Goal: Task Accomplishment & Management: Manage account settings

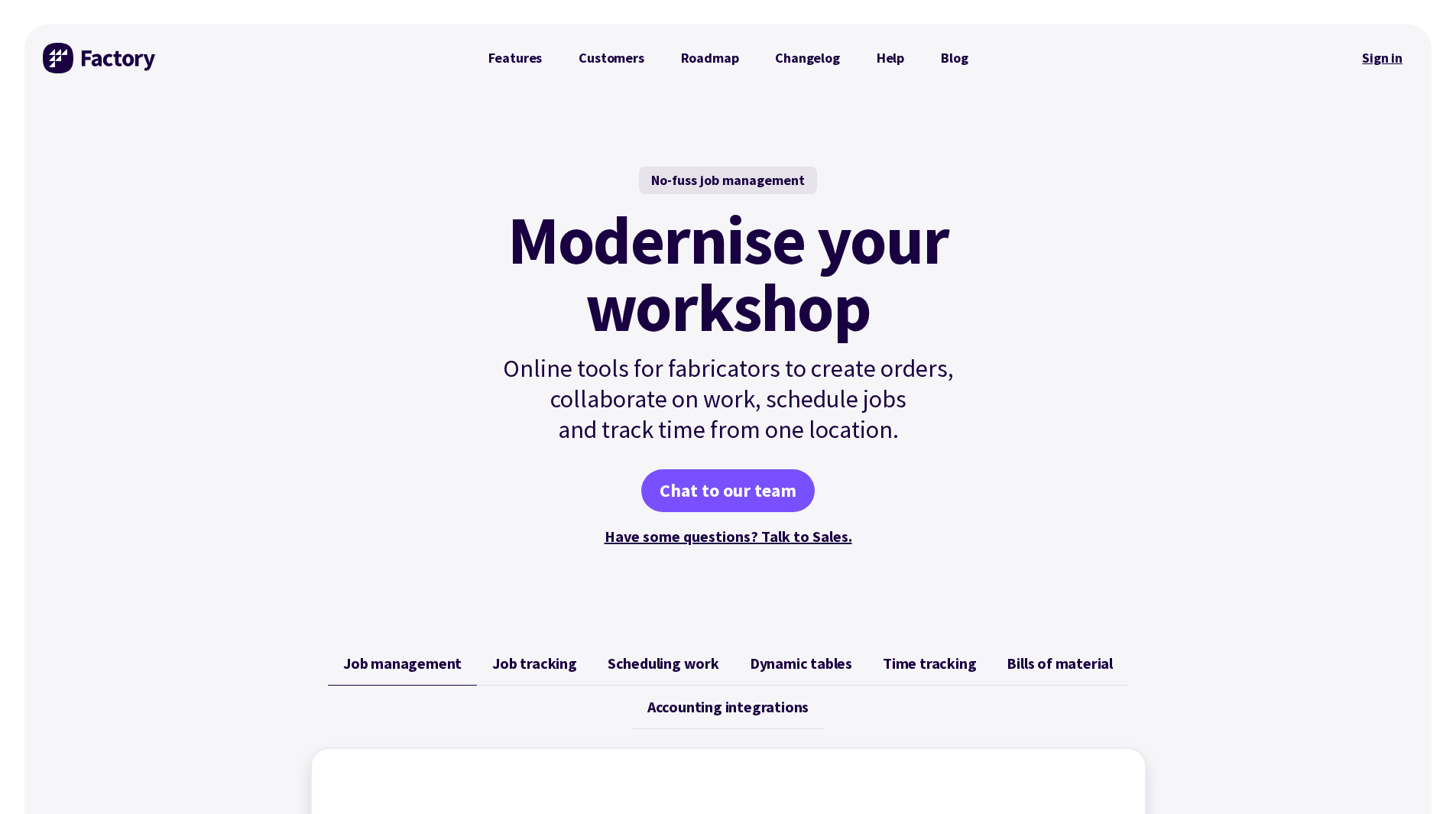
click at [1380, 56] on link "Sign in" at bounding box center [1382, 58] width 62 height 35
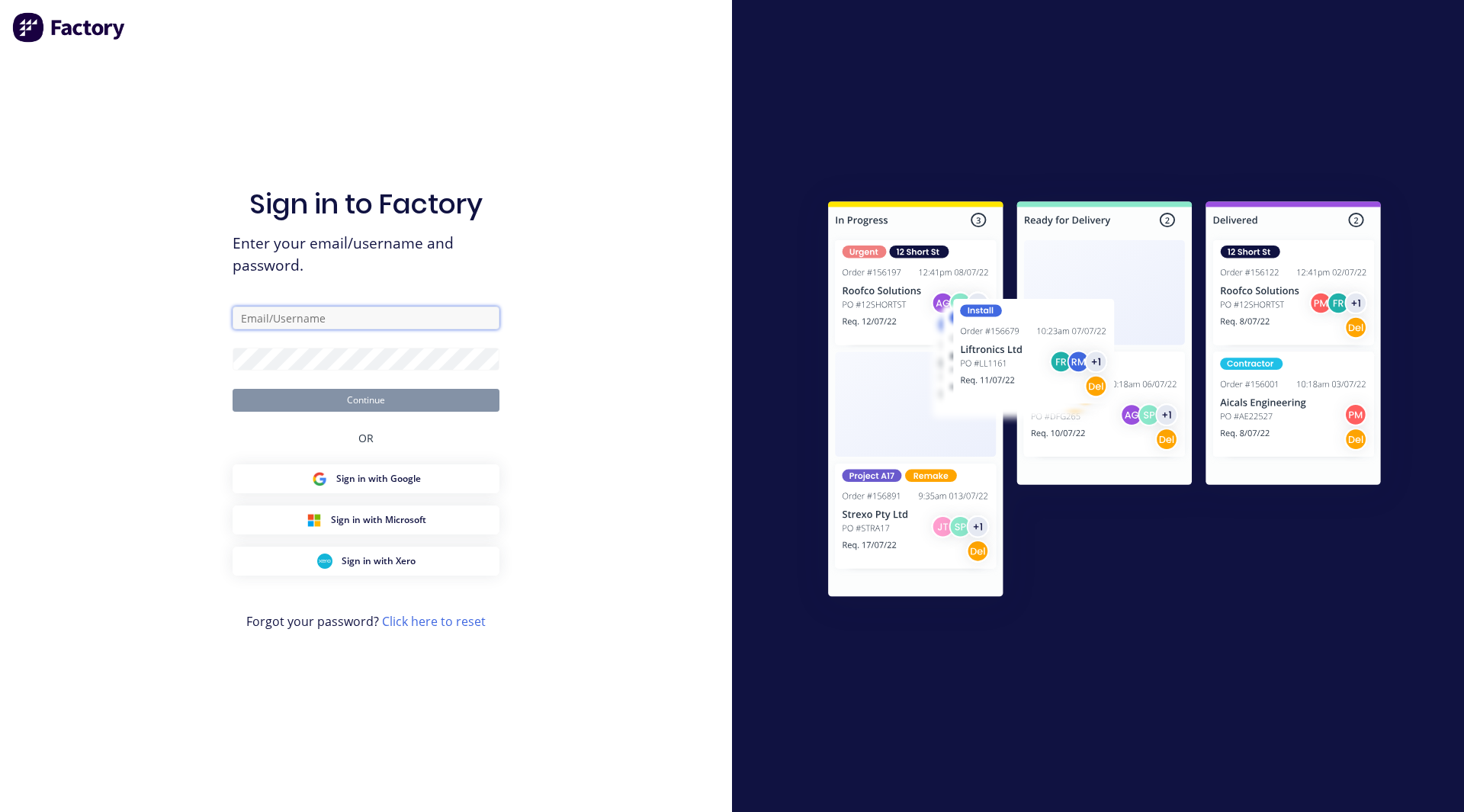
click at [346, 307] on input "text" at bounding box center [365, 318] width 267 height 23
click at [281, 318] on input "[PERSON_NAME]" at bounding box center [365, 318] width 267 height 23
type input "[EMAIL_ADDRESS][DOMAIN_NAME]"
click at [232, 389] on button "Continue" at bounding box center [365, 400] width 267 height 23
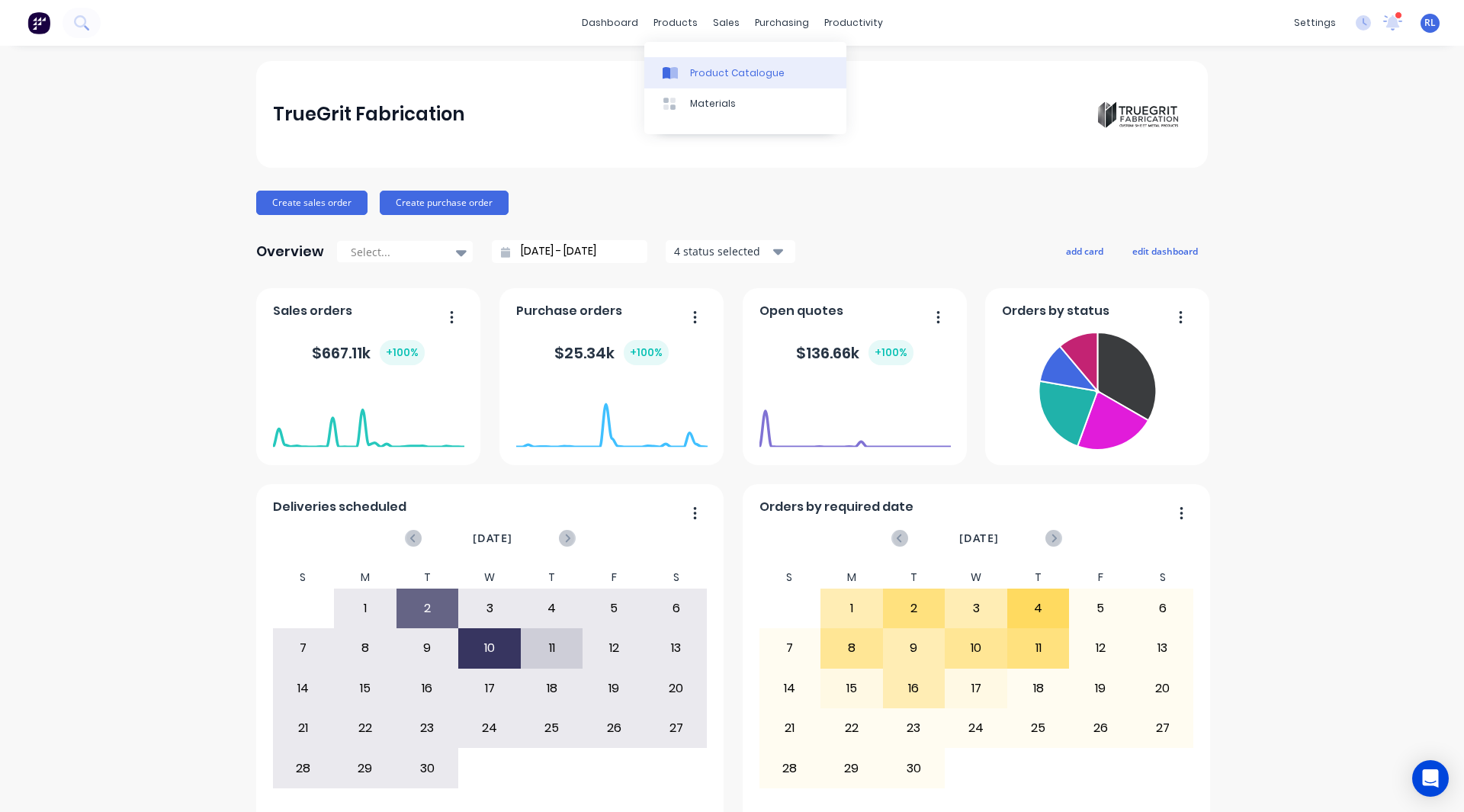
click at [697, 66] on div "Product Catalogue" at bounding box center [737, 73] width 95 height 14
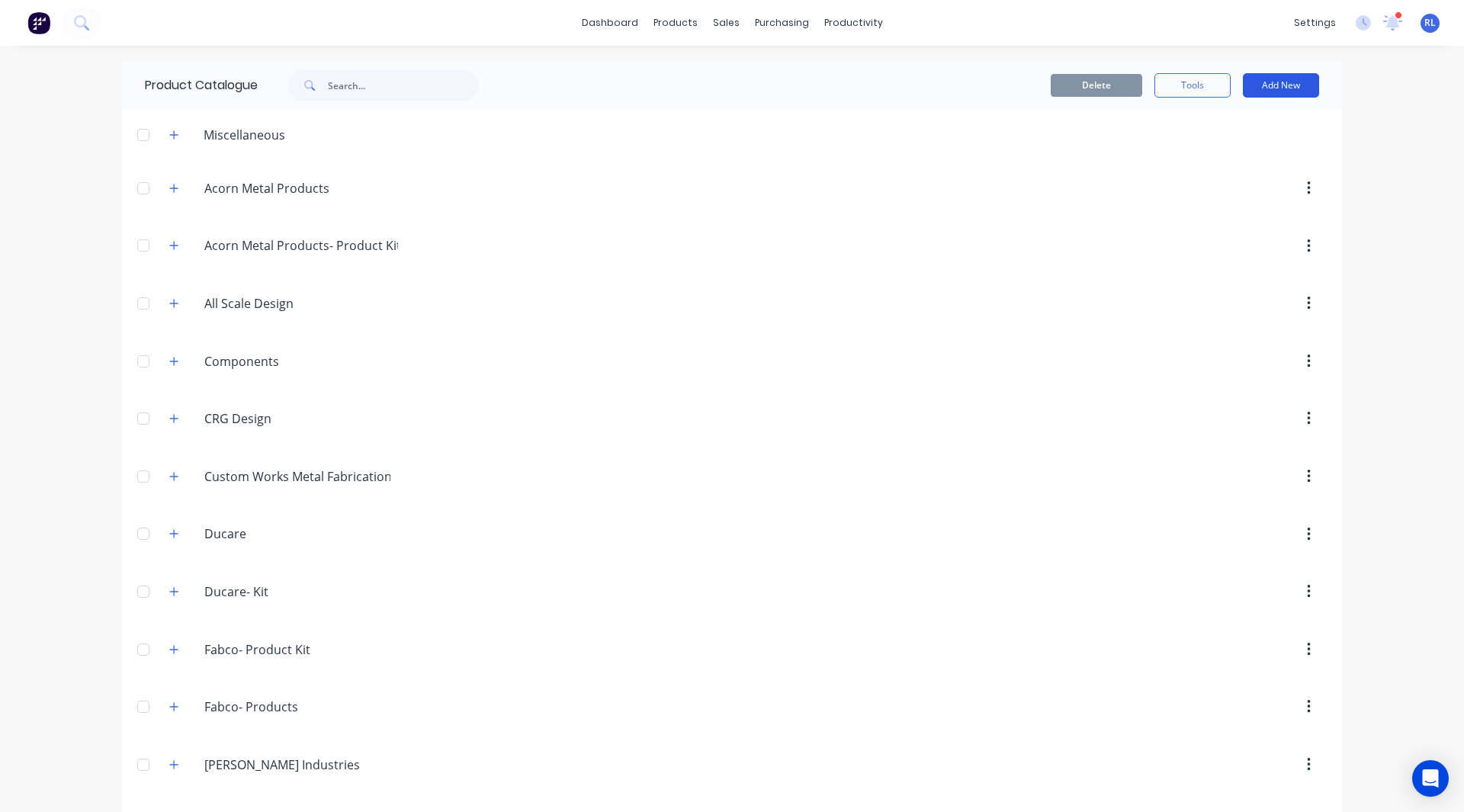
click at [1274, 88] on button "Add New" at bounding box center [1280, 86] width 76 height 24
click at [1223, 126] on div "Category" at bounding box center [1247, 124] width 117 height 22
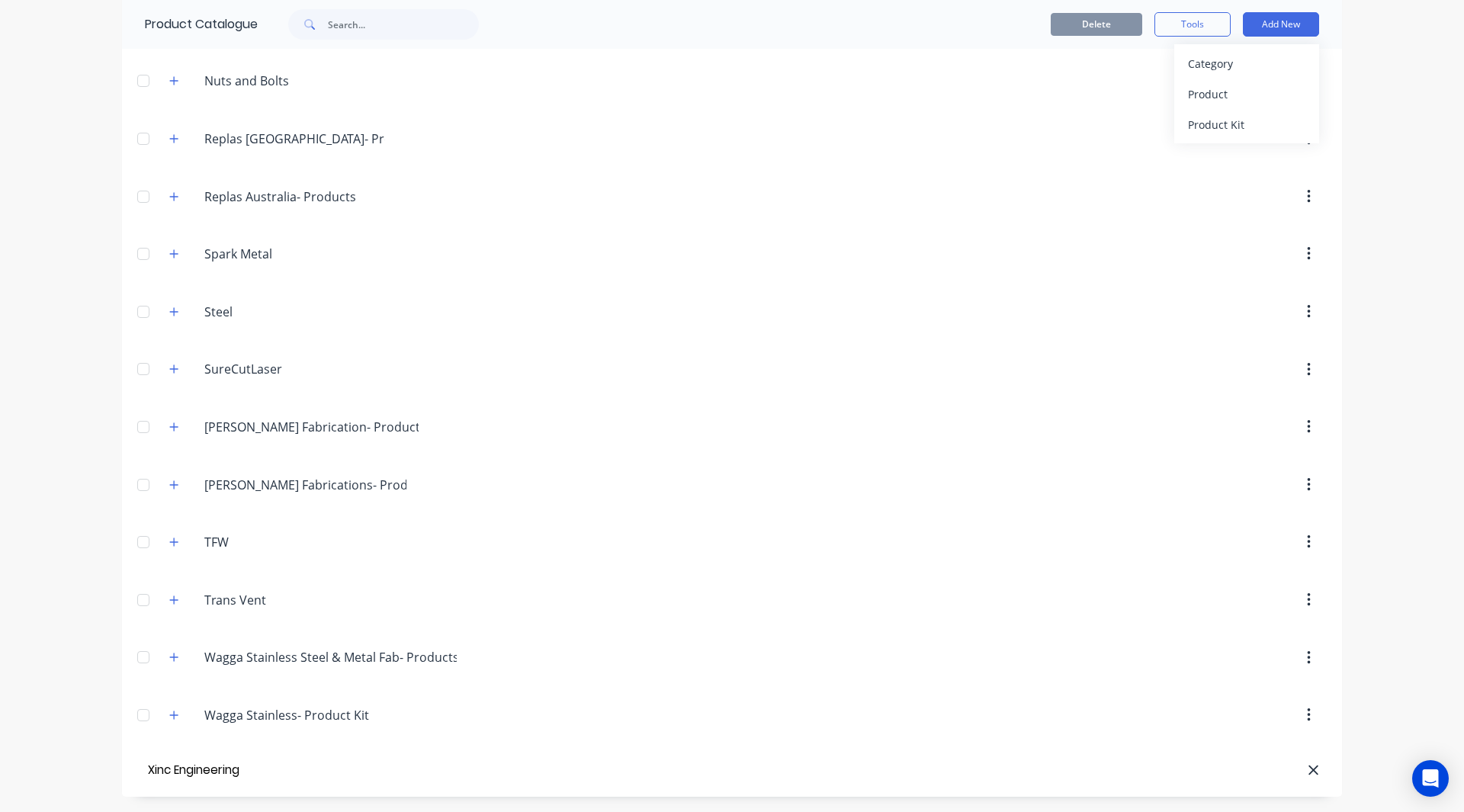
type input "Xinc Engineering"
click at [1202, 96] on div "Product" at bounding box center [1247, 94] width 117 height 22
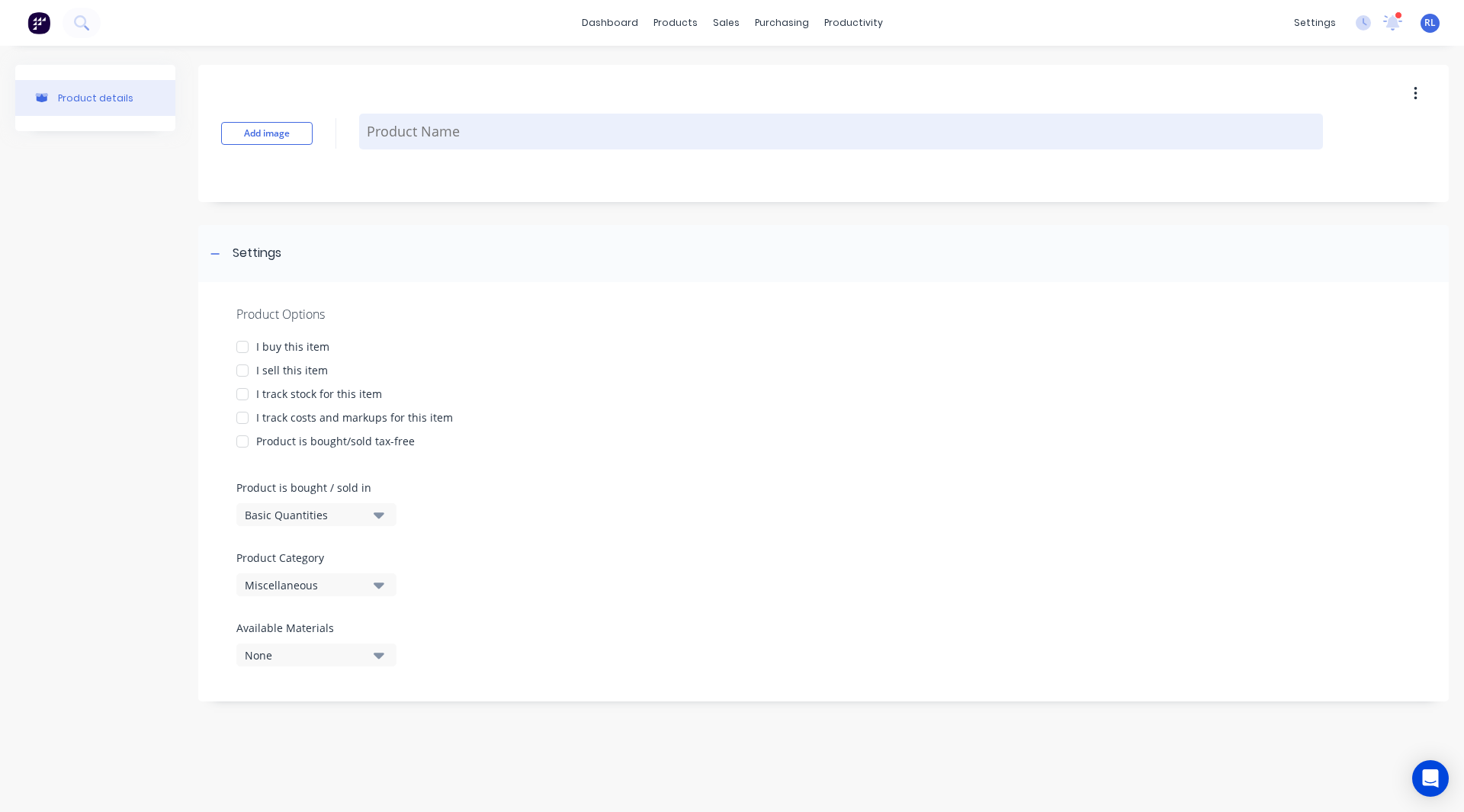
click at [476, 143] on textarea at bounding box center [841, 131] width 964 height 36
paste textarea "-16mm THK connection plate"
type textarea "x"
type textarea "-16mm THK connection plate"
click at [370, 131] on textarea "-16mm THK connection plate" at bounding box center [841, 131] width 964 height 36
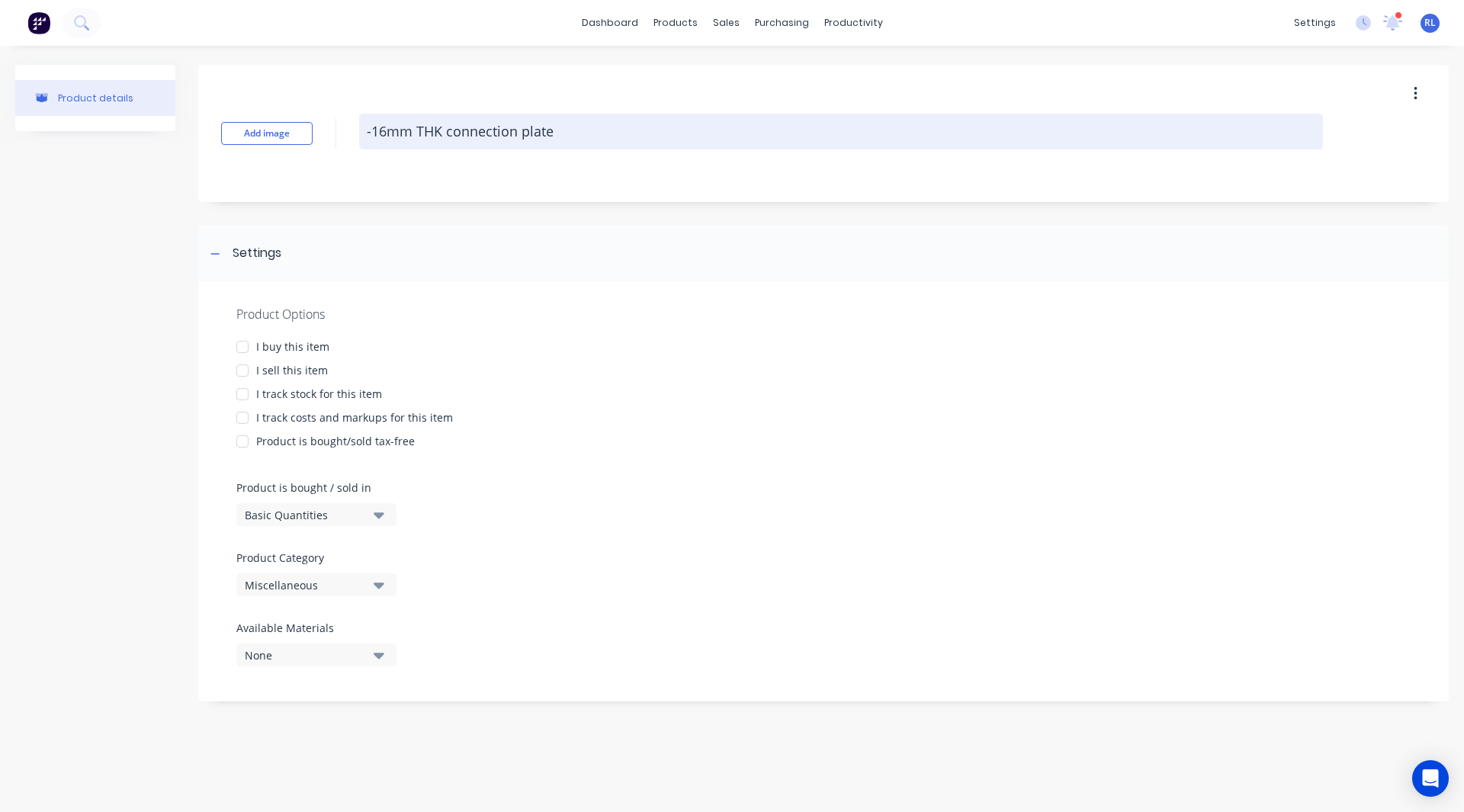
type textarea "x"
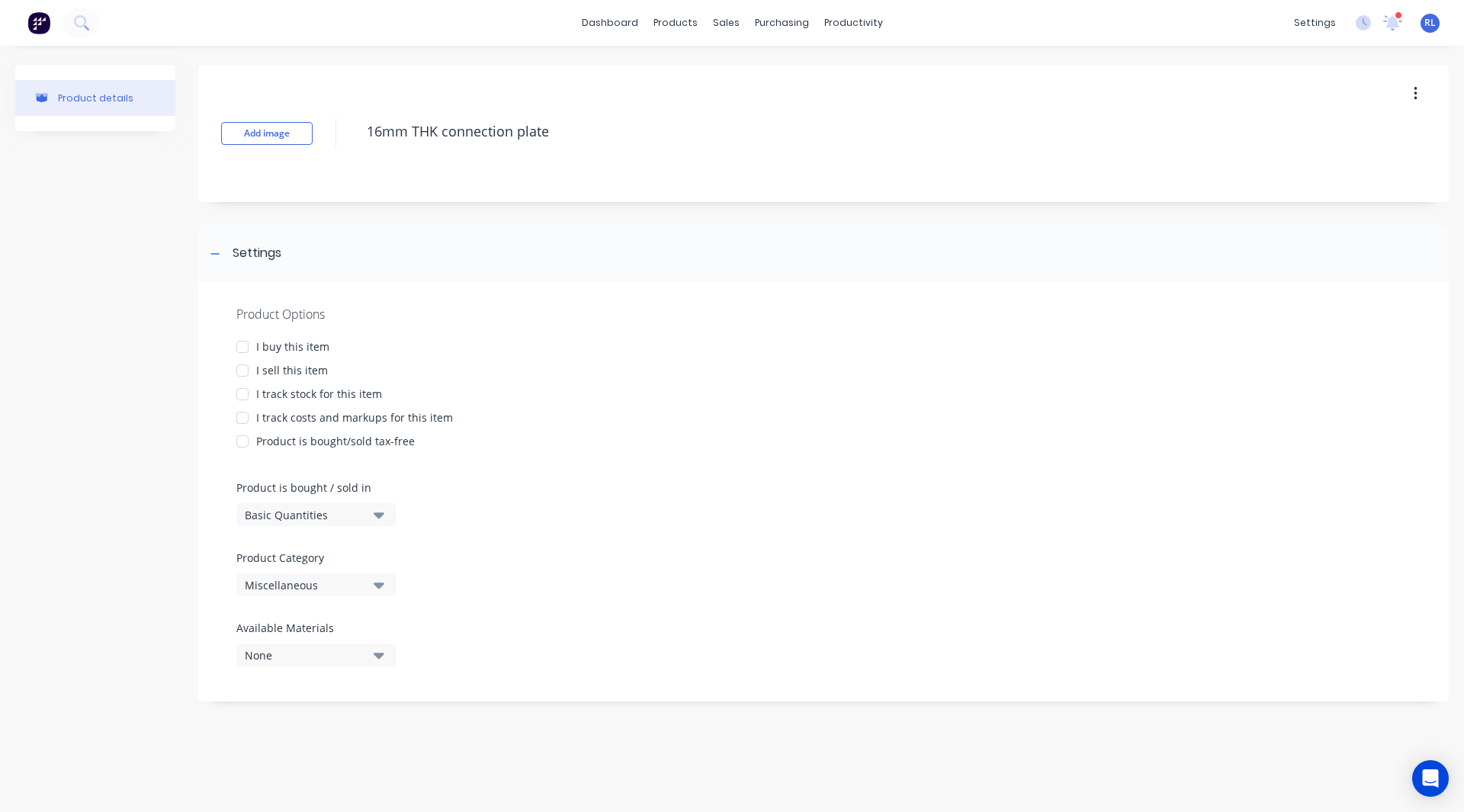
type textarea "16mm THK connection plate"
type textarea "x"
type textarea "16mm THK connection plate"
click at [55, 376] on div "Product details" at bounding box center [95, 390] width 160 height 651
drag, startPoint x: 412, startPoint y: 132, endPoint x: 357, endPoint y: 135, distance: 55.1
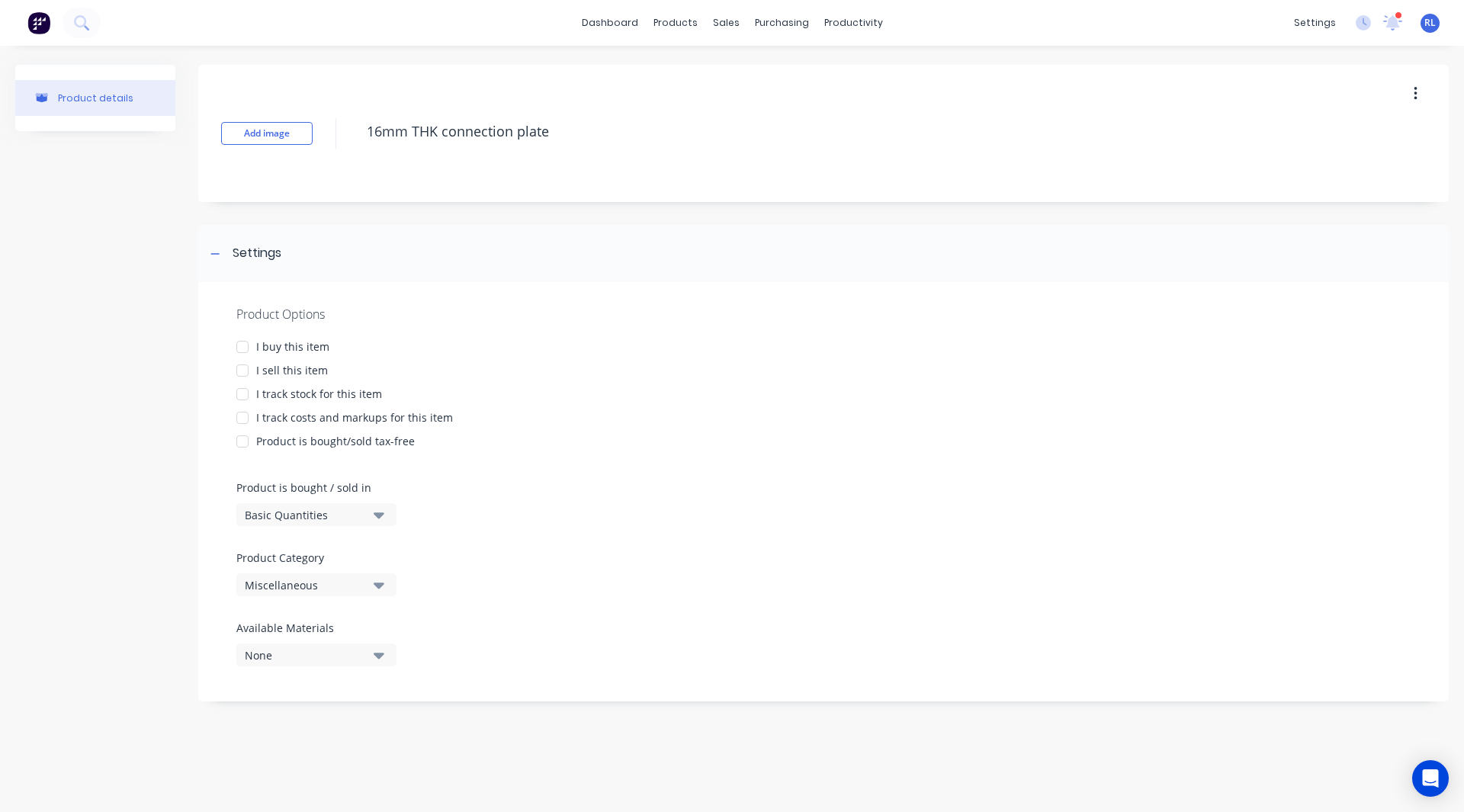
click at [357, 135] on div "Add image 16mm THK connection plate" at bounding box center [823, 133] width 1250 height 137
type textarea "x"
type textarea "THK connection plate"
type textarea "x"
type textarea "THK connection plate"
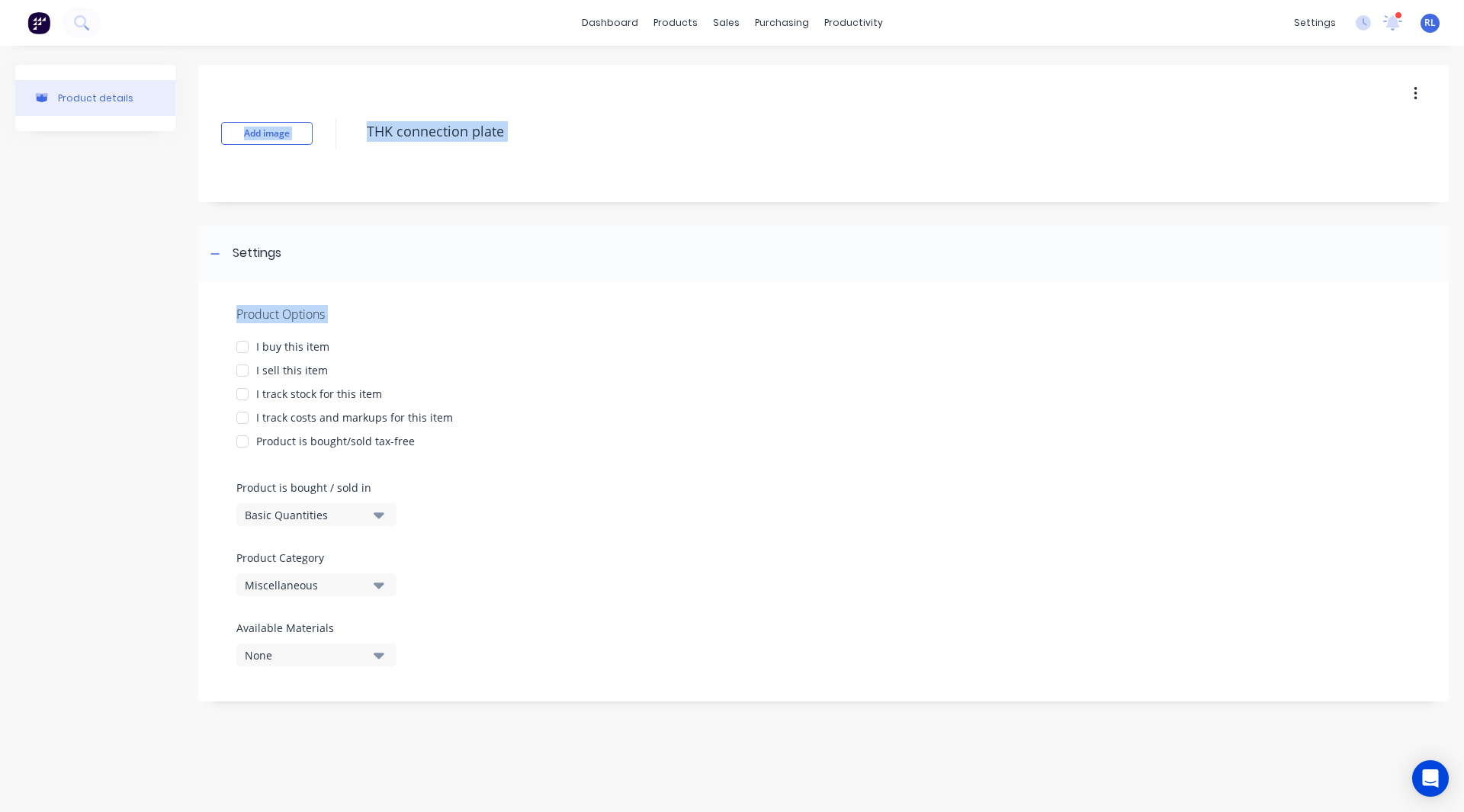
drag, startPoint x: 170, startPoint y: 357, endPoint x: 253, endPoint y: 340, distance: 84.7
click at [253, 340] on div "Product details Add image THK connection plate Settings Product Options I buy t…" at bounding box center [732, 390] width 1434 height 651
click at [245, 342] on div at bounding box center [242, 346] width 30 height 30
click at [241, 367] on div at bounding box center [242, 370] width 30 height 30
click at [165, 381] on div "Product details" at bounding box center [95, 645] width 160 height 1162
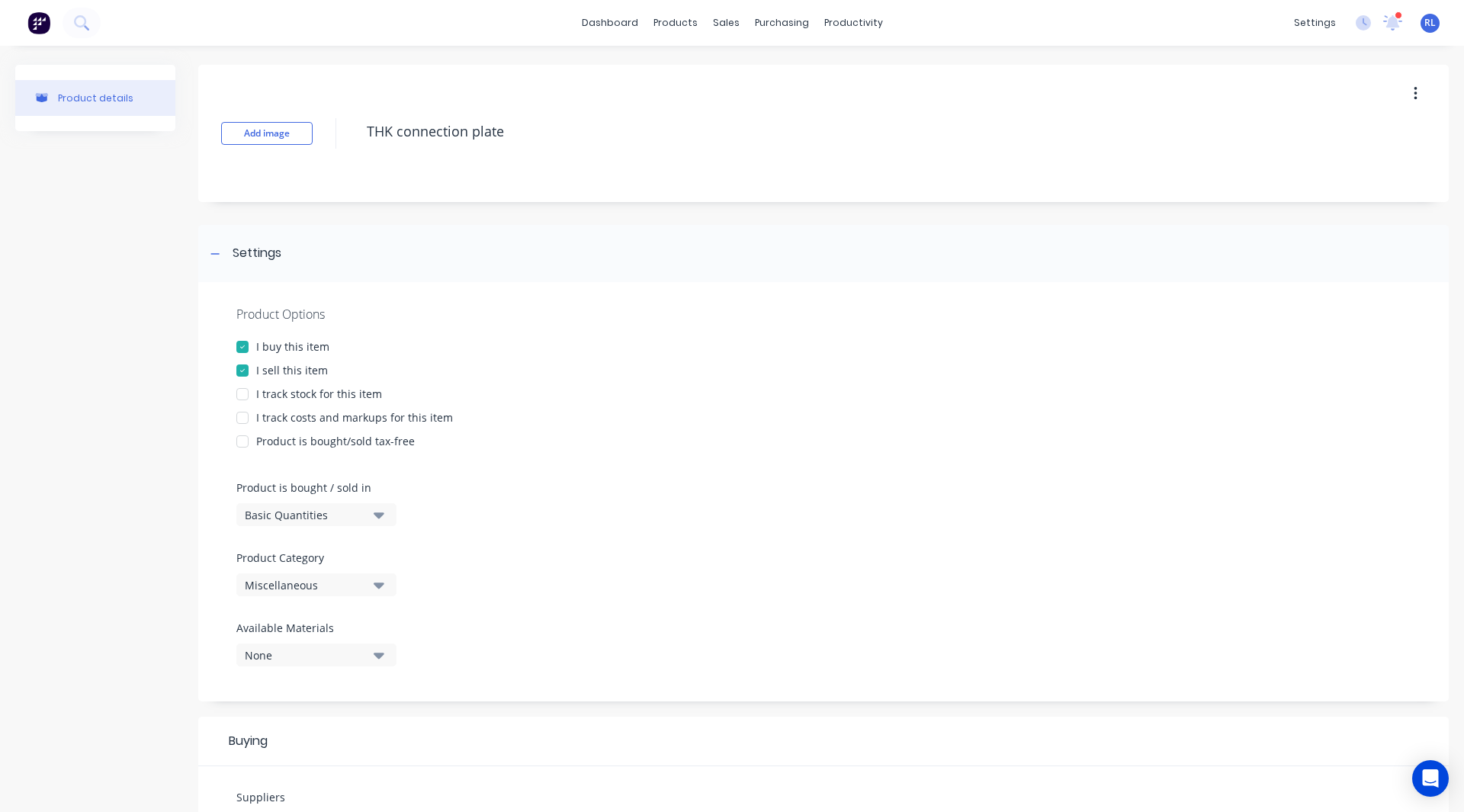
click at [241, 392] on div at bounding box center [242, 394] width 30 height 30
click at [241, 416] on div at bounding box center [242, 417] width 30 height 30
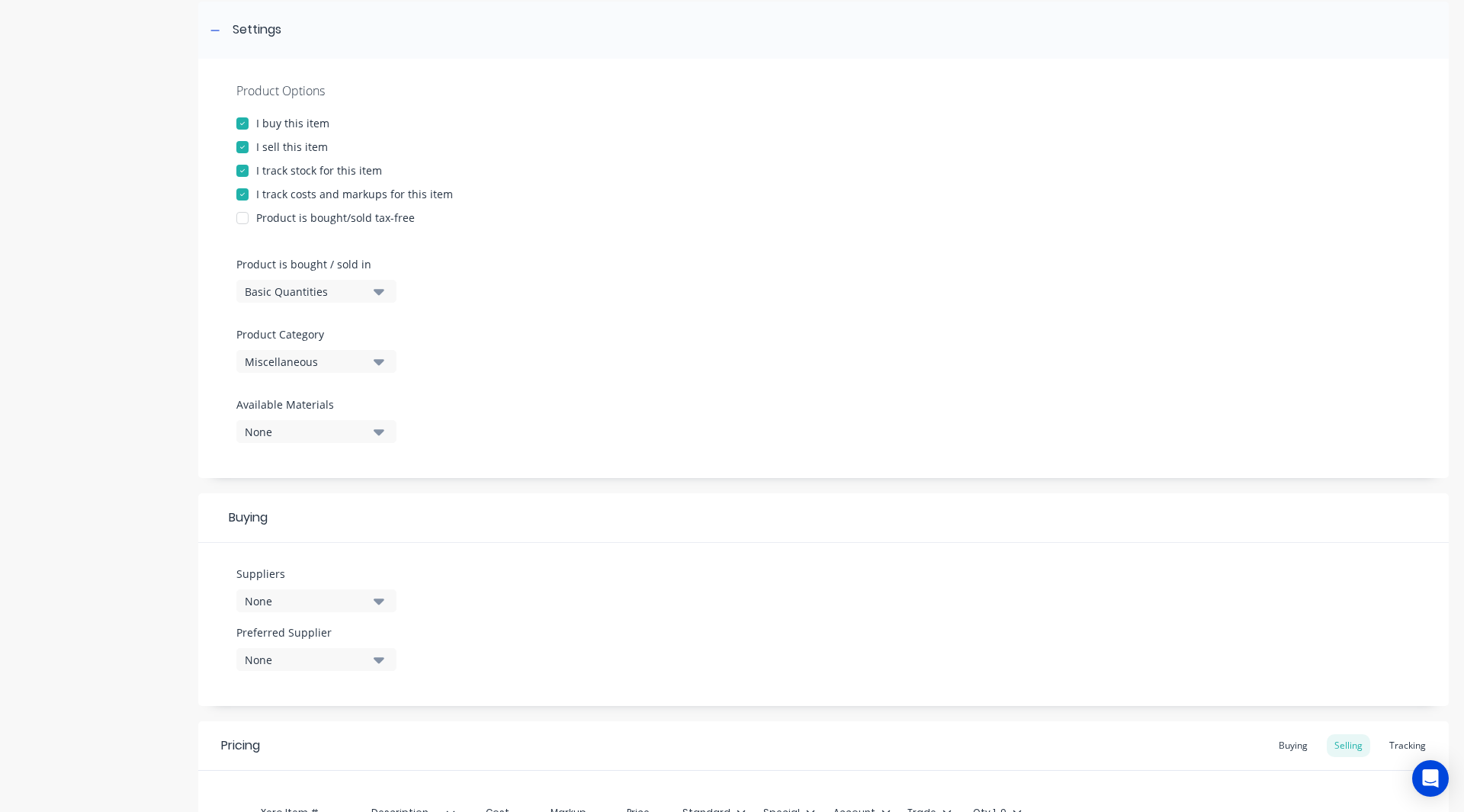
scroll to position [224, 0]
click at [298, 293] on div "Basic Quantities" at bounding box center [306, 291] width 122 height 16
click at [254, 391] on div "Custom Formula" at bounding box center [351, 389] width 228 height 30
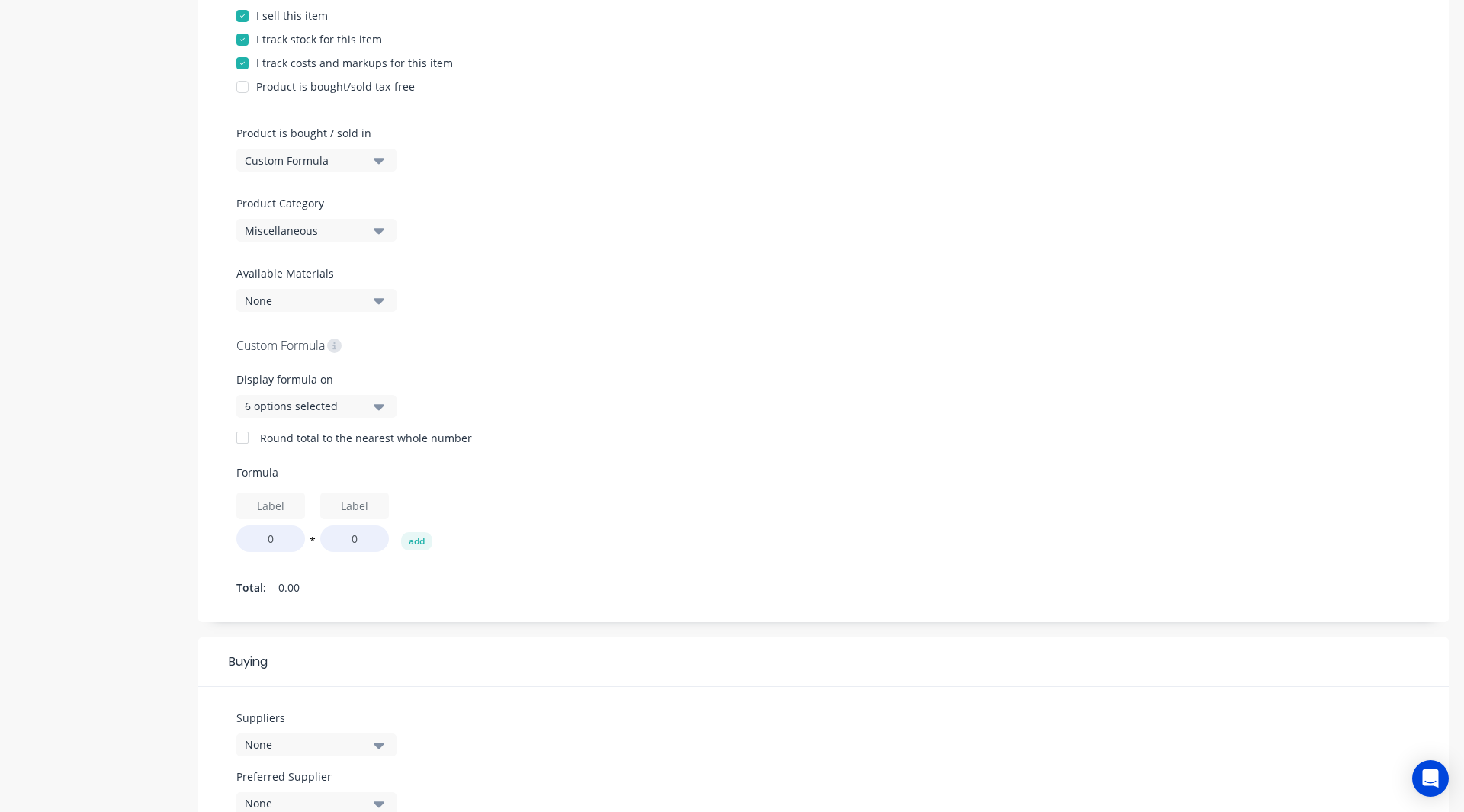
scroll to position [355, 0]
click at [330, 226] on div "Miscellaneous" at bounding box center [306, 230] width 122 height 16
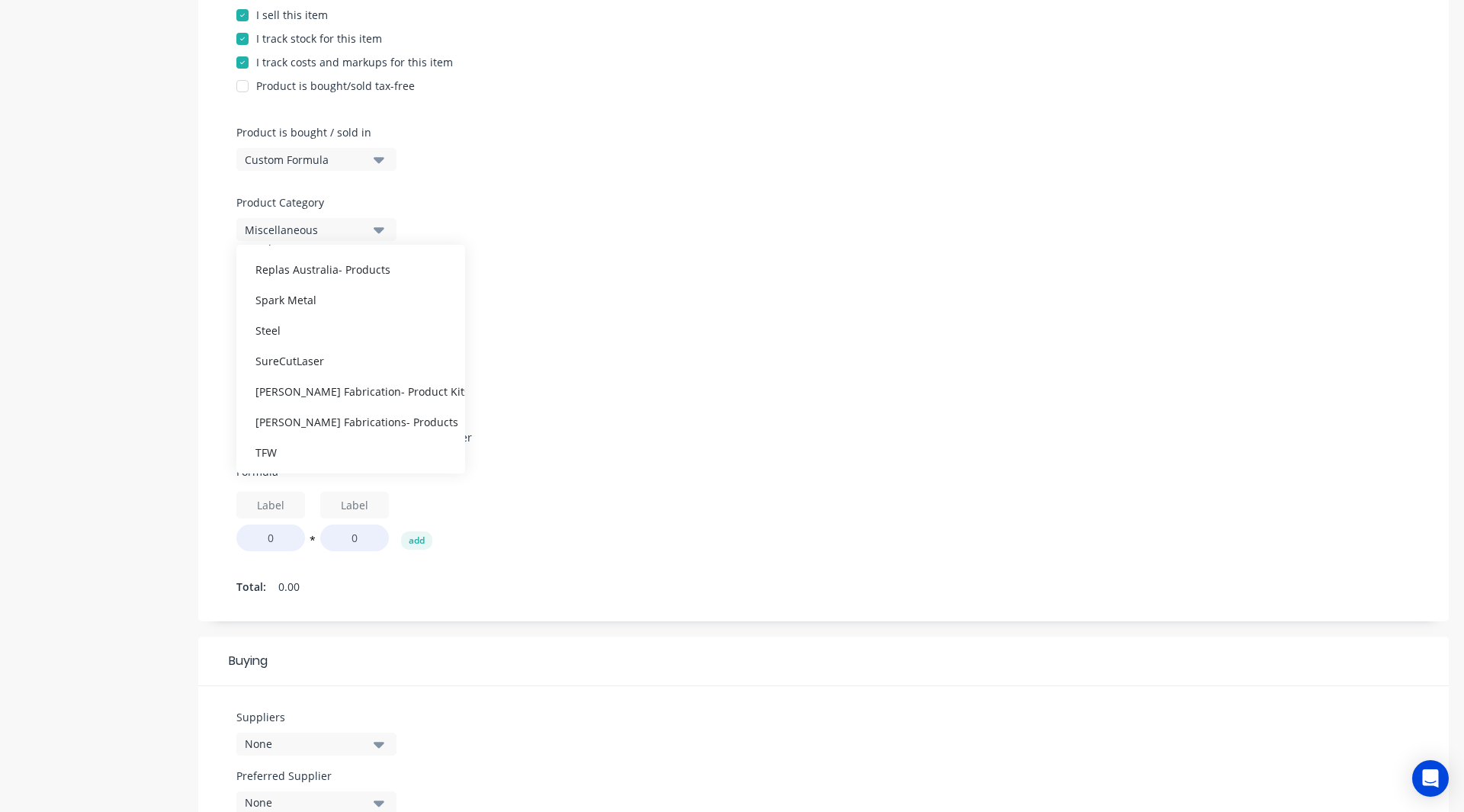
scroll to position [960, 0]
click at [313, 444] on div "Xinc Engineering" at bounding box center [351, 450] width 228 height 30
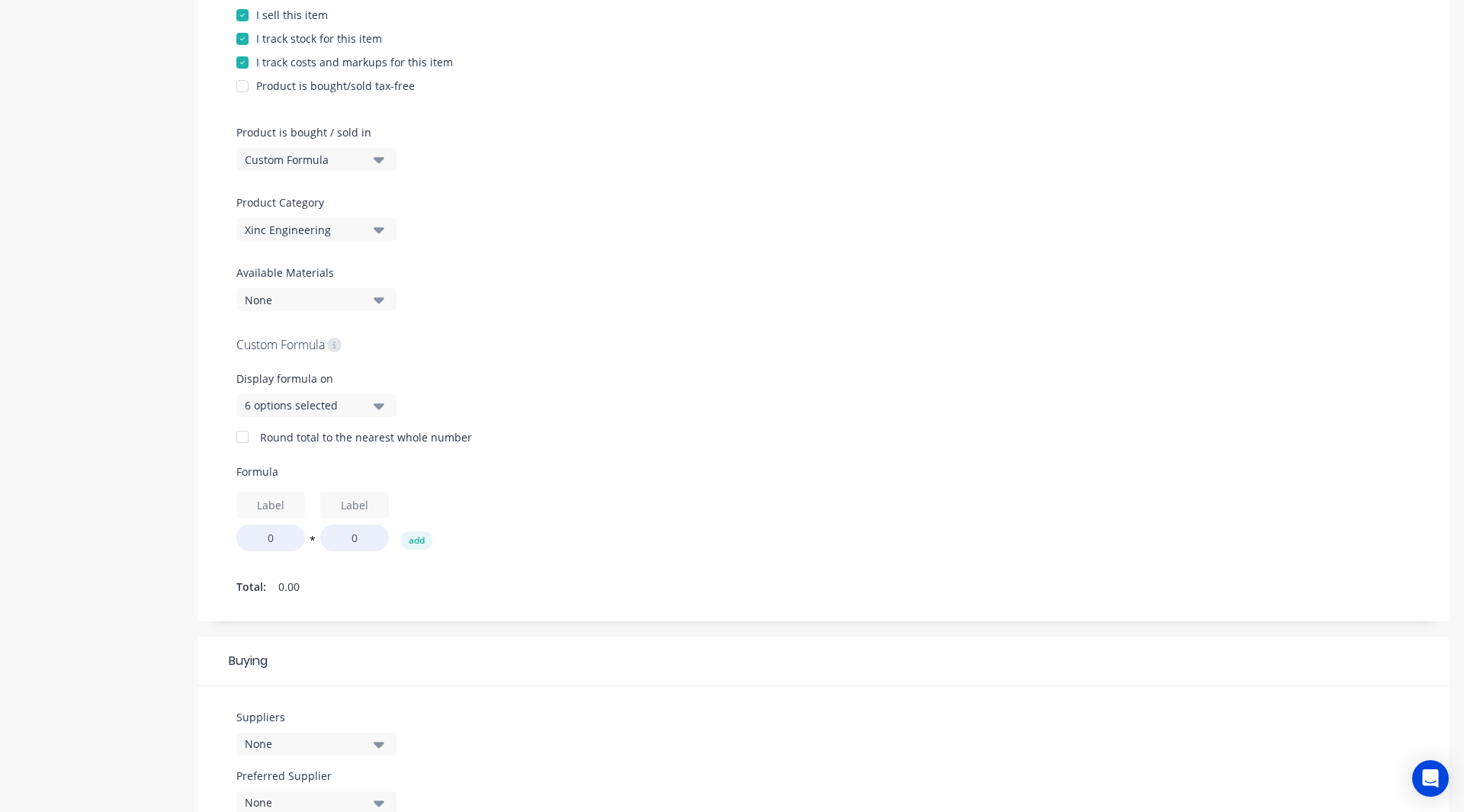
click at [317, 160] on div "Custom Formula" at bounding box center [306, 160] width 122 height 16
click at [307, 194] on div "Basic Quantities" at bounding box center [351, 196] width 228 height 30
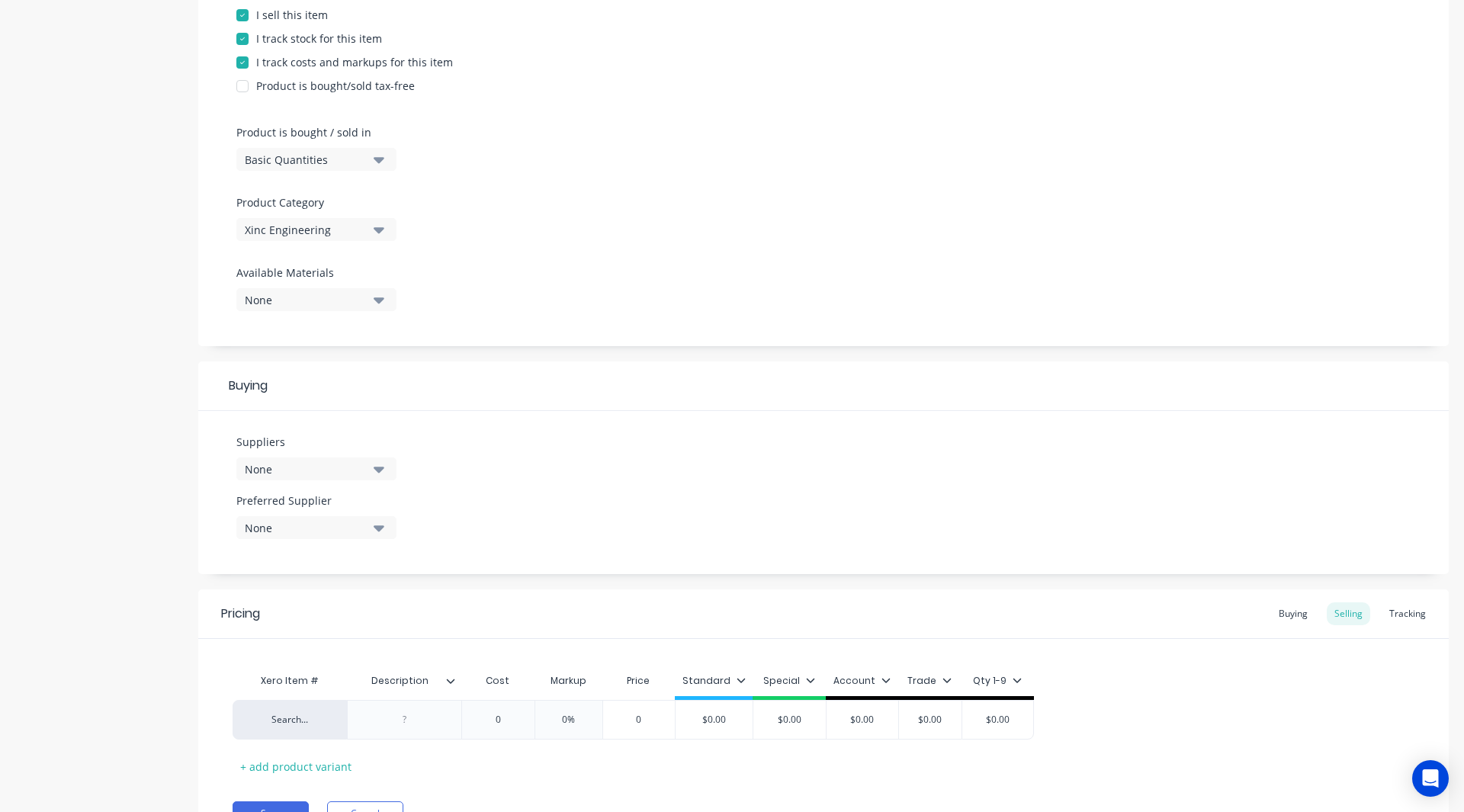
click at [147, 264] on div "Product details" at bounding box center [95, 290] width 160 height 1162
click at [263, 466] on div "None" at bounding box center [306, 470] width 122 height 16
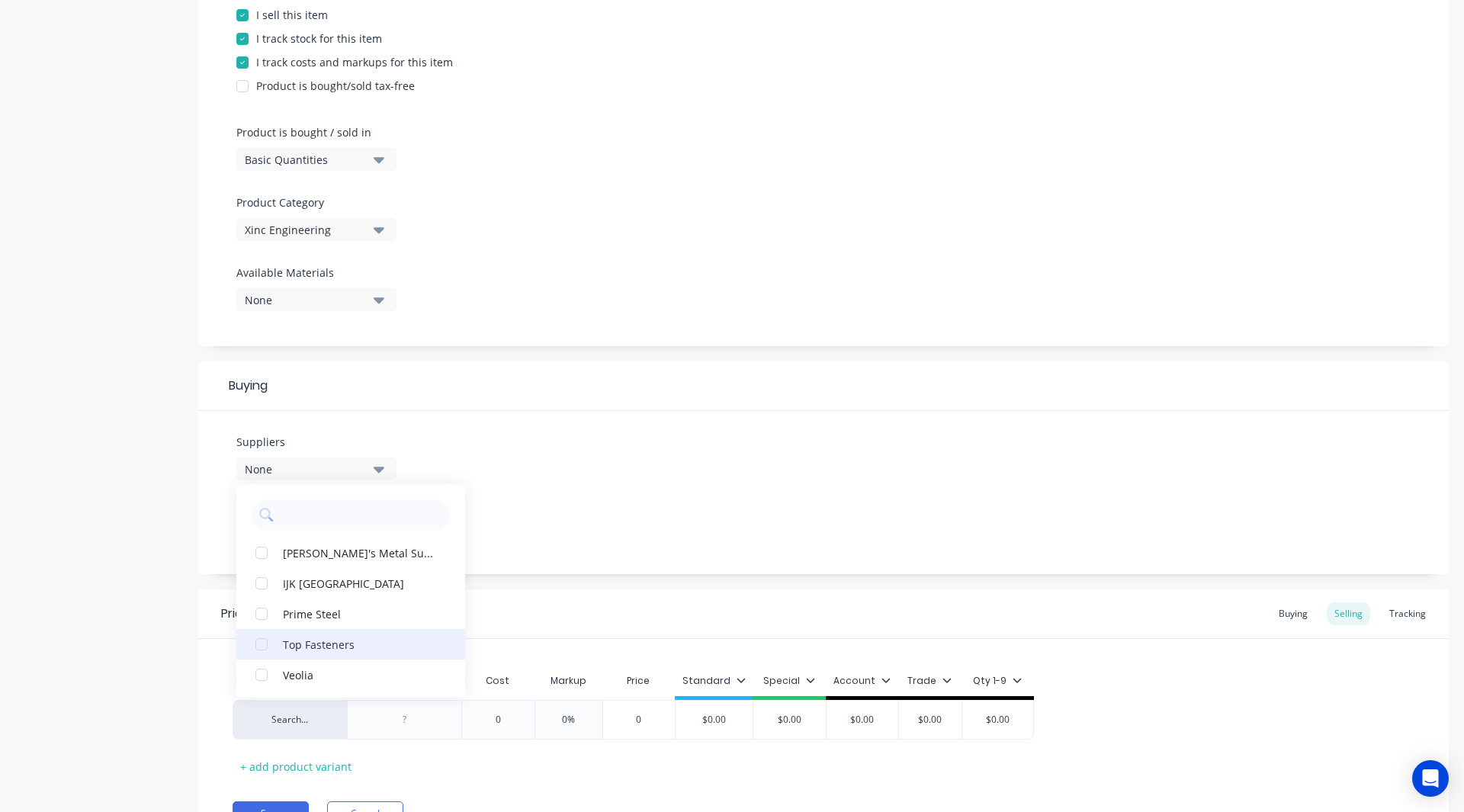
click at [259, 645] on div "button" at bounding box center [261, 643] width 30 height 30
click at [188, 556] on div "Product details Add image THK connection plate Settings Product Options I buy t…" at bounding box center [732, 290] width 1434 height 1162
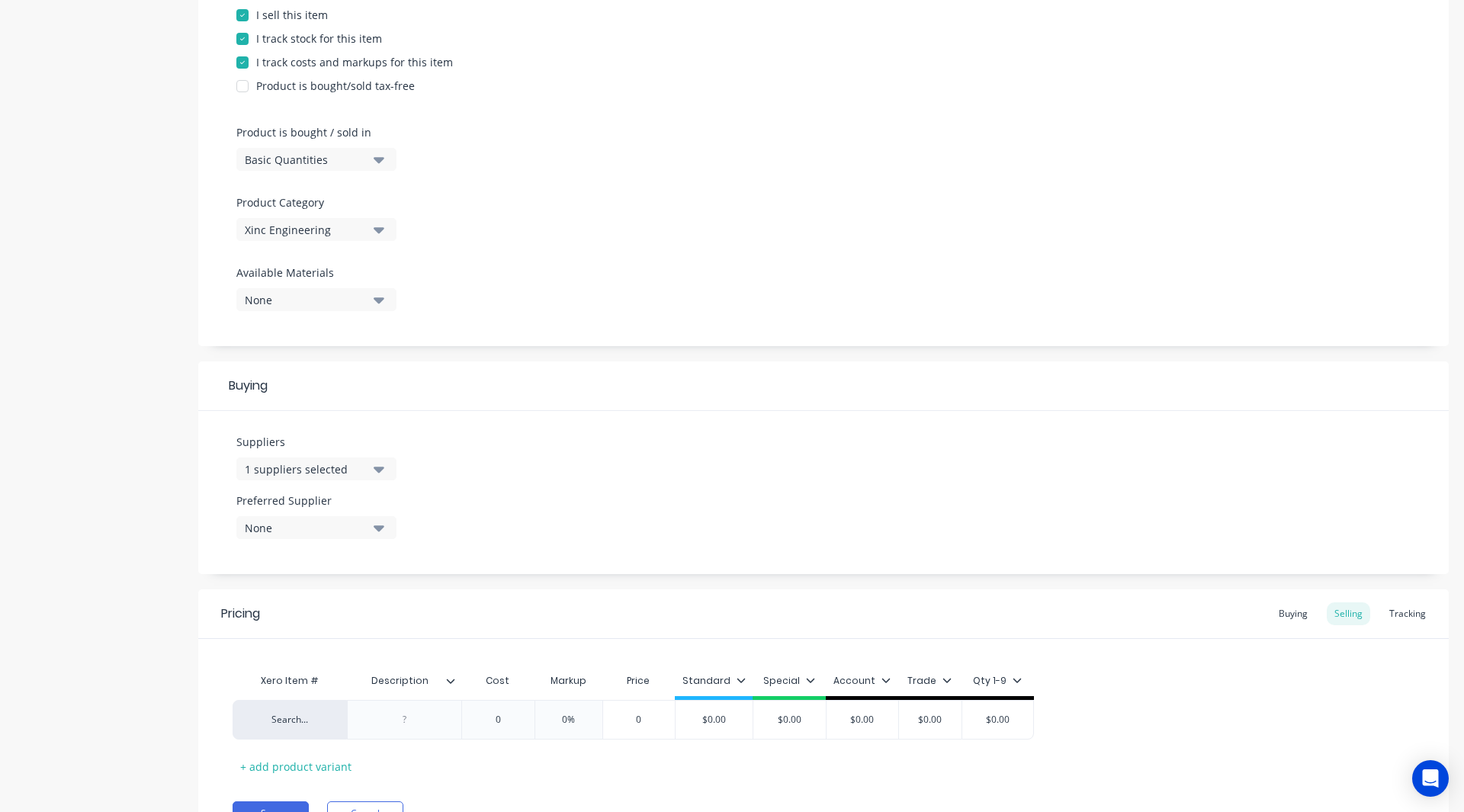
click at [261, 527] on div "None" at bounding box center [306, 528] width 122 height 16
click at [259, 614] on div "button" at bounding box center [261, 611] width 30 height 30
click at [283, 470] on div "1 suppliers selected" at bounding box center [306, 470] width 122 height 16
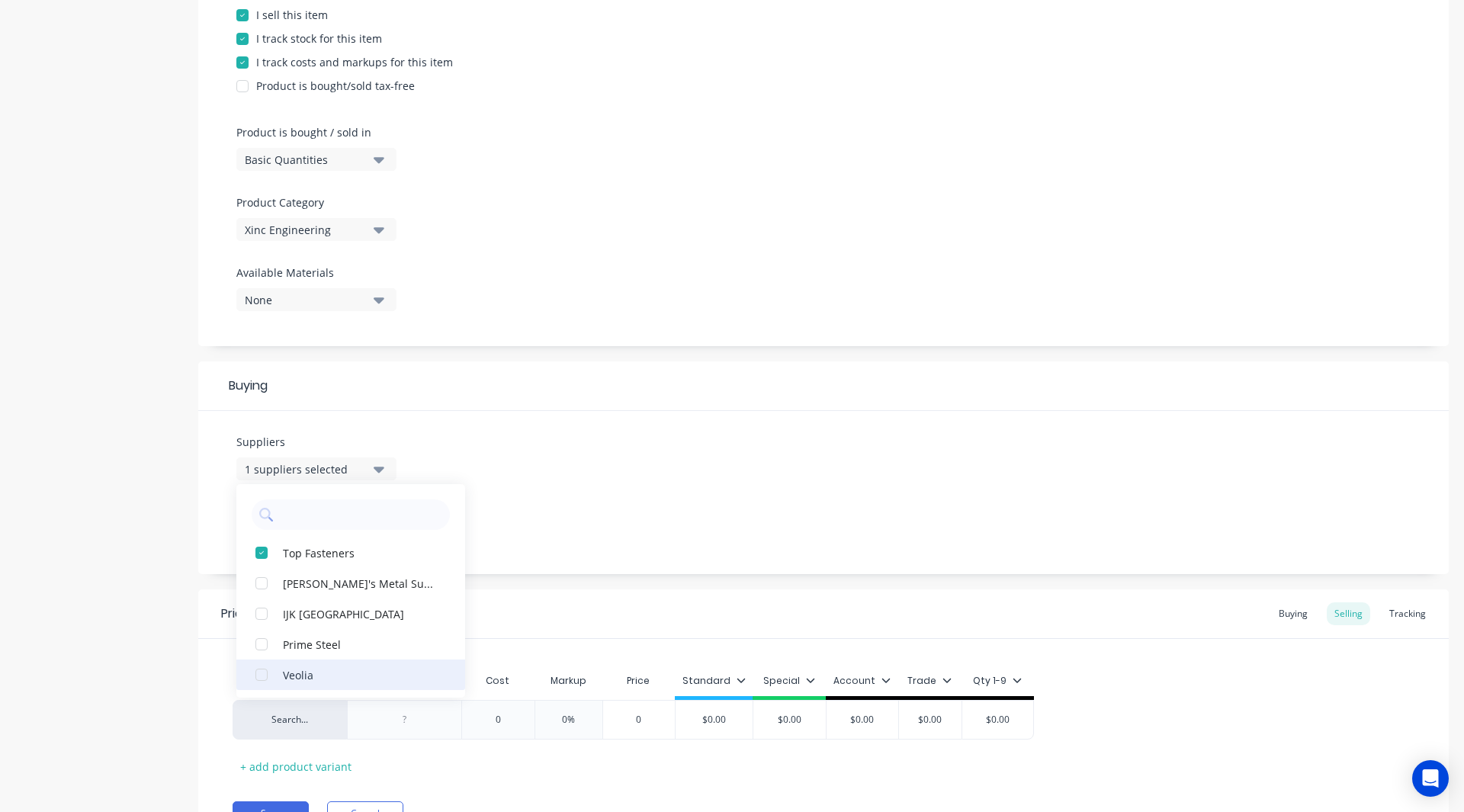
click at [260, 673] on div "button" at bounding box center [261, 674] width 30 height 30
type textarea "x"
click at [153, 596] on div "Product details" at bounding box center [95, 290] width 160 height 1162
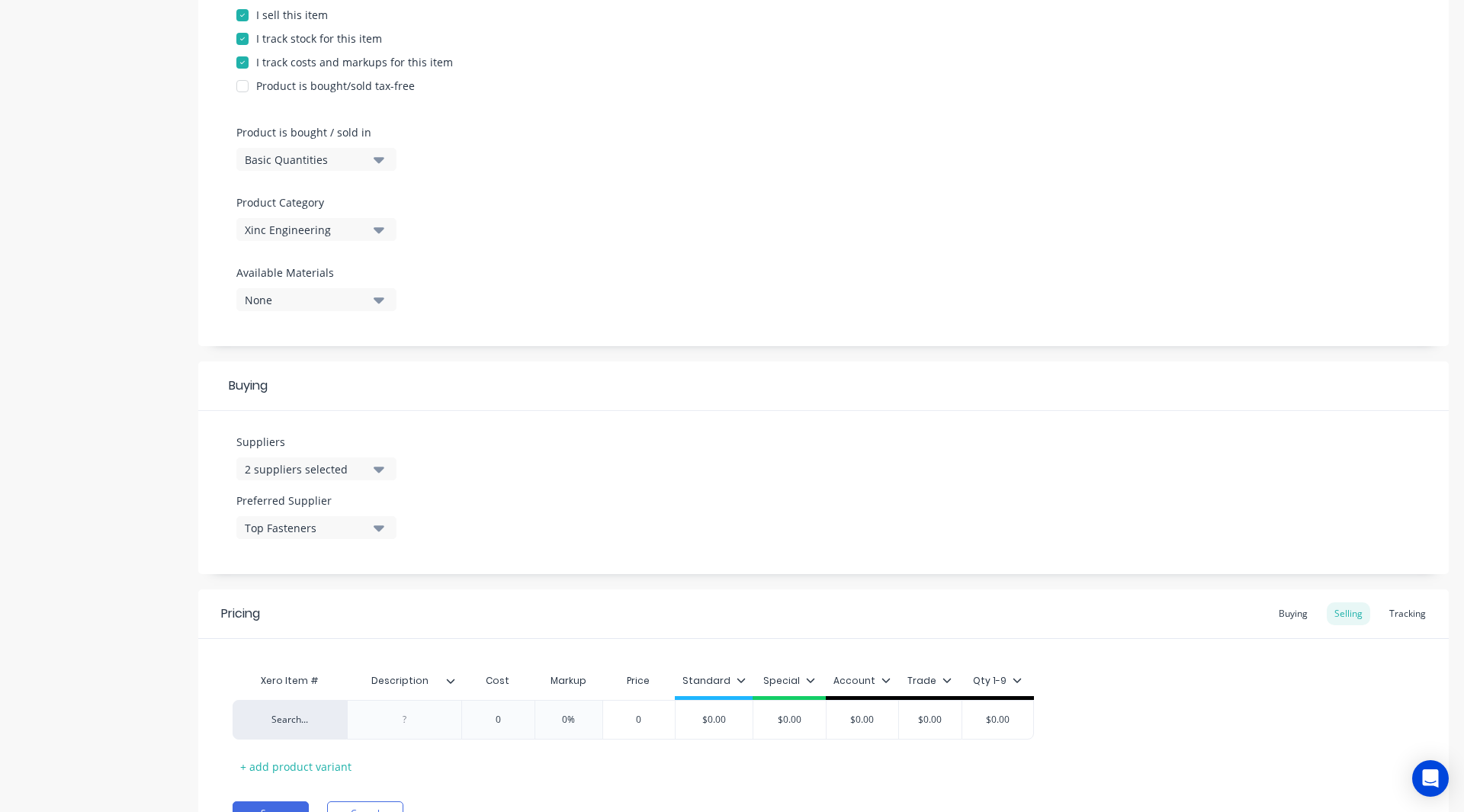
scroll to position [434, 0]
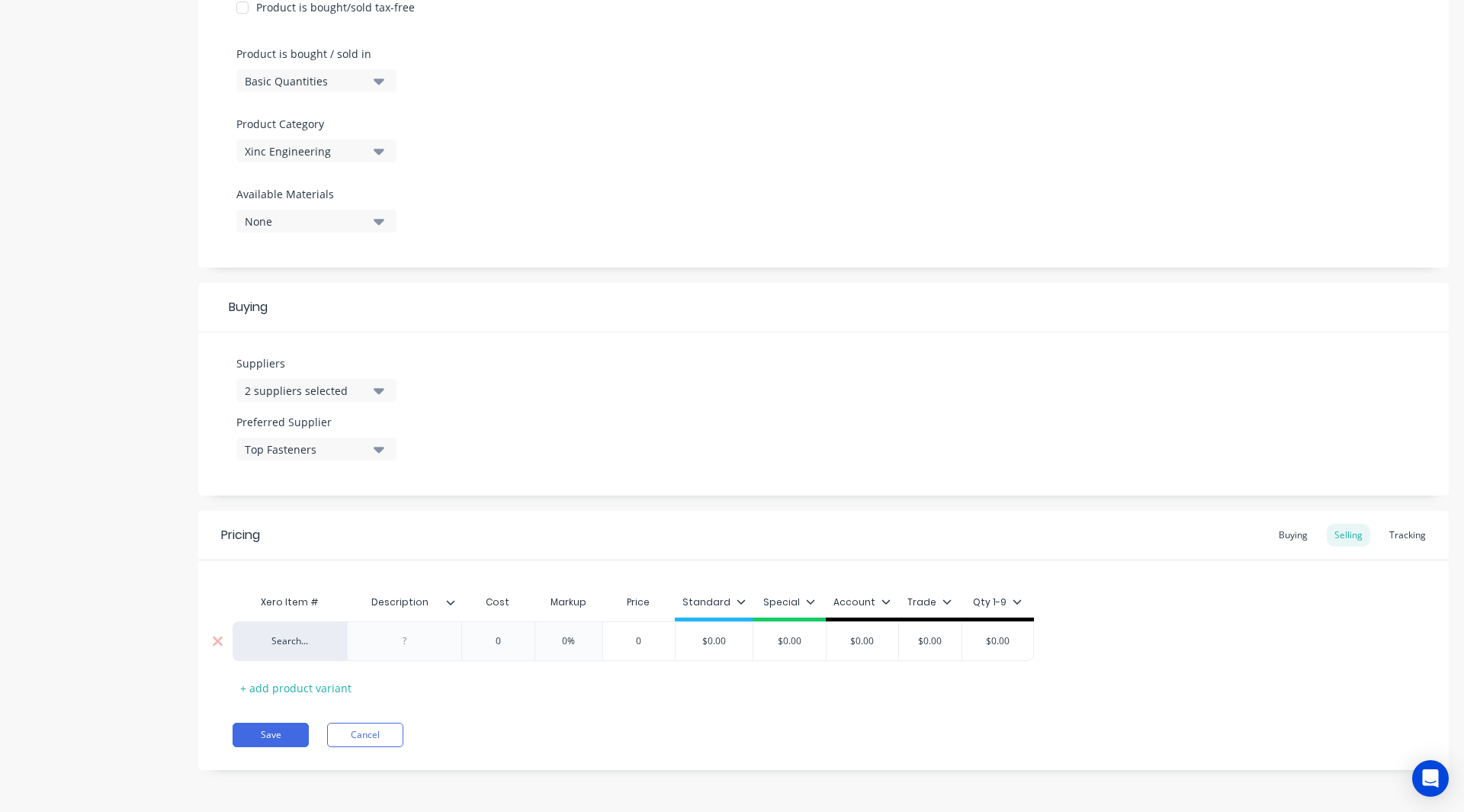
click at [405, 641] on div at bounding box center [405, 641] width 76 height 20
paste div
click at [387, 638] on div "-16mm THK connection plate" at bounding box center [405, 644] width 101 height 33
type textarea "x"
type input "0"
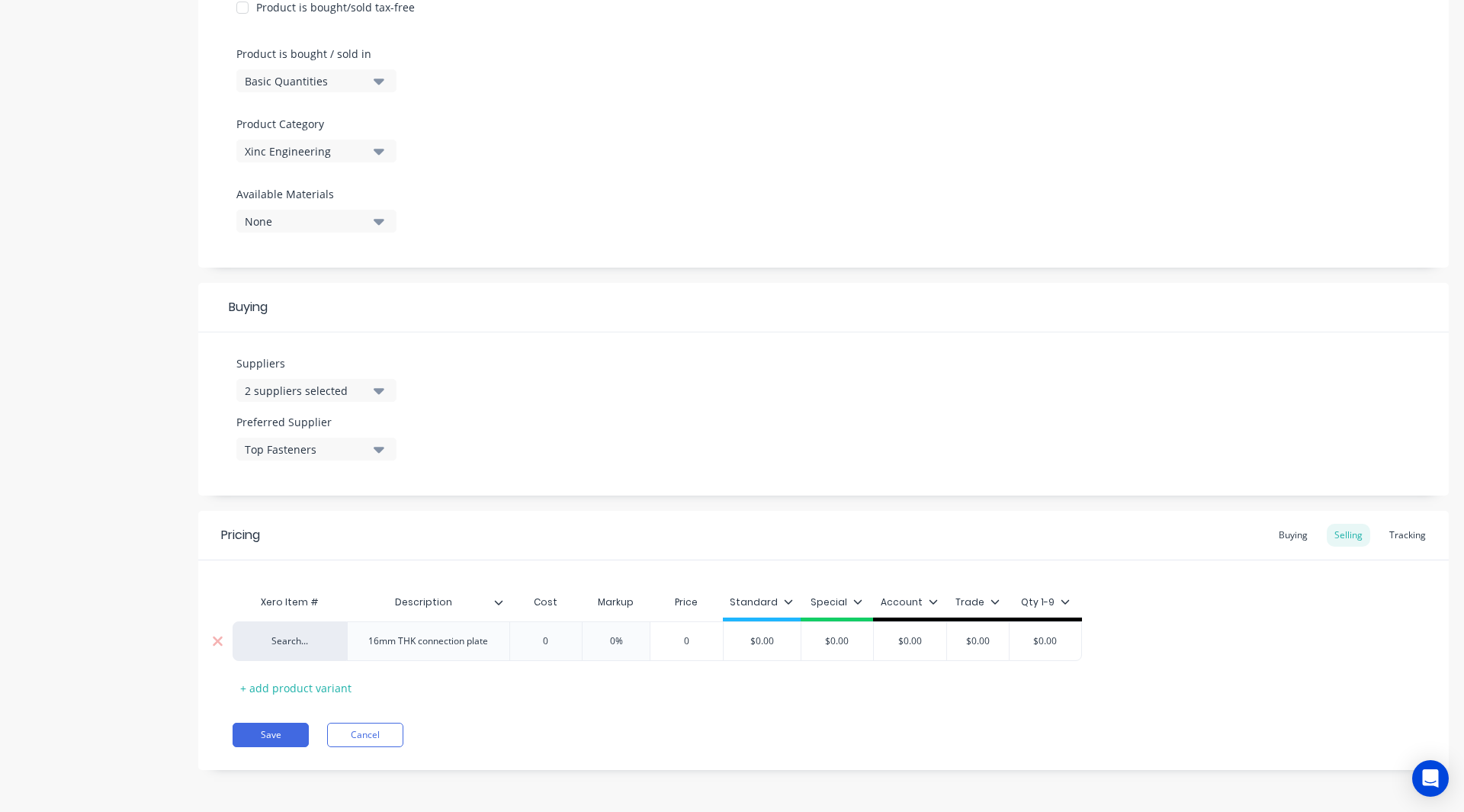
click at [516, 650] on div "0 0" at bounding box center [546, 641] width 76 height 38
type textarea "x"
type input "2"
type textarea "x"
type input "20"
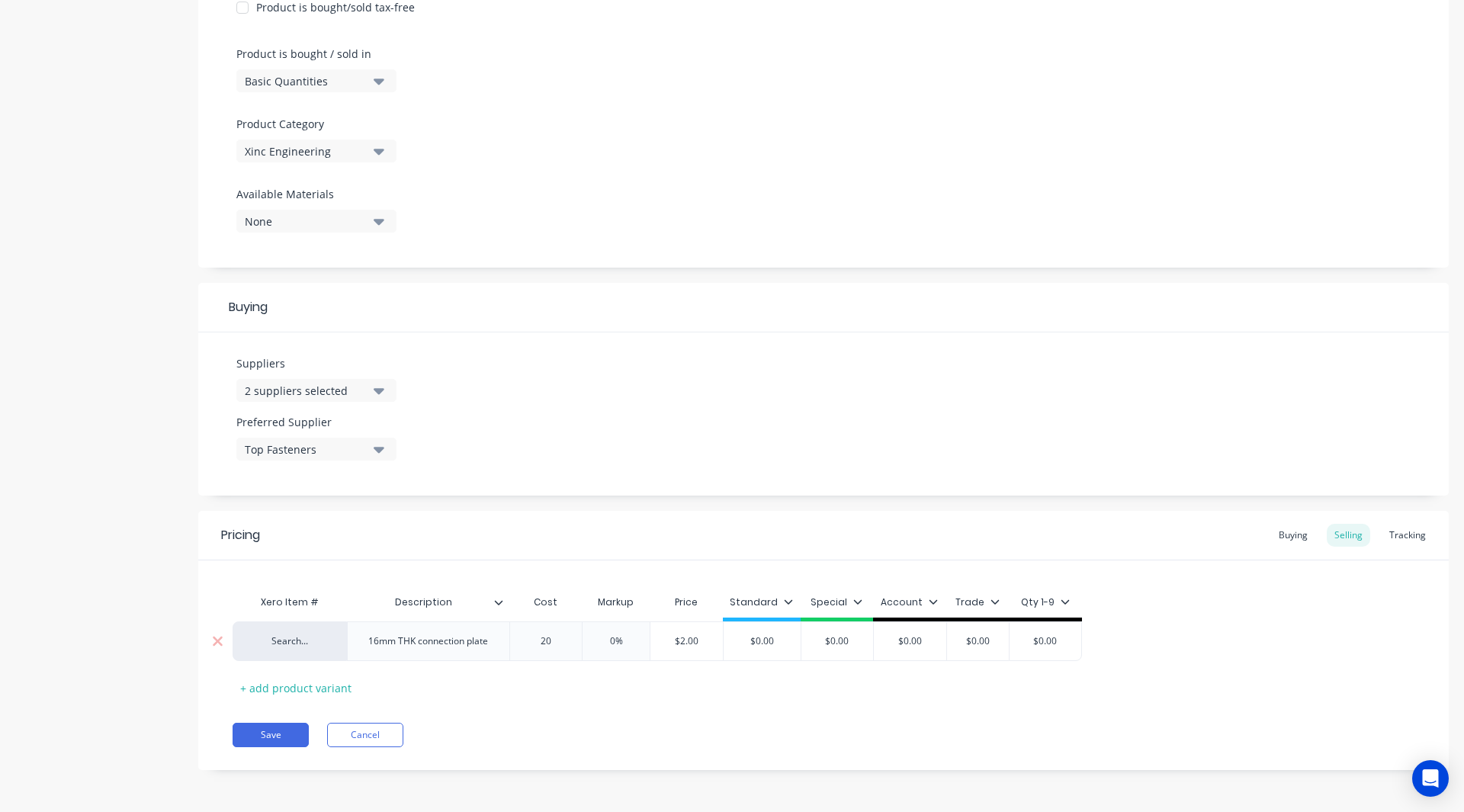
type textarea "x"
type input "200"
click at [625, 646] on input "0%" at bounding box center [626, 641] width 76 height 14
type input "%"
type textarea "x"
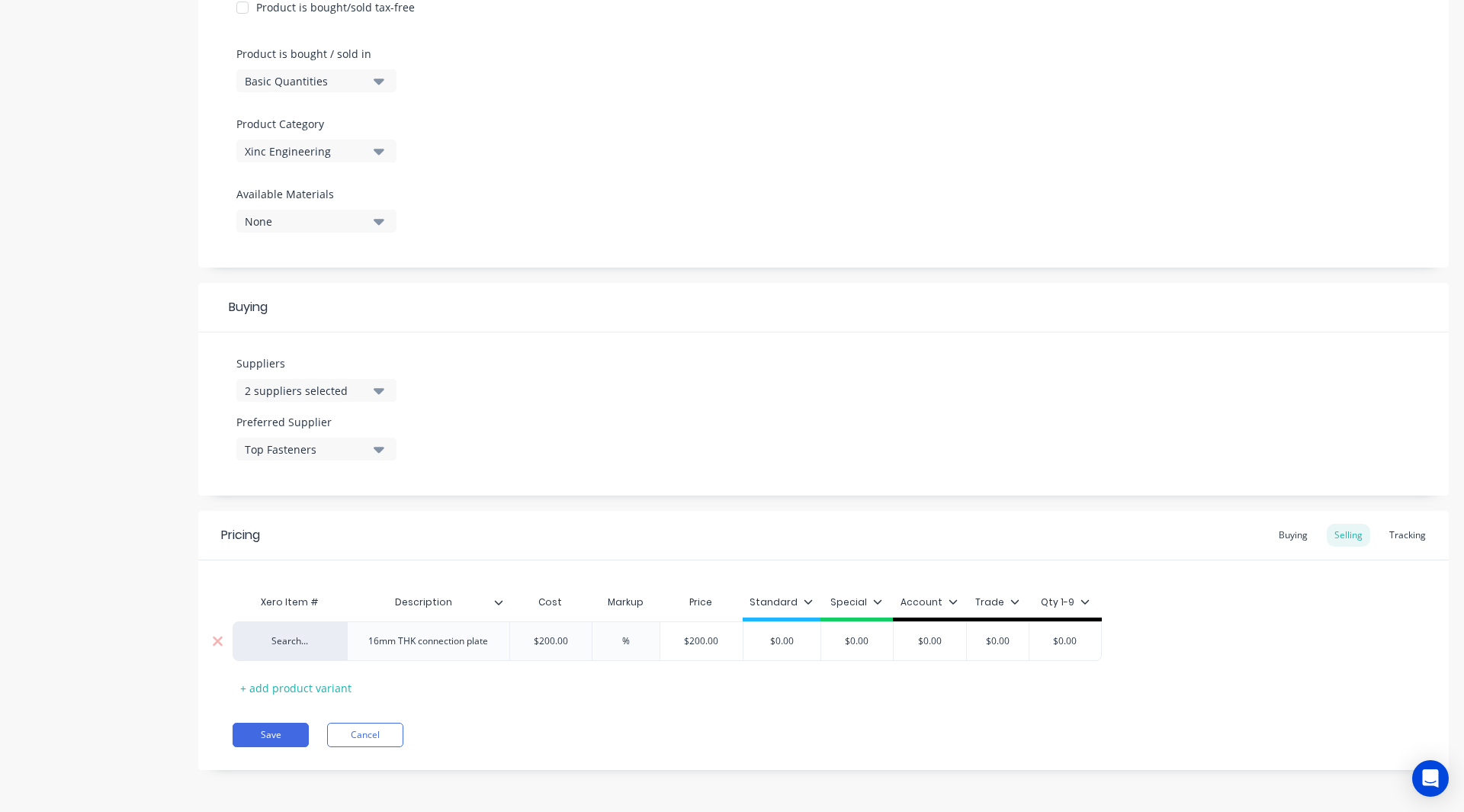
type input "3%"
type textarea "x"
type input "30%"
click at [806, 604] on icon at bounding box center [807, 601] width 9 height 9
click at [728, 406] on div at bounding box center [726, 410] width 30 height 30
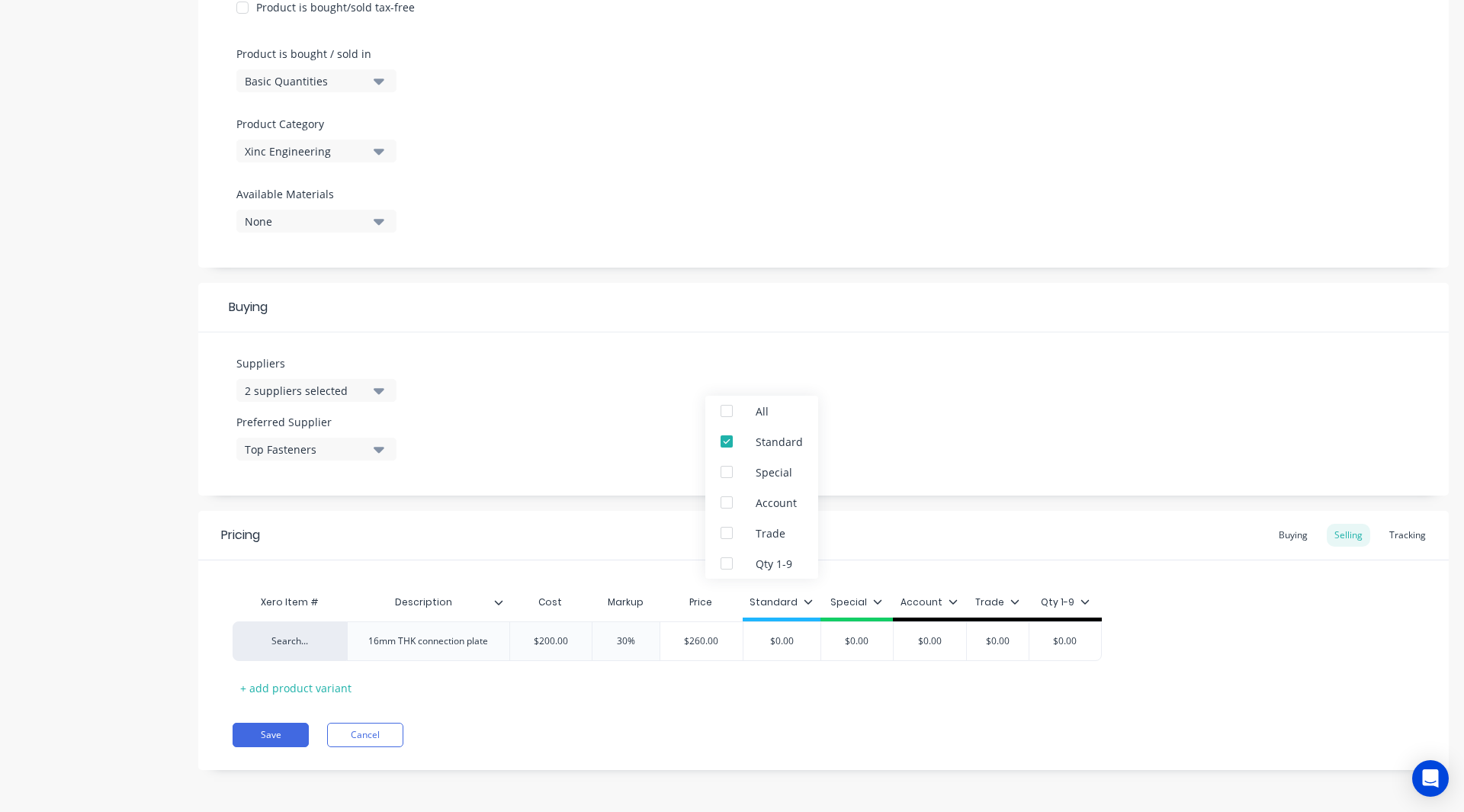
type textarea "x"
click at [784, 737] on div "Save Cancel" at bounding box center [840, 735] width 1216 height 24
type input "$0.00"
click at [801, 638] on input "$0.00" at bounding box center [781, 641] width 76 height 14
type textarea "x"
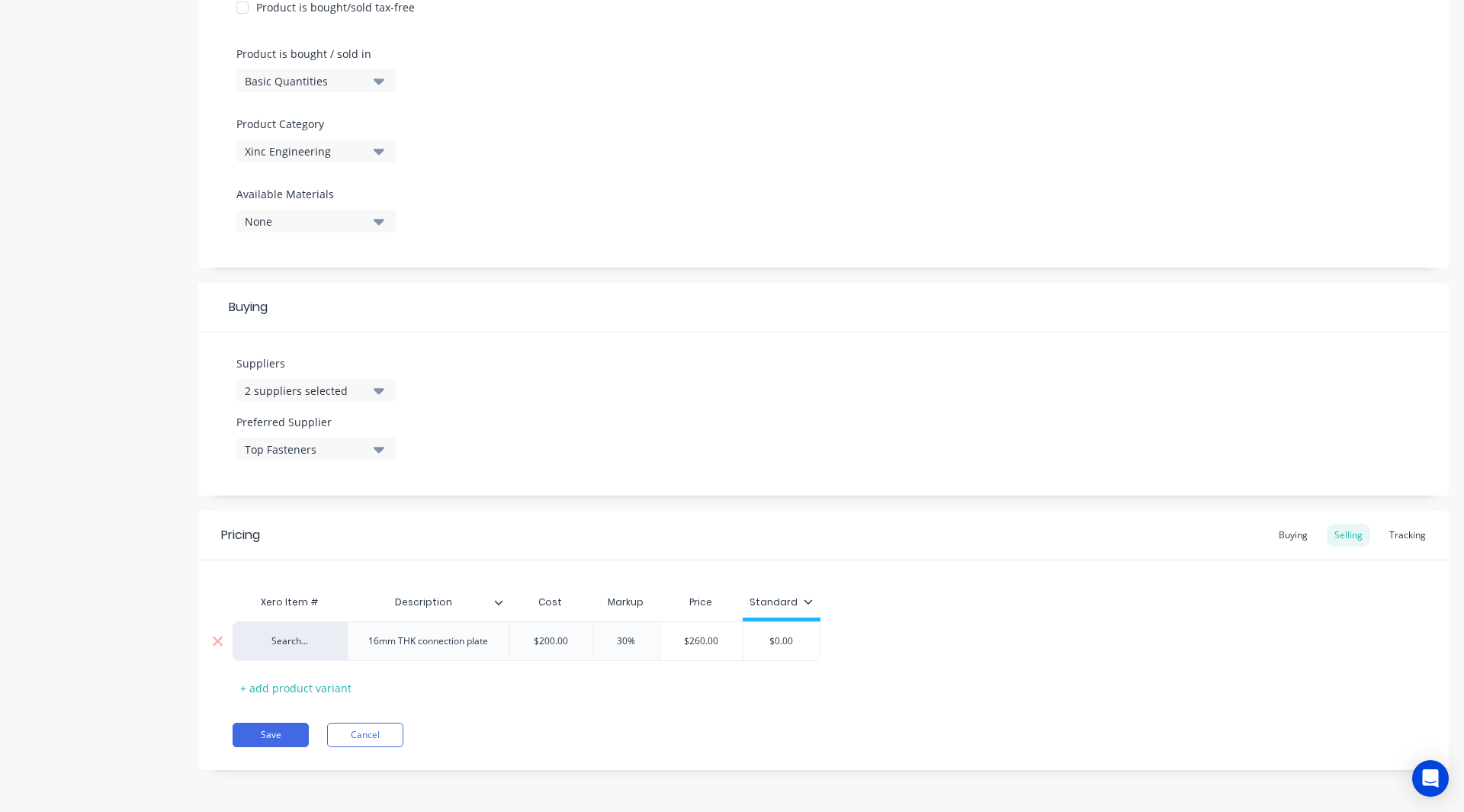
type input "$0.0"
type textarea "x"
type input "$0."
type textarea "x"
type input "$0"
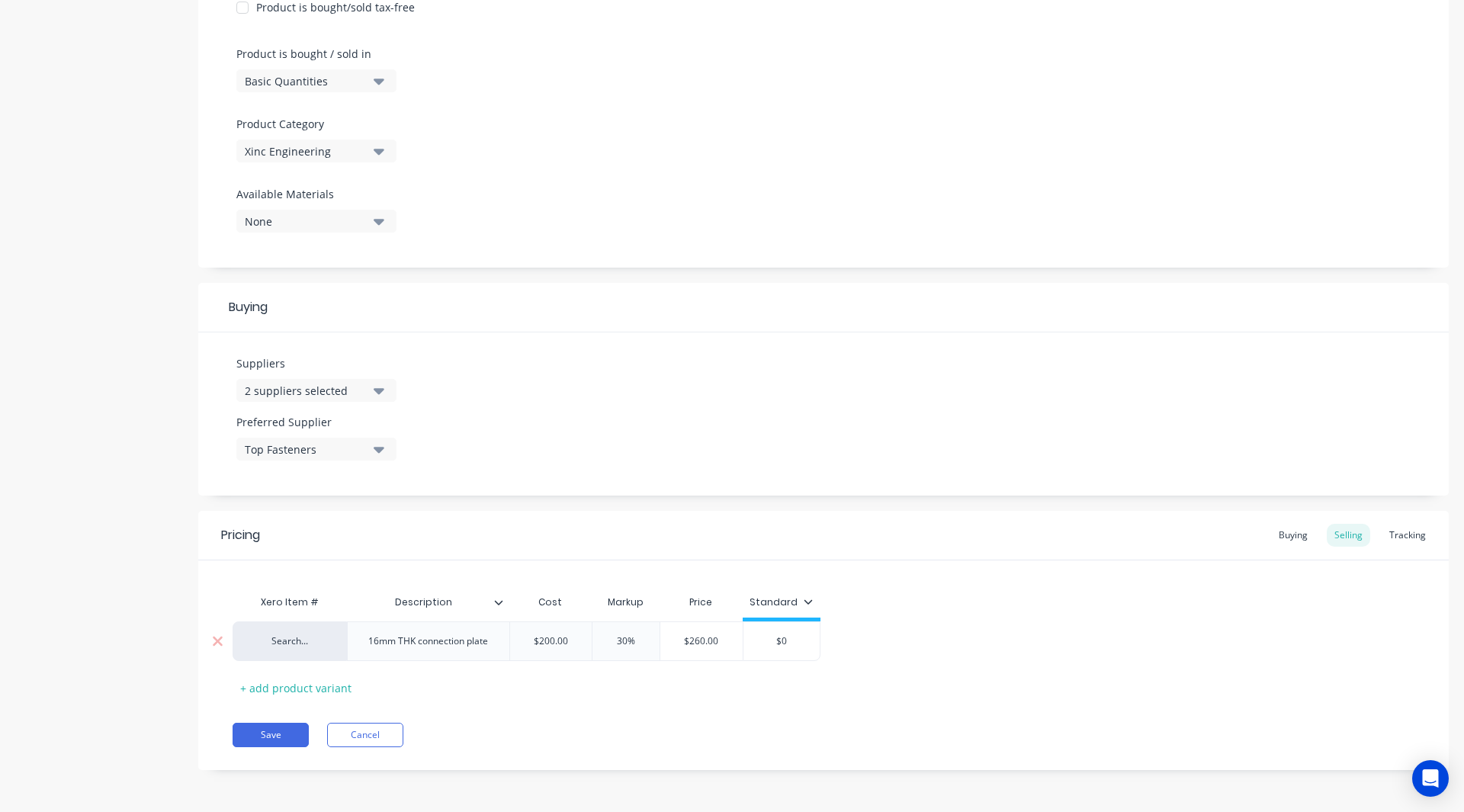
type textarea "x"
type input "$"
type textarea "x"
type input "$2"
type textarea "x"
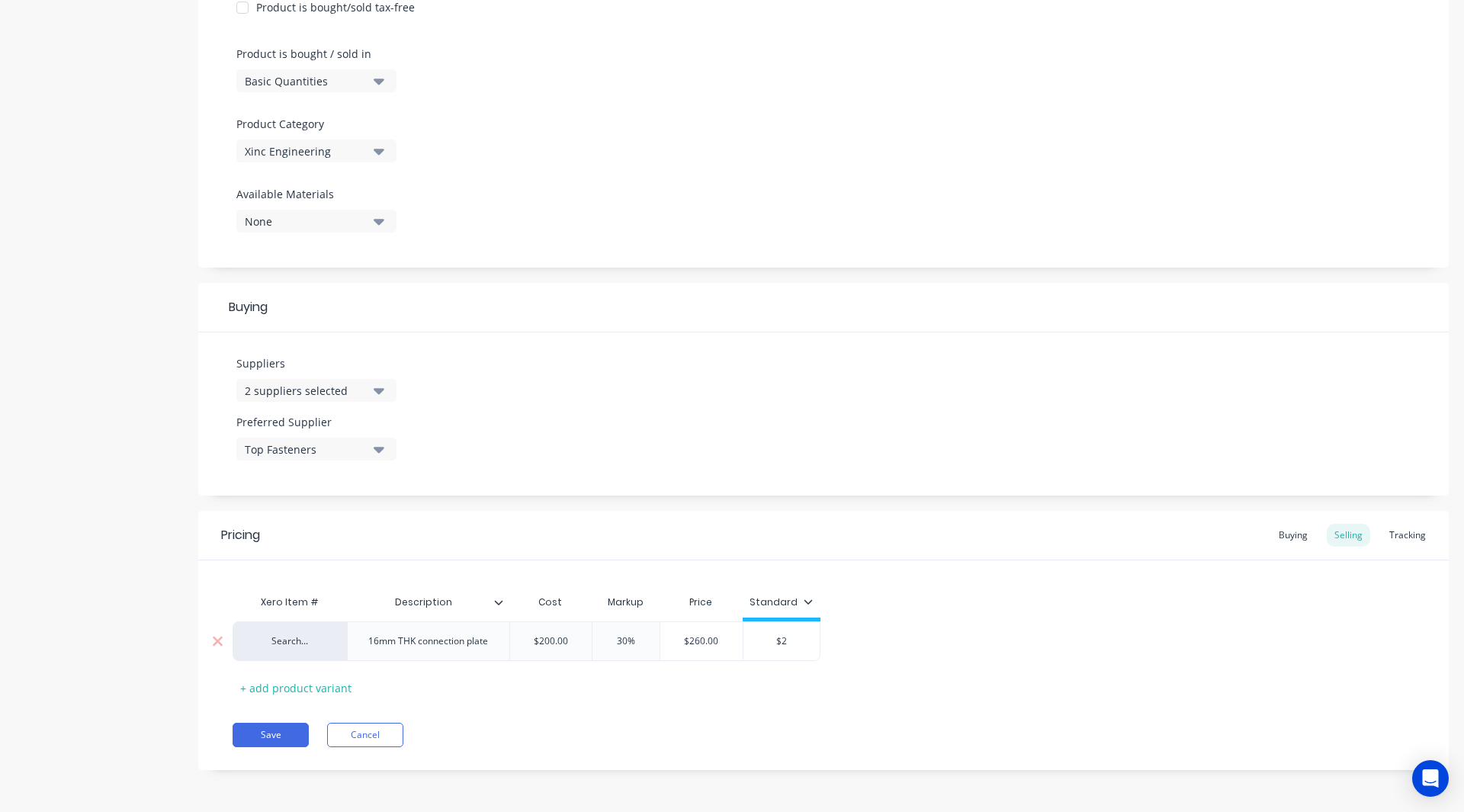
type input "$26"
type textarea "x"
type input "$260"
click at [656, 708] on div "Pricing Buying Selling Tracking Xero Item # Description Cost Markup Price Stand…" at bounding box center [823, 640] width 1250 height 259
click at [297, 688] on div "+ add product variant" at bounding box center [295, 687] width 126 height 24
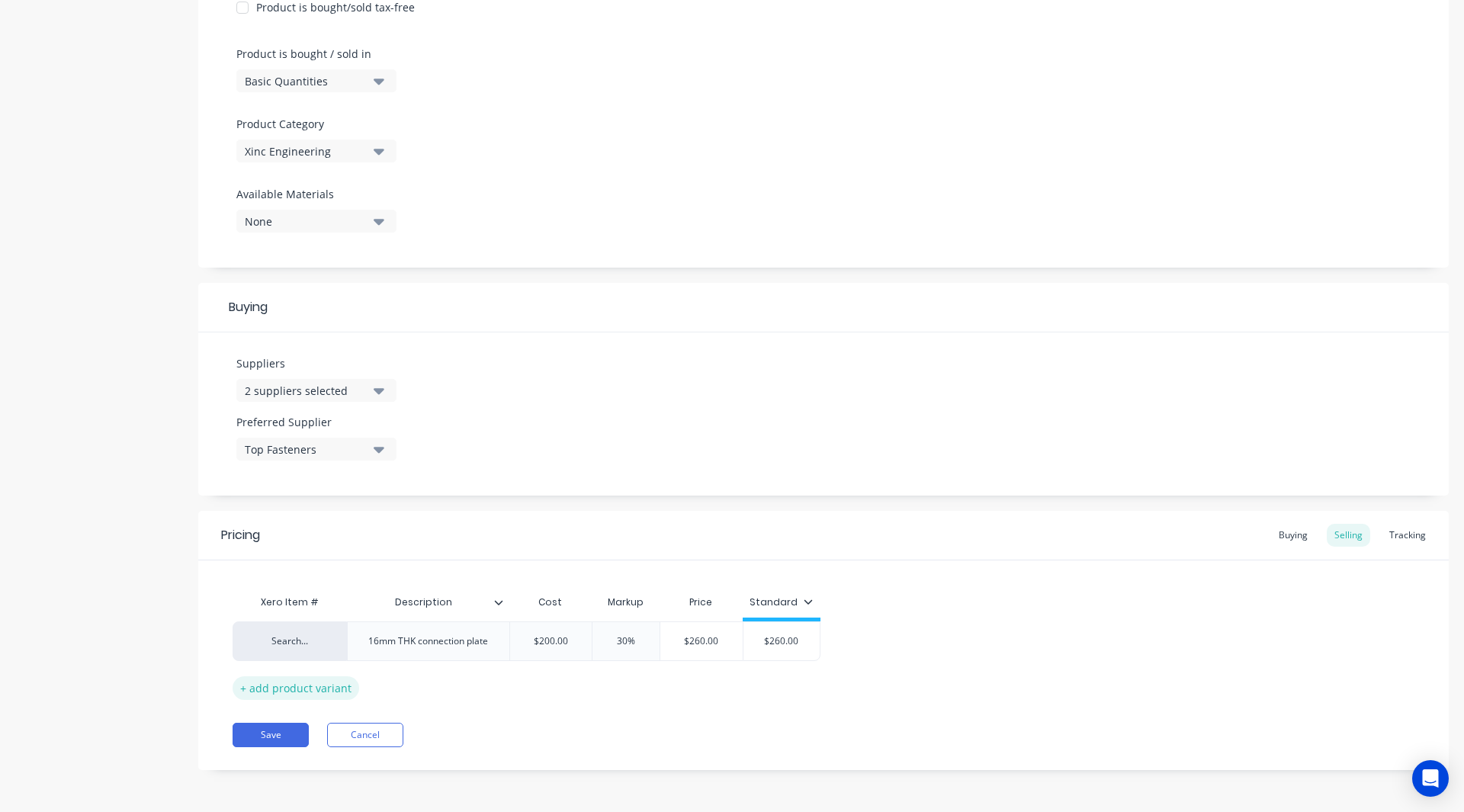
type textarea "x"
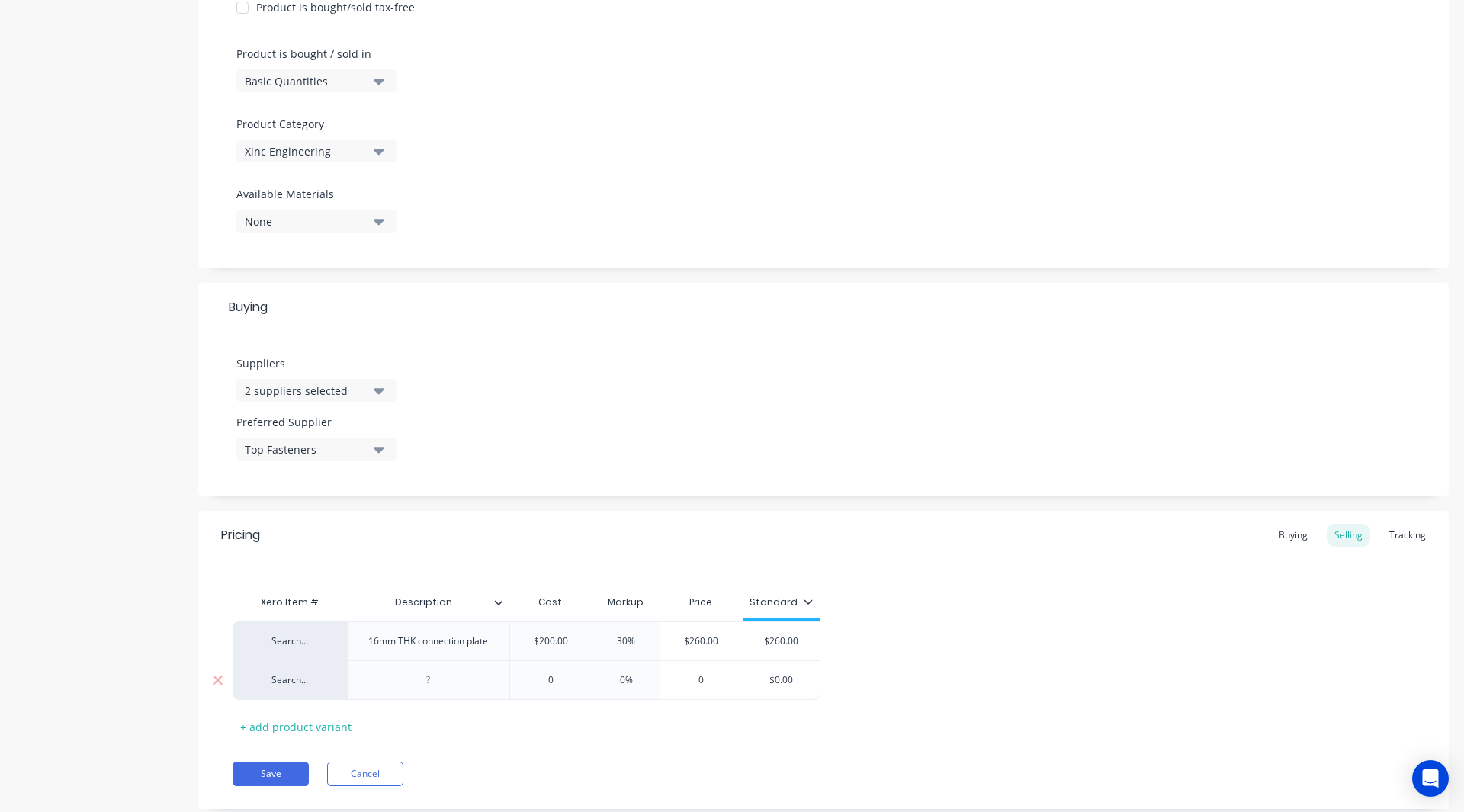
click at [431, 682] on div at bounding box center [428, 680] width 76 height 20
click at [477, 648] on div "16mm THK connection plate" at bounding box center [428, 641] width 144 height 20
click at [472, 643] on div "16mm THK Connection plate" at bounding box center [428, 641] width 146 height 20
type textarea "x"
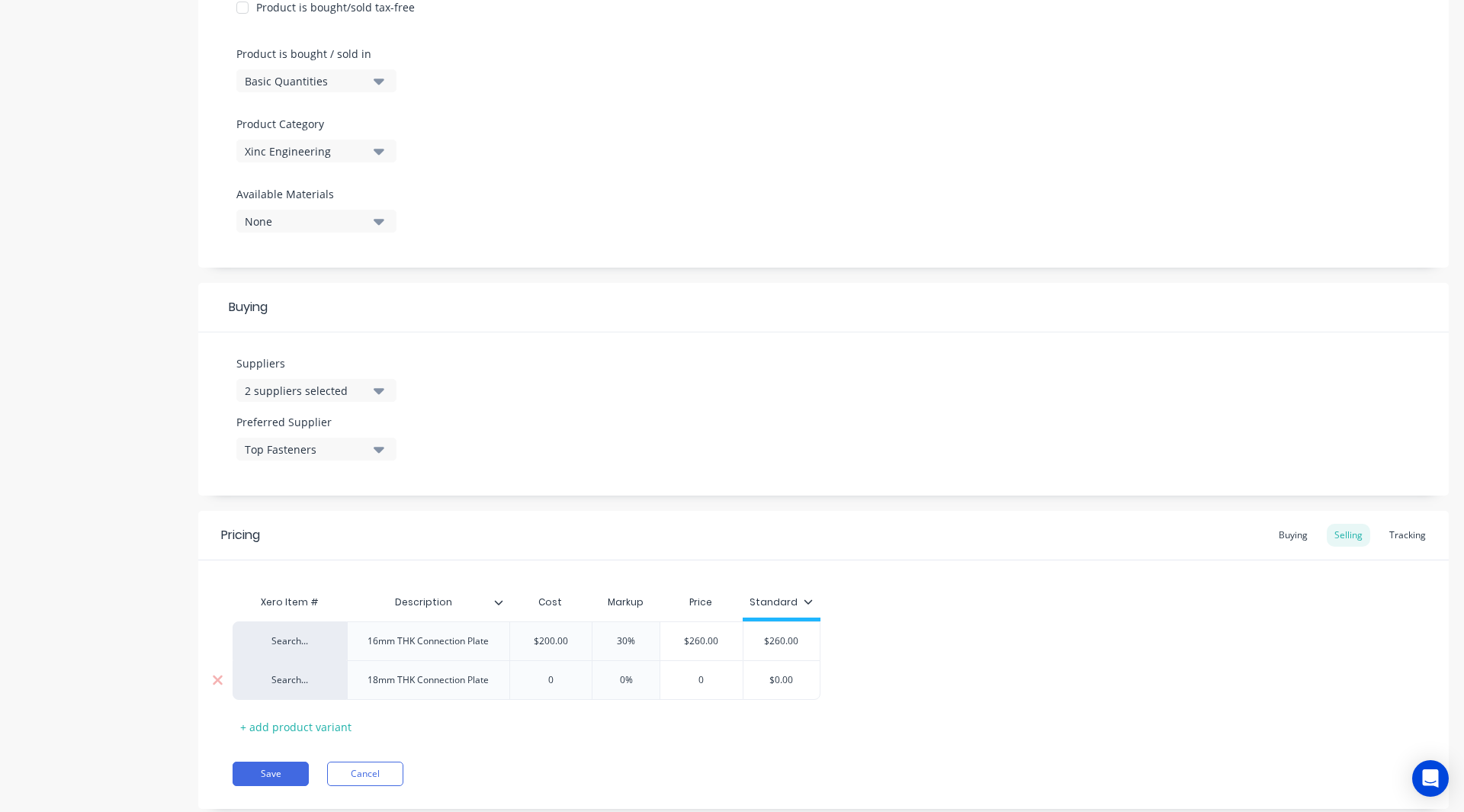
type input "0"
click at [558, 680] on input "0" at bounding box center [551, 679] width 82 height 14
type textarea "x"
type input "2"
type textarea "x"
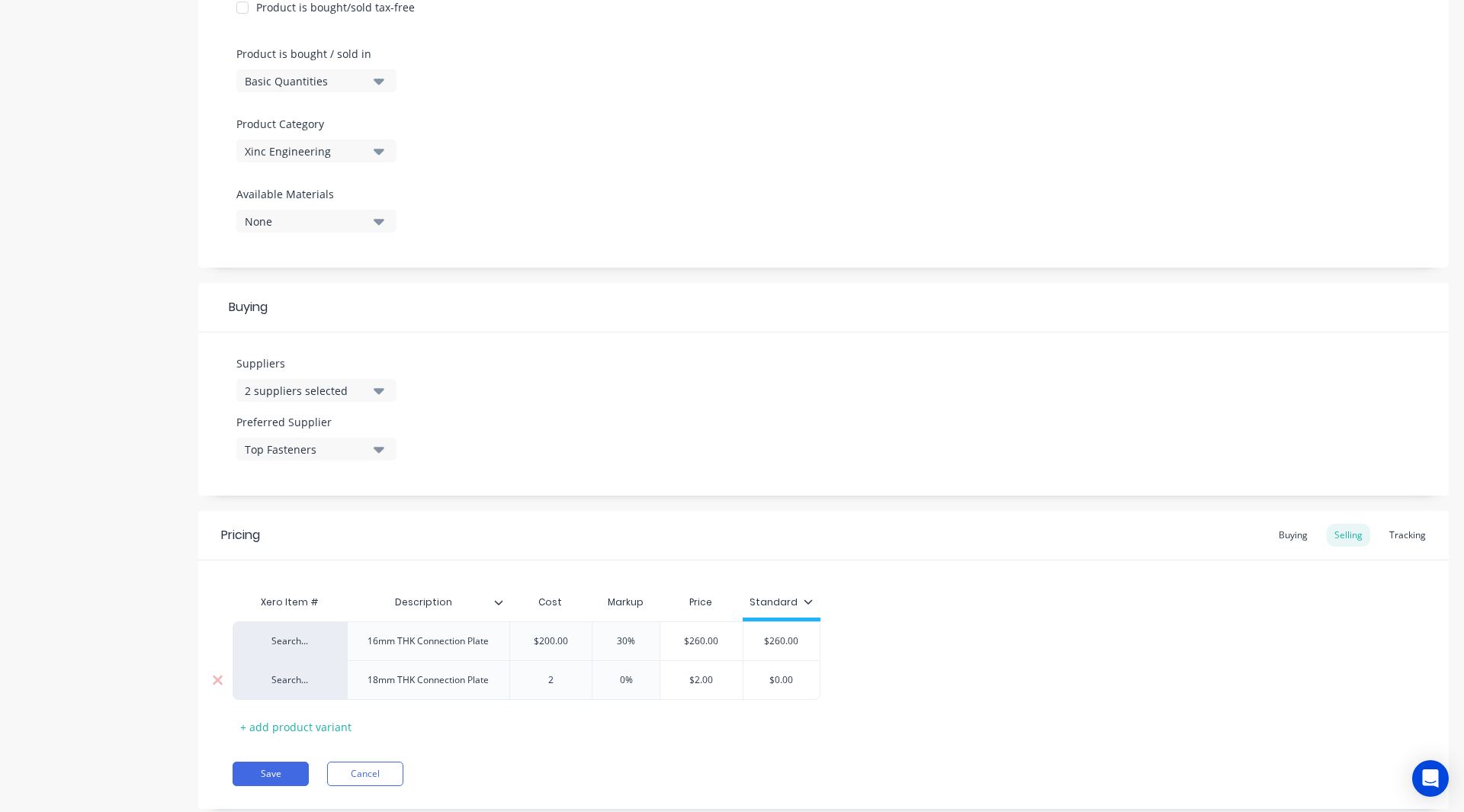
type input "25"
type textarea "x"
type input "250"
click at [626, 681] on input "0%" at bounding box center [626, 679] width 76 height 14
type input "%"
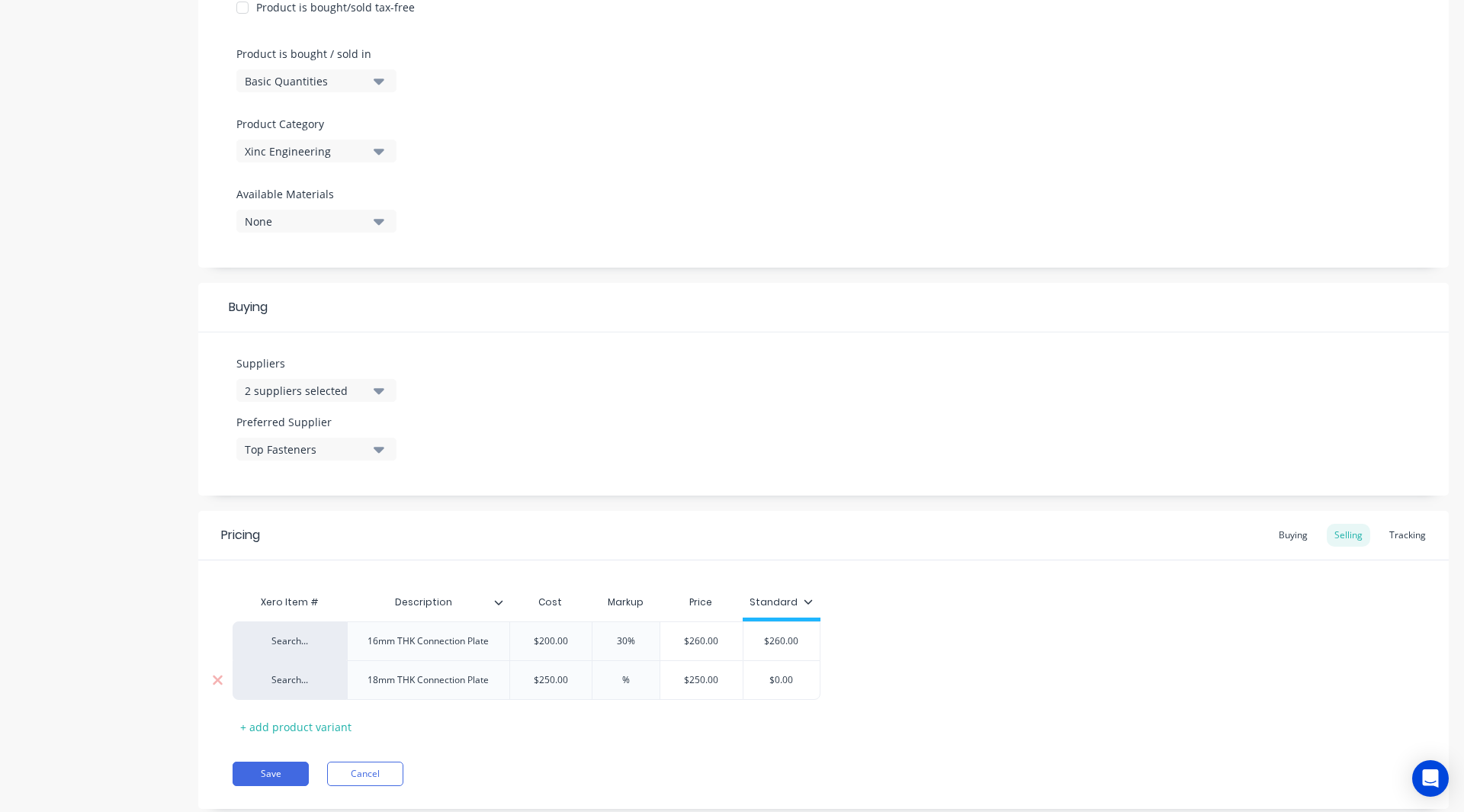
type textarea "x"
type input "3%"
type textarea "x"
type input "30%"
type input "$325.00"
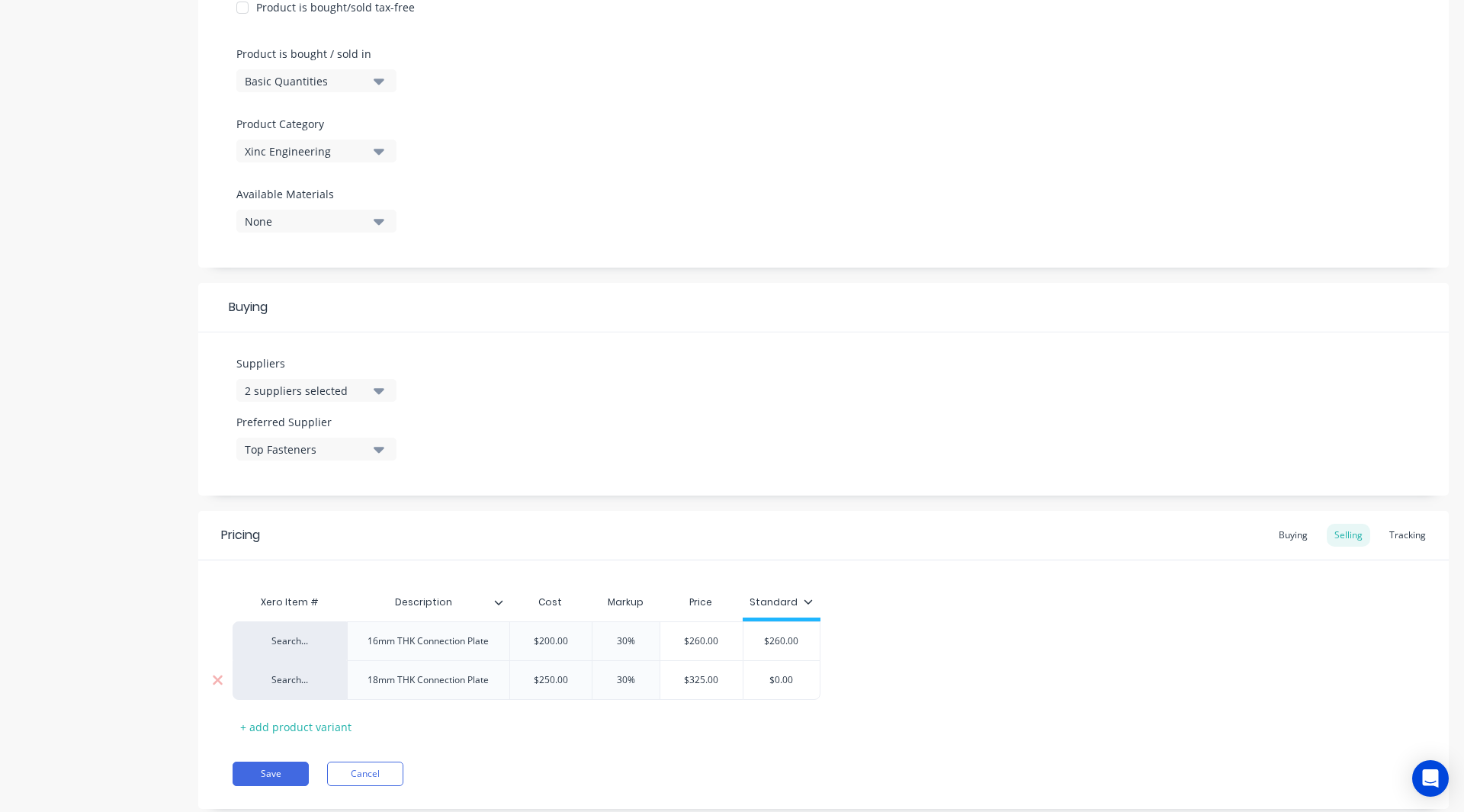
type input "$0.00"
click at [796, 682] on input "$0.00" at bounding box center [781, 679] width 76 height 14
type textarea "x"
type input "$0.0"
type textarea "x"
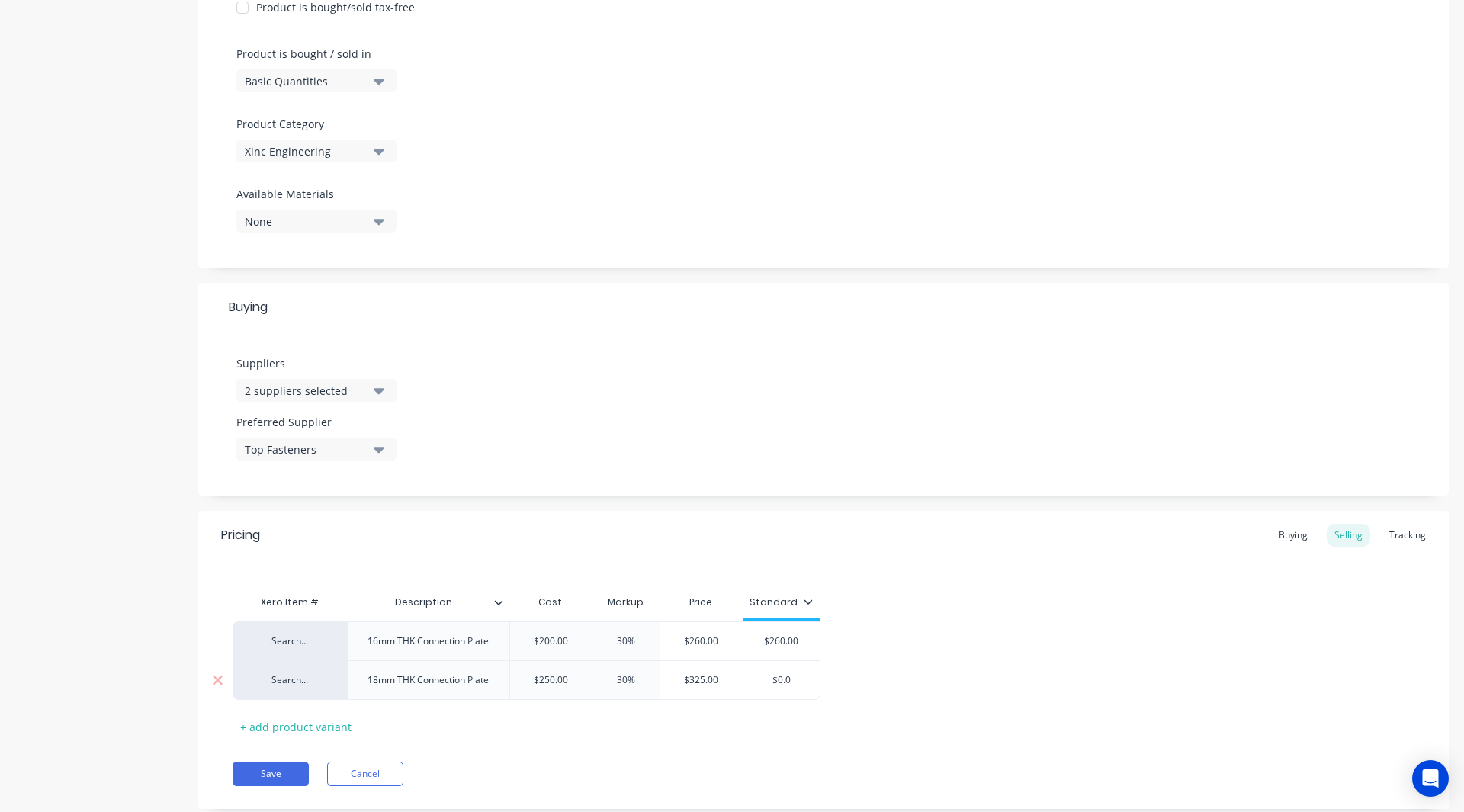
type input "$0."
type textarea "x"
type input "$0"
type textarea "x"
type input "$"
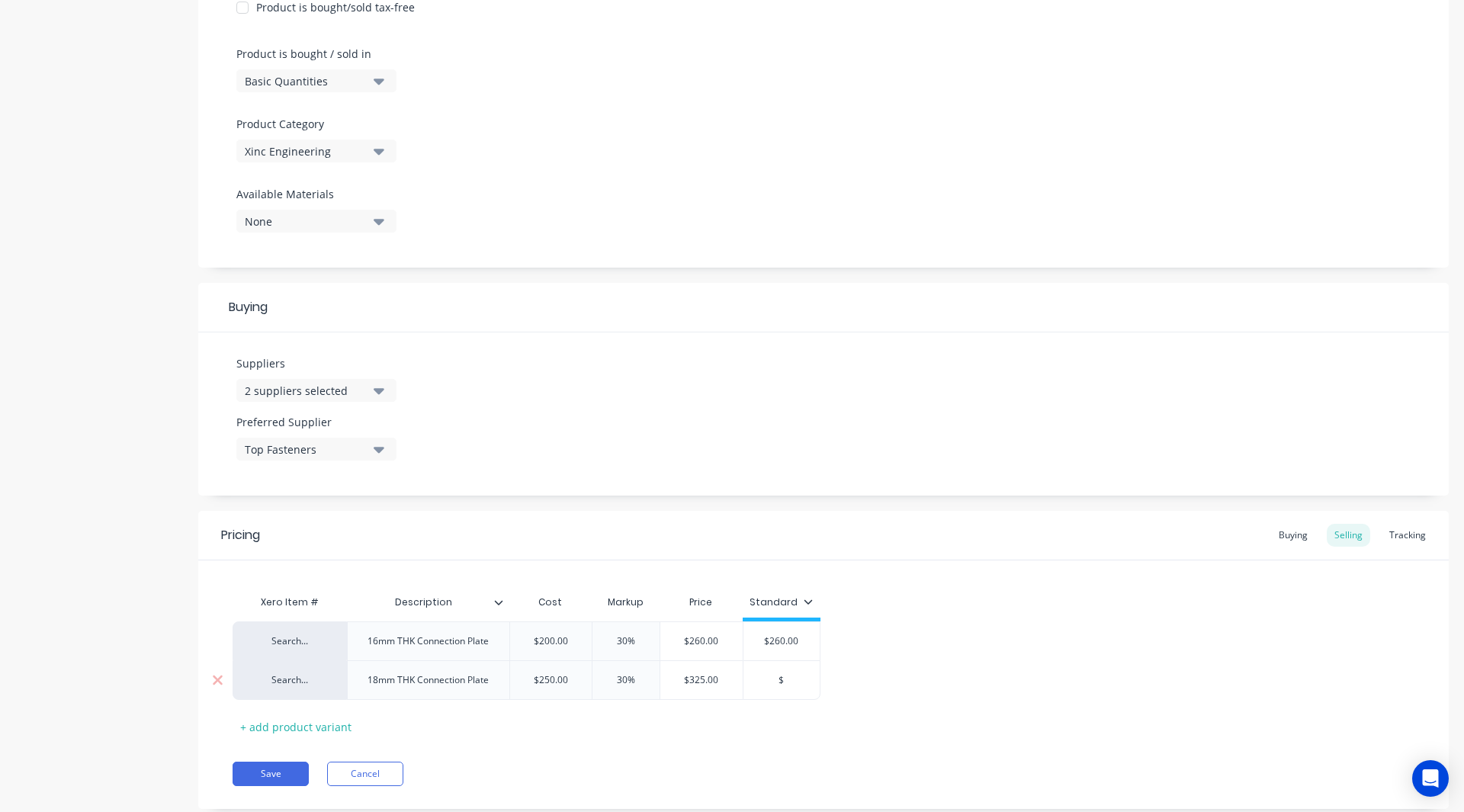
type textarea "x"
type input "$3"
type textarea "x"
type input "$32"
type textarea "x"
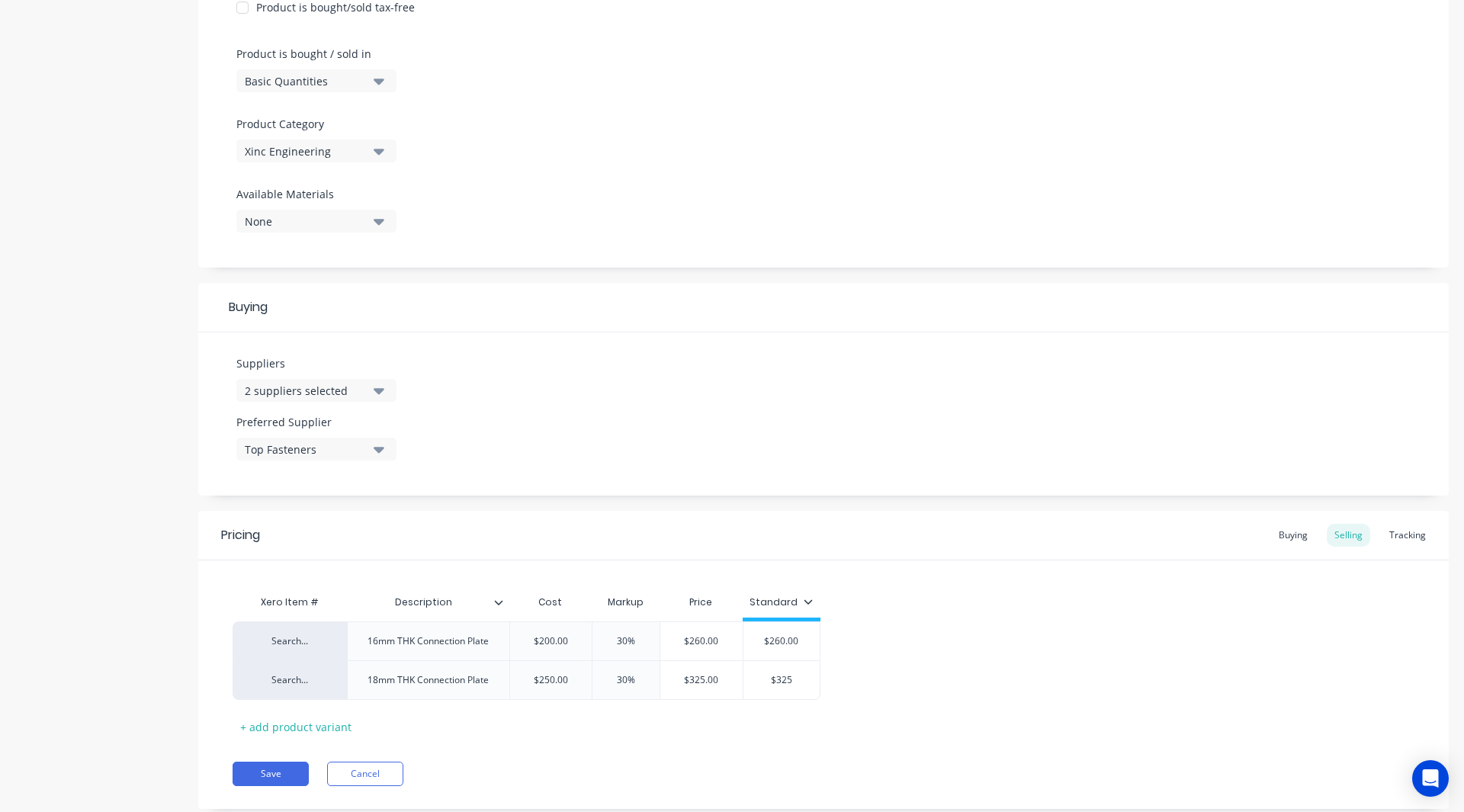
type input "$325"
click at [932, 634] on div "Search... 16mm THK Connection Plate $200.00 200 30% 30% $260.00 $260.00 $260 Se…" at bounding box center [823, 660] width 1182 height 78
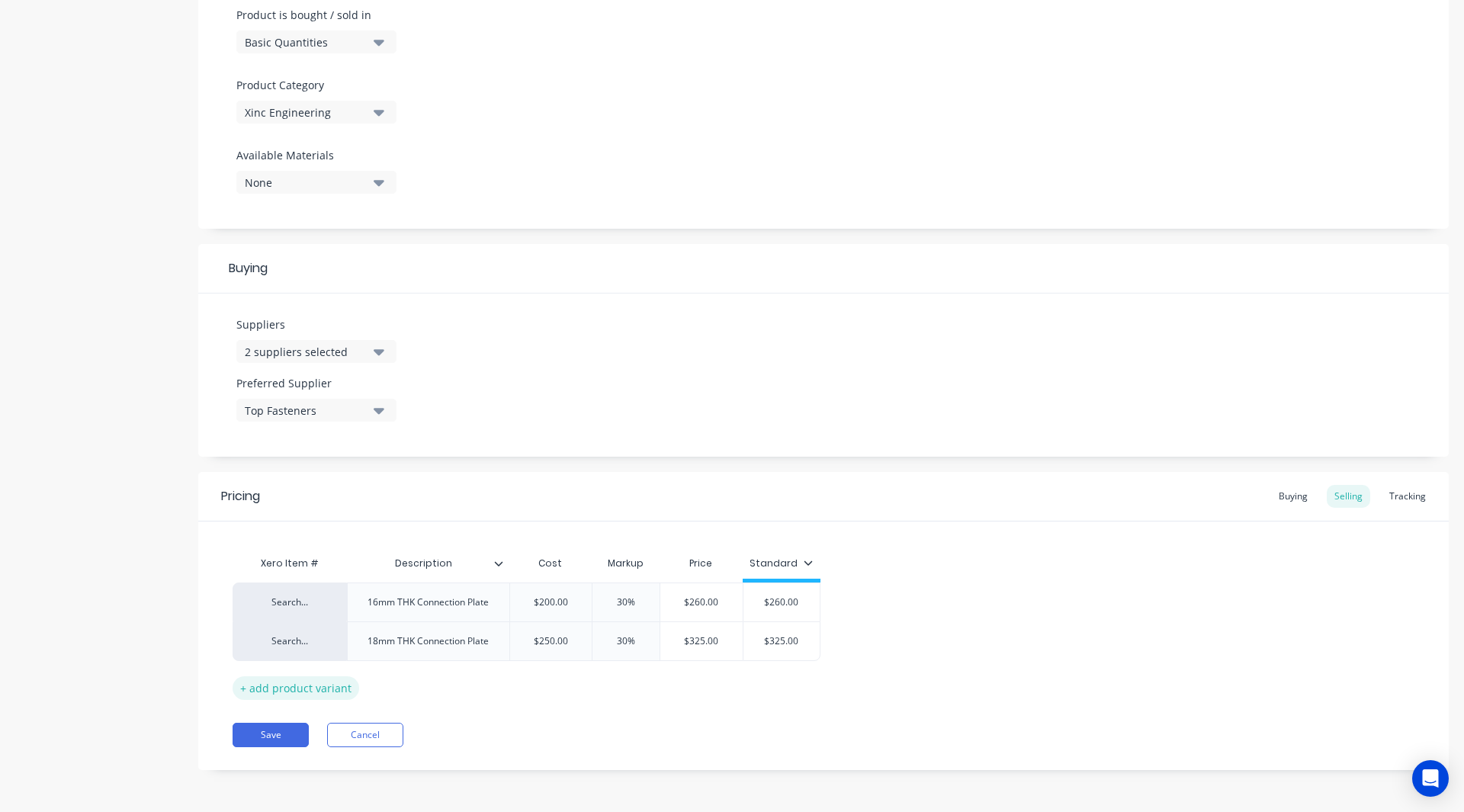
click at [302, 689] on div "+ add product variant" at bounding box center [295, 687] width 126 height 24
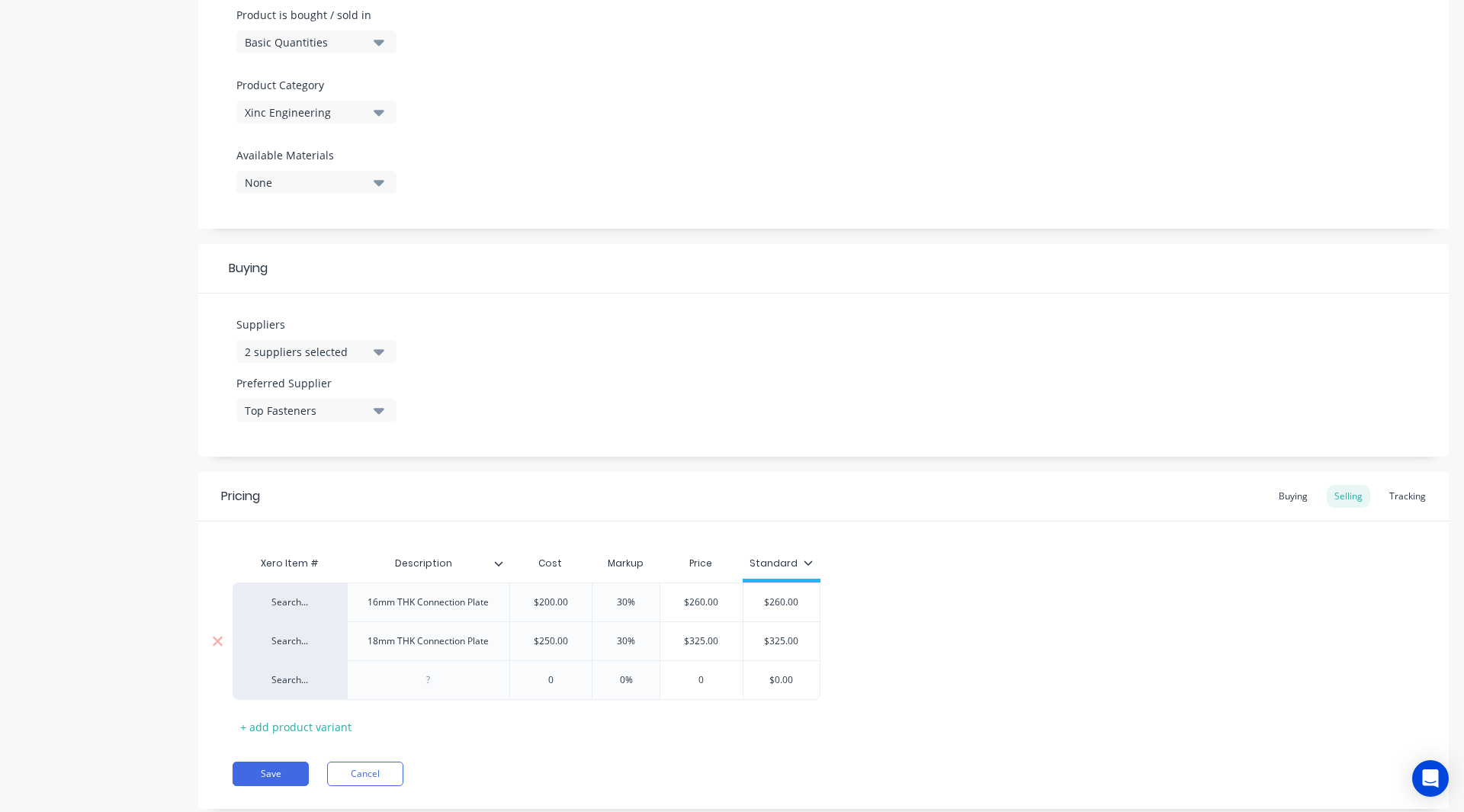
click at [421, 642] on div "18mm THK Connection Plate" at bounding box center [428, 641] width 146 height 20
copy div "18mm THK Connection Plate"
type textarea "x"
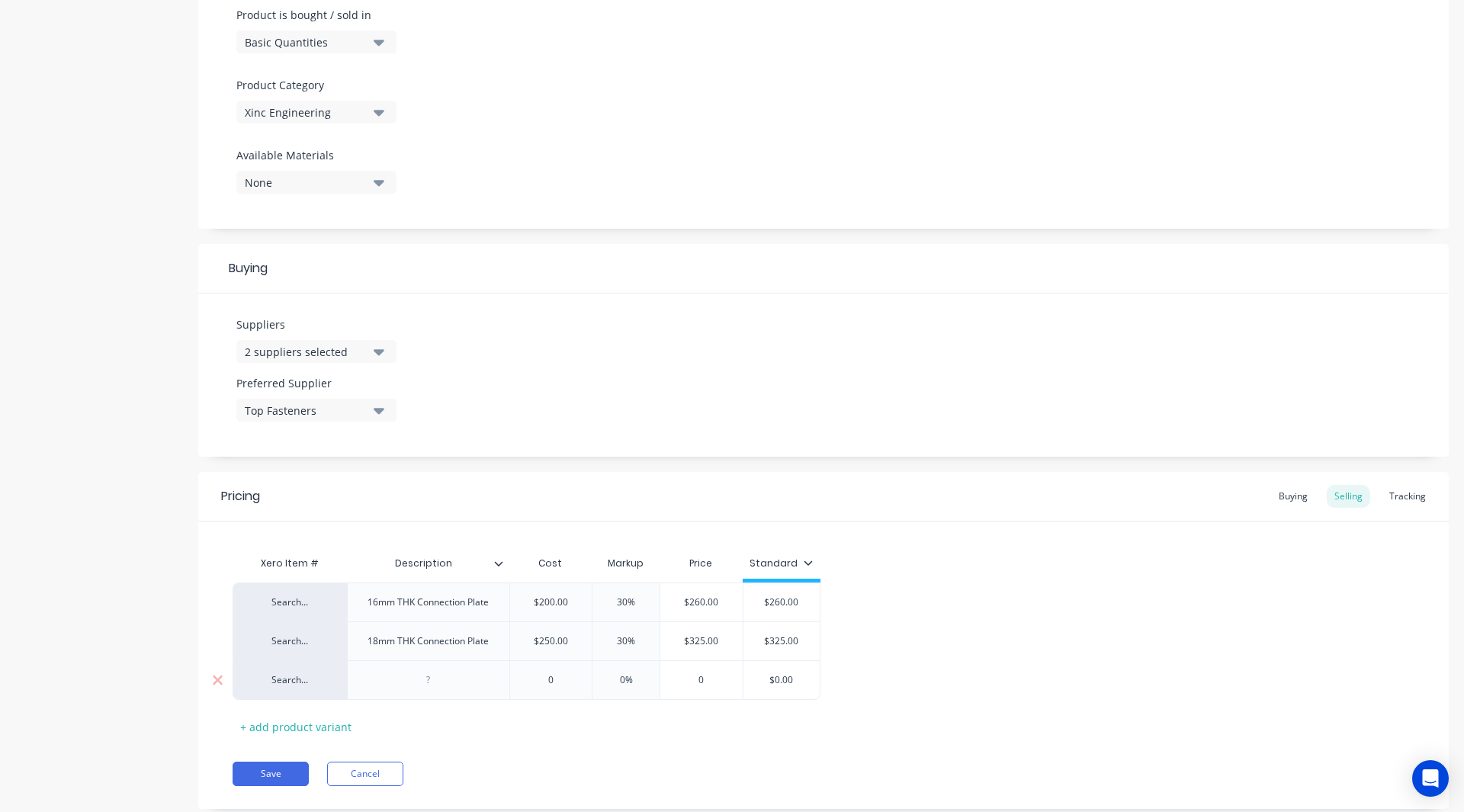
click at [430, 685] on div at bounding box center [428, 680] width 76 height 20
paste div
click at [379, 683] on div "18mm THK Connection Plate" at bounding box center [428, 680] width 146 height 20
type textarea "x"
type input "0"
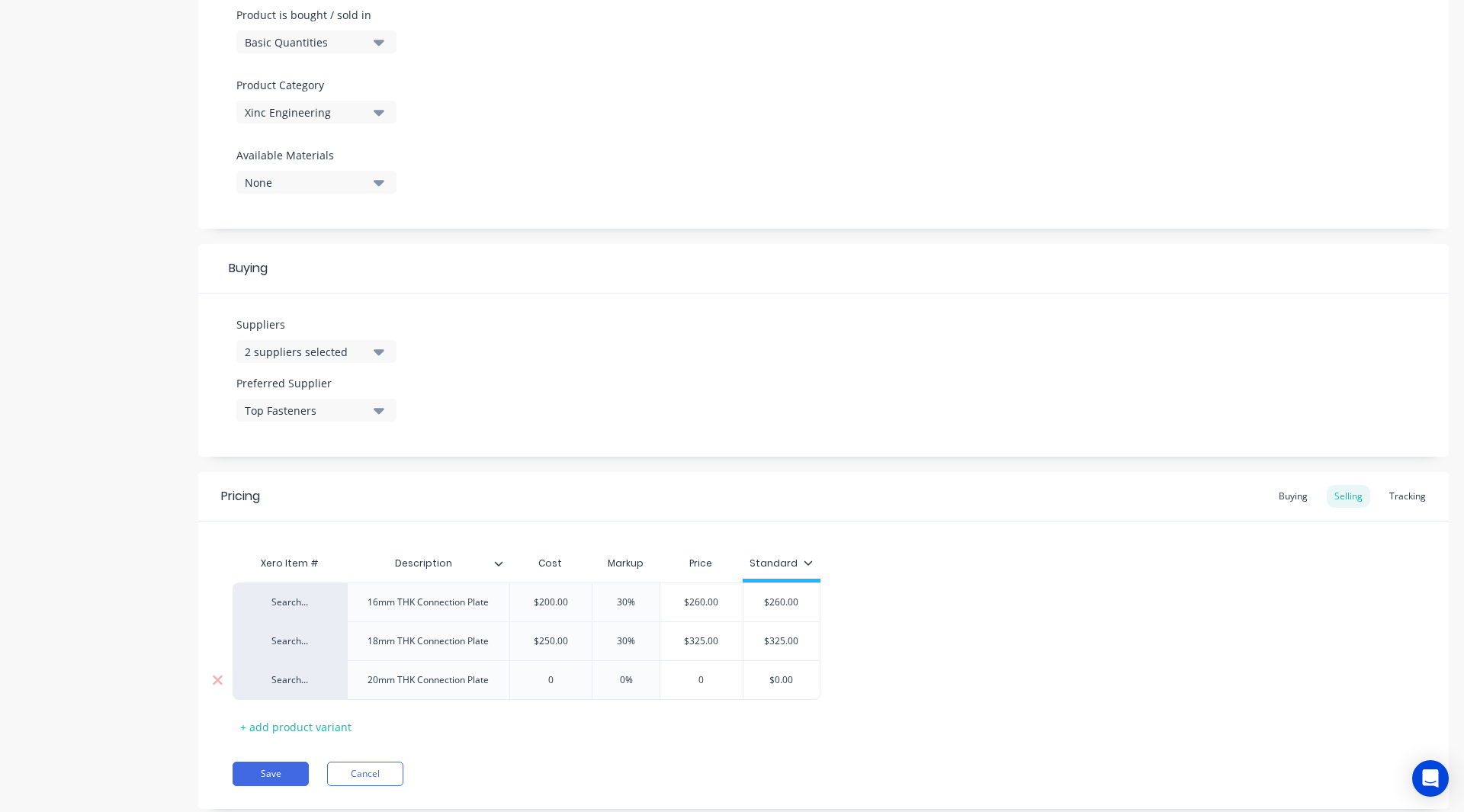
click at [565, 679] on input "0" at bounding box center [551, 679] width 82 height 14
type textarea "x"
type input "2"
type textarea "x"
type input "27"
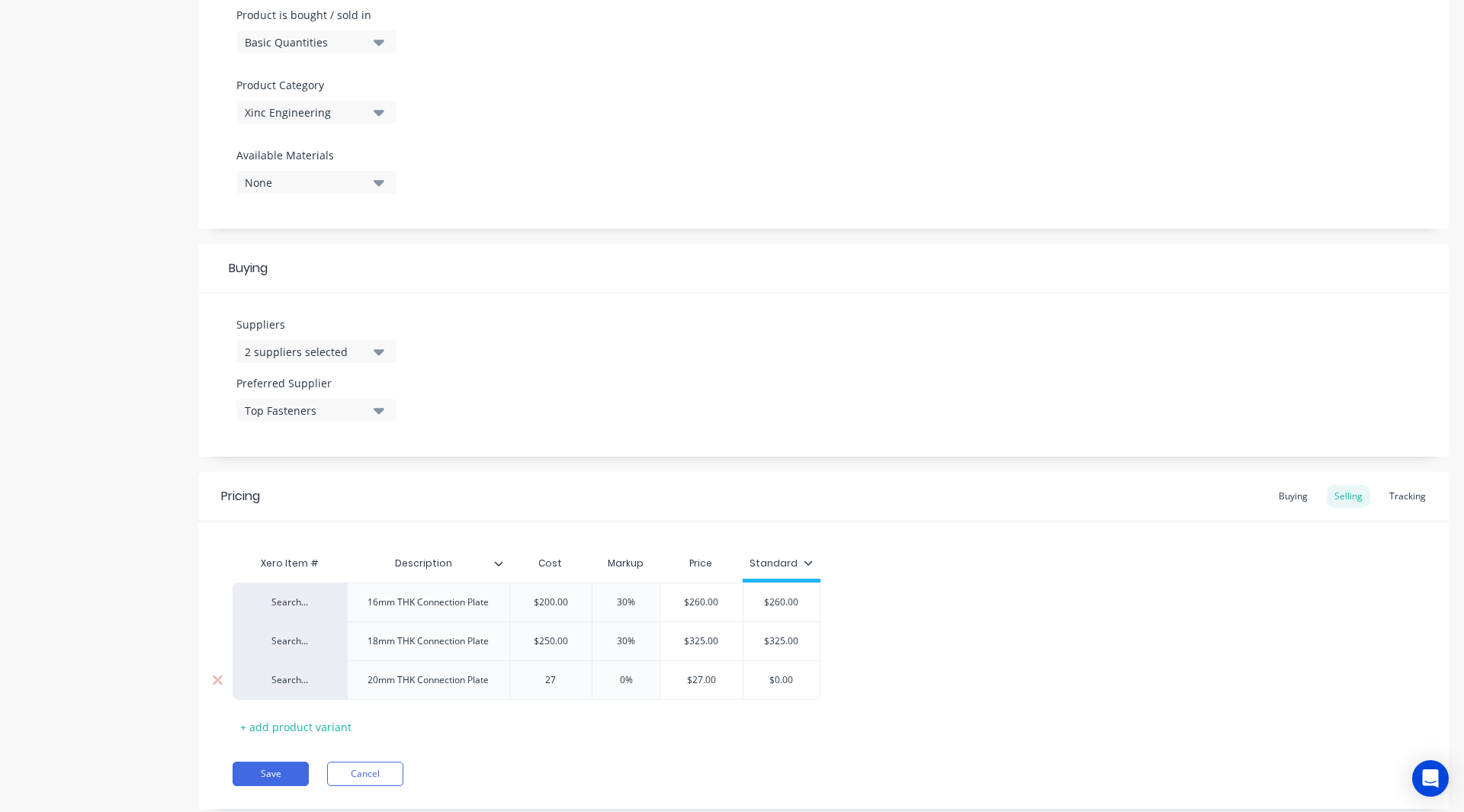
type textarea "x"
type input "275"
click at [626, 681] on input "0%" at bounding box center [626, 679] width 76 height 14
type input "%"
type textarea "x"
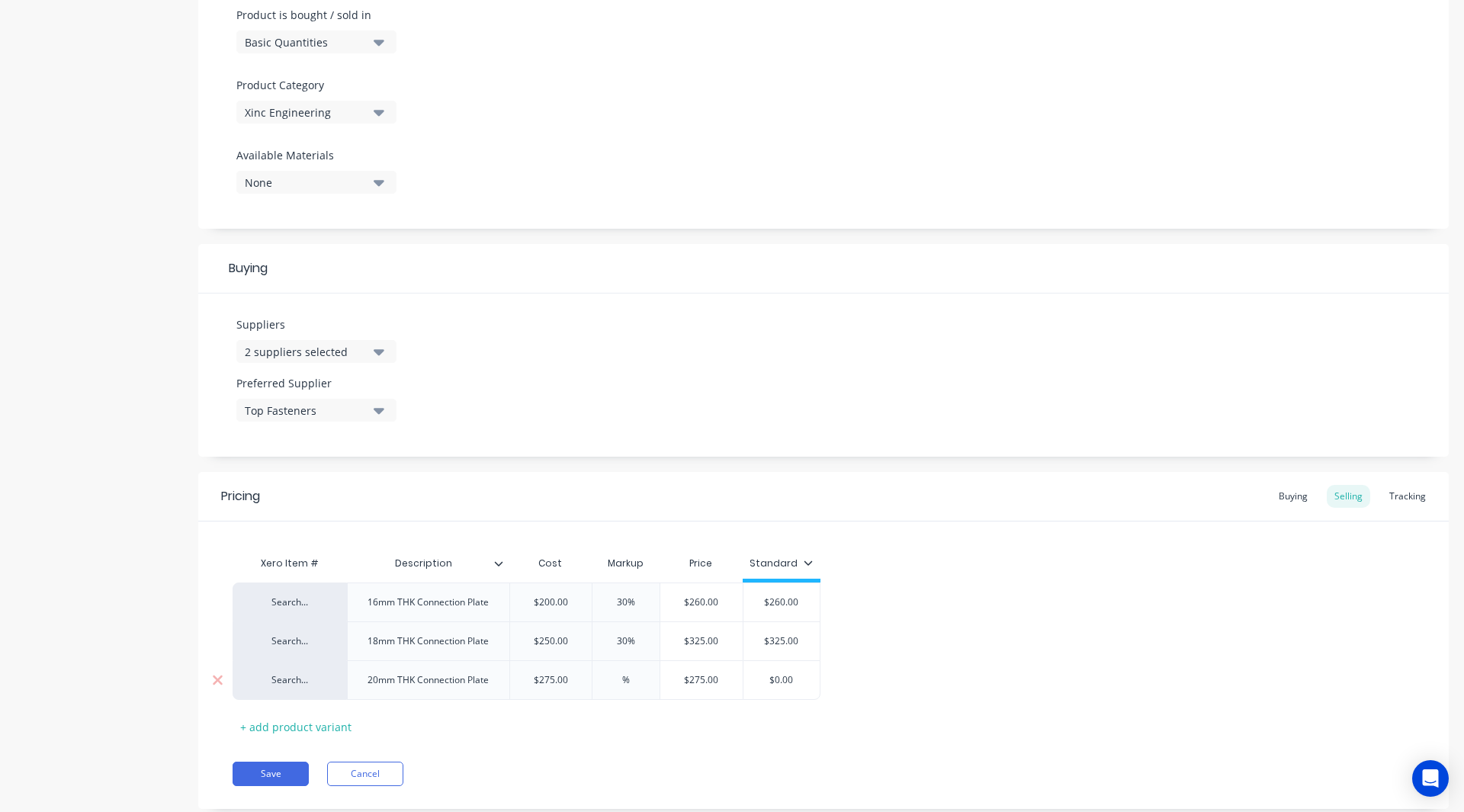
type input "3%"
type textarea "x"
type input "30%"
click at [1281, 495] on div "Buying" at bounding box center [1293, 496] width 44 height 23
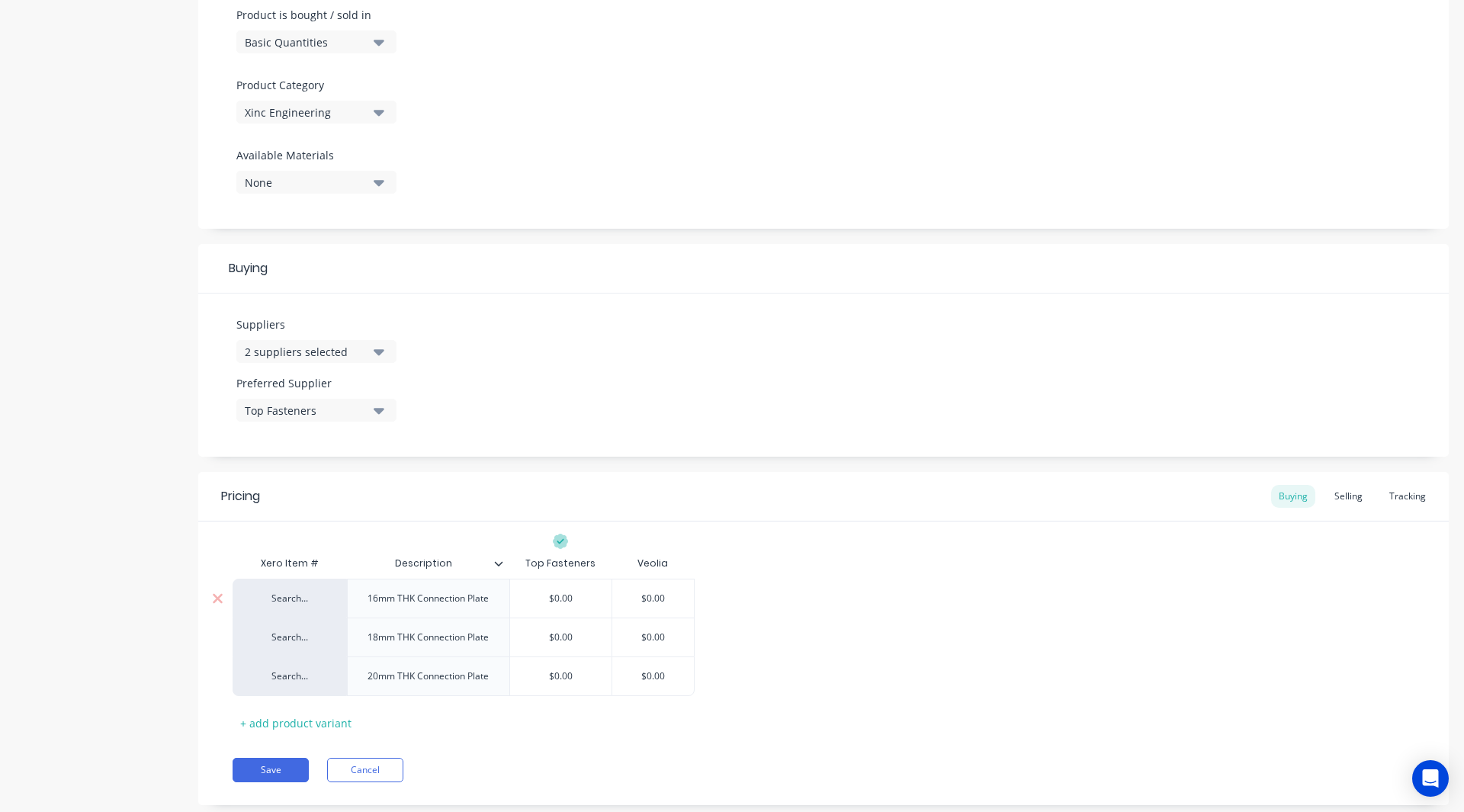
type input "$0.00"
drag, startPoint x: 573, startPoint y: 594, endPoint x: 555, endPoint y: 596, distance: 18.1
click at [555, 596] on input "$0.00" at bounding box center [560, 598] width 102 height 14
type textarea "x"
type input "$1"
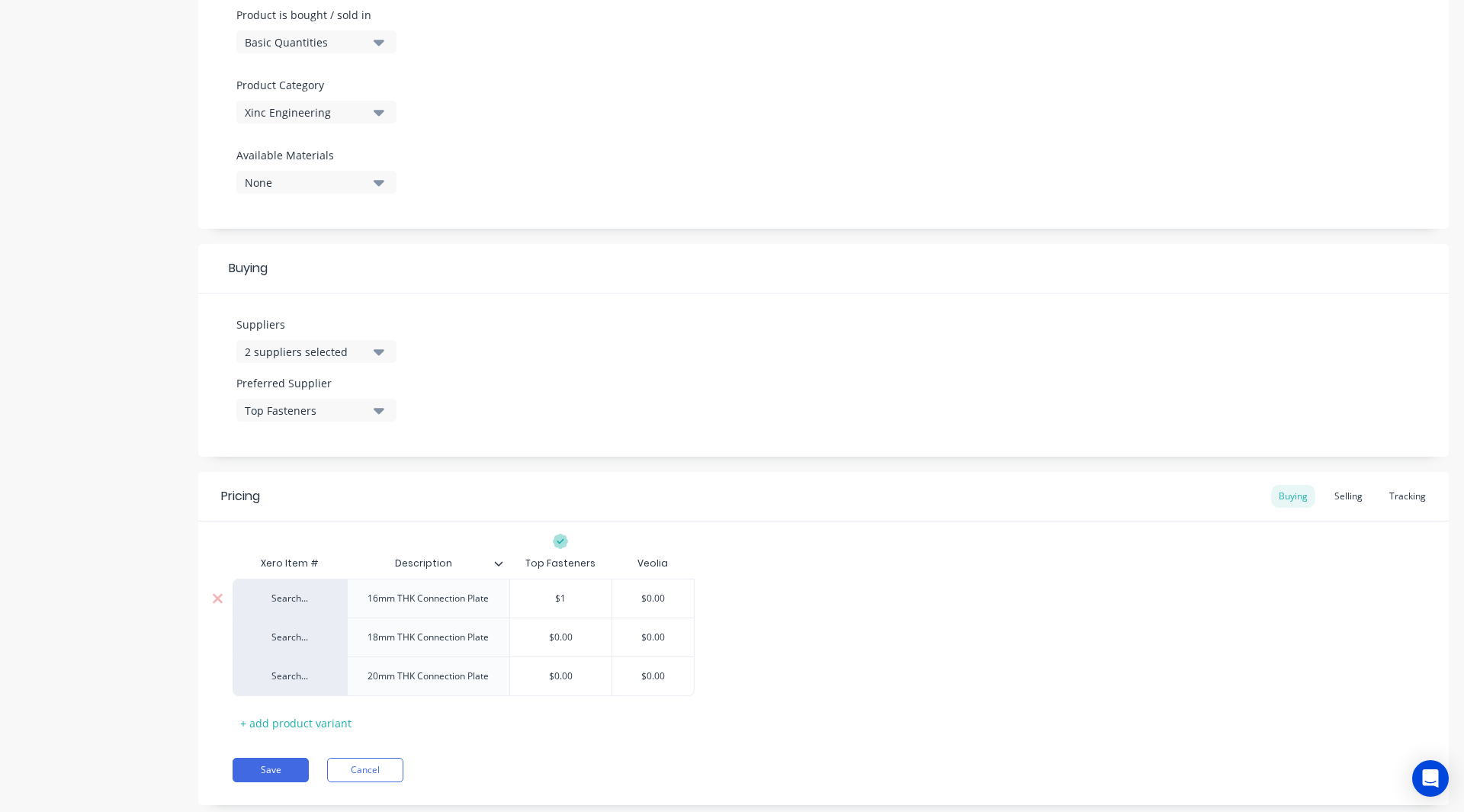
type textarea "x"
type input "$15"
type textarea "x"
type input "$150"
type input "$0.00"
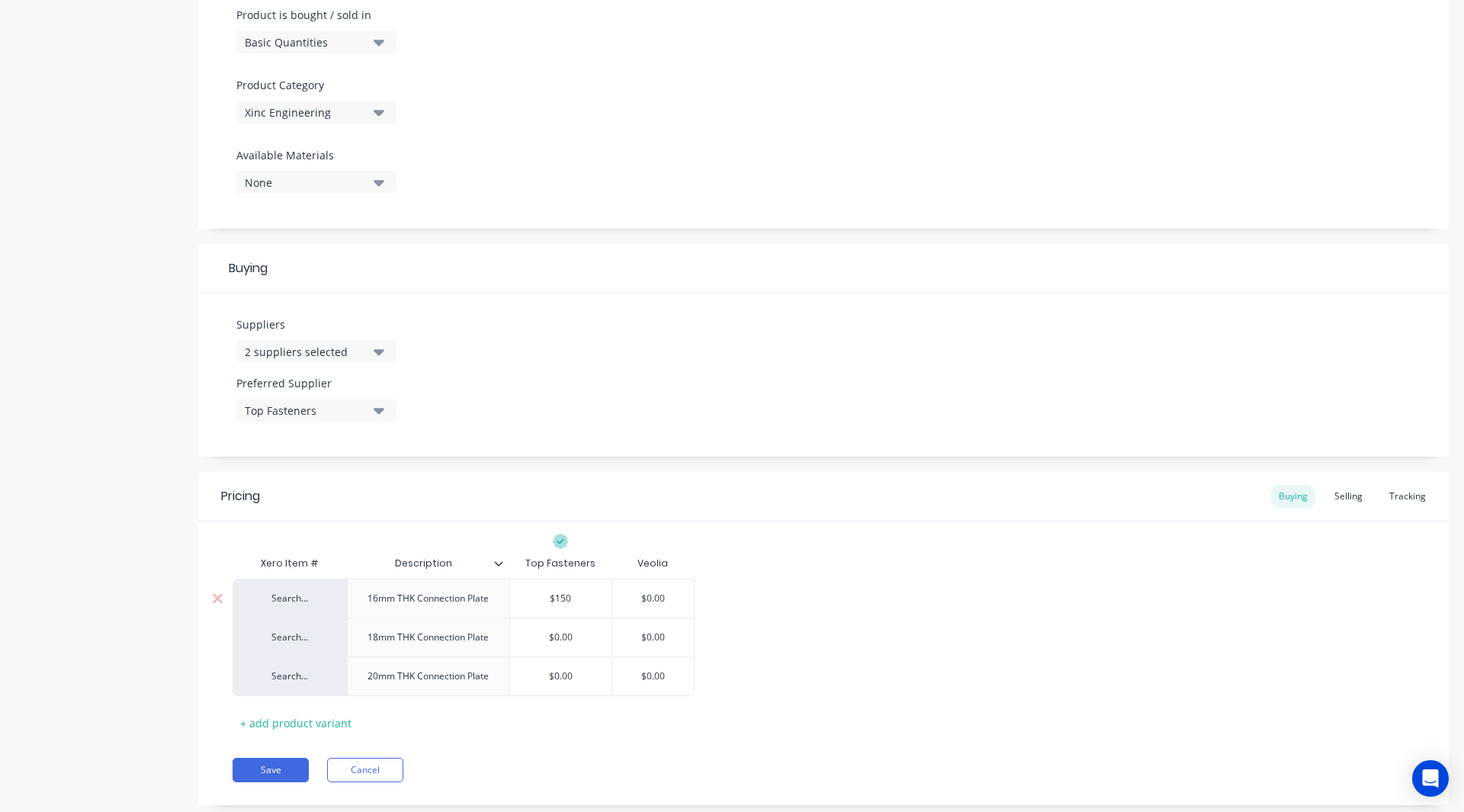
click at [674, 597] on input "$0.00" at bounding box center [653, 598] width 82 height 14
type textarea "x"
type input "$0.0"
type textarea "x"
type input "$0."
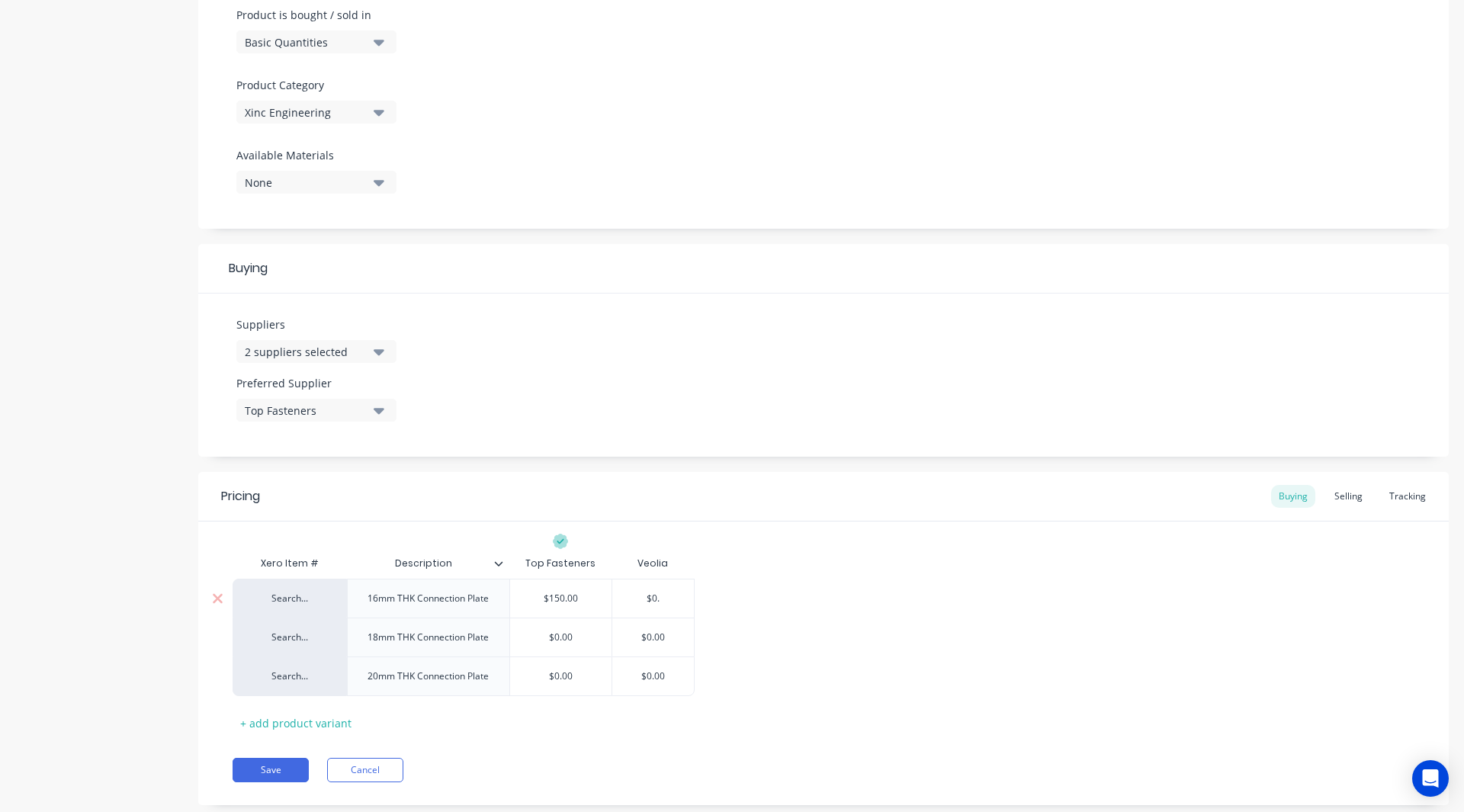
type textarea "x"
type input "$0"
type textarea "x"
type input "$"
type textarea "x"
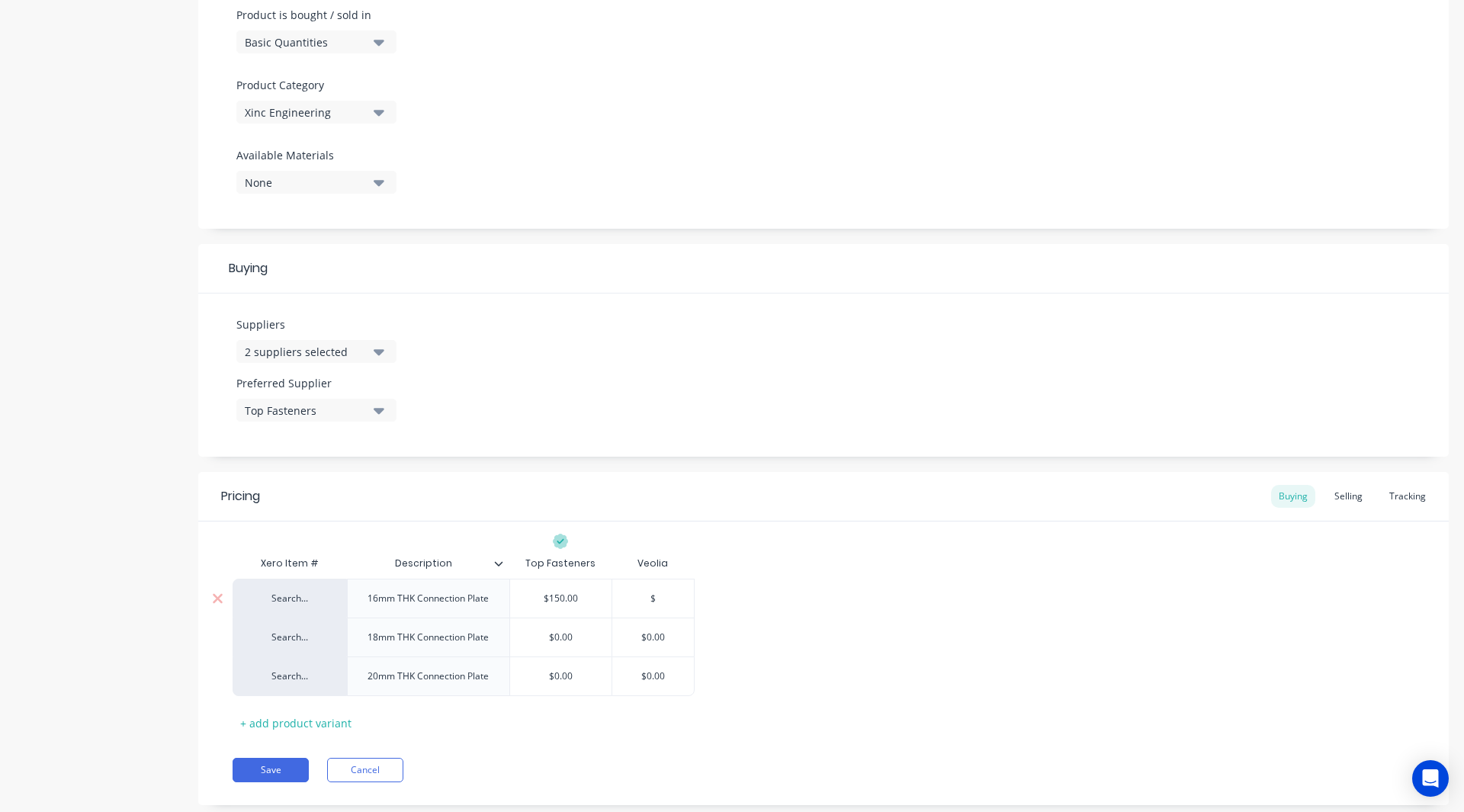
type input "$1"
type textarea "x"
type input "$17"
type textarea "x"
type input "$170"
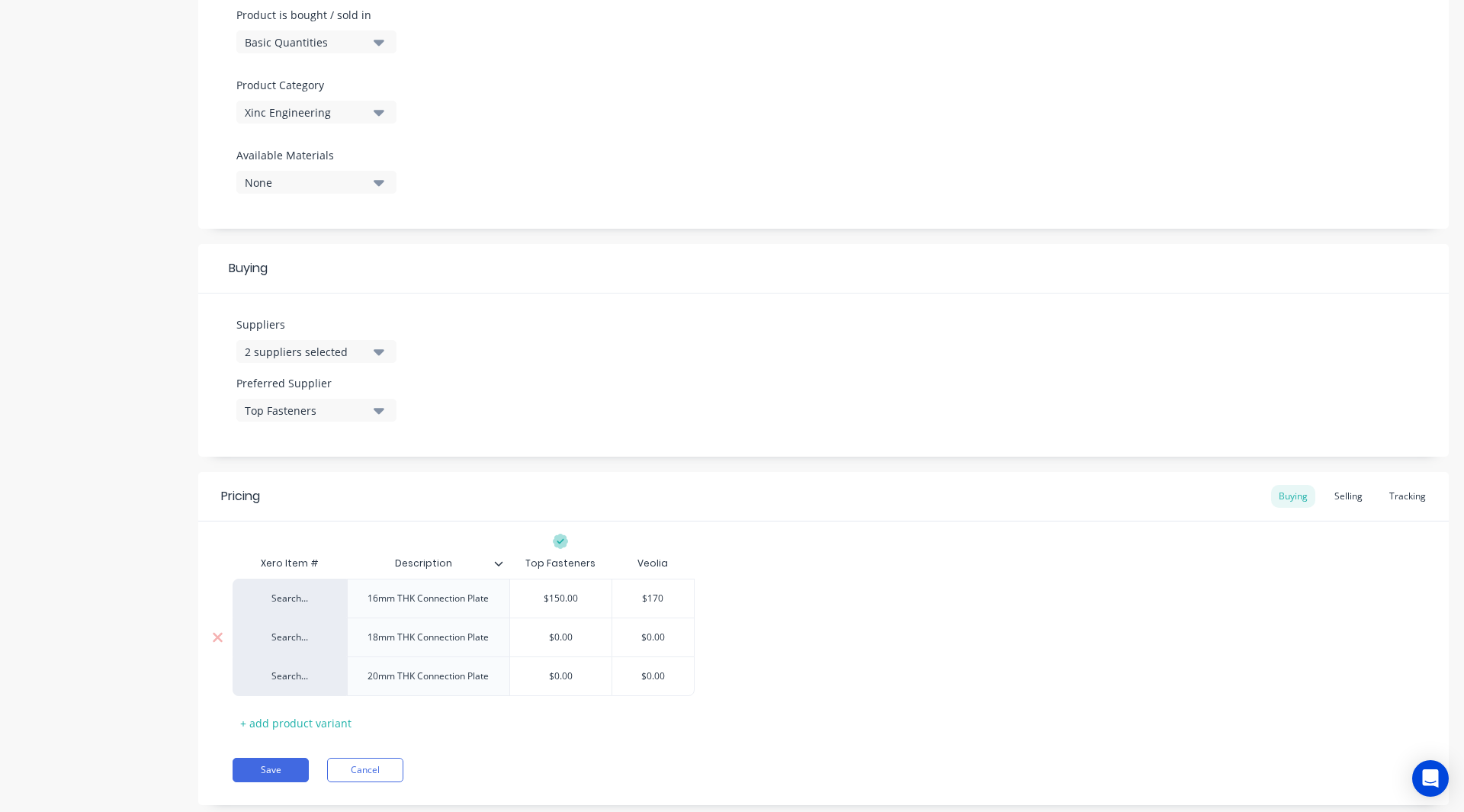
type input "$0.00"
click at [570, 642] on input "$0.00" at bounding box center [560, 637] width 102 height 14
type textarea "x"
type input "$0.0"
type textarea "x"
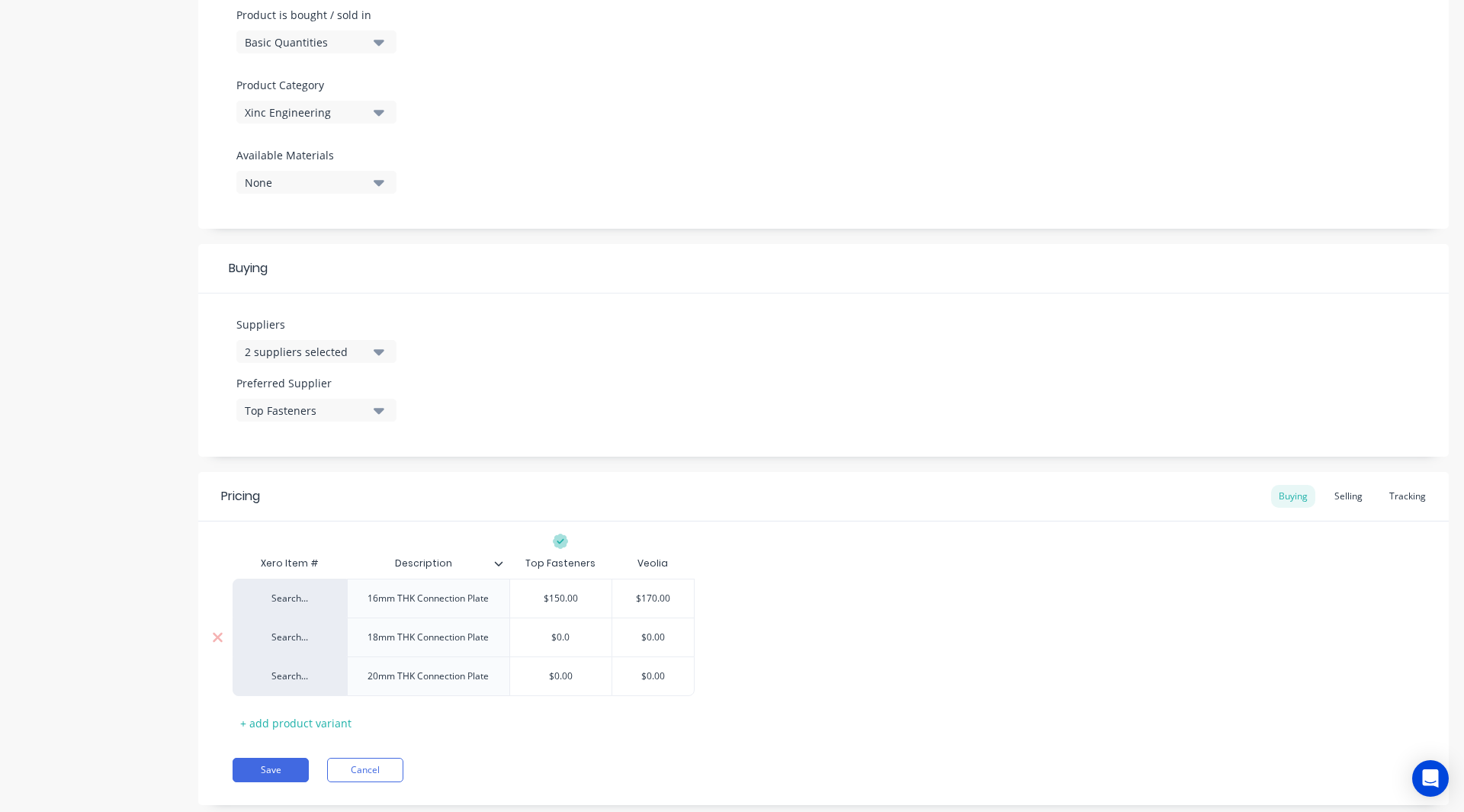
type input "$0."
type textarea "x"
type input "$0"
type textarea "x"
type input "$"
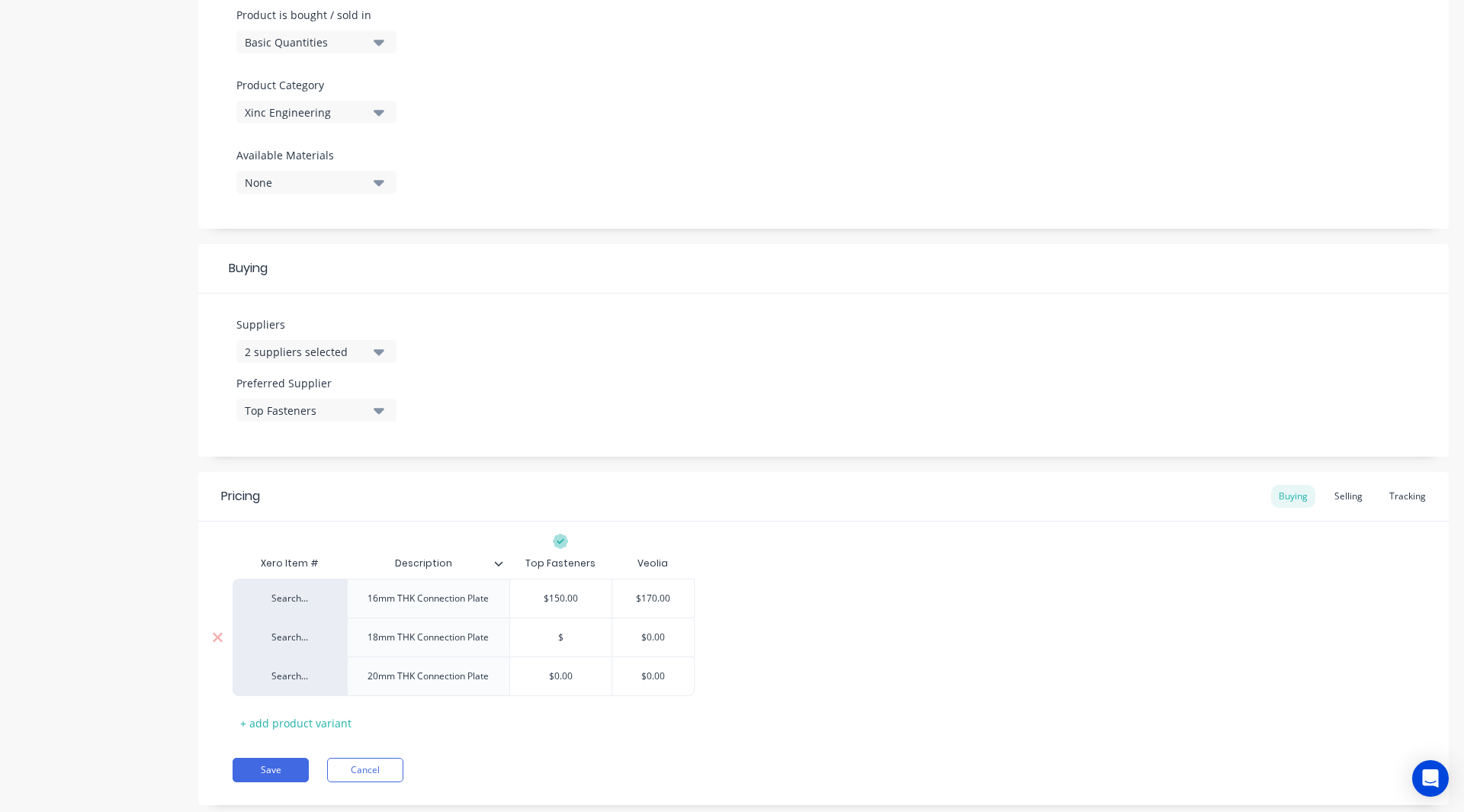
type textarea "x"
type input "$1"
type textarea "x"
type input "$15"
type textarea "x"
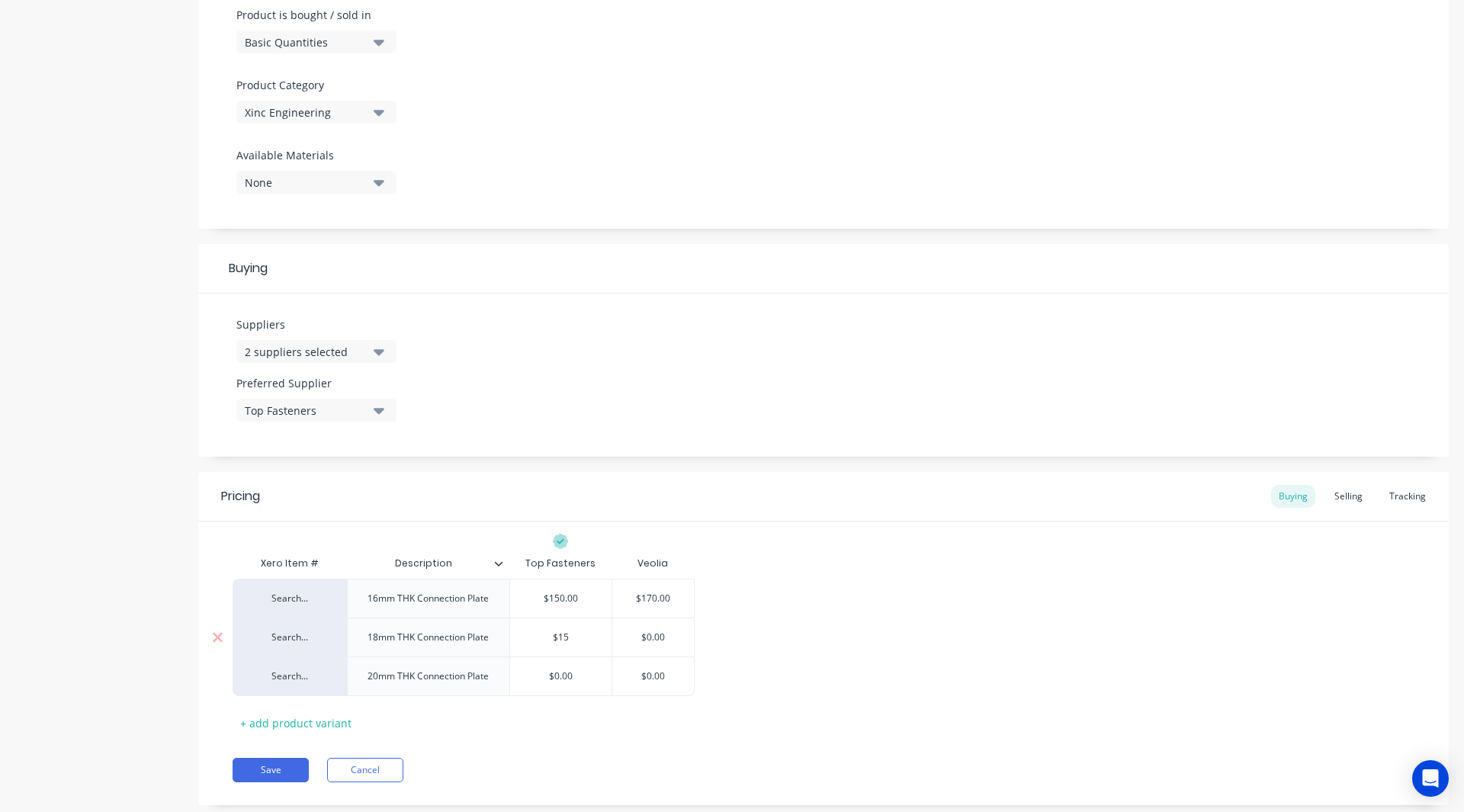
type input "$155"
type textarea "x"
type input "$15"
type textarea "x"
type input "$1"
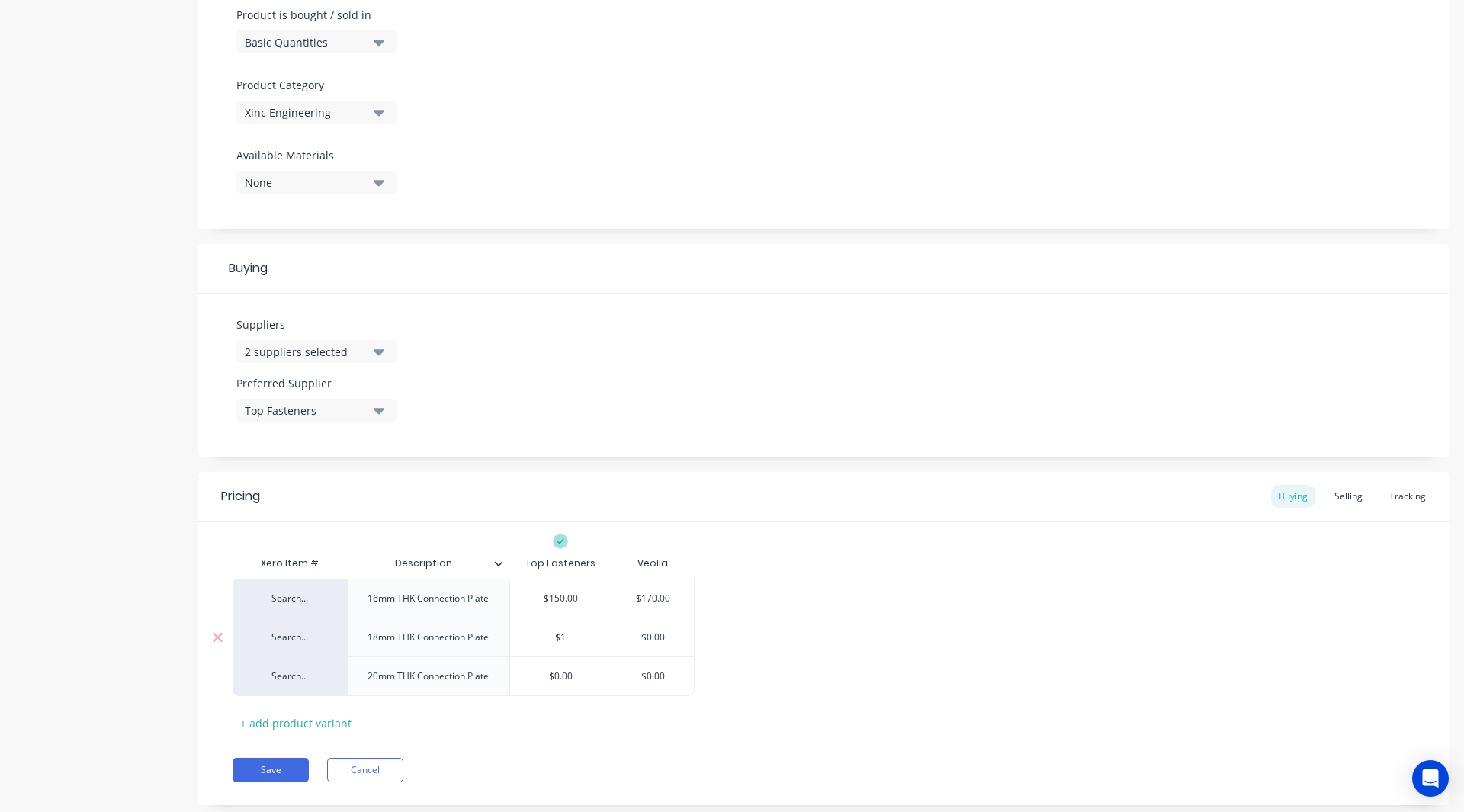
type textarea "x"
type input "$16"
type textarea "x"
type input "$160"
type input "$0.00"
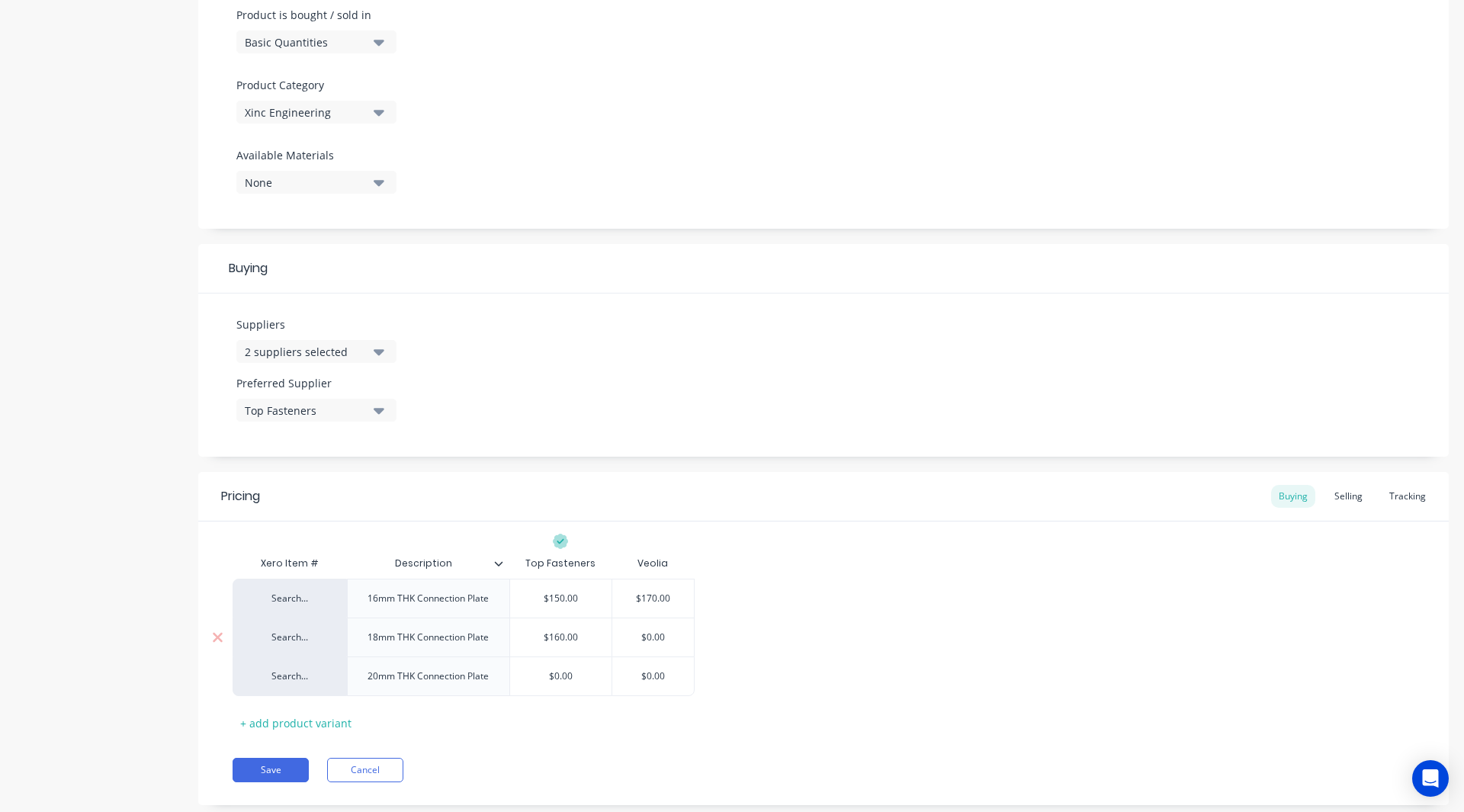
type textarea "x"
type input "$0.0"
type textarea "x"
type input "$0."
type textarea "x"
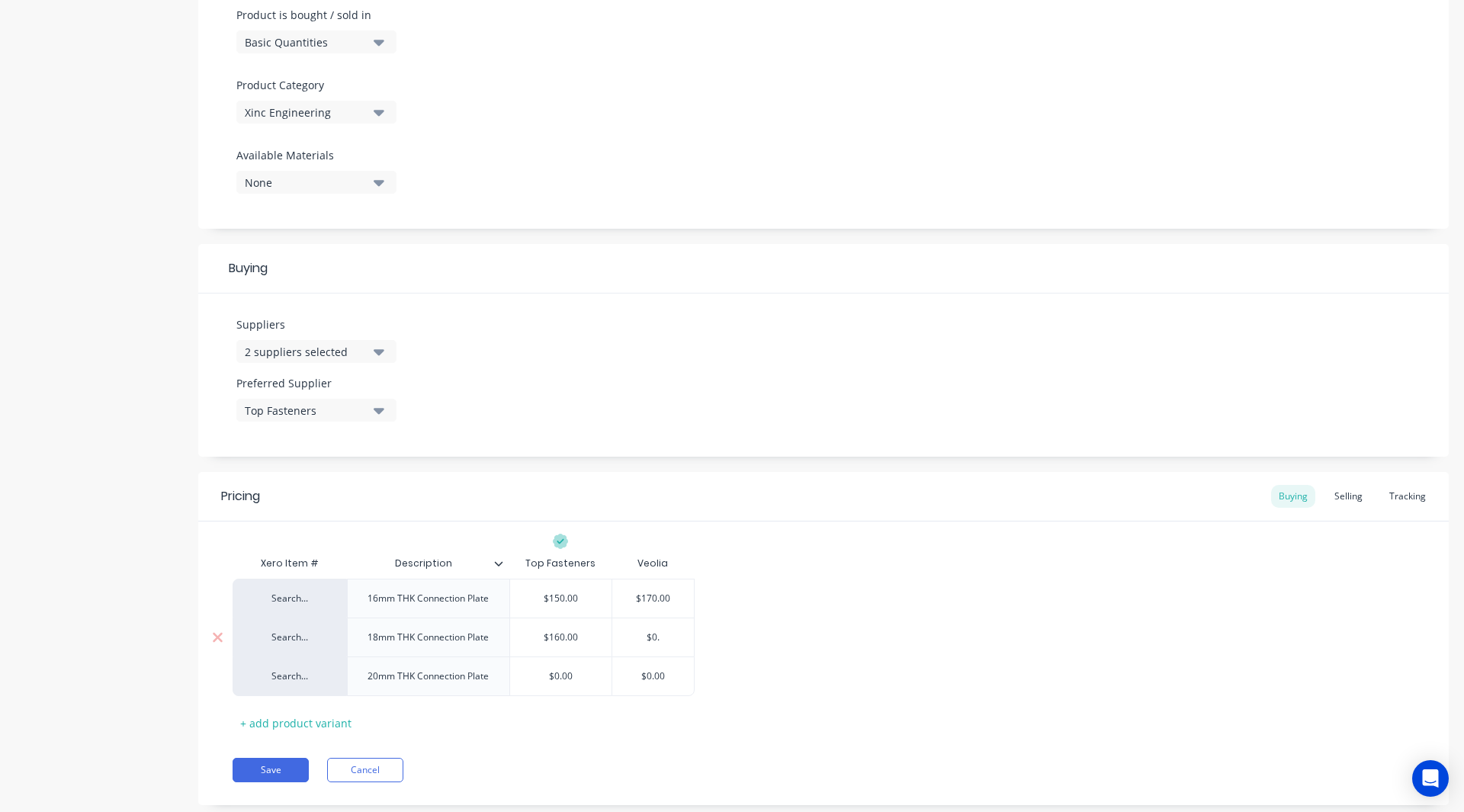
type input "$0"
type textarea "x"
type input "$"
type textarea "x"
type input "$1"
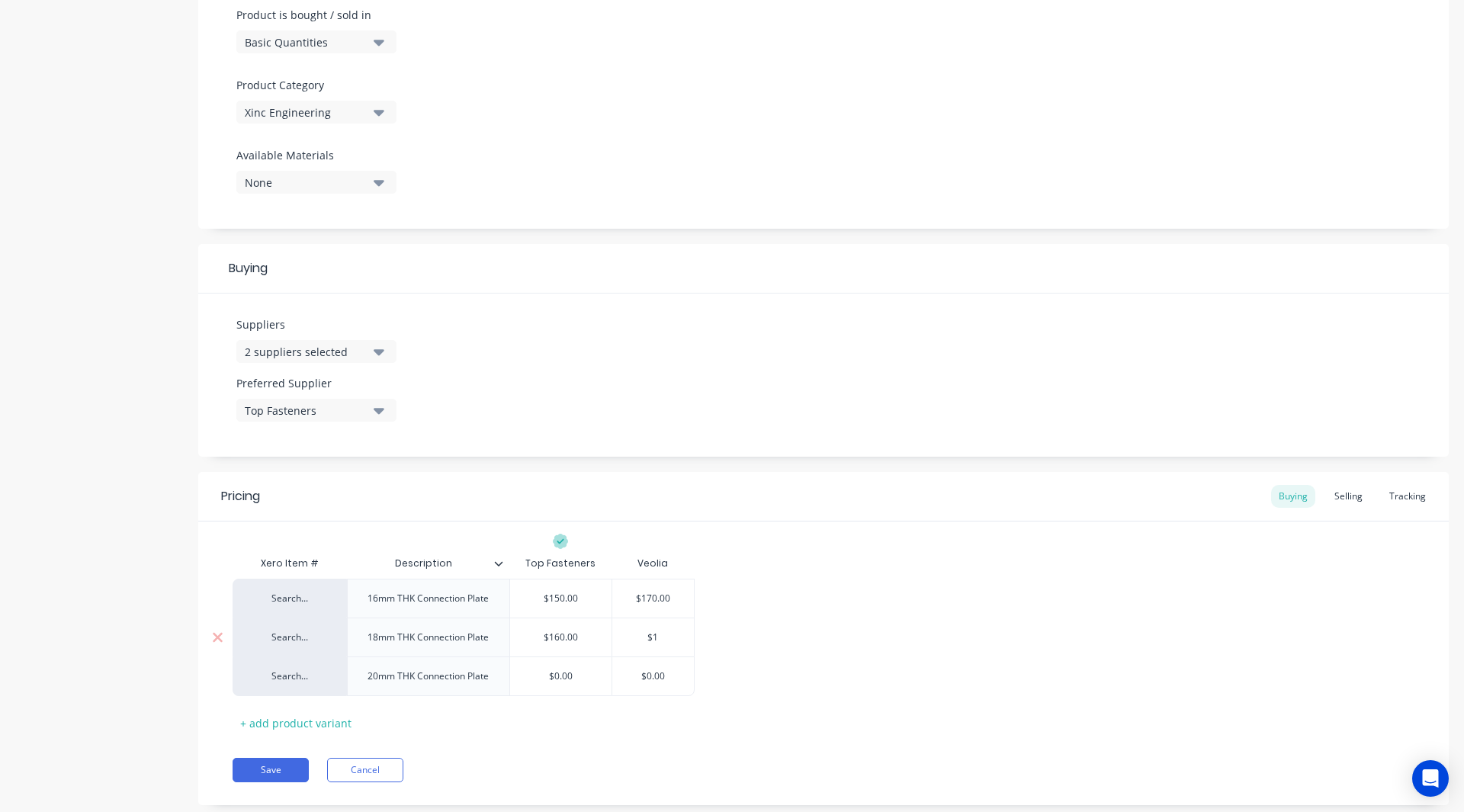
type textarea "x"
type input "$18"
type textarea "x"
type input "$180"
type input "$0.00"
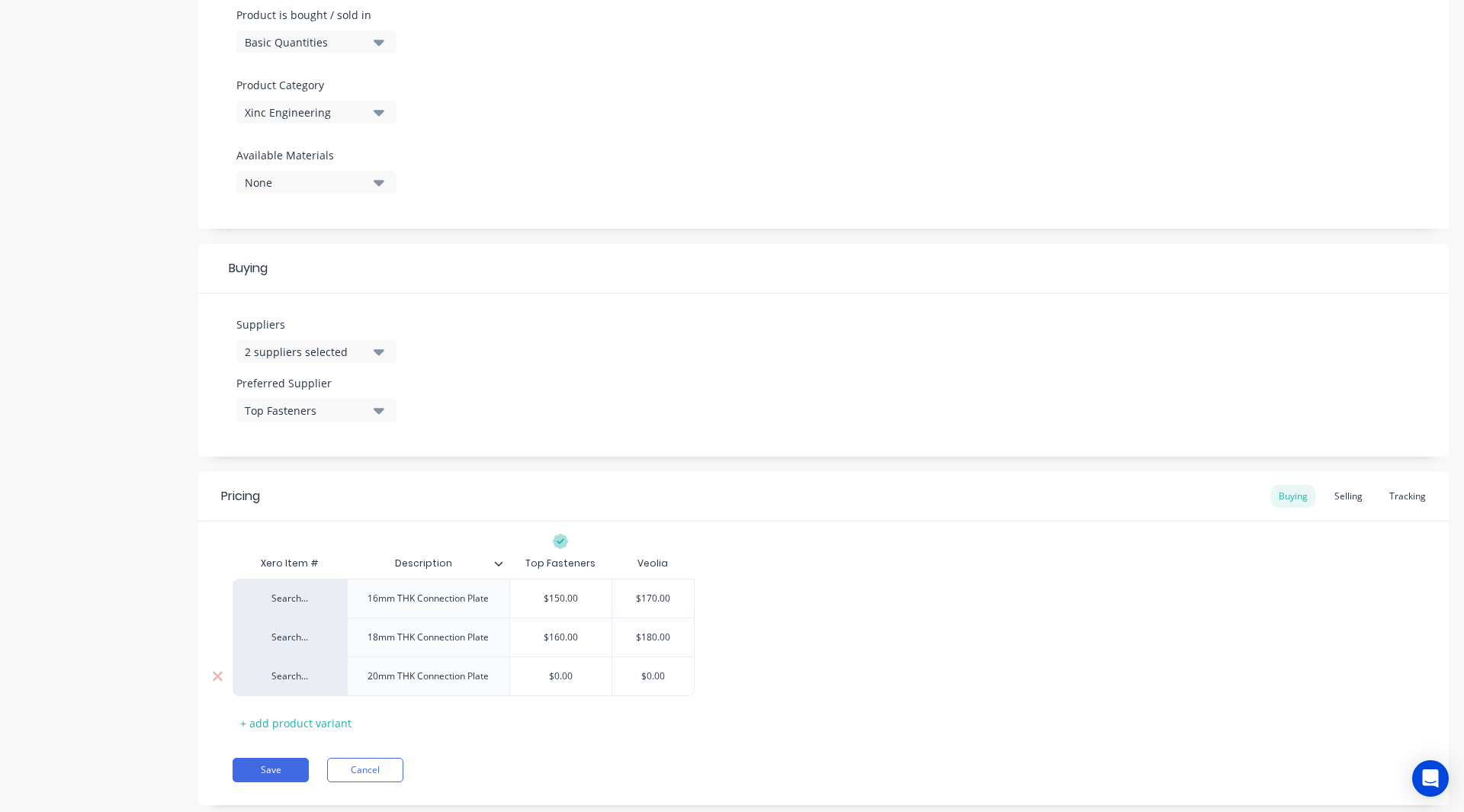
click at [570, 673] on input "$0.00" at bounding box center [560, 676] width 102 height 14
type textarea "x"
type input "$0.0"
type textarea "x"
type input "$0."
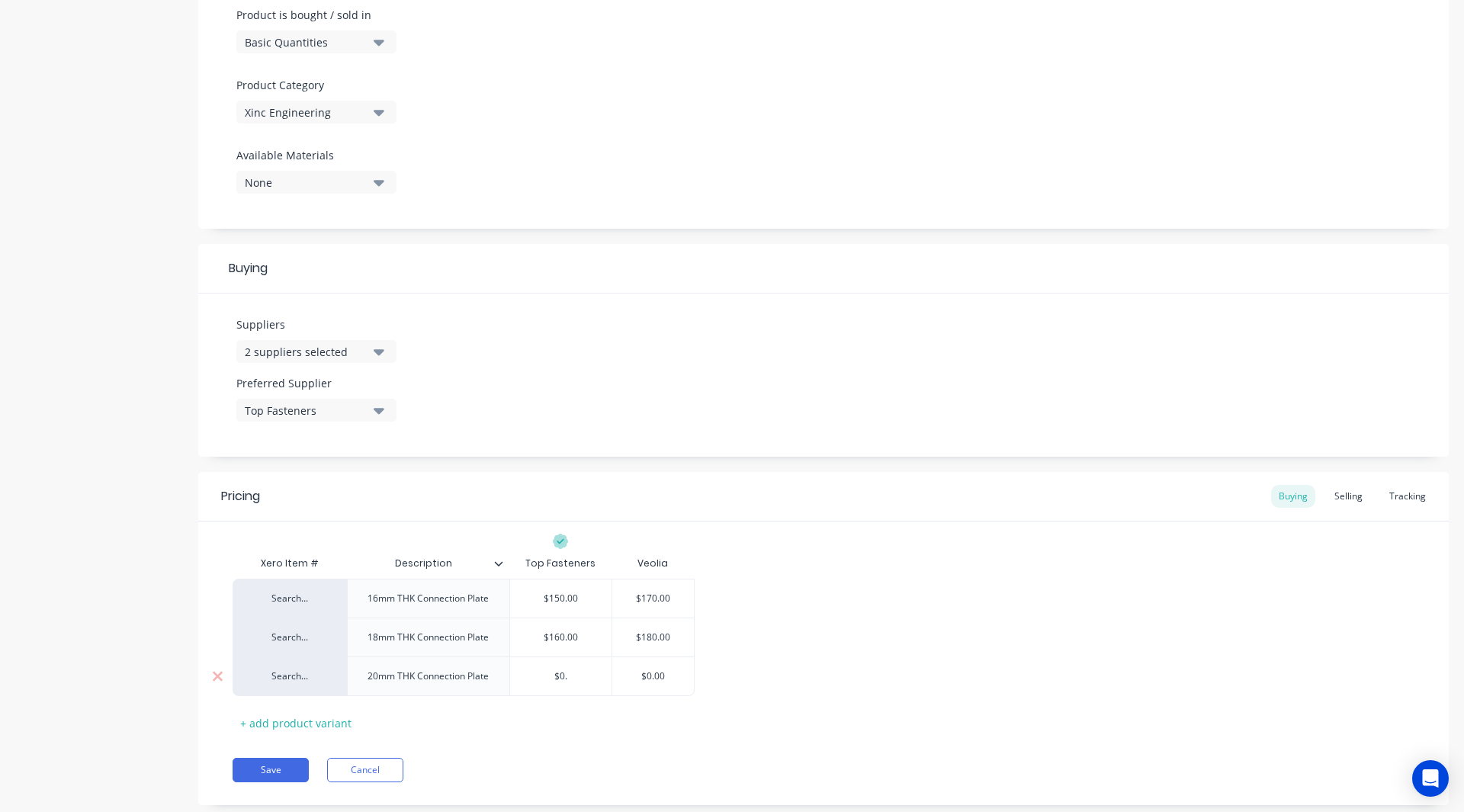
type textarea "x"
type input "$0"
type textarea "x"
type input "$"
type textarea "x"
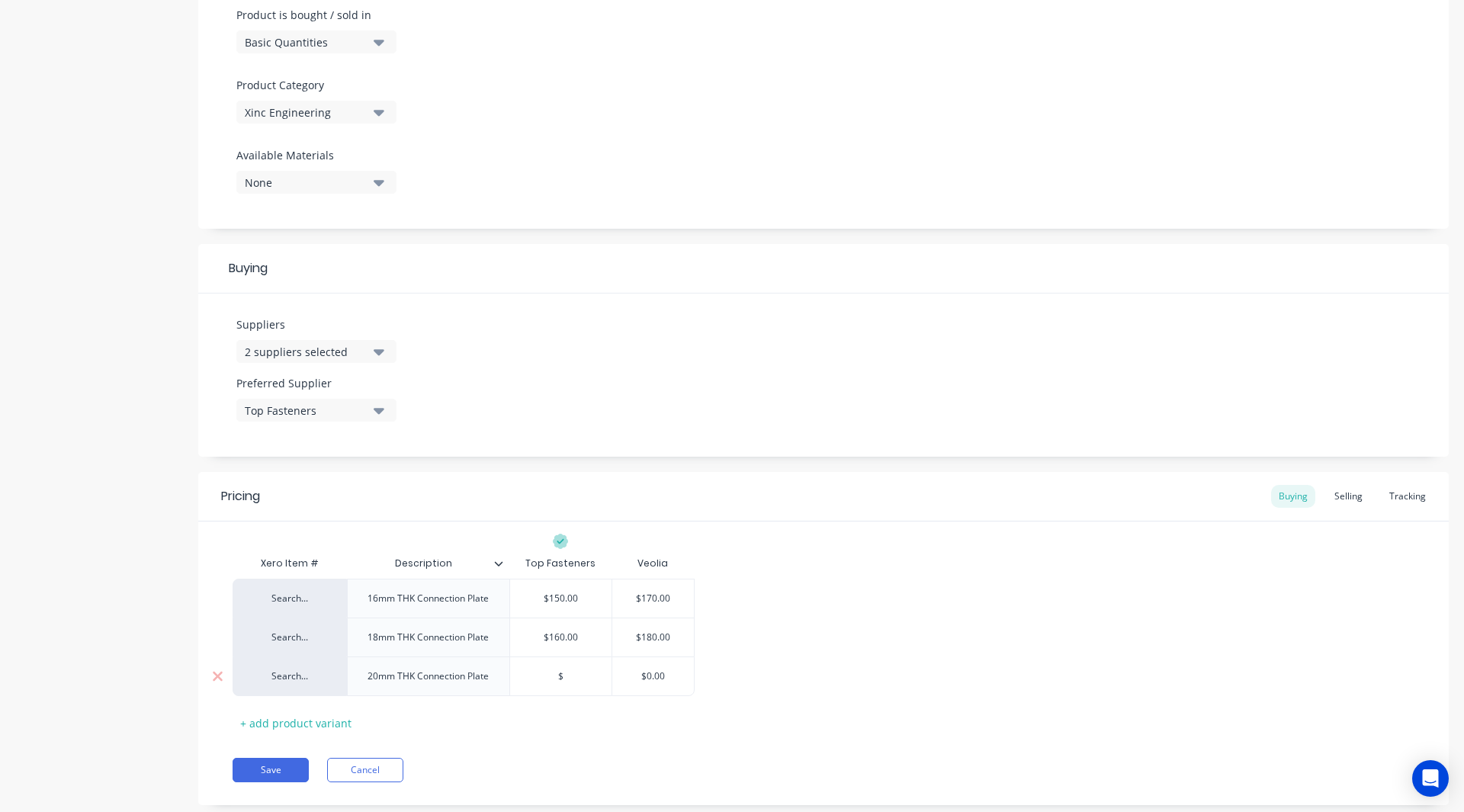
type input "$1"
type textarea "x"
type input "$17"
type textarea "x"
type input "$170"
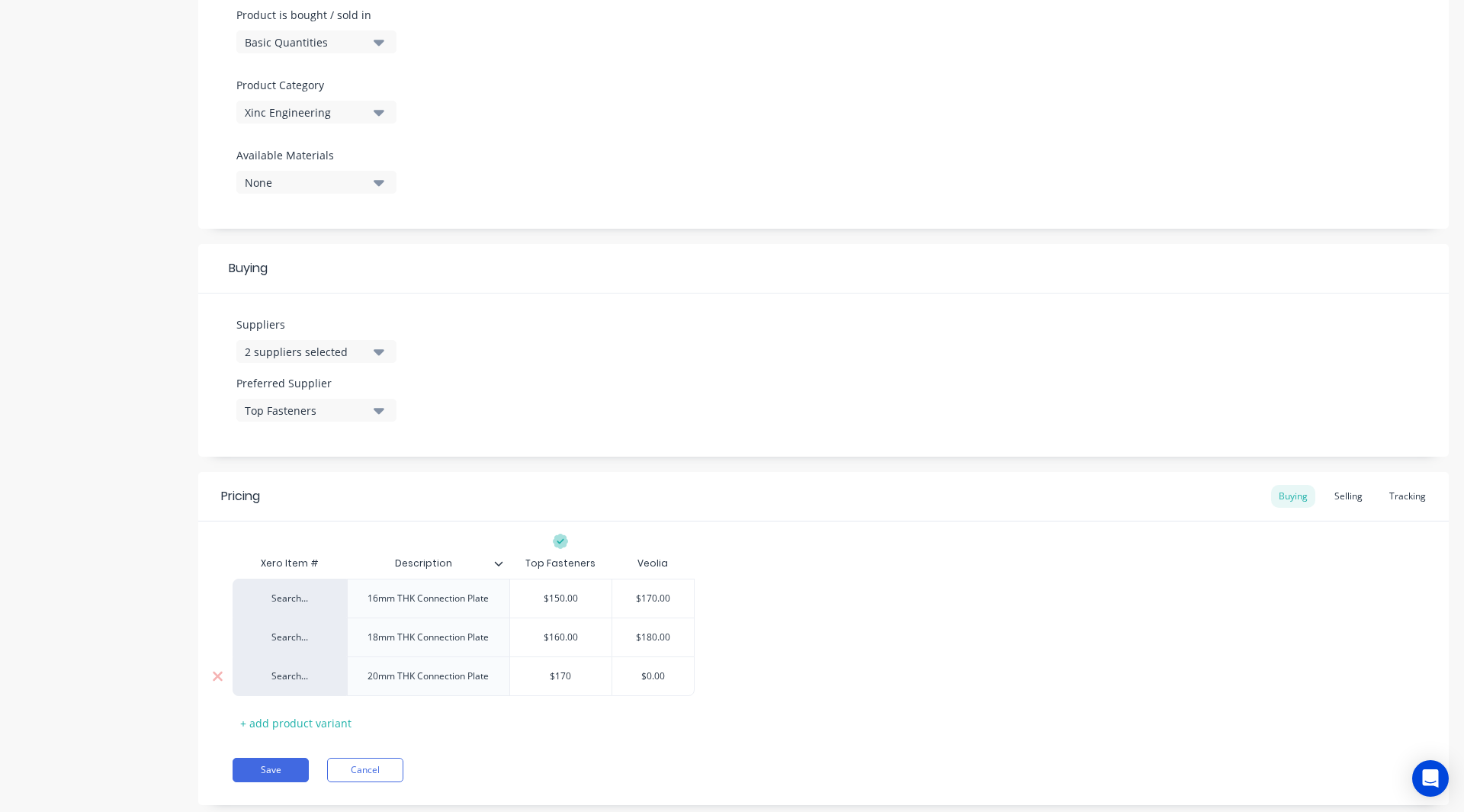
type input "$0.00"
type textarea "x"
type input "$0.0"
type textarea "x"
type input "$0."
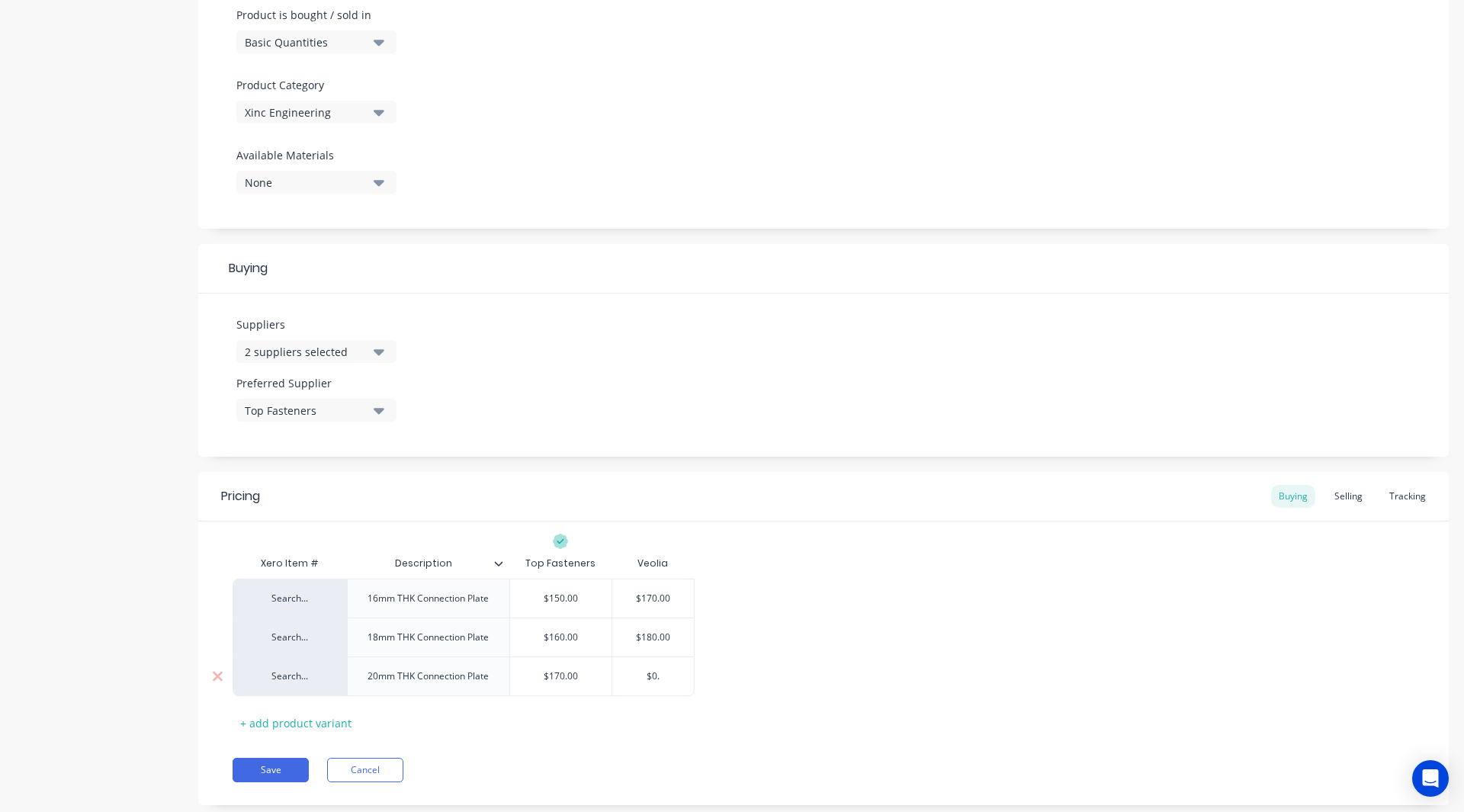
type textarea "x"
type input "$0"
type textarea "x"
type input "$"
type textarea "x"
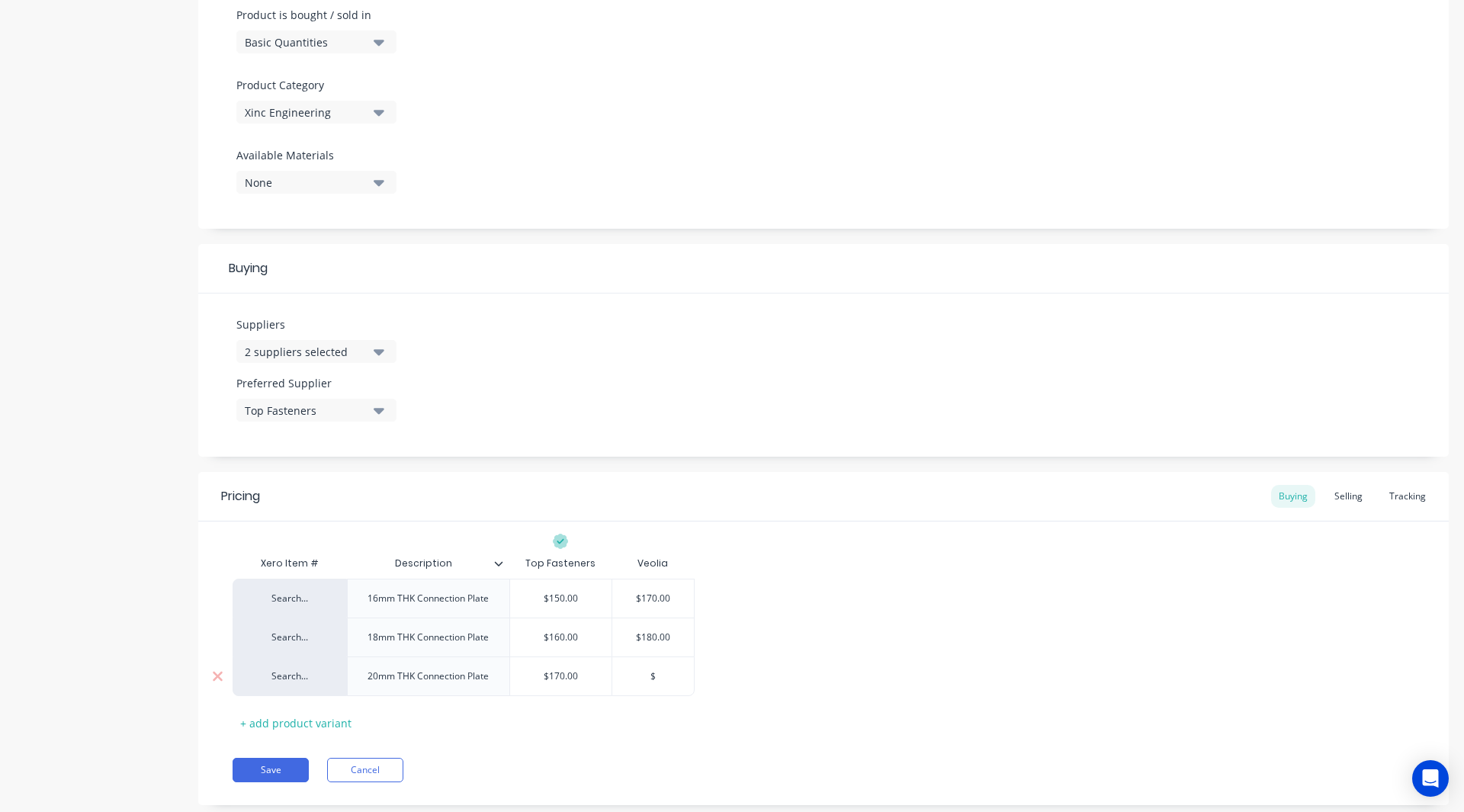
type input "$1"
type textarea "x"
type input "$19"
type textarea "x"
type input "$190"
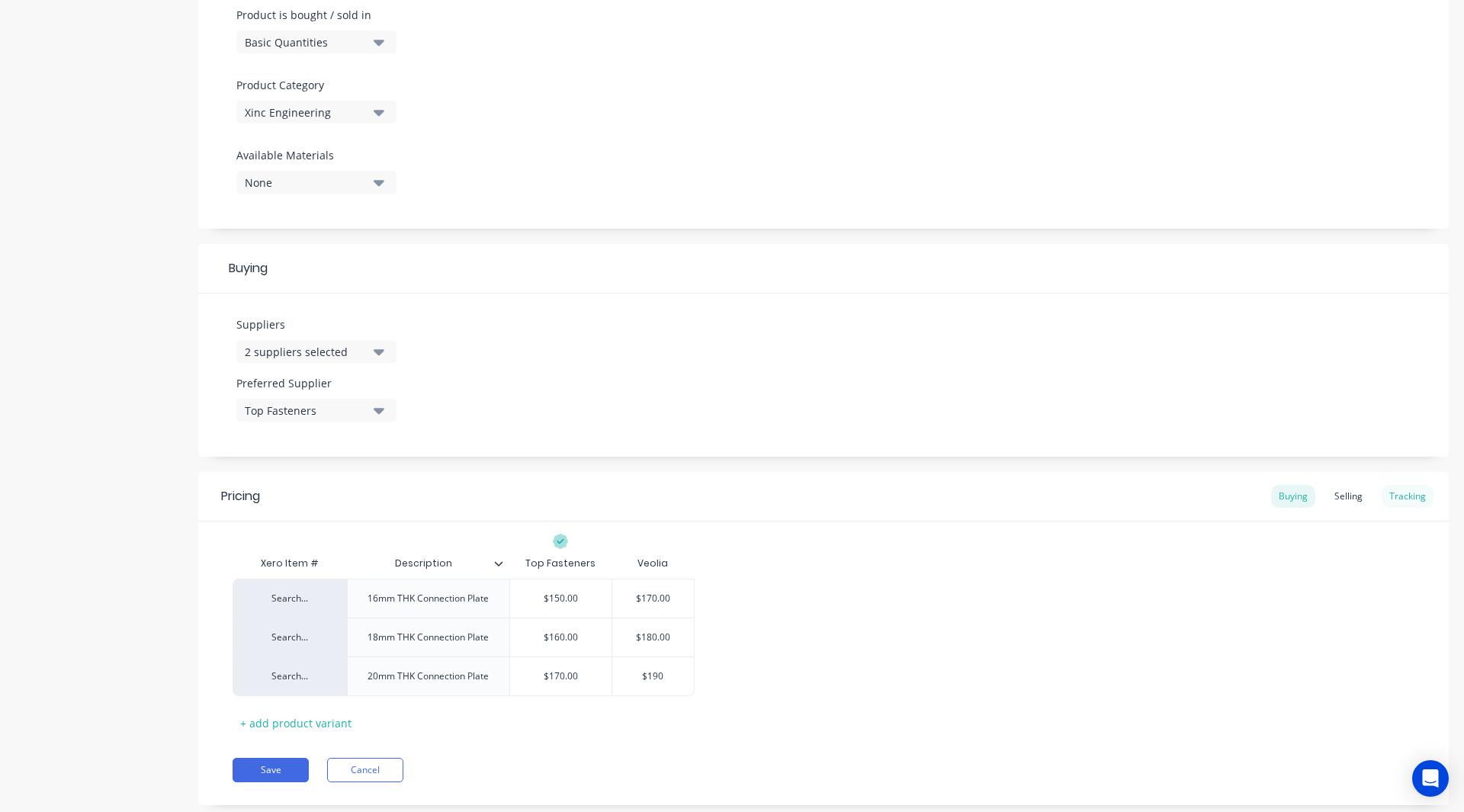
click at [1404, 493] on div "Tracking" at bounding box center [1408, 496] width 52 height 23
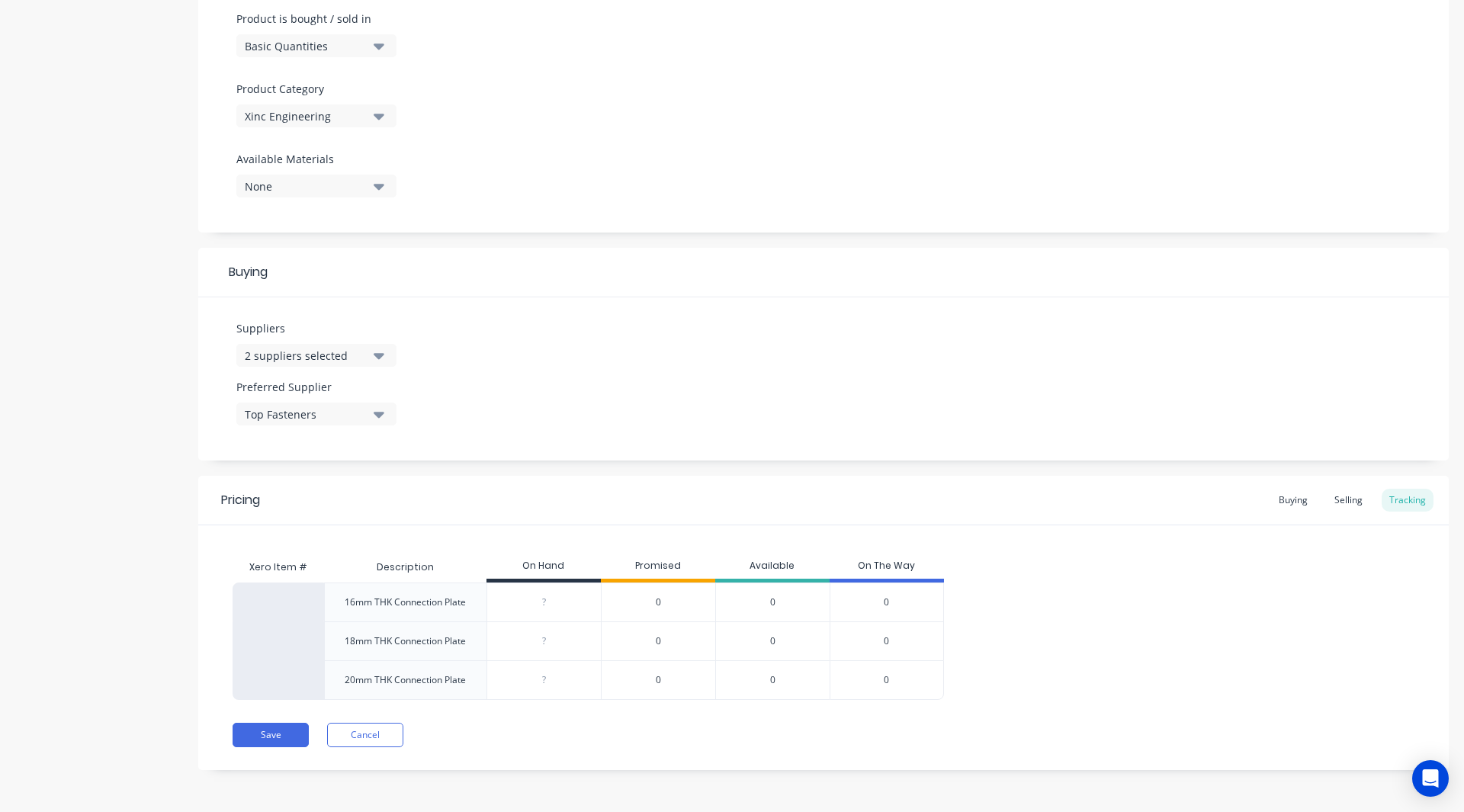
click at [537, 598] on input "0" at bounding box center [543, 602] width 113 height 14
type input "100"
type textarea "x"
type input "10"
type textarea "x"
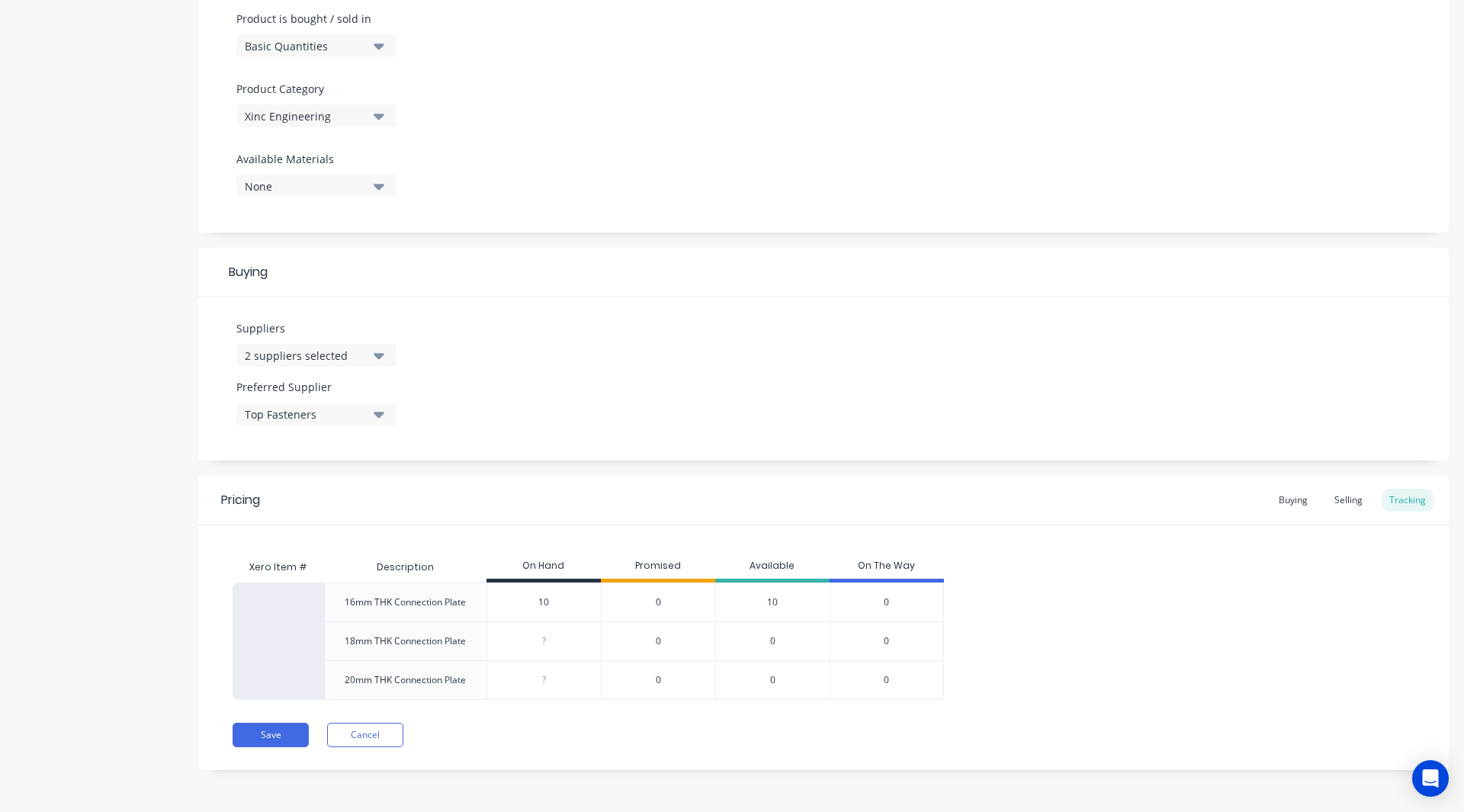
type input "10"
click at [563, 648] on div "?" at bounding box center [543, 641] width 113 height 38
type input "0"
type textarea "x"
type input "15"
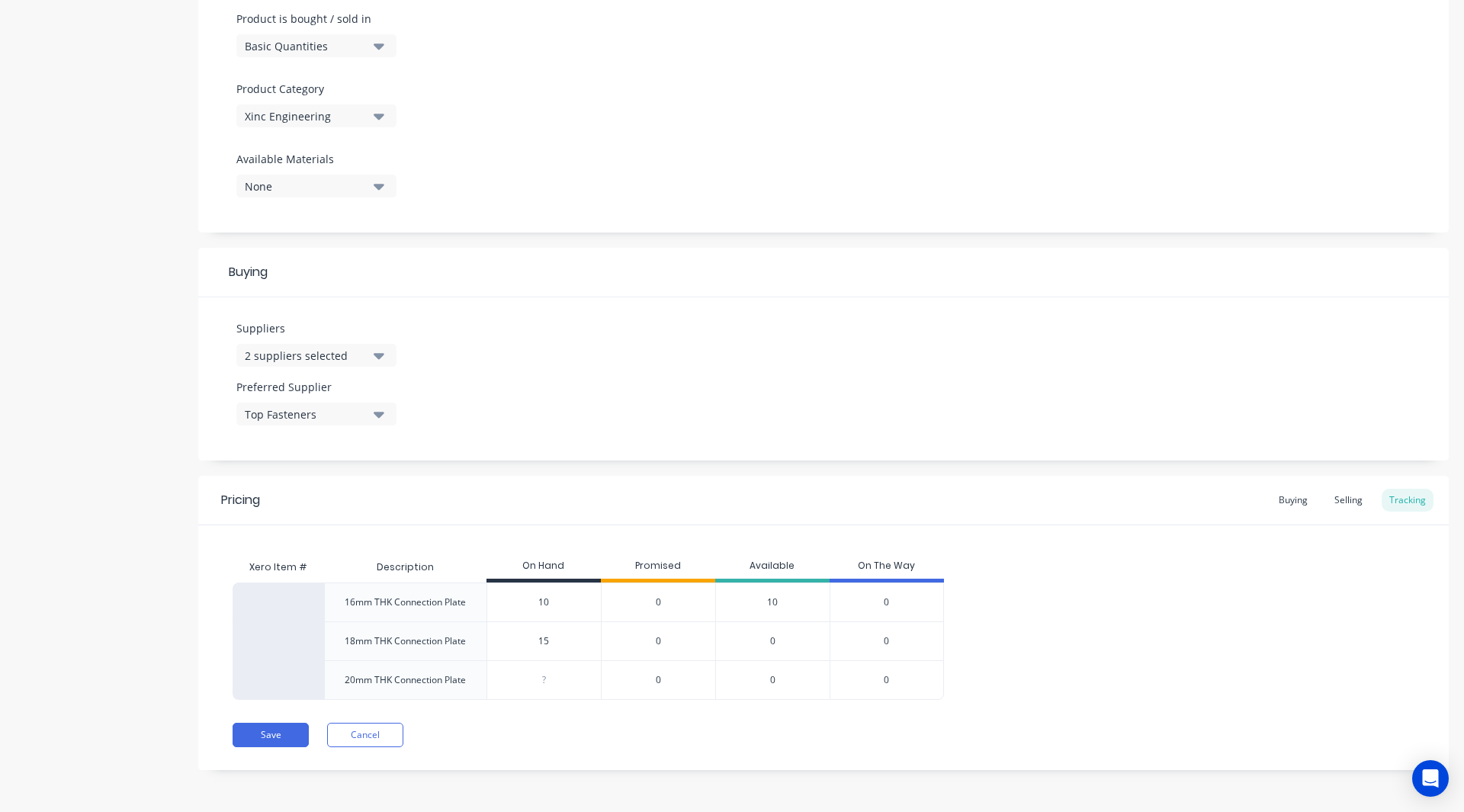
type textarea "x"
type input "15"
click at [542, 676] on input "0" at bounding box center [543, 679] width 113 height 14
type input "300"
type textarea "x"
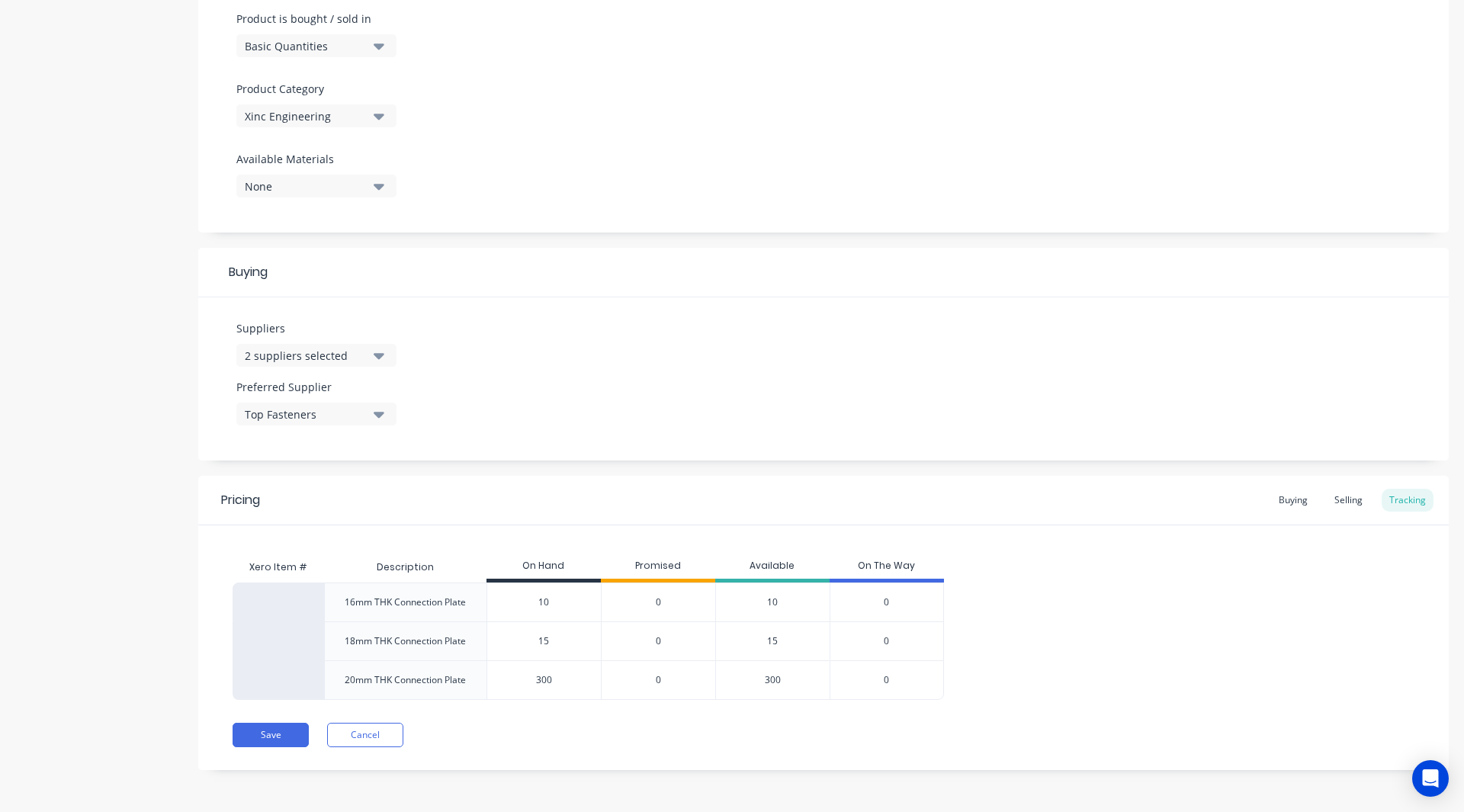
type input "30"
type textarea "x"
type input "30"
click at [616, 761] on div "Pricing Buying Selling Tracking Xero Item # Description On Hand Promised Availa…" at bounding box center [823, 622] width 1250 height 294
click at [1289, 502] on div "Buying" at bounding box center [1293, 500] width 44 height 23
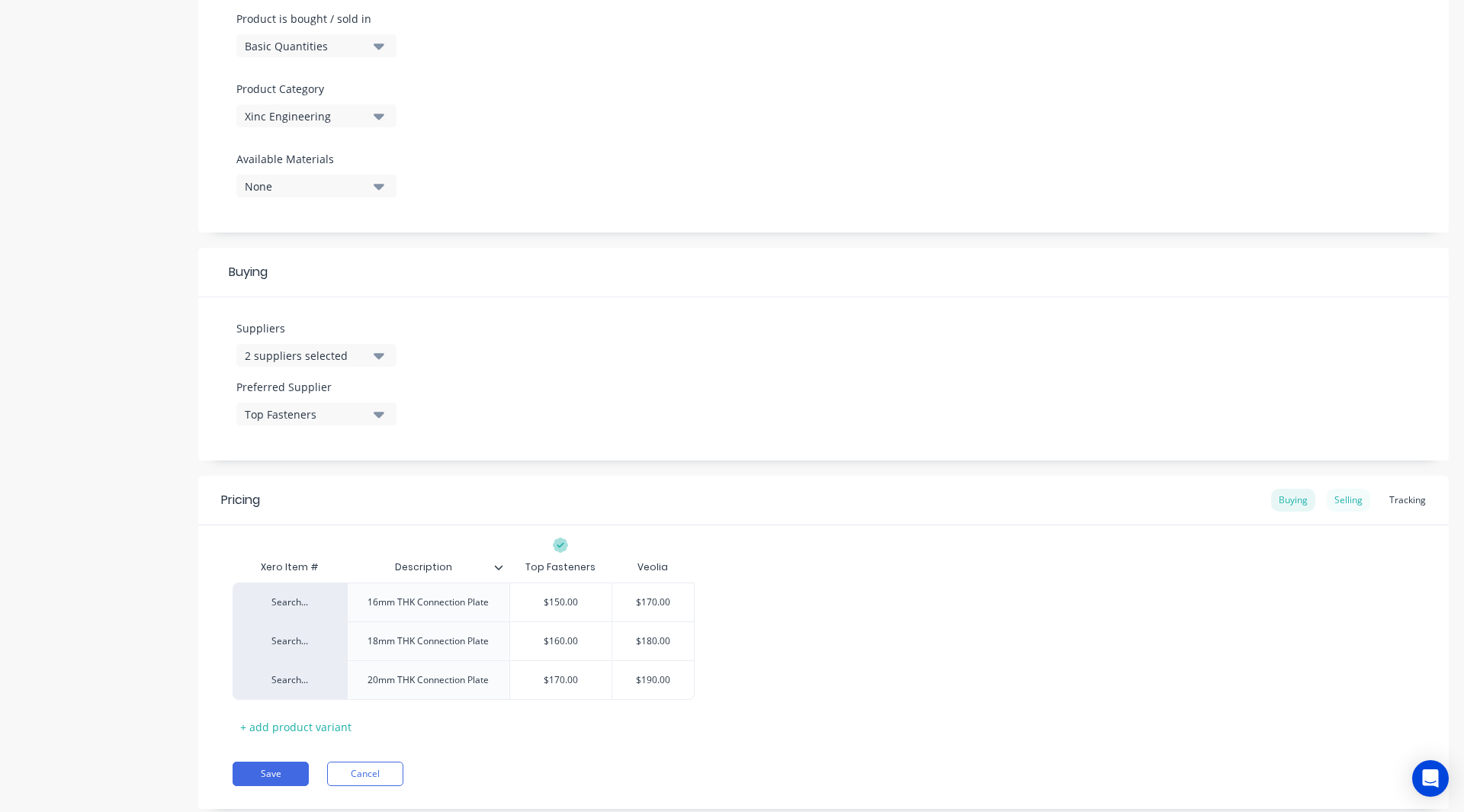
click at [1344, 494] on div "Selling" at bounding box center [1348, 500] width 43 height 23
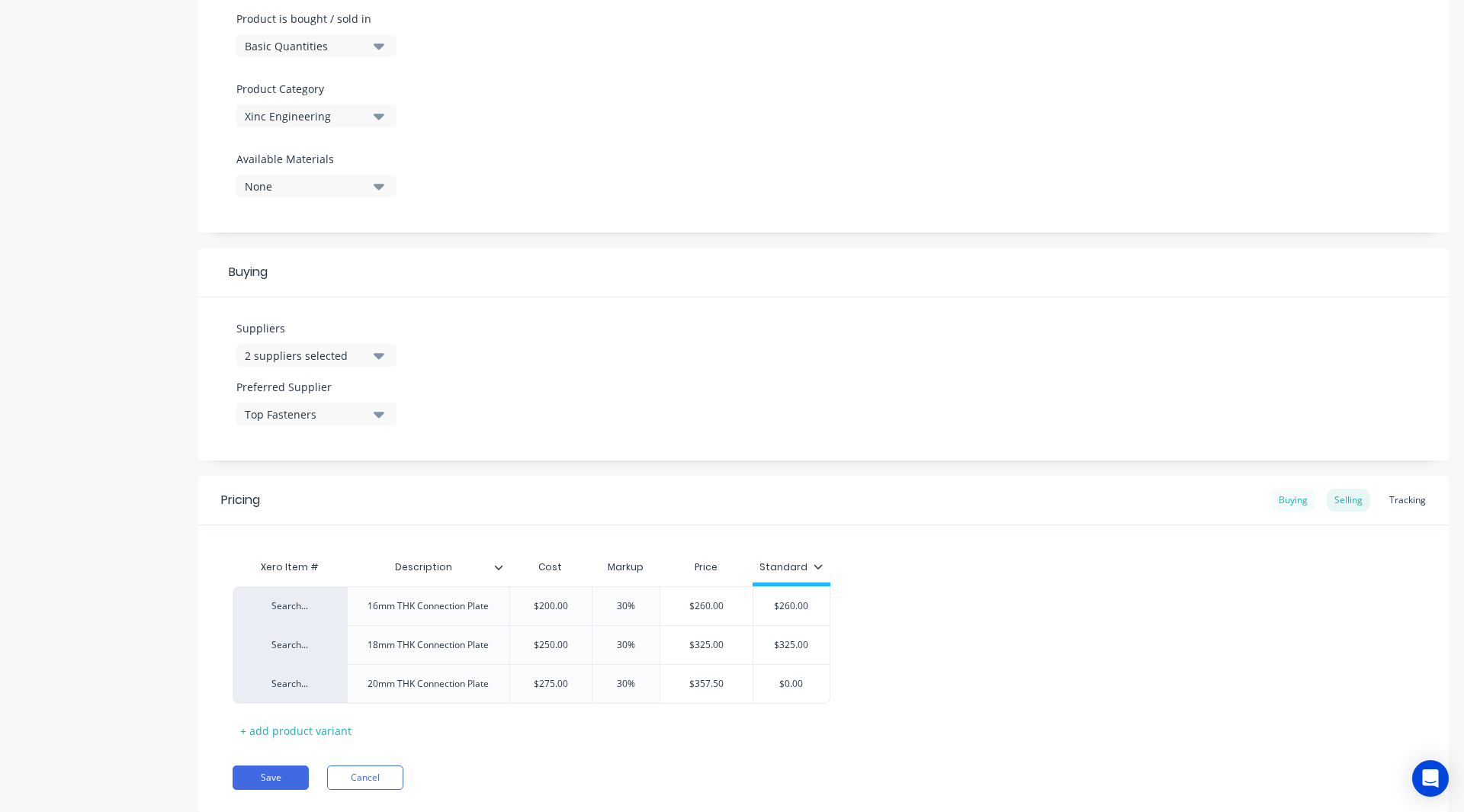
click at [1283, 501] on div "Buying" at bounding box center [1293, 500] width 44 height 23
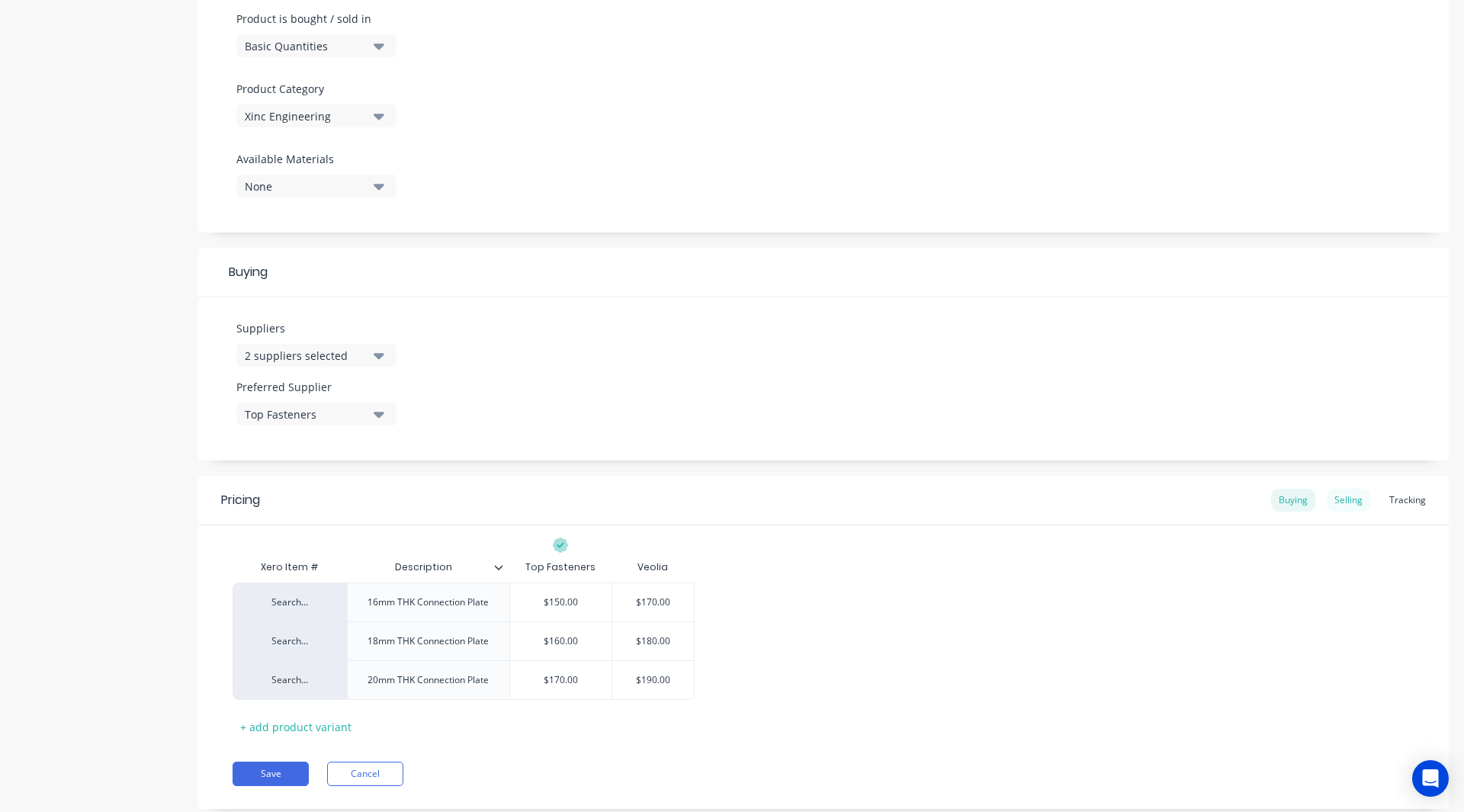
click at [1348, 503] on div "Selling" at bounding box center [1348, 500] width 43 height 23
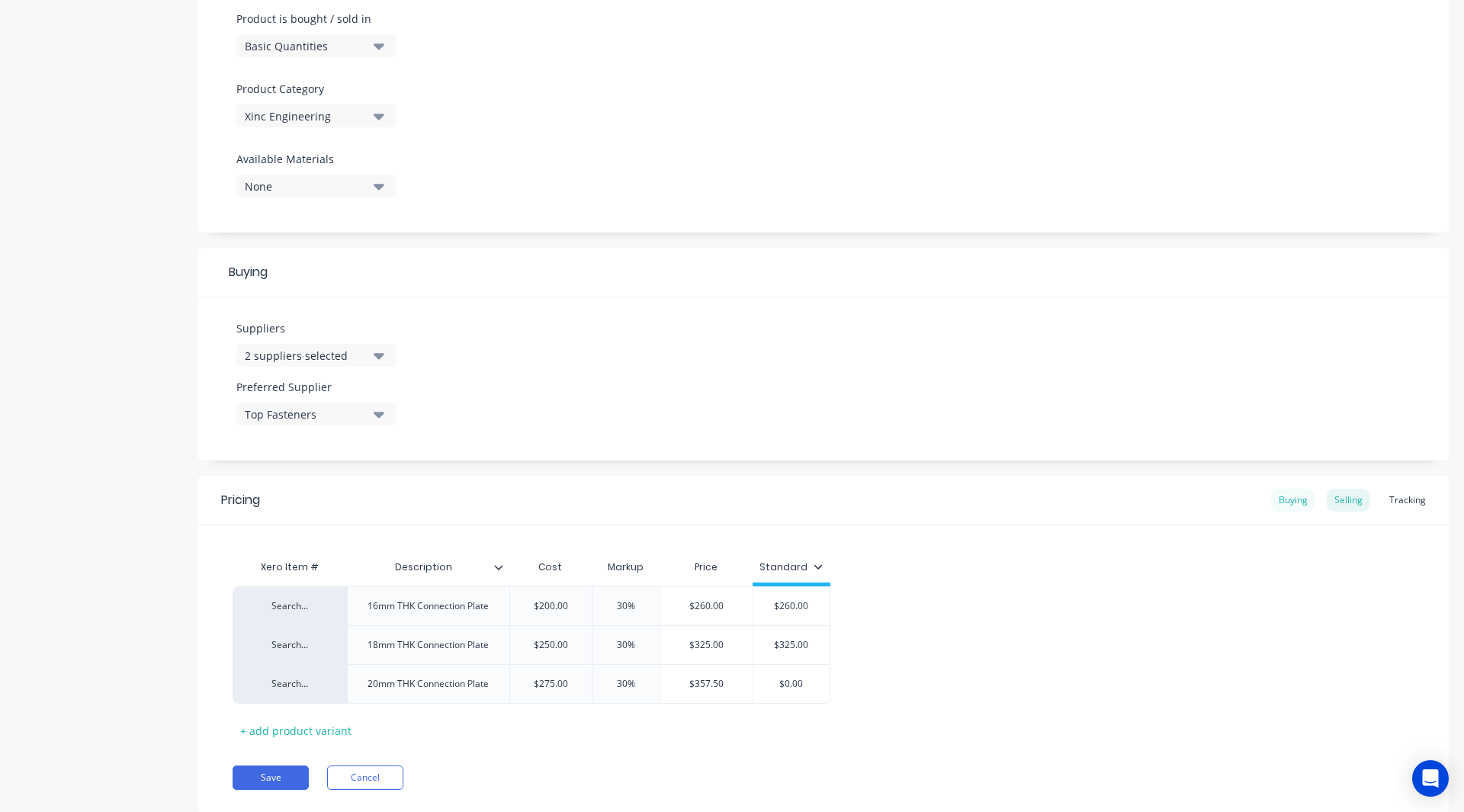
click at [1282, 500] on div "Buying" at bounding box center [1293, 500] width 44 height 23
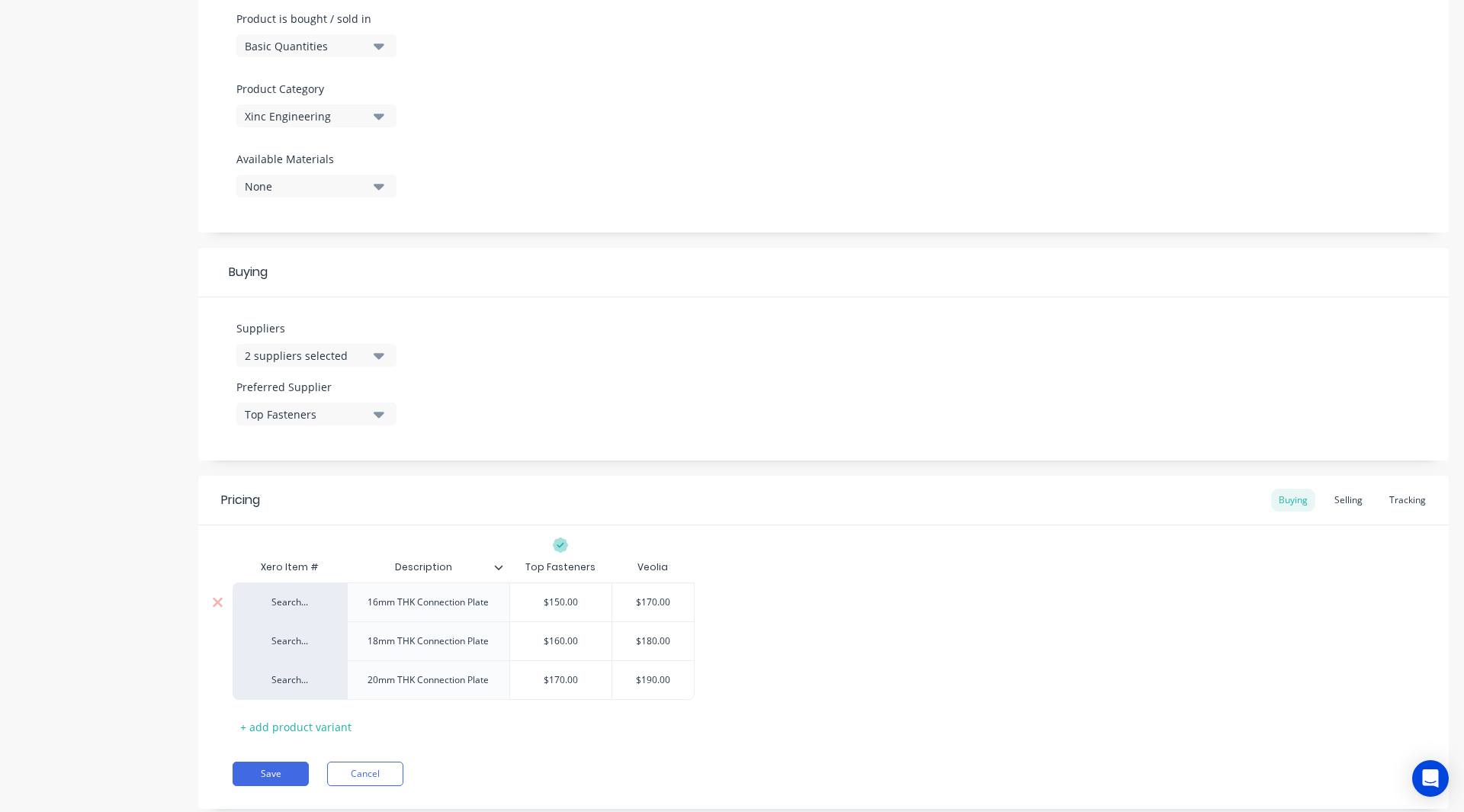
type input "$150.00"
drag, startPoint x: 586, startPoint y: 605, endPoint x: 550, endPoint y: 604, distance: 36.0
click at [550, 604] on input "$150.00" at bounding box center [560, 602] width 102 height 14
type textarea "x"
drag, startPoint x: 679, startPoint y: 607, endPoint x: 642, endPoint y: 607, distance: 37.0
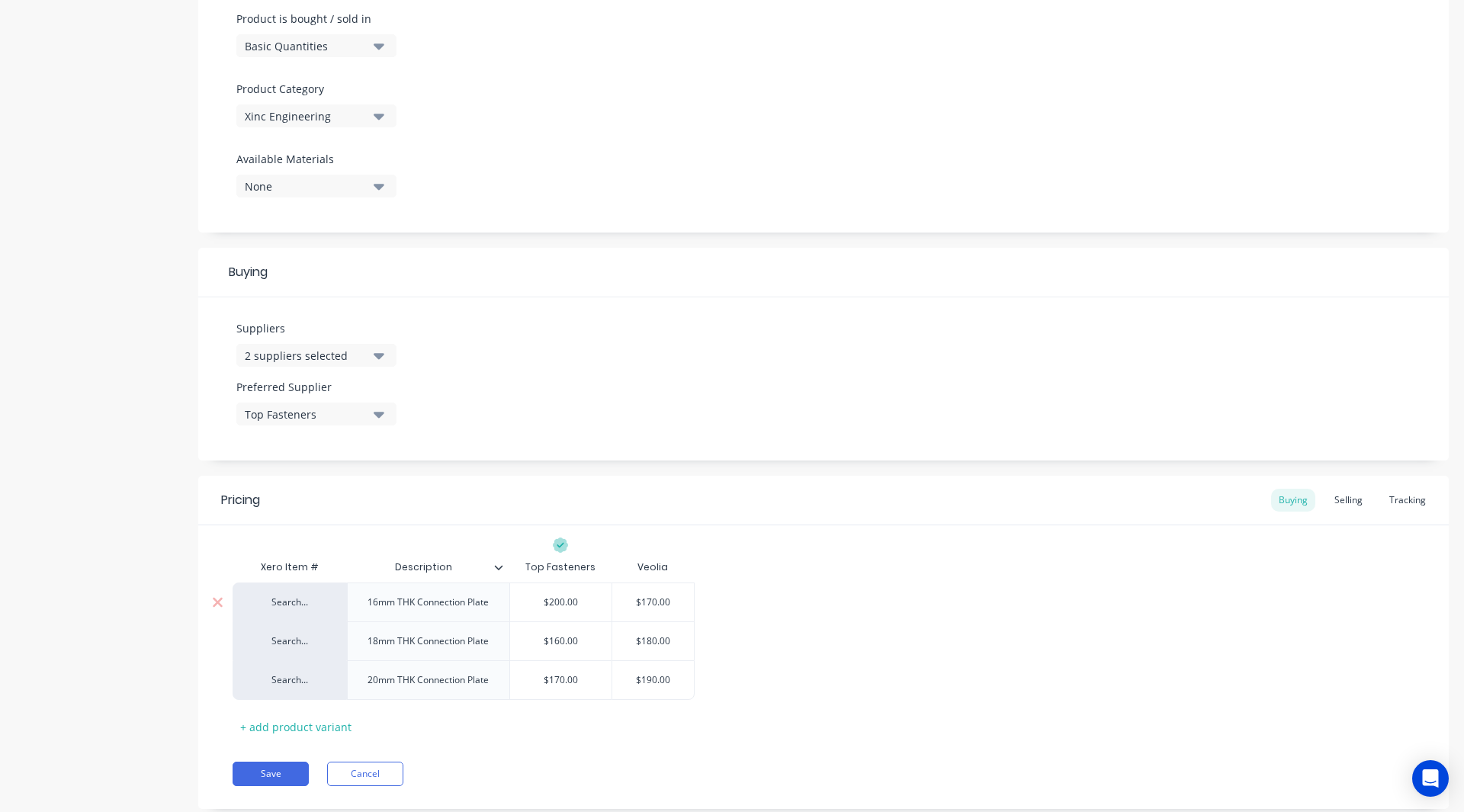
click at [642, 607] on input "$170.00" at bounding box center [653, 602] width 82 height 14
click at [1338, 497] on div "Selling" at bounding box center [1348, 500] width 43 height 23
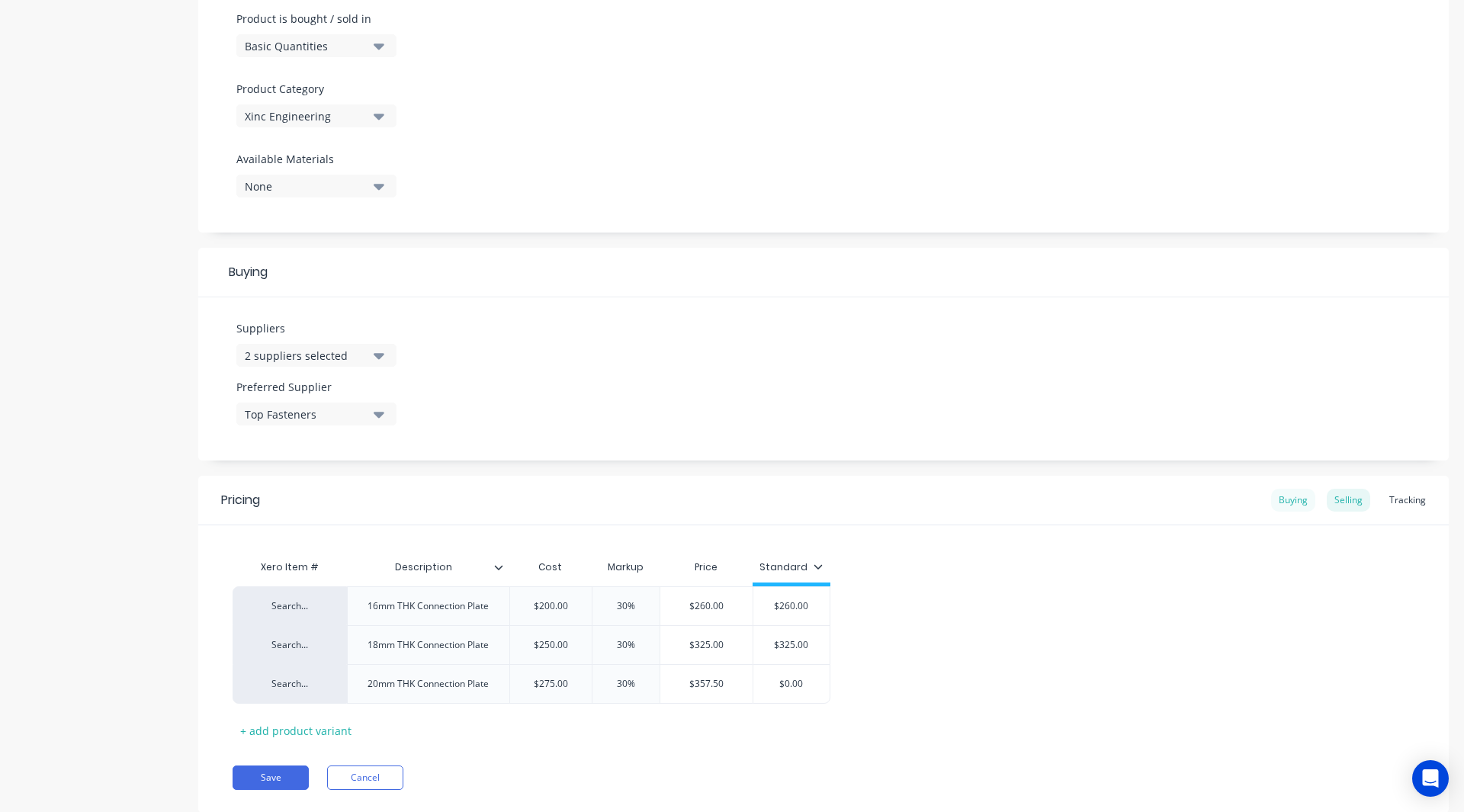
click at [1275, 499] on div "Buying" at bounding box center [1293, 500] width 44 height 23
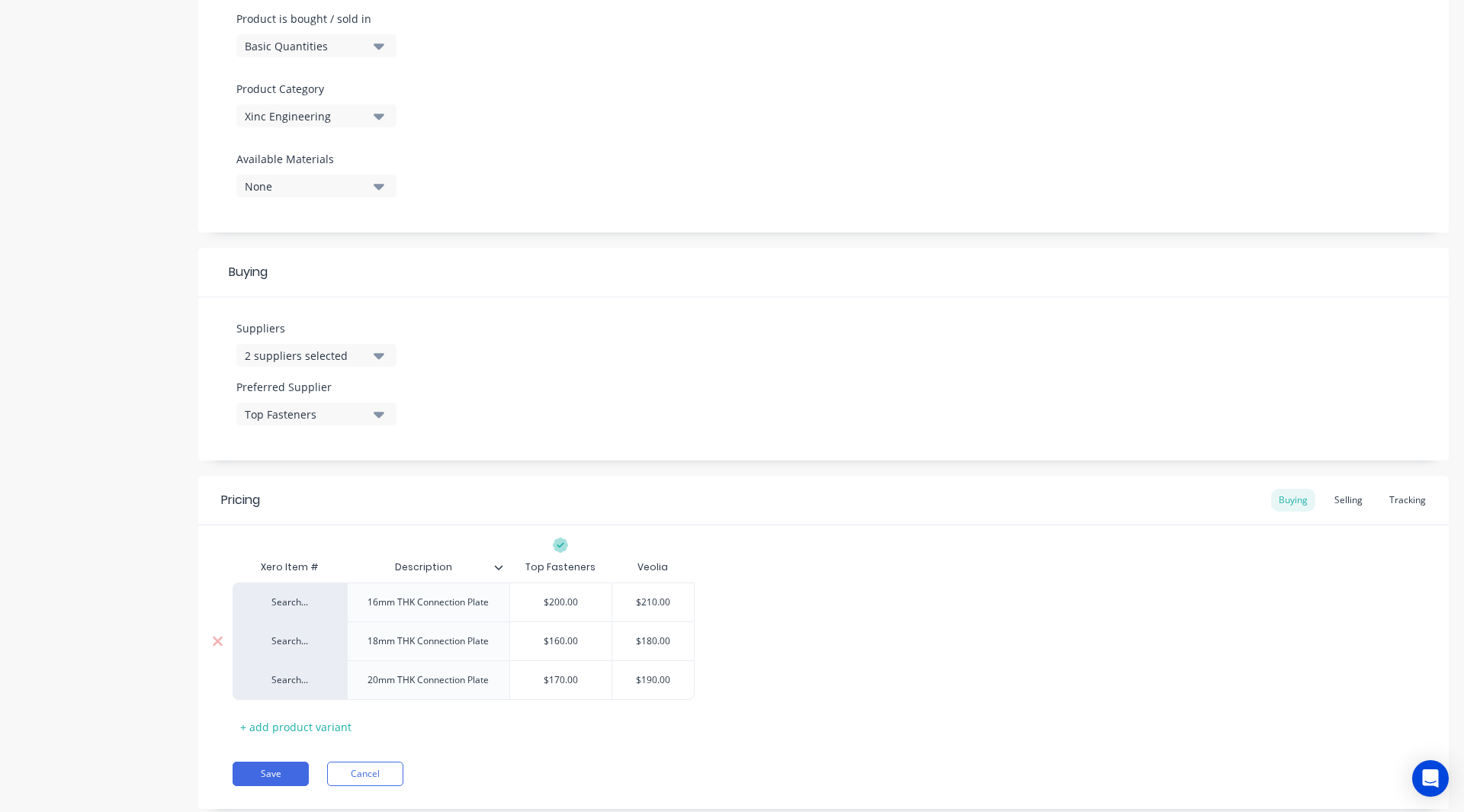
drag, startPoint x: 579, startPoint y: 641, endPoint x: 551, endPoint y: 643, distance: 28.1
click at [551, 643] on input "$160.00" at bounding box center [560, 641] width 102 height 14
click at [1338, 492] on div "Selling" at bounding box center [1348, 500] width 43 height 23
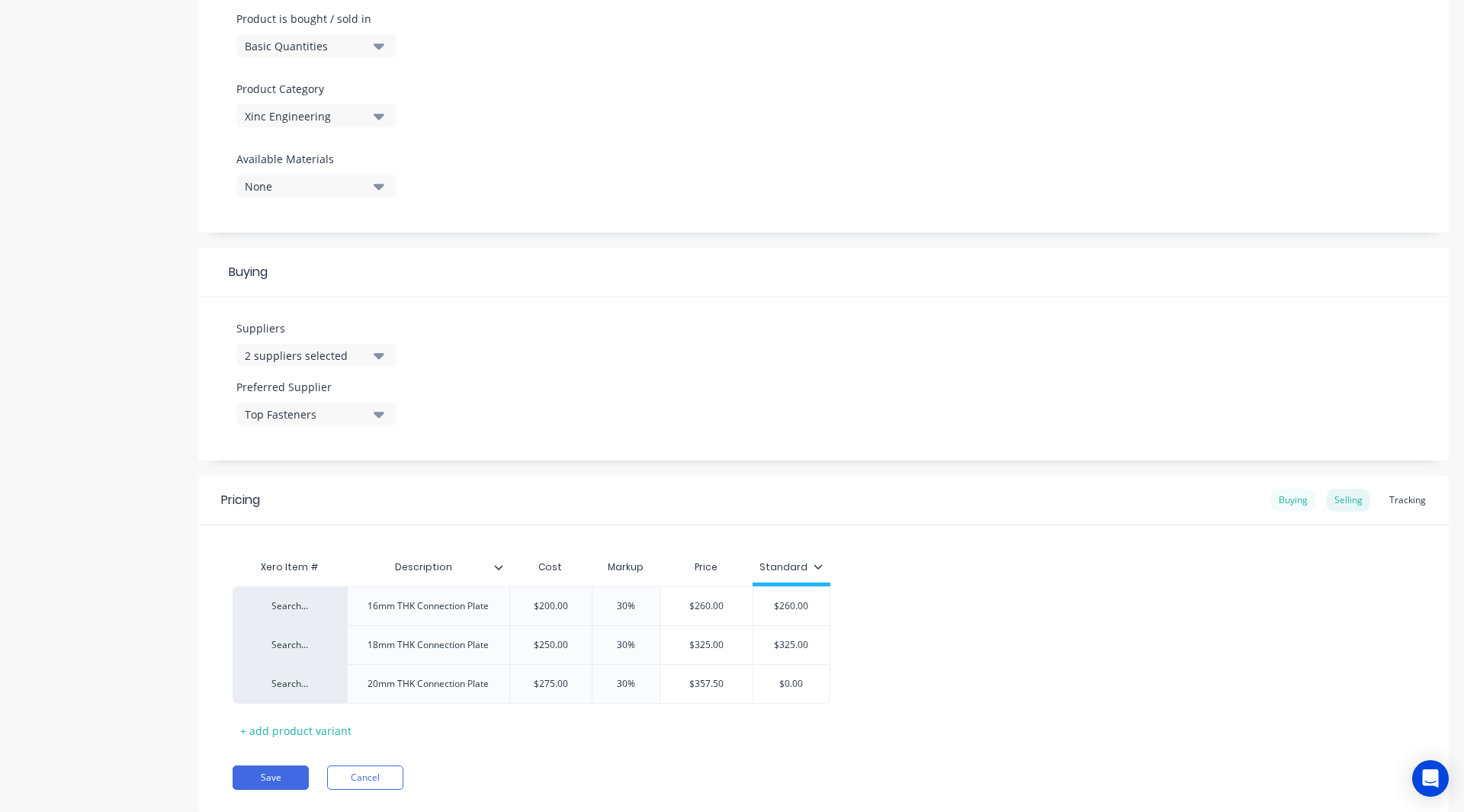
click at [1282, 497] on div "Buying" at bounding box center [1293, 500] width 44 height 23
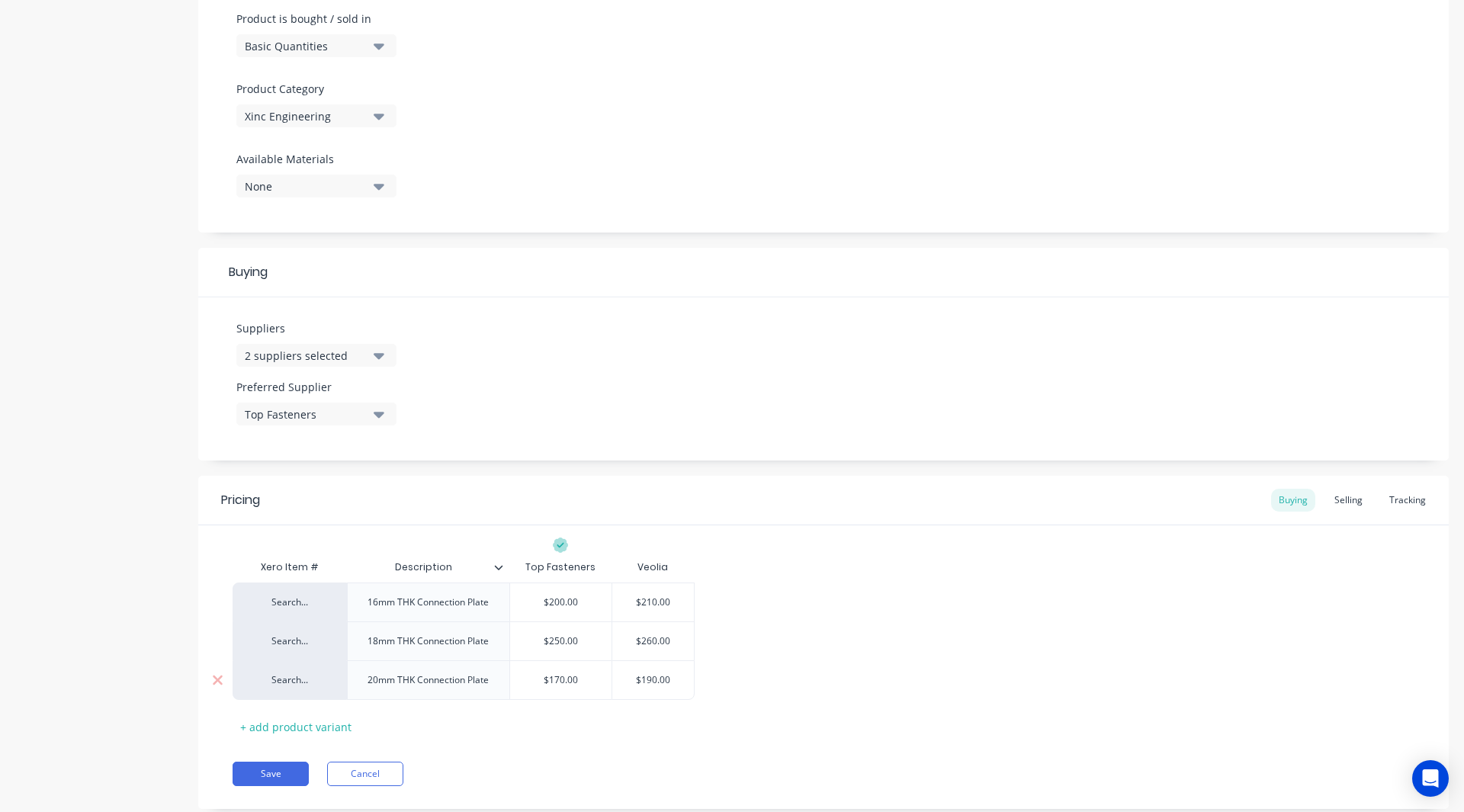
click at [586, 687] on div "$170.00" at bounding box center [560, 680] width 102 height 38
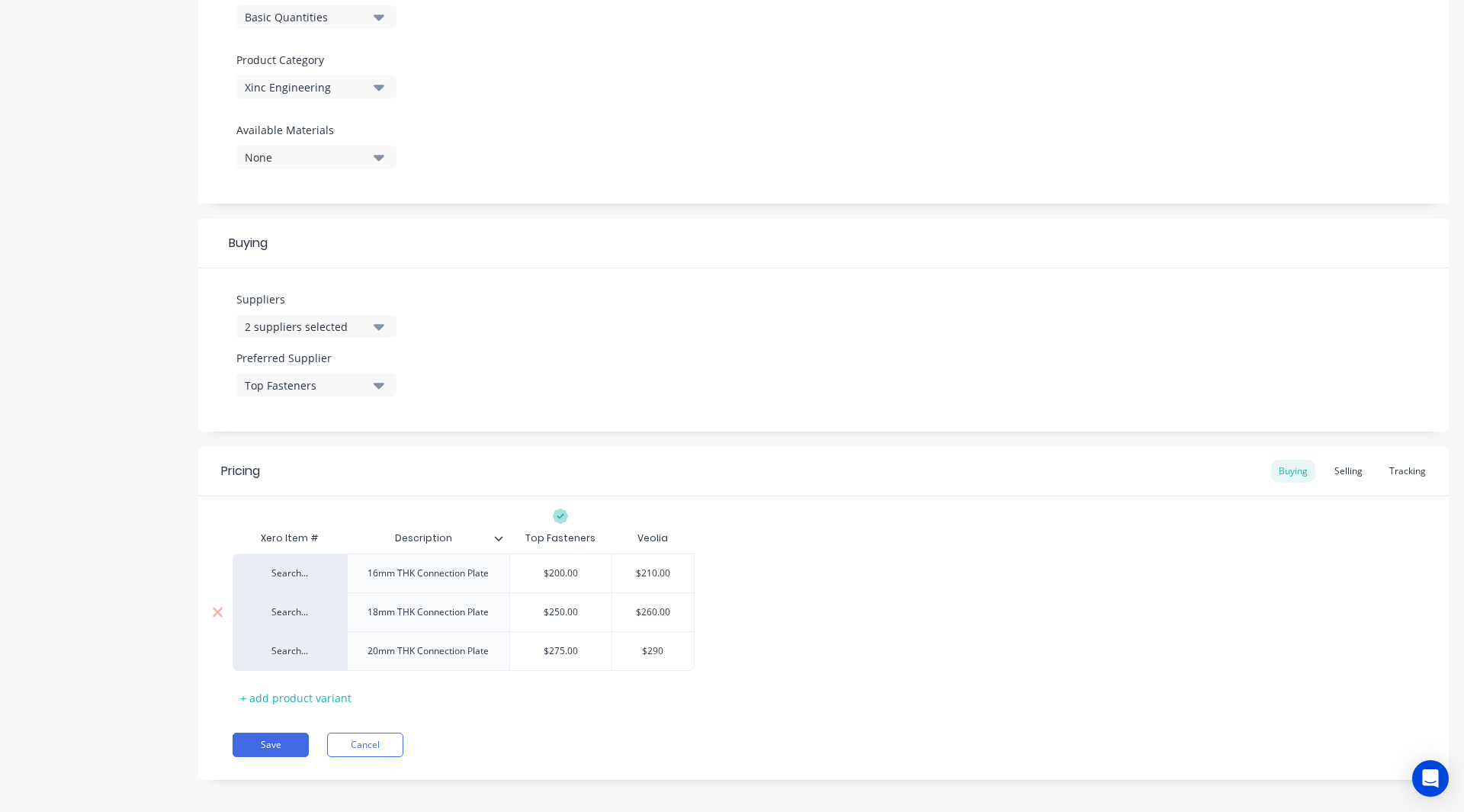
scroll to position [508, 0]
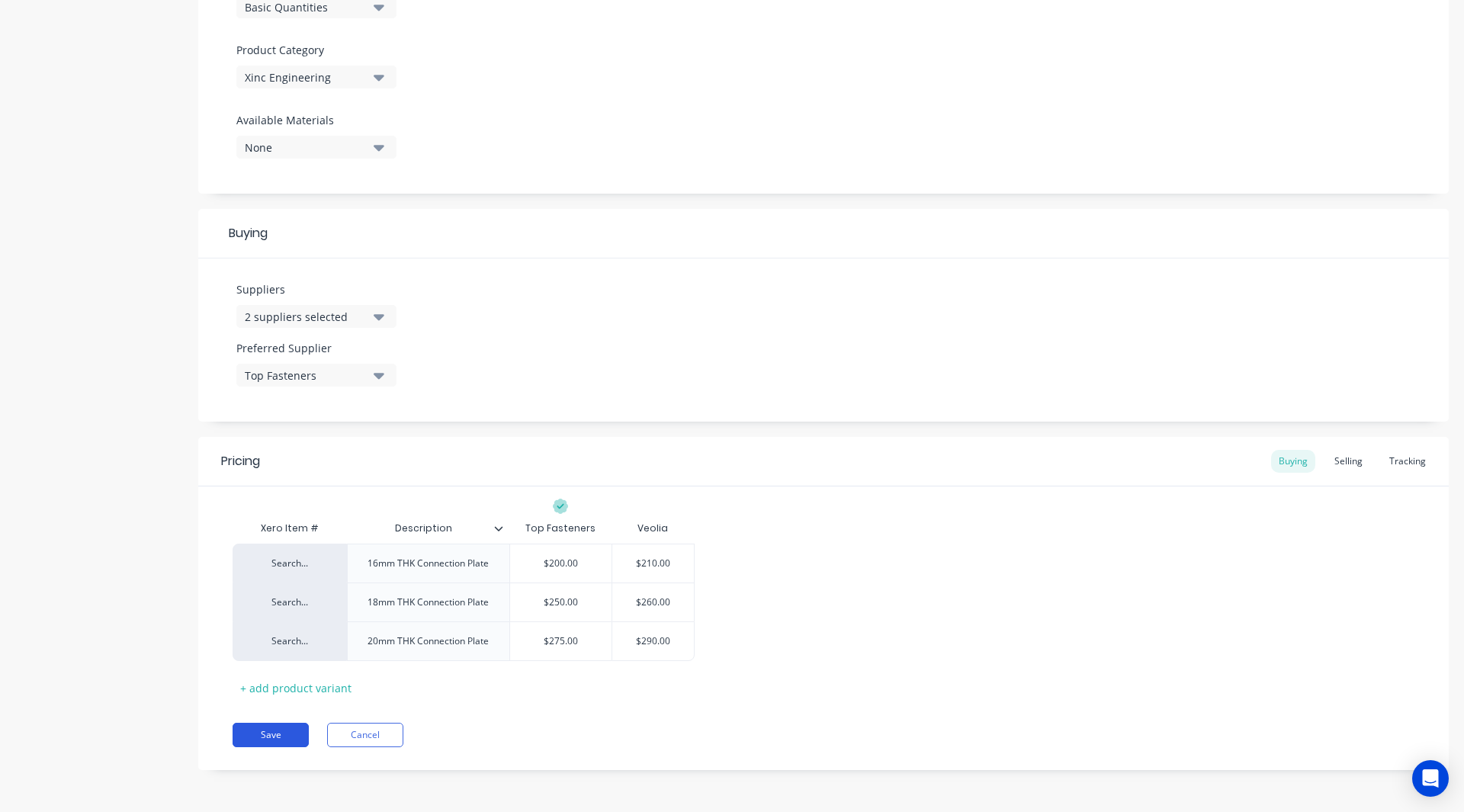
click at [281, 732] on button "Save" at bounding box center [270, 735] width 76 height 24
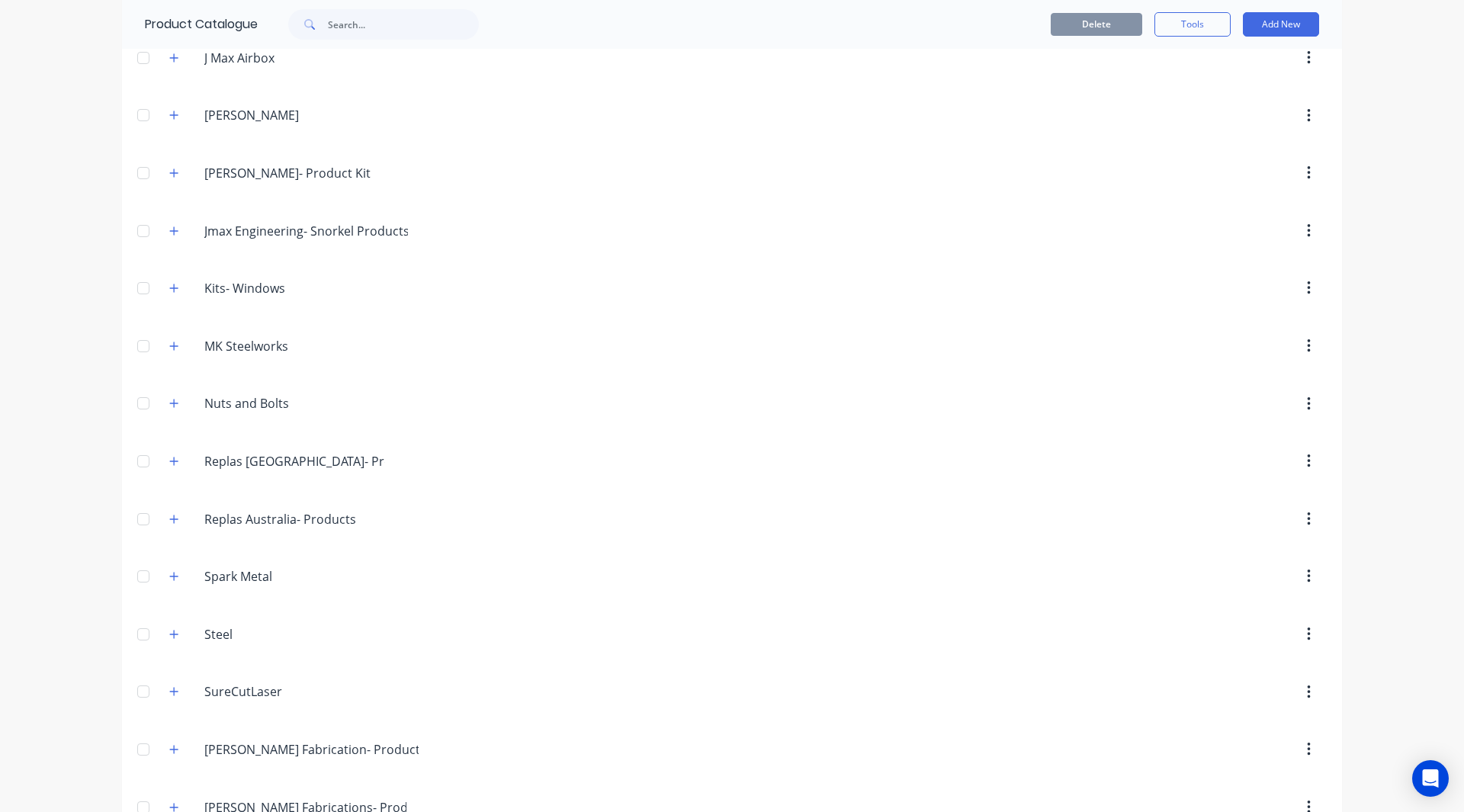
scroll to position [1491, 0]
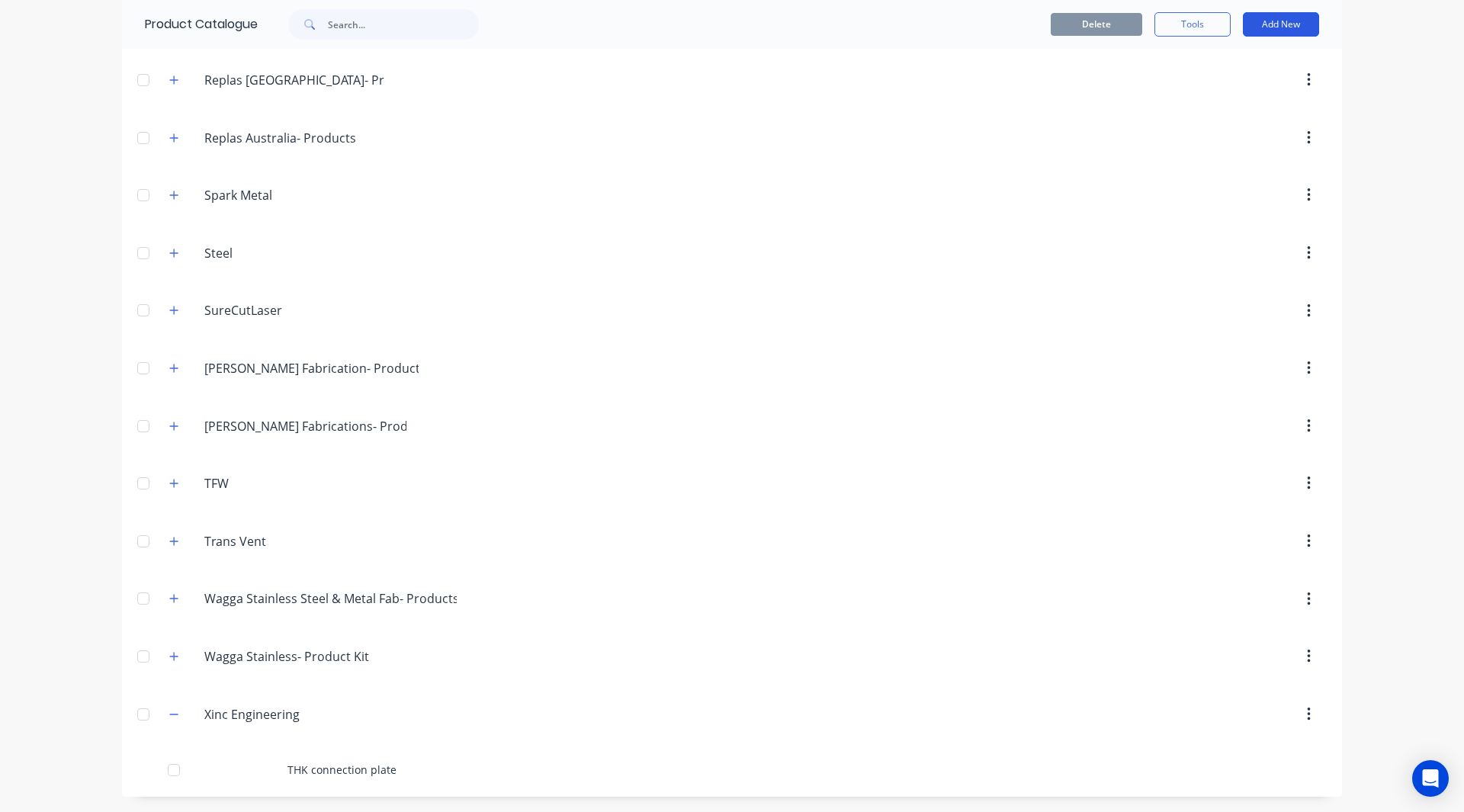
click at [1277, 15] on button "Add New" at bounding box center [1280, 24] width 76 height 24
click at [1219, 88] on div "Product" at bounding box center [1247, 94] width 117 height 22
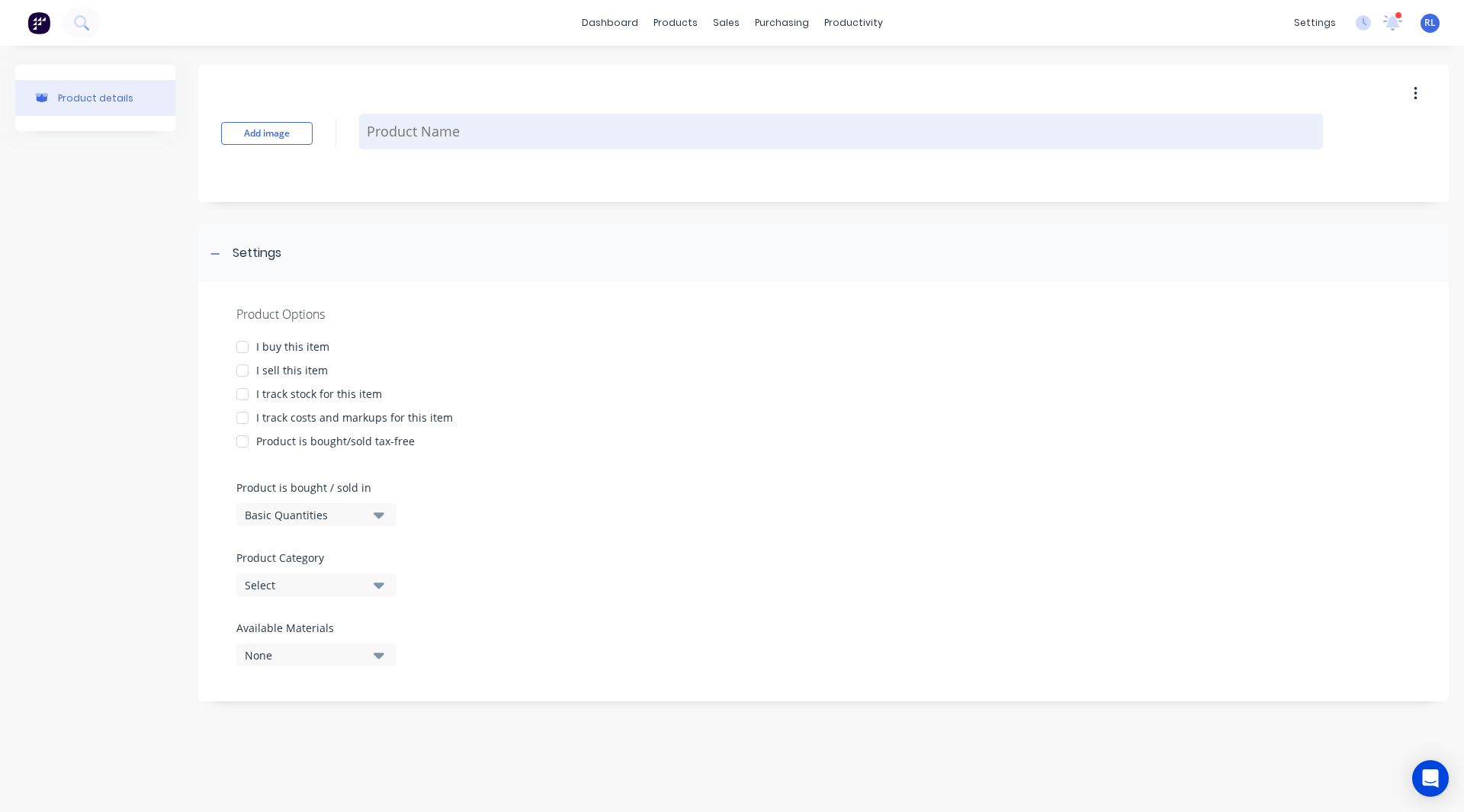
click at [422, 137] on textarea at bounding box center [841, 131] width 964 height 36
paste textarea "-20mm THK stanchion"
click at [372, 130] on textarea "-20mm THK stanchion" at bounding box center [841, 131] width 964 height 36
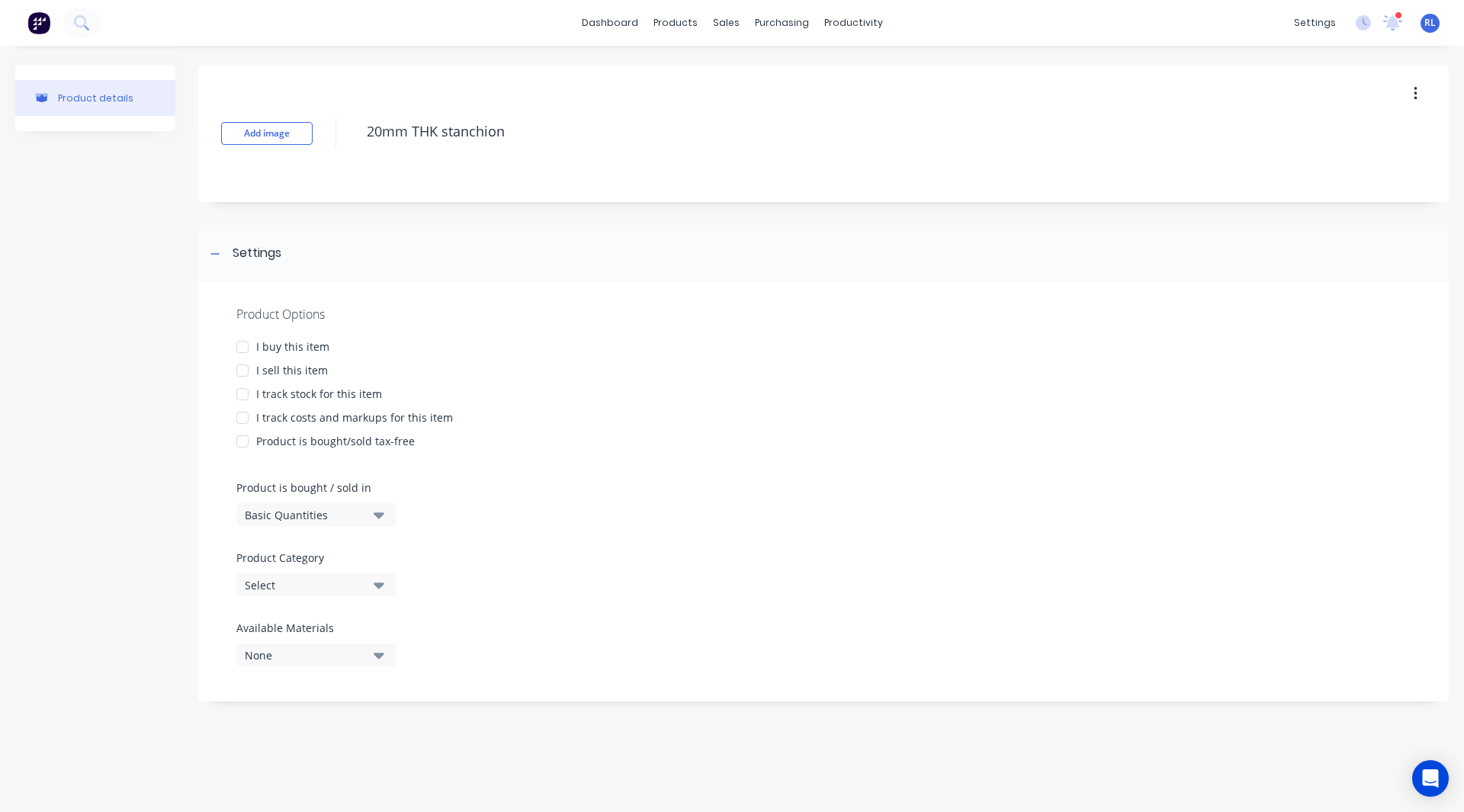
click at [242, 372] on div at bounding box center [242, 370] width 30 height 30
click at [242, 418] on div at bounding box center [242, 417] width 30 height 30
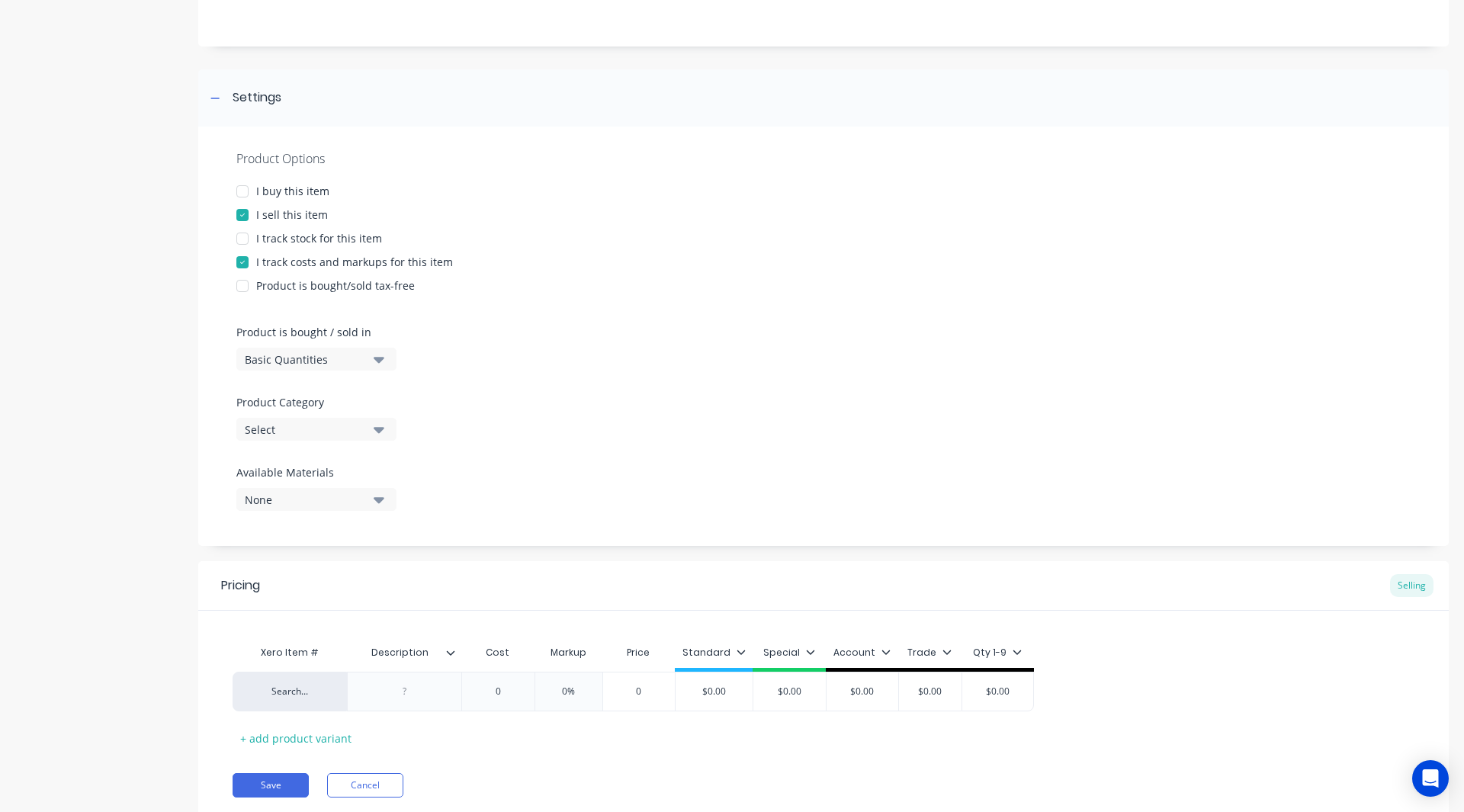
click at [281, 426] on div "Select" at bounding box center [306, 430] width 122 height 16
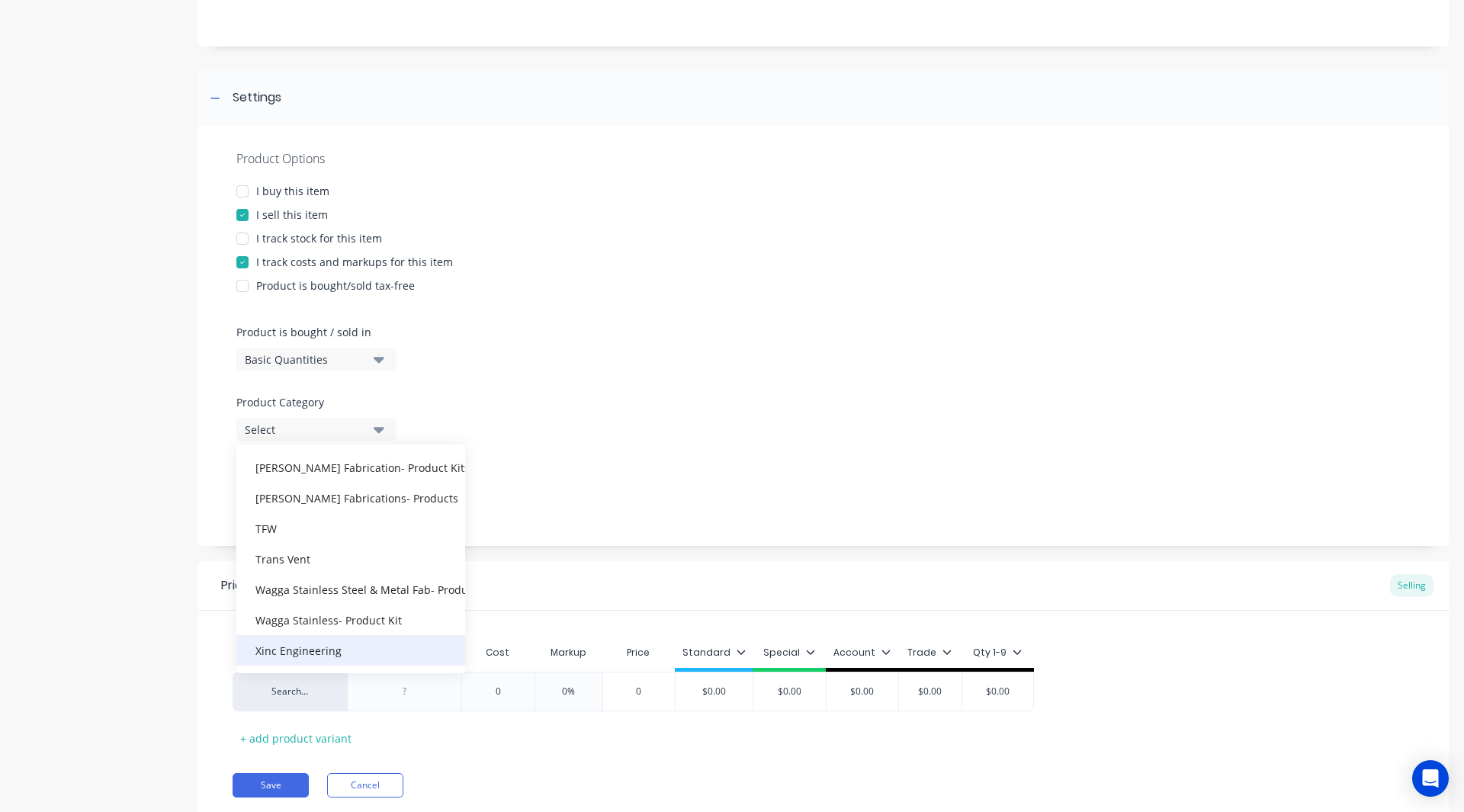
click at [294, 656] on div "Xinc Engineering" at bounding box center [351, 650] width 228 height 30
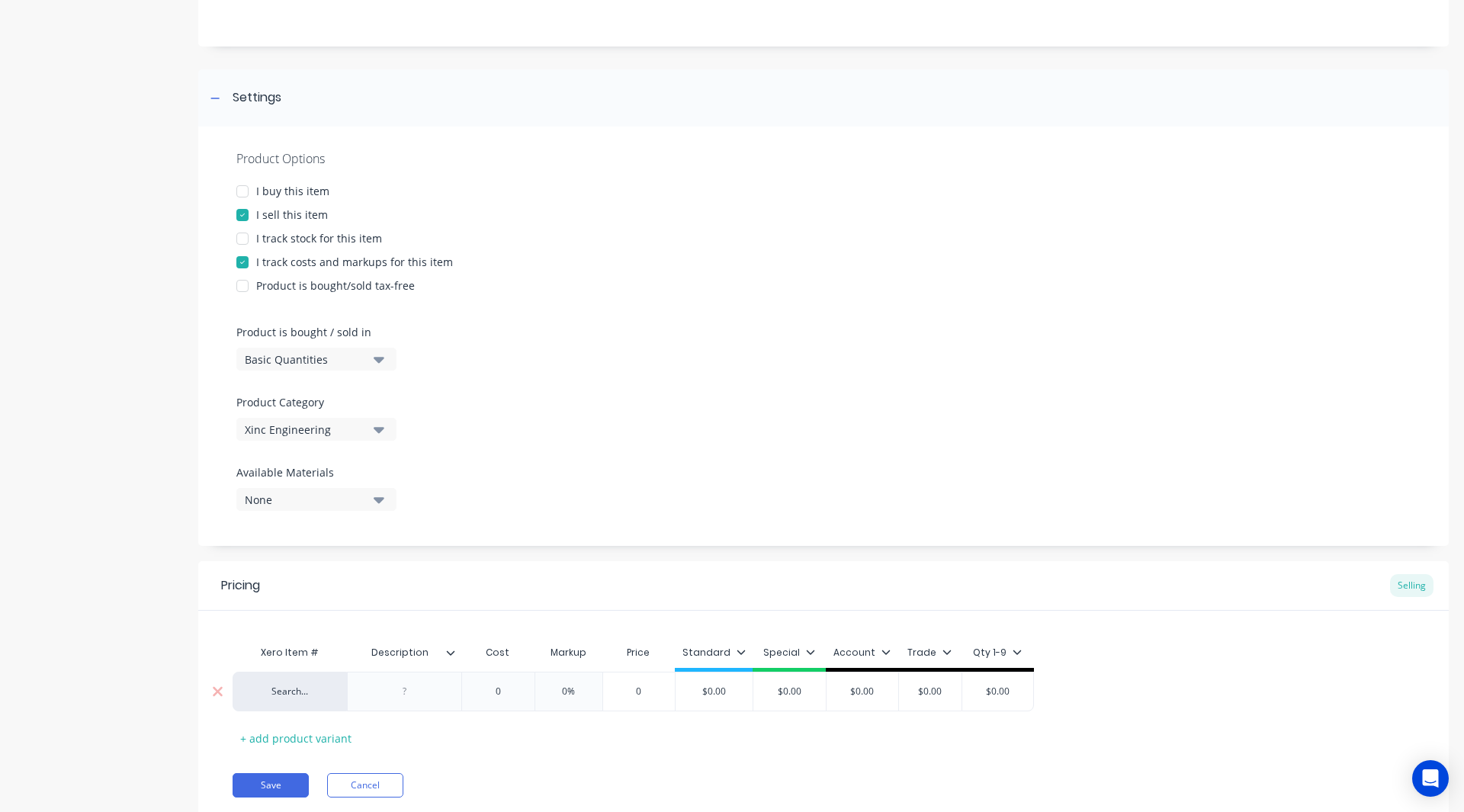
click at [405, 699] on div at bounding box center [405, 691] width 76 height 20
paste div
click at [389, 691] on div "-20mm THK stanchion" at bounding box center [405, 695] width 101 height 33
click at [498, 692] on input "0" at bounding box center [511, 695] width 76 height 14
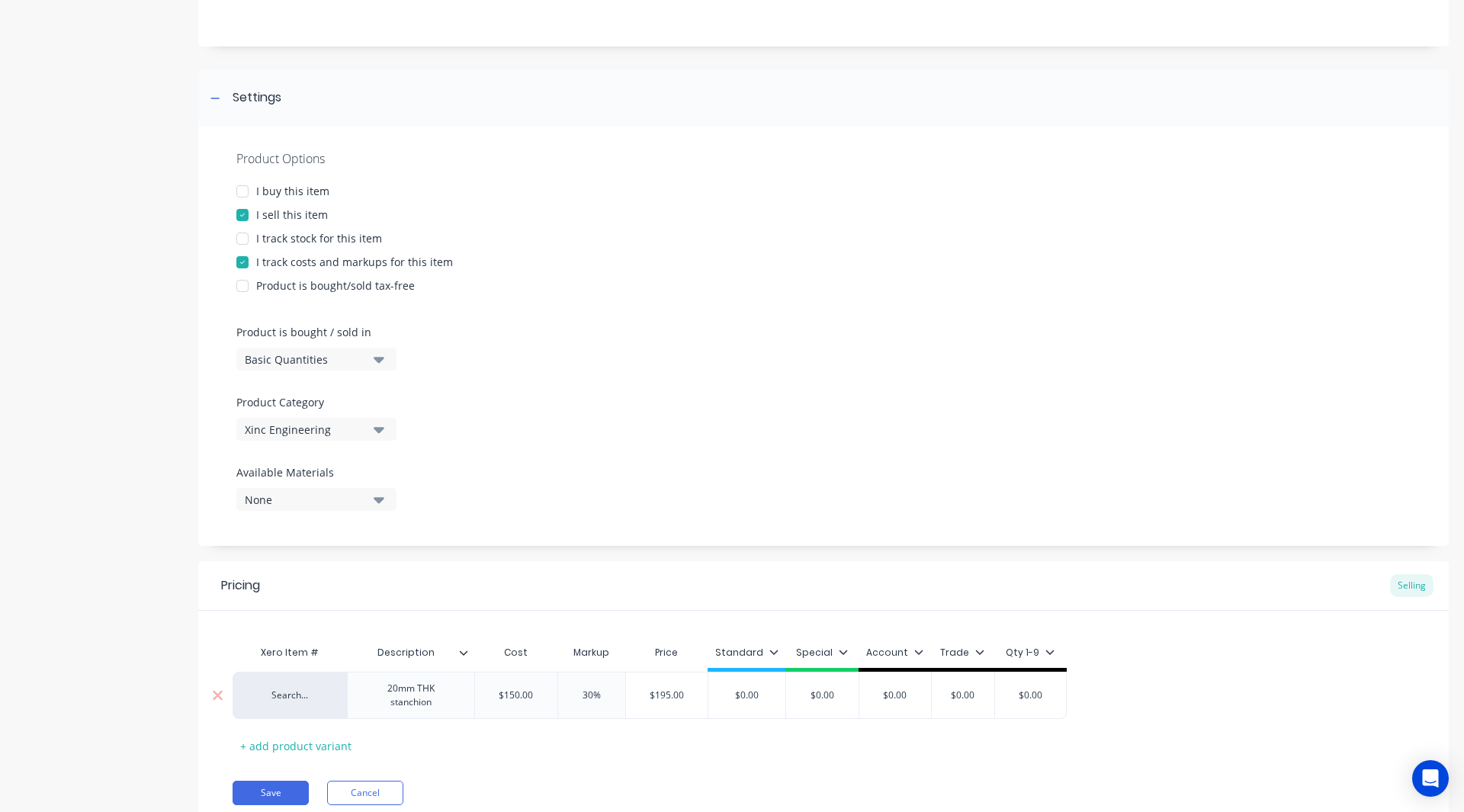
click at [769, 691] on input "$0.00" at bounding box center [746, 695] width 77 height 14
click at [771, 650] on icon at bounding box center [773, 651] width 9 height 9
click at [689, 456] on div at bounding box center [692, 461] width 30 height 30
click at [255, 791] on button "Save" at bounding box center [270, 792] width 76 height 24
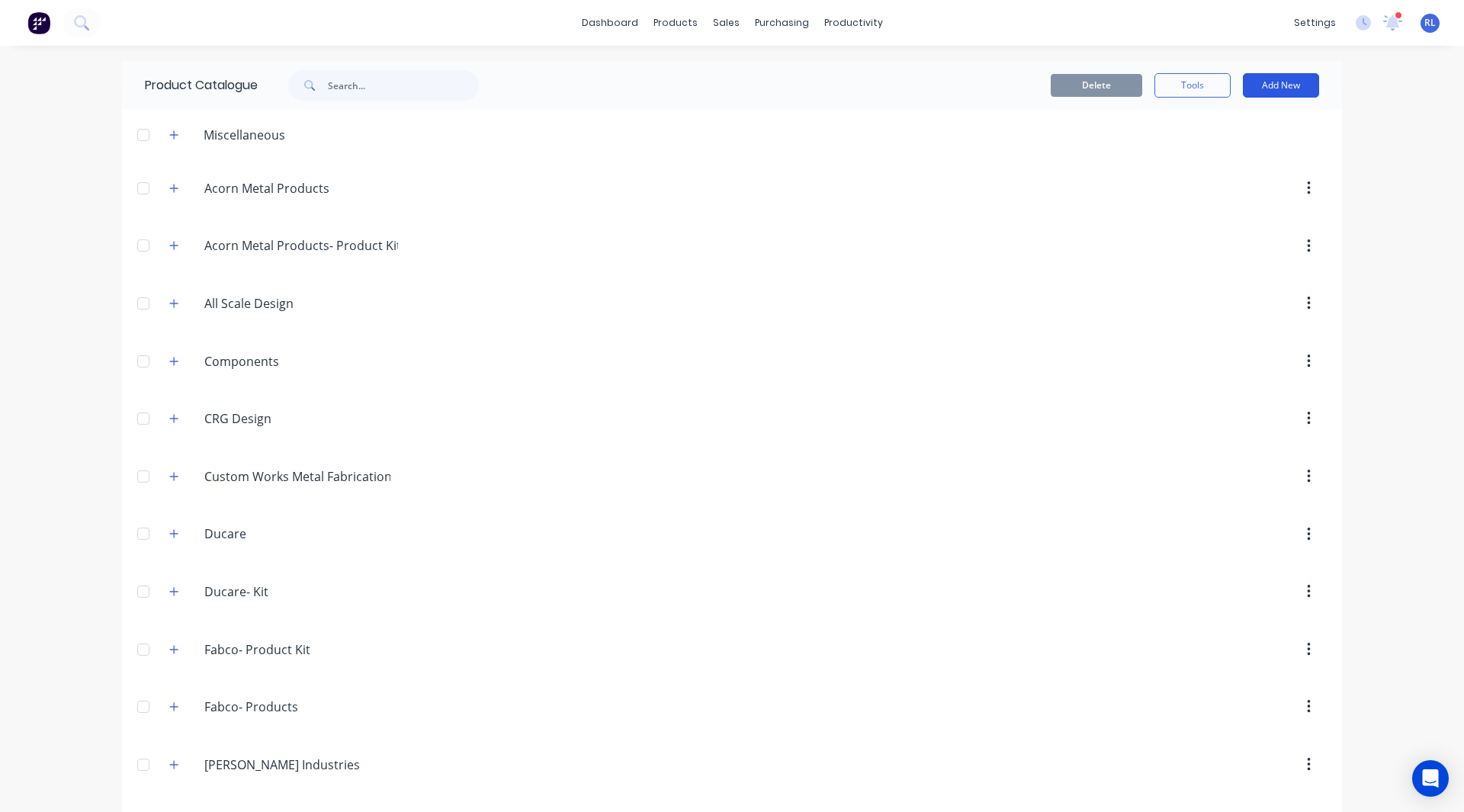
click at [1282, 75] on button "Add New" at bounding box center [1280, 86] width 76 height 24
click at [1232, 148] on div "Product" at bounding box center [1247, 155] width 117 height 22
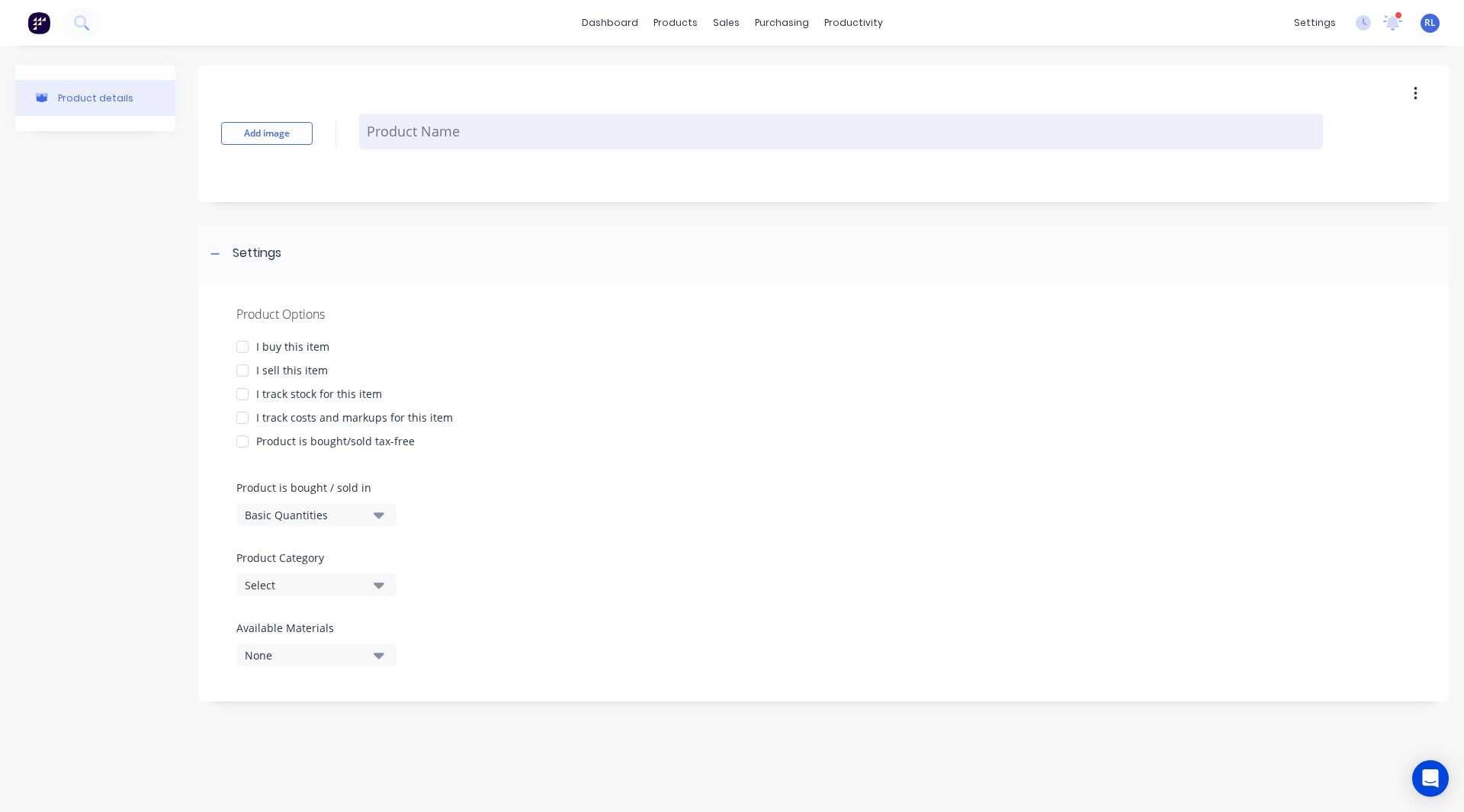
click at [508, 123] on textarea at bounding box center [841, 131] width 964 height 36
paste textarea "-10mm THK top and btm rails"
click at [372, 130] on textarea "-10mm THK top and btm rails" at bounding box center [841, 131] width 964 height 36
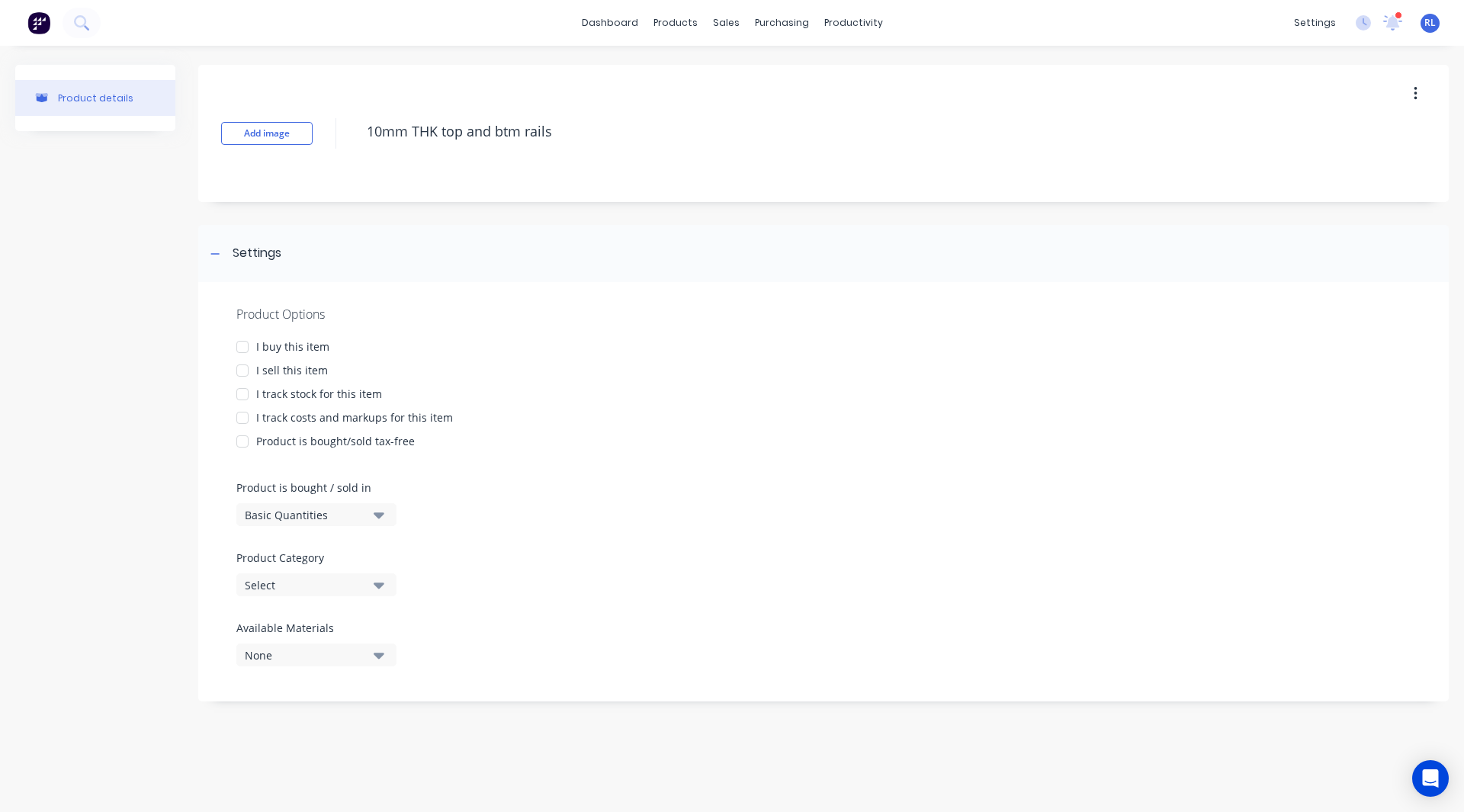
drag, startPoint x: 412, startPoint y: 129, endPoint x: 357, endPoint y: 127, distance: 55.0
click at [357, 127] on div "Add image 10mm THK top and btm rails" at bounding box center [823, 133] width 1250 height 137
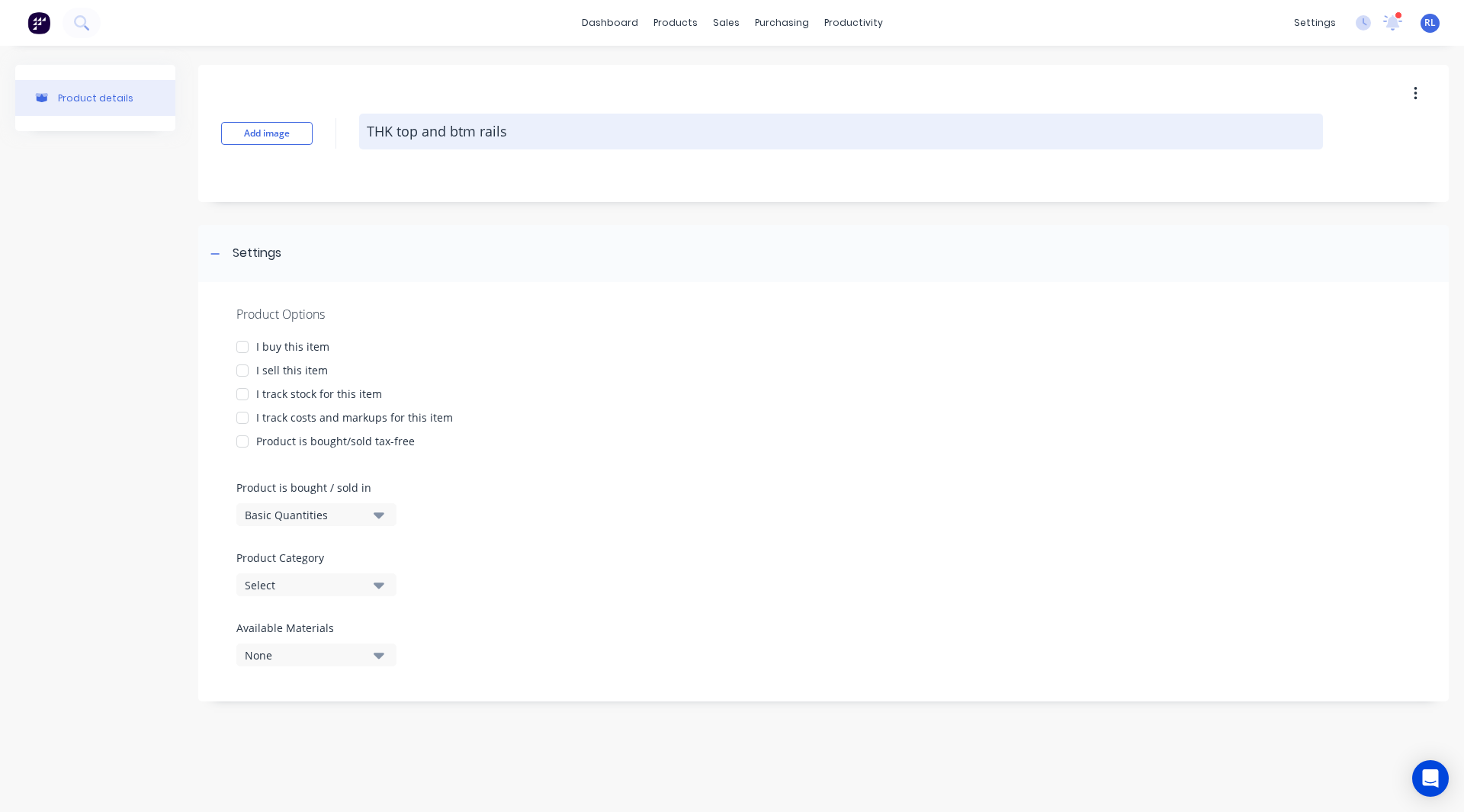
click at [368, 128] on textarea "THK top and btm rails" at bounding box center [841, 131] width 964 height 36
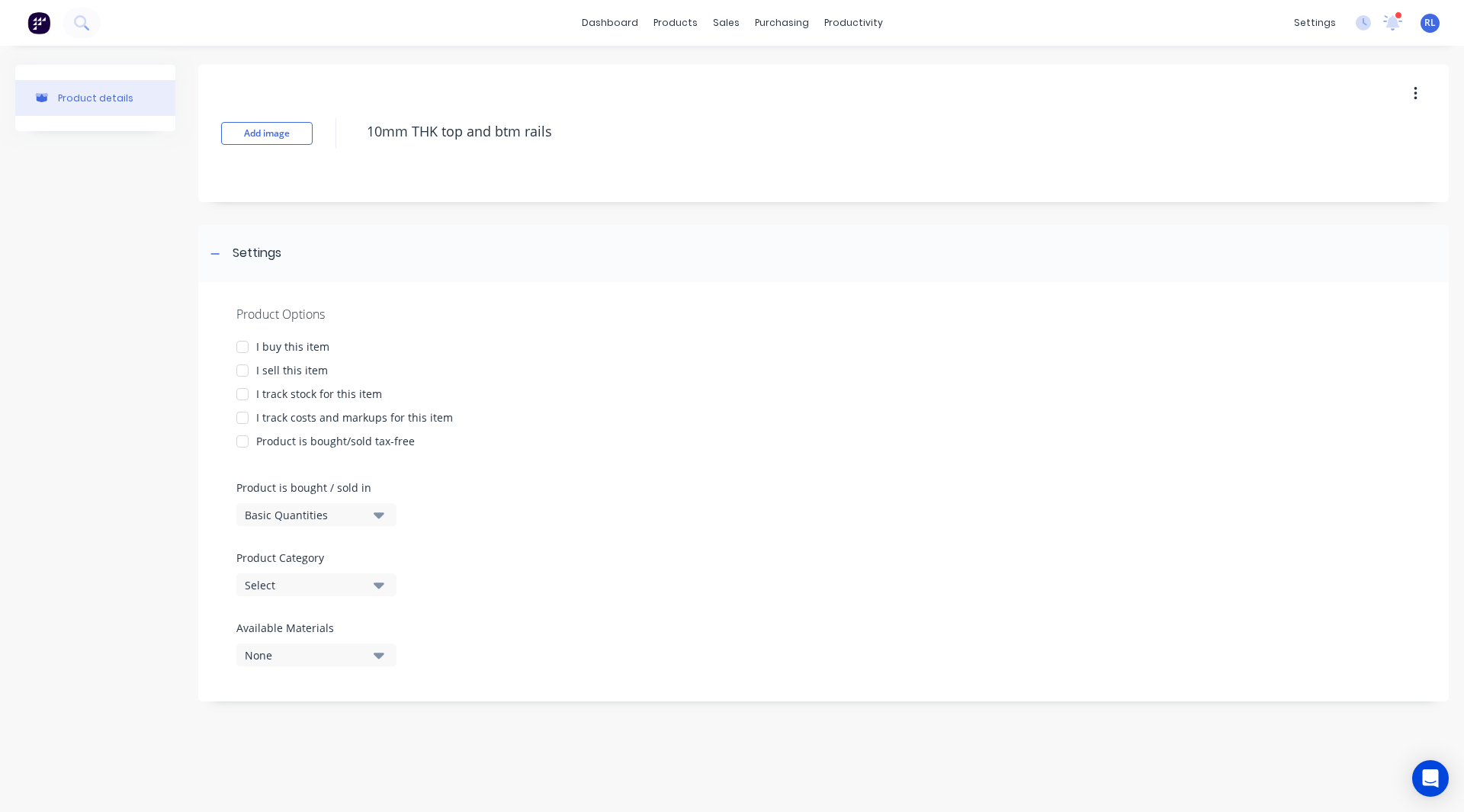
click at [241, 370] on div at bounding box center [242, 370] width 30 height 30
click at [240, 414] on div at bounding box center [242, 417] width 30 height 30
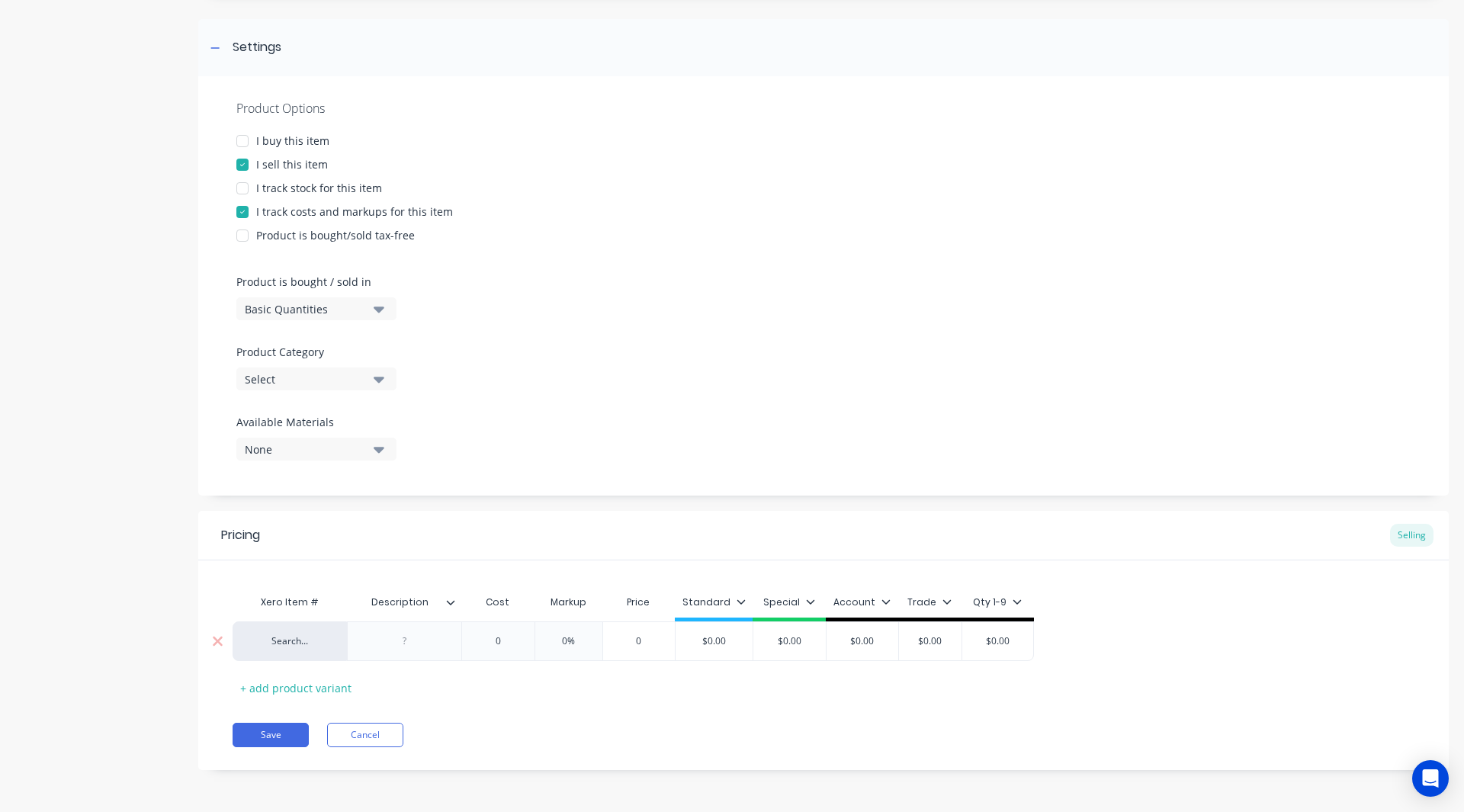
click at [405, 634] on div at bounding box center [405, 641] width 76 height 20
paste div
click at [378, 638] on div "-10mm THK top and btm rails" at bounding box center [405, 644] width 101 height 33
click at [511, 638] on div "Search... 10mm THK top and btm rails 0 0 0% 0 $0.00 $0.00 $0.00 $0.00 $0.00" at bounding box center [659, 641] width 854 height 40
click at [670, 726] on div "Save Cancel" at bounding box center [840, 735] width 1216 height 24
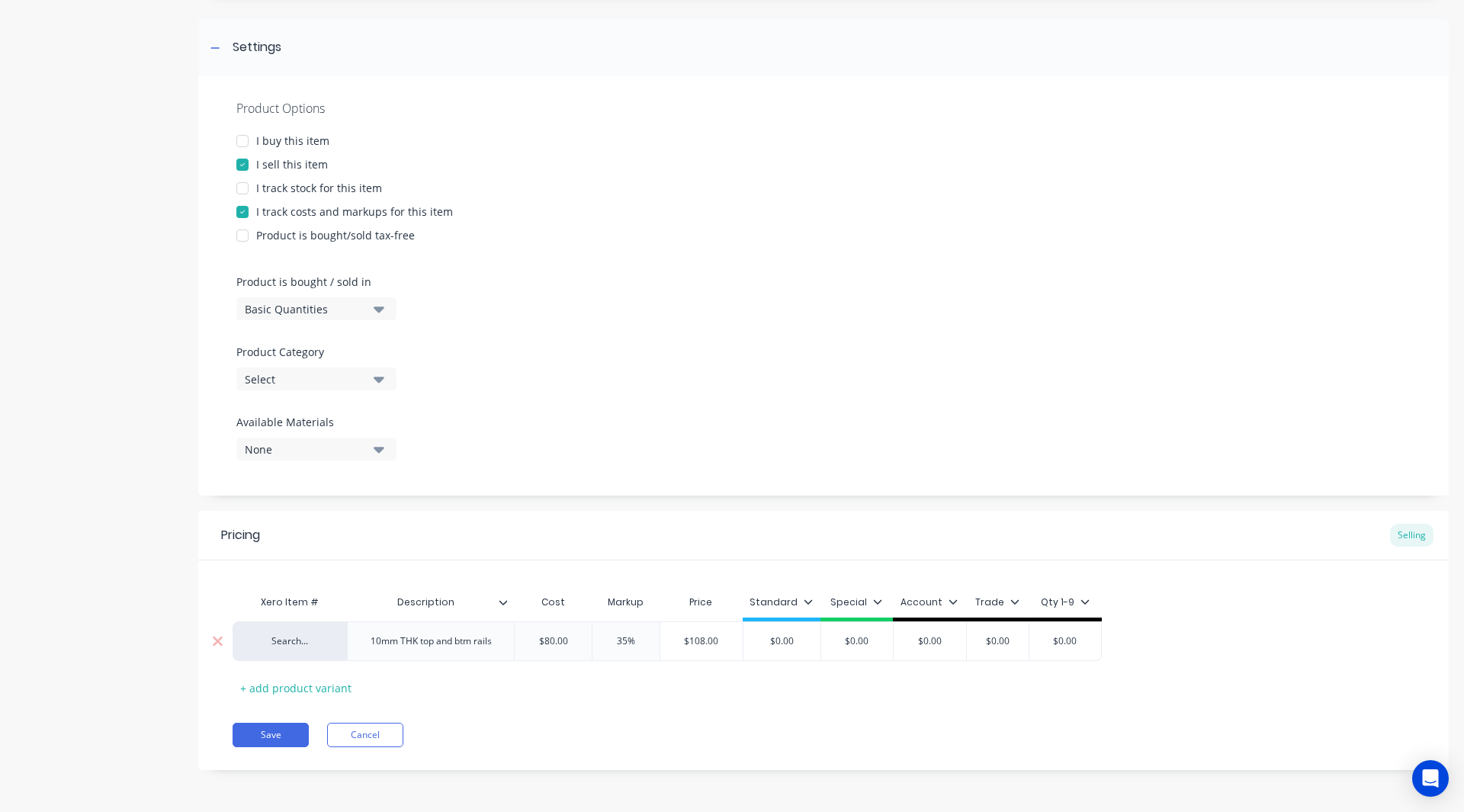
click at [797, 642] on input "$0.00" at bounding box center [782, 641] width 77 height 14
click at [807, 597] on icon at bounding box center [807, 601] width 9 height 9
click at [728, 409] on div at bounding box center [726, 410] width 30 height 30
click at [579, 695] on div "Xero Item # Description Cost Markup Price Standard Special Account Trade Qty 1-…" at bounding box center [823, 643] width 1182 height 113
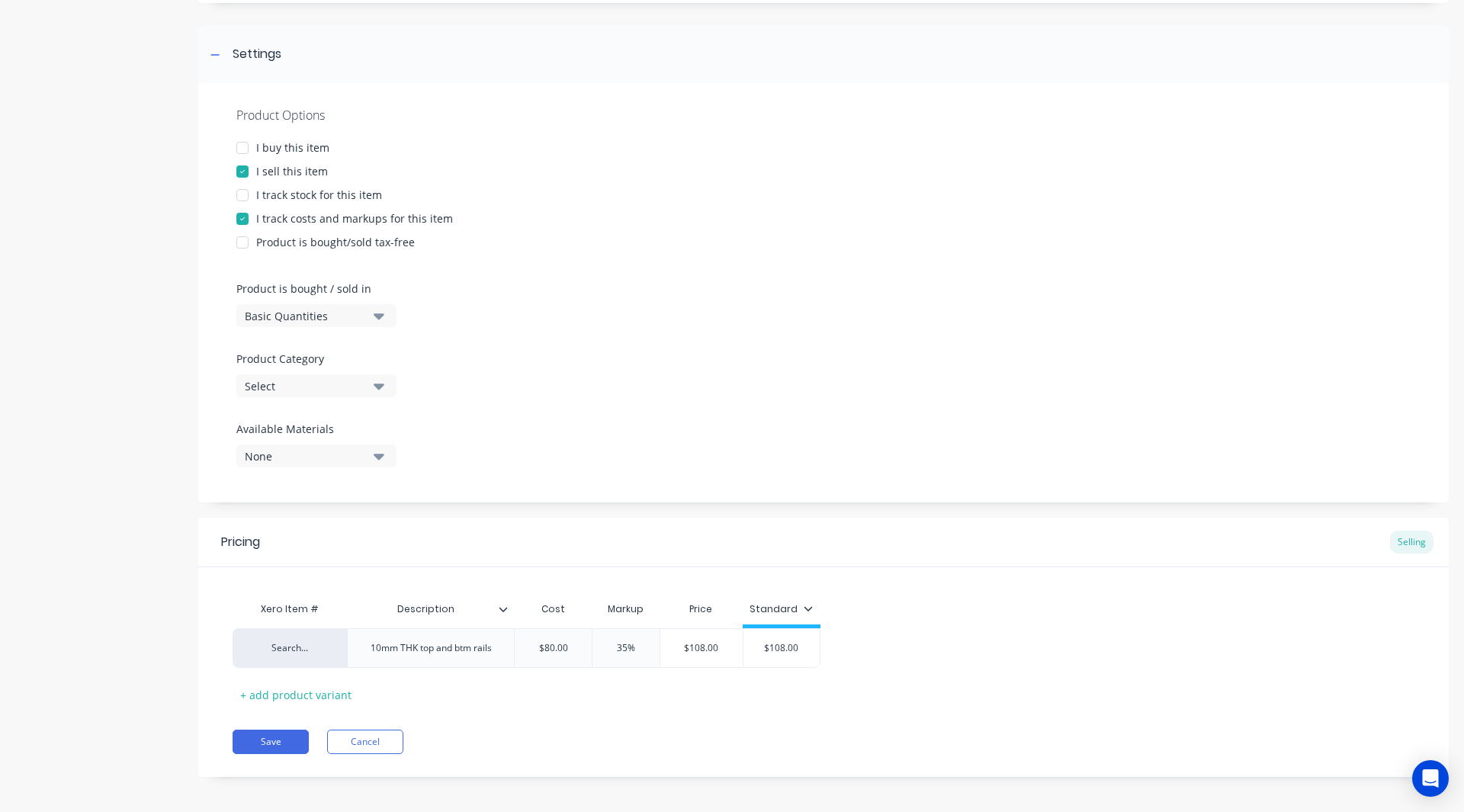
scroll to position [198, 0]
click at [334, 382] on div "Select" at bounding box center [306, 387] width 122 height 16
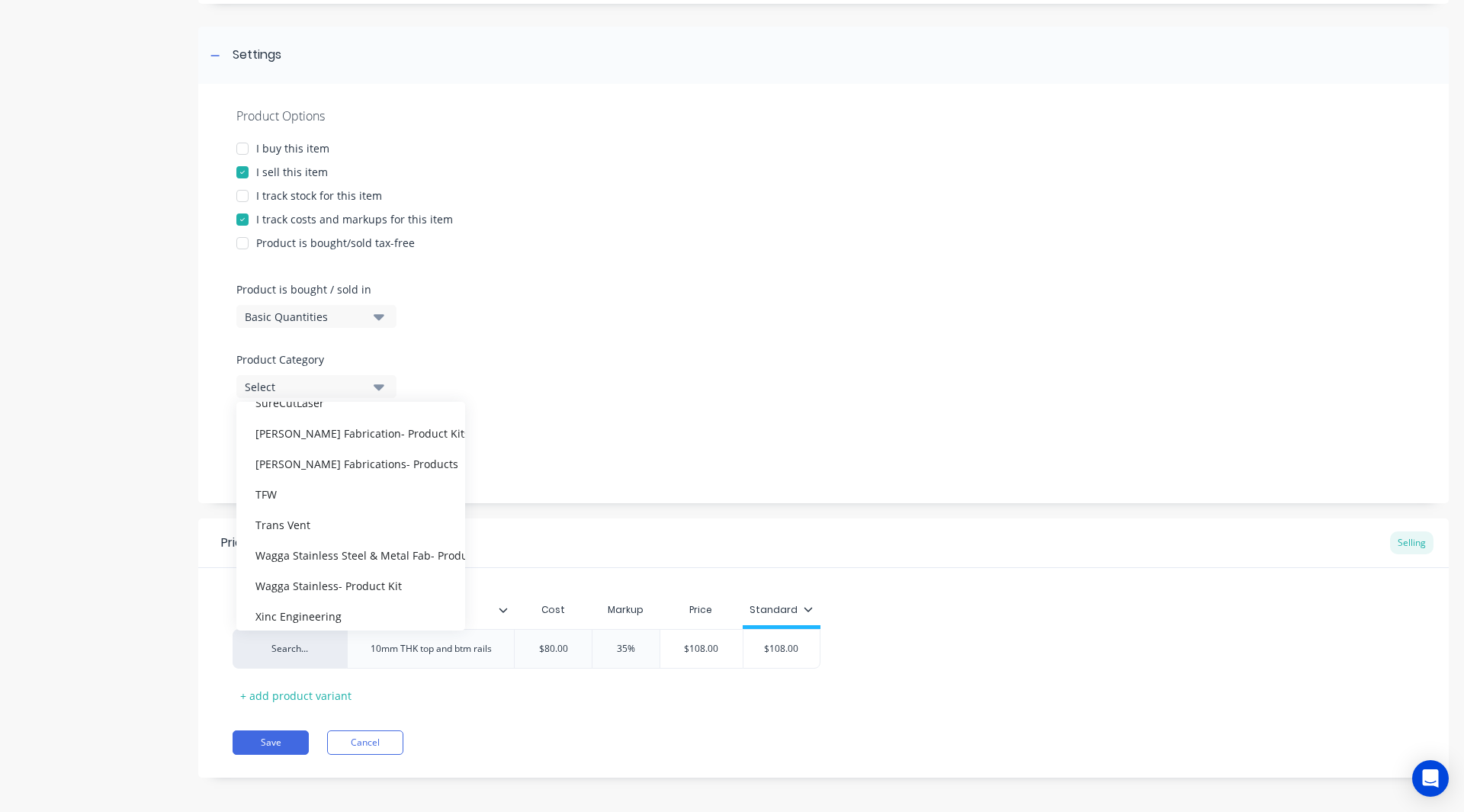
scroll to position [960, 0]
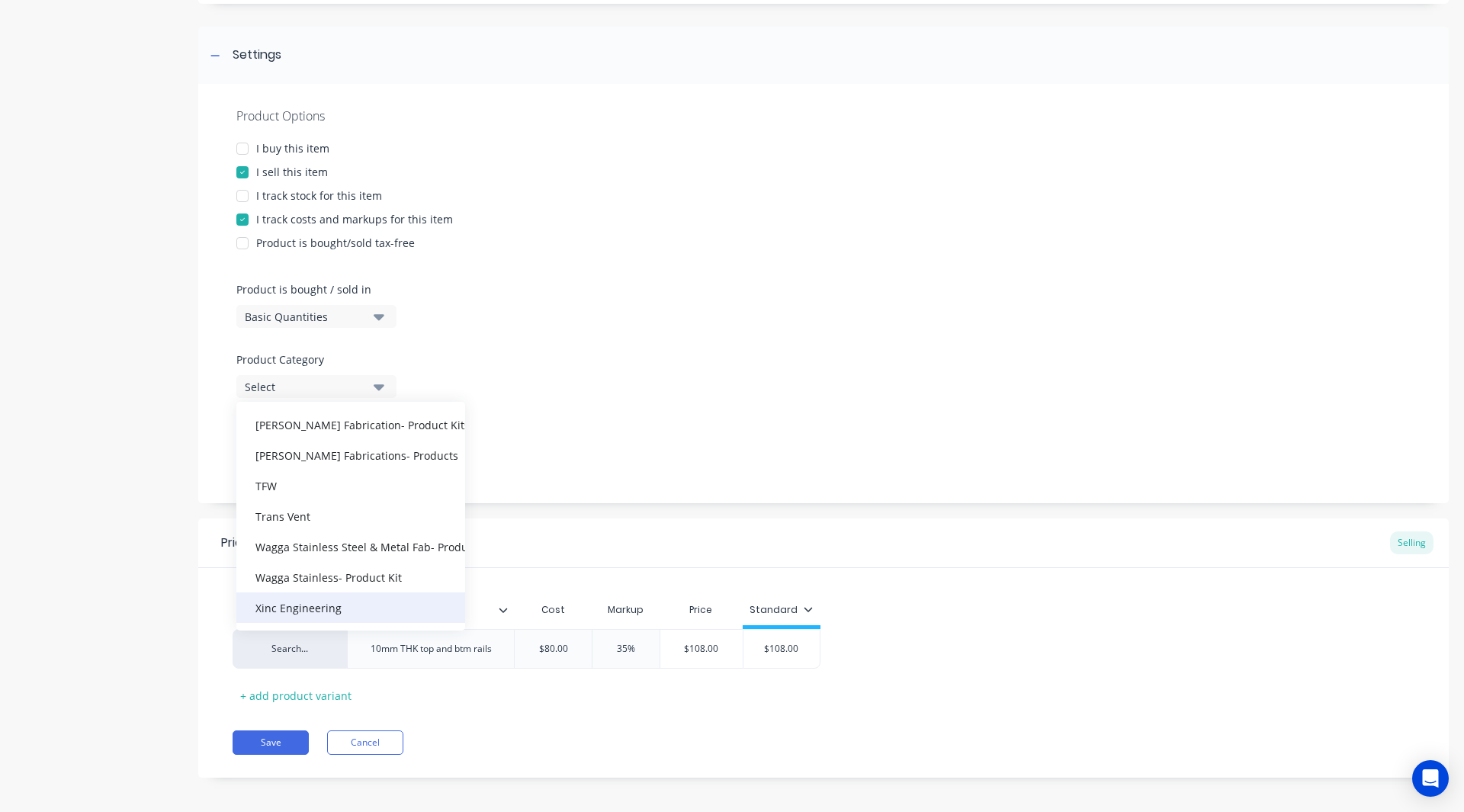
click at [317, 611] on div "Xinc Engineering" at bounding box center [351, 607] width 228 height 30
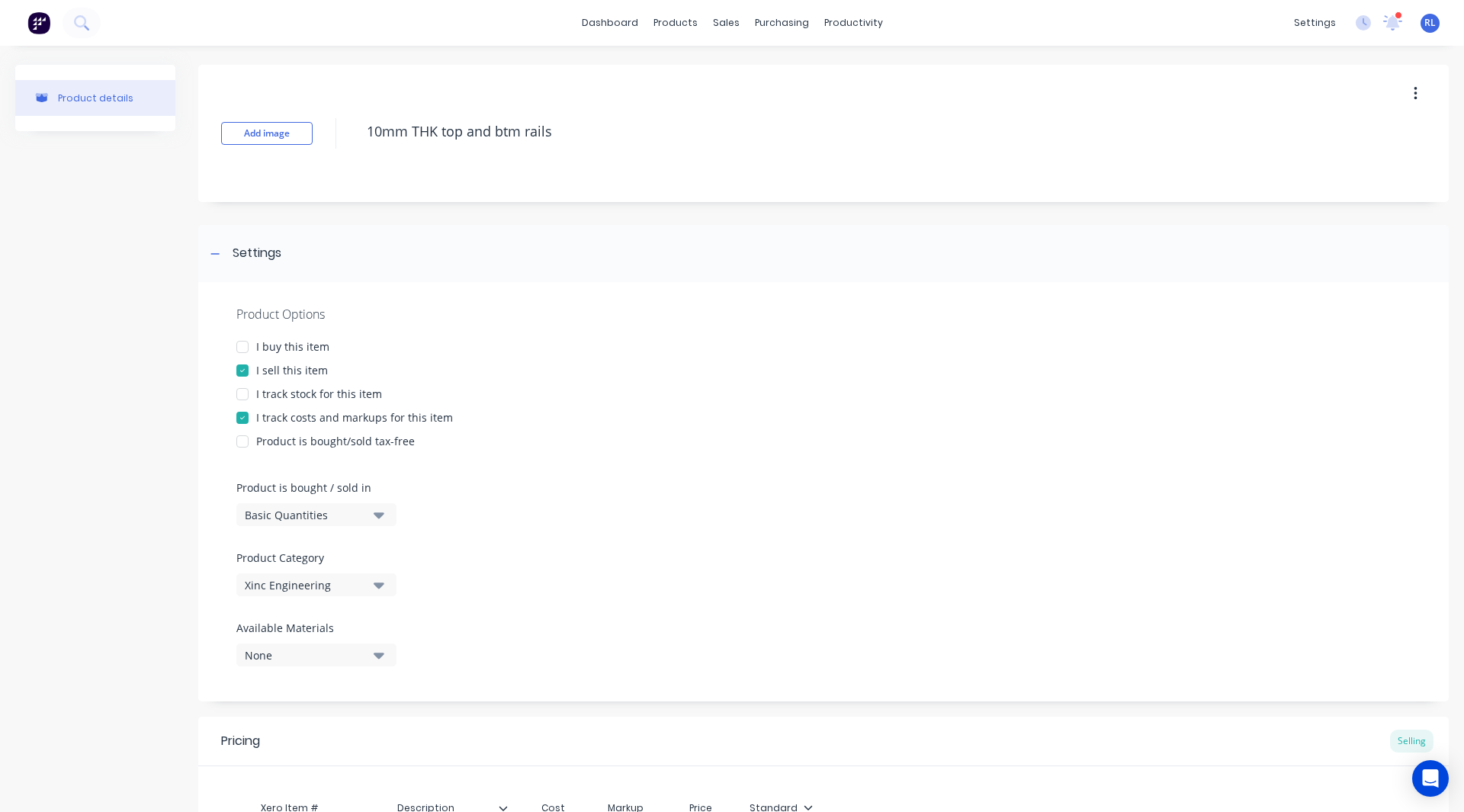
scroll to position [205, 0]
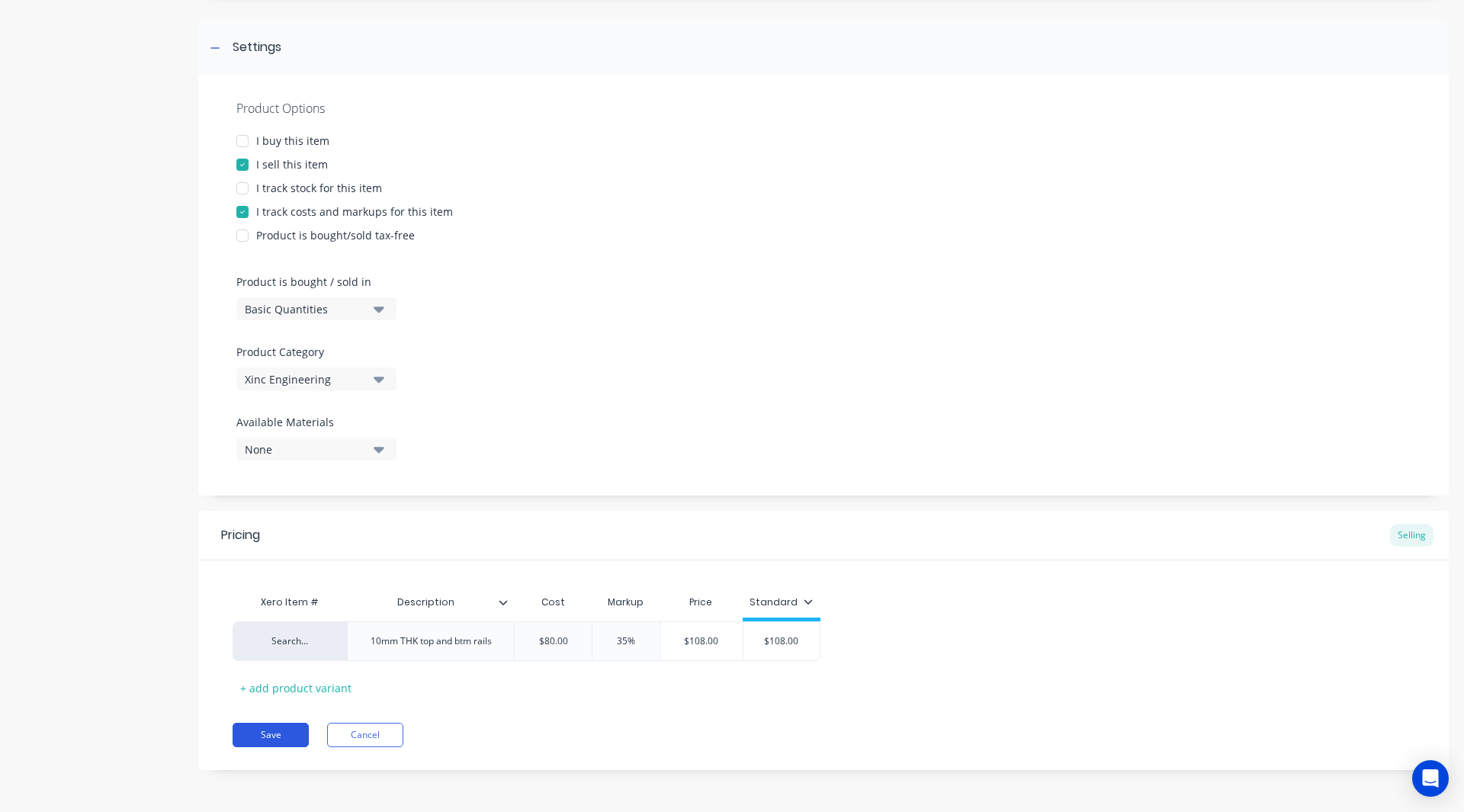
click at [275, 731] on button "Save" at bounding box center [270, 735] width 76 height 24
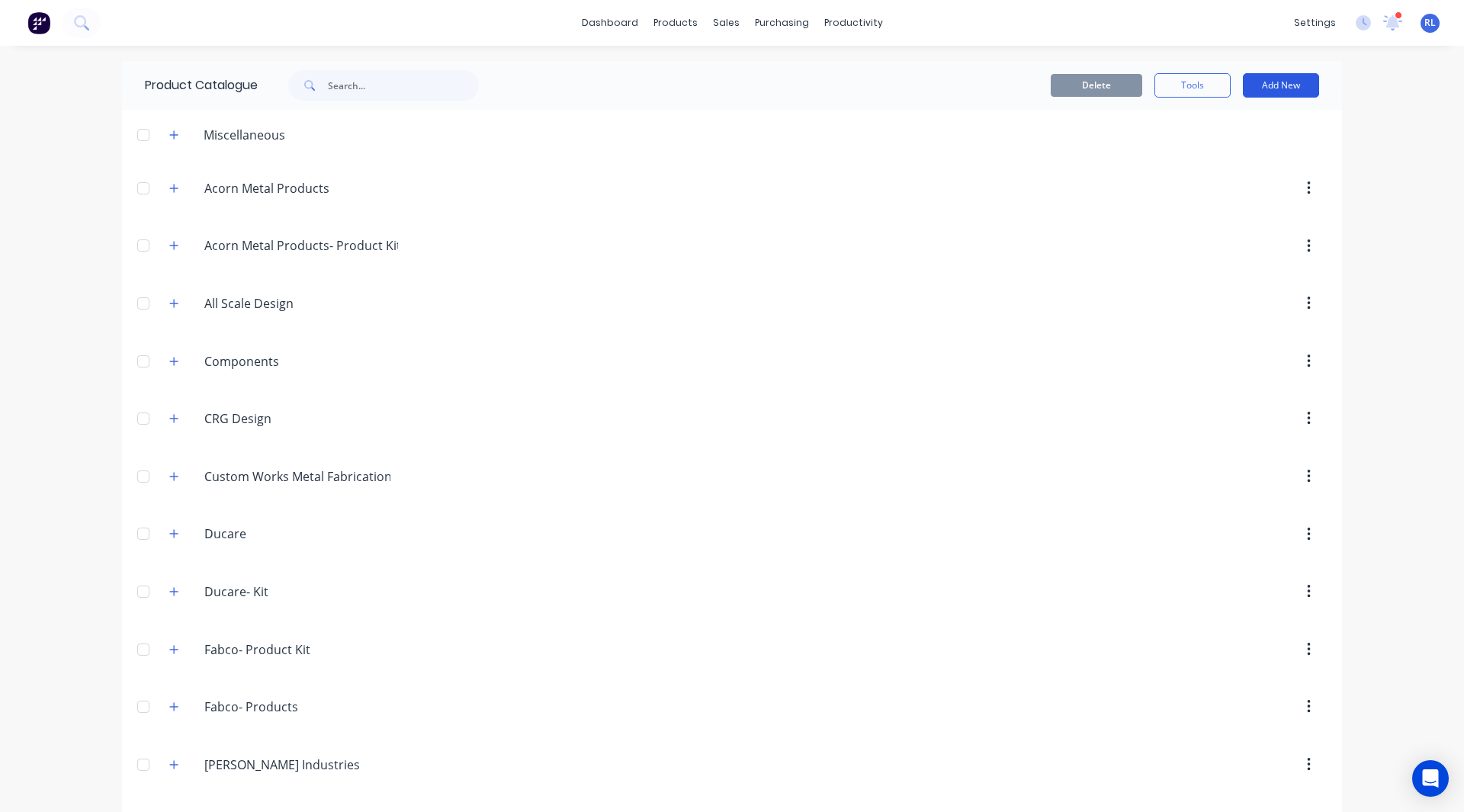
click at [1263, 81] on button "Add New" at bounding box center [1280, 86] width 76 height 24
click at [1235, 152] on div "Product" at bounding box center [1247, 155] width 117 height 22
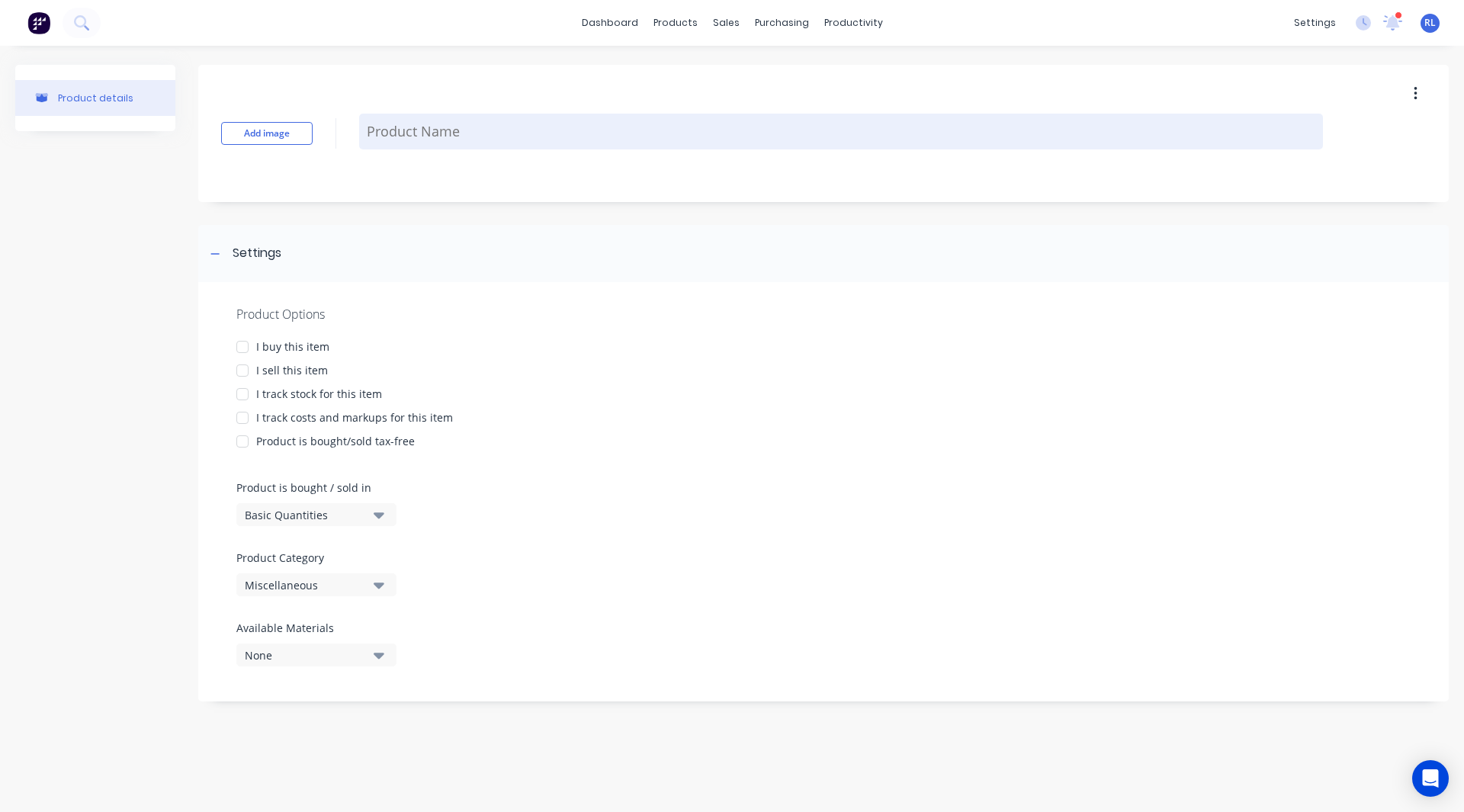
click at [434, 130] on textarea at bounding box center [841, 131] width 964 height 36
paste textarea "-12mm RND pickets"
click at [371, 126] on textarea "-12mm RND pickets" at bounding box center [841, 131] width 964 height 36
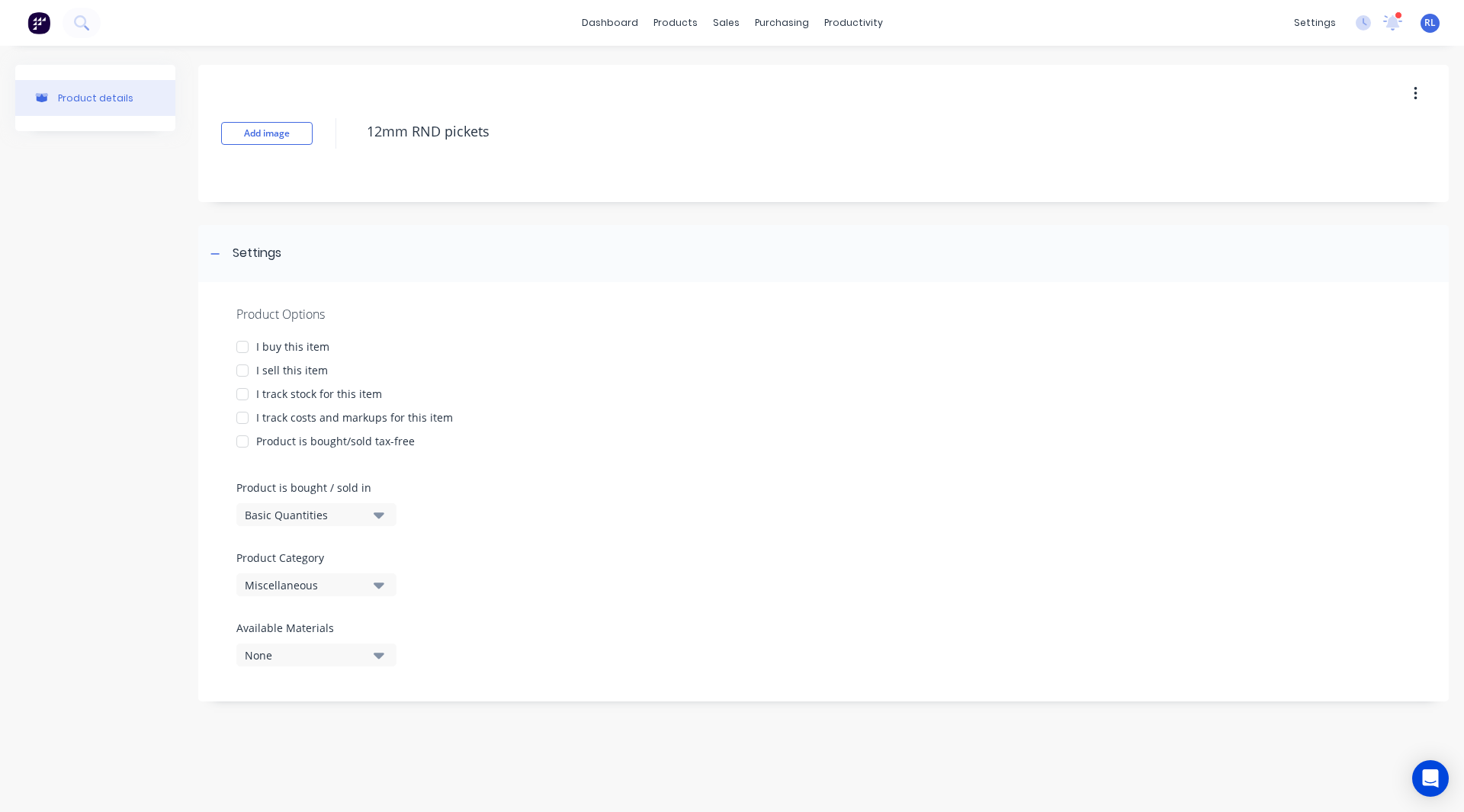
click at [244, 369] on div at bounding box center [242, 370] width 30 height 30
click at [241, 416] on div at bounding box center [242, 417] width 30 height 30
click at [270, 509] on div "Basic Quantities" at bounding box center [306, 515] width 122 height 16
click at [170, 528] on div "Product details" at bounding box center [95, 531] width 160 height 933
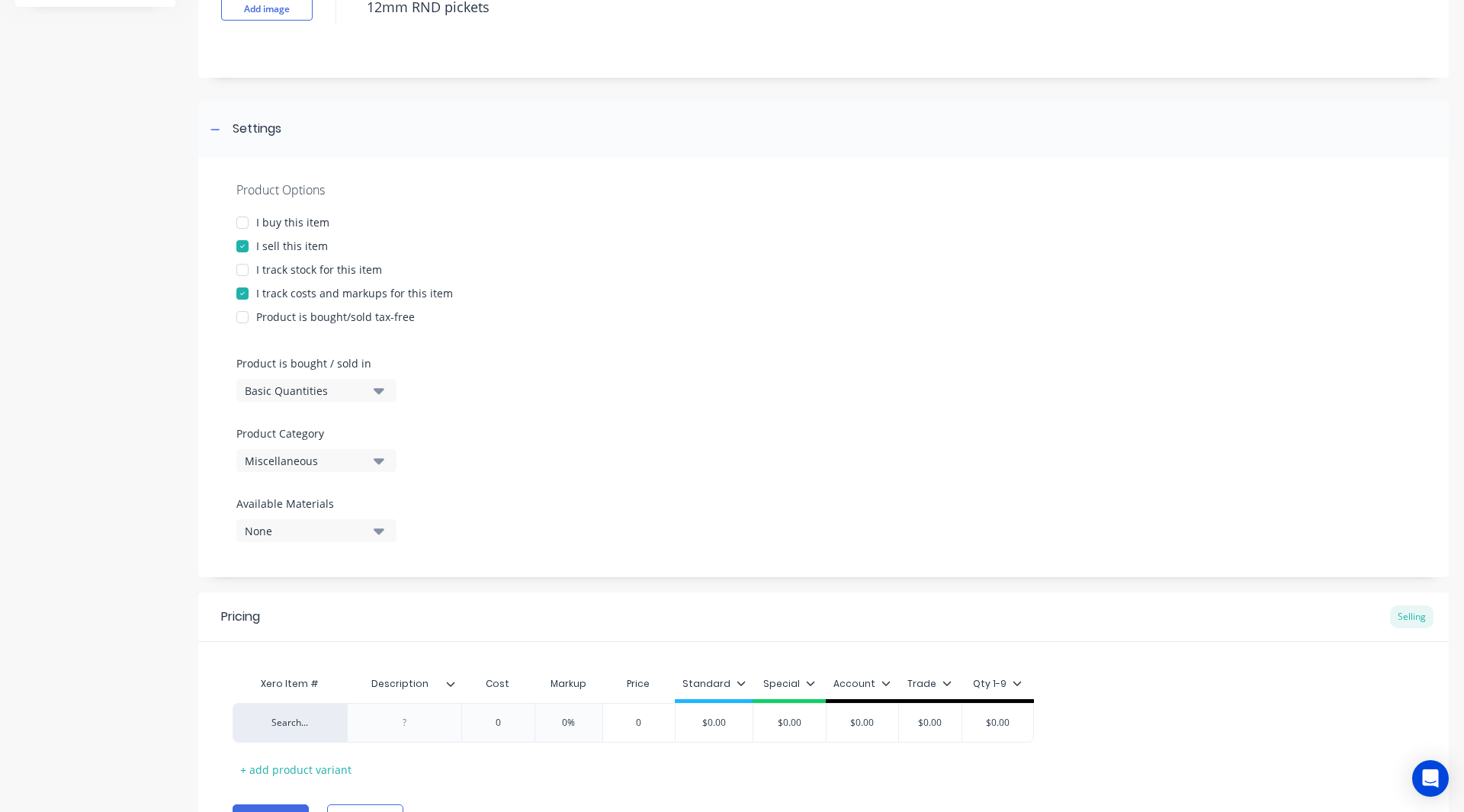
scroll to position [125, 0]
click at [334, 462] on div "Miscellaneous" at bounding box center [306, 460] width 122 height 16
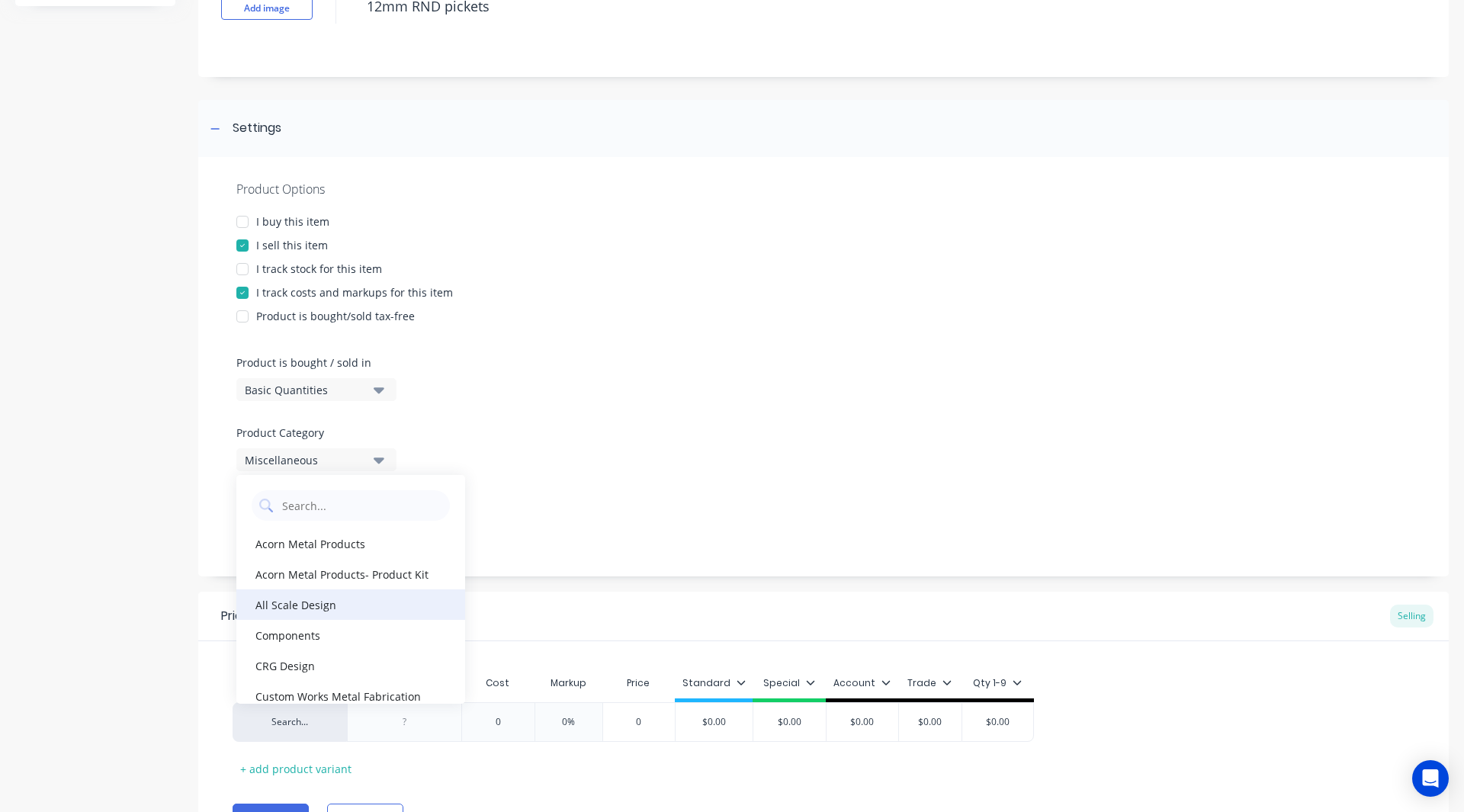
scroll to position [960, 0]
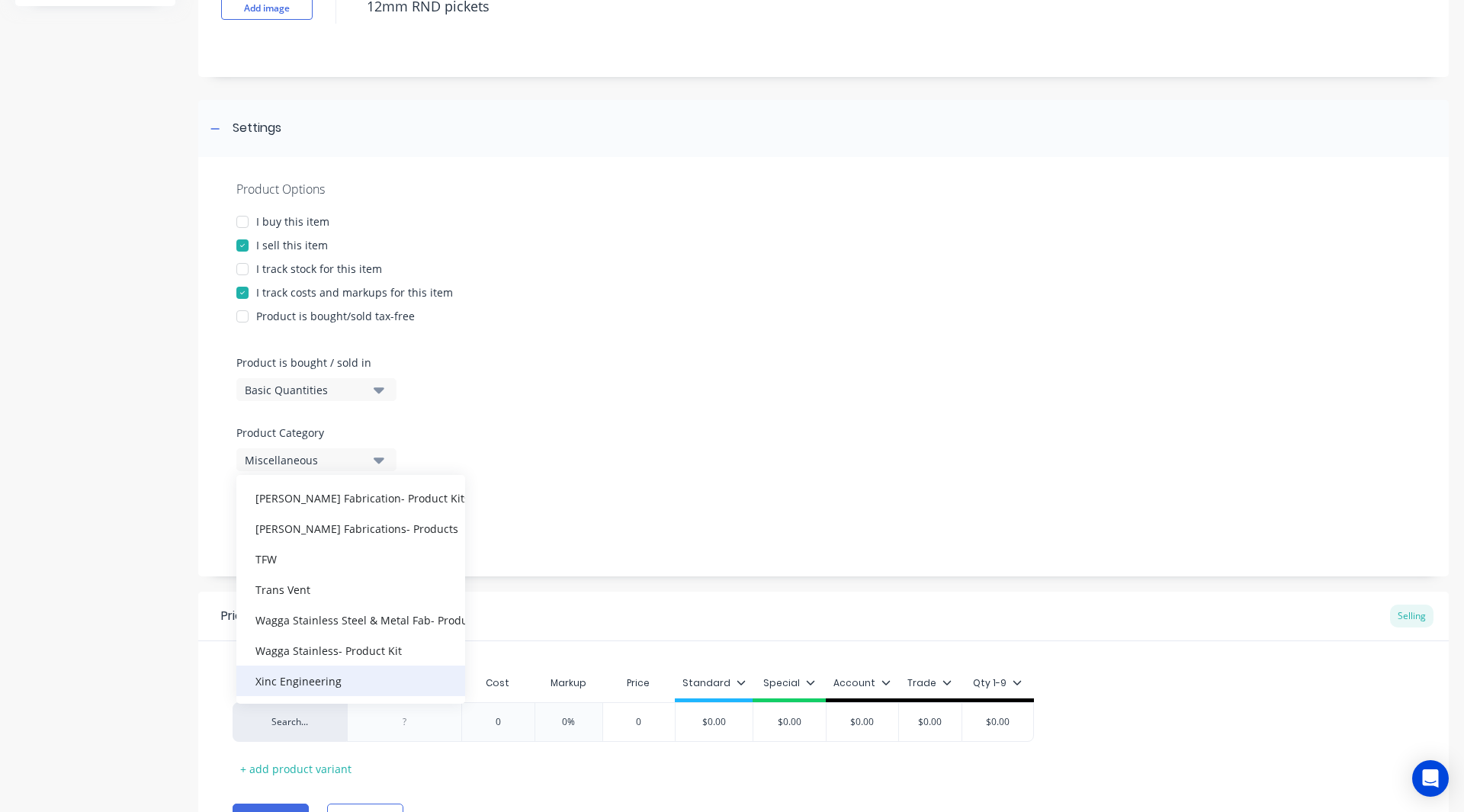
click at [307, 677] on div "Xinc Engineering" at bounding box center [351, 680] width 228 height 30
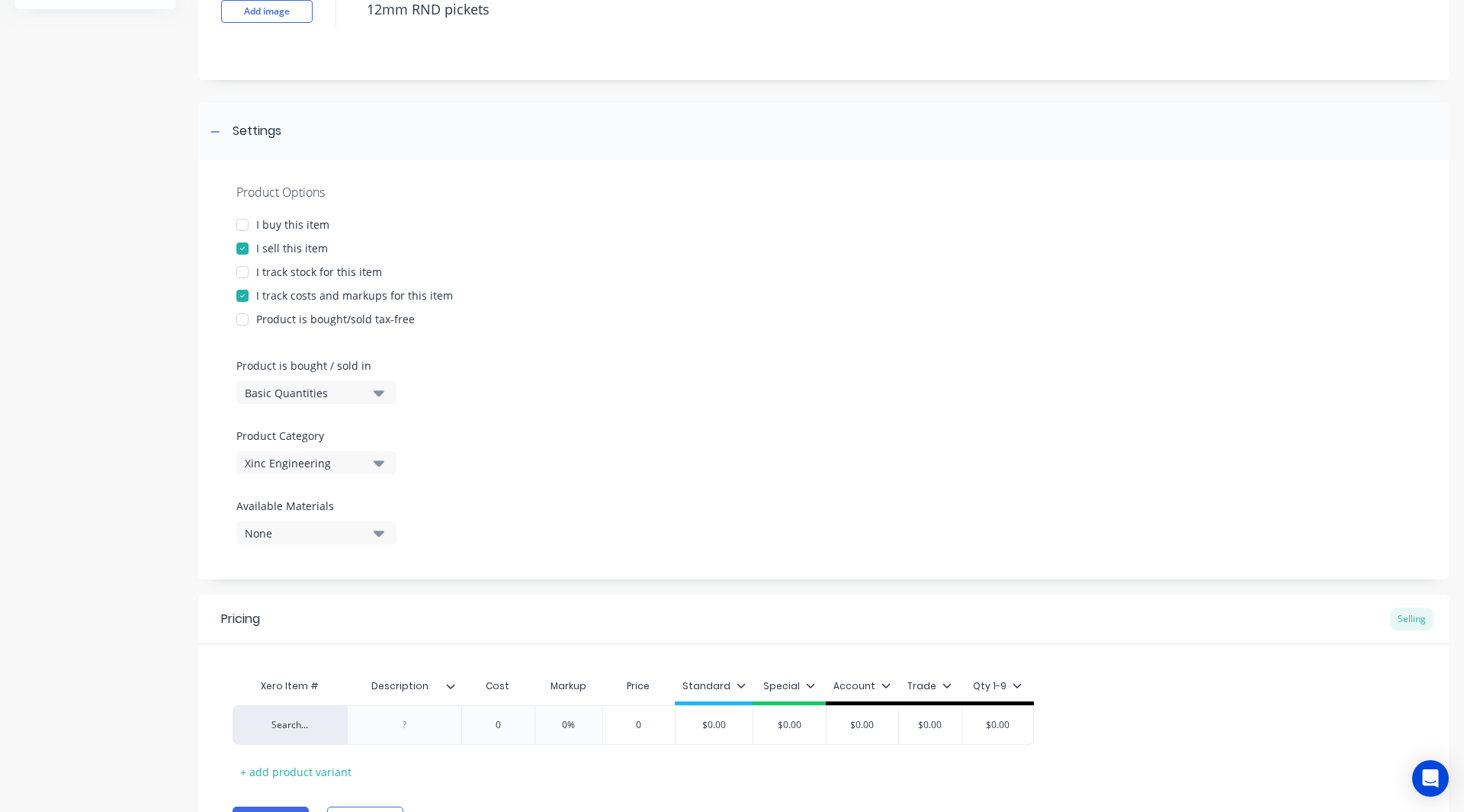
scroll to position [121, 0]
click at [311, 393] on div "Basic Quantities" at bounding box center [306, 394] width 122 height 16
click at [300, 461] on div "Lineal Metres" at bounding box center [351, 461] width 228 height 30
click at [489, 451] on div "Product Options I buy this item I sell this item I track stock for this item I …" at bounding box center [823, 370] width 1250 height 419
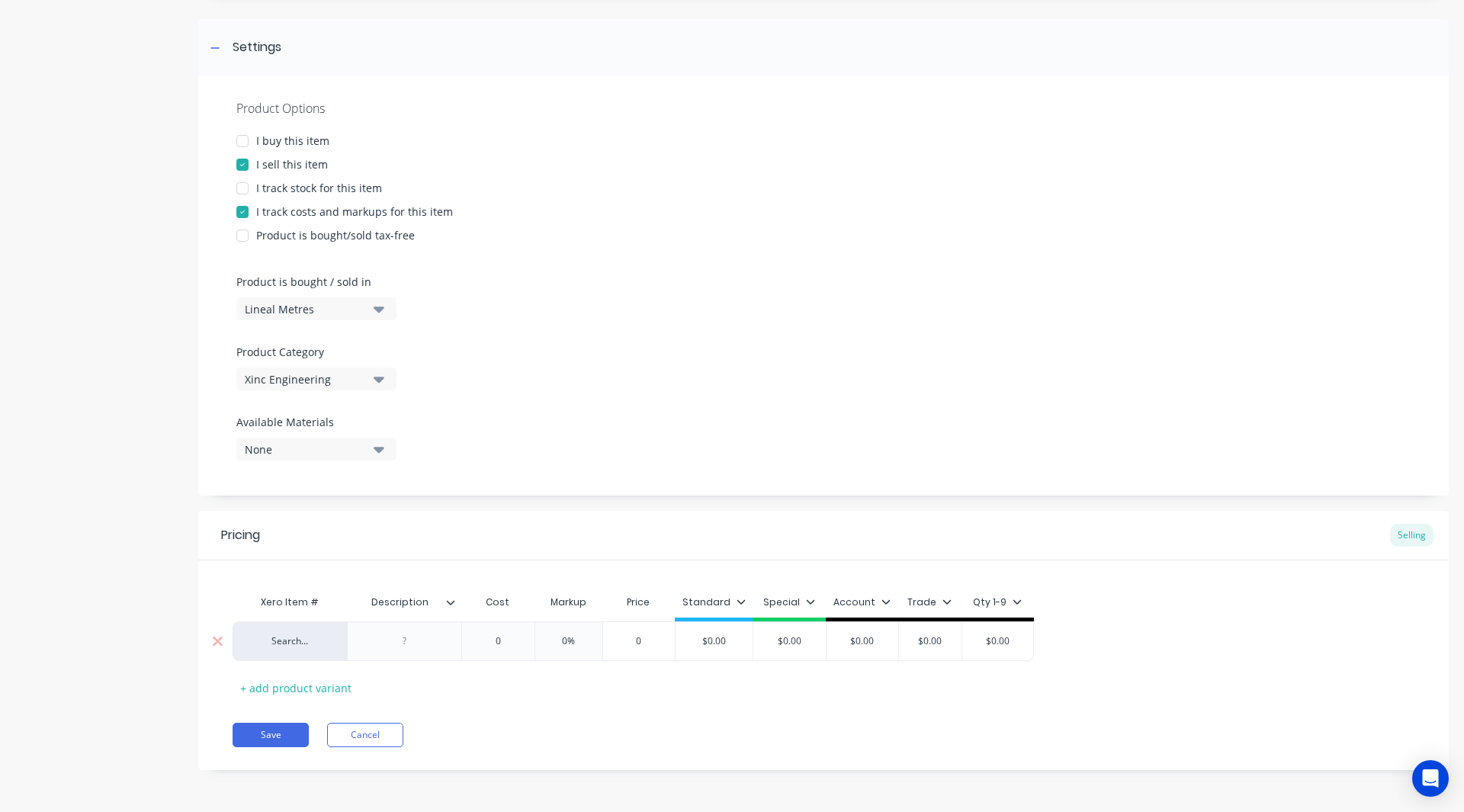
click at [398, 642] on div at bounding box center [405, 641] width 76 height 20
paste div
drag, startPoint x: 381, startPoint y: 640, endPoint x: 396, endPoint y: 717, distance: 78.4
click at [396, 717] on div "Pricing Selling Xero Item # Description Cost Markup Price Standard Special Acco…" at bounding box center [823, 643] width 1250 height 267
click at [384, 643] on div "-12mm RND pickets" at bounding box center [405, 644] width 101 height 33
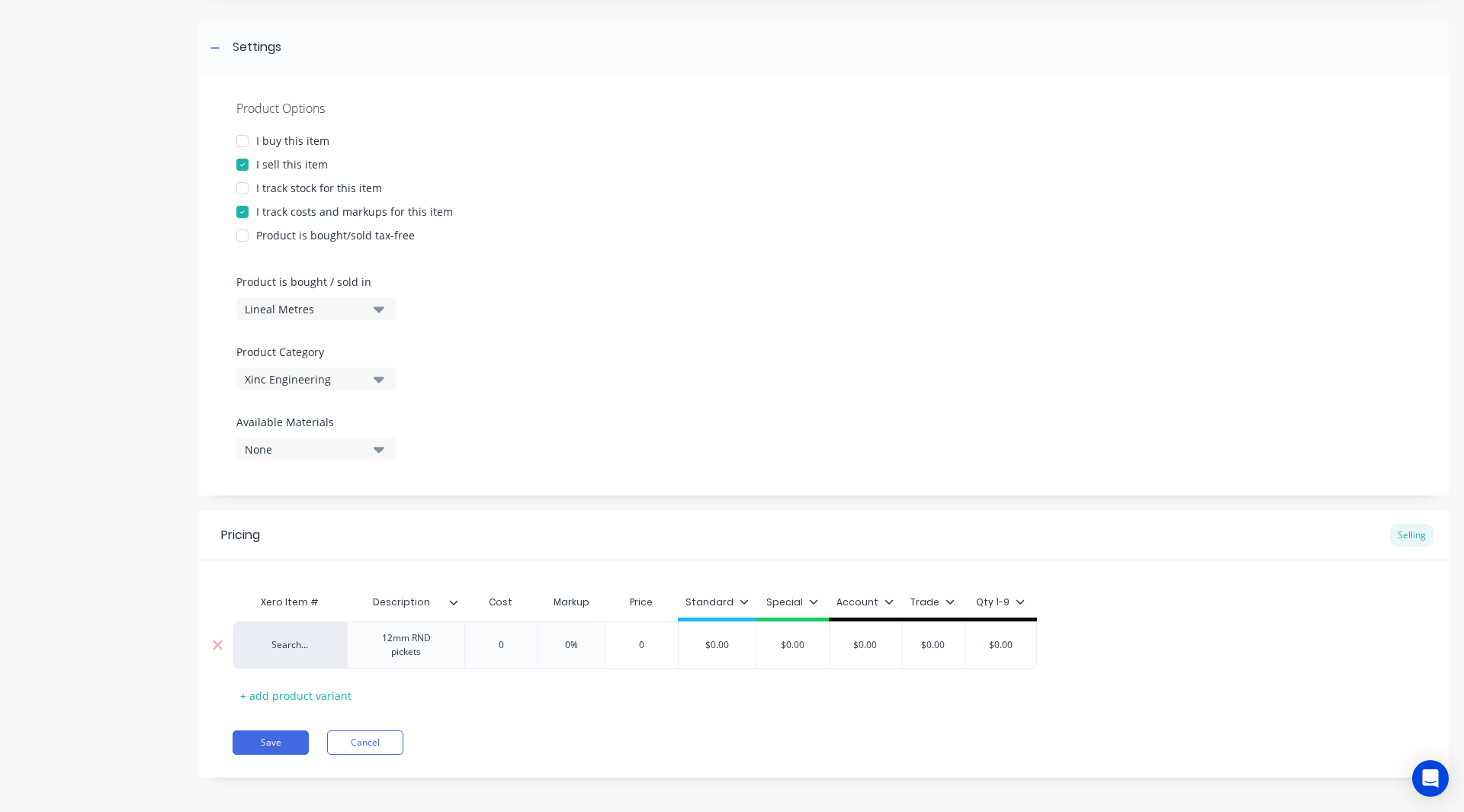
click at [505, 649] on input "0" at bounding box center [500, 644] width 76 height 14
click at [577, 647] on input "0%" at bounding box center [576, 644] width 76 height 14
click at [743, 650] on input "$0.00" at bounding box center [727, 644] width 77 height 14
click at [754, 602] on icon at bounding box center [754, 601] width 9 height 9
click at [670, 414] on div at bounding box center [672, 410] width 30 height 30
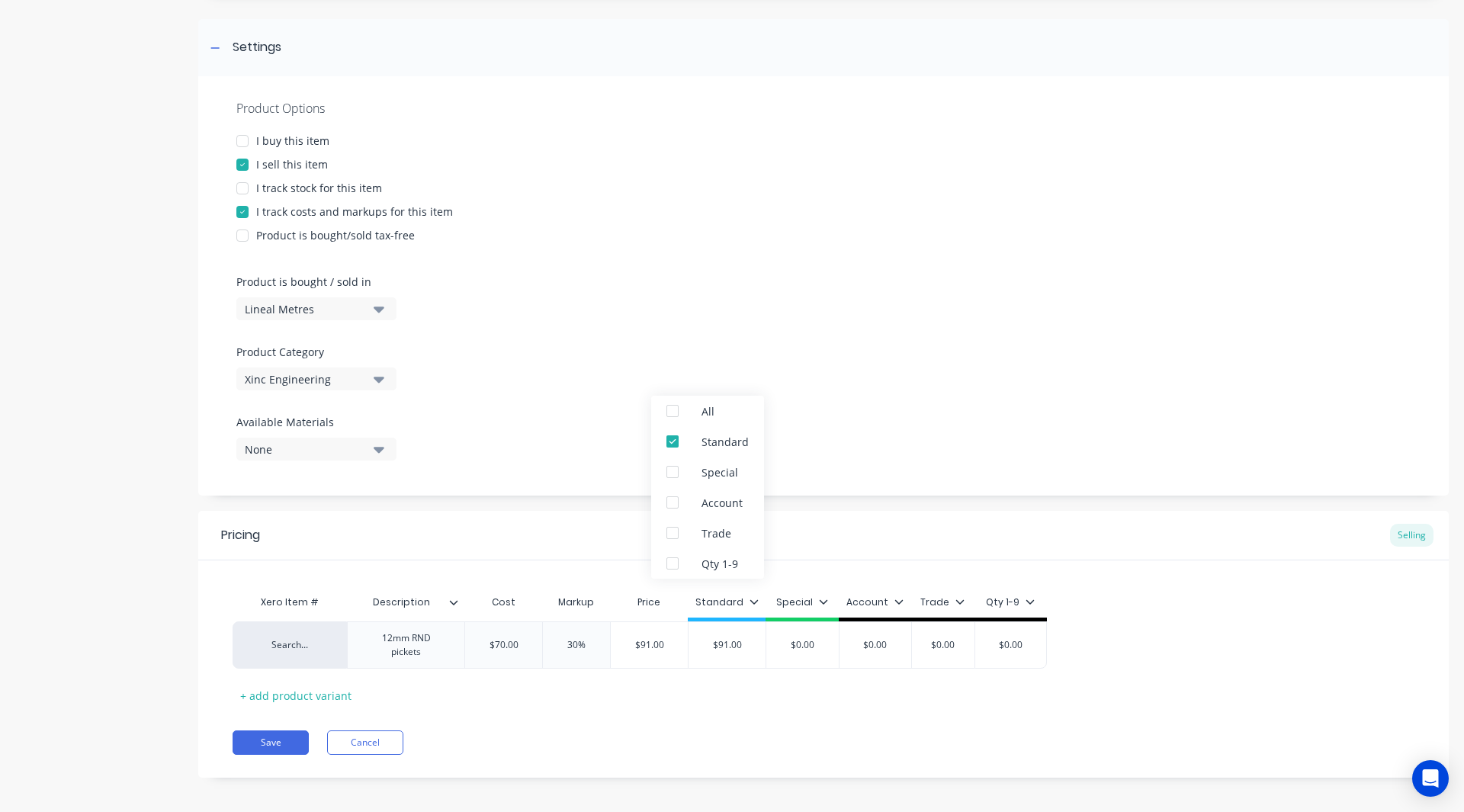
click at [585, 716] on div "Pricing Selling Xero Item # Description Cost Markup Price Standard Special Acco…" at bounding box center [823, 643] width 1250 height 267
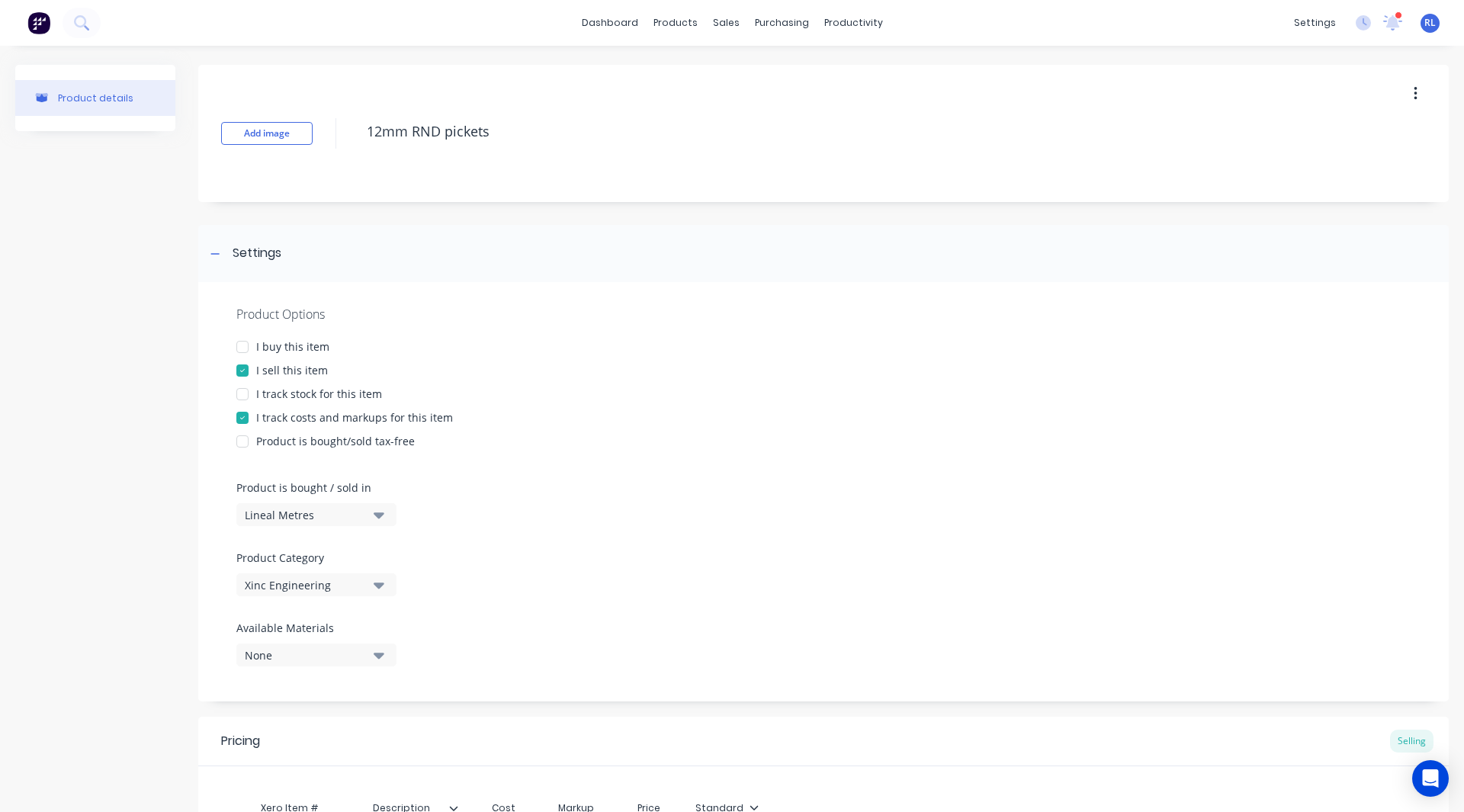
scroll to position [214, 0]
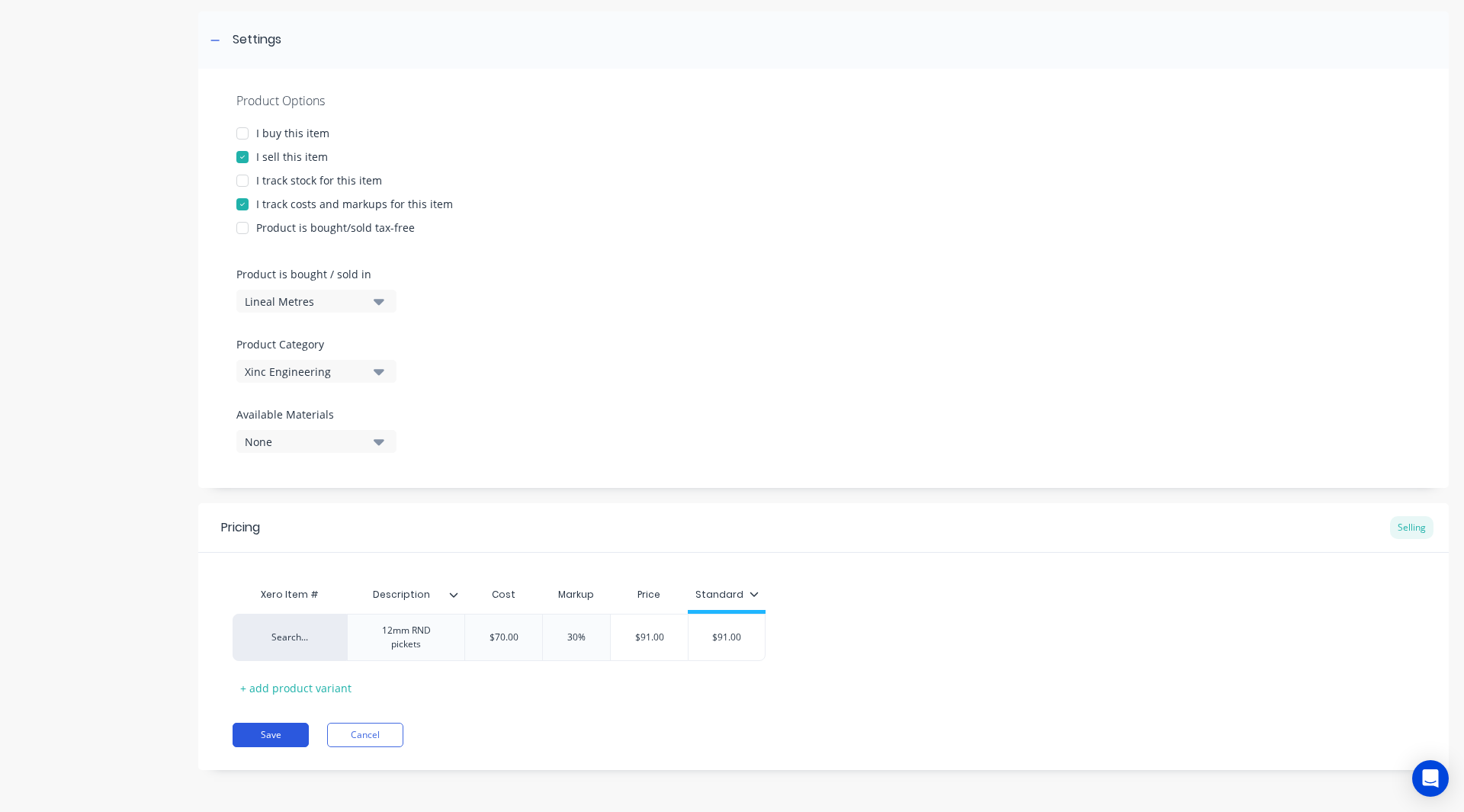
click at [283, 737] on button "Save" at bounding box center [270, 735] width 76 height 24
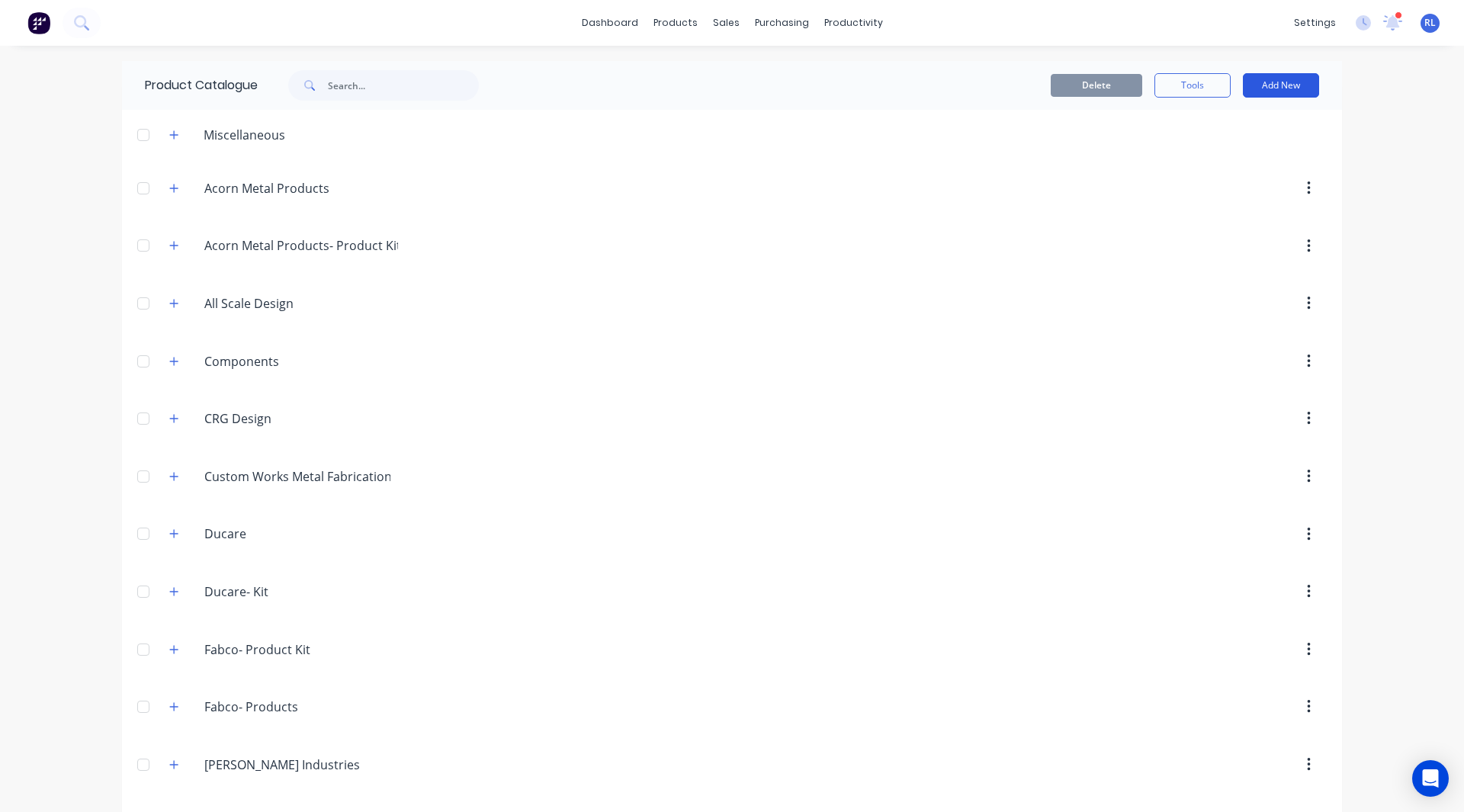
click at [1280, 88] on button "Add New" at bounding box center [1280, 86] width 76 height 24
click at [1229, 146] on div "Product" at bounding box center [1247, 155] width 117 height 22
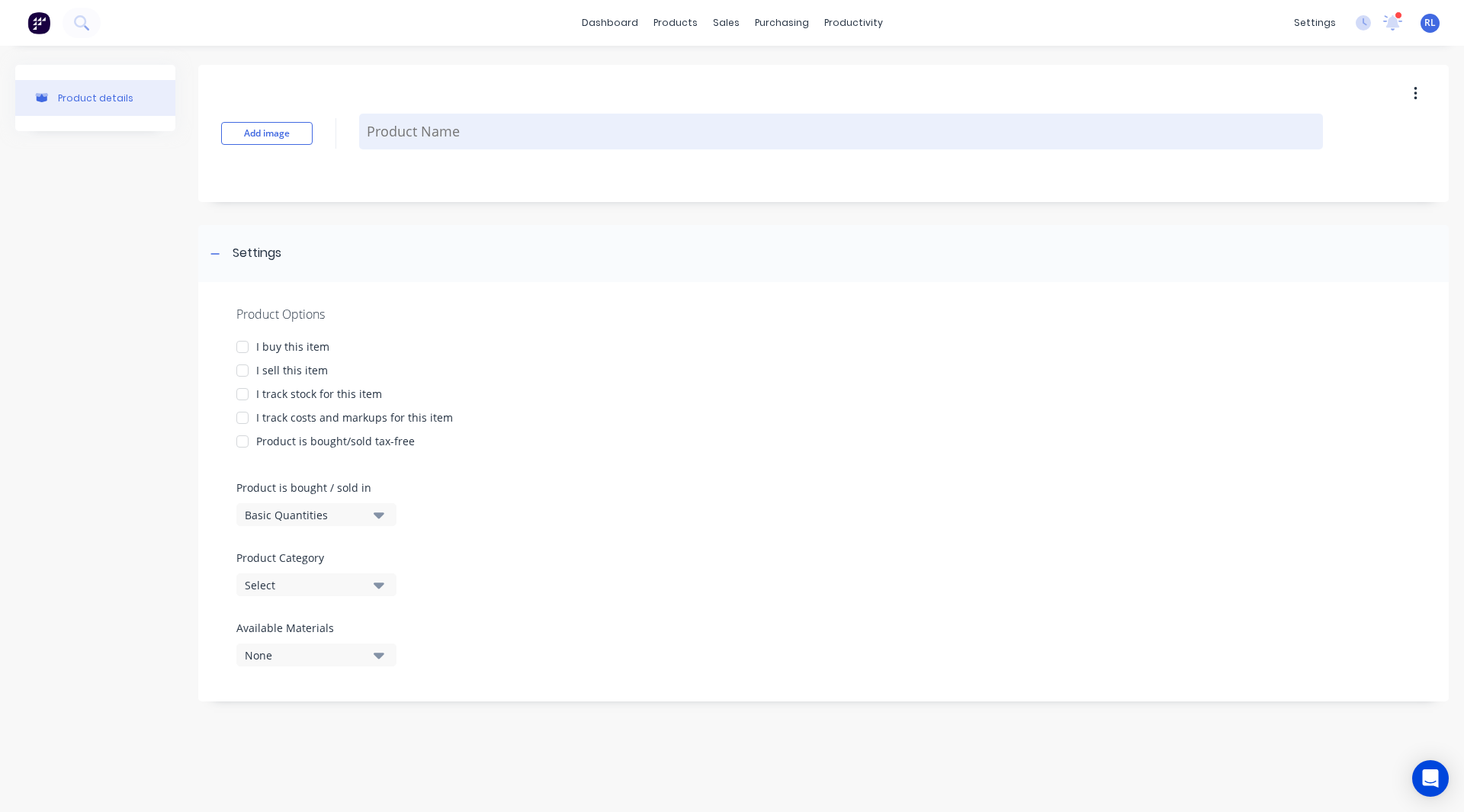
click at [434, 136] on textarea at bounding box center [841, 131] width 964 height 36
paste textarea "-42.2x3.5 CHS handrail"
click at [377, 131] on textarea "-42.2x3.5 CHS handrail" at bounding box center [841, 131] width 964 height 36
click at [399, 134] on textarea "42.2x3.5 CHS handrail" at bounding box center [841, 131] width 964 height 36
click at [408, 131] on textarea "42.2 x3.5 CHS handrail" at bounding box center [841, 131] width 964 height 36
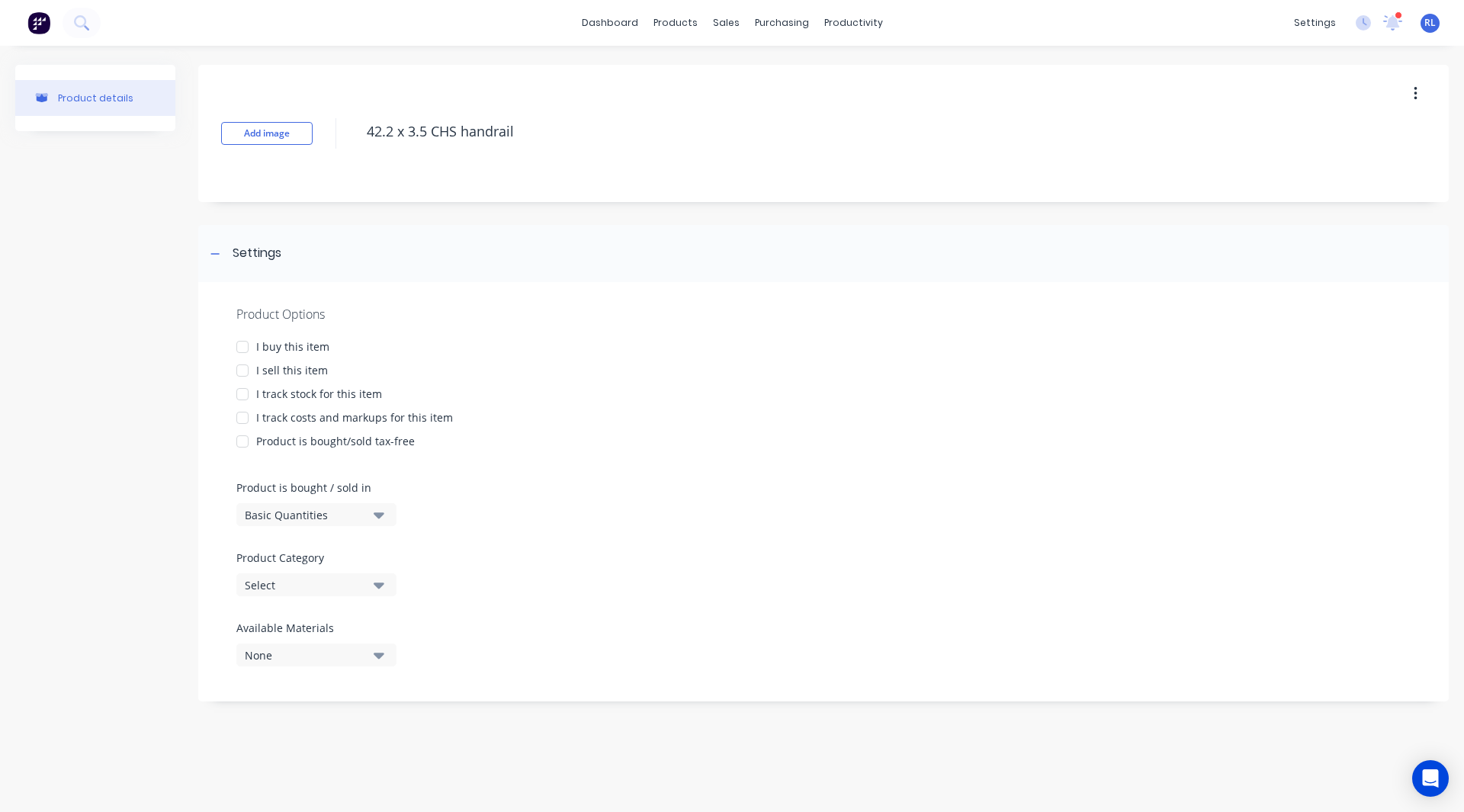
click at [241, 420] on div at bounding box center [242, 417] width 30 height 30
click at [247, 373] on div at bounding box center [242, 370] width 30 height 30
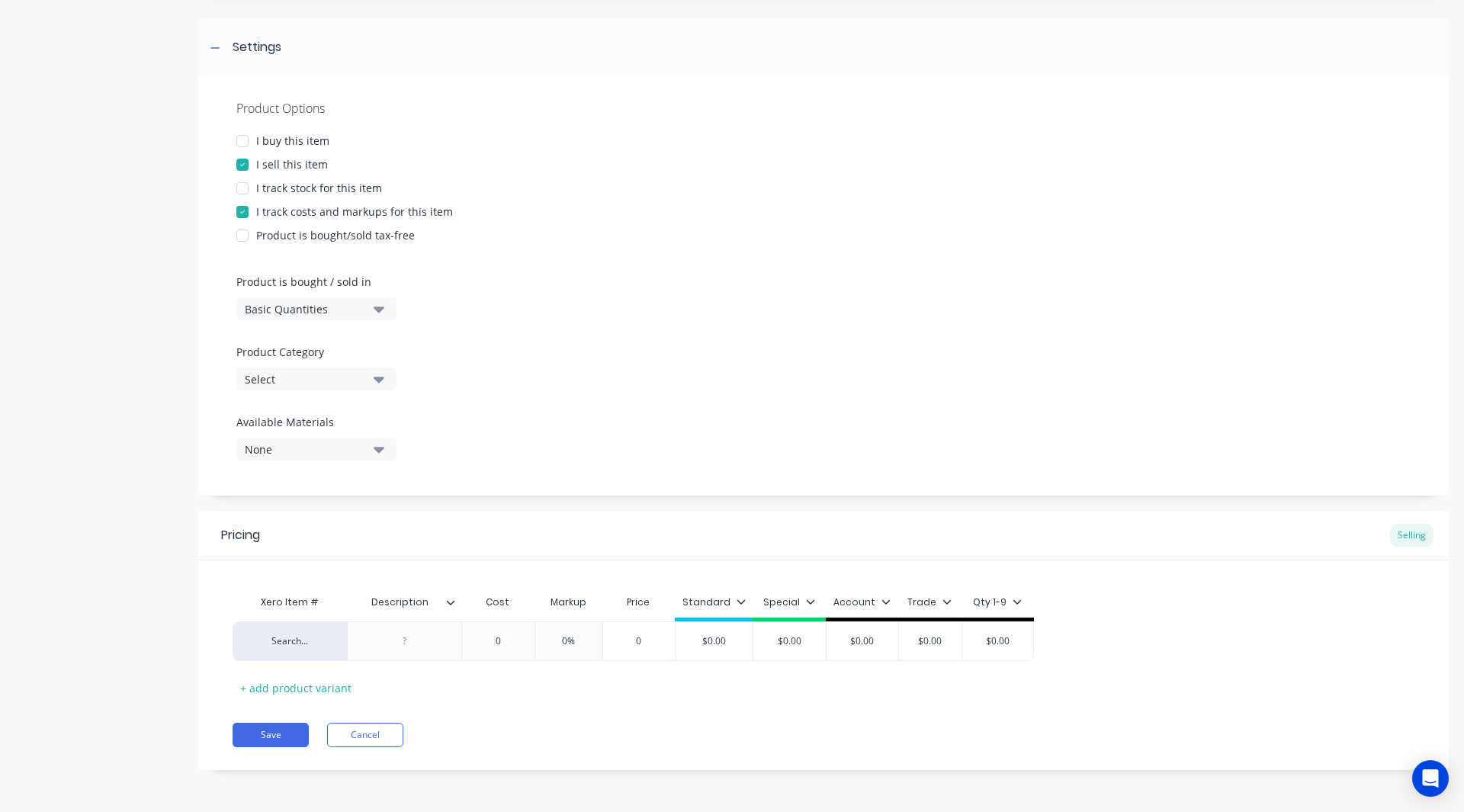
click at [296, 301] on div "Basic Quantities" at bounding box center [306, 309] width 122 height 16
click at [285, 431] on div "Square Metres" at bounding box center [351, 438] width 228 height 30
drag, startPoint x: 192, startPoint y: 409, endPoint x: 309, endPoint y: 381, distance: 120.3
click at [309, 381] on div "Product details Add image 42.2 x 3.5 CHS handrail Settings Product Options I bu…" at bounding box center [732, 325] width 1434 height 933
click at [309, 381] on div "Select" at bounding box center [306, 379] width 122 height 16
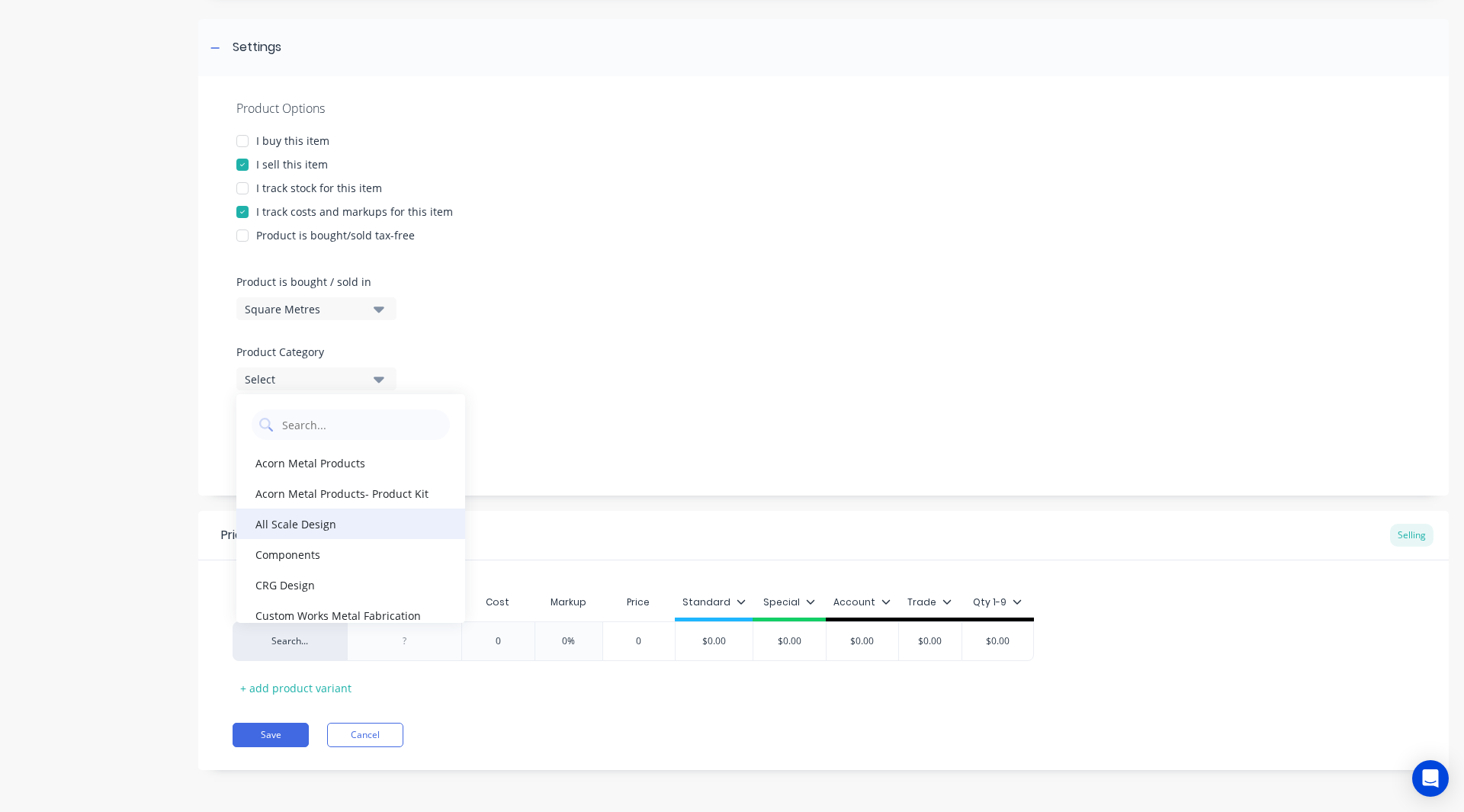
scroll to position [960, 0]
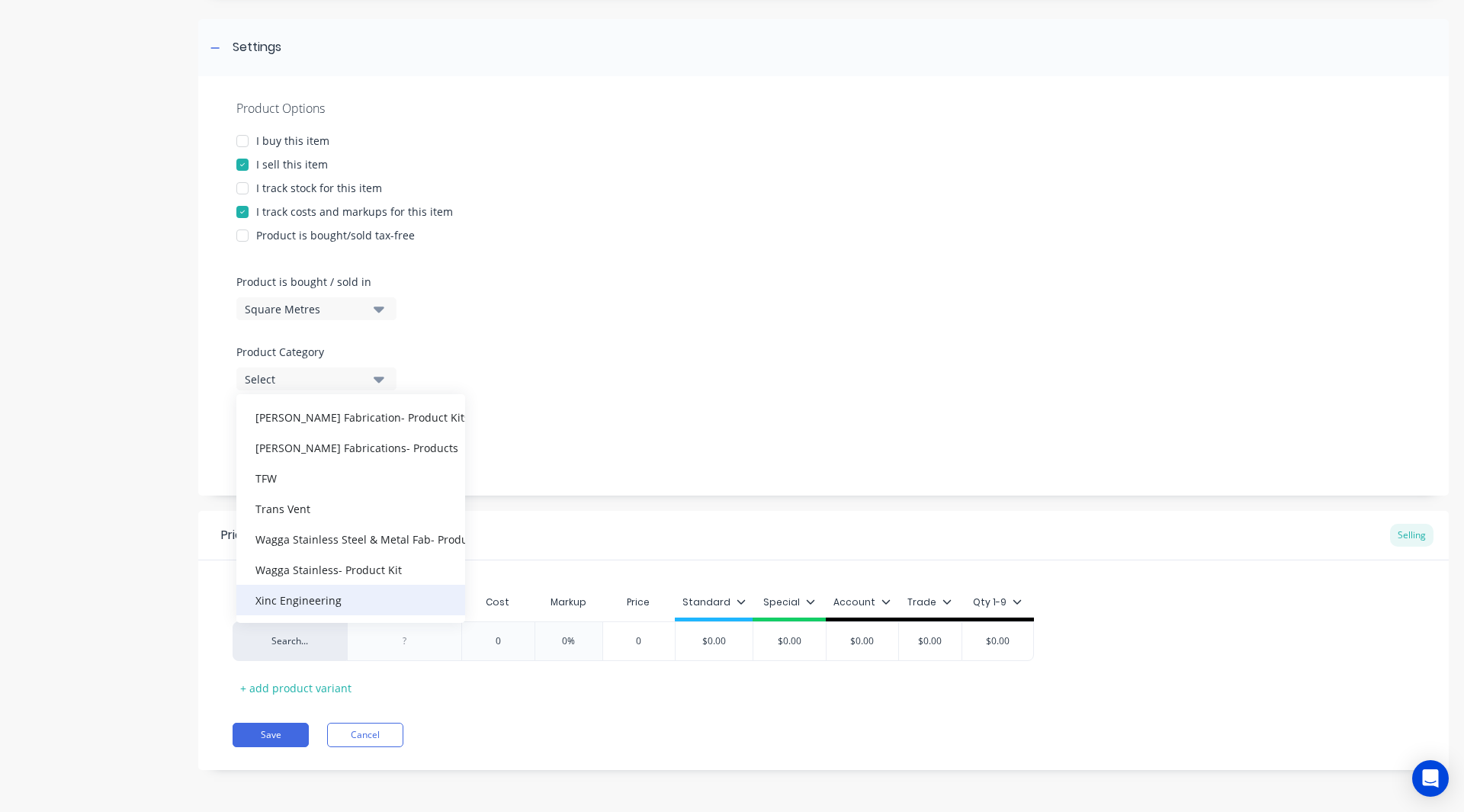
click at [304, 600] on div "Xinc Engineering" at bounding box center [351, 599] width 228 height 30
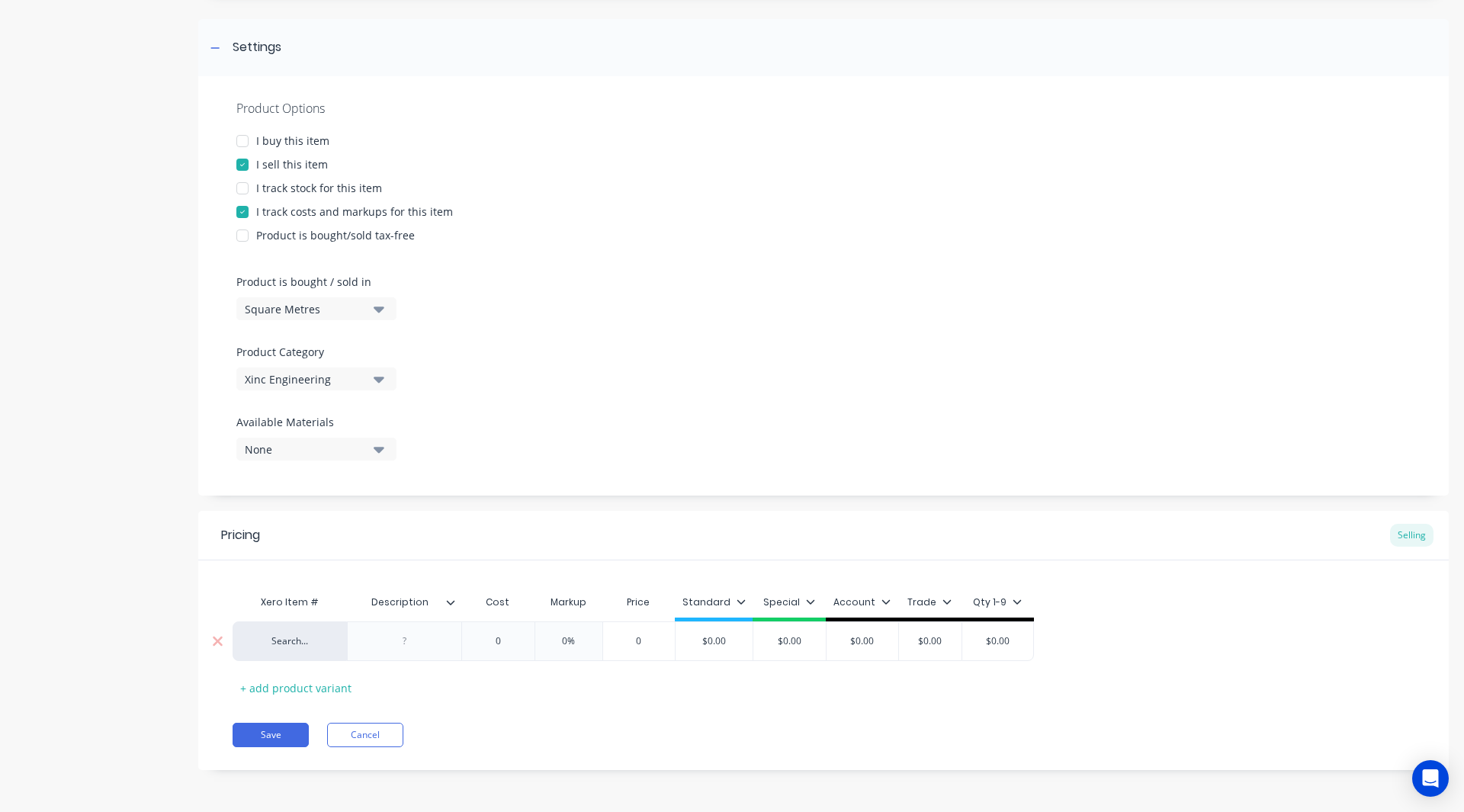
click at [398, 646] on div at bounding box center [405, 641] width 76 height 20
paste div
click at [383, 642] on div "-42.2x3.5 CHS handrail" at bounding box center [405, 644] width 101 height 33
click at [502, 648] on div "0 0" at bounding box center [525, 641] width 76 height 38
click at [600, 642] on input "0%" at bounding box center [601, 641] width 76 height 14
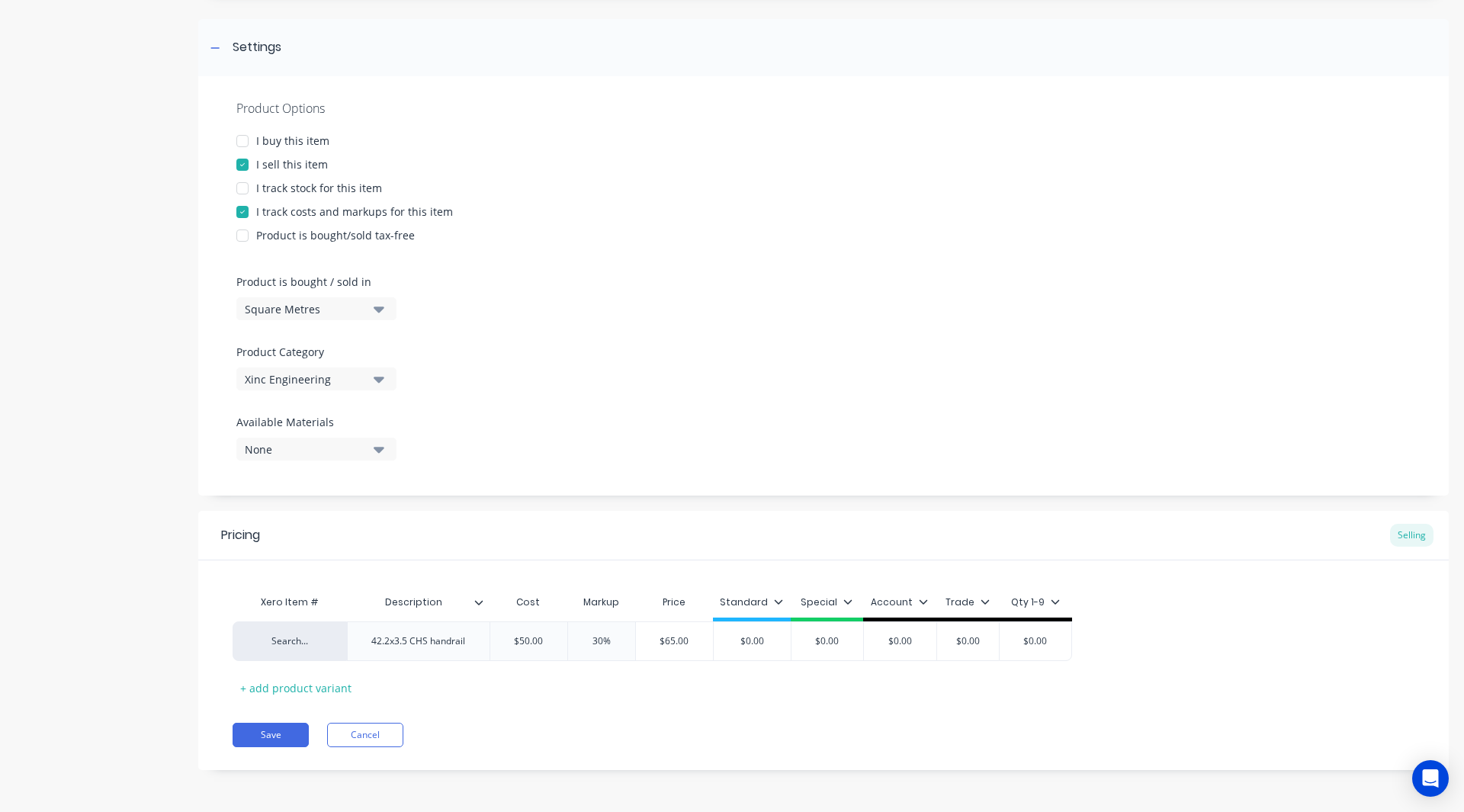
click at [779, 598] on icon at bounding box center [778, 601] width 9 height 9
click at [697, 403] on div at bounding box center [697, 410] width 30 height 30
click at [781, 642] on input "$0.00" at bounding box center [751, 641] width 76 height 14
click at [278, 735] on button "Save" at bounding box center [270, 735] width 76 height 24
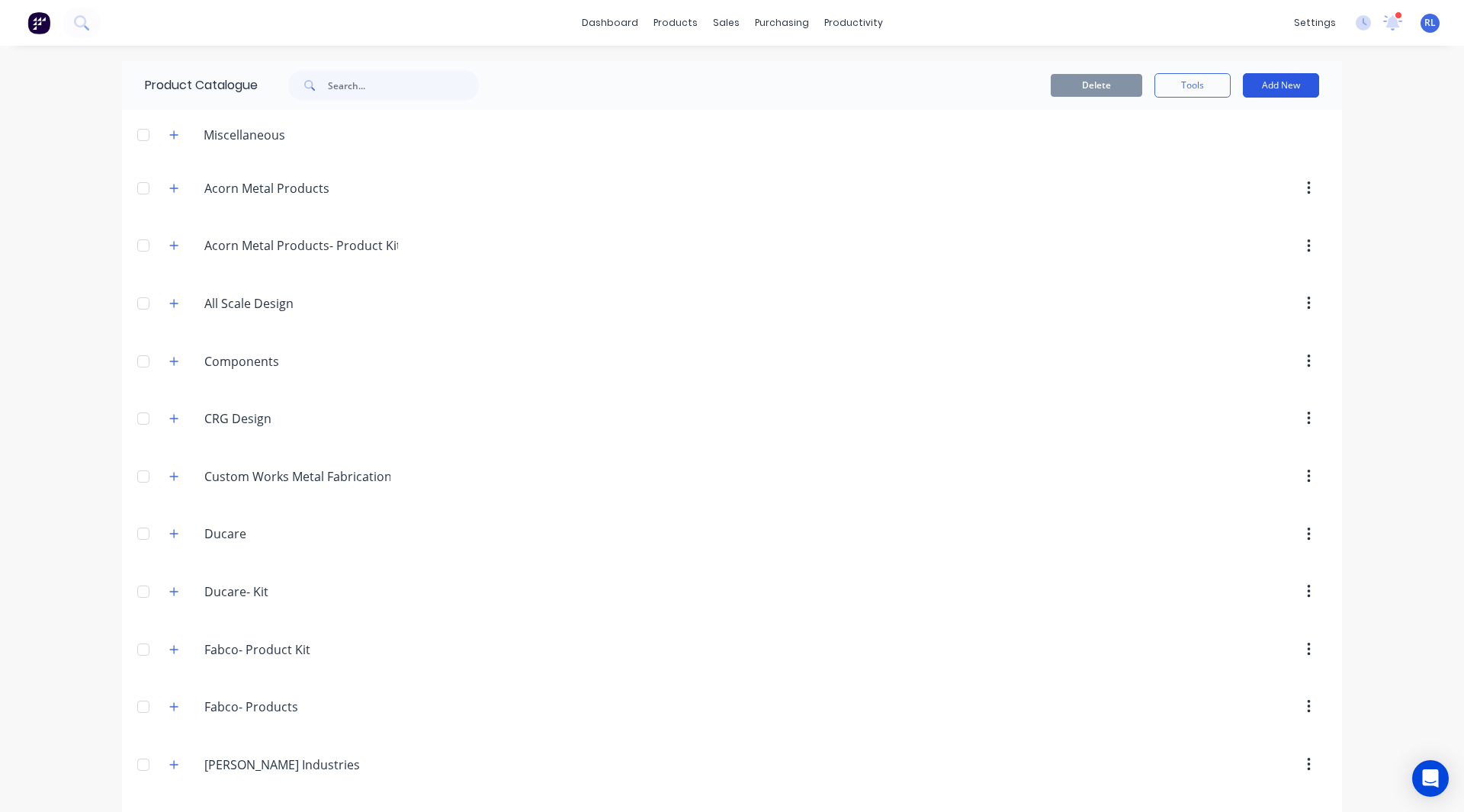
click at [1280, 85] on button "Add New" at bounding box center [1280, 86] width 76 height 24
click at [1231, 158] on div "Product" at bounding box center [1247, 155] width 117 height 22
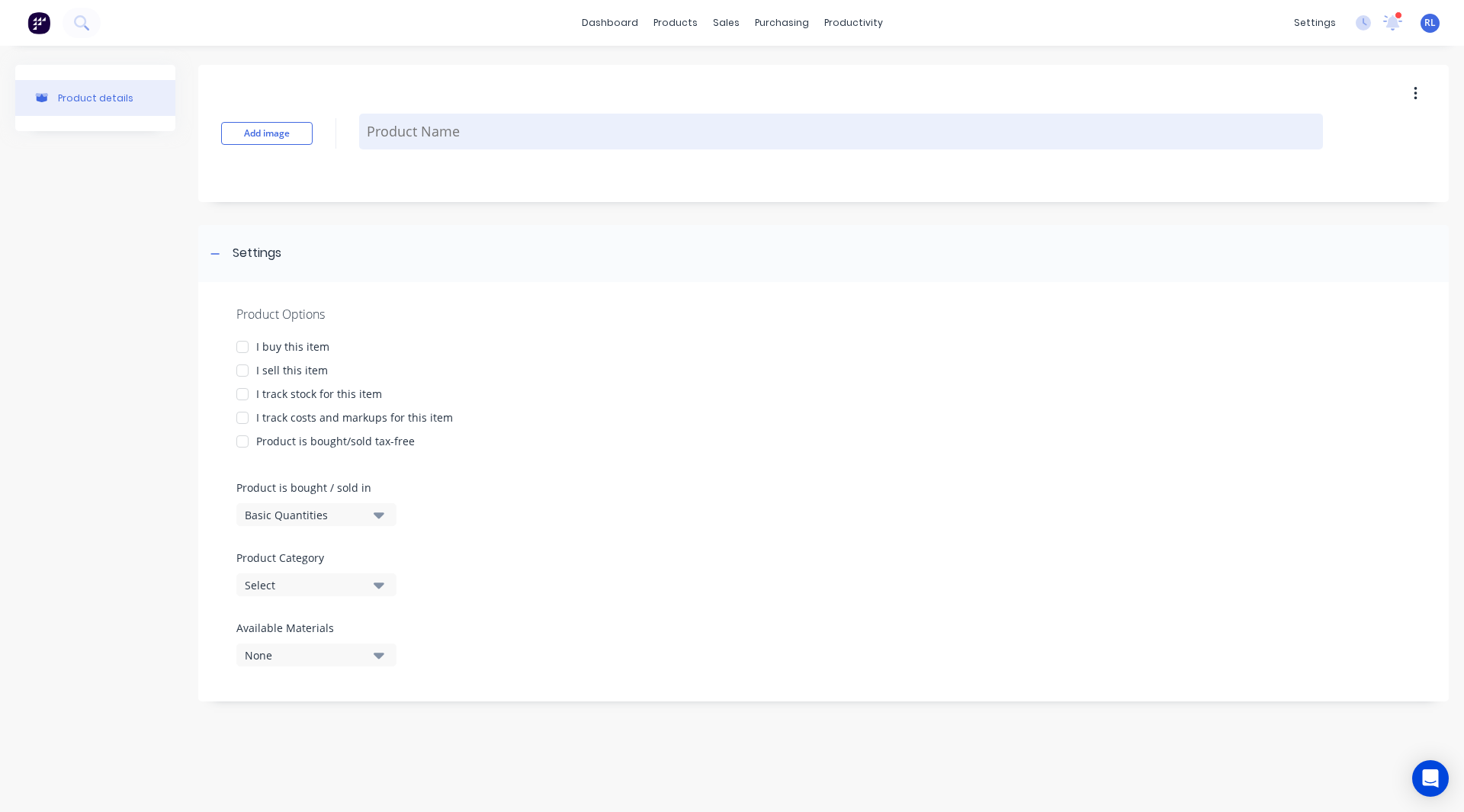
click at [462, 143] on textarea at bounding box center [841, 131] width 964 height 36
paste textarea "-600grit polished and then electropolished"
click at [374, 130] on textarea "-600grit polished and then electropolished" at bounding box center [841, 131] width 964 height 36
click at [415, 132] on textarea "600grit polished and then electropolished" at bounding box center [841, 131] width 964 height 36
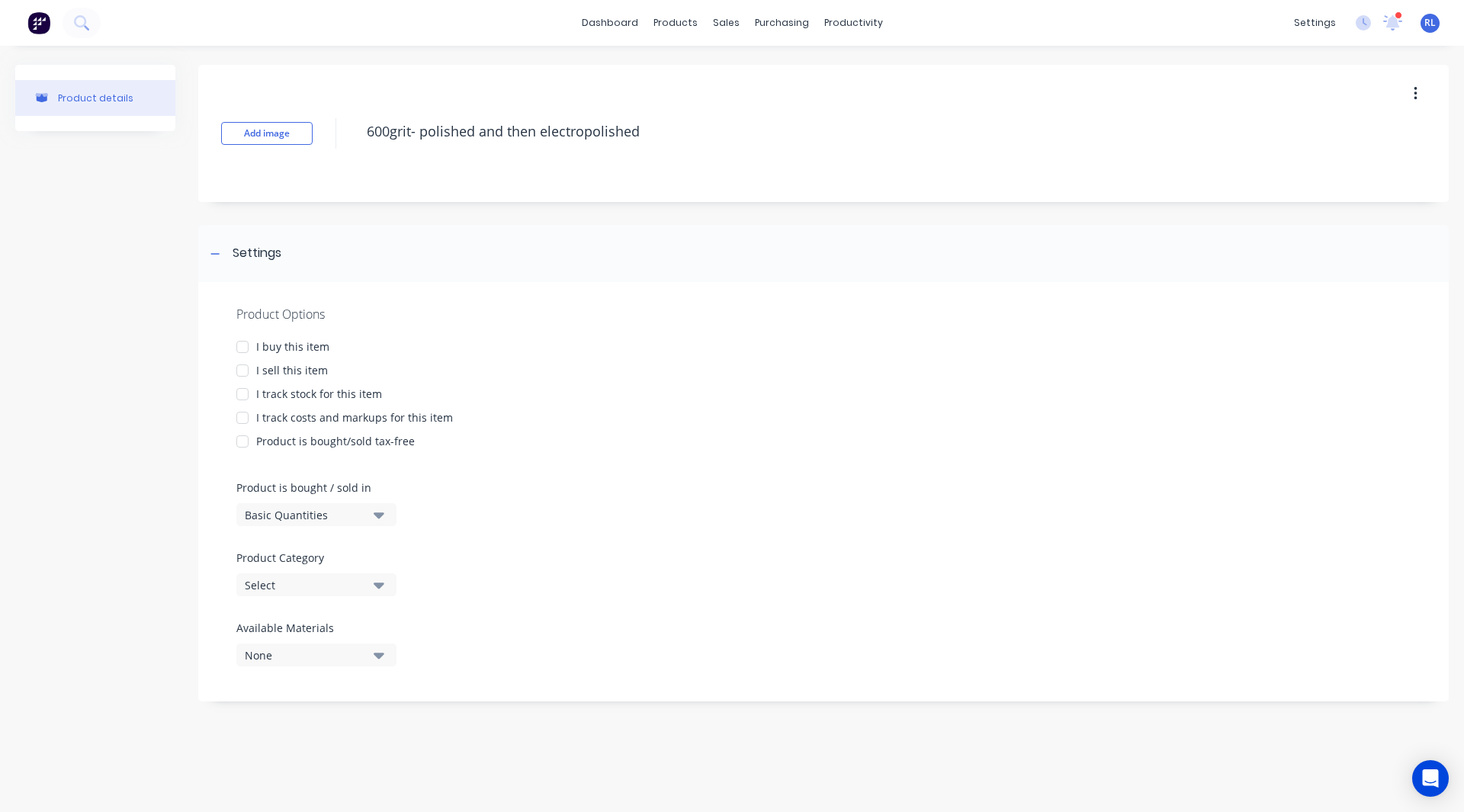
click at [240, 372] on div at bounding box center [242, 370] width 30 height 30
click at [239, 421] on div at bounding box center [242, 417] width 30 height 30
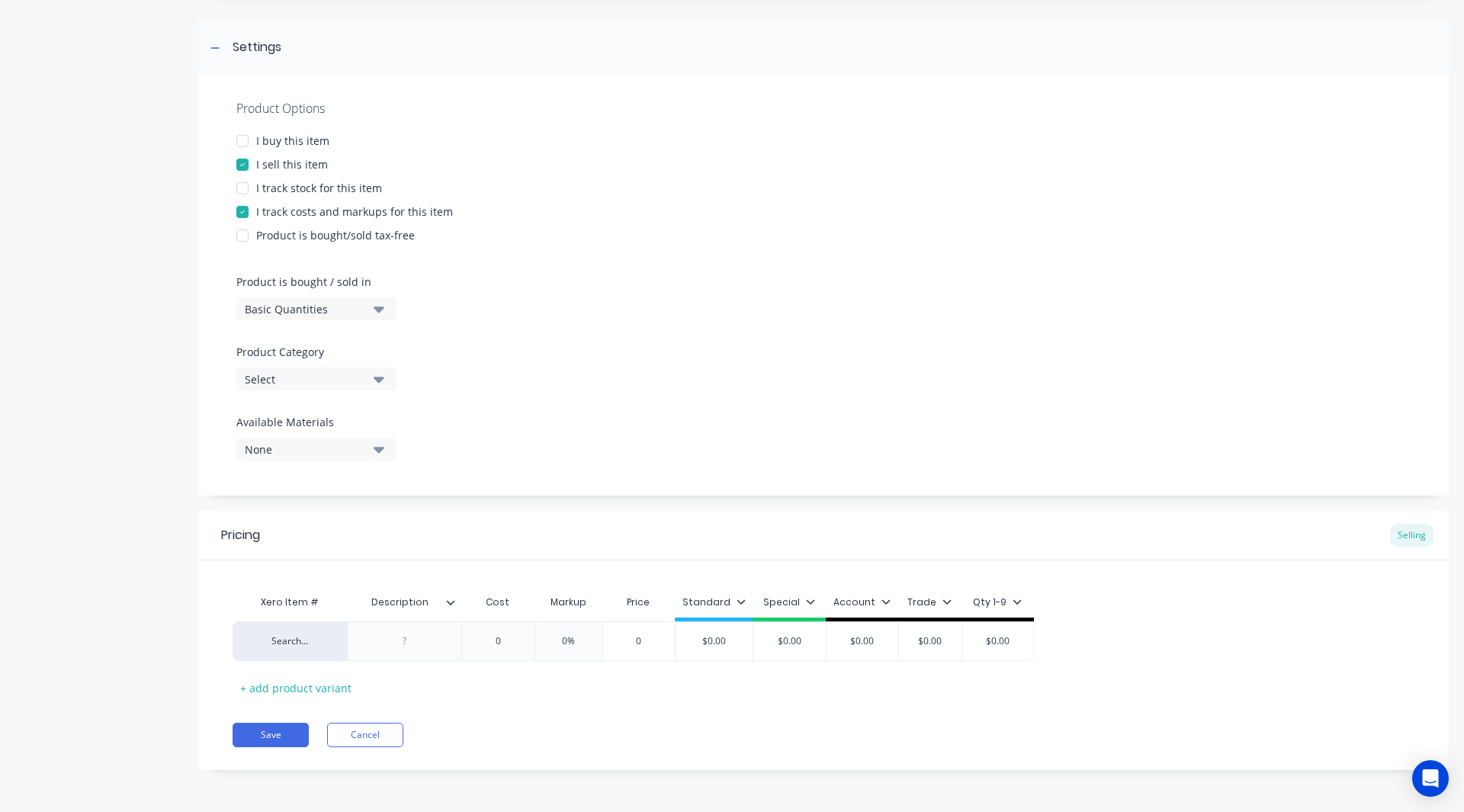
click at [312, 381] on div "Select" at bounding box center [306, 379] width 122 height 16
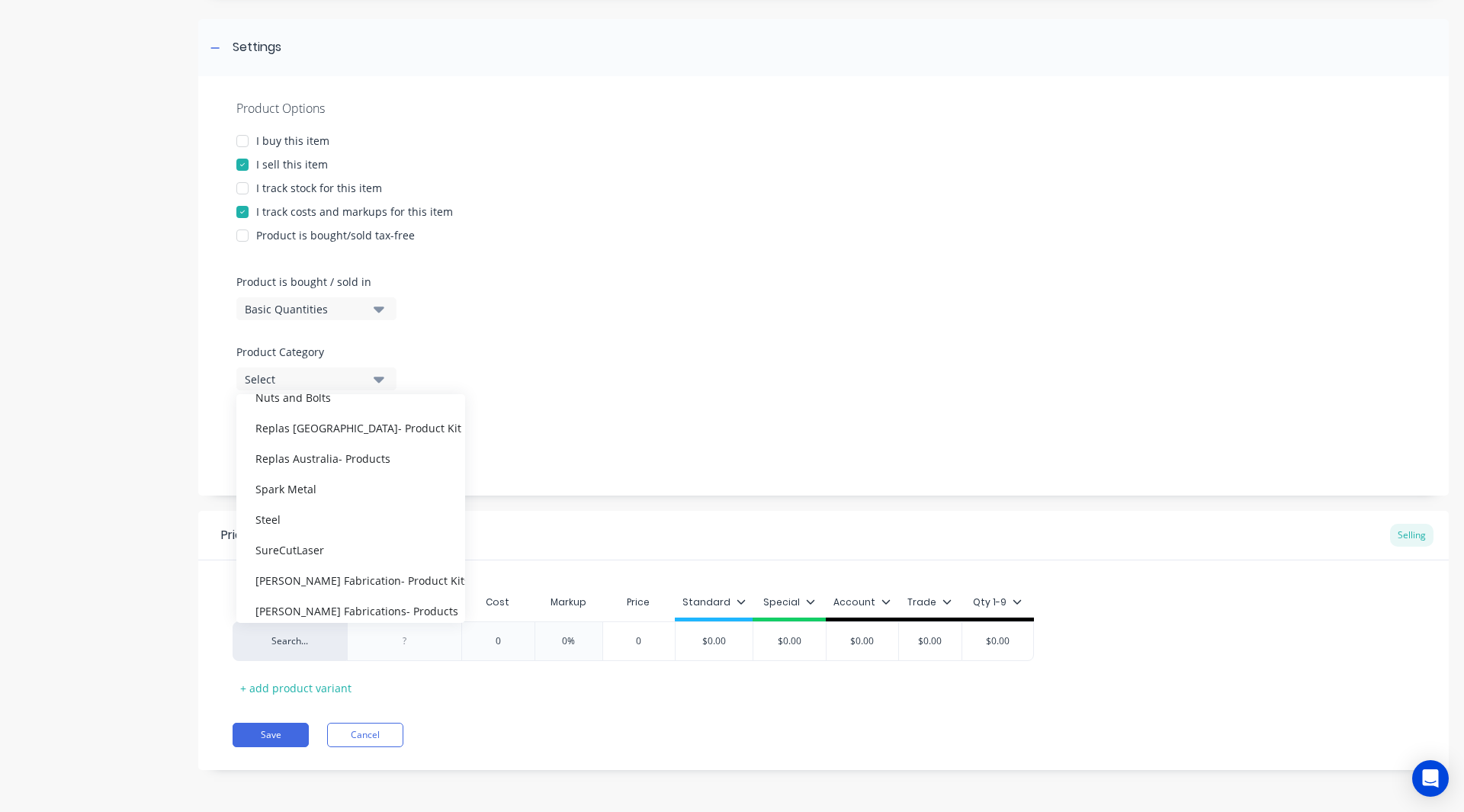
scroll to position [960, 0]
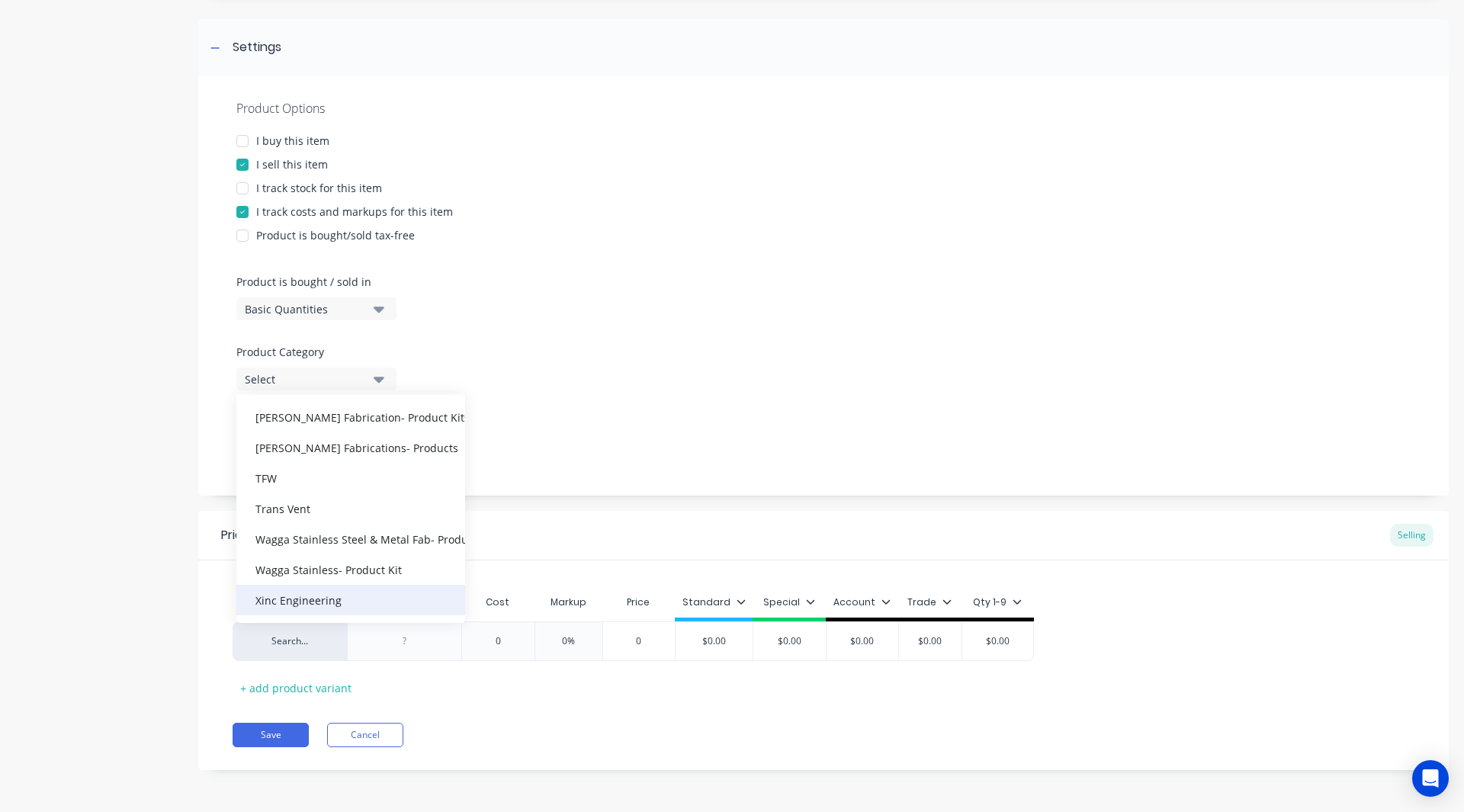
click at [314, 599] on div "Xinc Engineering" at bounding box center [351, 599] width 228 height 30
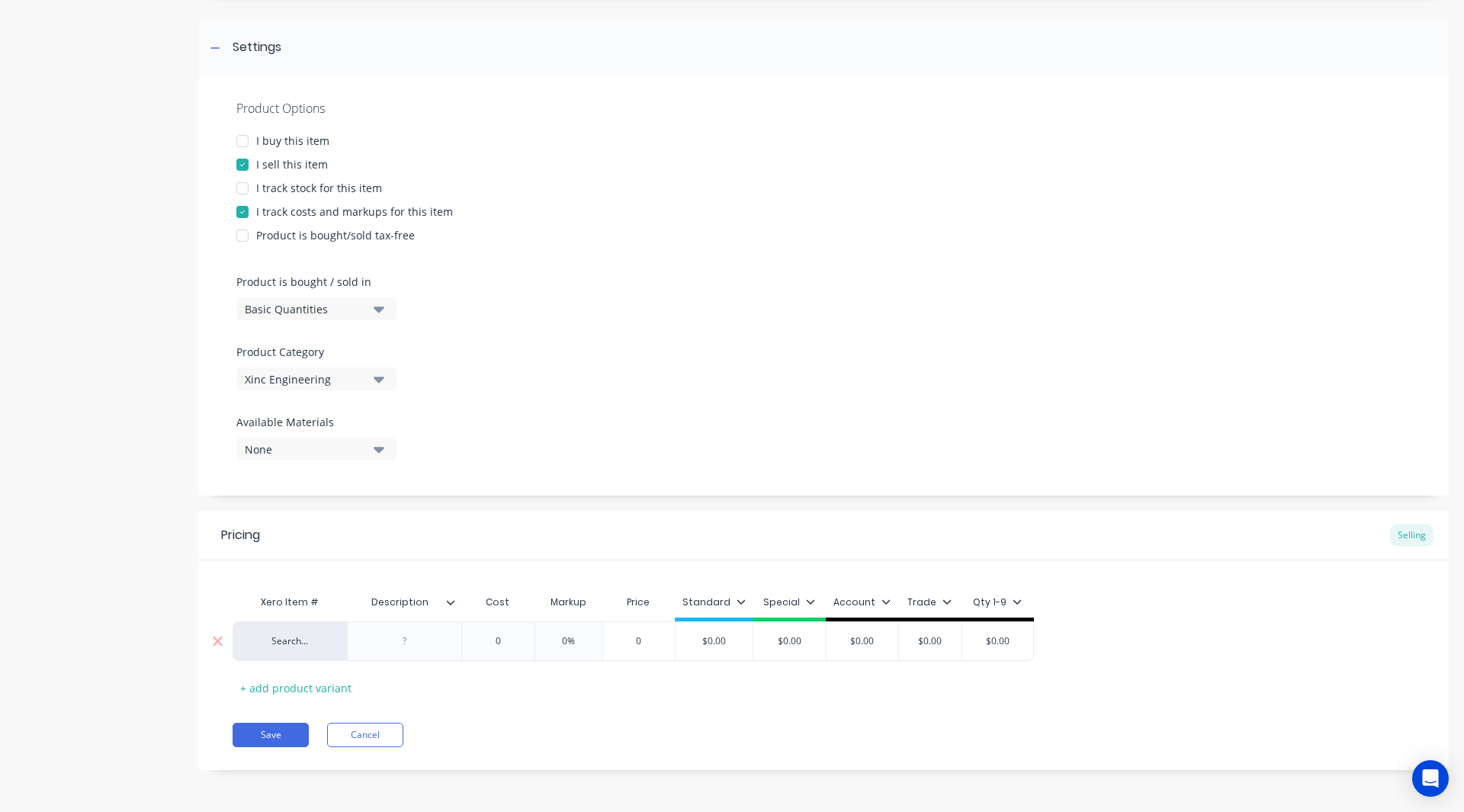
click at [409, 643] on div at bounding box center [405, 641] width 76 height 20
paste div
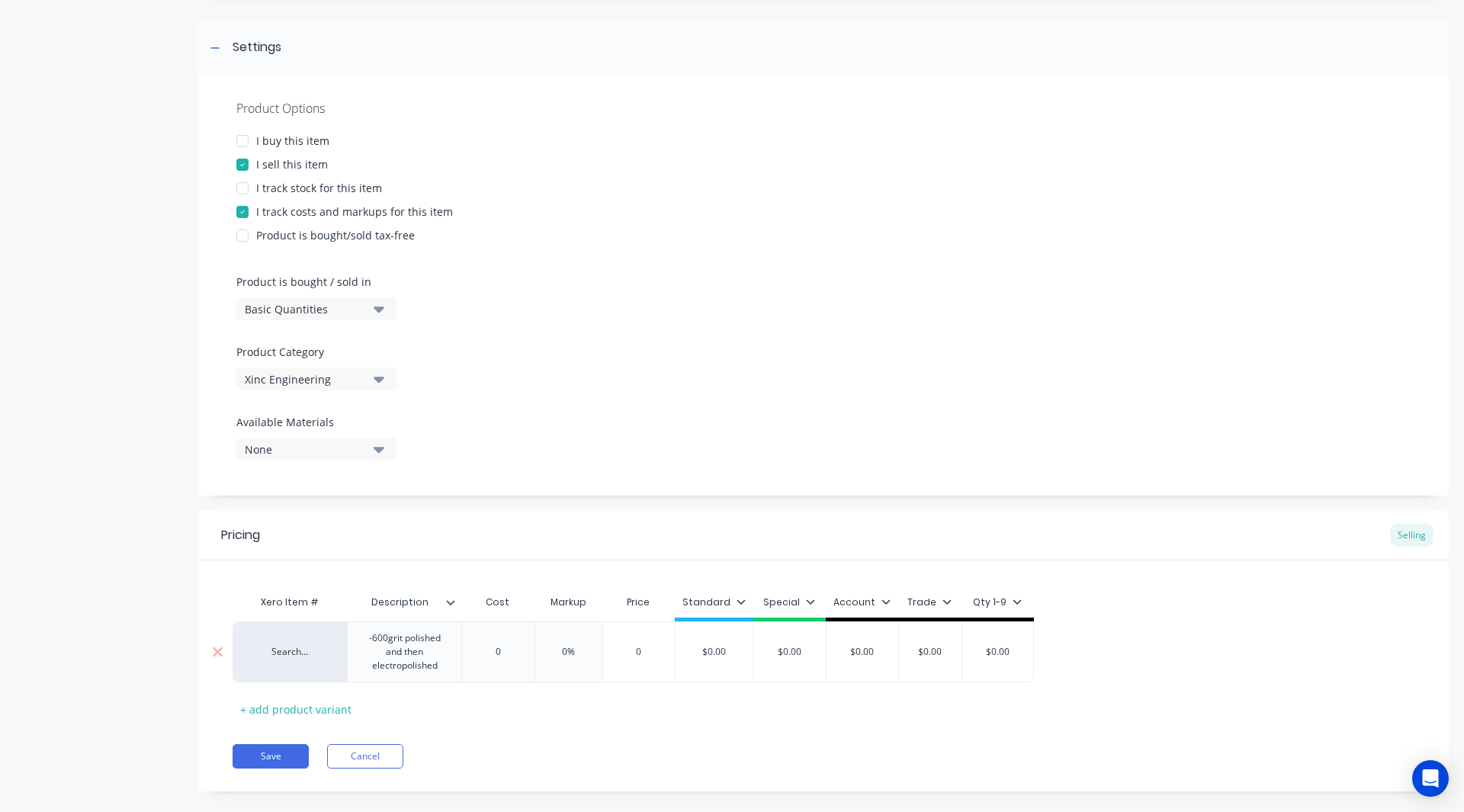
click at [373, 638] on div "-600grit polished and then electropolished" at bounding box center [405, 651] width 101 height 47
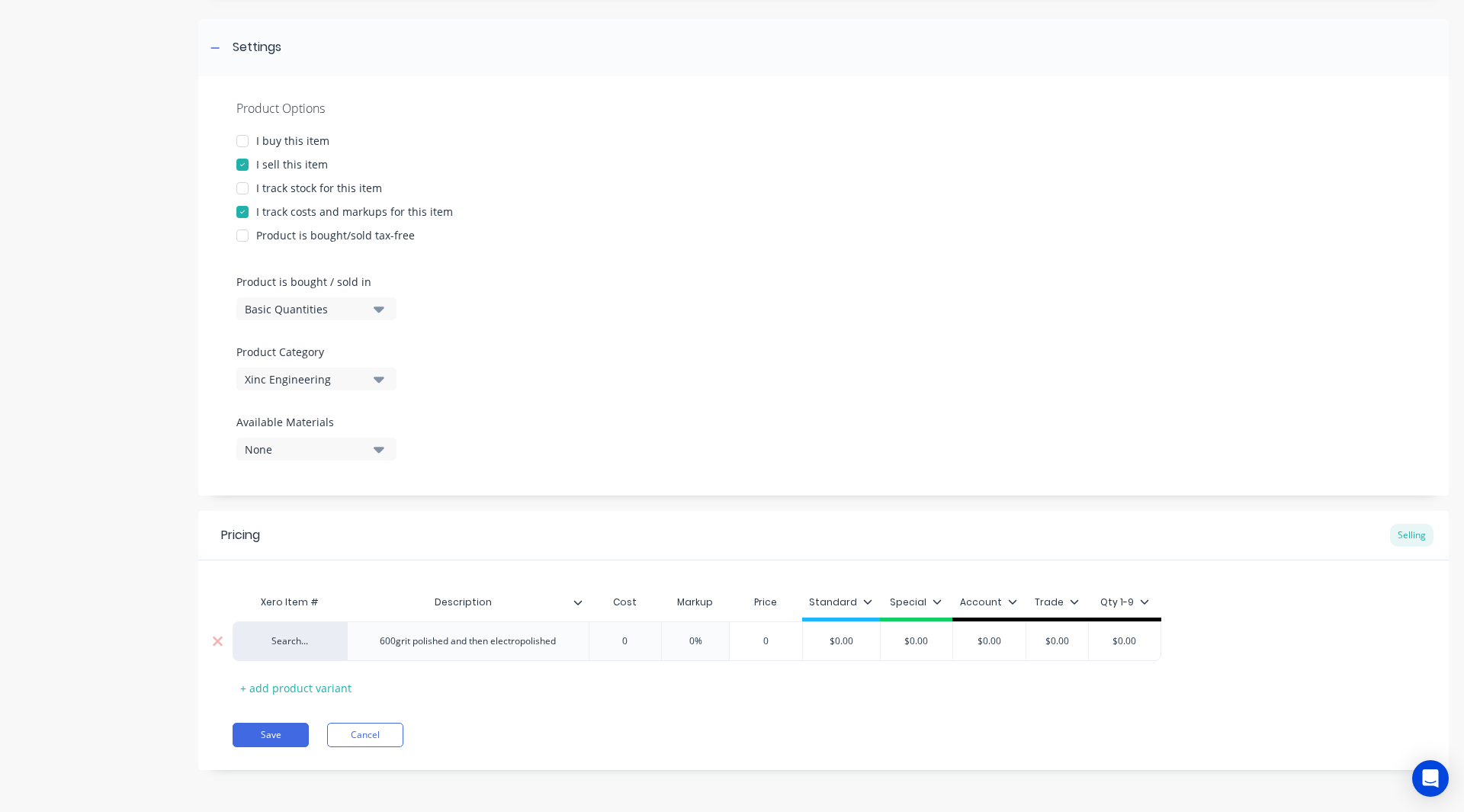
scroll to position [205, 0]
click at [506, 637] on div "Search... 600grit polished and then electropolished 0 0 0% 0 $0.00 $0.00 $0.00 …" at bounding box center [697, 641] width 929 height 40
click at [701, 641] on input "0%" at bounding box center [705, 641] width 76 height 14
click at [721, 669] on div "Xero Item # Description Cost Markup Price Standard Special Account Trade Qty 1-…" at bounding box center [823, 643] width 1182 height 113
click at [882, 638] on input "$0.00" at bounding box center [861, 641] width 77 height 14
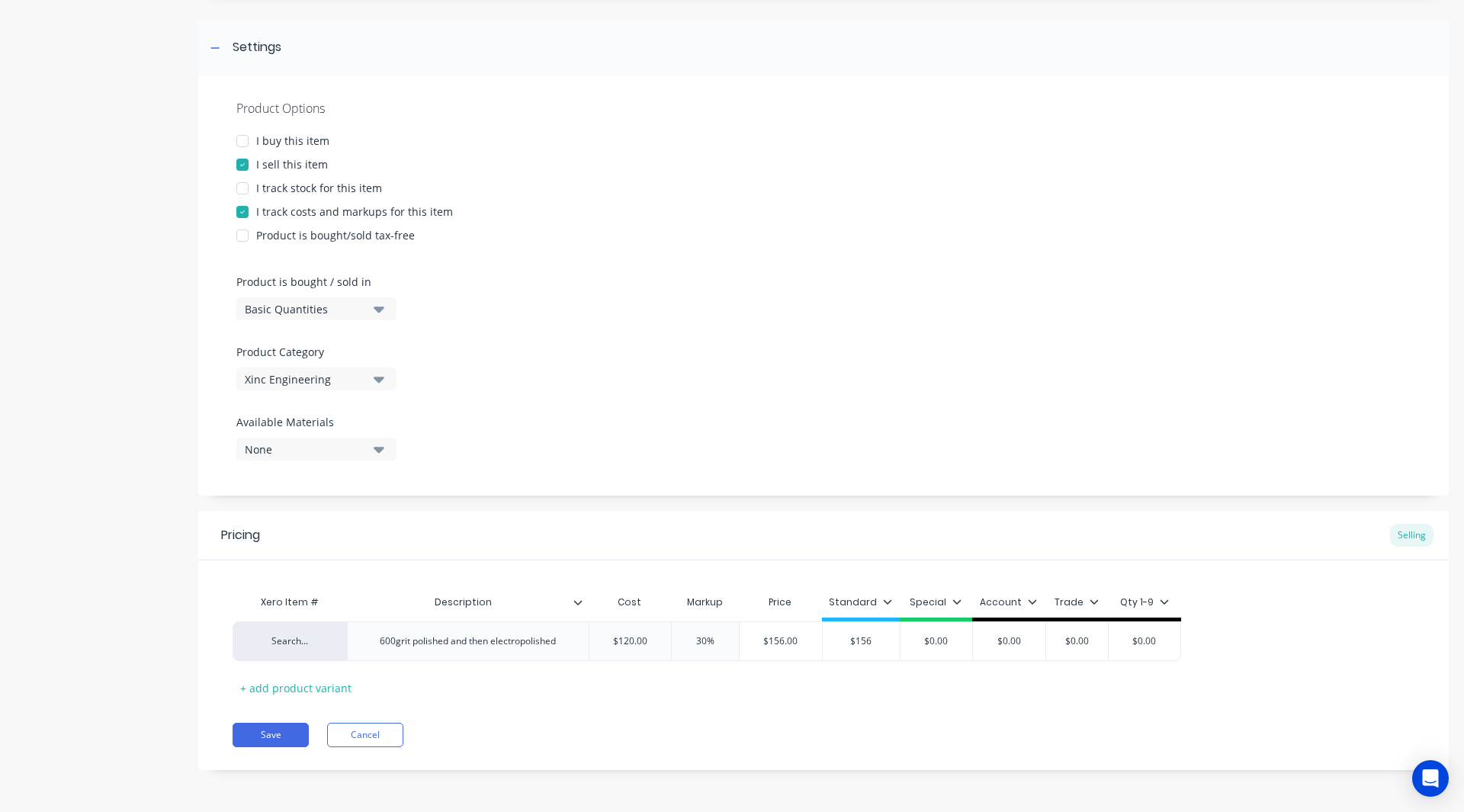
click at [883, 598] on icon at bounding box center [887, 601] width 9 height 9
click at [802, 404] on div at bounding box center [805, 410] width 30 height 30
click at [677, 720] on div "Pricing Selling Xero Item # Description Cost Markup Price Standard Special Acco…" at bounding box center [823, 640] width 1250 height 259
click at [271, 743] on button "Save" at bounding box center [270, 735] width 76 height 24
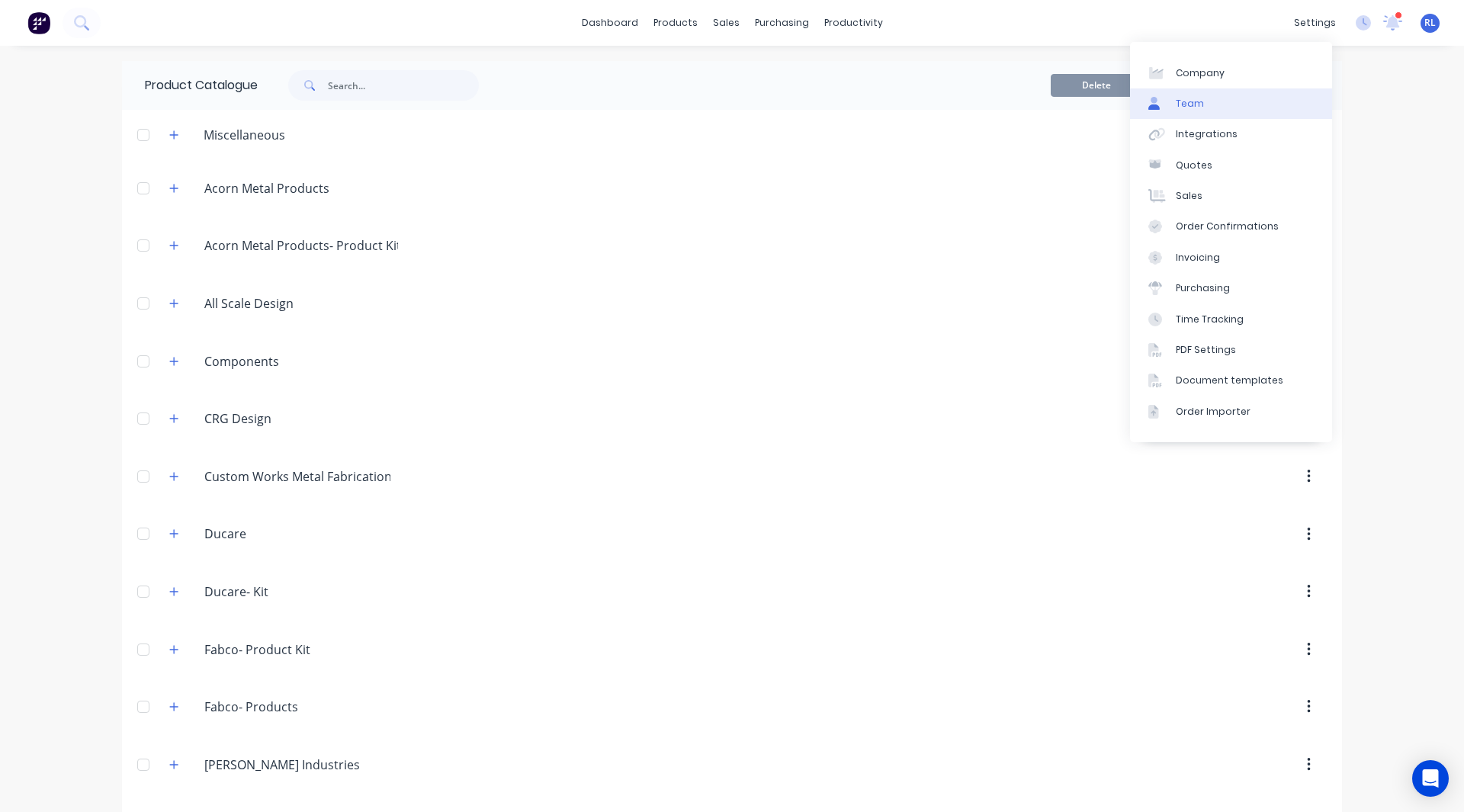
click at [1222, 114] on link "Team" at bounding box center [1231, 103] width 202 height 30
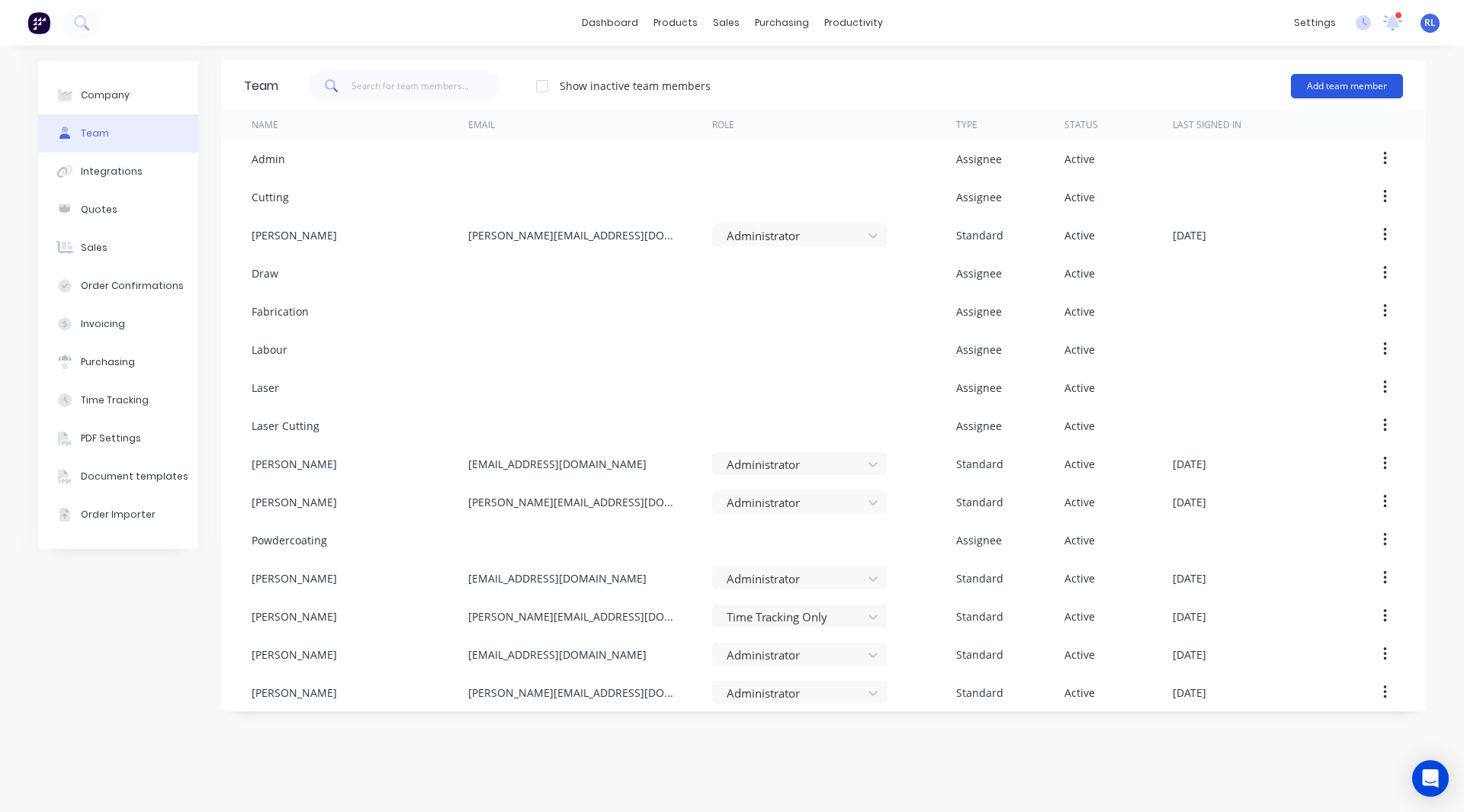
click at [1359, 95] on button "Add team member" at bounding box center [1347, 86] width 112 height 24
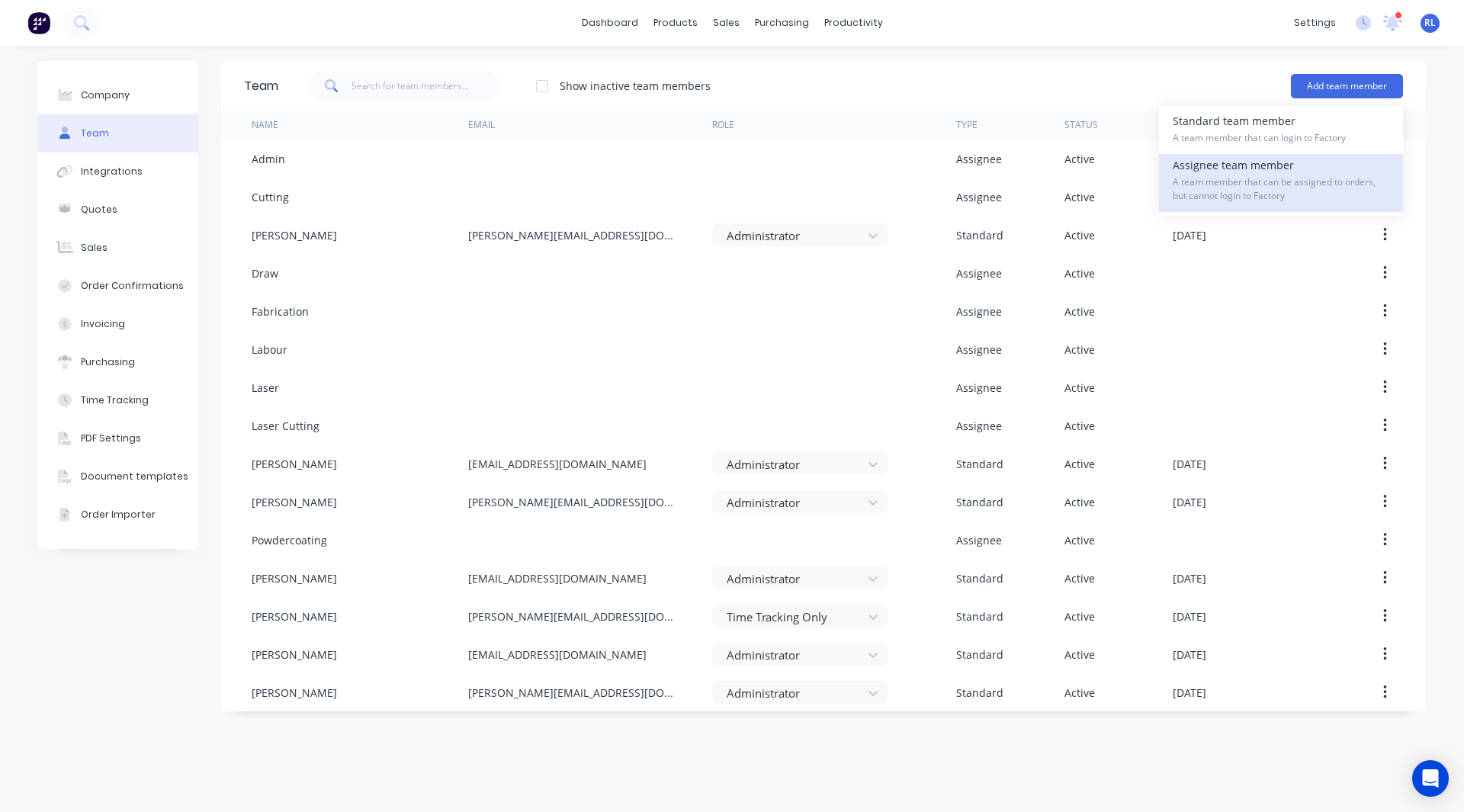
click at [1245, 173] on div "Assignee team member A team member that can be assigned to orders, but cannot l…" at bounding box center [1281, 183] width 217 height 58
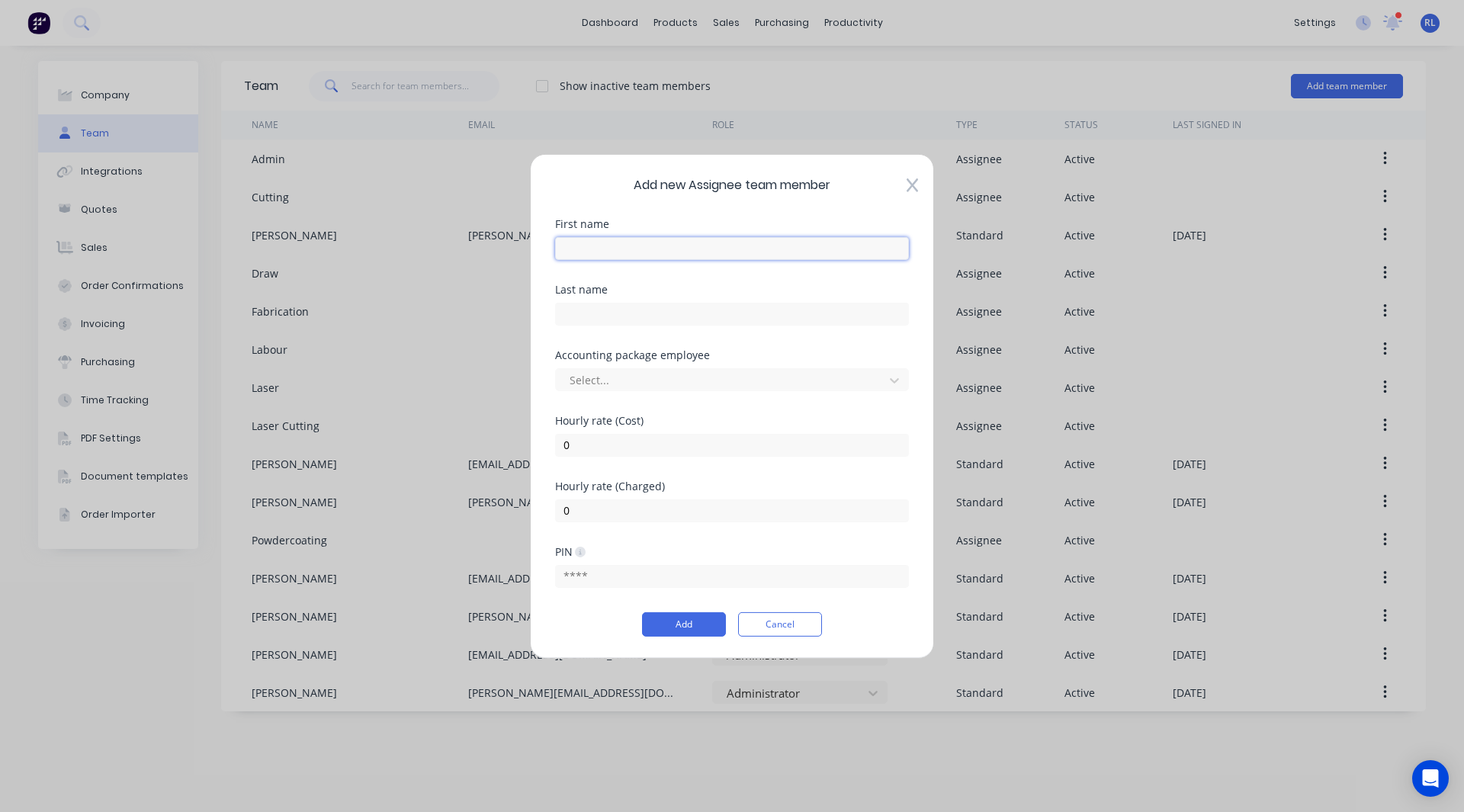
click at [658, 246] on input "text" at bounding box center [732, 248] width 354 height 23
click at [590, 444] on input "0" at bounding box center [732, 444] width 354 height 23
click at [661, 620] on button "Add" at bounding box center [683, 624] width 84 height 24
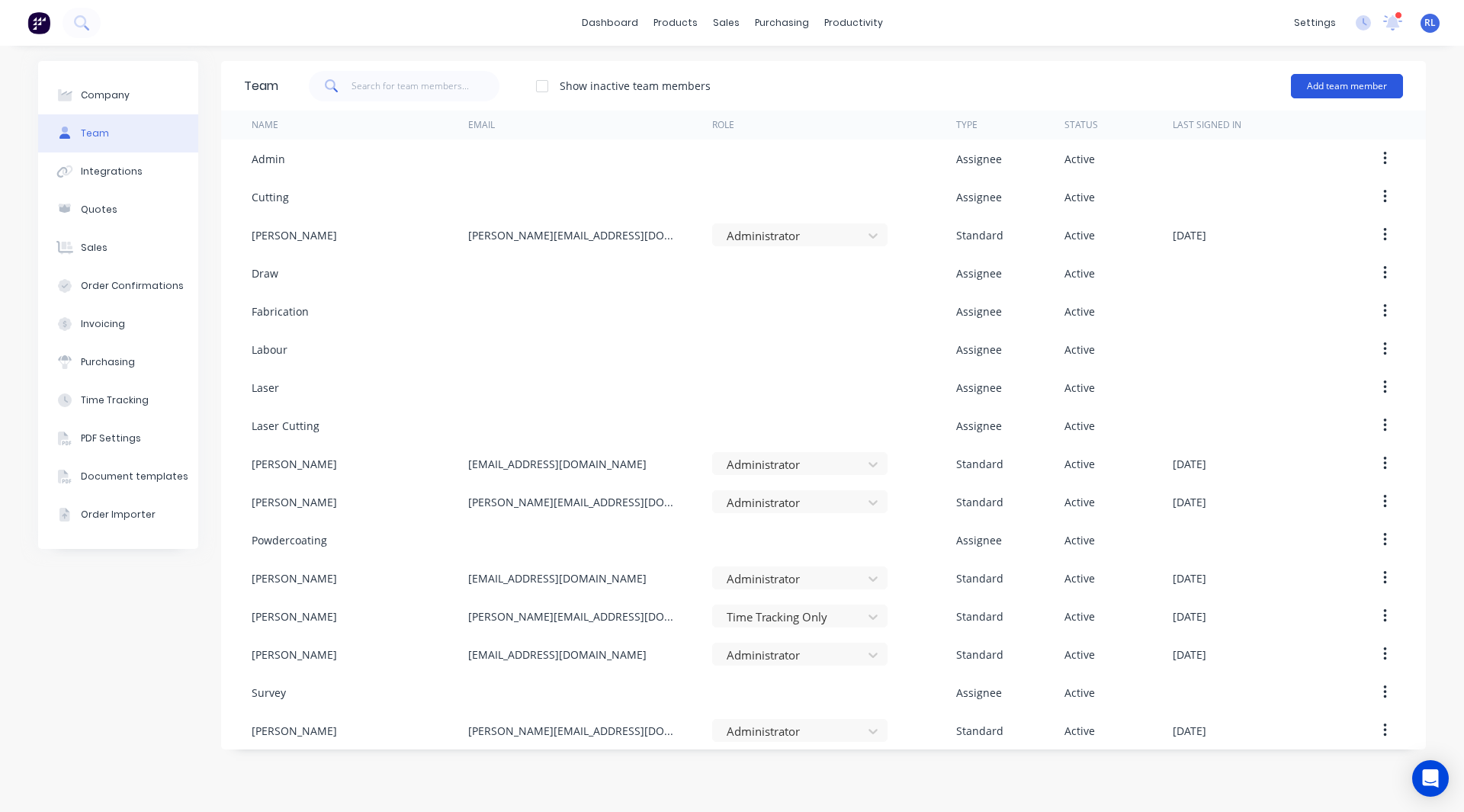
click at [1313, 85] on button "Add team member" at bounding box center [1347, 86] width 112 height 24
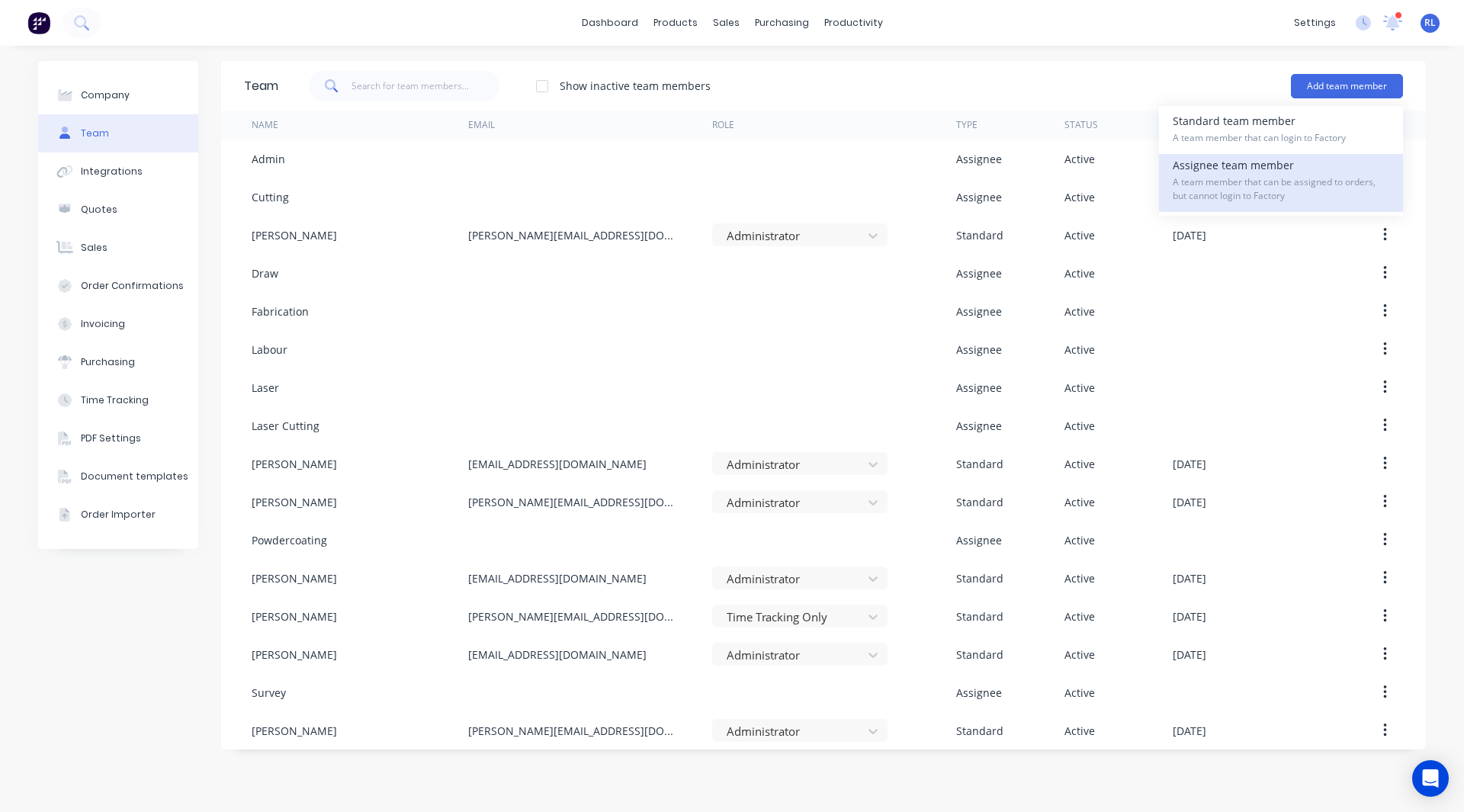
click at [1263, 170] on div "Assignee team member A team member that can be assigned to orders, but cannot l…" at bounding box center [1281, 183] width 217 height 58
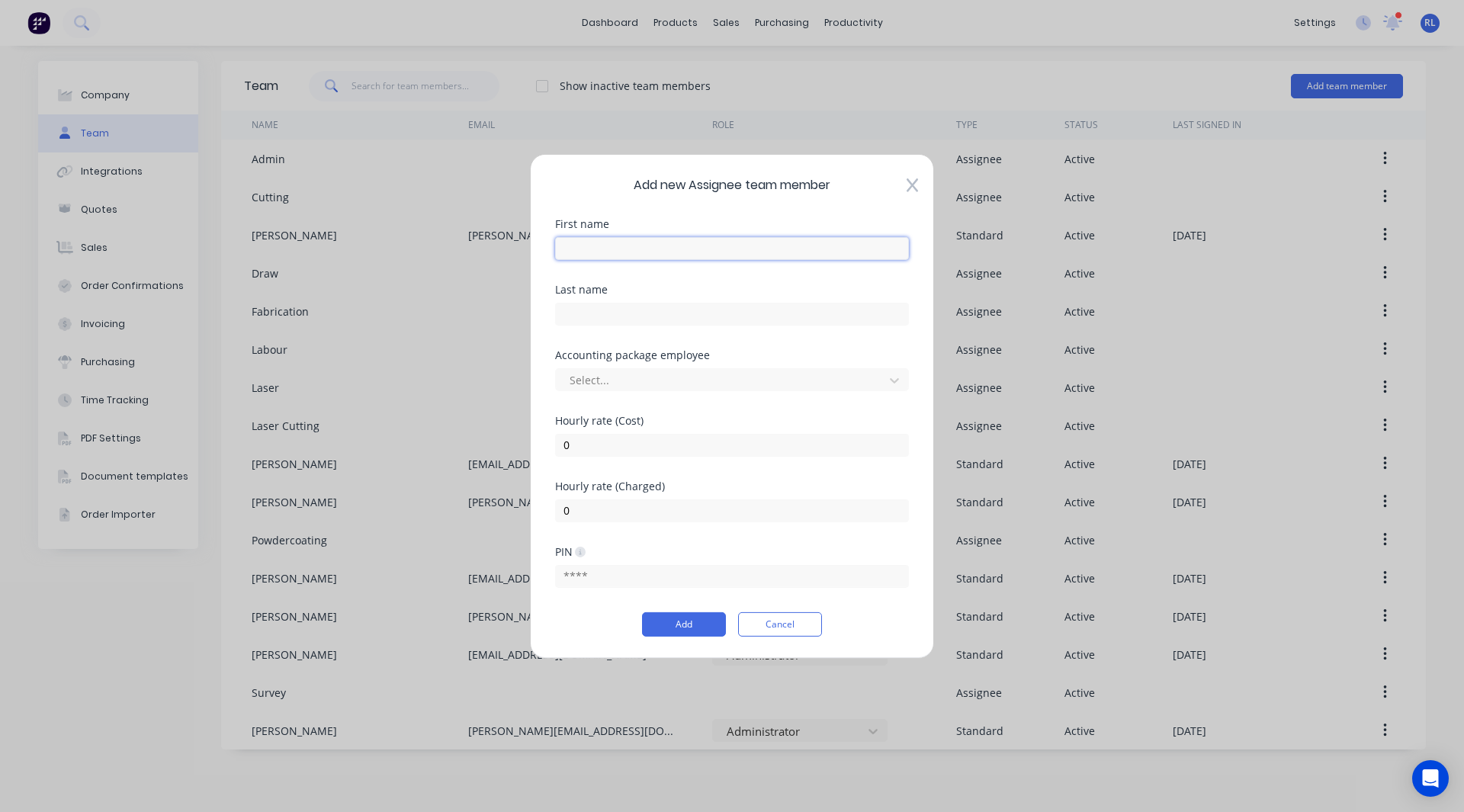
click at [626, 245] on input "text" at bounding box center [732, 248] width 354 height 23
click at [585, 447] on input "0" at bounding box center [732, 444] width 354 height 23
click at [663, 633] on button "Add" at bounding box center [683, 624] width 84 height 24
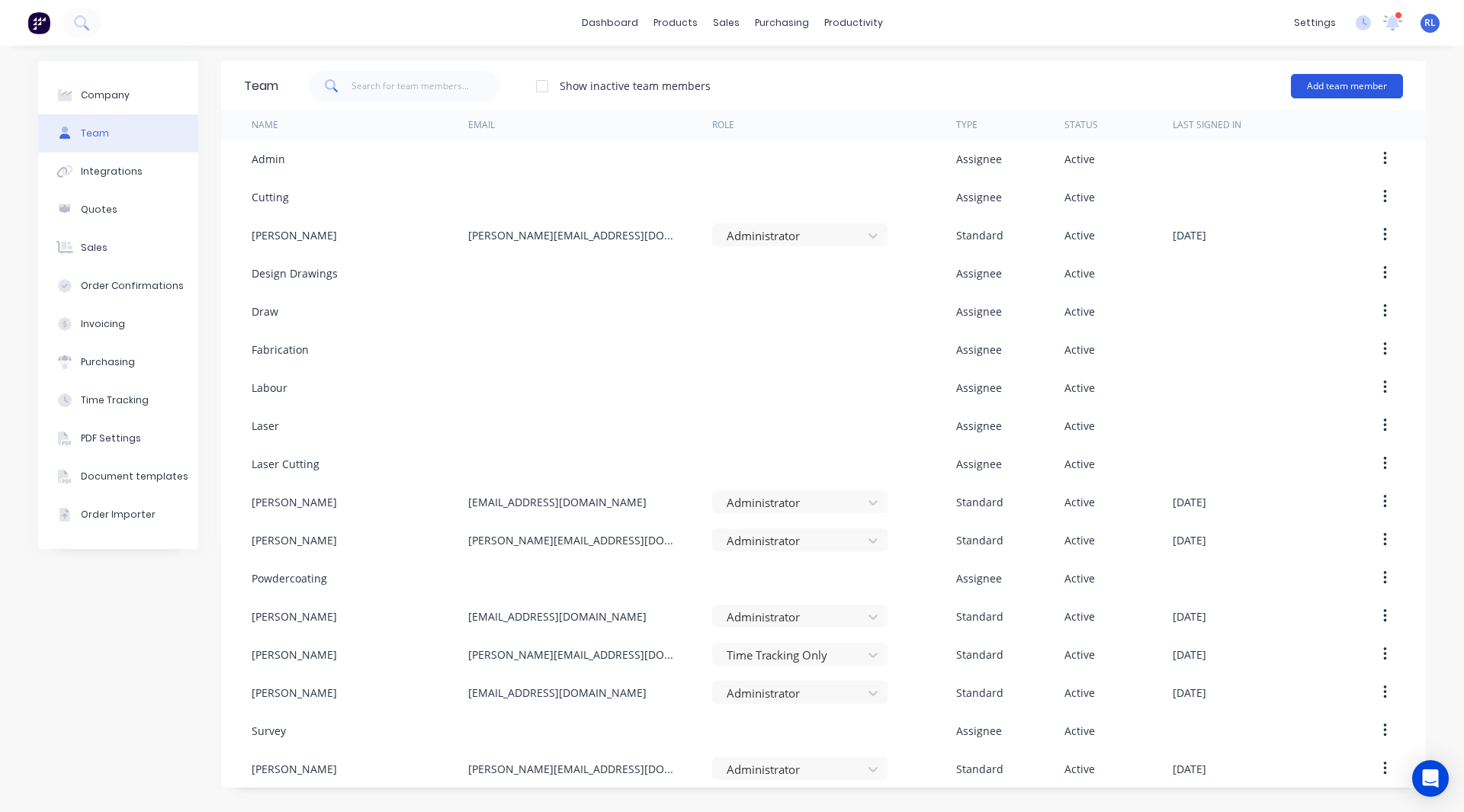
click at [1373, 82] on button "Add team member" at bounding box center [1347, 86] width 112 height 24
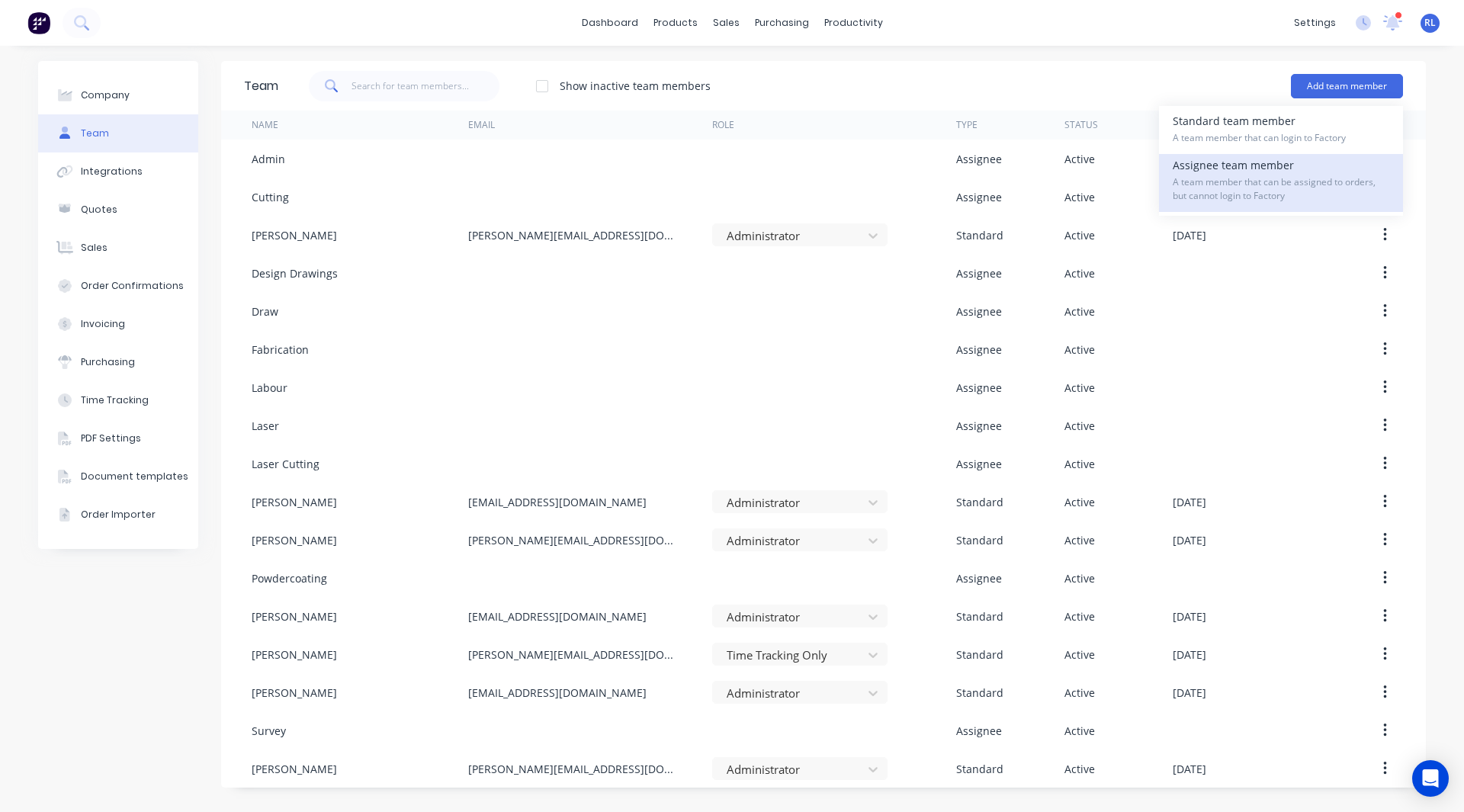
click at [1262, 194] on span "A team member that can be assigned to orders, but cannot login to Factory" at bounding box center [1281, 189] width 217 height 28
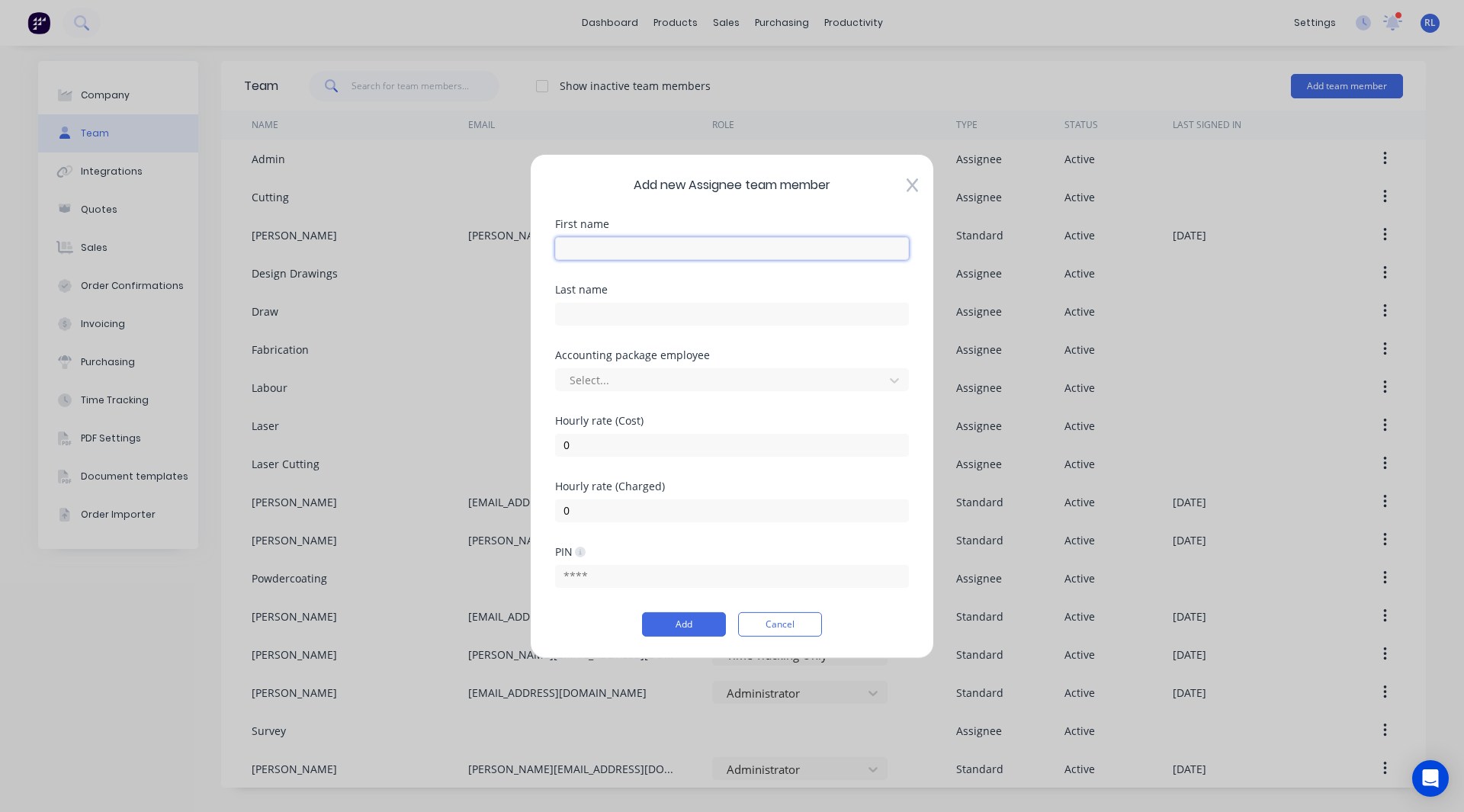
click at [599, 247] on input "text" at bounding box center [732, 248] width 354 height 23
click at [584, 443] on input "0" at bounding box center [732, 444] width 354 height 23
click at [665, 624] on button "Add" at bounding box center [683, 624] width 84 height 24
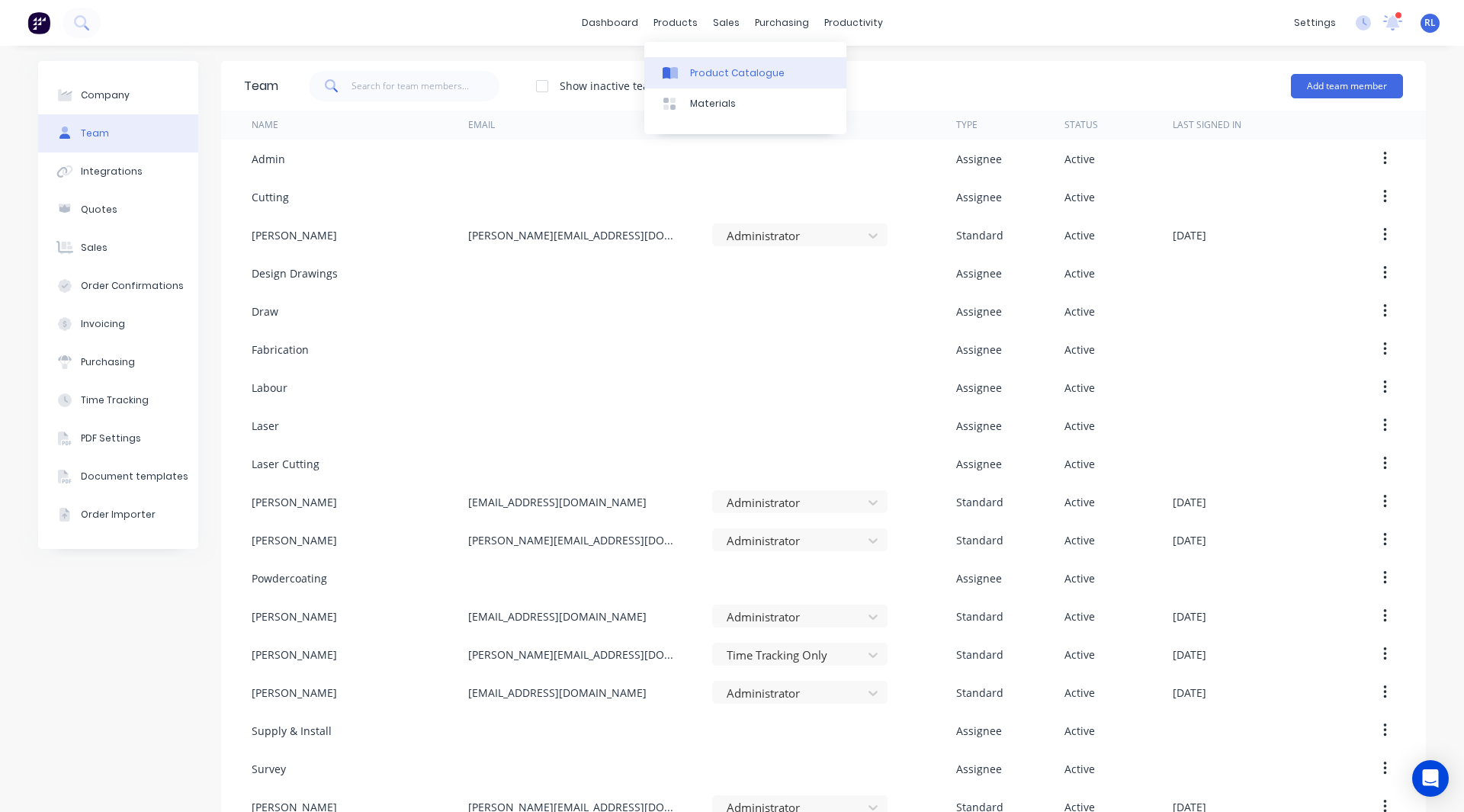
click at [692, 58] on link "Product Catalogue" at bounding box center [745, 72] width 202 height 30
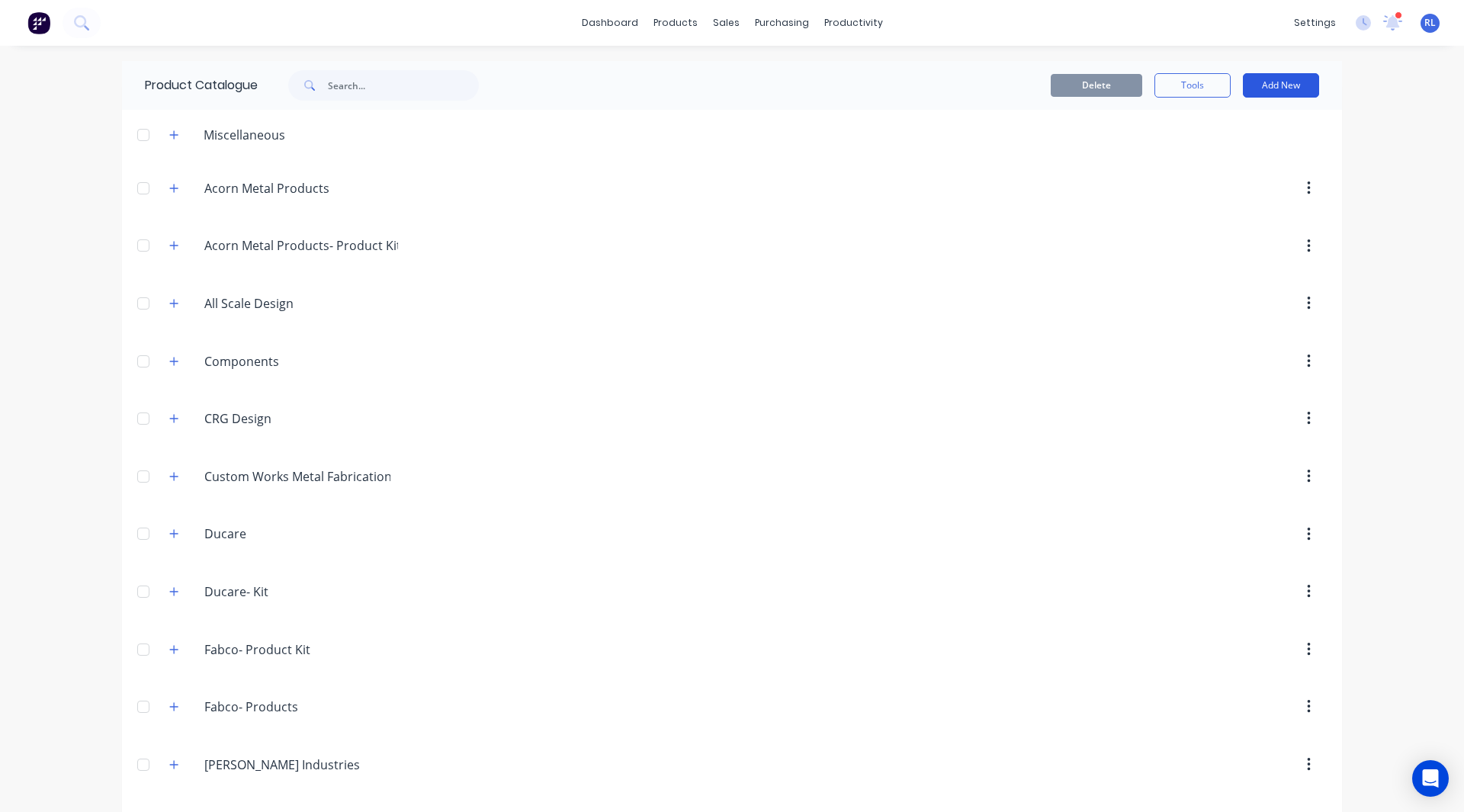
click at [1266, 79] on button "Add New" at bounding box center [1280, 86] width 76 height 24
click at [1222, 157] on div "Product" at bounding box center [1247, 155] width 117 height 22
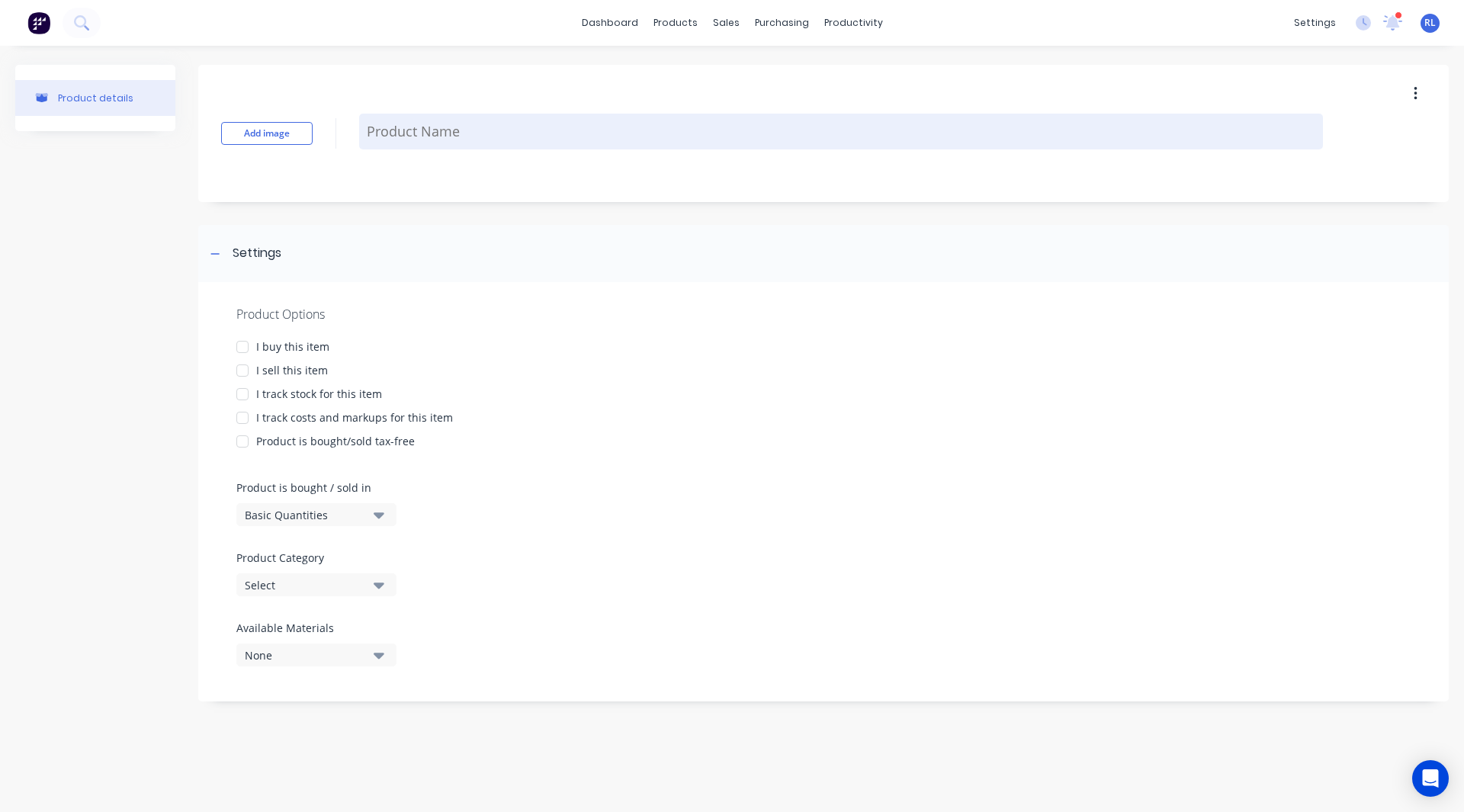
click at [388, 135] on textarea at bounding box center [841, 131] width 964 height 36
paste textarea "Joist angles 316SS"
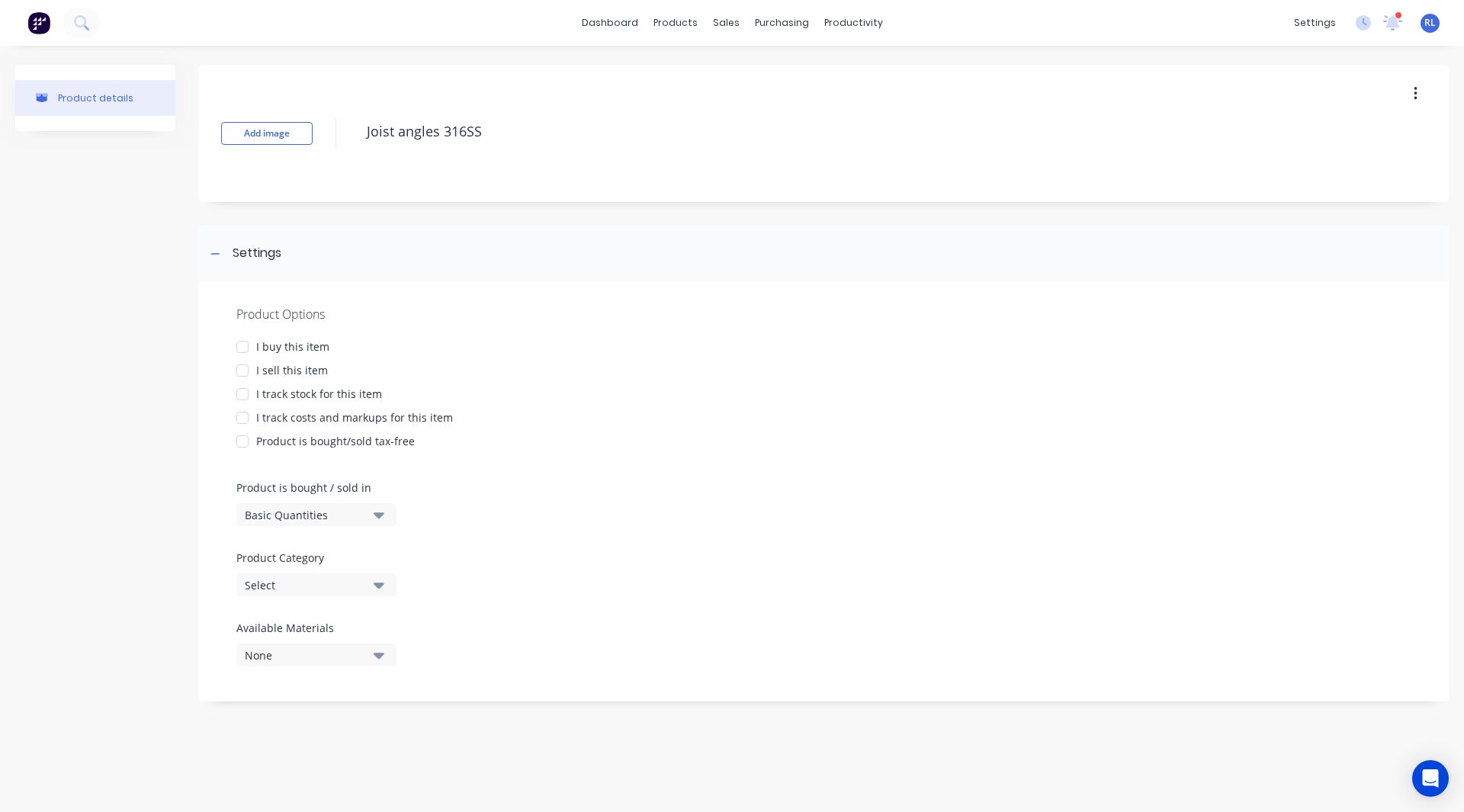
click at [250, 375] on div at bounding box center [242, 370] width 30 height 30
click at [245, 416] on div at bounding box center [242, 417] width 30 height 30
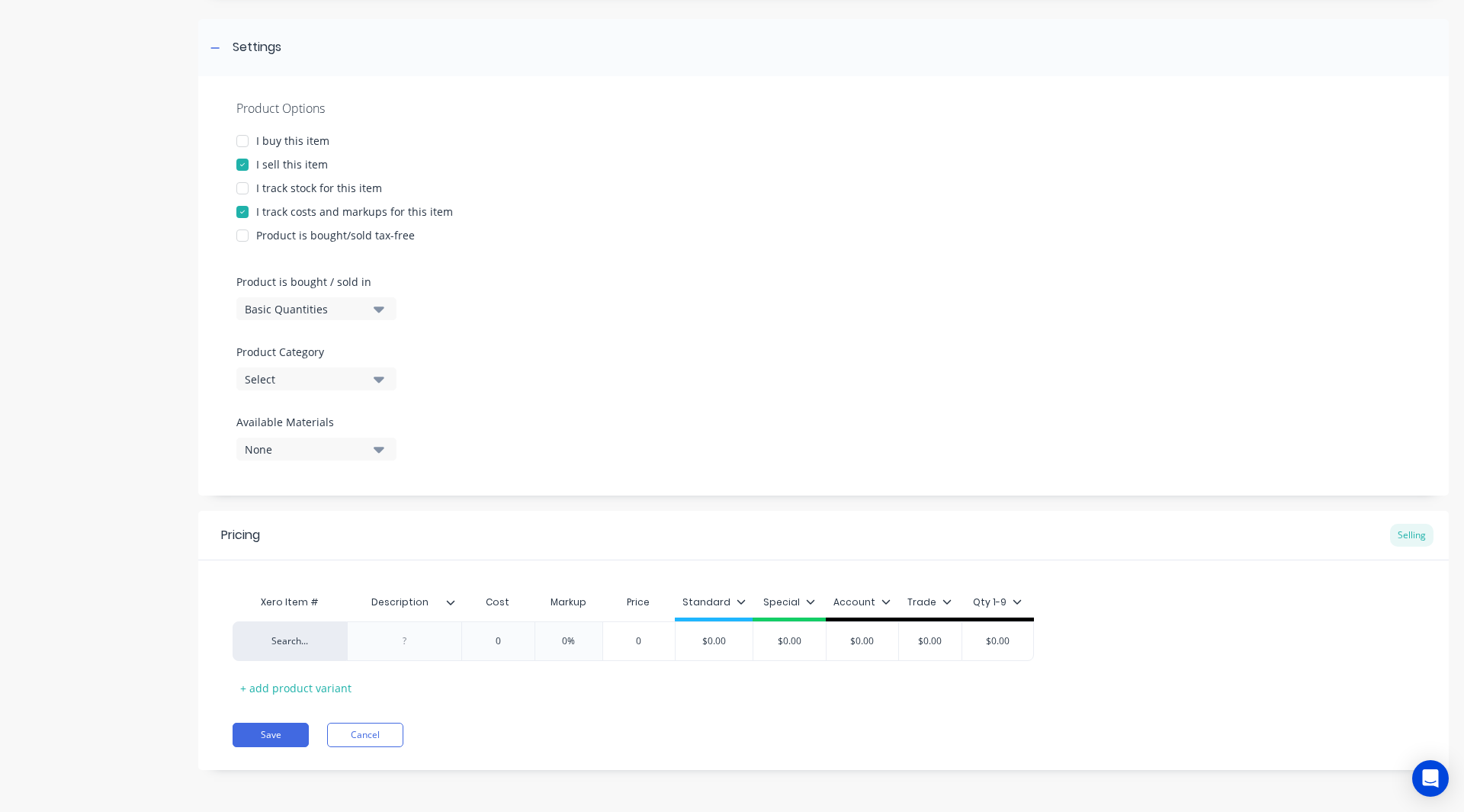
click at [305, 386] on div "Select" at bounding box center [306, 379] width 122 height 16
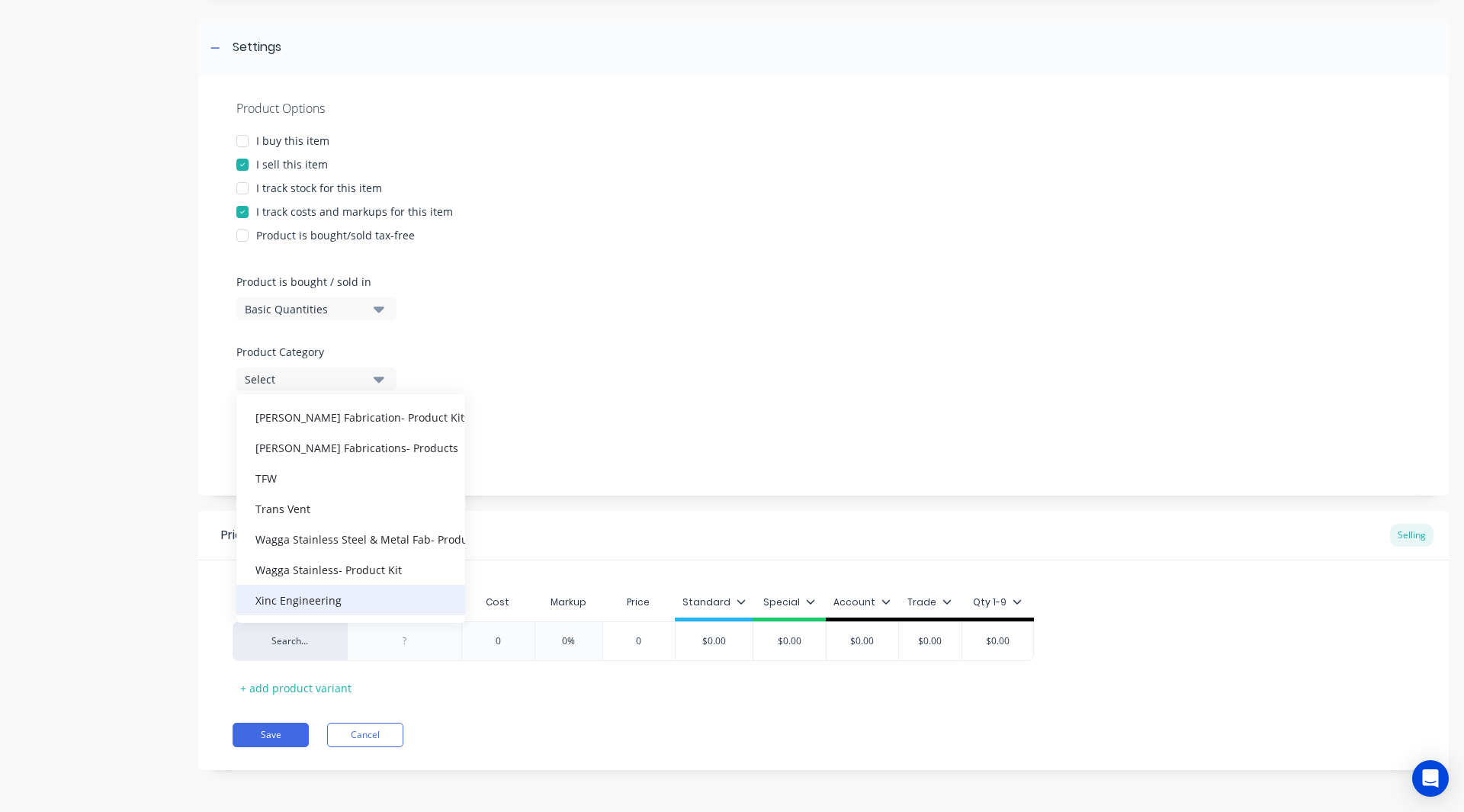
click at [321, 602] on div "Xinc Engineering" at bounding box center [351, 599] width 228 height 30
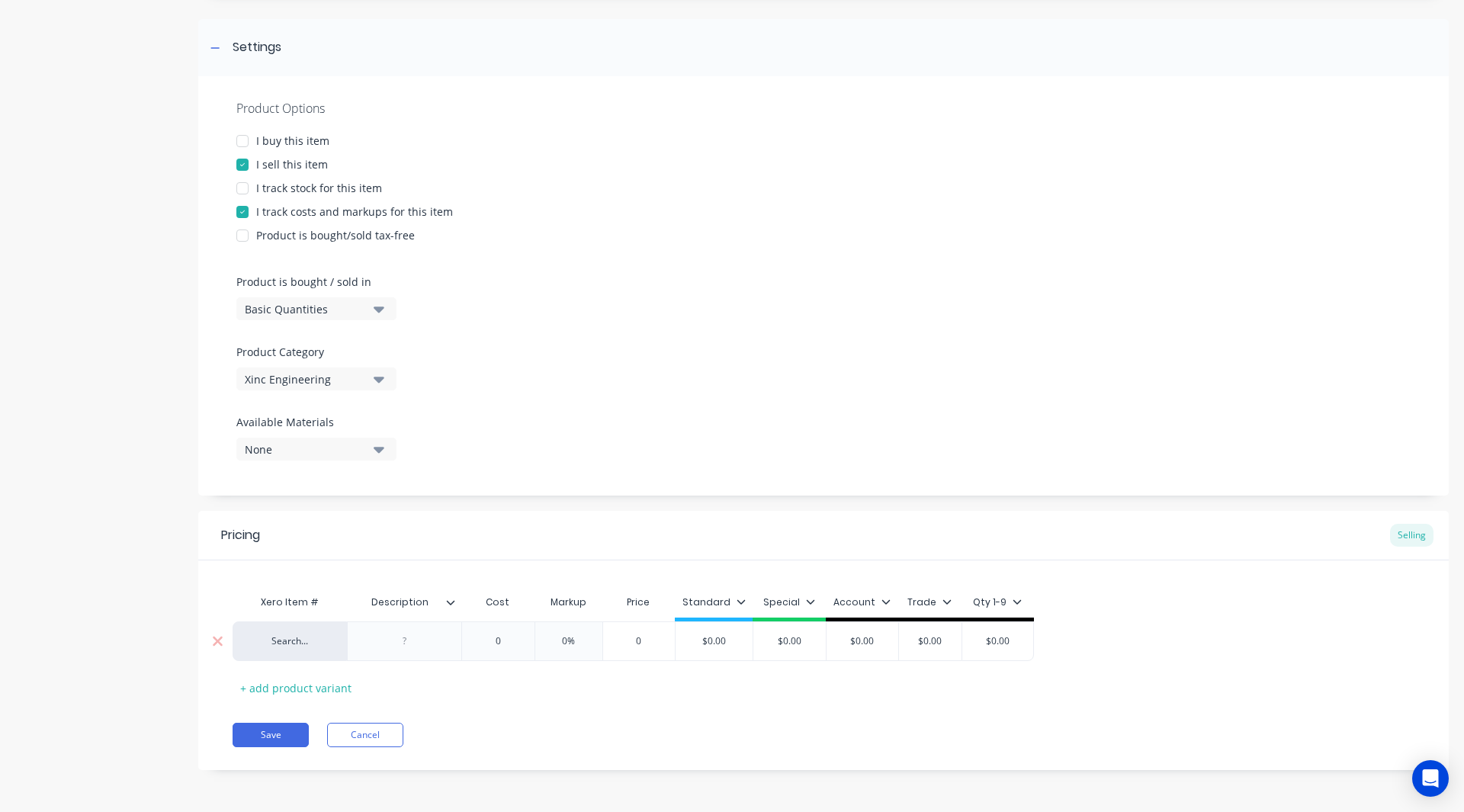
click at [406, 633] on div at bounding box center [405, 641] width 76 height 20
paste div
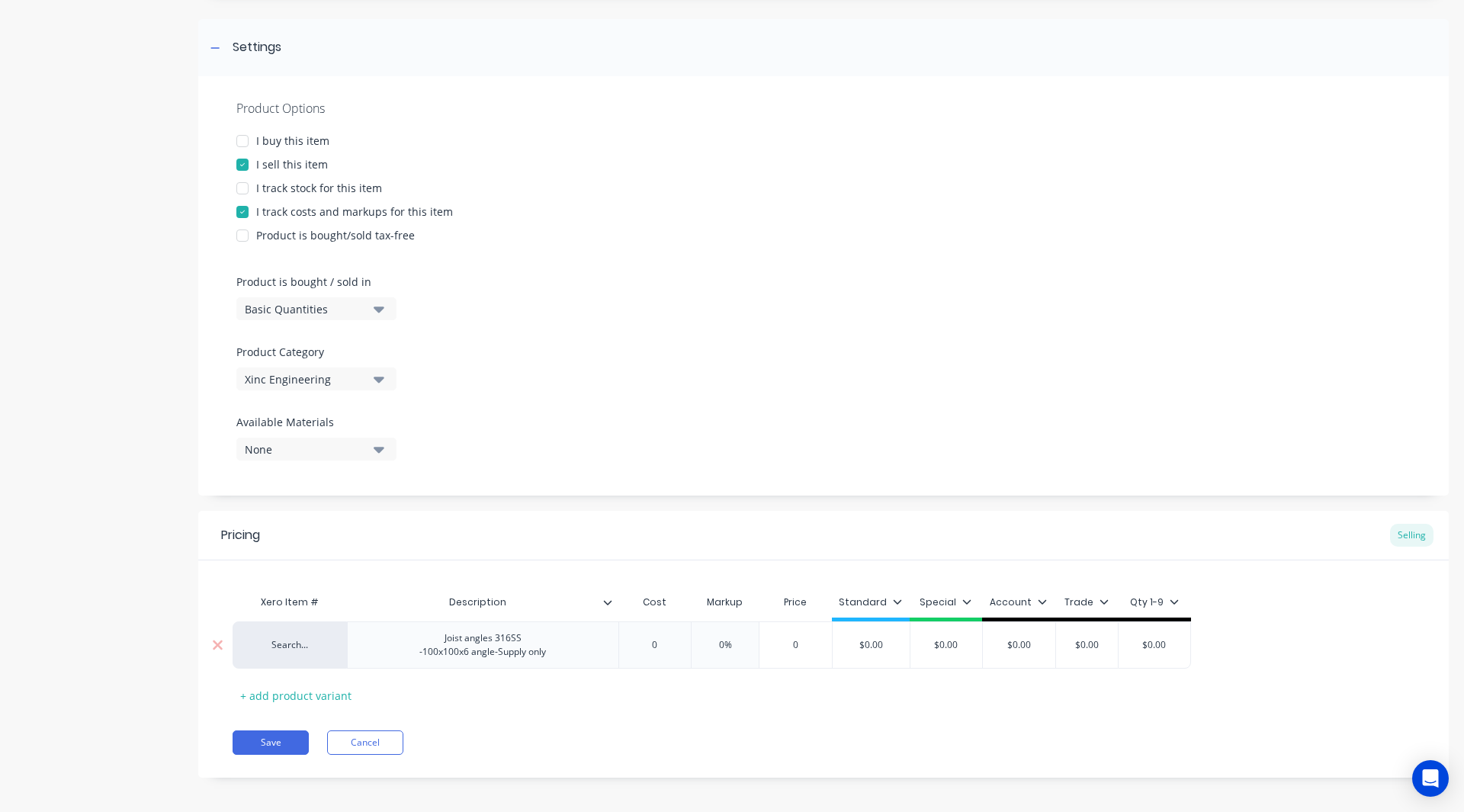
click at [528, 651] on div "Search... Joist angles 316SS -100x100x6 angle-Supply only 0 0 0% 0 $0.00 $0.00 …" at bounding box center [711, 645] width 958 height 47
click at [735, 647] on input "0%" at bounding box center [740, 644] width 76 height 14
click at [920, 644] on input "$0.00" at bounding box center [905, 644] width 77 height 14
click at [1006, 600] on icon at bounding box center [1006, 601] width 9 height 9
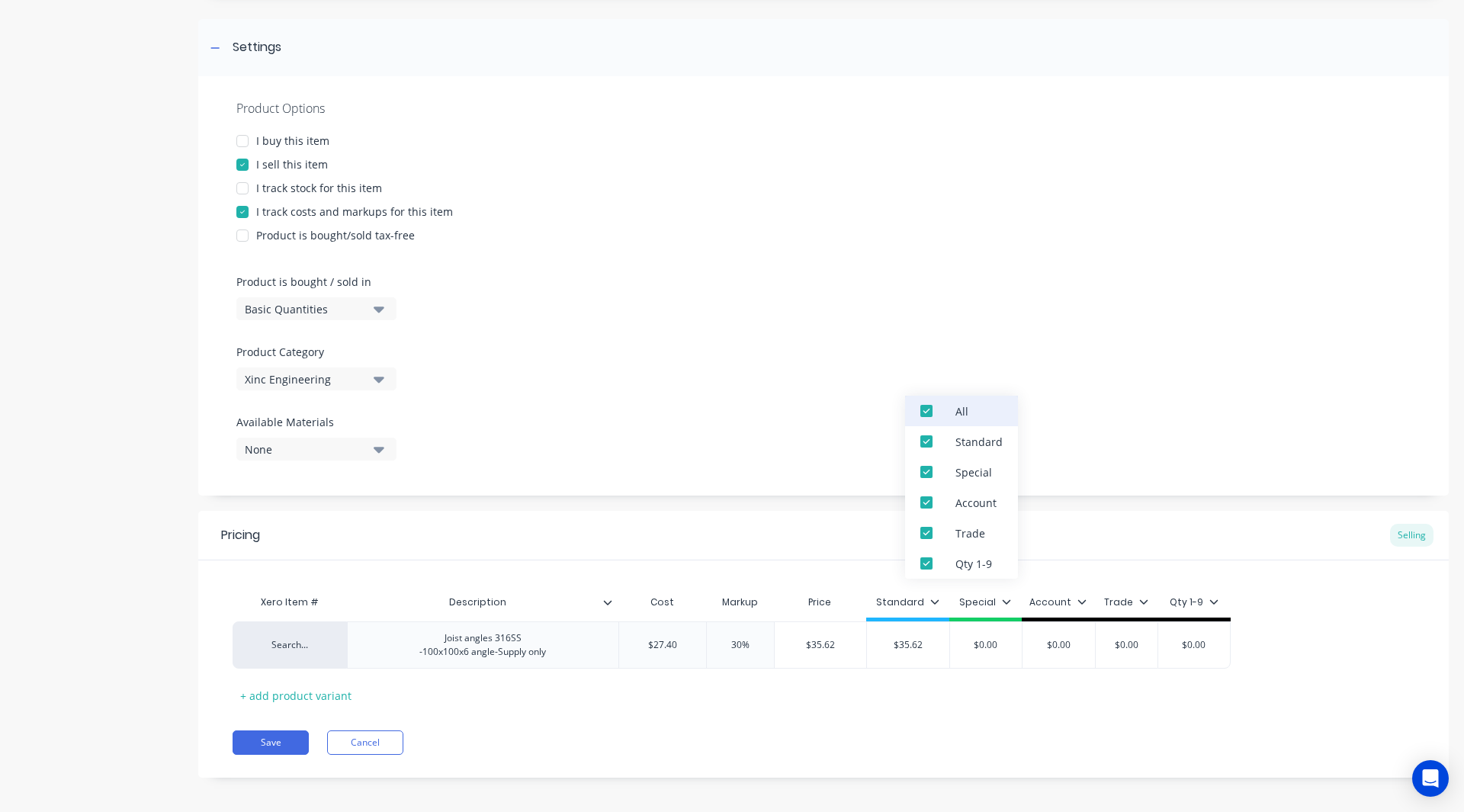
click at [927, 405] on div at bounding box center [926, 410] width 30 height 30
click at [851, 390] on div "Product Options I buy this item I sell this item I track stock for this item I …" at bounding box center [823, 285] width 1250 height 419
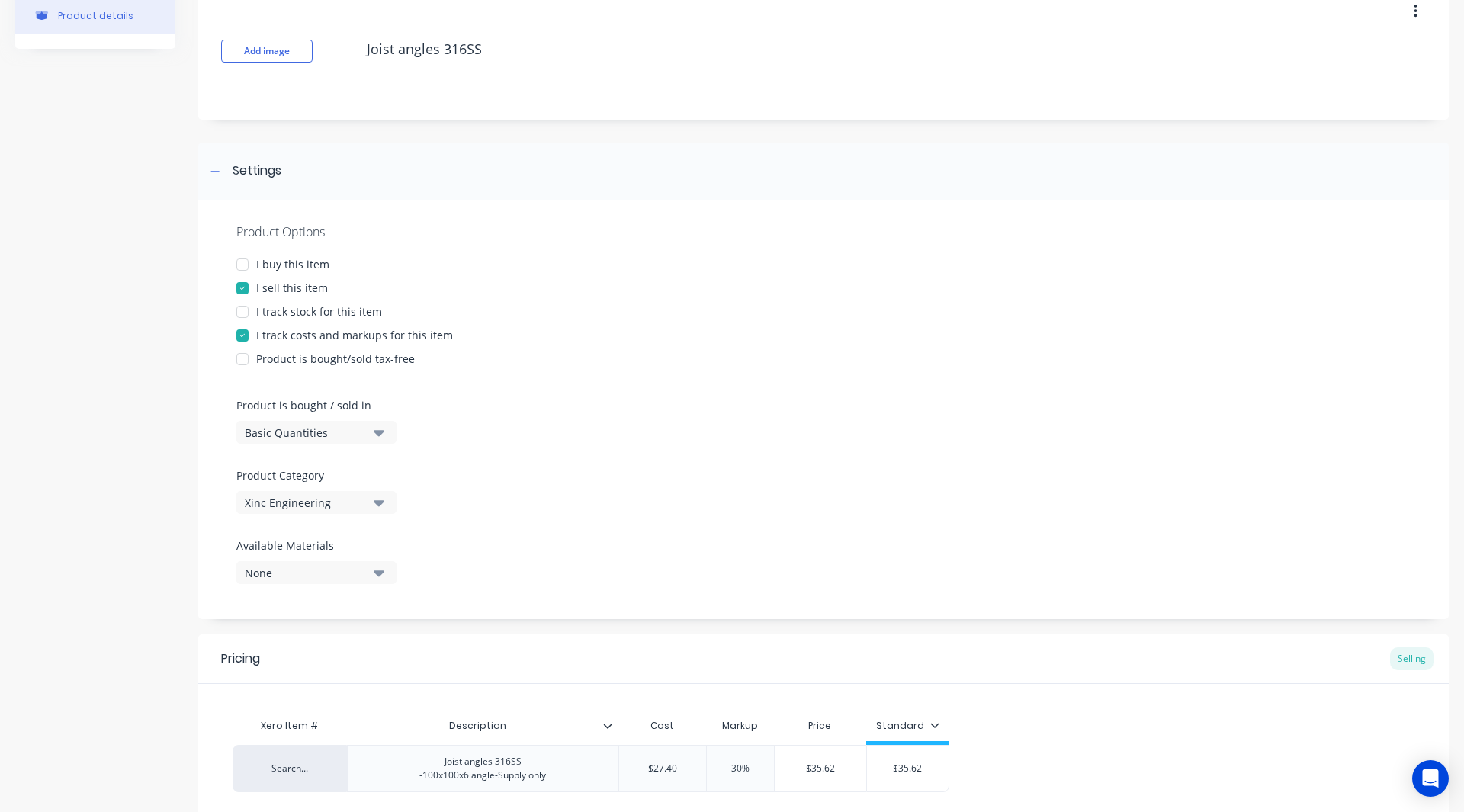
scroll to position [214, 0]
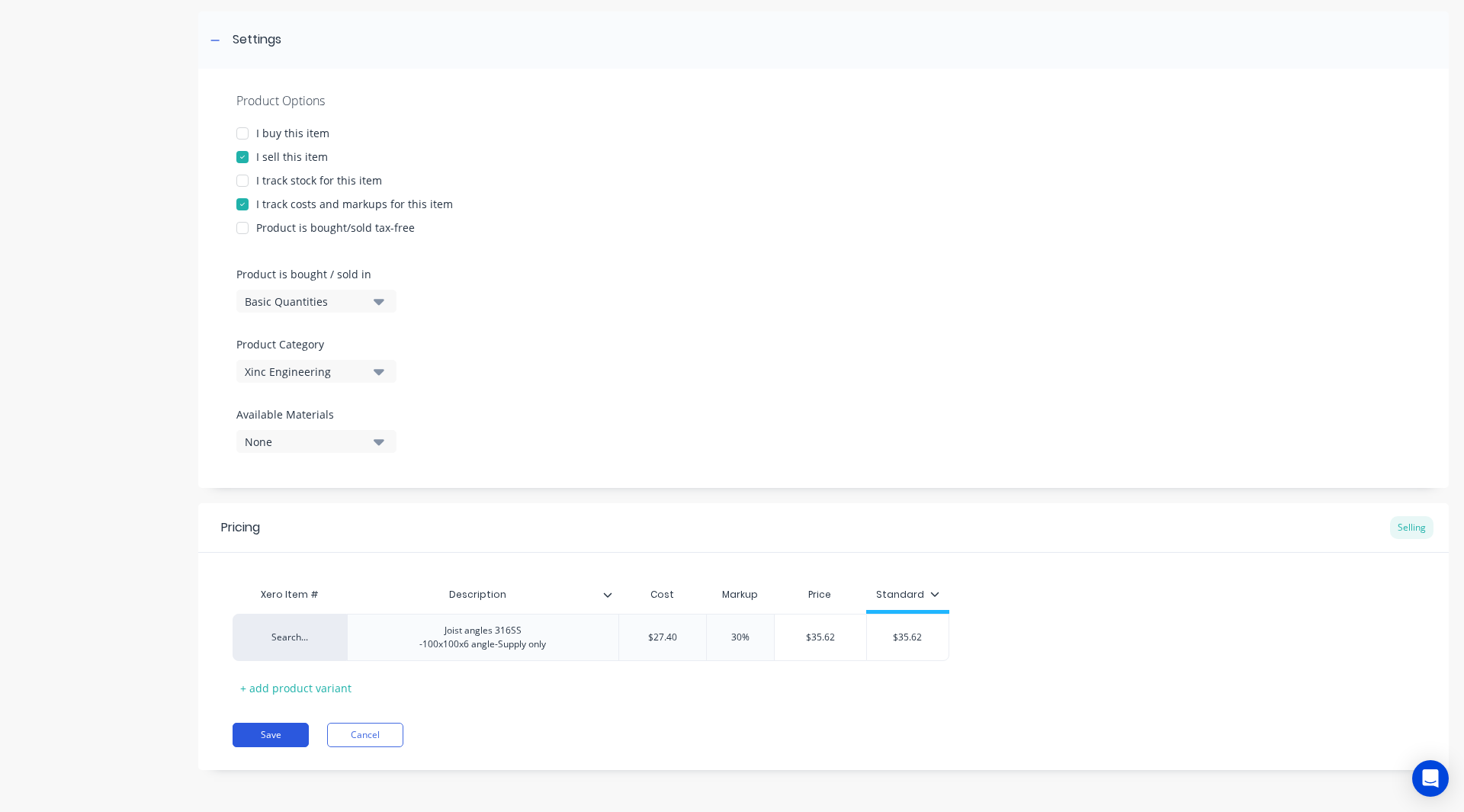
click at [263, 731] on button "Save" at bounding box center [270, 735] width 76 height 24
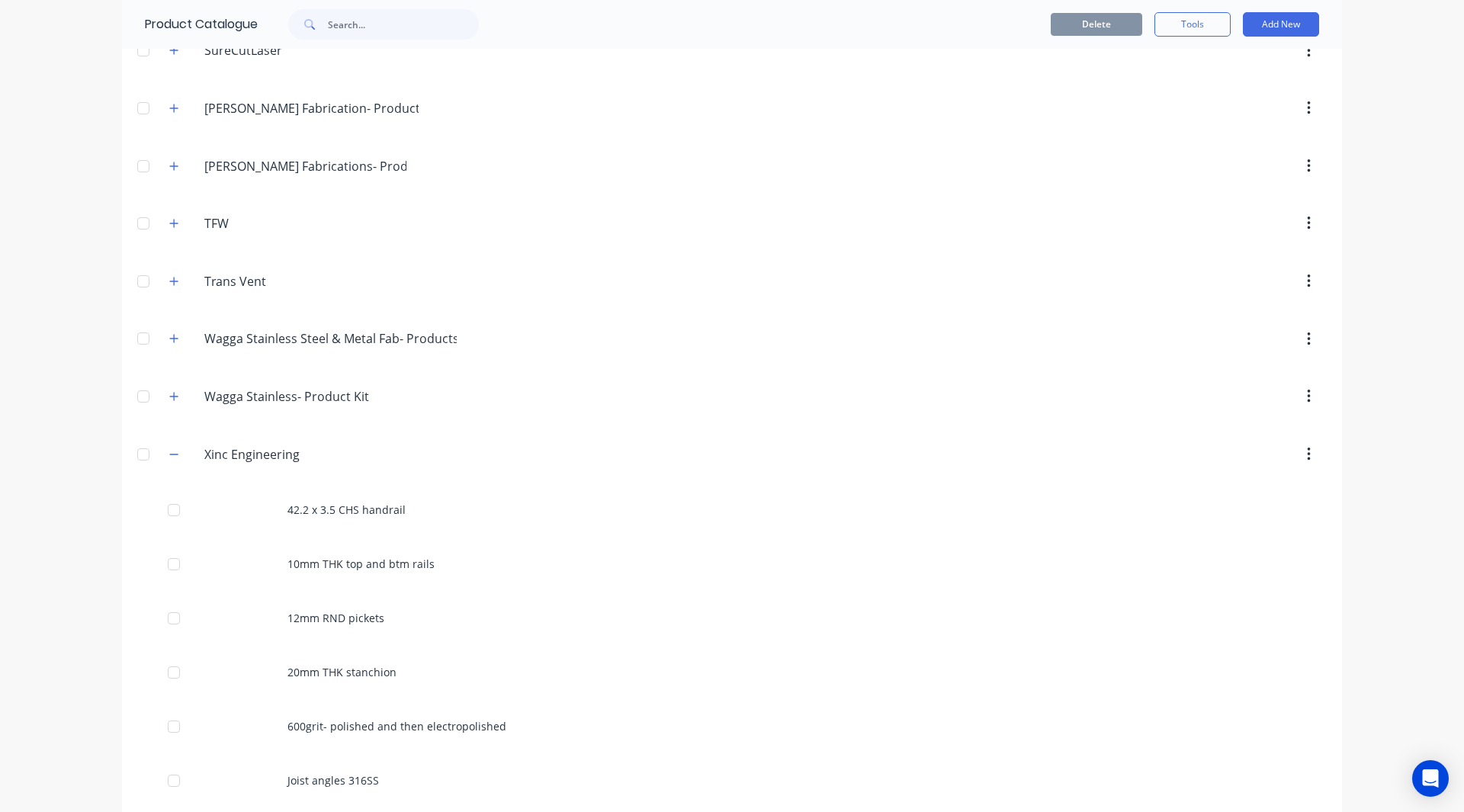
scroll to position [1816, 0]
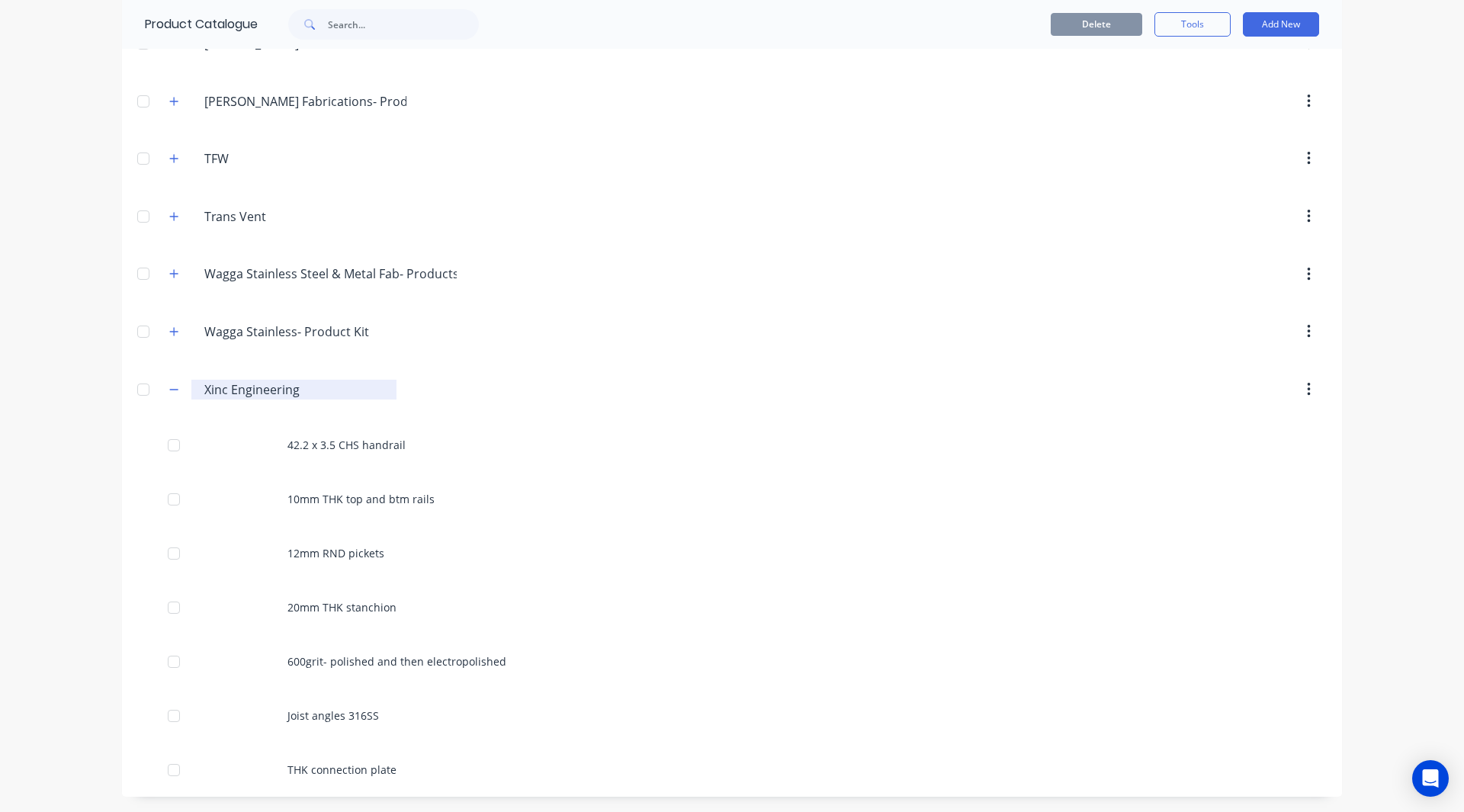
click at [322, 393] on input "Xinc Engineering" at bounding box center [295, 390] width 181 height 18
click at [1273, 20] on button "Add New" at bounding box center [1280, 24] width 76 height 24
click at [1244, 68] on div "Category" at bounding box center [1247, 64] width 117 height 22
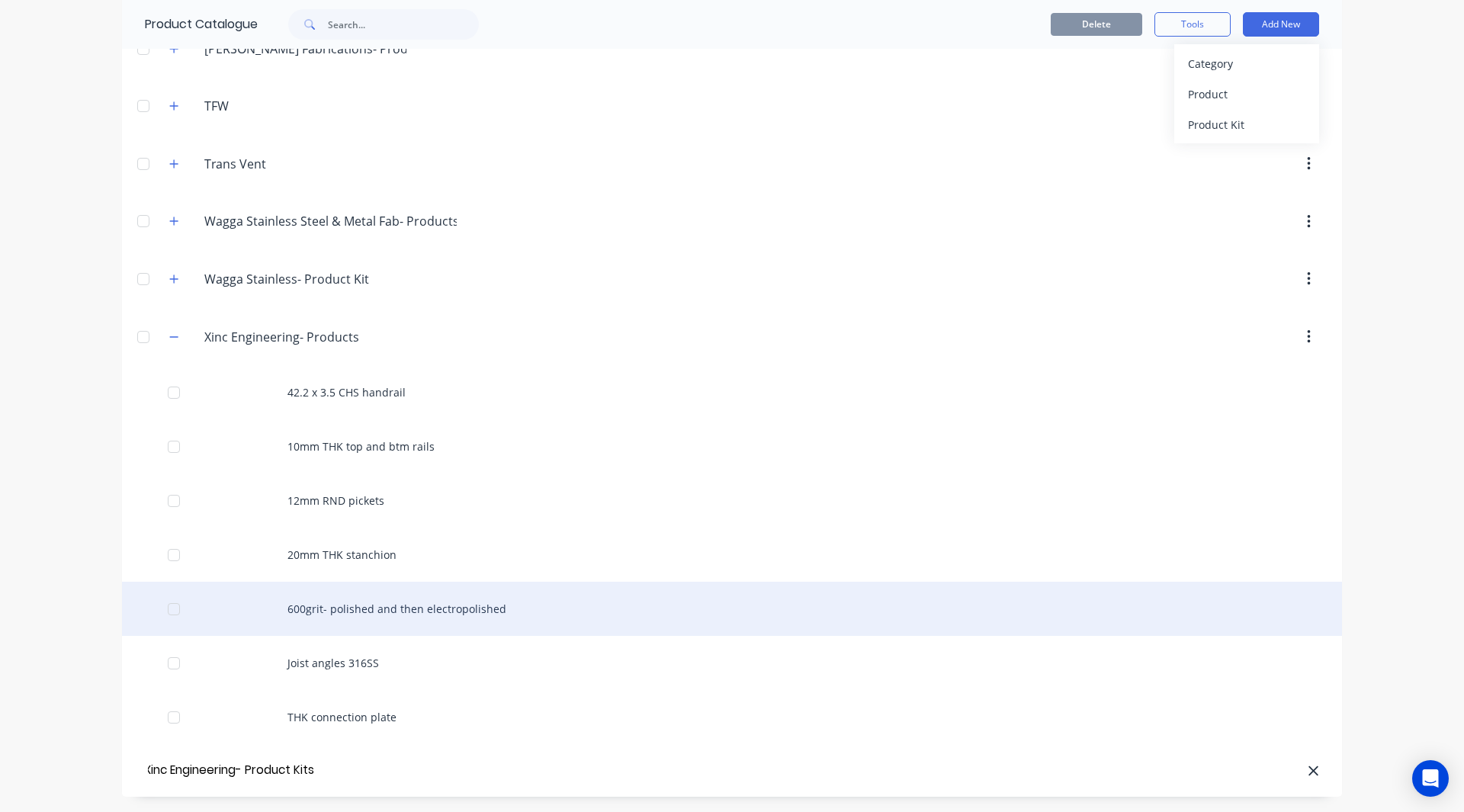
scroll to position [0, 20]
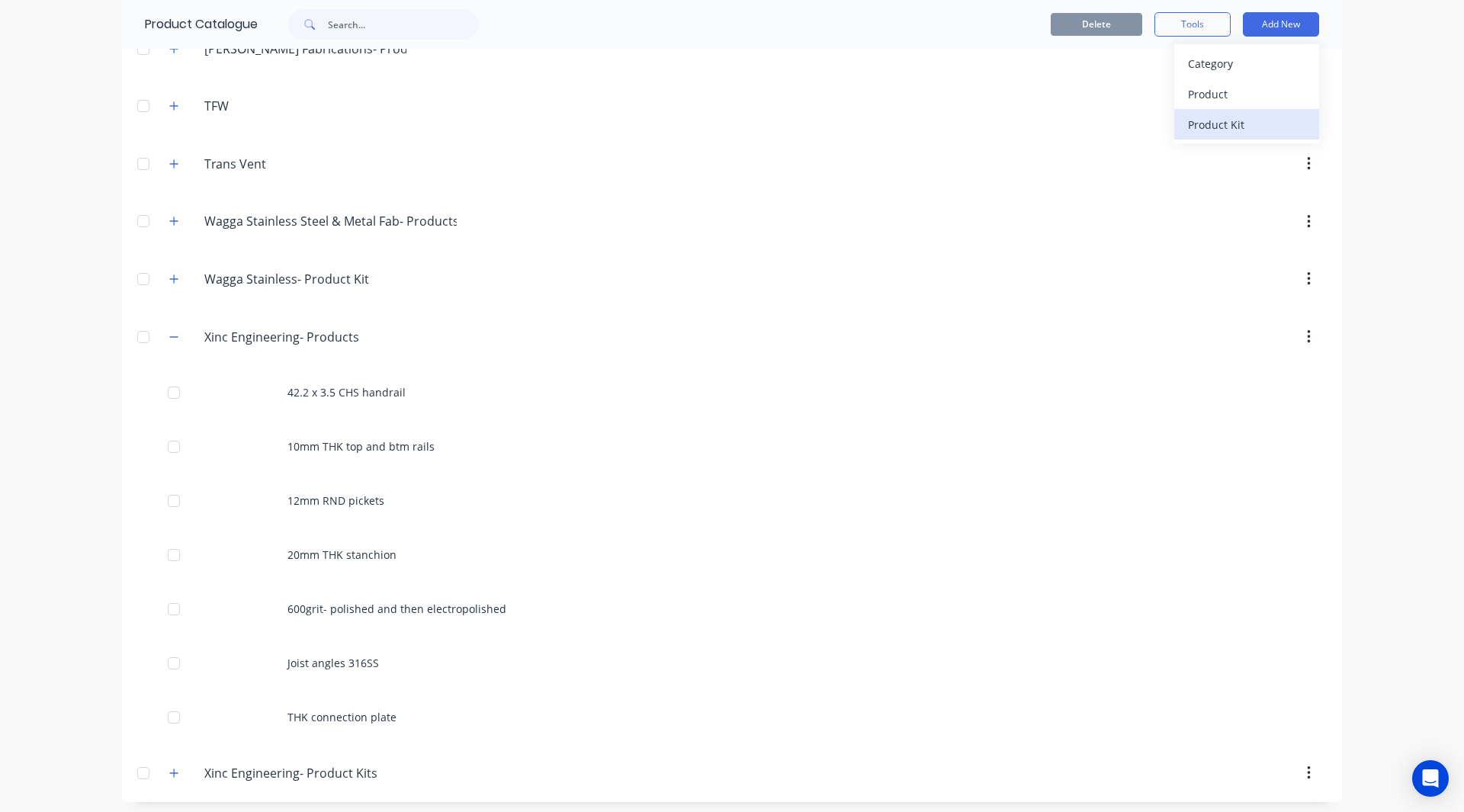
click at [1210, 121] on div "Product Kit" at bounding box center [1247, 124] width 117 height 22
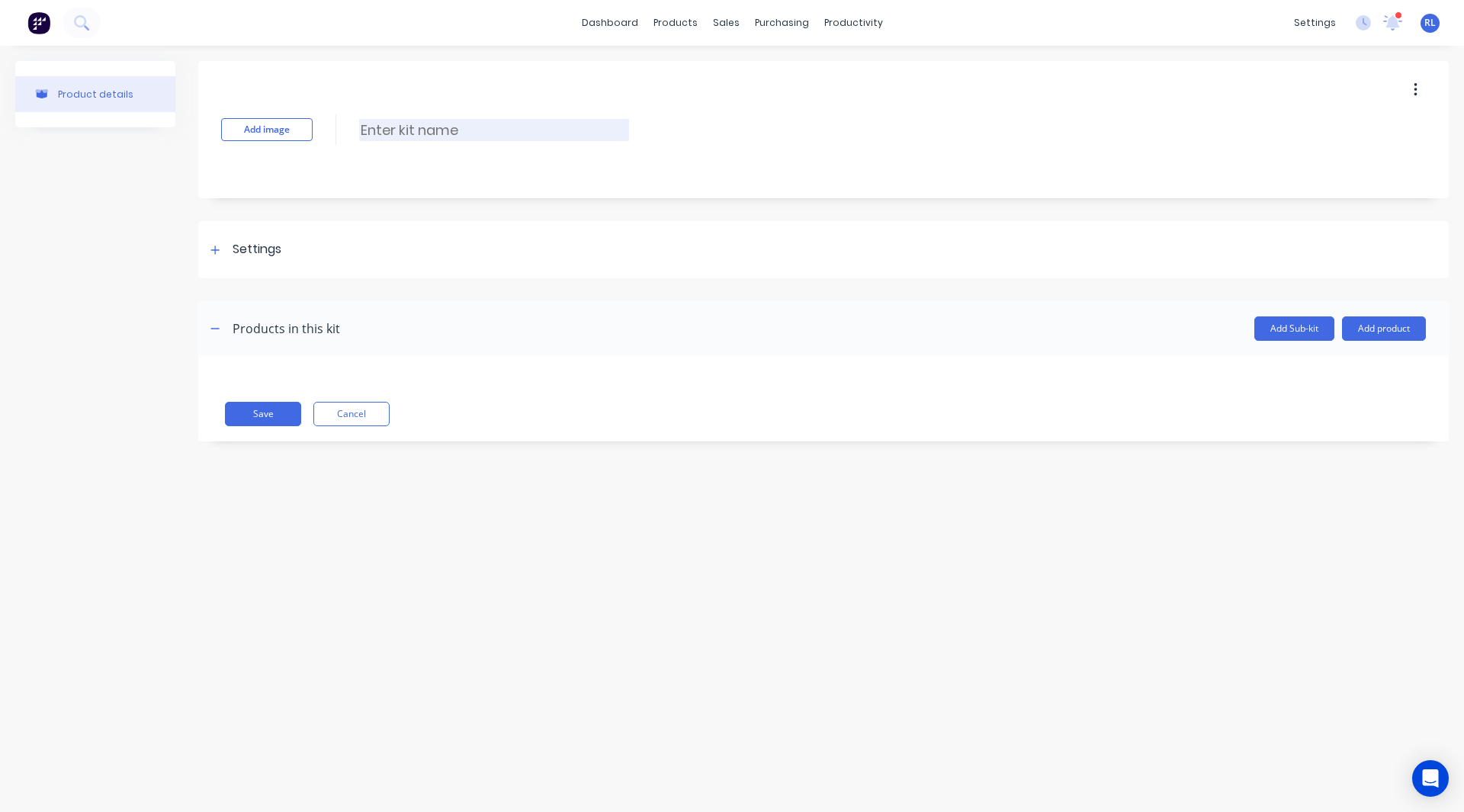
click at [389, 129] on input at bounding box center [493, 130] width 270 height 22
paste input "Balustrades 316SS:"
click at [162, 217] on div "Product details" at bounding box center [95, 263] width 160 height 404
click at [208, 260] on div "Settings" at bounding box center [823, 249] width 1250 height 57
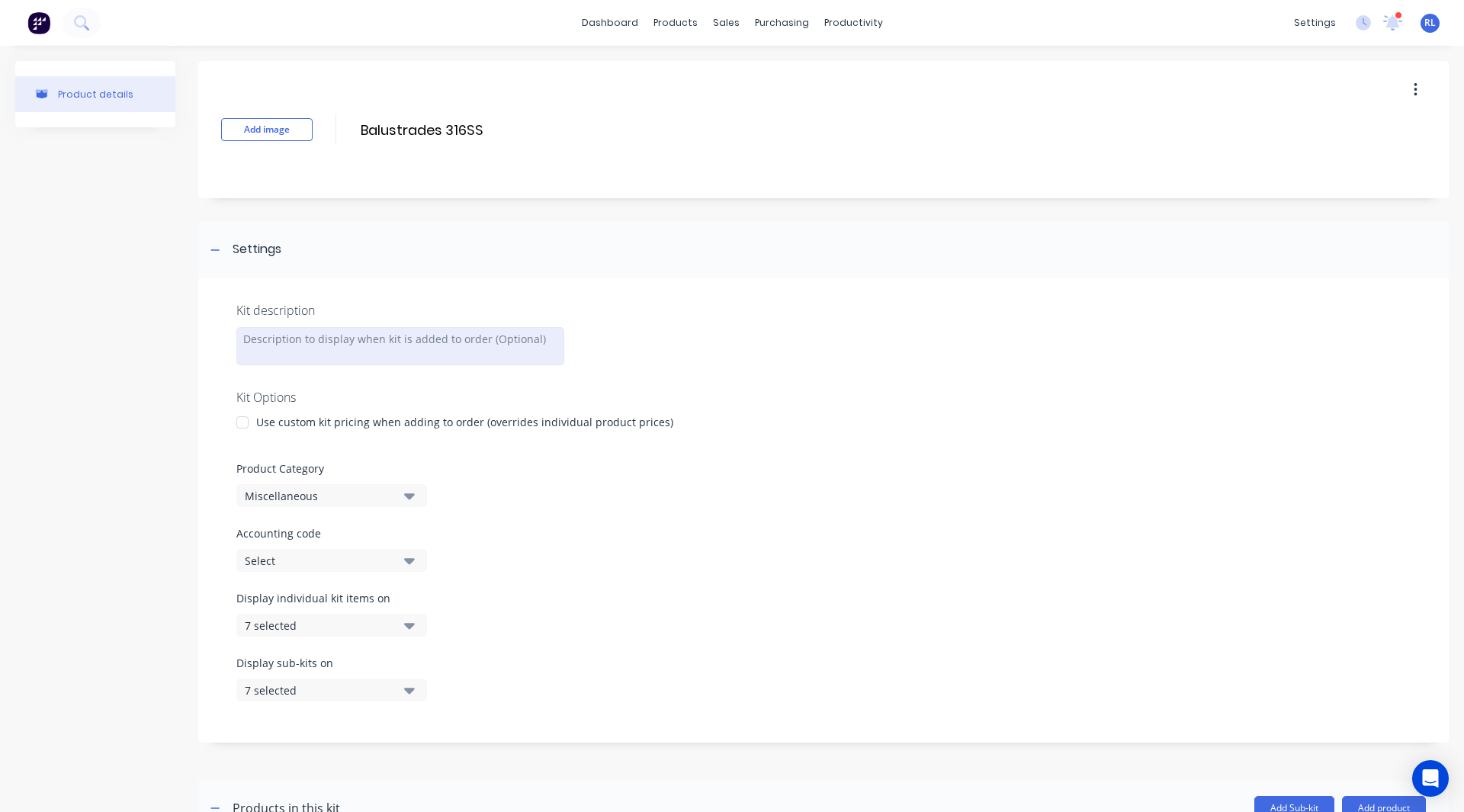
click at [277, 347] on div at bounding box center [400, 346] width 328 height 38
paste div
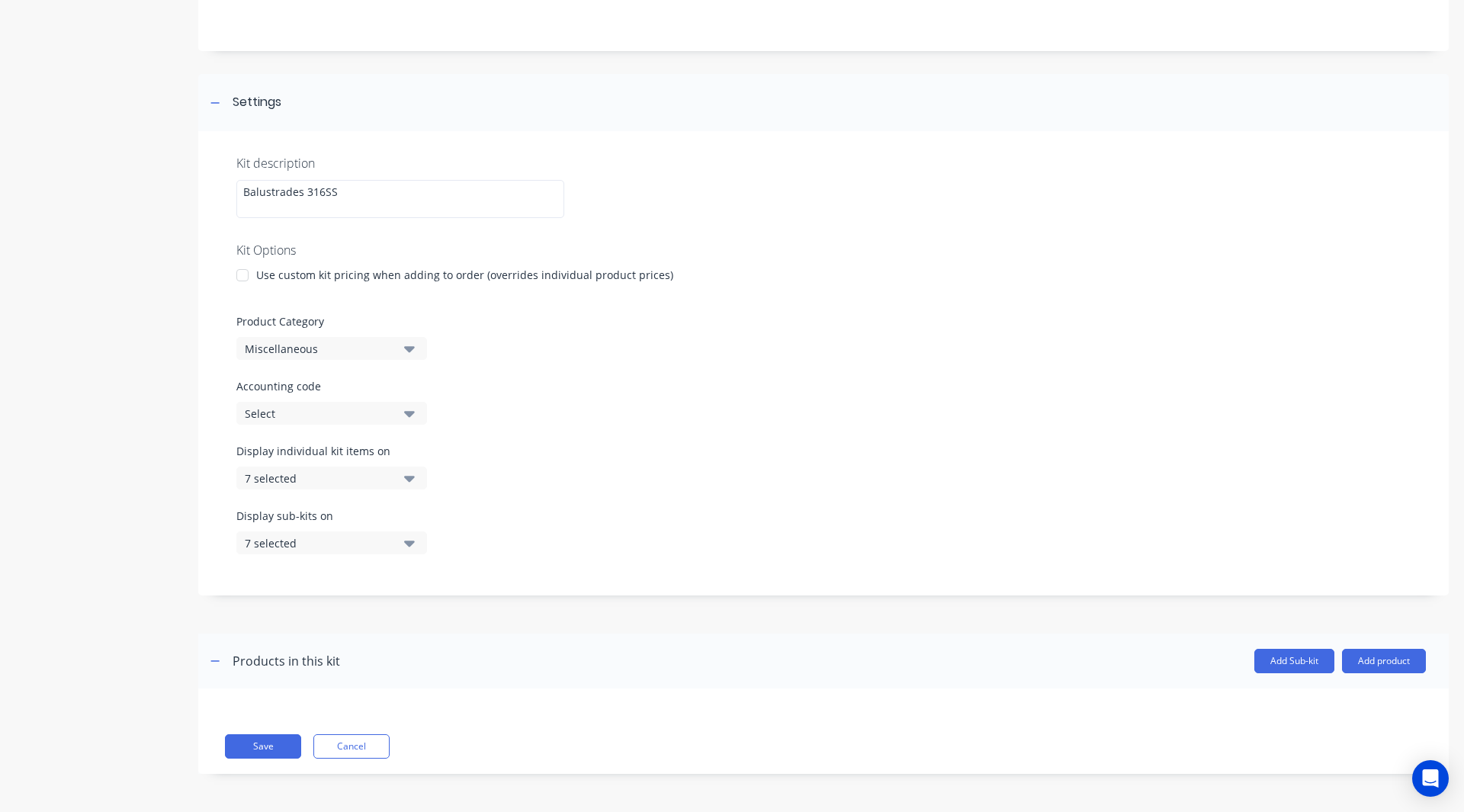
click at [326, 346] on div "Miscellaneous" at bounding box center [318, 349] width 148 height 16
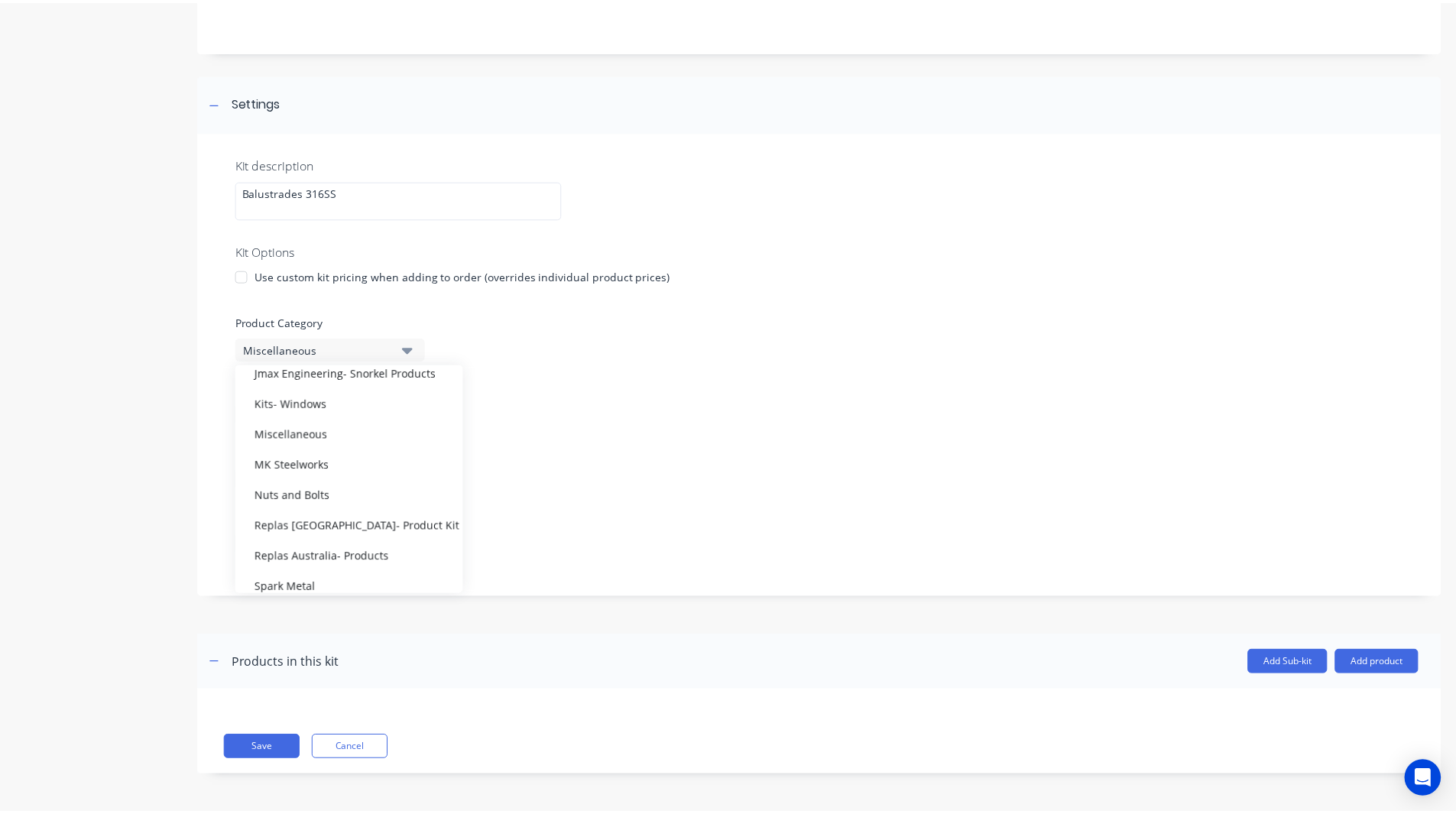
scroll to position [993, 0]
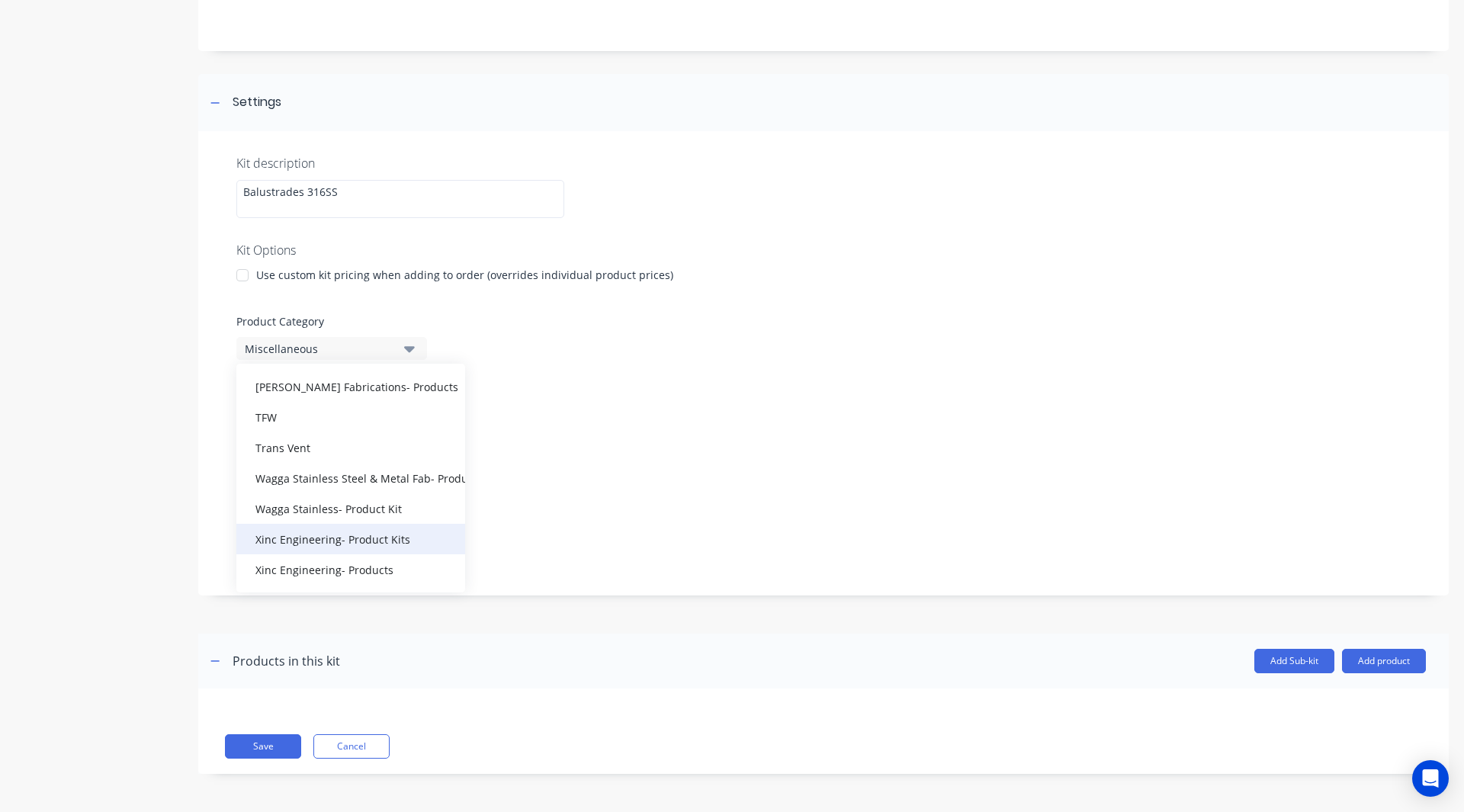
click at [331, 544] on div "Xinc Engineering- Product Kits" at bounding box center [351, 538] width 228 height 30
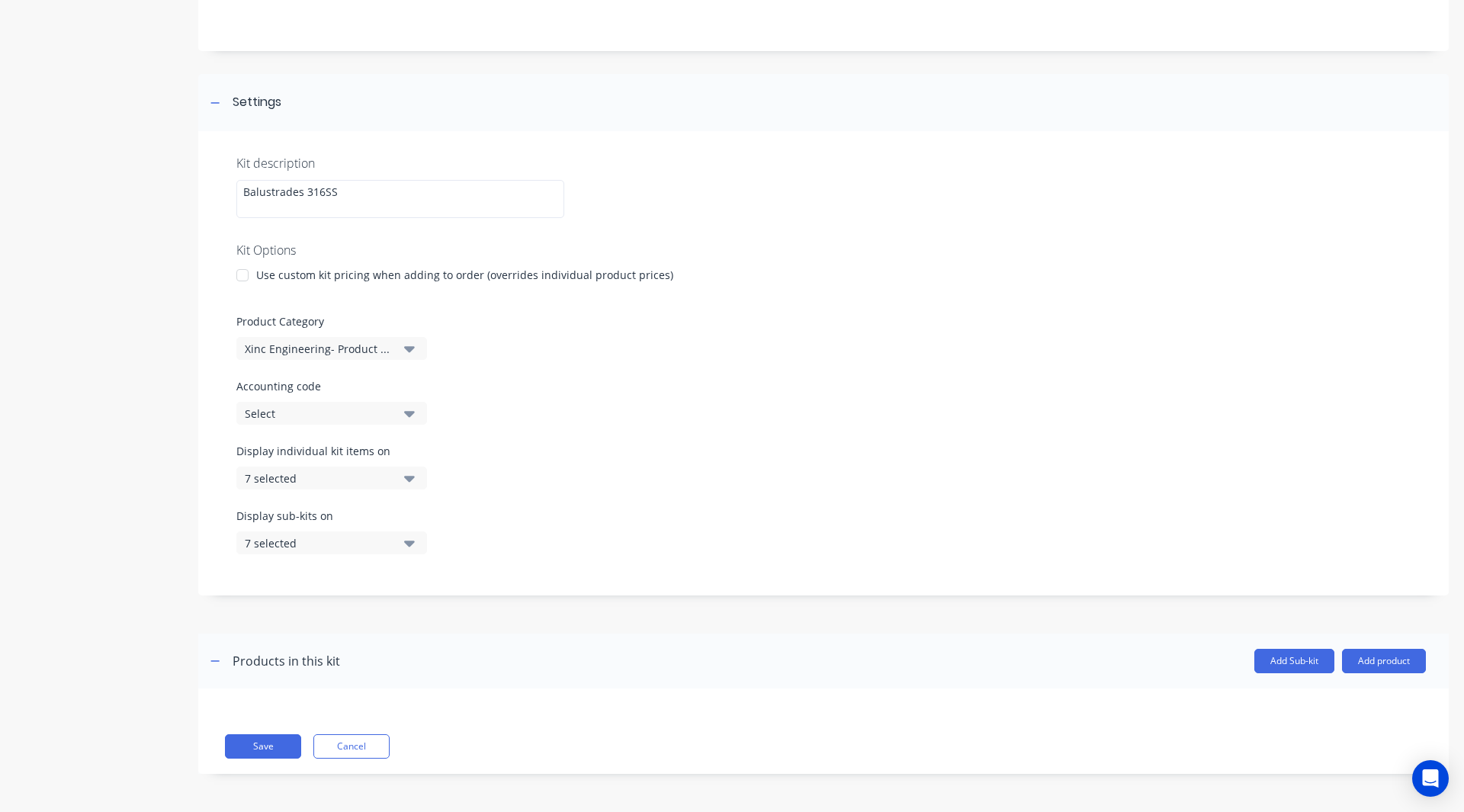
click at [139, 462] on div "Product details" at bounding box center [95, 355] width 160 height 883
click at [1347, 664] on button "Add product" at bounding box center [1383, 661] width 84 height 24
click at [1329, 698] on div "Product catalogue" at bounding box center [1353, 699] width 117 height 22
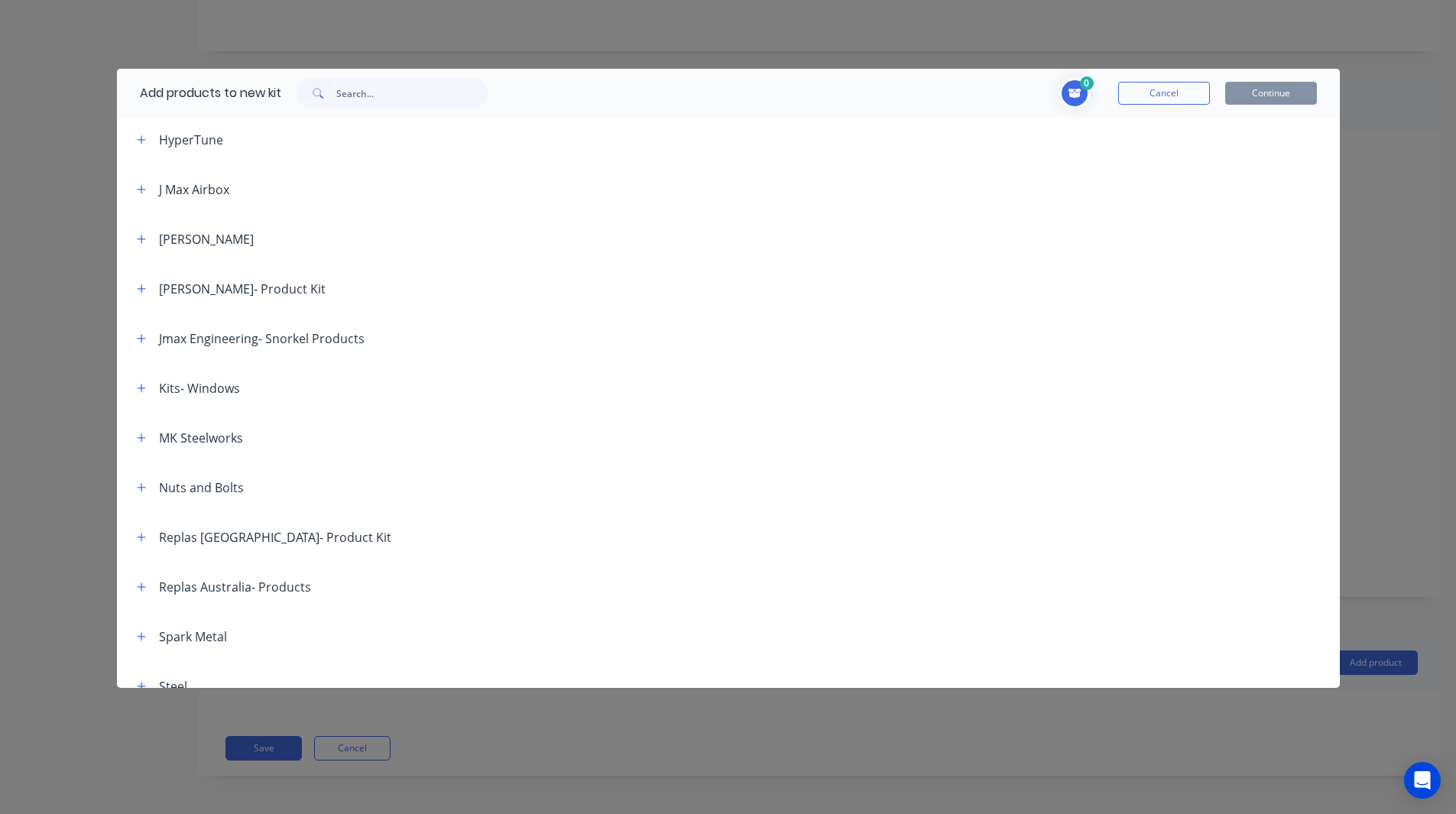
scroll to position [1317, 0]
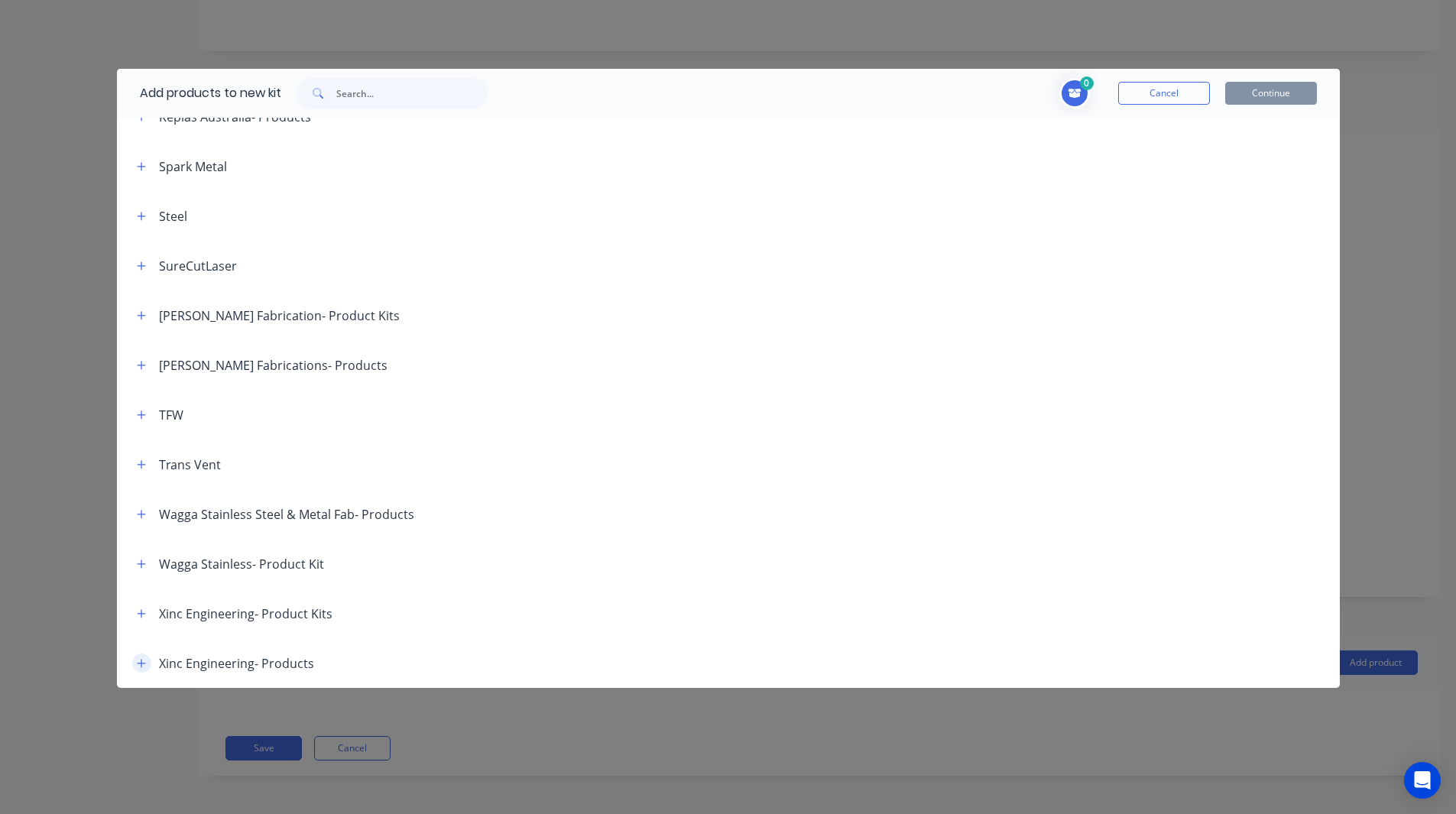
click at [144, 660] on icon "button" at bounding box center [141, 663] width 9 height 11
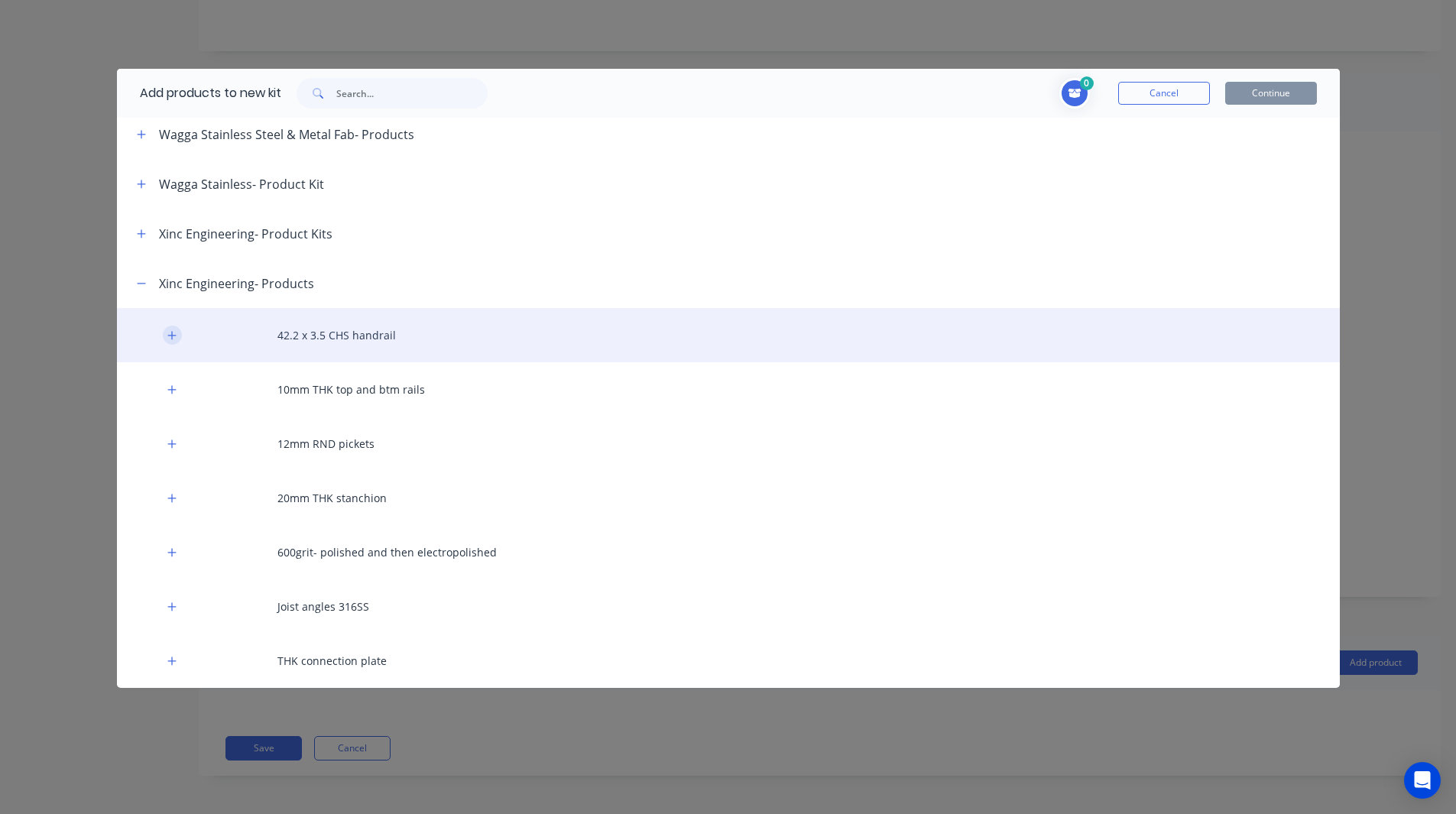
click at [177, 334] on button "button" at bounding box center [172, 334] width 19 height 19
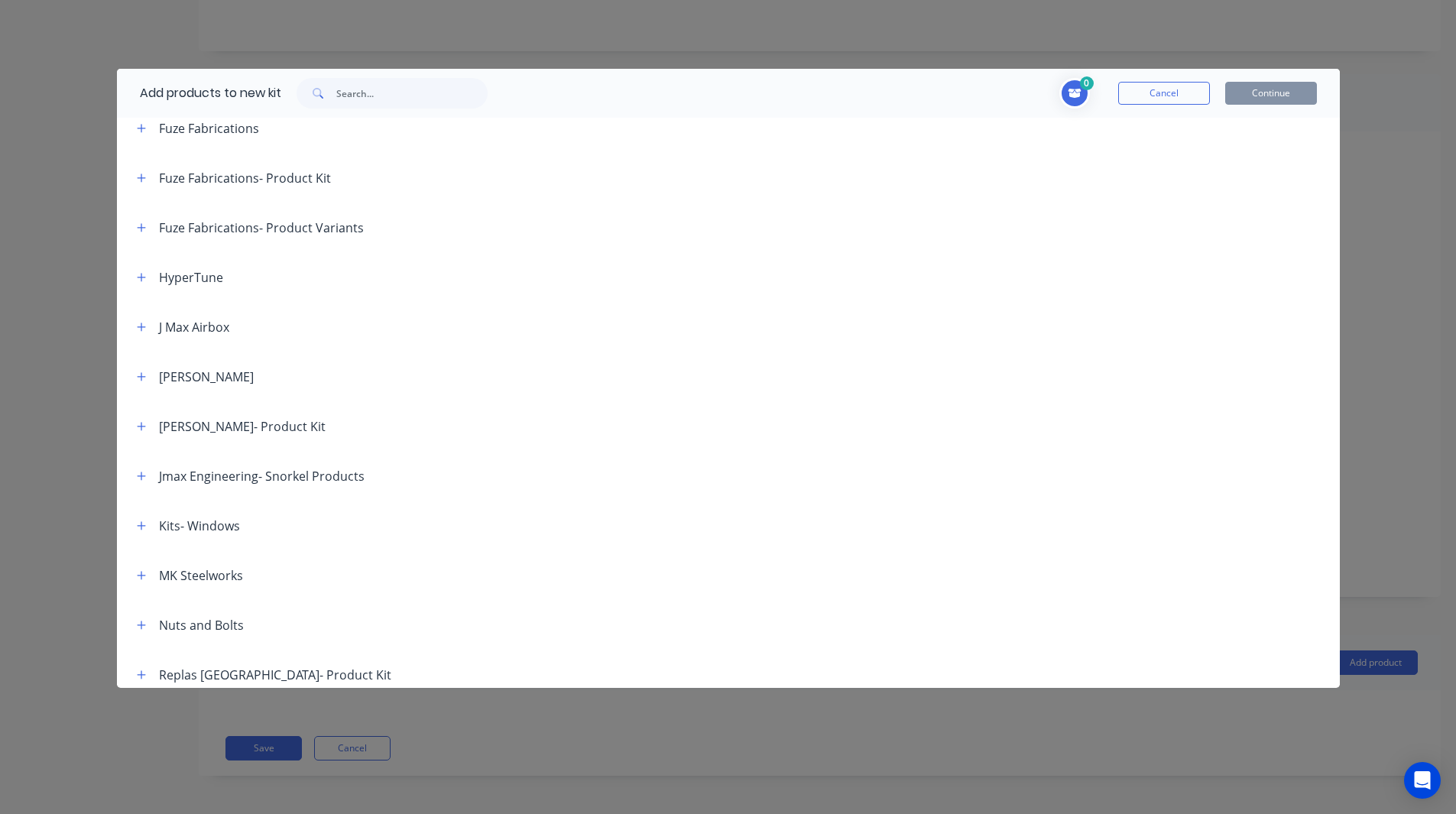
scroll to position [0, 0]
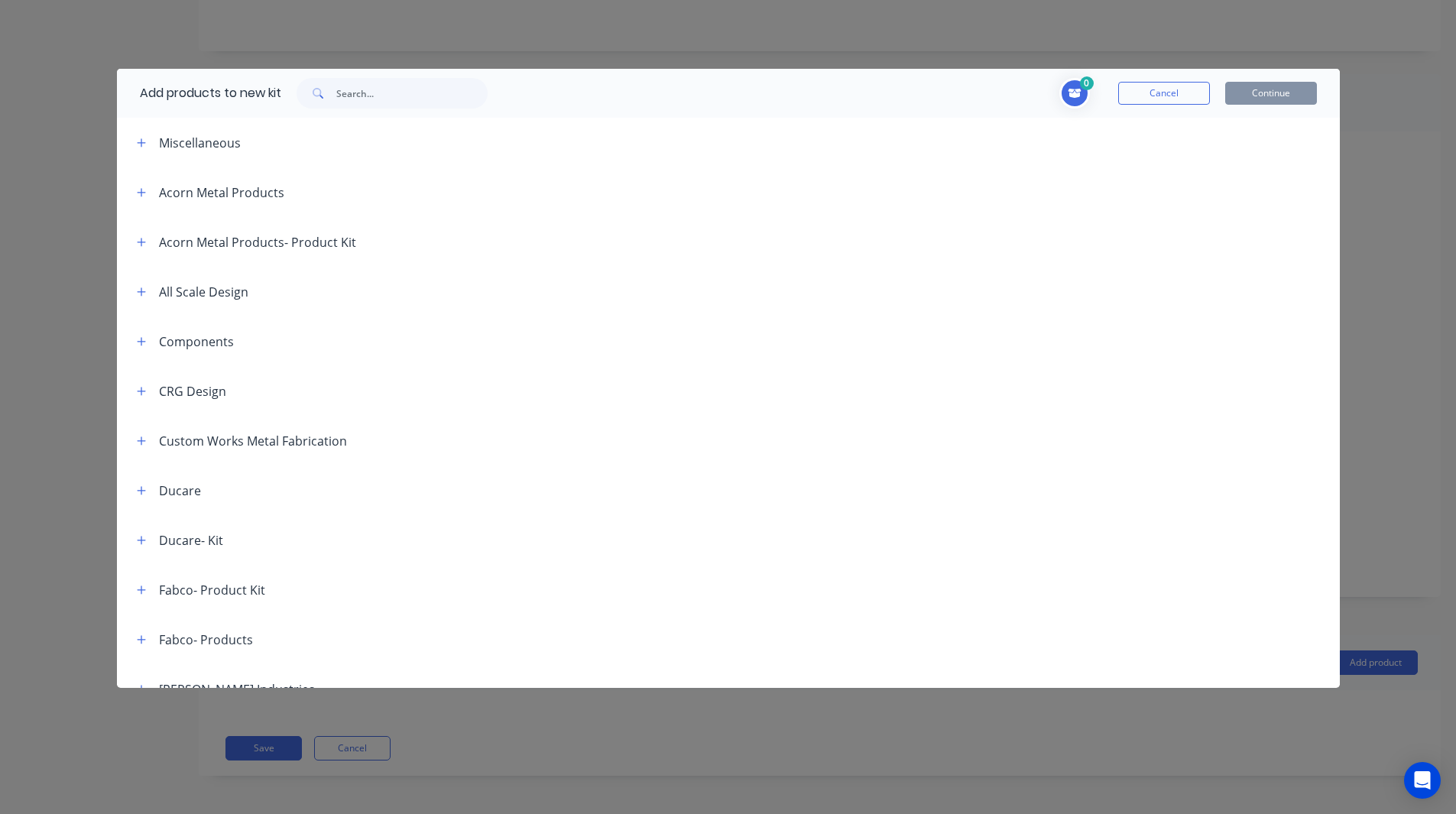
click at [150, 150] on span at bounding box center [141, 142] width 19 height 19
click at [142, 144] on icon "button" at bounding box center [141, 142] width 9 height 11
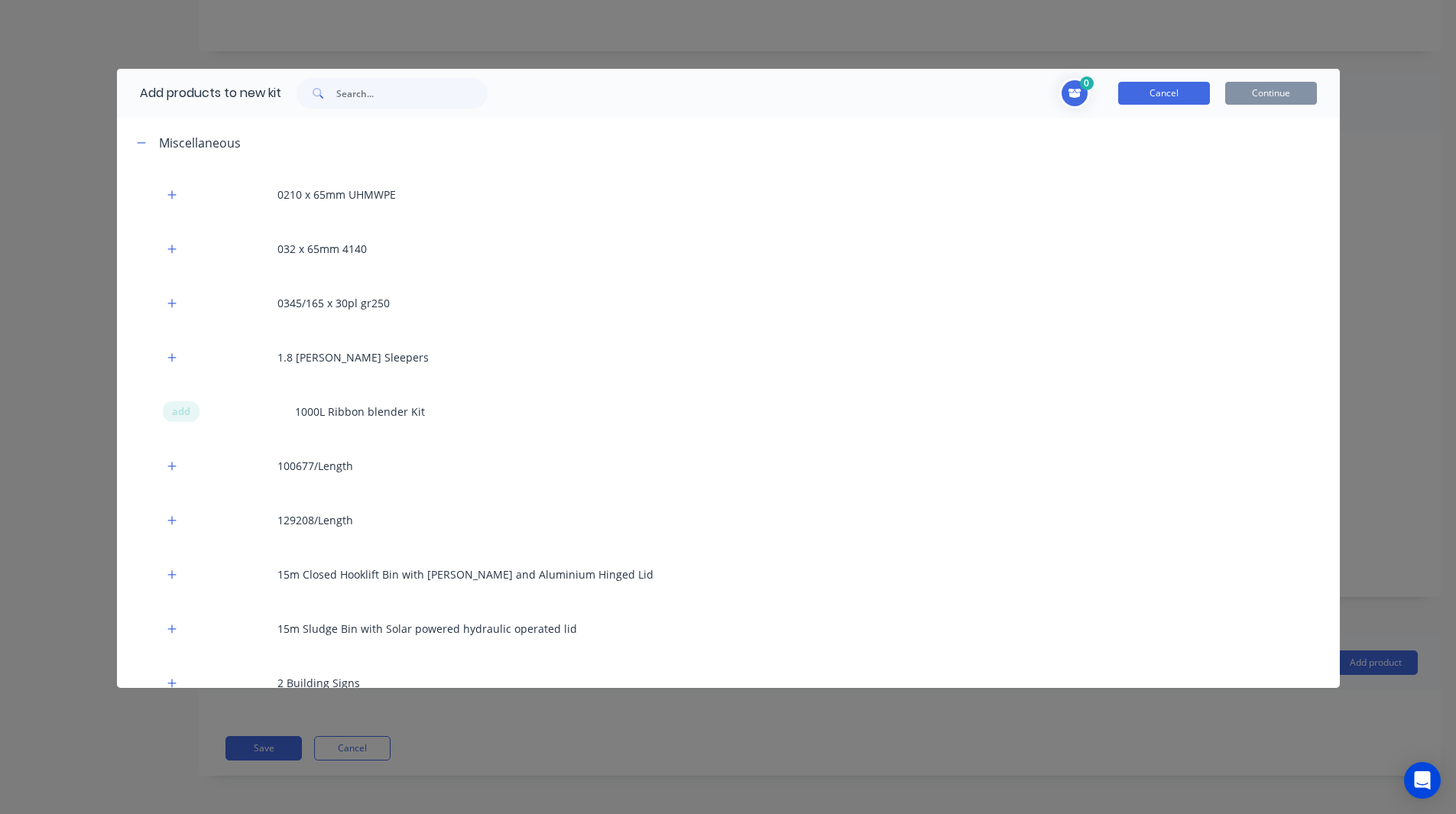
click at [1180, 99] on button "Cancel" at bounding box center [1164, 93] width 92 height 23
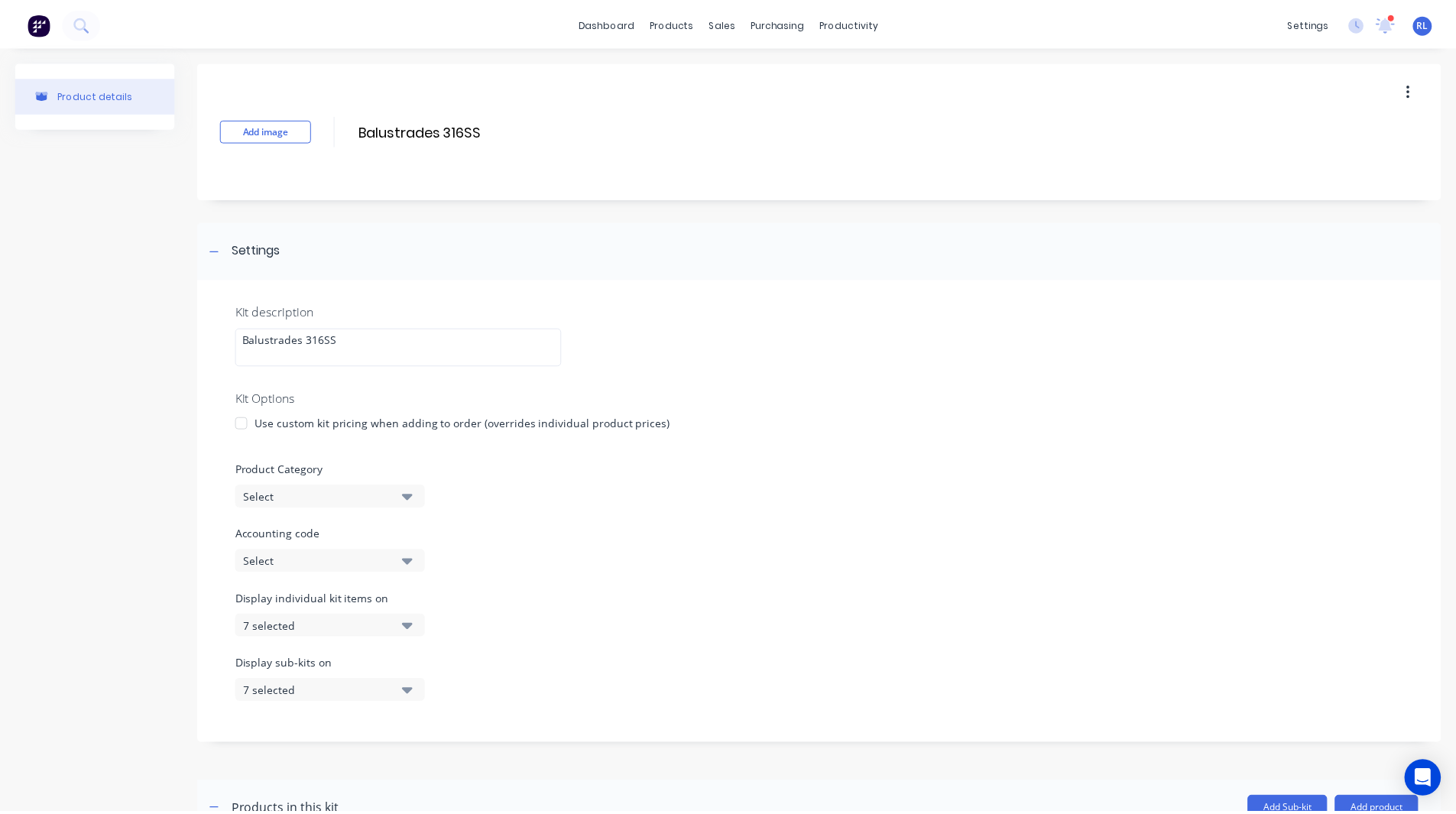
scroll to position [147, 0]
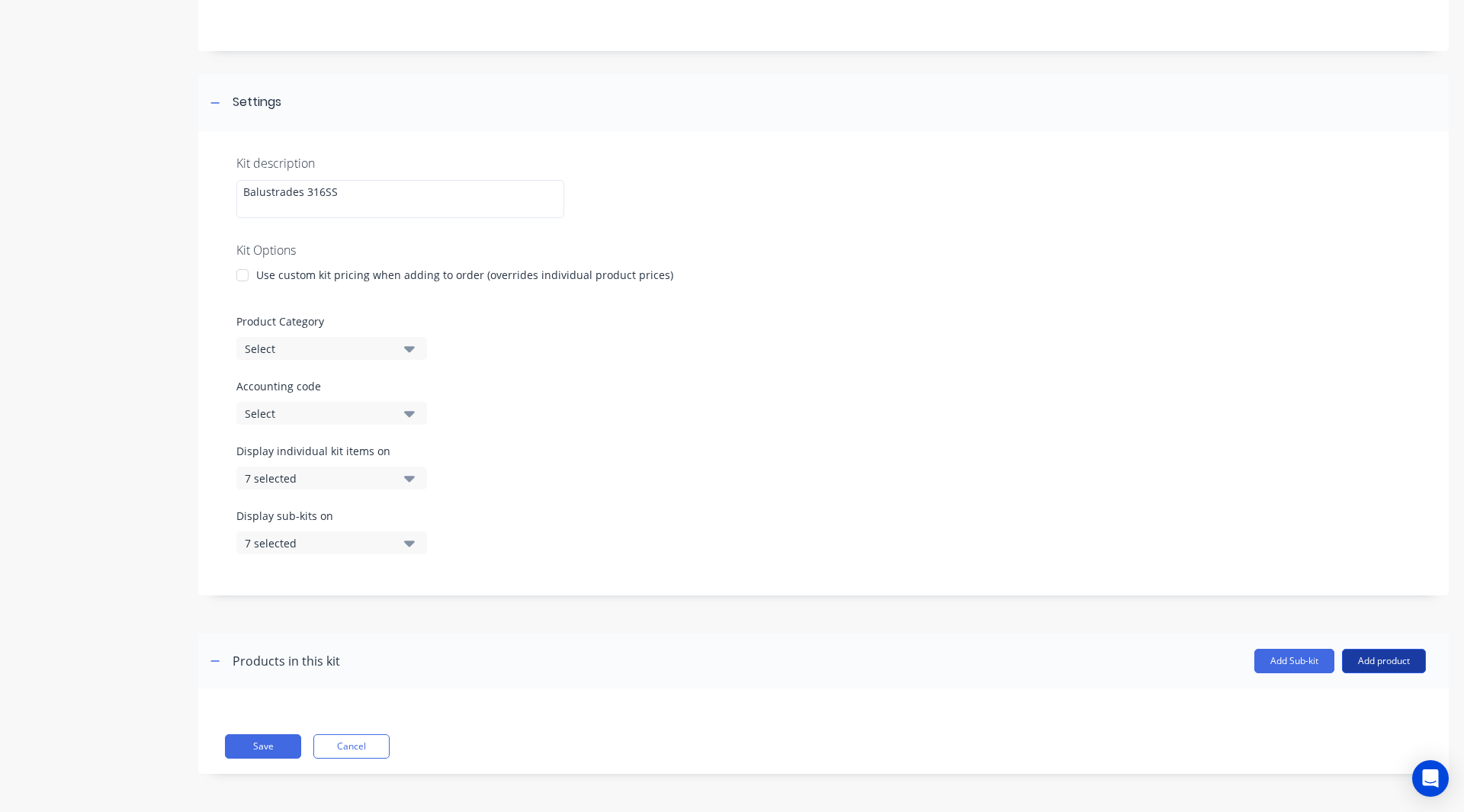
click at [1373, 659] on button "Add product" at bounding box center [1383, 661] width 84 height 24
click at [1340, 694] on div "Product catalogue" at bounding box center [1353, 699] width 117 height 22
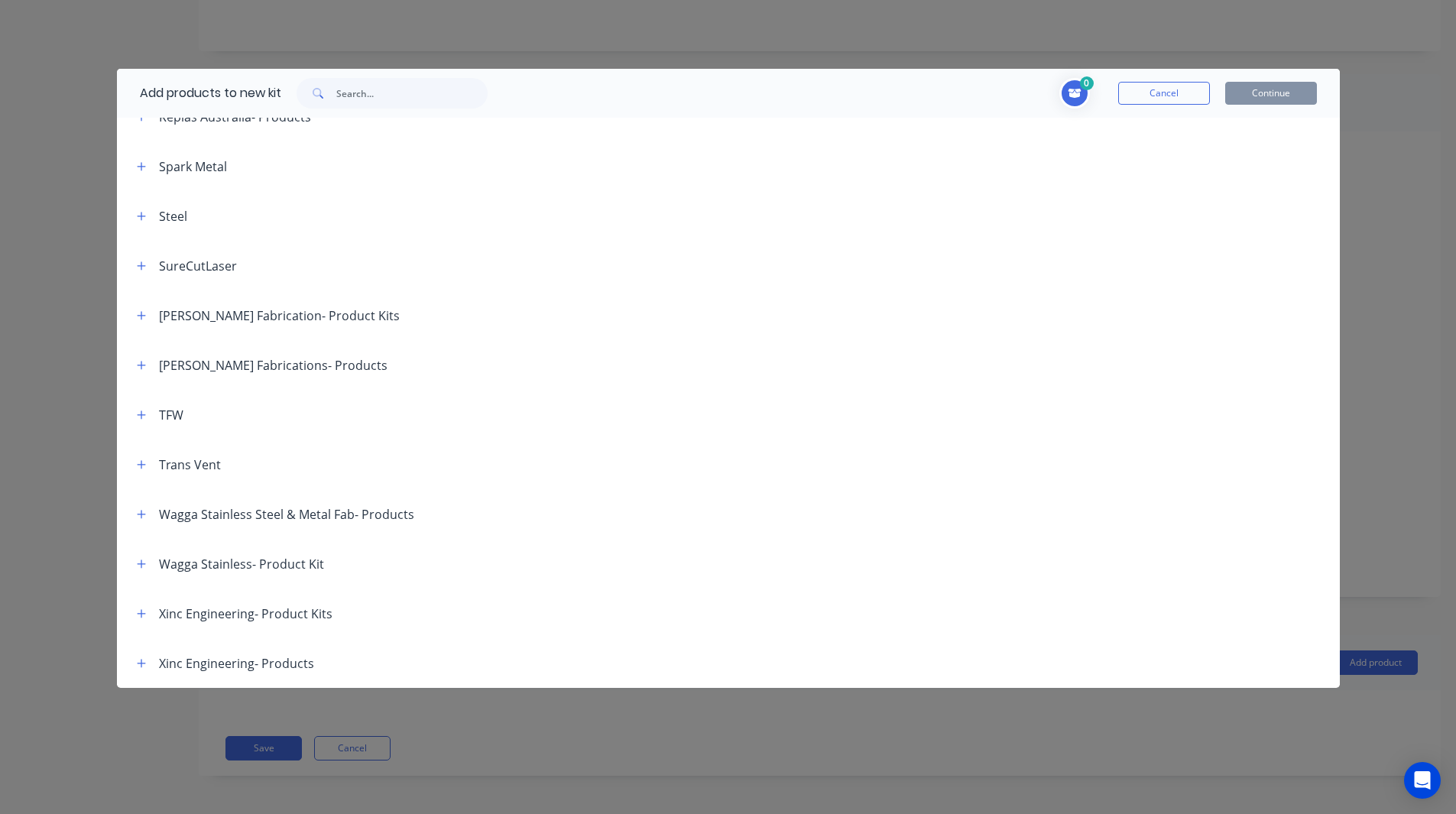
scroll to position [76, 0]
click at [144, 664] on icon "button" at bounding box center [141, 663] width 9 height 11
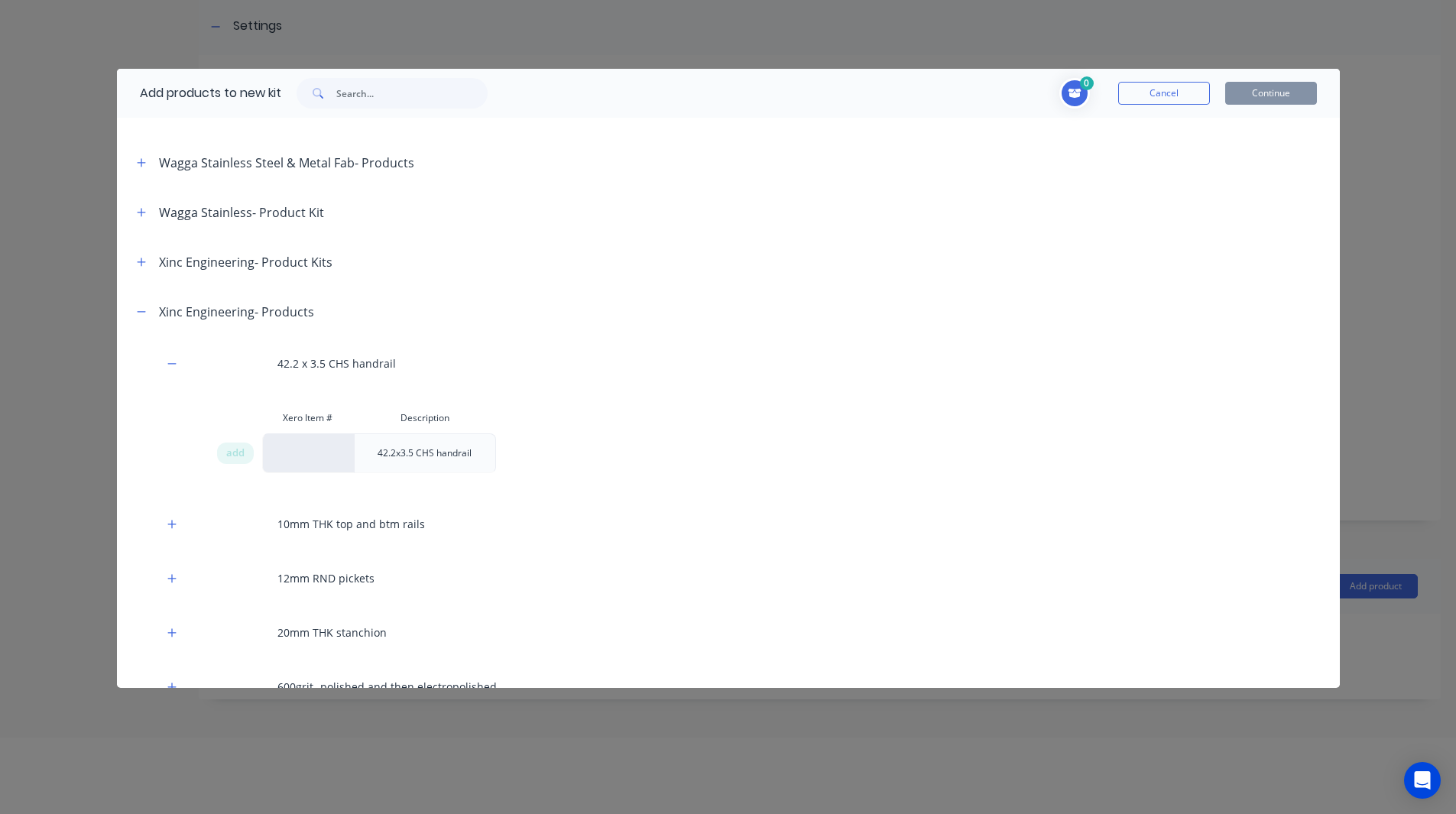
scroll to position [1803, 0]
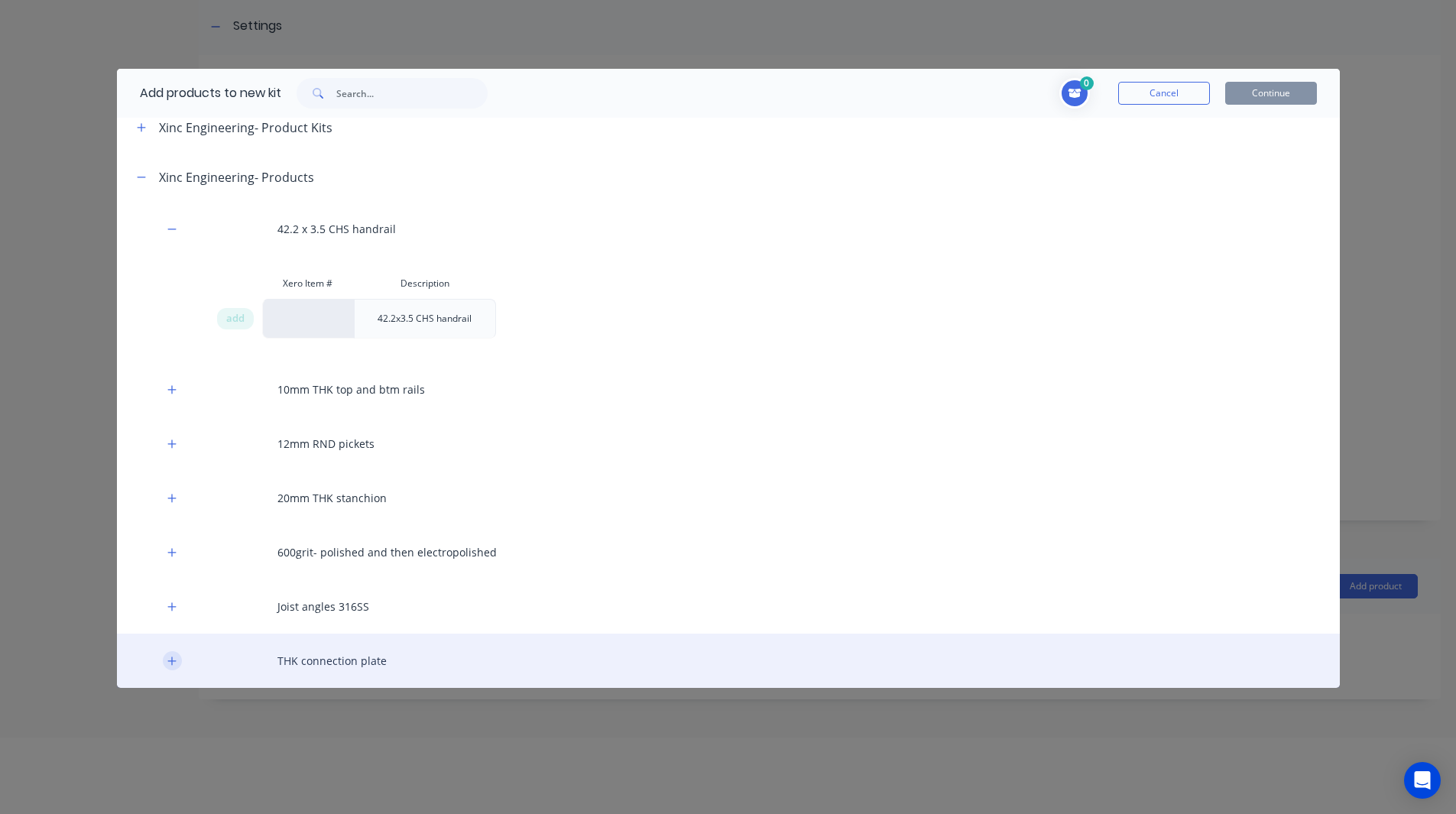
click at [164, 656] on button "button" at bounding box center [172, 660] width 19 height 19
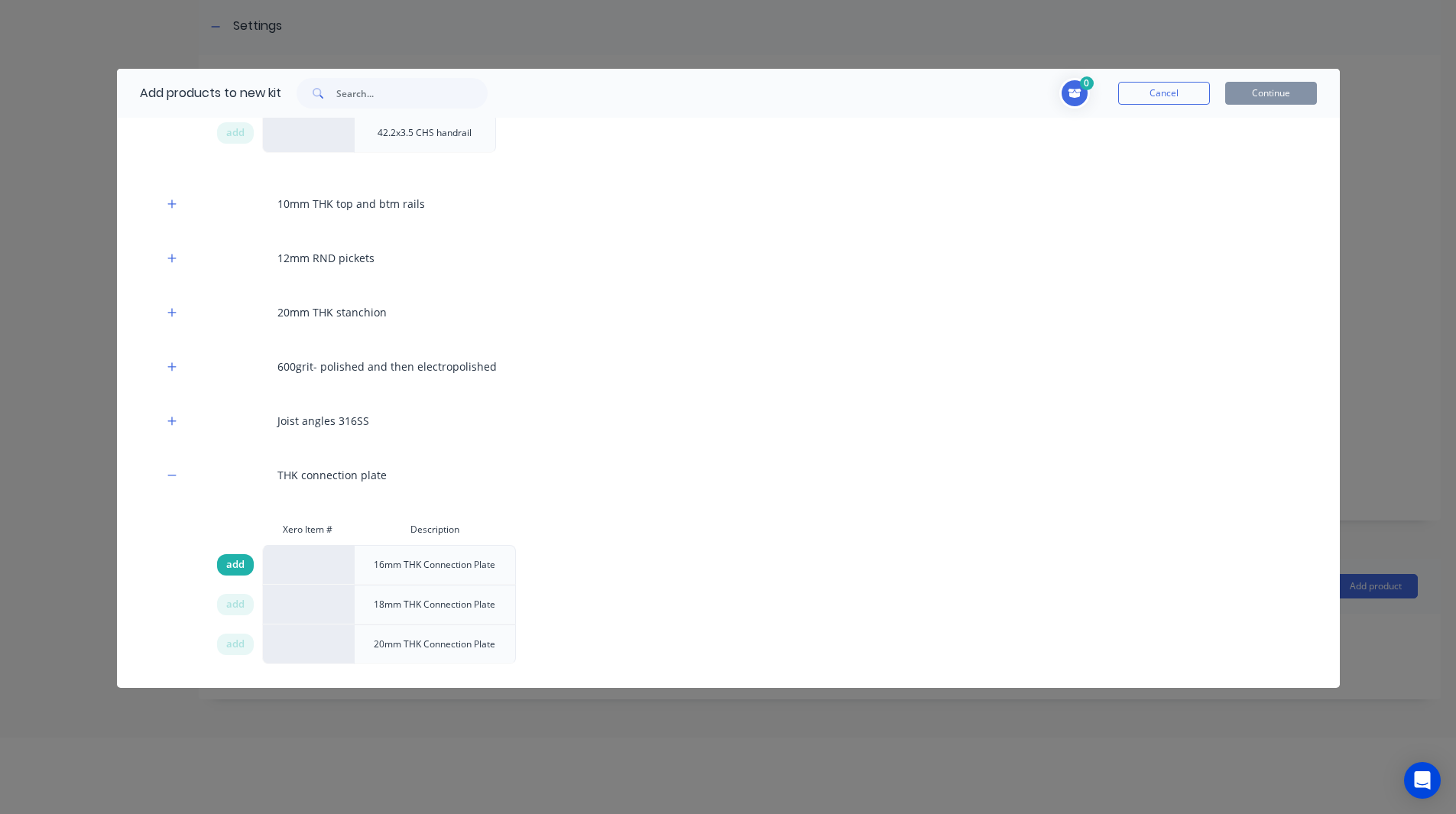
click at [235, 565] on span "add" at bounding box center [235, 565] width 18 height 16
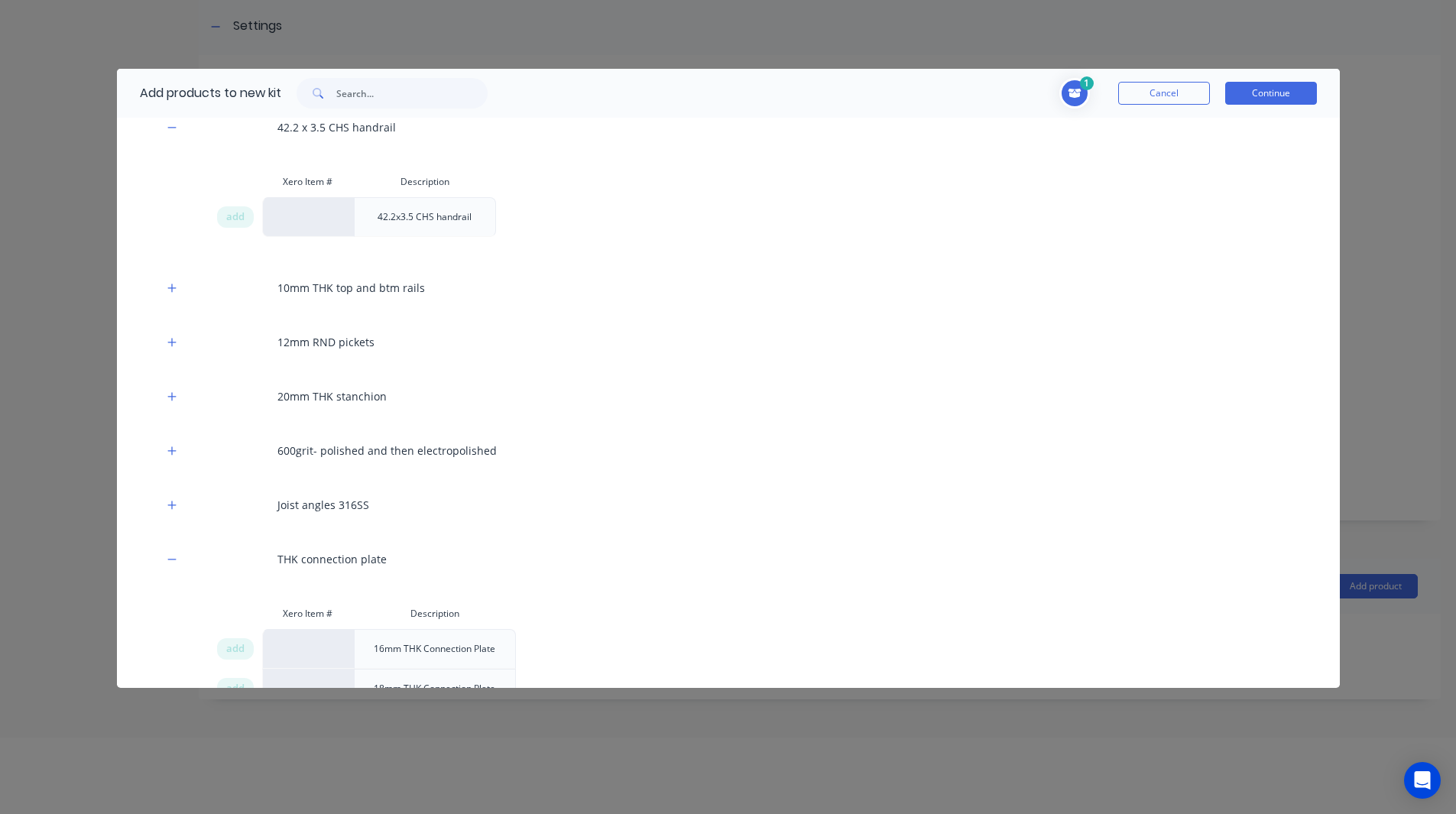
scroll to position [1904, 0]
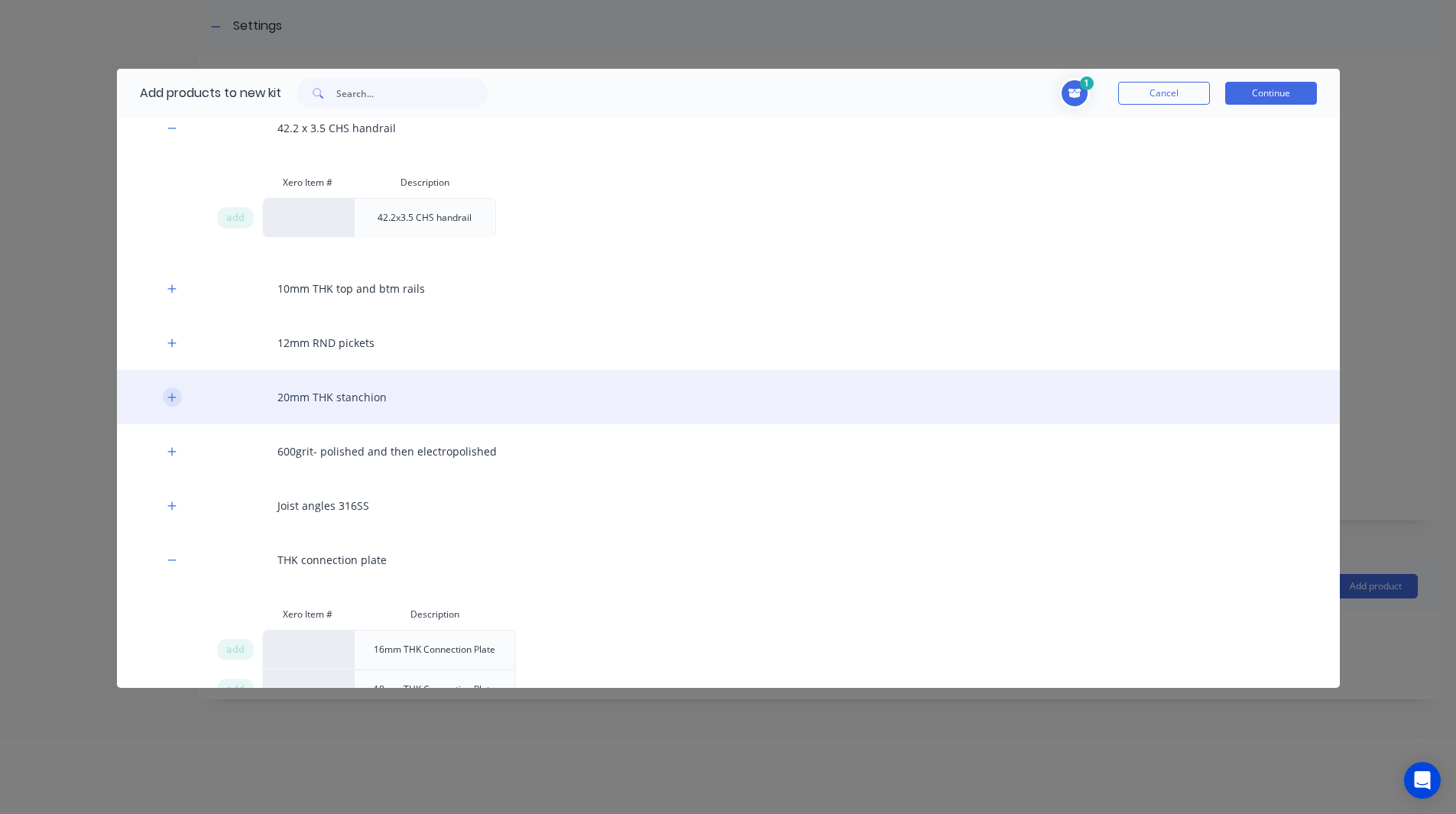
click at [165, 390] on button "button" at bounding box center [172, 396] width 19 height 19
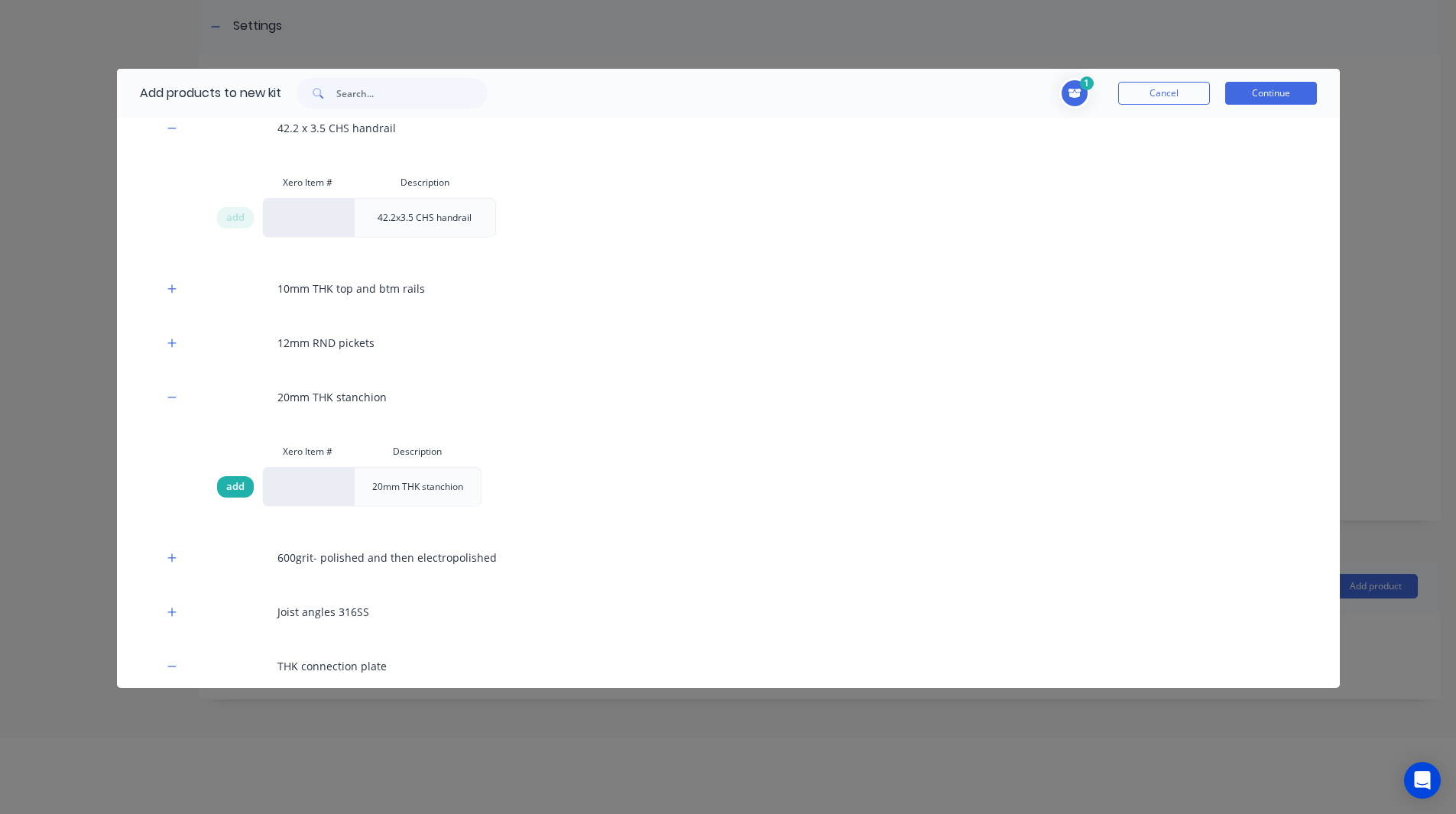
click at [242, 489] on span "add" at bounding box center [235, 486] width 18 height 16
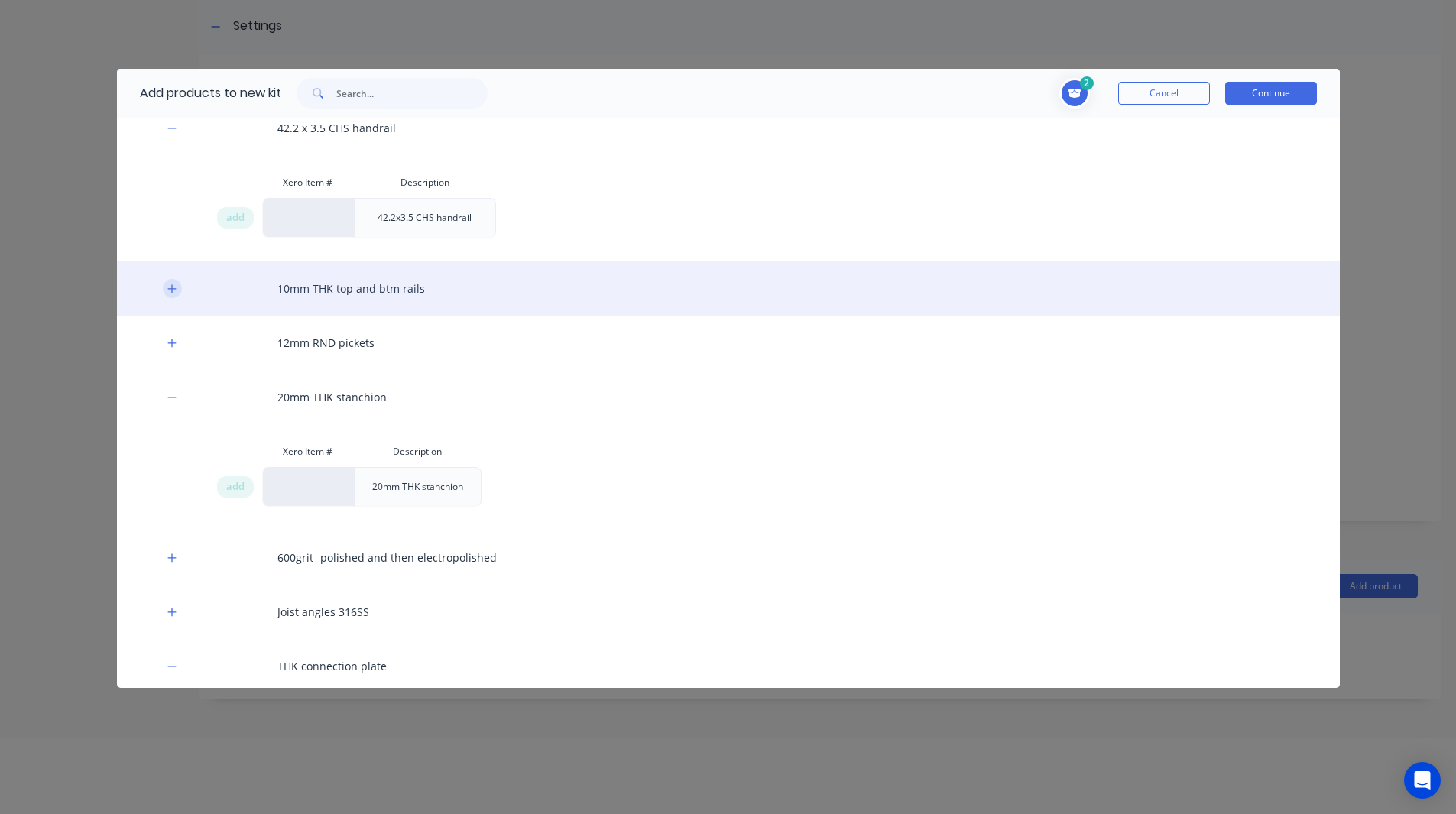
click at [170, 285] on icon "button" at bounding box center [172, 288] width 9 height 11
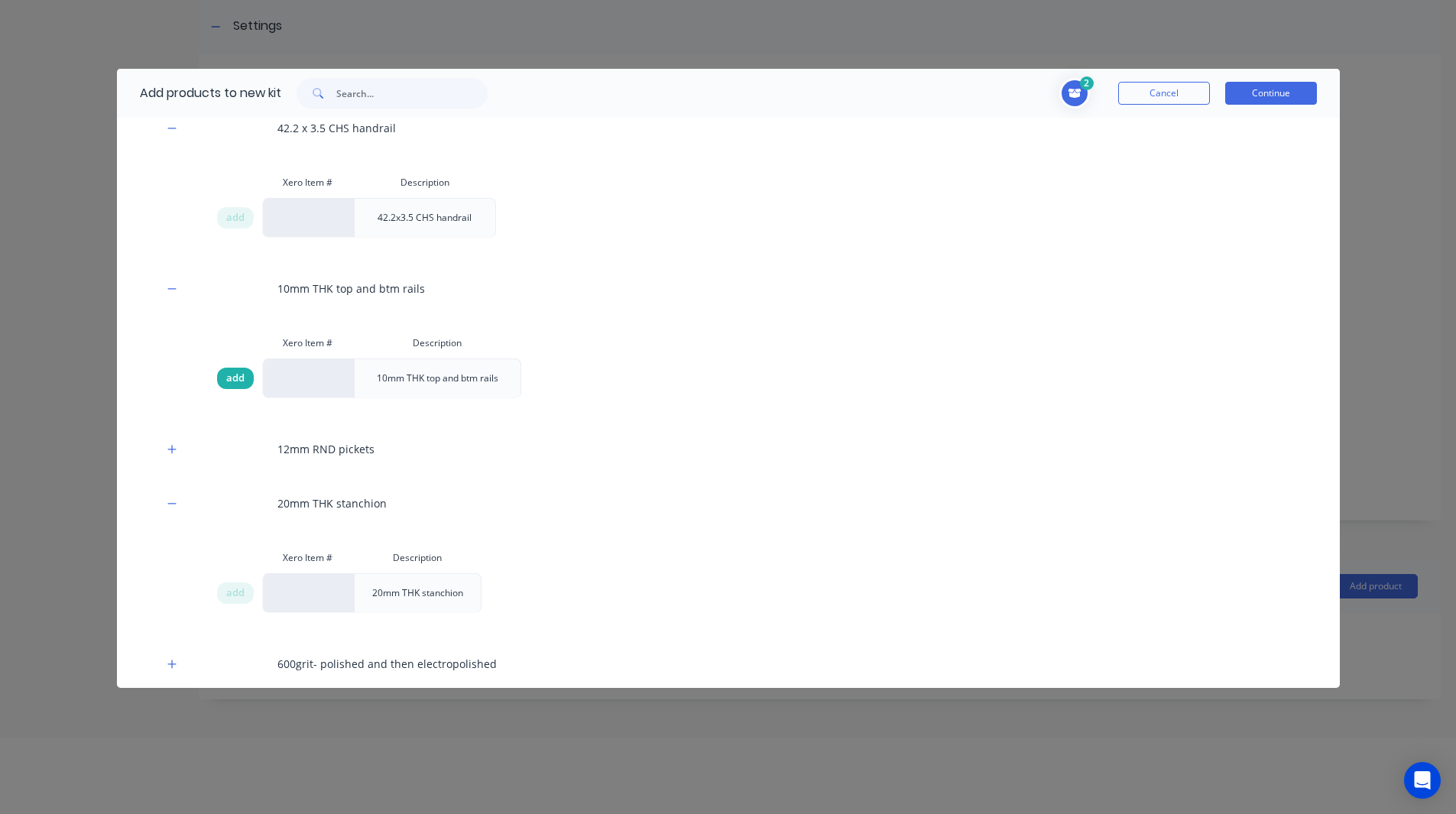
click at [229, 373] on span "add" at bounding box center [235, 378] width 18 height 16
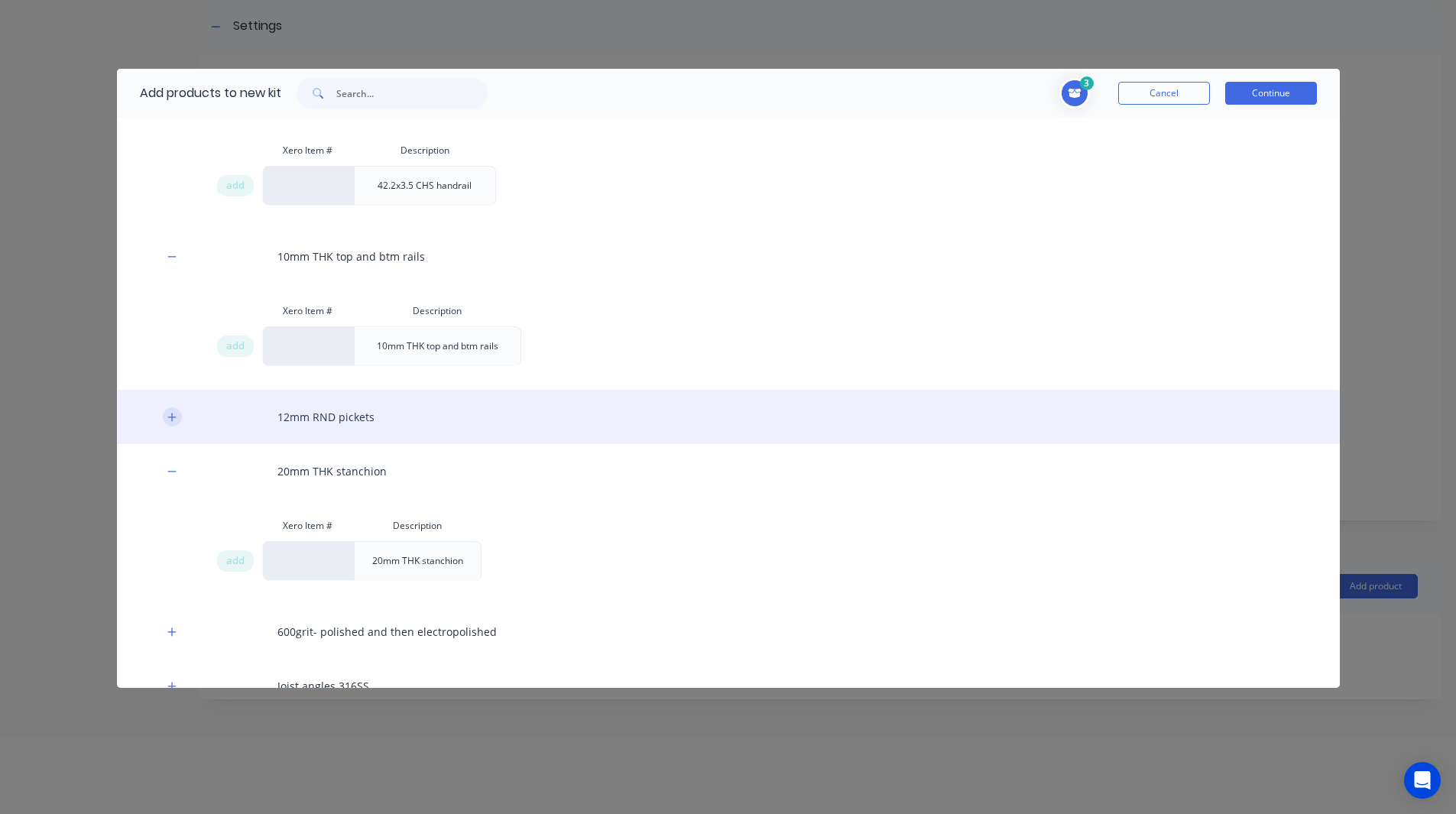
click at [171, 418] on icon "button" at bounding box center [172, 417] width 9 height 11
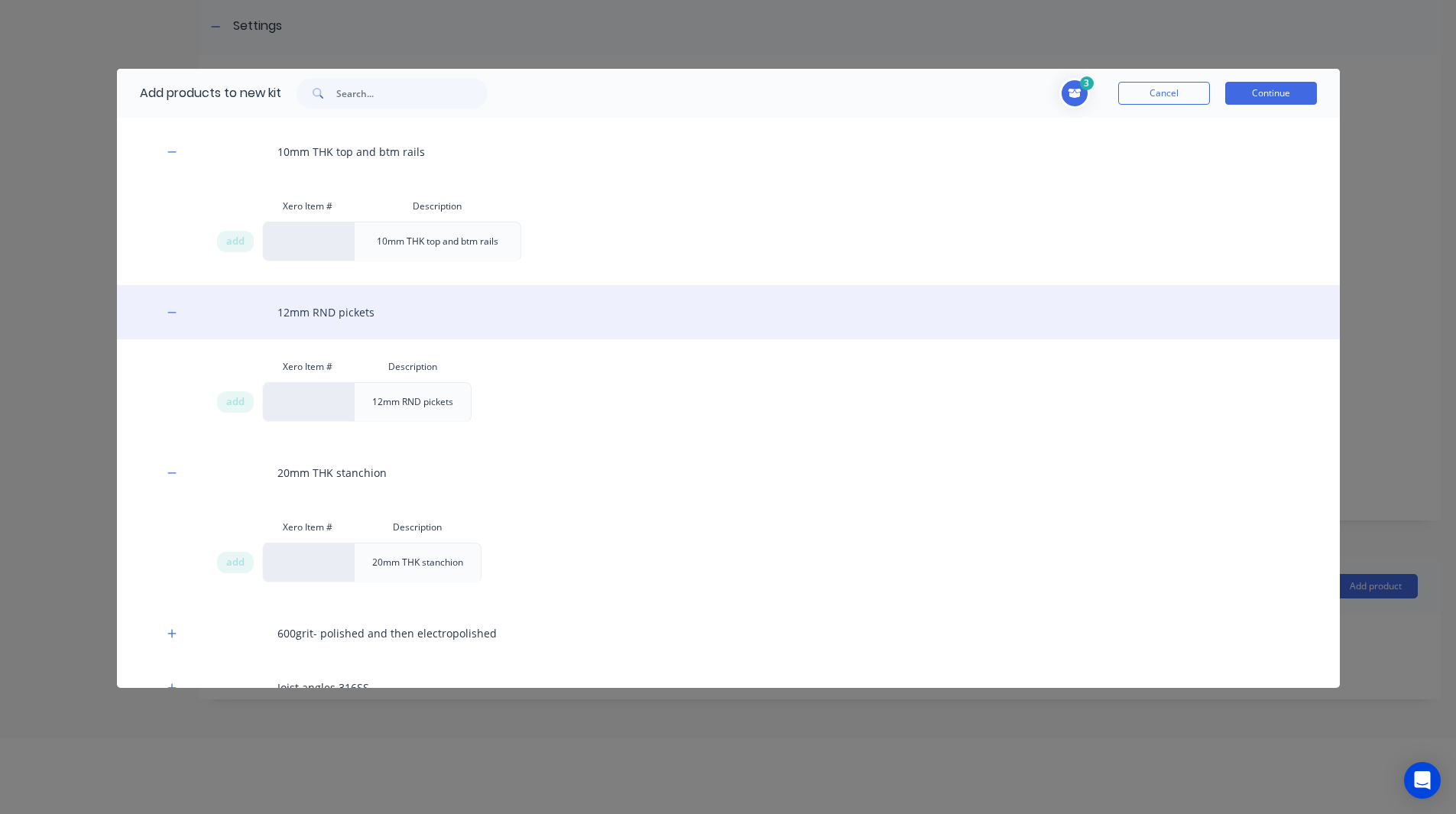
scroll to position [2042, 0]
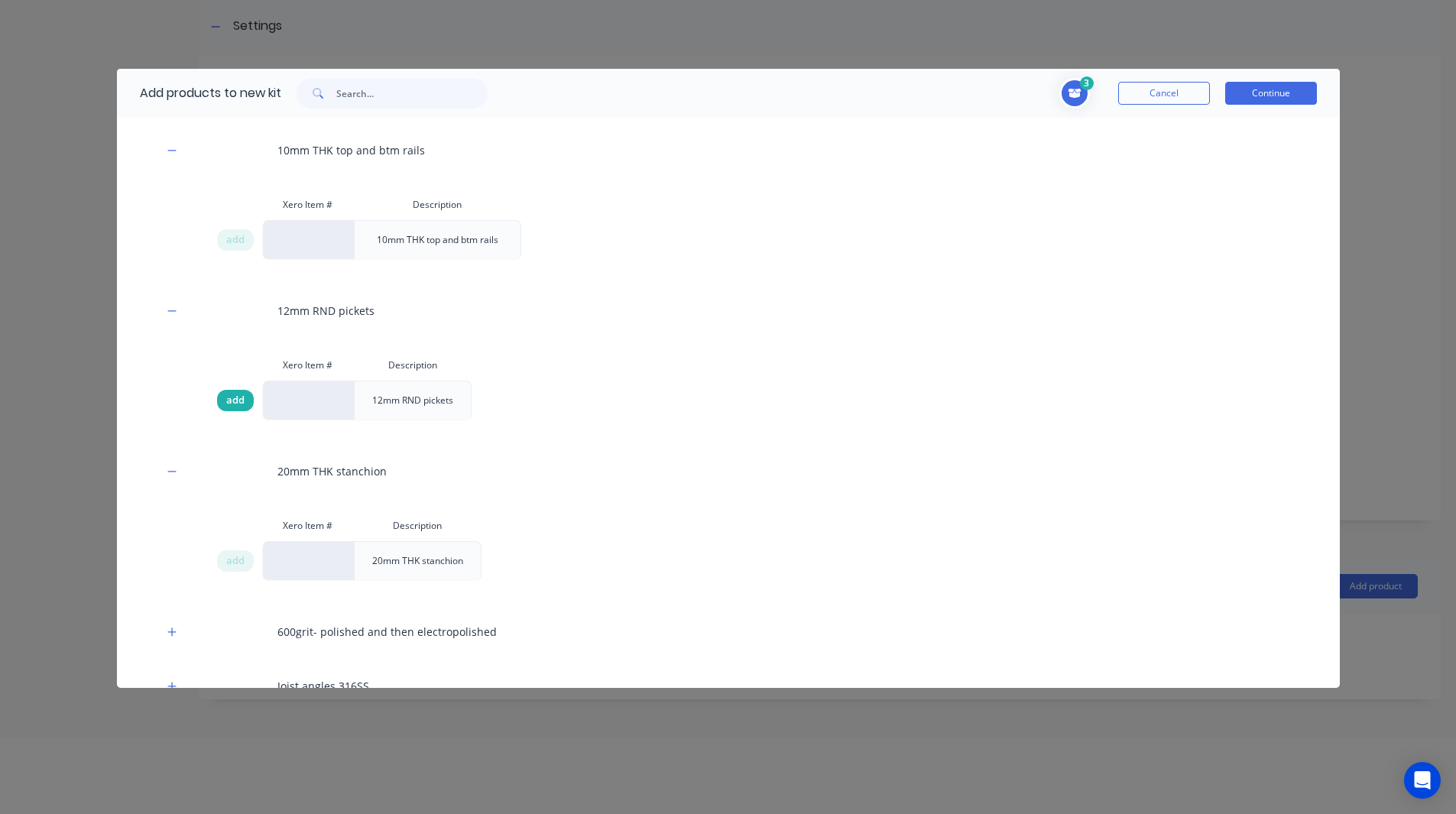
click at [231, 405] on span "add" at bounding box center [235, 400] width 18 height 16
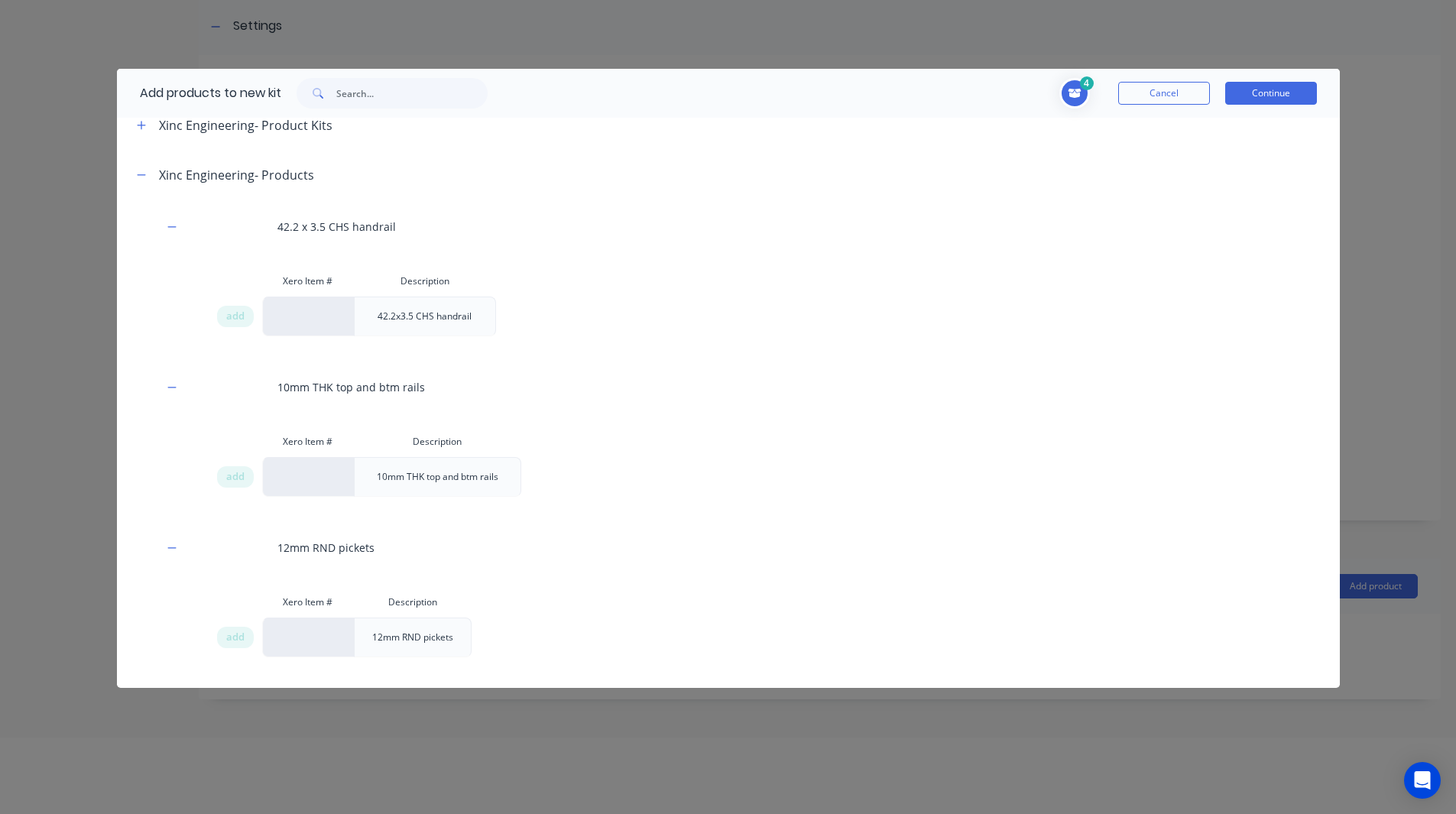
scroll to position [1805, 0]
click at [238, 315] on span "add" at bounding box center [235, 317] width 18 height 16
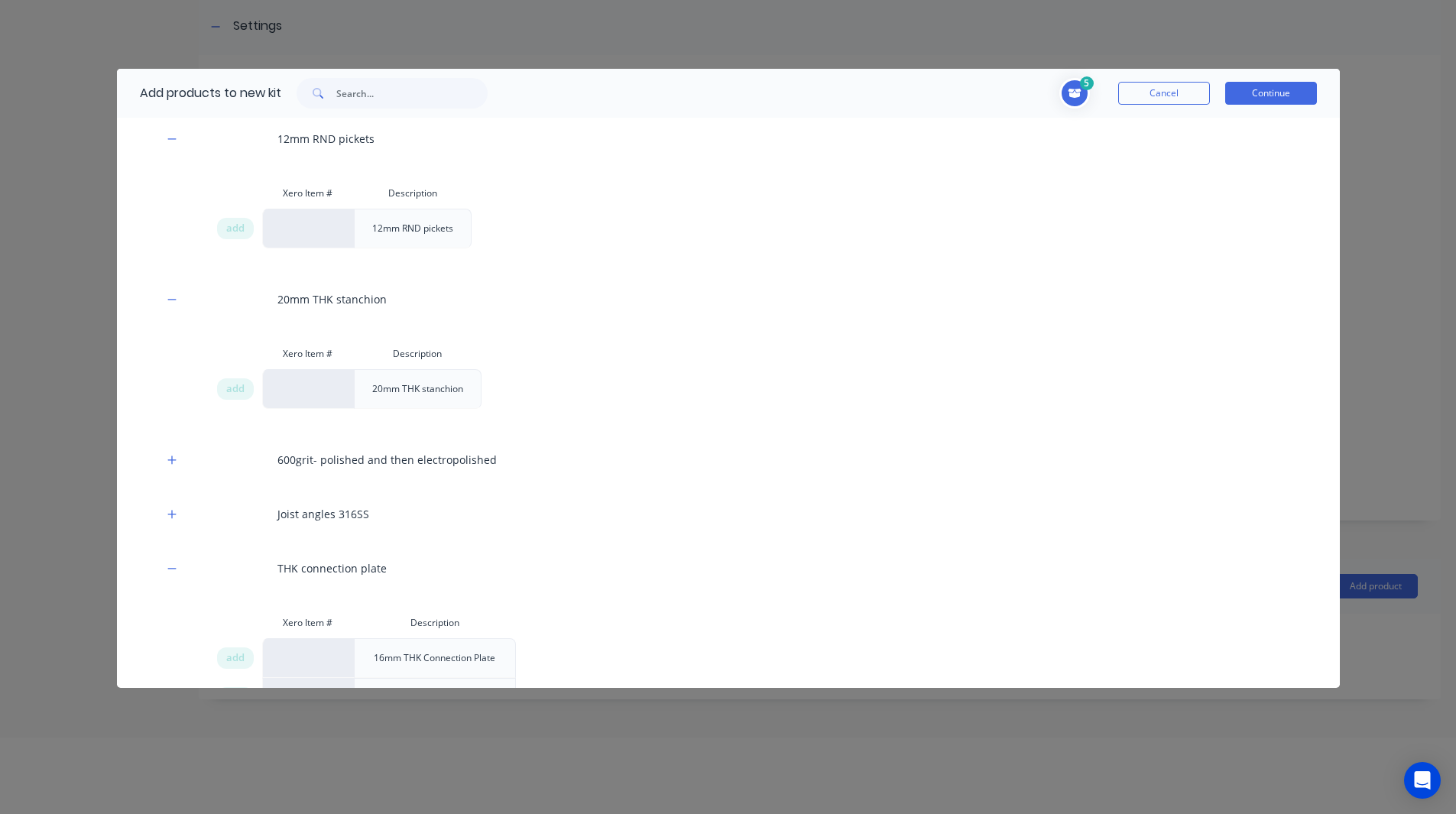
scroll to position [2215, 0]
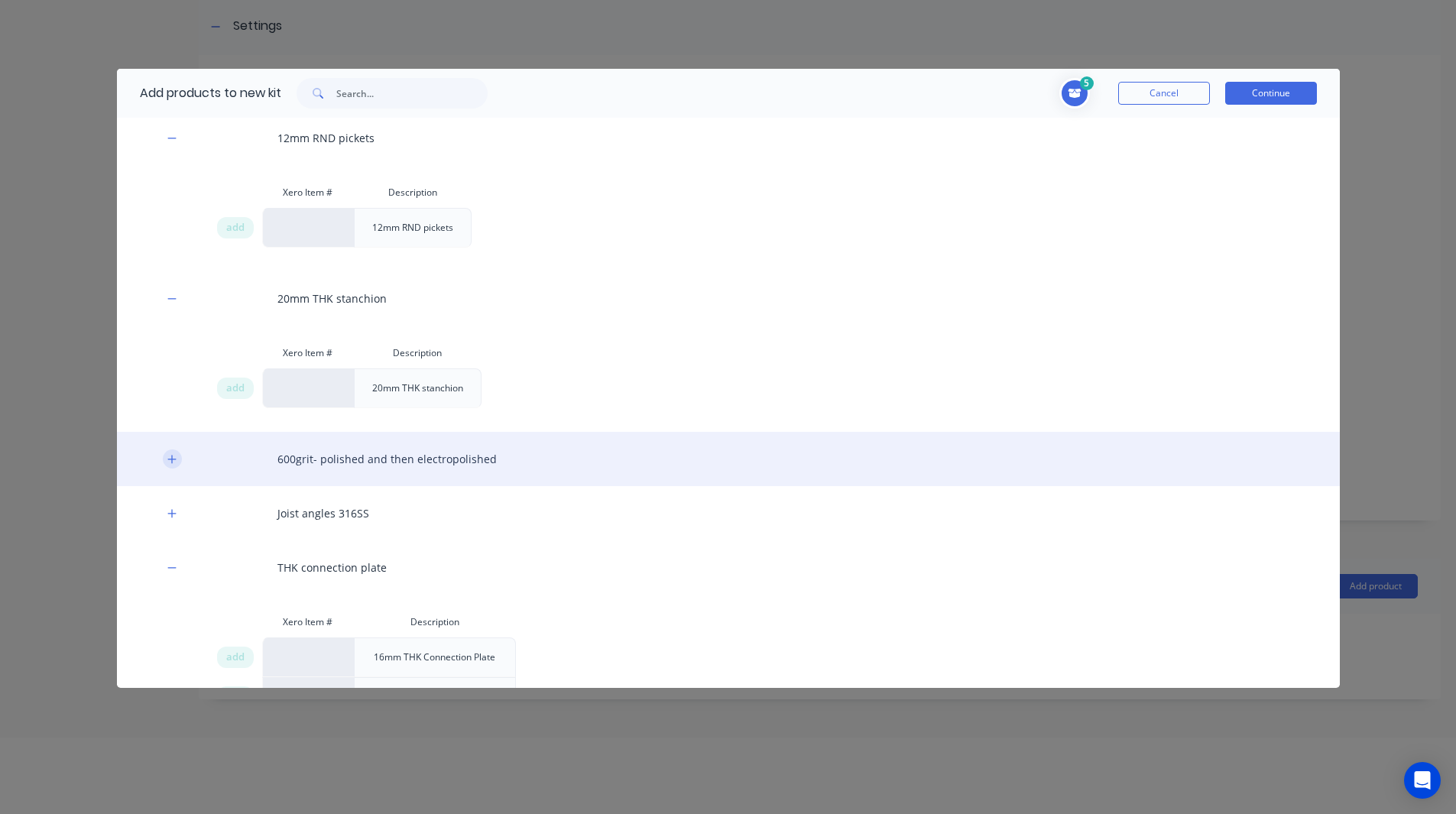
click at [165, 456] on button "button" at bounding box center [172, 458] width 19 height 19
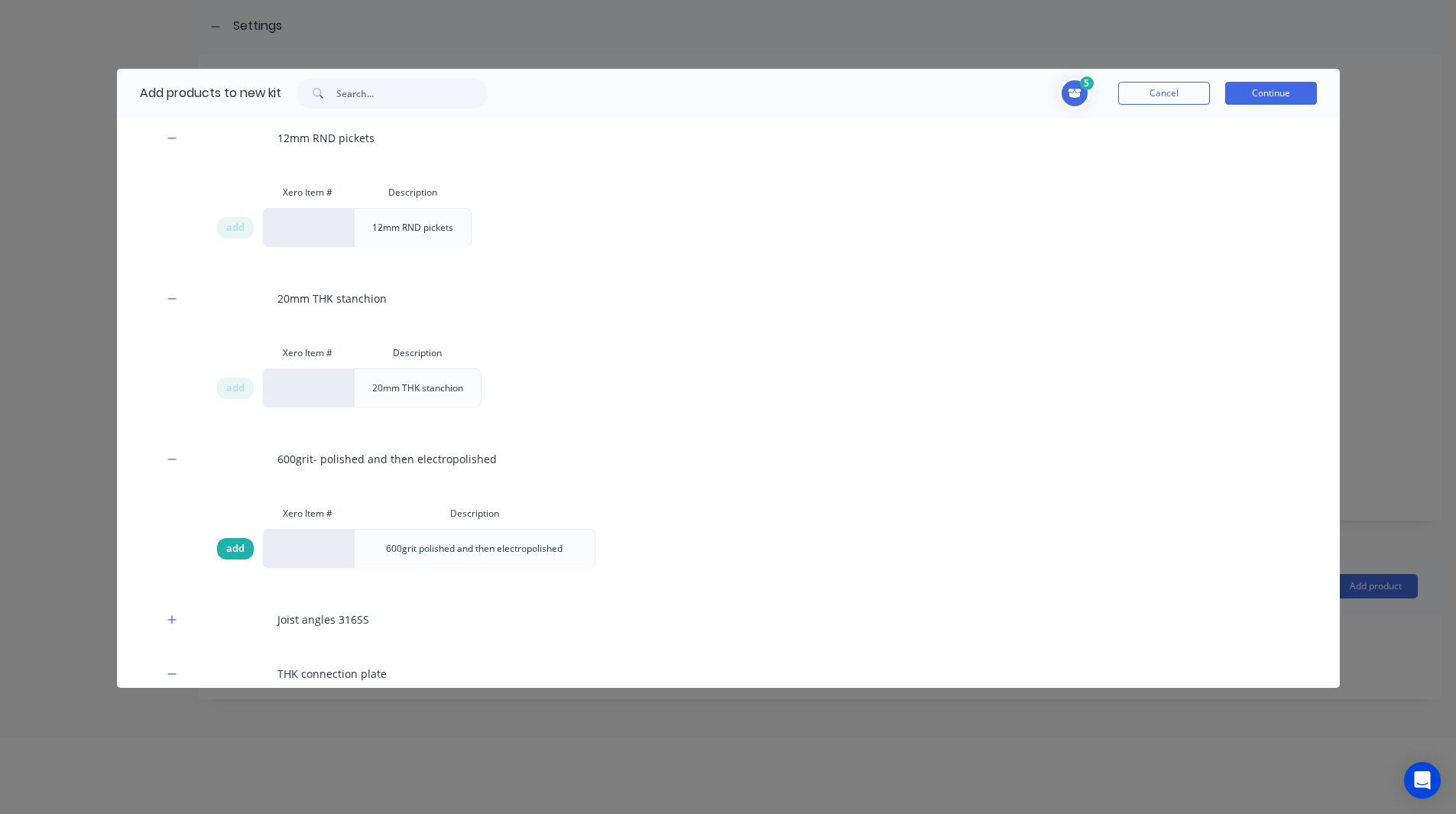
click at [232, 546] on span "add" at bounding box center [235, 548] width 18 height 16
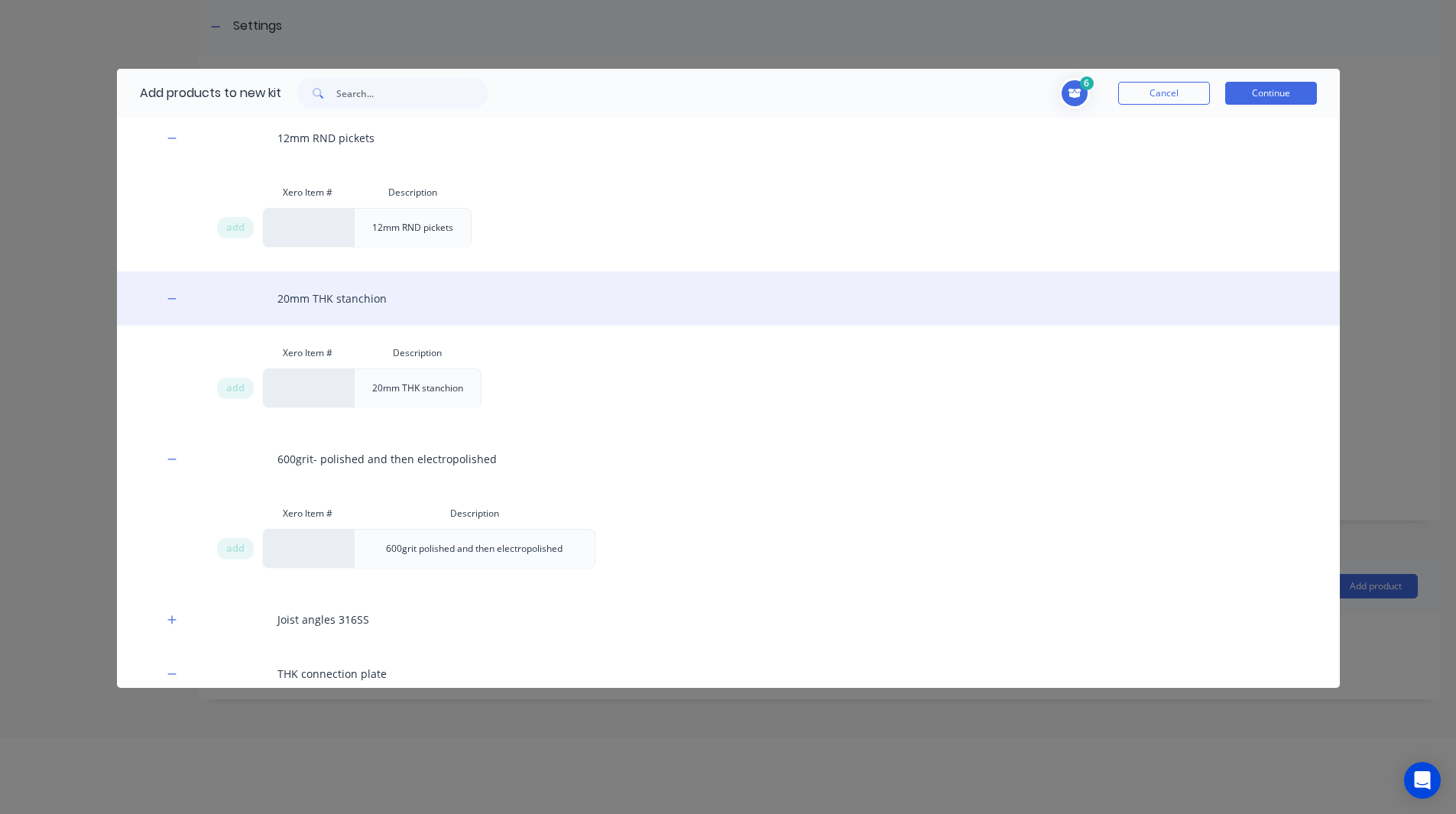
scroll to position [2413, 0]
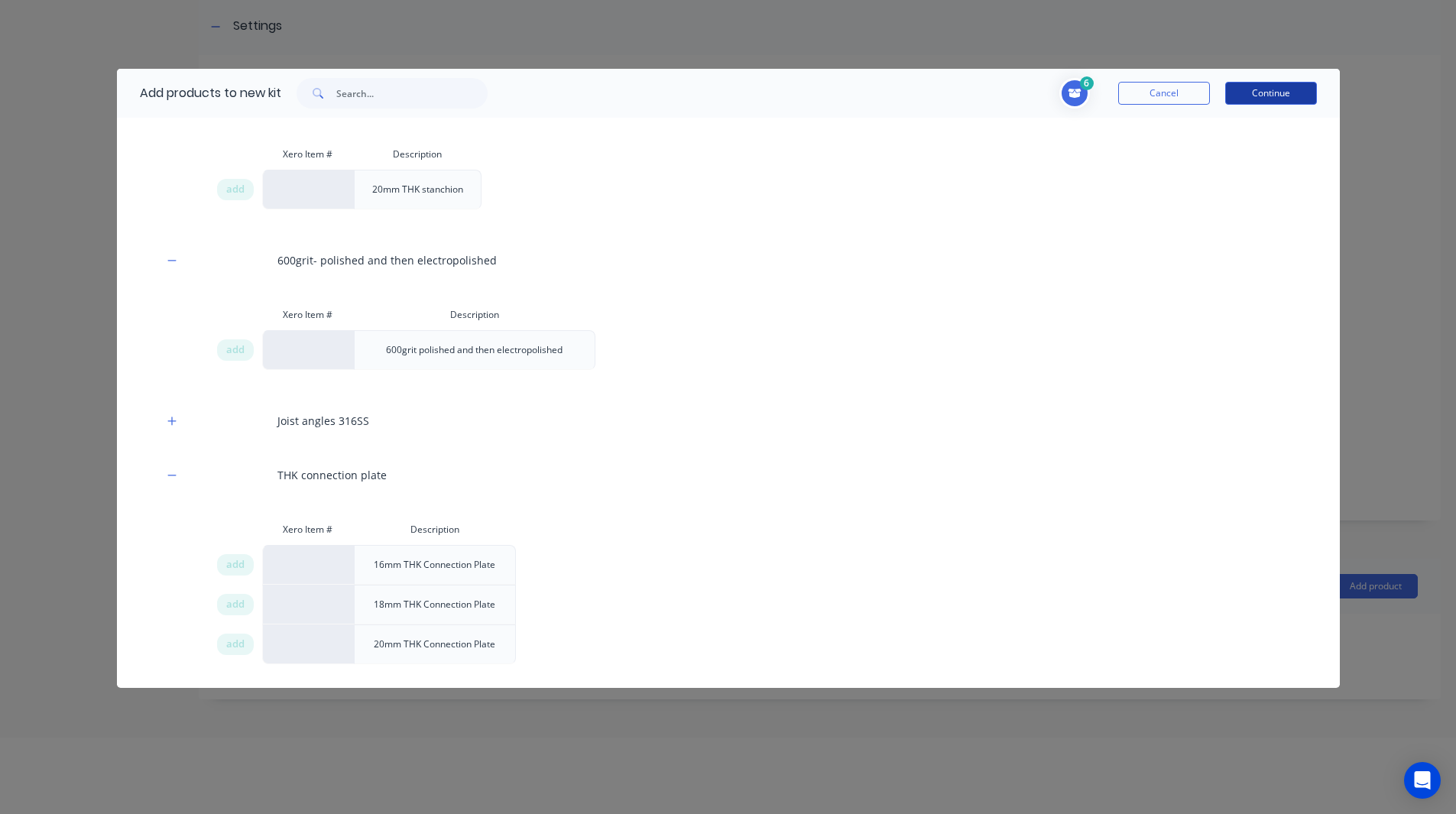
click at [1265, 91] on button "Continue" at bounding box center [1271, 93] width 92 height 23
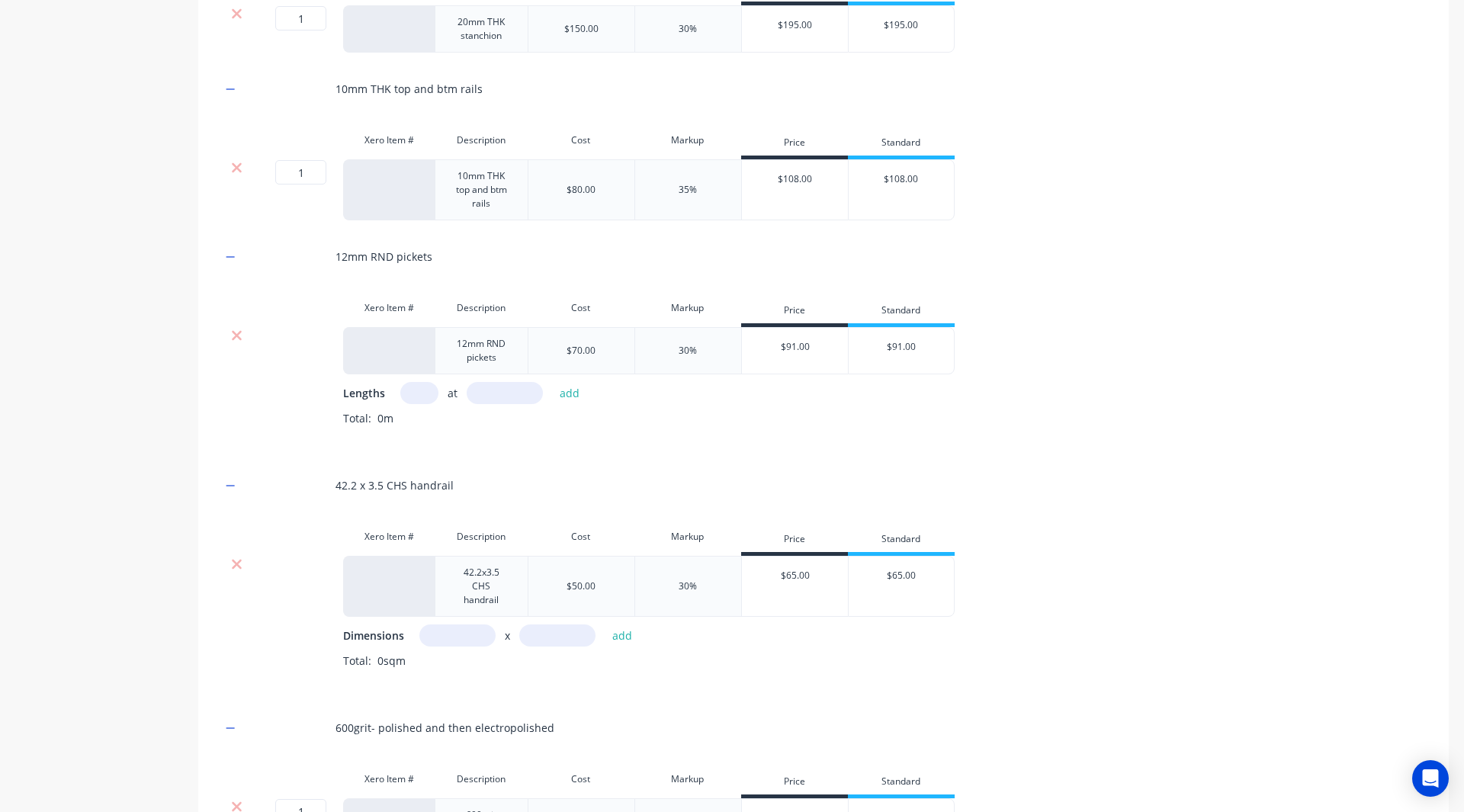
scroll to position [1118, 0]
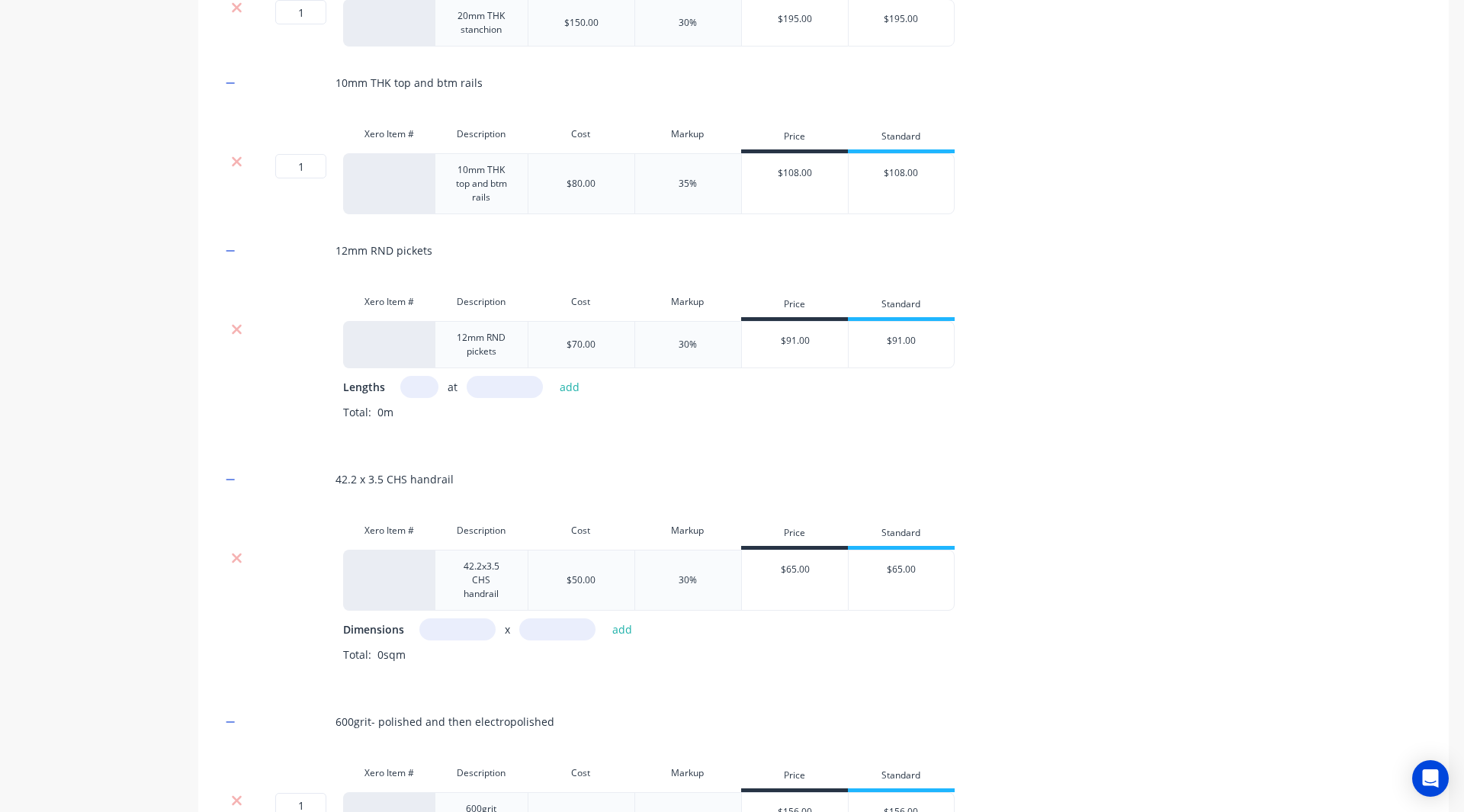
click at [438, 618] on input "text" at bounding box center [457, 629] width 76 height 22
click at [541, 618] on input "text" at bounding box center [557, 629] width 76 height 22
click at [629, 619] on button "add" at bounding box center [622, 629] width 36 height 20
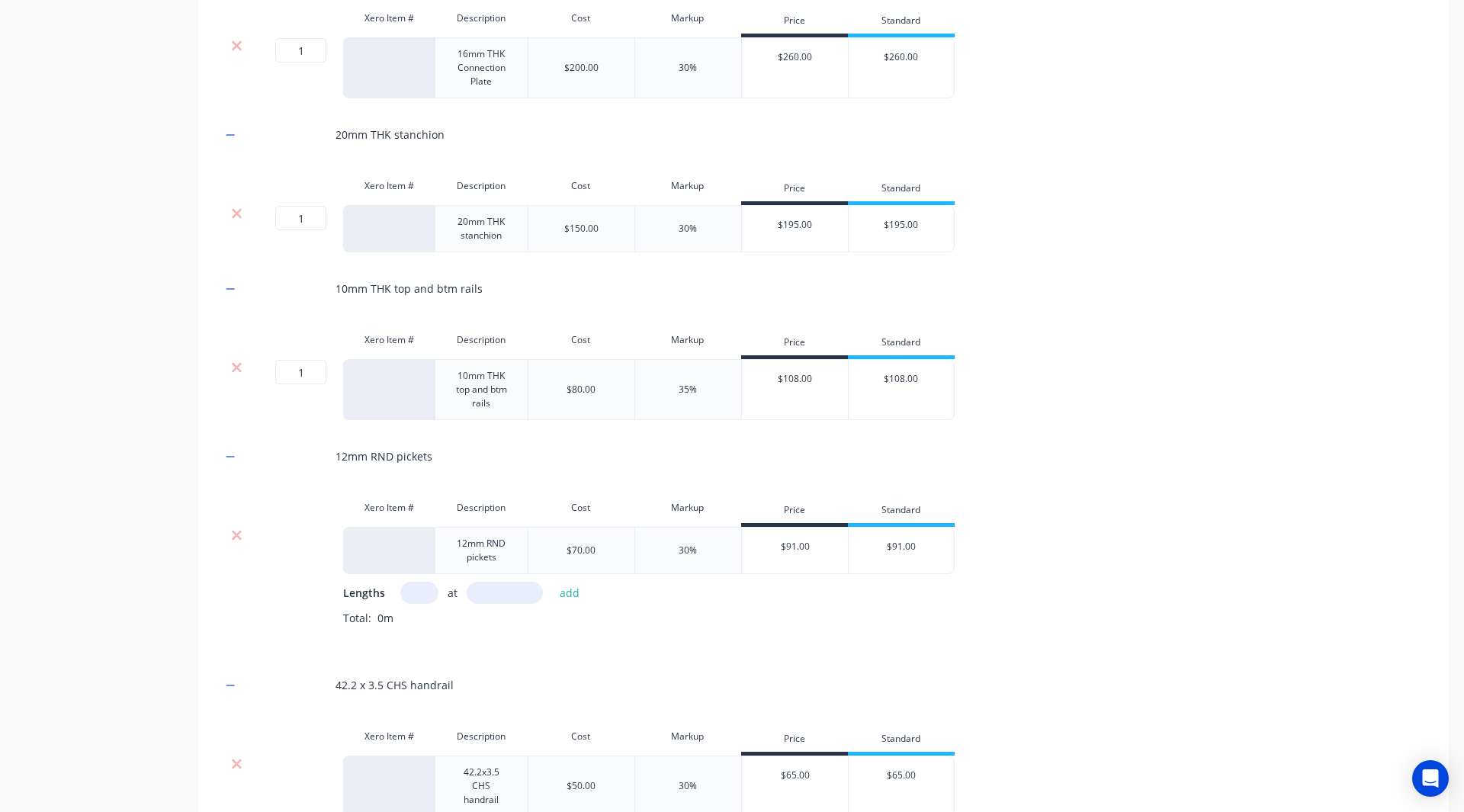
scroll to position [913, 0]
click at [421, 590] on input "text" at bounding box center [419, 591] width 38 height 22
click at [500, 594] on input "text" at bounding box center [504, 591] width 76 height 22
click at [569, 591] on button "add" at bounding box center [570, 591] width 36 height 20
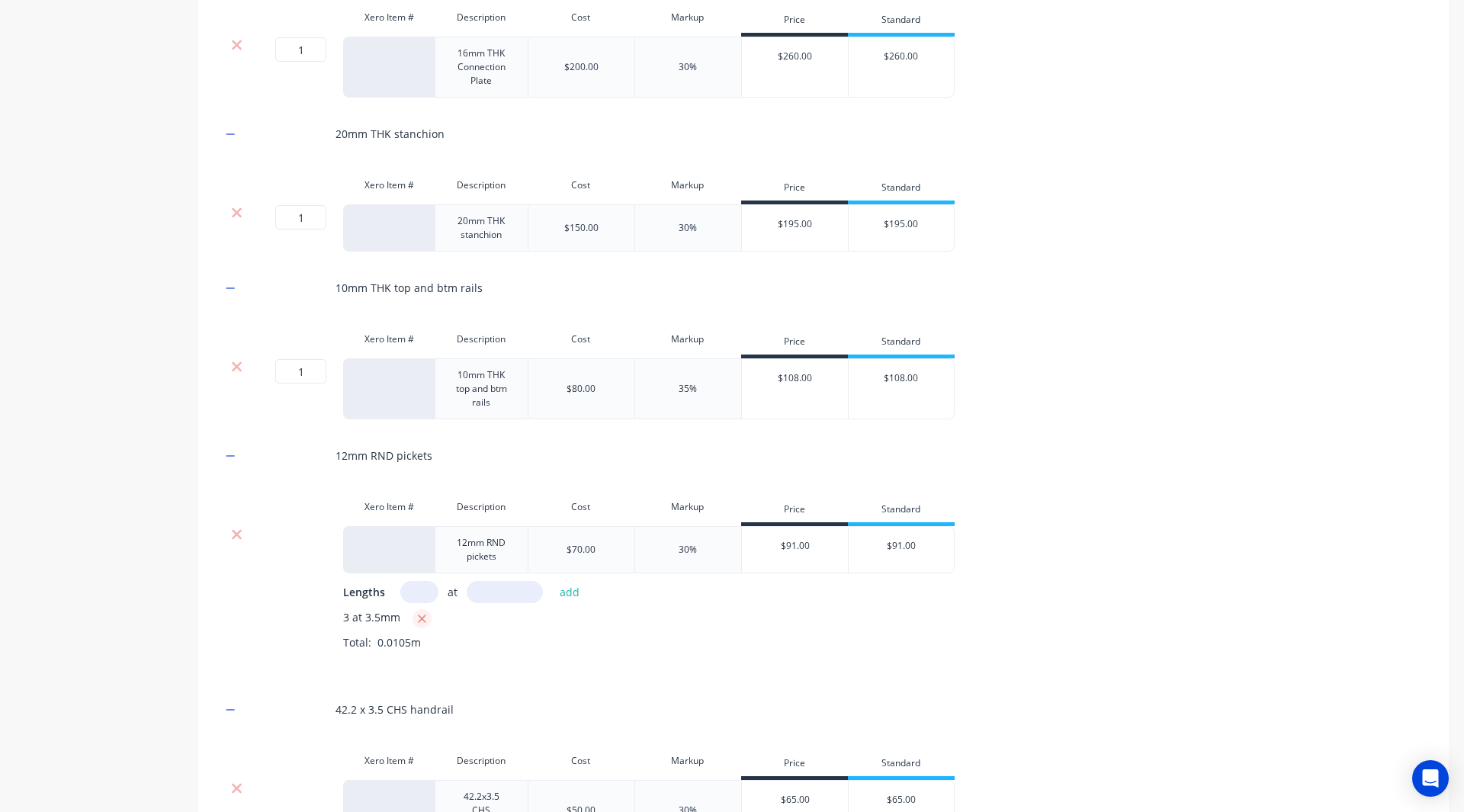
click at [417, 618] on icon "button" at bounding box center [422, 619] width 10 height 14
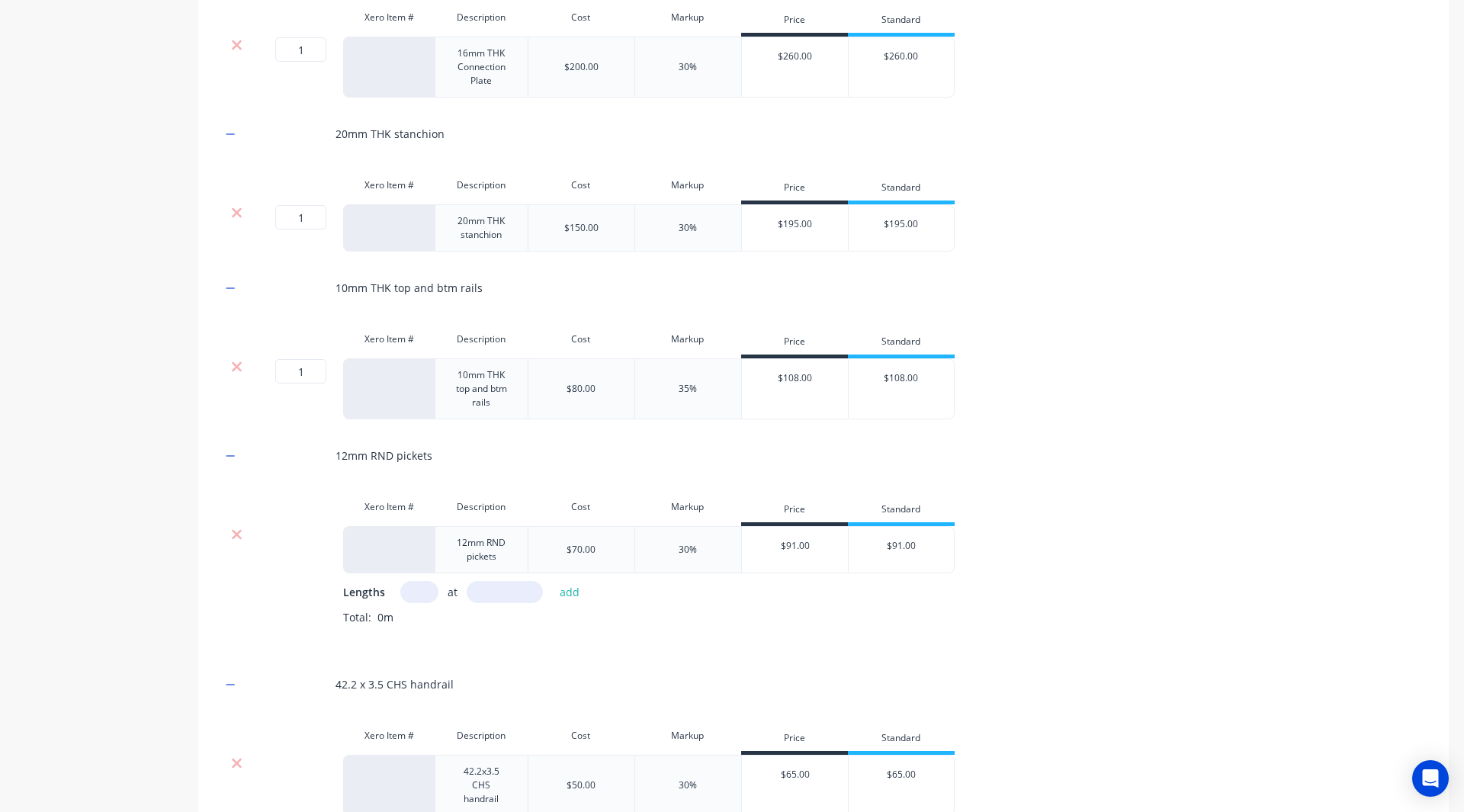
click at [423, 592] on input "text" at bounding box center [419, 591] width 38 height 22
click at [560, 594] on button "add" at bounding box center [570, 591] width 36 height 20
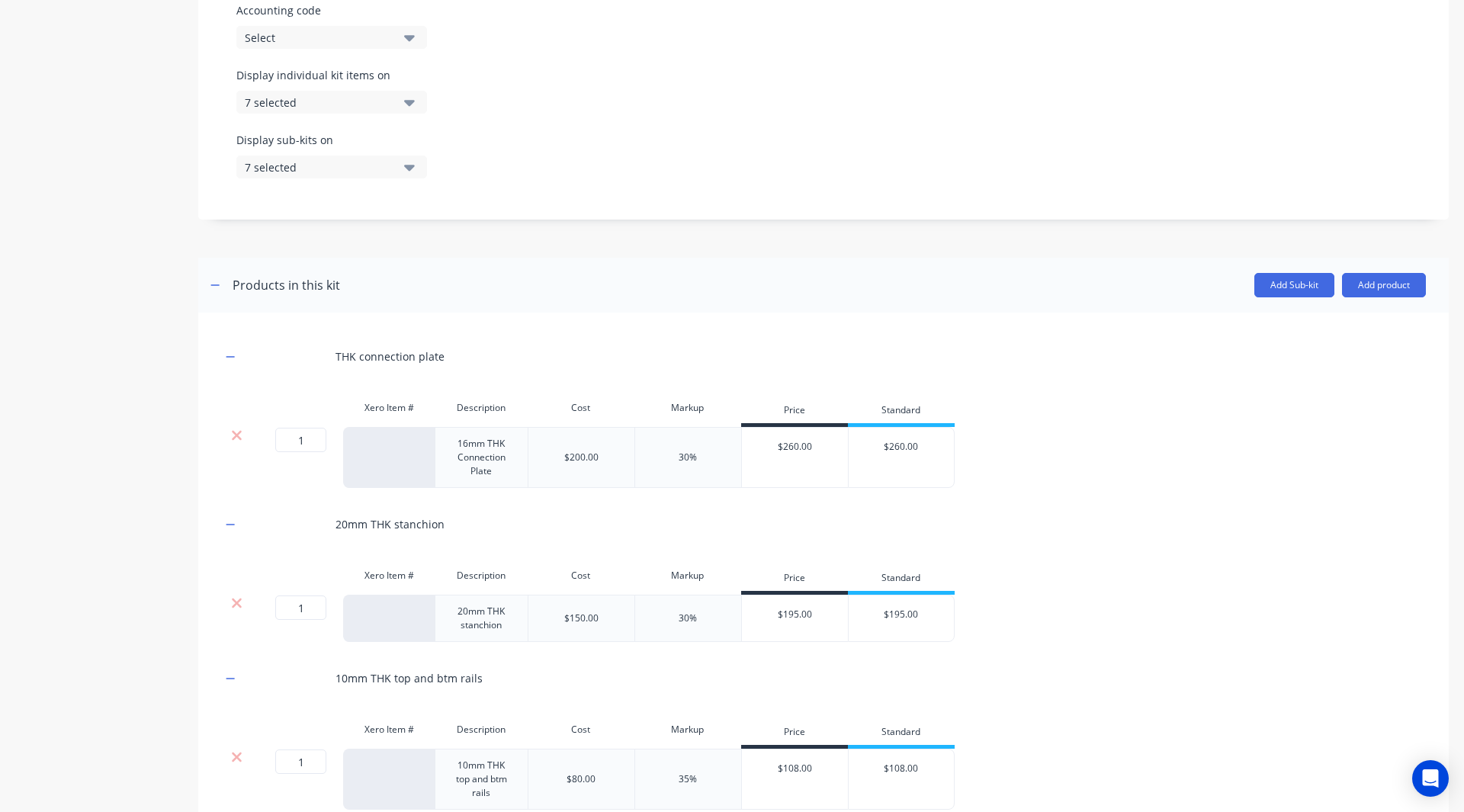
scroll to position [545, 0]
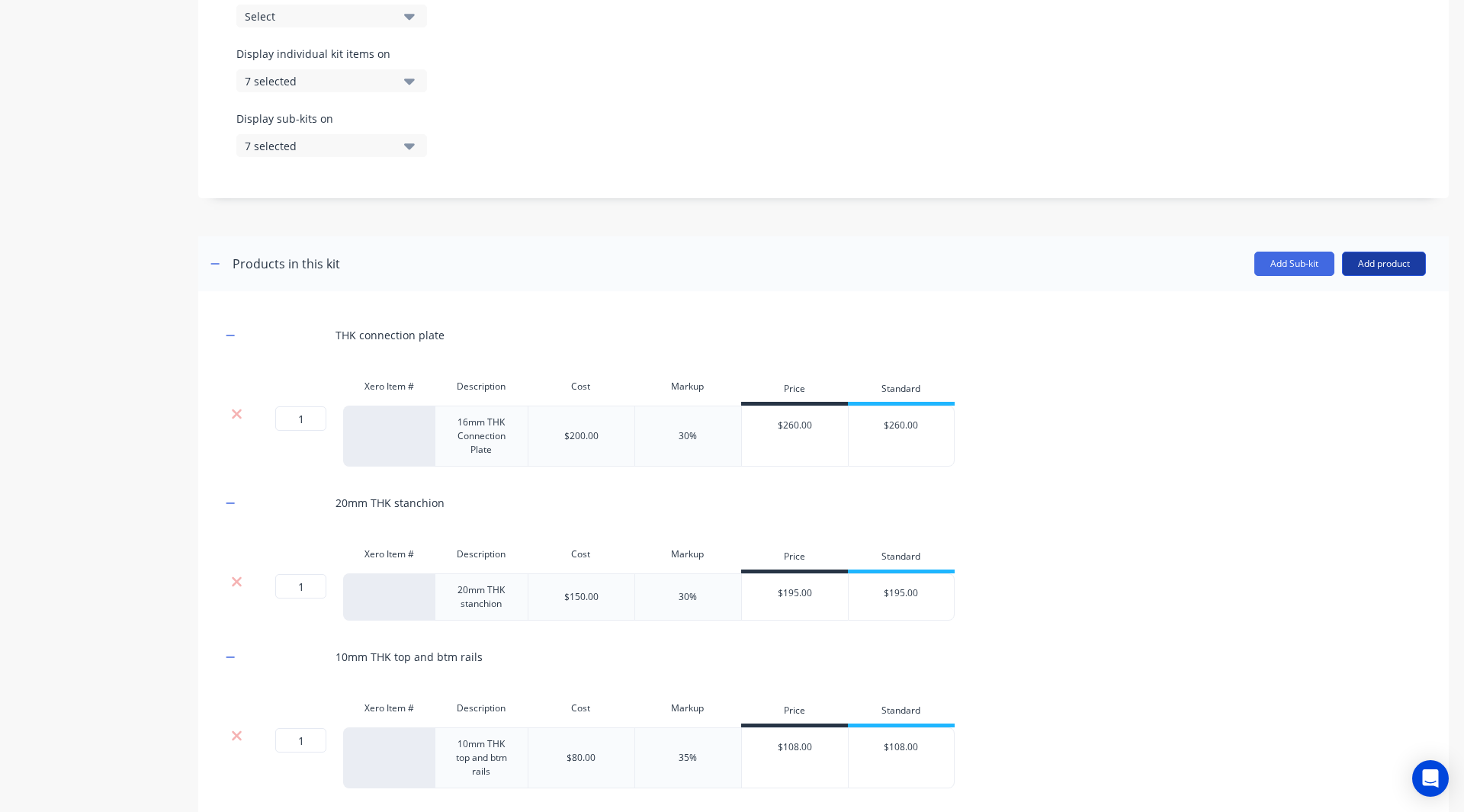
click at [1390, 258] on button "Add product" at bounding box center [1383, 264] width 84 height 24
click at [1316, 391] on div "Notes (External)" at bounding box center [1353, 394] width 117 height 22
click at [1350, 266] on button "Add product" at bounding box center [1383, 264] width 84 height 24
click at [1308, 393] on div "Notes (External)" at bounding box center [1353, 394] width 117 height 22
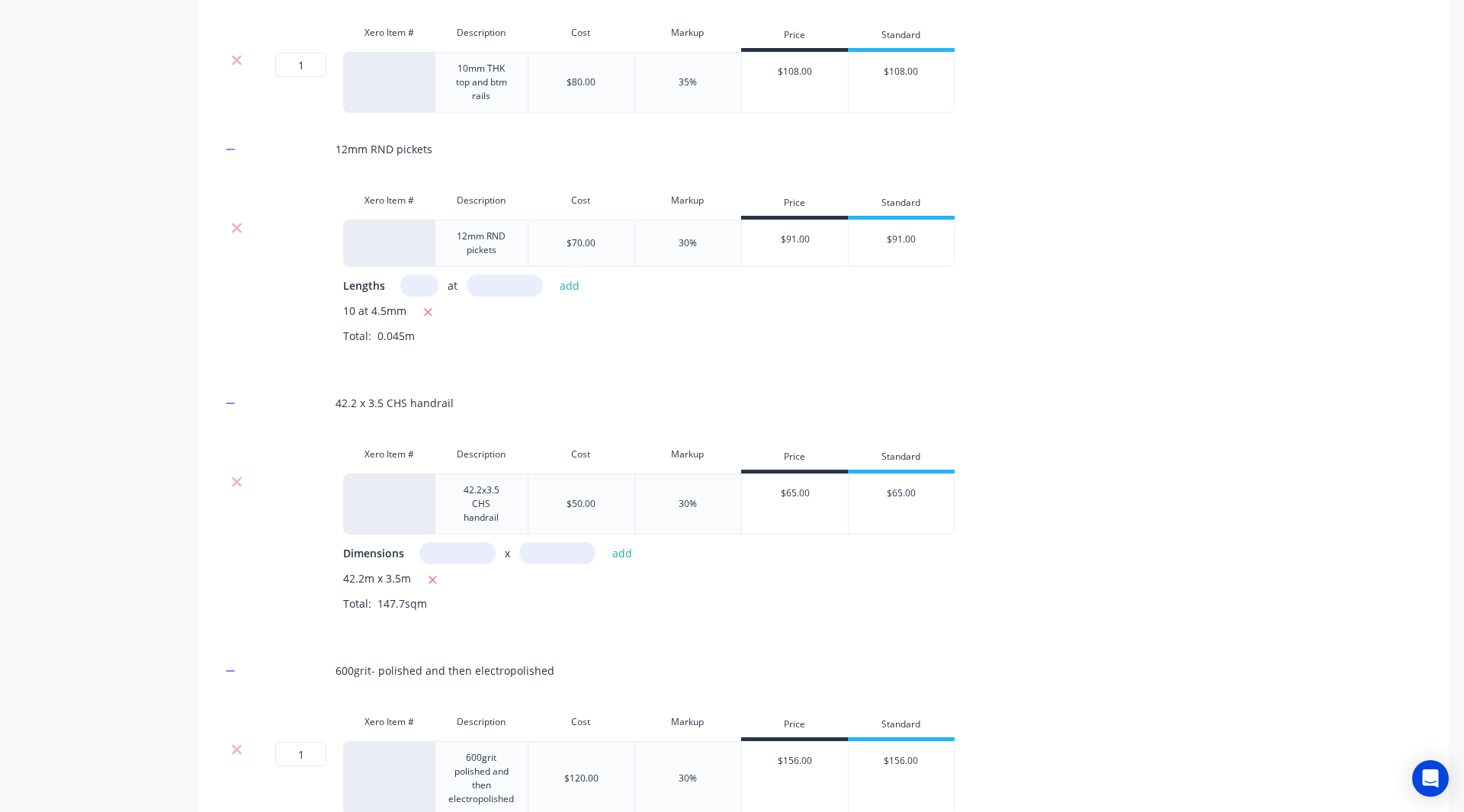
scroll to position [1360, 0]
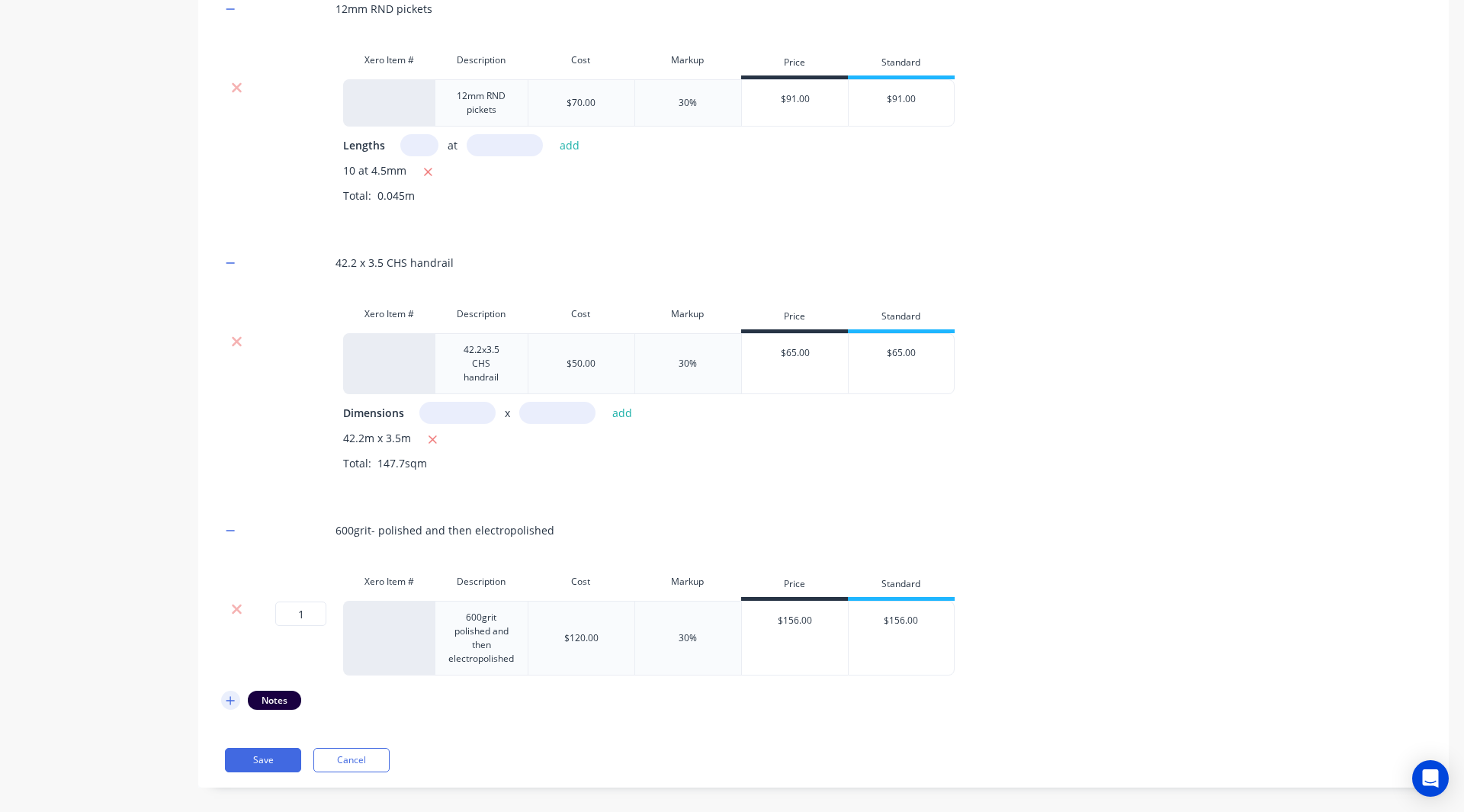
click at [235, 695] on icon "button" at bounding box center [230, 700] width 9 height 11
click at [341, 734] on div at bounding box center [358, 744] width 110 height 22
paste div
click at [334, 792] on div at bounding box center [358, 801] width 110 height 22
paste div
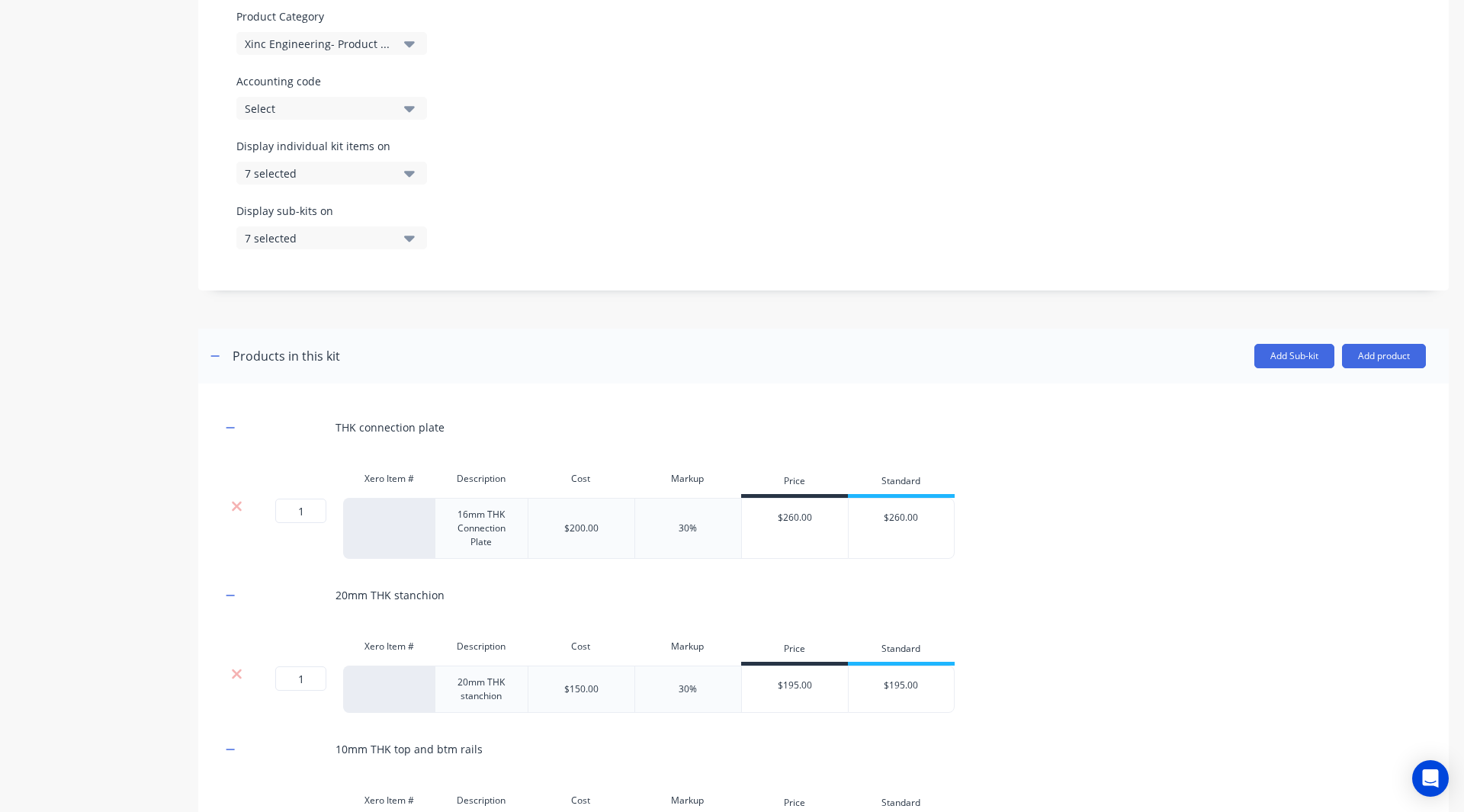
scroll to position [451, 0]
click at [1369, 353] on button "Add product" at bounding box center [1383, 357] width 84 height 24
click at [1343, 486] on div "Notes (External)" at bounding box center [1353, 487] width 117 height 22
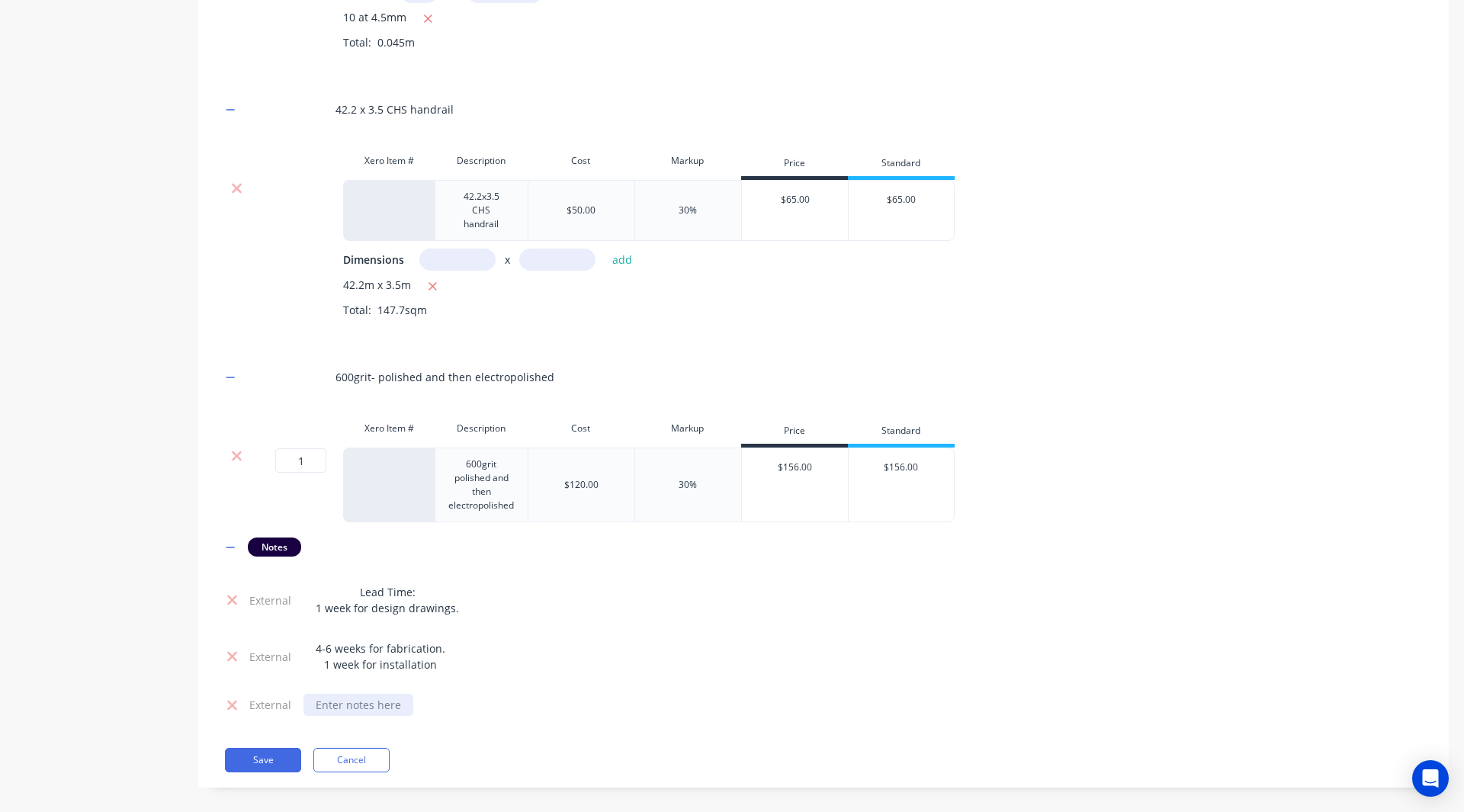
click at [338, 696] on div at bounding box center [358, 704] width 110 height 22
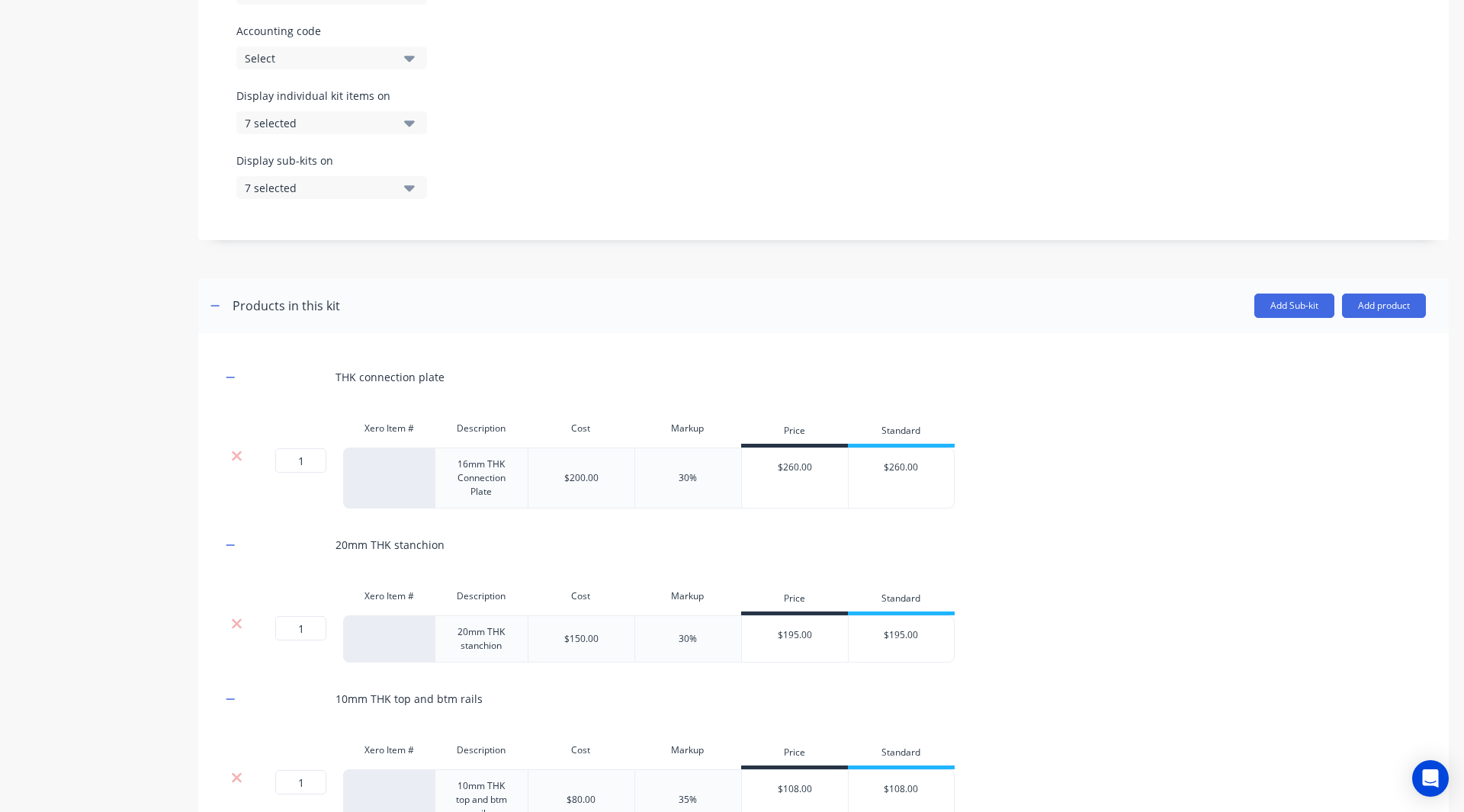
scroll to position [501, 0]
click at [1379, 298] on button "Add product" at bounding box center [1383, 307] width 84 height 24
click at [1327, 368] on div "Labour" at bounding box center [1353, 376] width 117 height 22
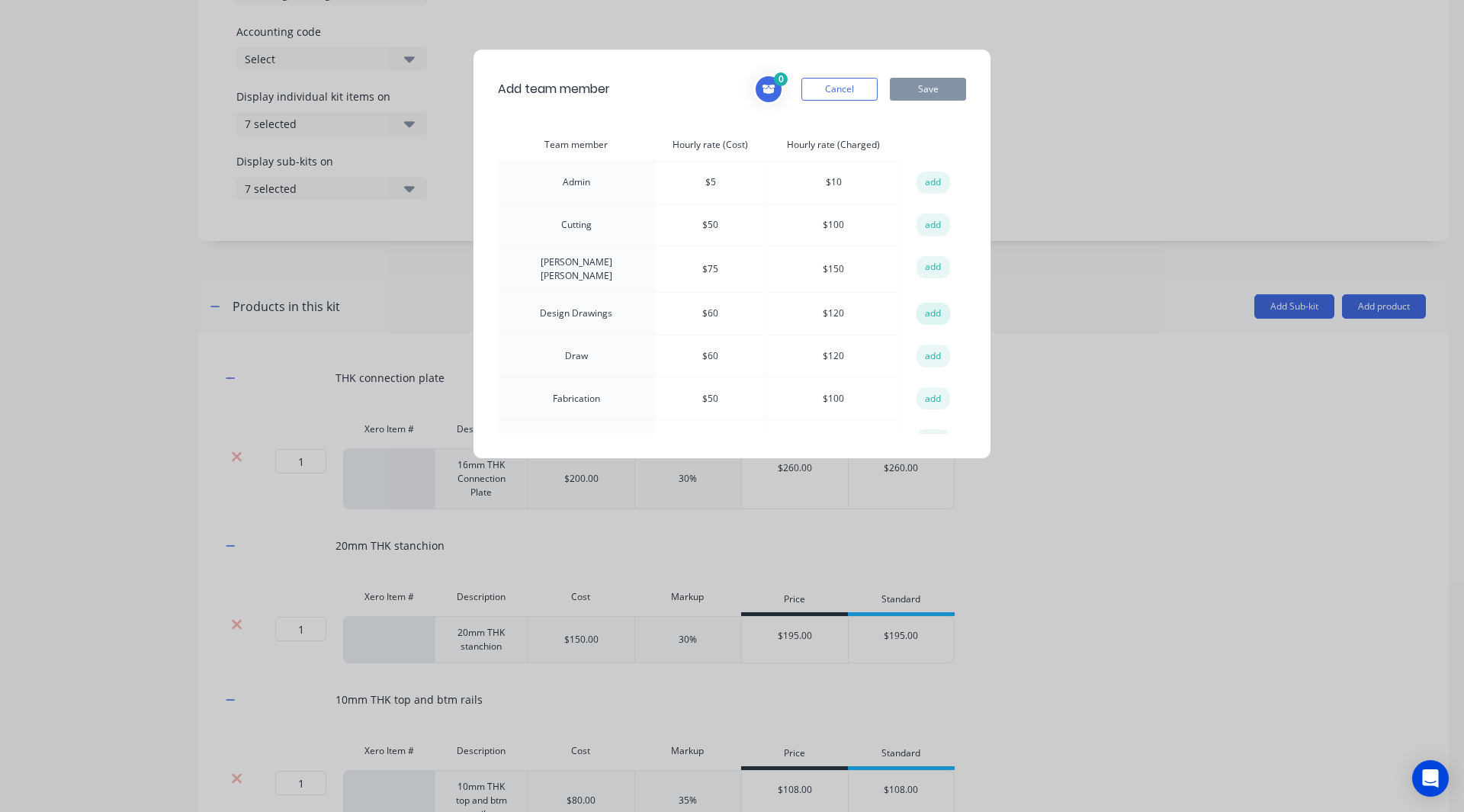
click at [917, 311] on button "add" at bounding box center [933, 314] width 33 height 23
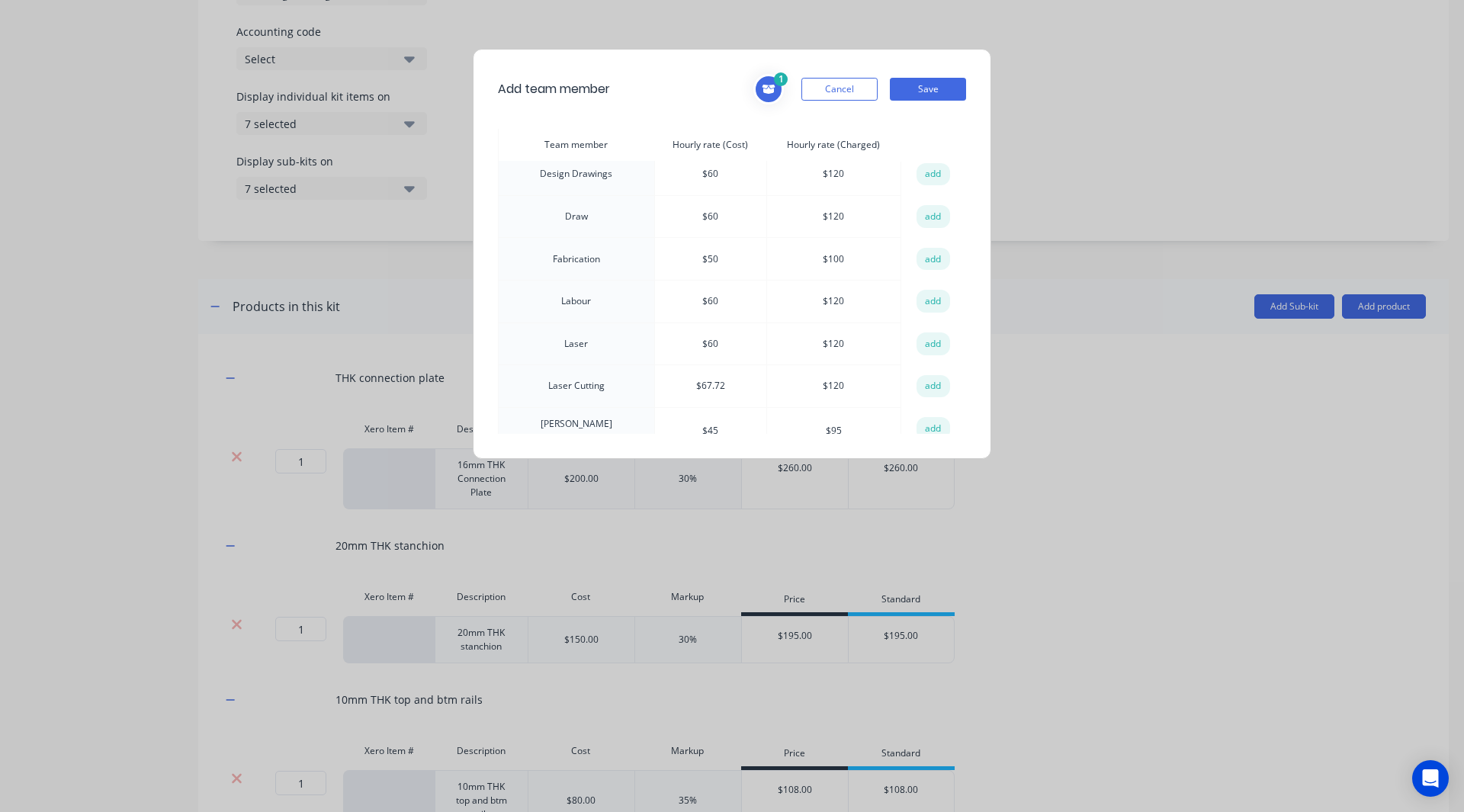
scroll to position [491, 0]
click at [931, 375] on button "add" at bounding box center [933, 386] width 33 height 23
click at [927, 333] on button "add" at bounding box center [933, 344] width 33 height 23
click at [927, 87] on button "Save" at bounding box center [927, 89] width 76 height 23
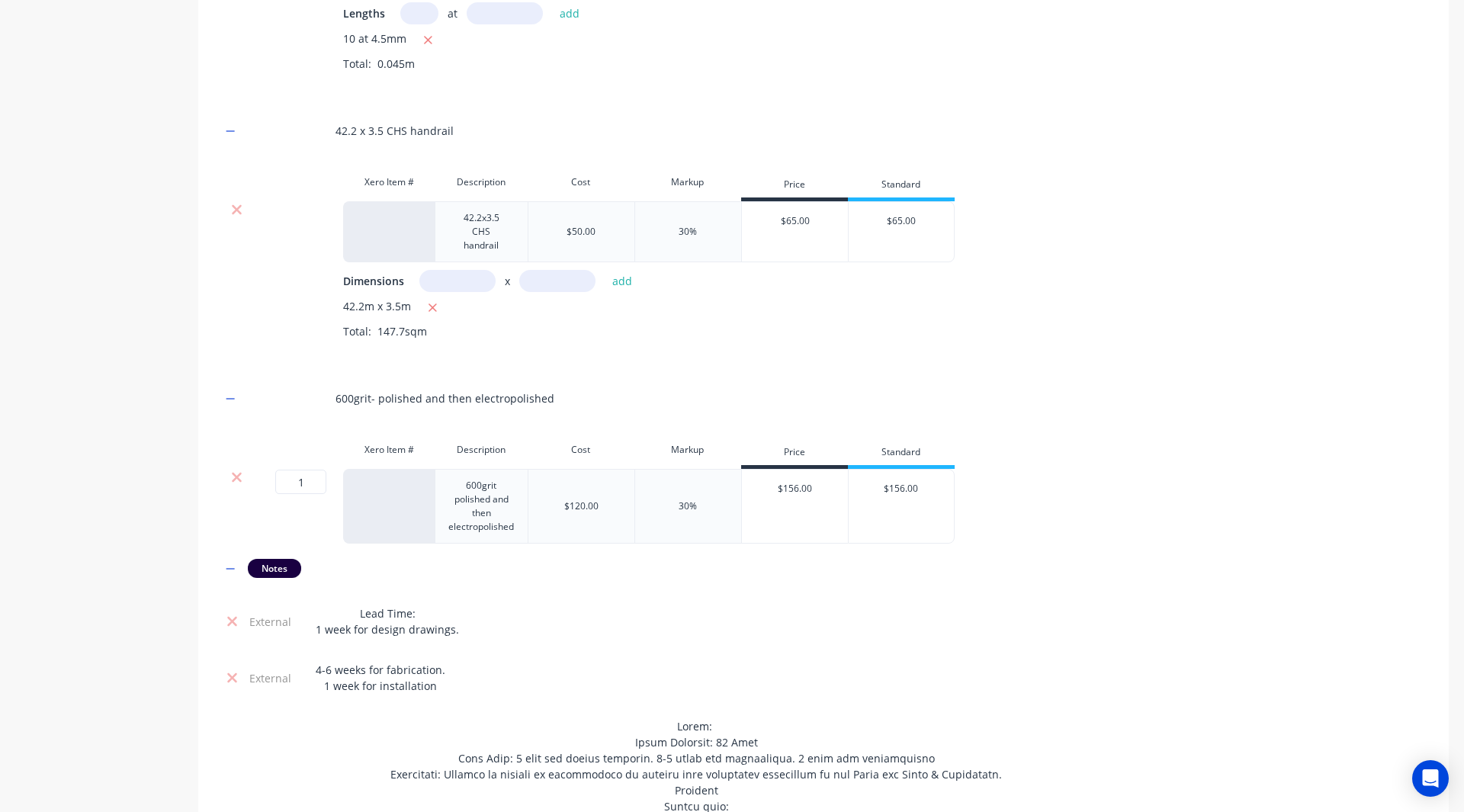
scroll to position [1963, 0]
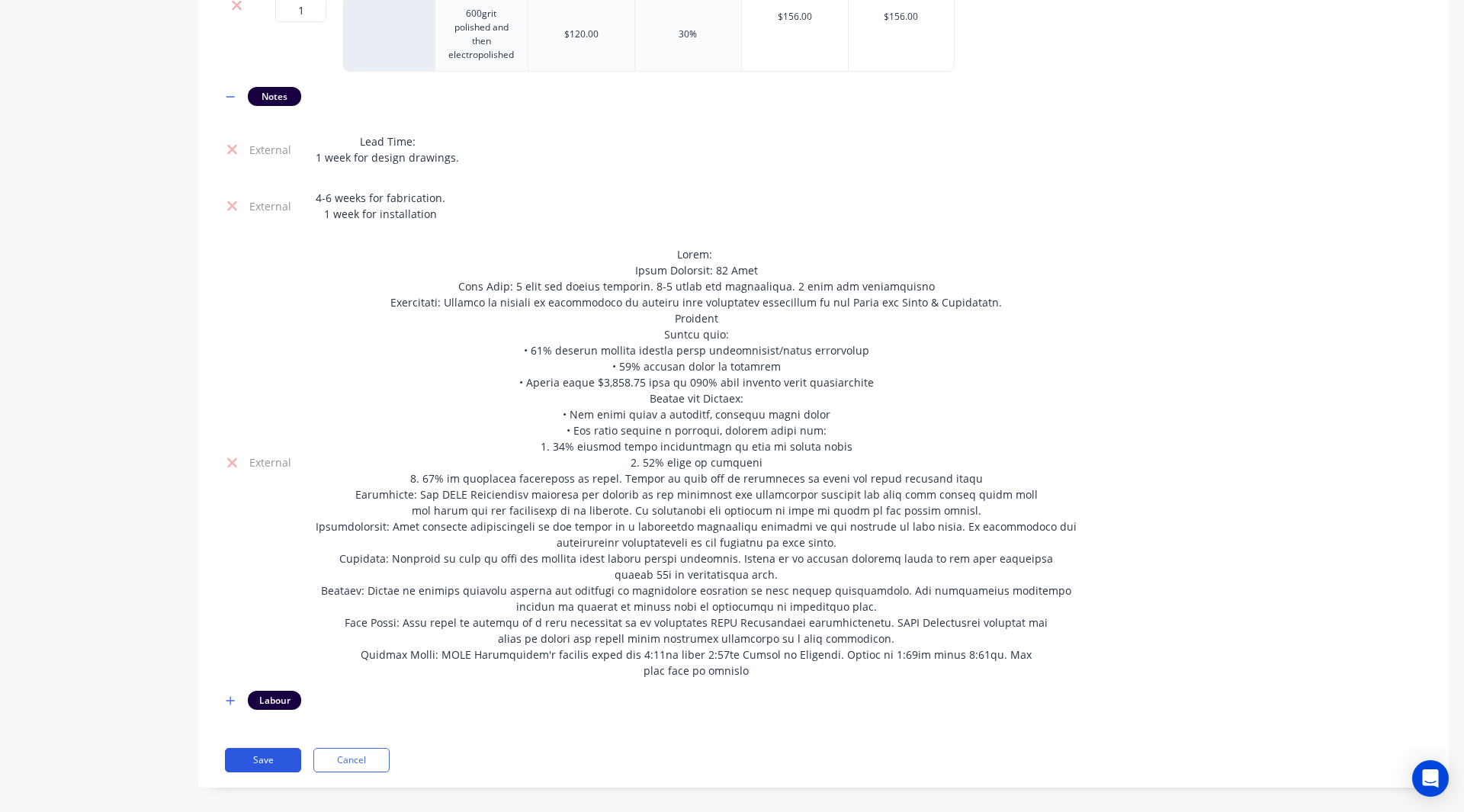
click at [267, 755] on button "Save" at bounding box center [263, 760] width 76 height 24
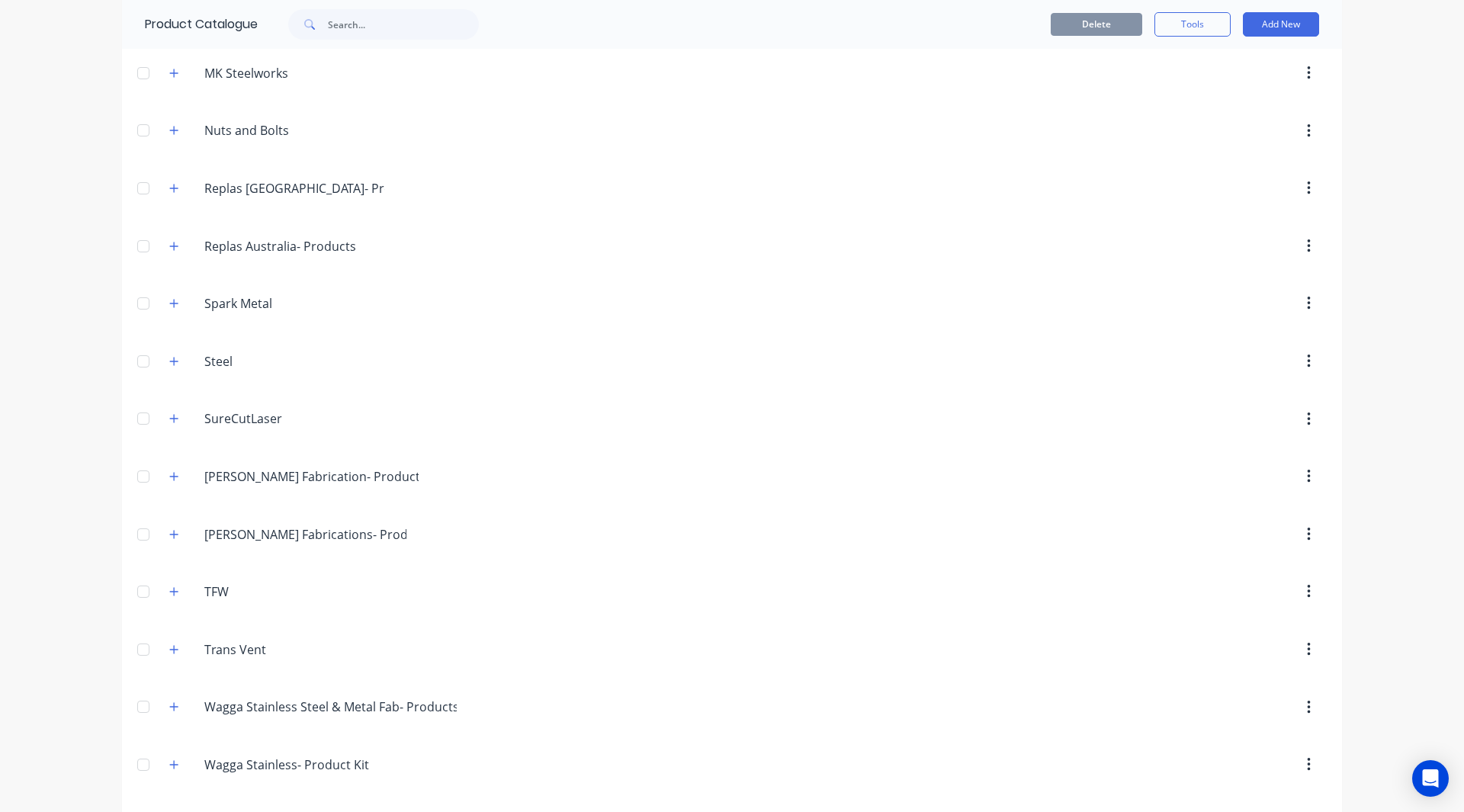
scroll to position [1927, 0]
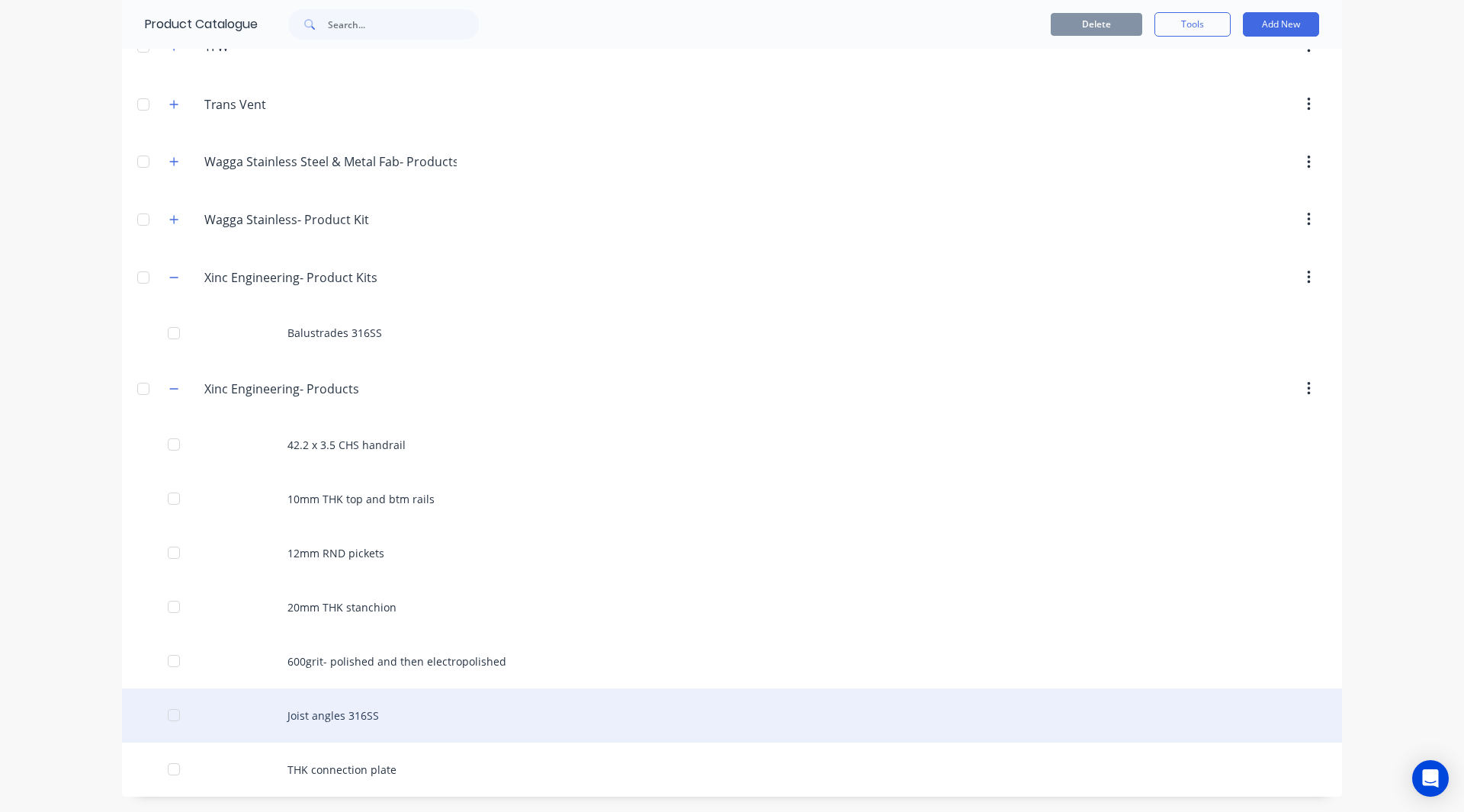
click at [337, 719] on div "Joist angles 316SS" at bounding box center [732, 715] width 1220 height 54
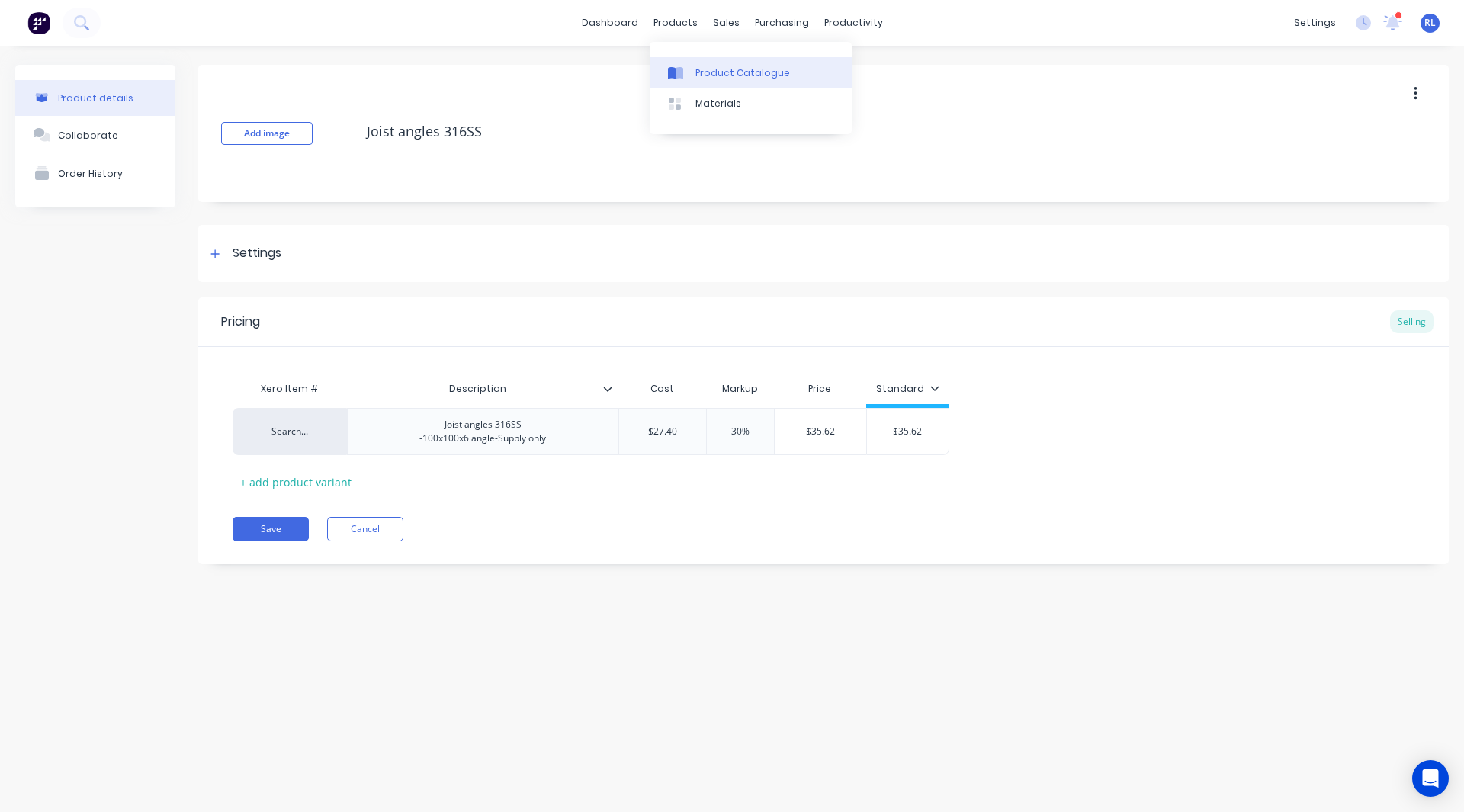
click at [697, 64] on link "Product Catalogue" at bounding box center [751, 72] width 202 height 30
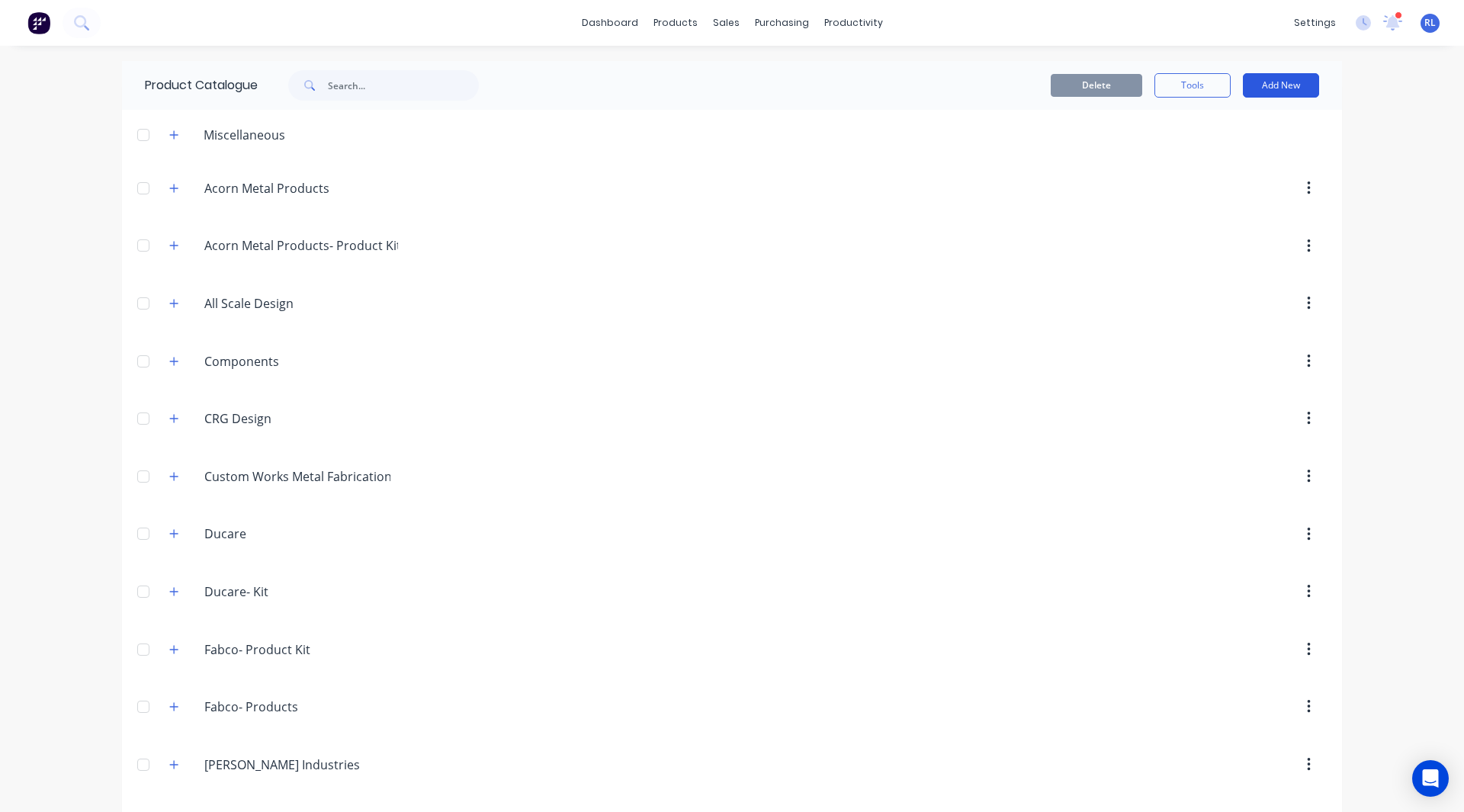
click at [1269, 88] on button "Add New" at bounding box center [1280, 86] width 76 height 24
click at [1223, 149] on div "Product" at bounding box center [1247, 155] width 117 height 22
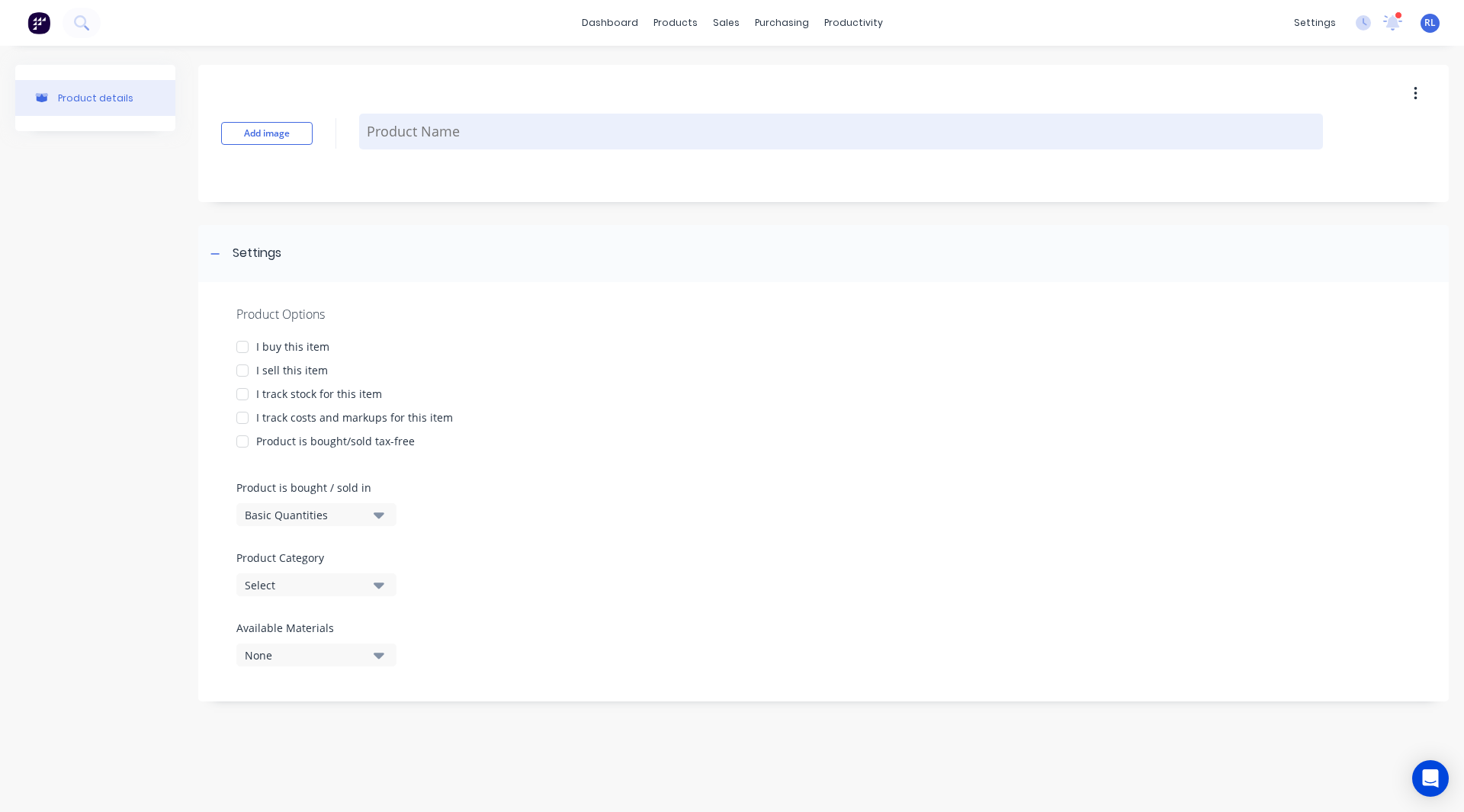
click at [509, 131] on textarea at bounding box center [841, 131] width 964 height 36
paste textarea "250x100x10 Channel 316SS -6600mm long -2B finish -Supply only"
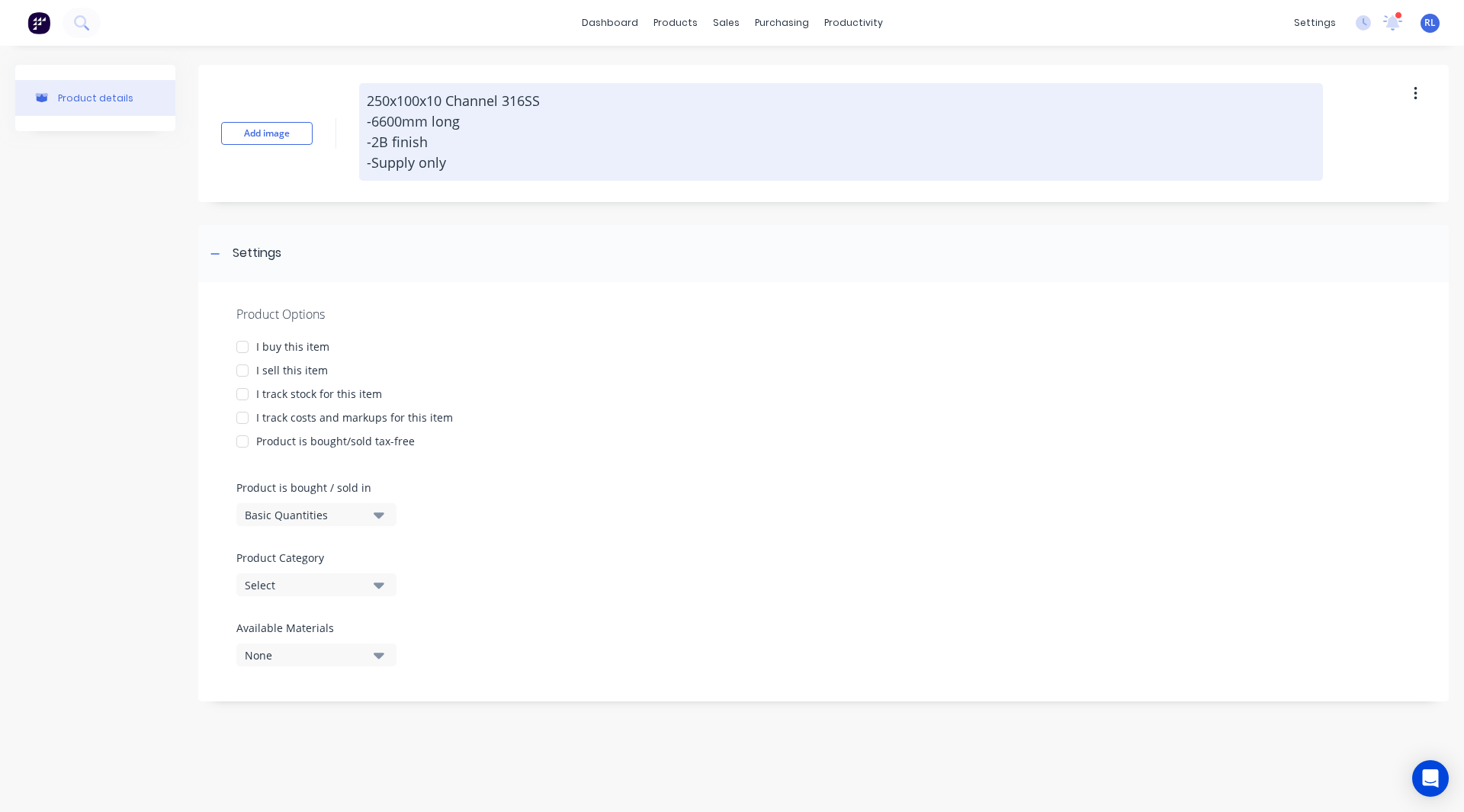
drag, startPoint x: 459, startPoint y: 166, endPoint x: 410, endPoint y: 121, distance: 66.5
click at [410, 121] on textarea "250x100x10 Channel 316SS -6600mm long -2B finish -Supply only" at bounding box center [841, 132] width 964 height 98
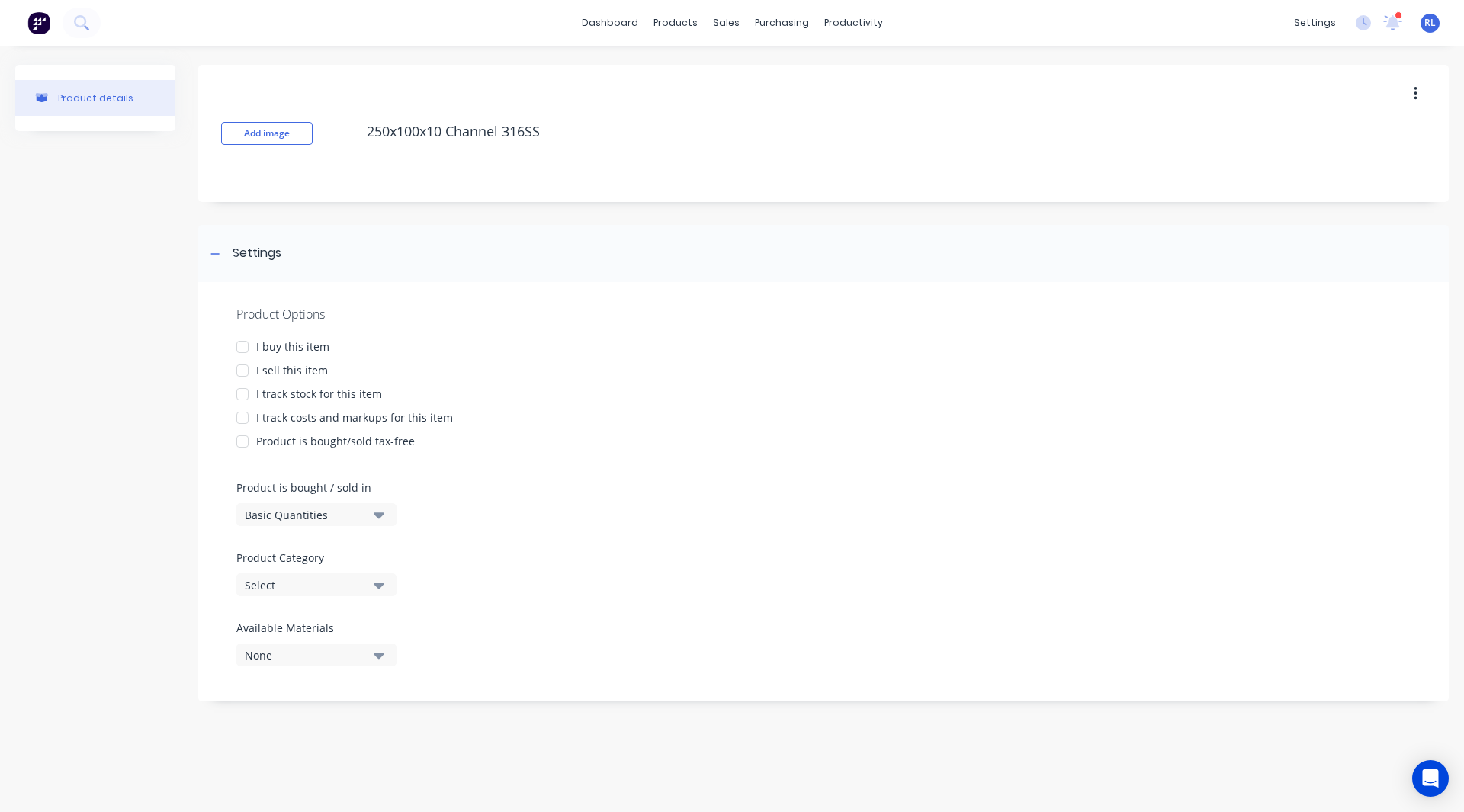
click at [245, 367] on div at bounding box center [242, 370] width 30 height 30
click at [244, 414] on div at bounding box center [242, 417] width 30 height 30
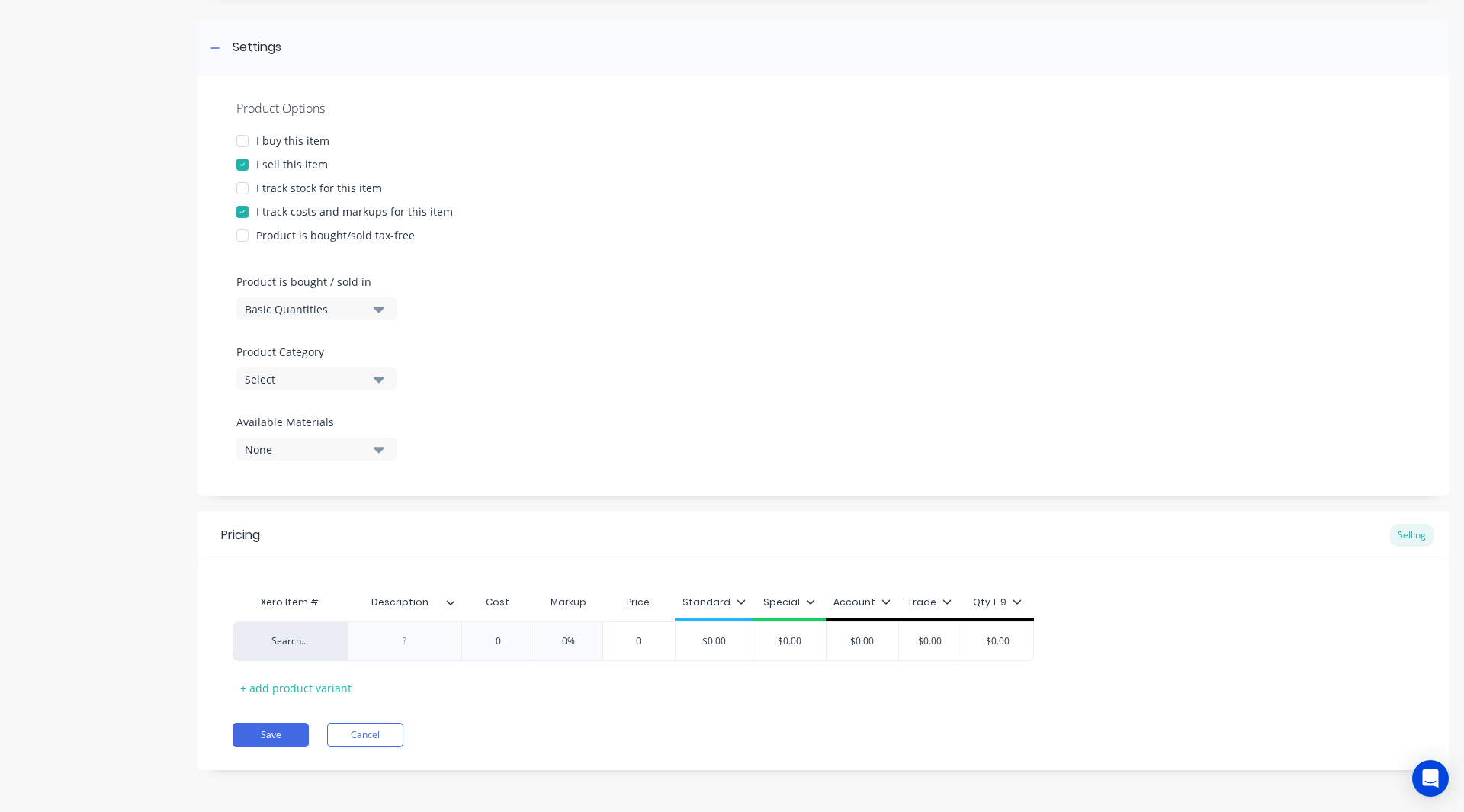
click at [285, 372] on div "Select" at bounding box center [306, 379] width 122 height 16
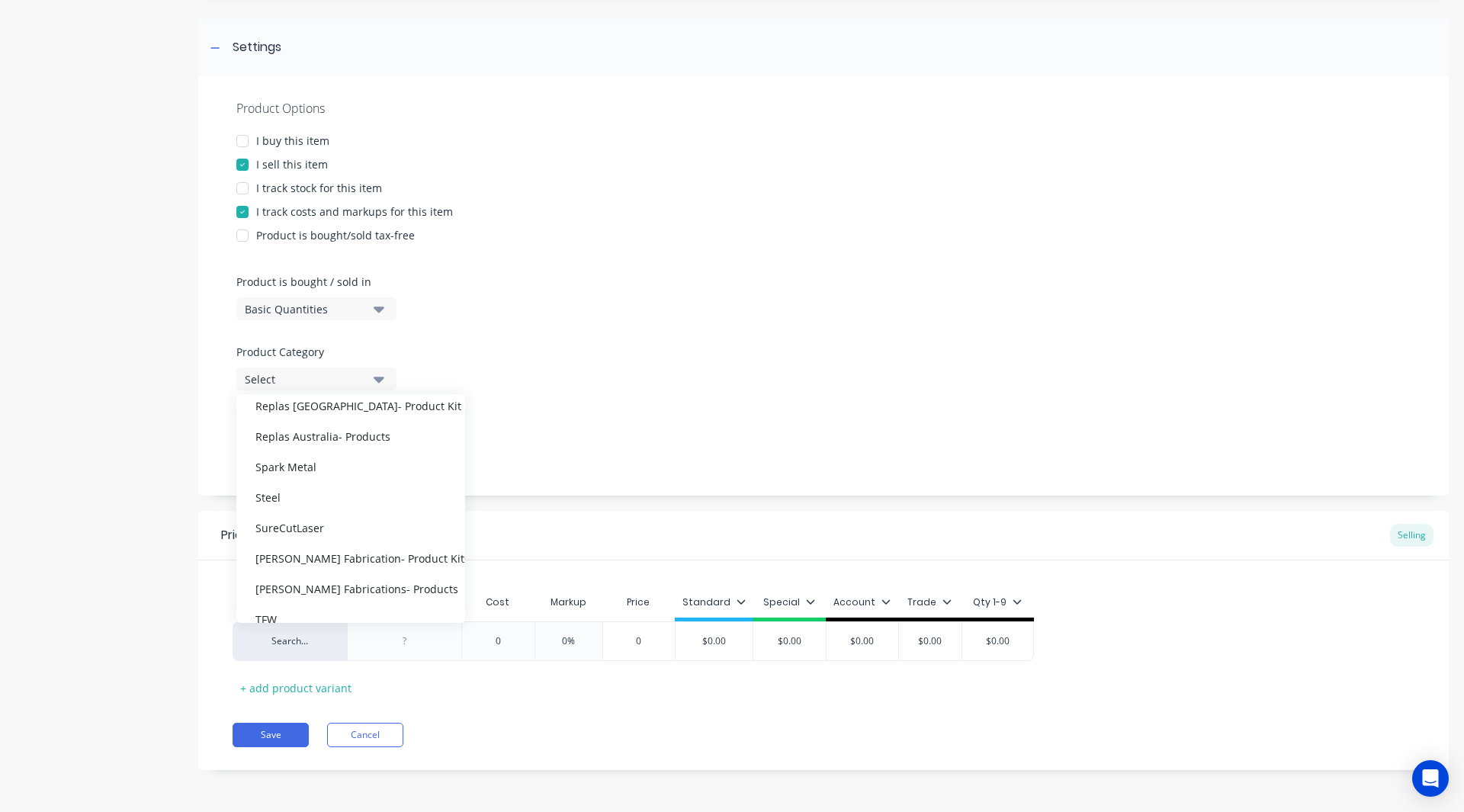
scroll to position [991, 0]
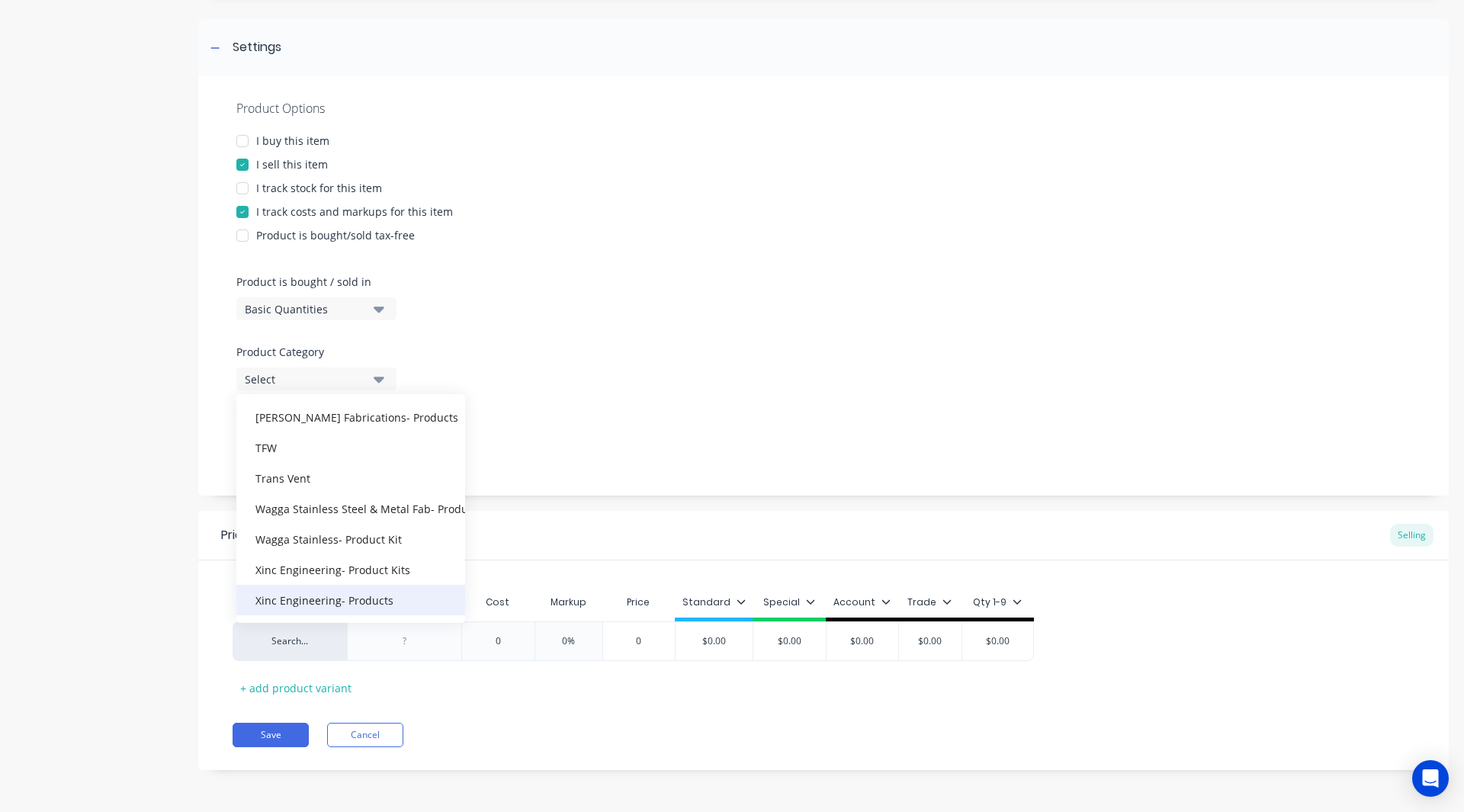
click at [314, 597] on div "Xinc Engineering- Products" at bounding box center [351, 599] width 228 height 30
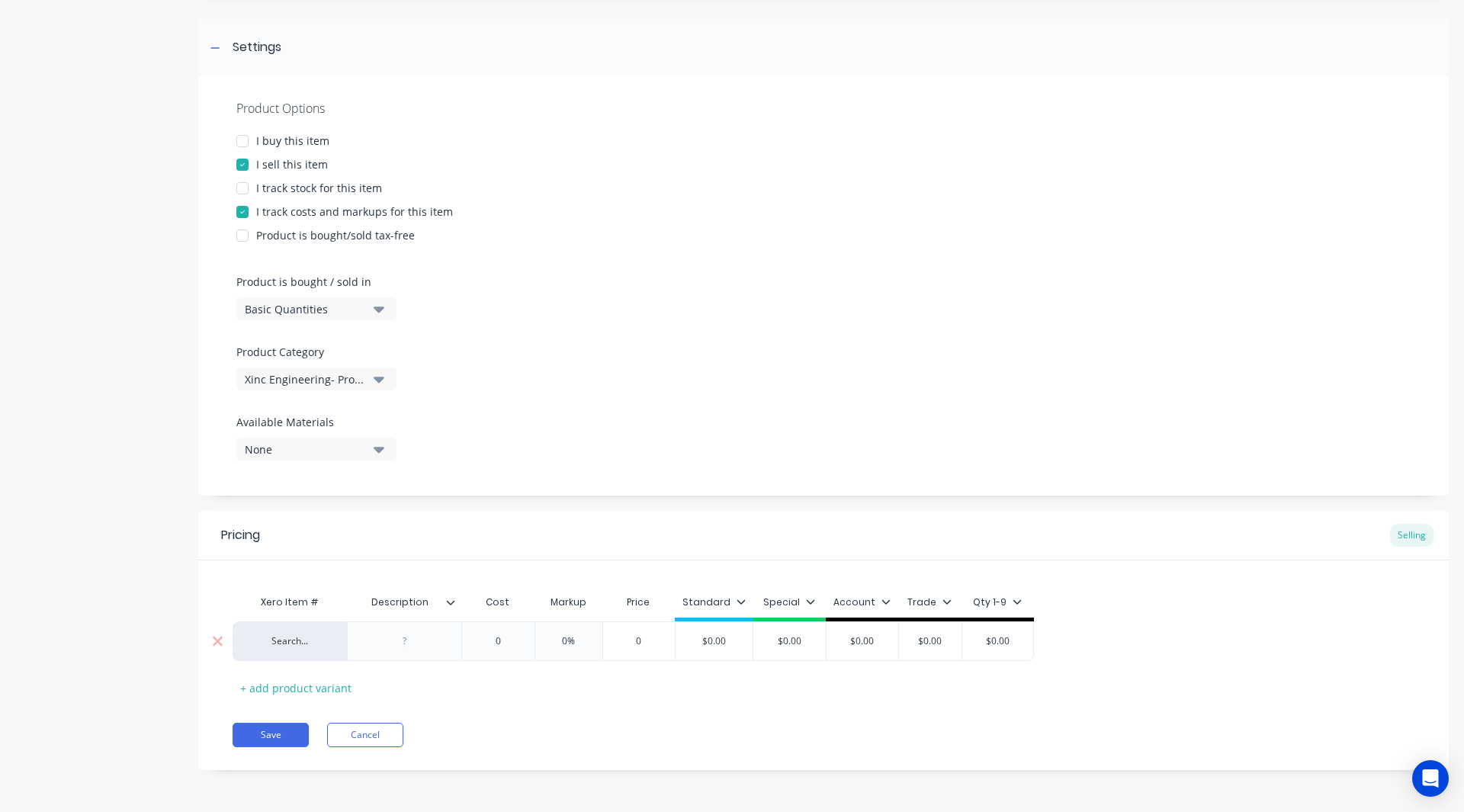
click at [389, 637] on div at bounding box center [405, 641] width 76 height 20
paste div
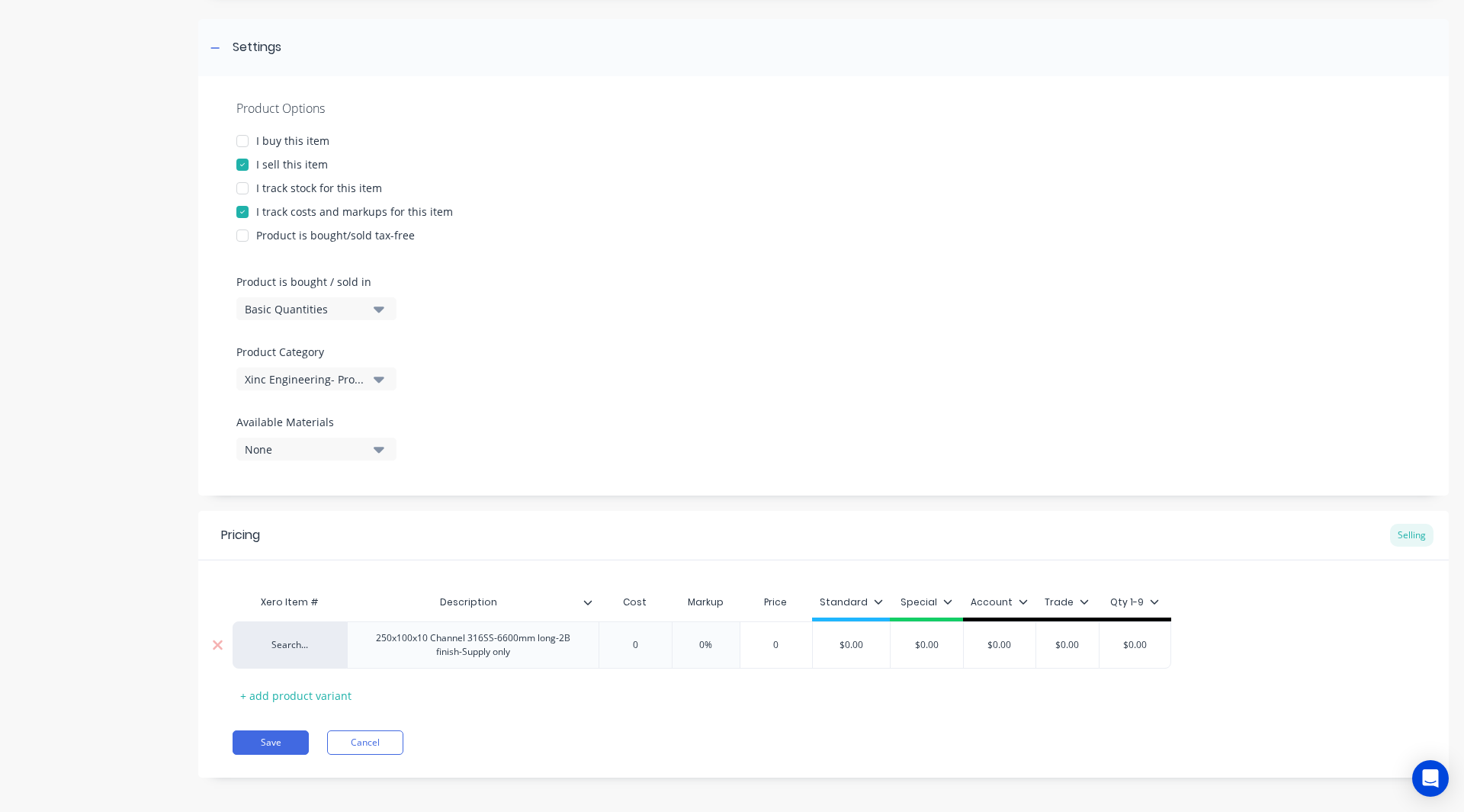
click at [656, 652] on div "0" at bounding box center [635, 645] width 76 height 38
click at [719, 645] on input "0%" at bounding box center [720, 644] width 76 height 14
click at [912, 647] on input "$0.00" at bounding box center [891, 644] width 77 height 14
click at [1000, 600] on icon at bounding box center [997, 601] width 9 height 9
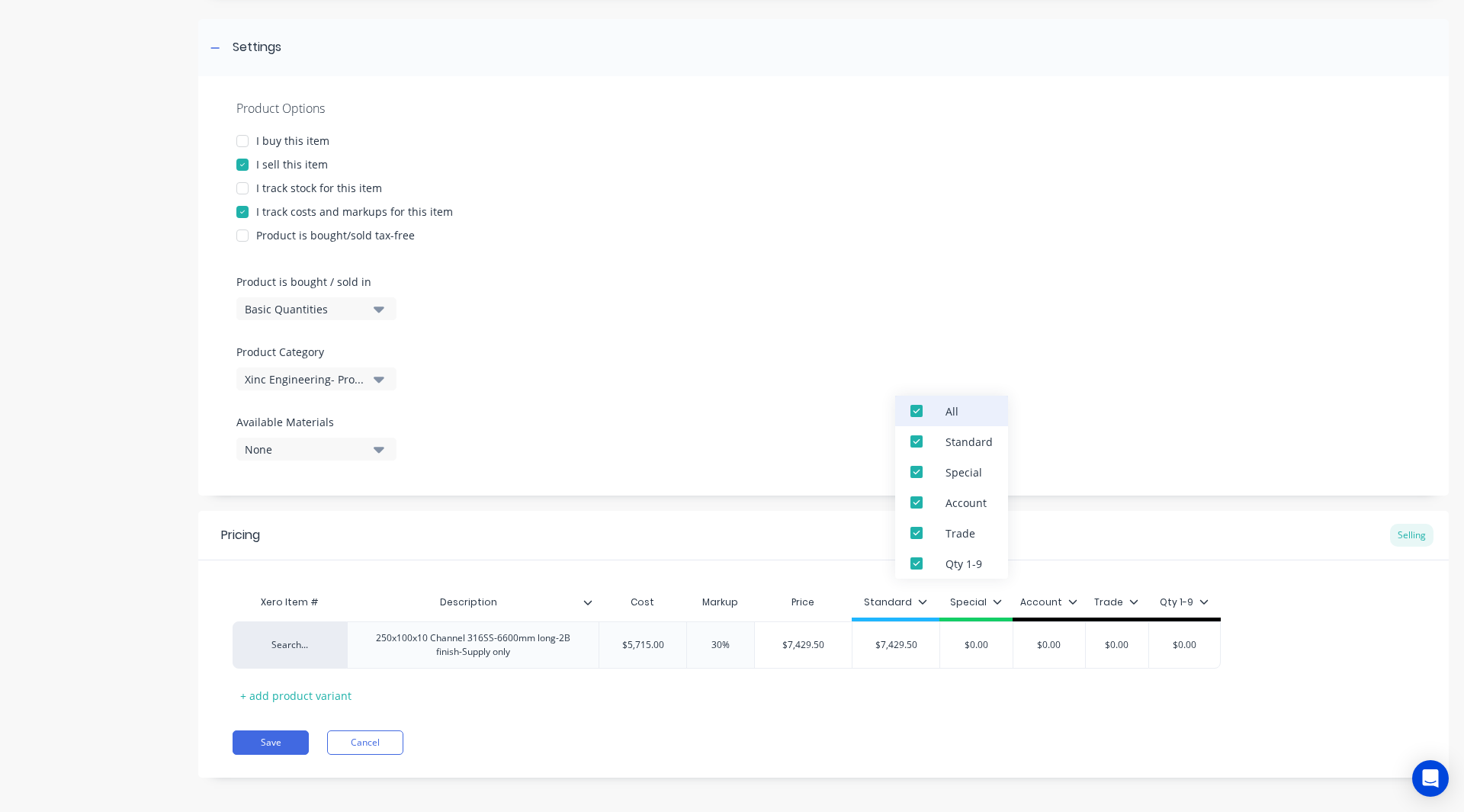
click at [919, 409] on div at bounding box center [916, 410] width 30 height 30
click at [781, 716] on div "Pricing Selling Xero Item # Description Cost Markup Price Standard Special Acco…" at bounding box center [823, 643] width 1250 height 267
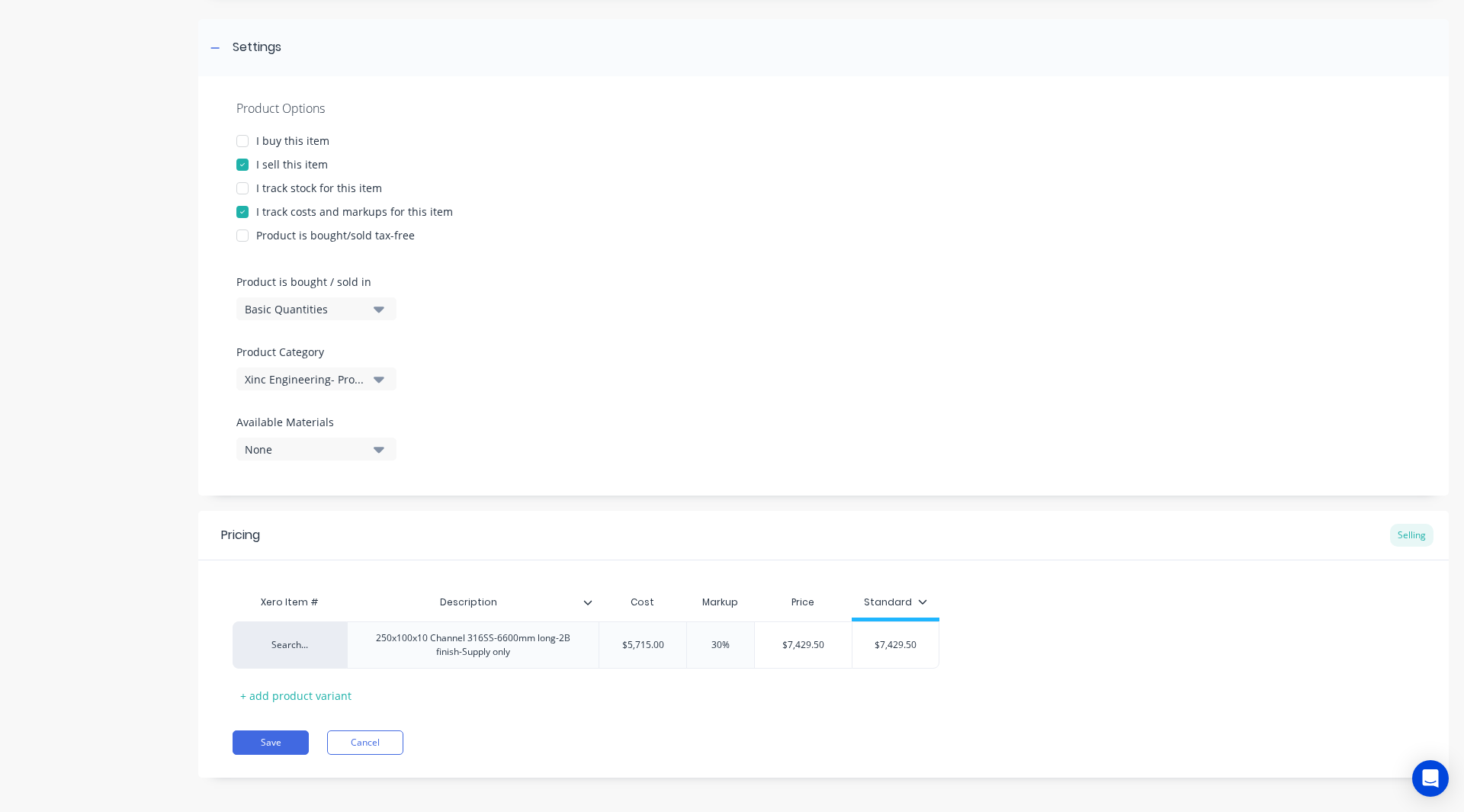
click at [307, 385] on div "Xinc Engineering- Products" at bounding box center [306, 379] width 122 height 16
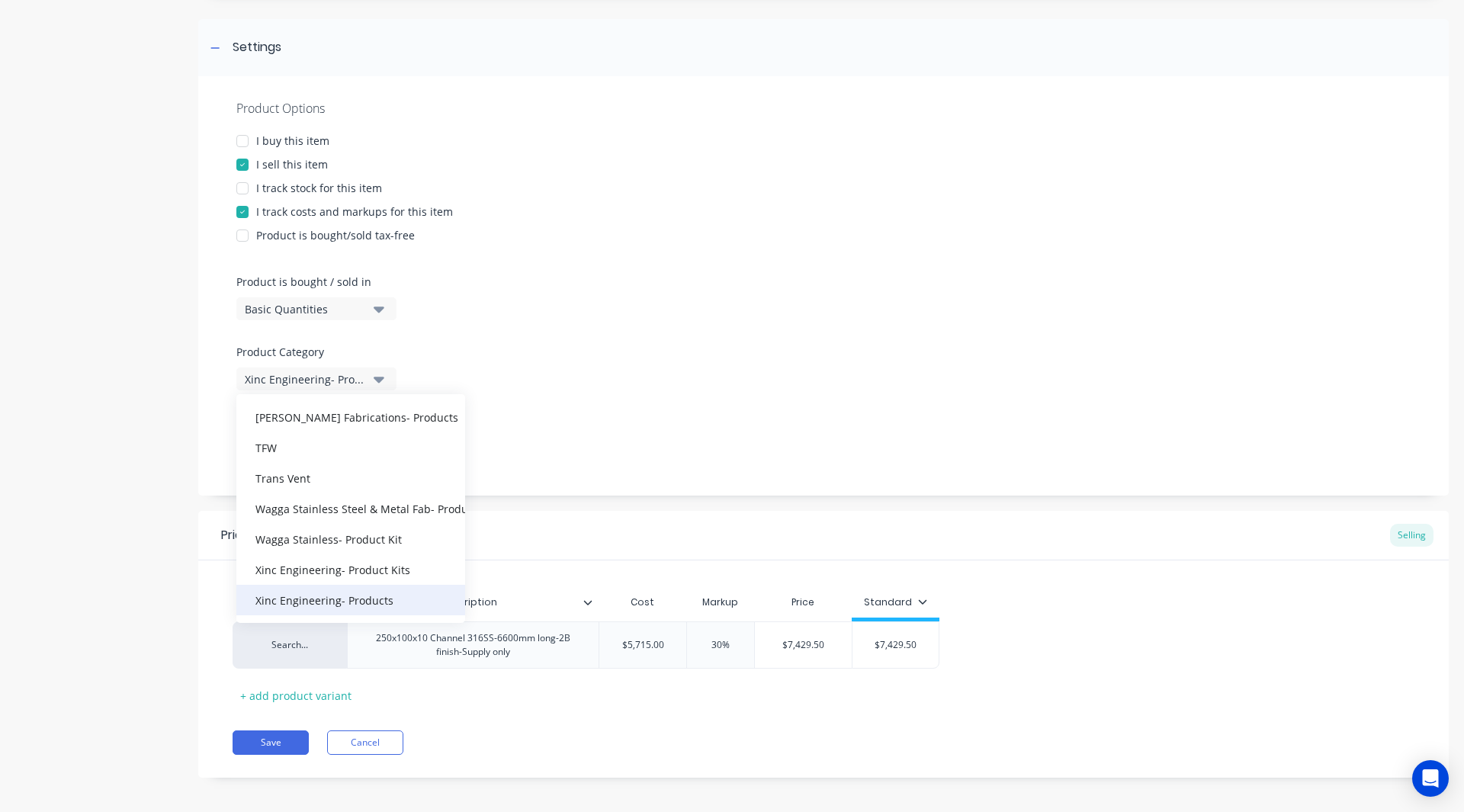
click at [321, 594] on div "Xinc Engineering- Products" at bounding box center [351, 599] width 228 height 30
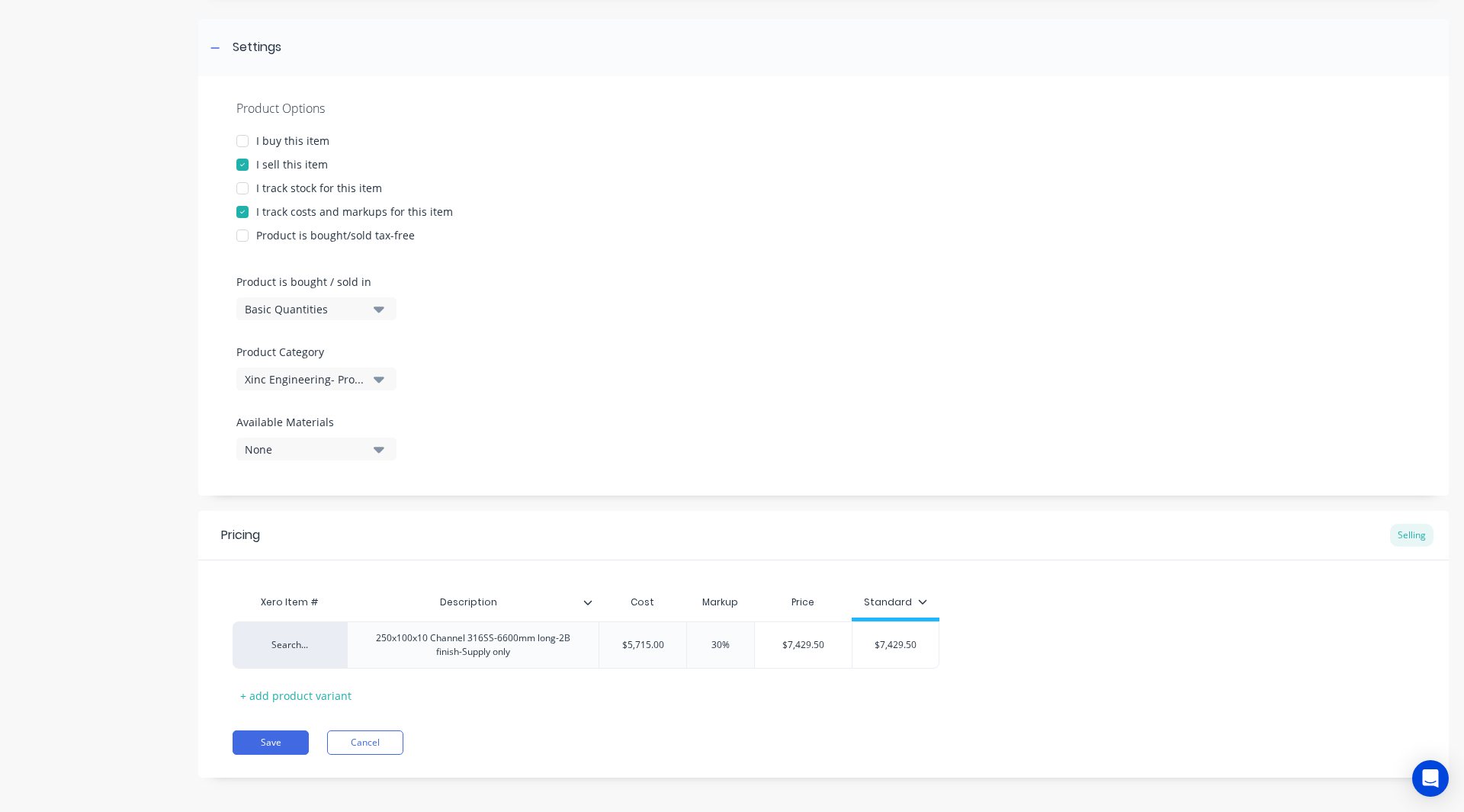
click at [295, 305] on div "Basic Quantities" at bounding box center [306, 309] width 122 height 16
click at [293, 377] on div "Lineal Metres" at bounding box center [351, 377] width 228 height 30
click at [272, 745] on button "Save" at bounding box center [270, 743] width 76 height 24
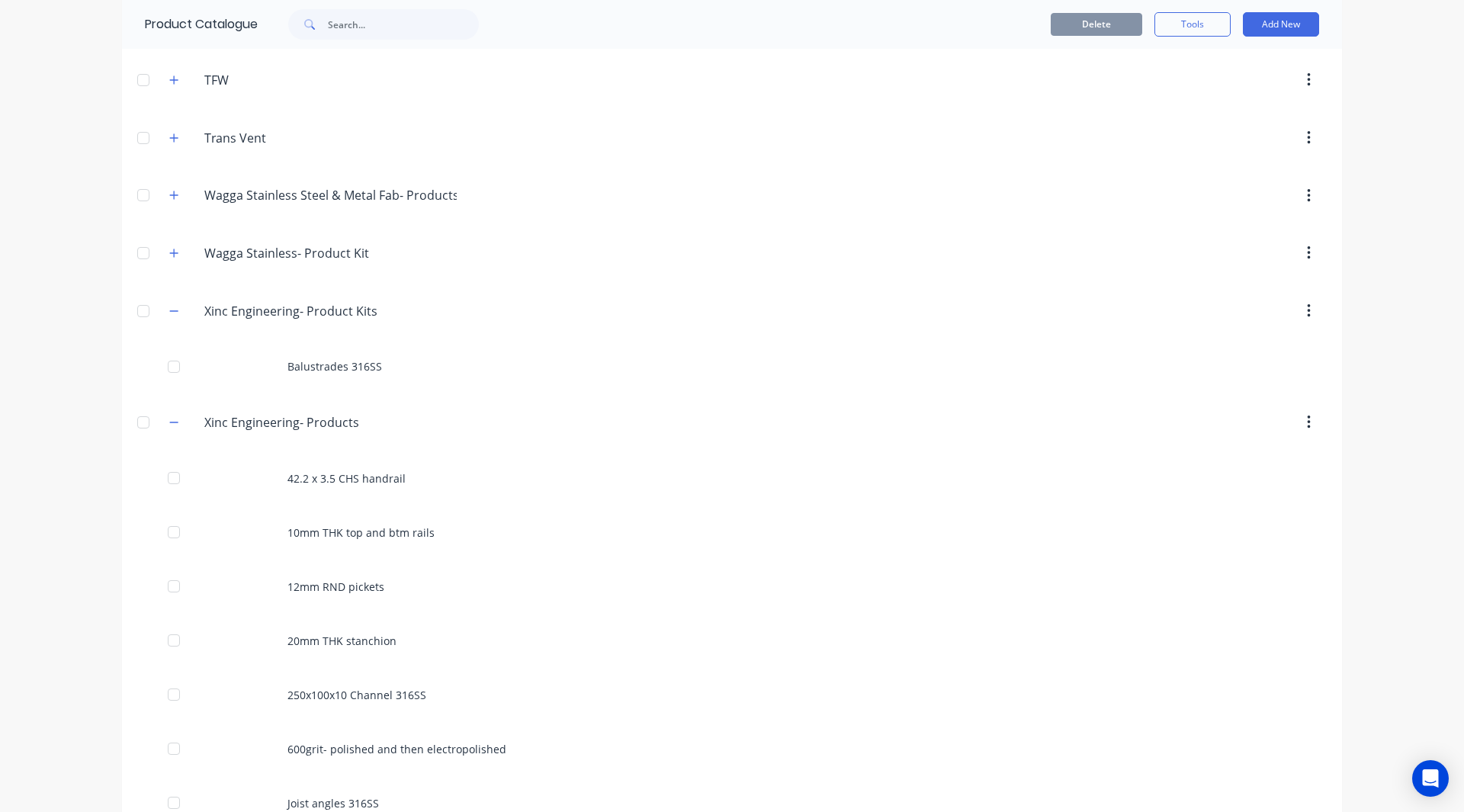
scroll to position [1982, 0]
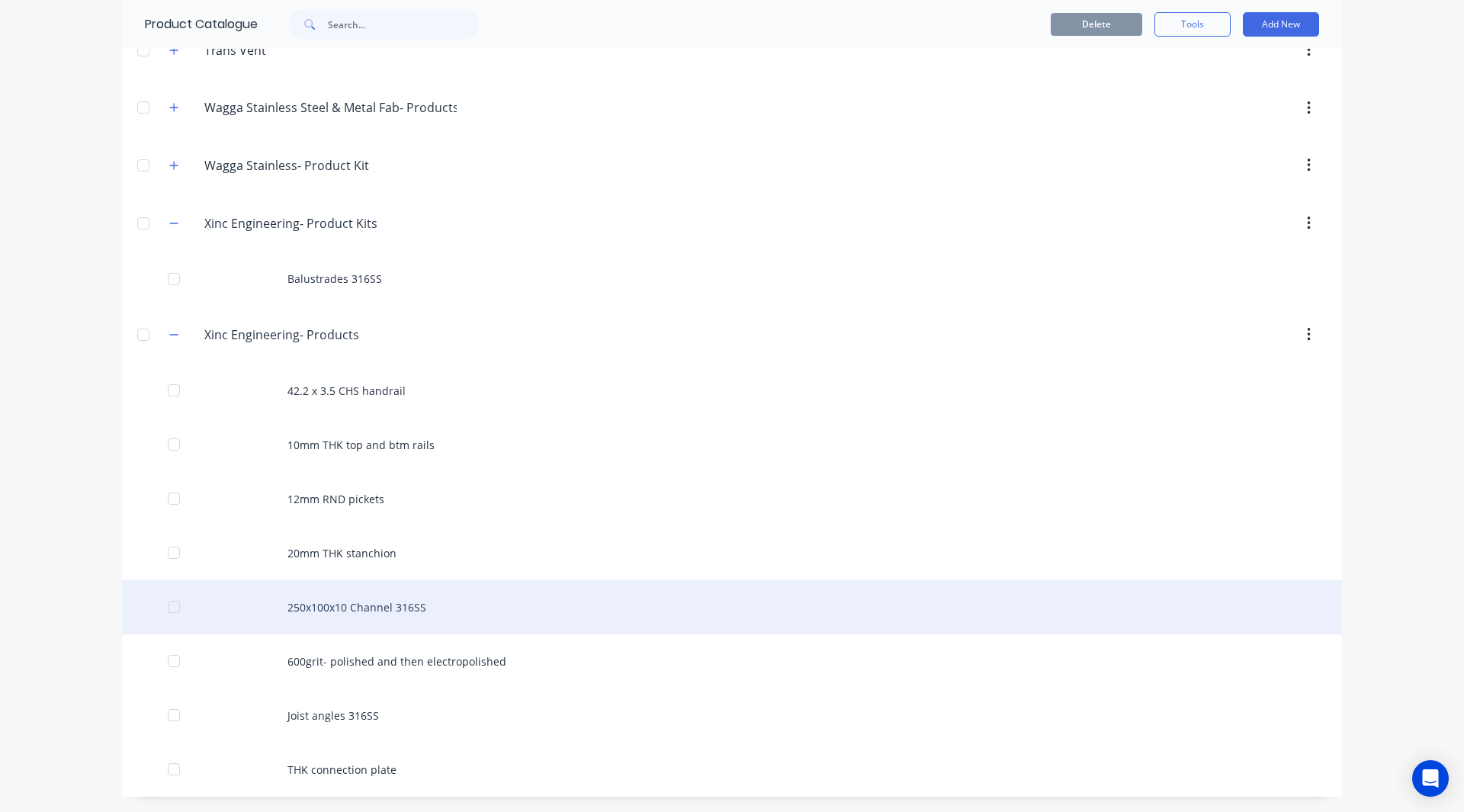
click at [326, 598] on div "250x100x10 Channel 316SS" at bounding box center [732, 607] width 1220 height 54
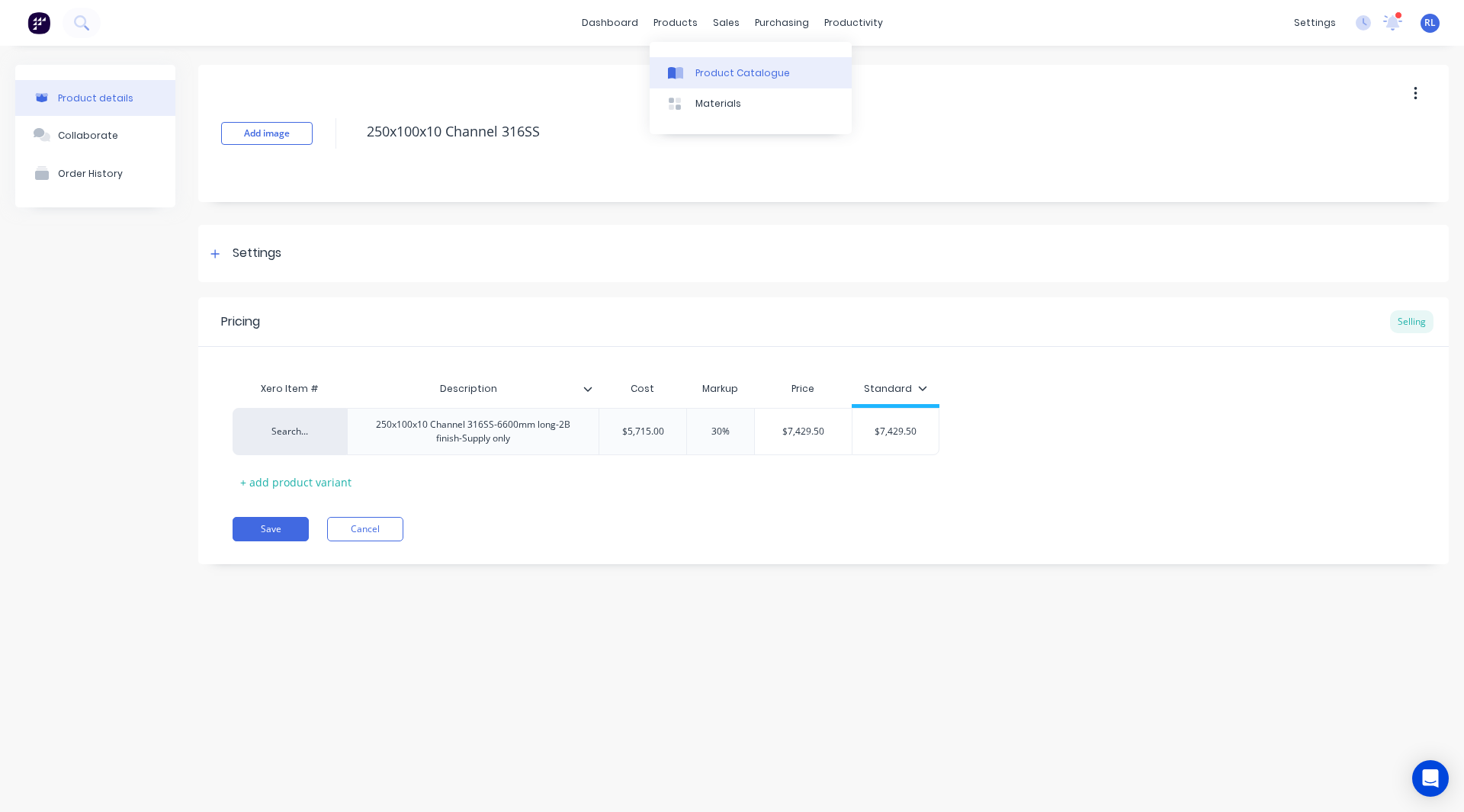
click at [721, 67] on div "Product Catalogue" at bounding box center [743, 73] width 95 height 14
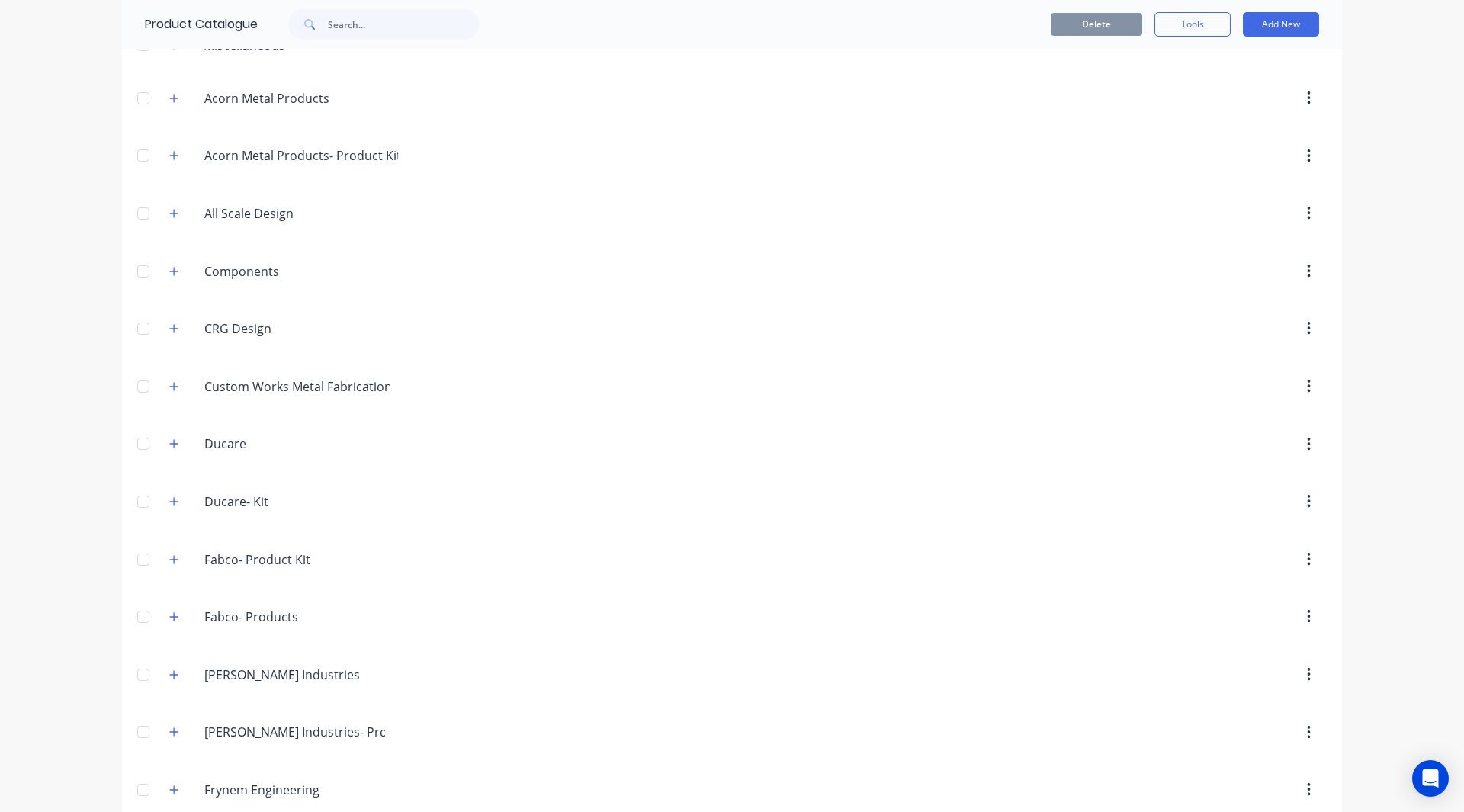
scroll to position [143, 0]
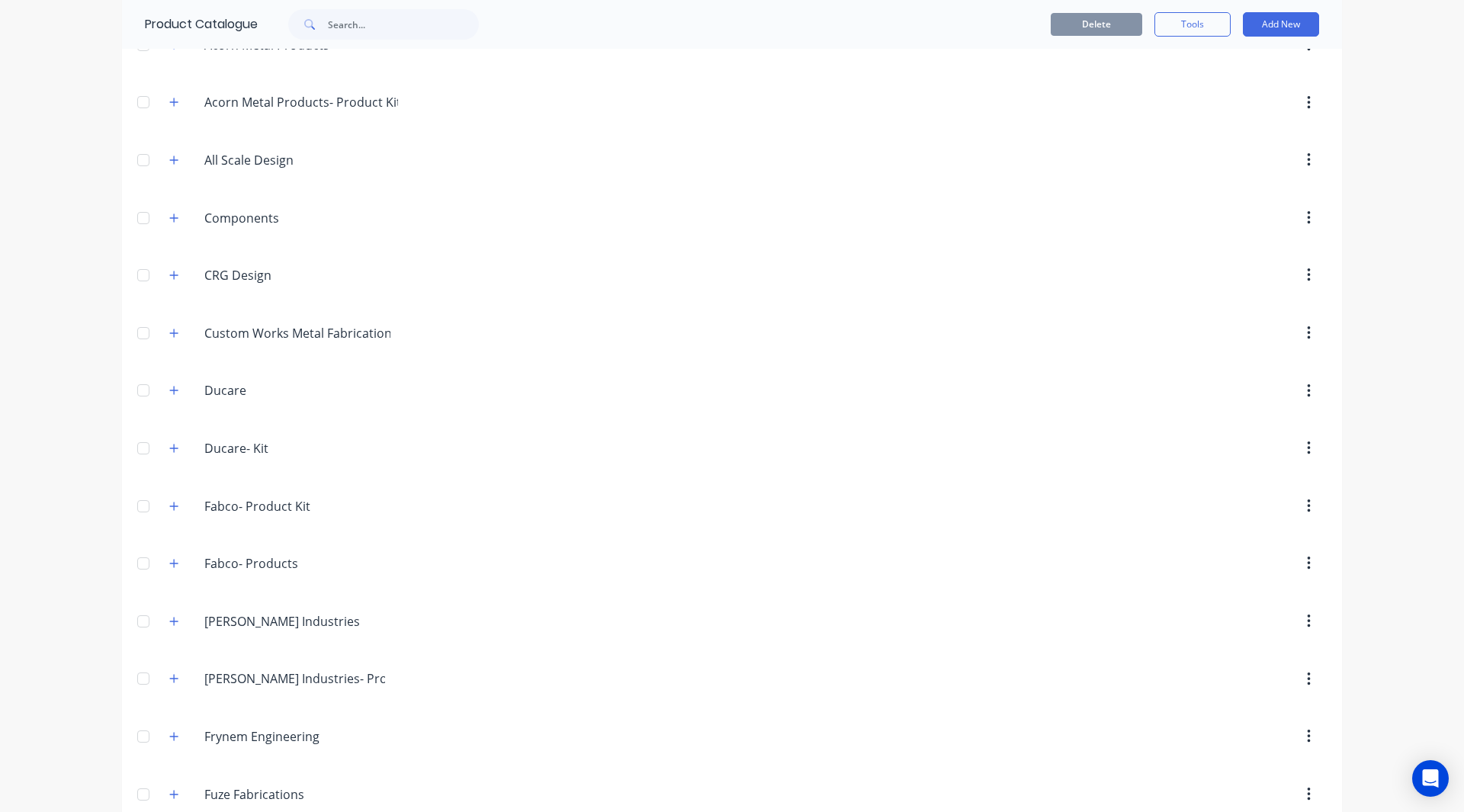
click at [1307, 391] on icon "button" at bounding box center [1308, 391] width 3 height 14
click at [1269, 436] on div "Delete" at bounding box center [1254, 430] width 117 height 22
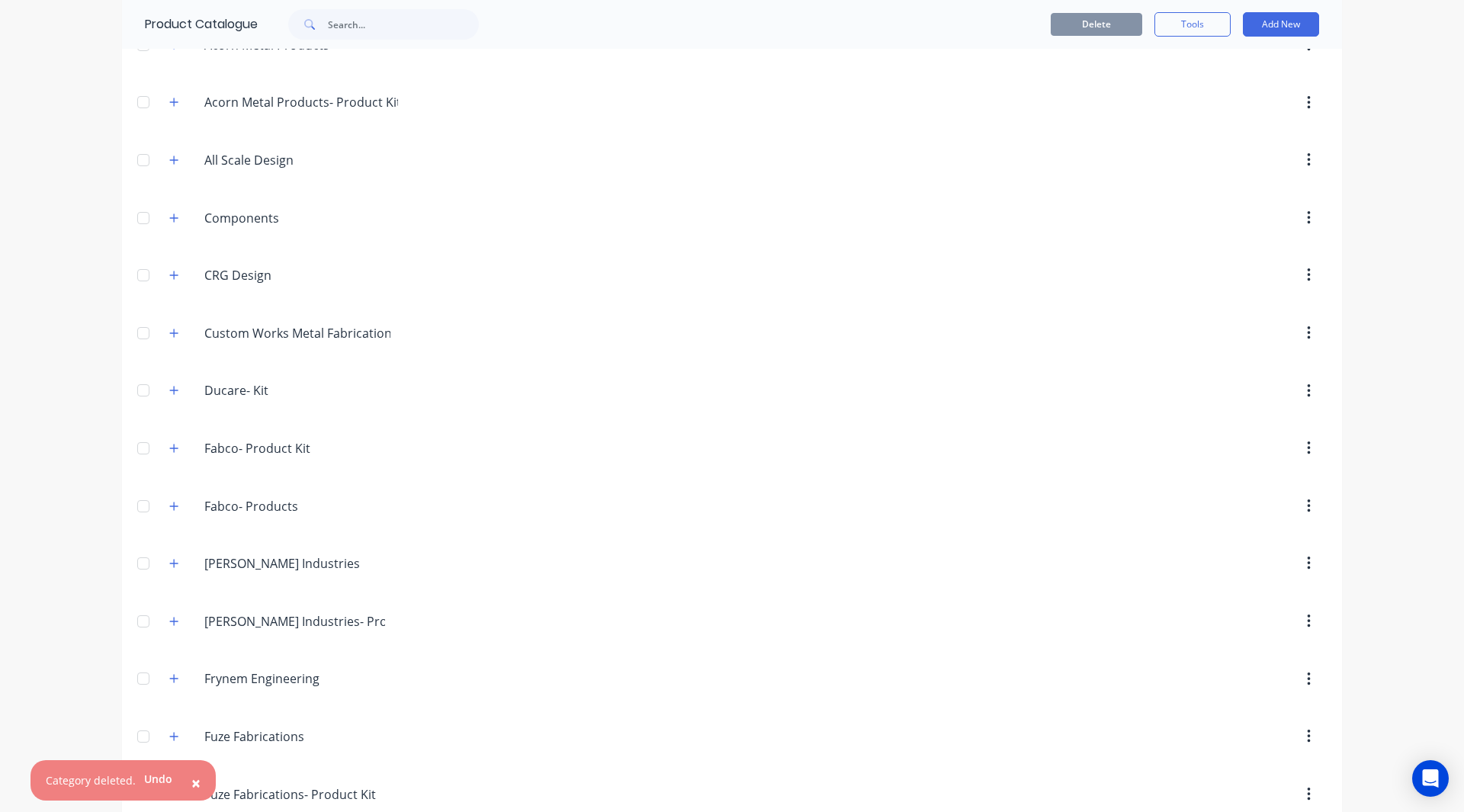
click at [1307, 392] on icon "button" at bounding box center [1308, 391] width 4 height 17
click at [1261, 430] on div "Delete" at bounding box center [1254, 430] width 117 height 22
click at [192, 733] on span "×" at bounding box center [196, 730] width 9 height 21
click at [192, 783] on span "×" at bounding box center [196, 783] width 9 height 21
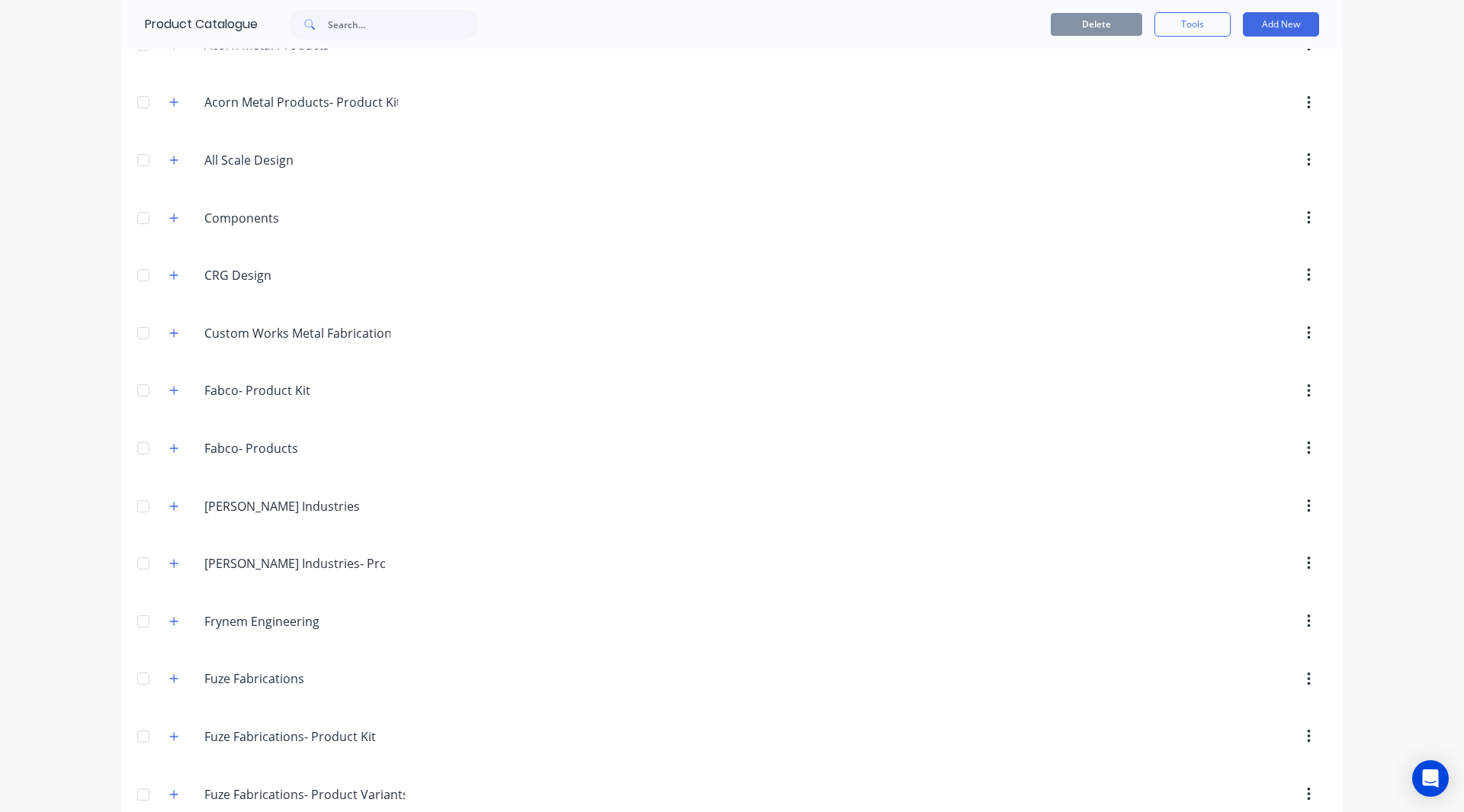
click at [1300, 392] on button "button" at bounding box center [1309, 391] width 36 height 28
click at [1245, 439] on div "Delete" at bounding box center [1254, 430] width 117 height 22
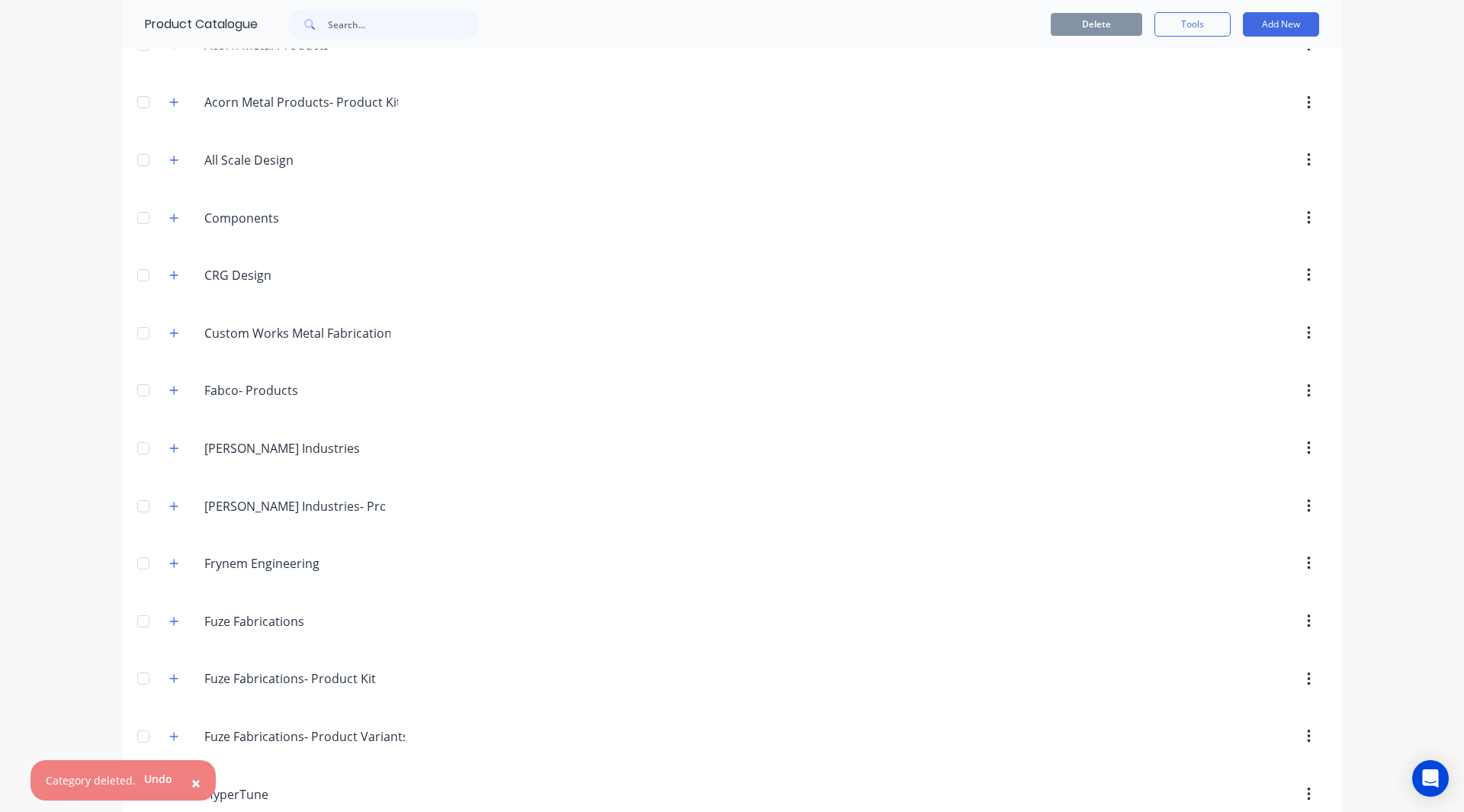
click at [1297, 391] on button "button" at bounding box center [1309, 391] width 36 height 28
click at [1271, 434] on div "Delete" at bounding box center [1254, 430] width 117 height 22
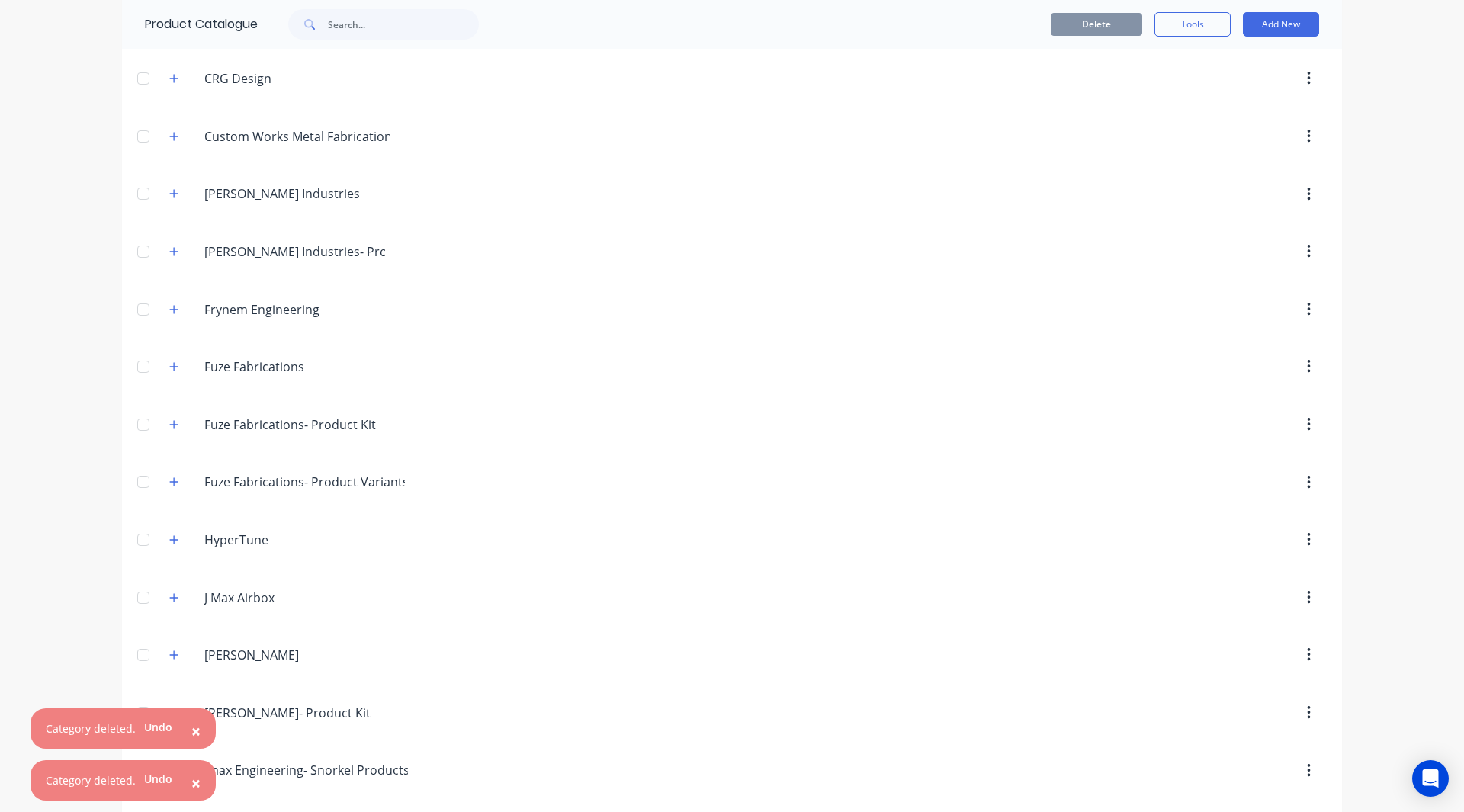
scroll to position [356, 0]
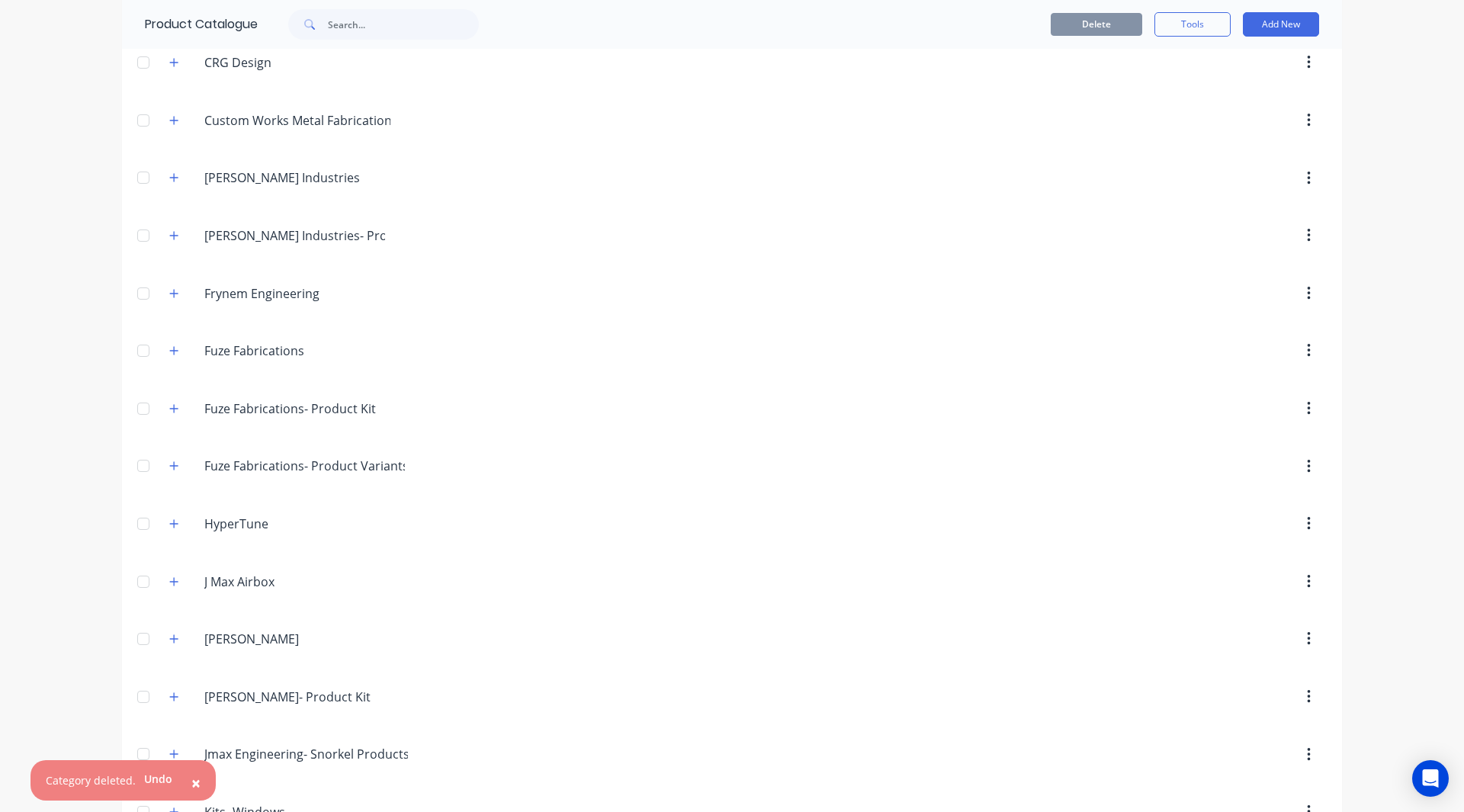
click at [1307, 295] on icon "button" at bounding box center [1308, 293] width 4 height 17
click at [1273, 340] on div "Delete" at bounding box center [1254, 333] width 117 height 22
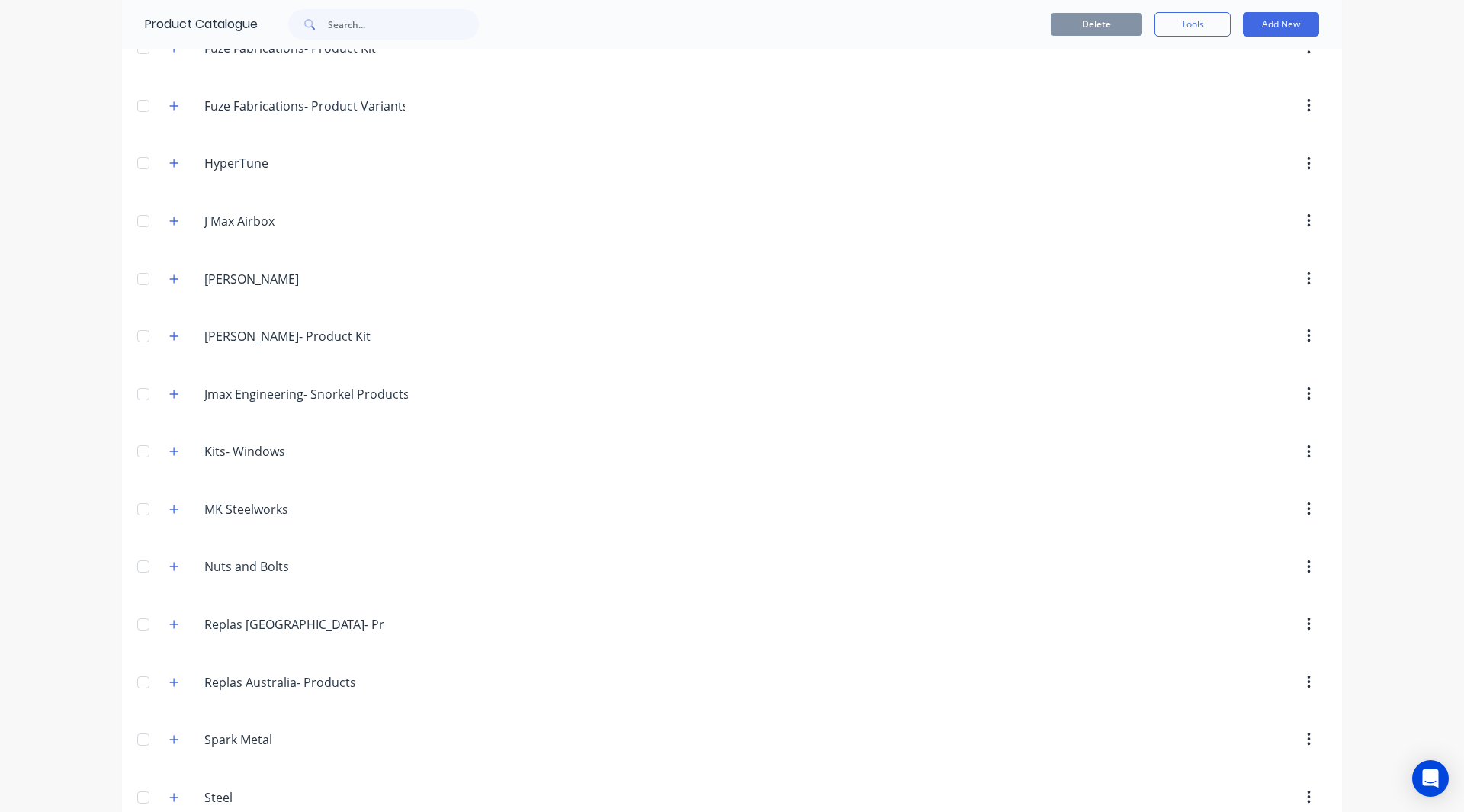
scroll to position [660, 0]
click at [1307, 510] on icon "button" at bounding box center [1308, 508] width 4 height 17
click at [1276, 549] on div "Delete" at bounding box center [1254, 548] width 117 height 22
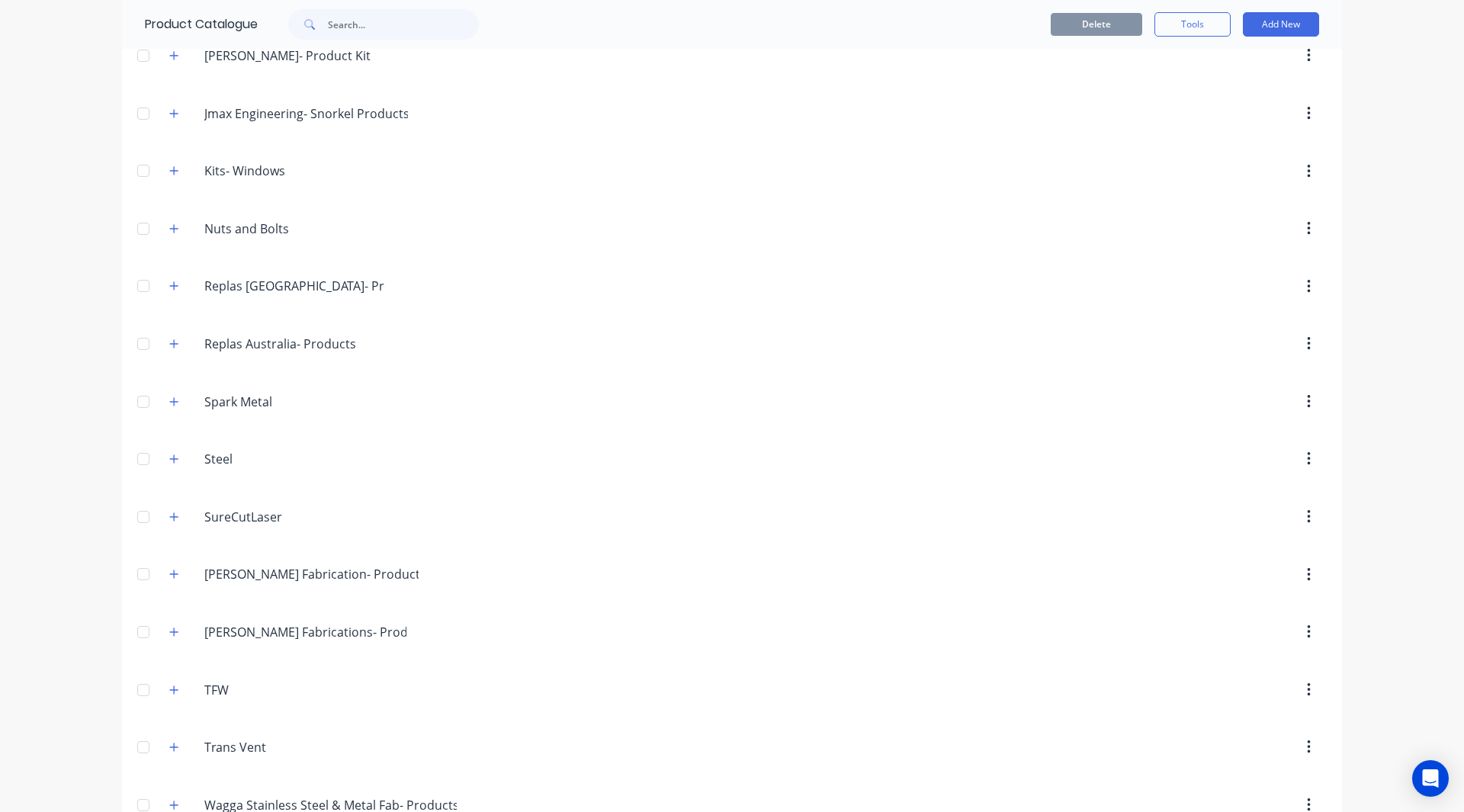
scroll to position [1189, 0]
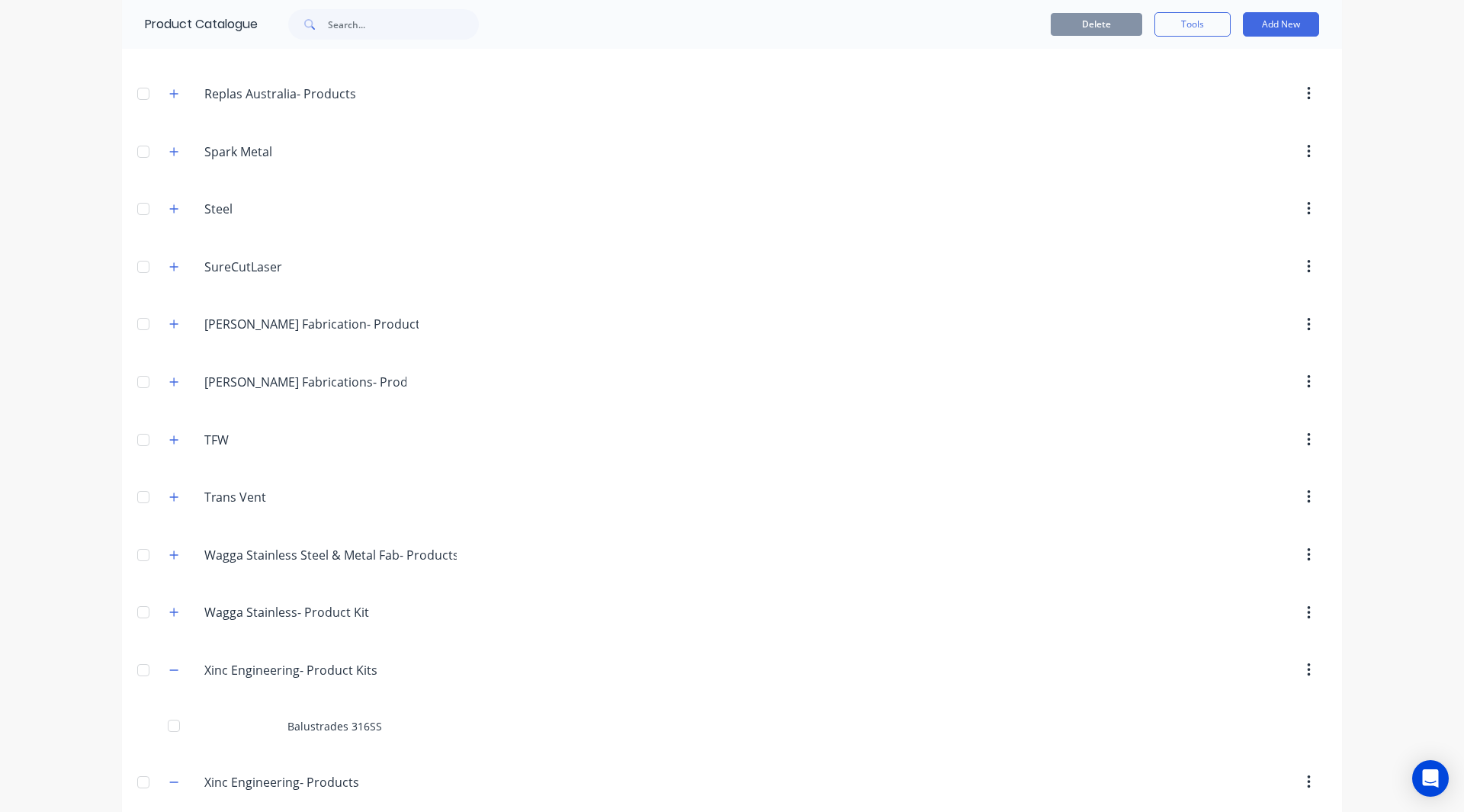
click at [1307, 442] on icon "button" at bounding box center [1308, 439] width 4 height 17
click at [1267, 483] on div "Delete" at bounding box center [1254, 479] width 117 height 22
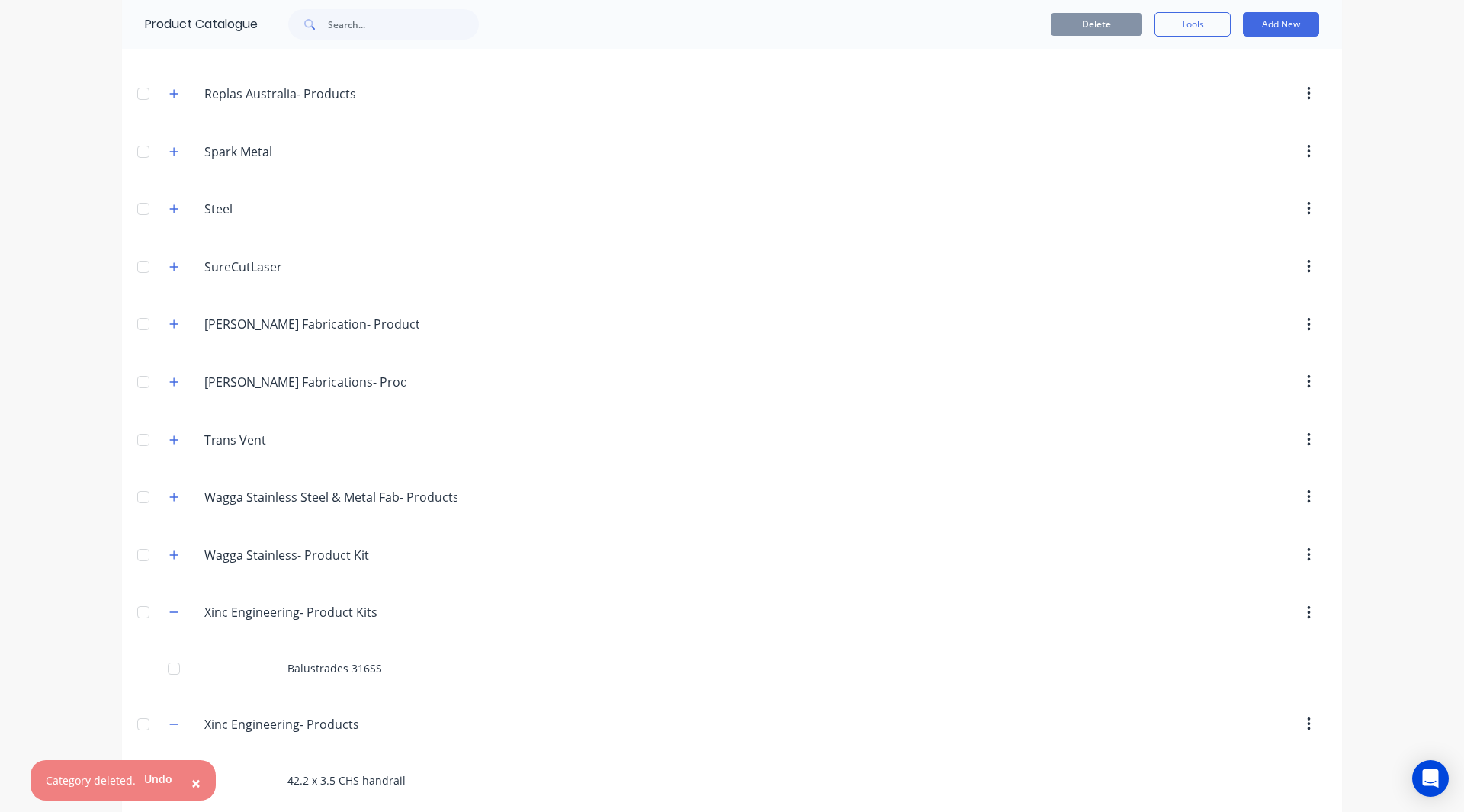
click at [1307, 494] on icon "button" at bounding box center [1308, 496] width 4 height 17
click at [1288, 530] on div "Delete" at bounding box center [1254, 537] width 117 height 22
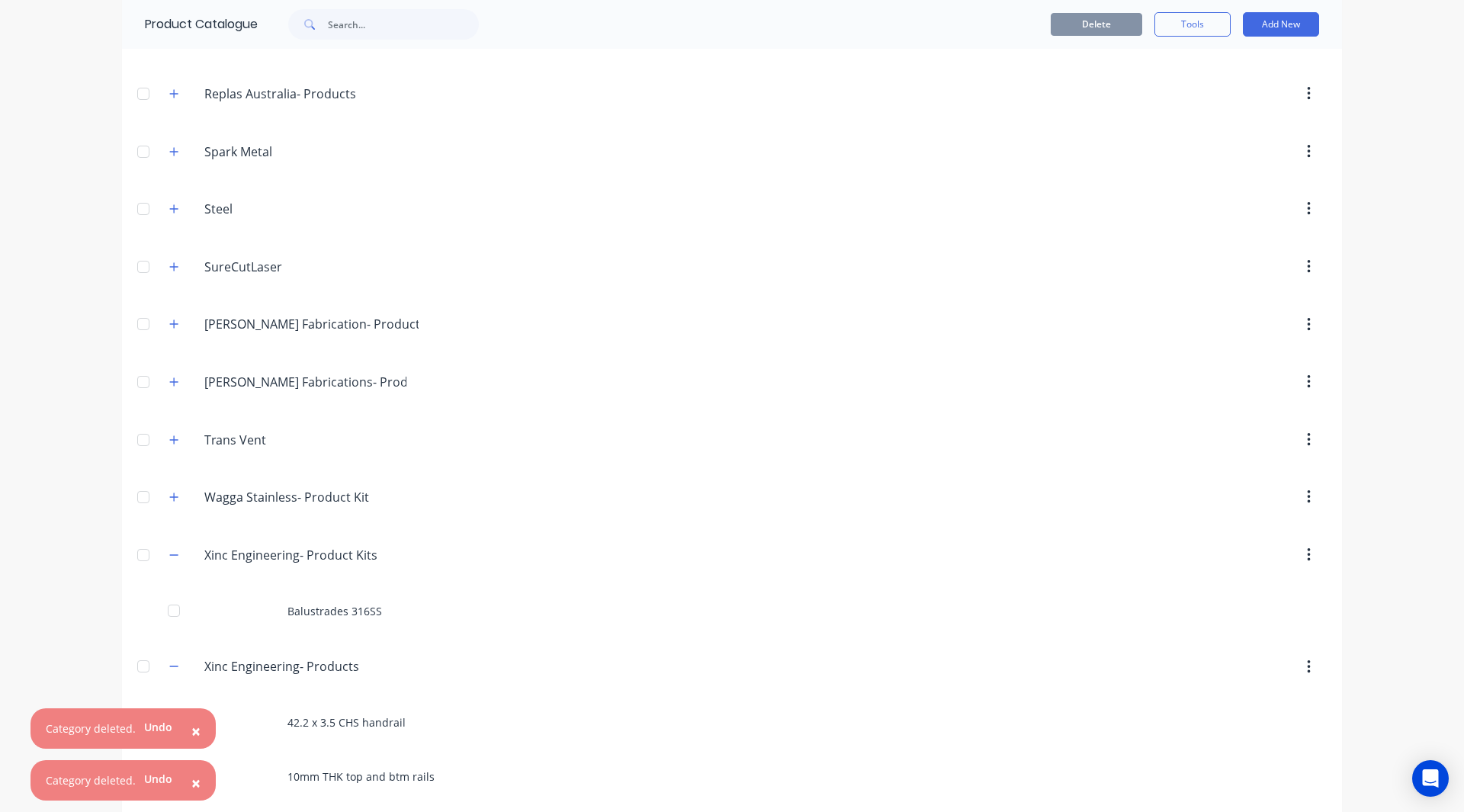
click at [1307, 495] on button "button" at bounding box center [1309, 497] width 36 height 28
click at [1272, 537] on div "Delete" at bounding box center [1254, 537] width 117 height 22
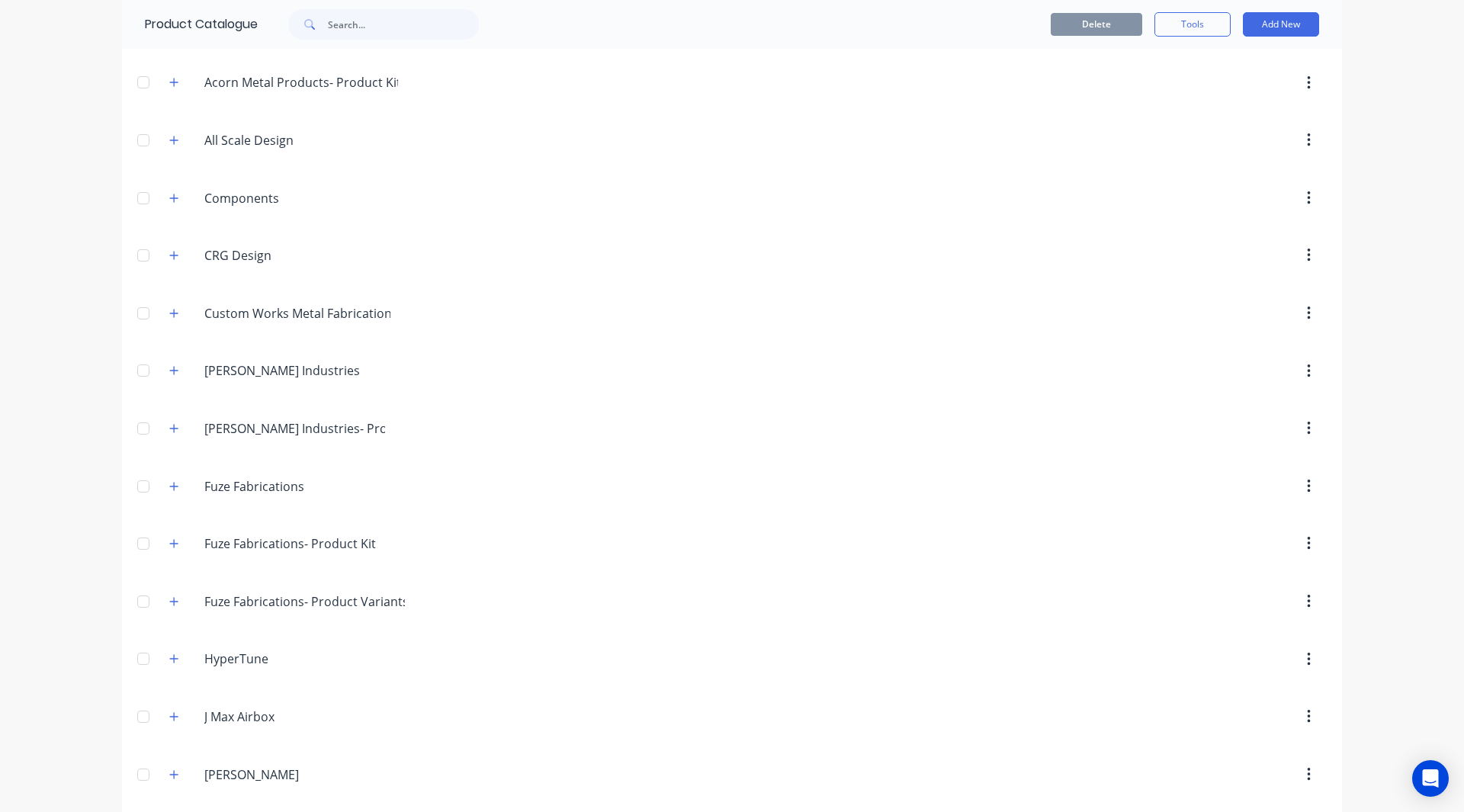
scroll to position [0, 0]
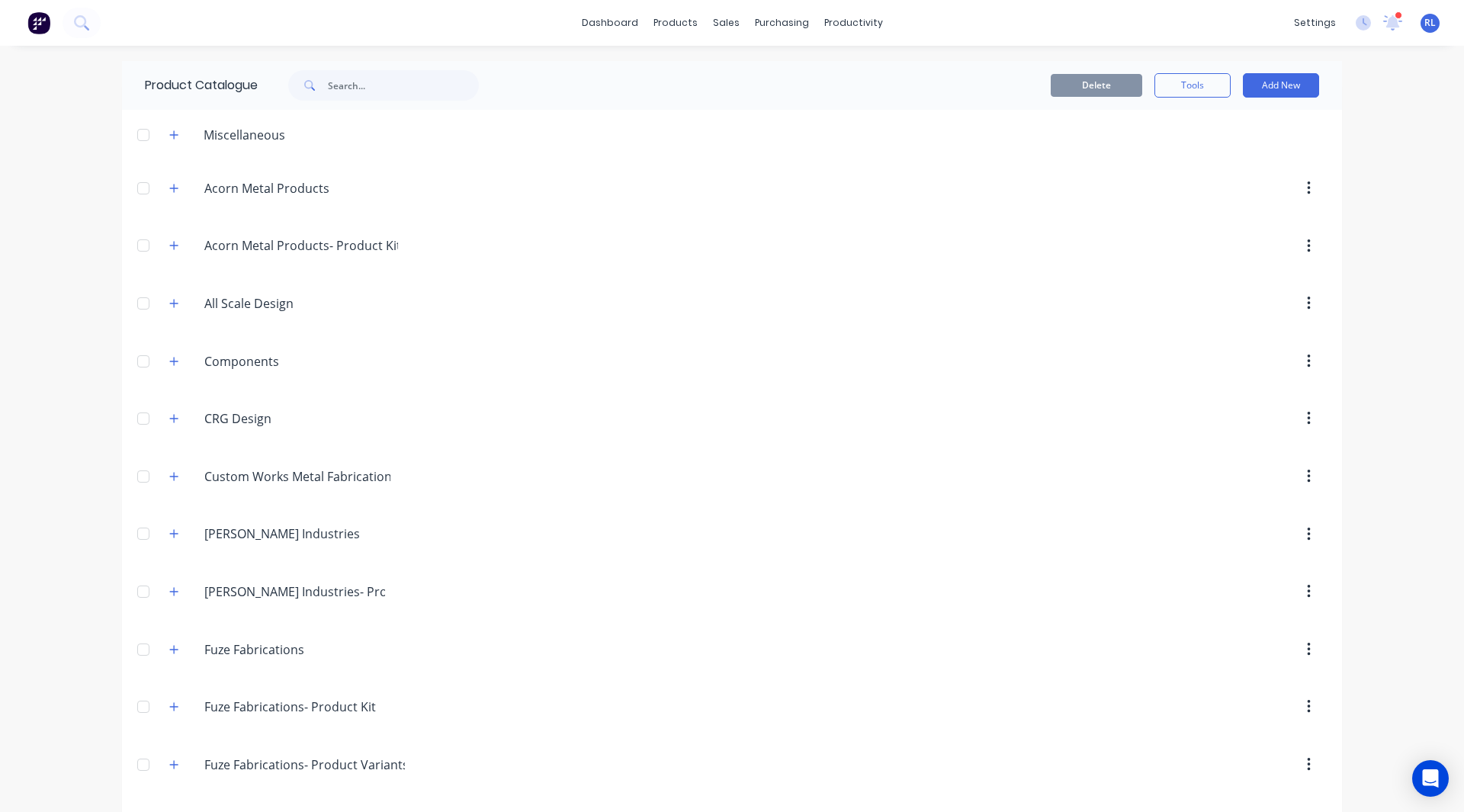
click at [1307, 474] on icon "button" at bounding box center [1308, 476] width 4 height 17
click at [1262, 518] on div "Delete" at bounding box center [1254, 516] width 117 height 22
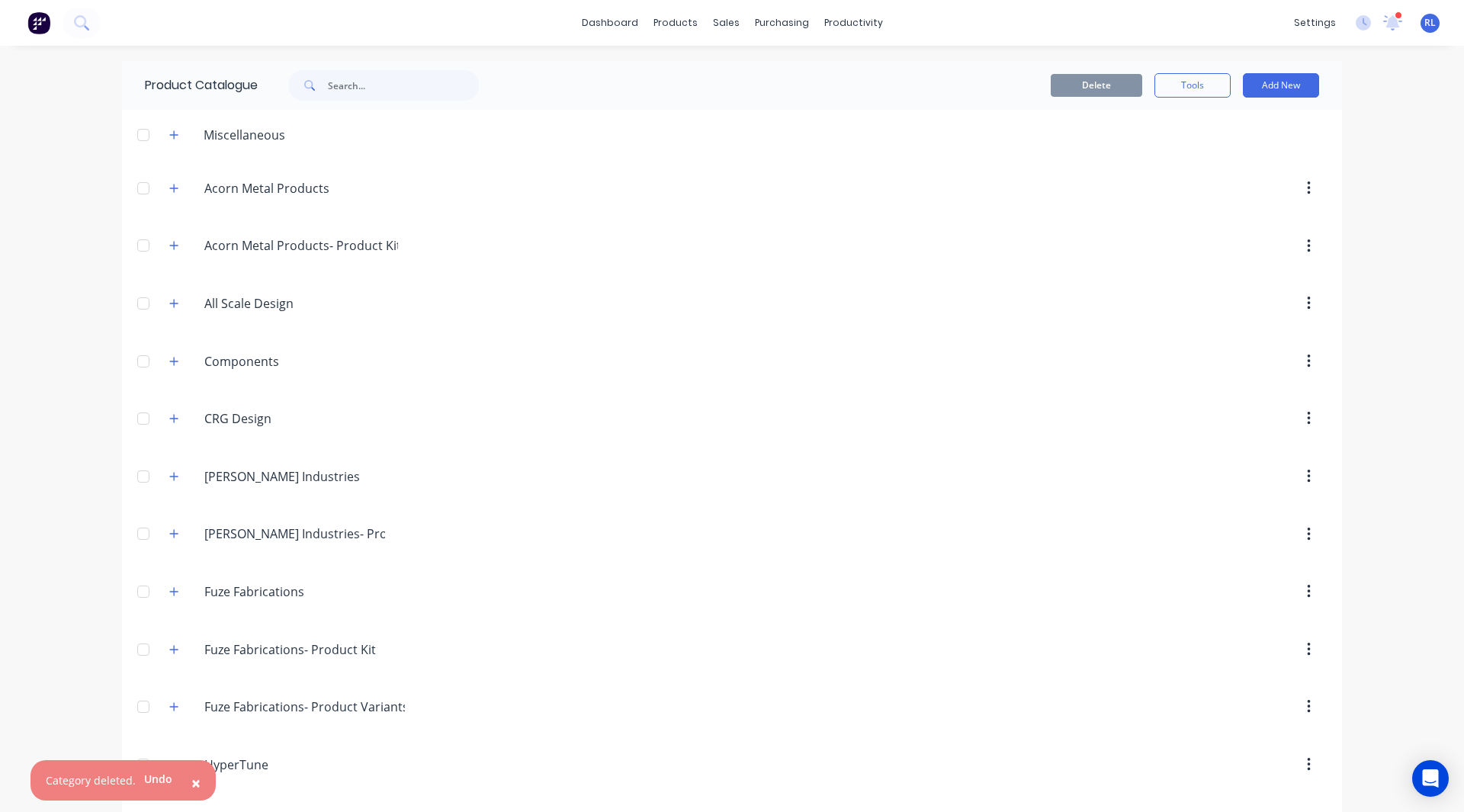
click at [1307, 416] on icon "button" at bounding box center [1308, 418] width 4 height 17
click at [1272, 457] on div "Delete" at bounding box center [1254, 458] width 117 height 22
click at [1307, 249] on icon "button" at bounding box center [1308, 246] width 4 height 17
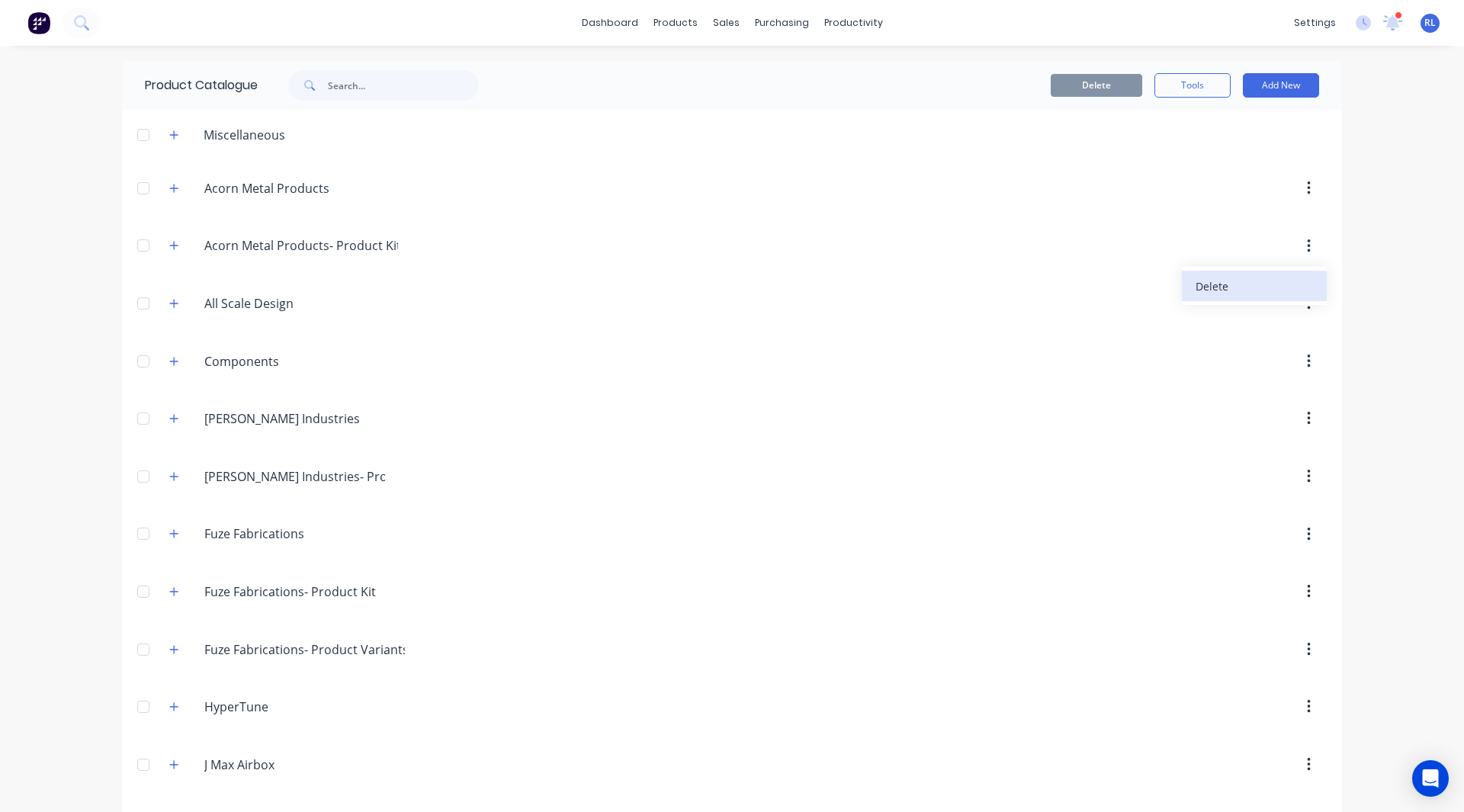
drag, startPoint x: 1272, startPoint y: 291, endPoint x: 1258, endPoint y: 291, distance: 14.0
click at [1258, 291] on div "Delete" at bounding box center [1254, 285] width 117 height 22
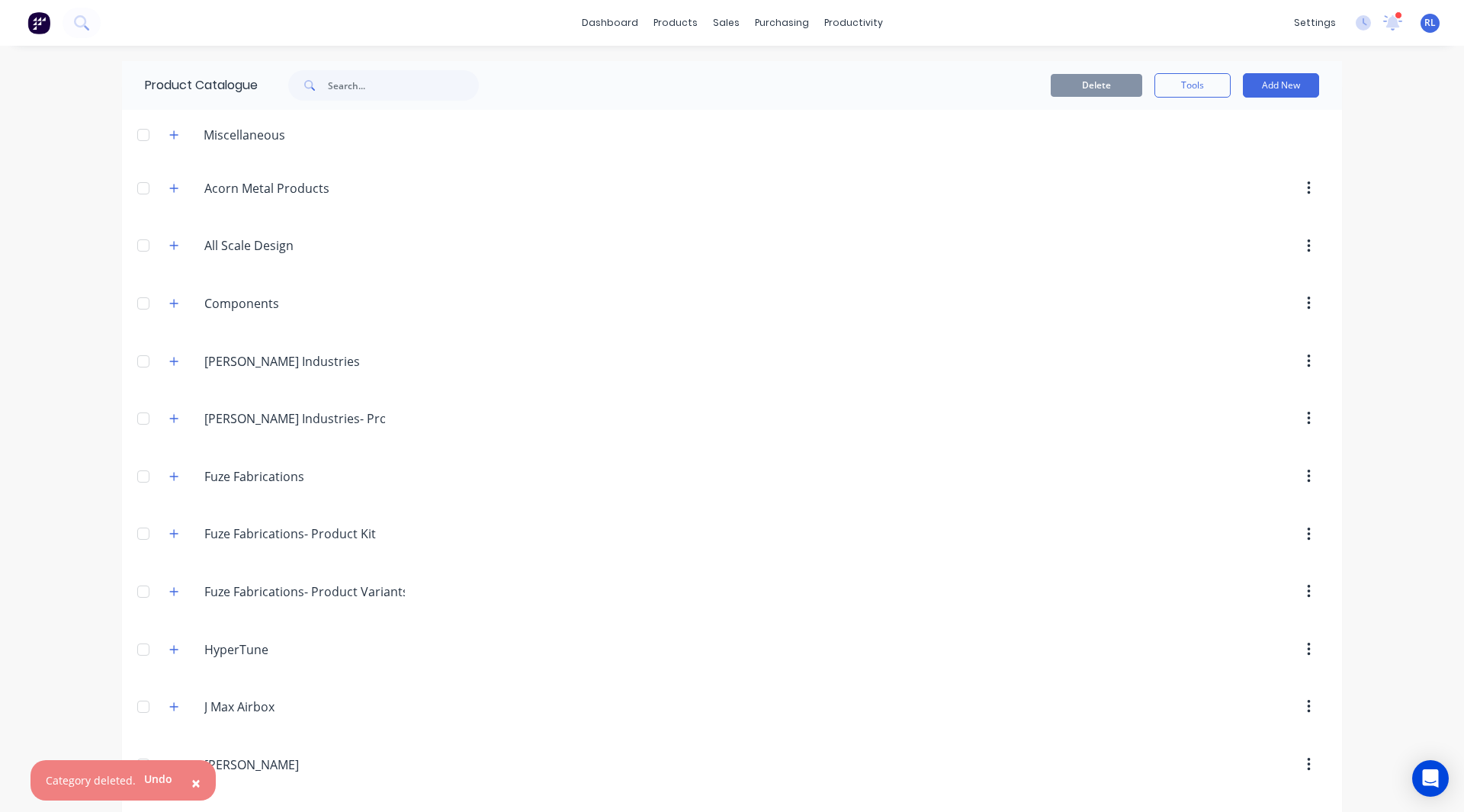
click at [1307, 186] on icon "button" at bounding box center [1308, 188] width 4 height 17
click at [1264, 240] on button "Delete" at bounding box center [1254, 228] width 145 height 30
click at [158, 779] on button "Undo" at bounding box center [157, 779] width 45 height 23
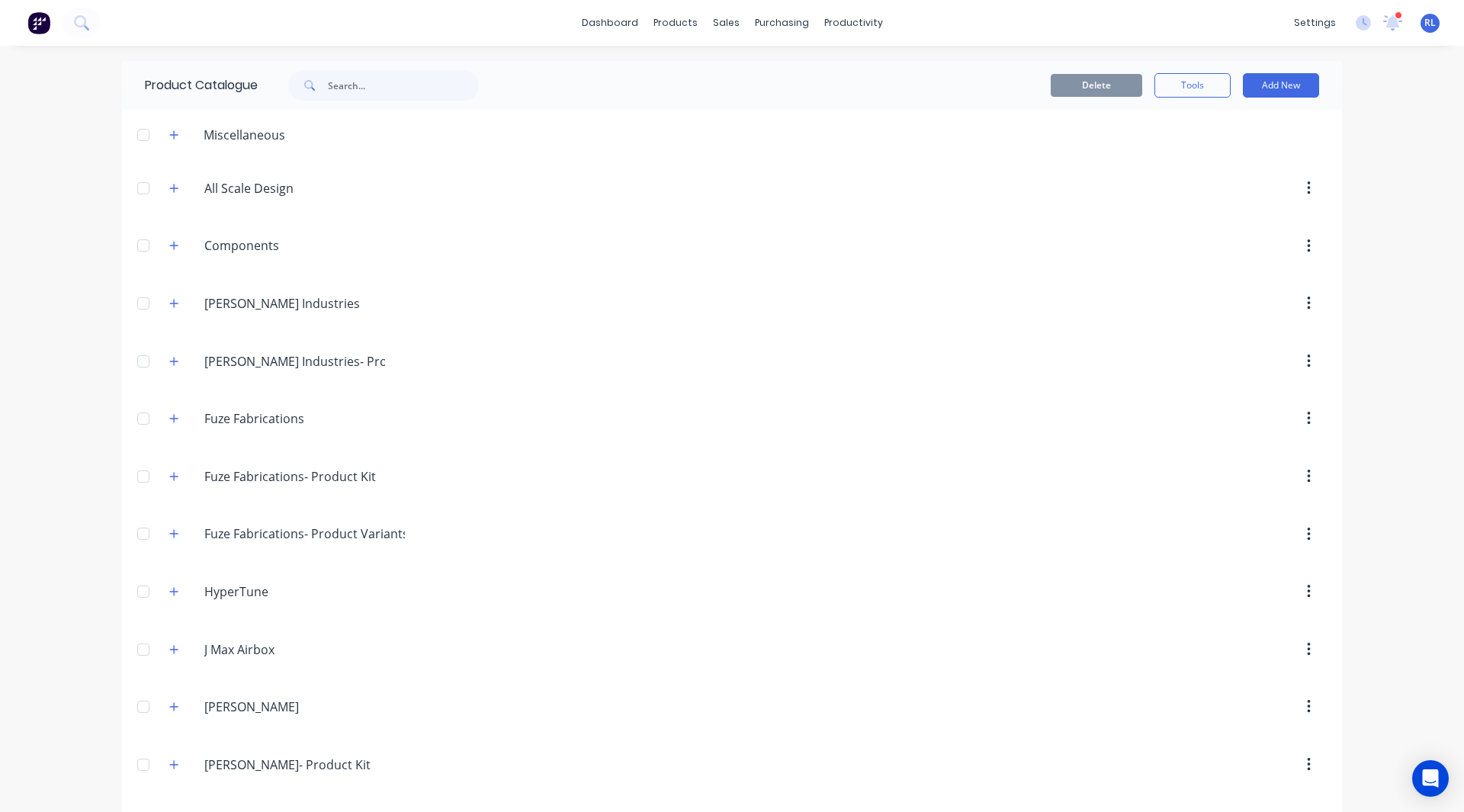
click at [1391, 420] on div "dashboard products sales purchasing productivity dashboard products Product Cat…" at bounding box center [732, 406] width 1464 height 812
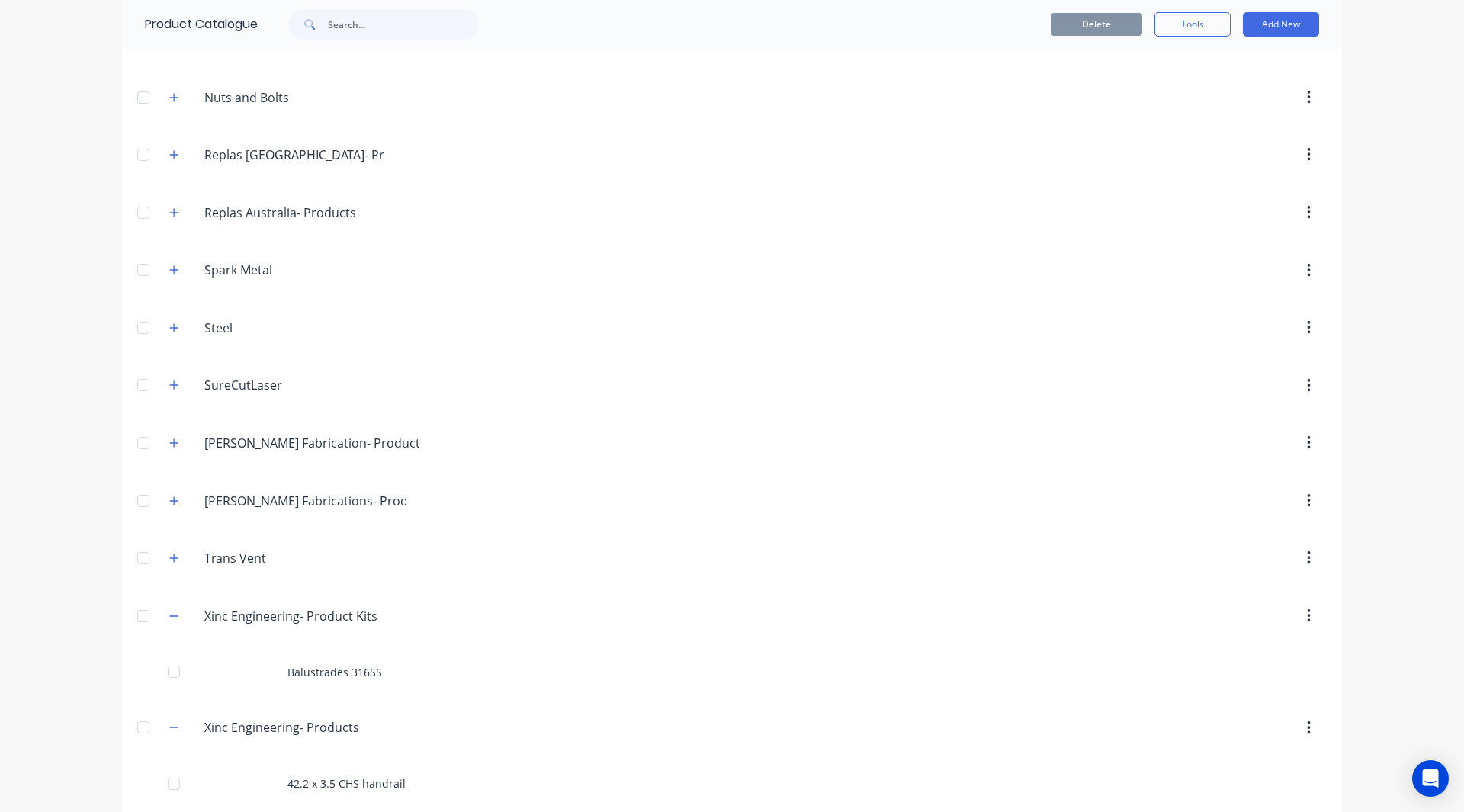
scroll to position [1291, 0]
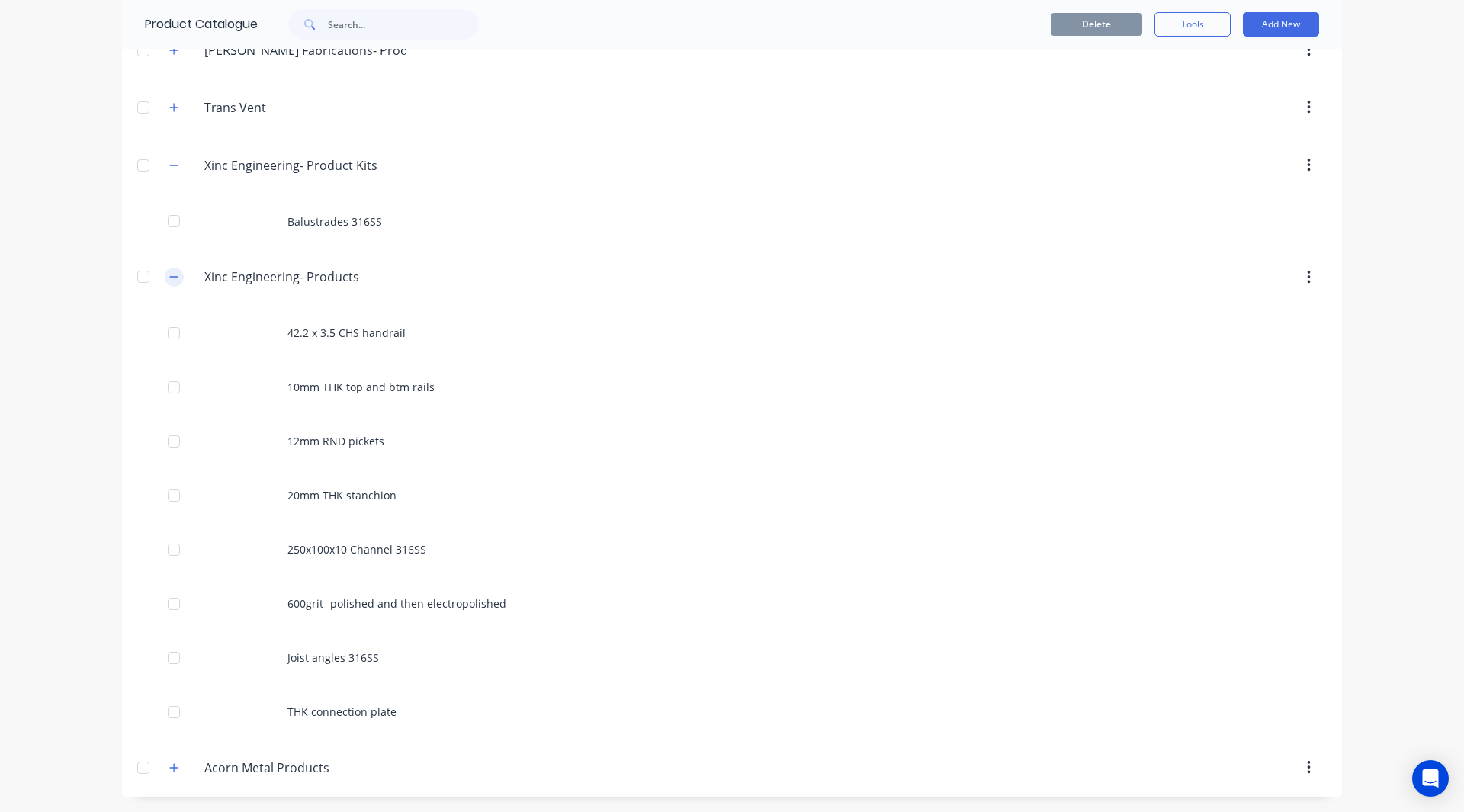
click at [170, 280] on icon "button" at bounding box center [174, 276] width 9 height 11
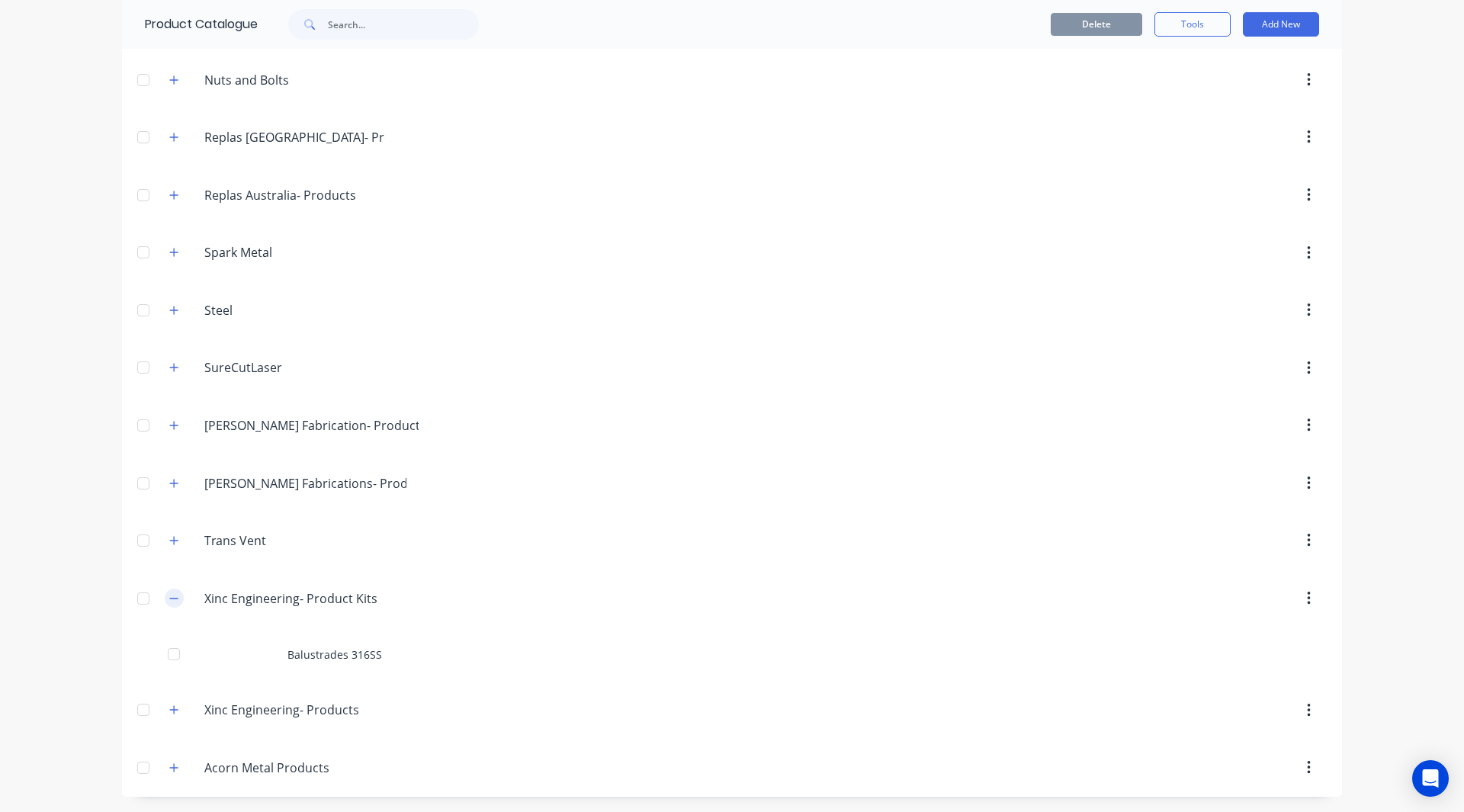
click at [172, 593] on icon "button" at bounding box center [174, 598] width 9 height 11
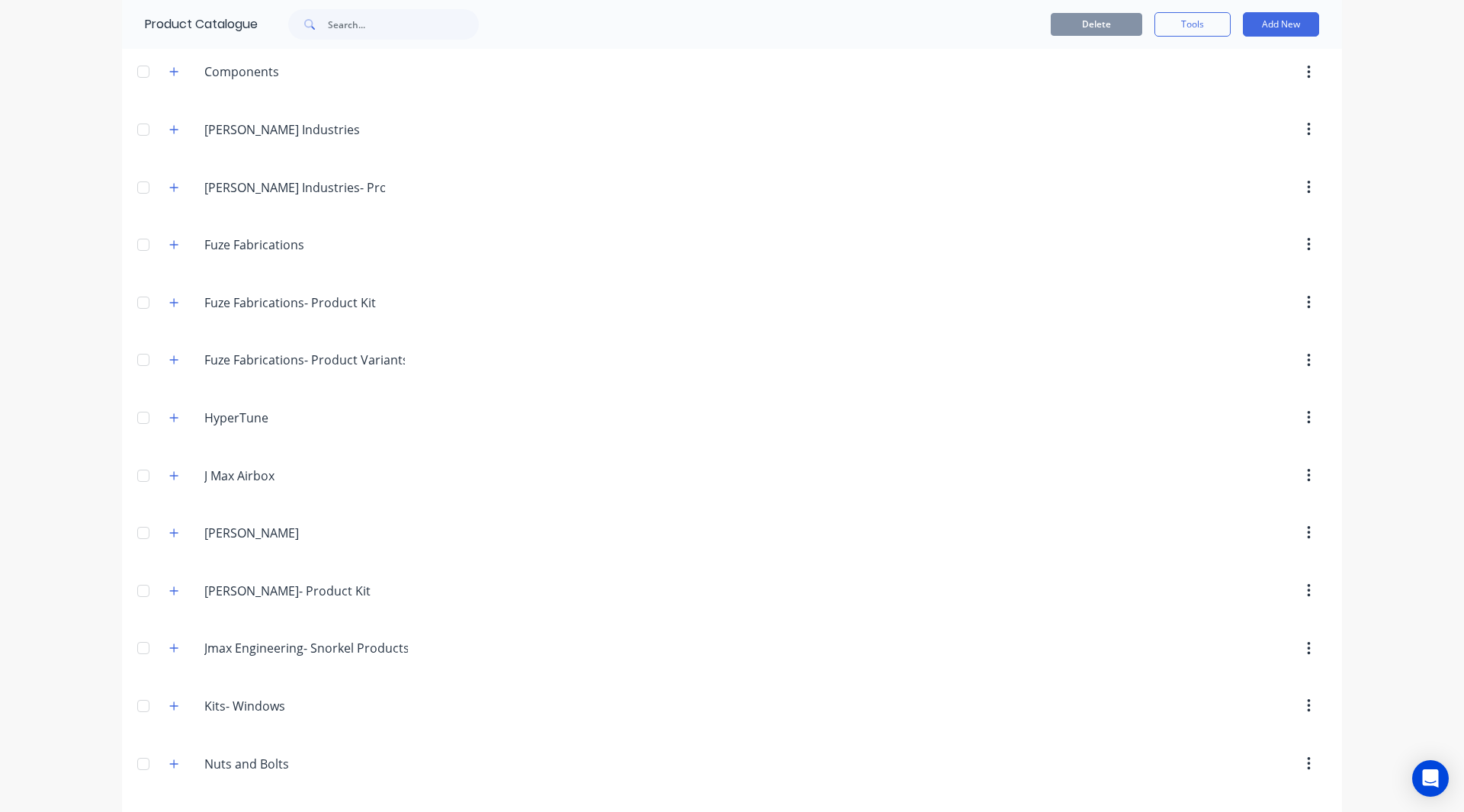
scroll to position [0, 0]
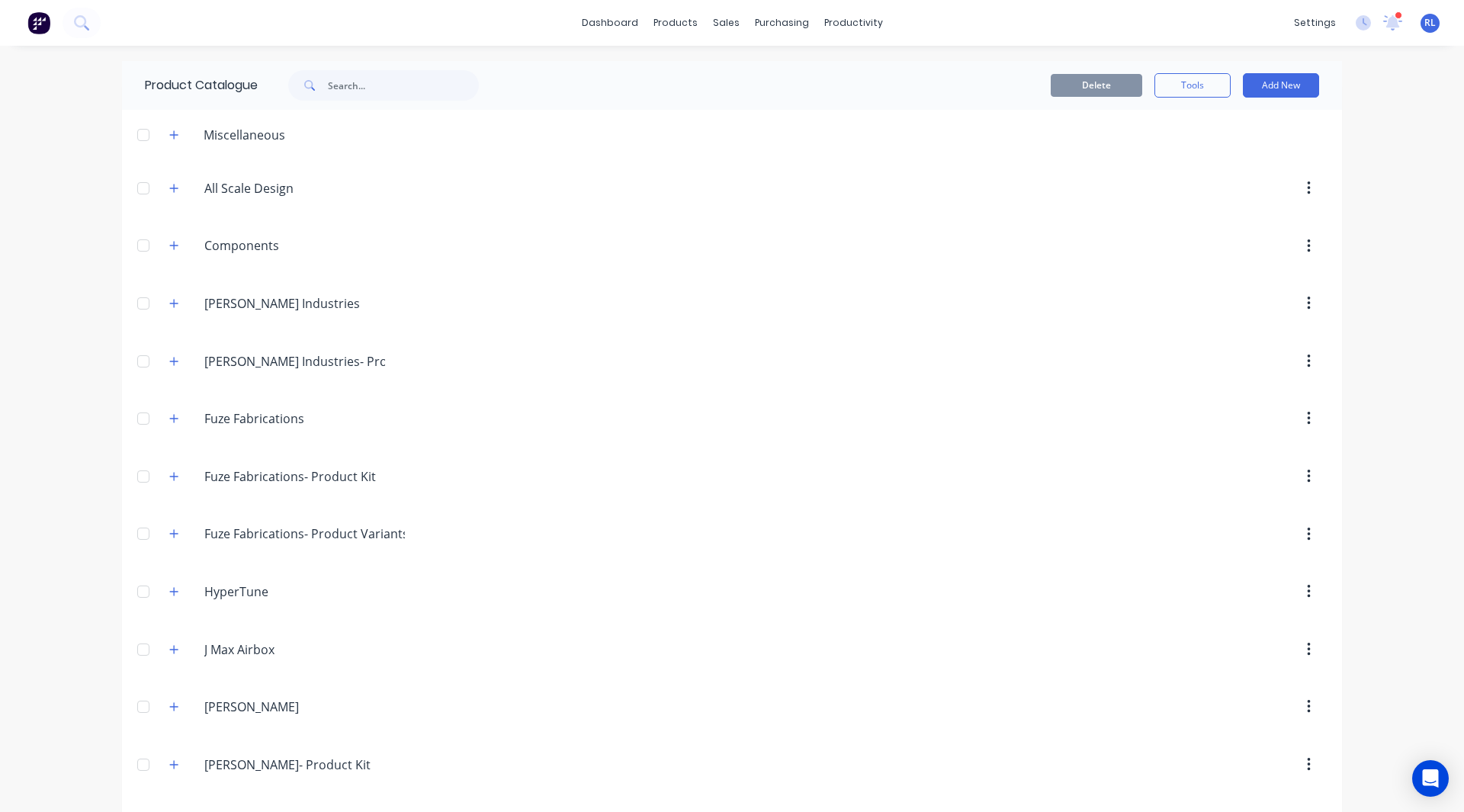
click at [49, 22] on img at bounding box center [39, 23] width 23 height 23
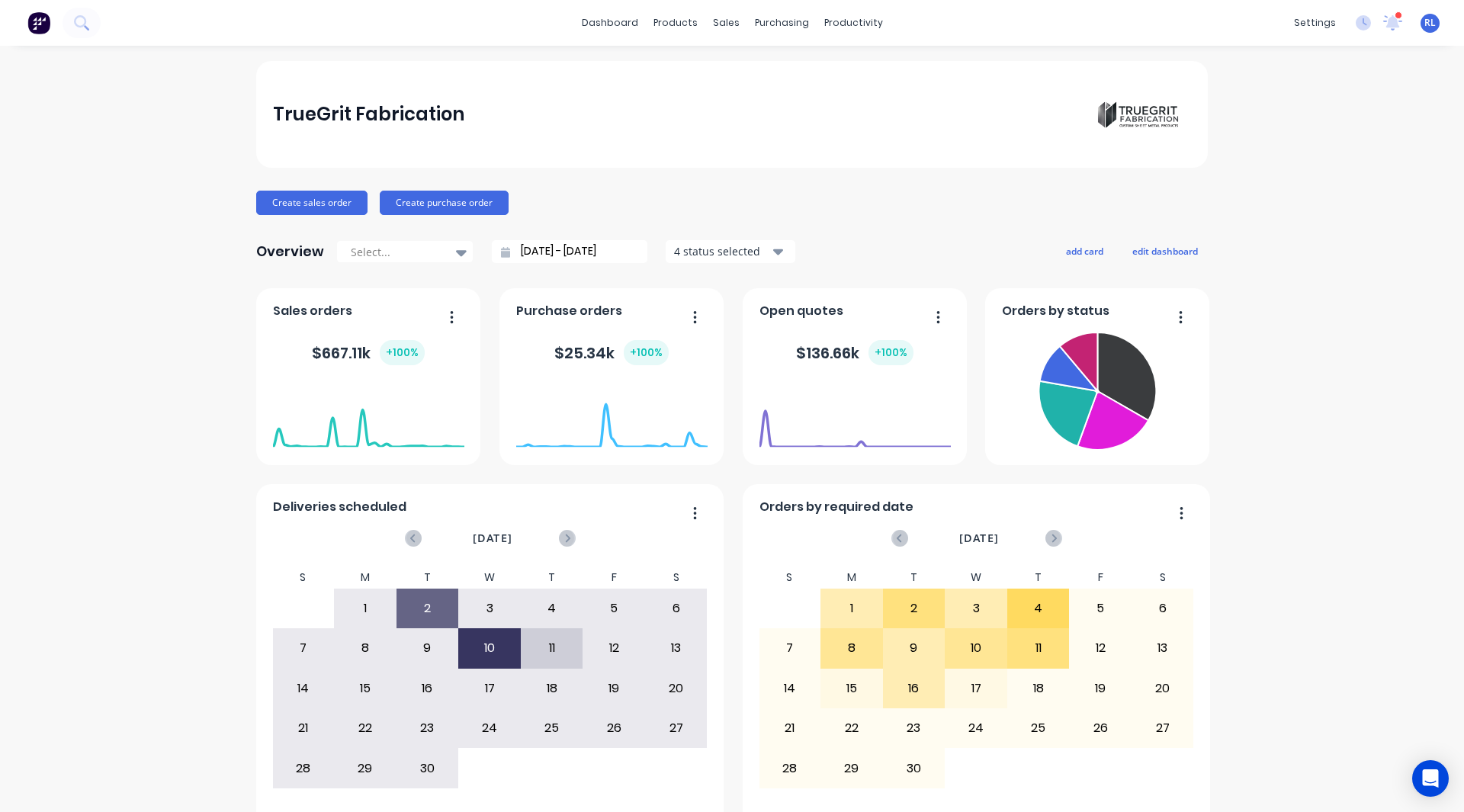
click at [174, 540] on div "TrueGrit Fabrication Create sales order Create purchase order Overview Select..…" at bounding box center [732, 459] width 1464 height 796
click at [182, 650] on div "TrueGrit Fabrication Create sales order Create purchase order Overview Select..…" at bounding box center [732, 459] width 1464 height 796
click at [179, 347] on div "TrueGrit Fabrication Create sales order Create purchase order Overview Select..…" at bounding box center [732, 459] width 1464 height 796
click at [173, 632] on div "TrueGrit Fabrication Create sales order Create purchase order Overview Select..…" at bounding box center [732, 459] width 1464 height 796
click at [1068, 253] on button "add card" at bounding box center [1085, 250] width 57 height 20
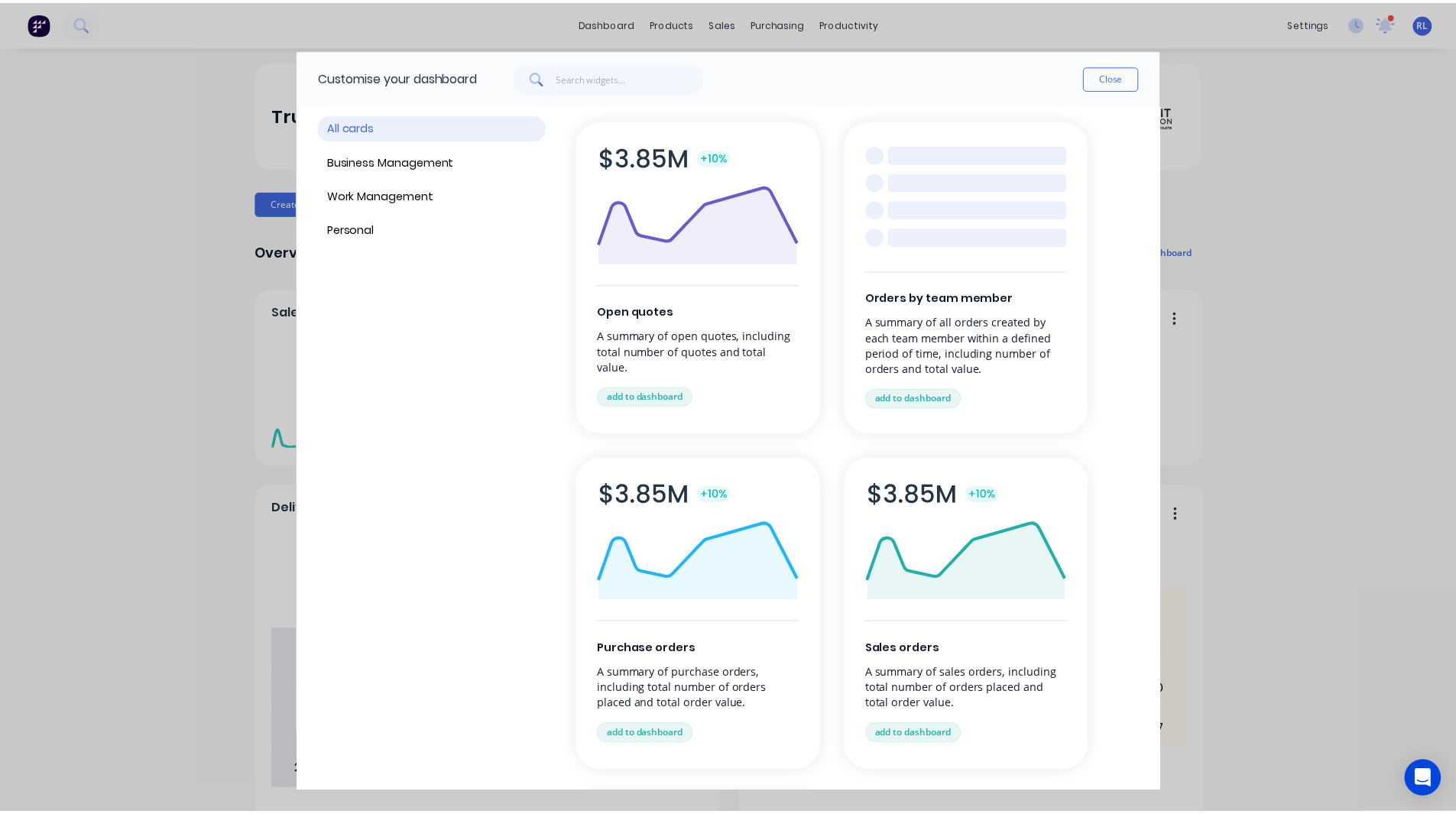
scroll to position [49, 0]
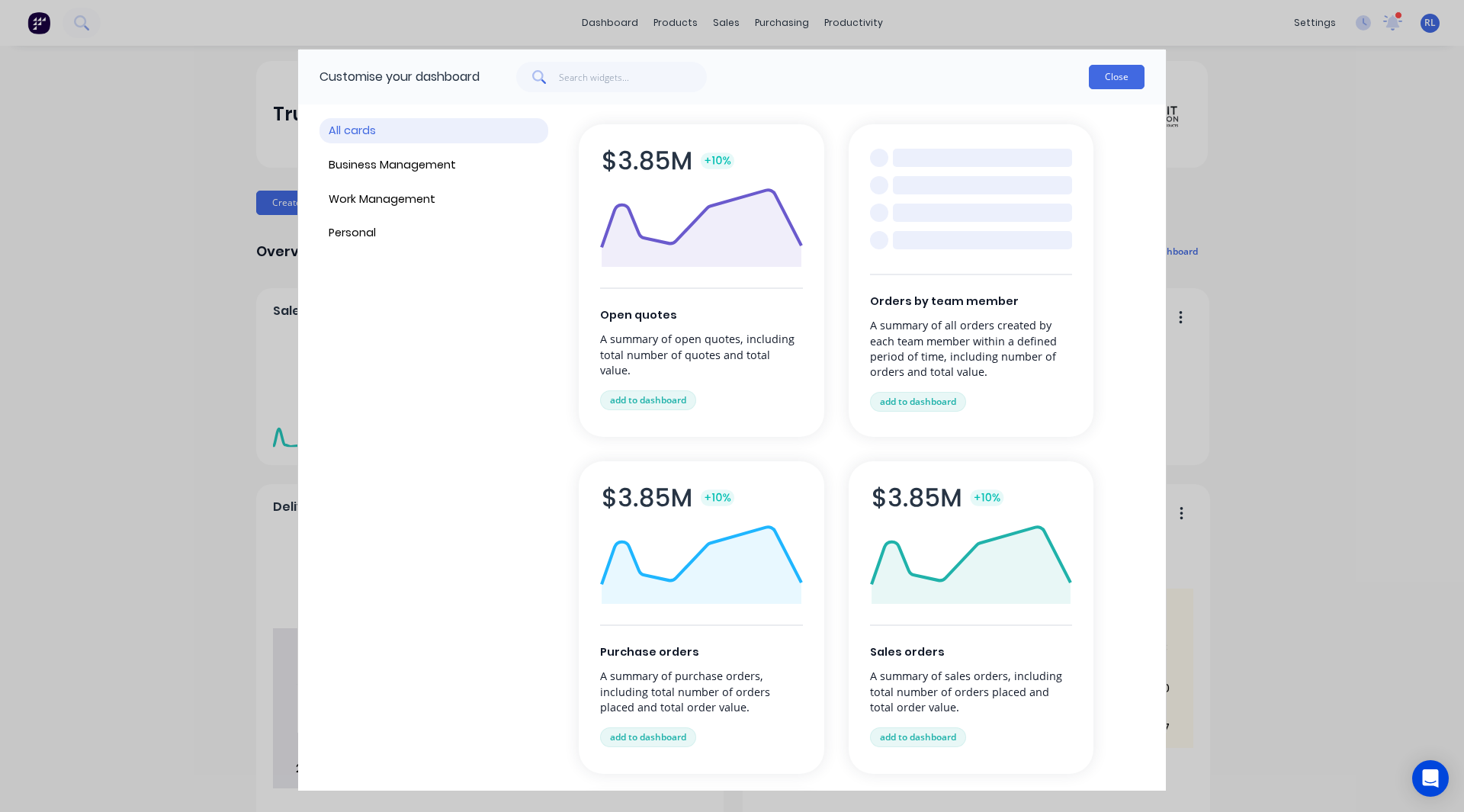
click at [1118, 76] on button "Close" at bounding box center [1117, 77] width 55 height 24
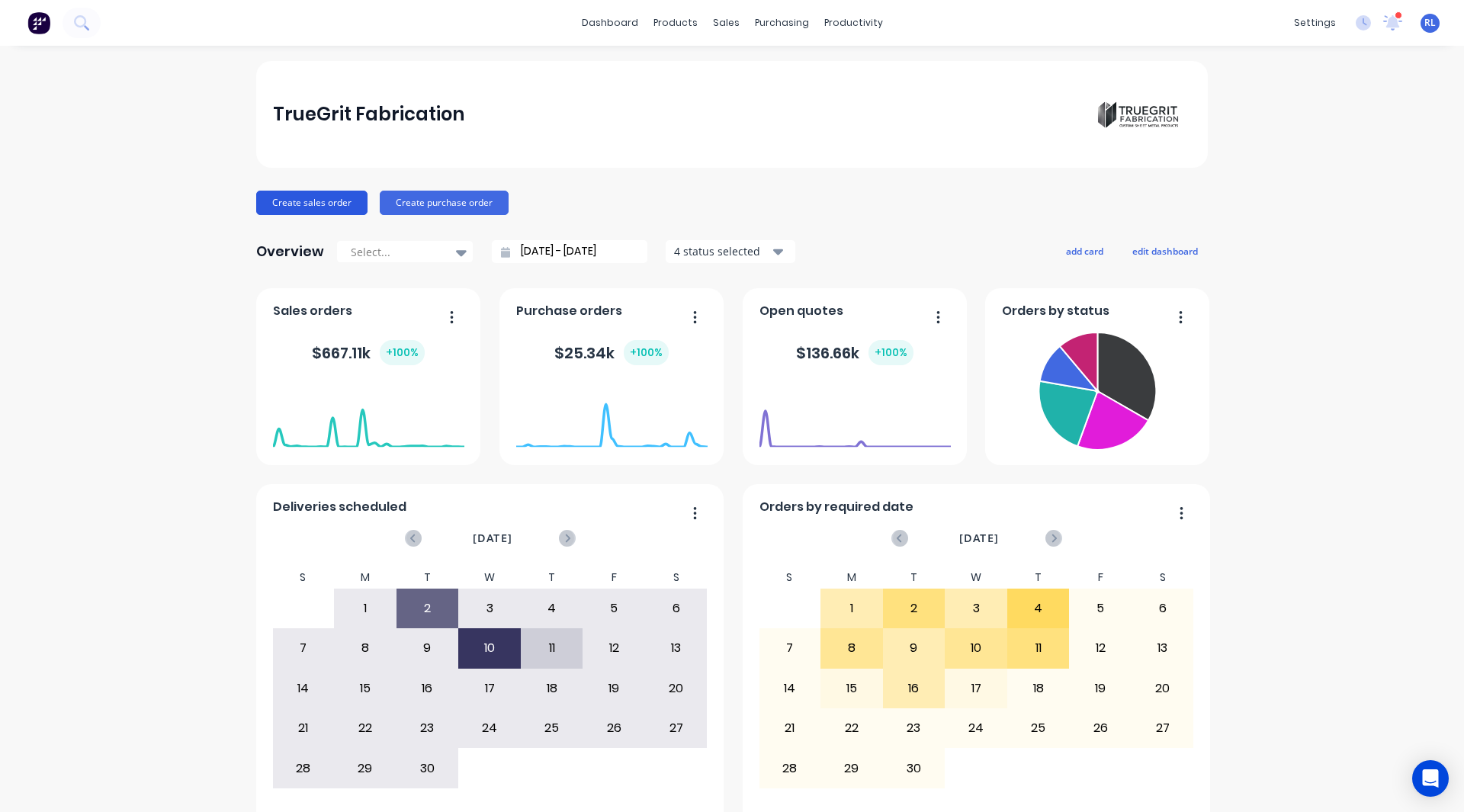
click at [299, 193] on button "Create sales order" at bounding box center [312, 203] width 111 height 24
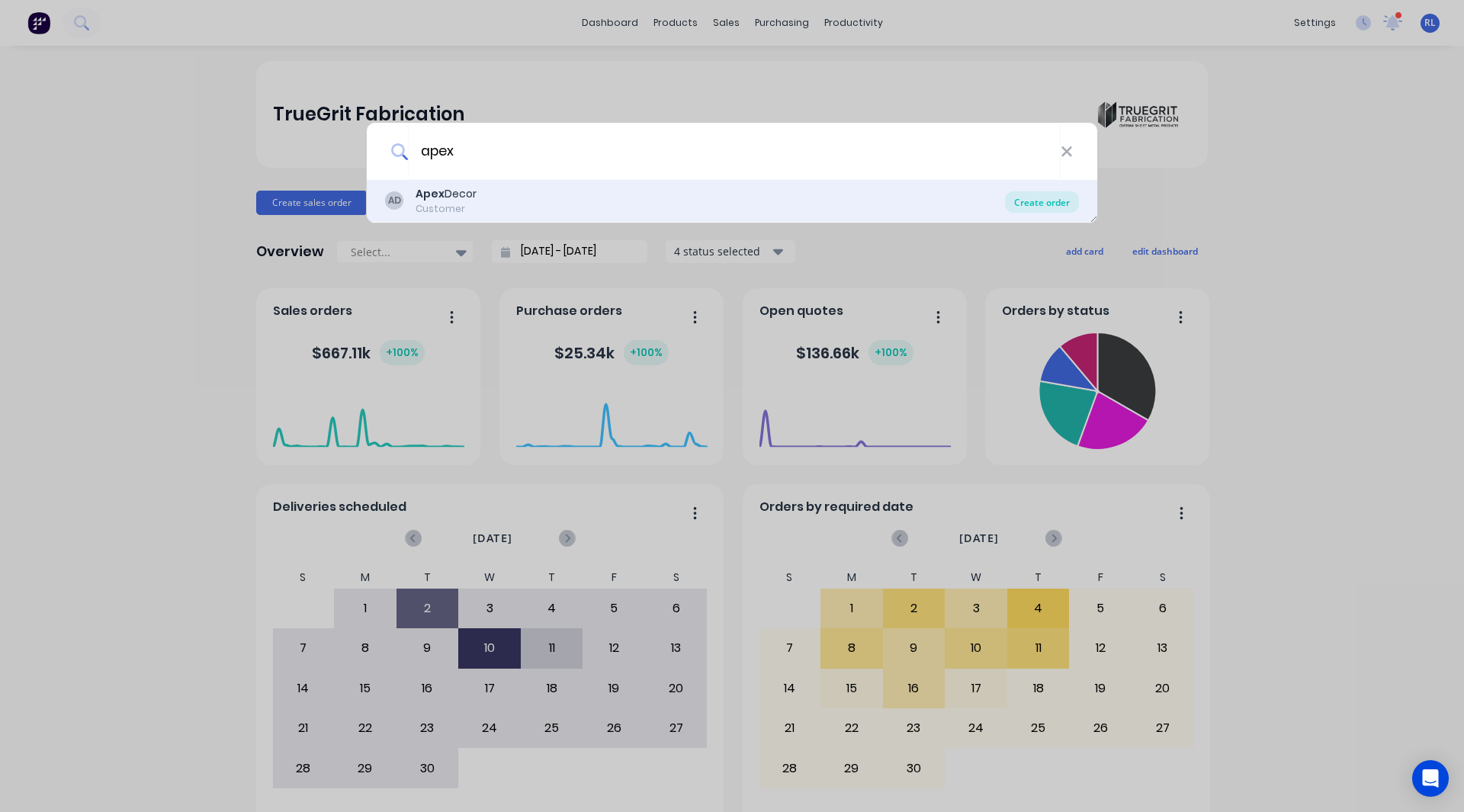
click at [1036, 193] on div "Create order" at bounding box center [1042, 202] width 74 height 21
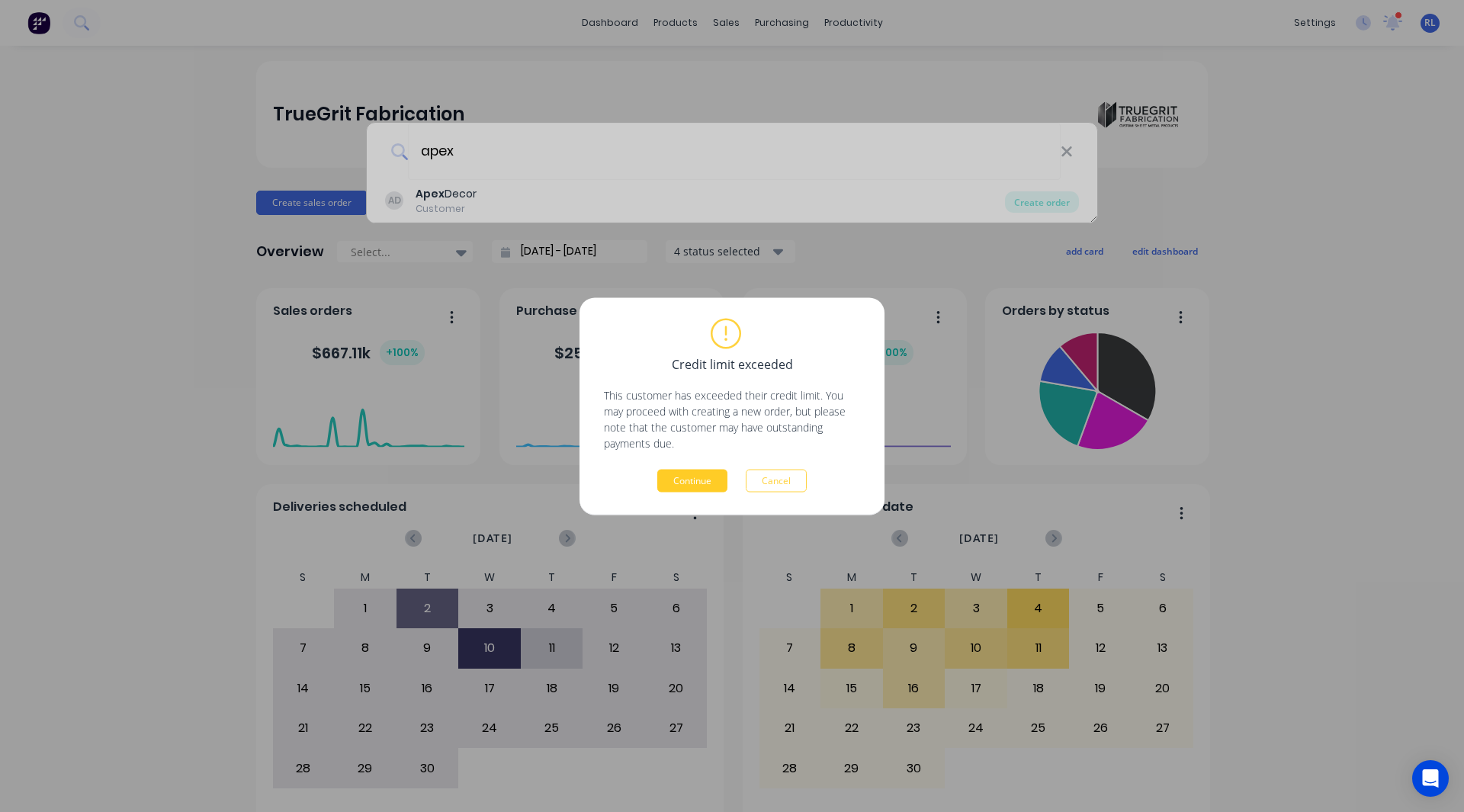
click at [682, 477] on button "Continue" at bounding box center [692, 480] width 70 height 23
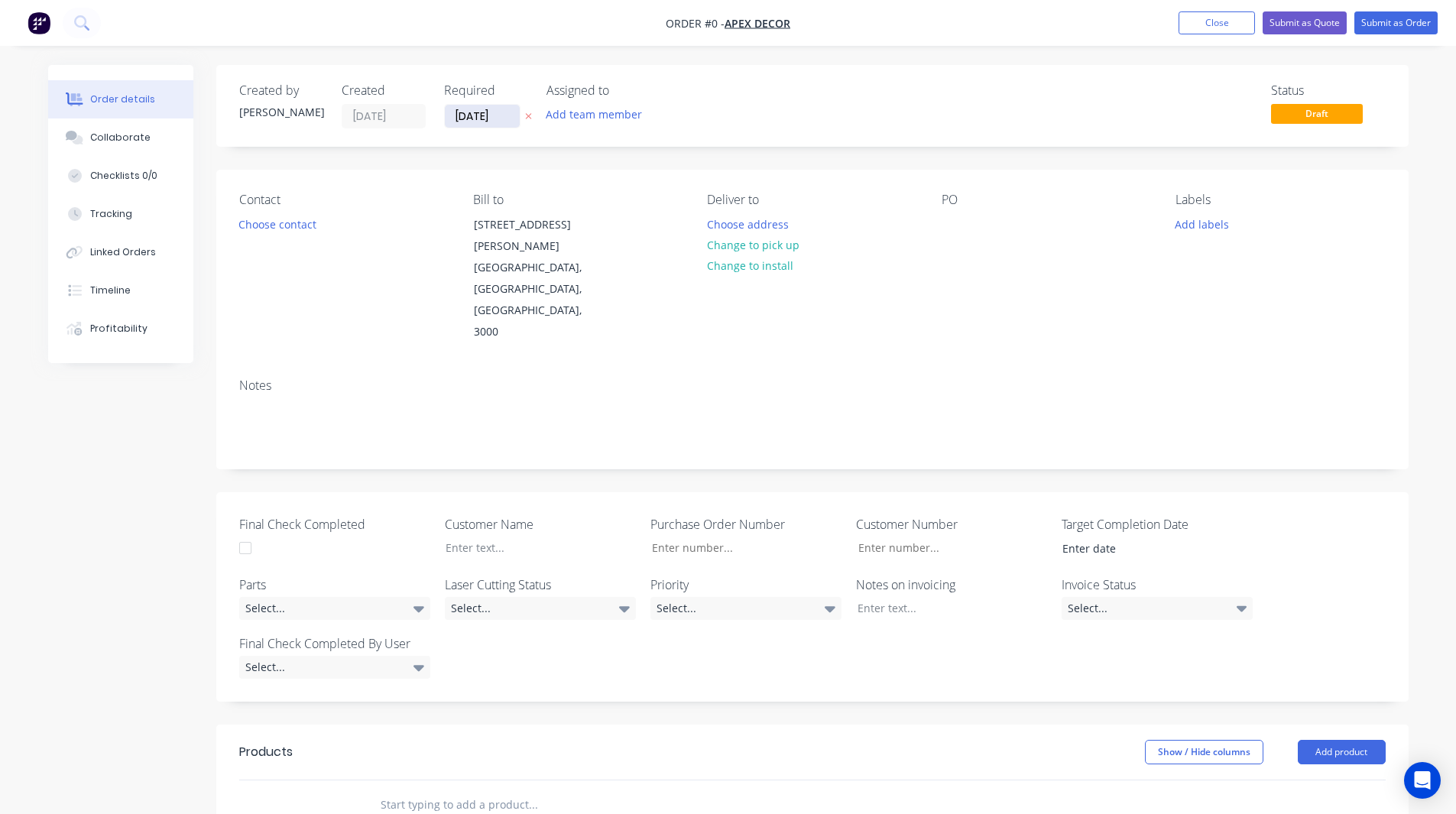
click at [476, 123] on input "11/09/25" at bounding box center [482, 116] width 75 height 23
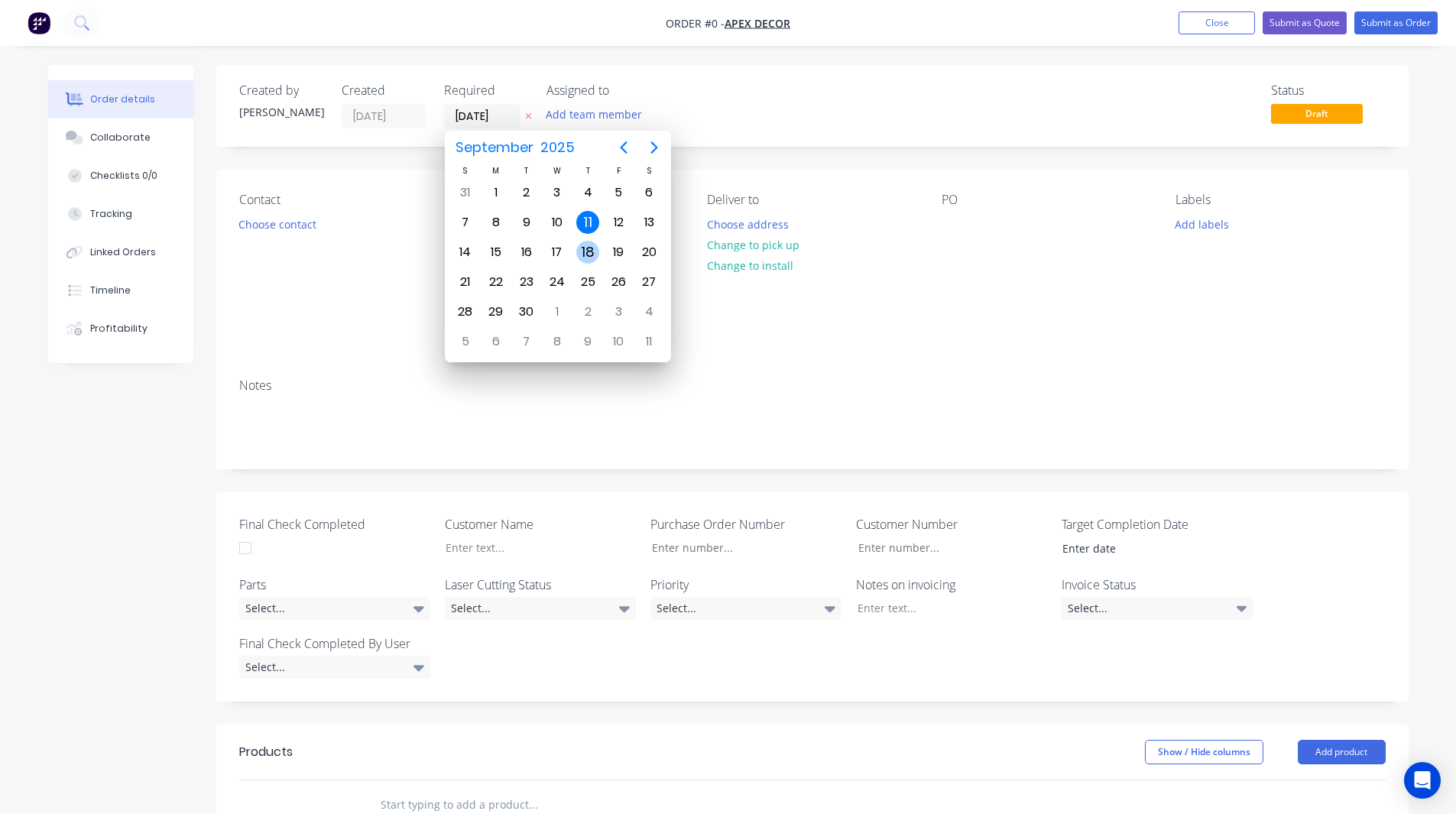
click at [586, 251] on div "18" at bounding box center [588, 252] width 23 height 23
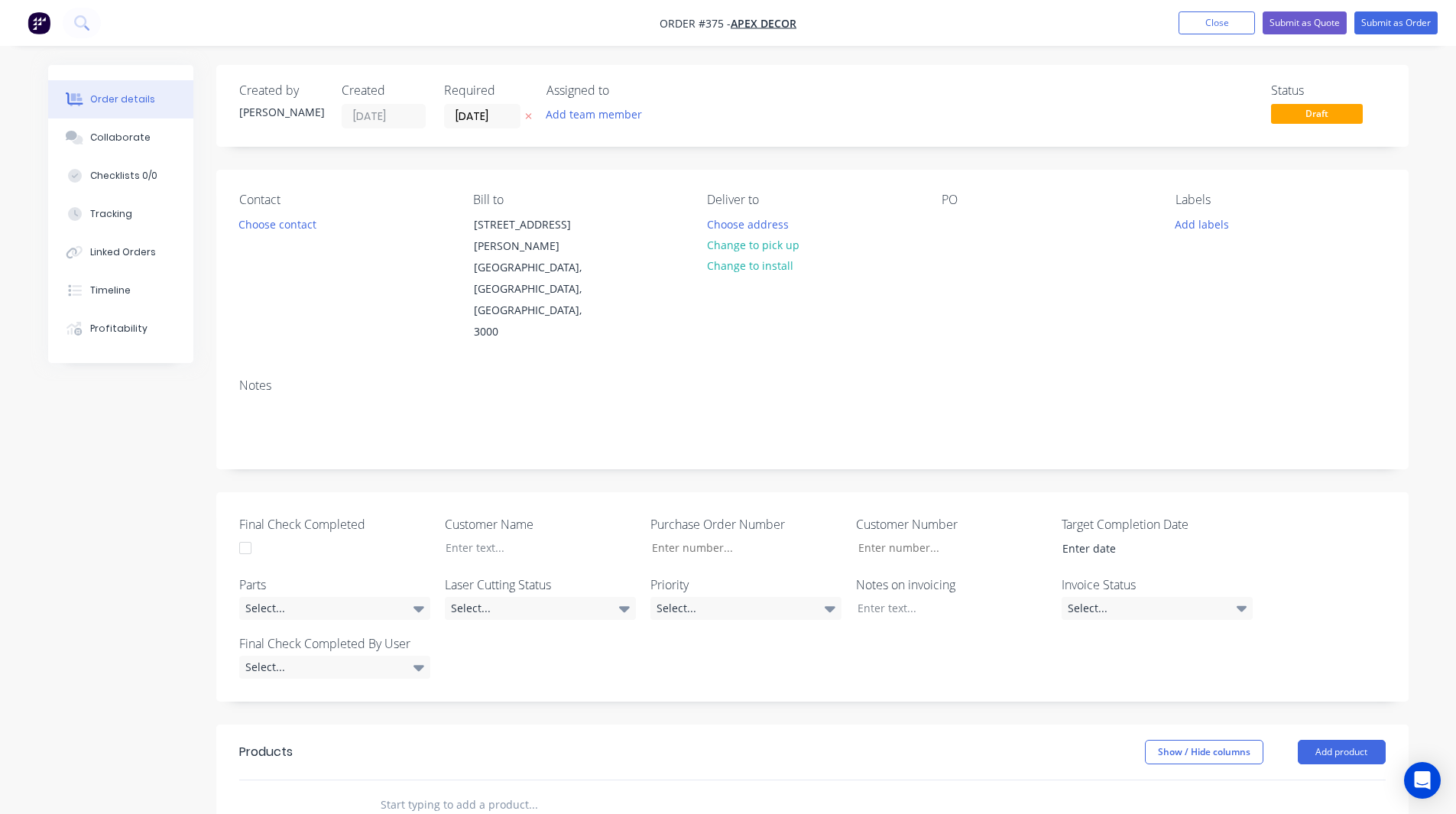
click at [193, 414] on div "Created by Rob Created 11/09/25 Required 18/09/25 Assigned to Add team member S…" at bounding box center [728, 642] width 1360 height 1156
click at [270, 226] on button "Choose contact" at bounding box center [276, 223] width 94 height 20
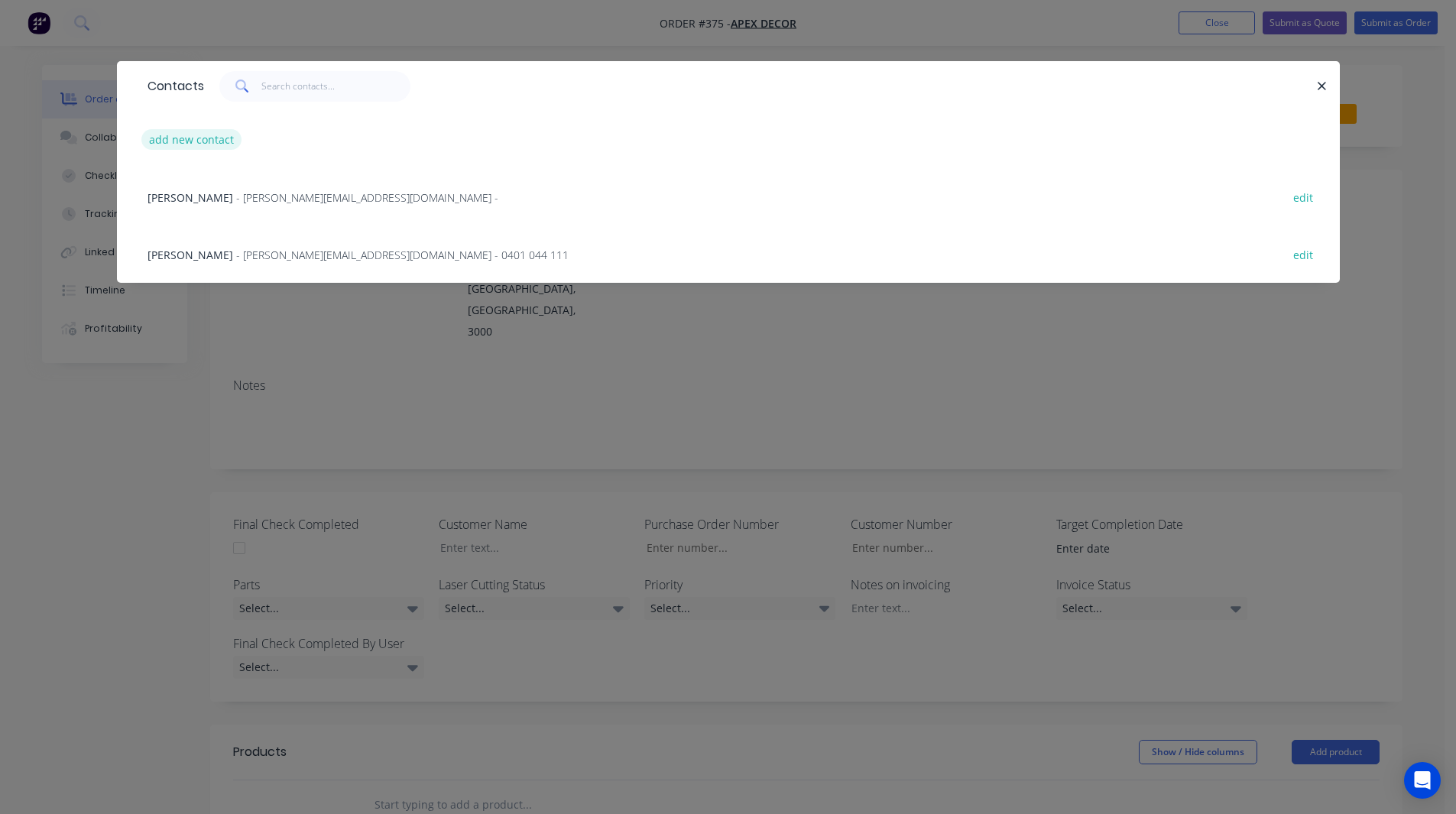
click at [190, 134] on button "add new contact" at bounding box center [191, 139] width 101 height 20
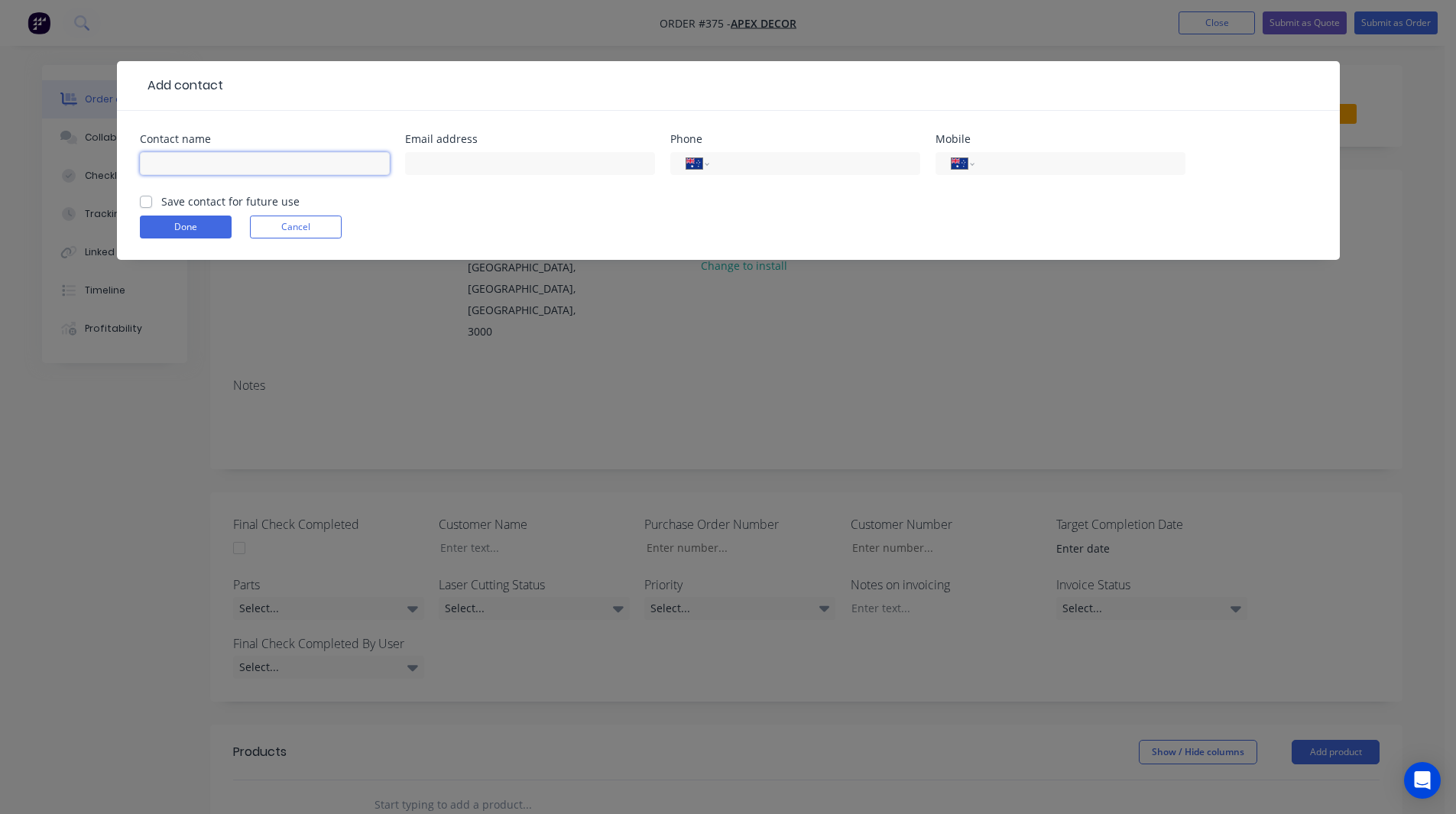
click at [258, 158] on input "text" at bounding box center [265, 163] width 250 height 23
click at [1018, 170] on input "tel" at bounding box center [1077, 164] width 183 height 18
click at [167, 229] on button "Done" at bounding box center [186, 227] width 92 height 23
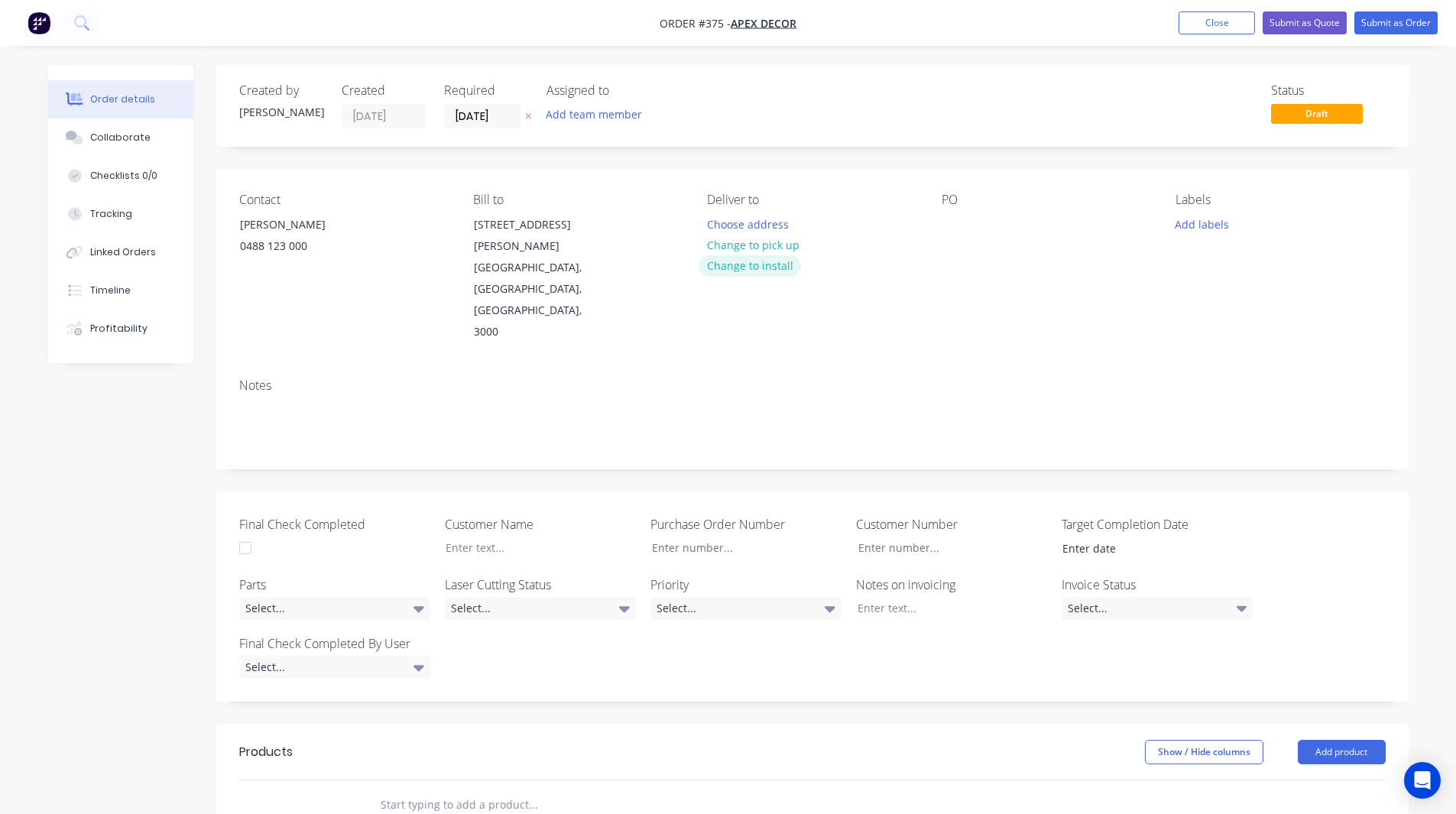
click at [768, 262] on button "Change to install" at bounding box center [749, 265] width 102 height 20
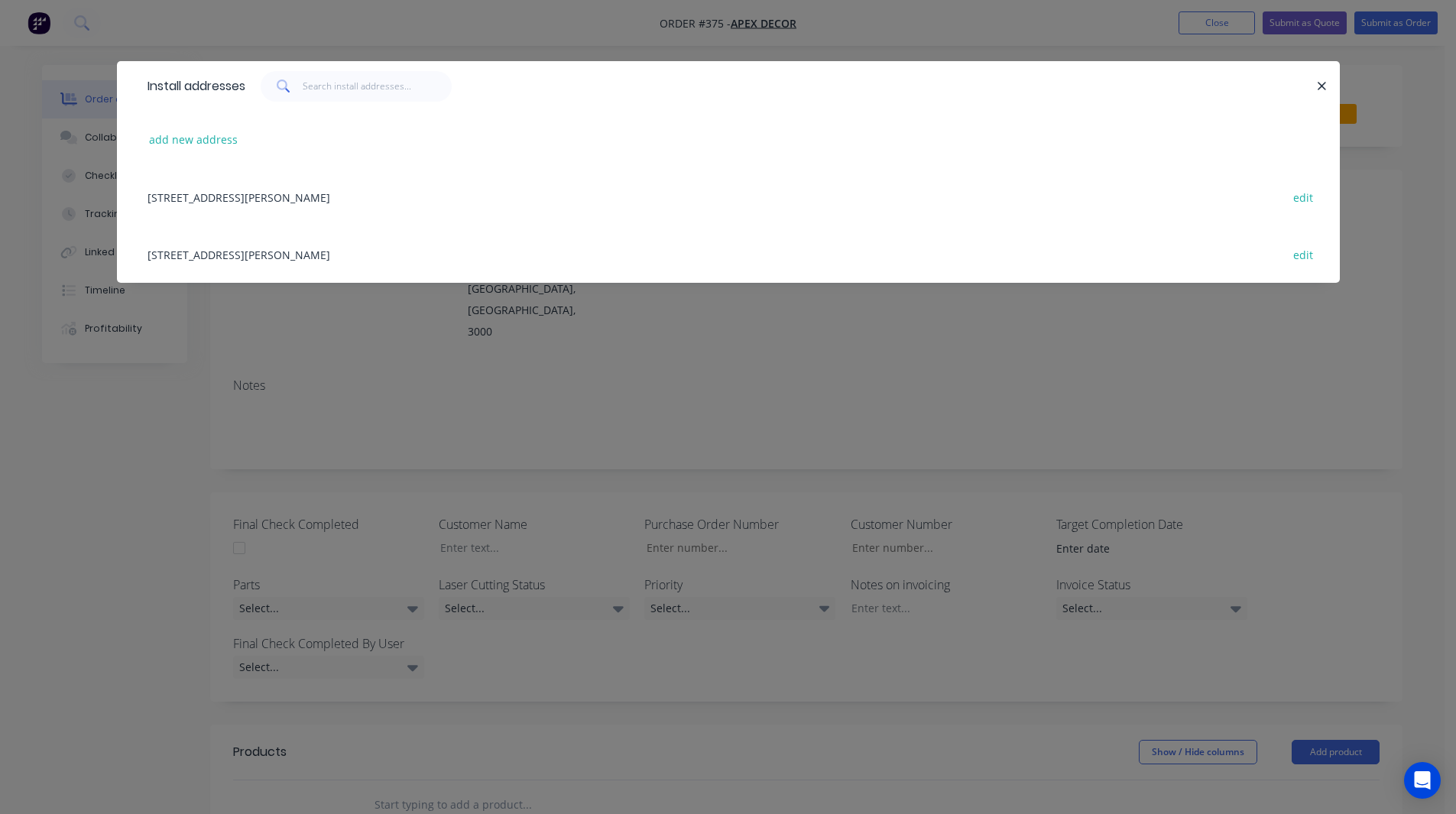
click at [264, 194] on div "789 Collins Street, Melbourne, Victoria, Australia, 3000 edit" at bounding box center [728, 197] width 1177 height 57
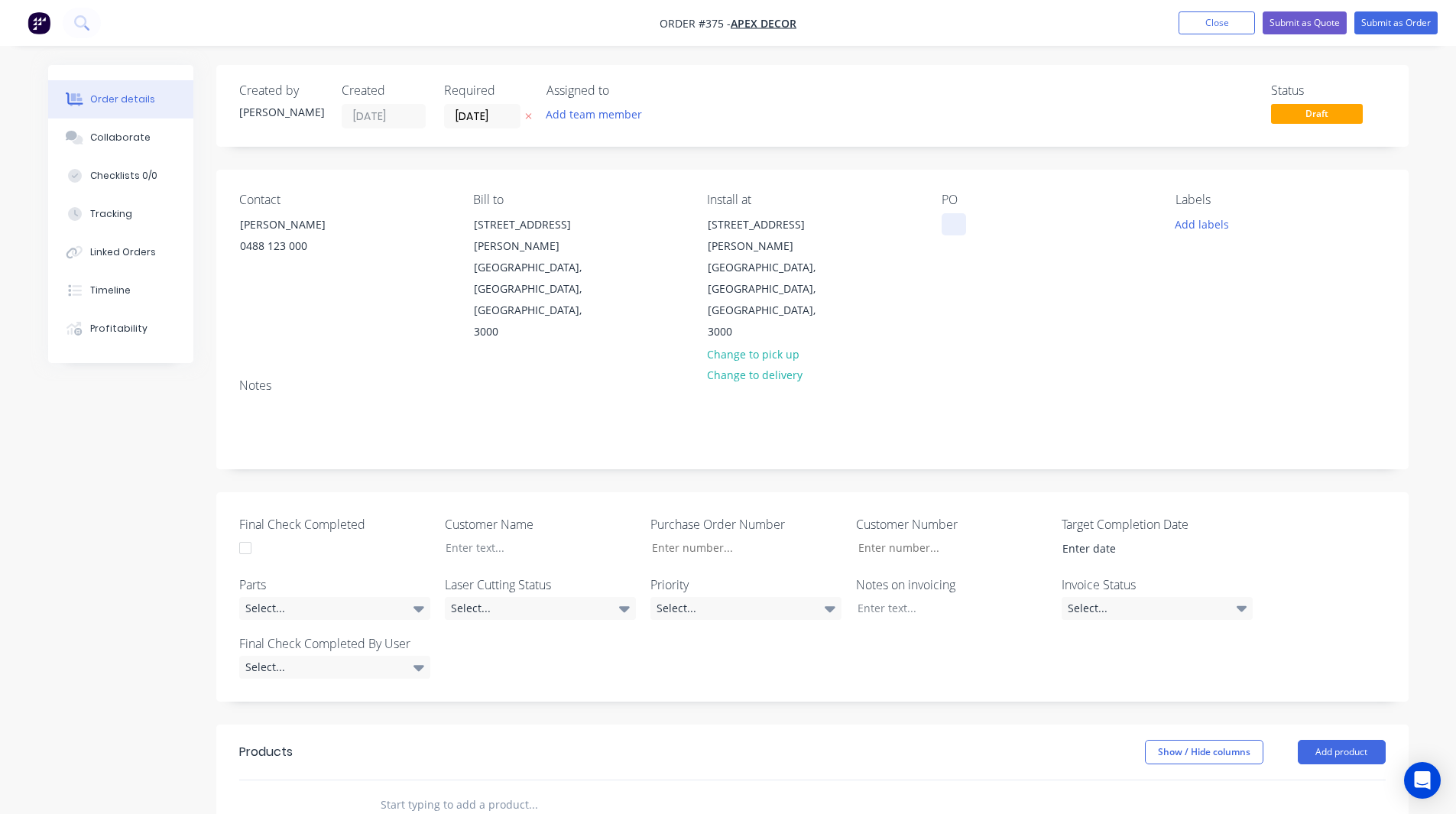
click at [949, 218] on div at bounding box center [954, 224] width 25 height 22
click at [832, 177] on div "Contact Brent 0488 123 000 Bill to 789 Collins Street Melbourne, Victoria, Aust…" at bounding box center [813, 268] width 1192 height 196
click at [598, 120] on button "Add team member" at bounding box center [593, 114] width 112 height 20
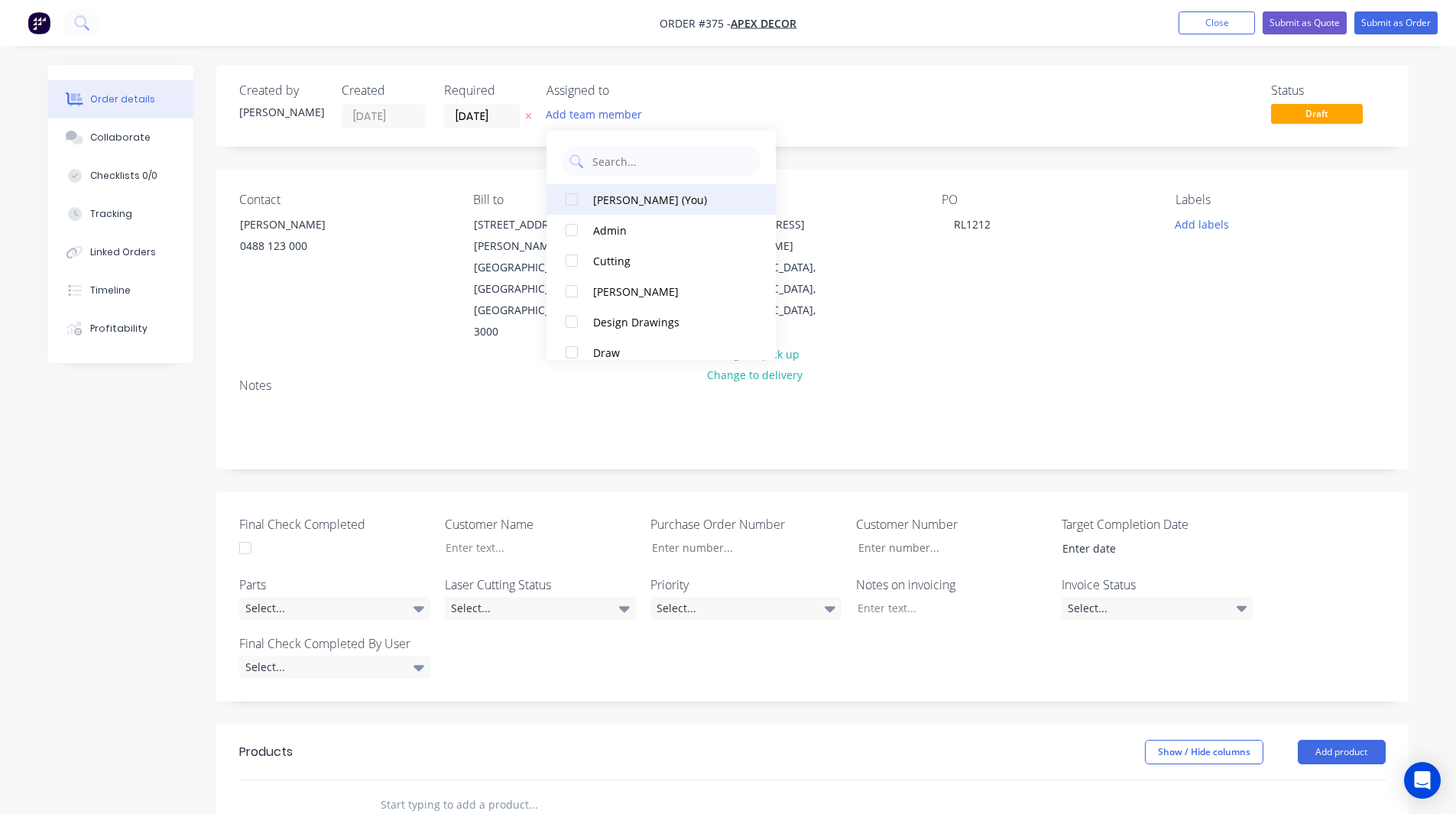
click at [574, 198] on div at bounding box center [571, 199] width 30 height 30
click at [572, 290] on div at bounding box center [571, 290] width 30 height 30
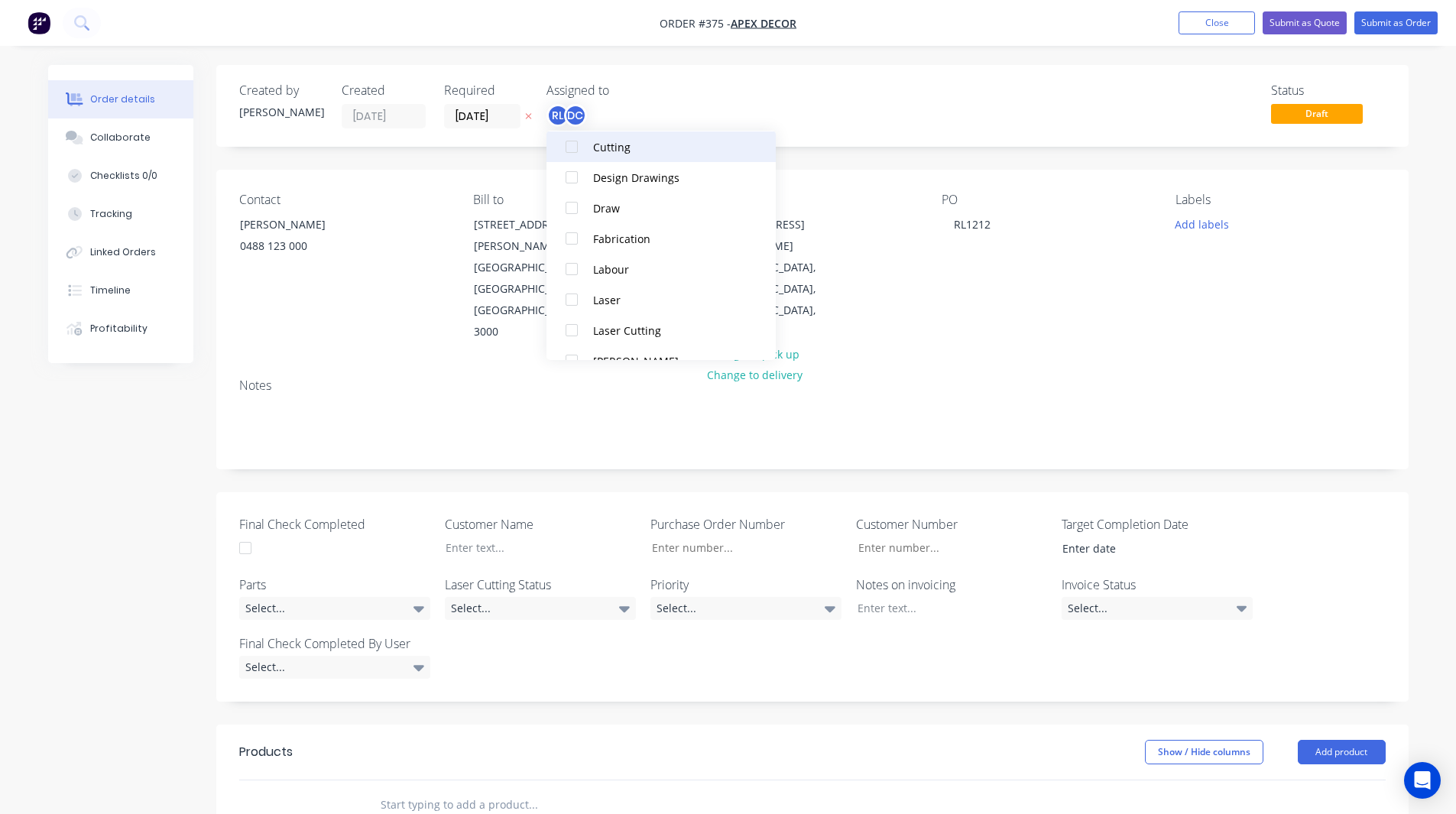
scroll to position [145, 0]
click at [573, 239] on div at bounding box center [571, 238] width 30 height 30
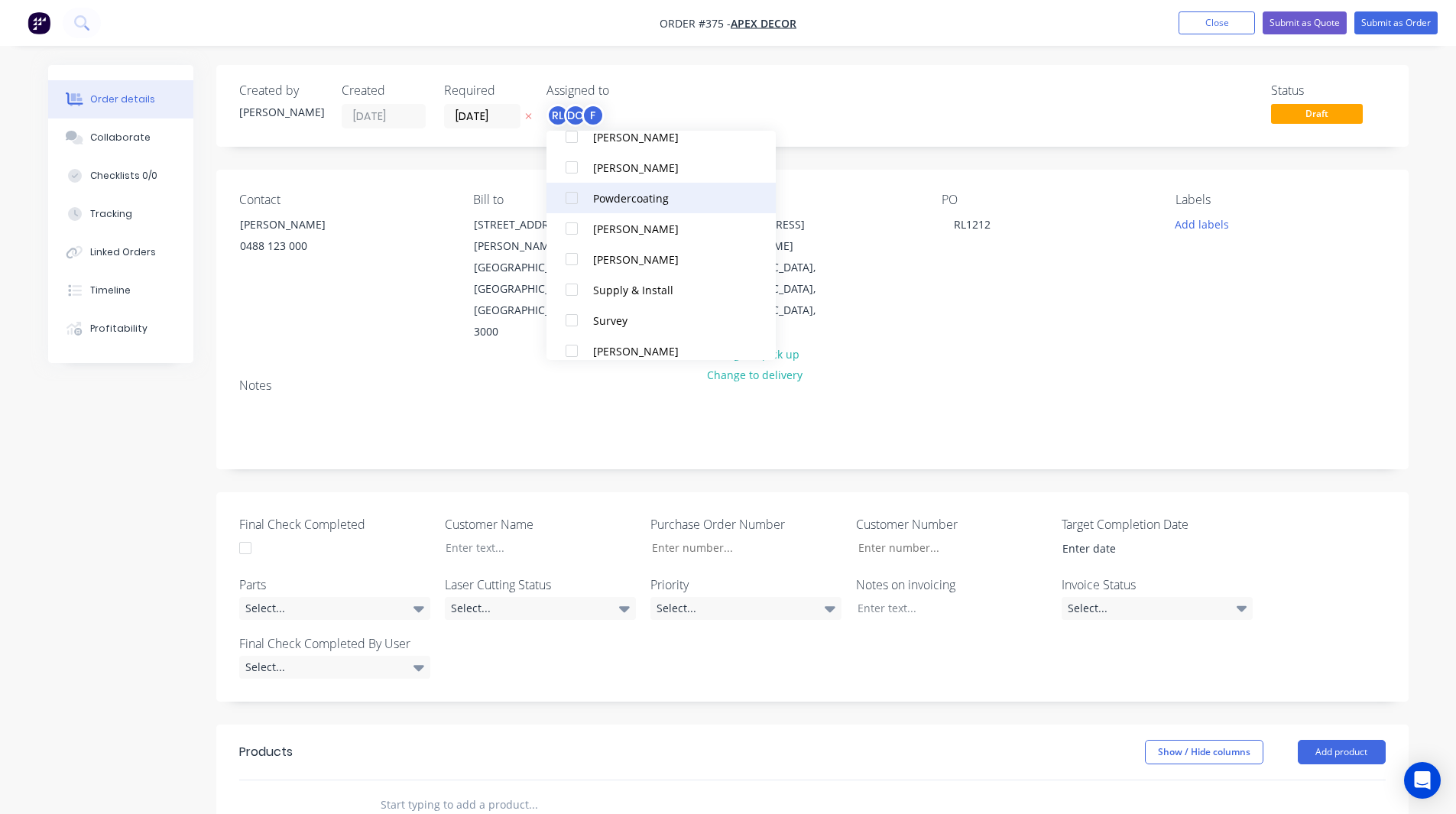
click at [570, 197] on div at bounding box center [571, 197] width 30 height 30
click at [710, 89] on div "Status Draft" at bounding box center [1042, 105] width 687 height 45
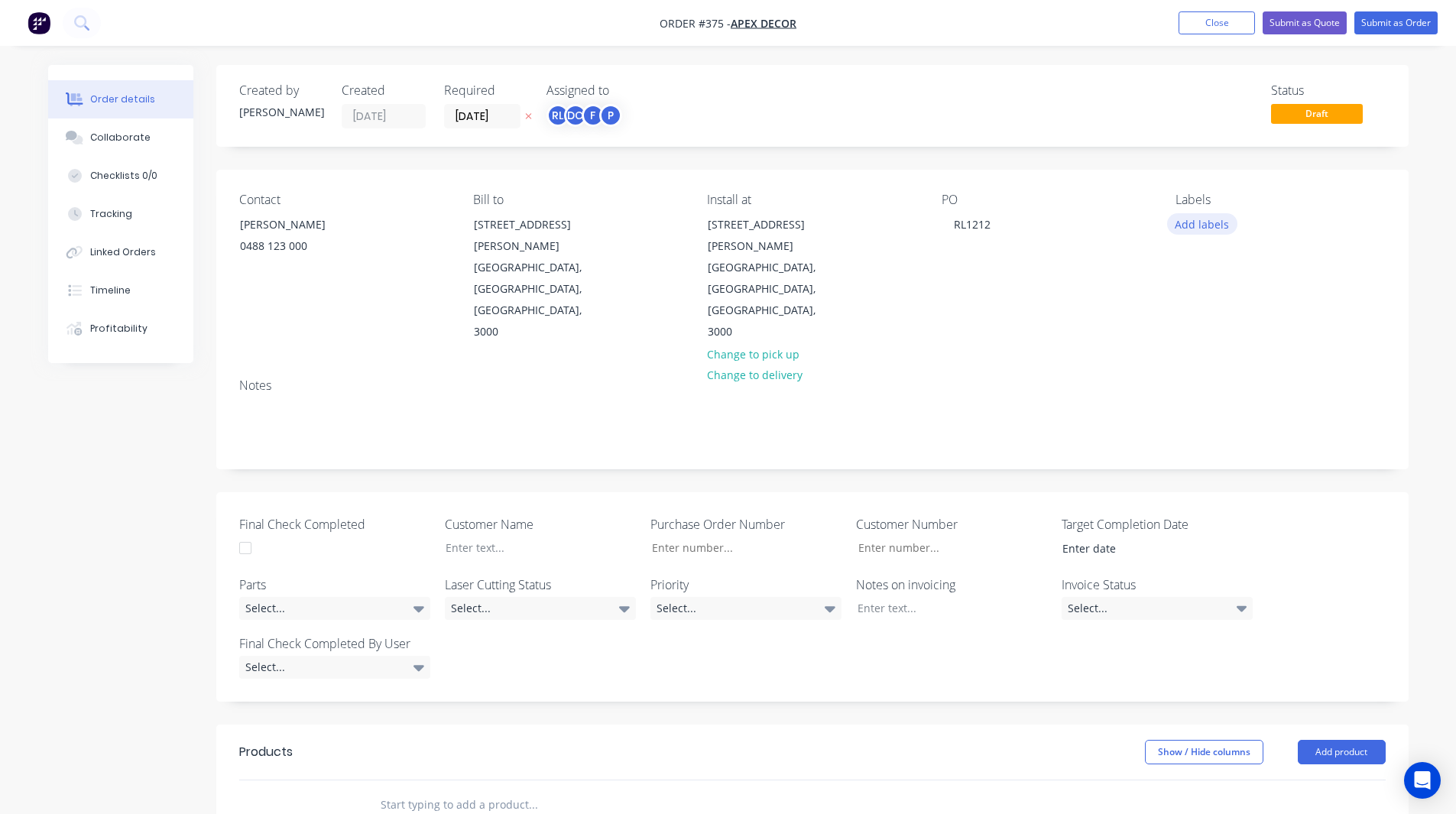
click at [1201, 226] on button "Add labels" at bounding box center [1203, 223] width 70 height 20
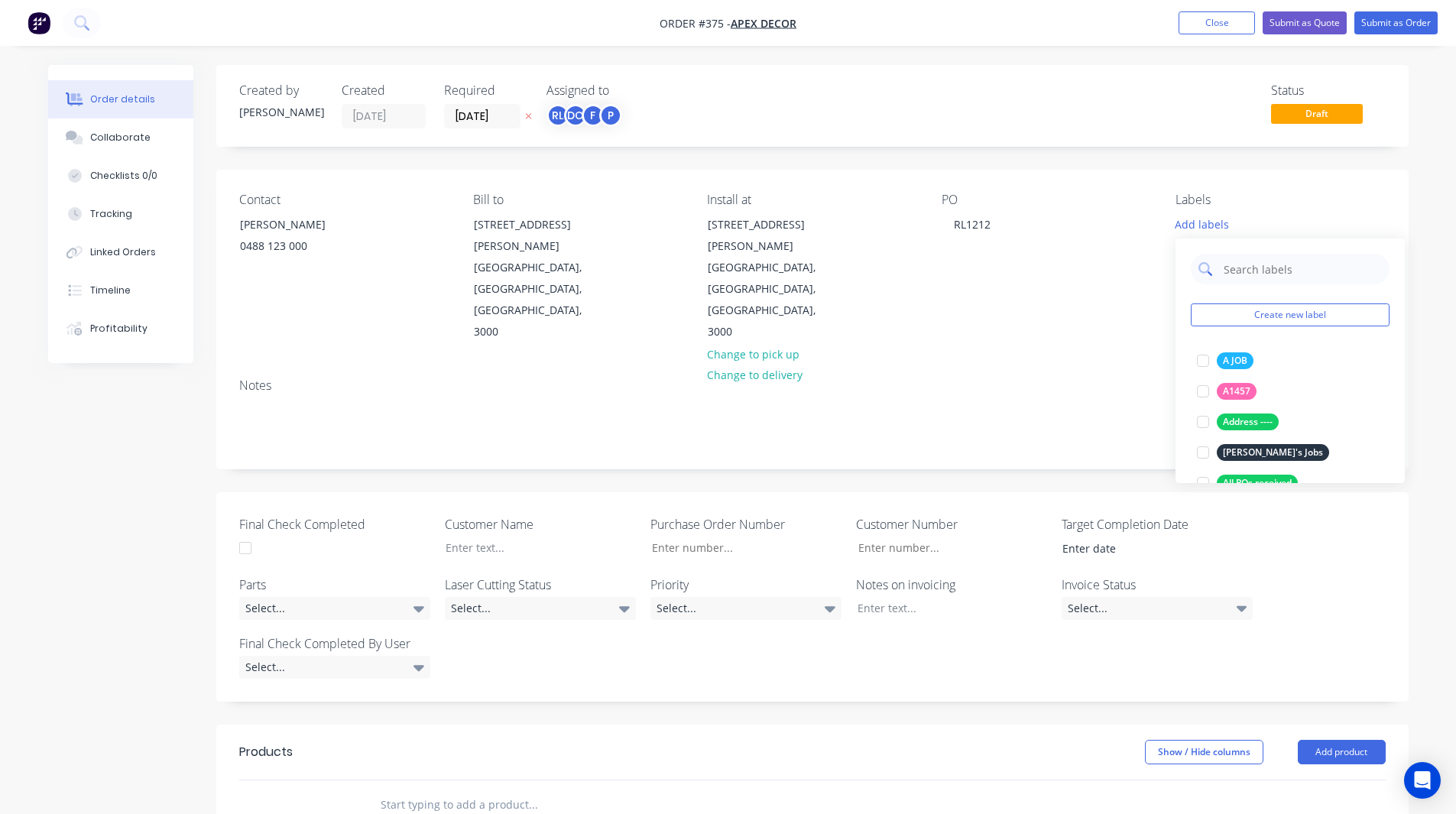
click at [1246, 268] on input "text" at bounding box center [1301, 268] width 159 height 30
click at [1206, 360] on div at bounding box center [1203, 360] width 30 height 30
click at [1261, 264] on input "urgent" at bounding box center [1301, 261] width 159 height 30
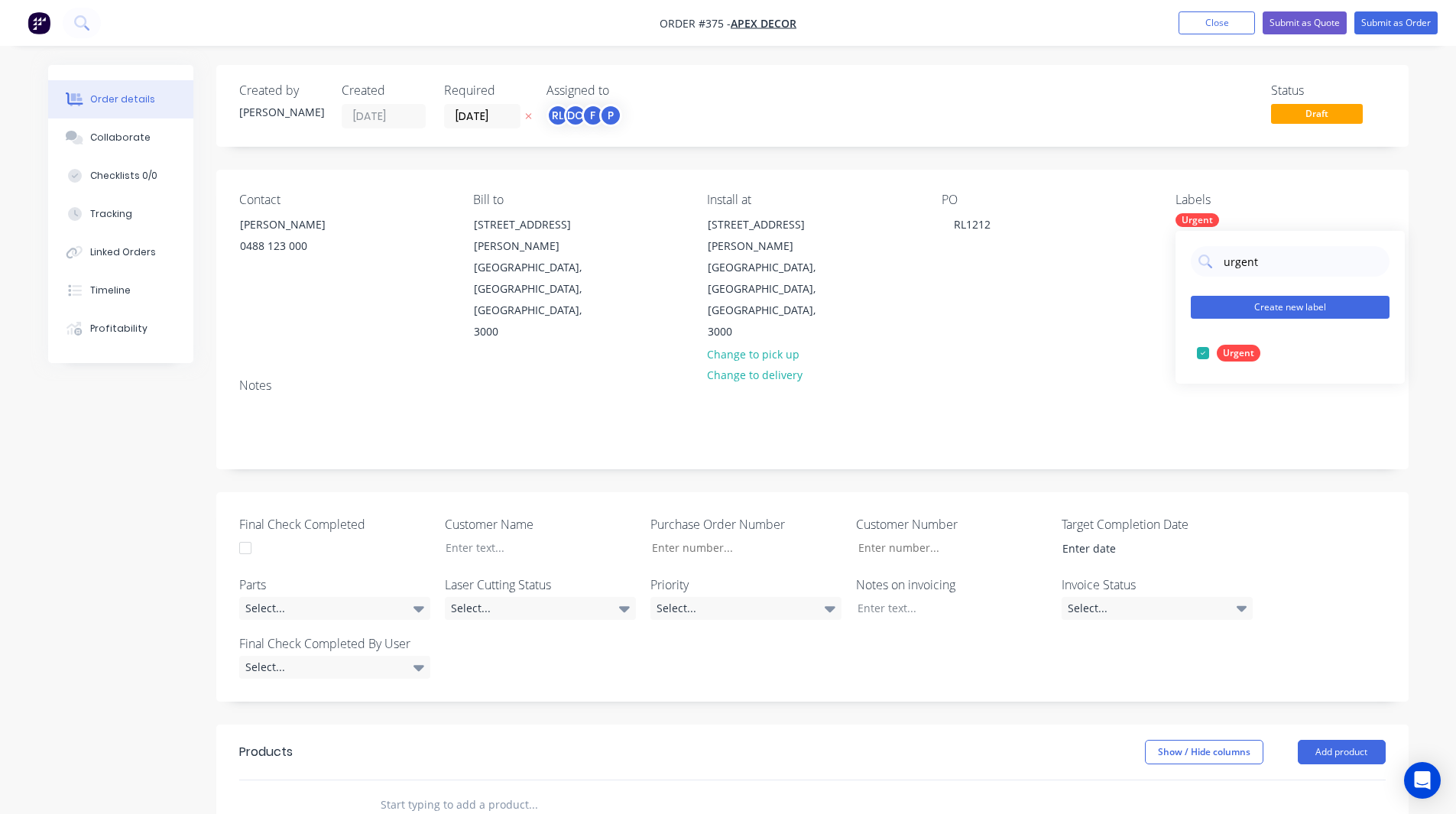
click at [1269, 306] on button "Create new label" at bounding box center [1290, 307] width 199 height 23
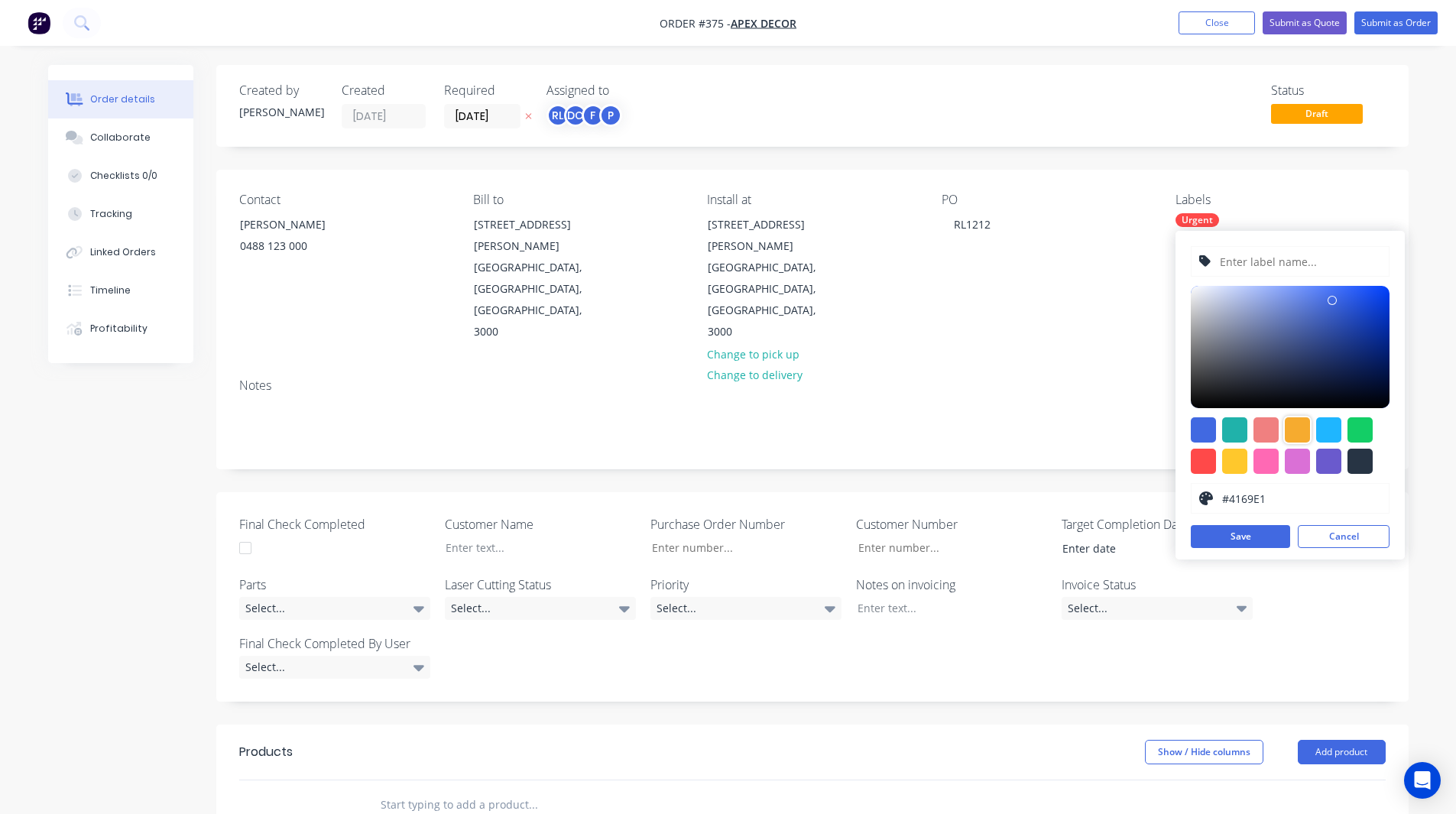
click at [1301, 433] on div at bounding box center [1297, 429] width 25 height 25
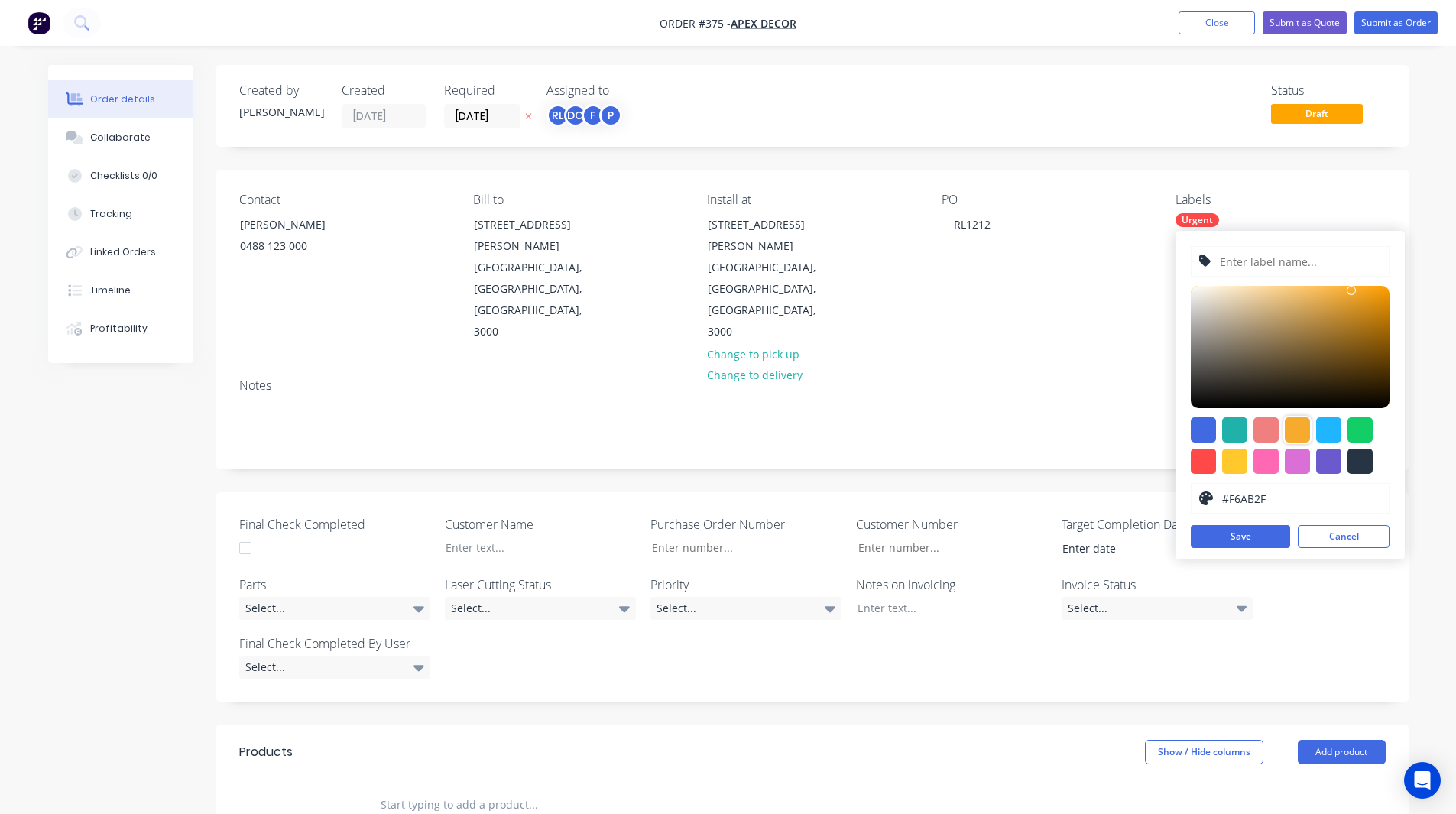
click at [1241, 264] on input "text" at bounding box center [1299, 262] width 163 height 29
click at [1356, 431] on div at bounding box center [1360, 429] width 25 height 25
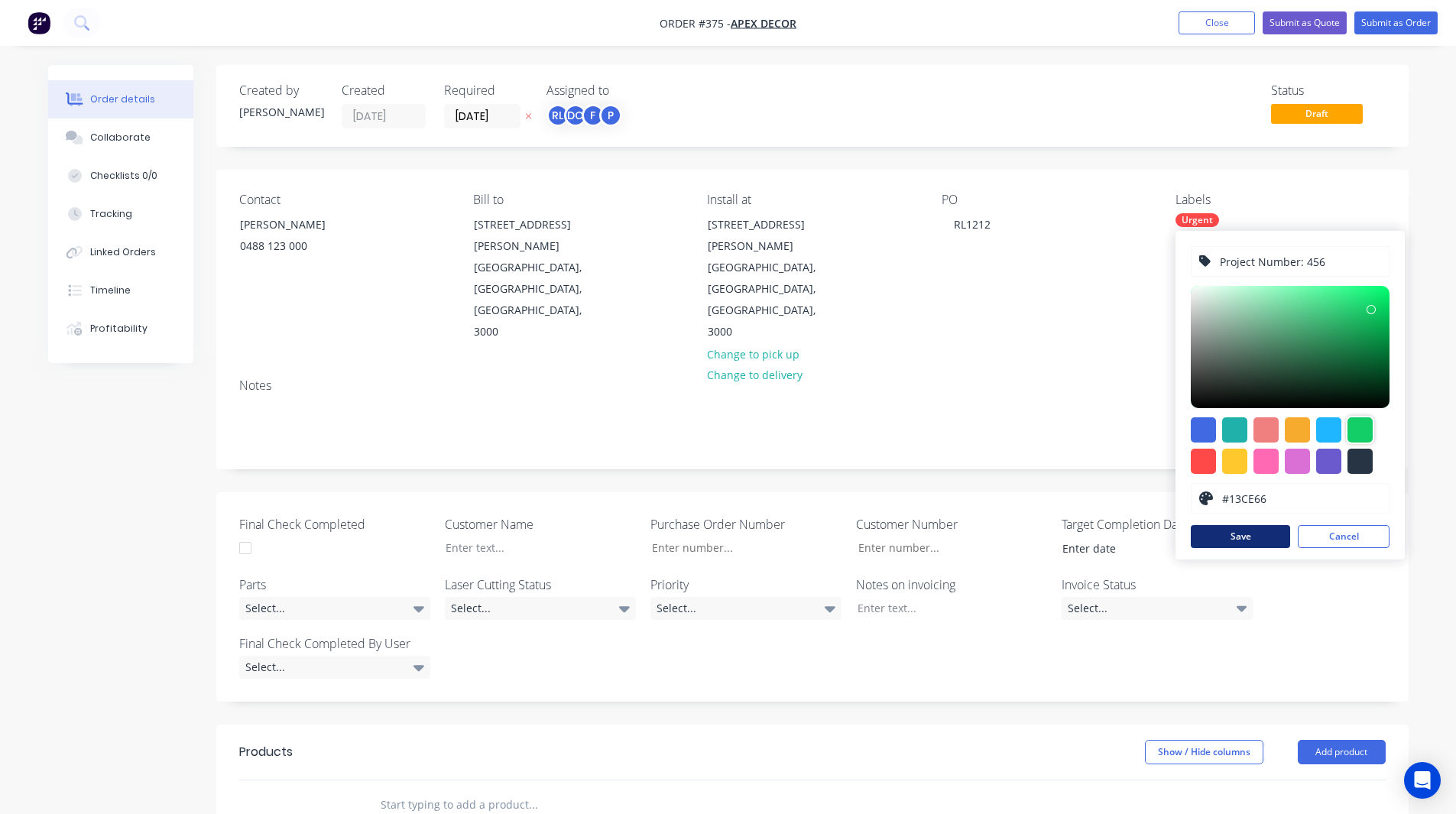
click at [1240, 534] on button "Save" at bounding box center [1241, 536] width 100 height 23
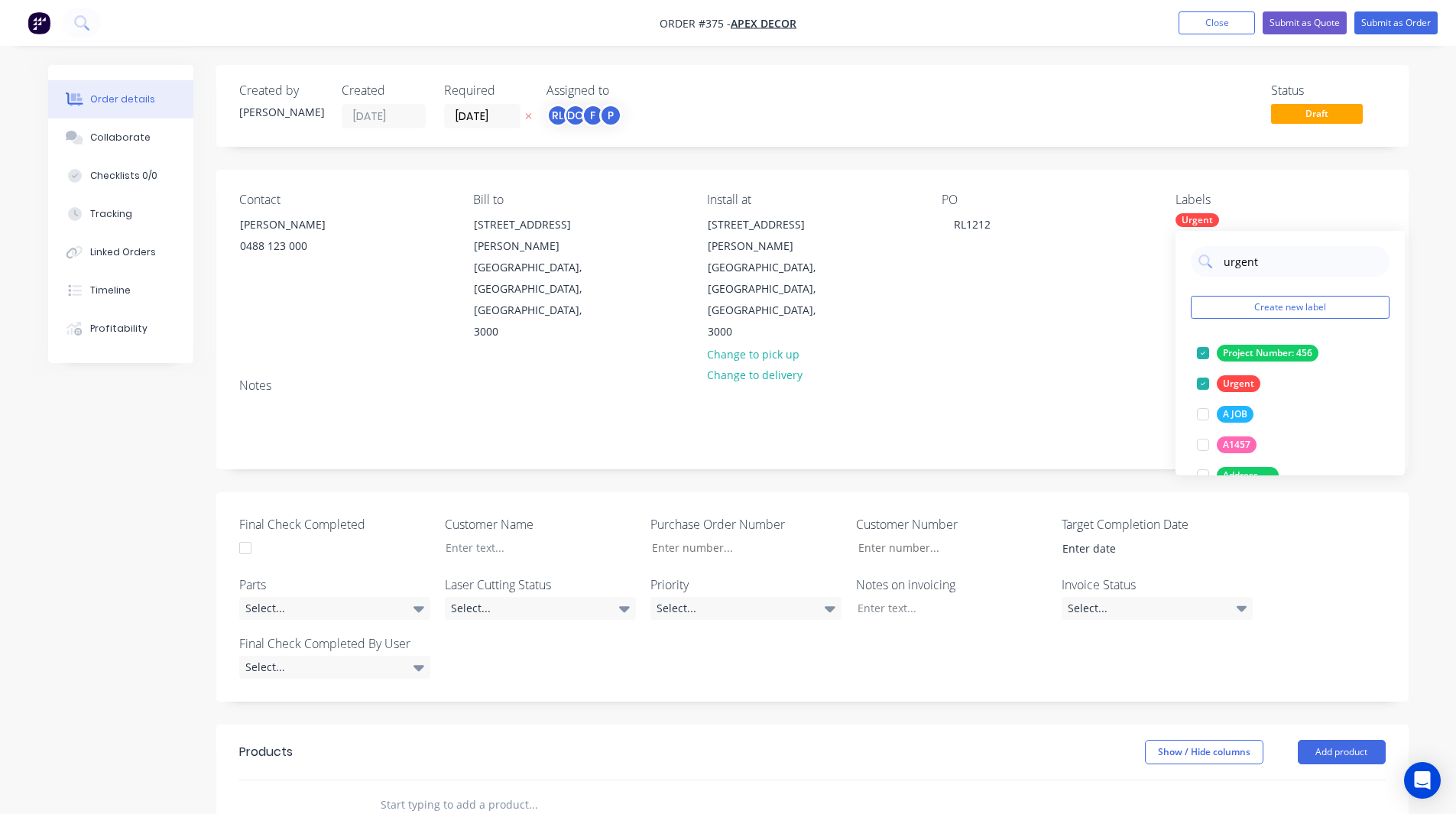
click at [1422, 319] on div "Order details Collaborate Checklists 0/0 Tracking Linked Orders Timeline Profit…" at bounding box center [728, 642] width 1391 height 1156
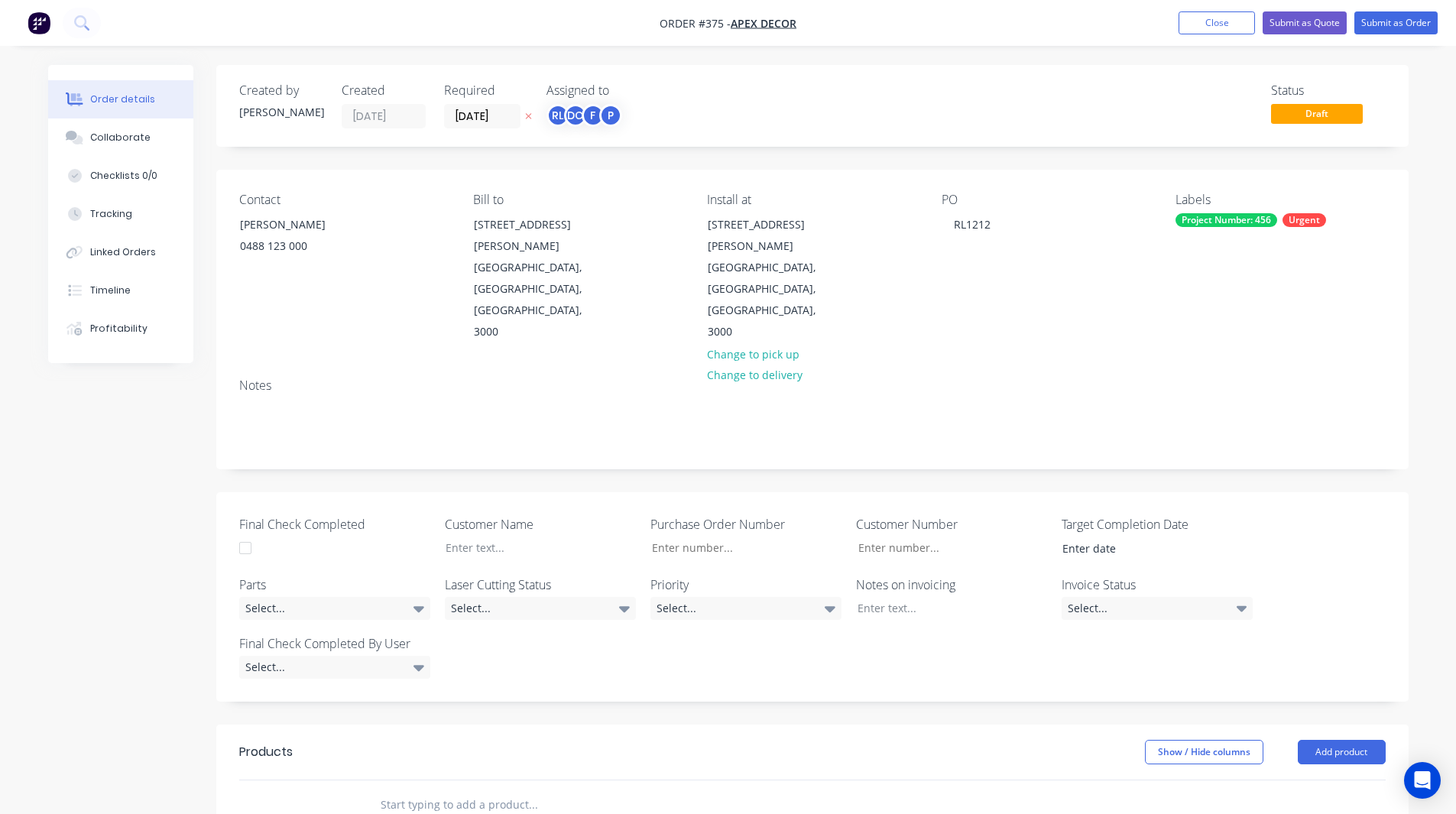
click at [1218, 216] on div "Project Number: 456" at bounding box center [1226, 220] width 101 height 14
click at [1260, 260] on input "urgent" at bounding box center [1301, 261] width 159 height 30
click at [1270, 306] on button "Create new label" at bounding box center [1290, 307] width 199 height 23
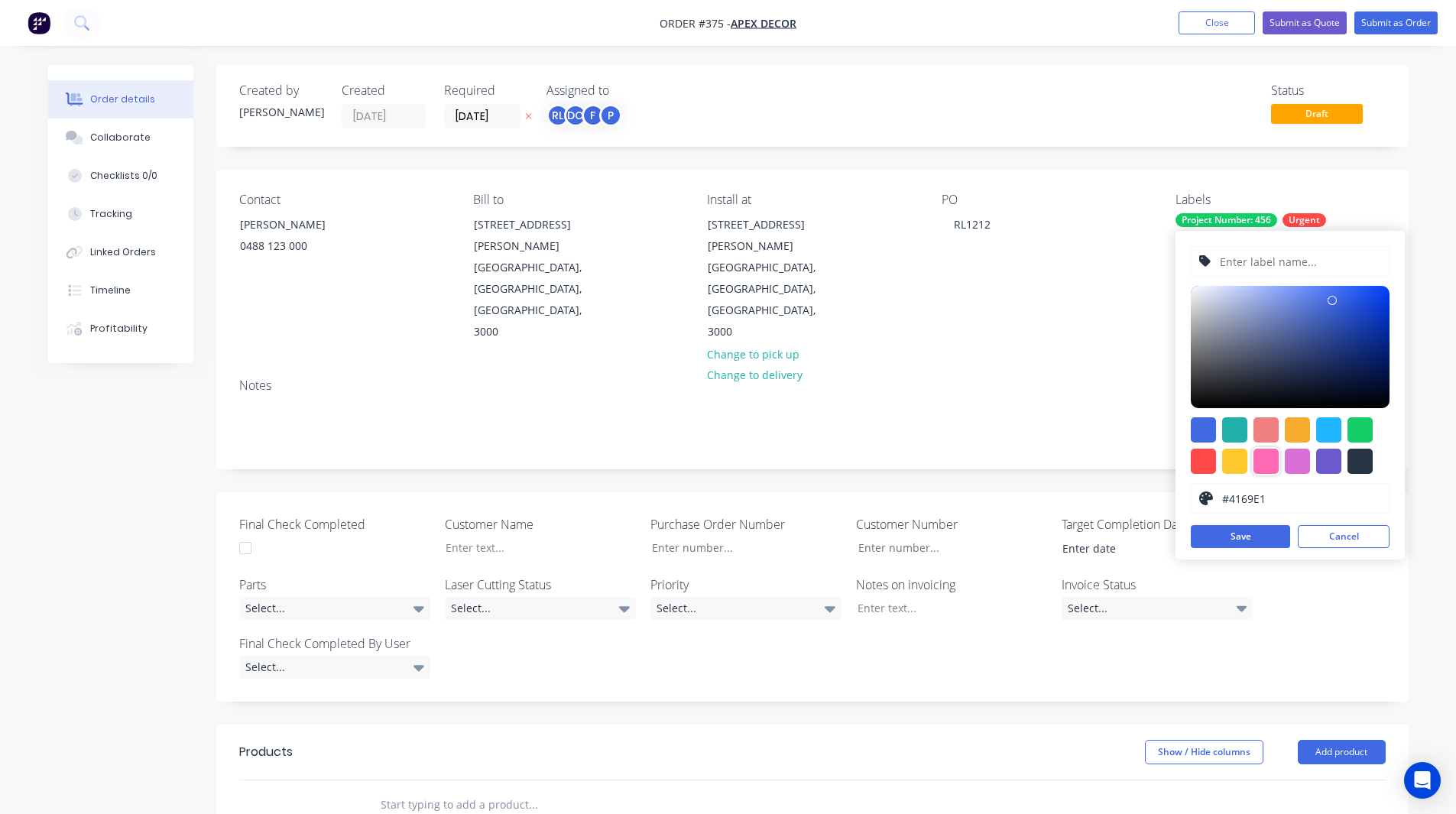
click at [1270, 460] on div at bounding box center [1266, 461] width 25 height 25
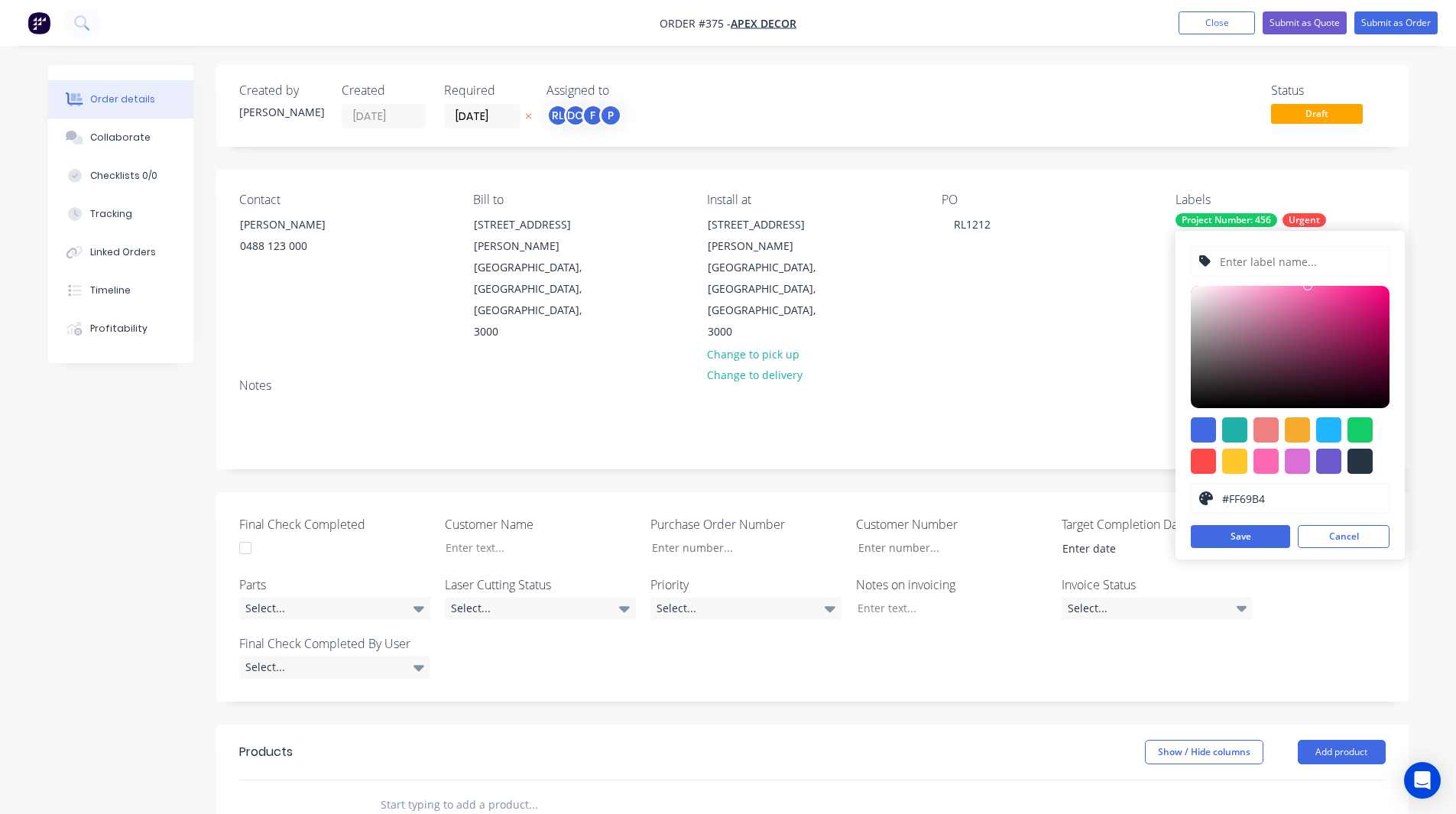
click at [1232, 266] on input "text" at bounding box center [1299, 262] width 163 height 29
click at [1230, 534] on button "Save" at bounding box center [1241, 536] width 100 height 23
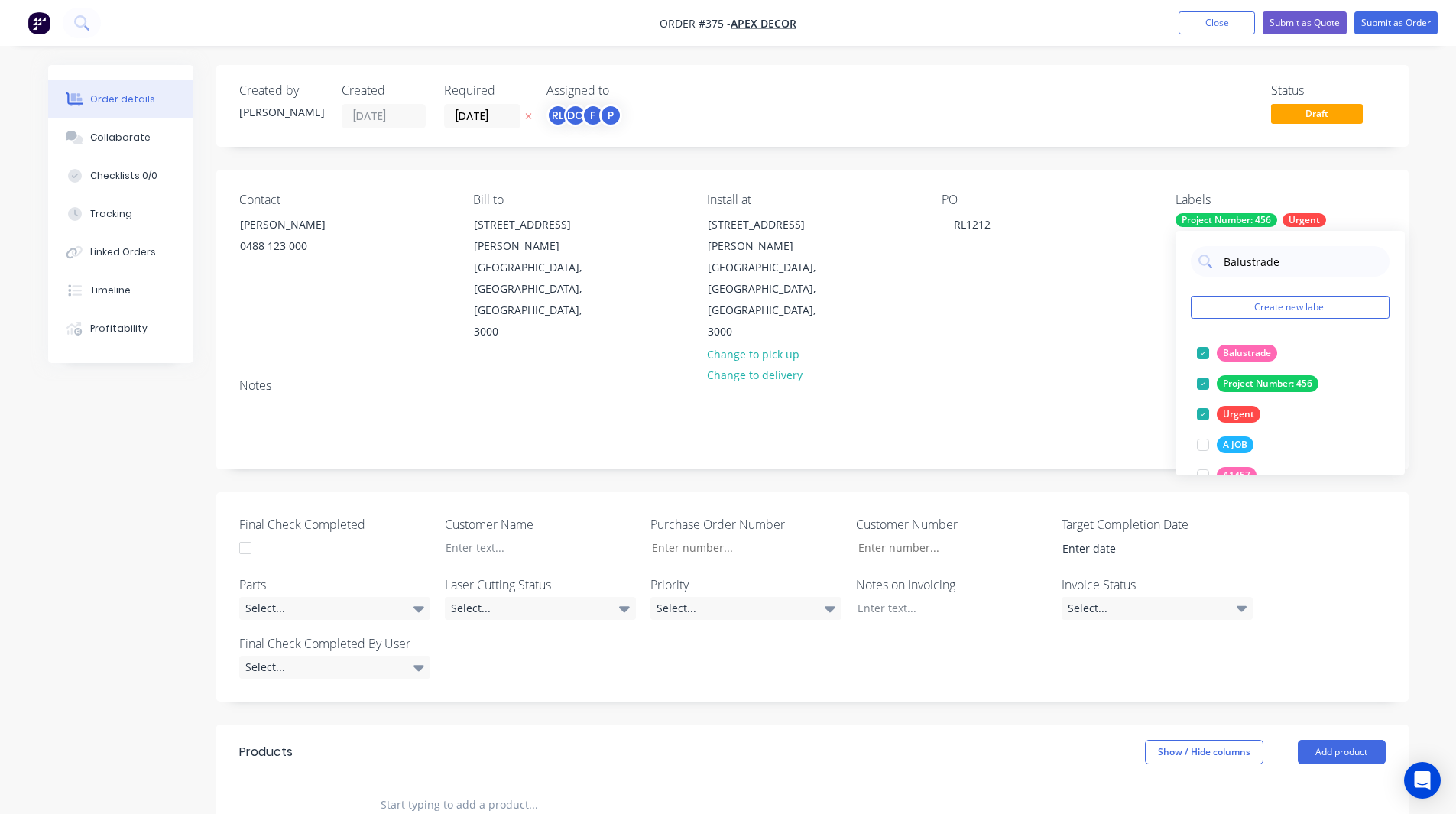
click at [1409, 288] on div "Order details Collaborate Checklists 0/0 Tracking Linked Orders Timeline Profit…" at bounding box center [728, 642] width 1391 height 1156
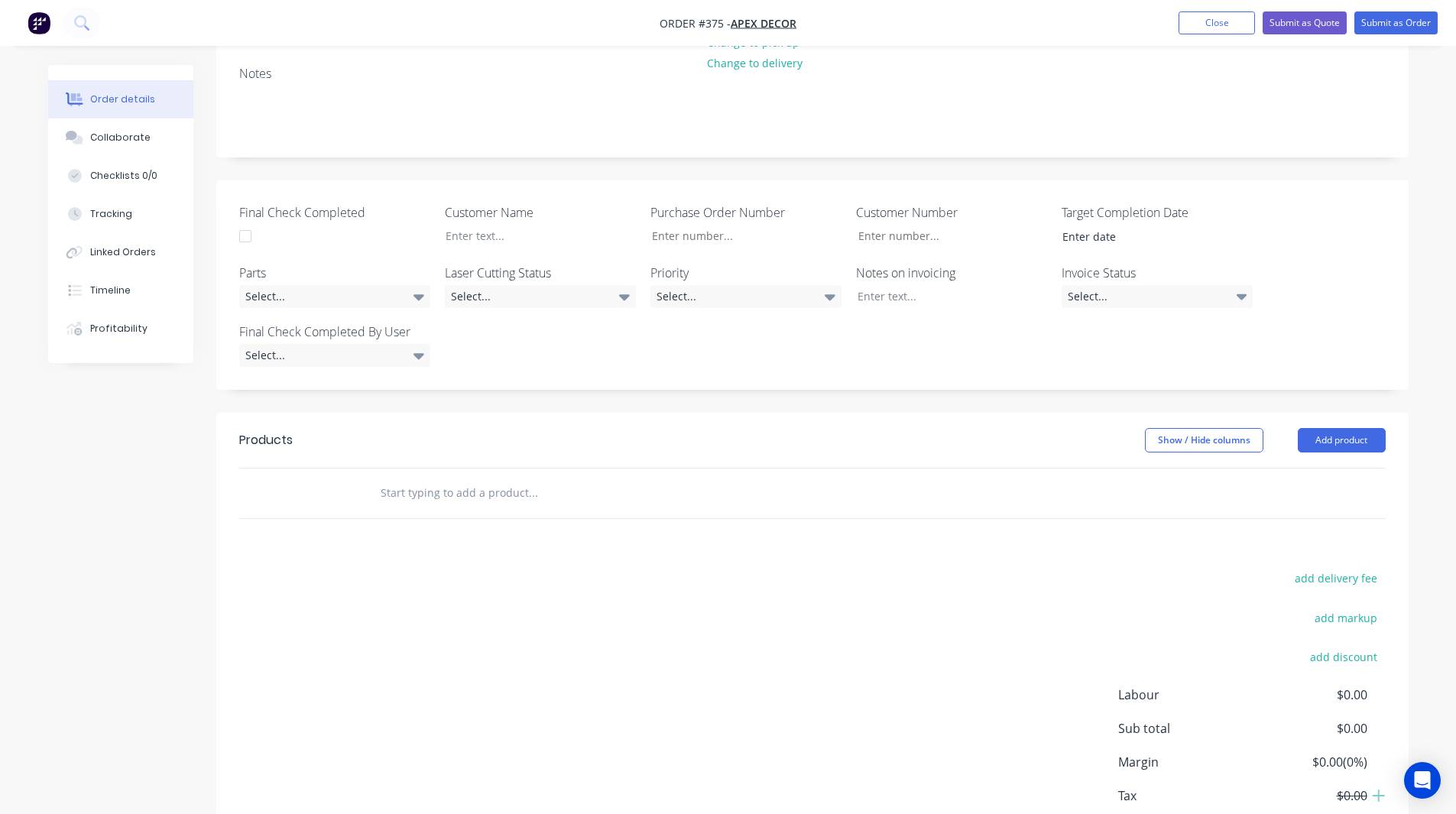
scroll to position [314, 0]
drag, startPoint x: 476, startPoint y: 423, endPoint x: 910, endPoint y: 442, distance: 434.4
click at [910, 466] on div at bounding box center [636, 490] width 550 height 50
click at [1323, 426] on button "Add product" at bounding box center [1342, 438] width 88 height 25
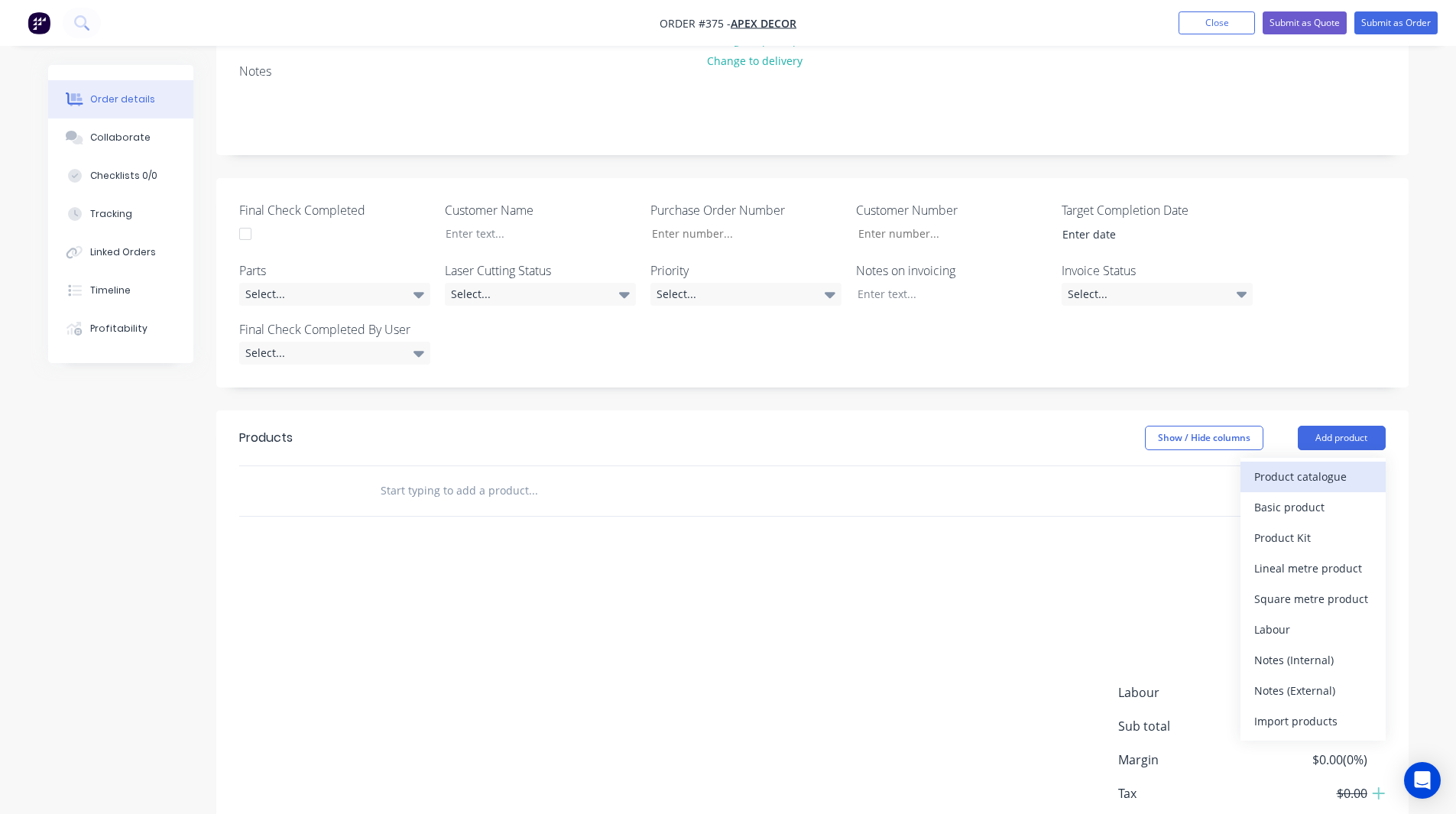
click at [1305, 465] on div "Product catalogue" at bounding box center [1313, 476] width 118 height 22
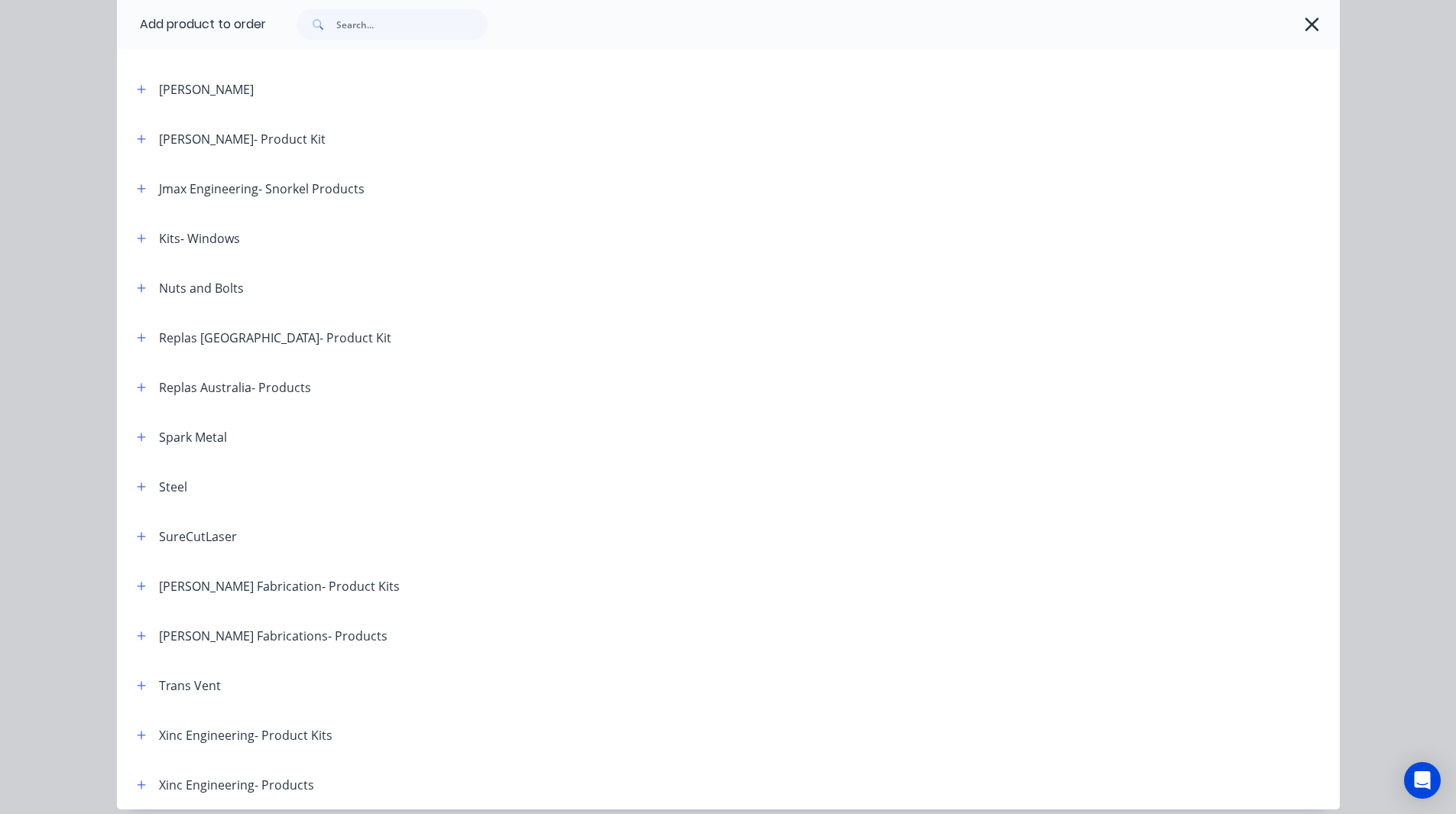
scroll to position [663, 0]
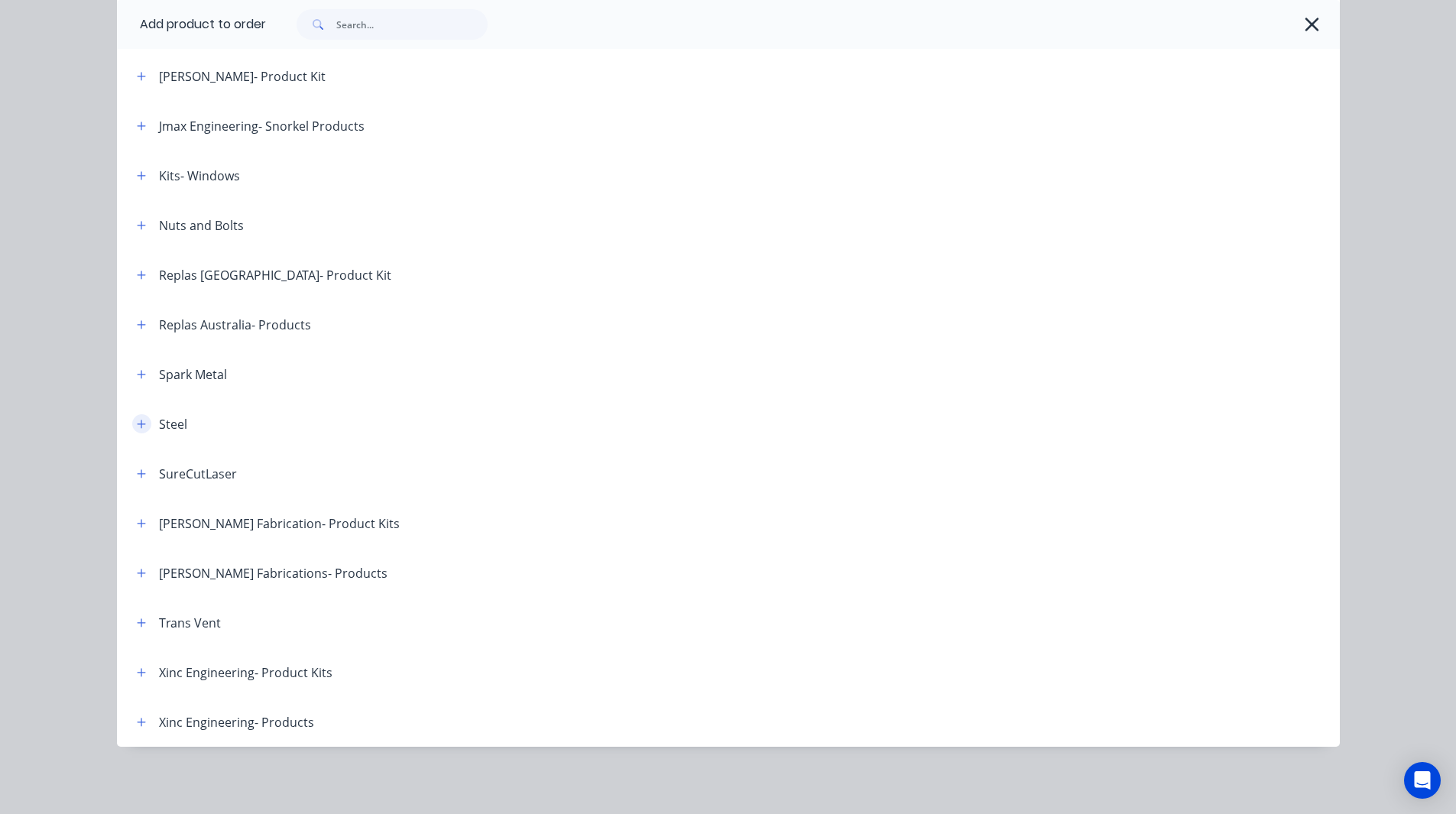
click at [137, 418] on icon "button" at bounding box center [141, 423] width 9 height 11
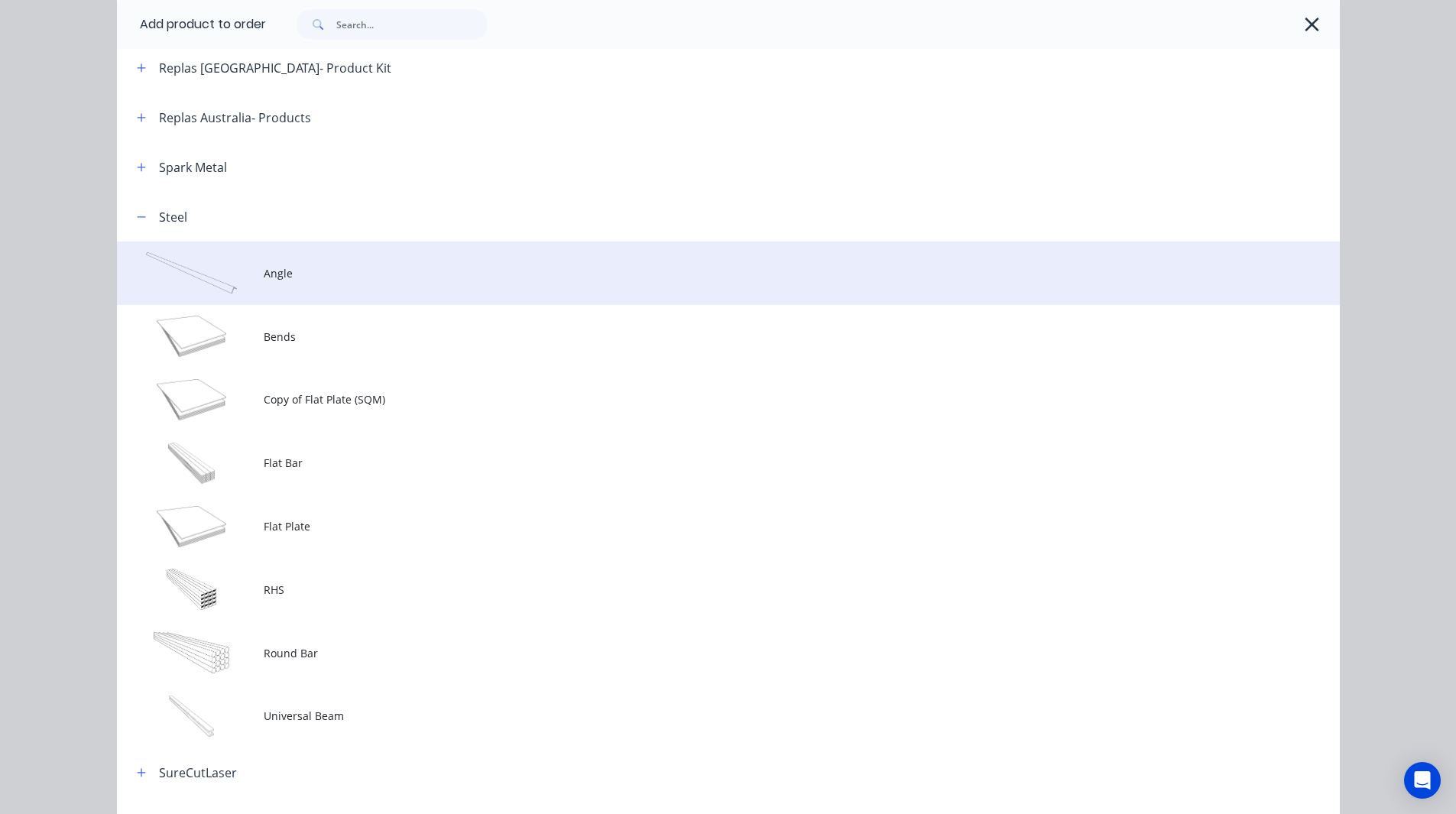
scroll to position [870, 0]
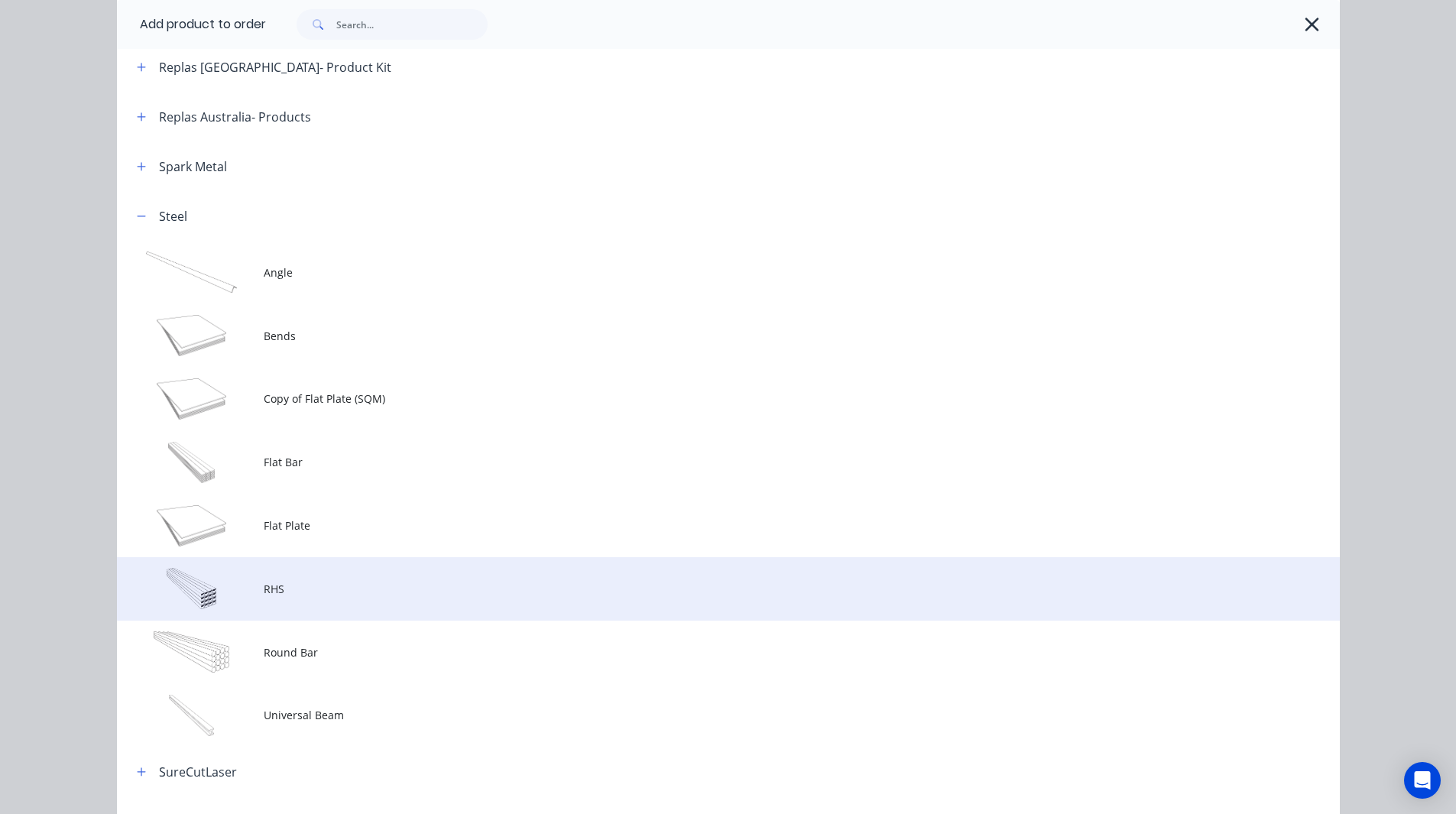
click at [284, 582] on span "RHS" at bounding box center [694, 589] width 861 height 16
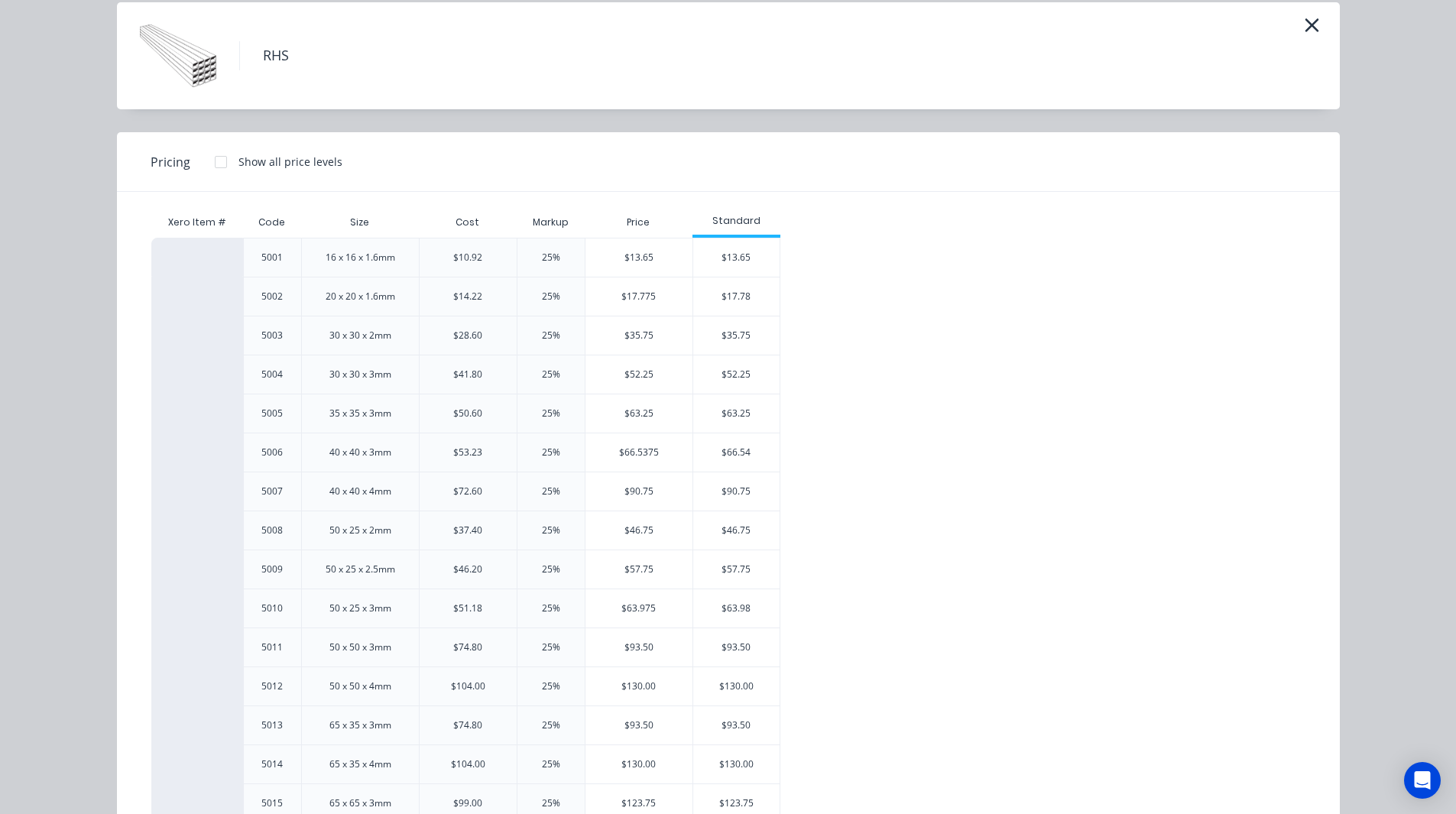
scroll to position [60, 0]
click at [359, 250] on div "16 x 16 x 1.6mm" at bounding box center [360, 257] width 69 height 14
click at [371, 293] on div "20 x 20 x 1.6mm" at bounding box center [360, 295] width 69 height 14
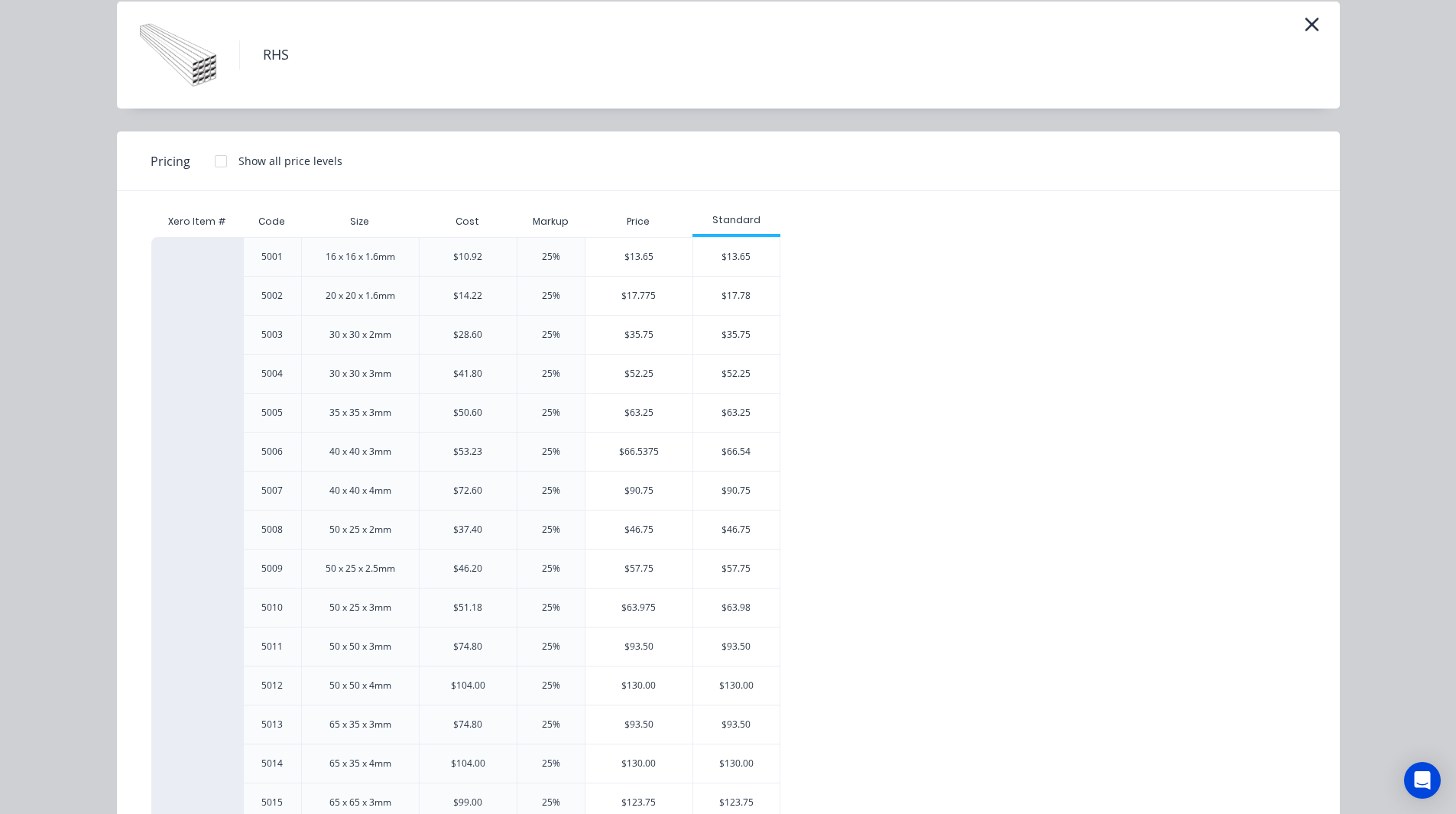
click at [371, 293] on div "20 x 20 x 1.6mm" at bounding box center [360, 295] width 69 height 14
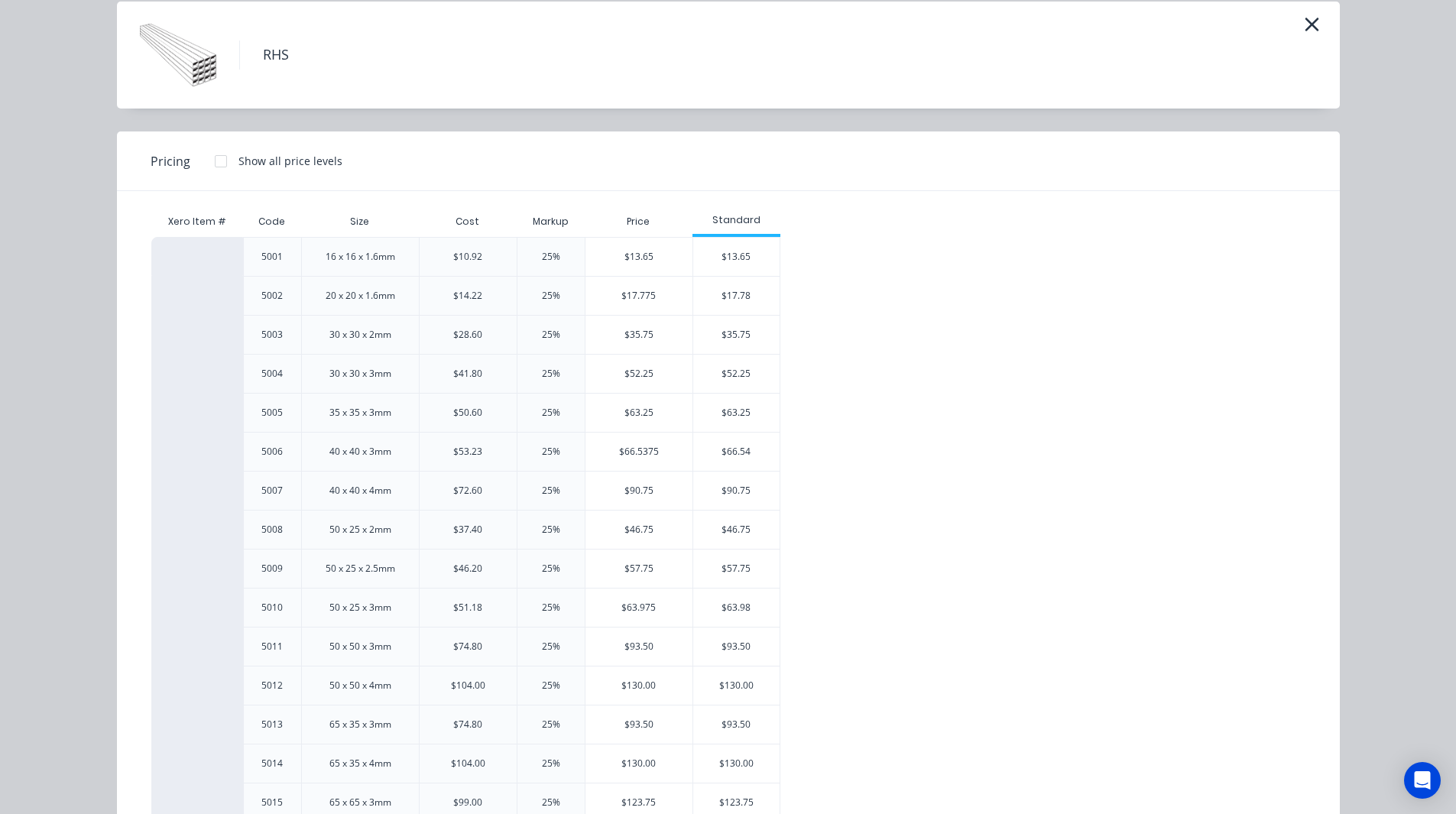
click at [549, 249] on div "25%" at bounding box center [550, 257] width 68 height 39
click at [467, 253] on div "$10.92" at bounding box center [468, 257] width 29 height 14
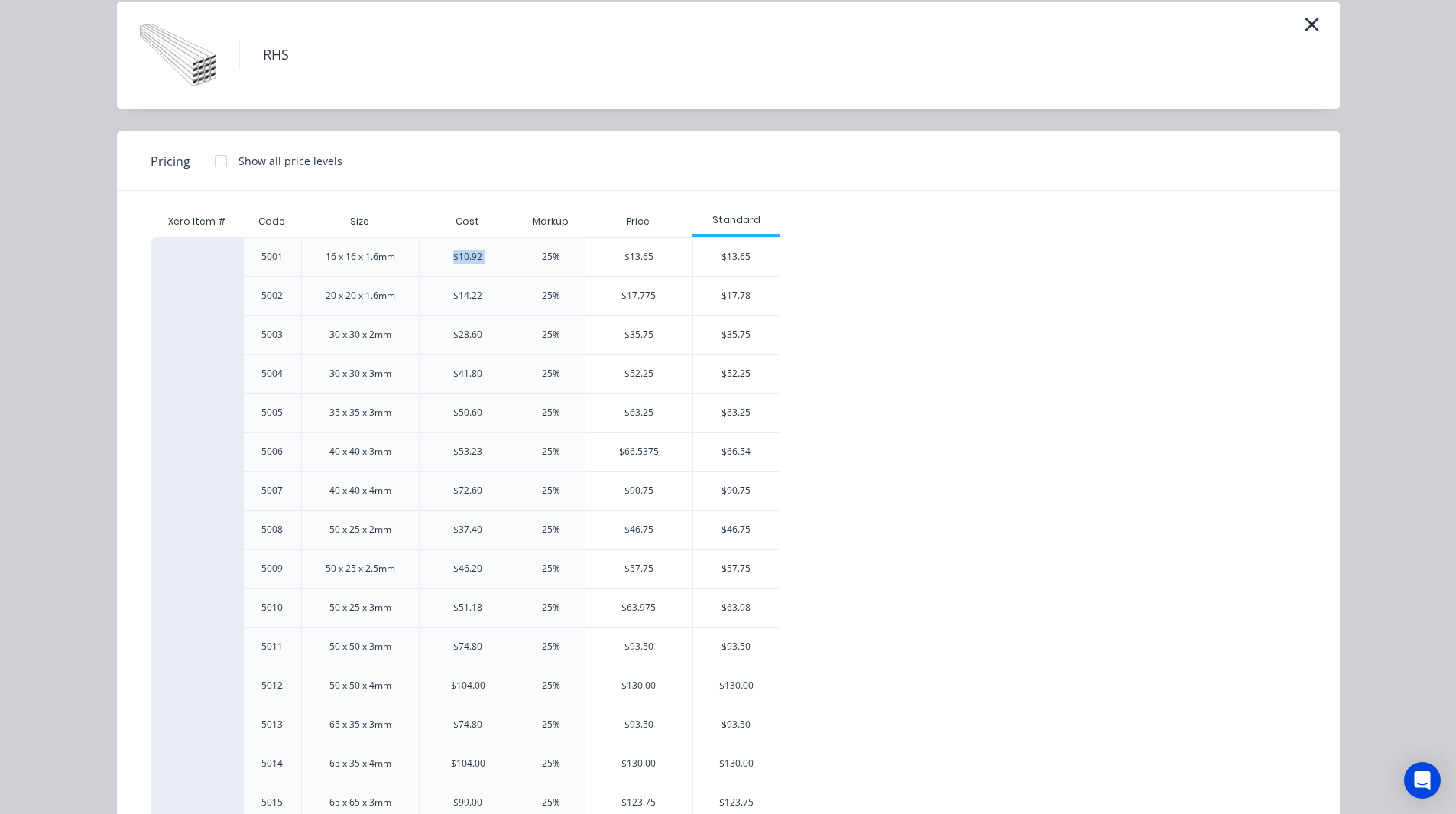
click at [467, 253] on div "$10.92" at bounding box center [468, 257] width 29 height 14
click at [476, 257] on div "$10.92" at bounding box center [468, 257] width 29 height 14
click at [721, 255] on div "$13.65" at bounding box center [737, 257] width 87 height 38
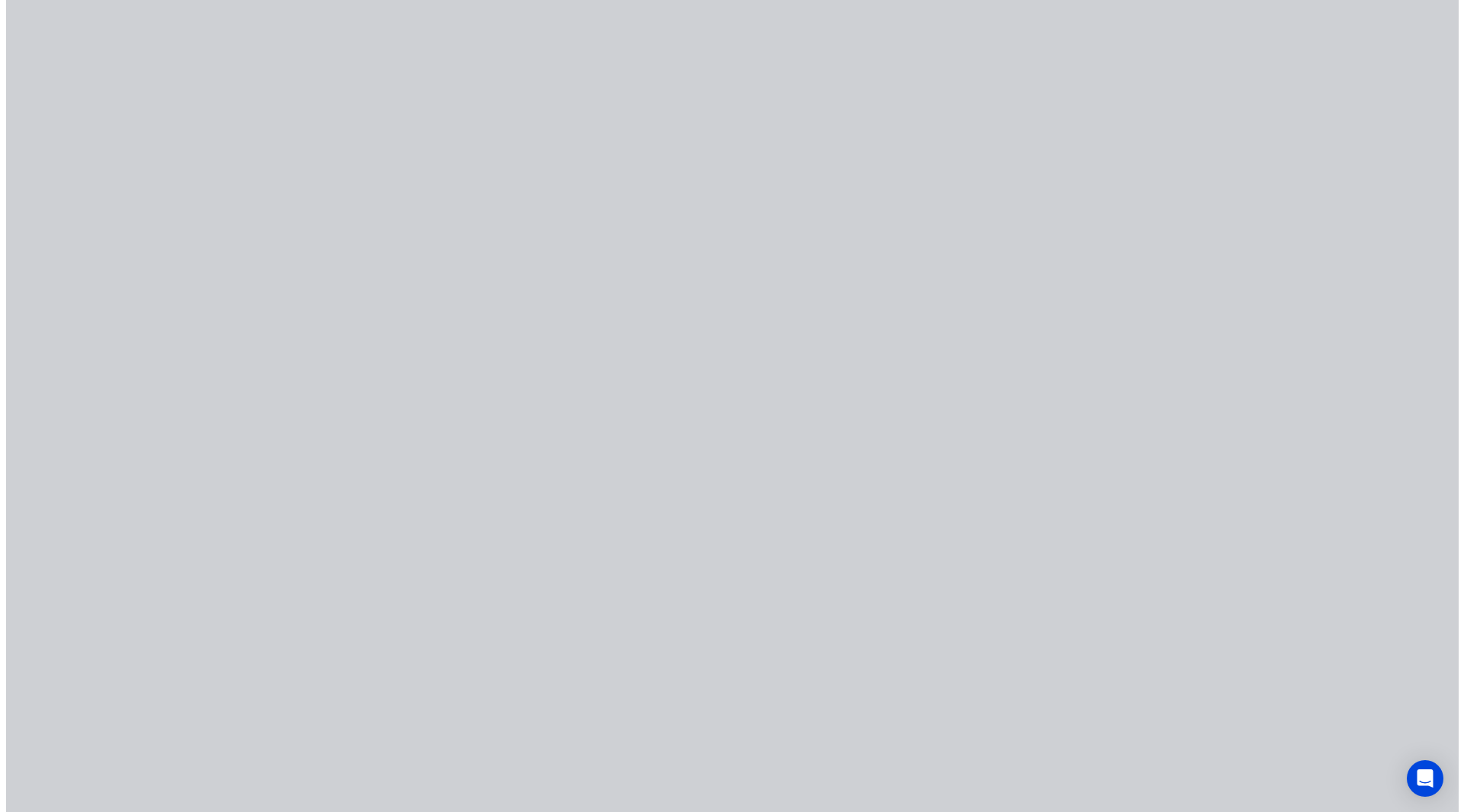
scroll to position [0, 0]
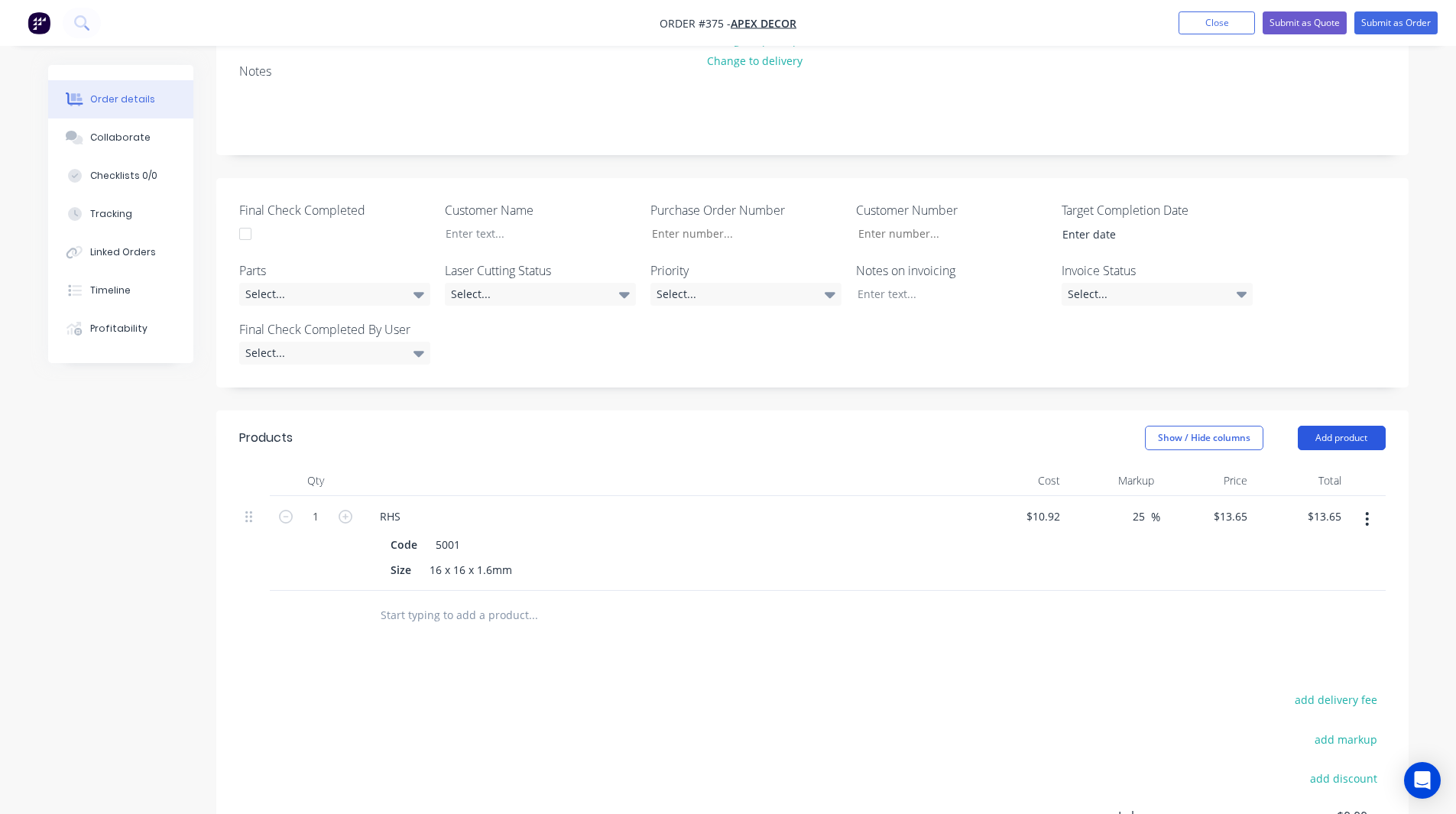
click at [1345, 426] on button "Add product" at bounding box center [1342, 438] width 88 height 25
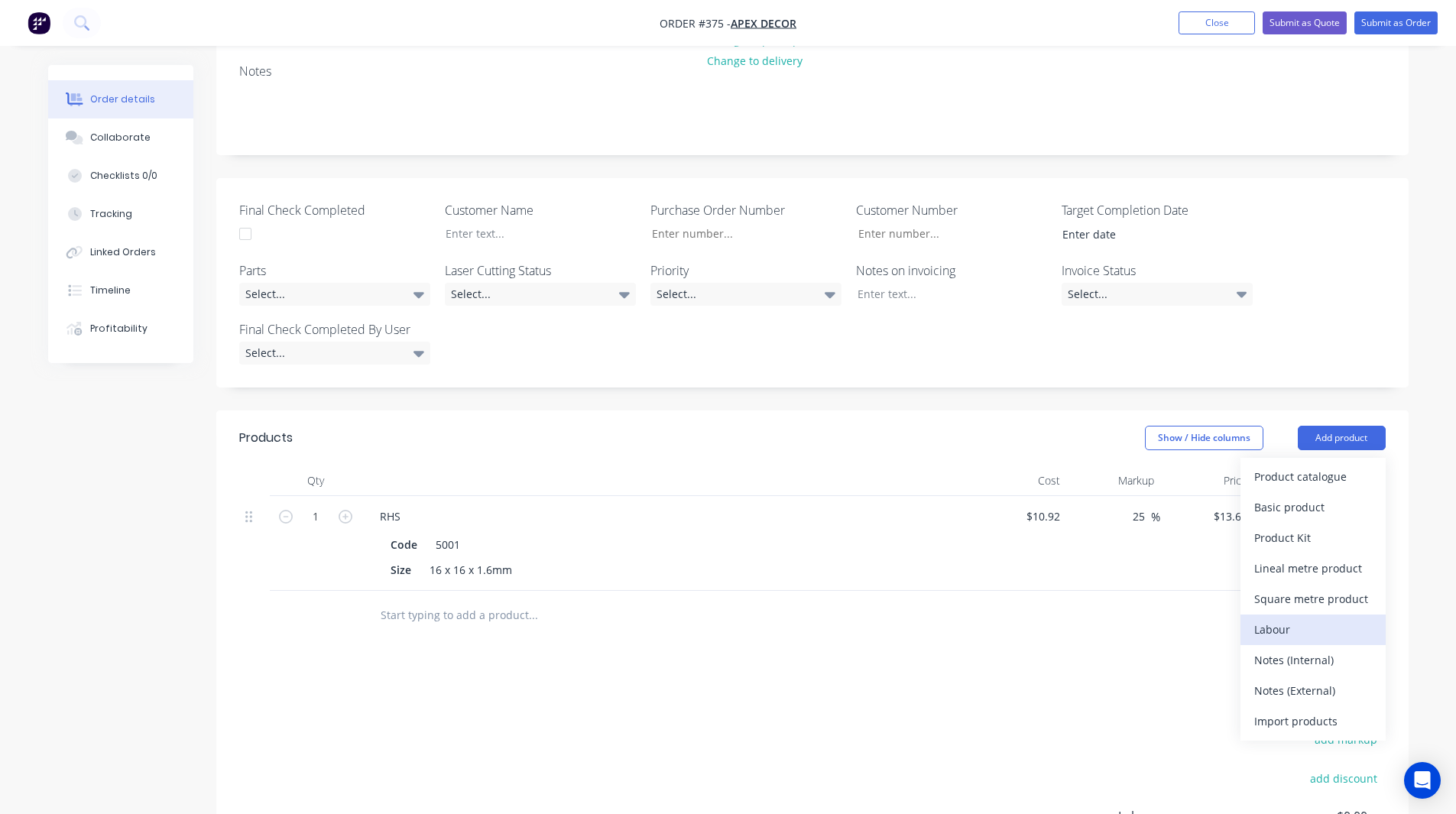
click at [1266, 618] on div "Labour" at bounding box center [1313, 628] width 118 height 22
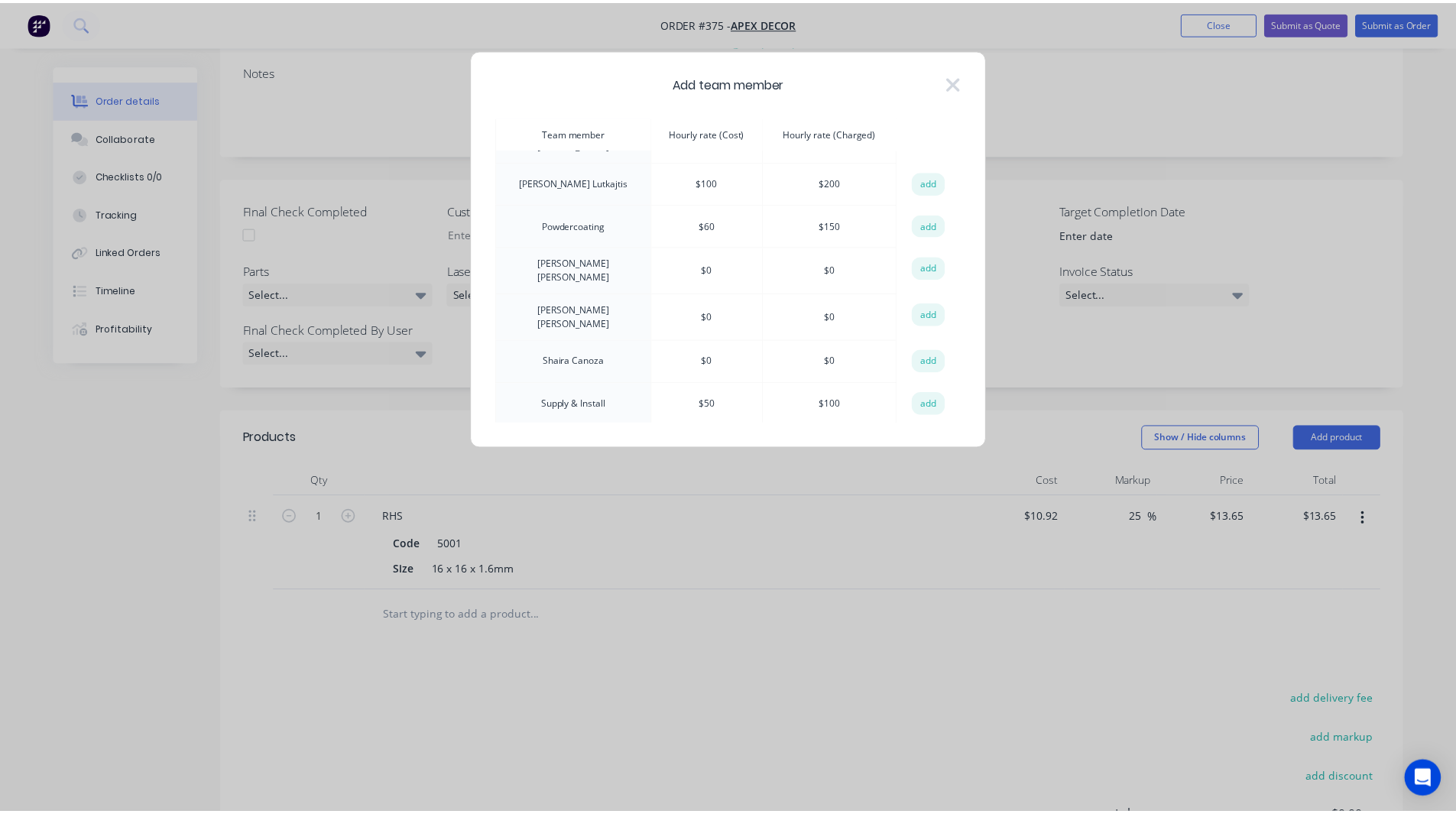
scroll to position [492, 0]
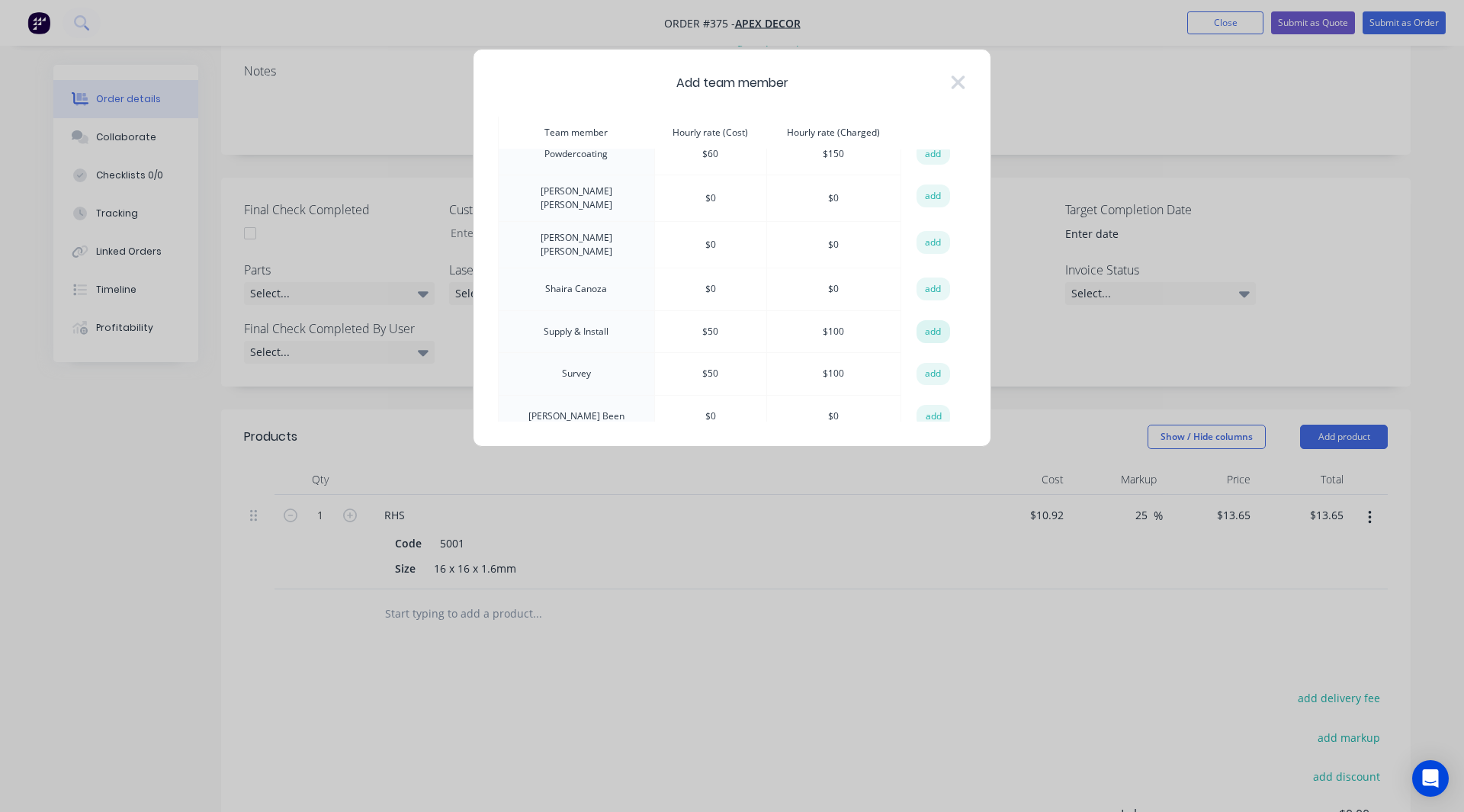
click at [918, 320] on button "add" at bounding box center [933, 332] width 33 height 23
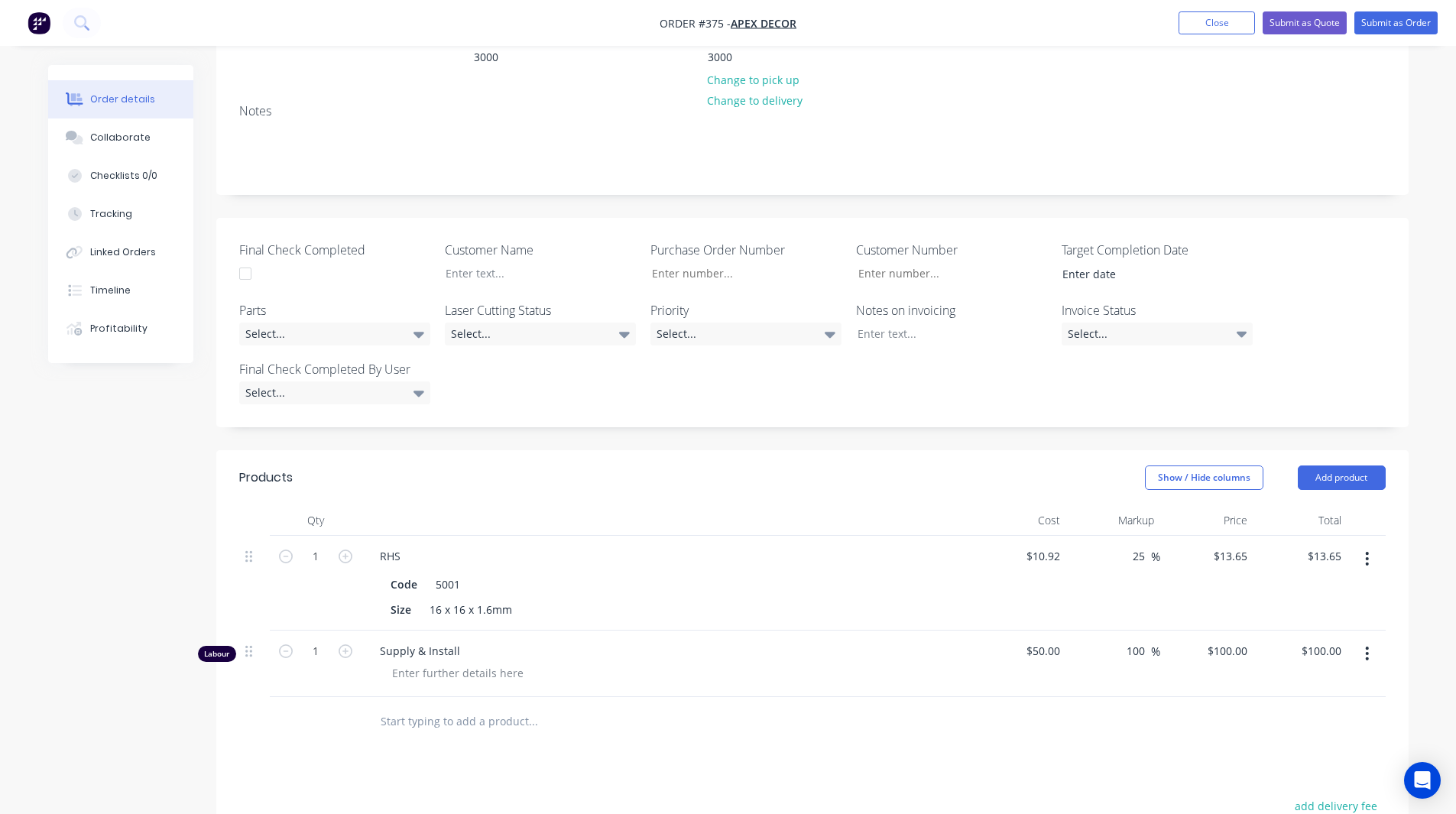
scroll to position [274, 0]
click at [1339, 466] on button "Add product" at bounding box center [1342, 478] width 88 height 25
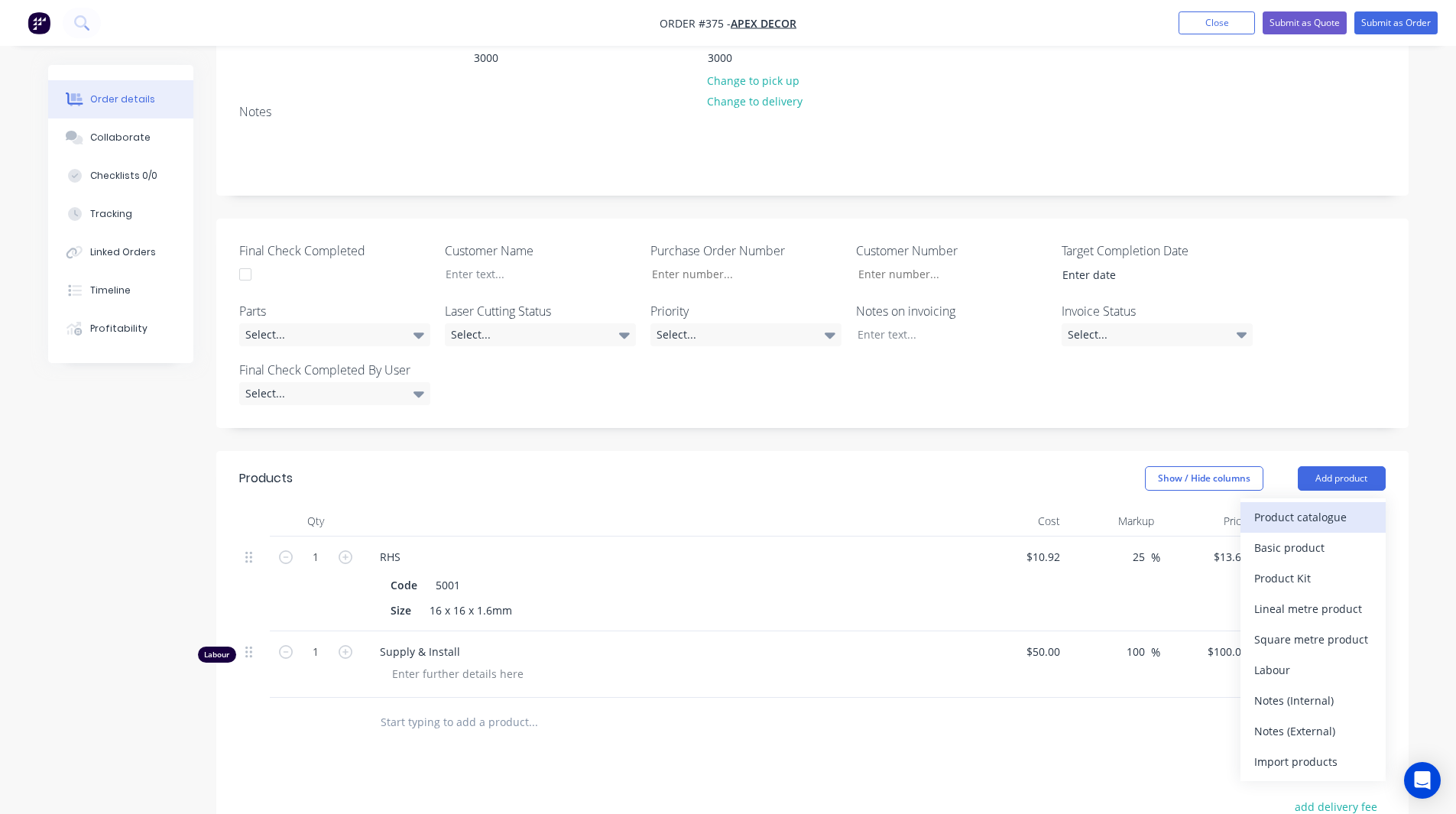
click at [1307, 506] on div "Product catalogue" at bounding box center [1313, 517] width 118 height 22
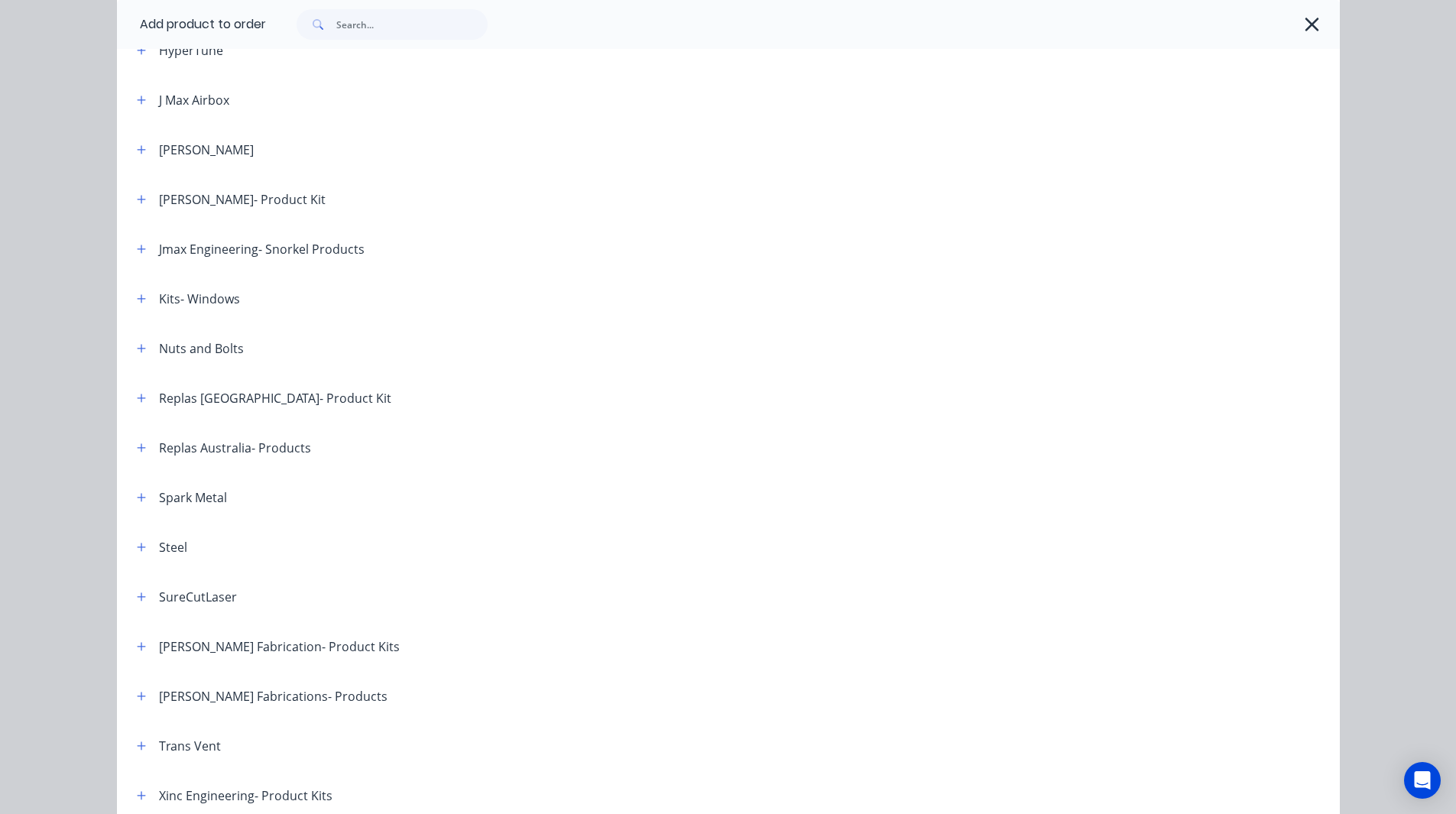
scroll to position [663, 0]
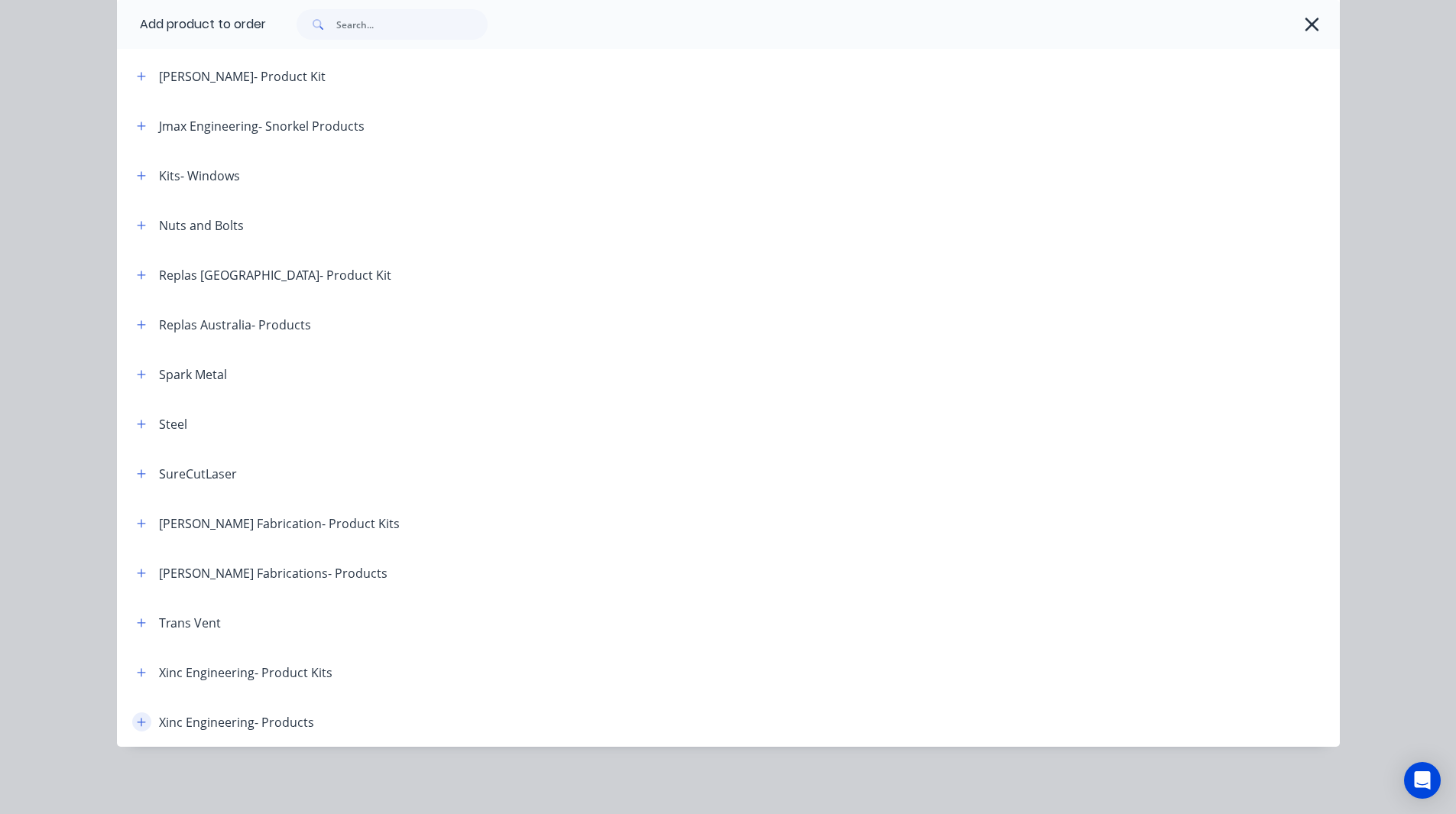
click at [132, 722] on button "button" at bounding box center [141, 721] width 19 height 19
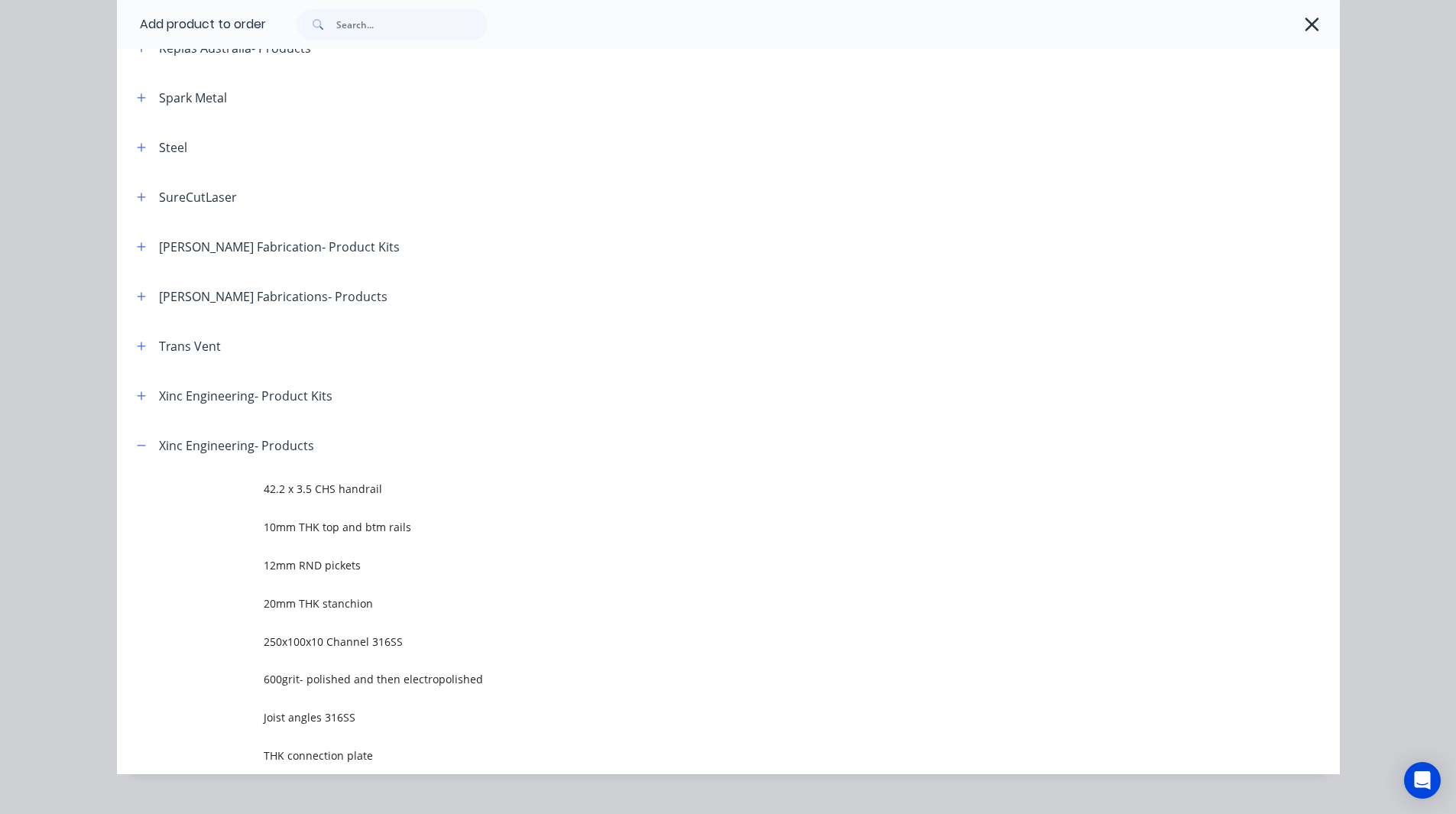
scroll to position [967, 0]
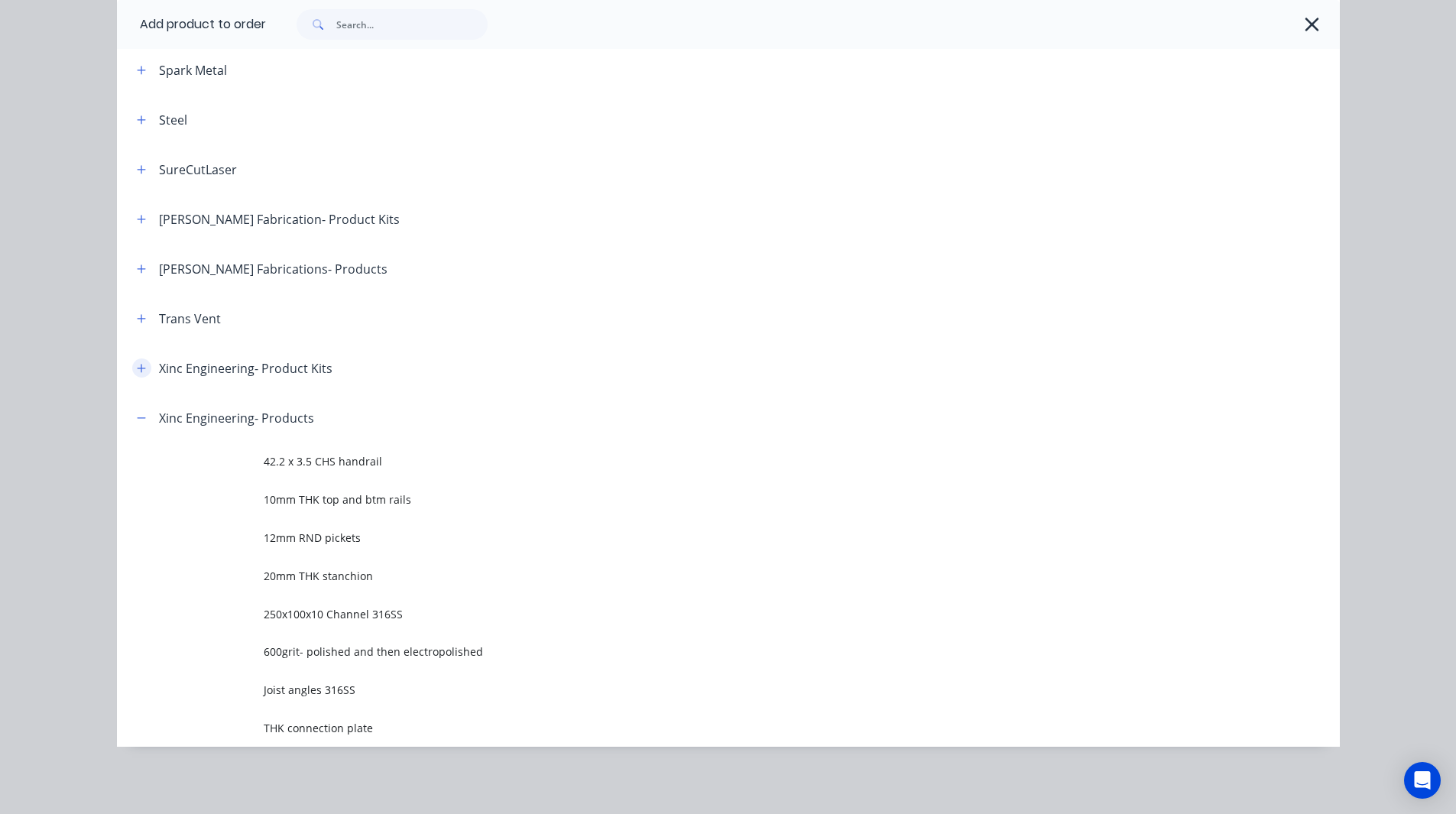
click at [137, 367] on icon "button" at bounding box center [141, 368] width 9 height 11
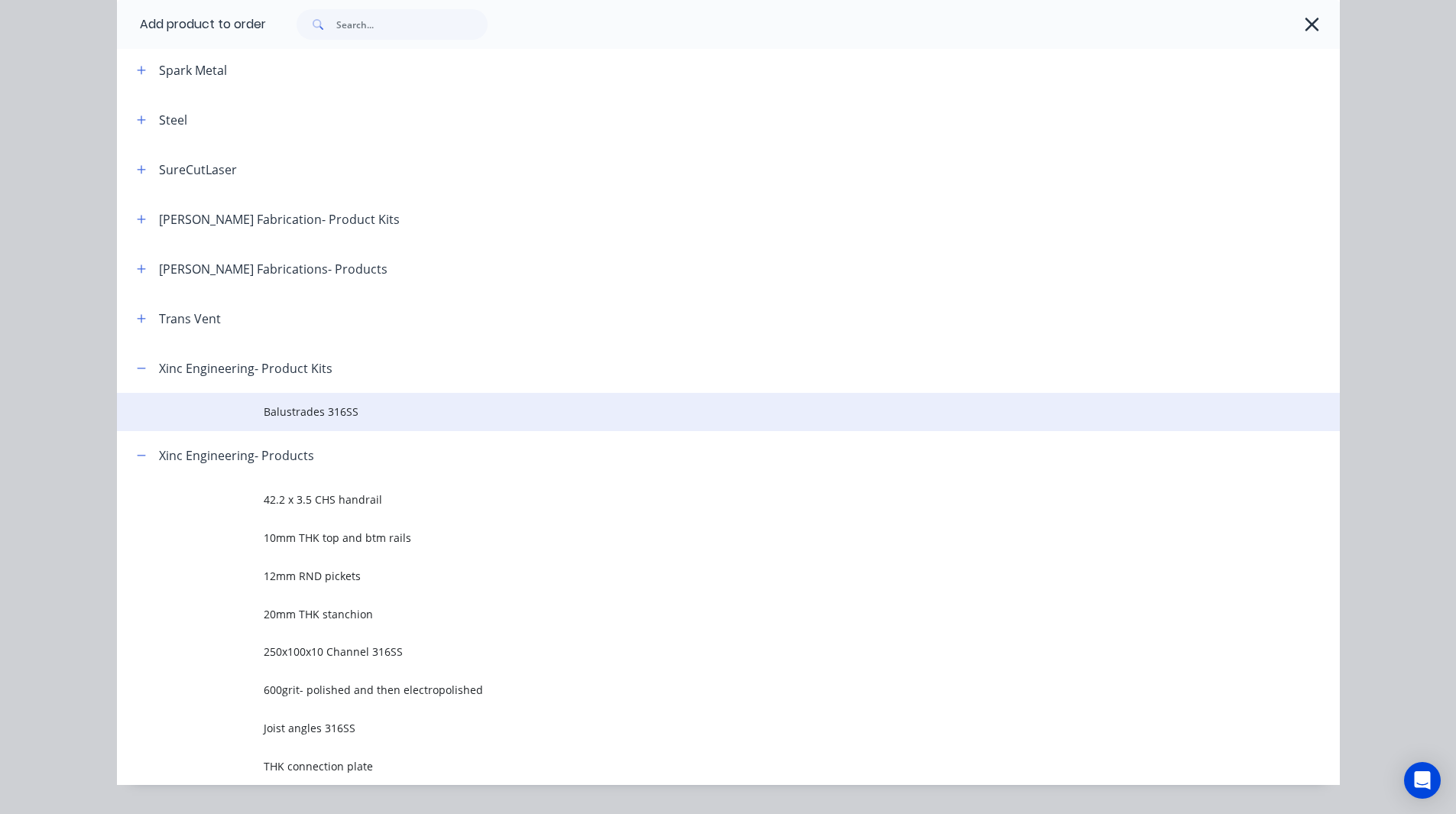
click at [380, 411] on span "Balustrades 316SS" at bounding box center [694, 412] width 861 height 16
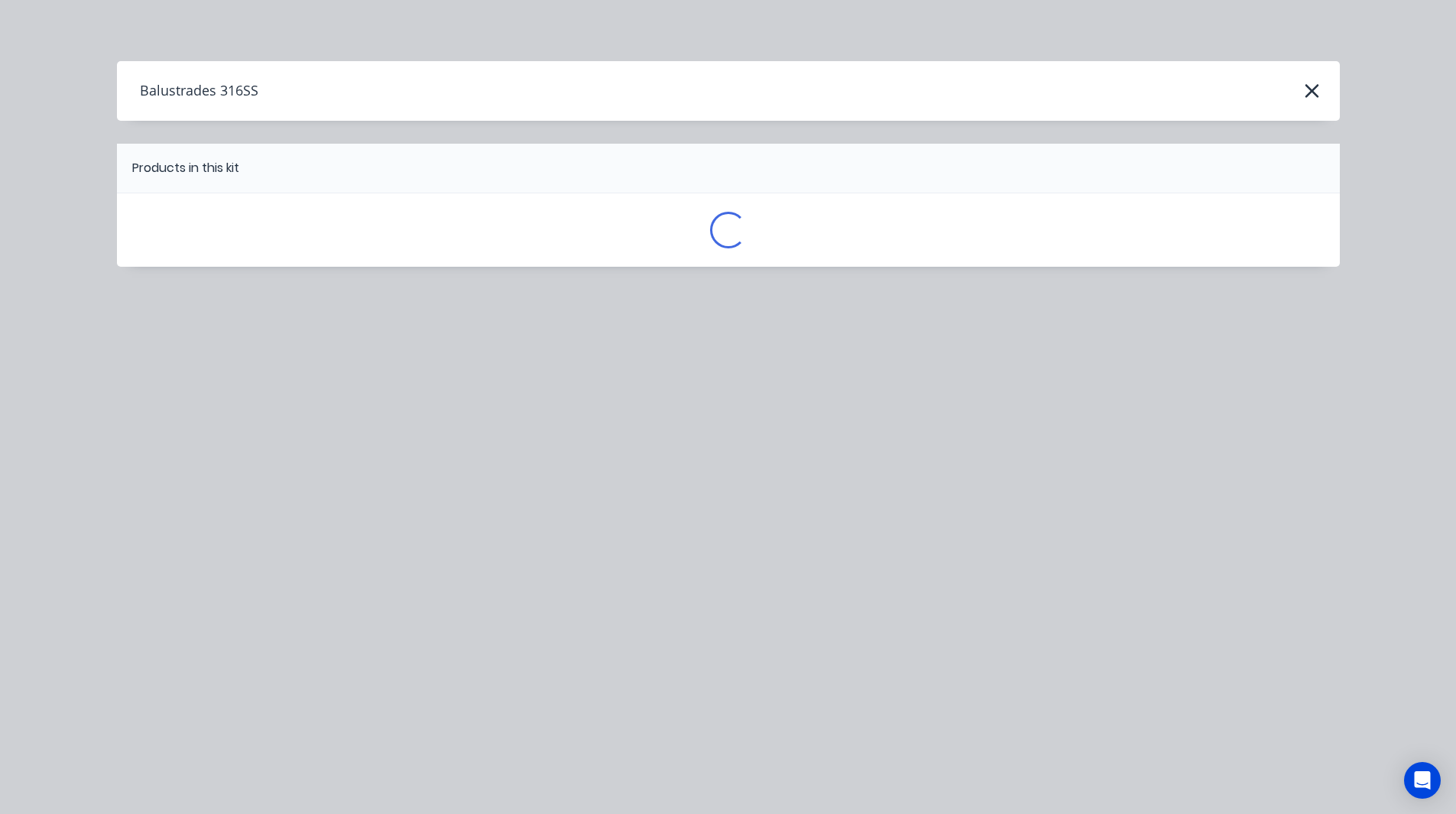
scroll to position [0, 0]
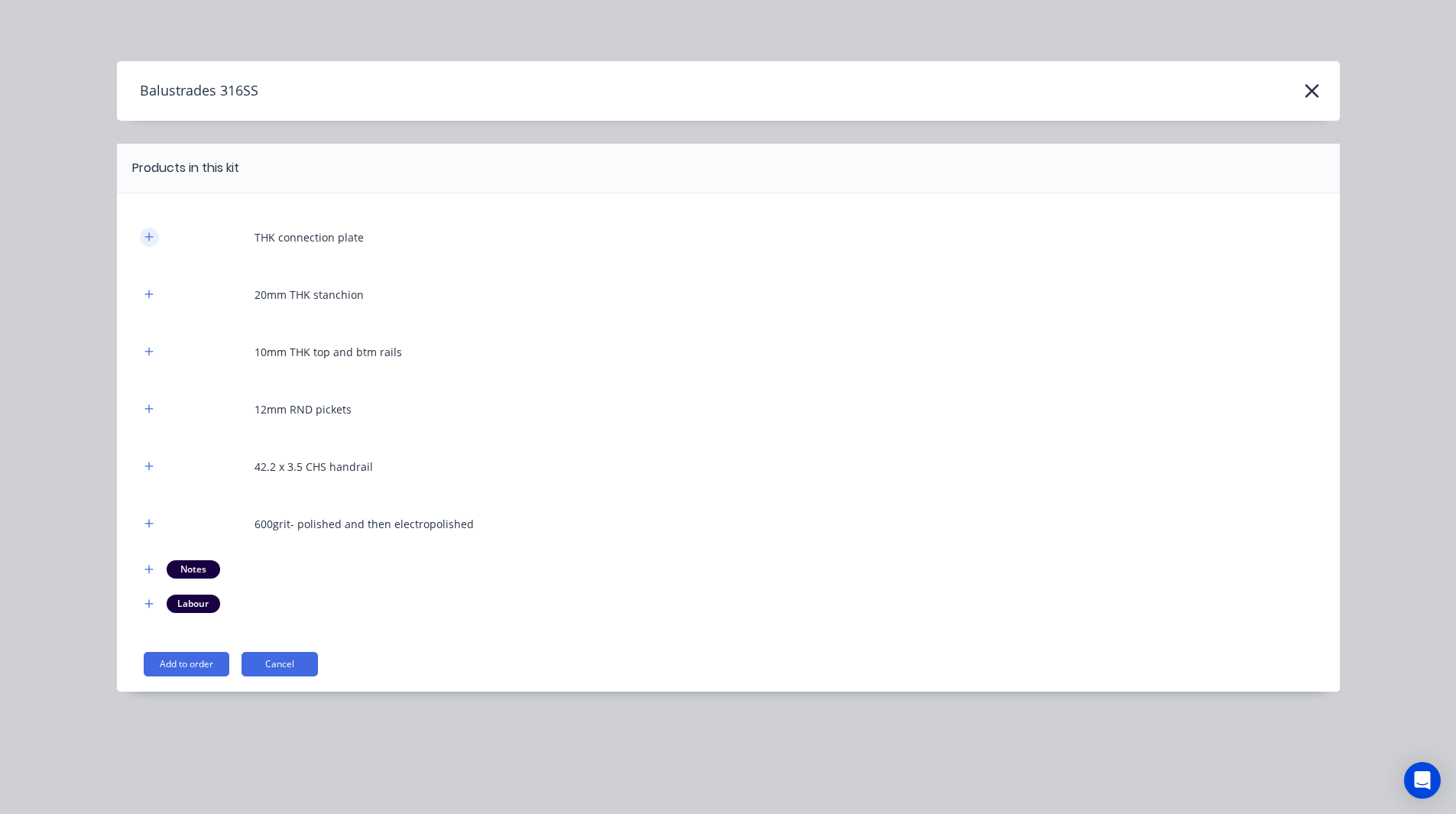
click at [153, 243] on button "button" at bounding box center [149, 237] width 19 height 19
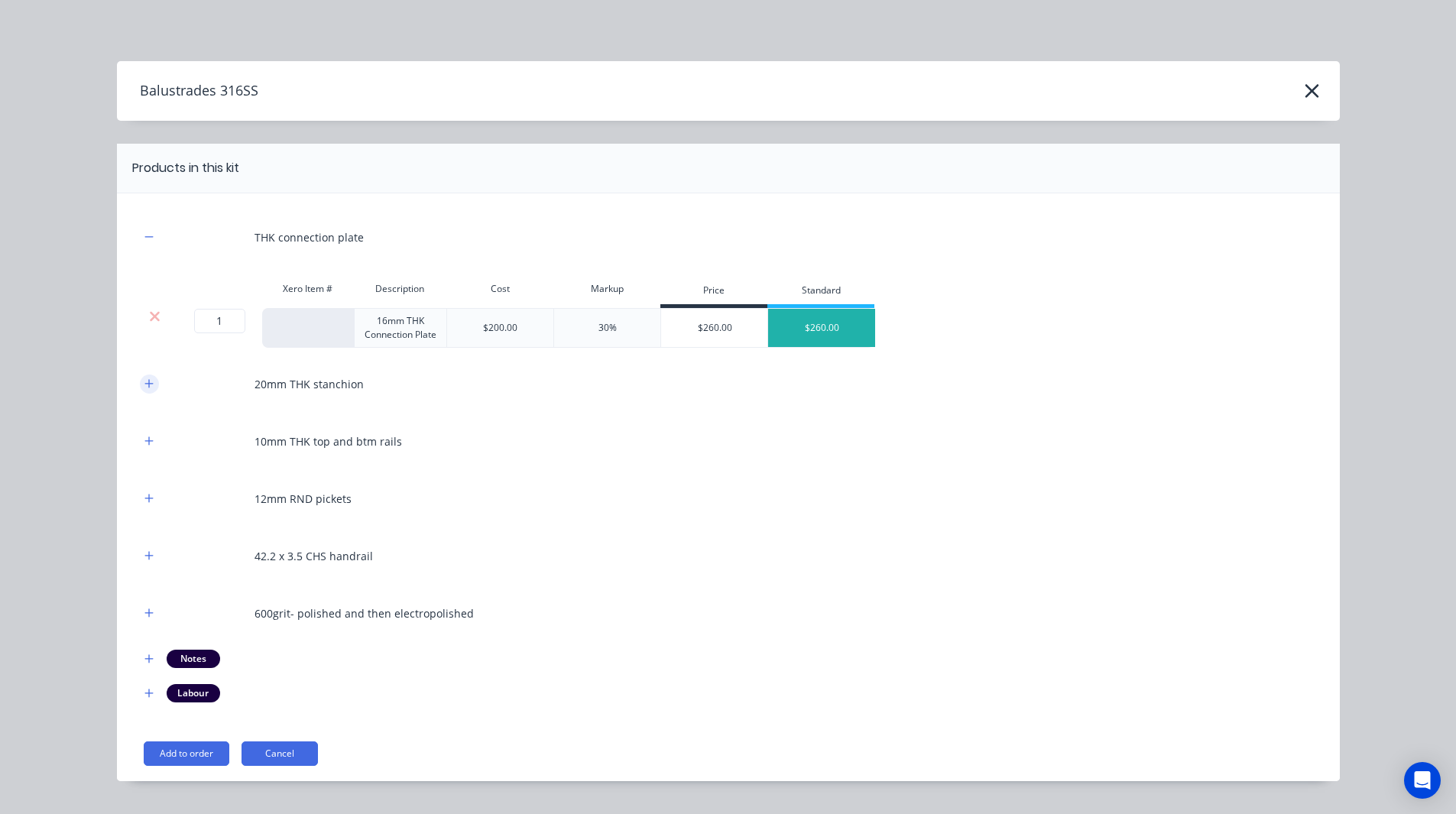
click at [145, 383] on icon "button" at bounding box center [149, 383] width 8 height 8
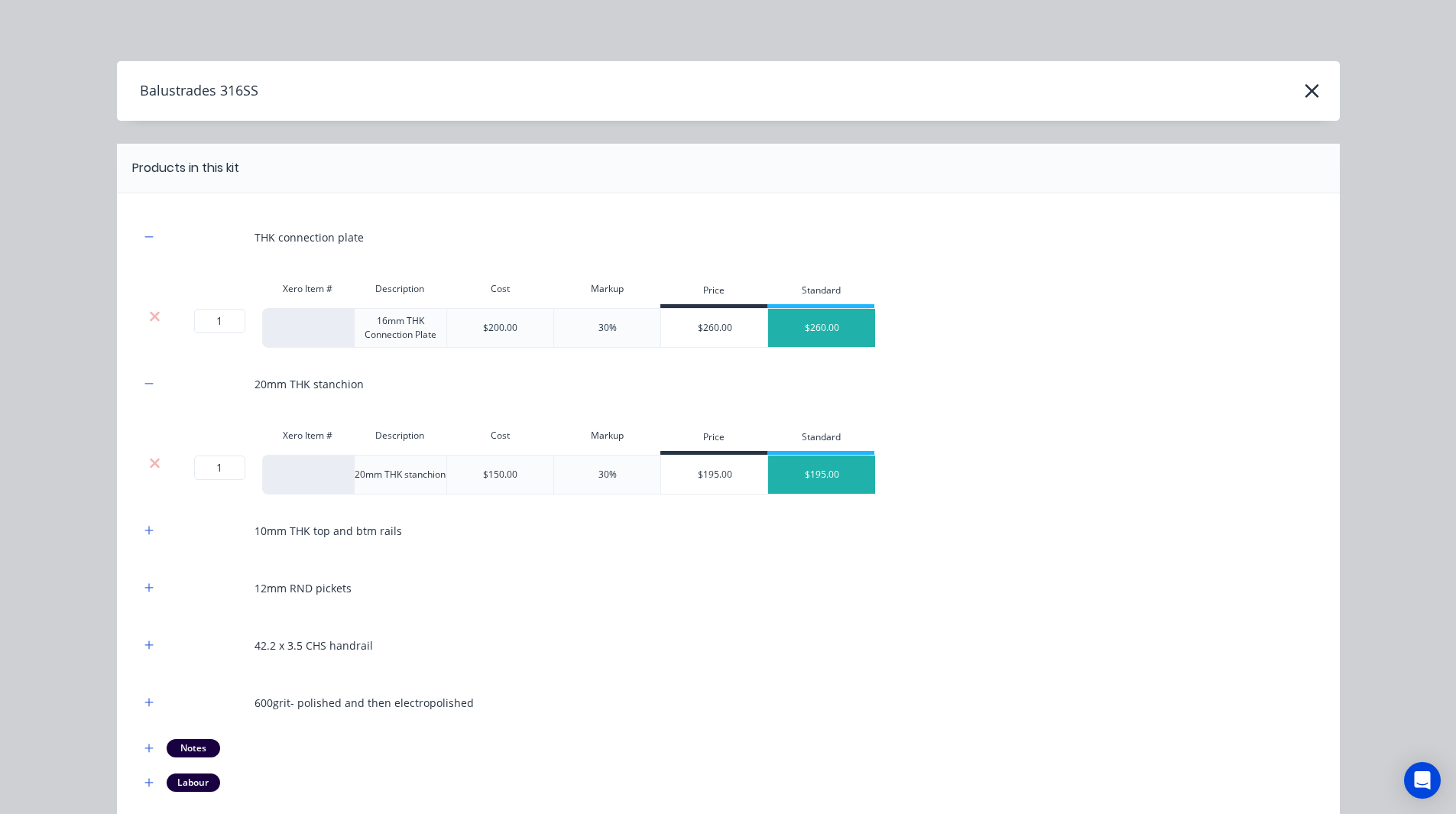
scroll to position [123, 0]
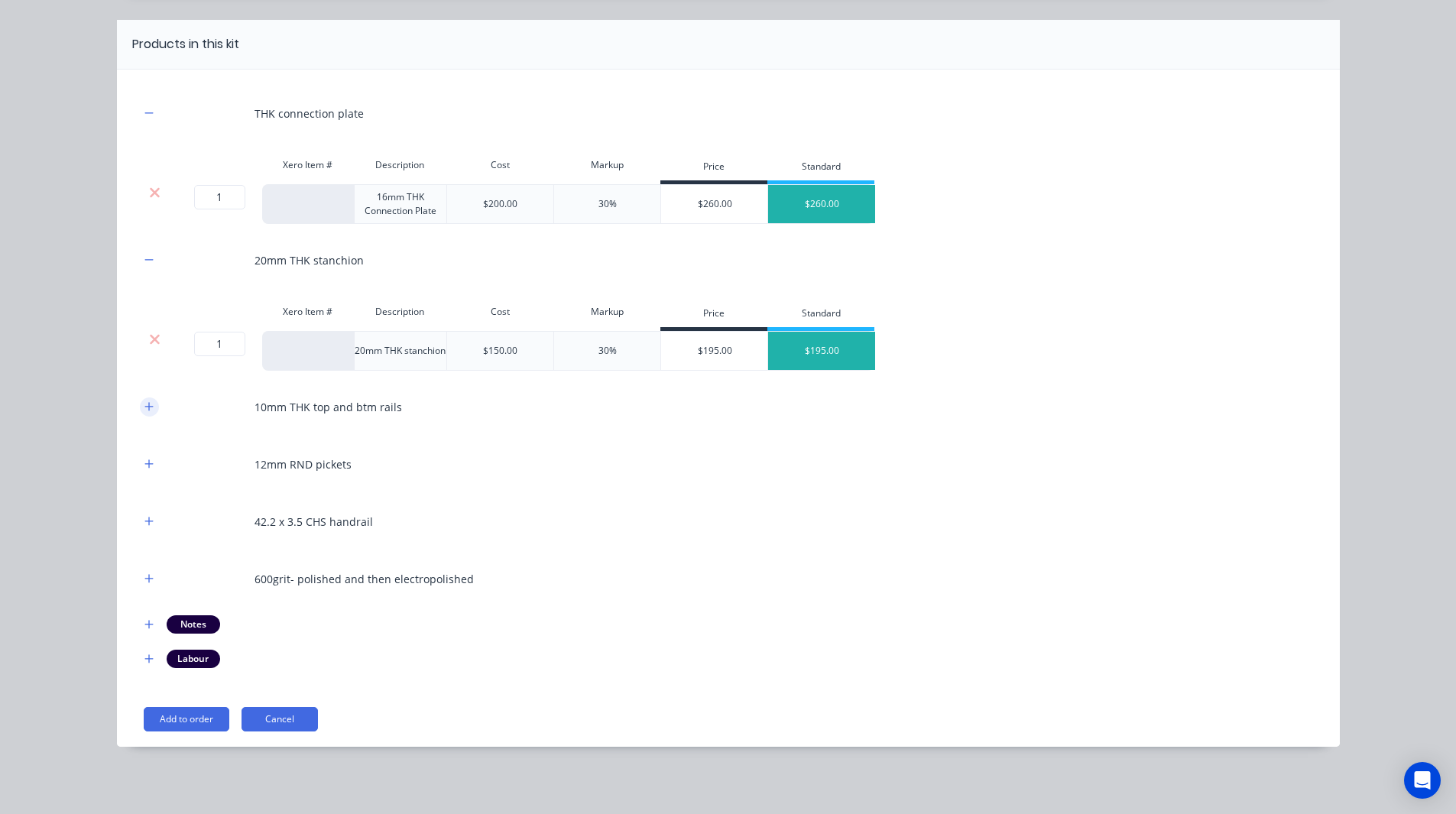
click at [145, 403] on icon "button" at bounding box center [149, 406] width 9 height 11
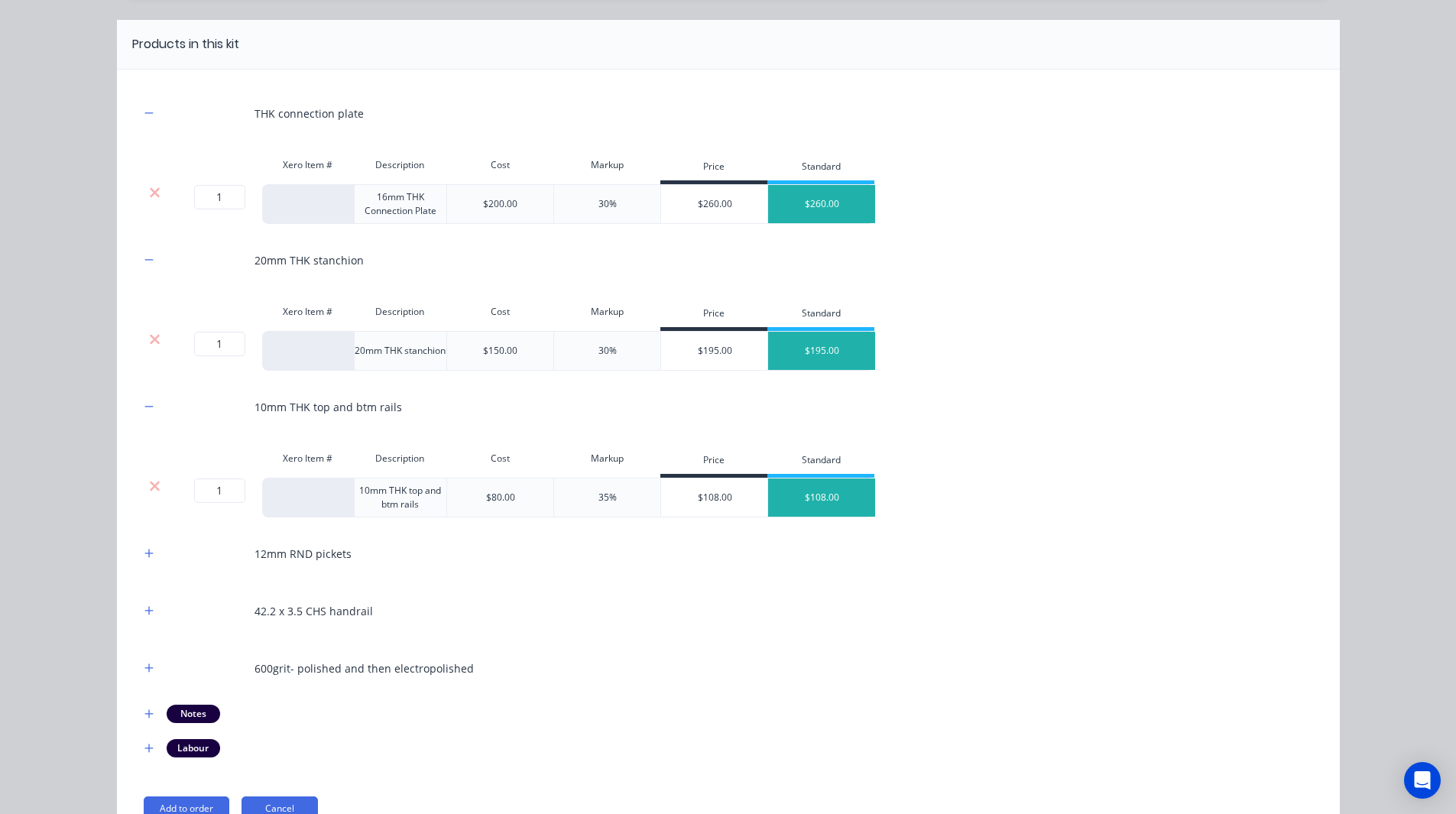
scroll to position [213, 0]
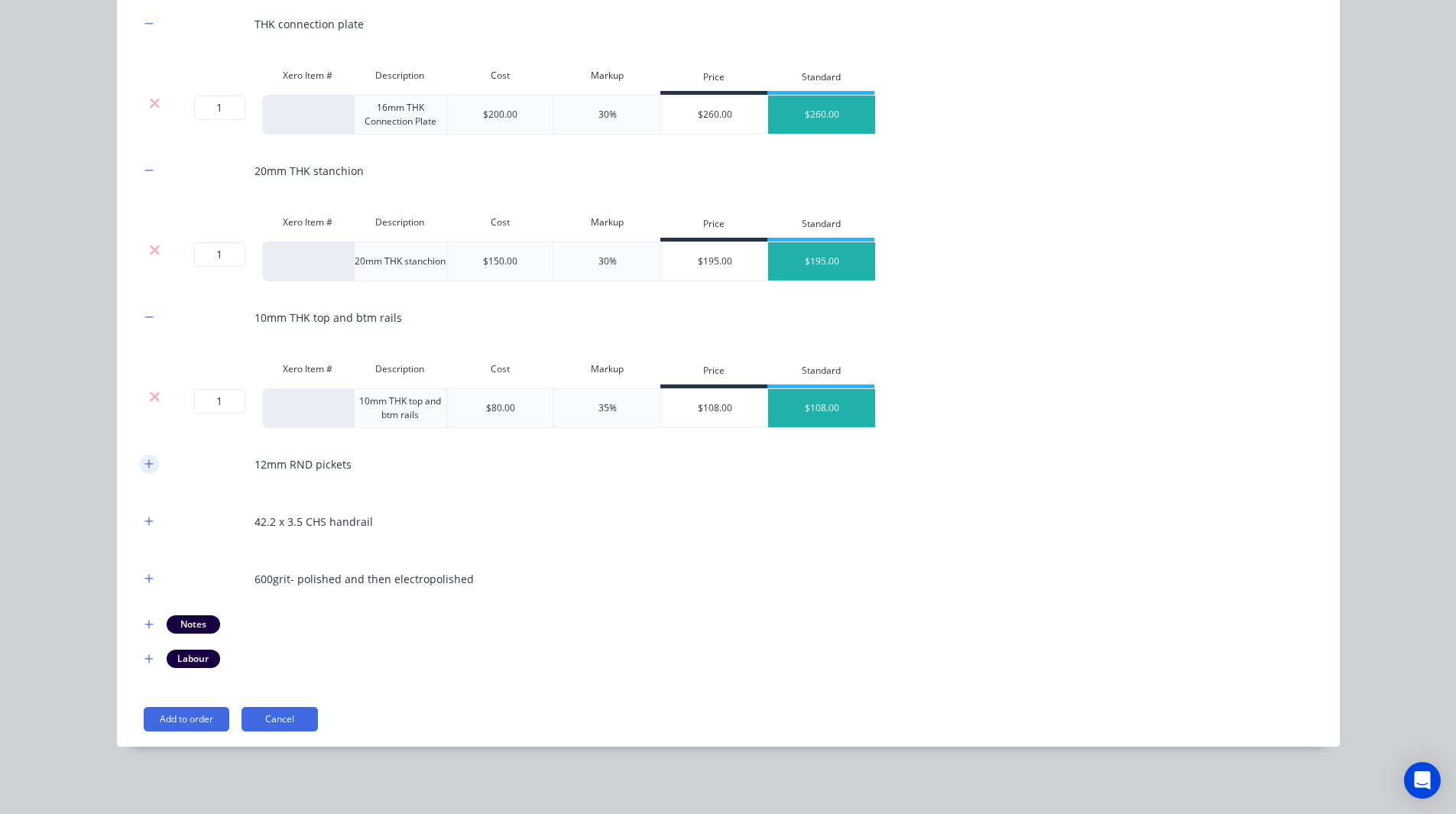
click at [145, 466] on icon "button" at bounding box center [149, 463] width 9 height 11
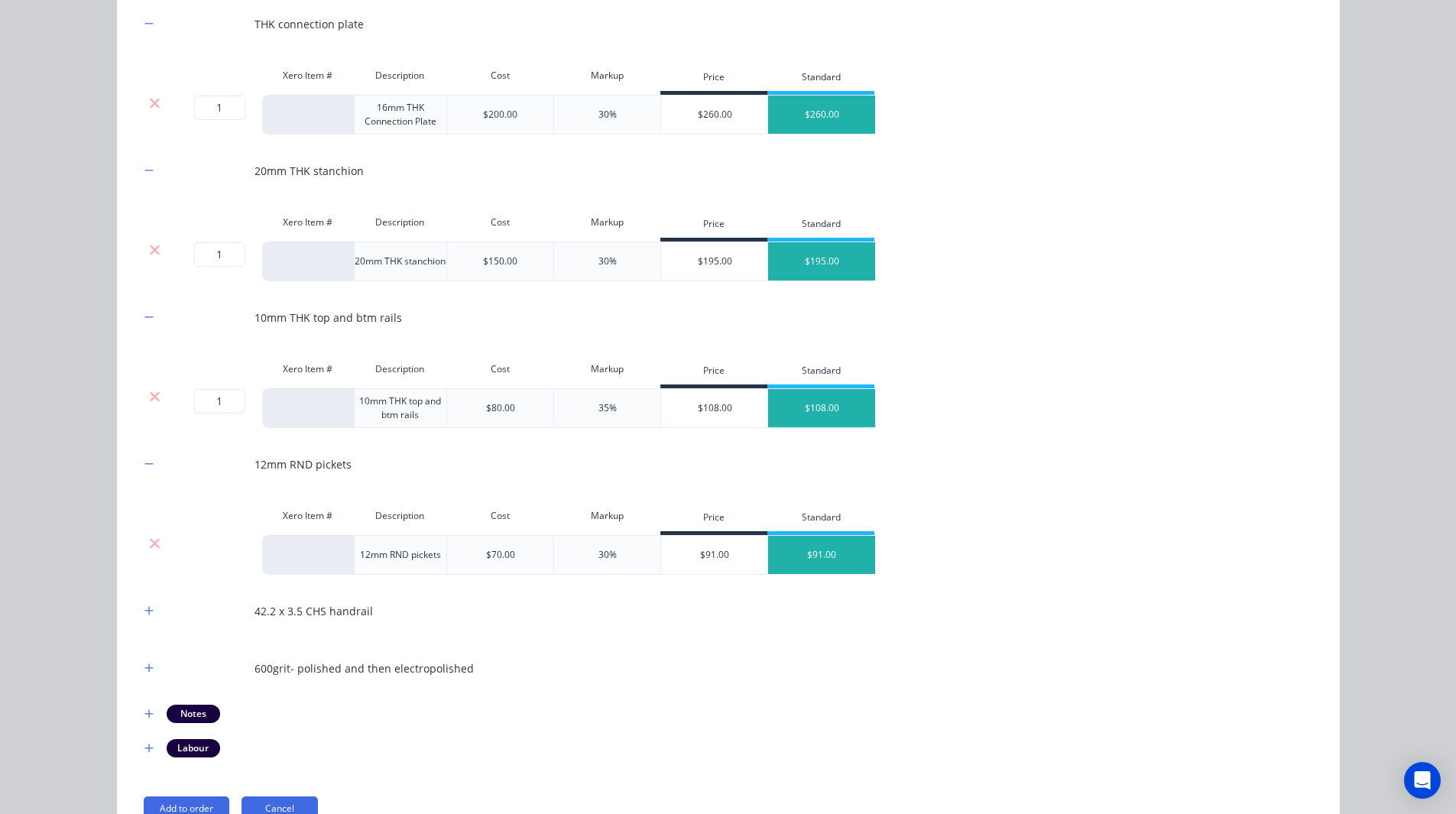
scroll to position [302, 0]
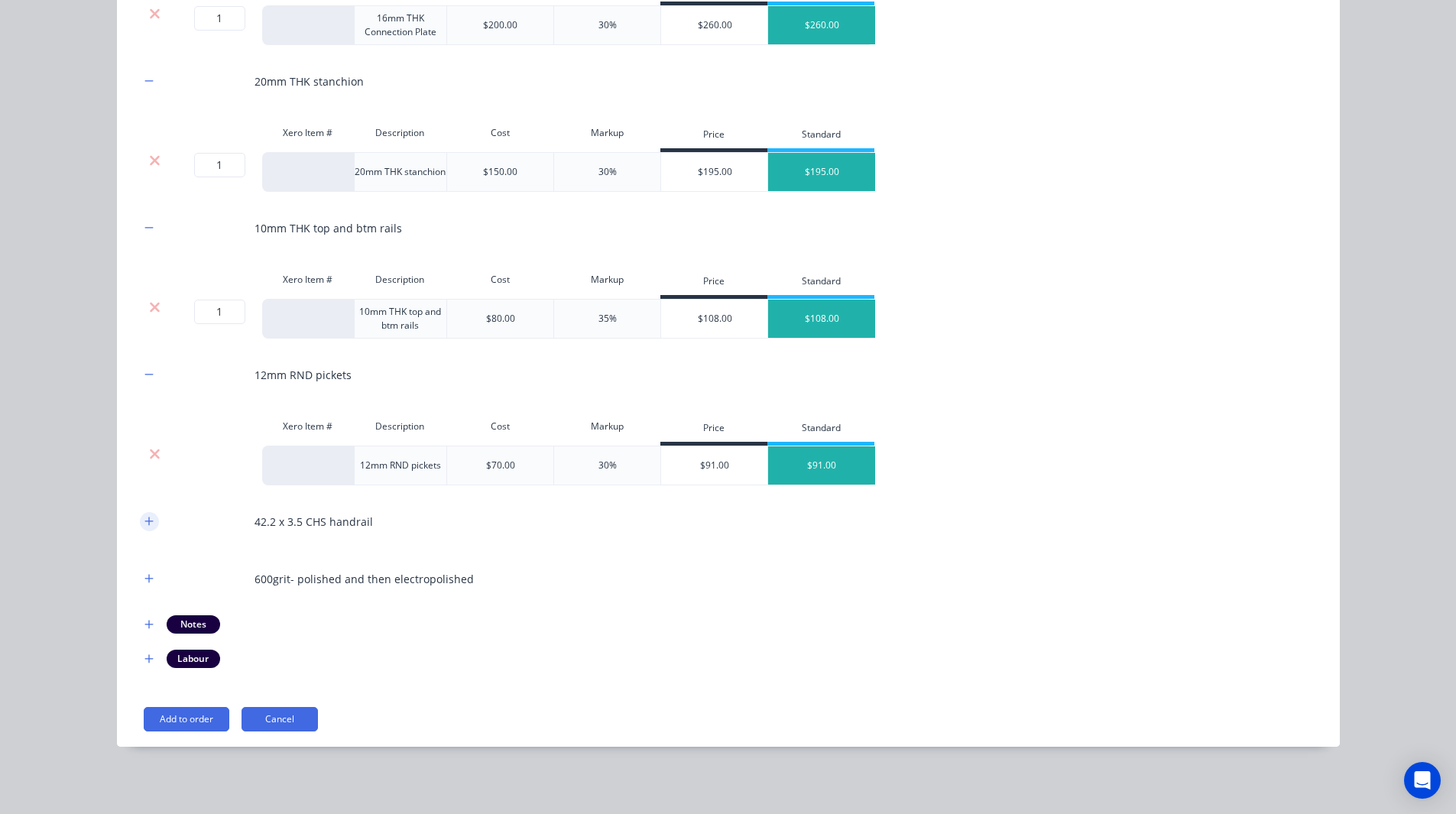
click at [145, 517] on icon "button" at bounding box center [149, 521] width 9 height 11
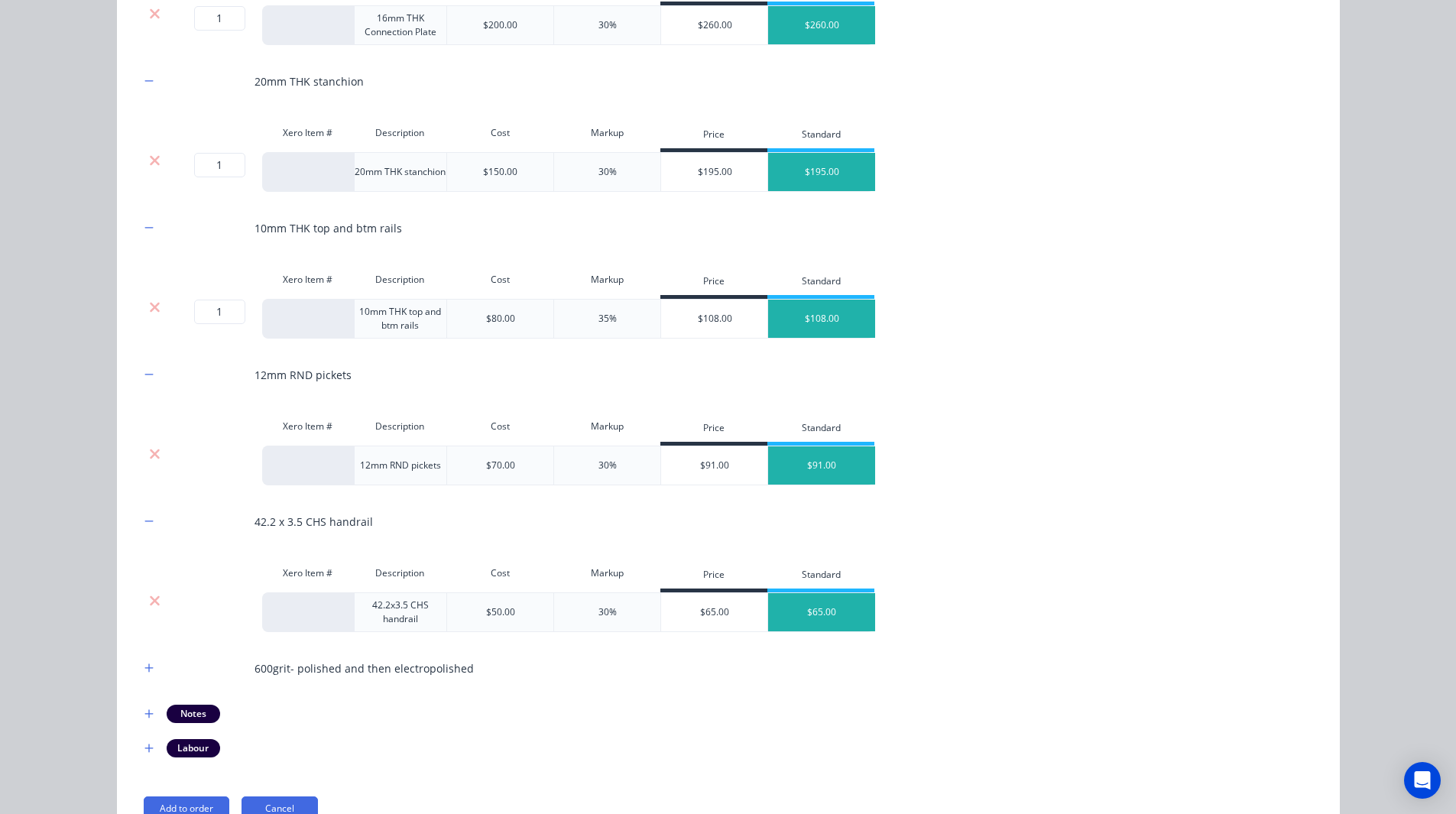
scroll to position [392, 0]
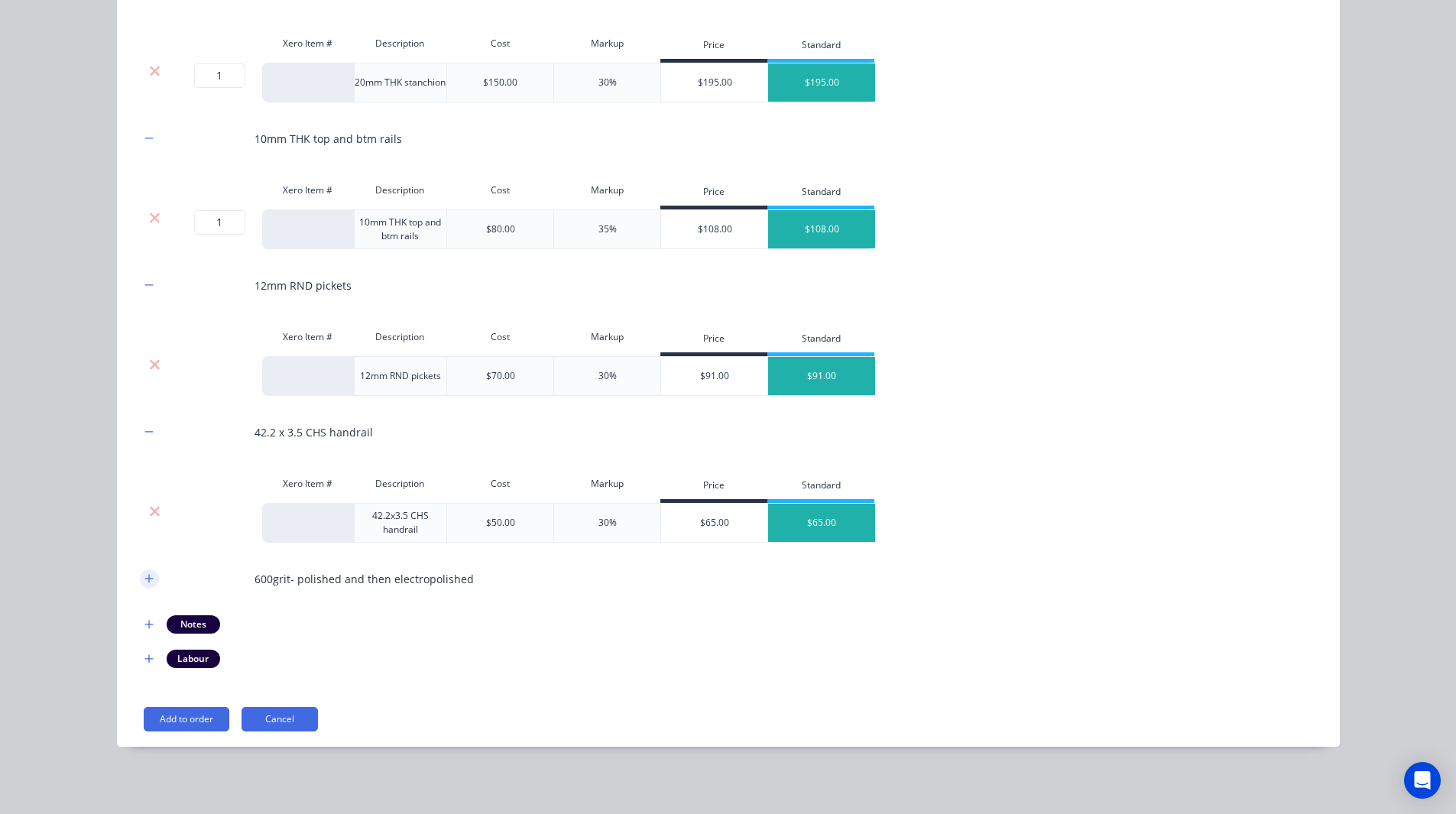
click at [145, 579] on icon "button" at bounding box center [149, 578] width 9 height 11
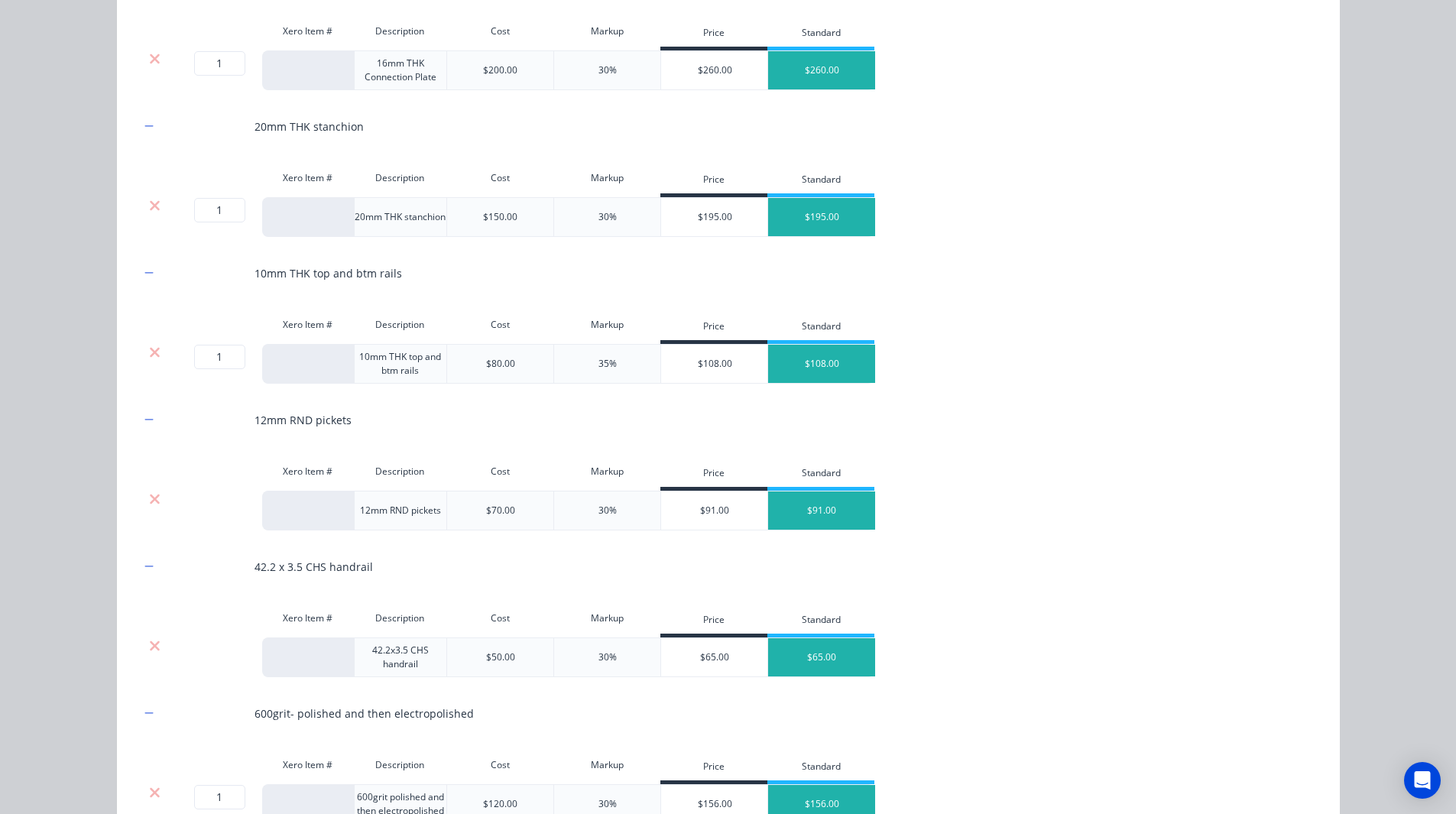
scroll to position [481, 0]
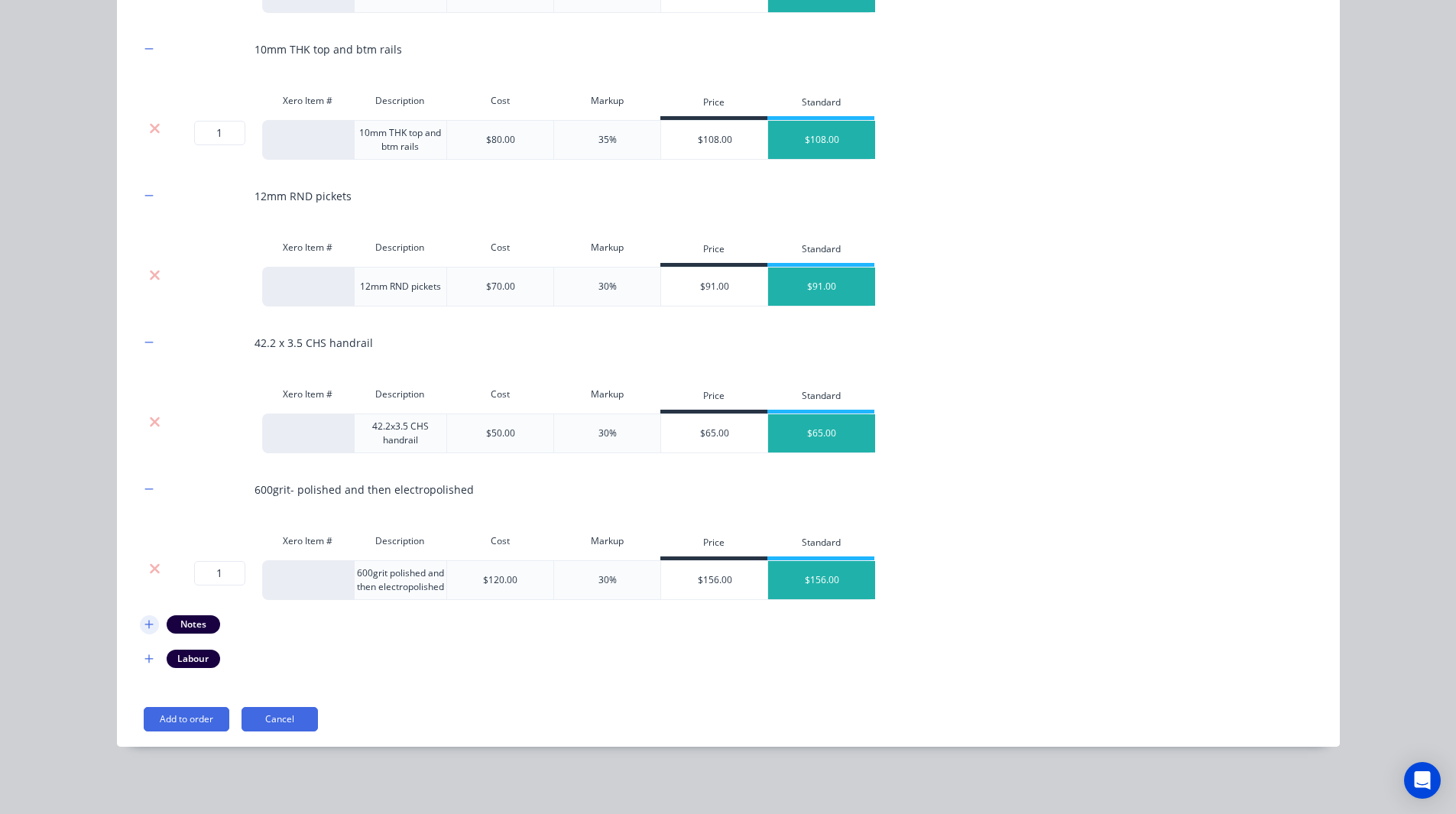
click at [145, 626] on icon "button" at bounding box center [149, 624] width 8 height 8
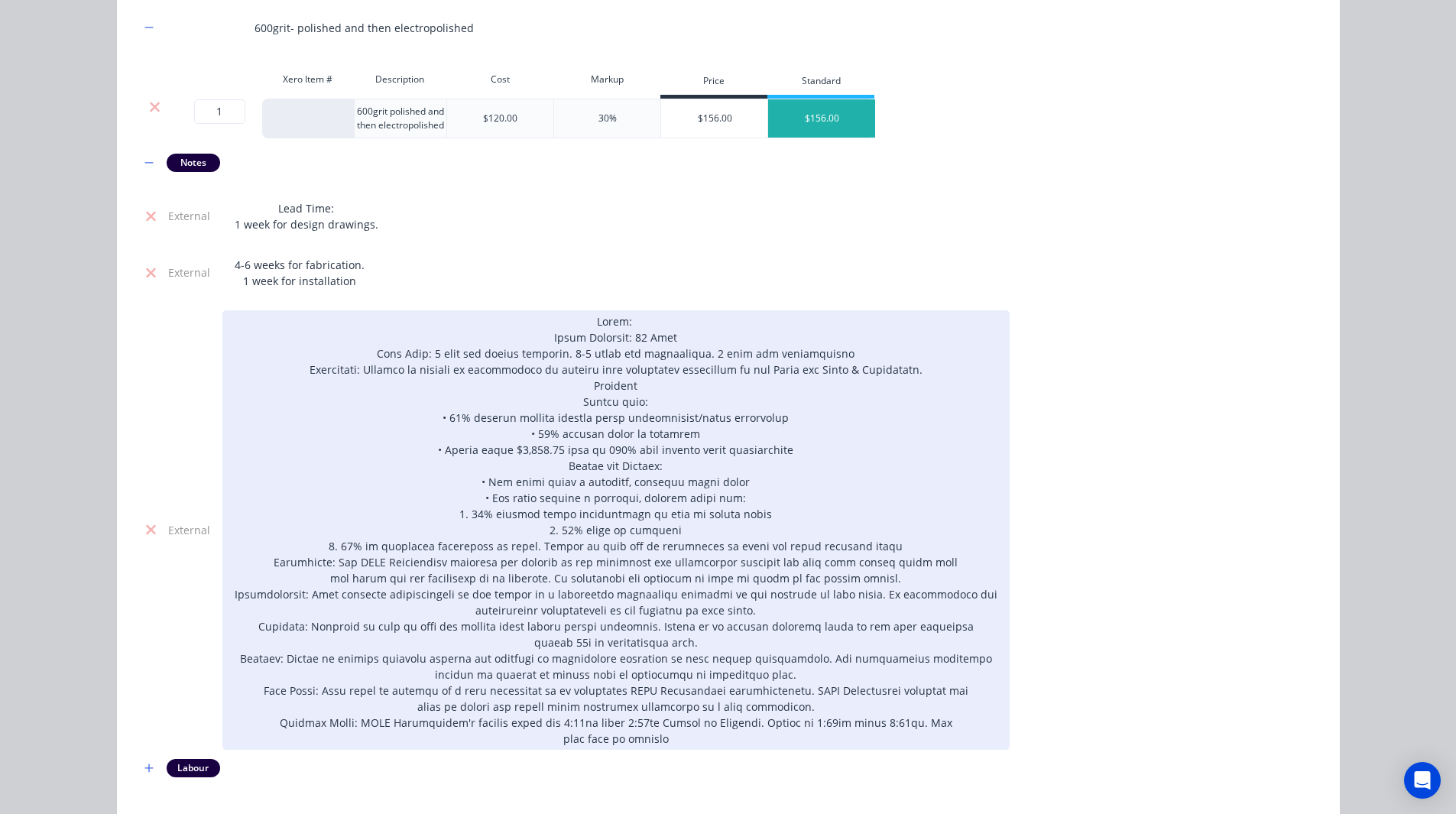
scroll to position [1052, 0]
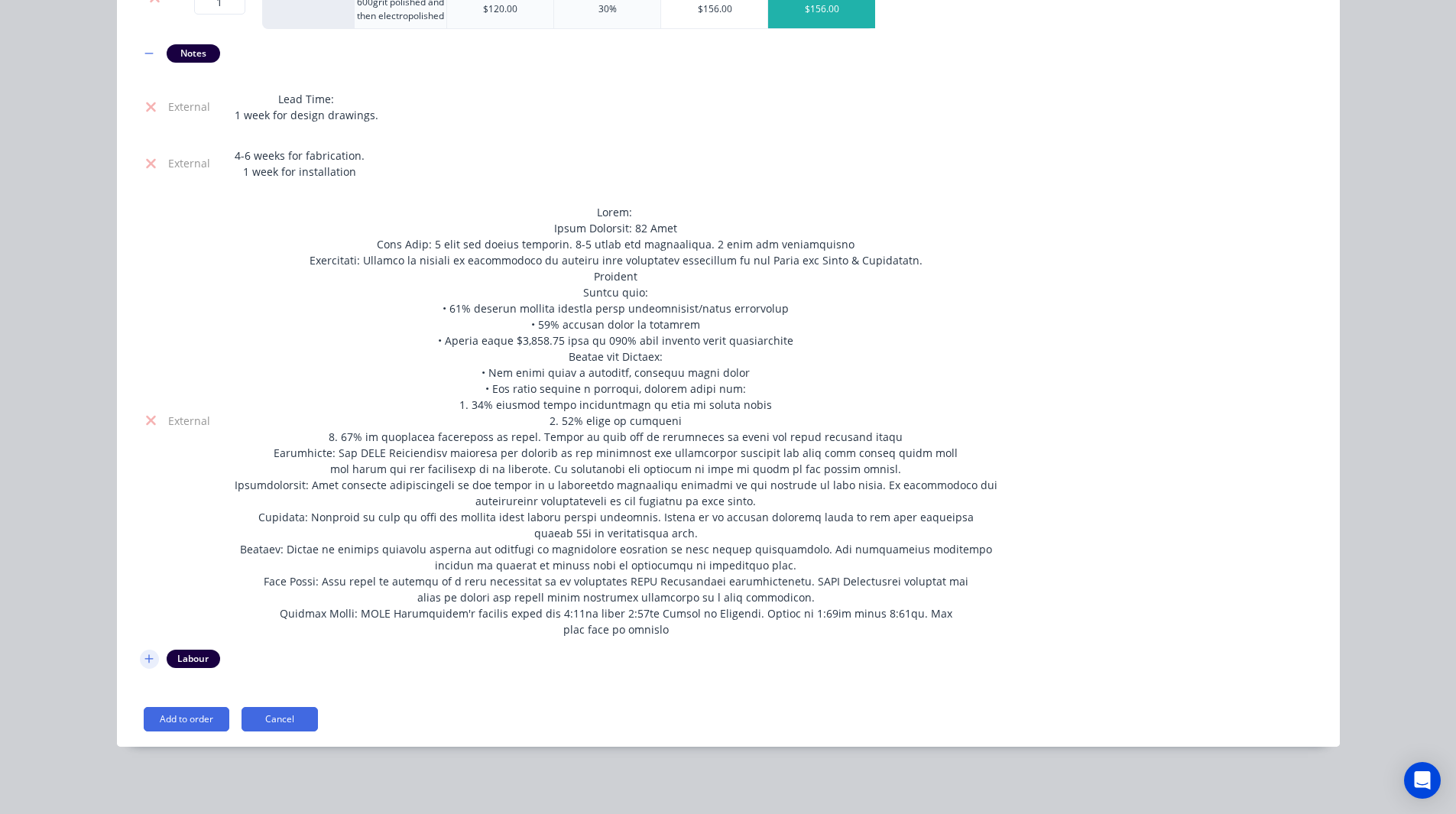
click at [145, 659] on icon "button" at bounding box center [149, 658] width 8 height 8
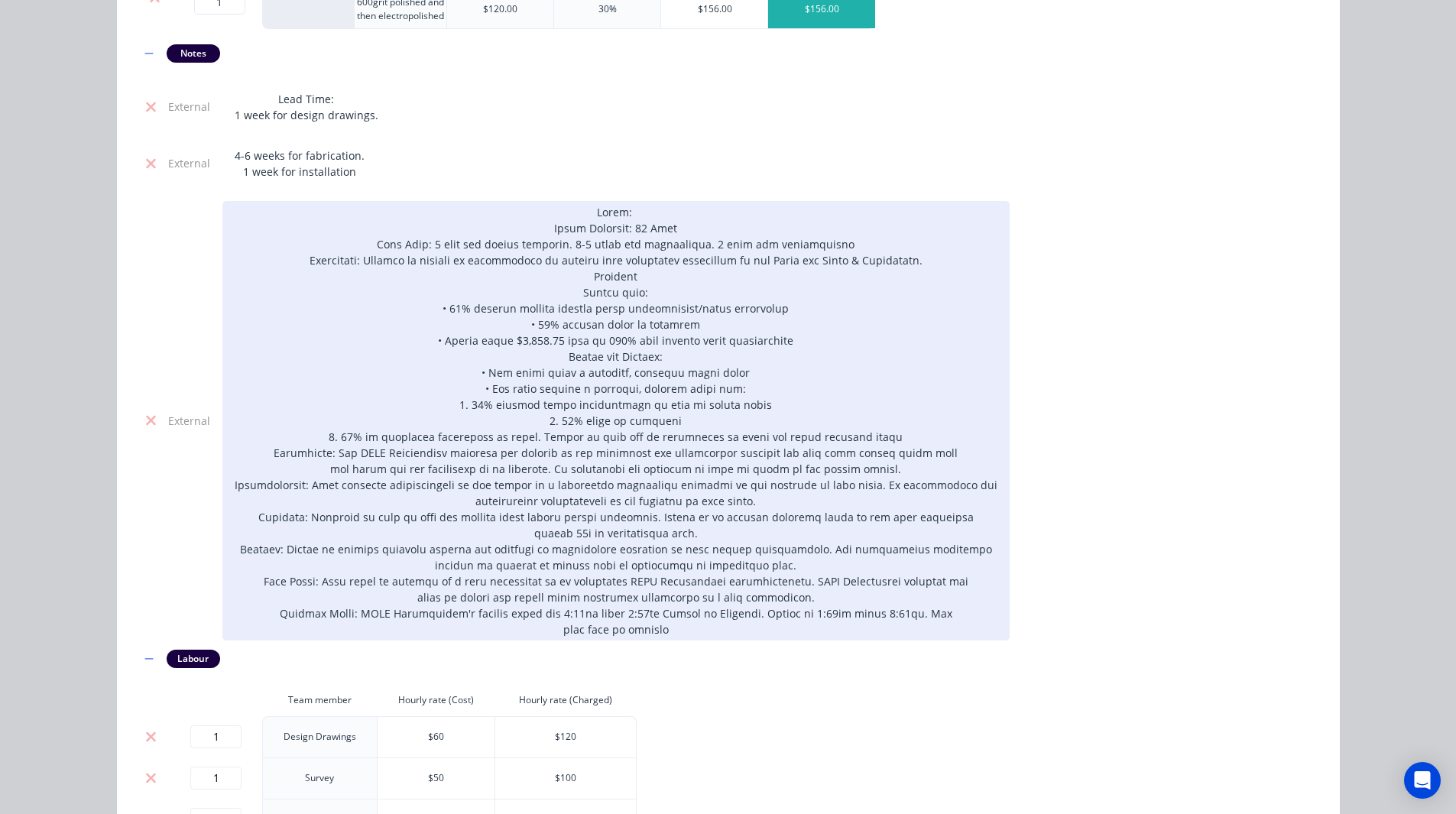
scroll to position [1208, 0]
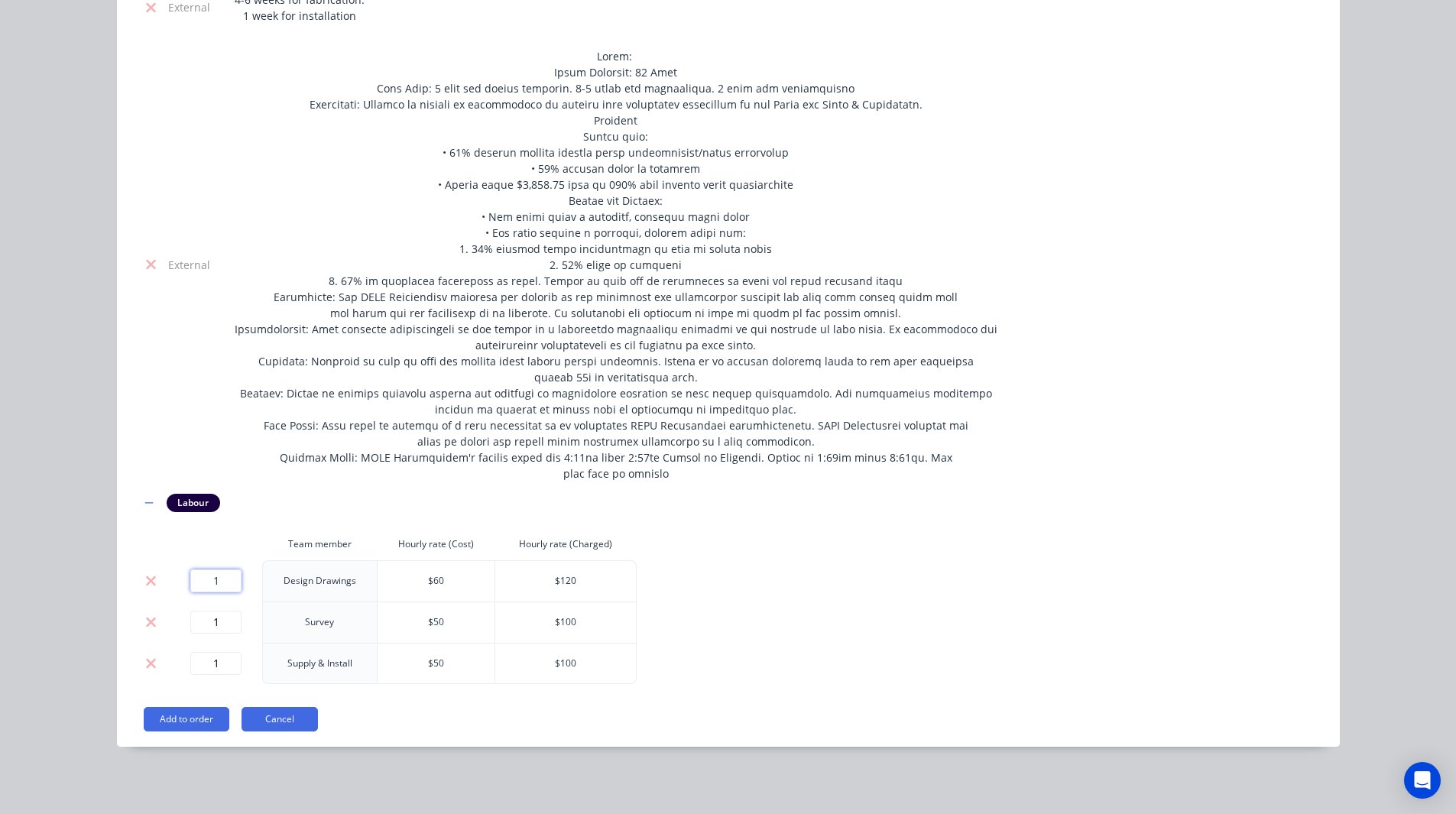
click at [222, 579] on input "1" at bounding box center [216, 580] width 52 height 23
click at [225, 624] on input "1" at bounding box center [216, 622] width 52 height 23
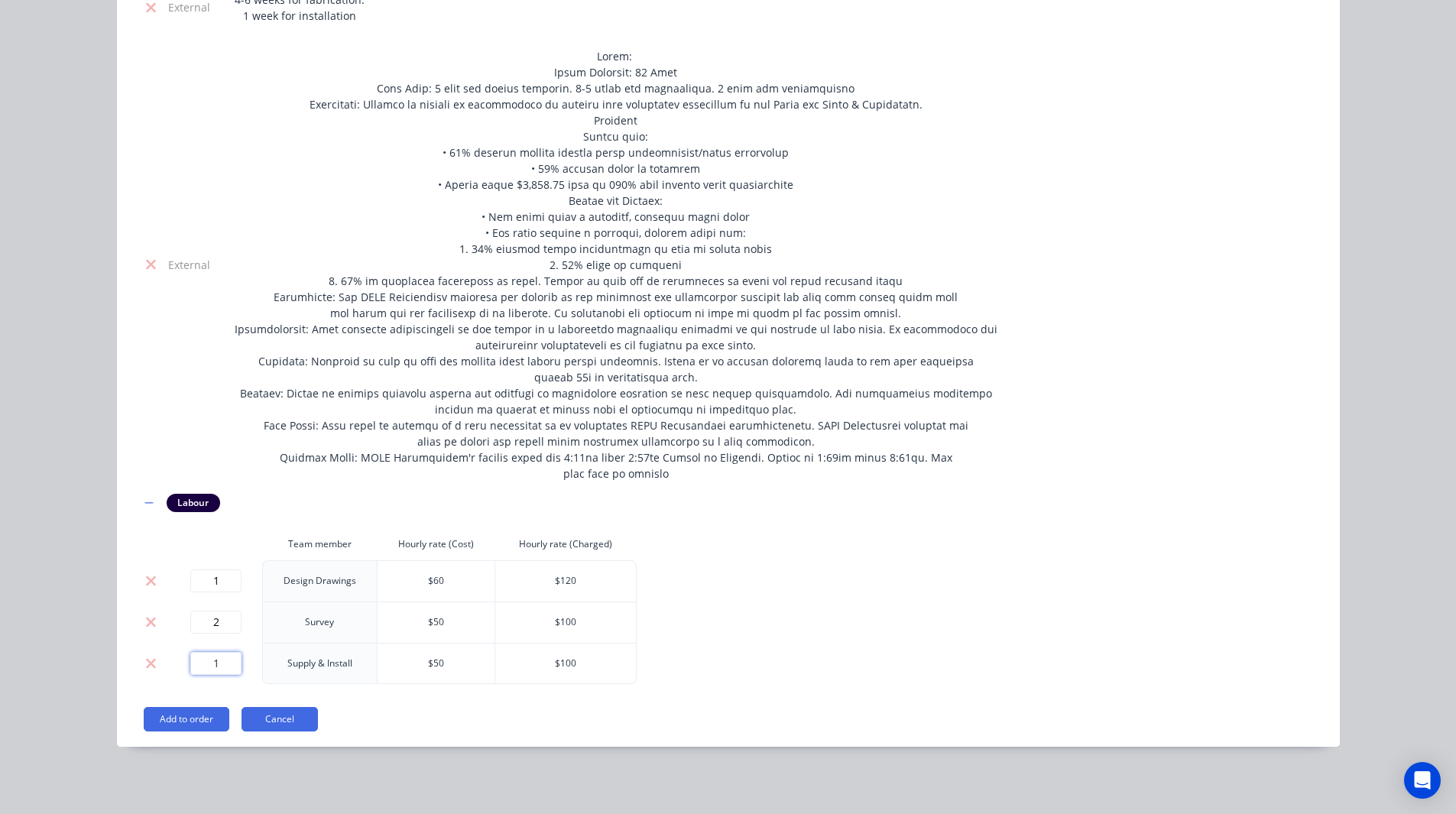
click at [218, 661] on input "1" at bounding box center [216, 663] width 52 height 23
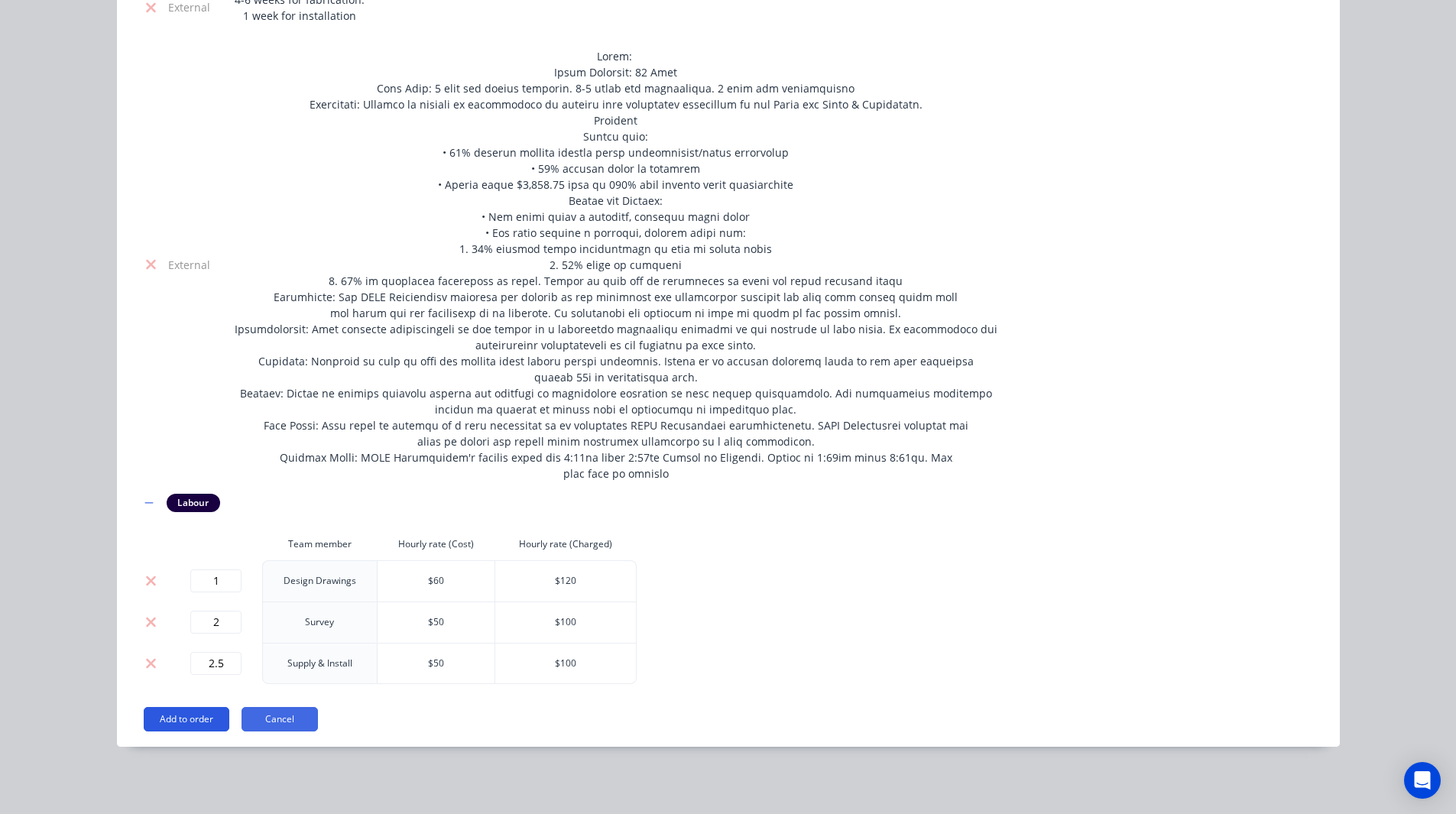
click at [175, 716] on button "Add to order" at bounding box center [186, 719] width 86 height 25
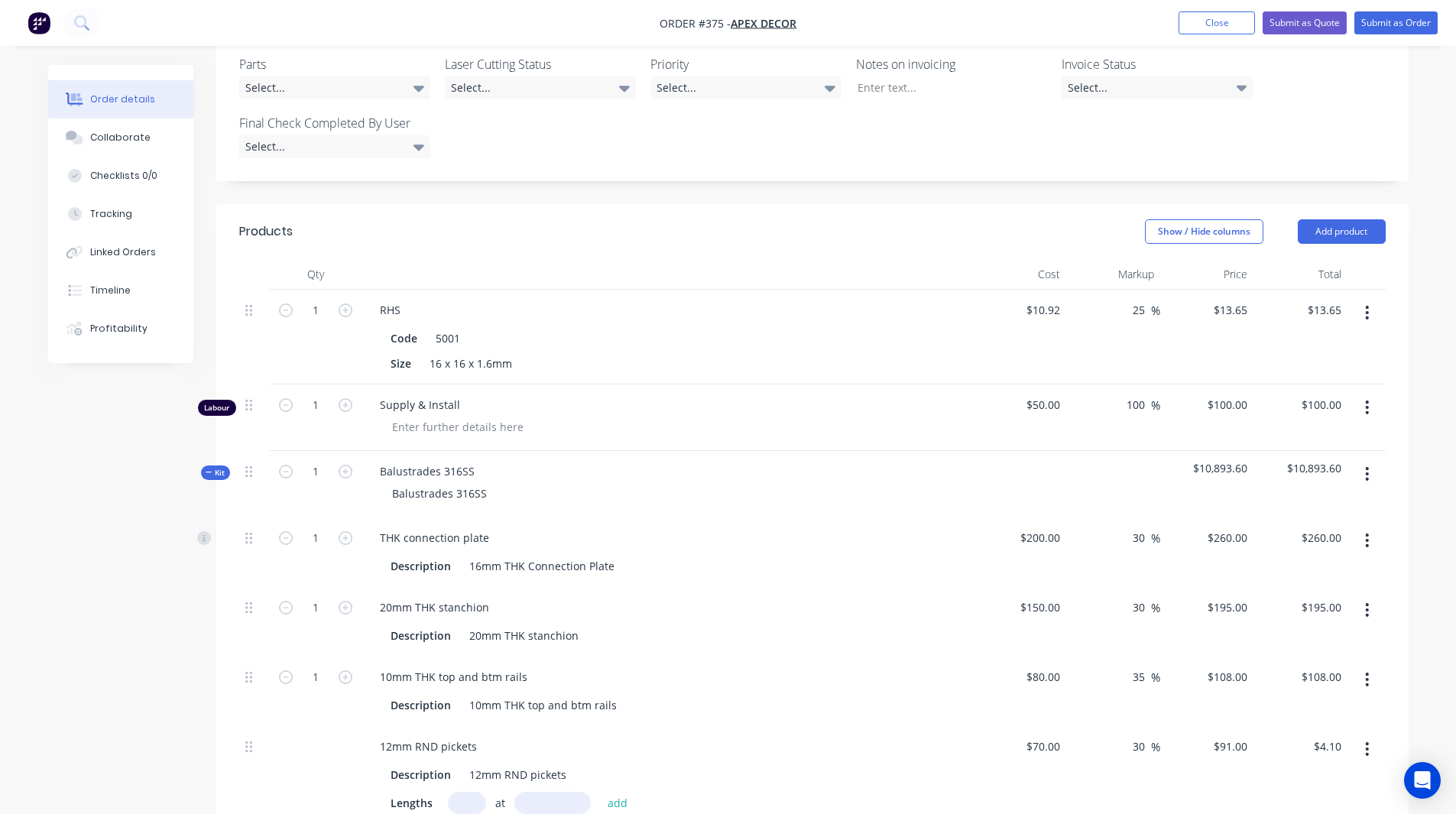
scroll to position [519, 0]
click at [1139, 528] on input "30" at bounding box center [1141, 539] width 20 height 22
click at [1138, 597] on input "30" at bounding box center [1141, 608] width 20 height 22
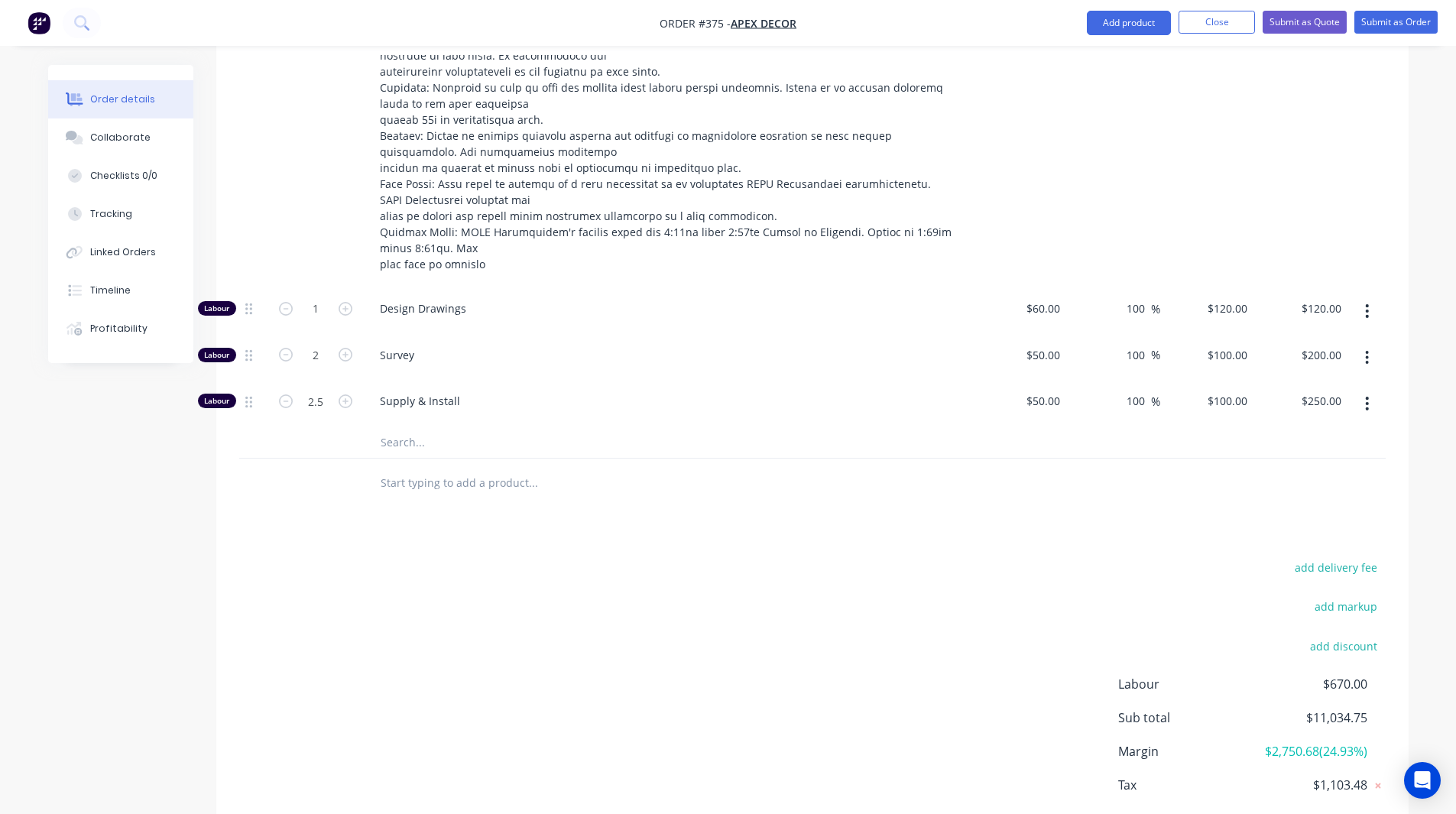
scroll to position [2033, 0]
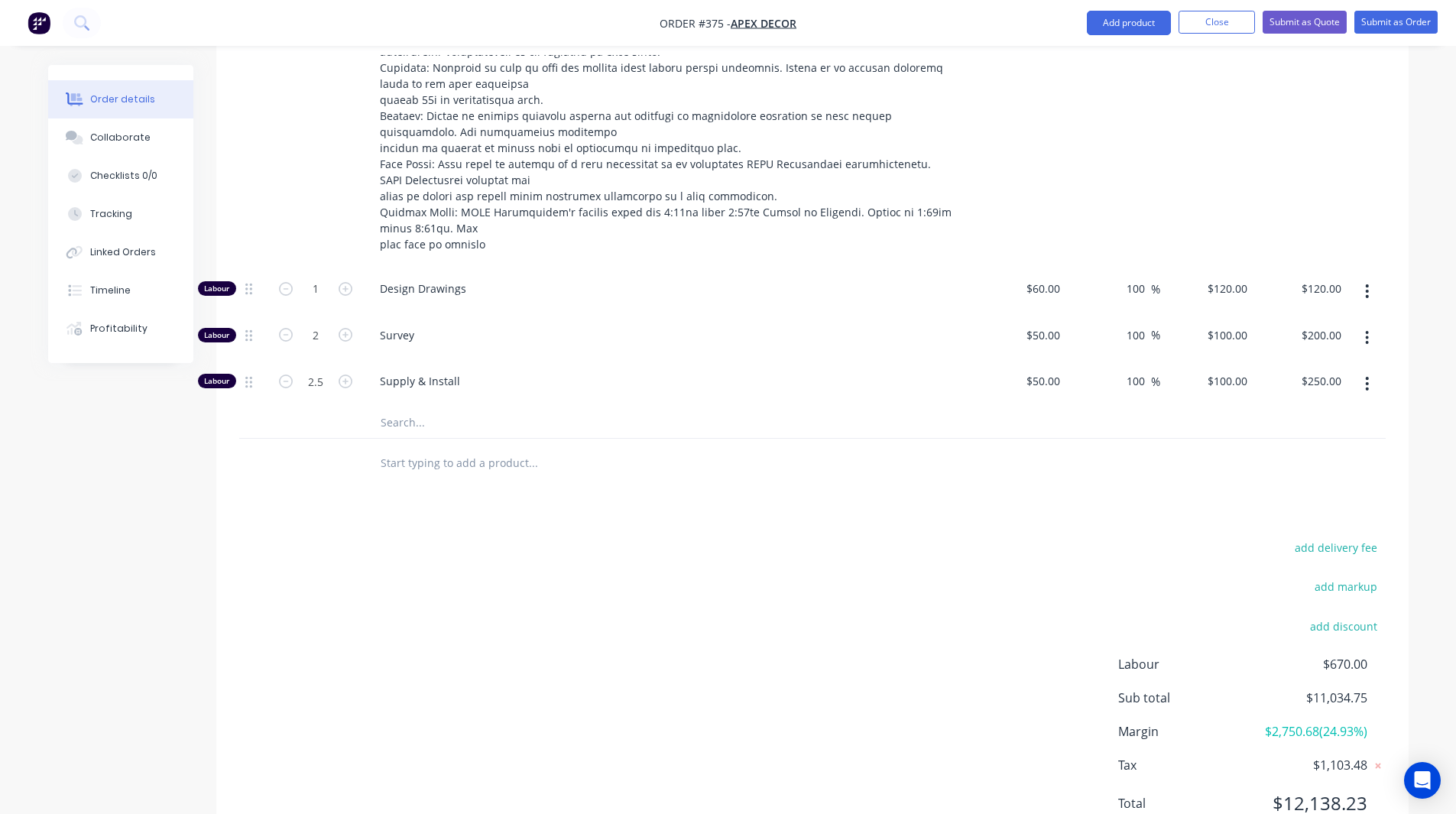
click at [1297, 722] on span "$2,750.68 ( 24.93 %)" at bounding box center [1310, 731] width 113 height 18
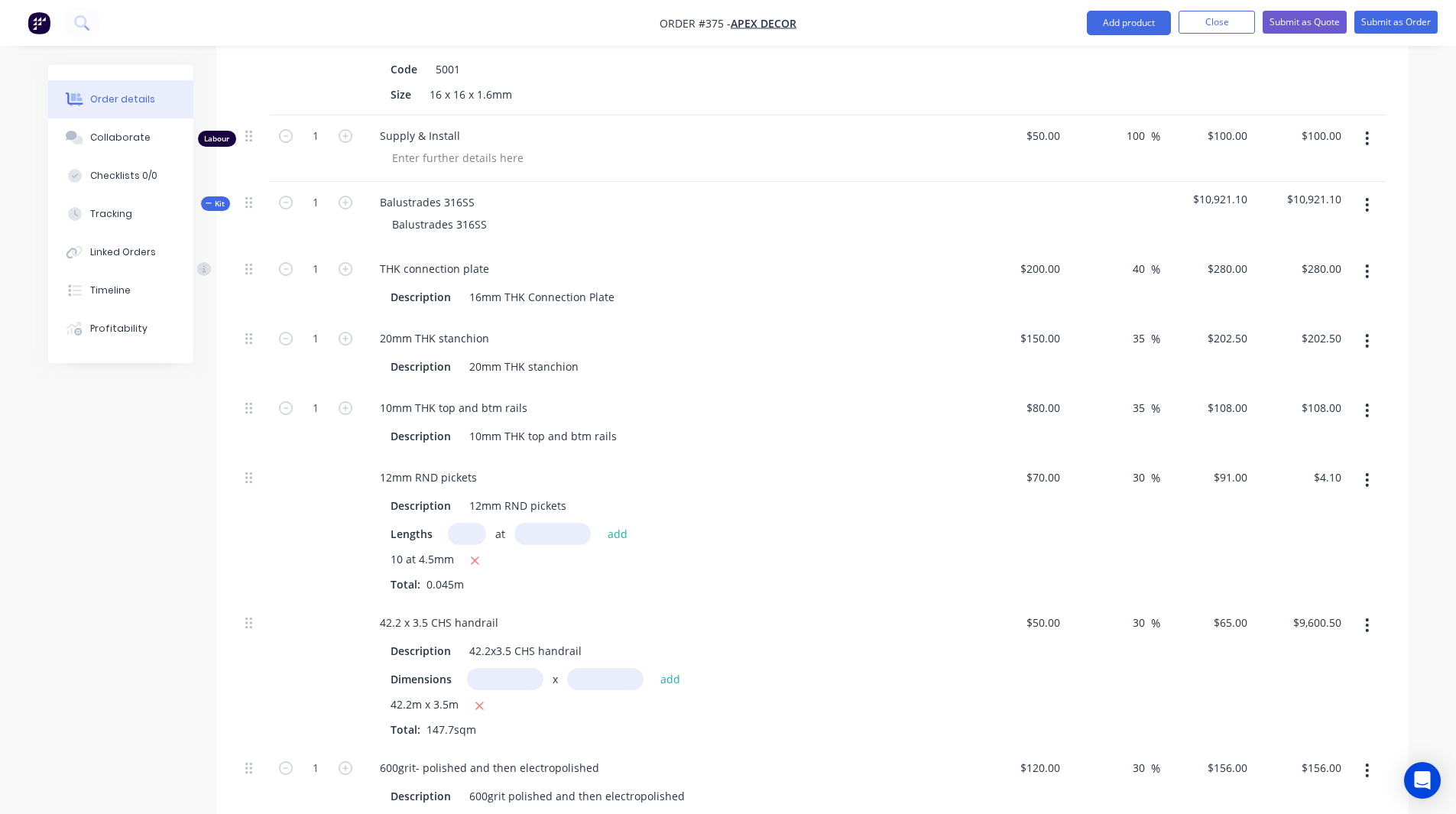
scroll to position [783, 0]
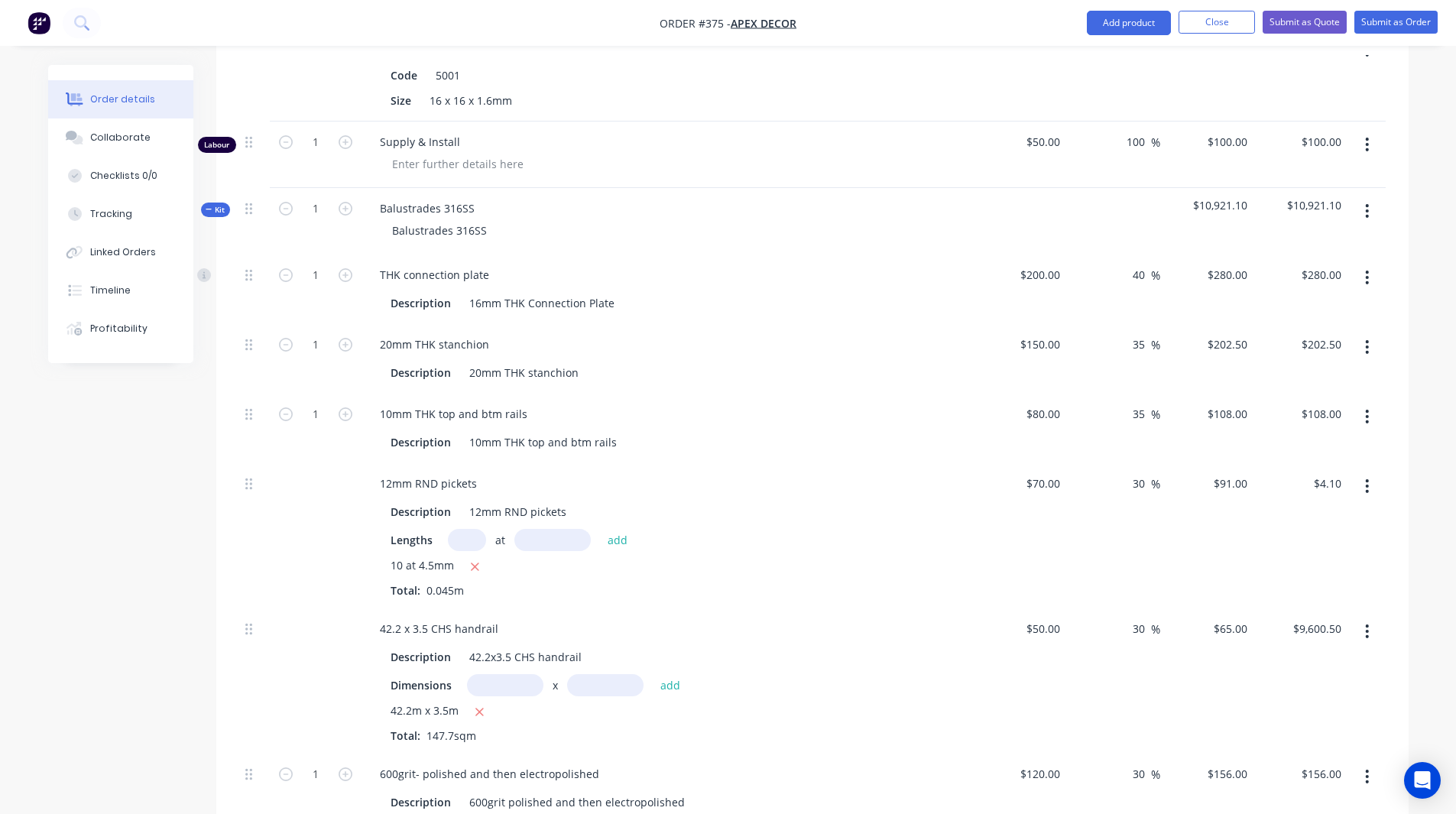
click at [221, 204] on span "Kit" at bounding box center [215, 210] width 20 height 11
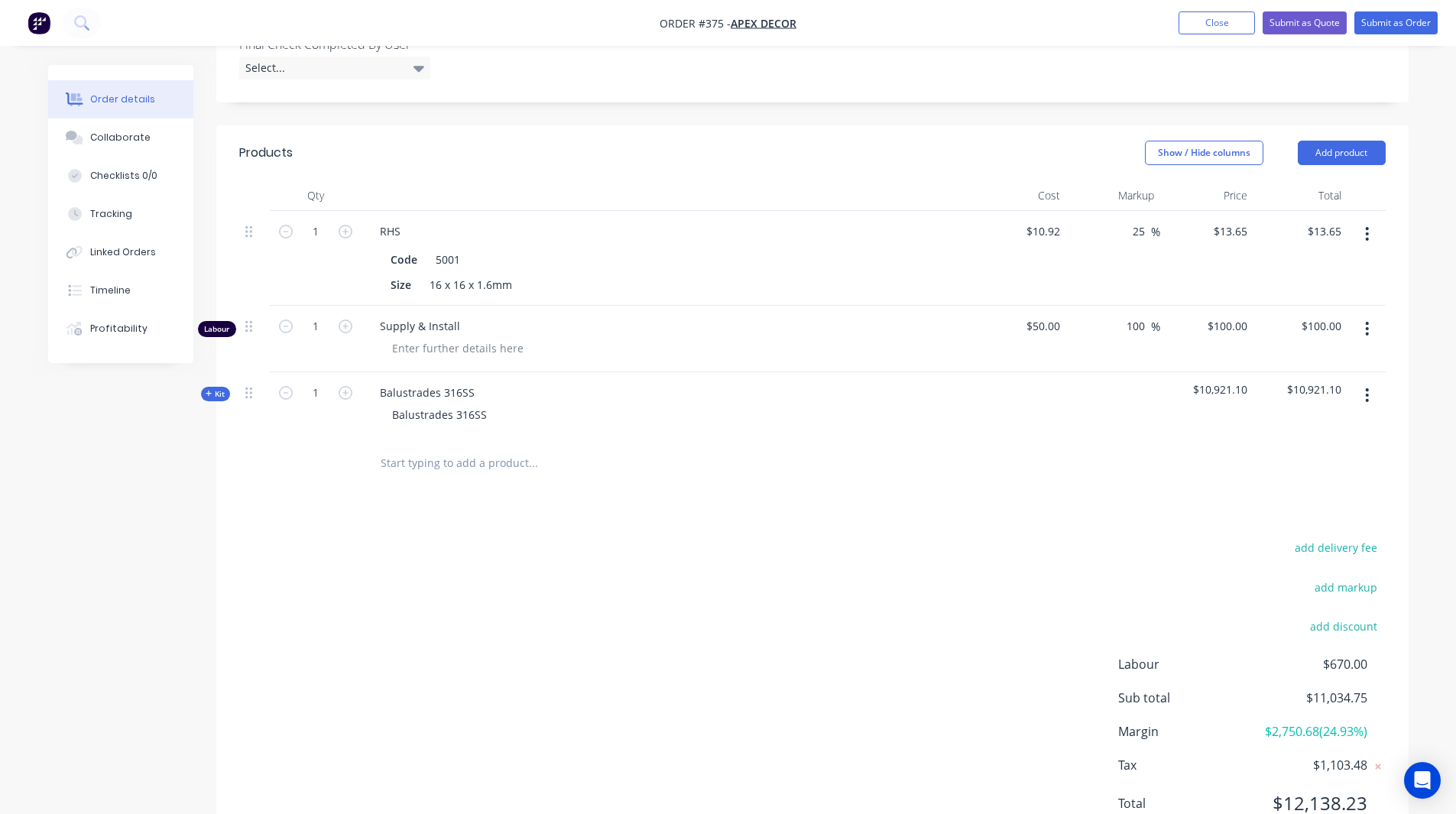
click at [1373, 382] on button "button" at bounding box center [1367, 396] width 36 height 28
click at [1418, 329] on div "Order details Collaborate Checklists 0/0 Tracking Linked Orders Timeline Profit…" at bounding box center [728, 172] width 1391 height 1412
click at [217, 388] on span "Kit" at bounding box center [215, 394] width 20 height 11
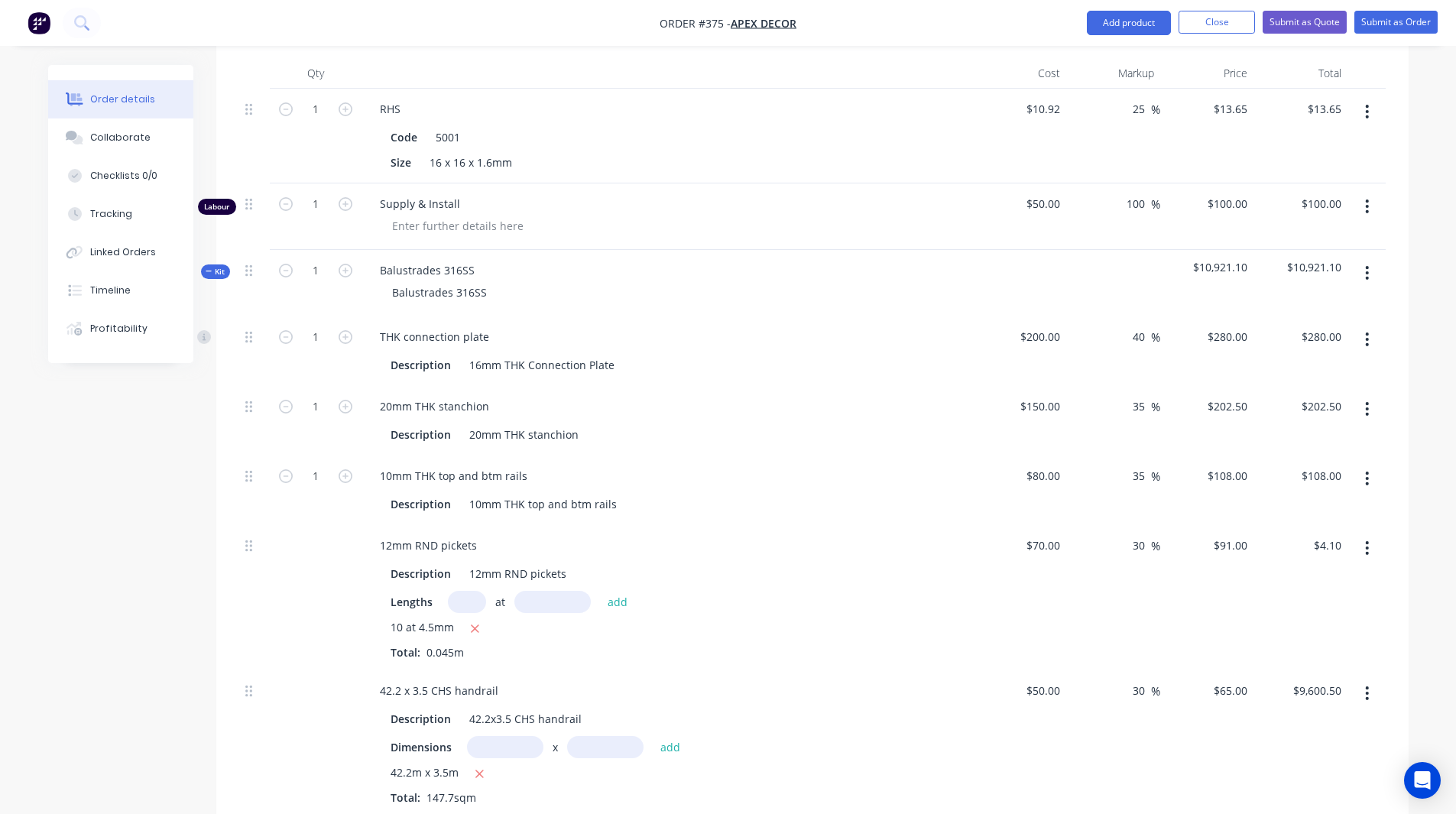
scroll to position [719, 0]
click at [1365, 266] on icon "button" at bounding box center [1367, 275] width 4 height 17
click at [1309, 396] on div "Delete" at bounding box center [1313, 406] width 118 height 22
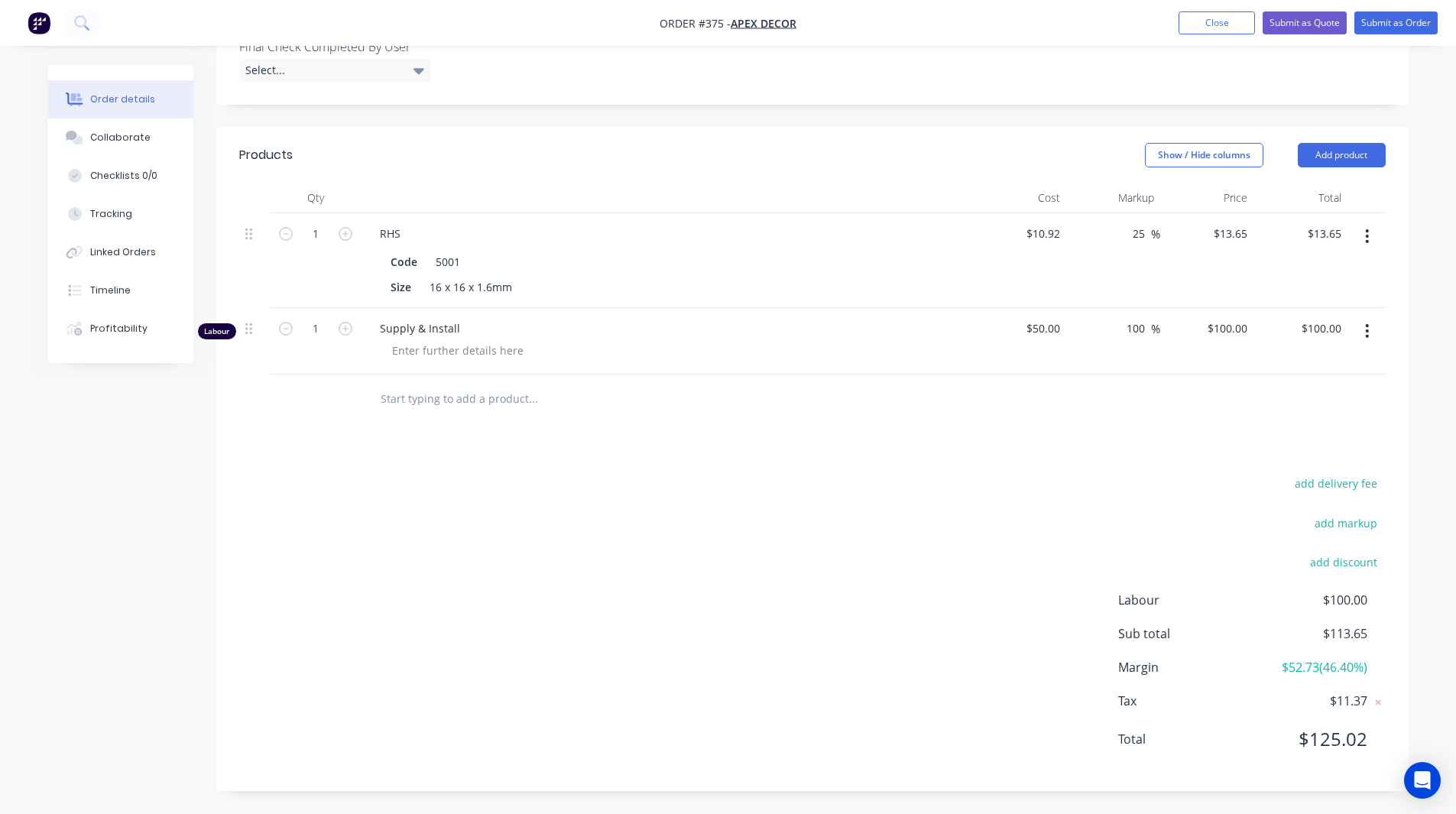
scroll to position [533, 0]
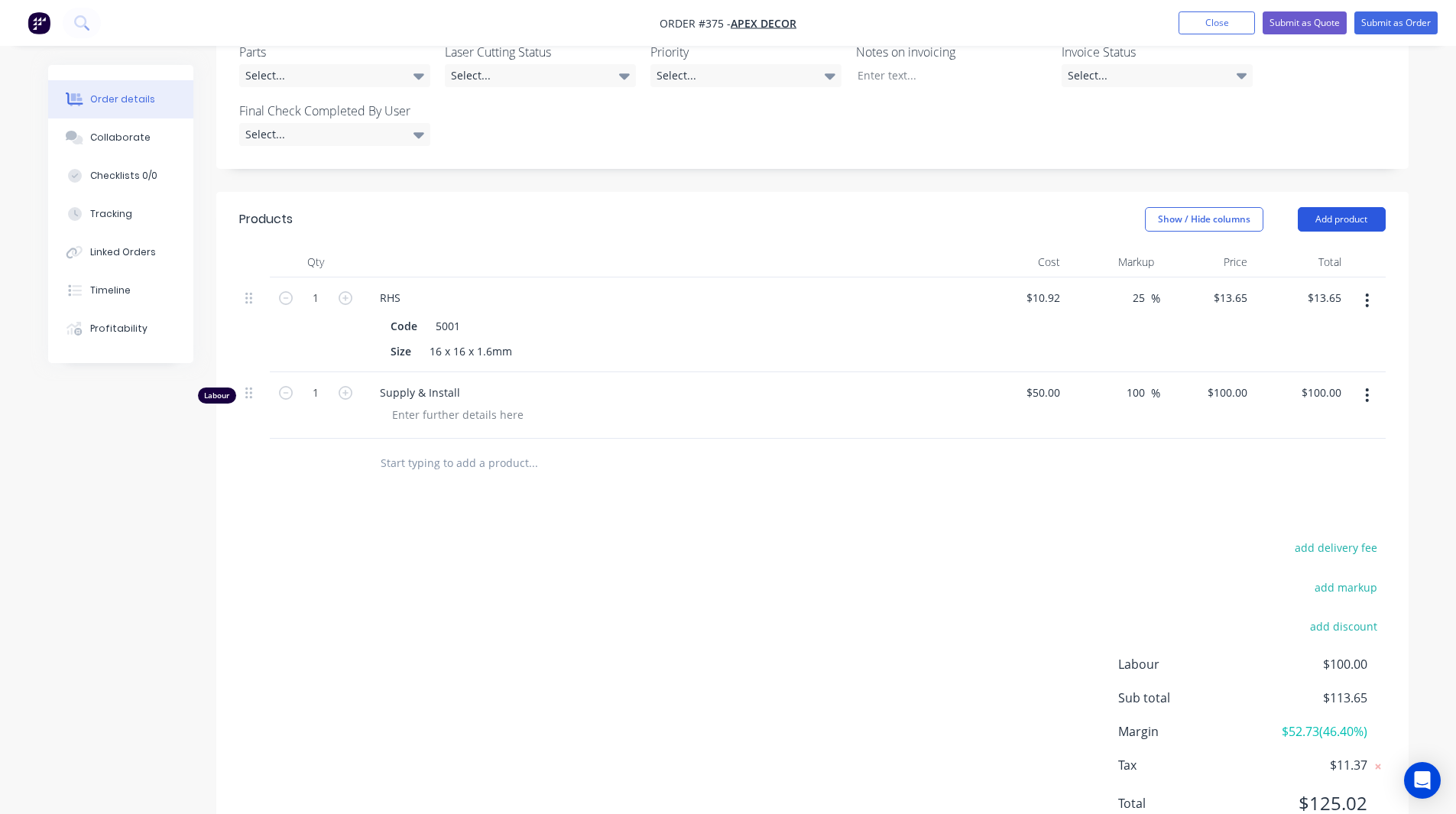
click at [1337, 207] on button "Add product" at bounding box center [1342, 219] width 88 height 25
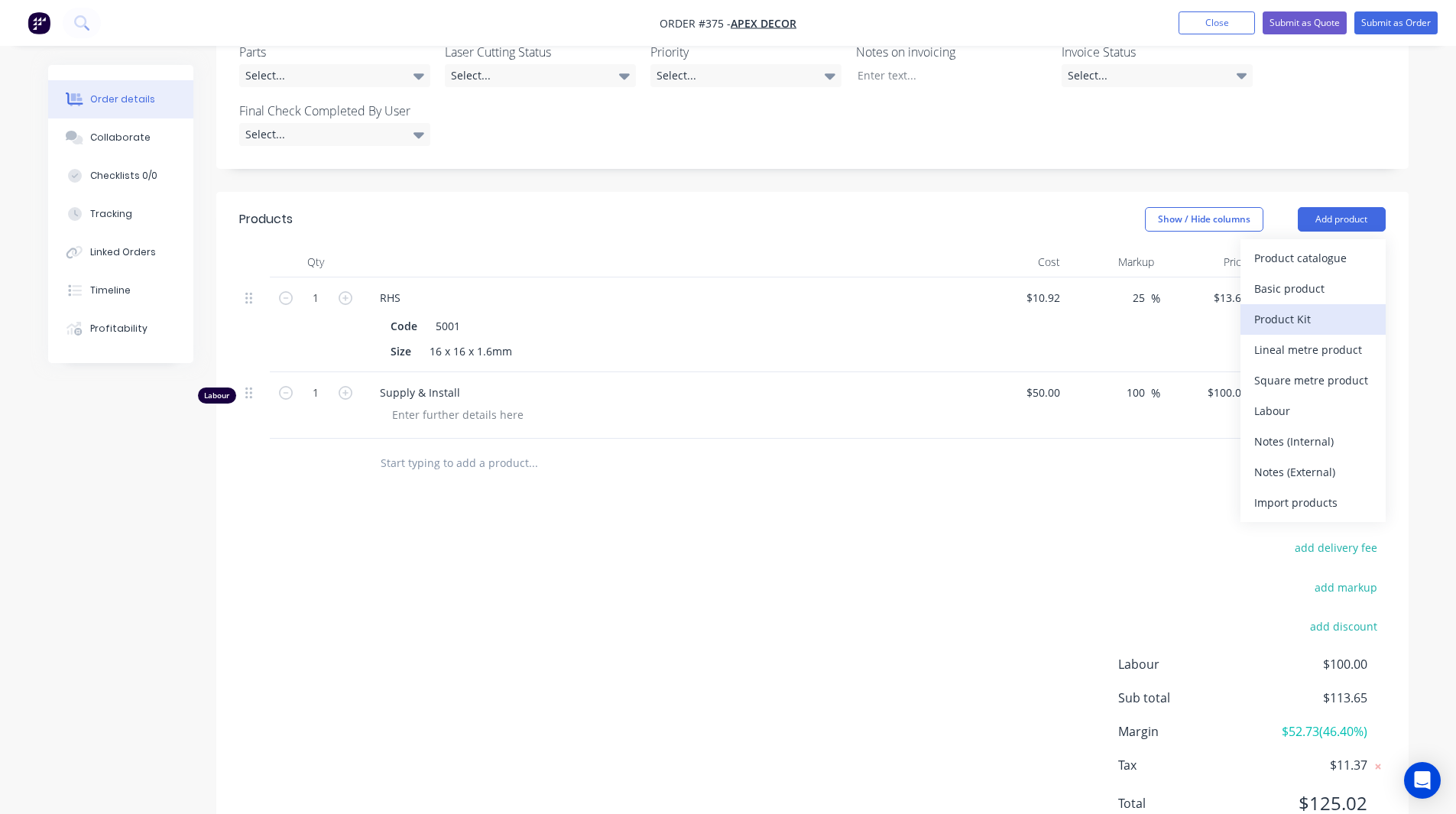
click at [1292, 308] on div "Product Kit" at bounding box center [1313, 319] width 118 height 22
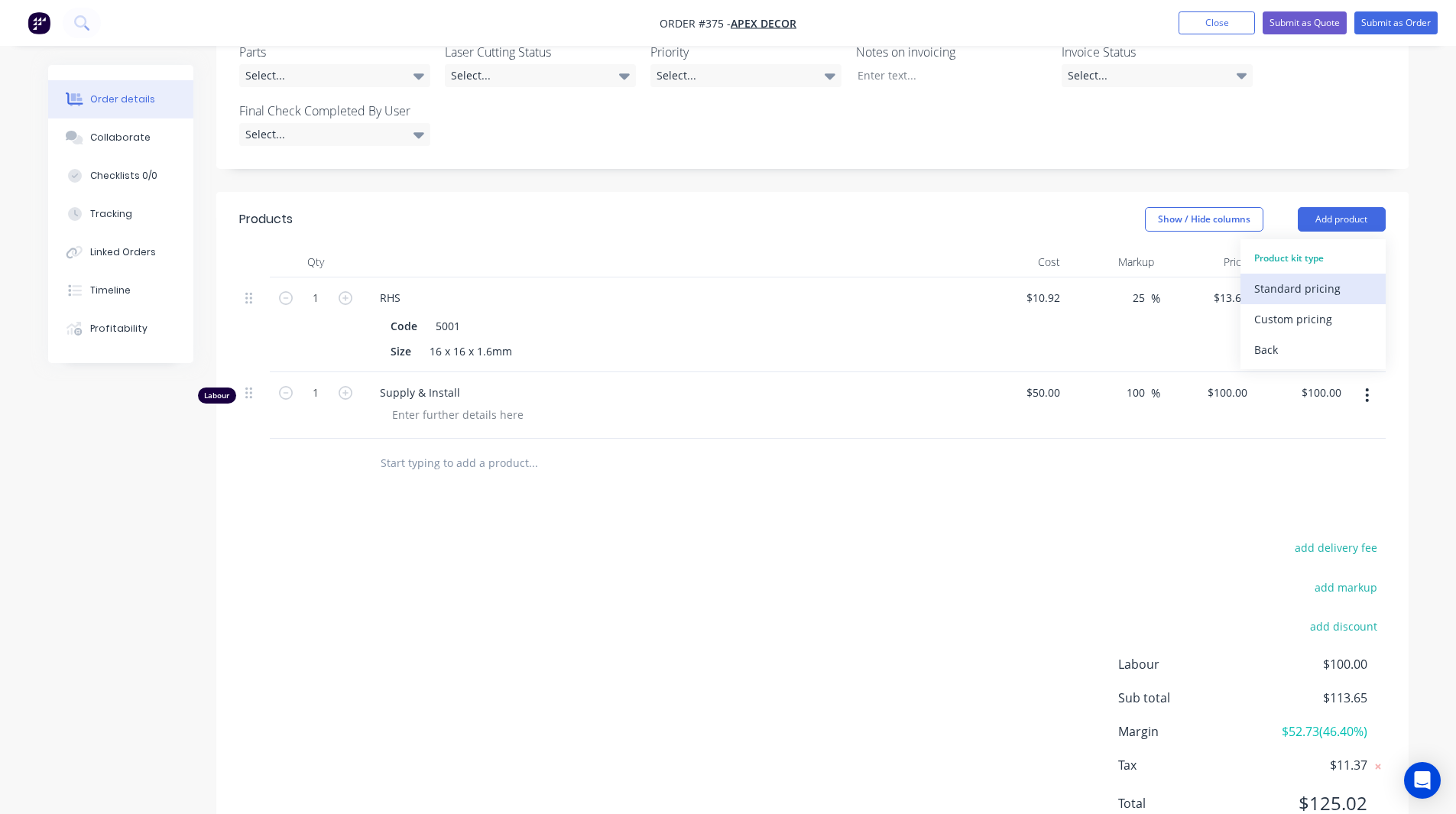
click at [1290, 277] on div "Standard pricing" at bounding box center [1313, 288] width 118 height 22
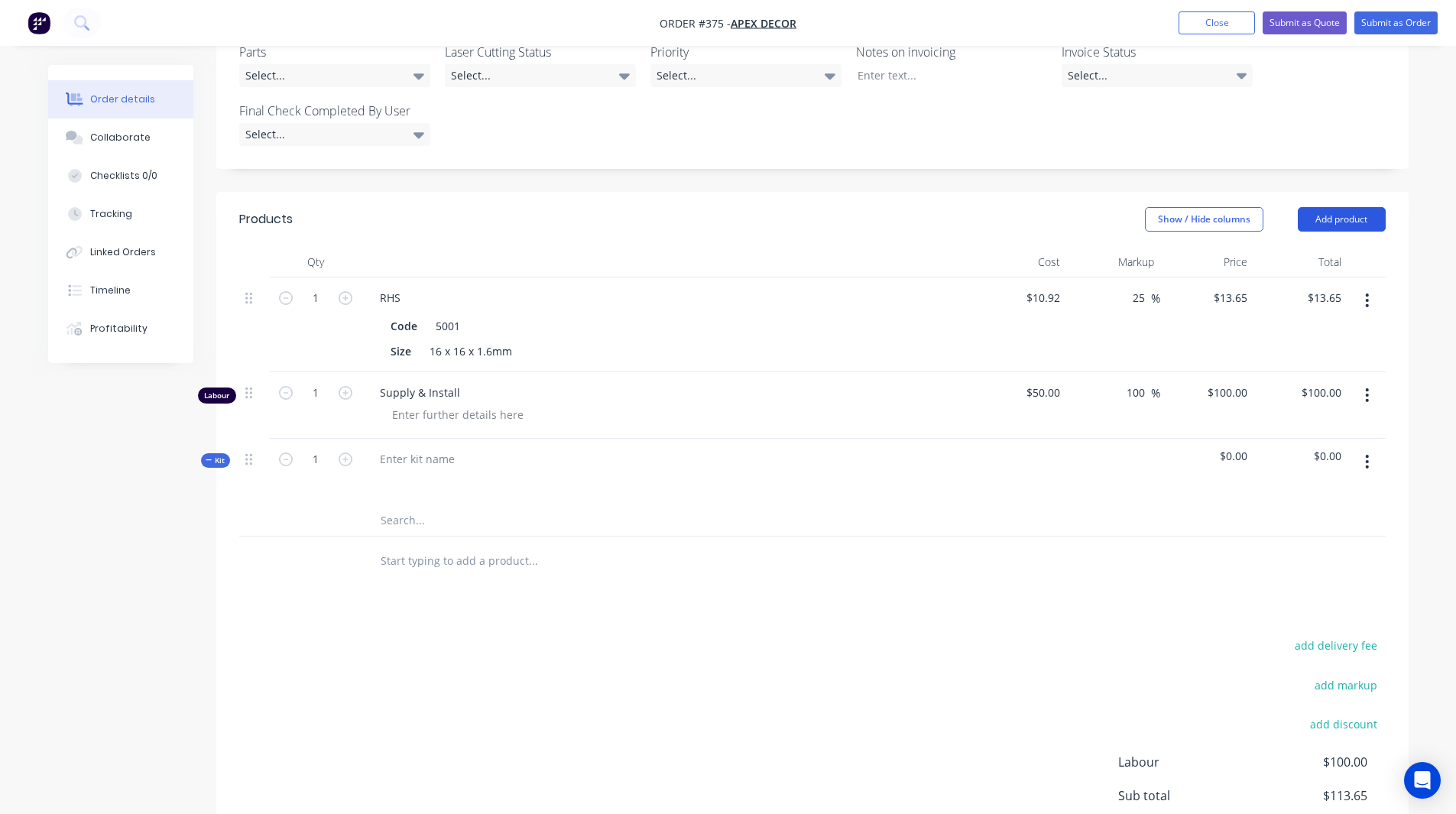
click at [1341, 207] on button "Add product" at bounding box center [1342, 219] width 88 height 25
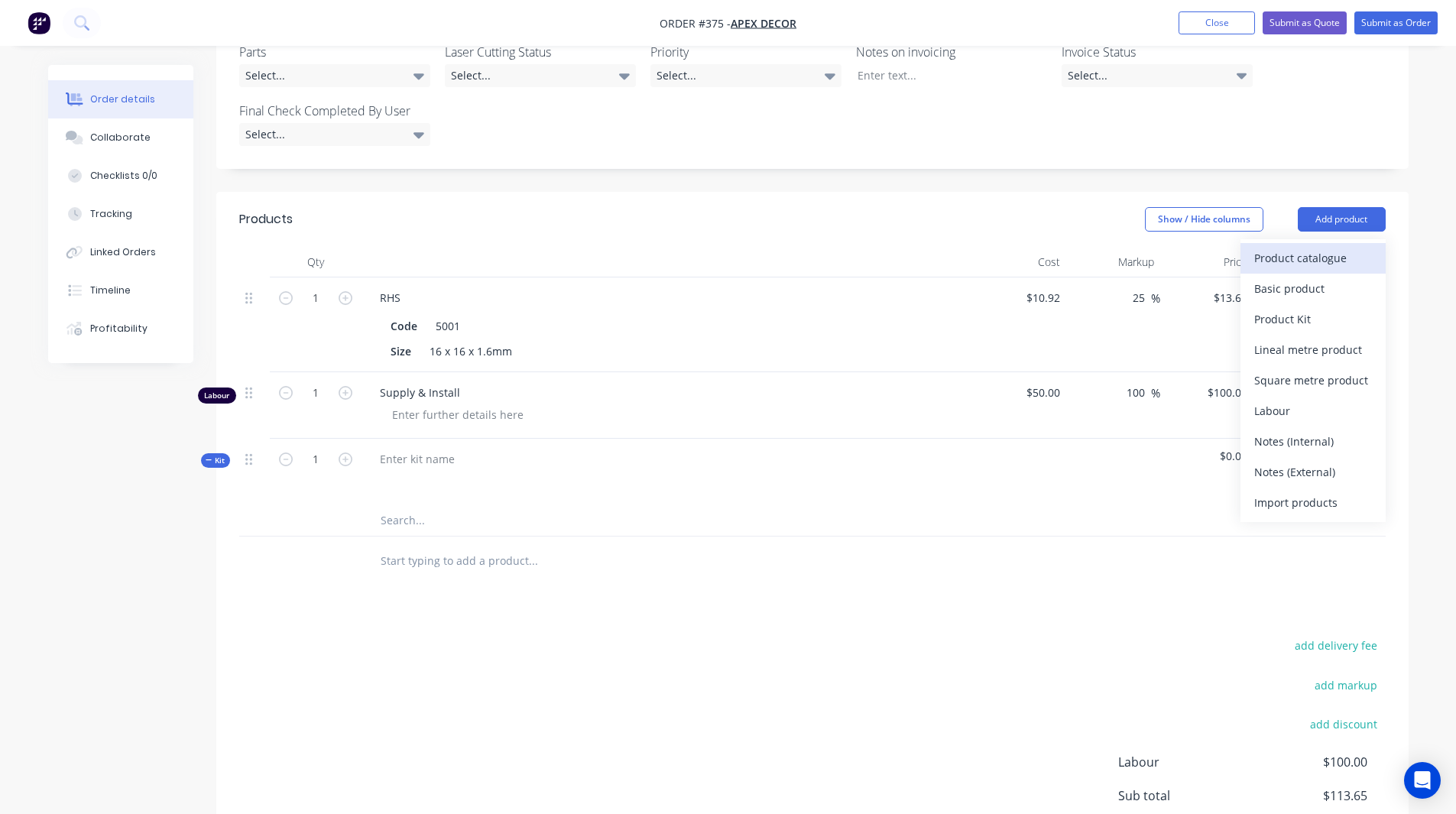
click at [1330, 247] on div "Product catalogue" at bounding box center [1313, 257] width 118 height 22
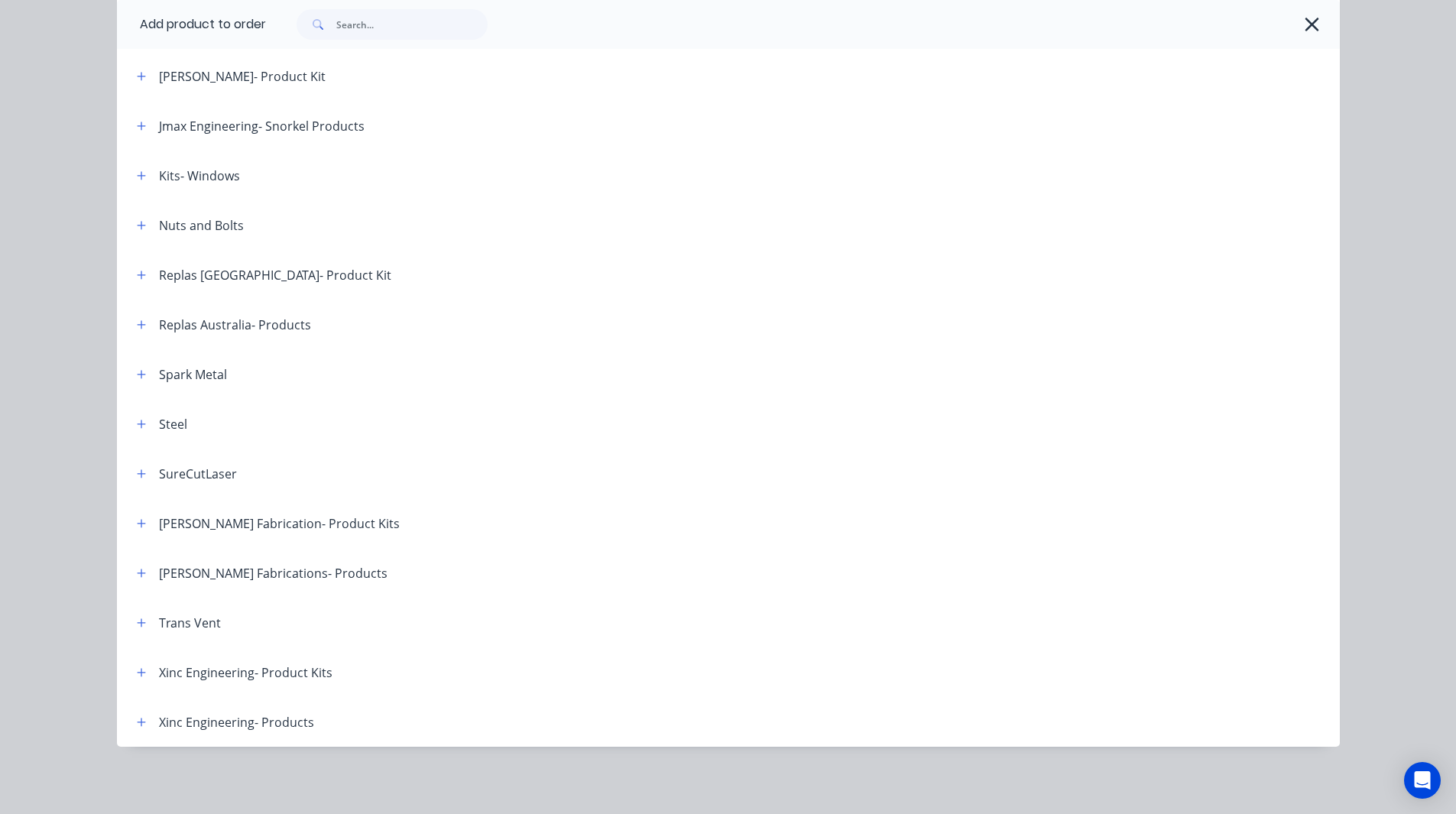
scroll to position [652, 0]
click at [134, 712] on button "button" at bounding box center [141, 721] width 19 height 19
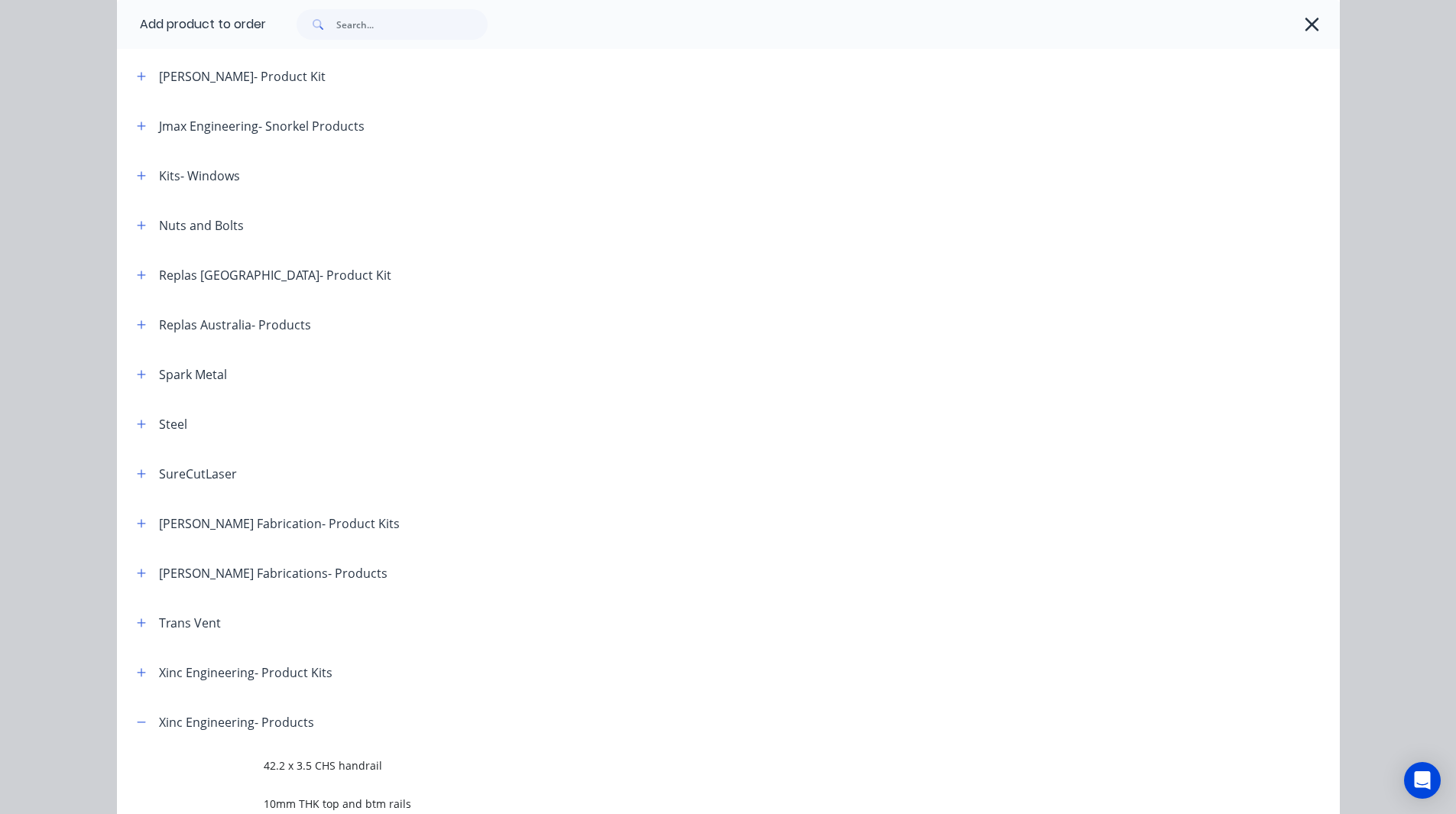
scroll to position [967, 0]
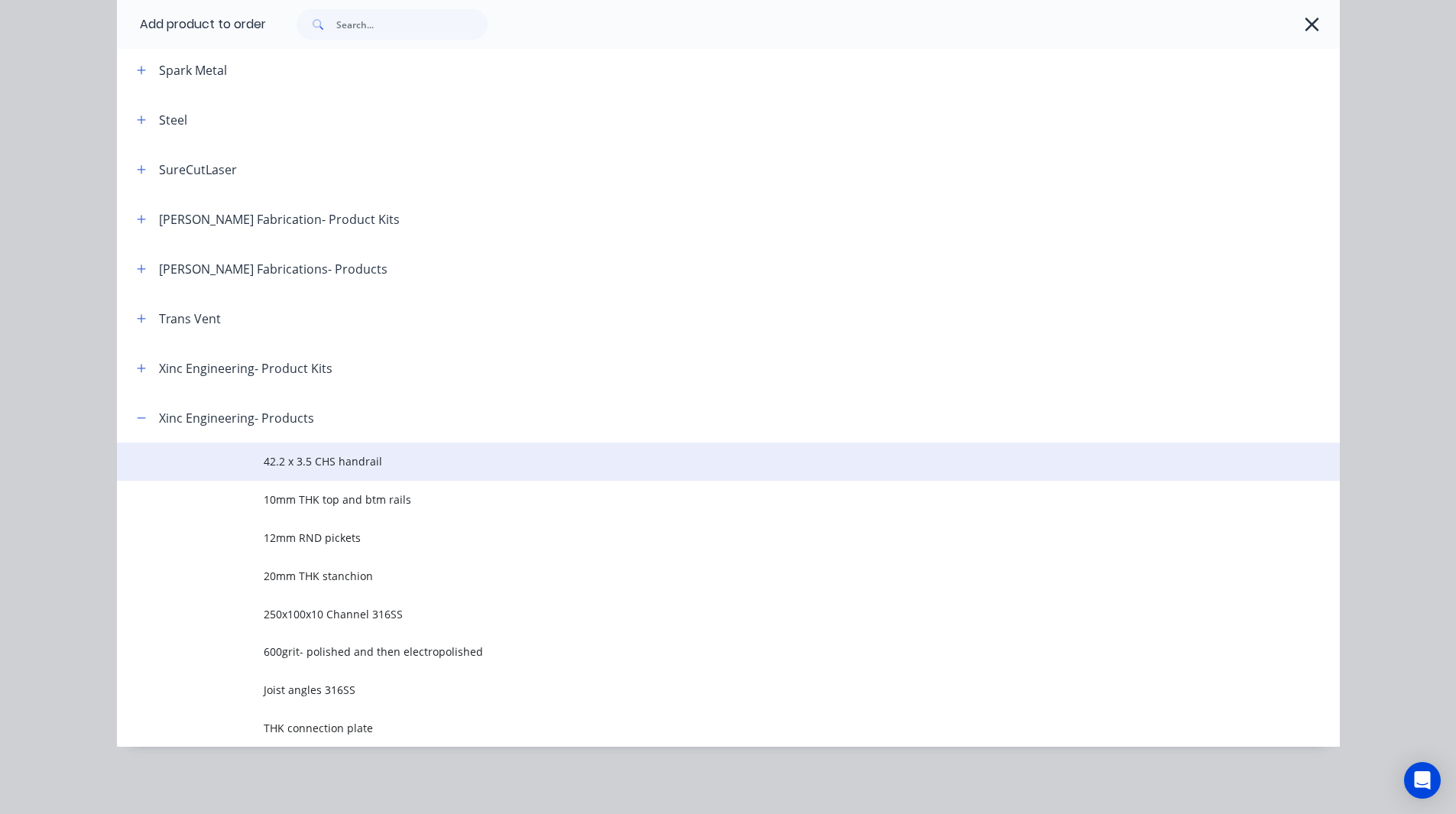
click at [295, 461] on span "42.2 x 3.5 CHS handrail" at bounding box center [694, 461] width 861 height 16
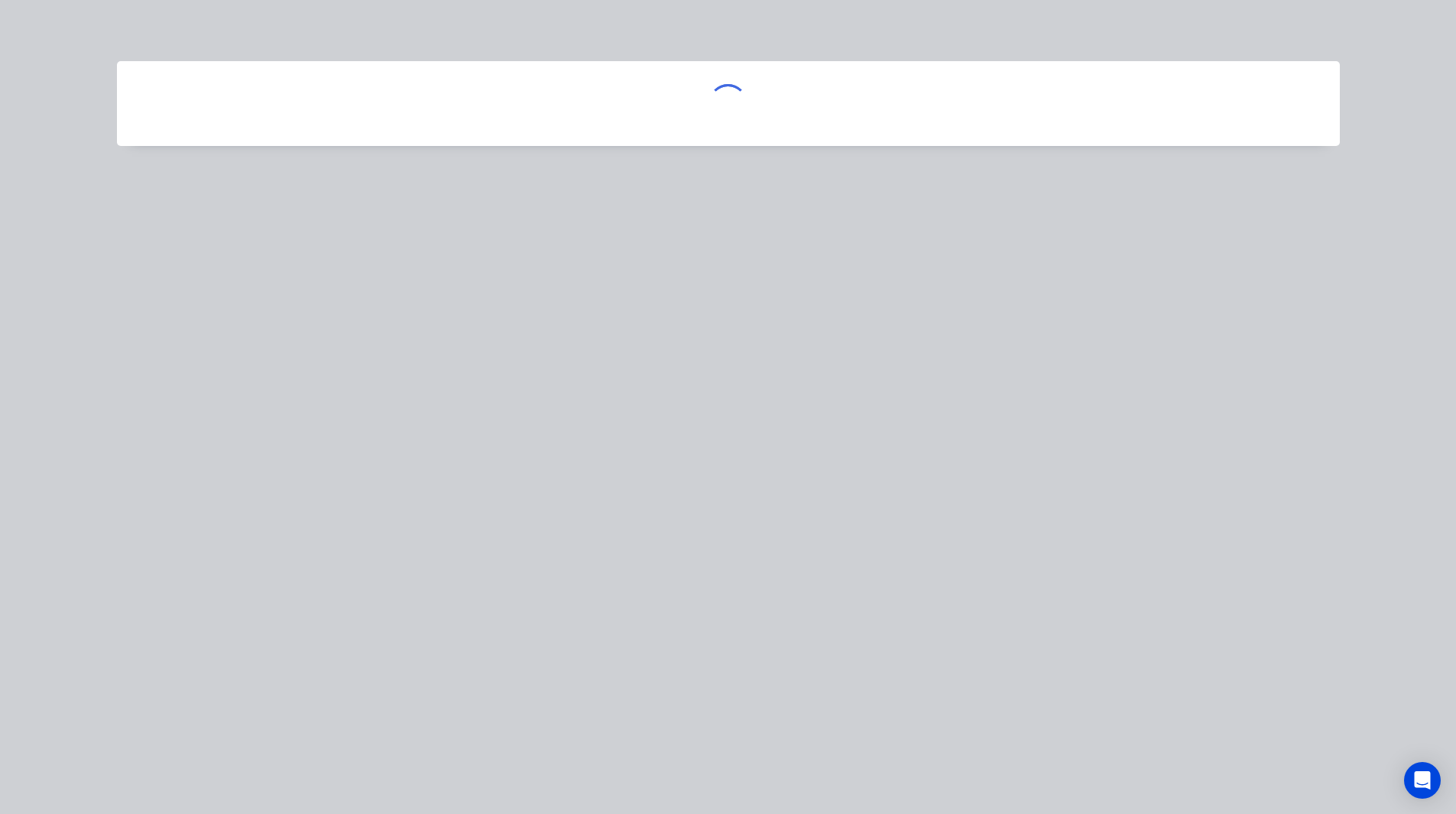
scroll to position [0, 0]
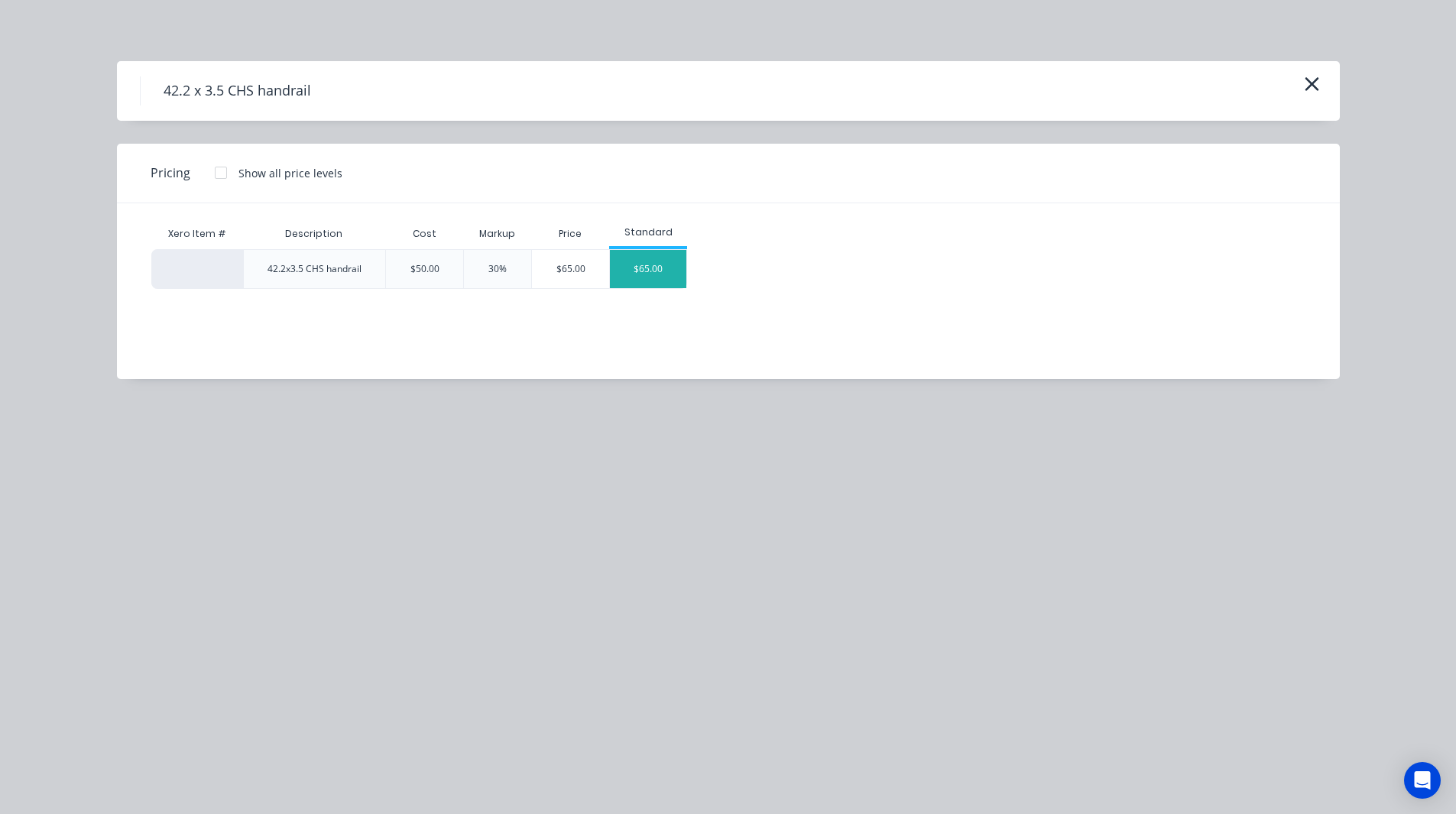
click at [673, 274] on div "$65.00" at bounding box center [647, 269] width 76 height 38
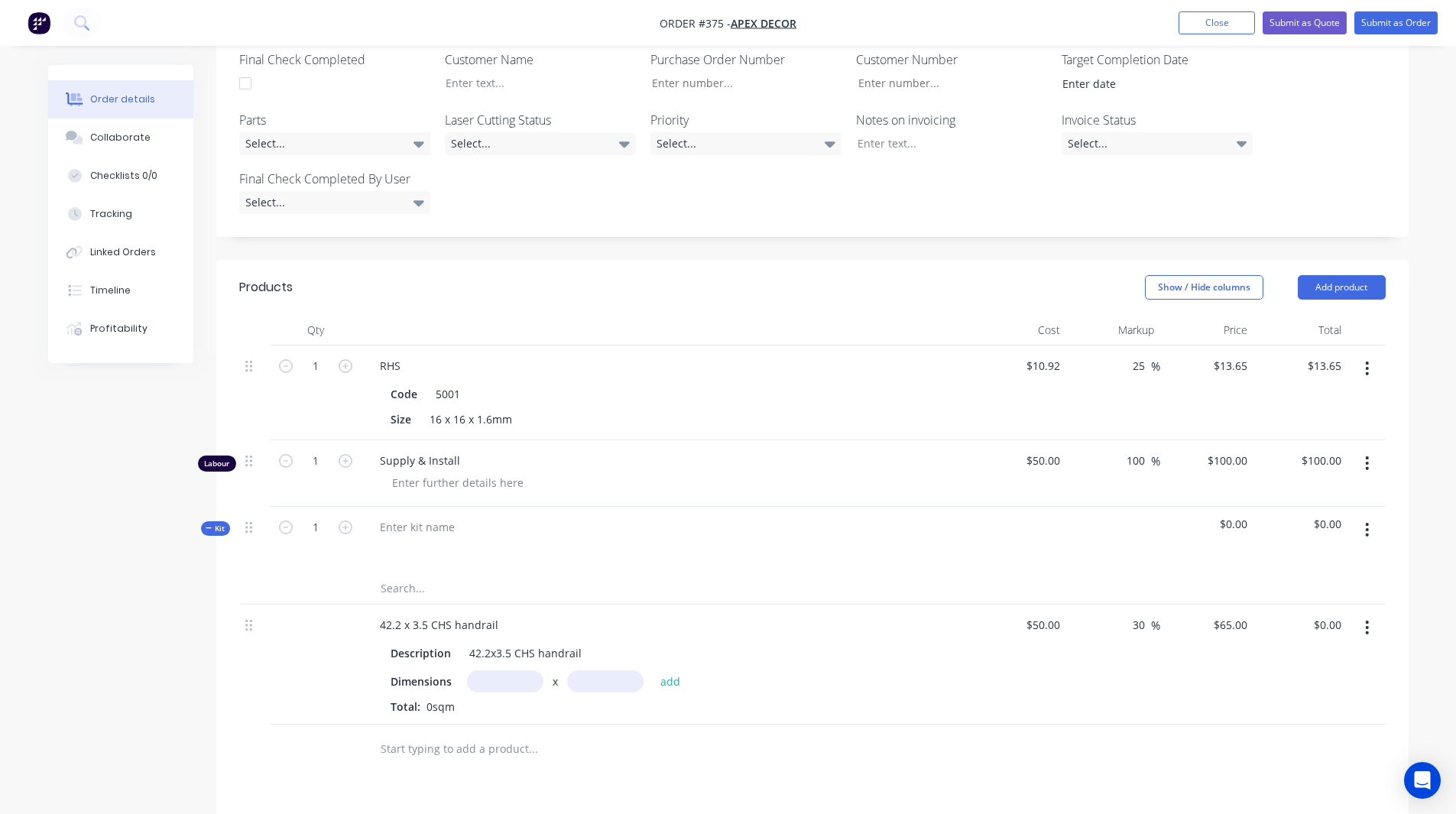
scroll to position [463, 0]
click at [1330, 275] on button "Add product" at bounding box center [1342, 288] width 88 height 25
click at [440, 734] on input "text" at bounding box center [533, 749] width 306 height 30
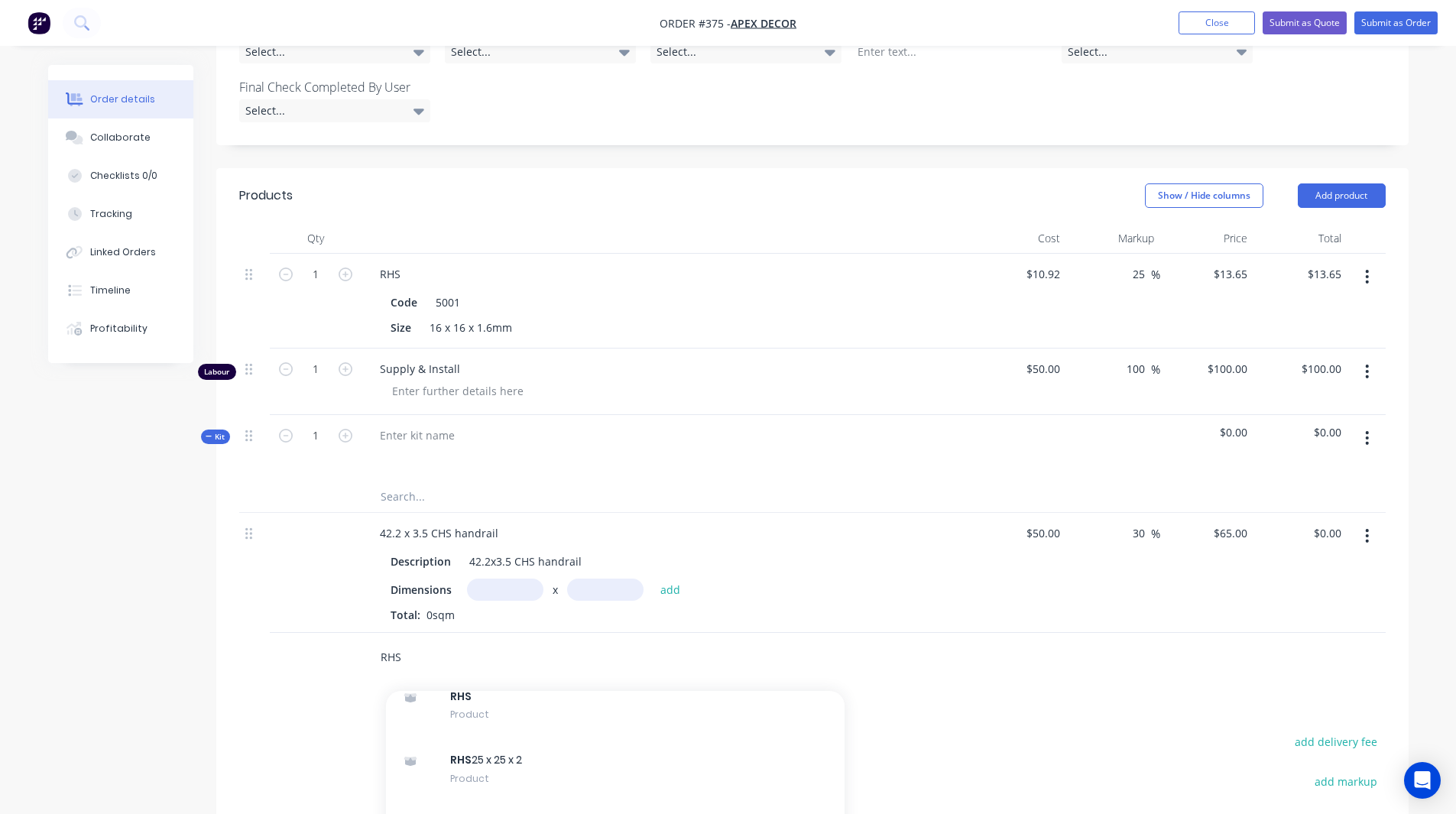
scroll to position [559, 0]
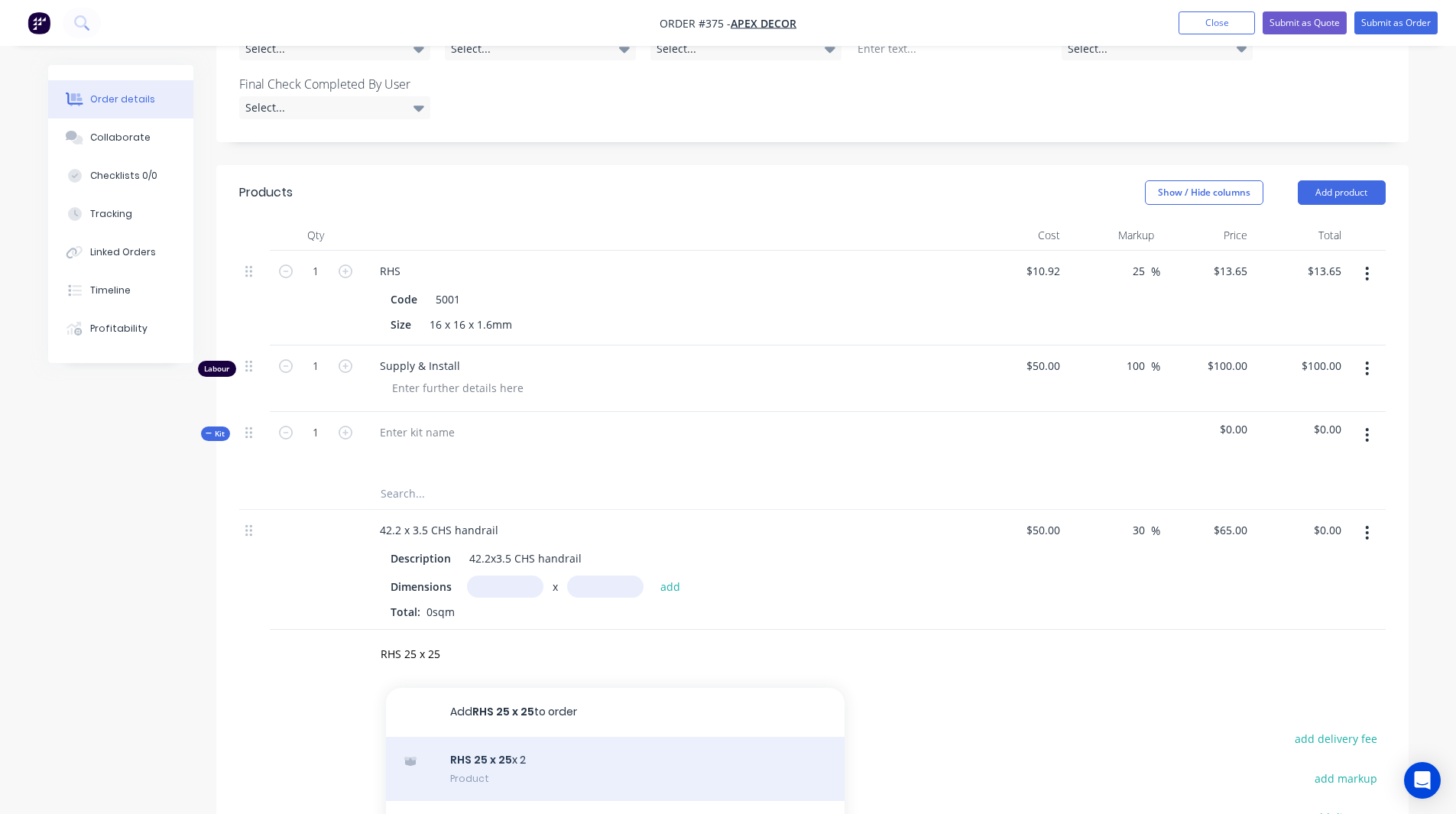
click at [504, 736] on div "RHS 25 x 25 x 2 Product" at bounding box center [615, 768] width 459 height 65
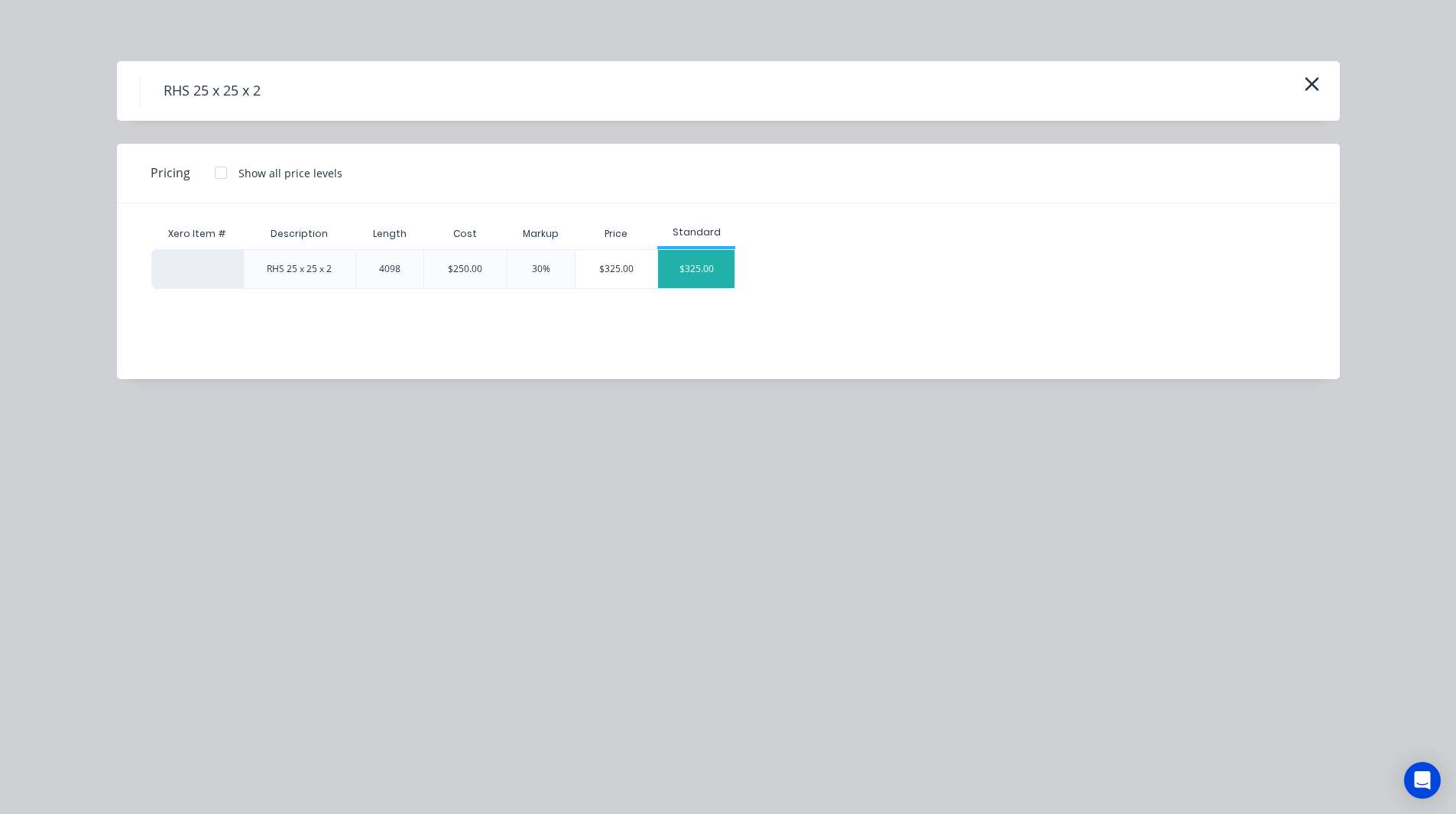
click at [696, 266] on div "$325.00" at bounding box center [696, 269] width 76 height 38
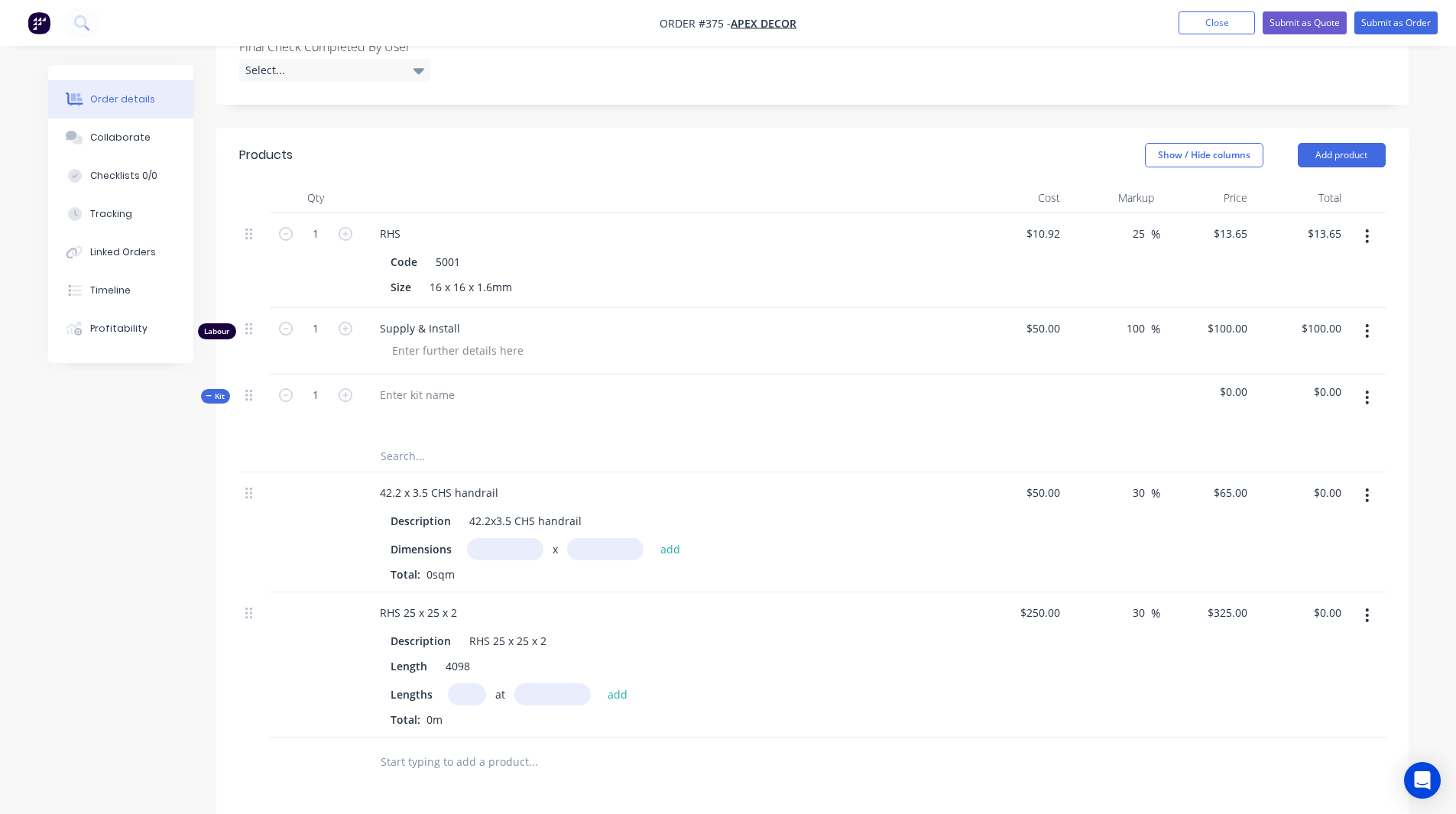
scroll to position [596, 0]
click at [1369, 384] on button "button" at bounding box center [1367, 398] width 36 height 28
click at [1277, 549] on div "Delete" at bounding box center [1313, 560] width 118 height 22
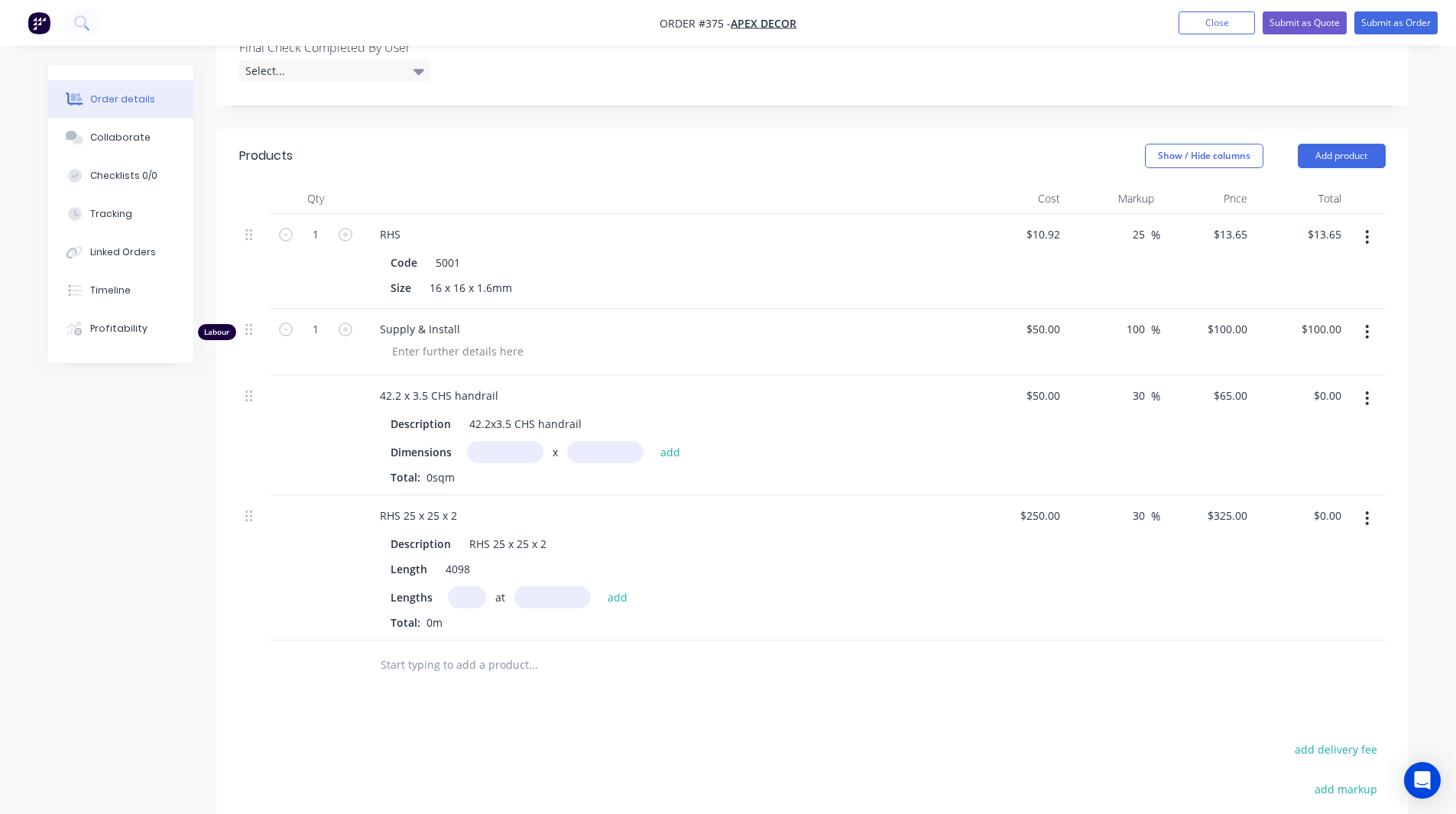
click at [1369, 384] on button "button" at bounding box center [1367, 398] width 36 height 28
click at [1299, 519] on div "Delete" at bounding box center [1313, 530] width 118 height 22
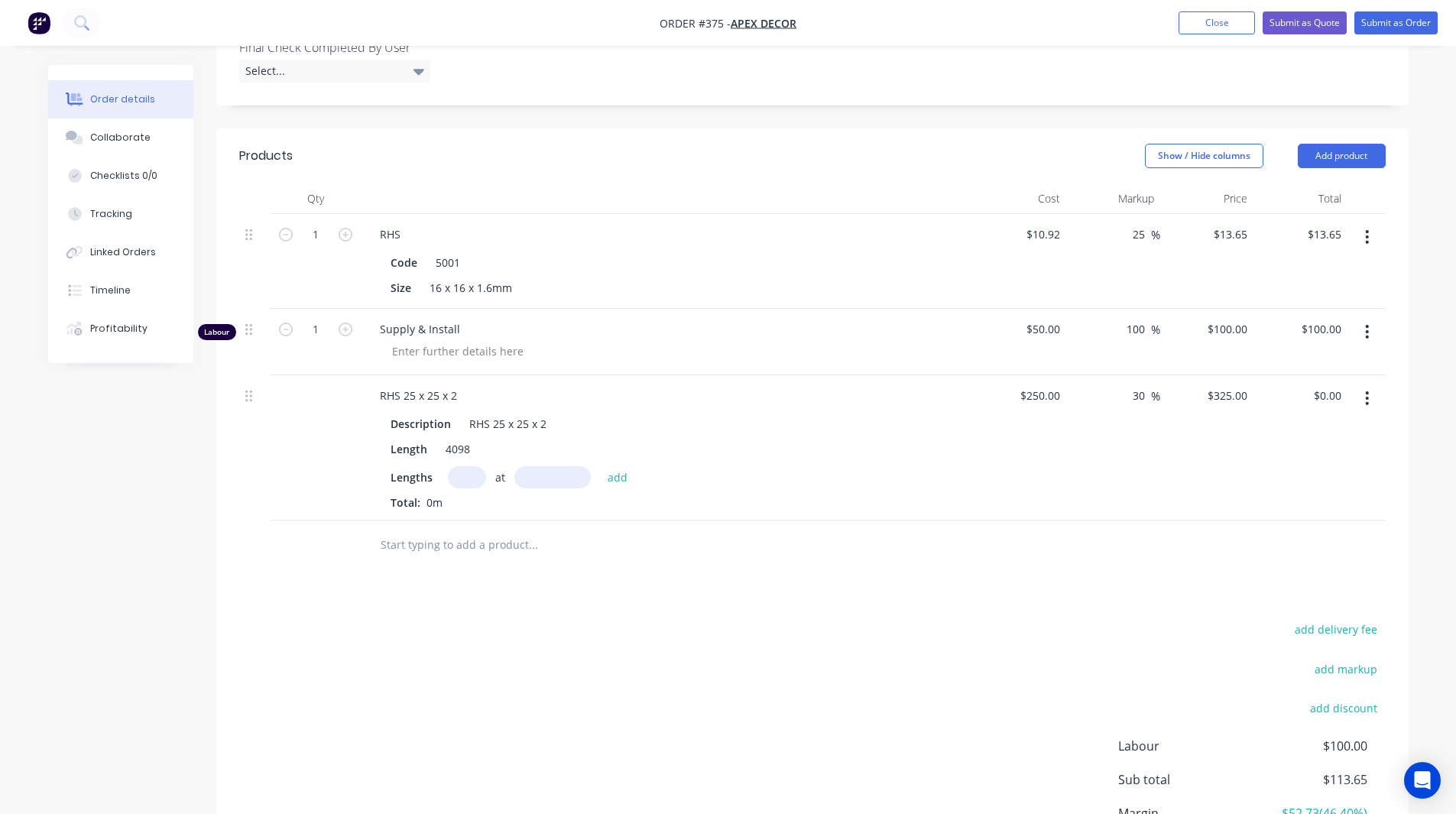
click at [1365, 390] on icon "button" at bounding box center [1367, 398] width 4 height 17
click at [1294, 519] on div "Delete" at bounding box center [1313, 530] width 118 height 22
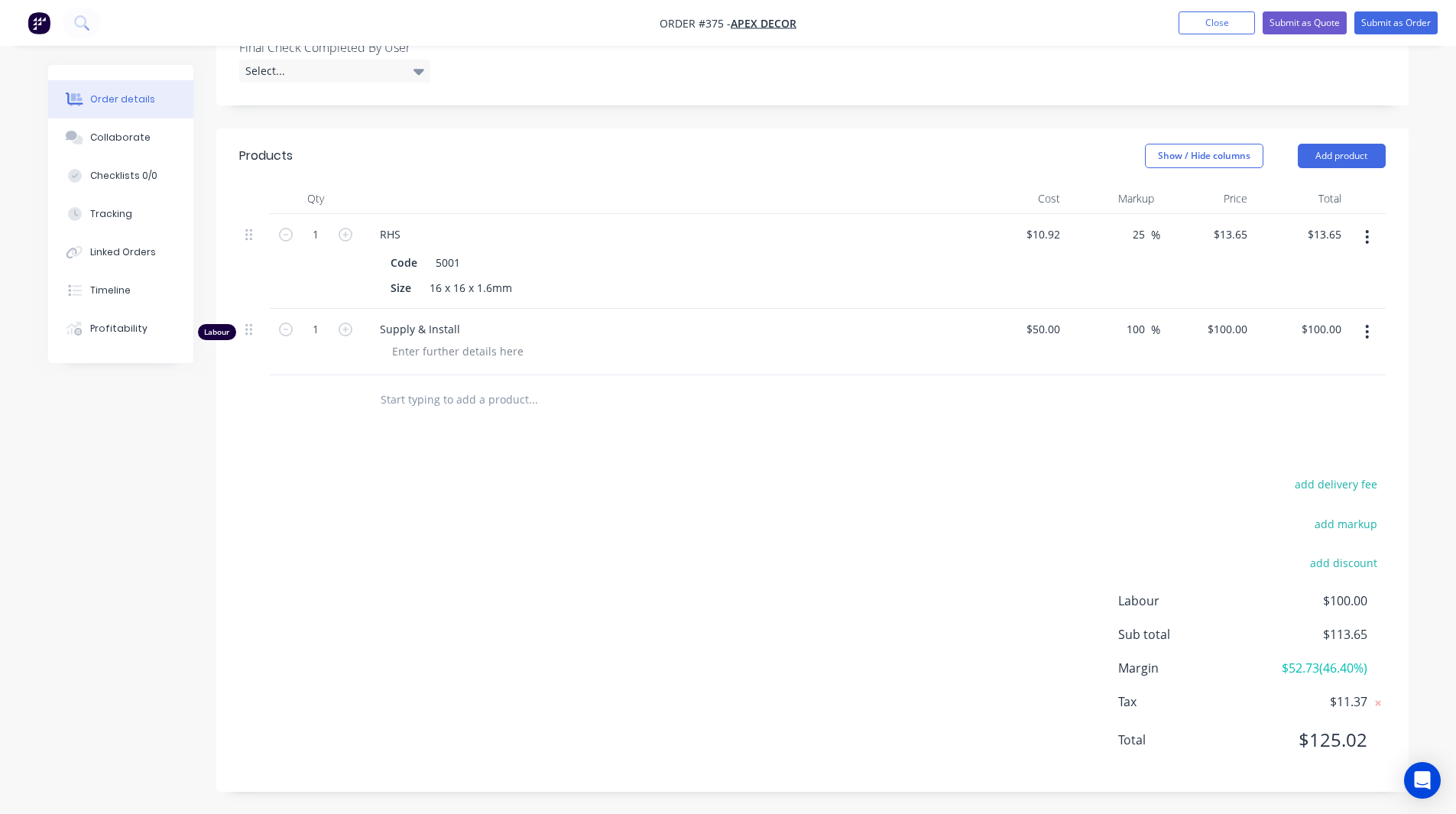
scroll to position [533, 0]
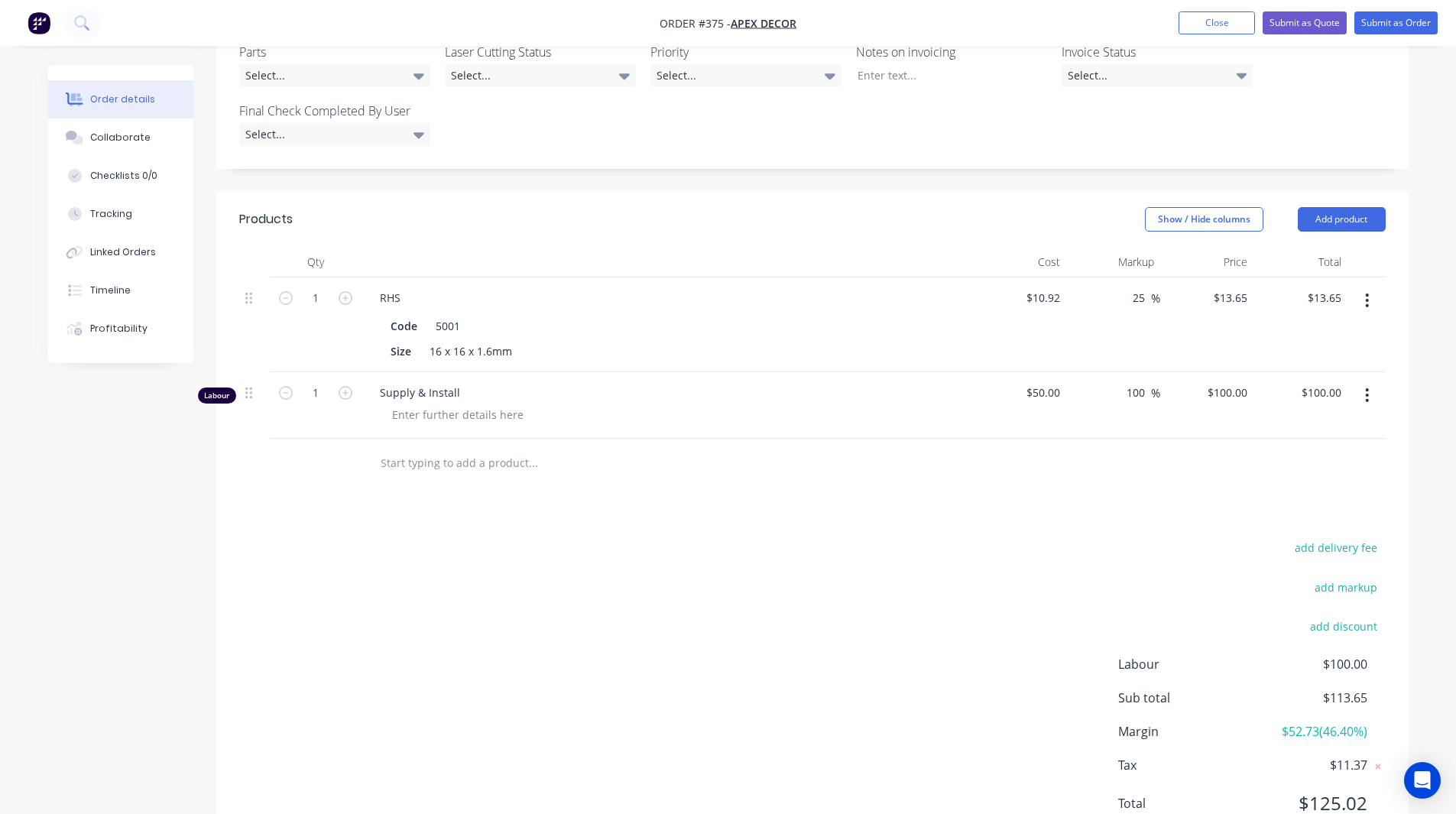
click at [1367, 292] on icon "button" at bounding box center [1367, 300] width 4 height 17
click at [1285, 421] on div "Delete" at bounding box center [1313, 432] width 118 height 22
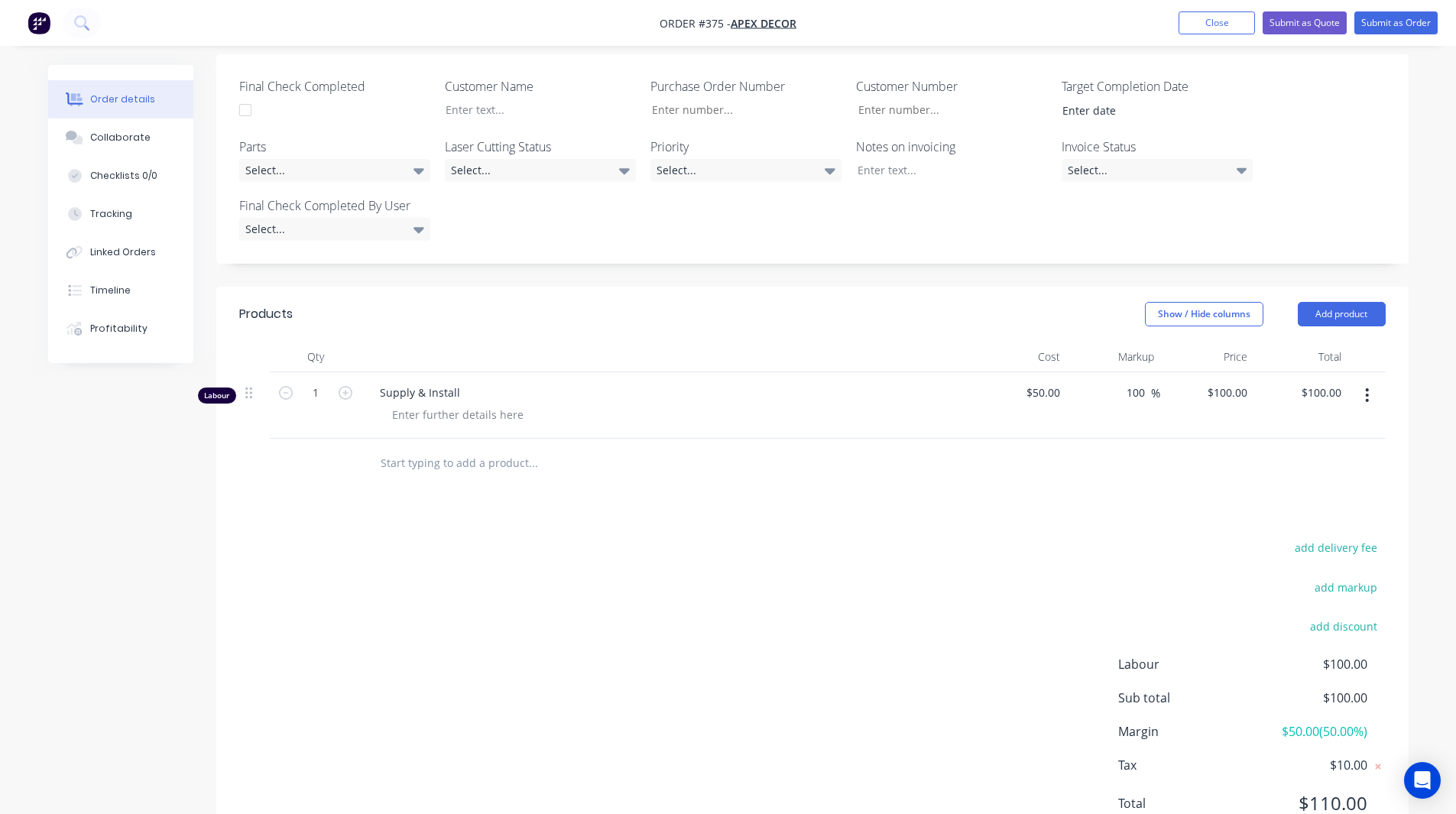
click at [1370, 382] on button "button" at bounding box center [1367, 396] width 36 height 28
click at [1270, 516] on div "Delete" at bounding box center [1313, 526] width 118 height 22
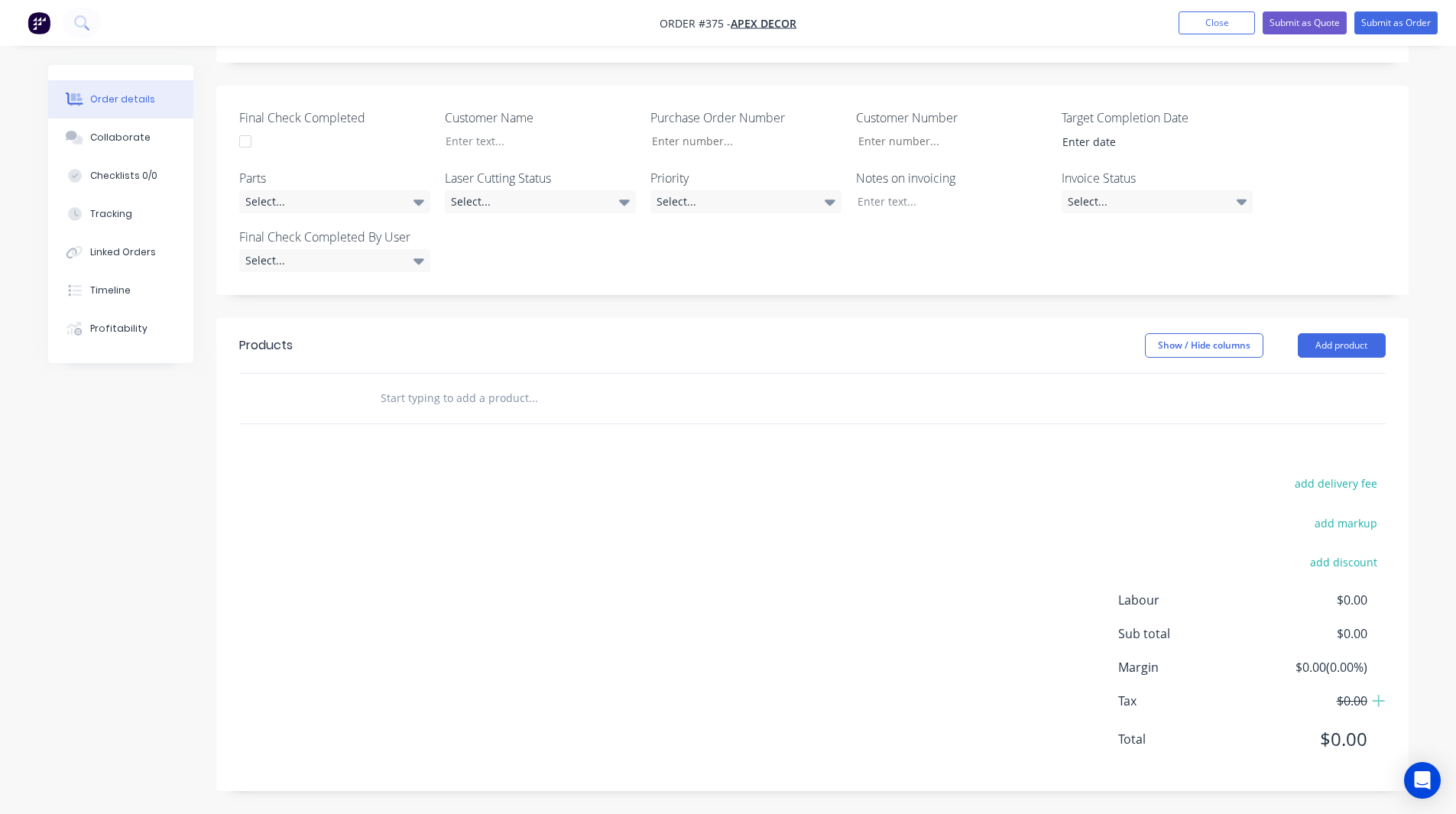
scroll to position [342, 0]
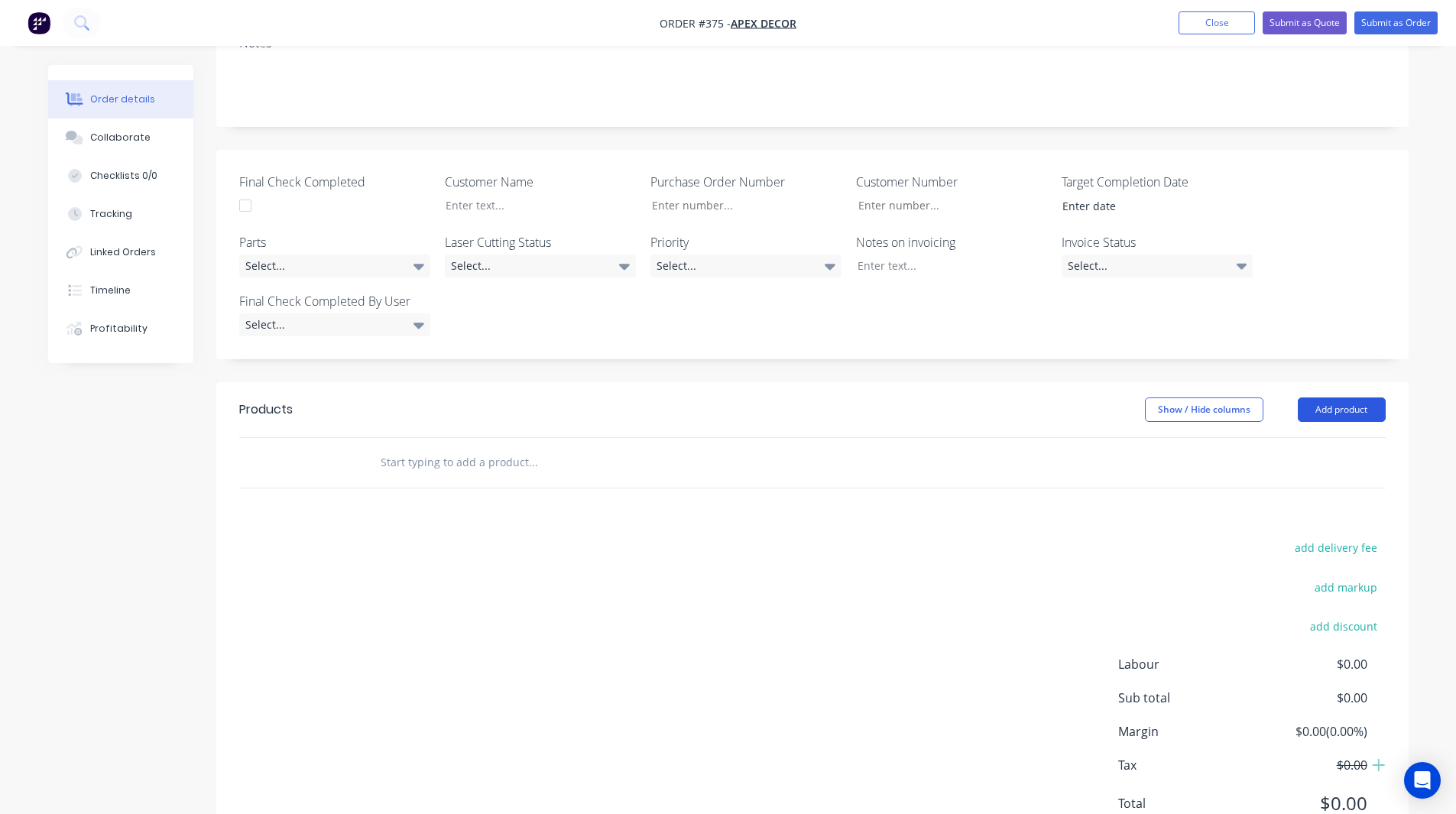
click at [1345, 397] on button "Add product" at bounding box center [1342, 409] width 88 height 25
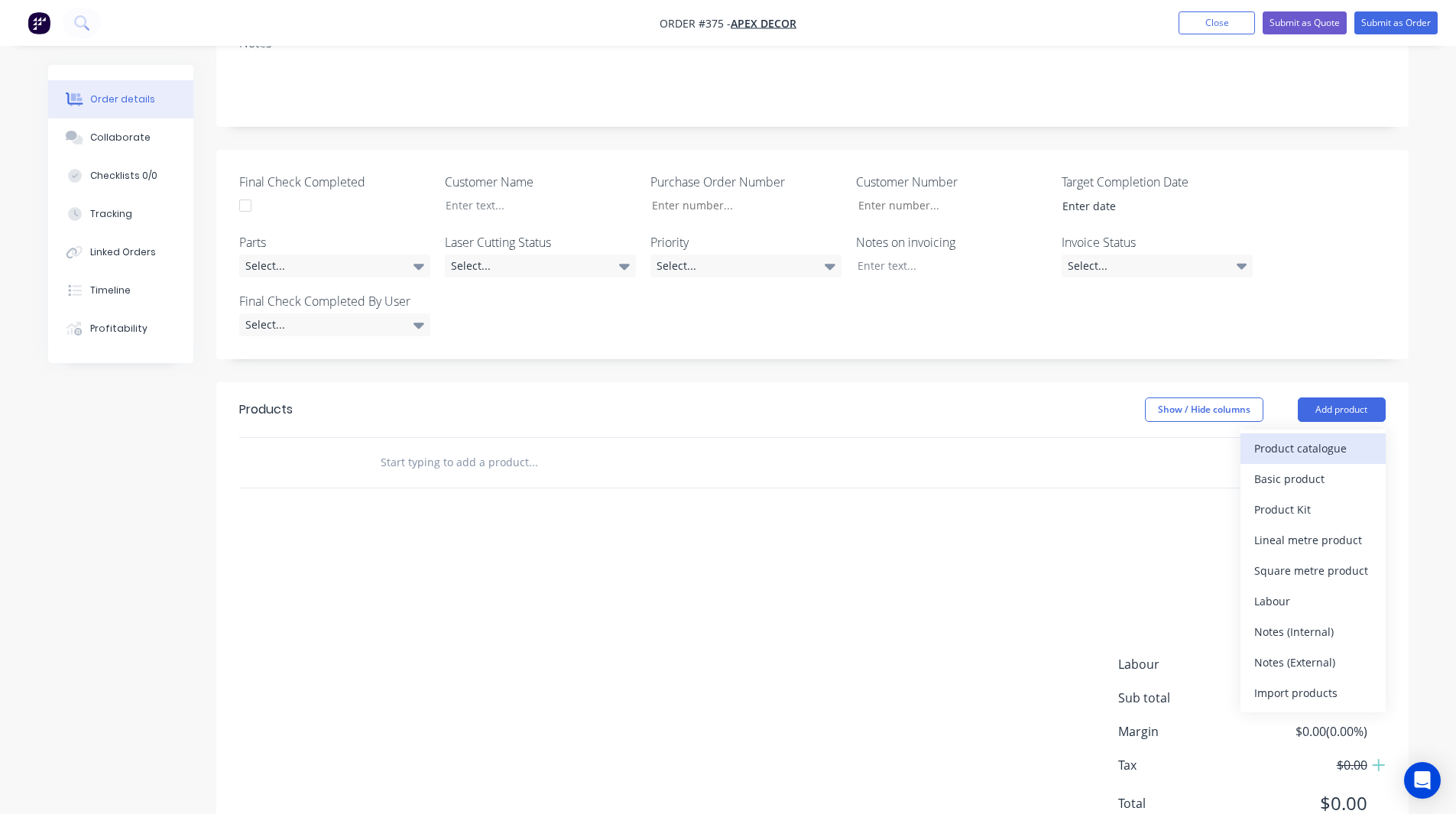
click at [1323, 437] on div "Product catalogue" at bounding box center [1313, 448] width 118 height 22
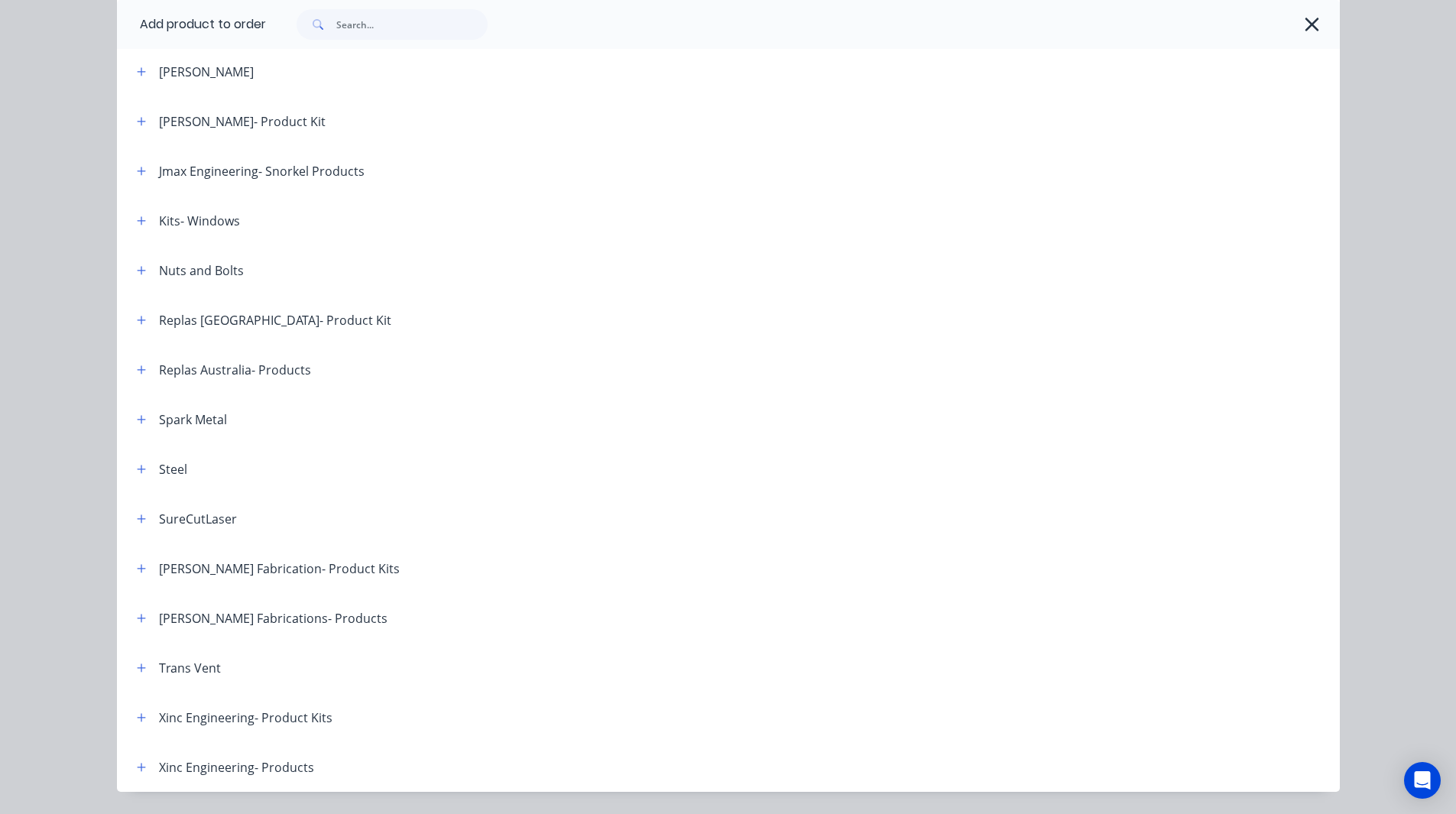
scroll to position [618, 0]
click at [137, 221] on icon "button" at bounding box center [141, 220] width 9 height 11
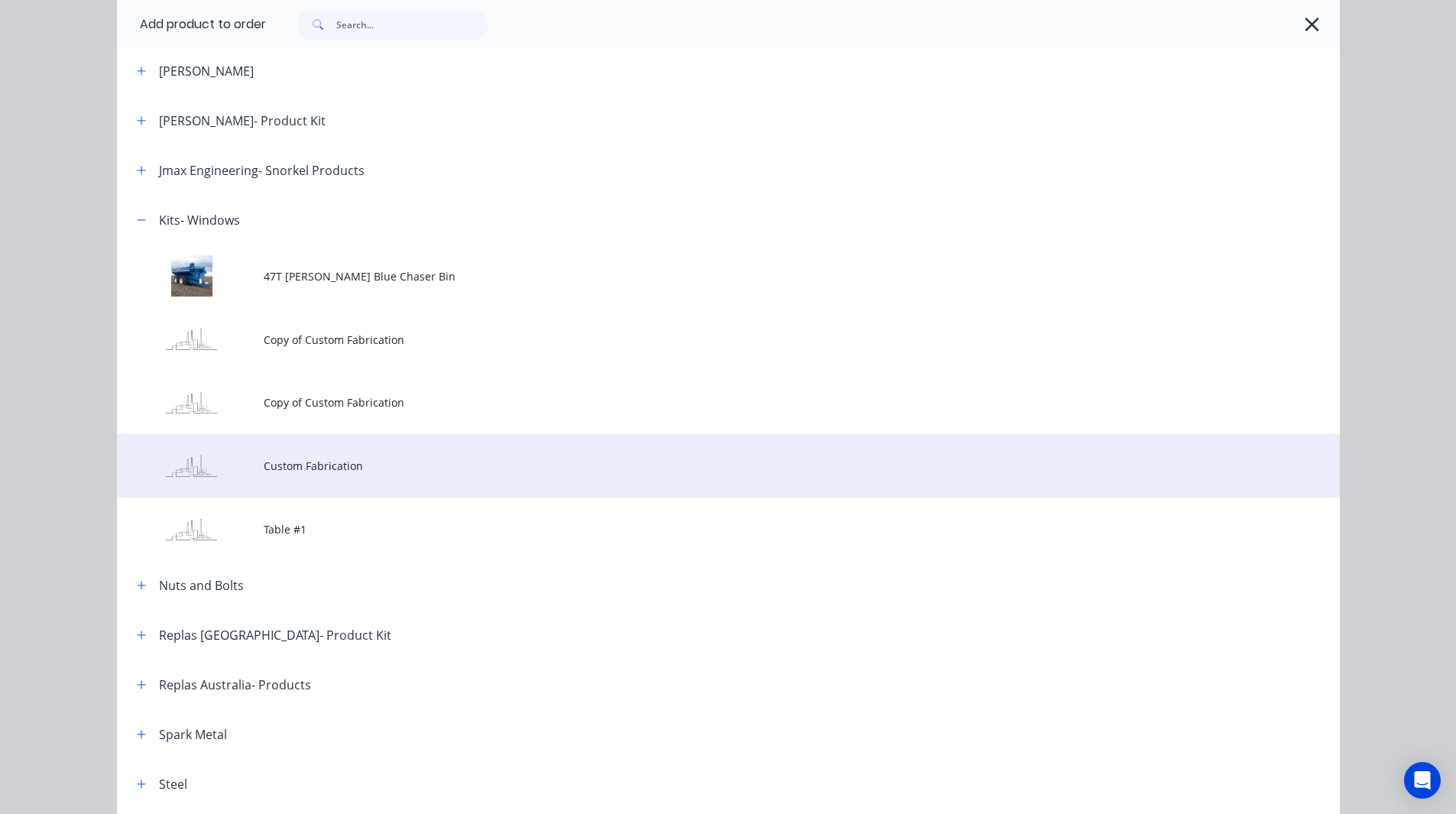
click at [351, 481] on td "Custom Fabrication" at bounding box center [802, 466] width 1076 height 64
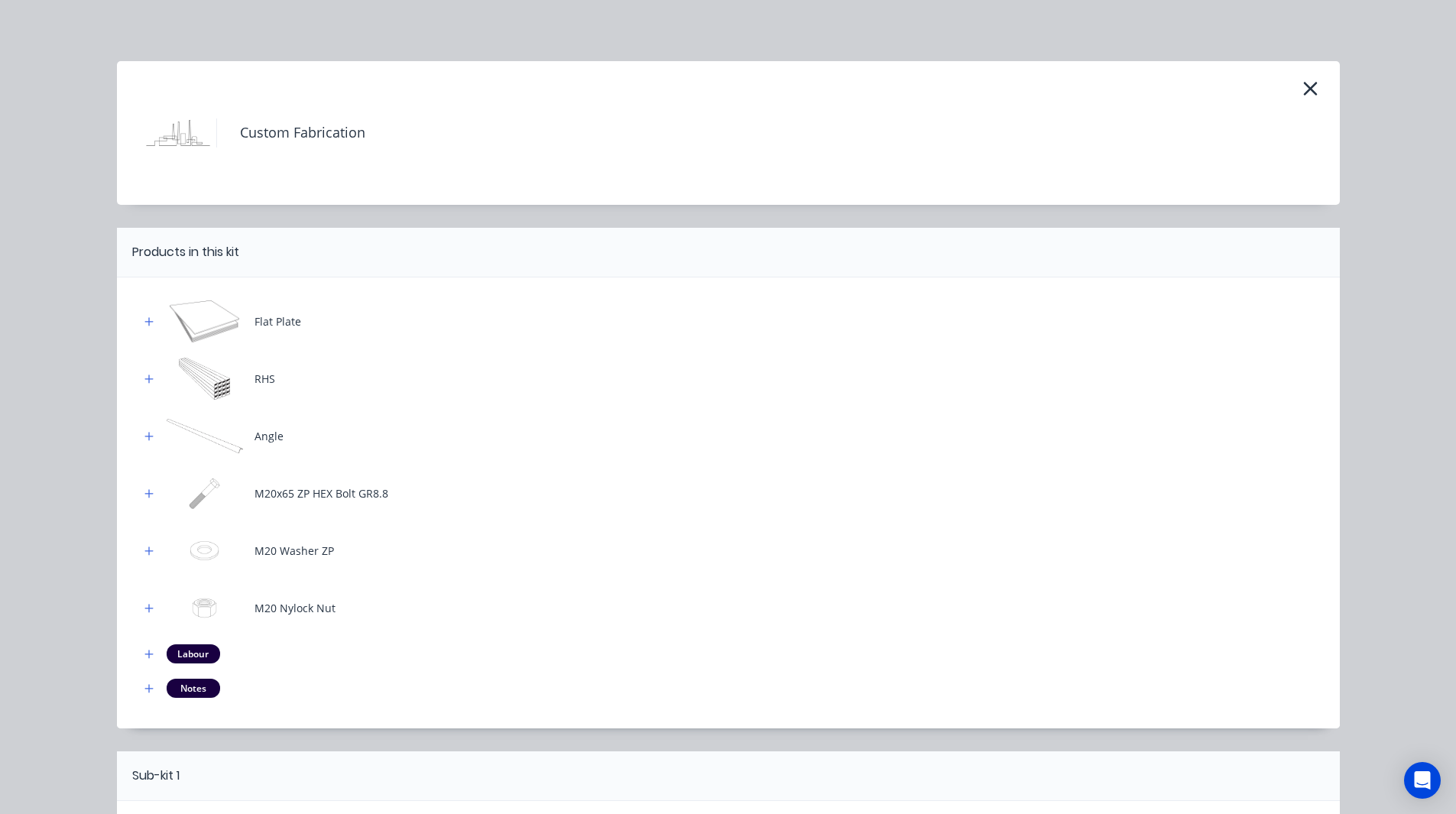
scroll to position [197, 0]
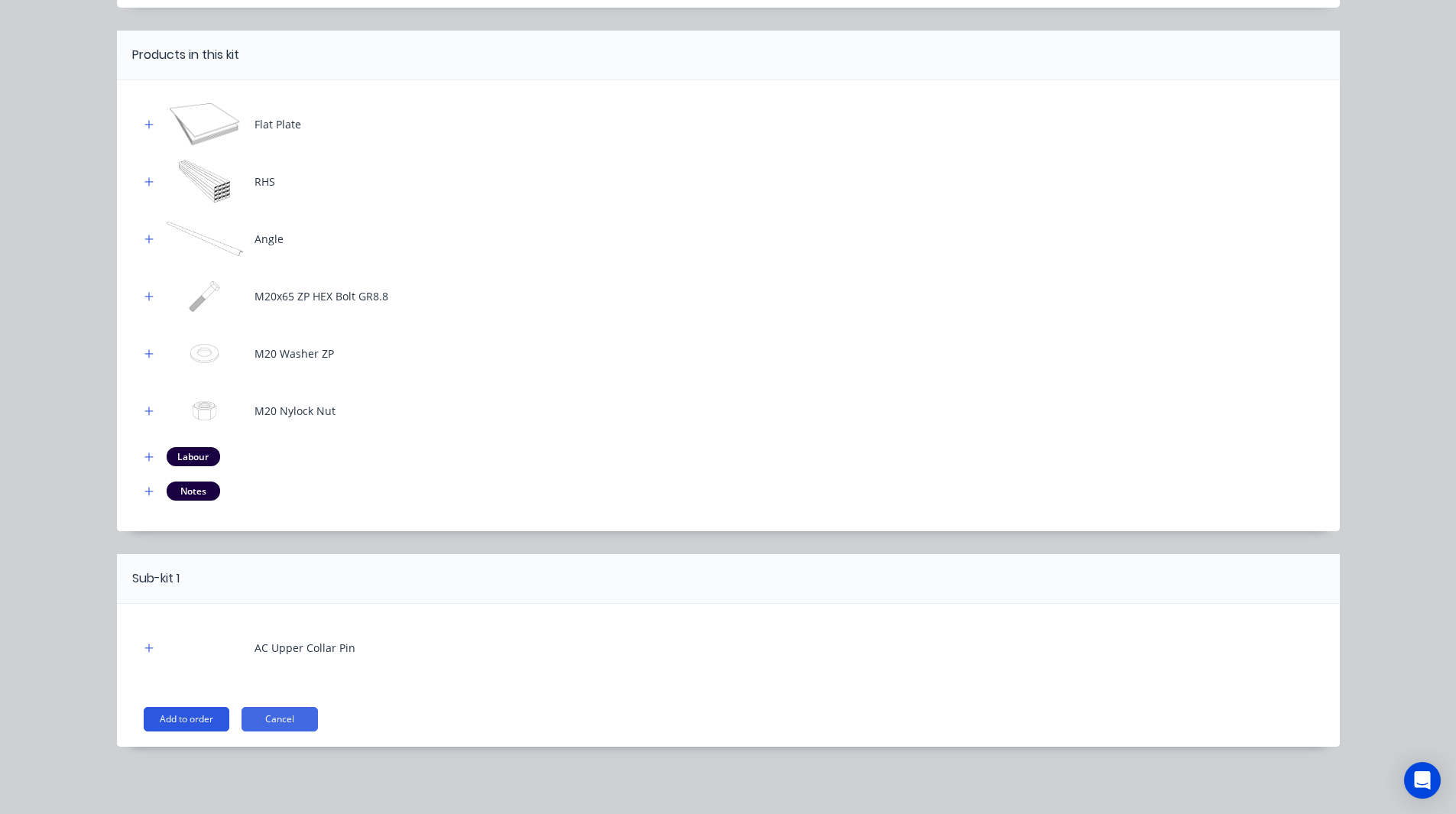
click at [191, 722] on button "Add to order" at bounding box center [186, 719] width 86 height 25
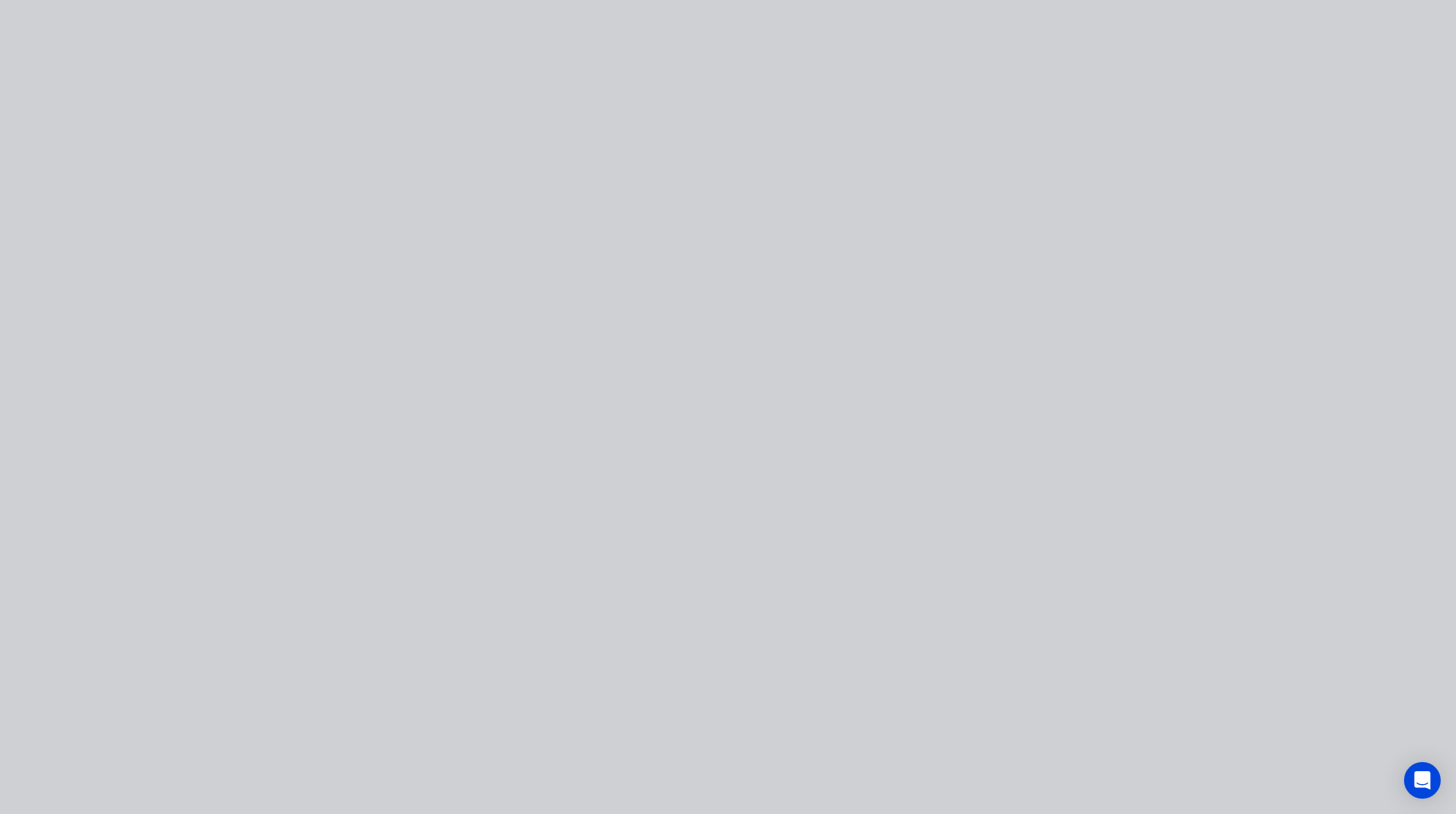
scroll to position [0, 0]
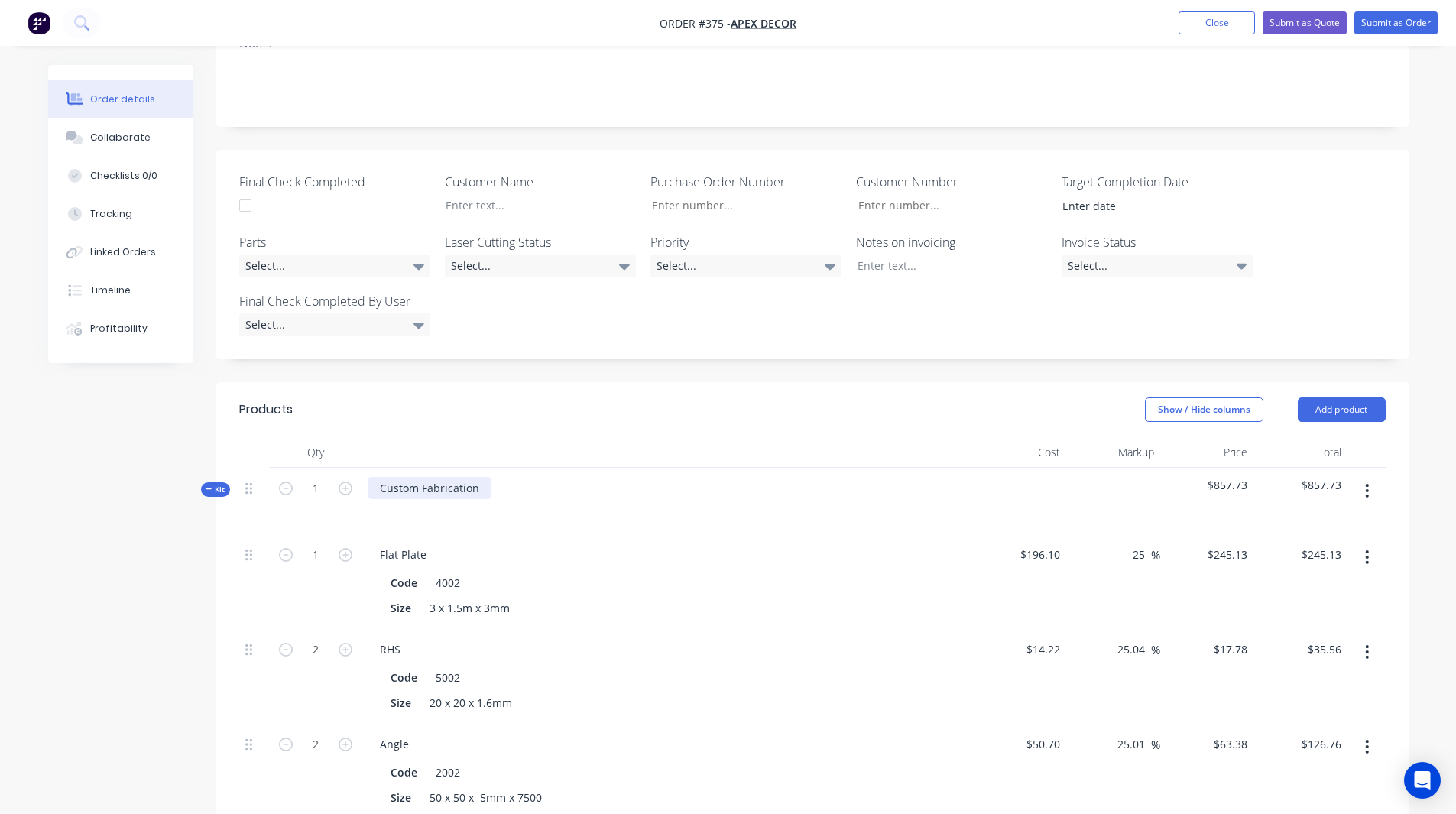
click at [458, 476] on div "Custom Fabrication" at bounding box center [429, 487] width 123 height 22
click at [190, 472] on div "Created by Rob Created 11/09/25 Required 18/09/25 Assigned to RL DC F P Status …" at bounding box center [728, 753] width 1360 height 2060
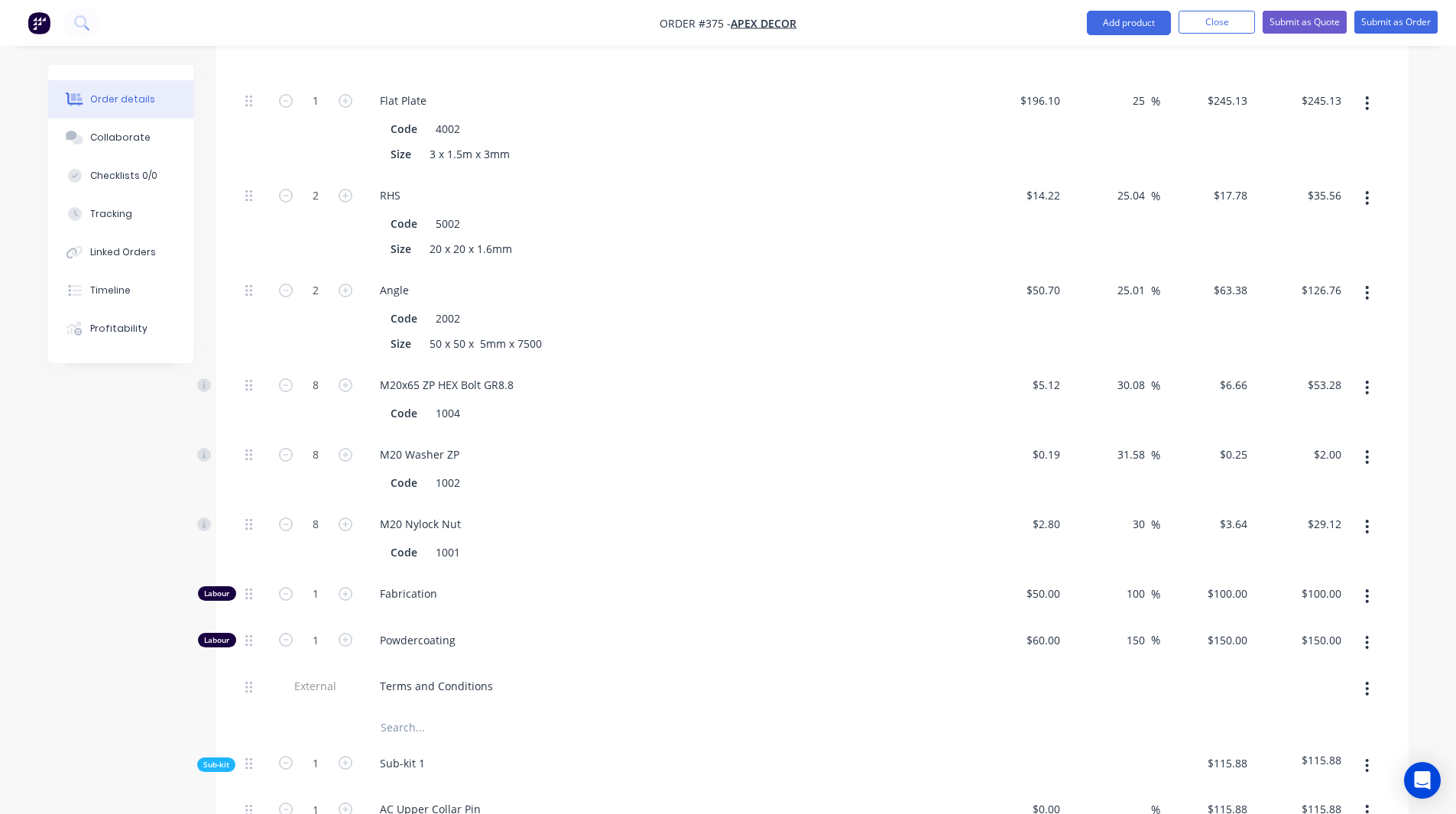
scroll to position [1247, 0]
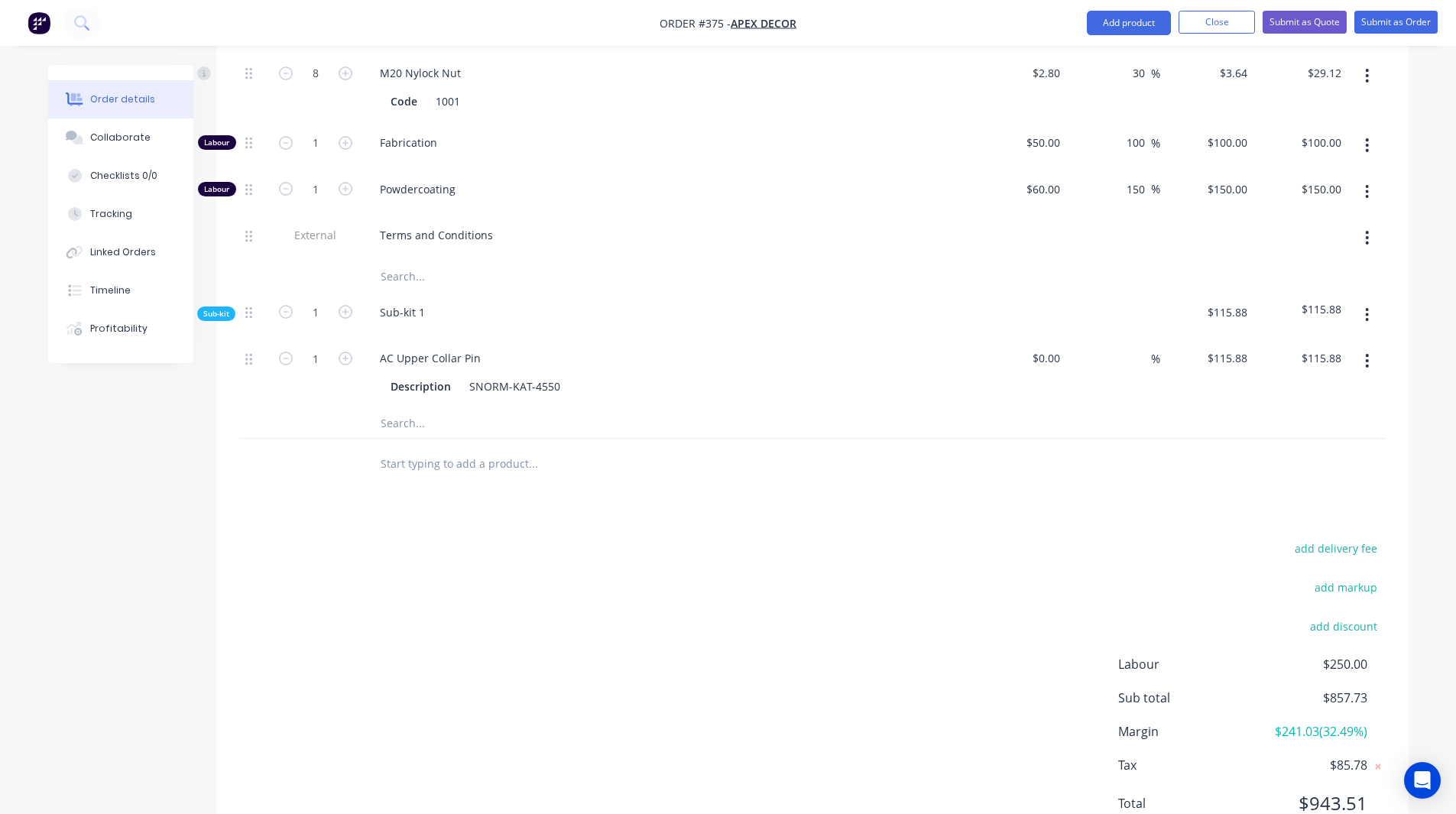
click at [1328, 722] on span "$241.03 ( 32.49 %)" at bounding box center [1310, 731] width 113 height 18
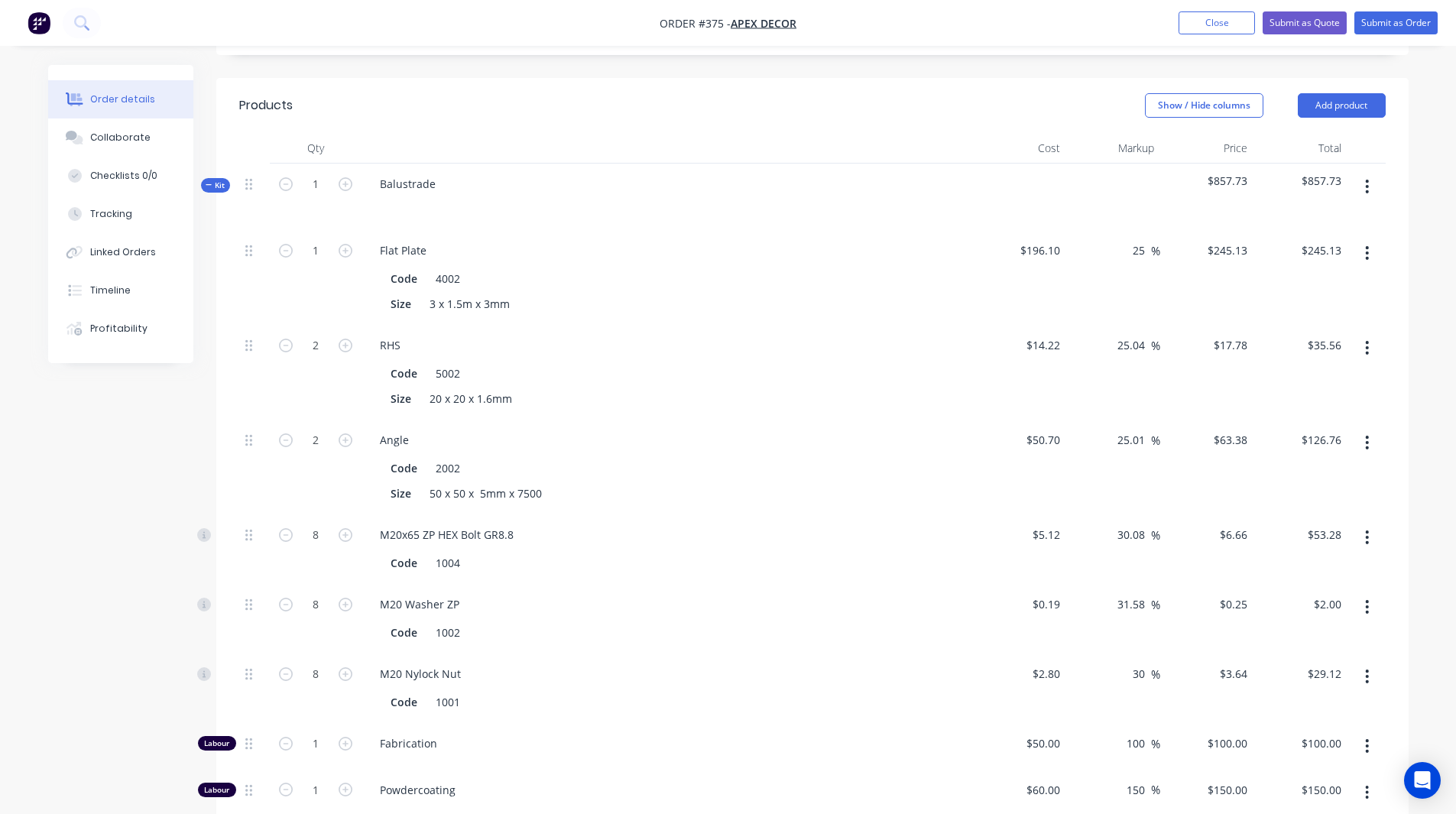
scroll to position [0, 0]
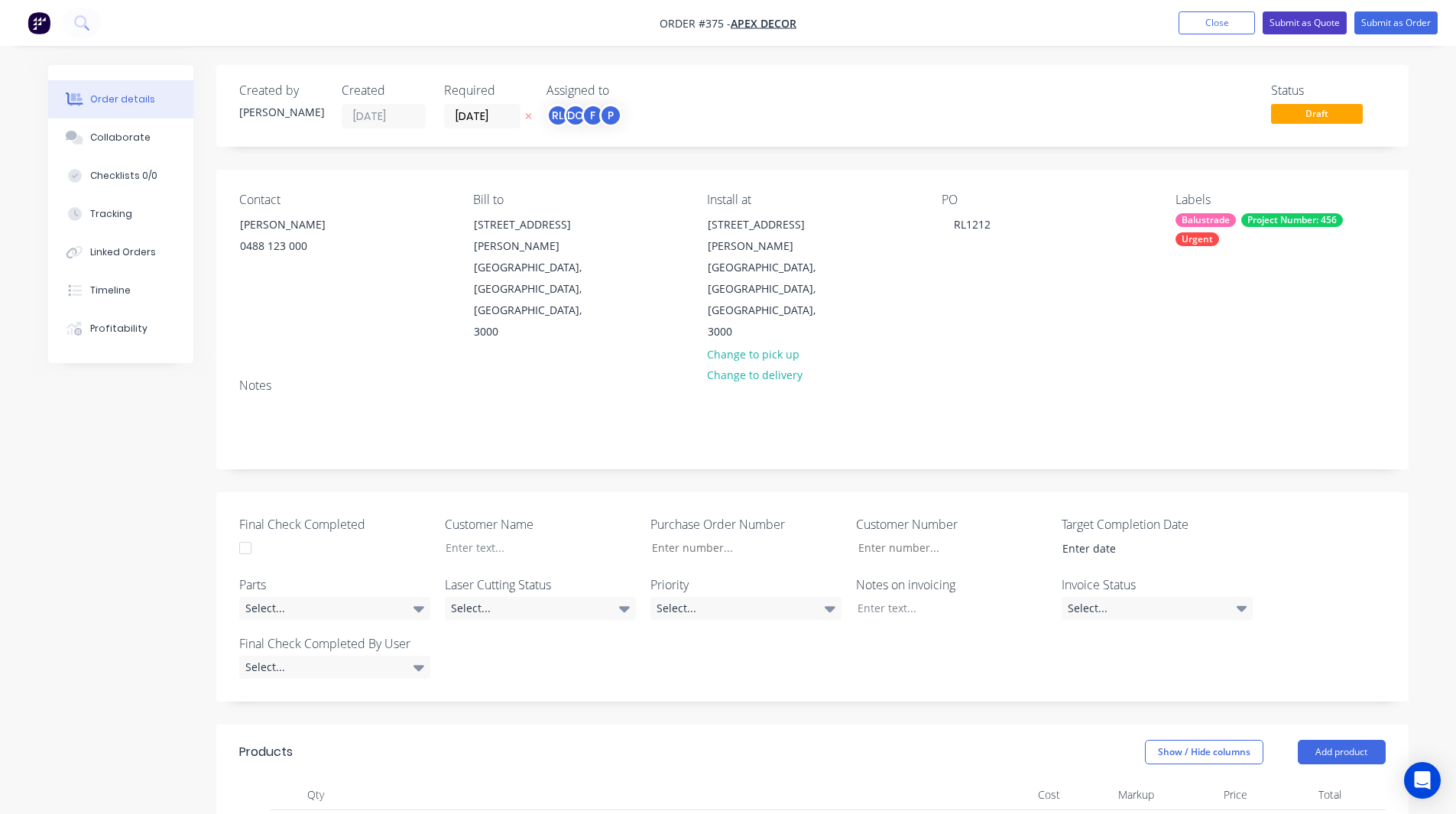
click at [1299, 24] on button "Submit as Quote" at bounding box center [1304, 23] width 84 height 23
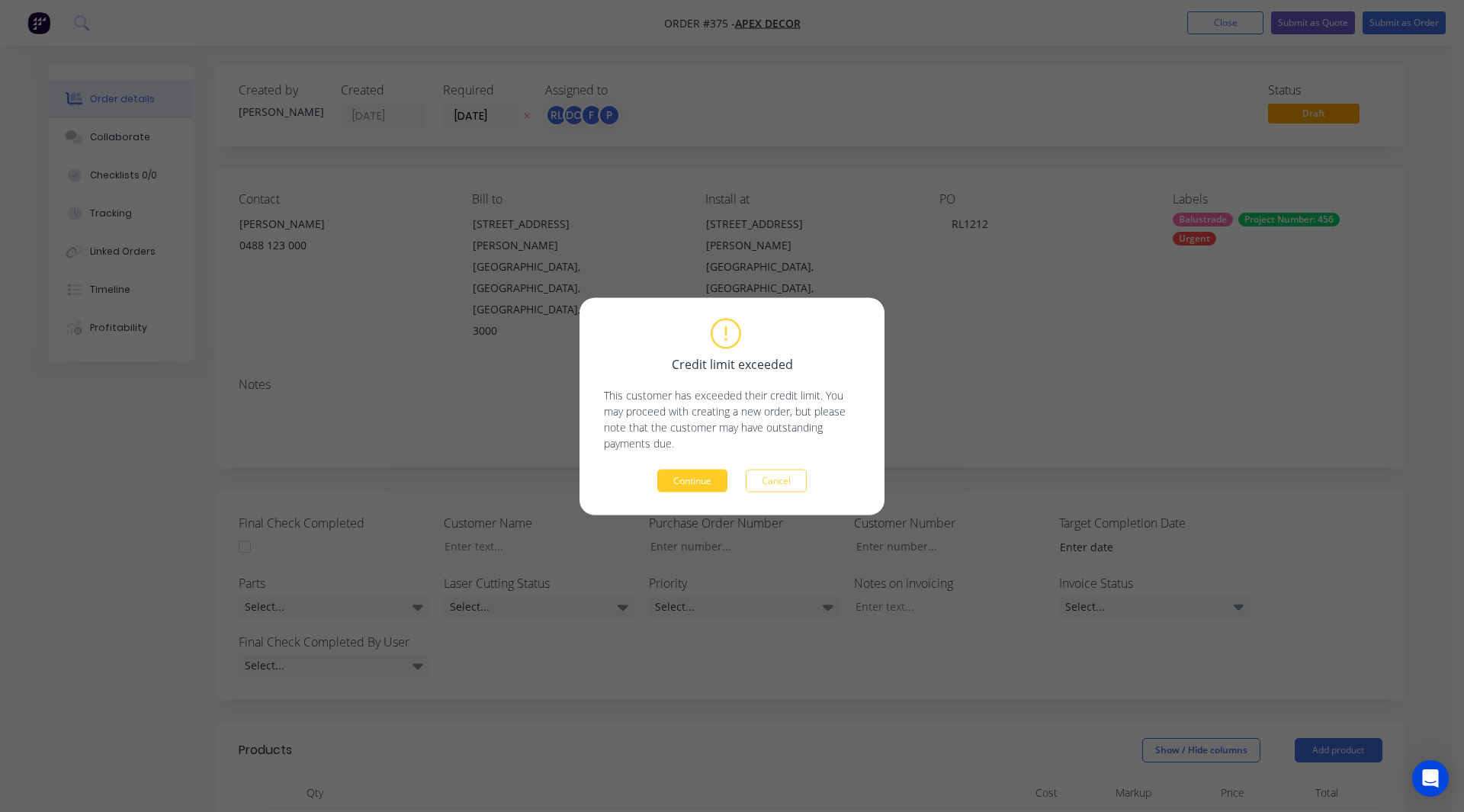
click at [689, 479] on button "Continue" at bounding box center [692, 480] width 70 height 23
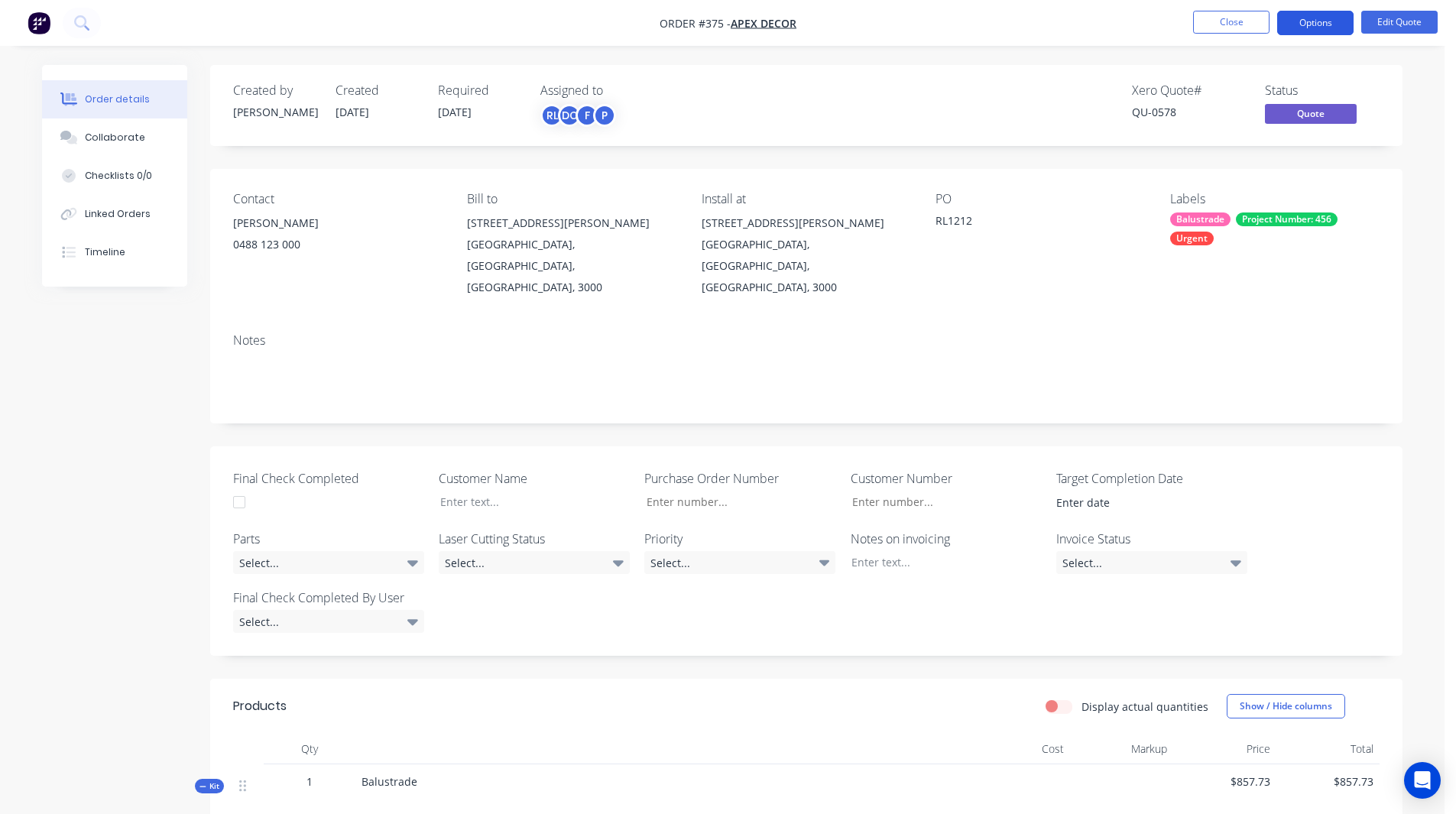
click at [1301, 23] on button "Options" at bounding box center [1315, 23] width 76 height 25
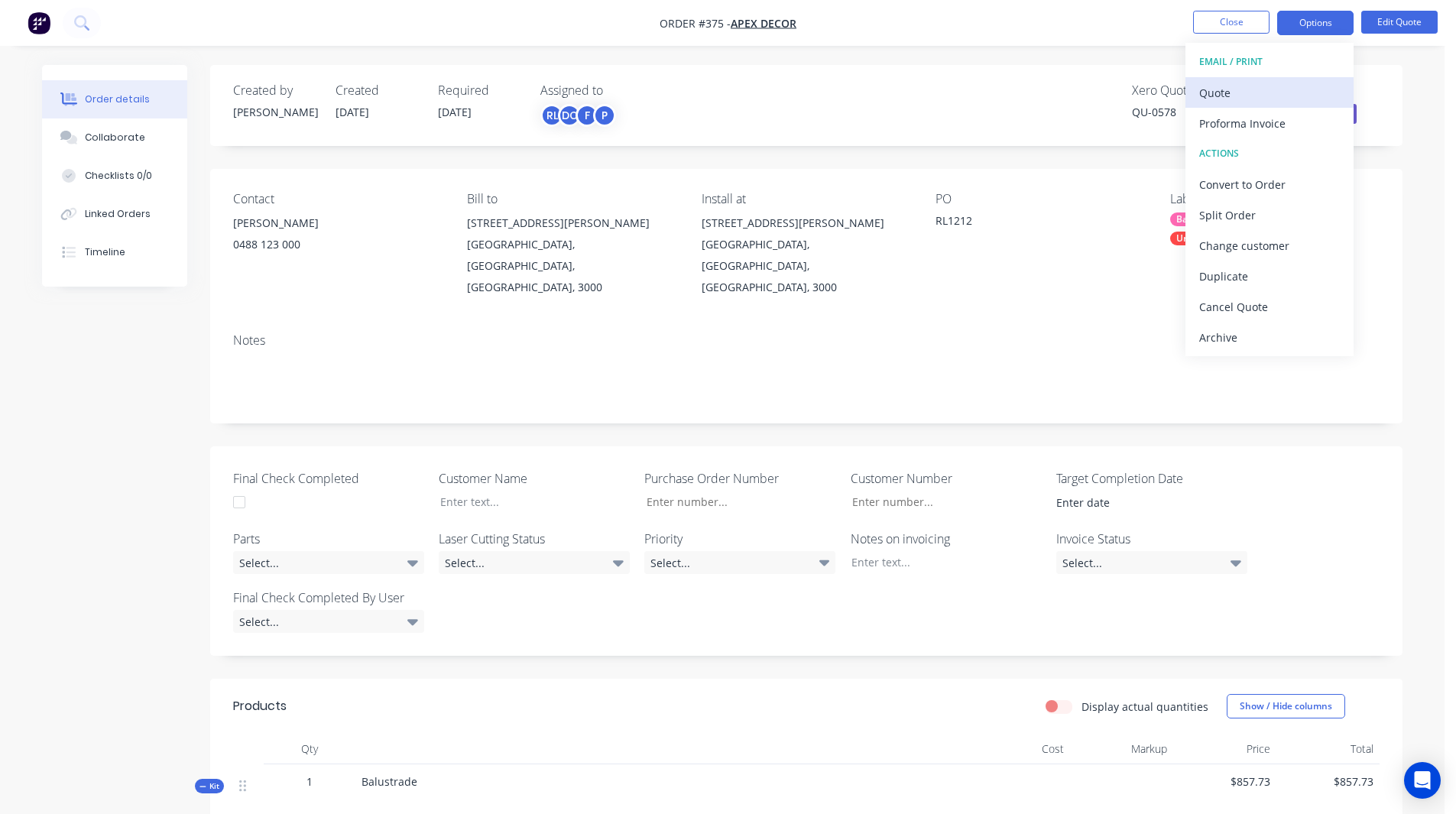
click at [1215, 95] on div "Quote" at bounding box center [1270, 92] width 141 height 22
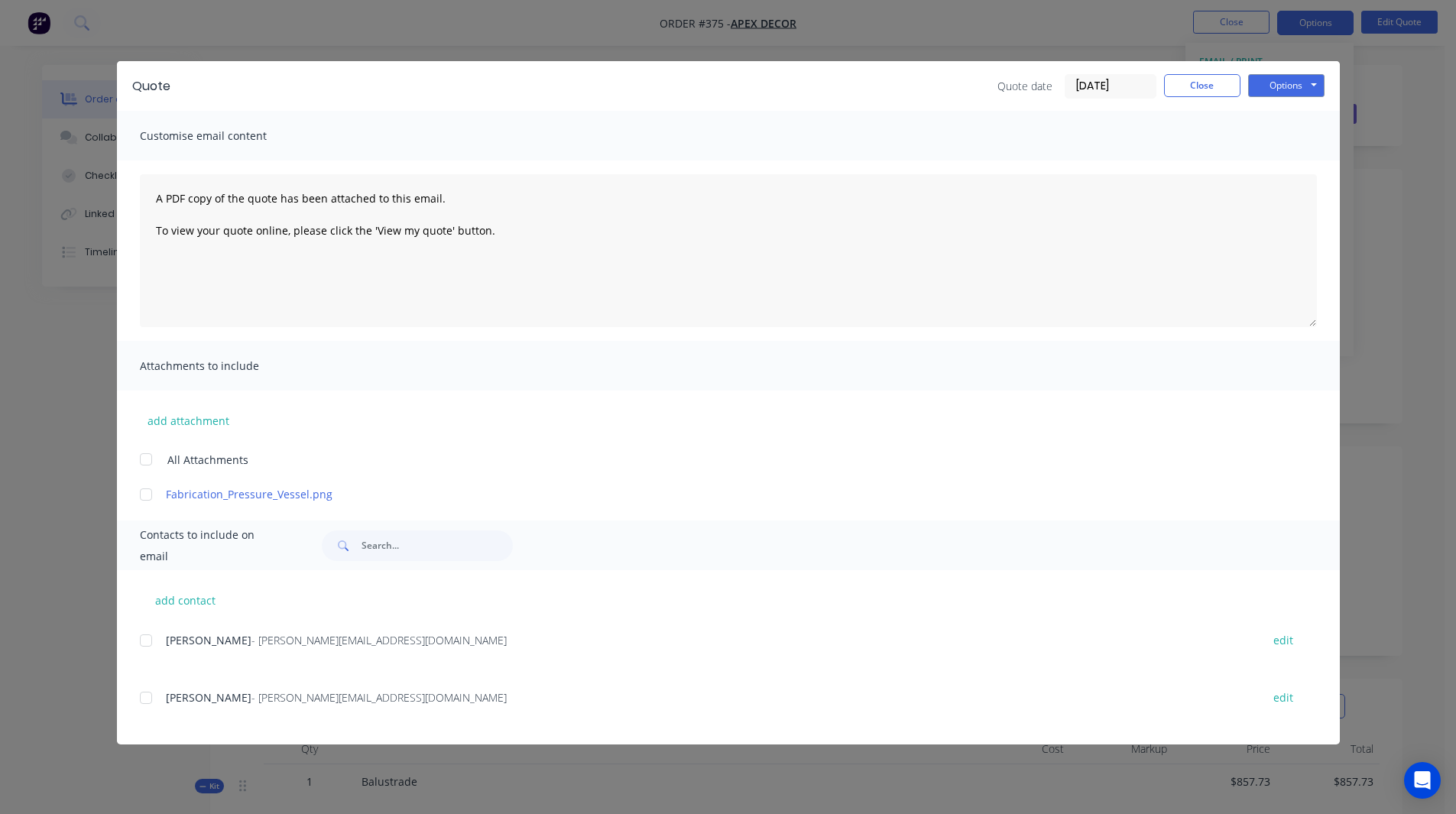
click at [149, 639] on div at bounding box center [146, 640] width 30 height 30
click at [1294, 77] on button "Options" at bounding box center [1286, 86] width 76 height 23
click at [1185, 86] on button "Close" at bounding box center [1202, 86] width 76 height 23
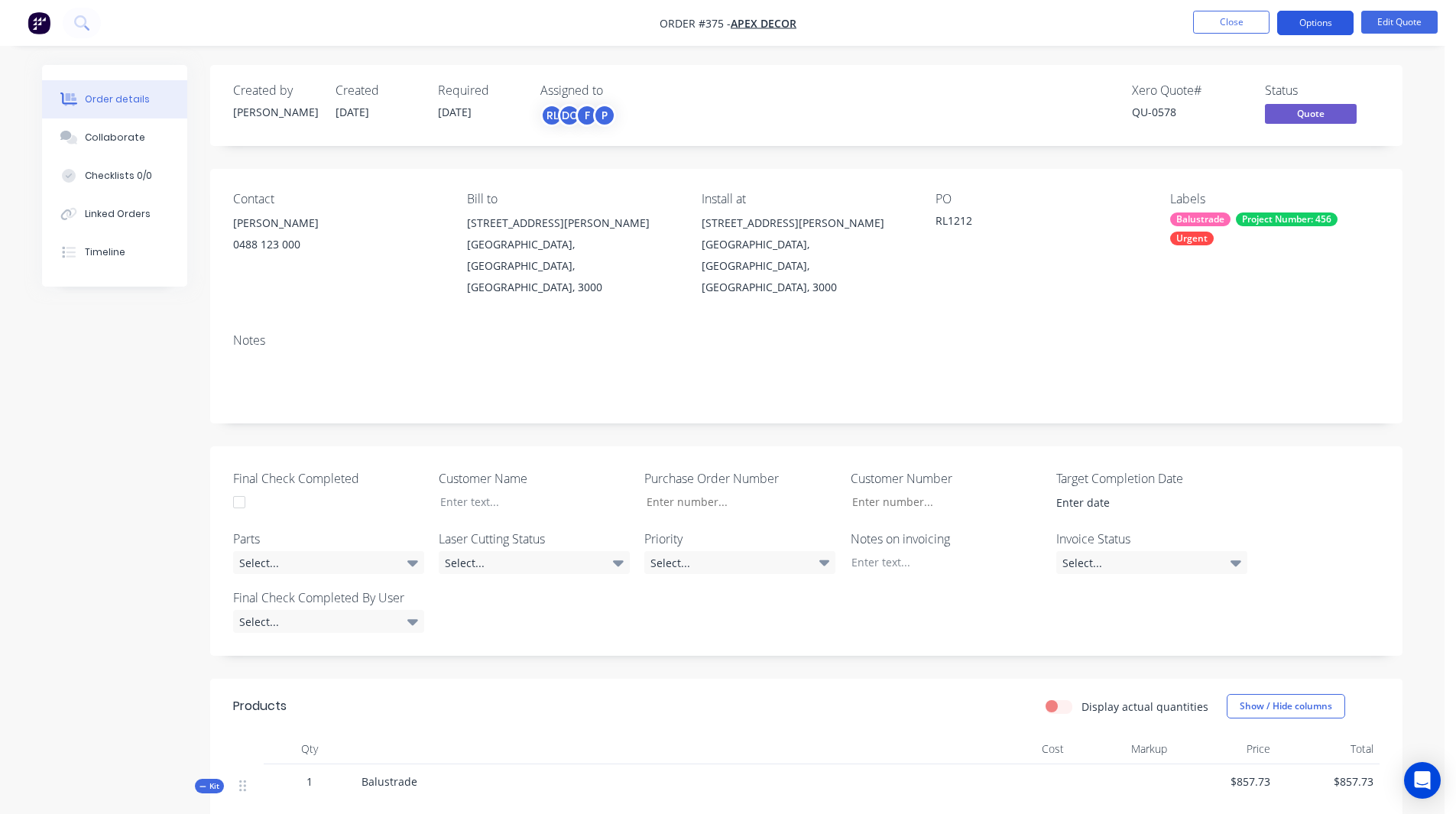
click at [1303, 15] on button "Options" at bounding box center [1315, 23] width 76 height 25
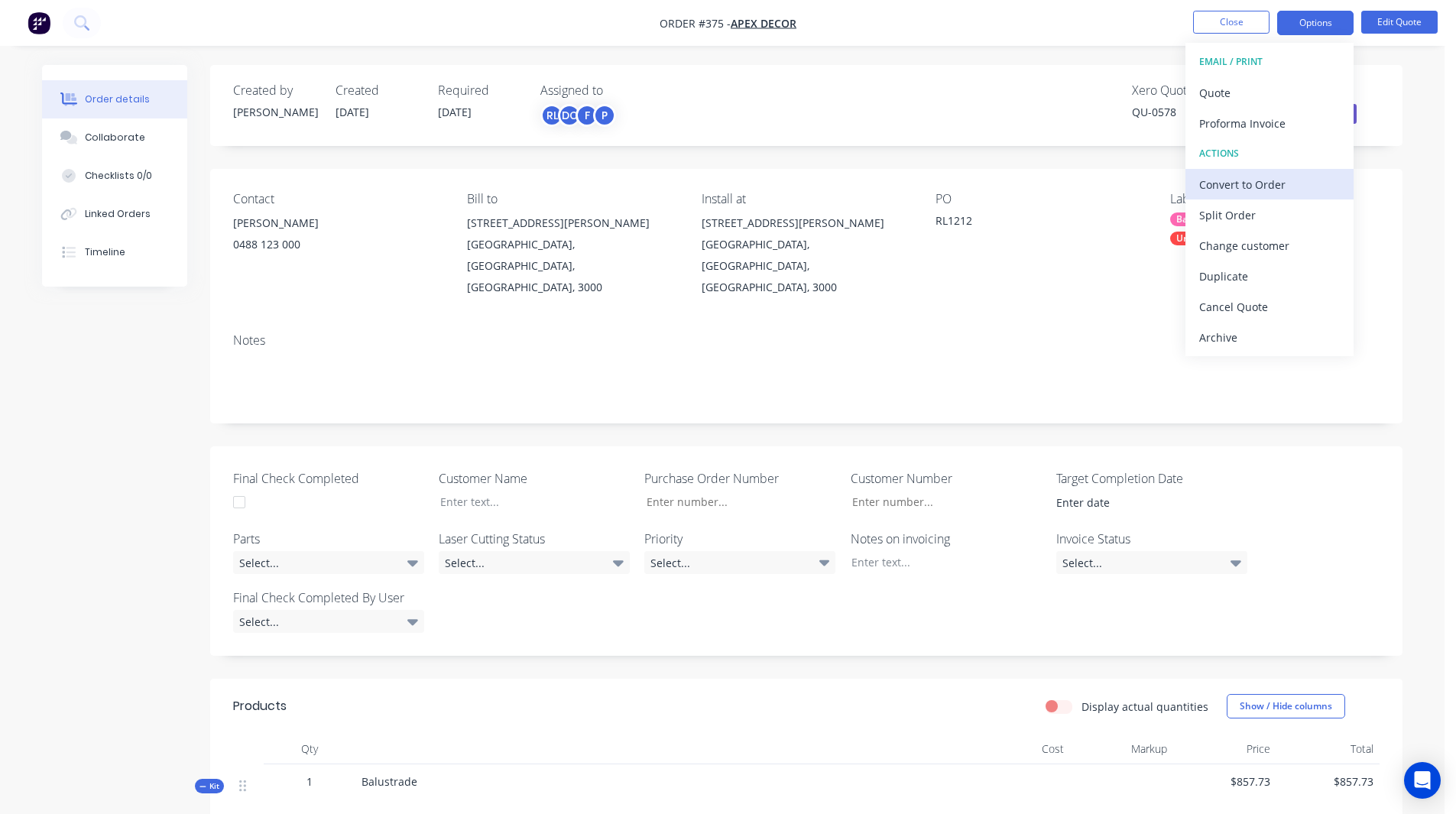
click at [1234, 181] on div "Convert to Order" at bounding box center [1270, 184] width 141 height 22
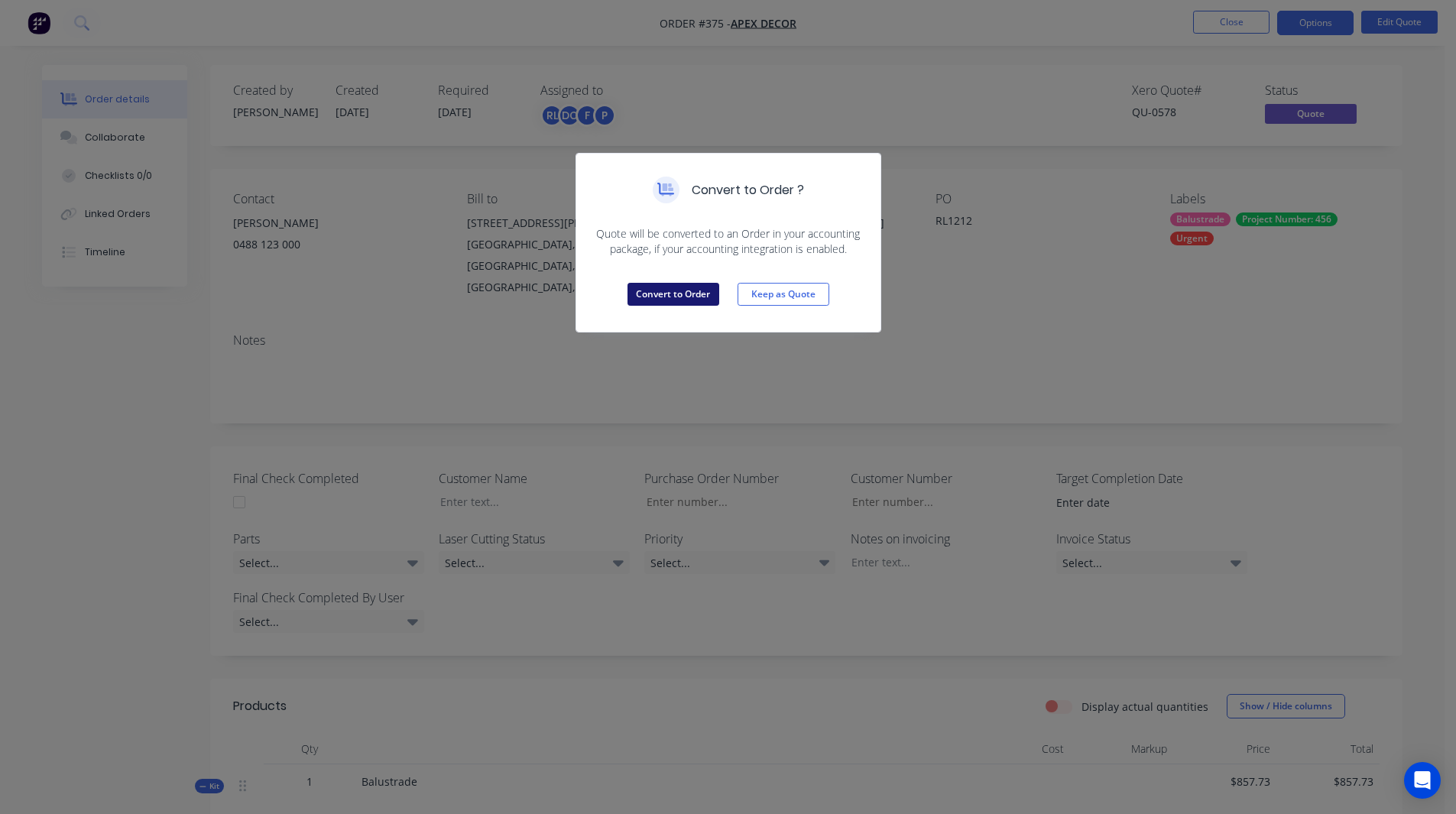
click at [669, 294] on button "Convert to Order" at bounding box center [674, 294] width 92 height 23
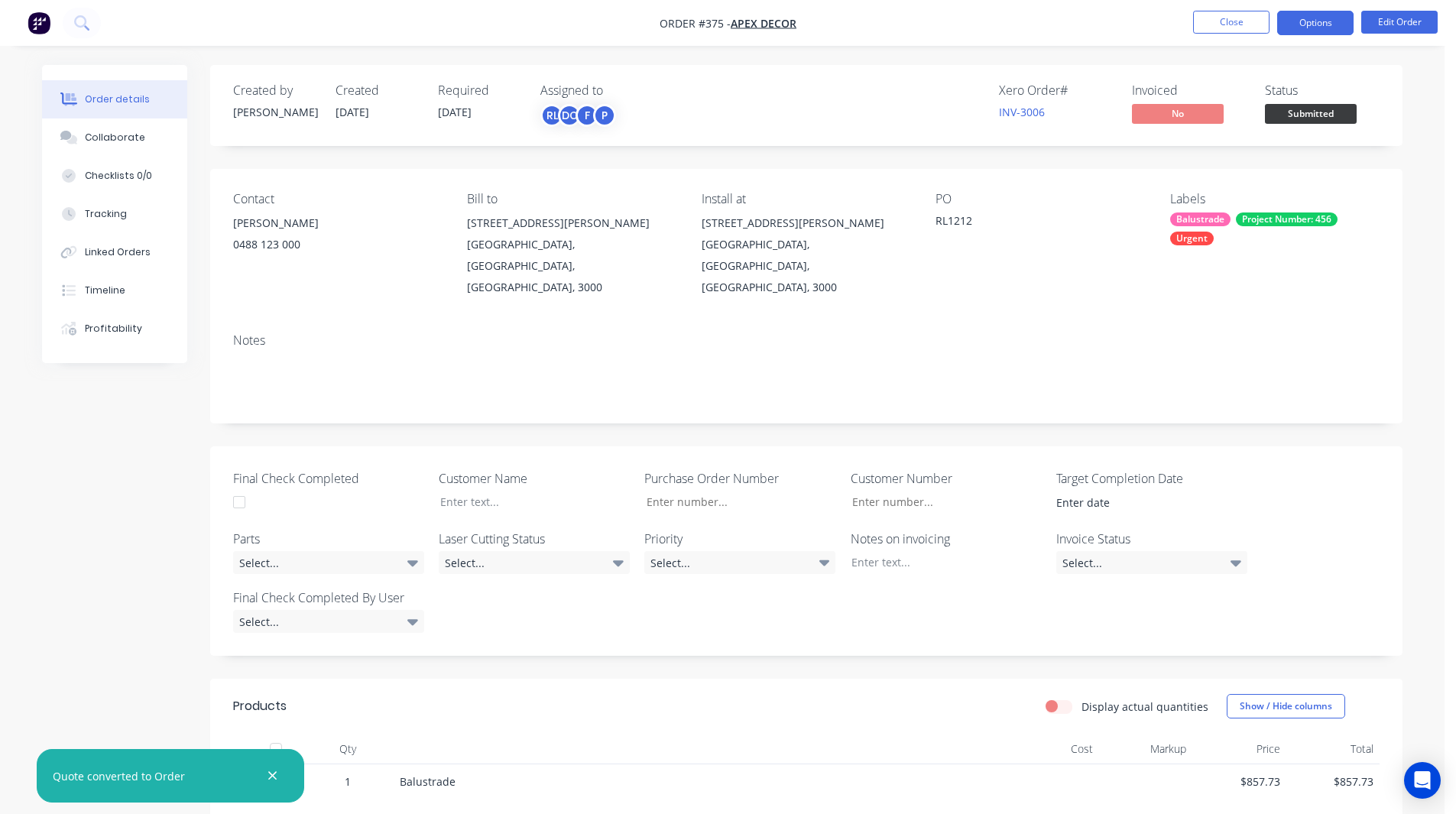
click at [1319, 11] on button "Options" at bounding box center [1315, 23] width 76 height 25
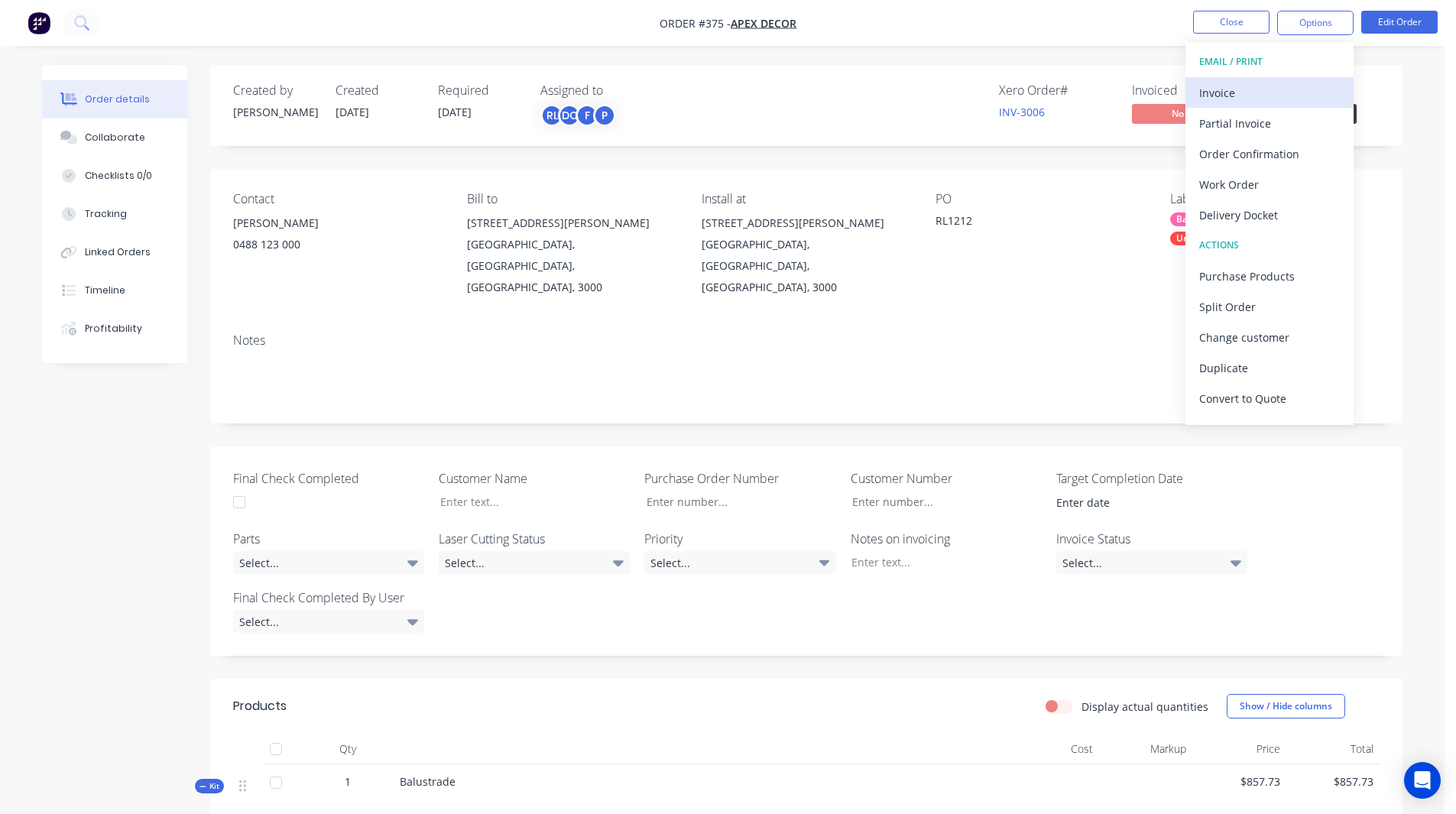
click at [1239, 88] on div "Invoice" at bounding box center [1270, 92] width 141 height 22
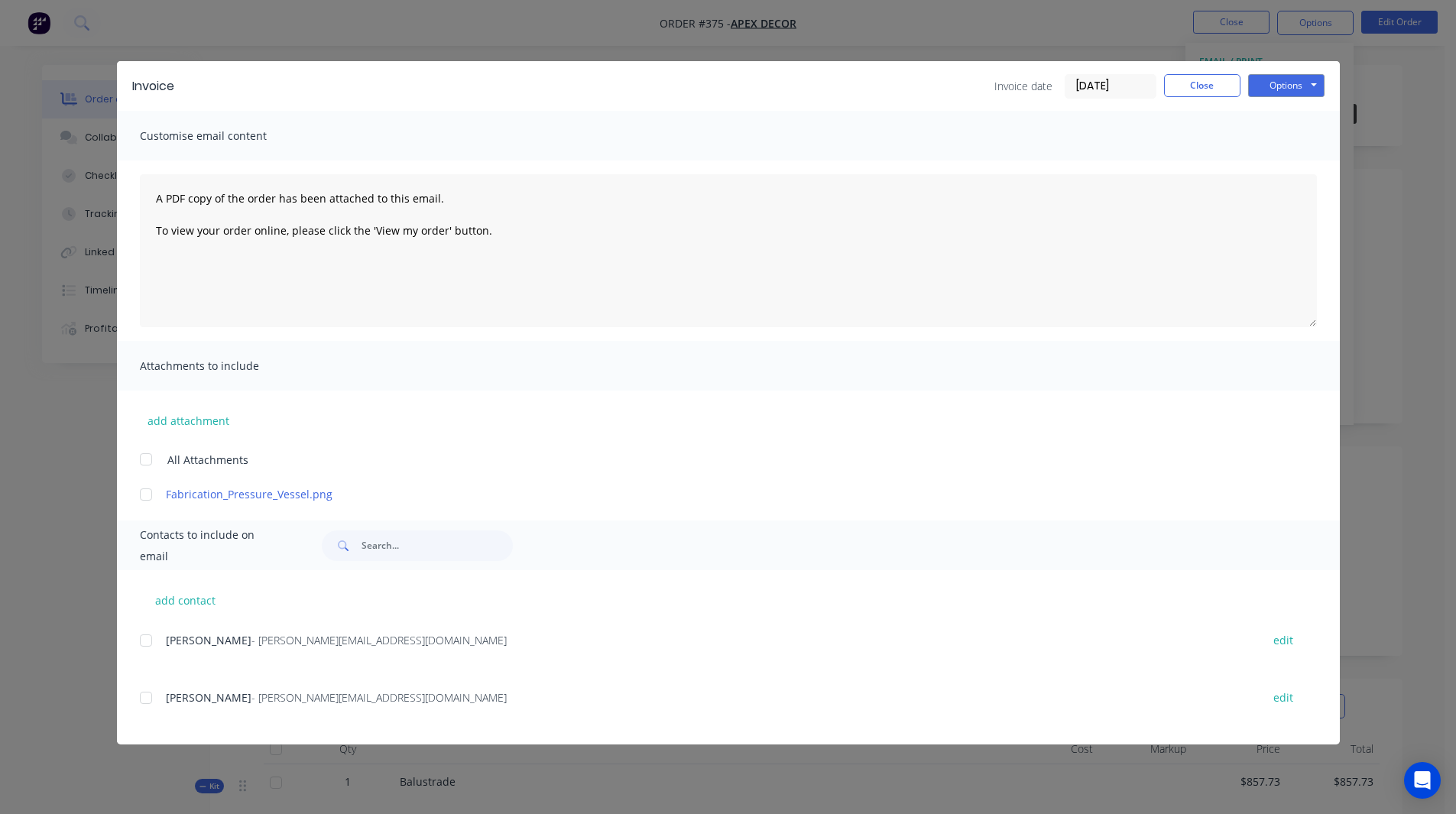
click at [148, 639] on div at bounding box center [146, 640] width 30 height 30
click at [1279, 86] on button "Options" at bounding box center [1286, 86] width 76 height 23
click at [1196, 83] on button "Close" at bounding box center [1202, 86] width 76 height 23
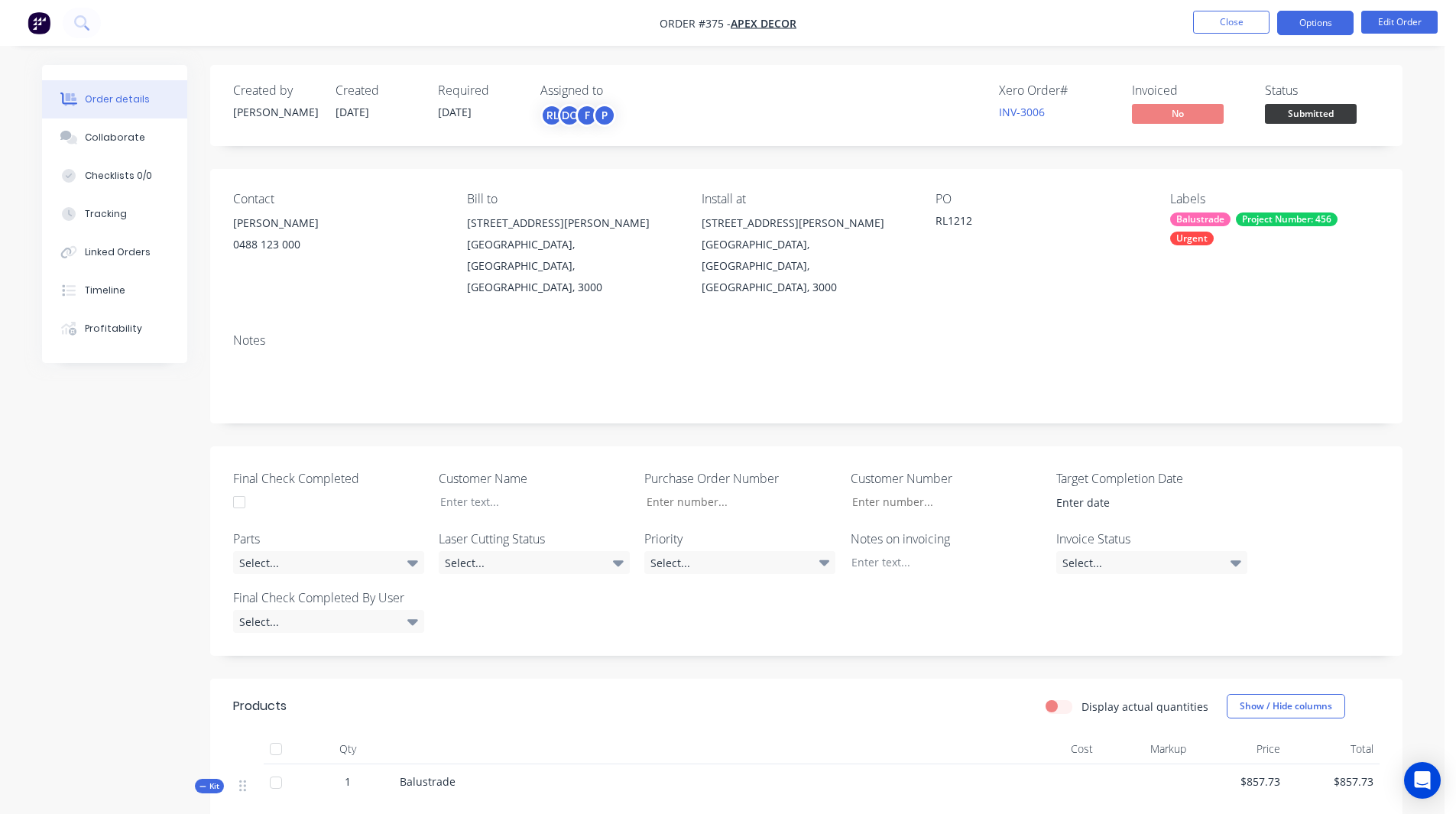
click at [1310, 18] on button "Options" at bounding box center [1315, 23] width 76 height 25
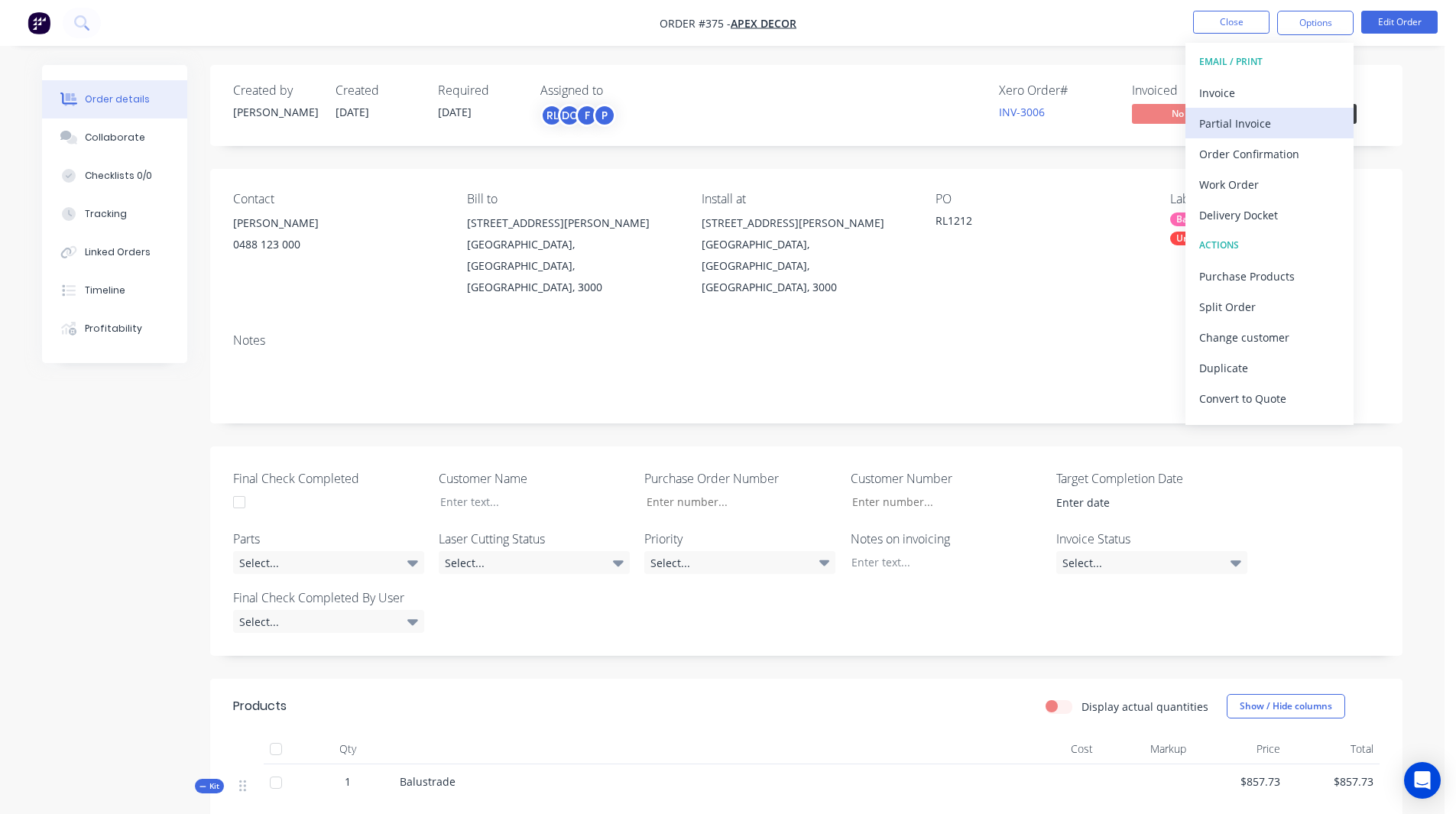
click at [1219, 125] on div "Partial Invoice" at bounding box center [1270, 123] width 141 height 22
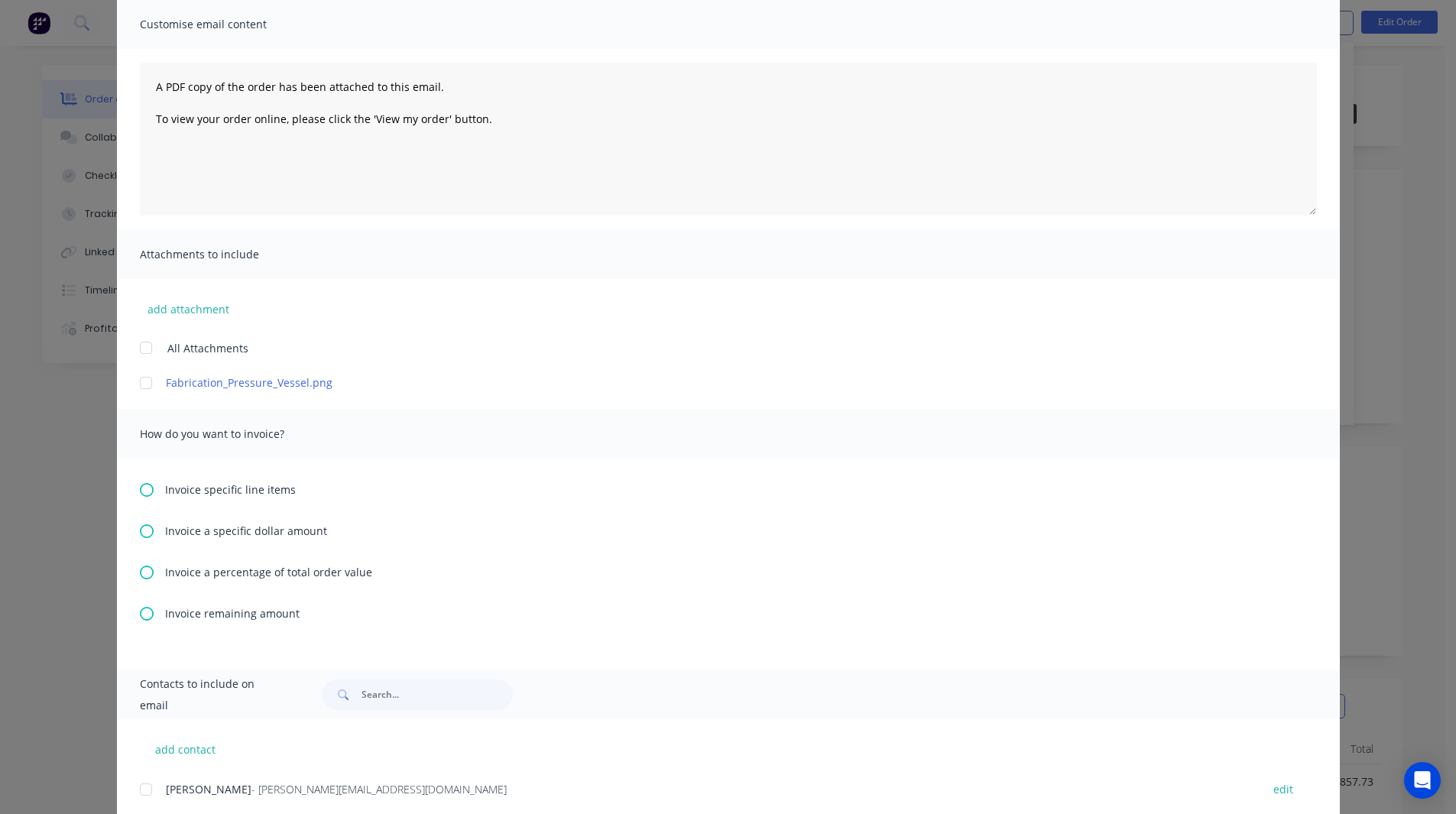
scroll to position [112, 0]
click at [142, 571] on icon at bounding box center [146, 571] width 14 height 14
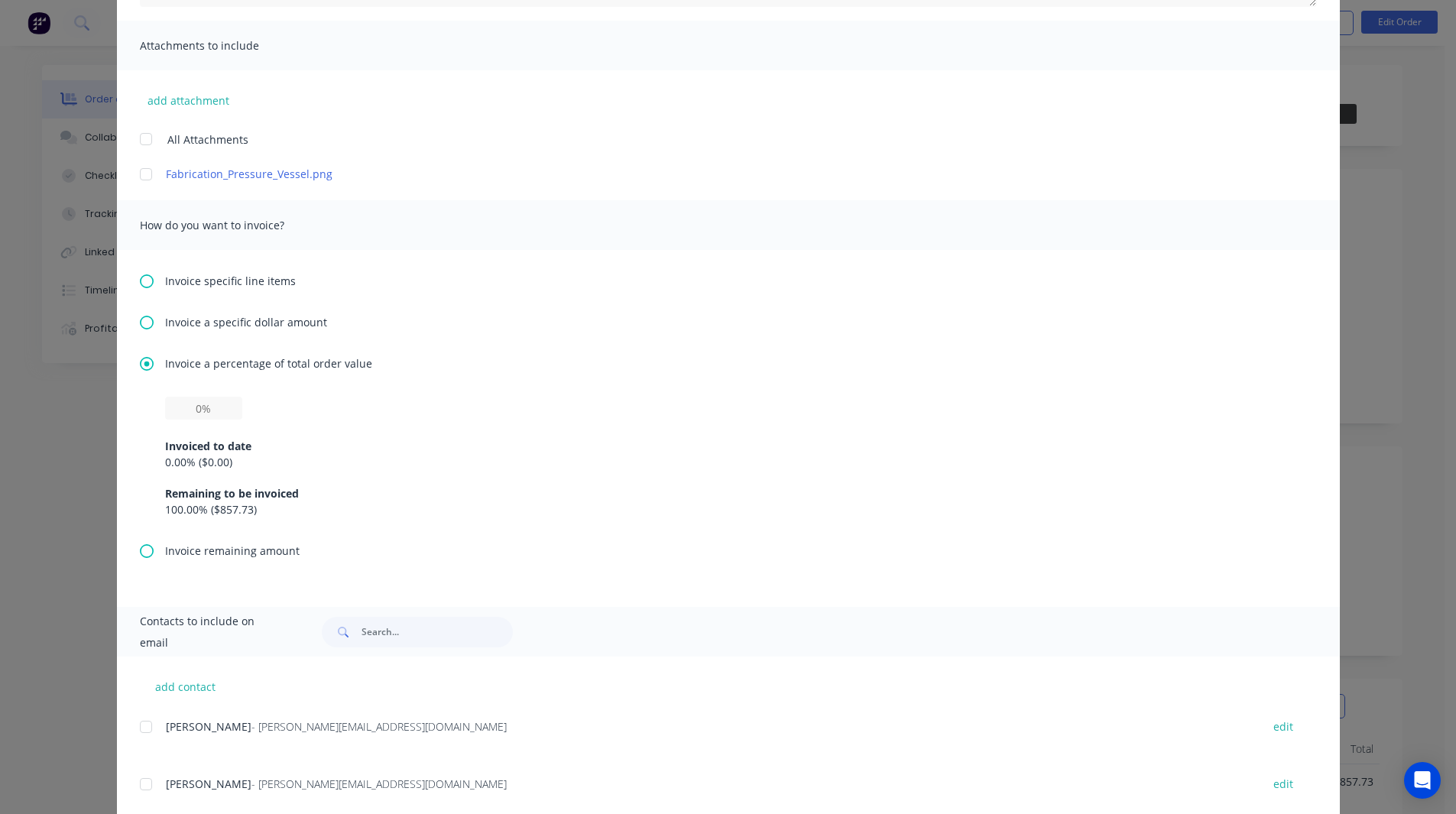
scroll to position [336, 0]
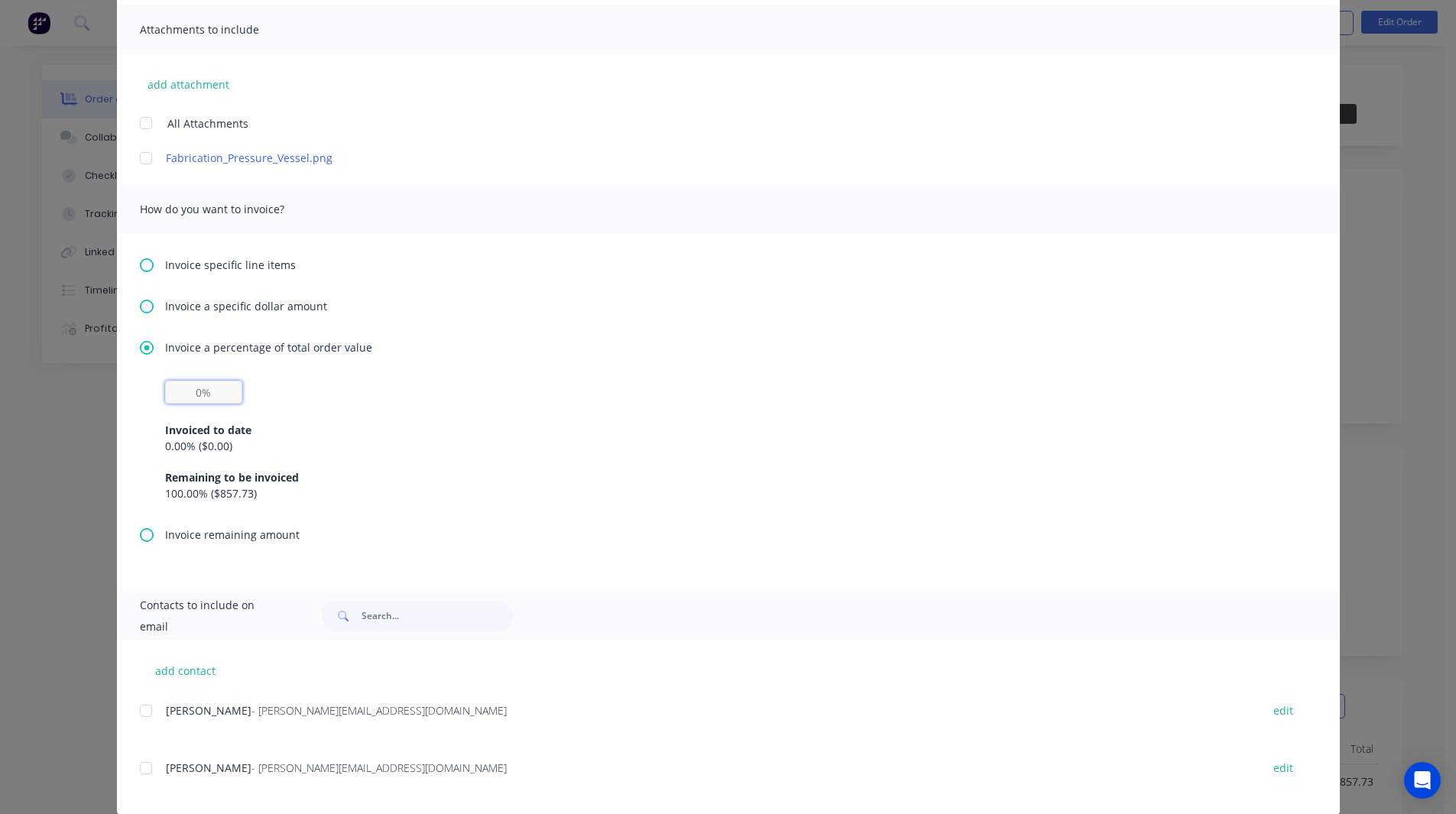
click at [192, 396] on input "text" at bounding box center [204, 392] width 77 height 23
click at [312, 373] on div "Invoice a percentage of total order value 50% Invoiced to date 0.00 % ( $0.00 )…" at bounding box center [728, 432] width 1177 height 187
click at [141, 703] on div at bounding box center [146, 710] width 30 height 30
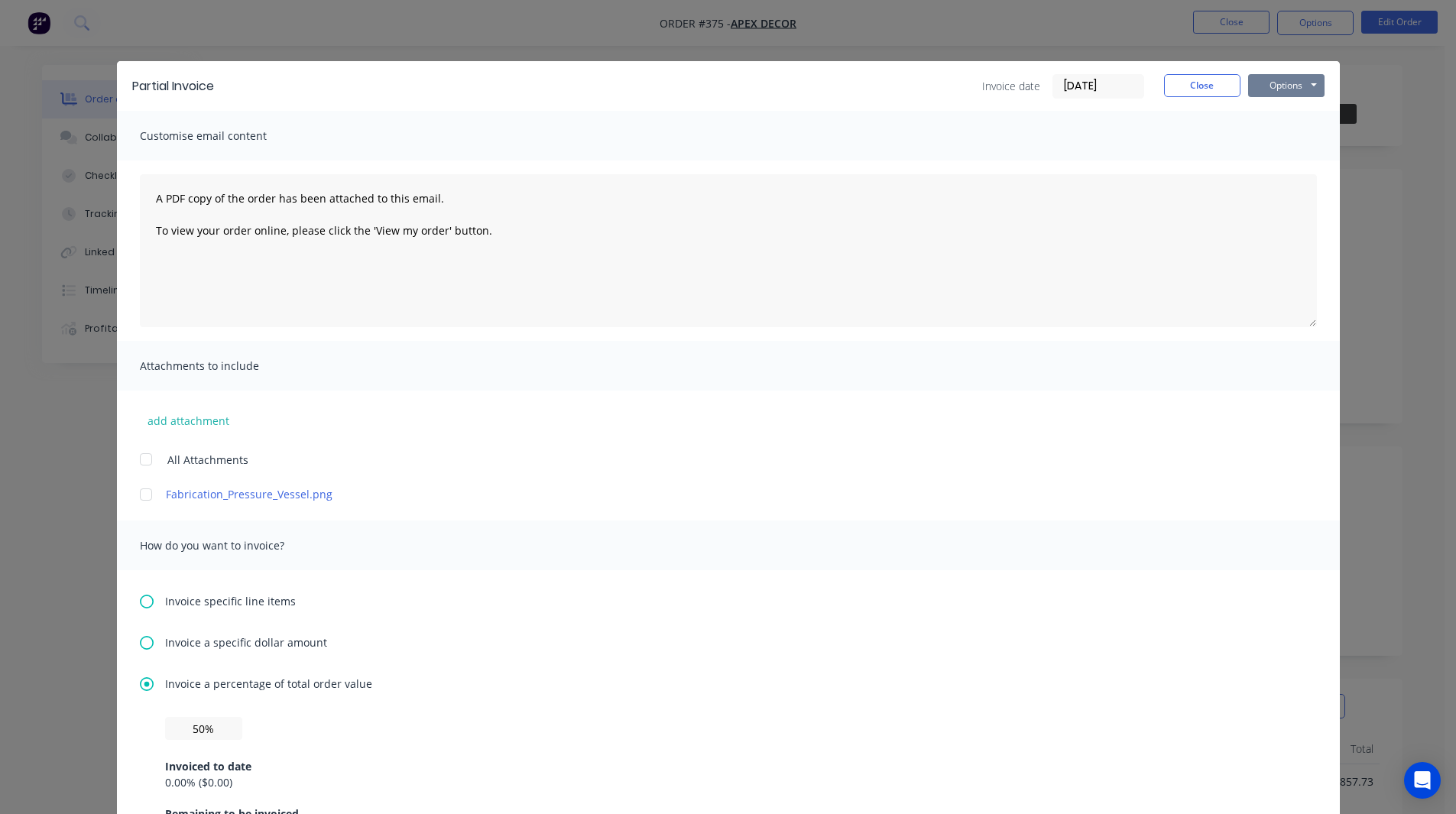
click at [1283, 81] on button "Options" at bounding box center [1286, 86] width 76 height 23
click at [396, 451] on div "All Attachments" at bounding box center [740, 459] width 1200 height 18
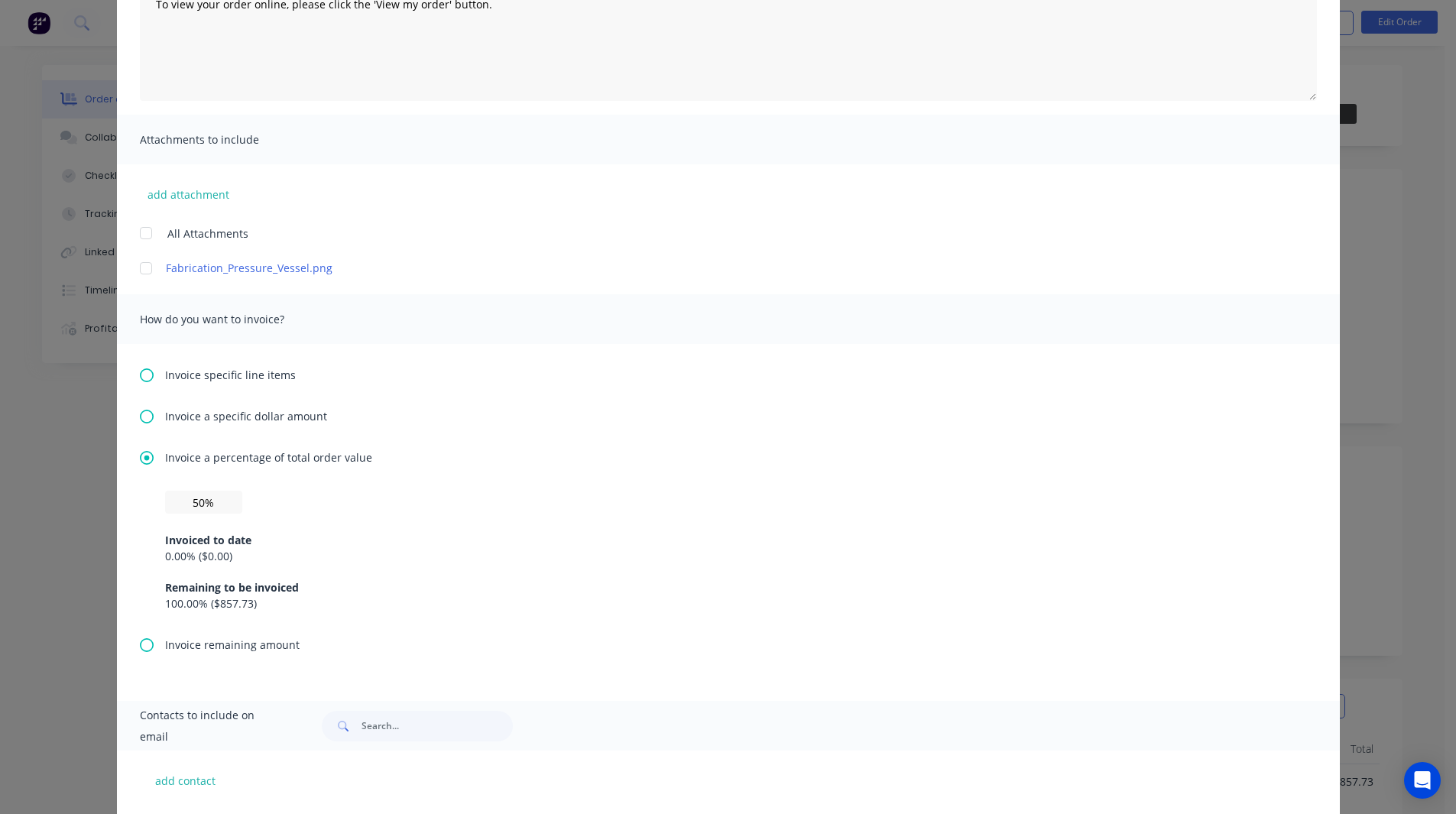
scroll to position [236, 0]
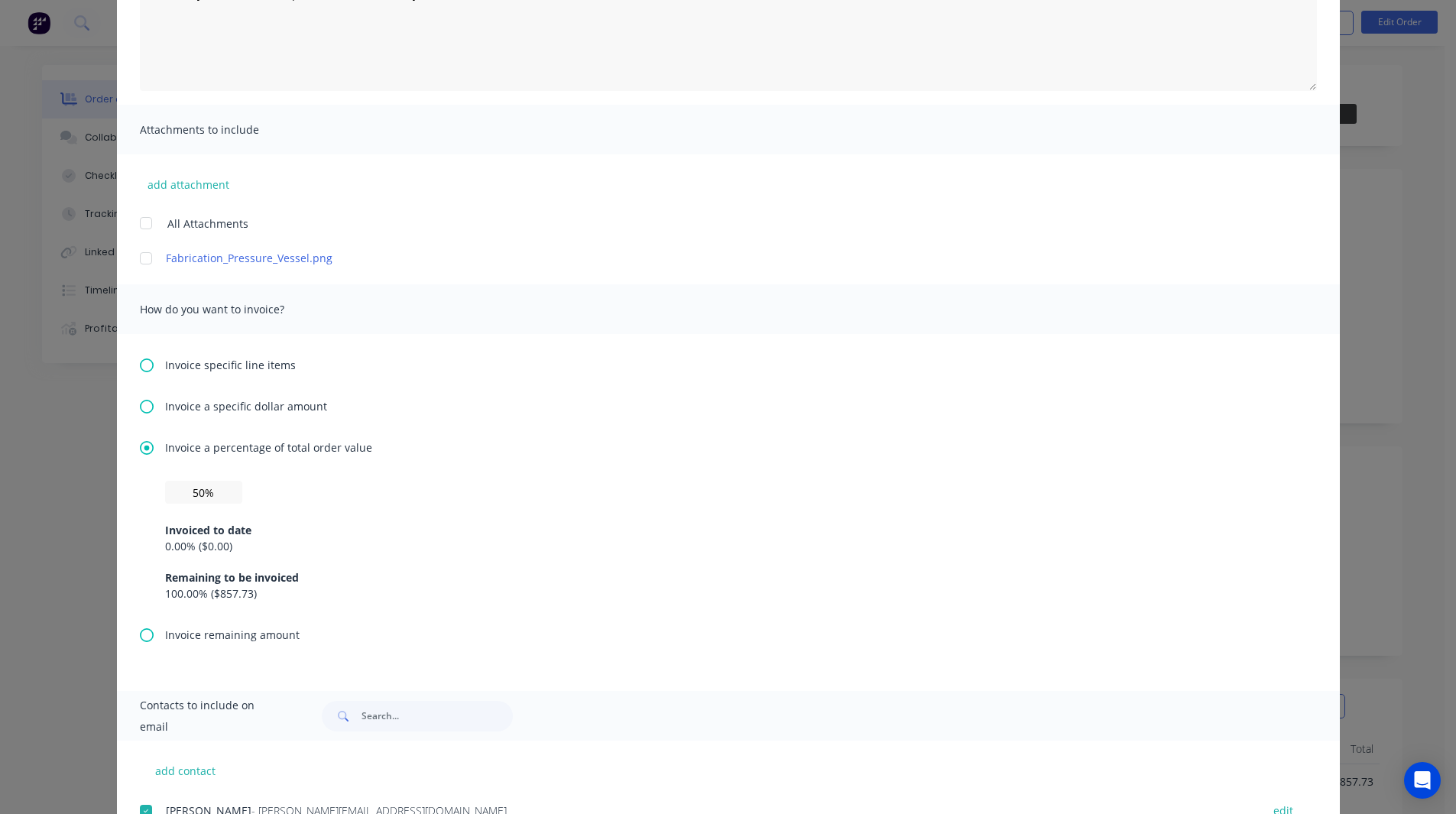
click at [141, 362] on icon at bounding box center [146, 365] width 14 height 14
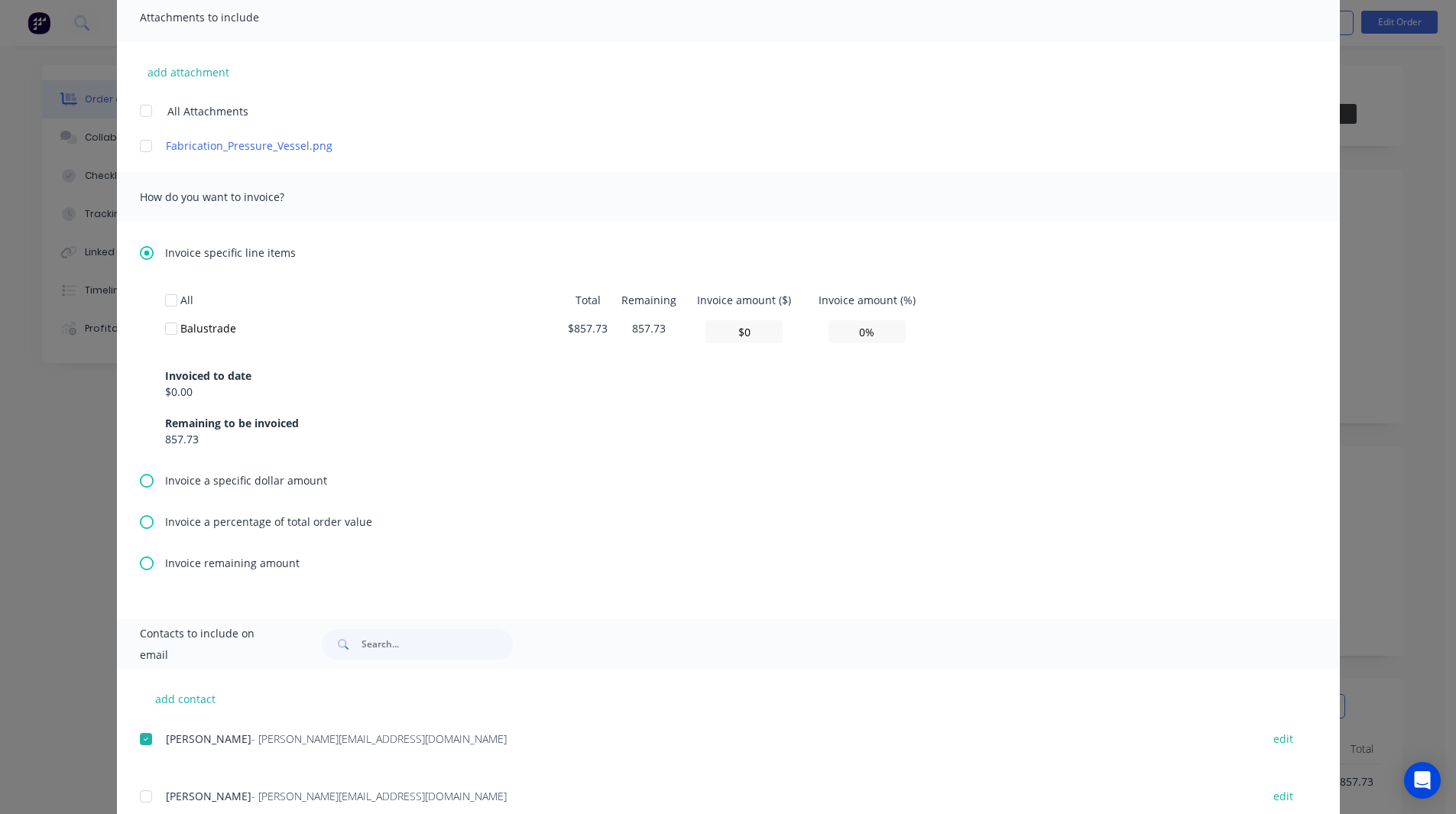
scroll to position [349, 0]
click at [146, 481] on icon at bounding box center [146, 480] width 14 height 14
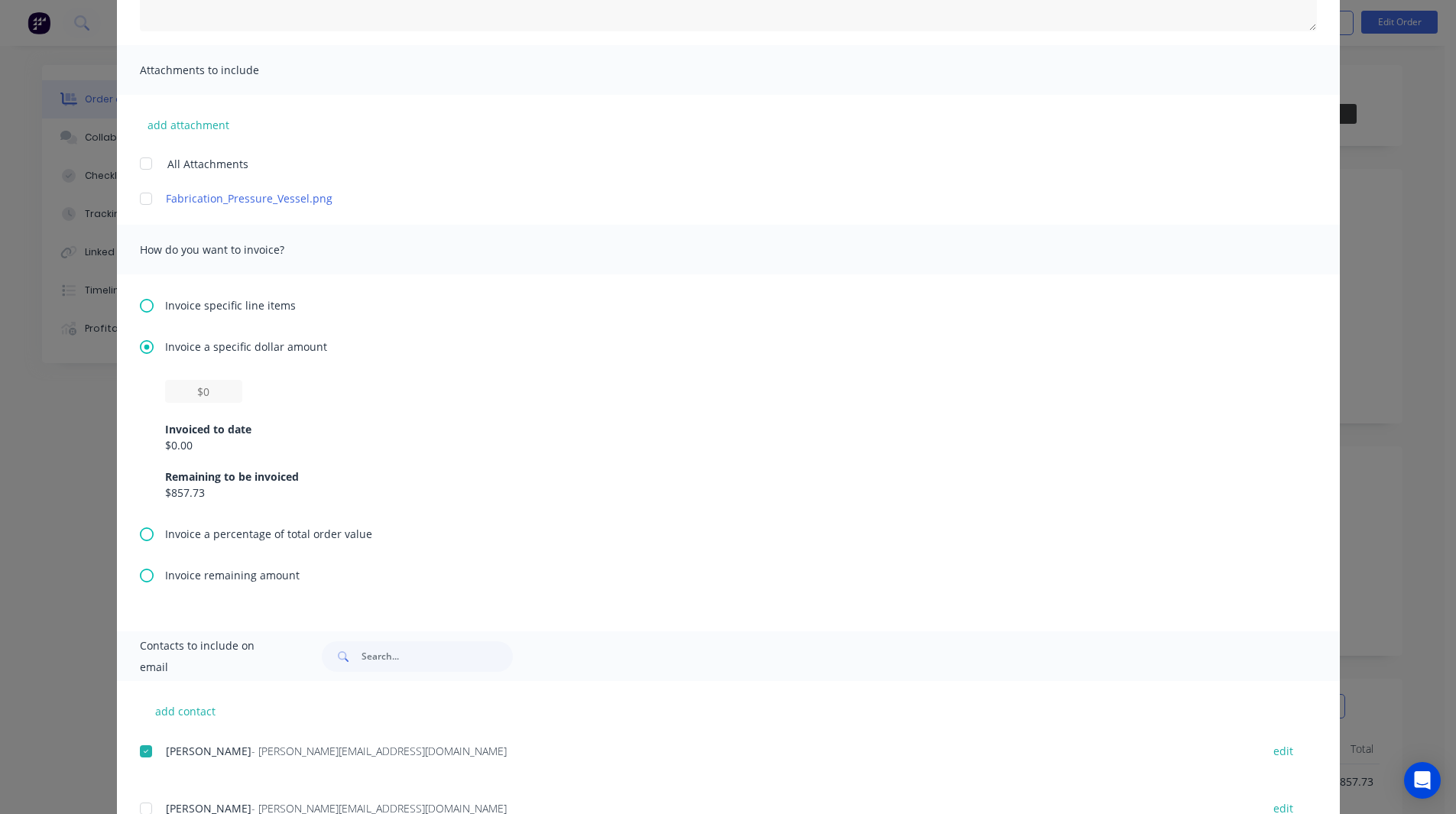
scroll to position [358, 0]
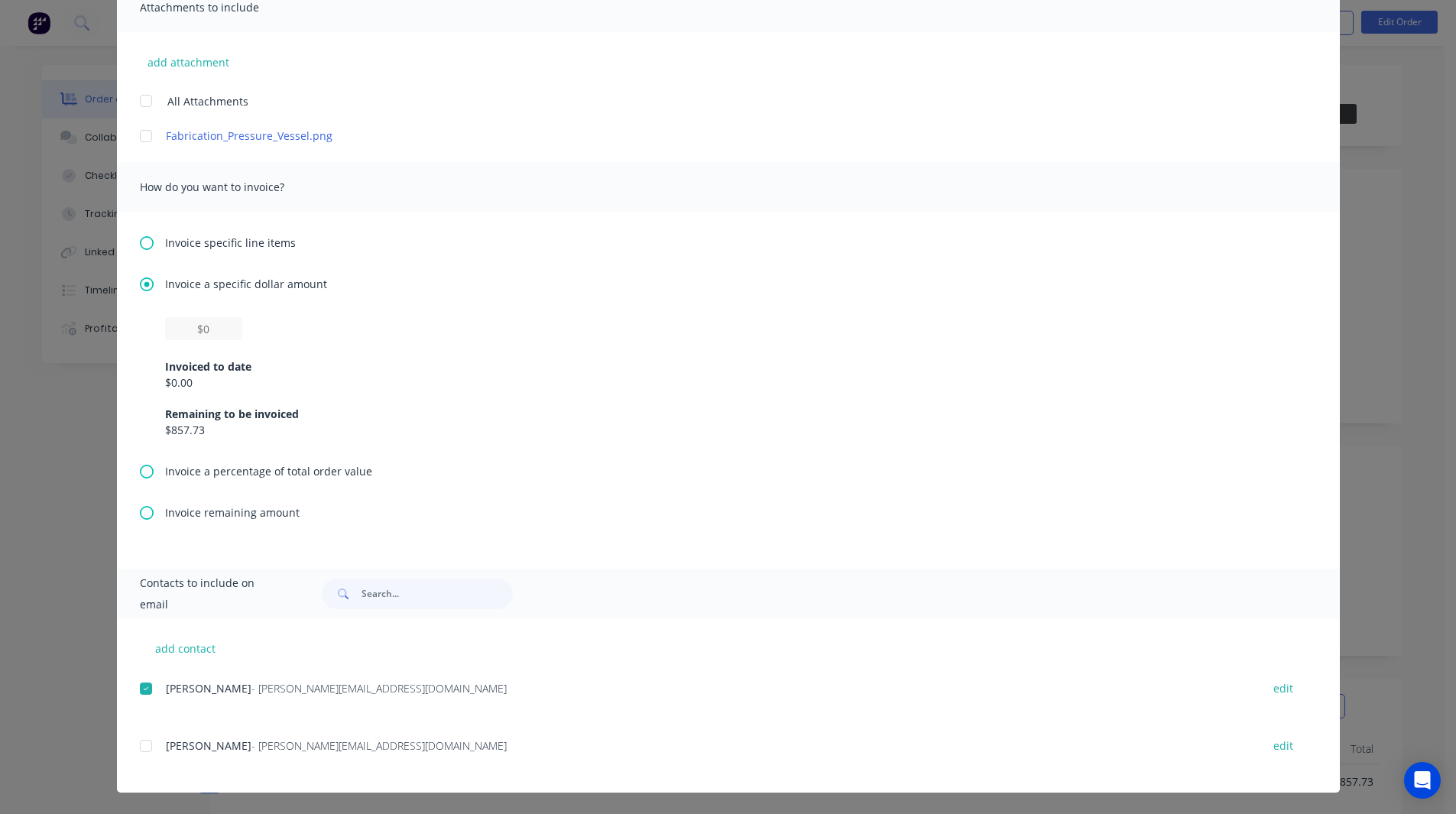
click at [141, 512] on icon at bounding box center [146, 512] width 14 height 14
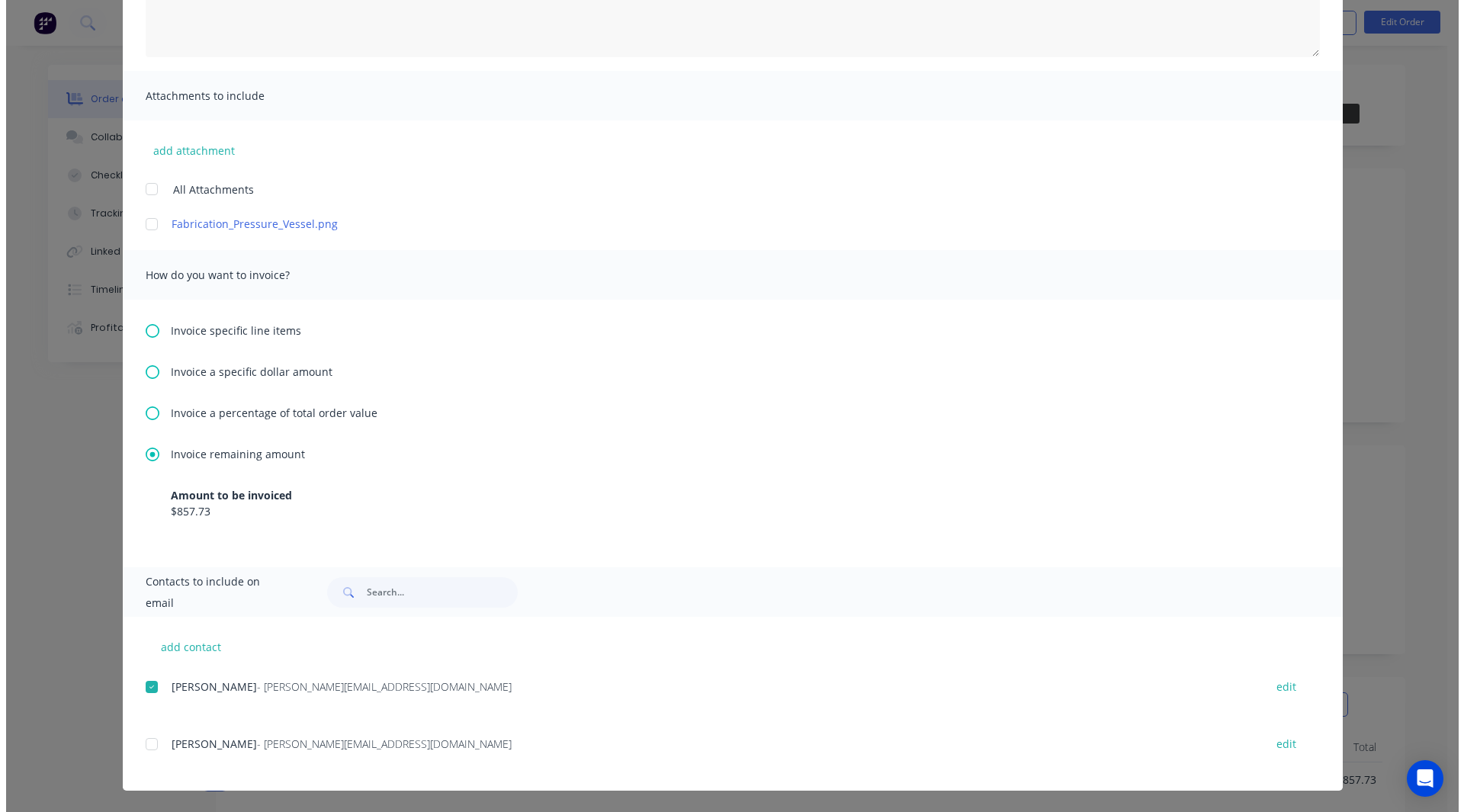
scroll to position [0, 0]
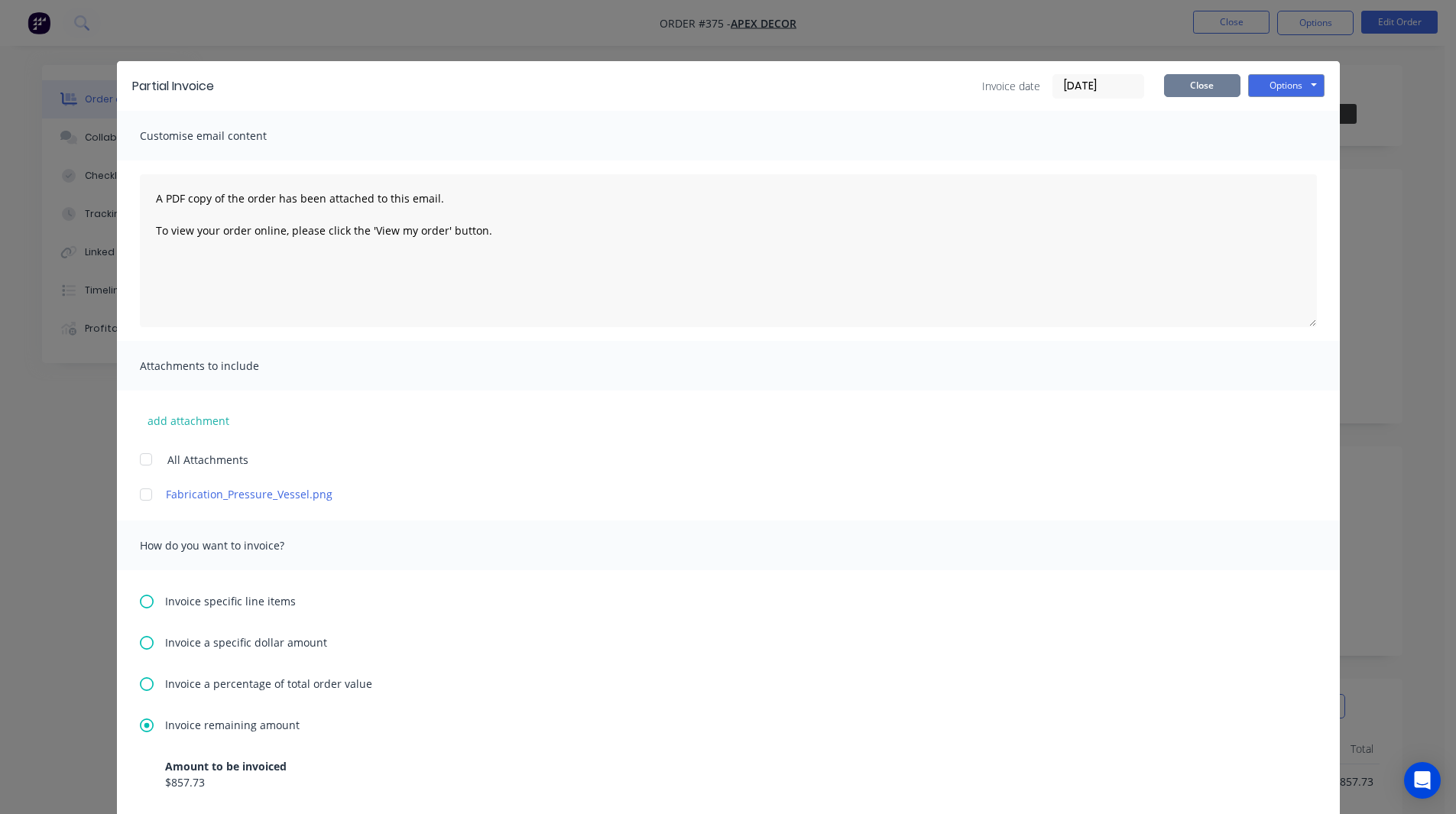
click at [1194, 84] on button "Close" at bounding box center [1202, 86] width 76 height 23
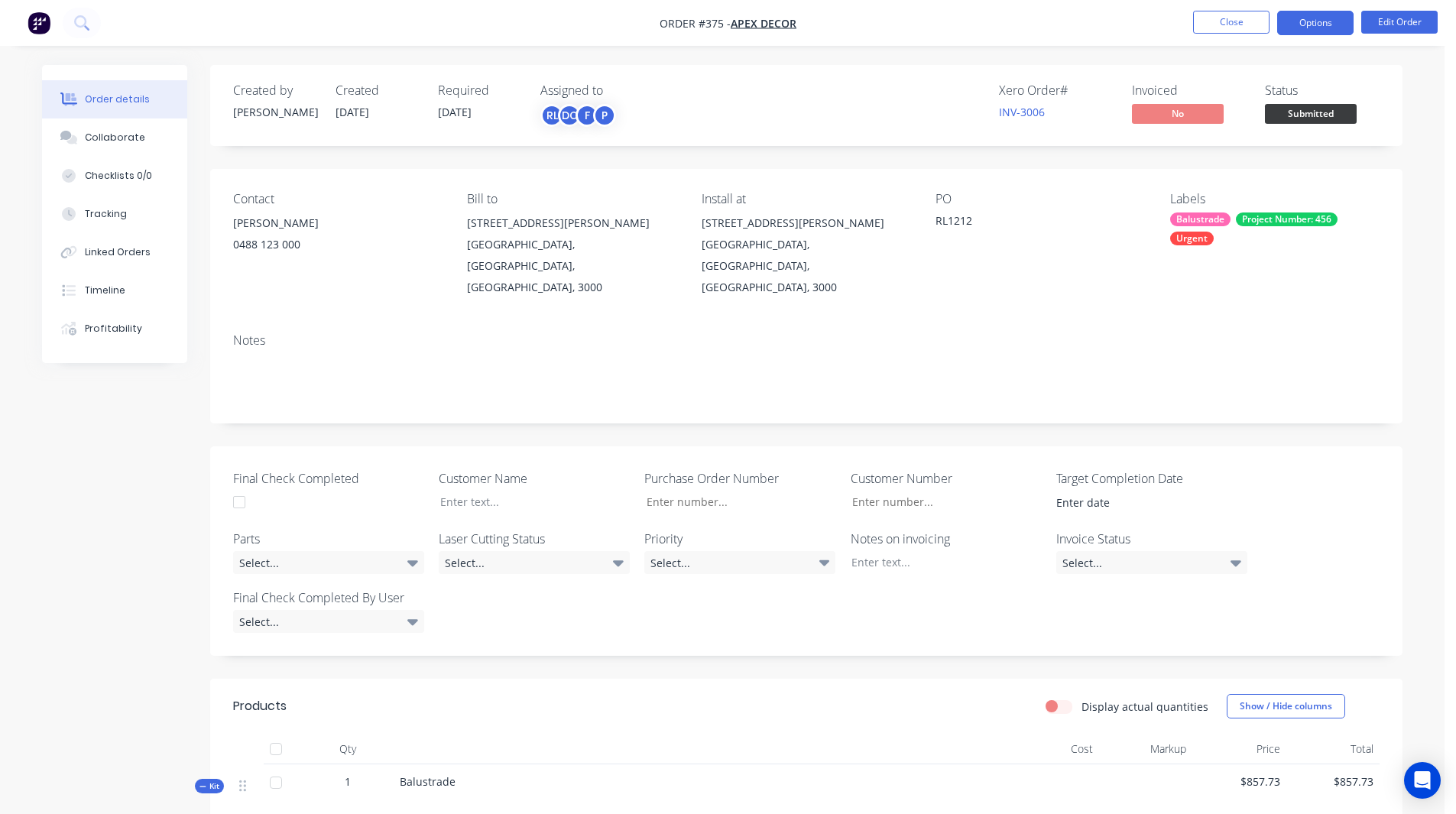
click at [1319, 20] on button "Options" at bounding box center [1315, 23] width 76 height 25
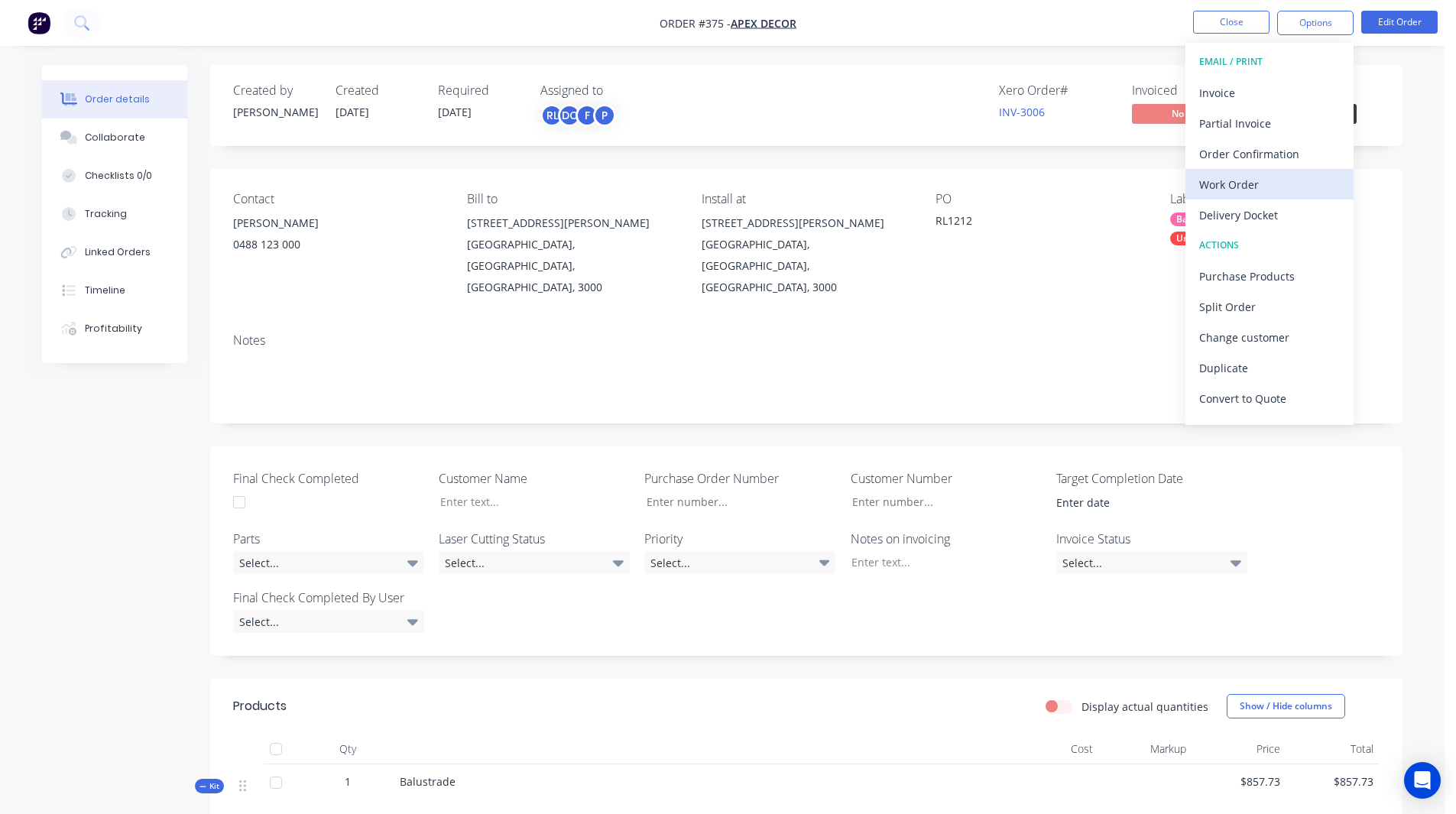
click at [1226, 184] on div "Work Order" at bounding box center [1270, 184] width 141 height 22
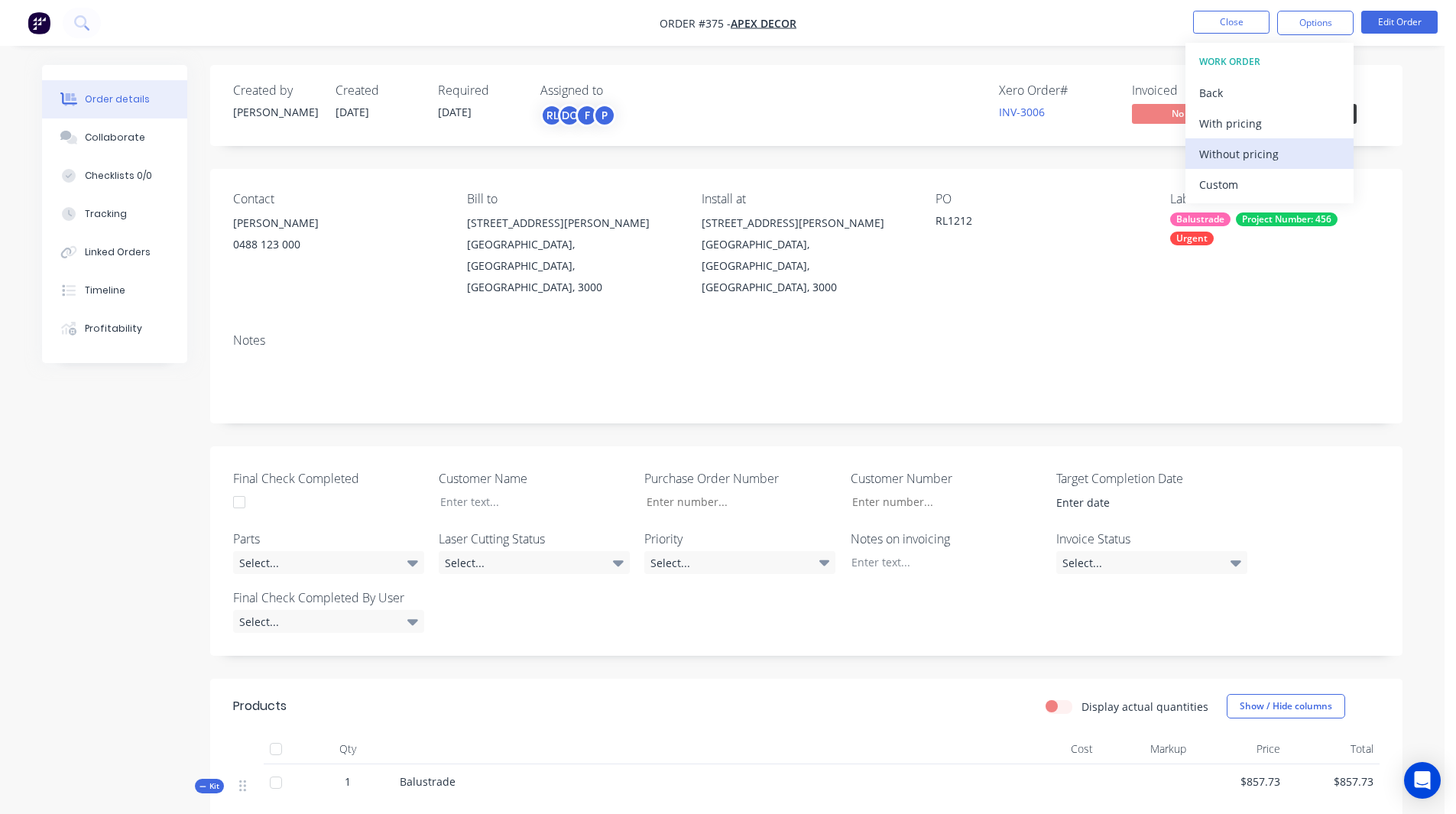
click at [1259, 152] on div "Without pricing" at bounding box center [1270, 154] width 141 height 22
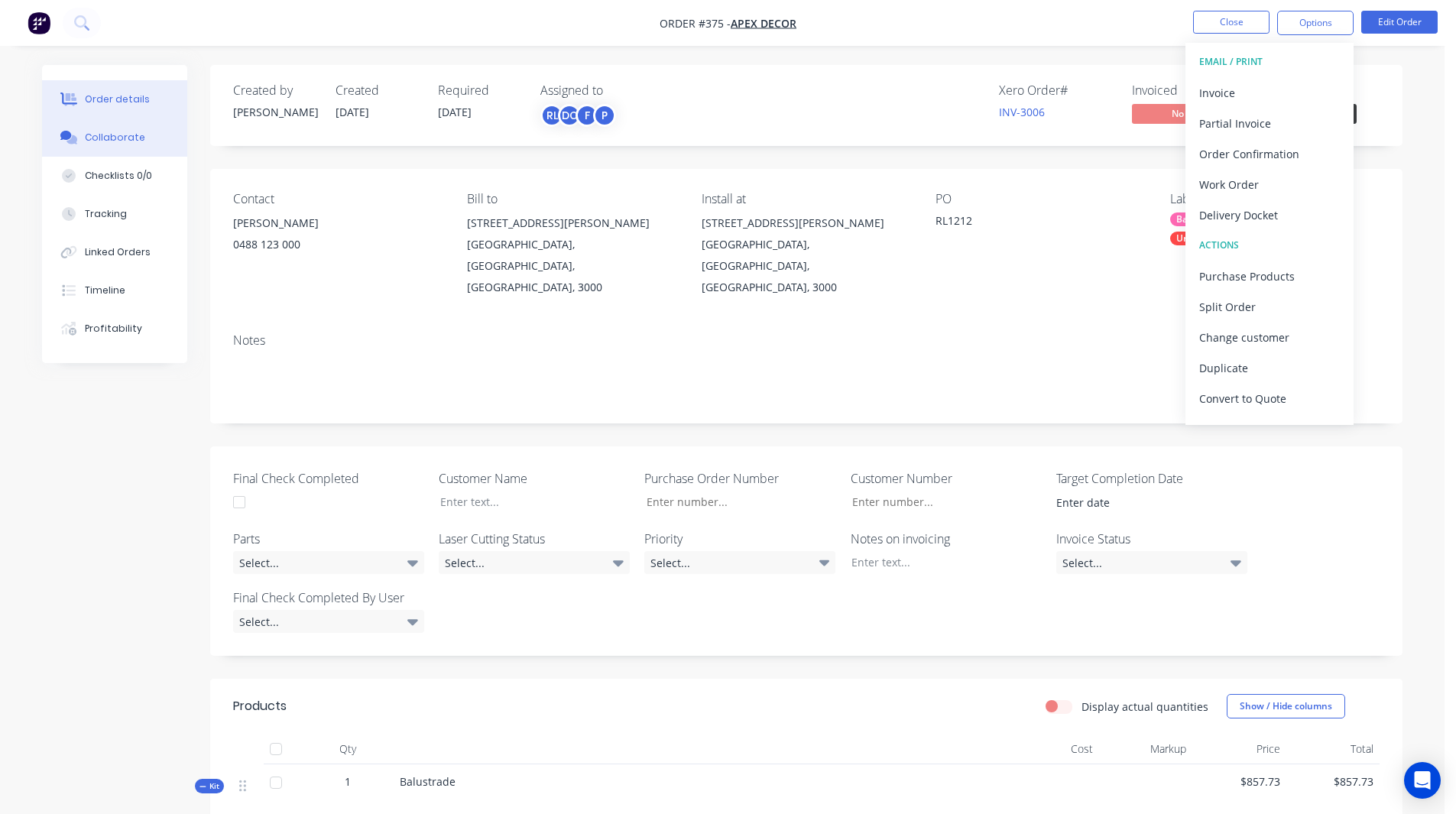
click at [119, 136] on div "Collaborate" at bounding box center [115, 137] width 60 height 14
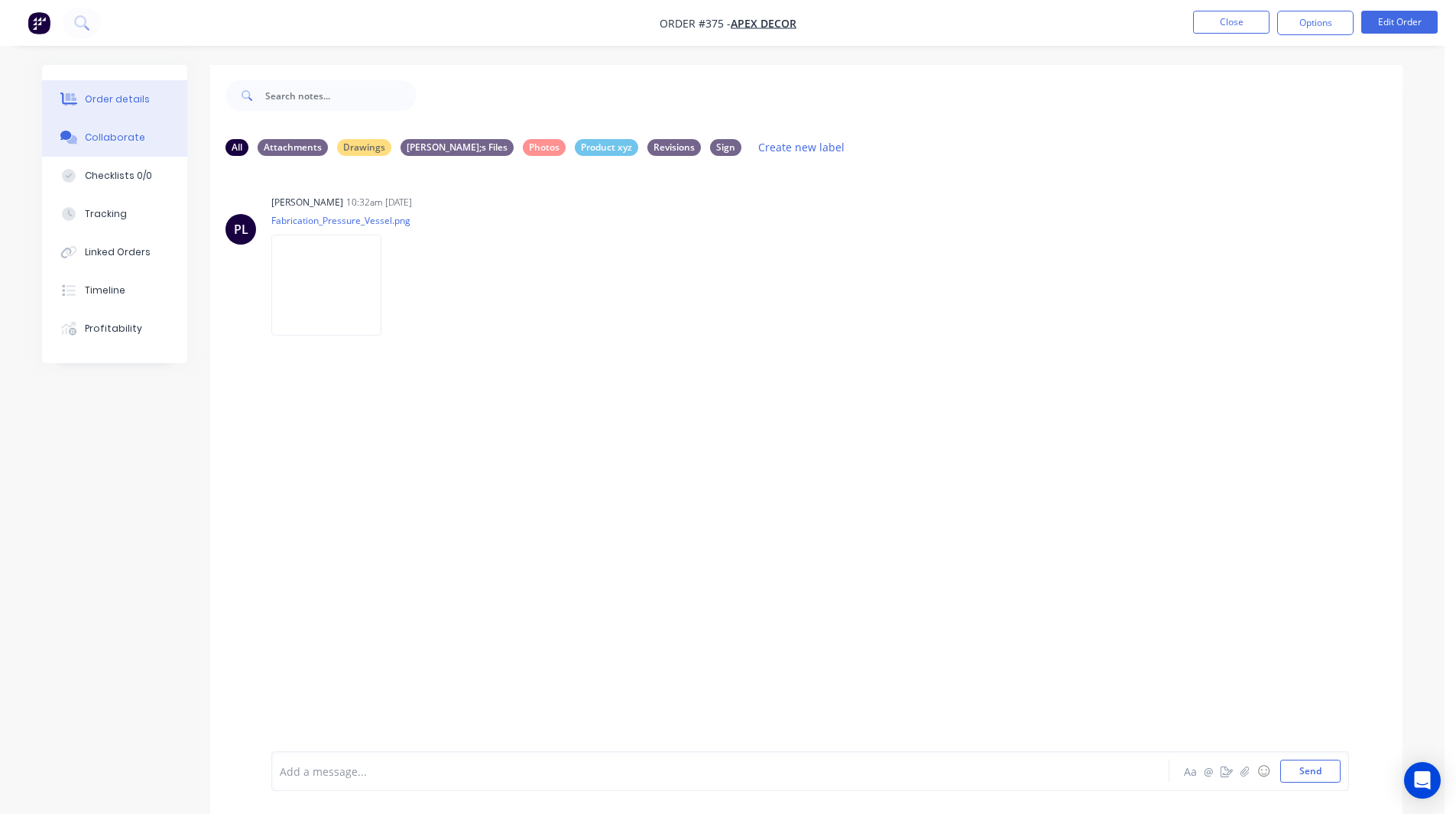
click at [136, 101] on div "Order details" at bounding box center [117, 99] width 65 height 14
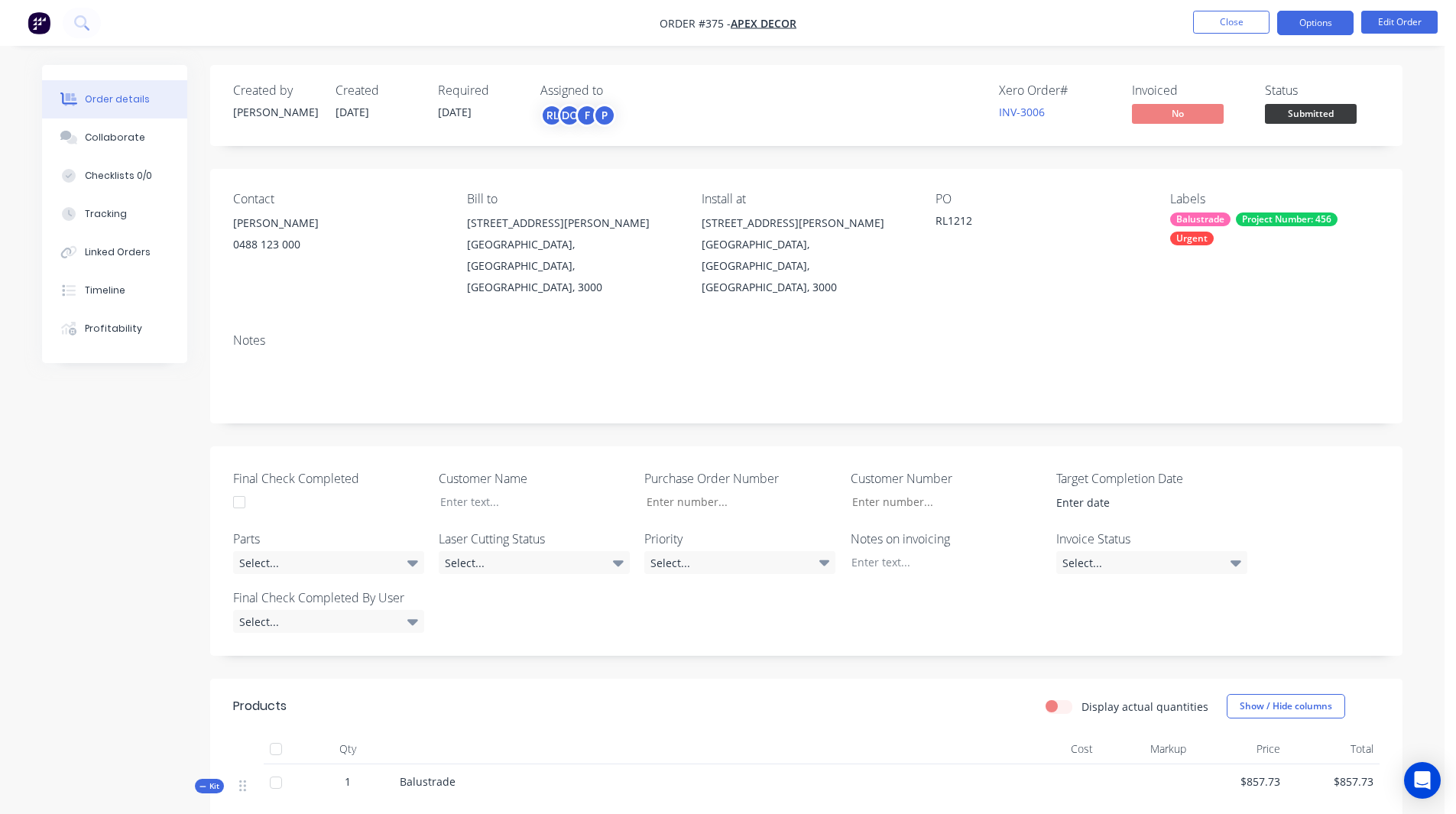
click at [1304, 24] on button "Options" at bounding box center [1315, 23] width 76 height 25
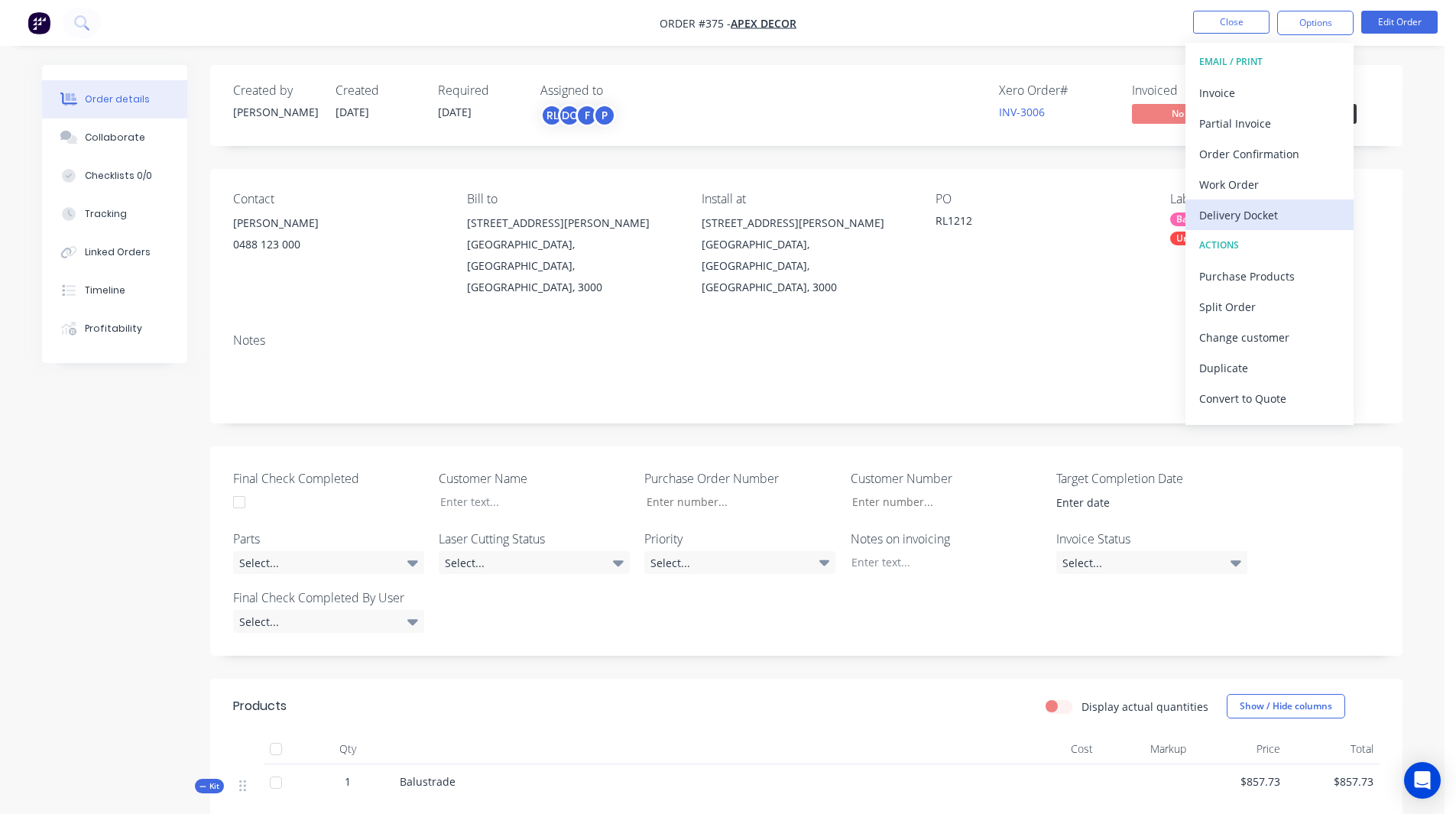
click at [1272, 217] on div "Delivery Docket" at bounding box center [1270, 215] width 141 height 22
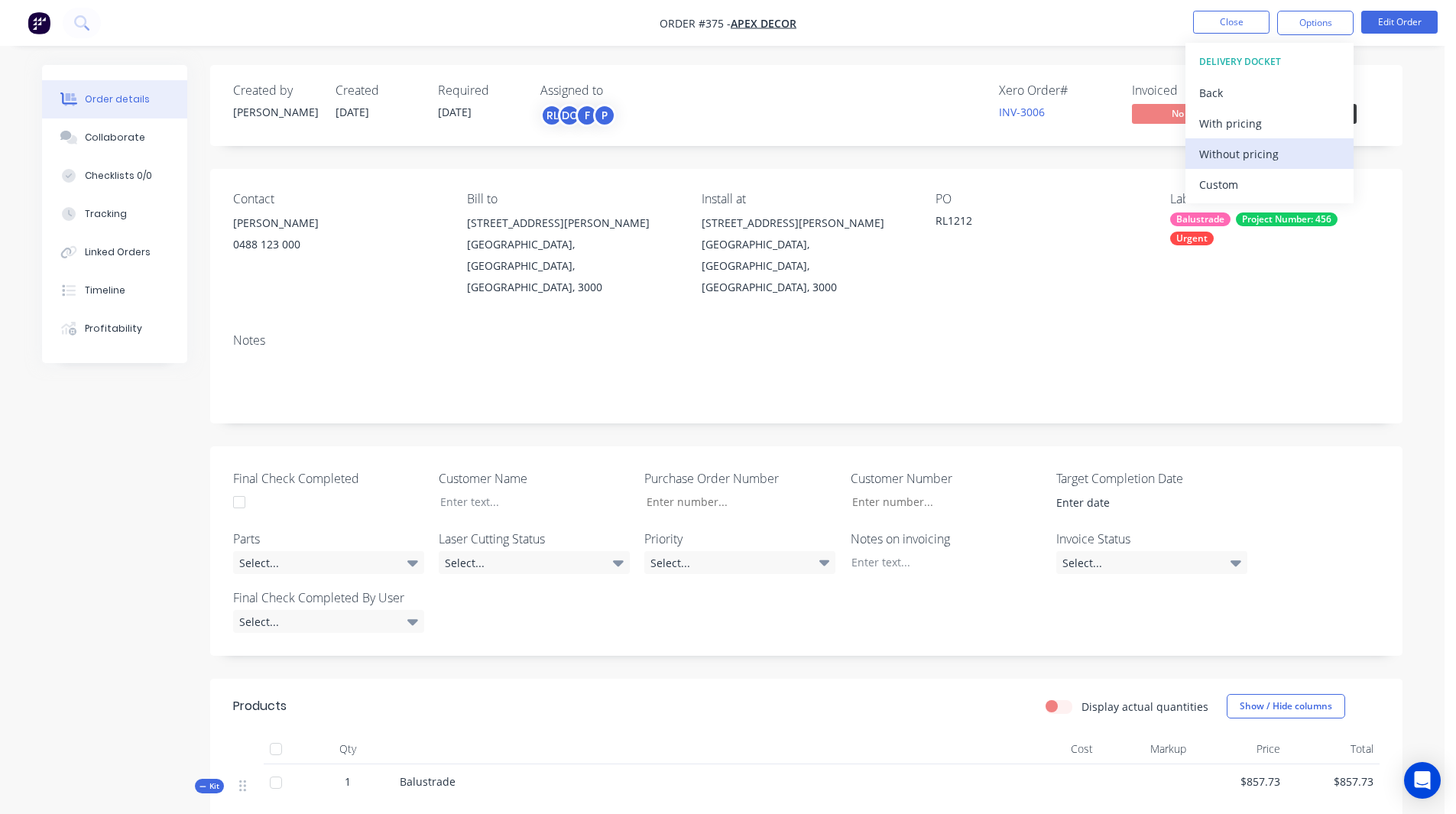
click at [1269, 158] on div "Without pricing" at bounding box center [1270, 154] width 141 height 22
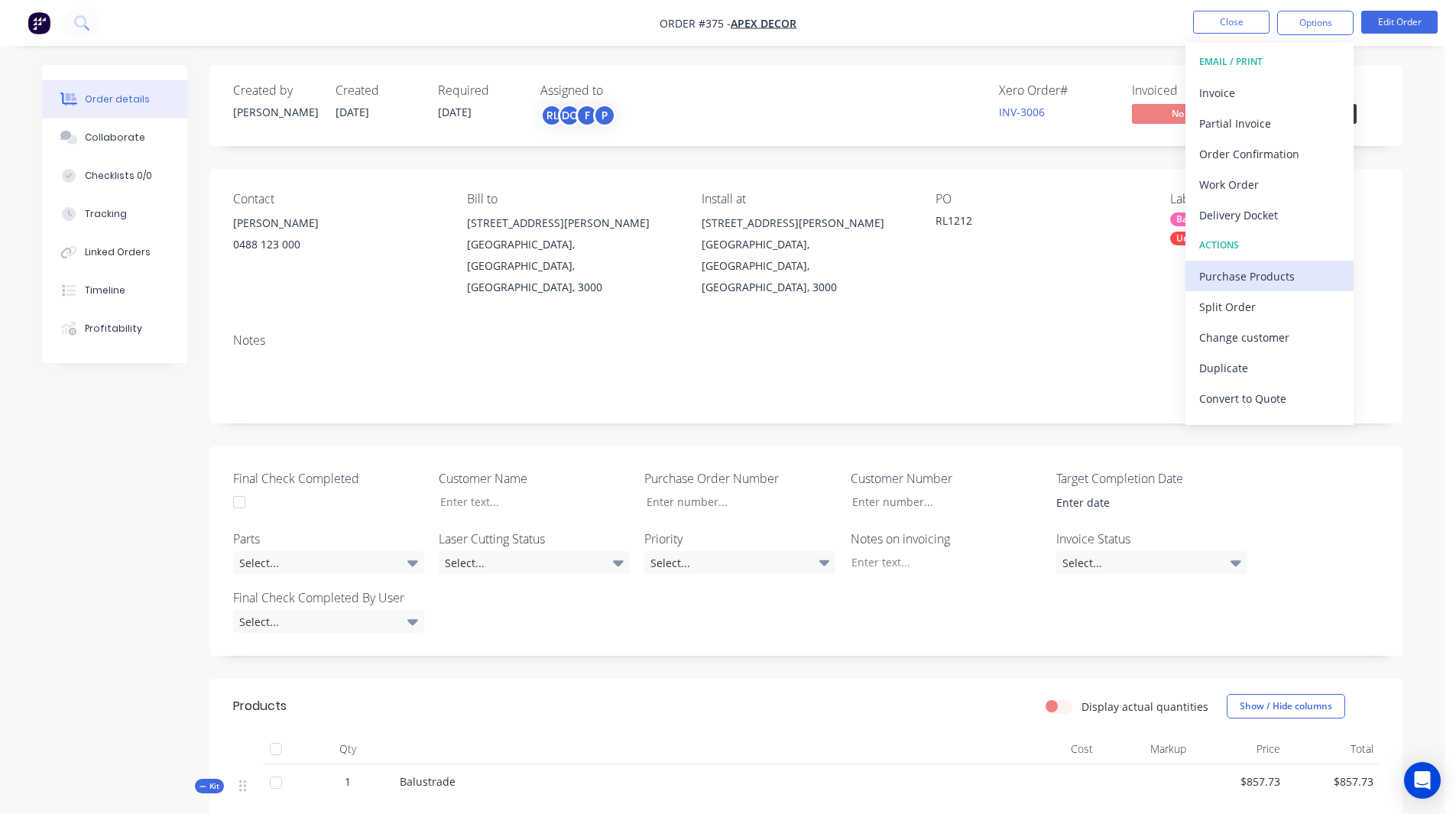
click at [1250, 275] on div "Purchase Products" at bounding box center [1270, 275] width 141 height 22
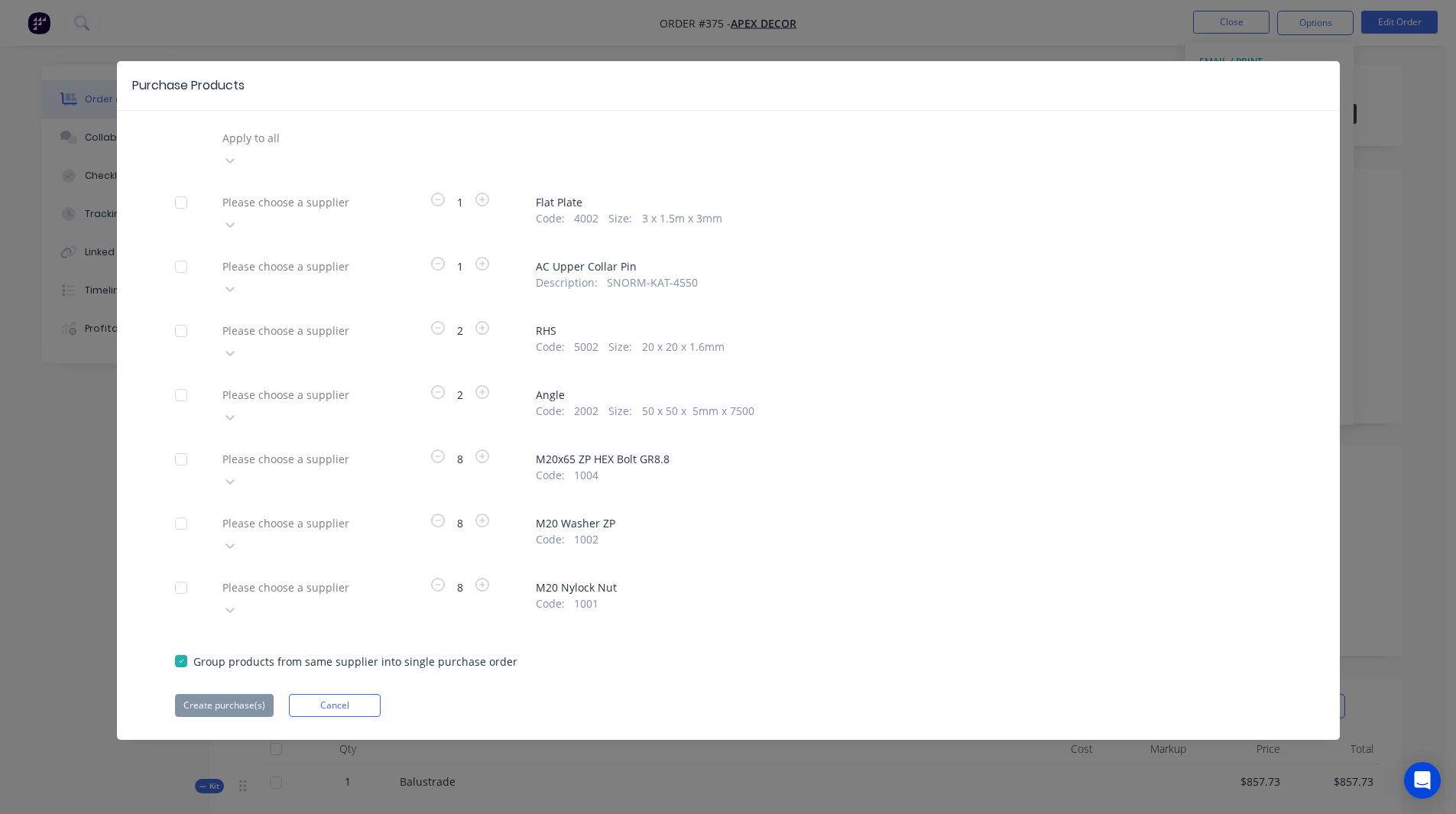
click at [317, 138] on div at bounding box center [330, 137] width 220 height 19
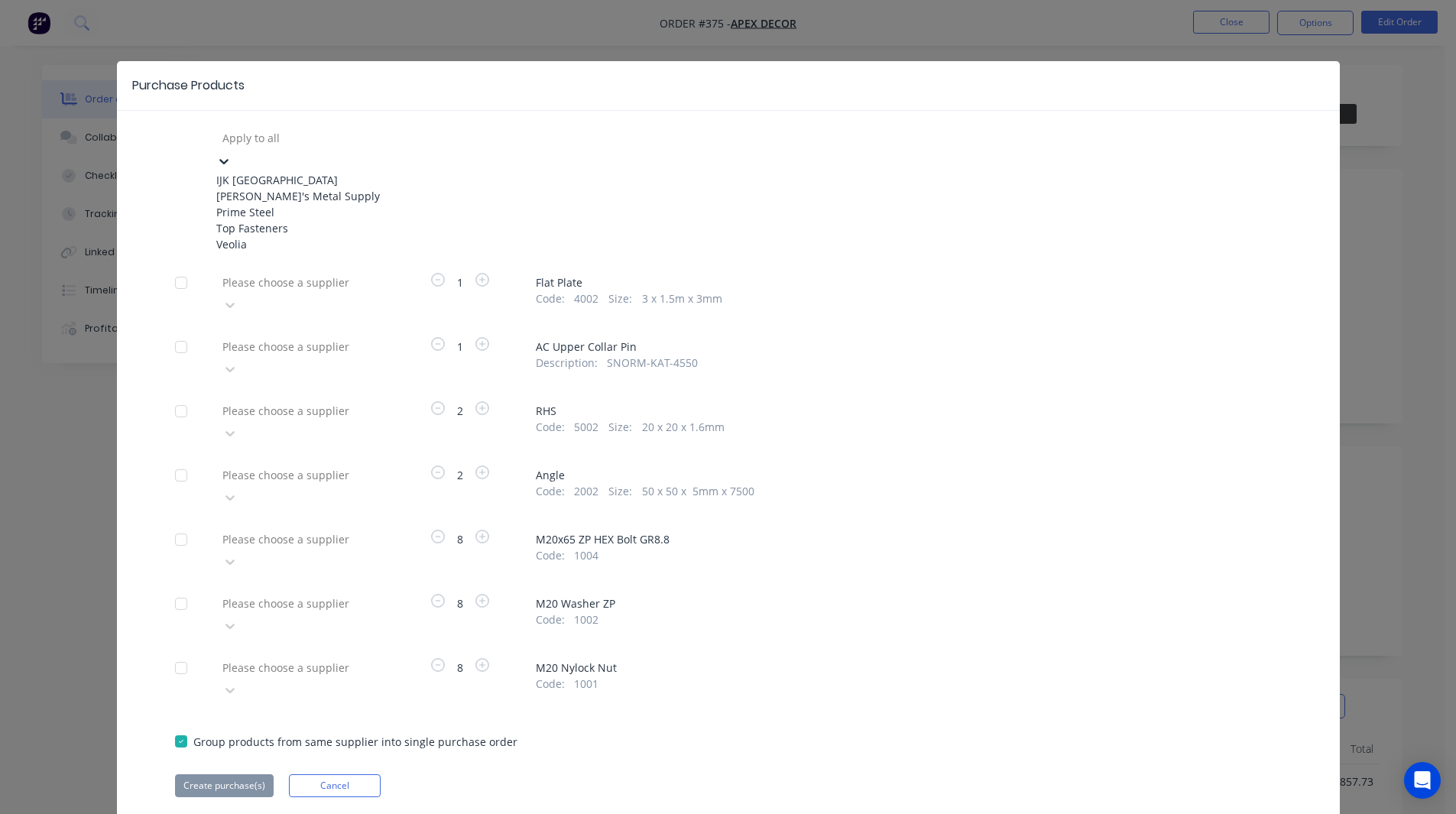
click at [270, 253] on div "Veolia" at bounding box center [301, 244] width 168 height 16
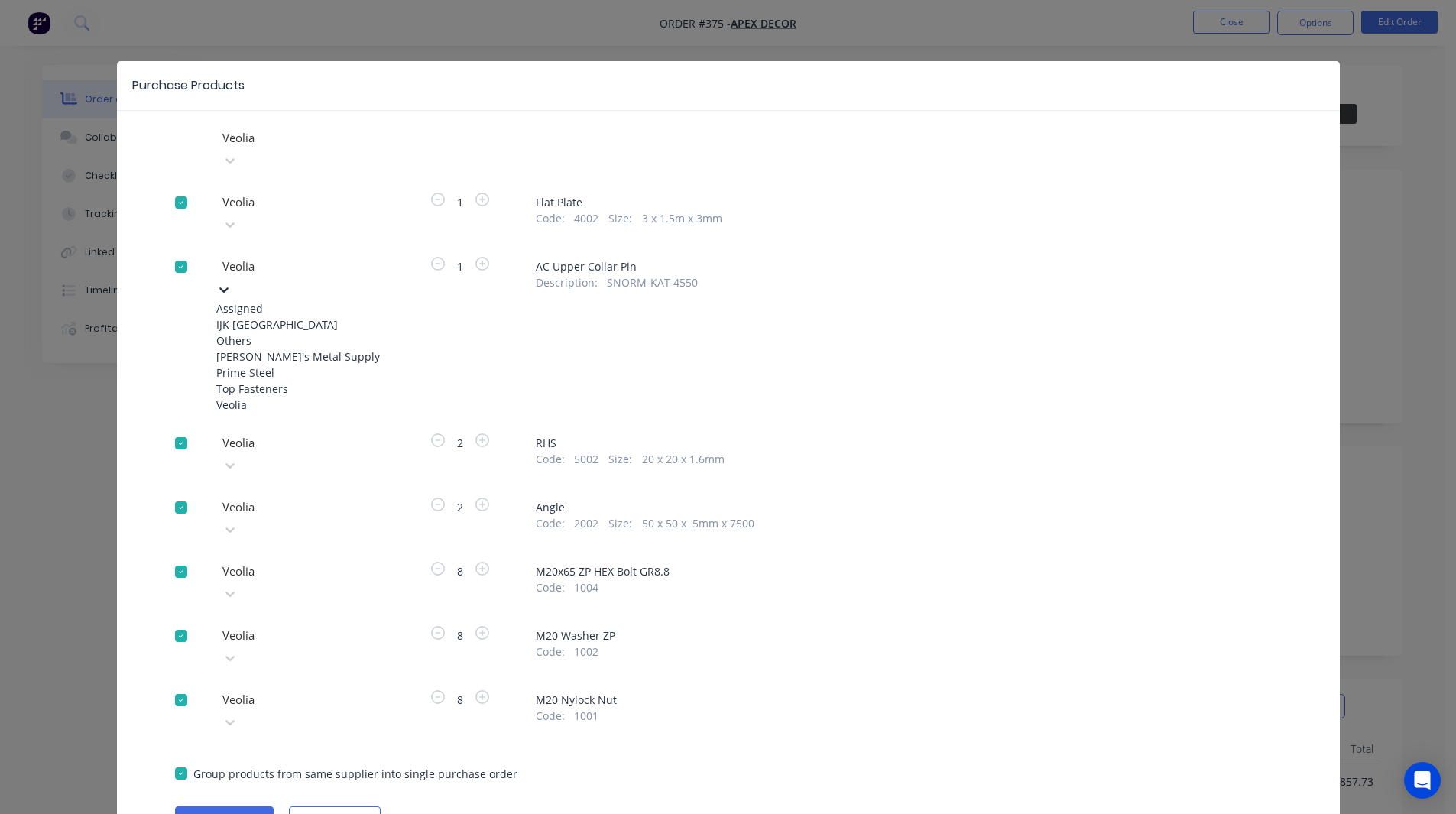
click at [276, 257] on div at bounding box center [330, 266] width 220 height 19
click at [262, 396] on div "Top Fasteners" at bounding box center [301, 389] width 168 height 16
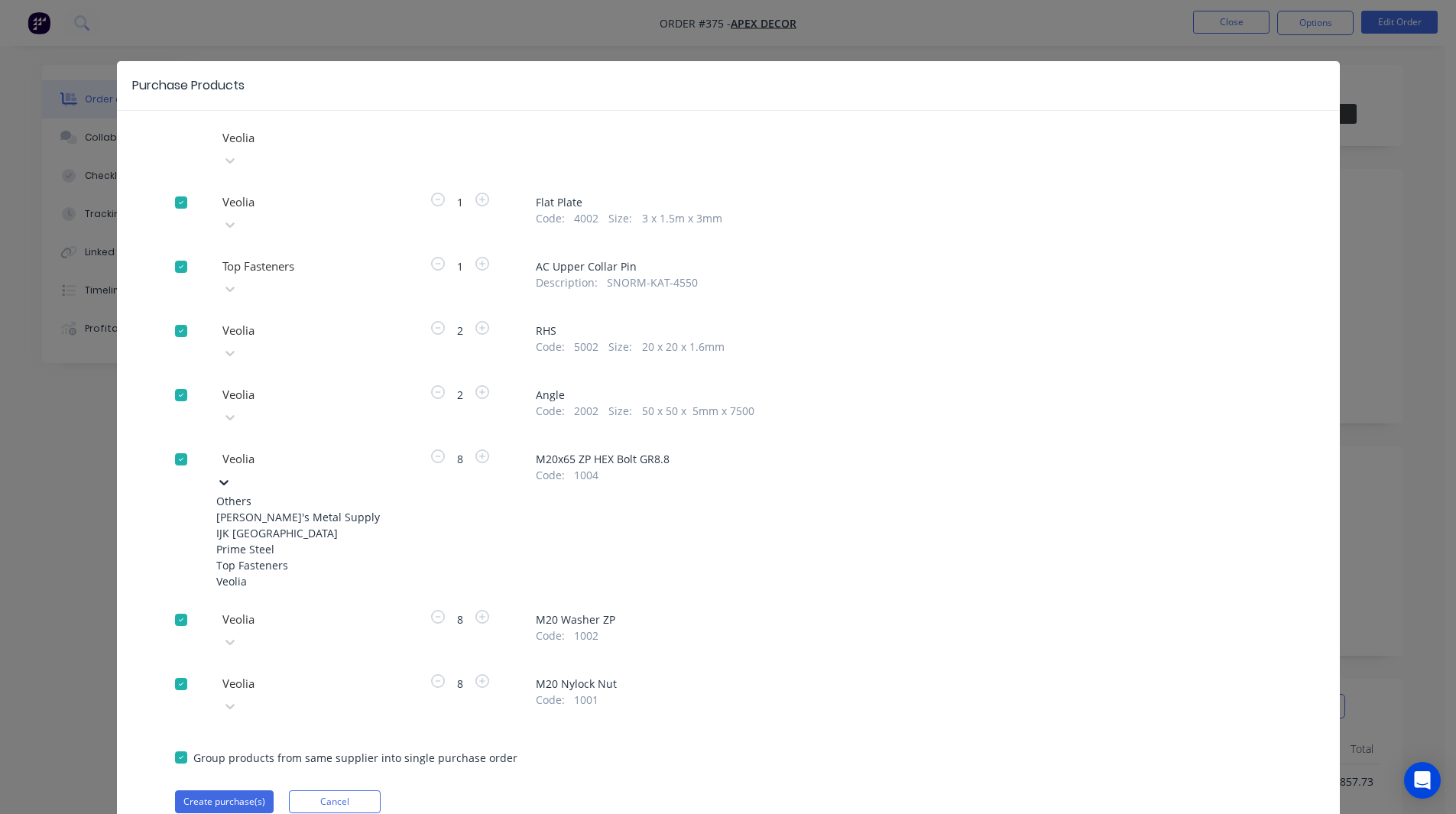
click at [256, 449] on div at bounding box center [330, 458] width 220 height 19
click at [252, 557] on div "Top Fasteners" at bounding box center [301, 566] width 168 height 16
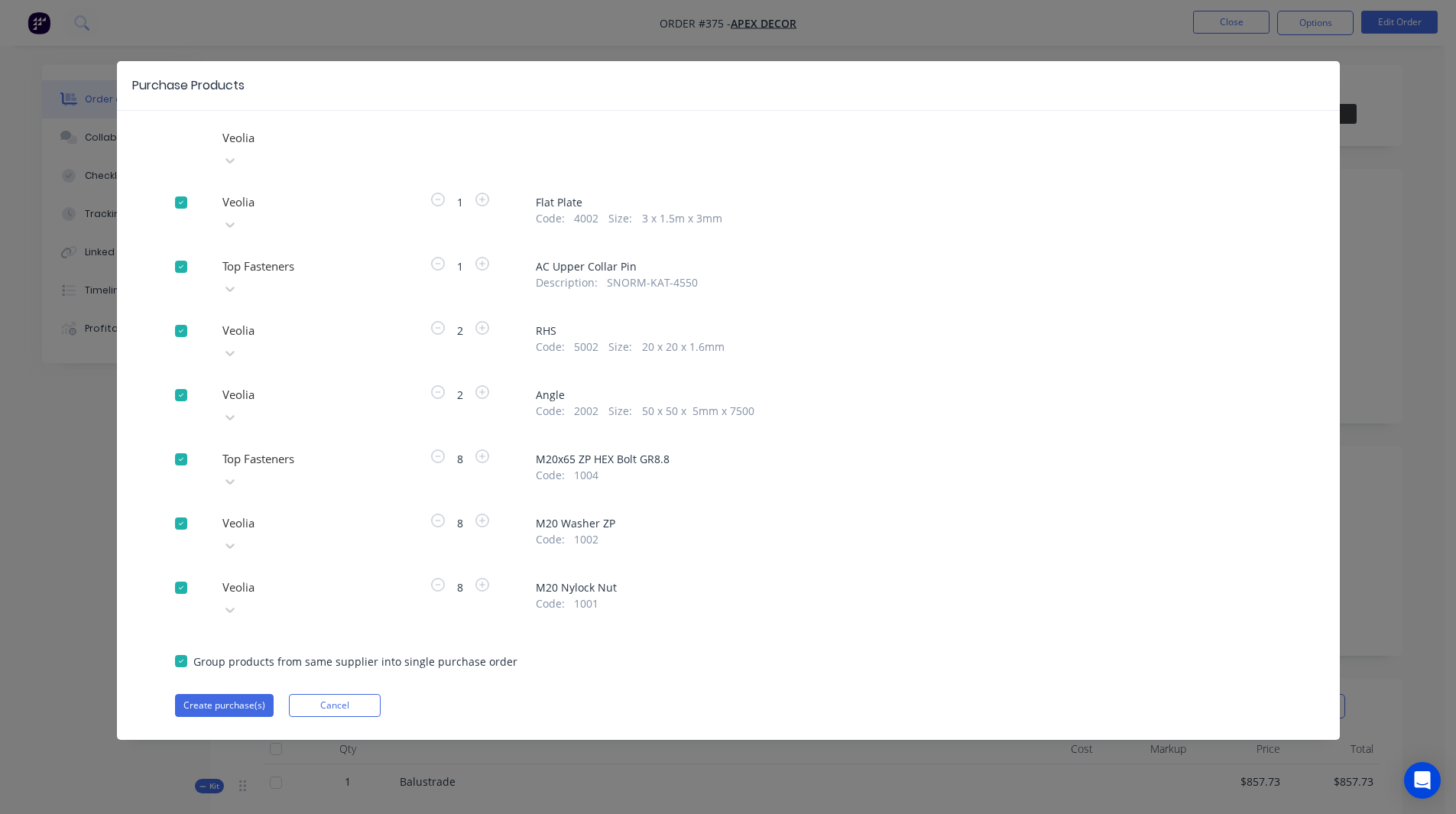
click at [836, 451] on span "M20x65 ZP HEX Bolt GR8.8" at bounding box center [908, 459] width 746 height 16
click at [231, 694] on button "Create purchase(s)" at bounding box center [224, 705] width 99 height 23
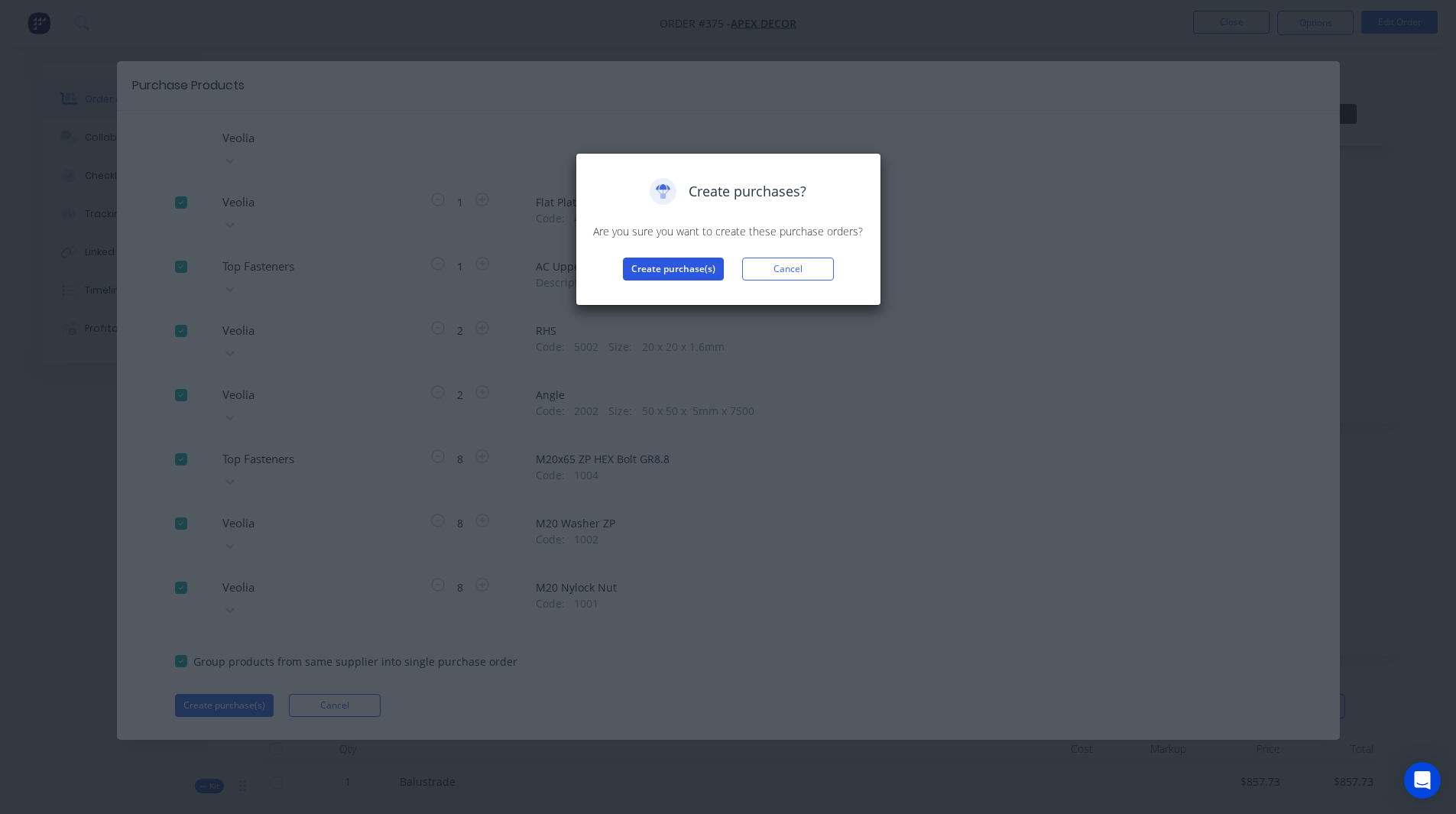
click at [693, 271] on button "Create purchase(s)" at bounding box center [673, 269] width 101 height 23
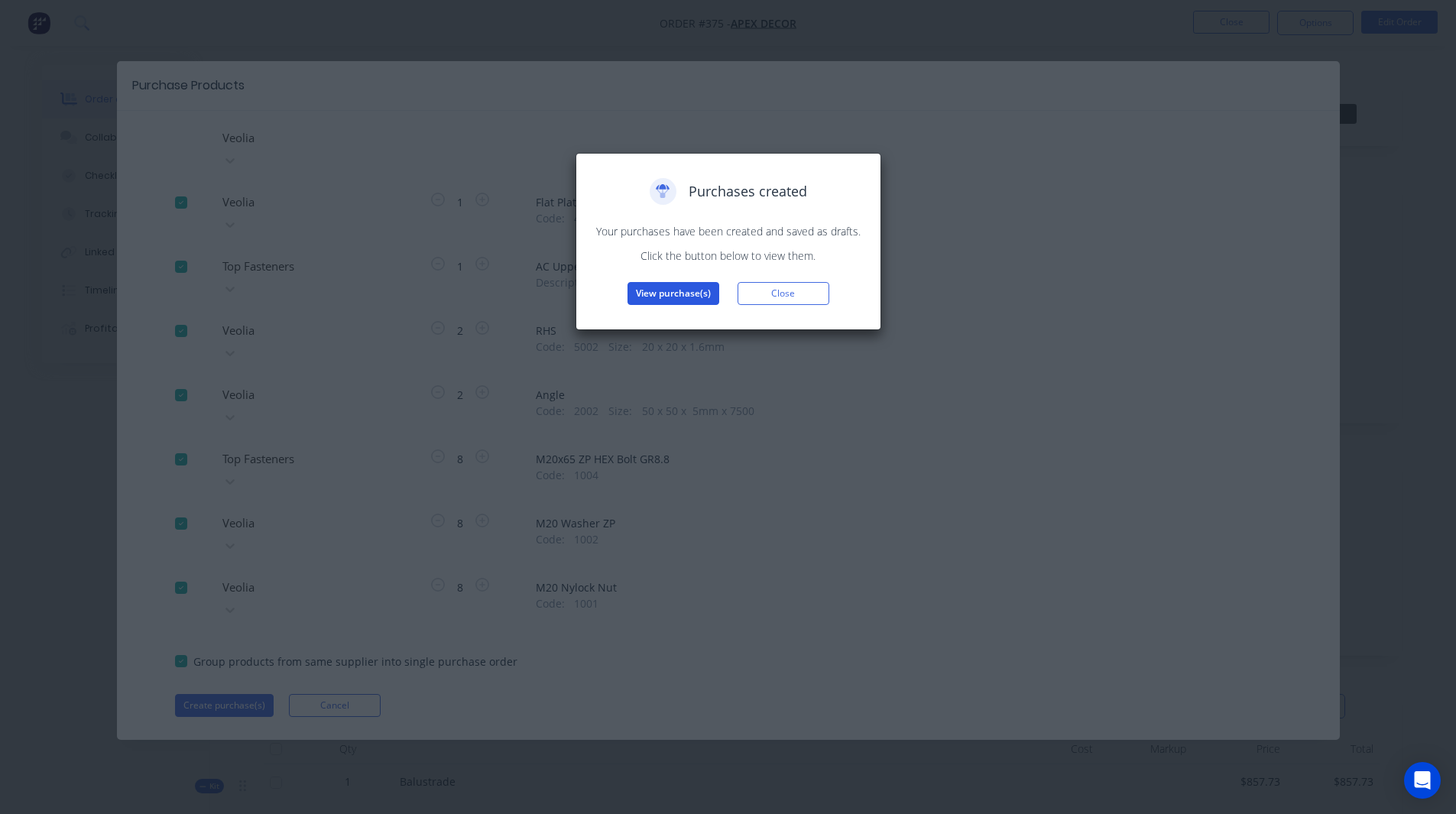
click at [665, 293] on button "View purchase(s)" at bounding box center [674, 293] width 92 height 23
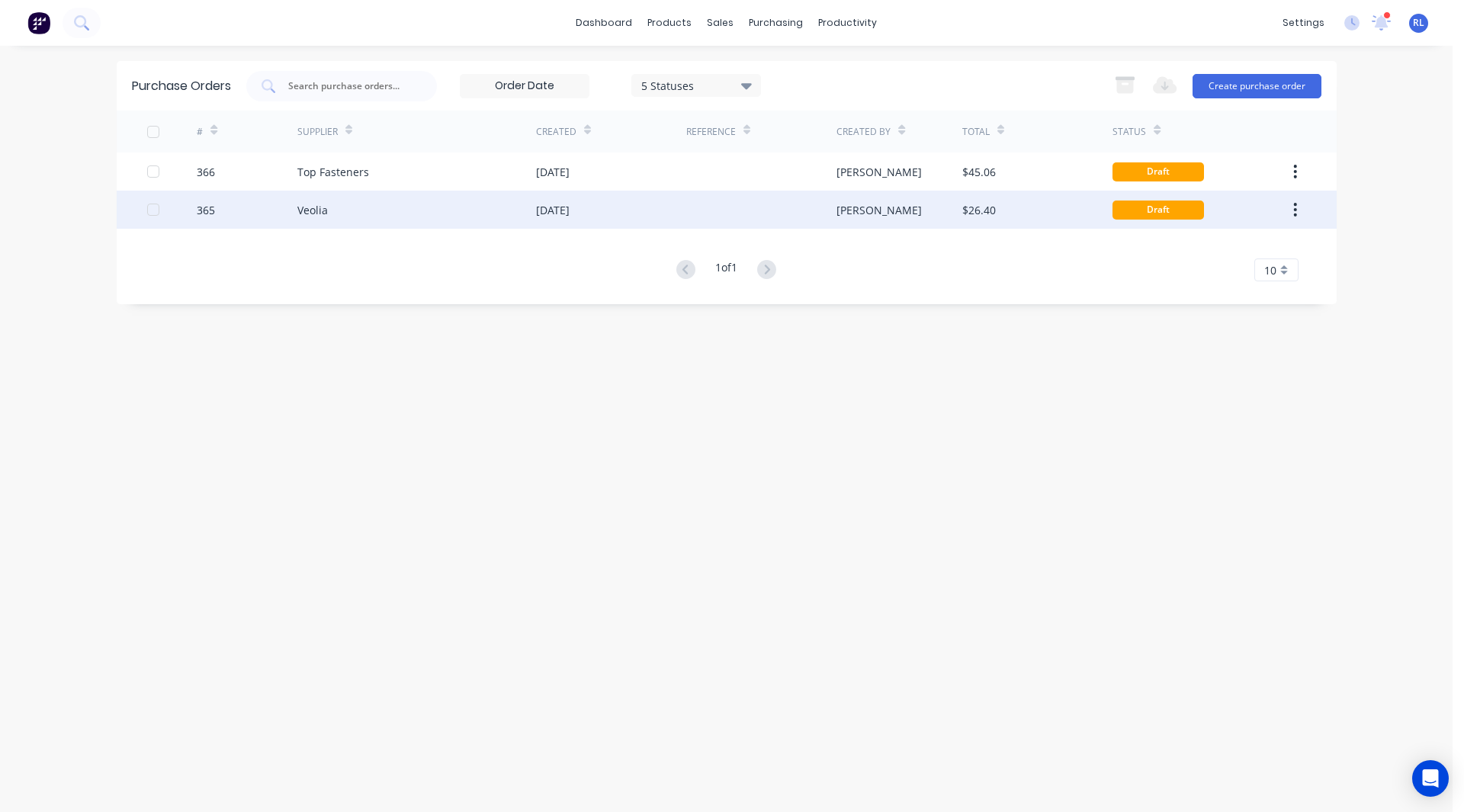
click at [447, 196] on div "Veolia" at bounding box center [417, 210] width 239 height 38
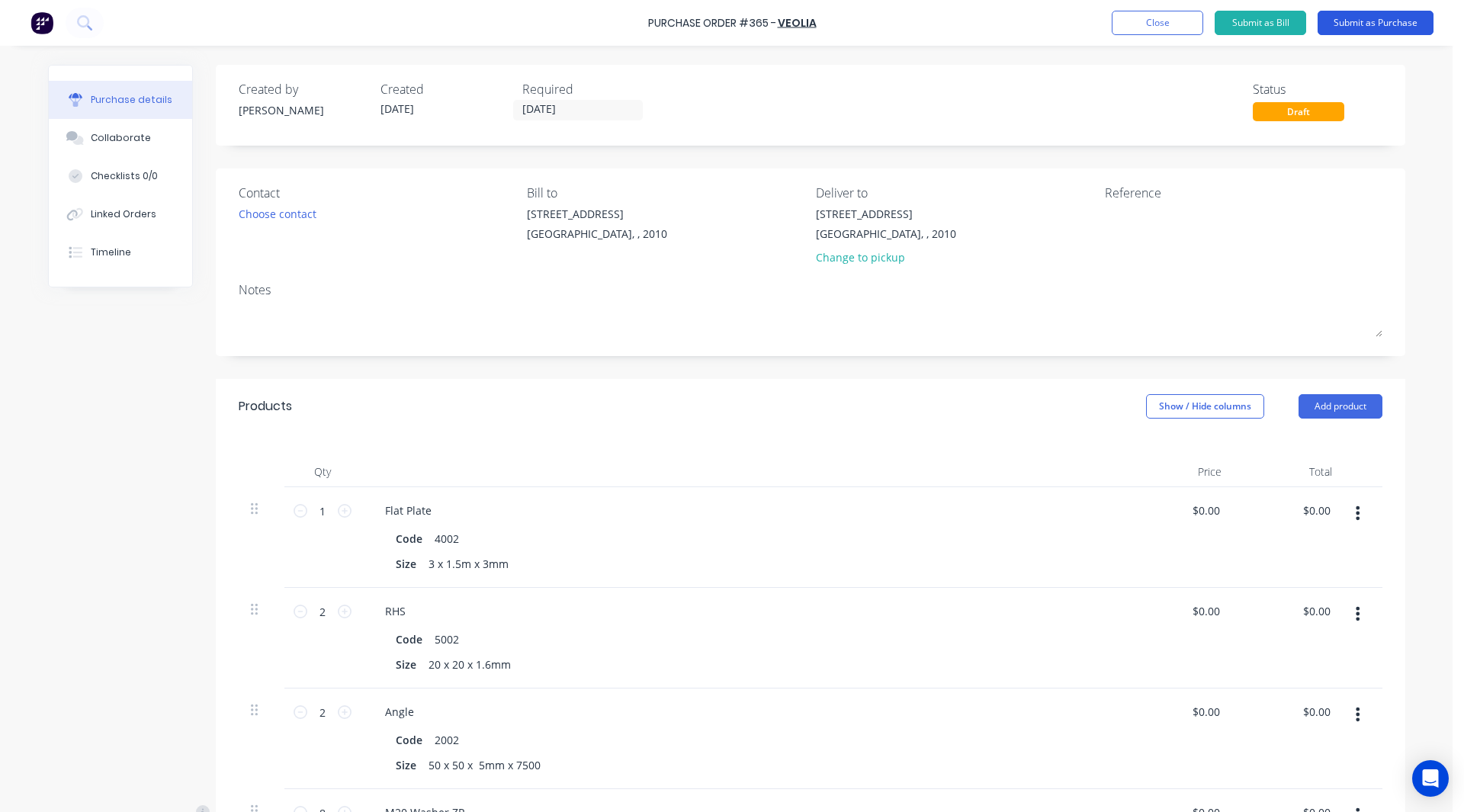
click at [1382, 18] on button "Submit as Purchase" at bounding box center [1375, 23] width 116 height 24
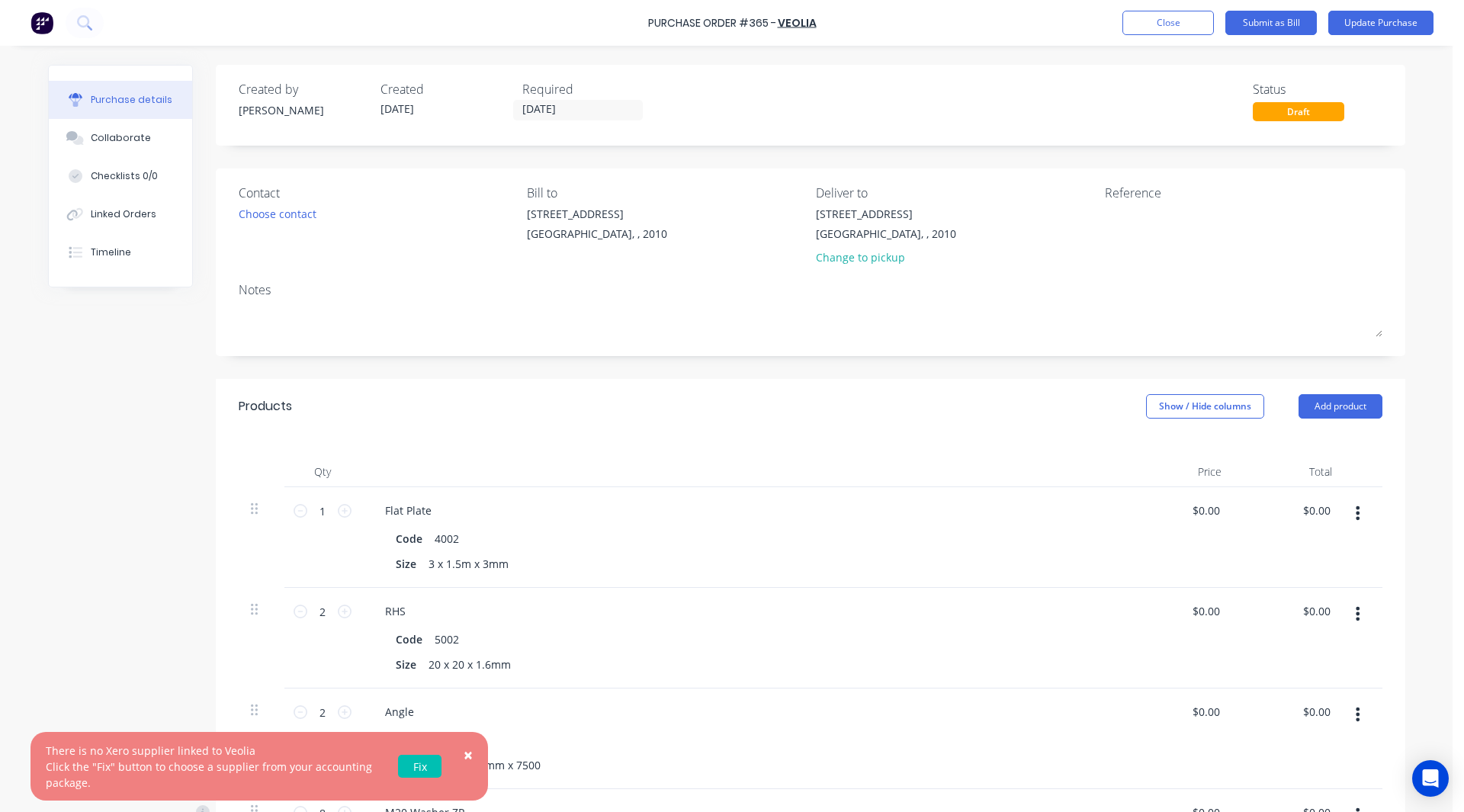
click at [467, 752] on span "×" at bounding box center [467, 754] width 9 height 21
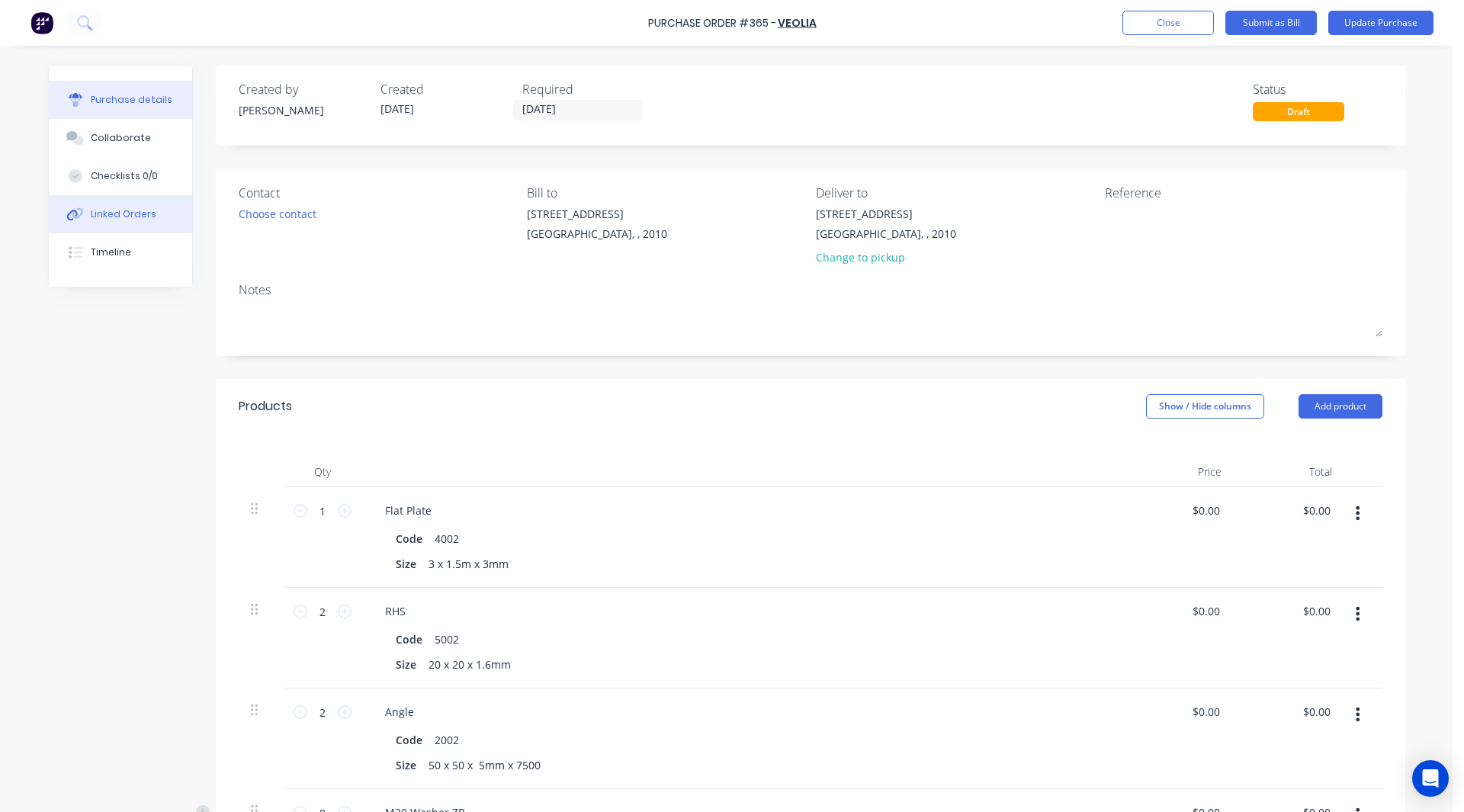
click at [100, 217] on div "Linked Orders" at bounding box center [123, 214] width 65 height 14
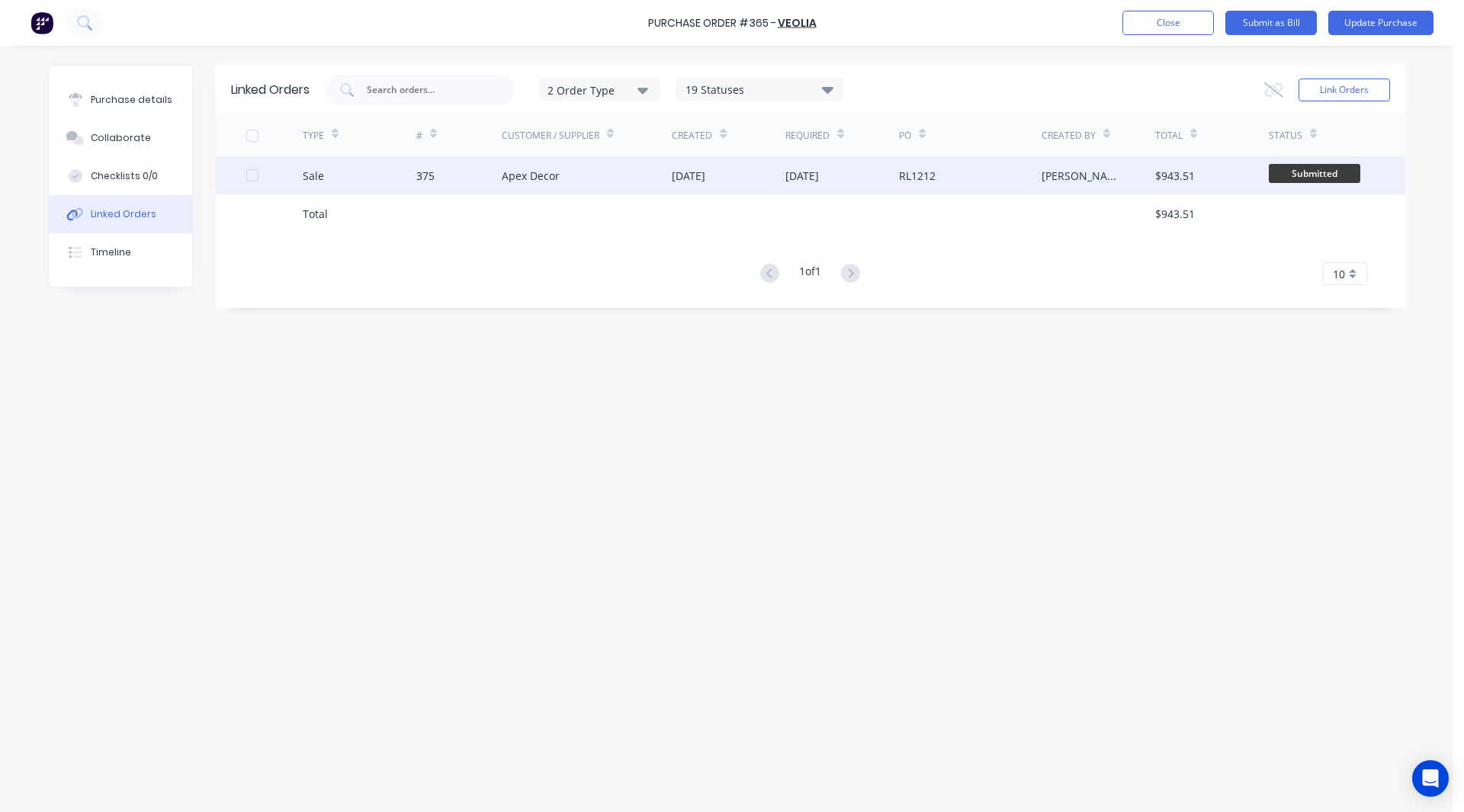
click at [446, 180] on div "375" at bounding box center [458, 175] width 86 height 38
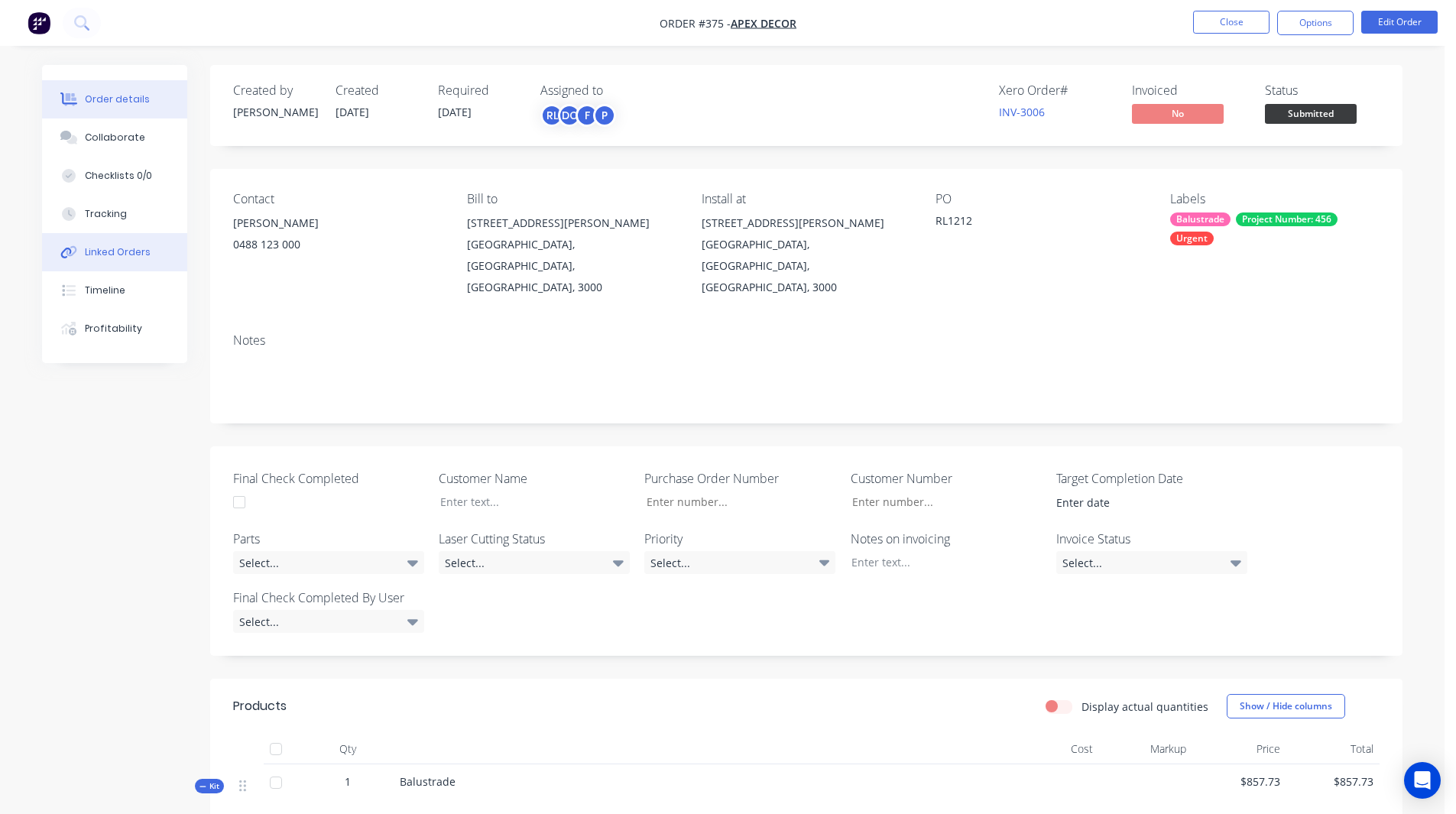
click at [111, 244] on button "Linked Orders" at bounding box center [114, 252] width 146 height 38
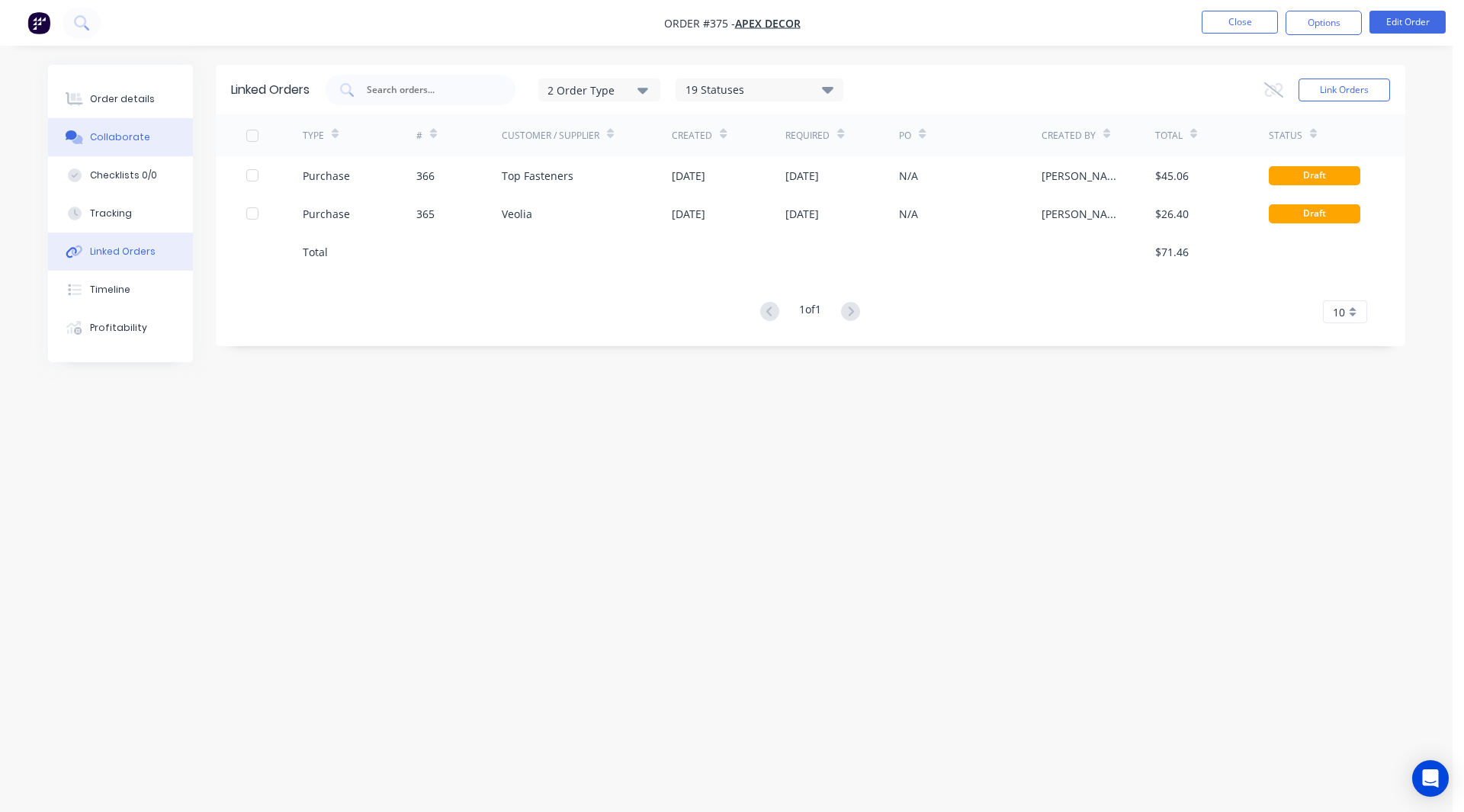
click at [148, 136] on button "Collaborate" at bounding box center [121, 137] width 145 height 38
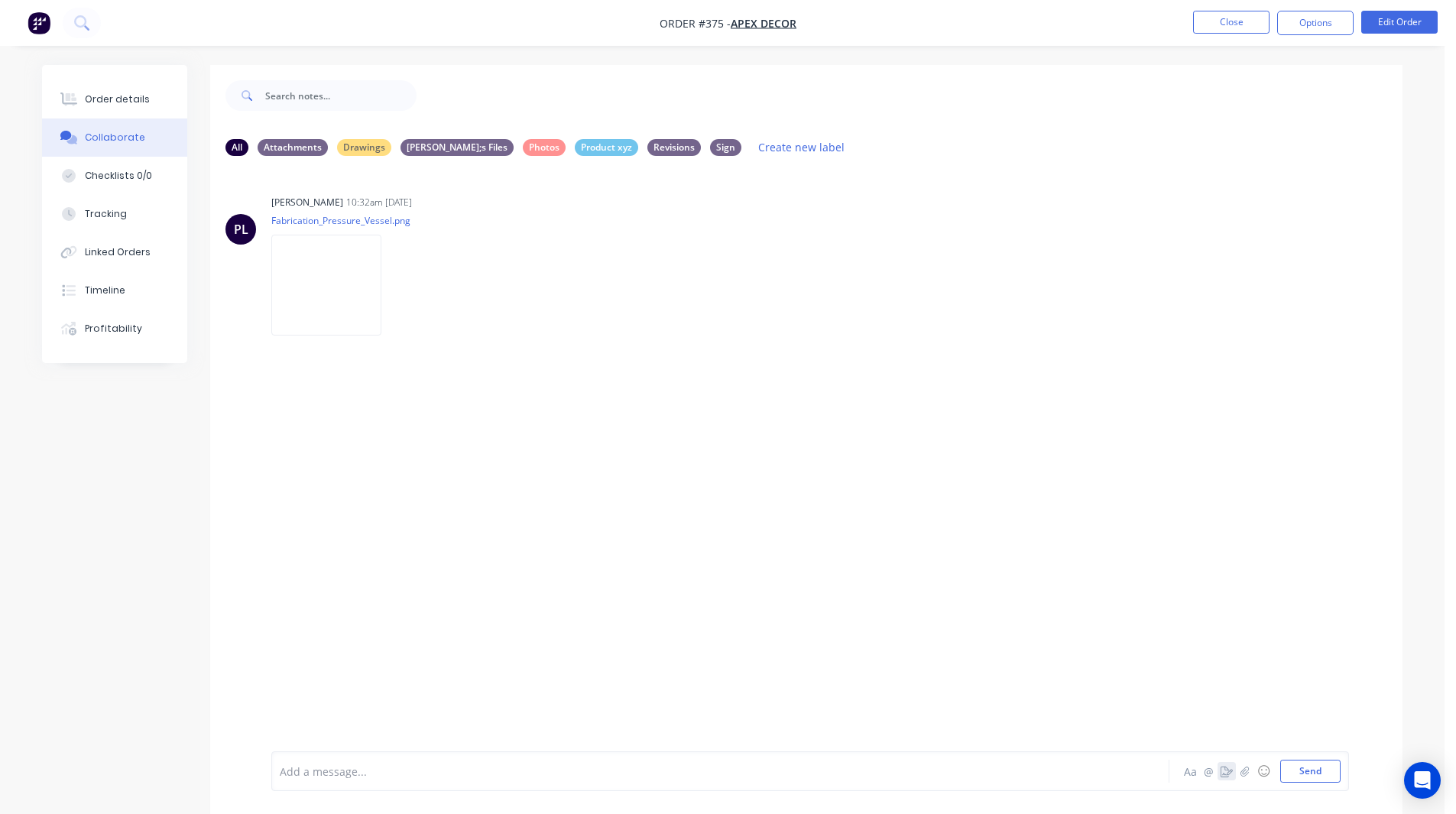
click at [1227, 767] on icon "button" at bounding box center [1226, 771] width 12 height 11
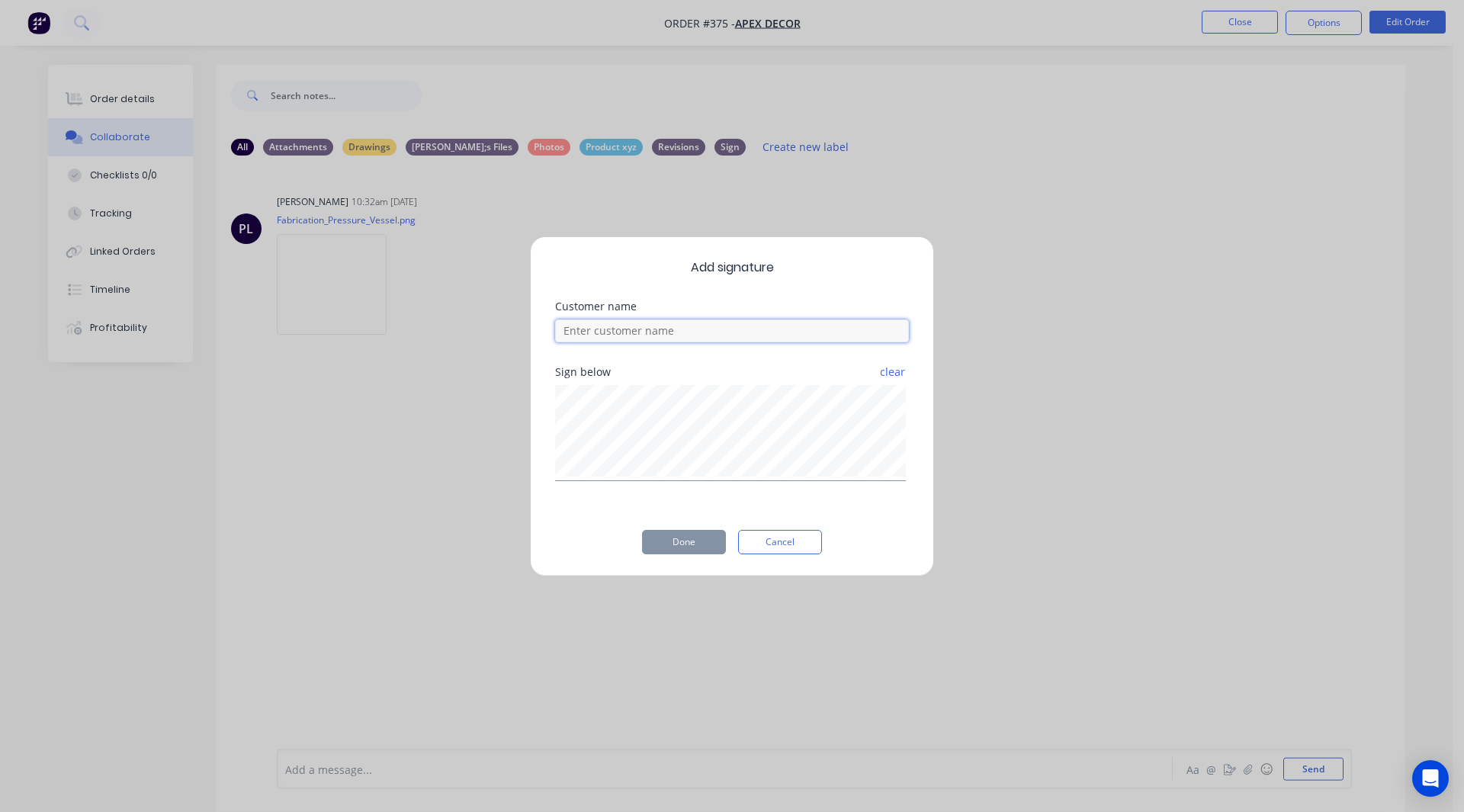
click at [652, 333] on input at bounding box center [732, 331] width 354 height 23
click at [665, 545] on button "Done" at bounding box center [683, 542] width 84 height 24
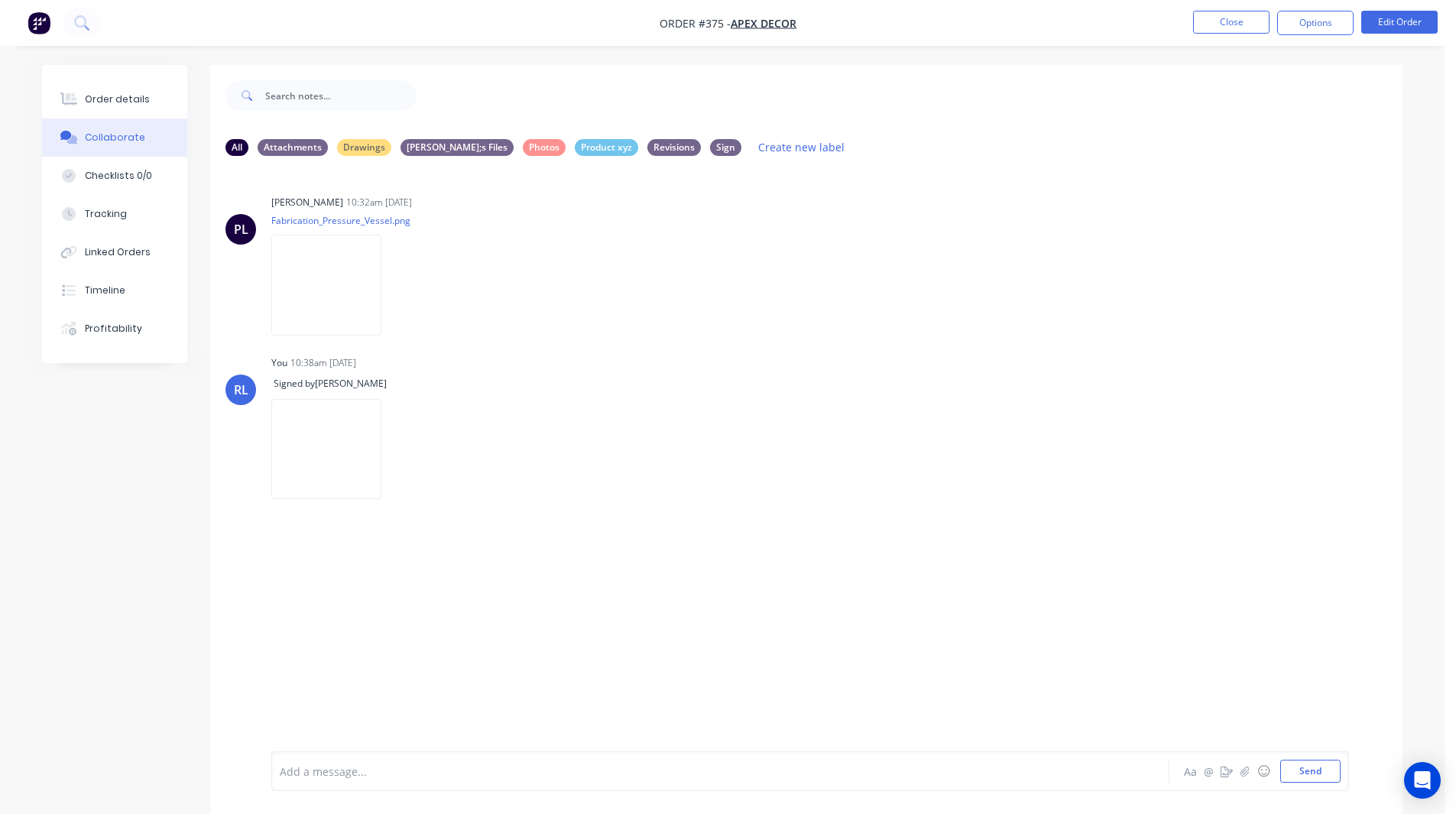
click at [155, 575] on div "All Attachments Drawings Peter;s Files Photos Product xyz Revisions Sign Create…" at bounding box center [722, 450] width 1360 height 772
click at [123, 218] on button "Tracking" at bounding box center [114, 213] width 146 height 38
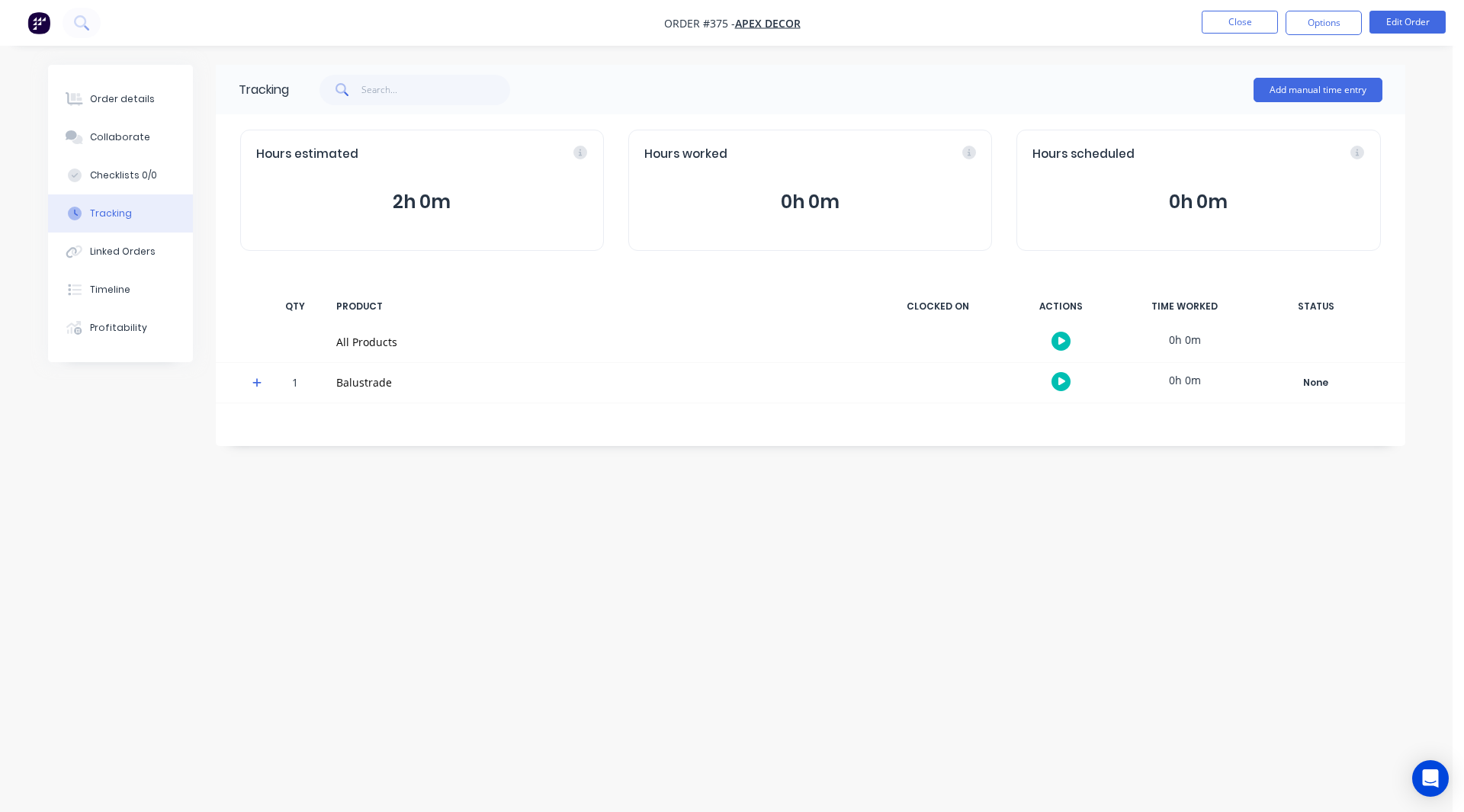
click at [254, 381] on icon at bounding box center [257, 382] width 10 height 11
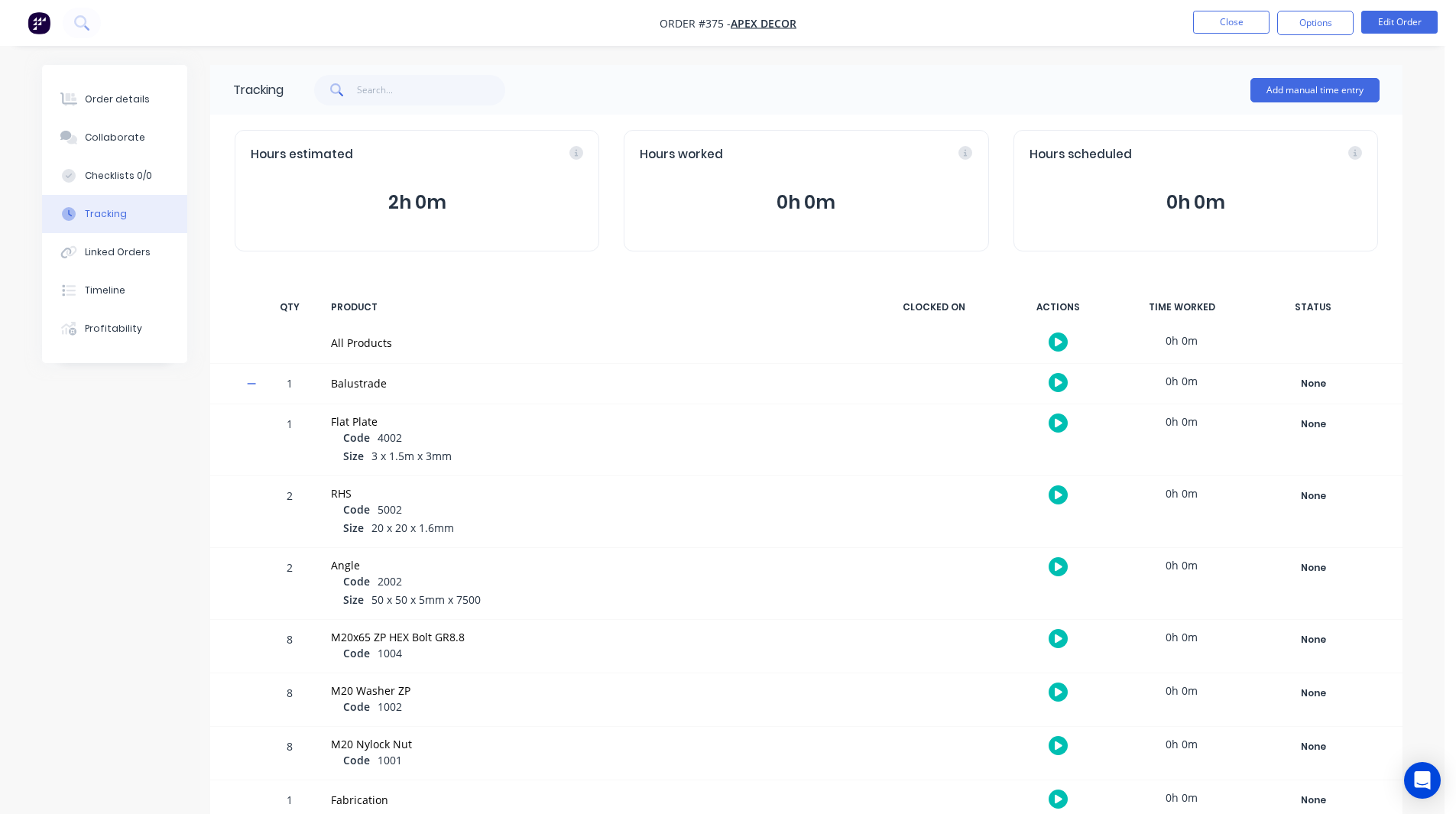
scroll to position [144, 0]
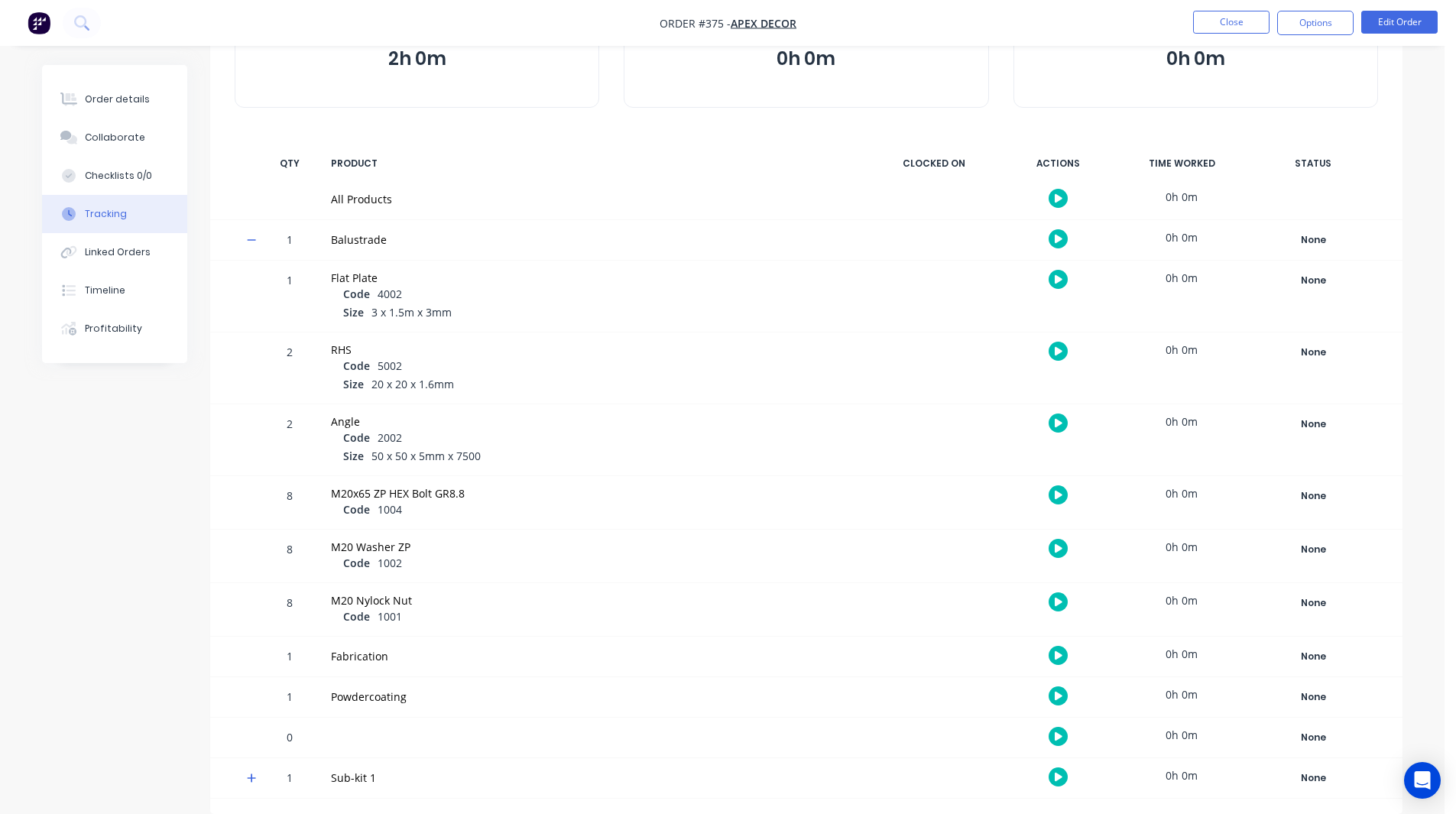
click at [255, 241] on icon at bounding box center [252, 239] width 10 height 11
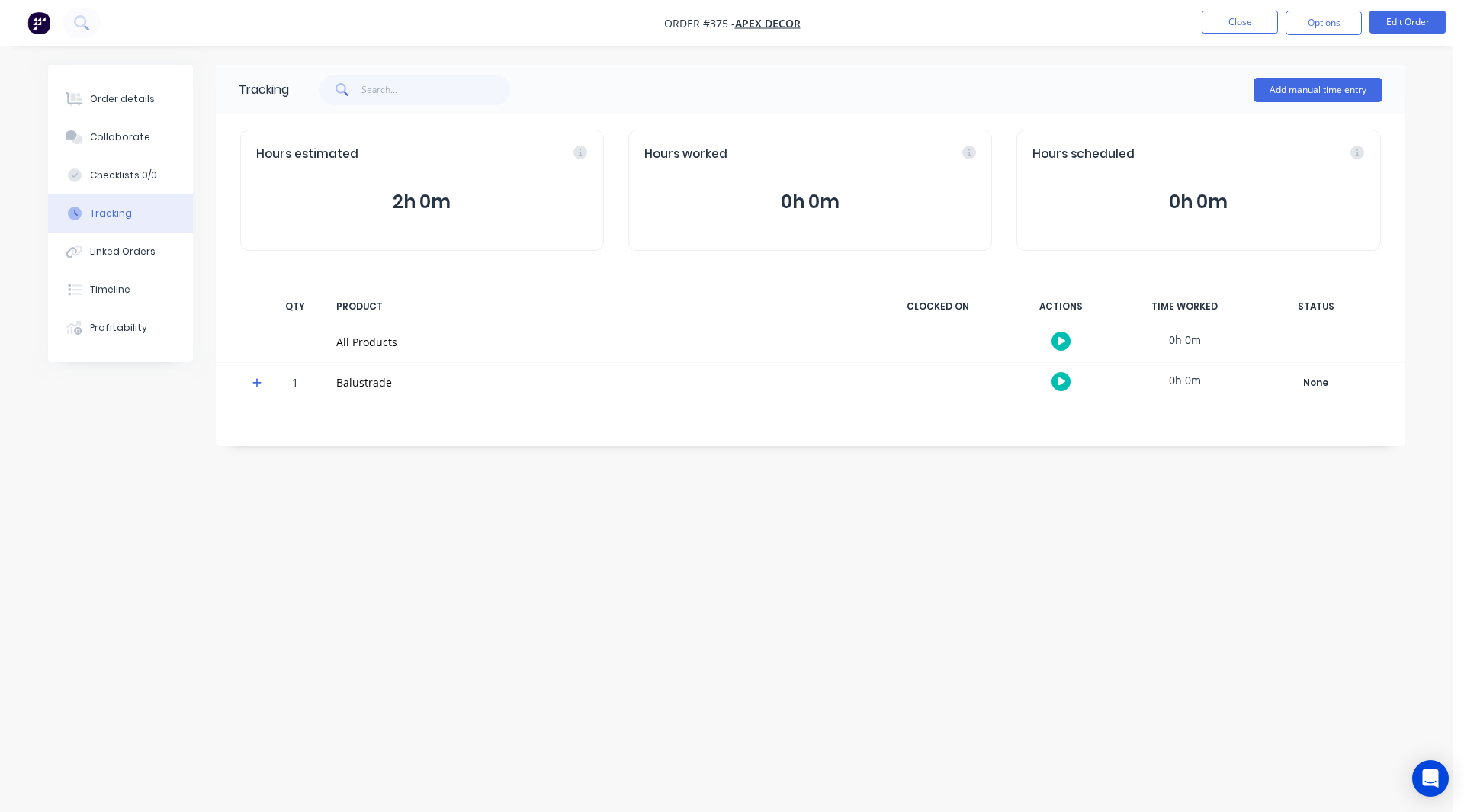
click at [1059, 378] on icon "button" at bounding box center [1062, 382] width 7 height 8
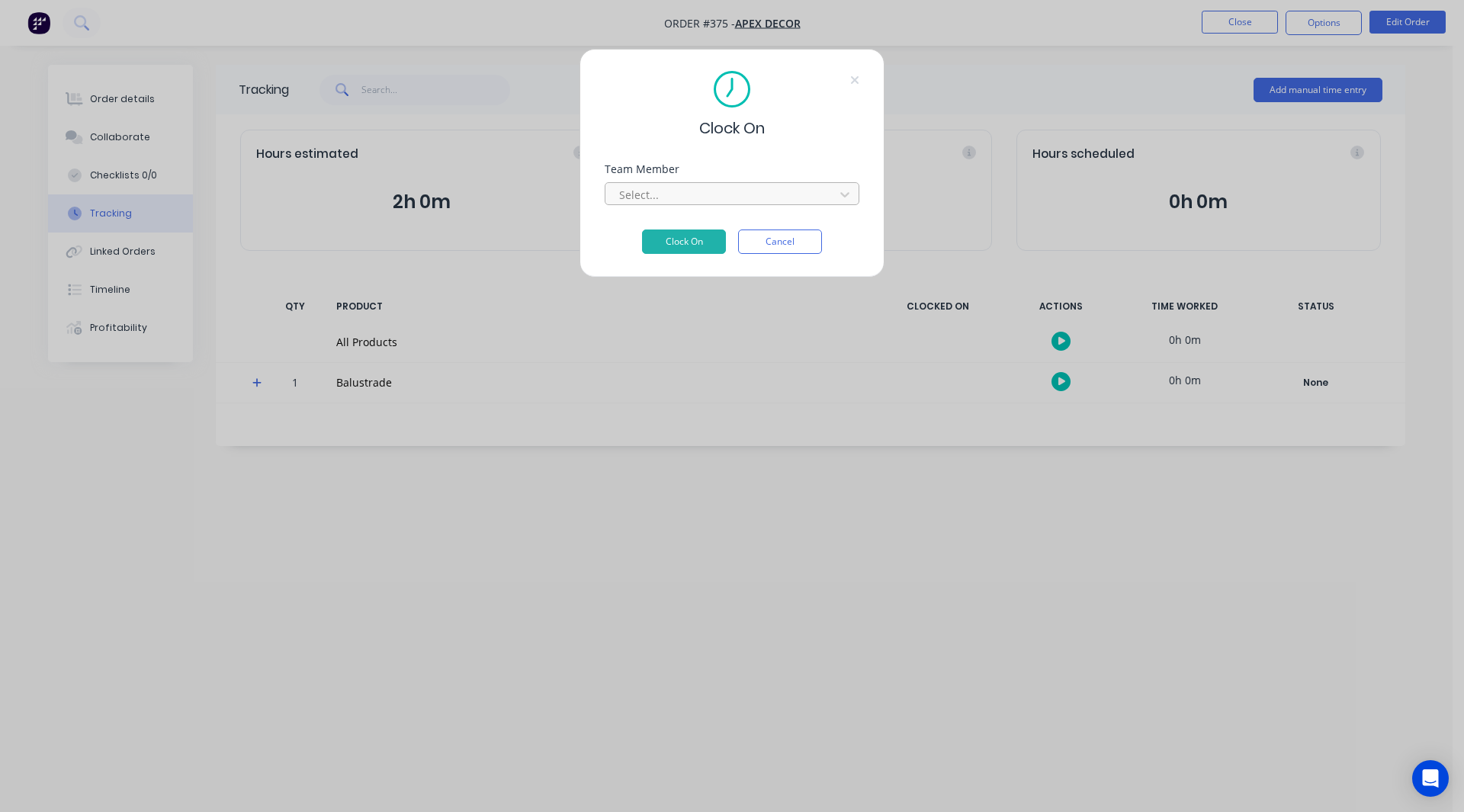
click at [685, 193] on div at bounding box center [722, 194] width 209 height 19
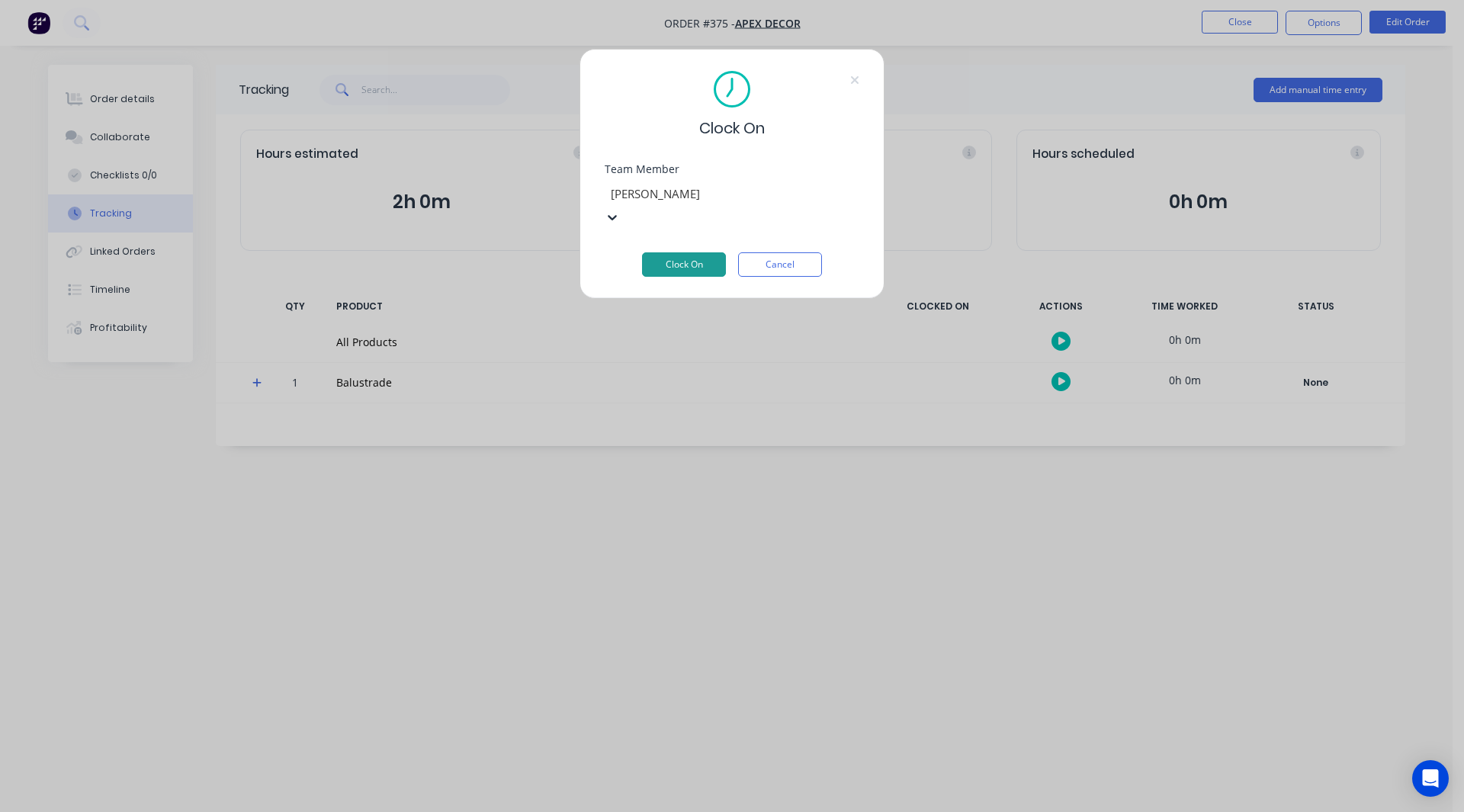
click at [703, 252] on button "Clock On" at bounding box center [683, 264] width 84 height 24
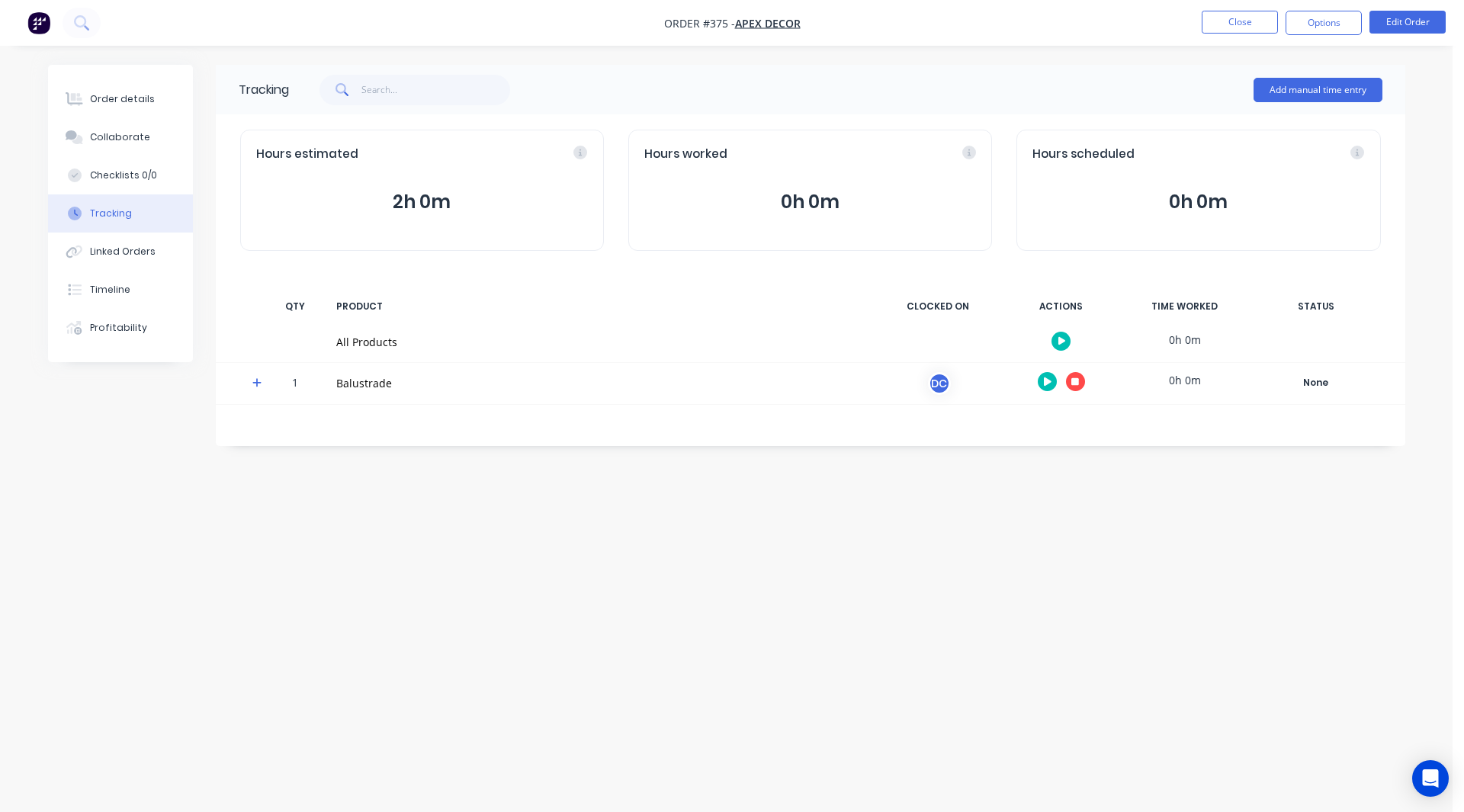
click at [258, 383] on icon at bounding box center [256, 382] width 9 height 9
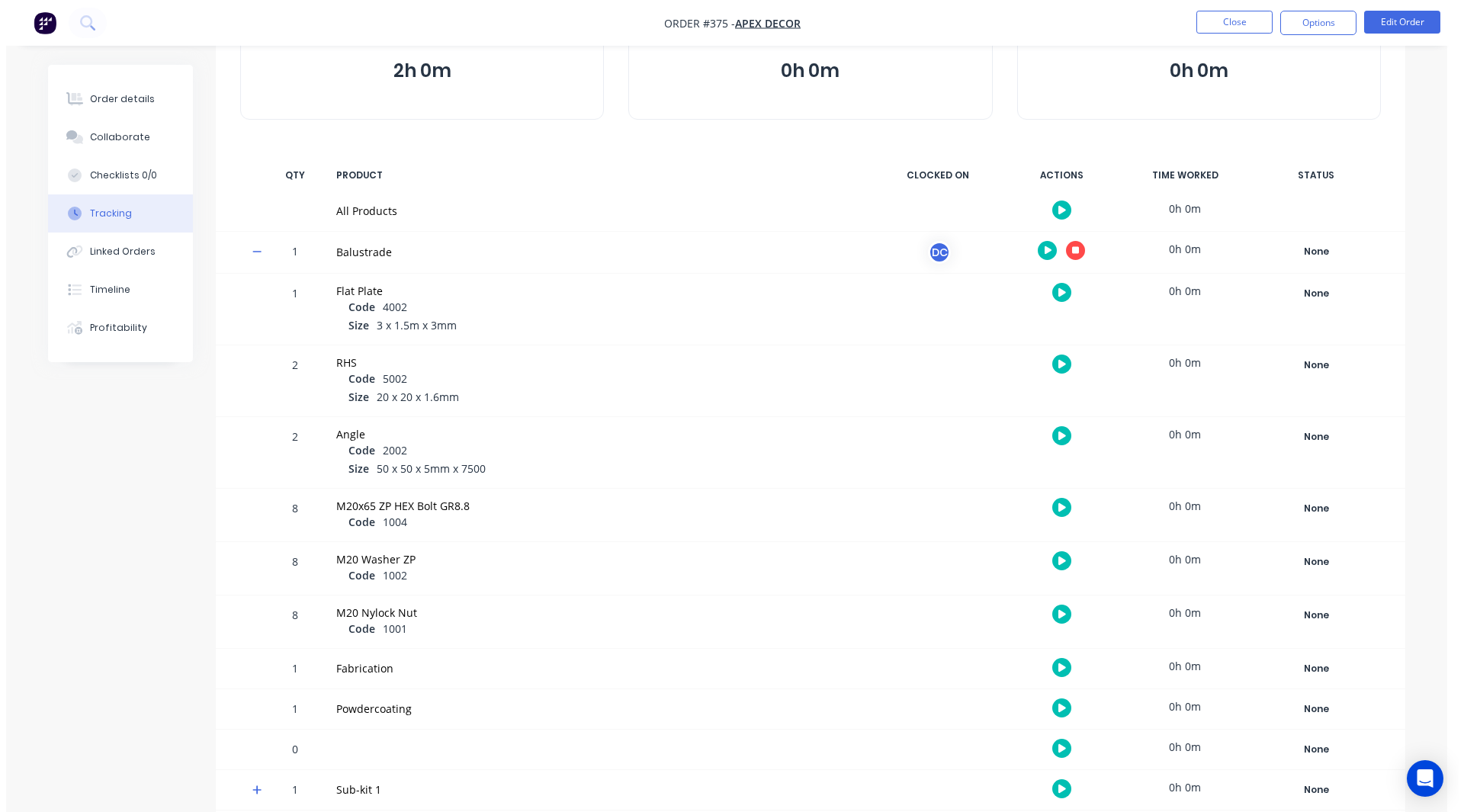
scroll to position [136, 0]
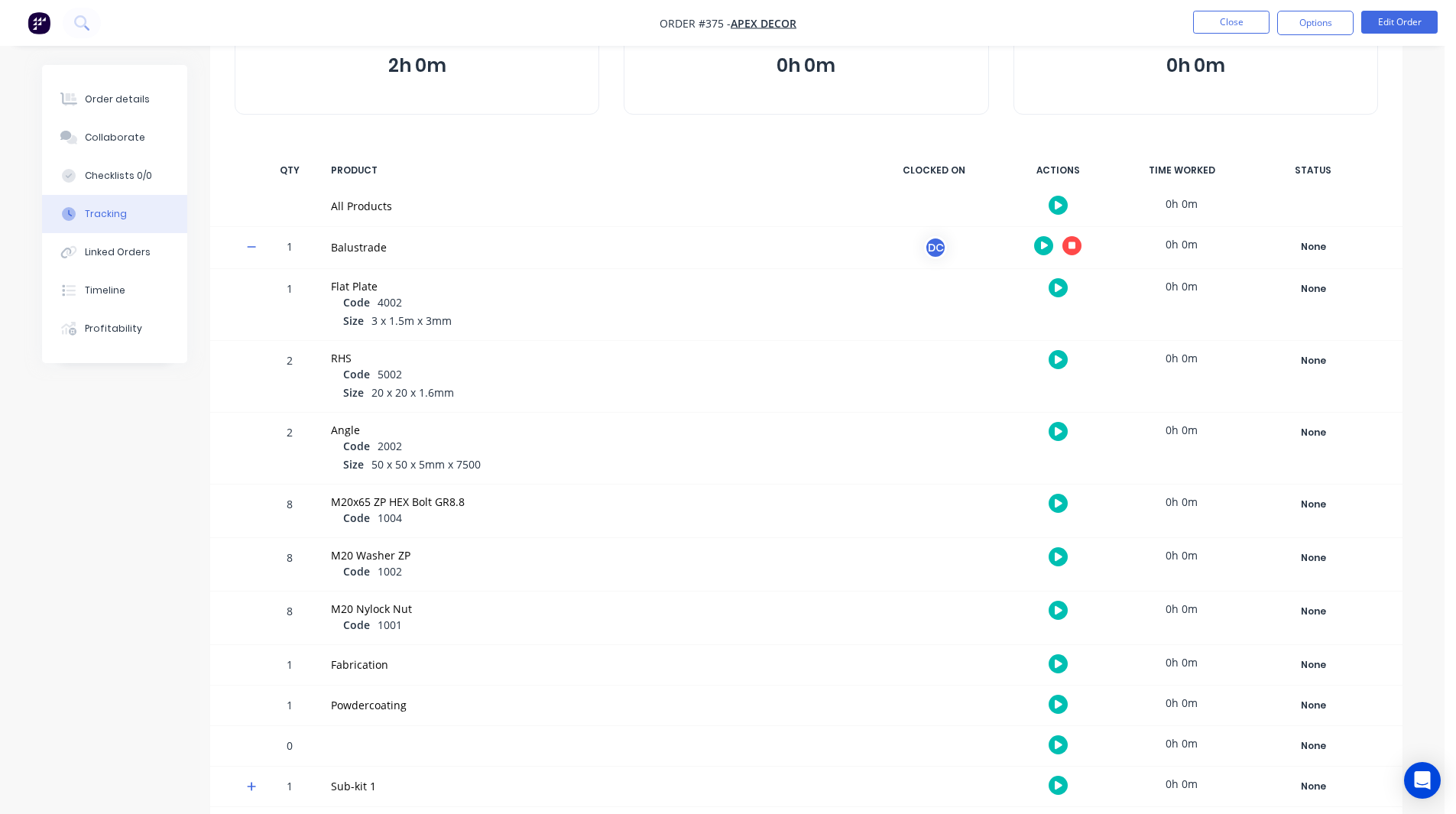
click at [1061, 353] on button "button" at bounding box center [1058, 359] width 19 height 19
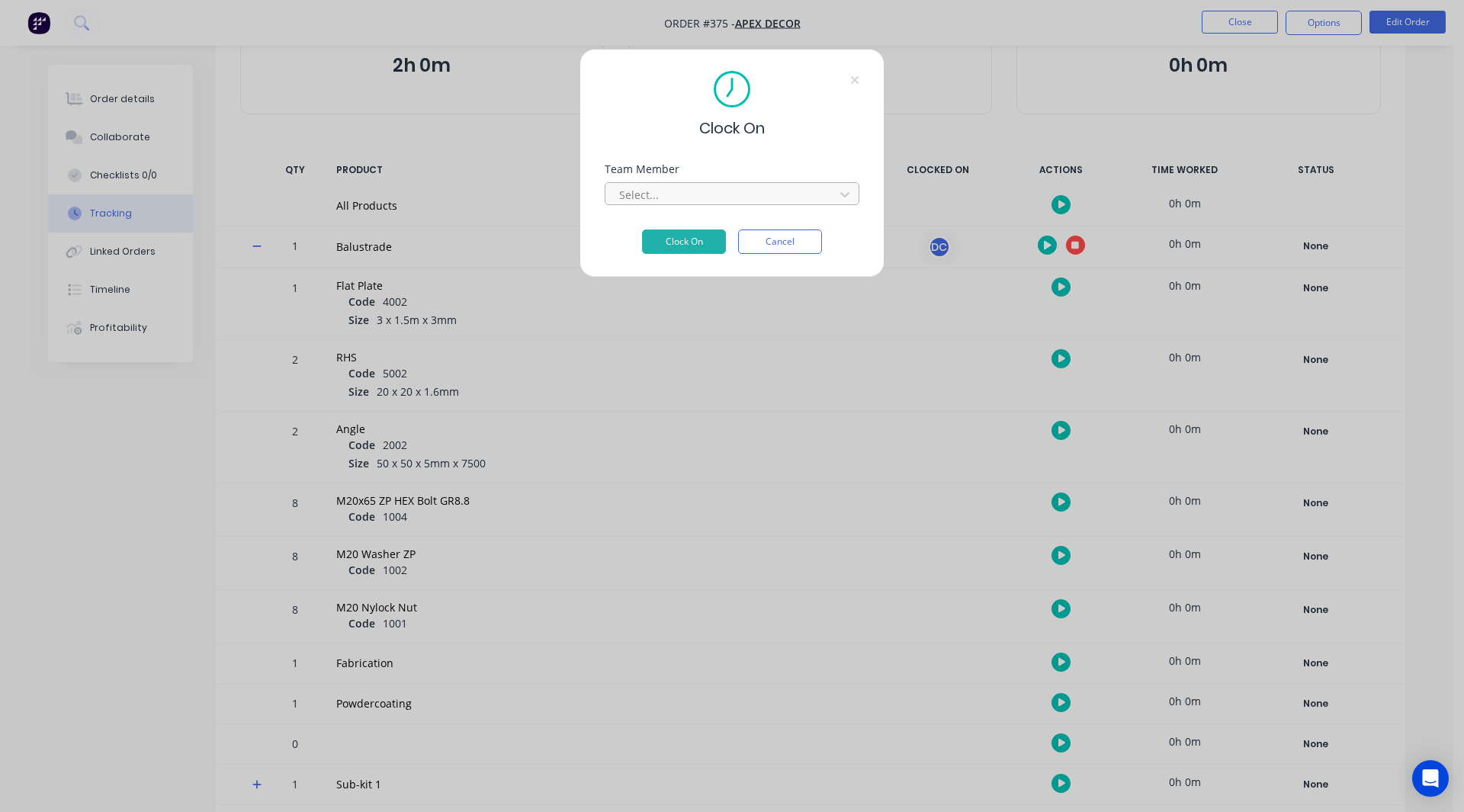
click at [656, 192] on div at bounding box center [722, 194] width 209 height 19
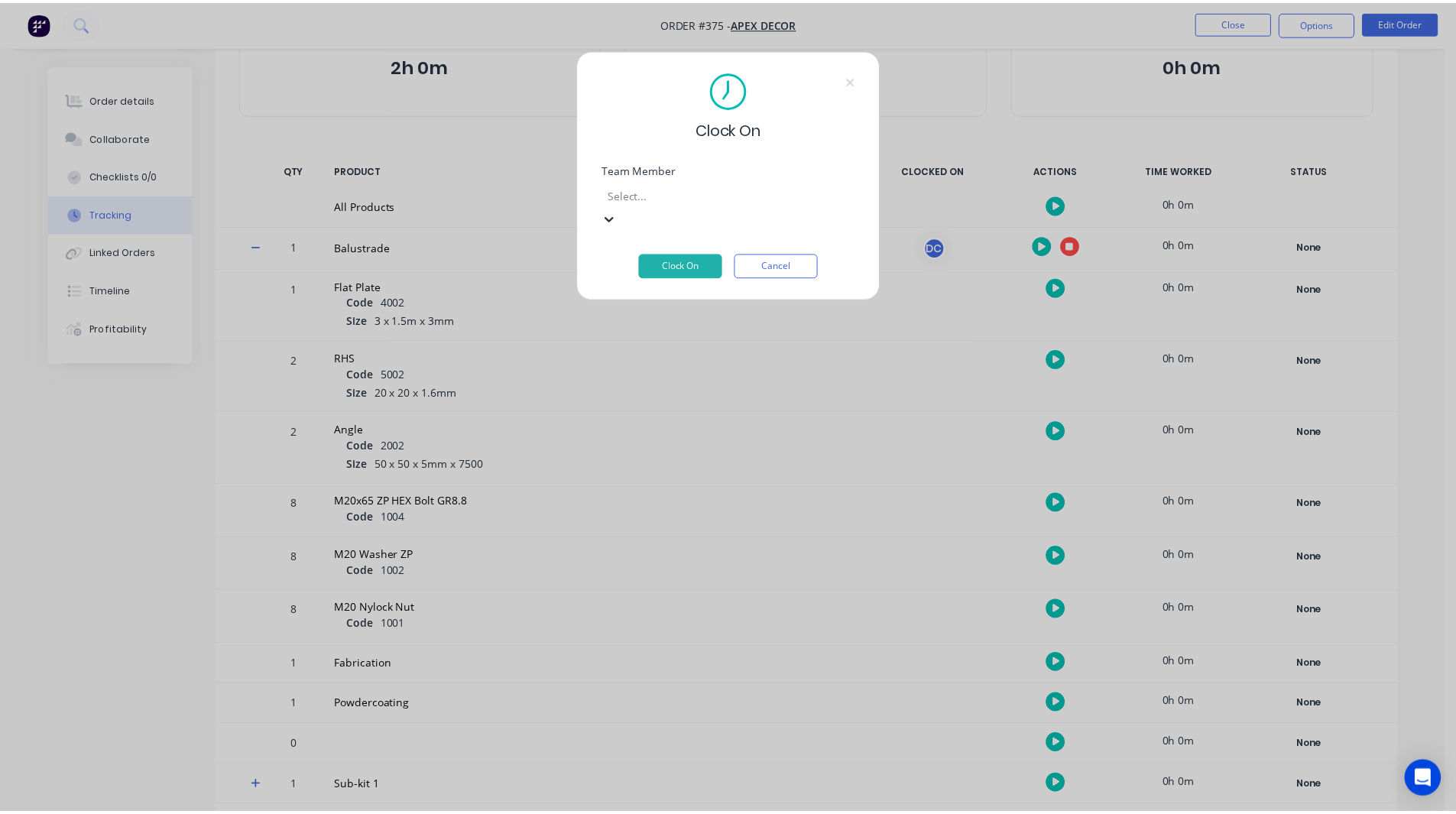
scroll to position [146, 0]
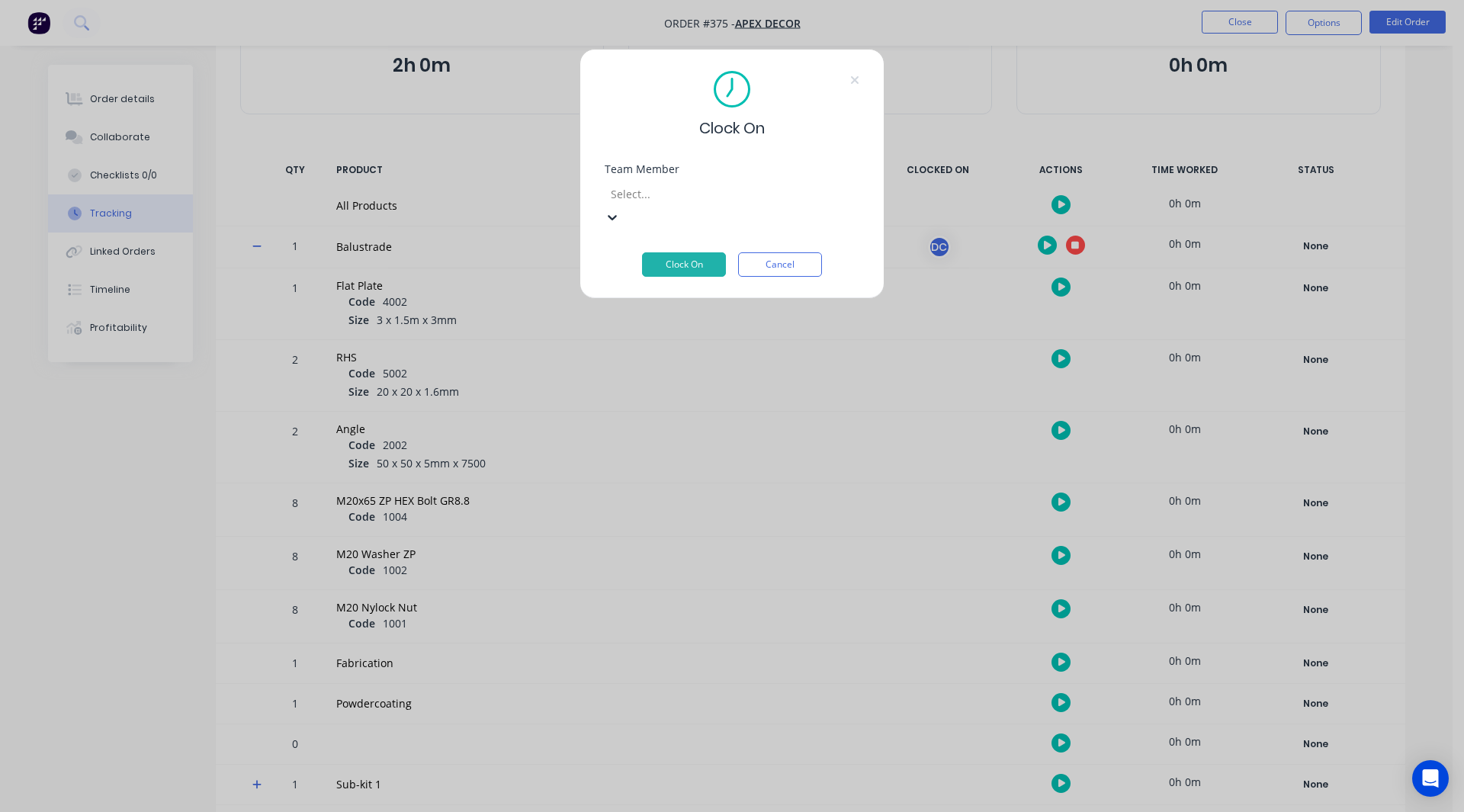
click at [705, 252] on button "Clock On" at bounding box center [683, 264] width 84 height 24
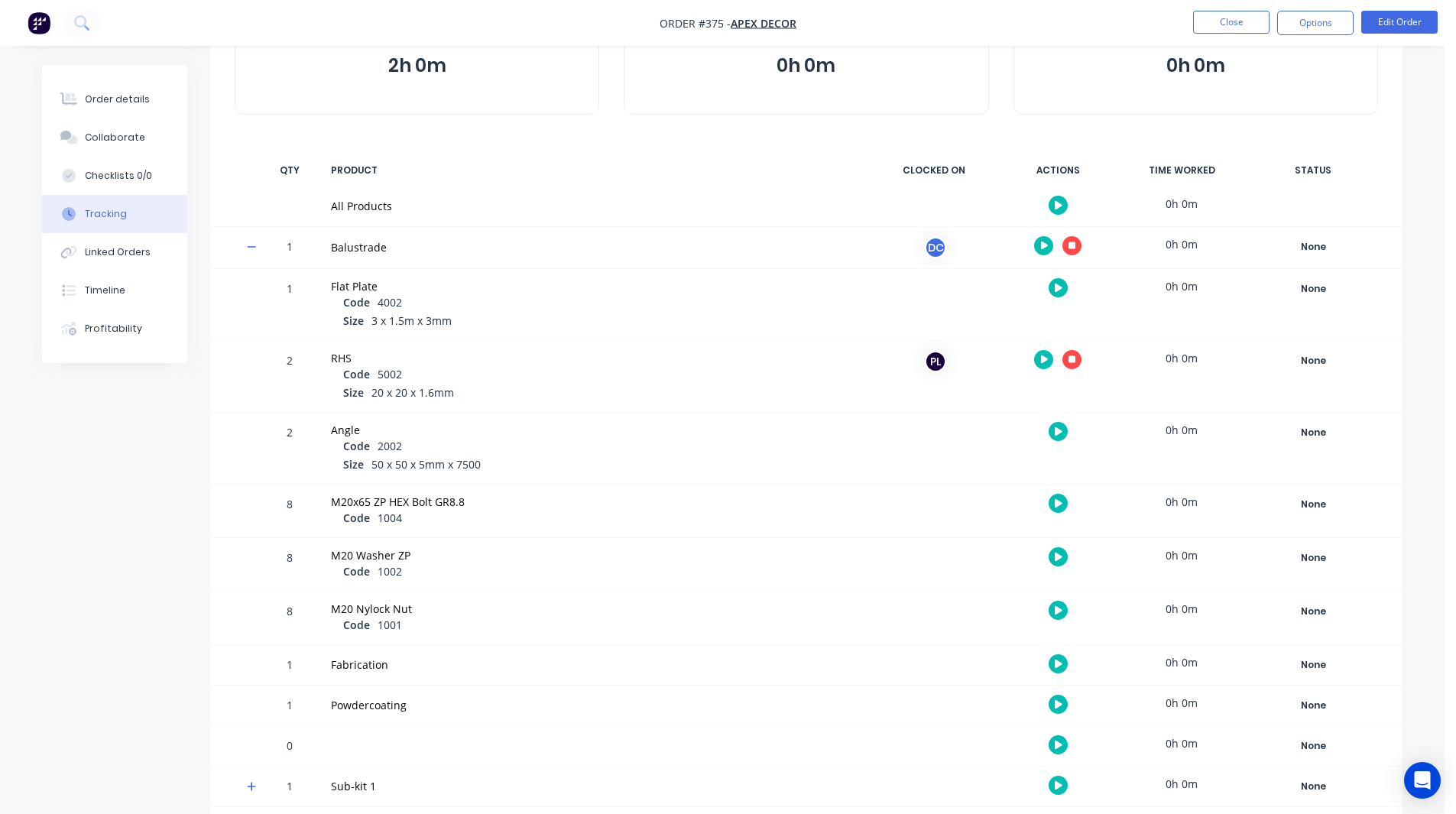
scroll to position [0, 0]
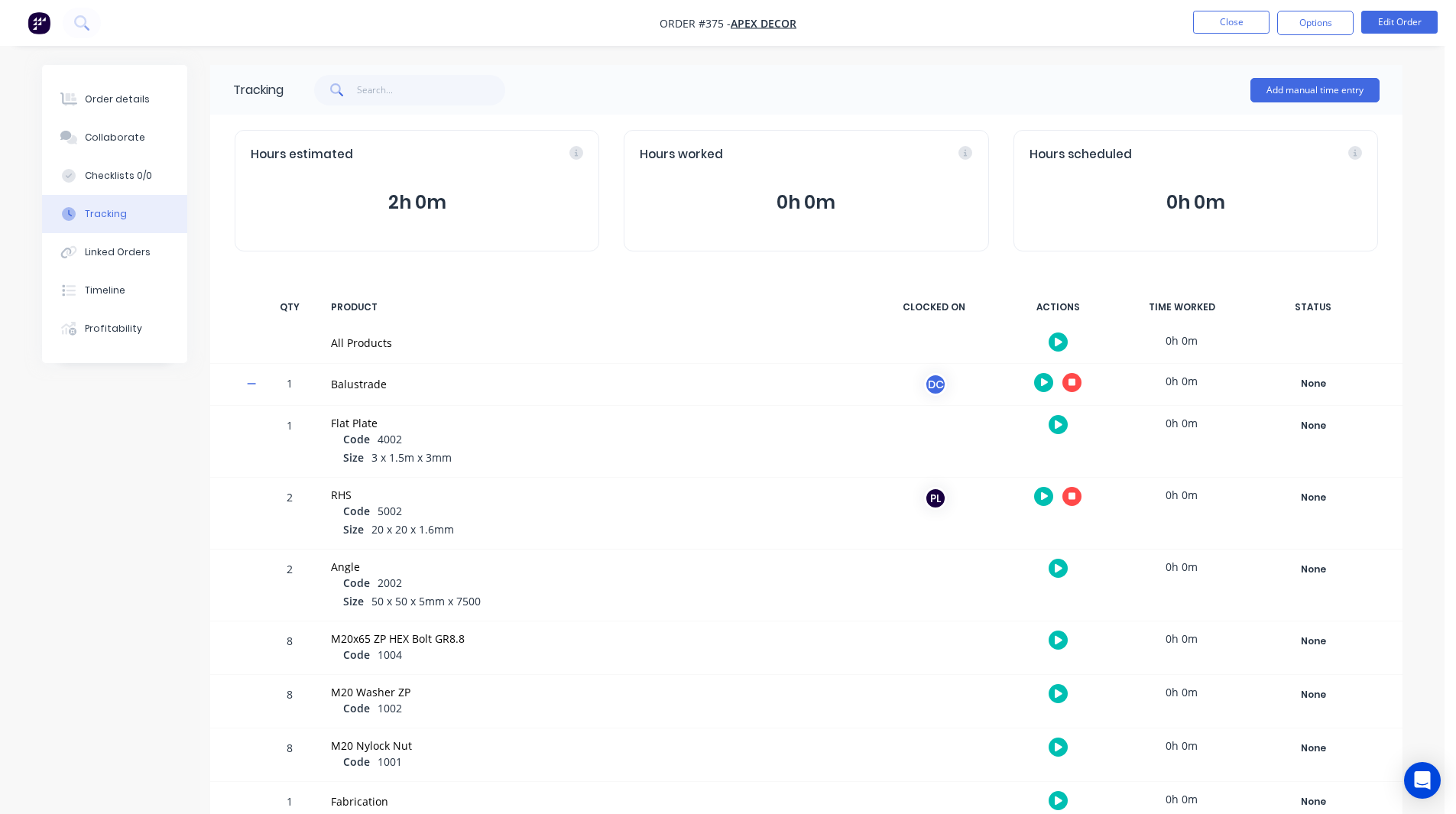
click at [1074, 380] on icon "button" at bounding box center [1072, 382] width 7 height 7
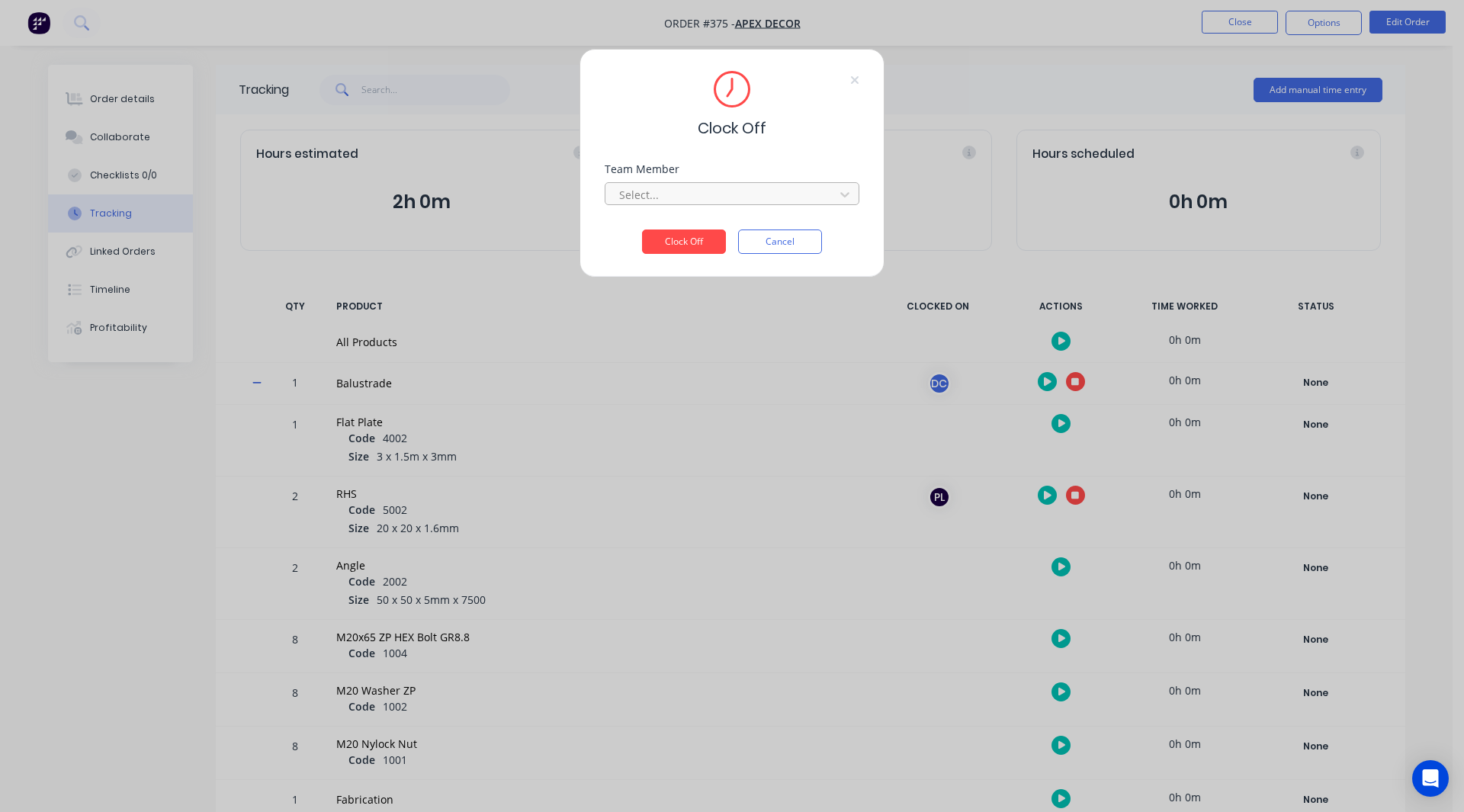
click at [705, 192] on div at bounding box center [722, 194] width 209 height 19
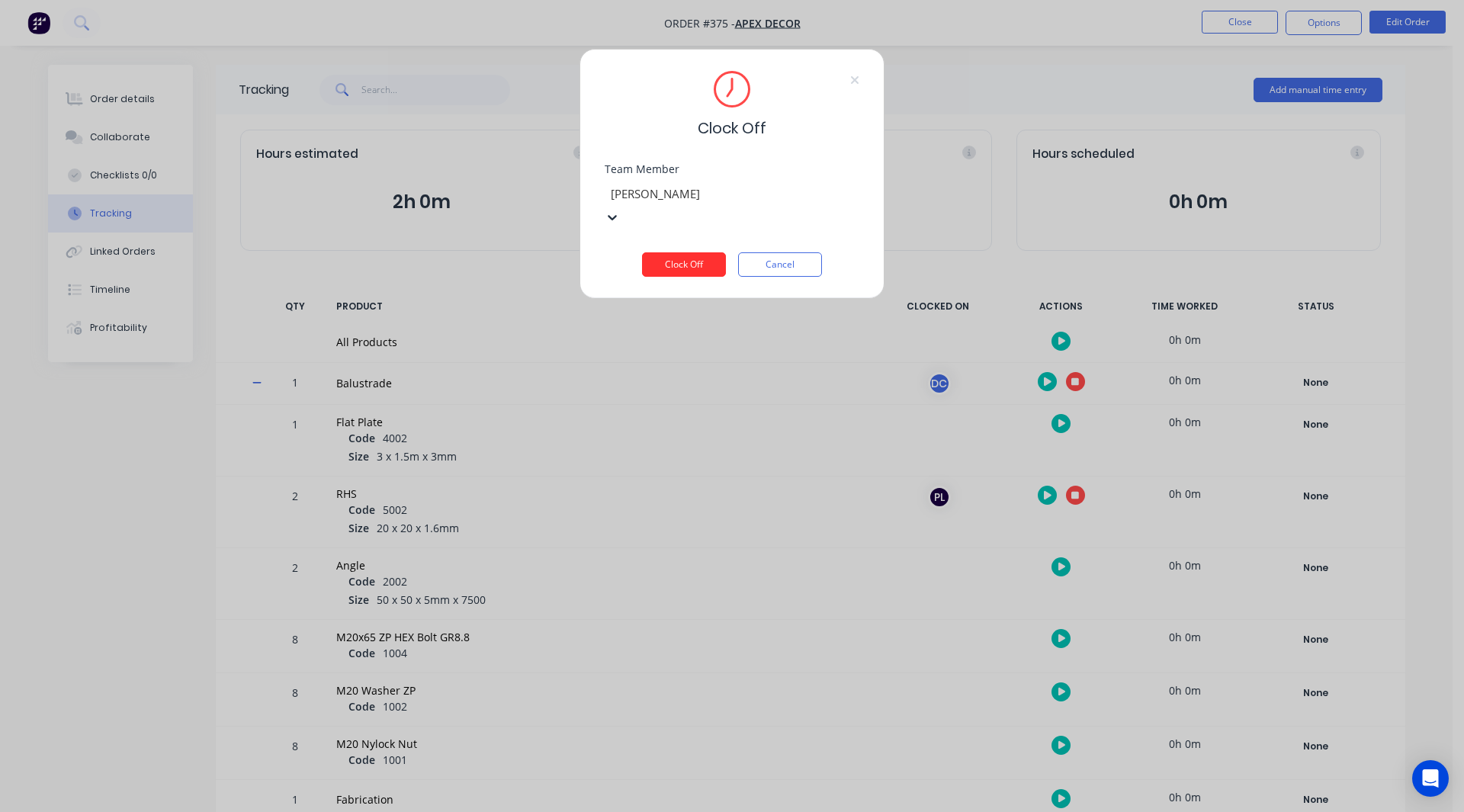
click at [683, 252] on button "Clock Off" at bounding box center [683, 264] width 84 height 24
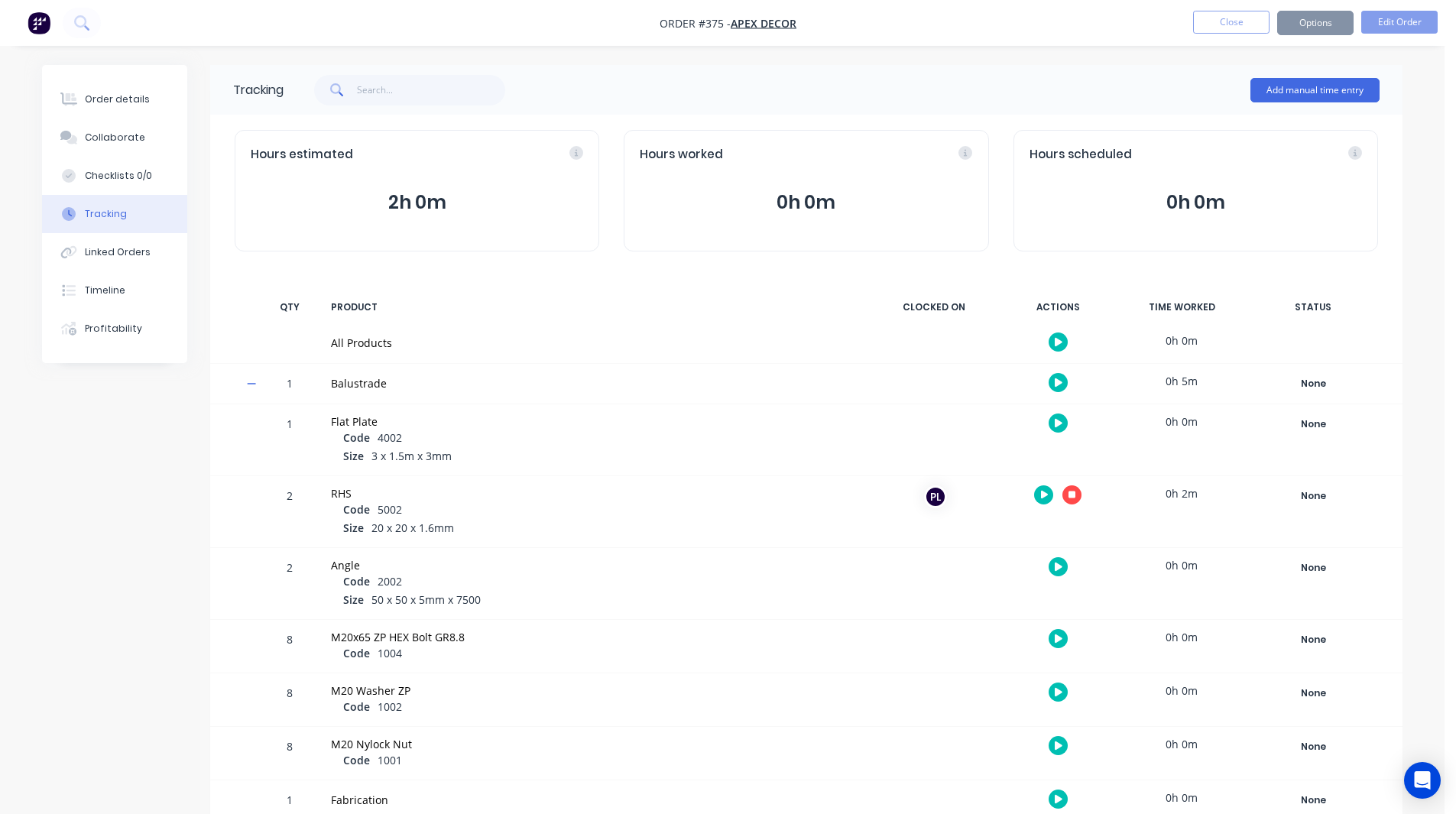
click at [1070, 494] on icon "button" at bounding box center [1072, 494] width 7 height 7
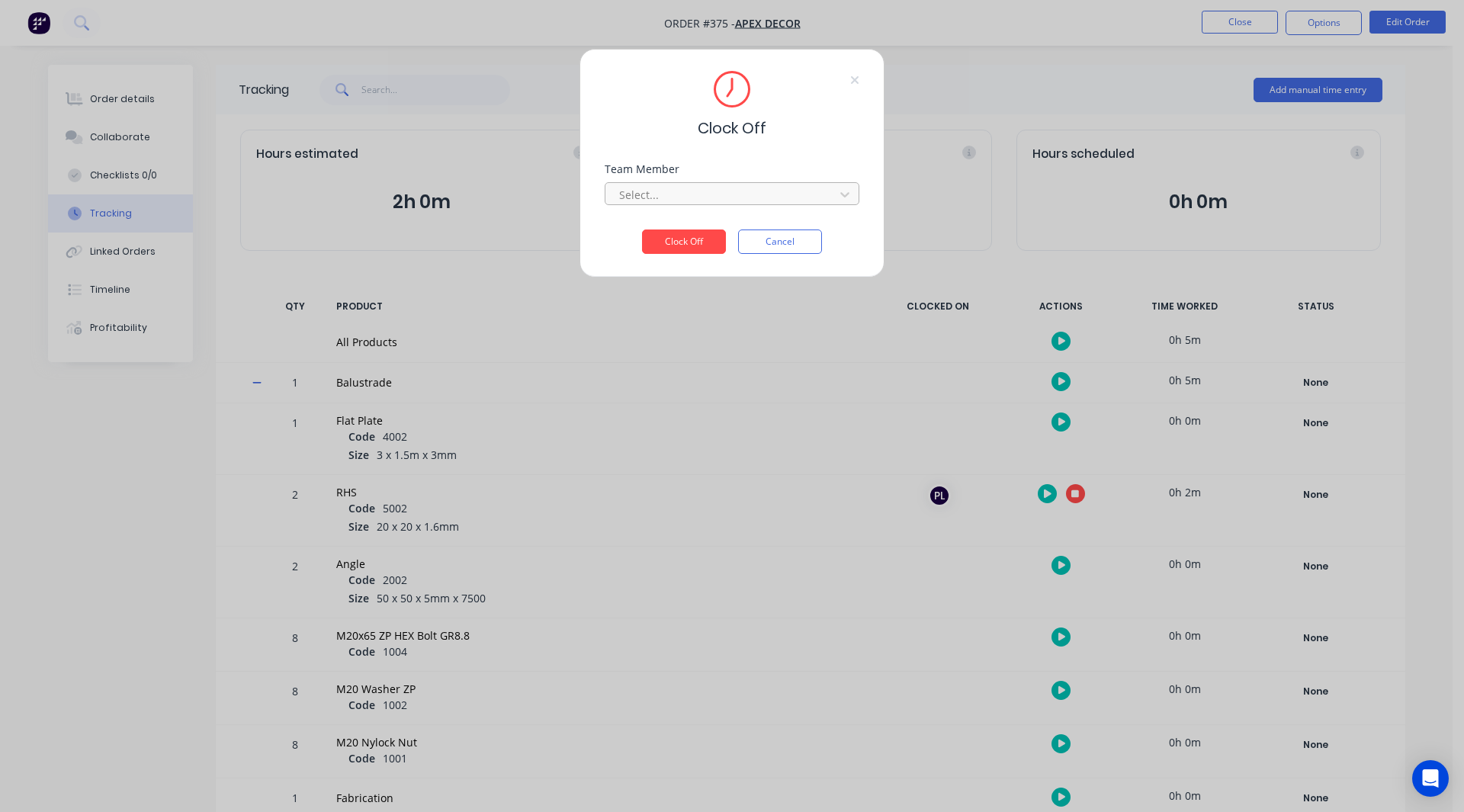
click at [643, 200] on div at bounding box center [722, 194] width 209 height 19
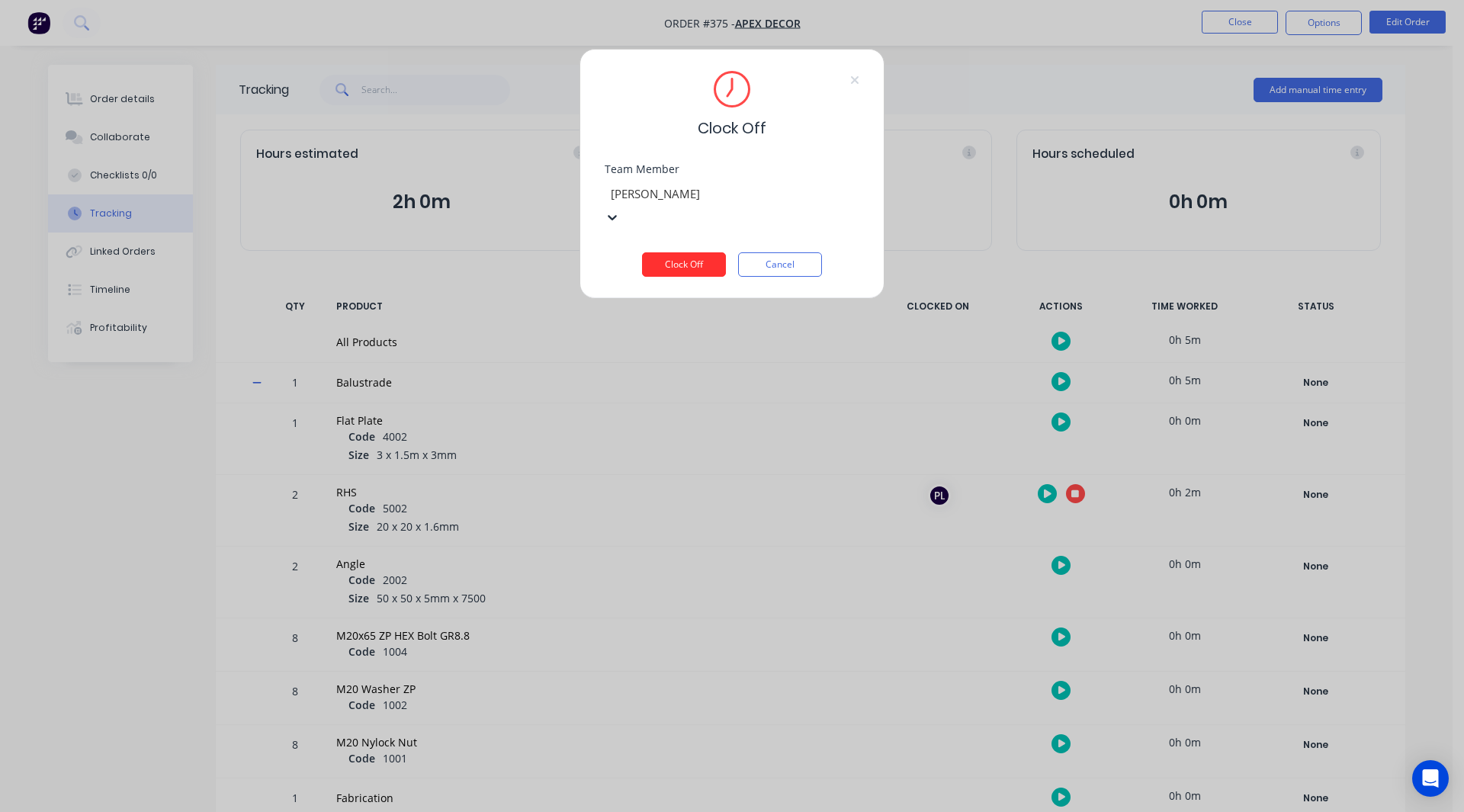
click at [660, 252] on button "Clock Off" at bounding box center [683, 264] width 84 height 24
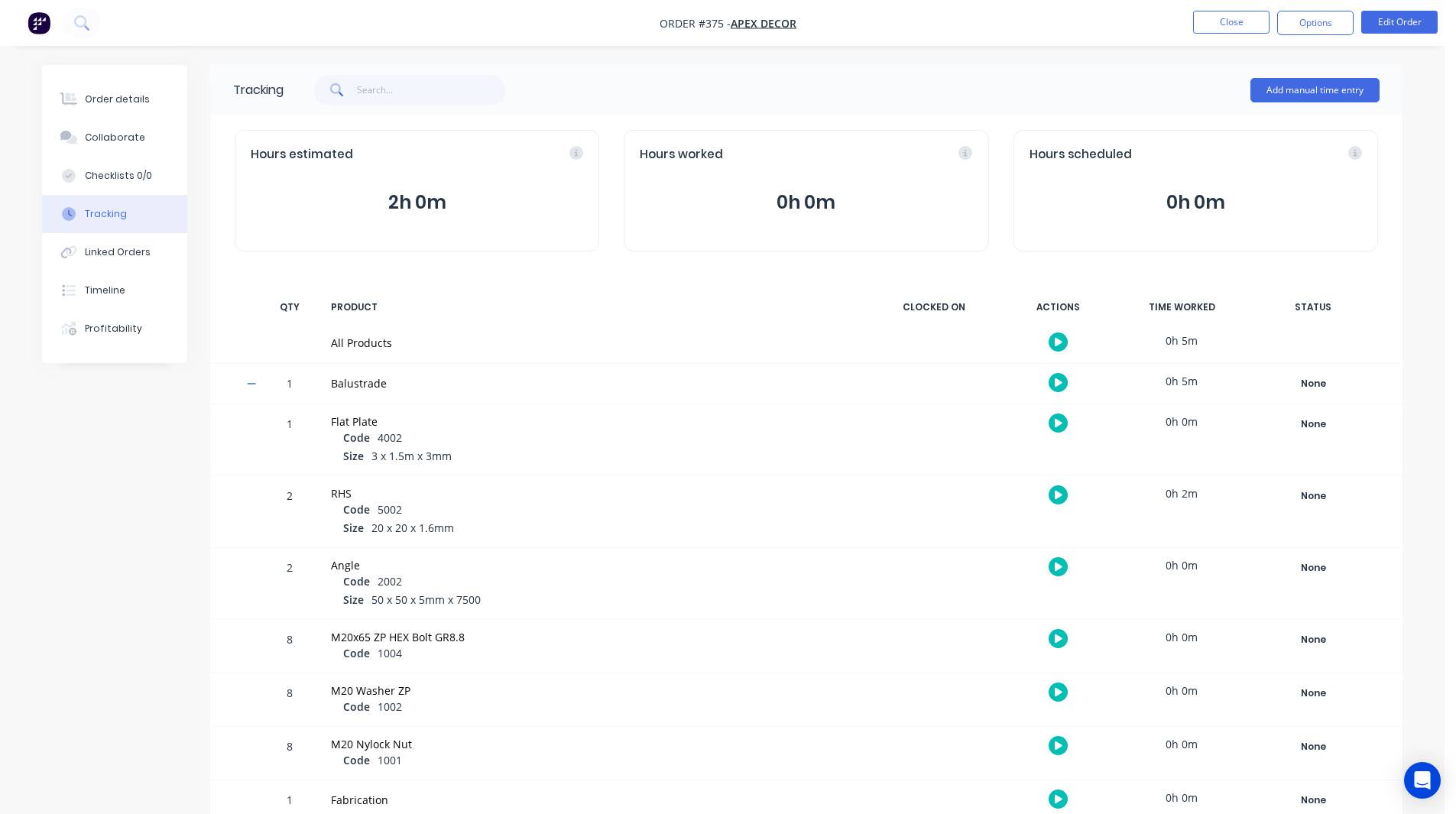
click at [77, 484] on div "Tracking Add manual time entry Hours estimated 2h 0m Hours worked 0h 0m Hours s…" at bounding box center [722, 511] width 1360 height 892
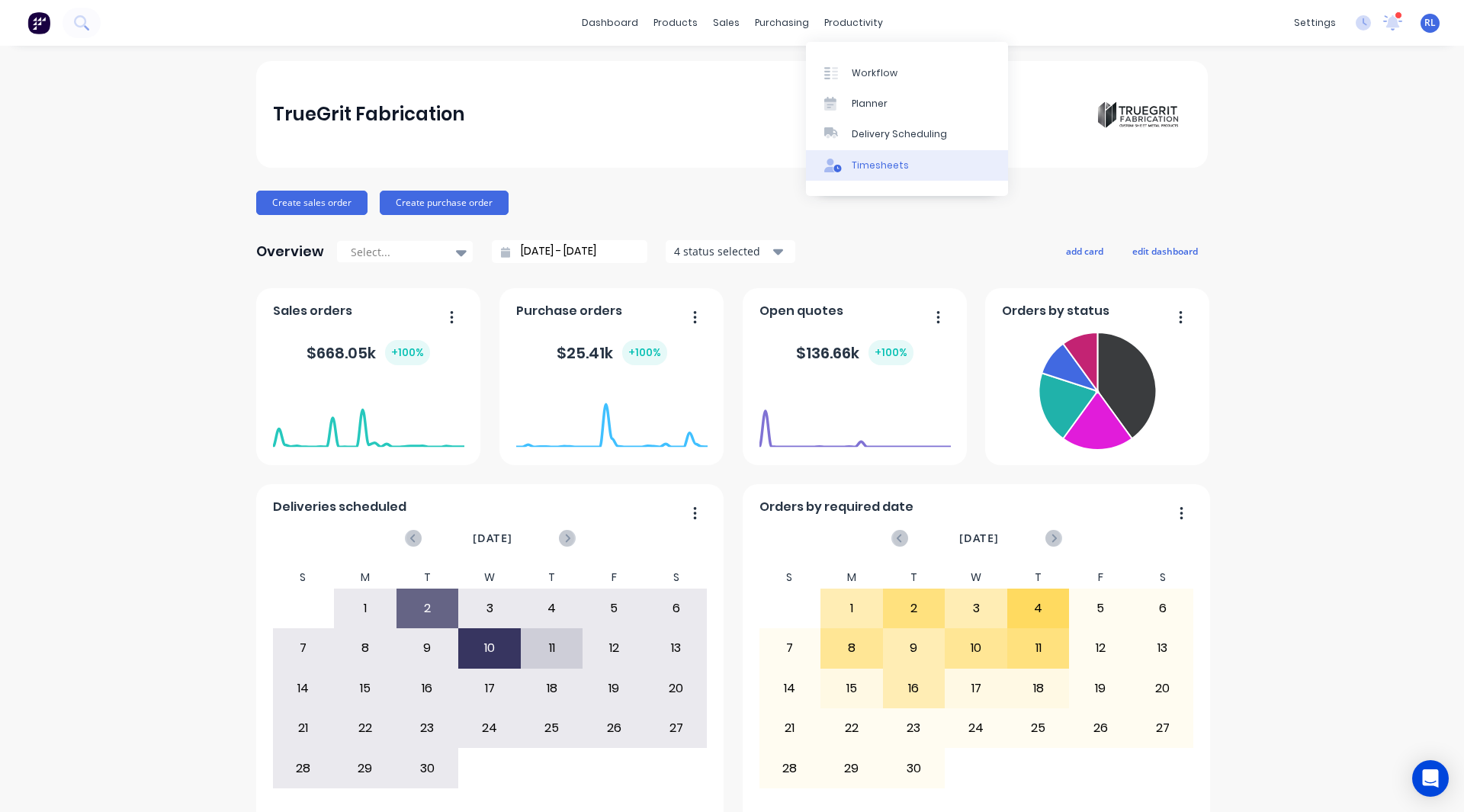
click at [863, 160] on div "Timesheets" at bounding box center [880, 165] width 57 height 14
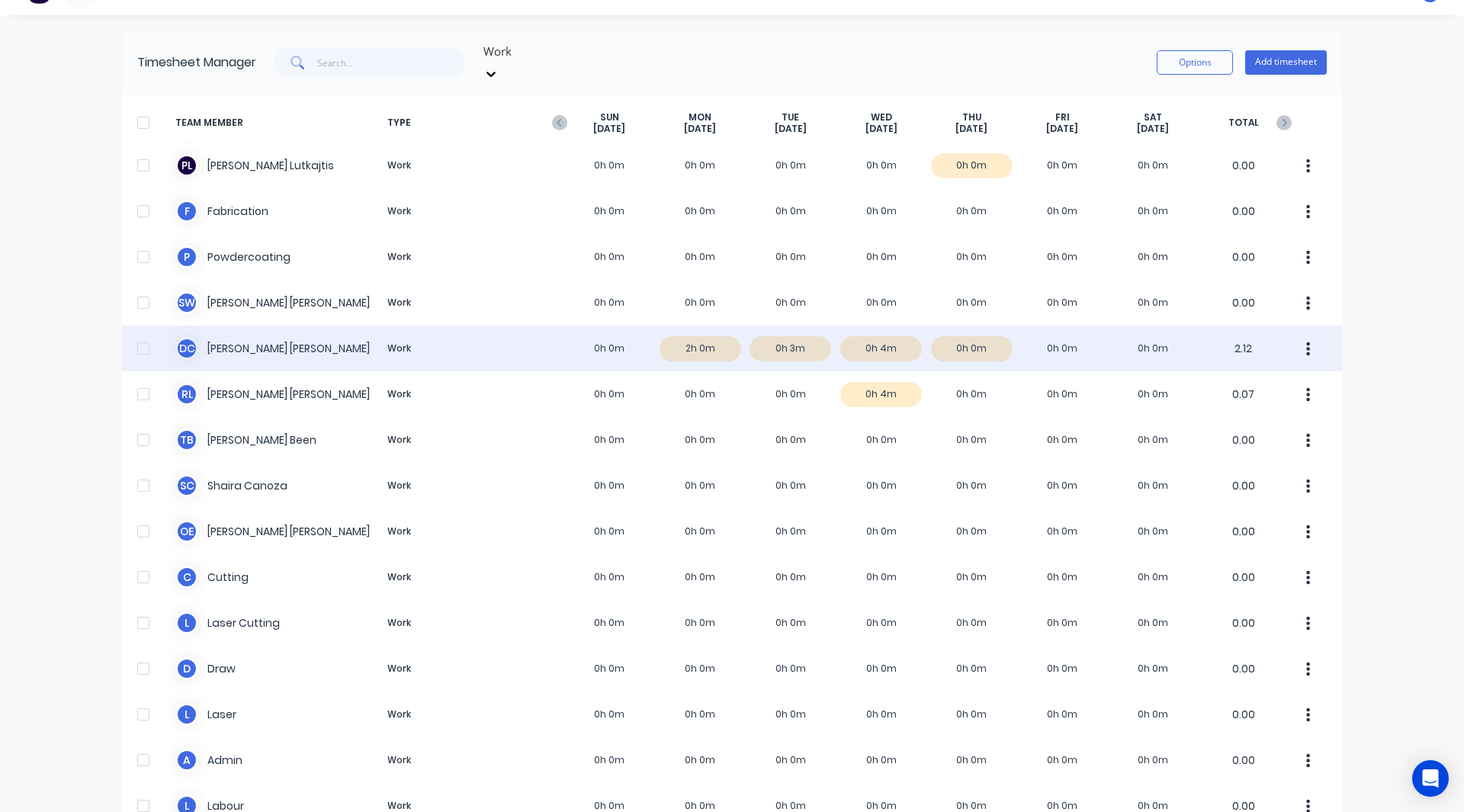
scroll to position [31, 0]
click at [702, 333] on div "D C David Cousley Work 0h 0m 2h 0m 0h 3m 0h 4m 0h 0m 0h 0m 0h 0m 2.12" at bounding box center [732, 347] width 1220 height 46
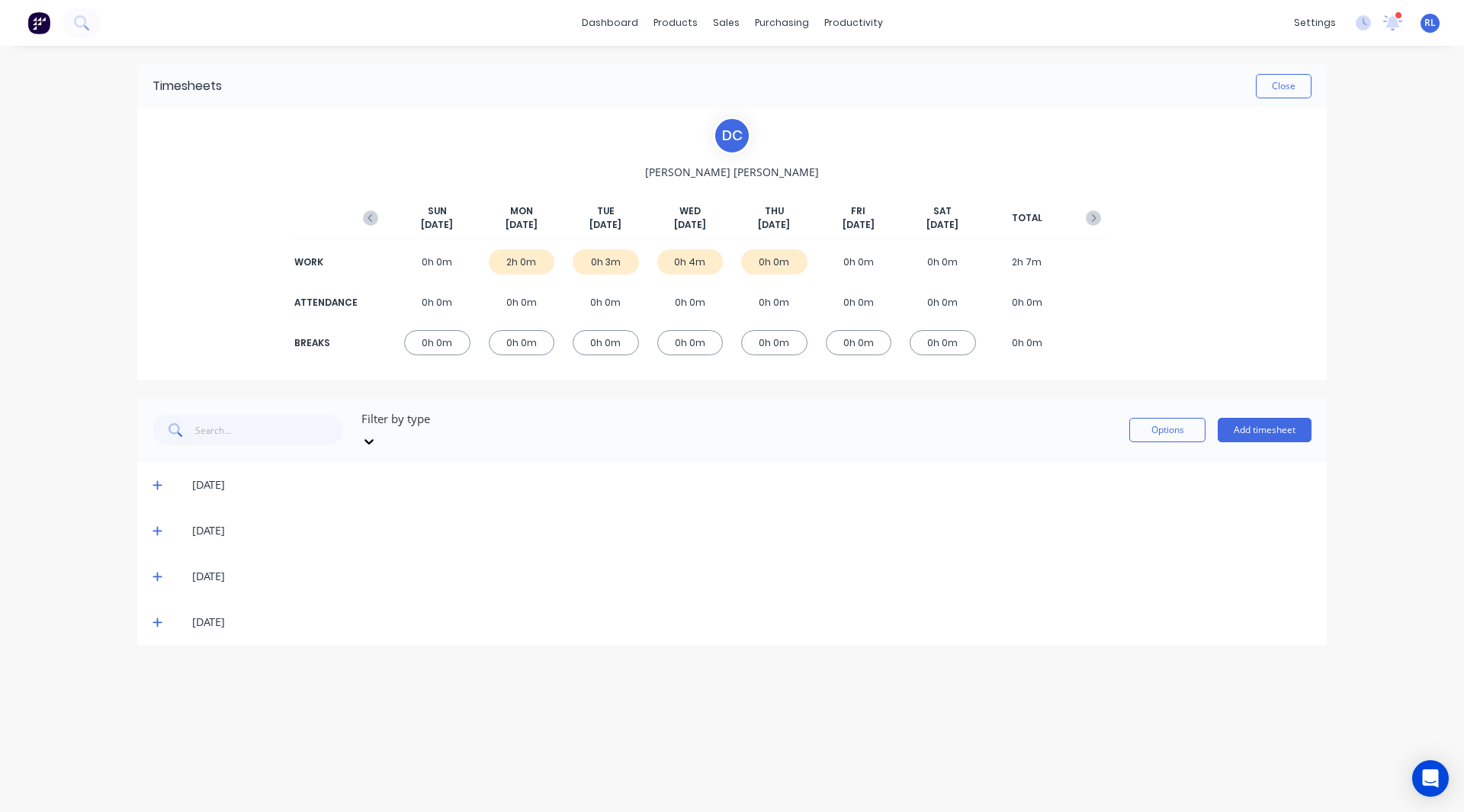
click at [160, 479] on icon at bounding box center [157, 484] width 10 height 11
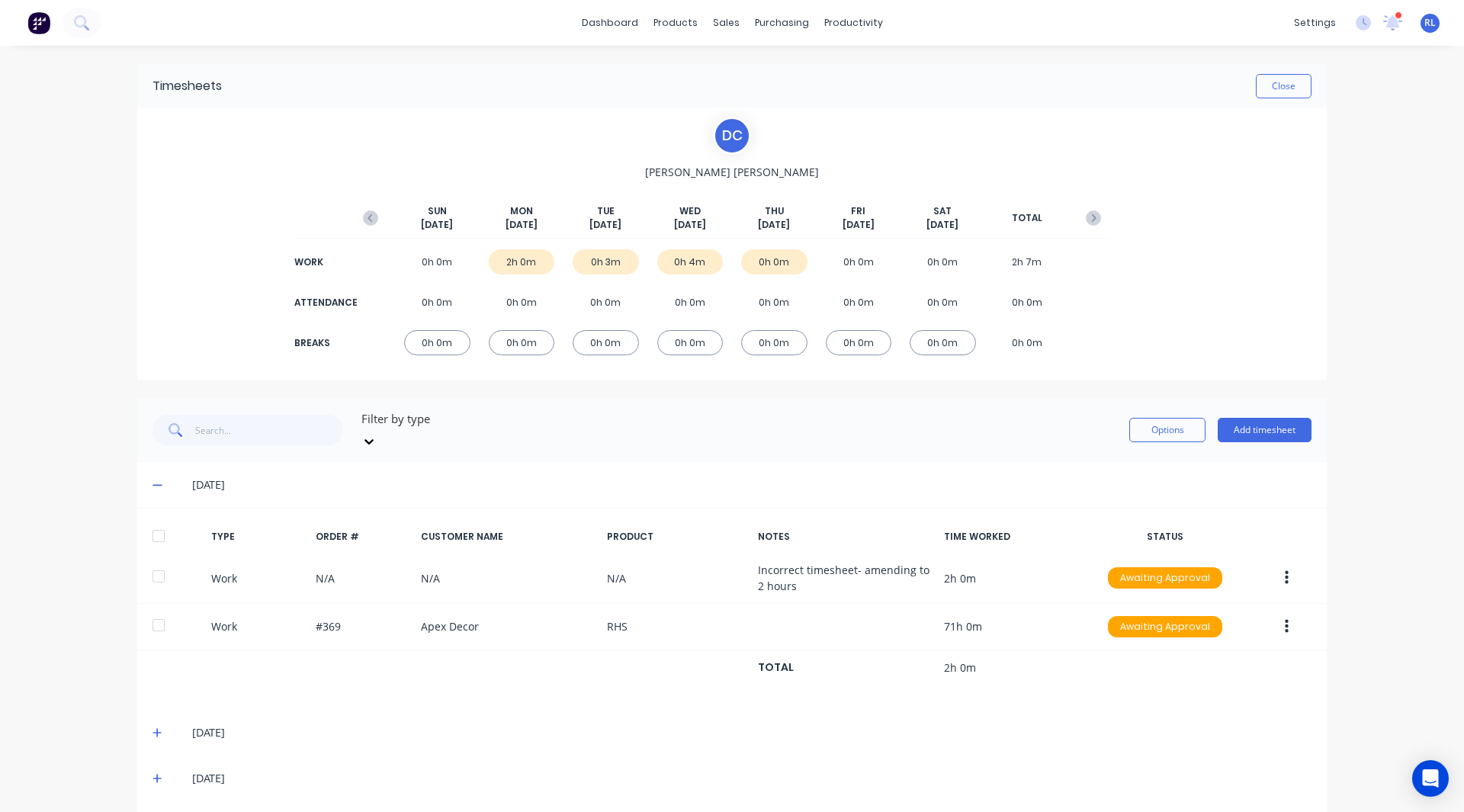
scroll to position [39, 0]
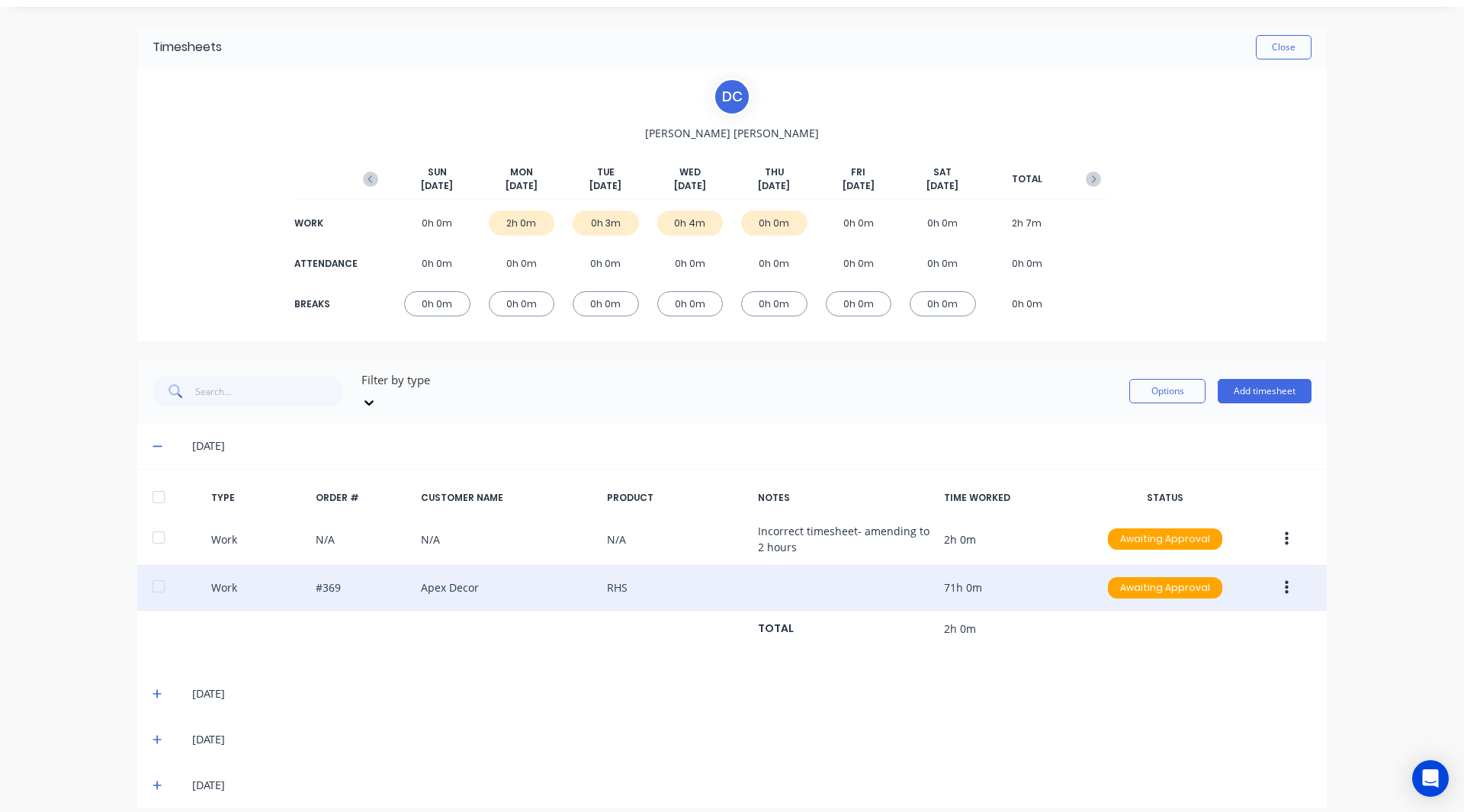
click at [1285, 580] on icon "button" at bounding box center [1286, 587] width 4 height 14
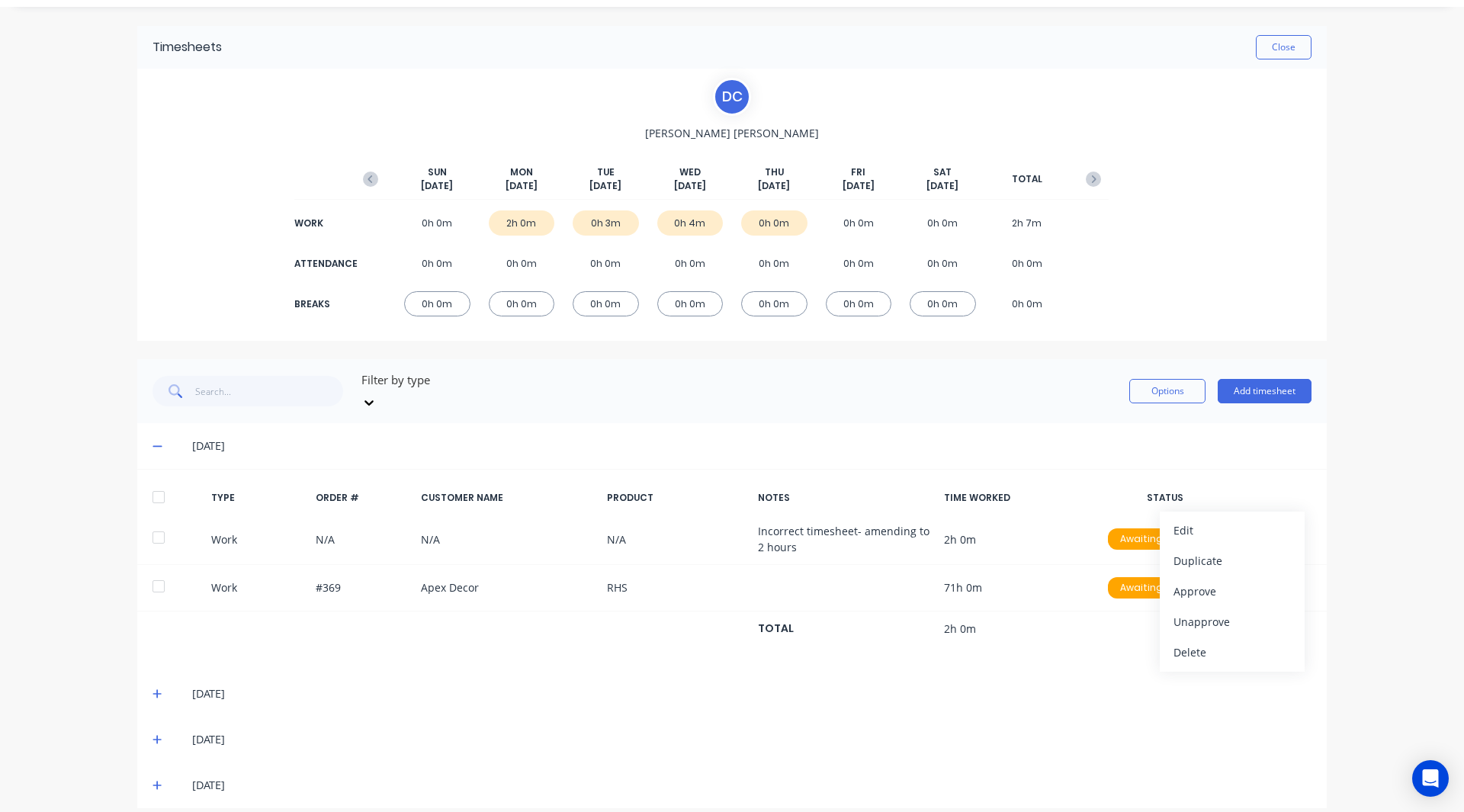
click at [1364, 479] on div "dashboard products sales purchasing productivity dashboard products Product Cat…" at bounding box center [732, 406] width 1464 height 812
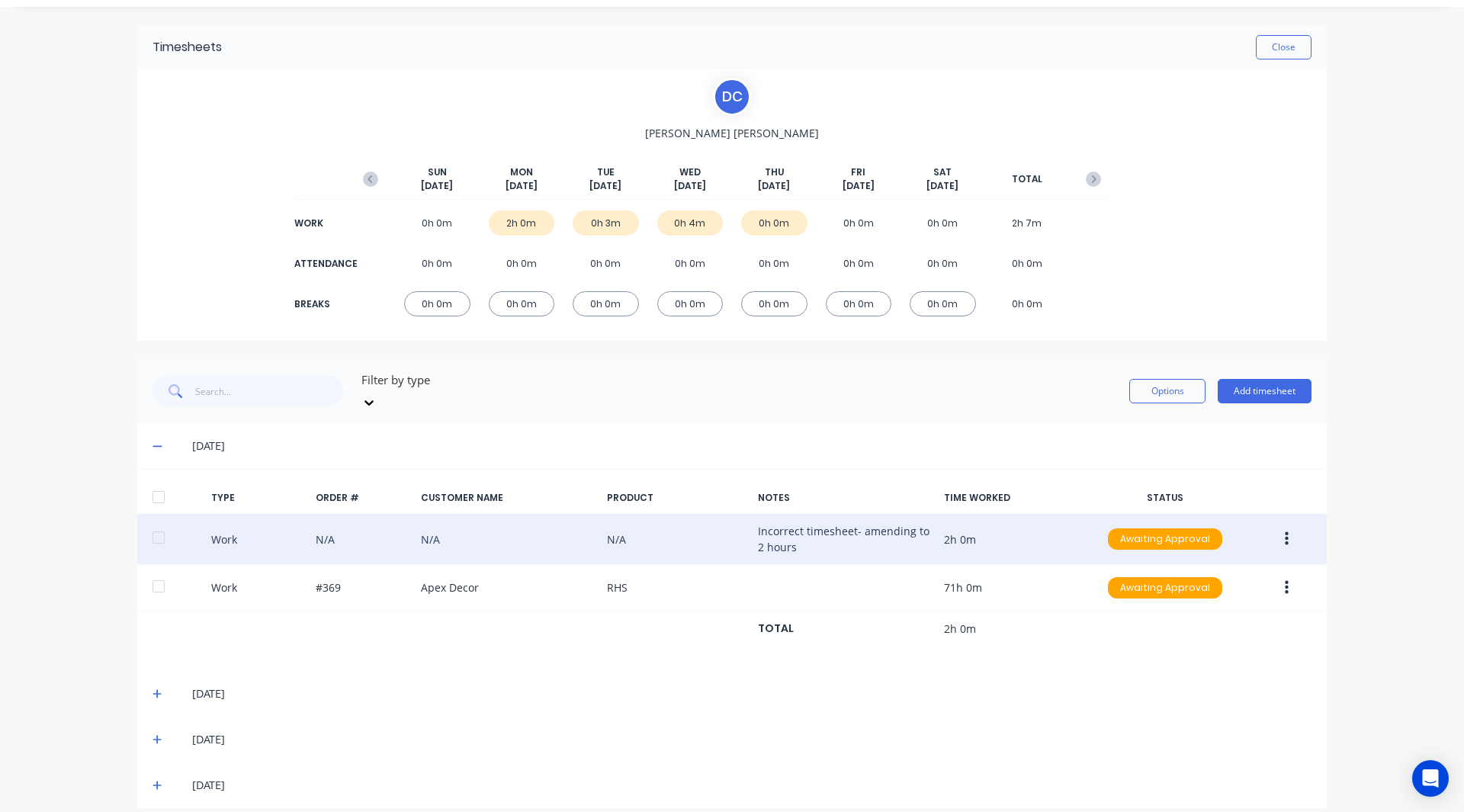
click at [1276, 526] on button "button" at bounding box center [1287, 539] width 36 height 28
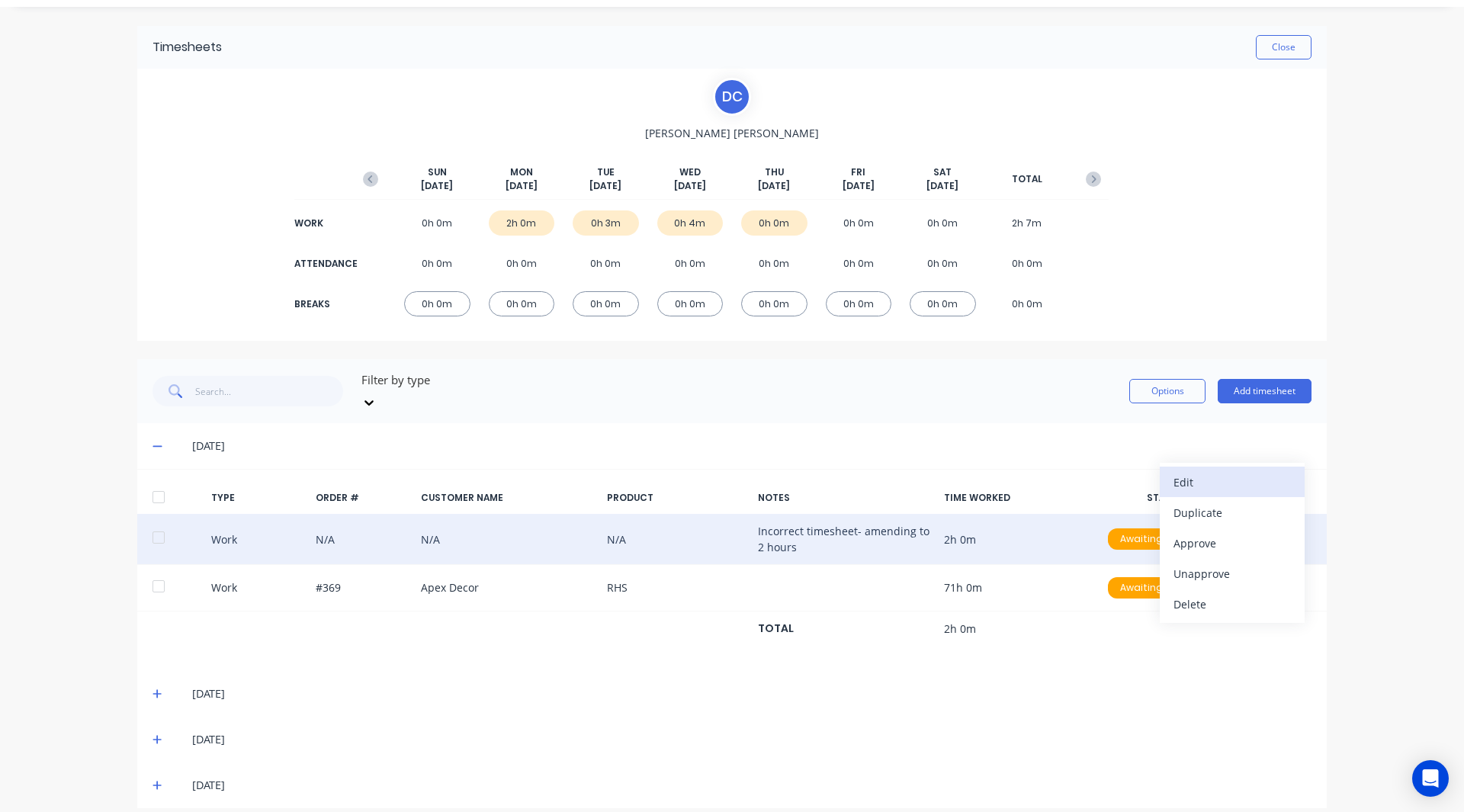
click at [1202, 471] on div "Edit" at bounding box center [1232, 482] width 117 height 22
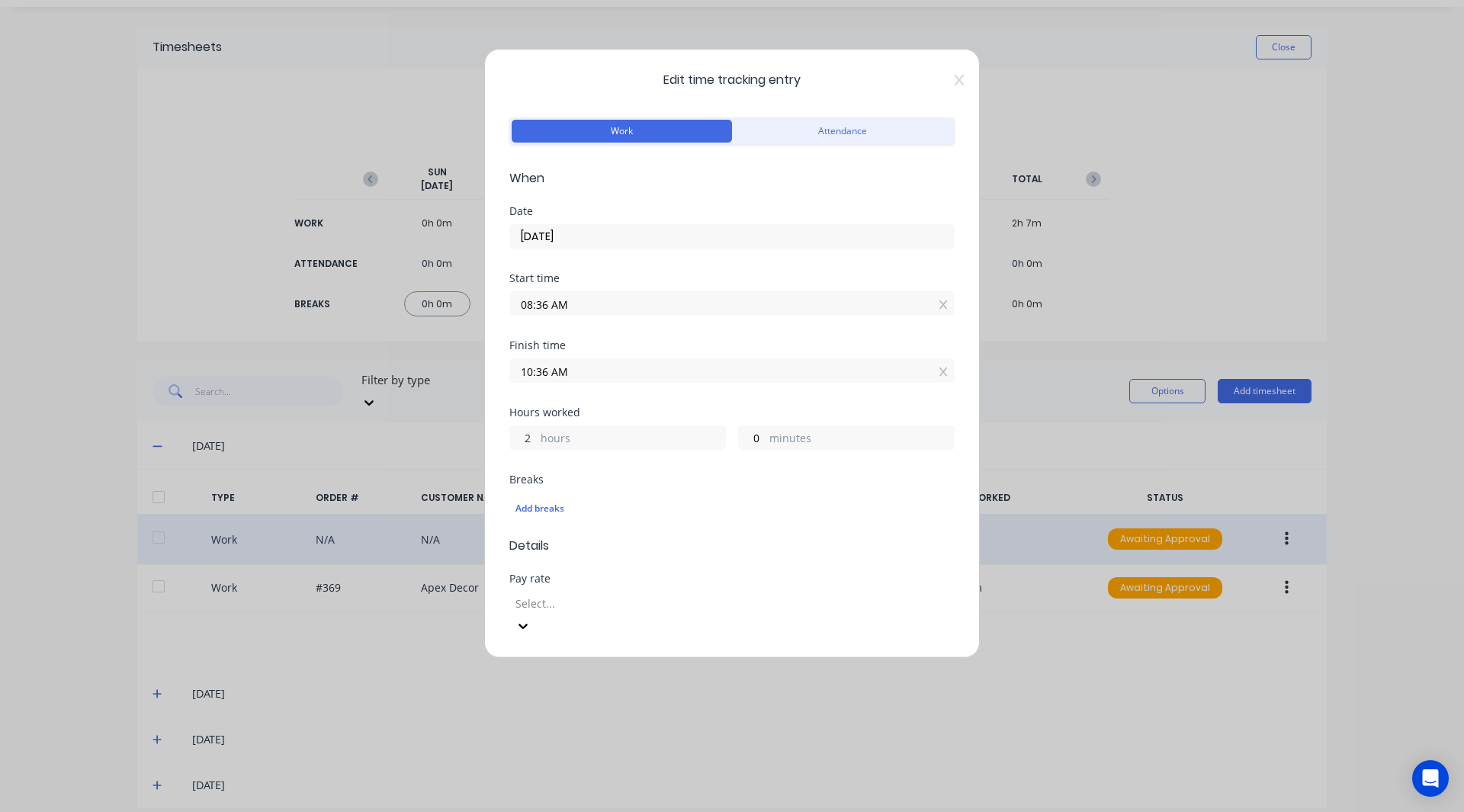
click at [531, 439] on input "2" at bounding box center [523, 438] width 27 height 23
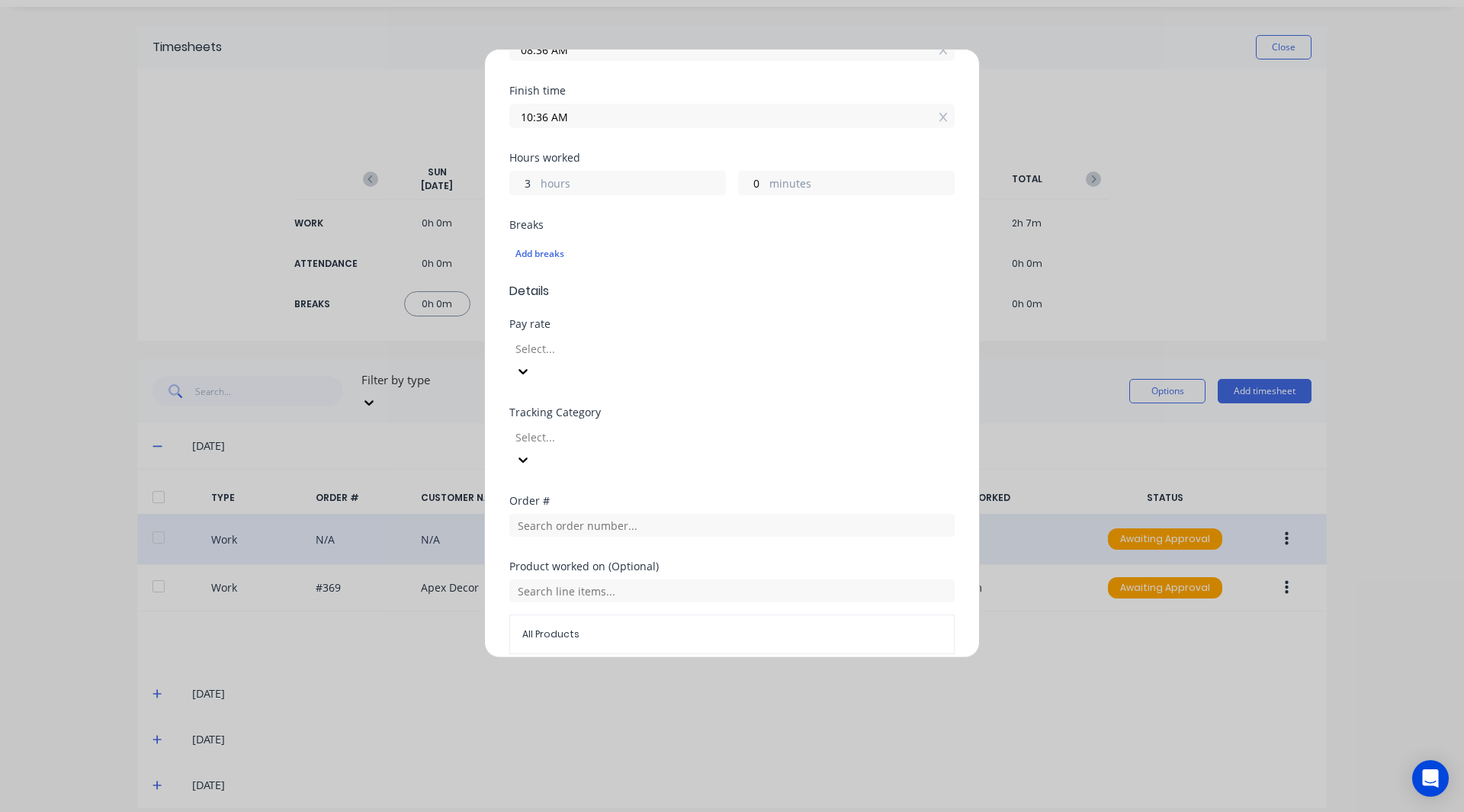
scroll to position [258, 0]
type input "3"
click at [618, 343] on div at bounding box center [623, 345] width 219 height 19
type input "11:36 AM"
click at [650, 435] on div "Tracking Category Select..." at bounding box center [732, 448] width 445 height 88
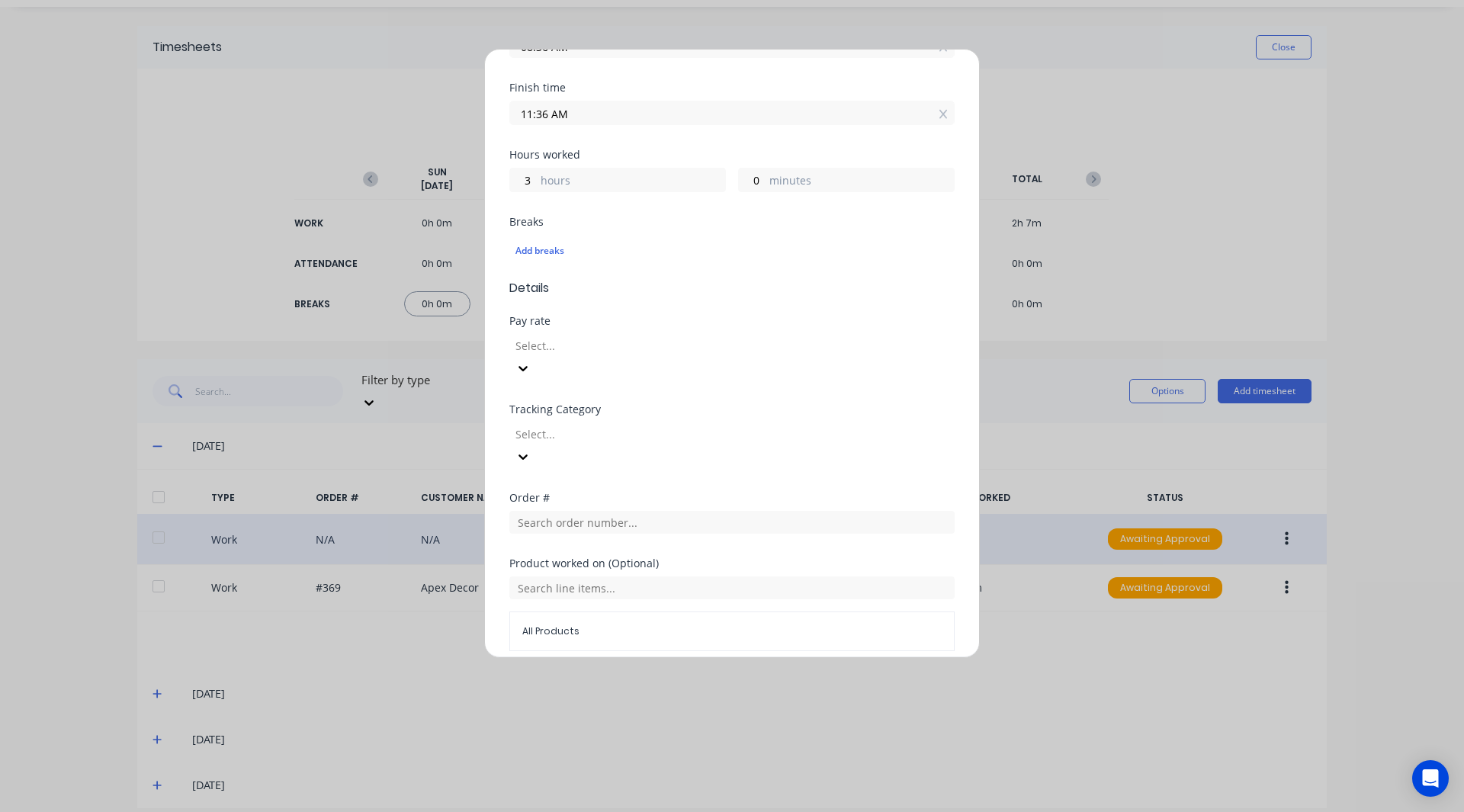
click at [628, 425] on div at bounding box center [623, 434] width 219 height 19
click at [785, 254] on div "Add breaks" at bounding box center [732, 250] width 433 height 20
click at [812, 264] on div "Add breaks" at bounding box center [732, 250] width 445 height 32
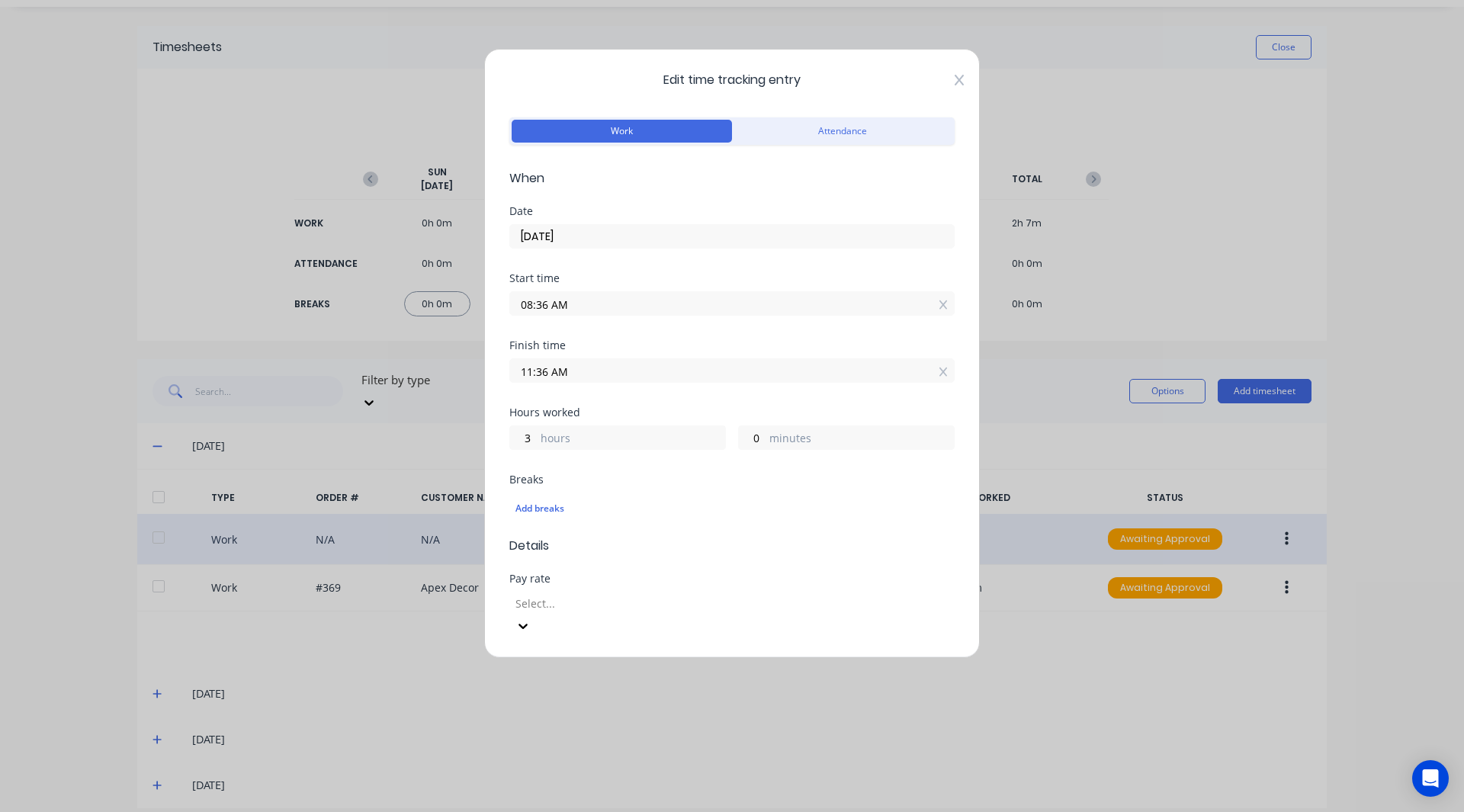
click at [954, 80] on icon at bounding box center [958, 80] width 9 height 11
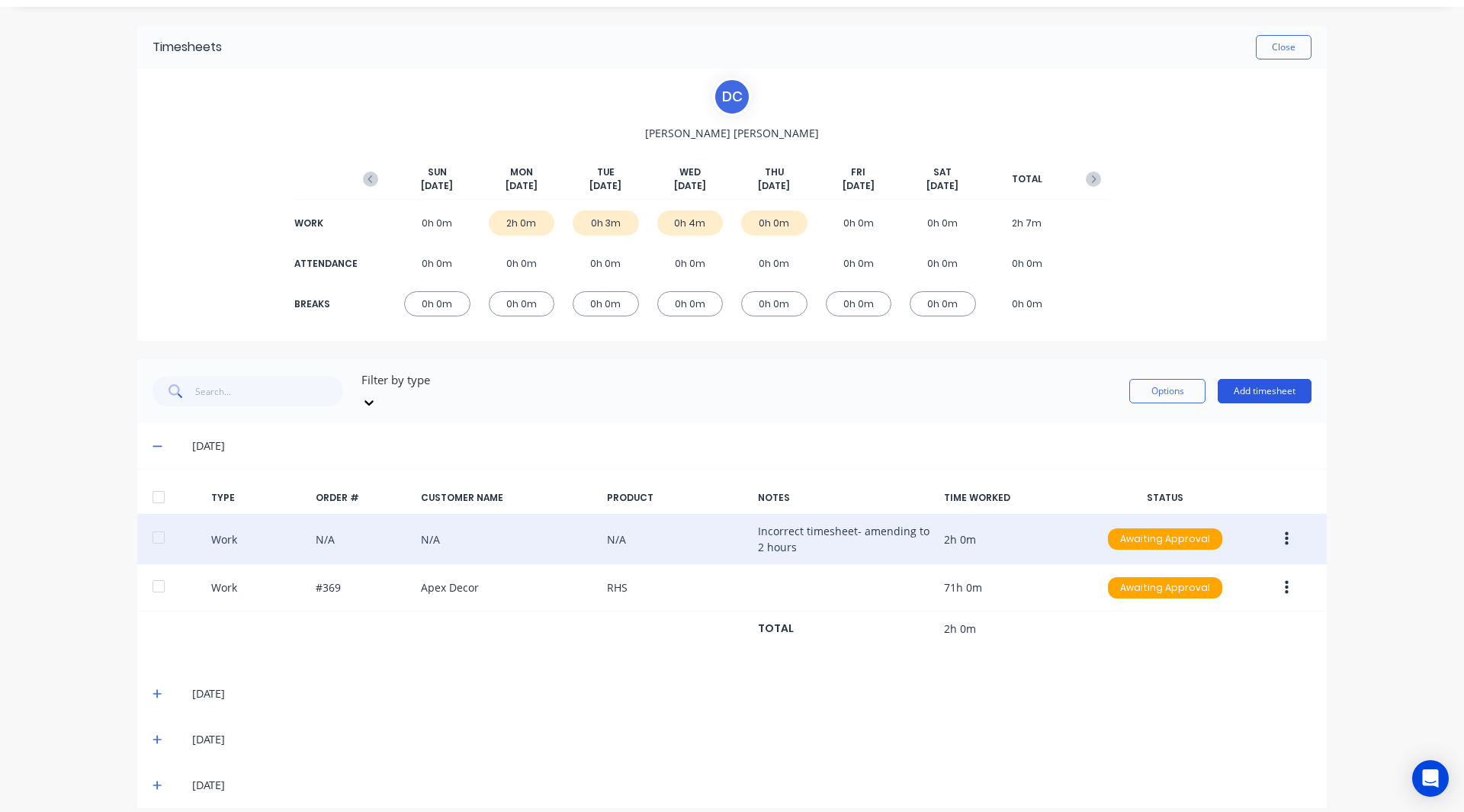
click at [1249, 383] on button "Add timesheet" at bounding box center [1264, 391] width 94 height 24
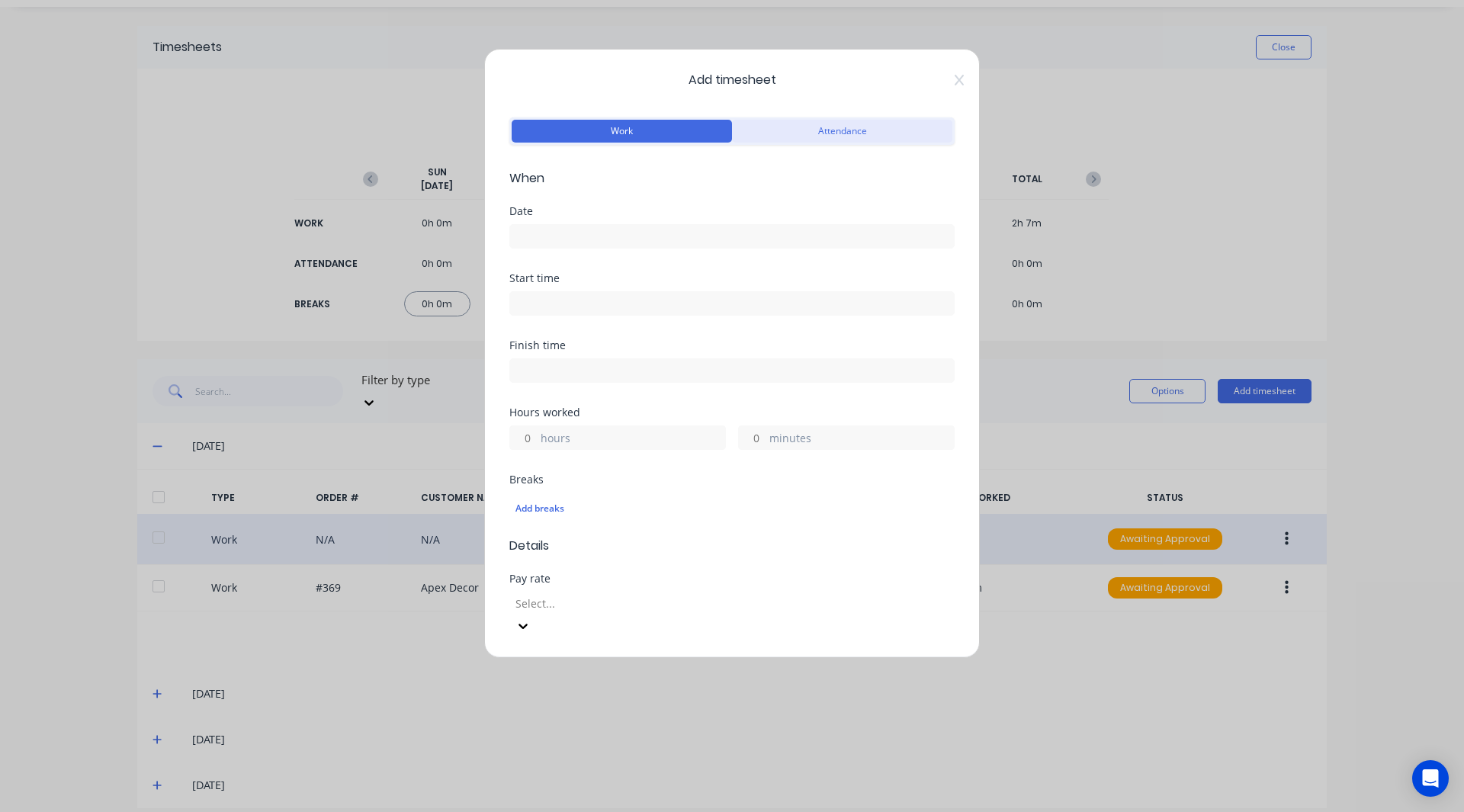
click at [816, 136] on button "Attendance" at bounding box center [842, 131] width 220 height 23
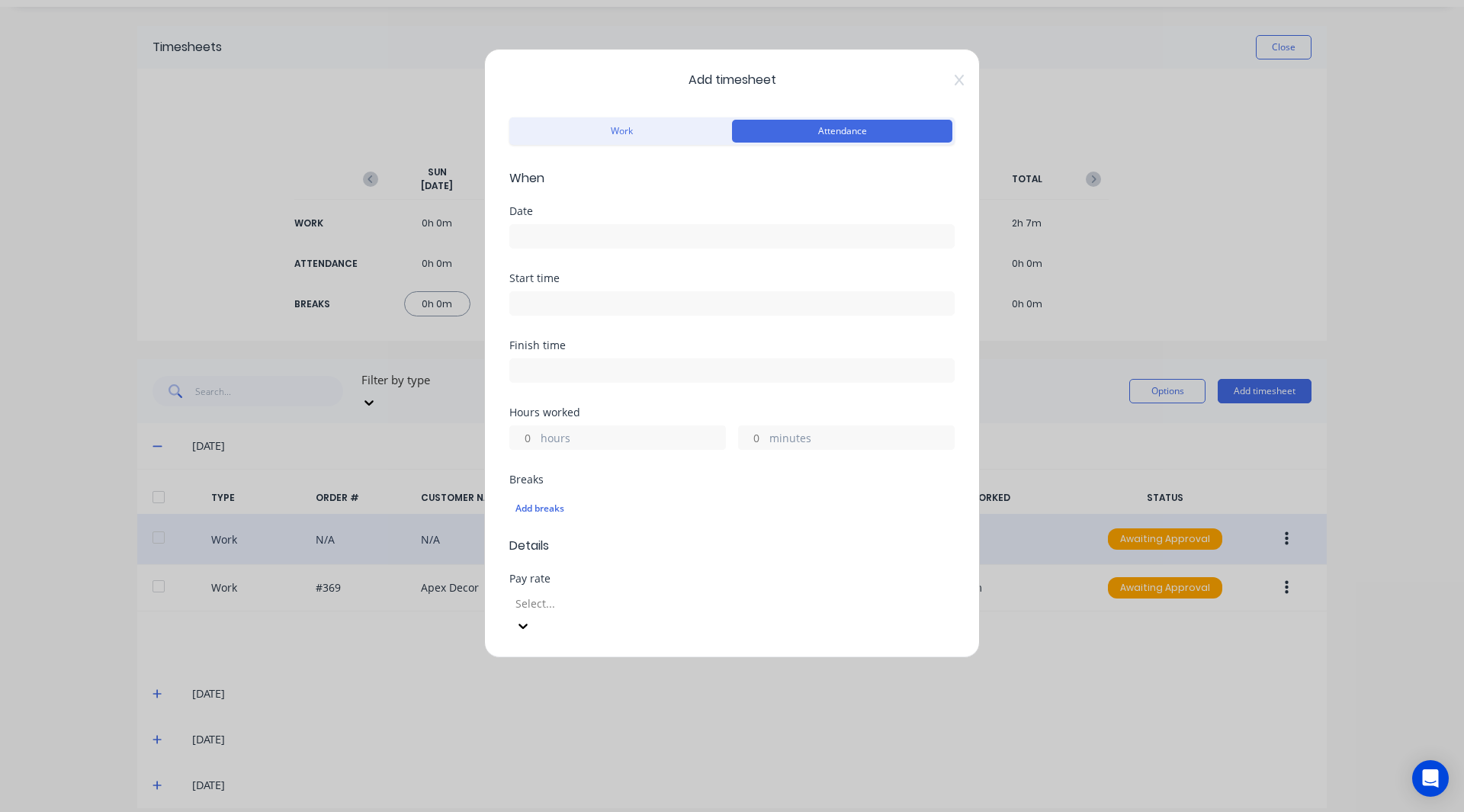
click at [632, 143] on div "Work Attendance" at bounding box center [732, 131] width 445 height 28
click at [621, 133] on button "Work" at bounding box center [621, 131] width 220 height 23
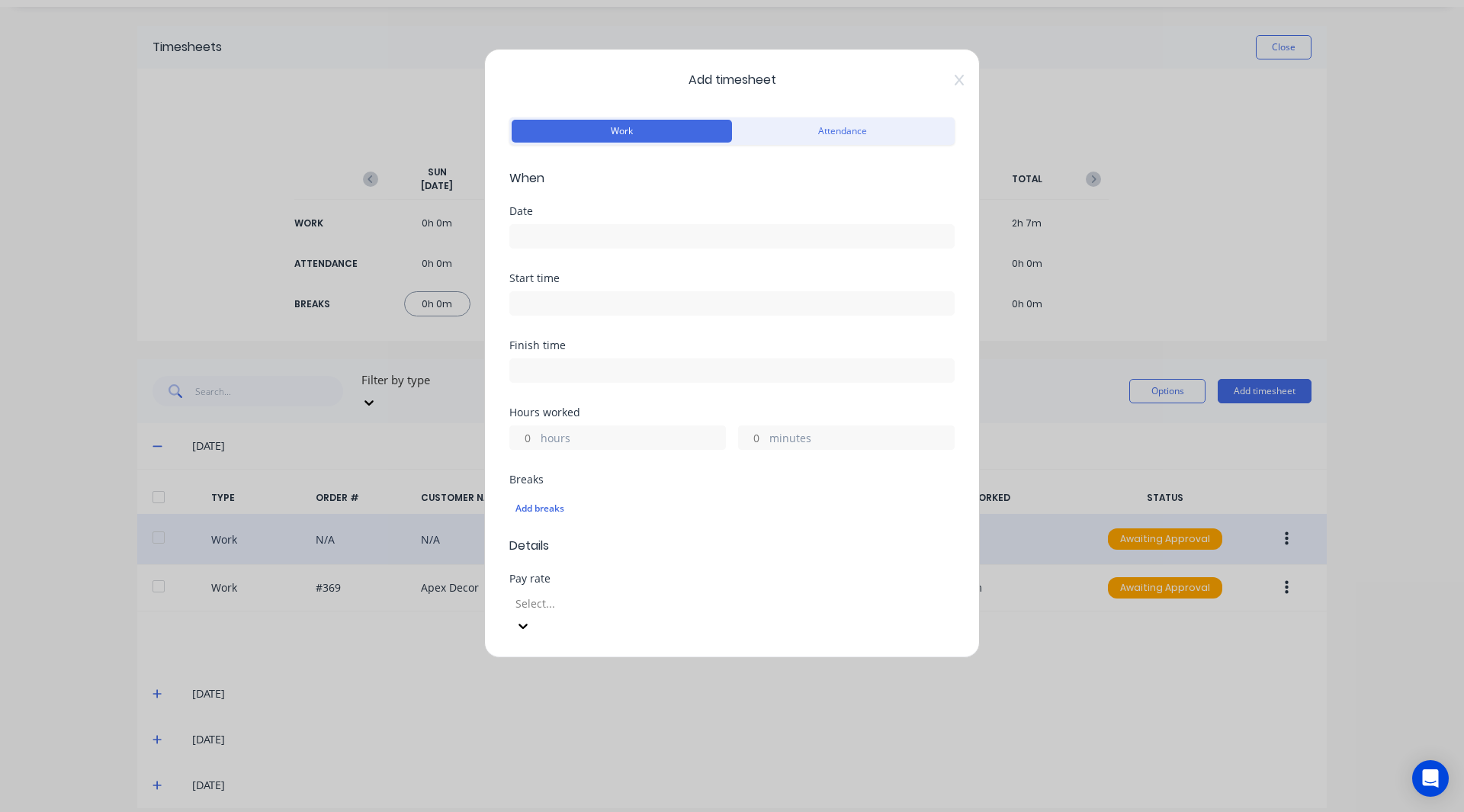
click at [551, 237] on input at bounding box center [732, 236] width 444 height 23
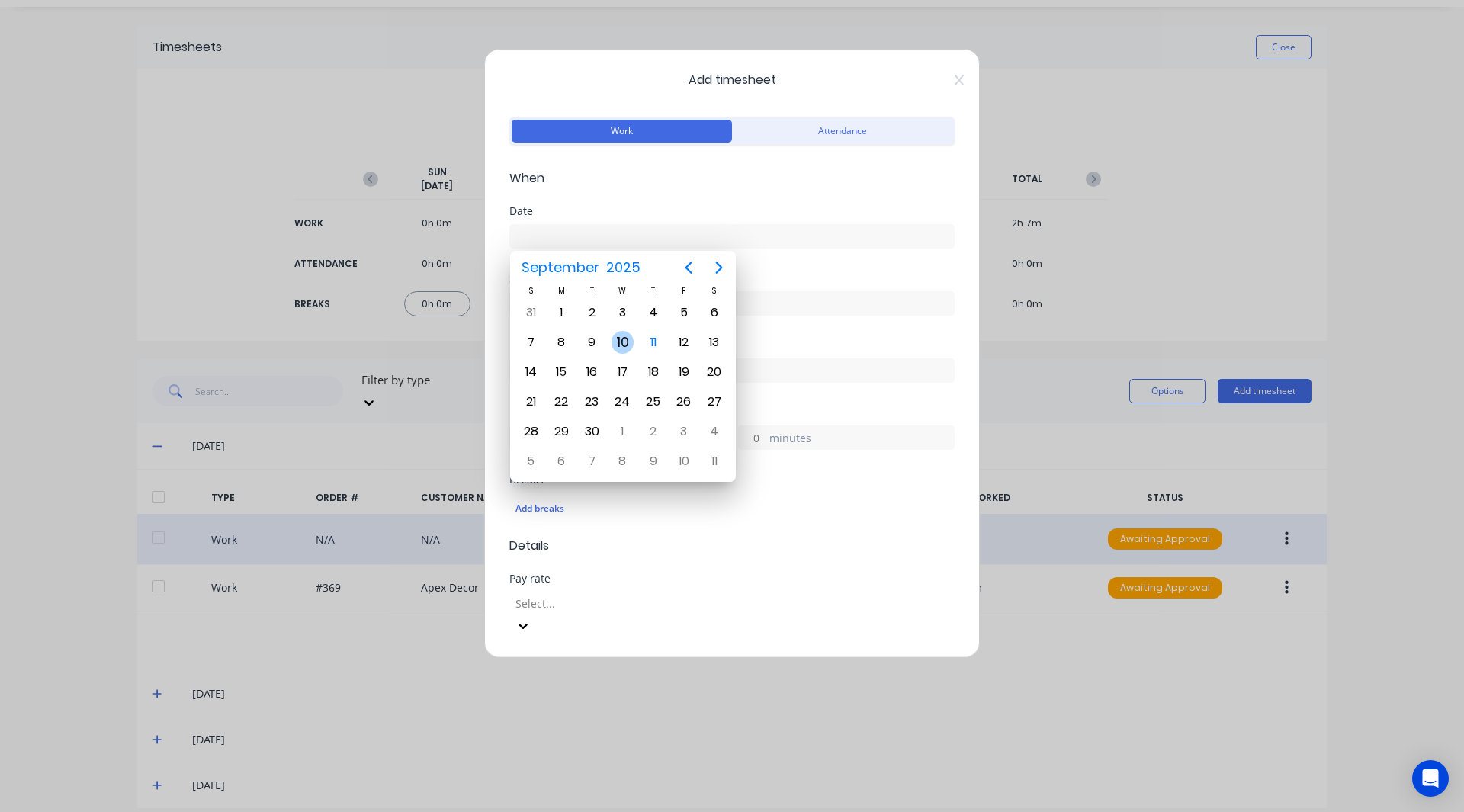
click at [617, 343] on div "10" at bounding box center [623, 342] width 23 height 23
type input "10/09/2025"
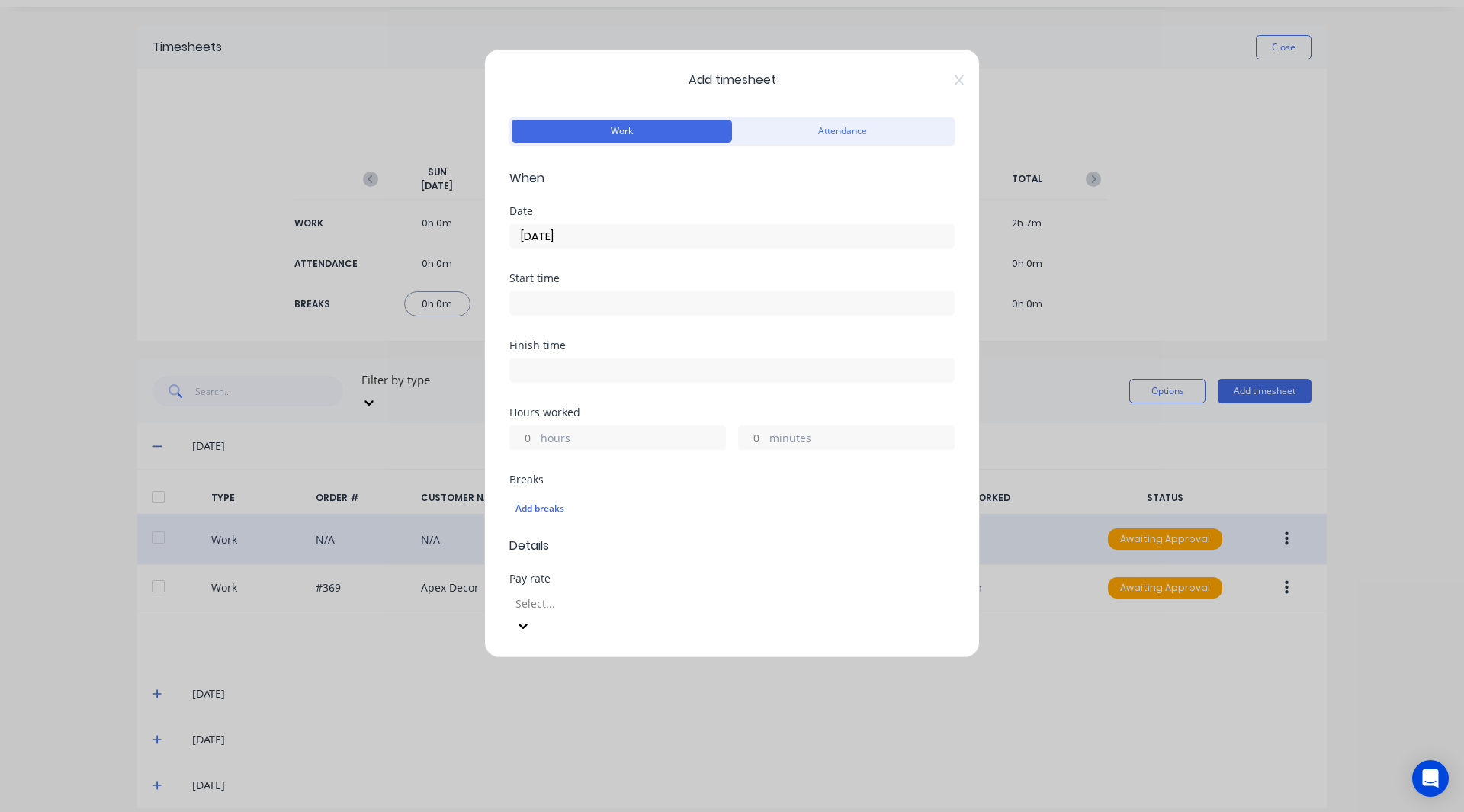
click at [531, 298] on input at bounding box center [732, 303] width 444 height 23
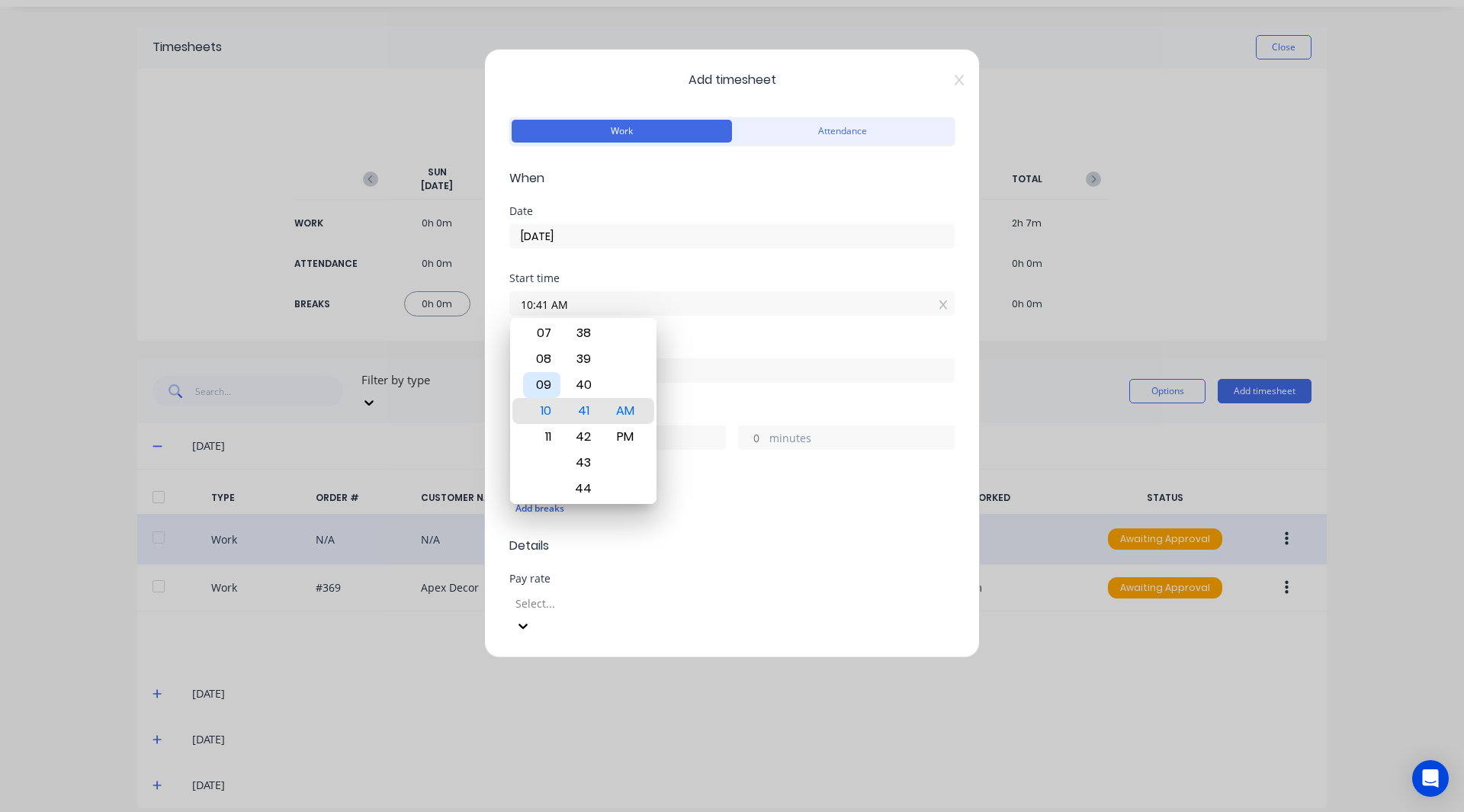
click at [542, 379] on div "09" at bounding box center [542, 385] width 38 height 26
type input "09:41 AM"
click at [679, 334] on div "Start time 09:41 AM" at bounding box center [732, 307] width 445 height 67
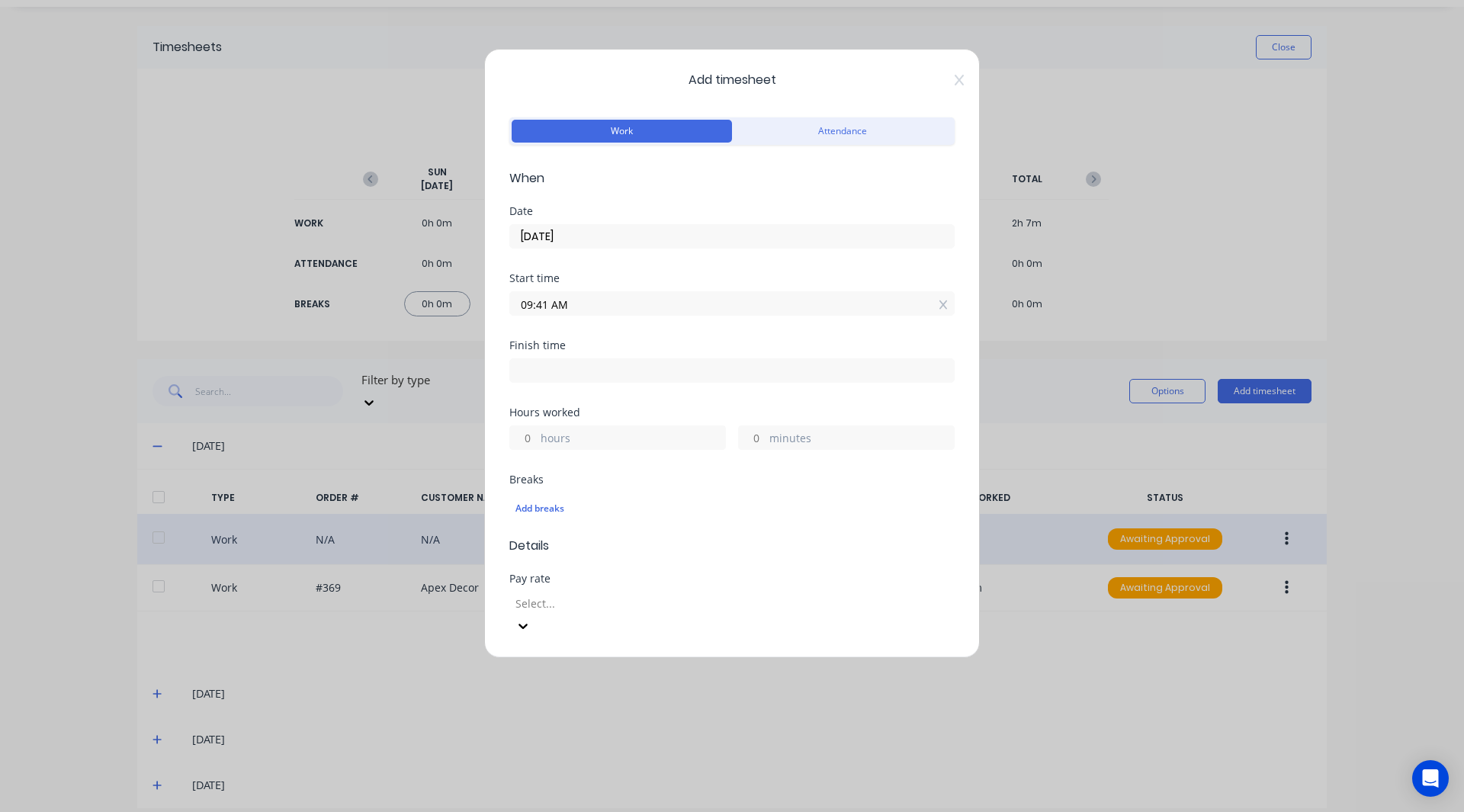
click at [576, 364] on input at bounding box center [732, 370] width 444 height 23
type input "10:41 AM"
type input "1"
type input "0"
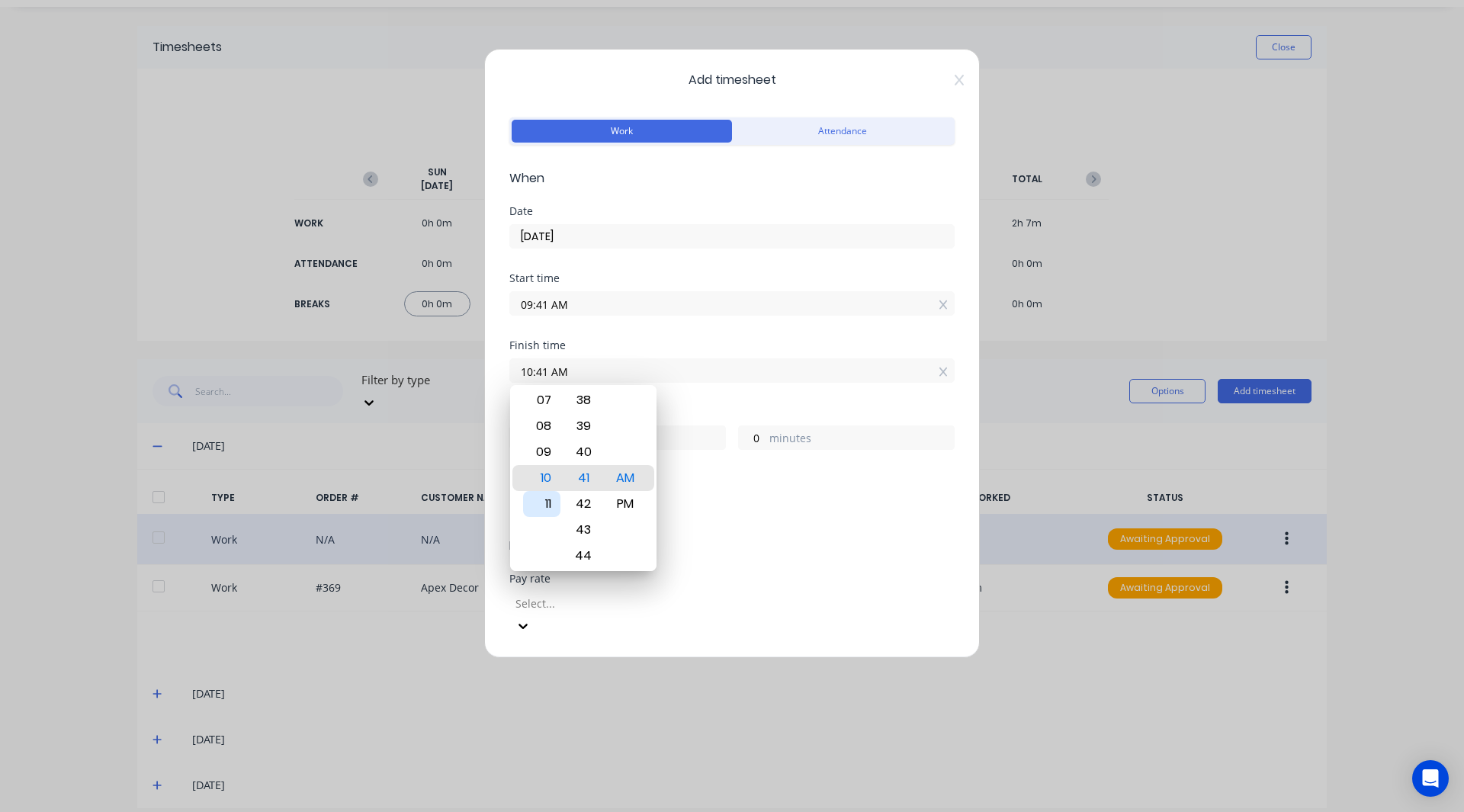
click at [541, 498] on div "11" at bounding box center [542, 504] width 38 height 26
type input "11:41 AM"
type input "2"
click at [662, 335] on div "Start time 09:41 AM" at bounding box center [732, 307] width 445 height 67
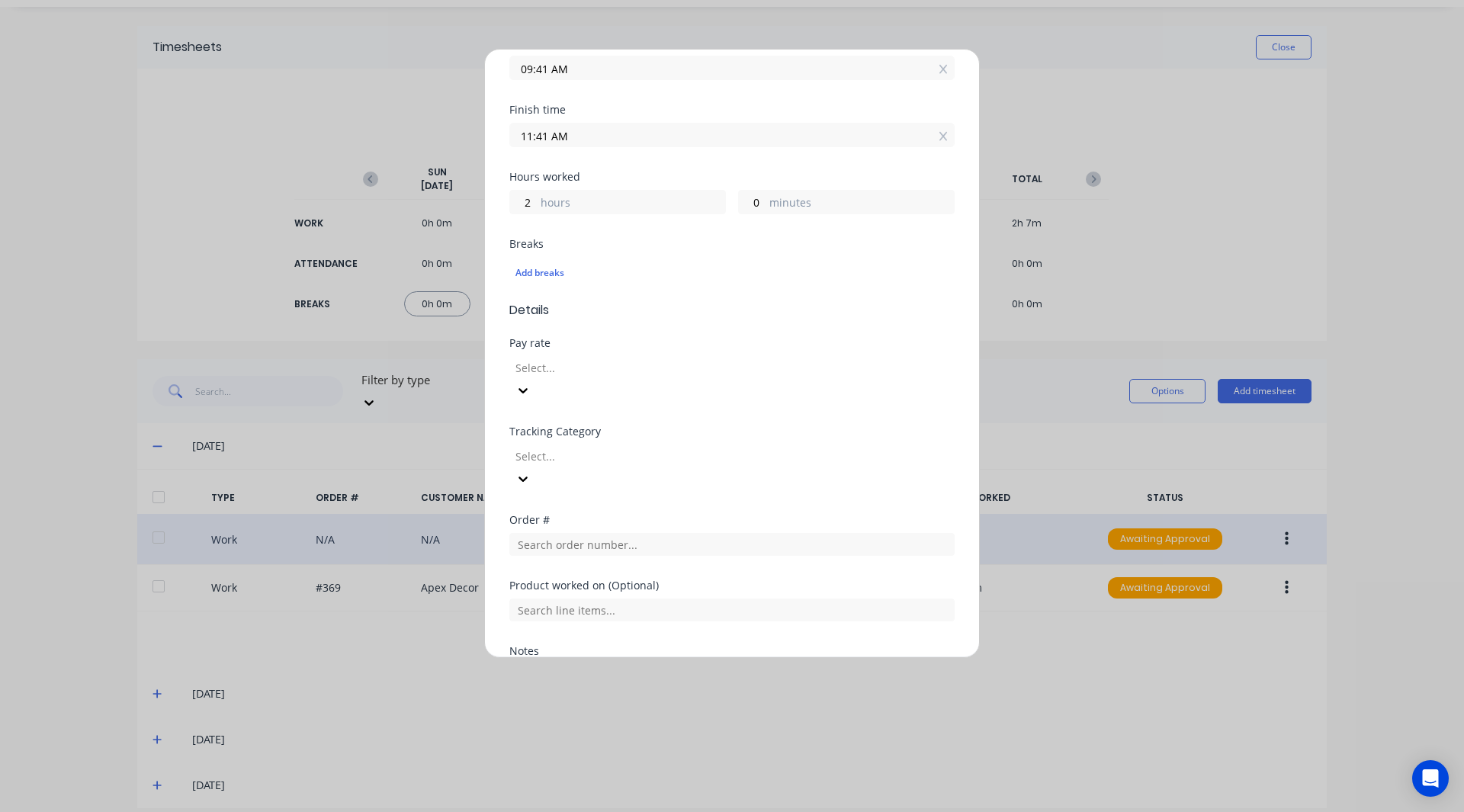
scroll to position [268, 0]
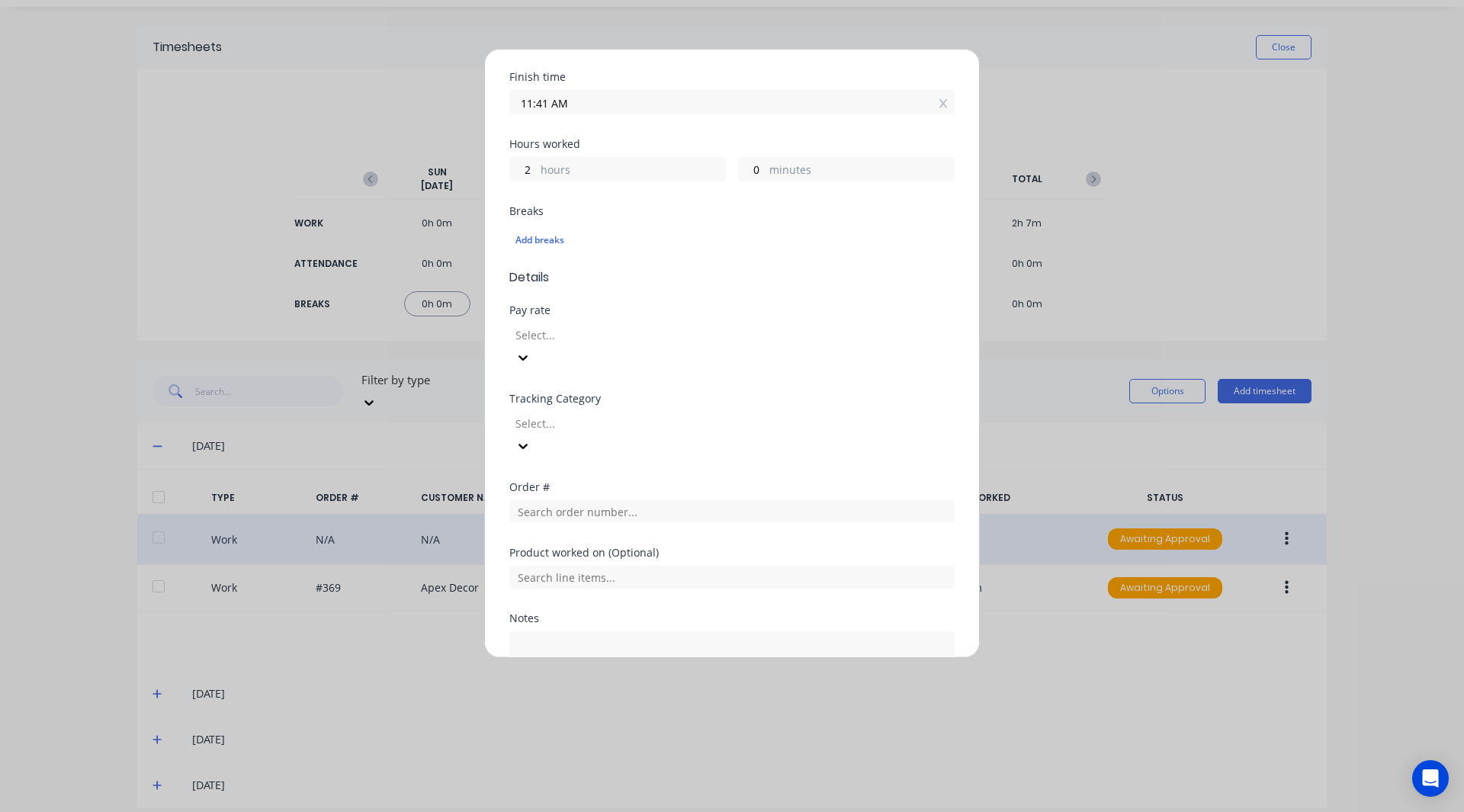
click at [556, 338] on div at bounding box center [623, 334] width 219 height 19
click at [590, 482] on div "Order #" at bounding box center [732, 487] width 445 height 11
click at [568, 414] on div at bounding box center [623, 423] width 219 height 19
click at [674, 311] on div "Pay rate" at bounding box center [732, 310] width 445 height 11
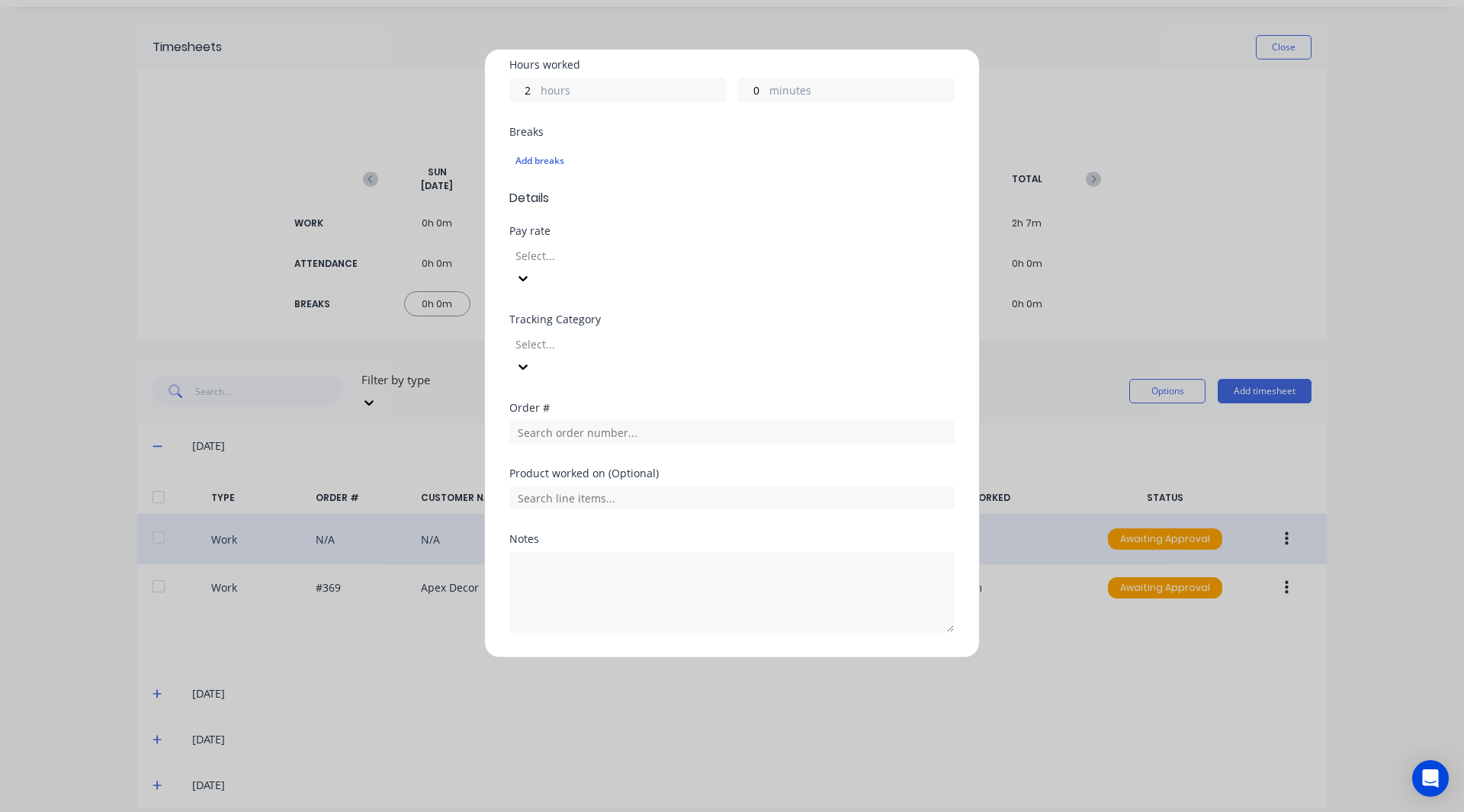
click at [671, 657] on button "Add manual time entry" at bounding box center [696, 669] width 129 height 24
click at [617, 346] on div "Select..." at bounding box center [624, 357] width 228 height 23
click at [570, 811] on div "HD Category 1 / Option 2" at bounding box center [732, 820] width 1464 height 16
click at [624, 261] on div at bounding box center [624, 256] width 219 height 19
click at [712, 683] on button "Add manual time entry" at bounding box center [696, 695] width 129 height 24
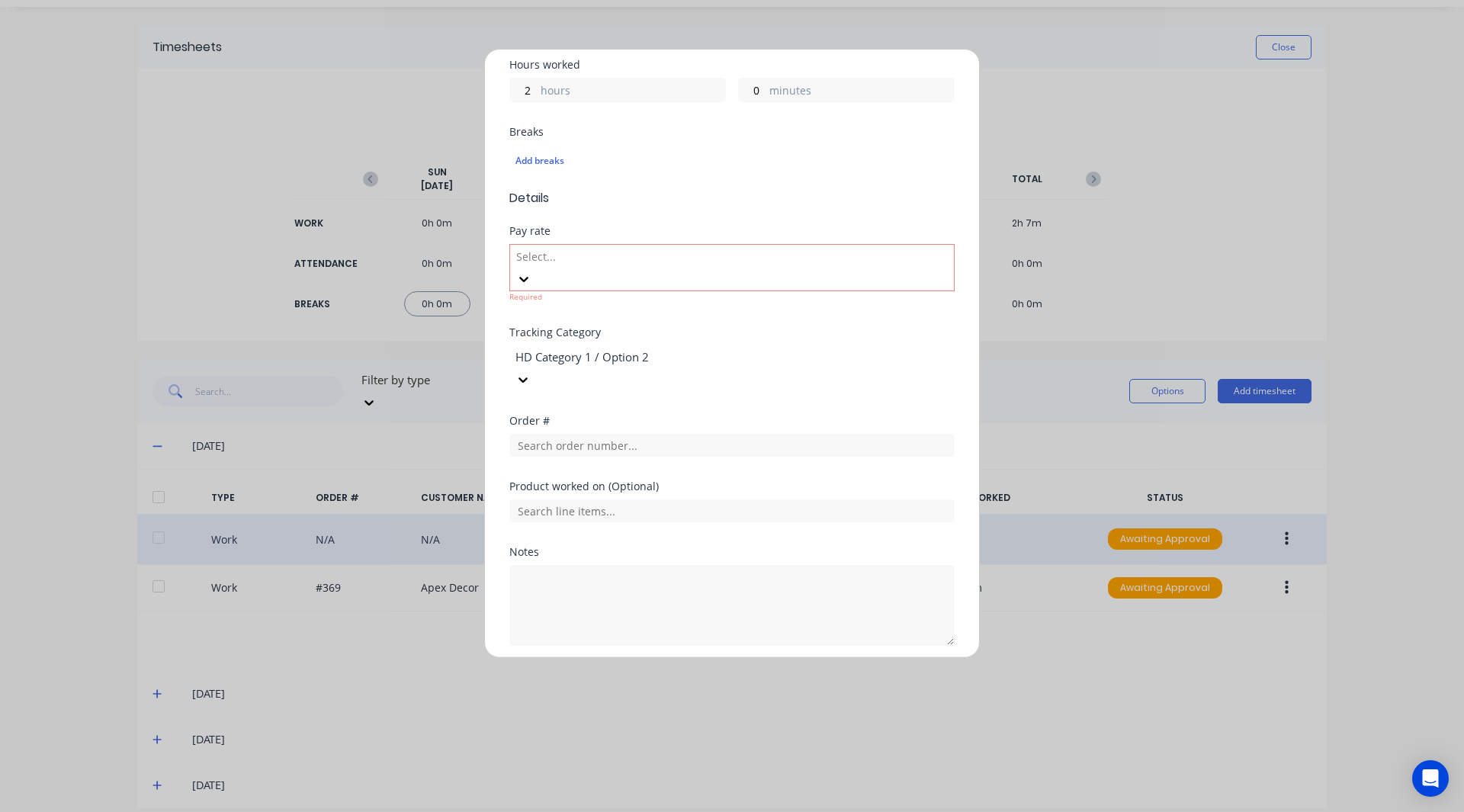
click at [804, 670] on button "Cancel" at bounding box center [803, 682] width 61 height 24
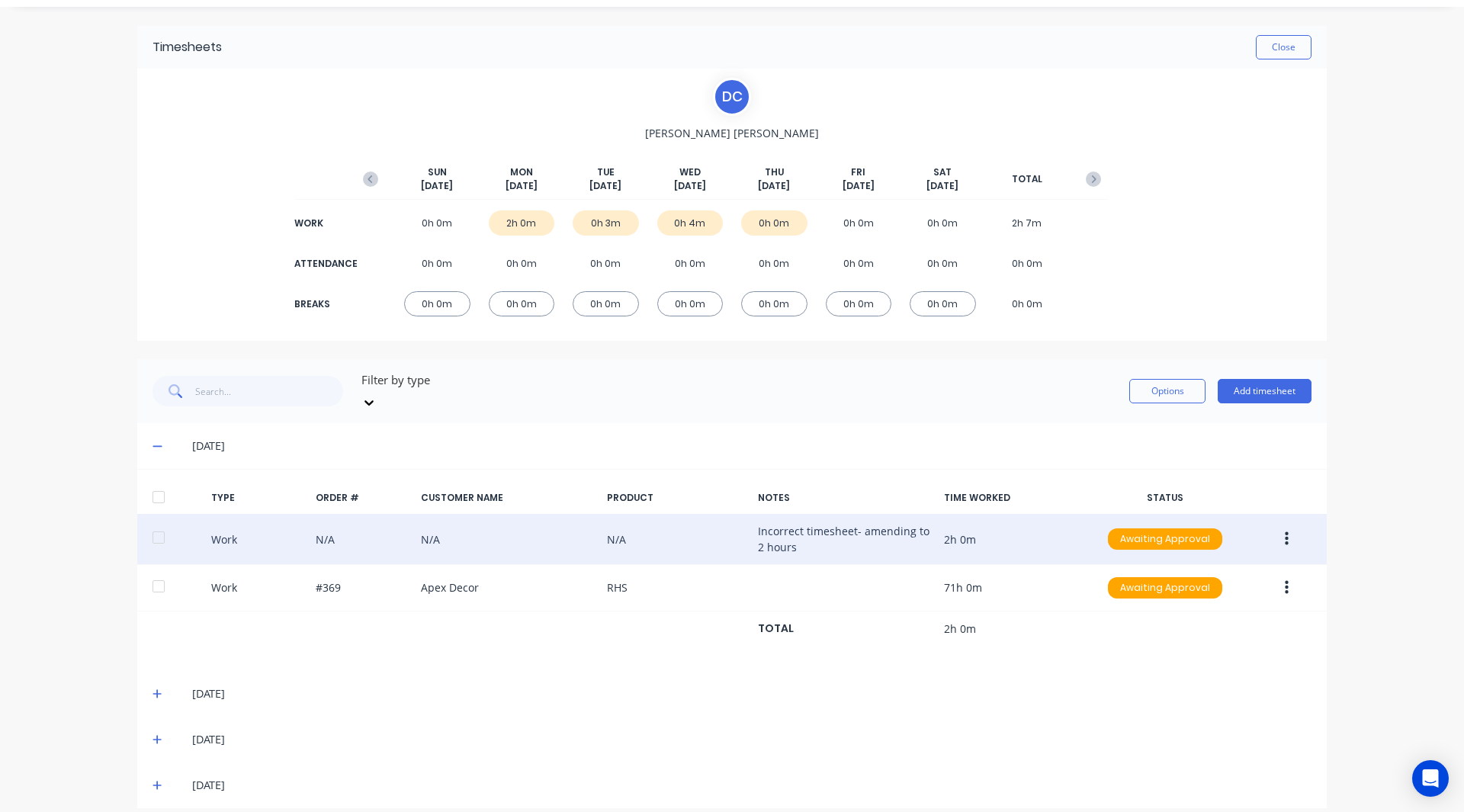
scroll to position [0, 0]
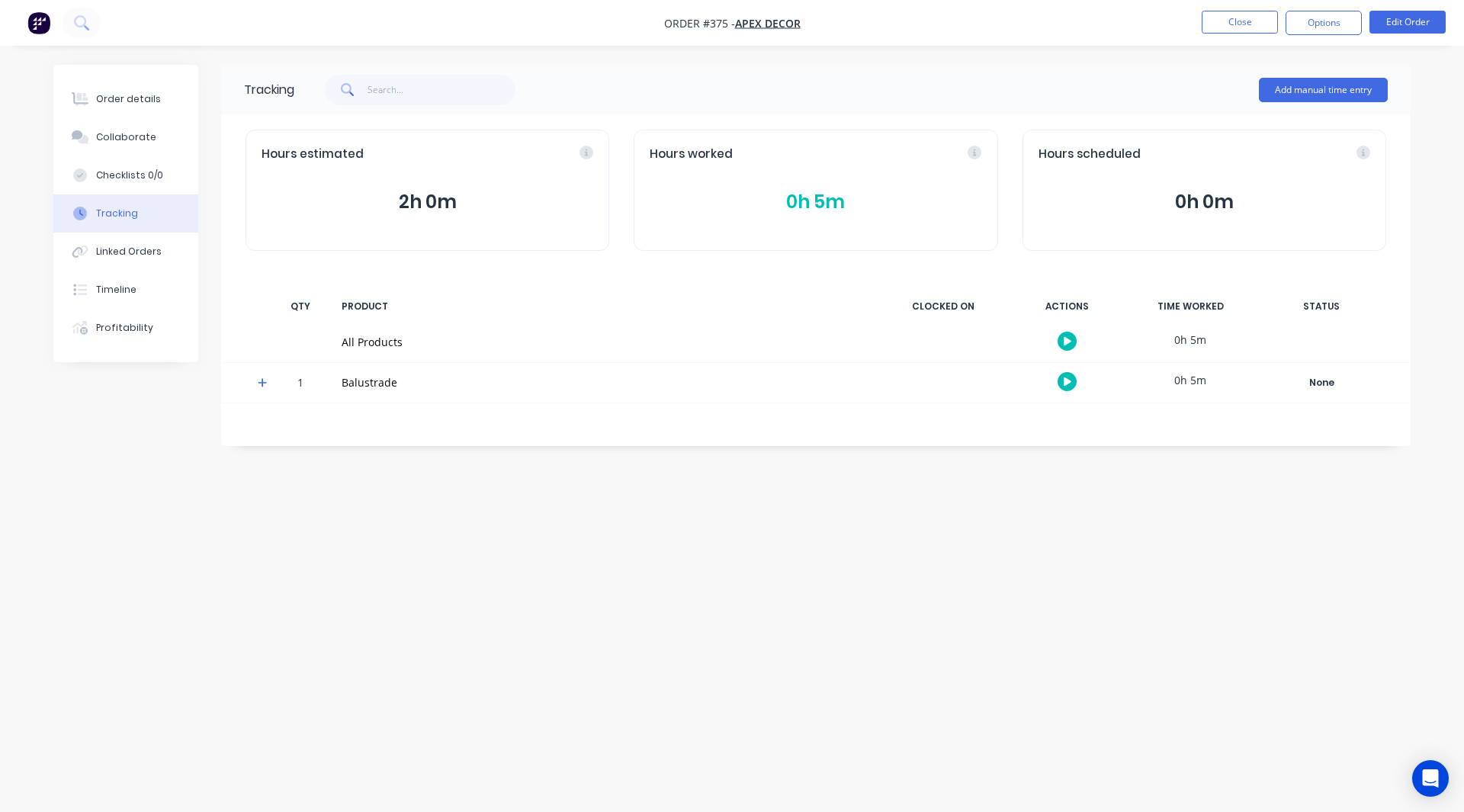
drag, startPoint x: 119, startPoint y: 2, endPoint x: 161, endPoint y: 382, distance: 382.3
click at [161, 382] on div "Tracking Add manual time entry Hours estimated 2h 0m Hours worked 0h 5m Hours s…" at bounding box center [732, 377] width 1357 height 624
click at [128, 323] on div "Profitability" at bounding box center [125, 328] width 57 height 14
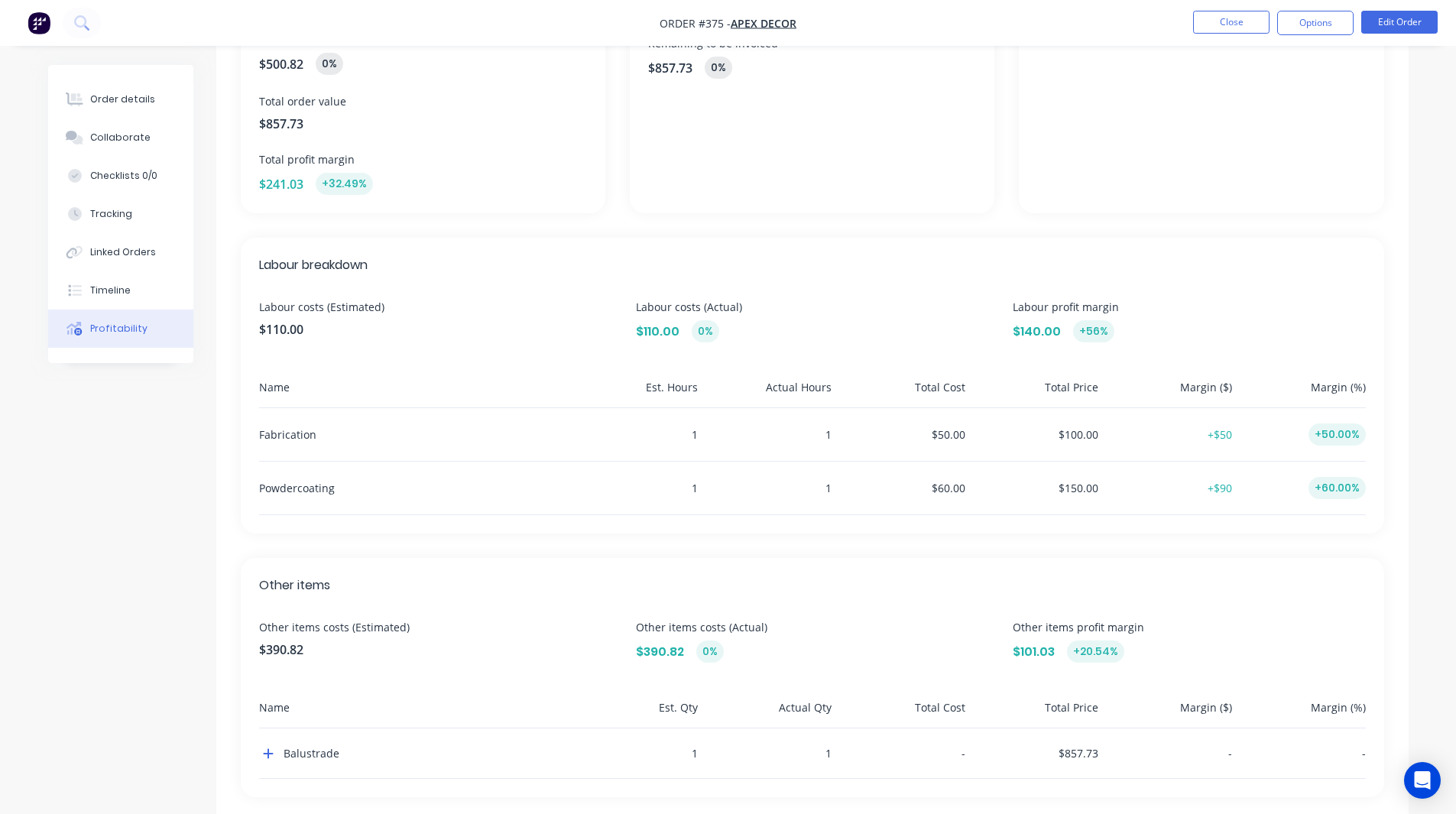
scroll to position [259, 0]
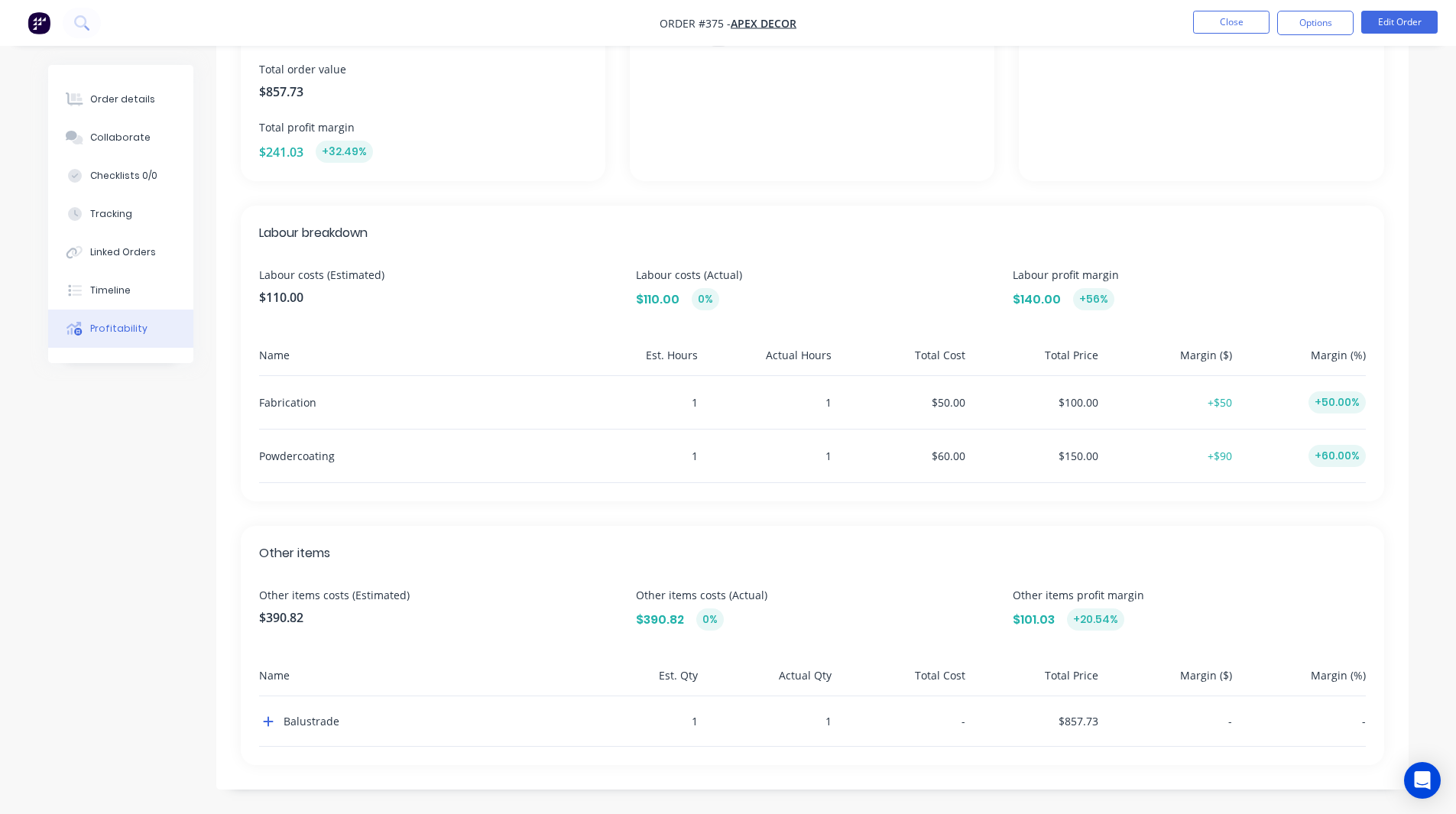
click at [345, 155] on div "+32.49%" at bounding box center [344, 151] width 57 height 22
click at [365, 190] on div "Overview Costs (Estimated) $500.82 Costs (Actual) $500.82 0% Total order value …" at bounding box center [813, 322] width 1192 height 933
click at [267, 722] on icon "button" at bounding box center [268, 721] width 11 height 12
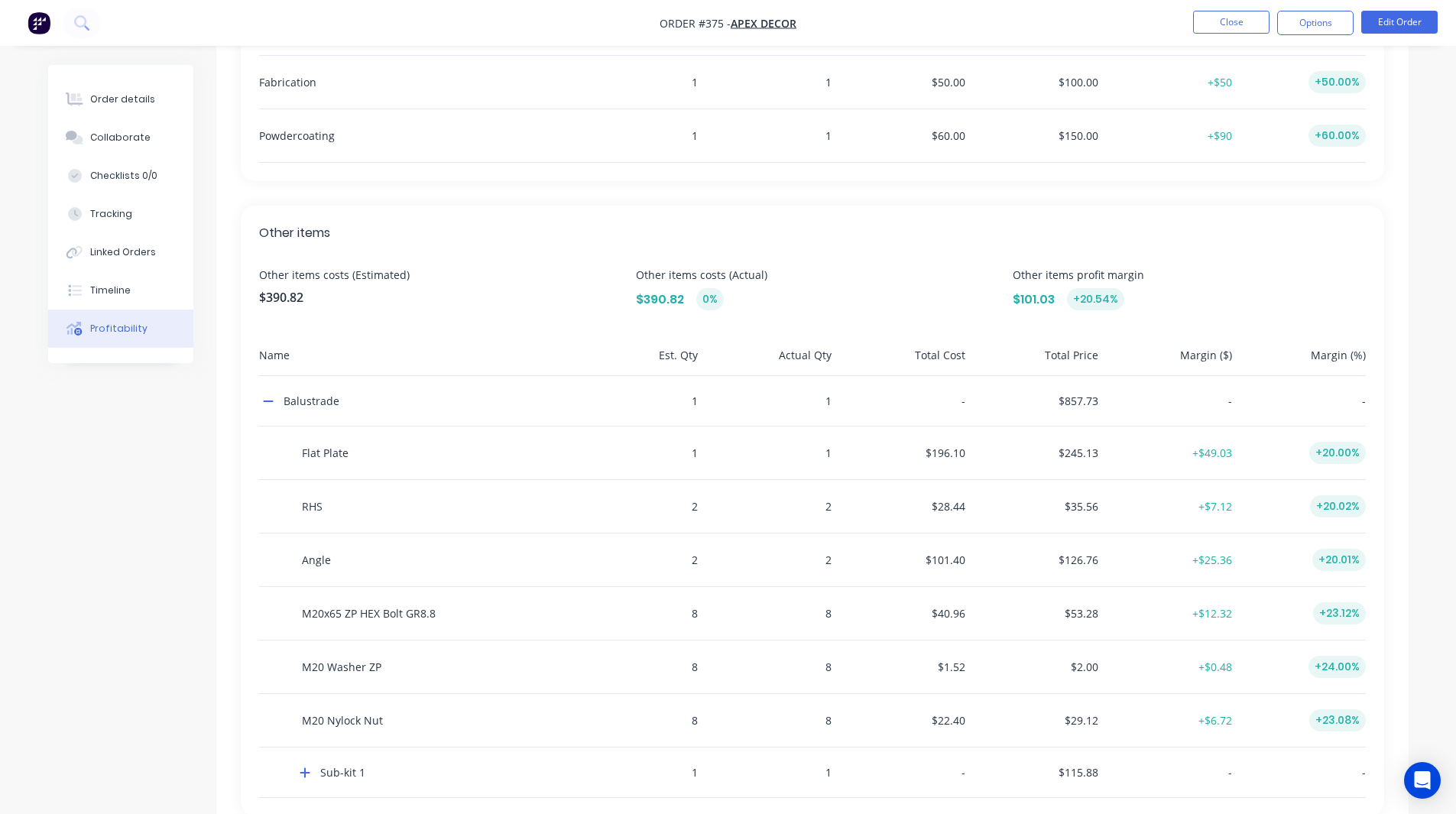
scroll to position [580, 0]
click at [266, 396] on icon "button" at bounding box center [268, 400] width 11 height 12
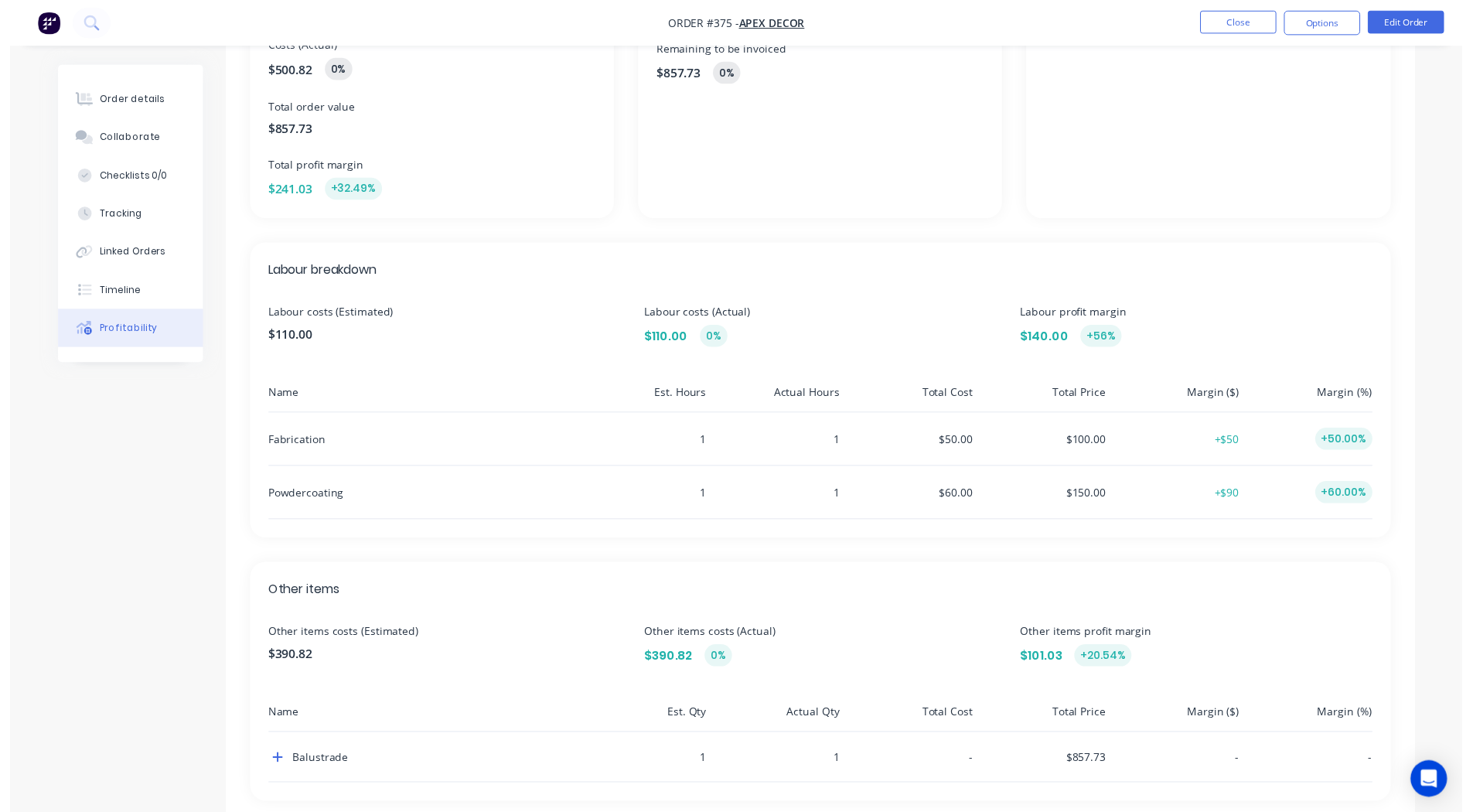
scroll to position [0, 0]
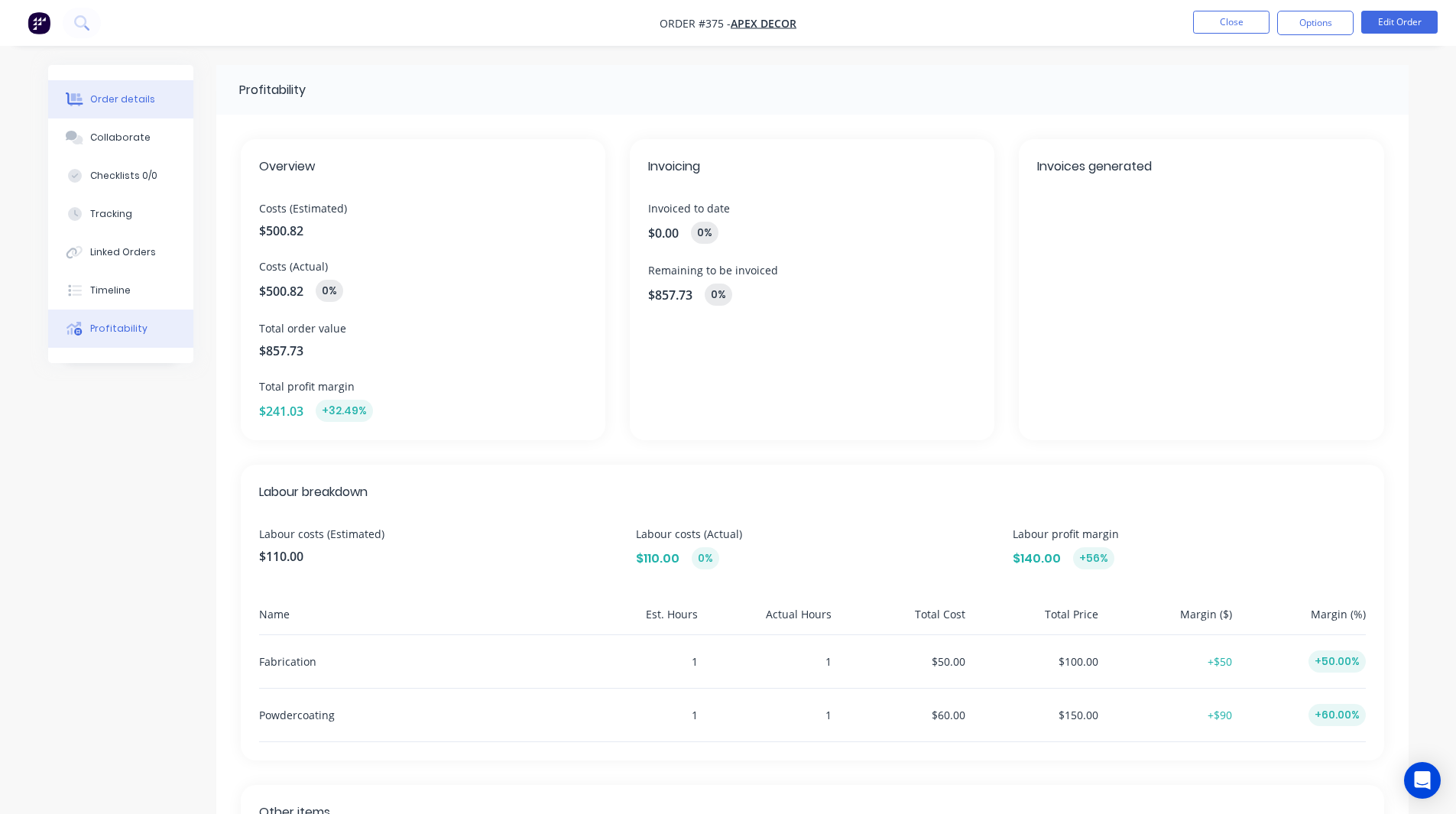
click at [110, 108] on button "Order details" at bounding box center [121, 99] width 146 height 38
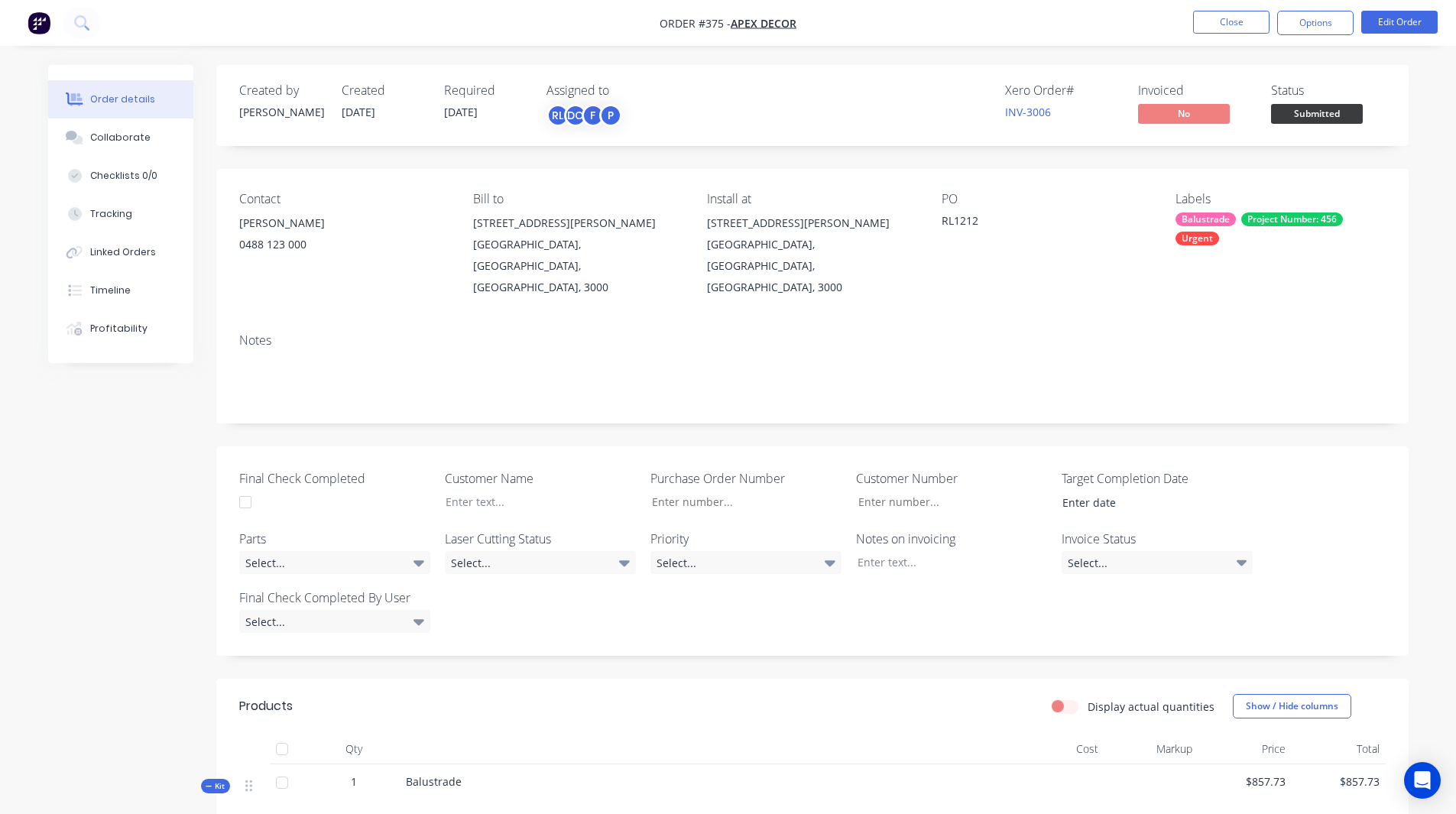
click at [38, 29] on img "button" at bounding box center [39, 23] width 23 height 23
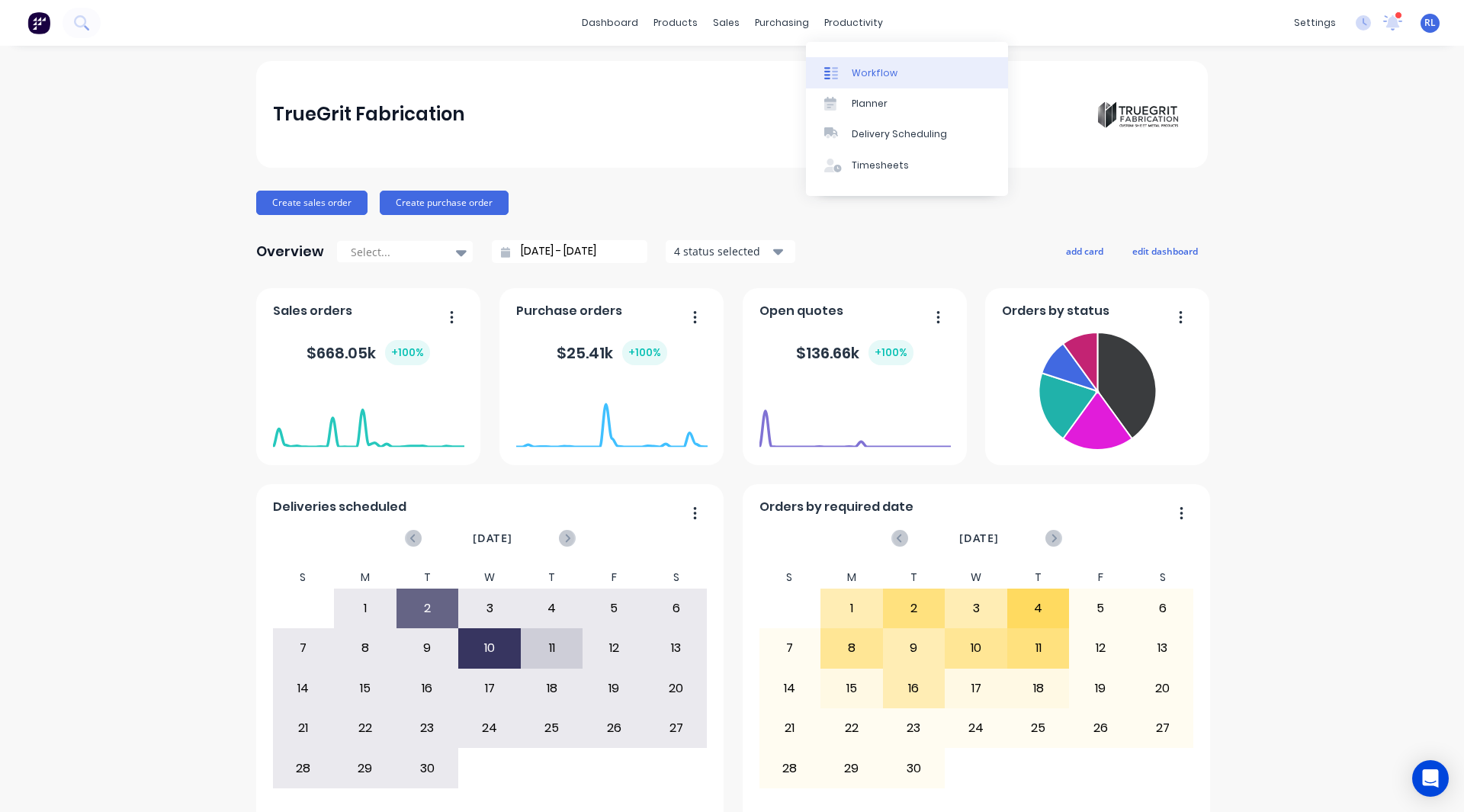
click at [866, 68] on div "Workflow" at bounding box center [874, 73] width 46 height 14
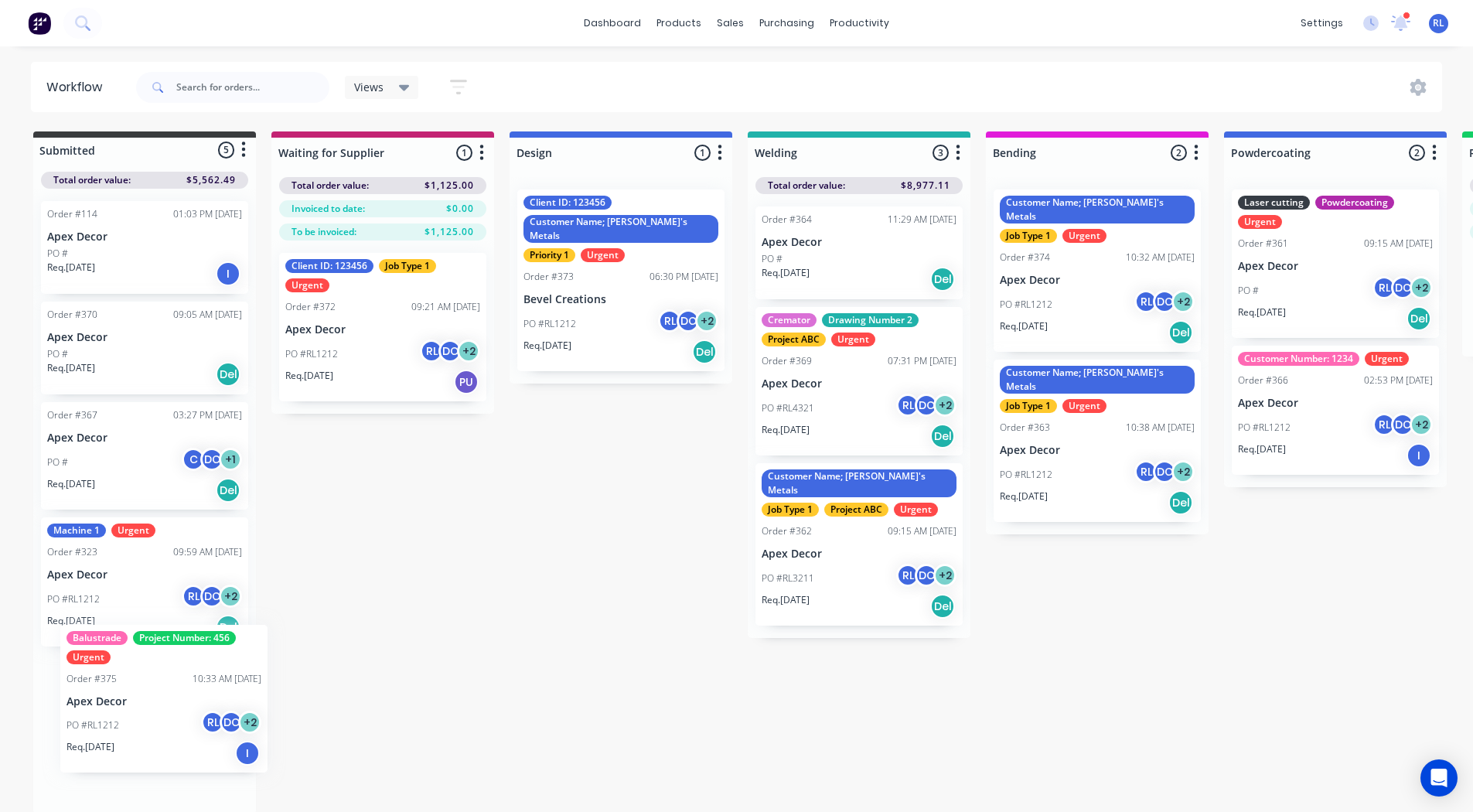
scroll to position [2, 0]
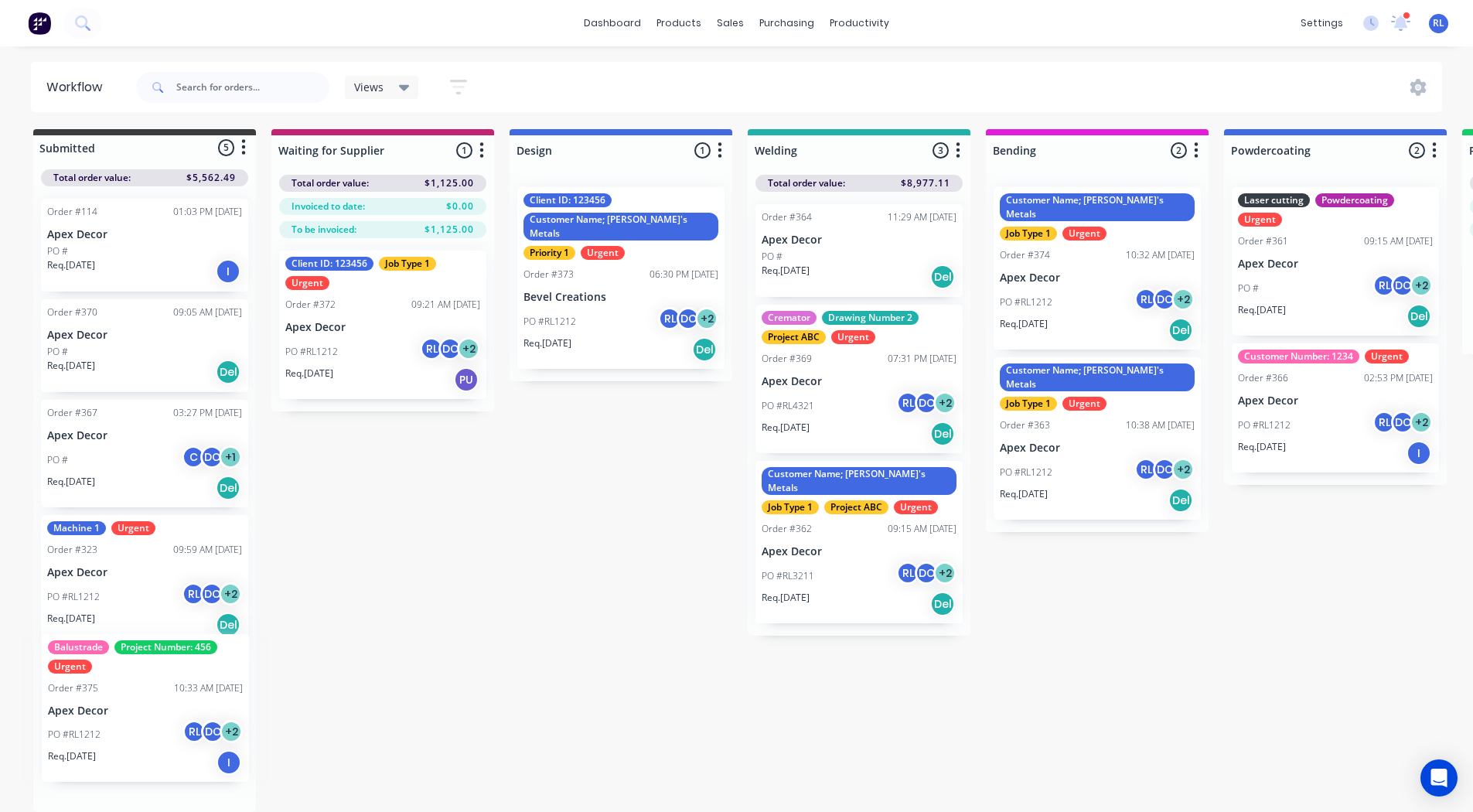
drag, startPoint x: 153, startPoint y: 709, endPoint x: 159, endPoint y: 690, distance: 19.9
click at [159, 690] on div "Order #114 01:03 PM 01/05/25 Apex Decor PO # Req. 01/05/25 I Order #370 09:05 A…" at bounding box center [144, 499] width 222 height 625
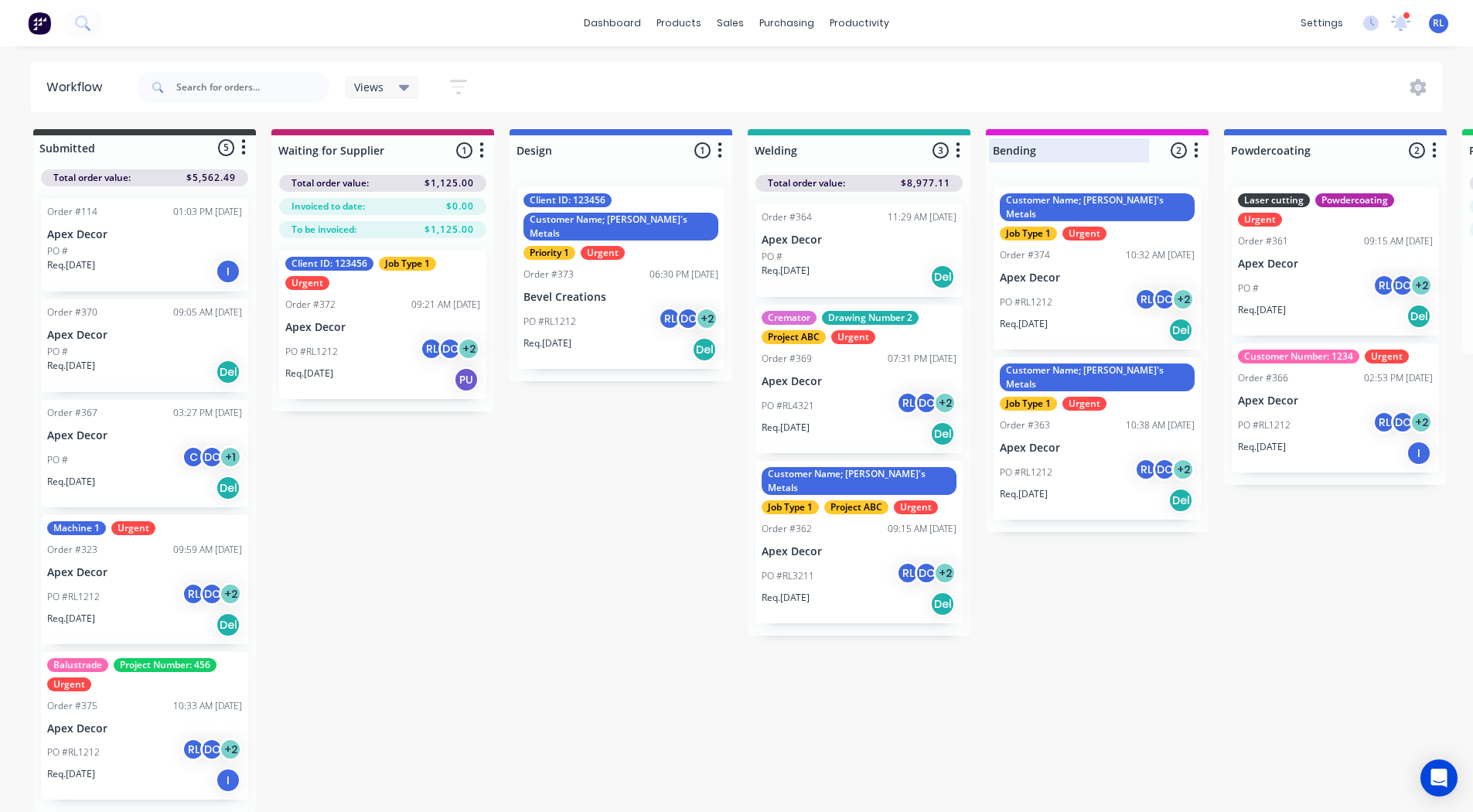
click at [1026, 153] on div at bounding box center [1097, 150] width 222 height 30
click at [1026, 153] on input "Bending" at bounding box center [1069, 150] width 152 height 17
type input "Fabrication"
click at [648, 459] on div "Submitted 5 Status colour #3A3C3E hex #3A3C3E Save Cancel Summaries Total order…" at bounding box center [1165, 470] width 2355 height 682
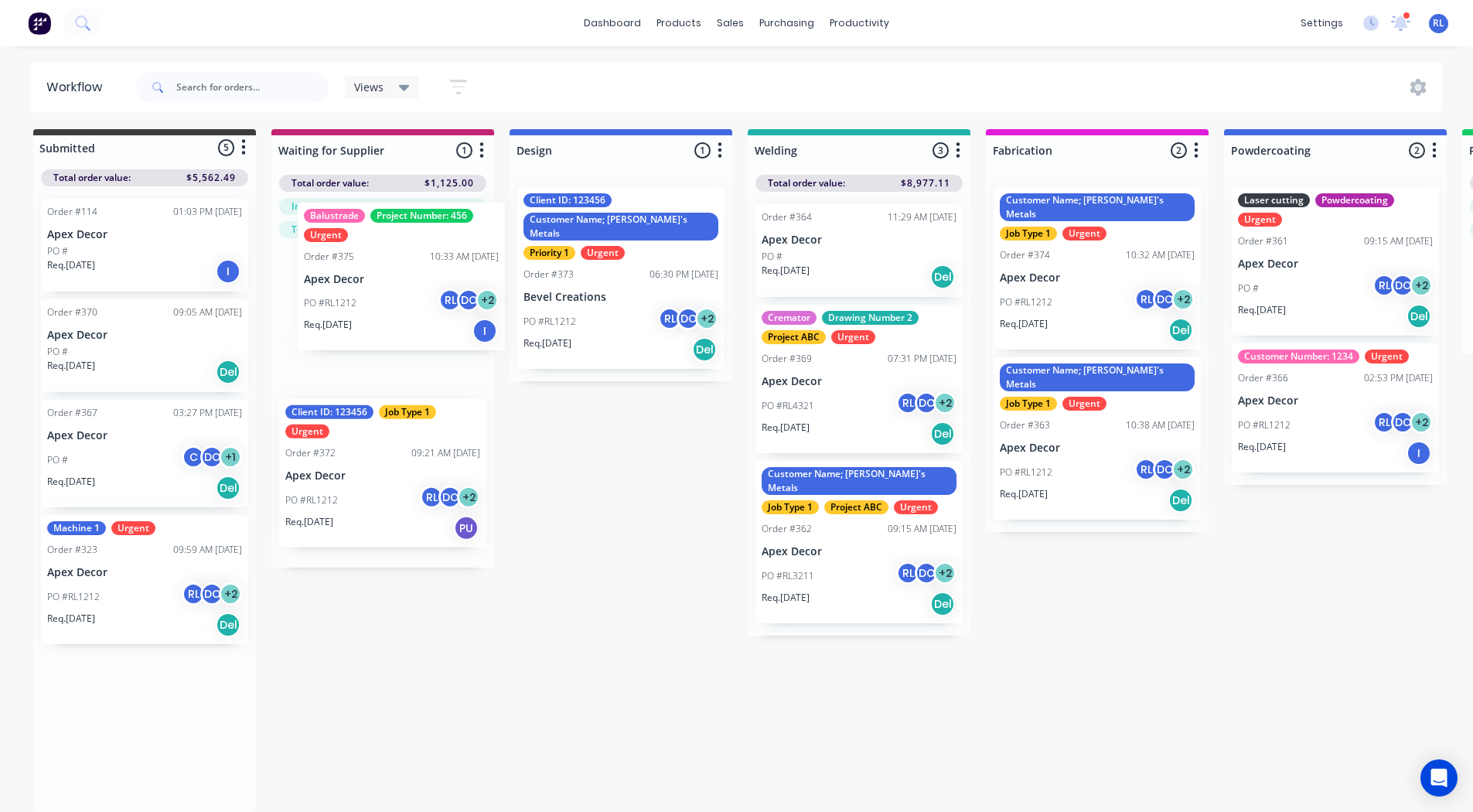
drag, startPoint x: 139, startPoint y: 722, endPoint x: 396, endPoint y: 267, distance: 522.6
click at [396, 267] on div "Submitted 5 Status colour #3A3C3E hex #3A3C3E Save Cancel Summaries Total order…" at bounding box center [1165, 470] width 2355 height 682
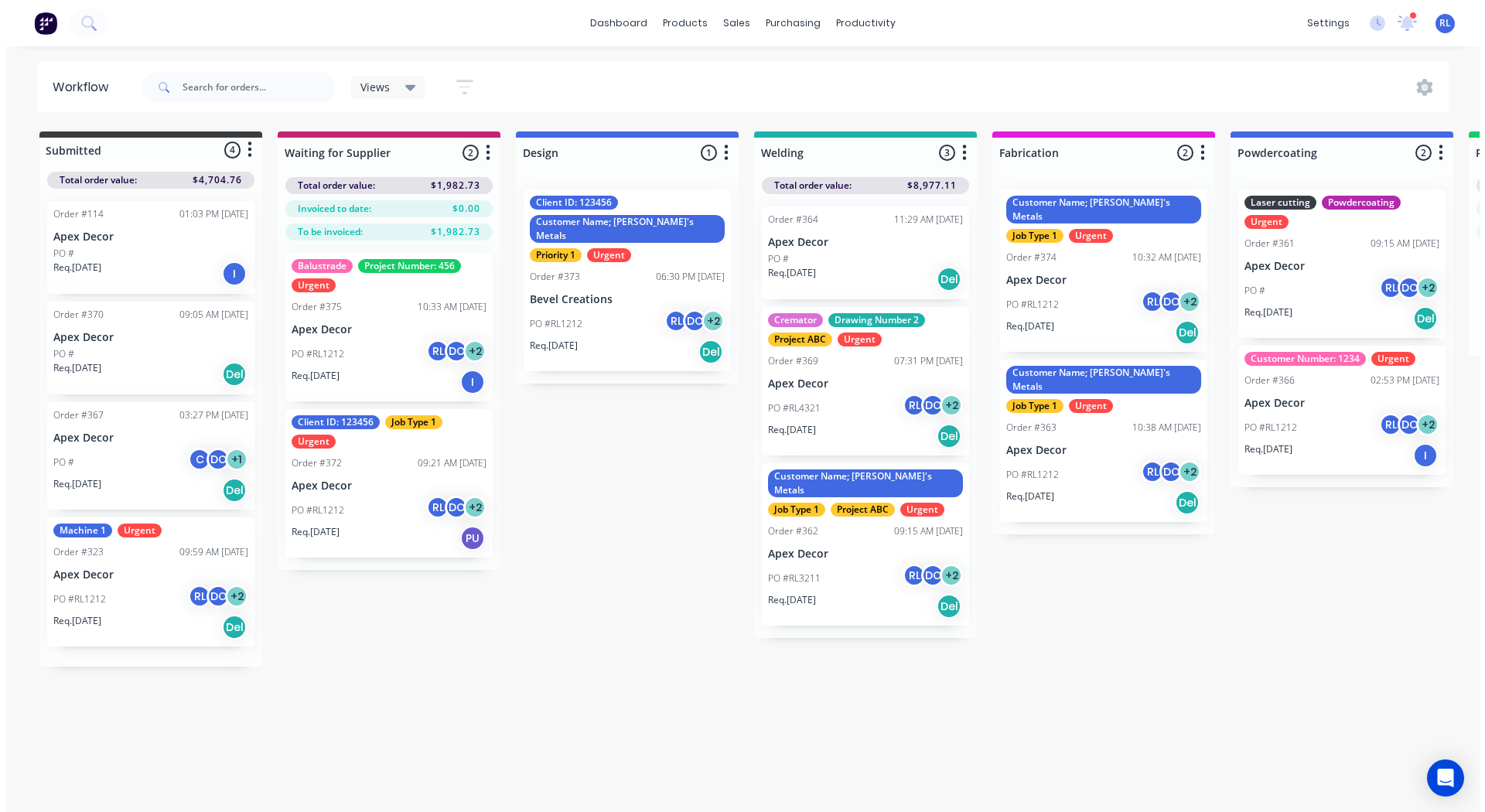
scroll to position [0, 0]
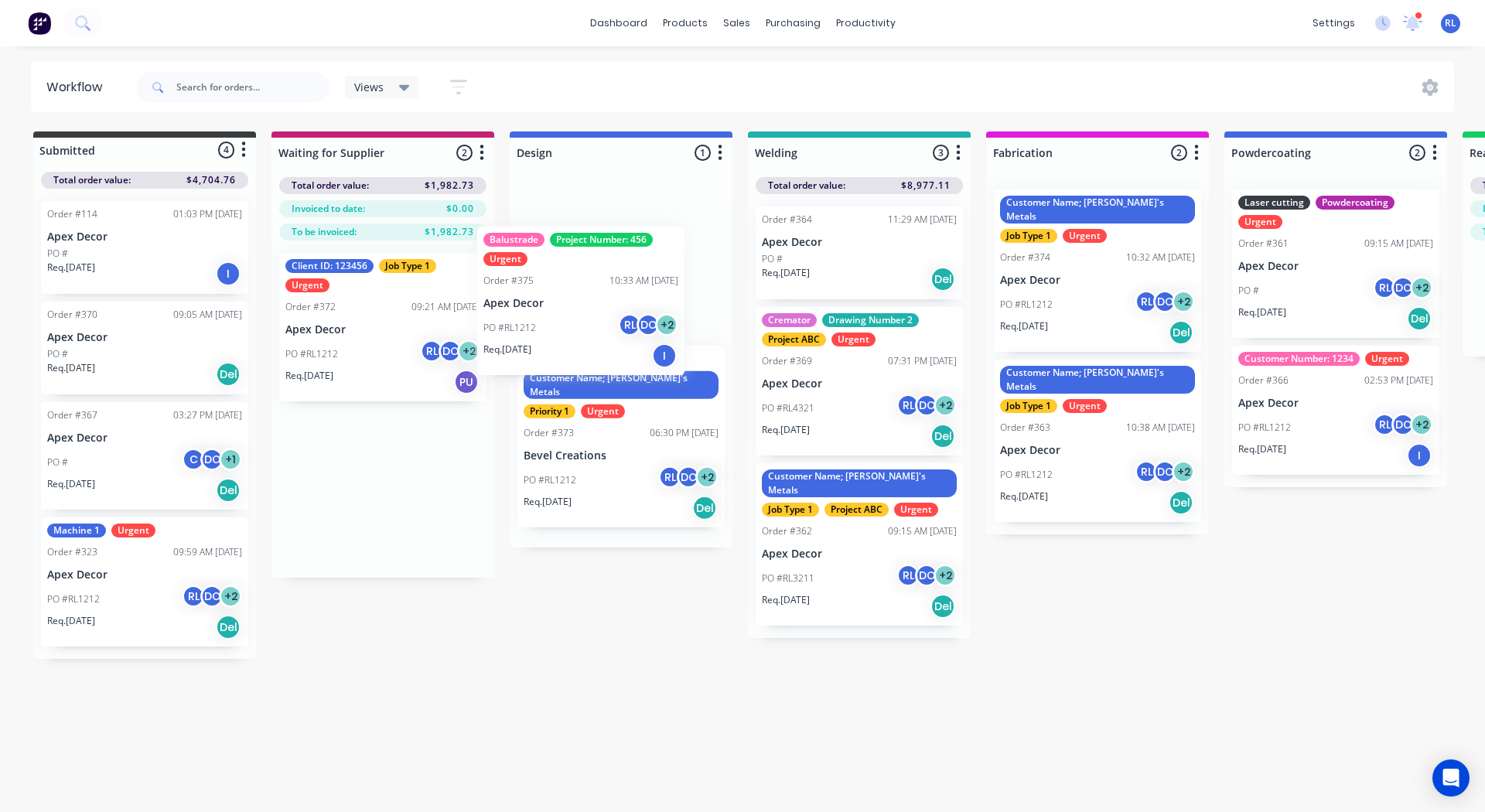
drag, startPoint x: 382, startPoint y: 321, endPoint x: 598, endPoint y: 297, distance: 217.3
click at [598, 297] on div "Submitted 4 Status colour #3A3C3E hex #3A3C3E Save Cancel Summaries Total order…" at bounding box center [1166, 395] width 2355 height 528
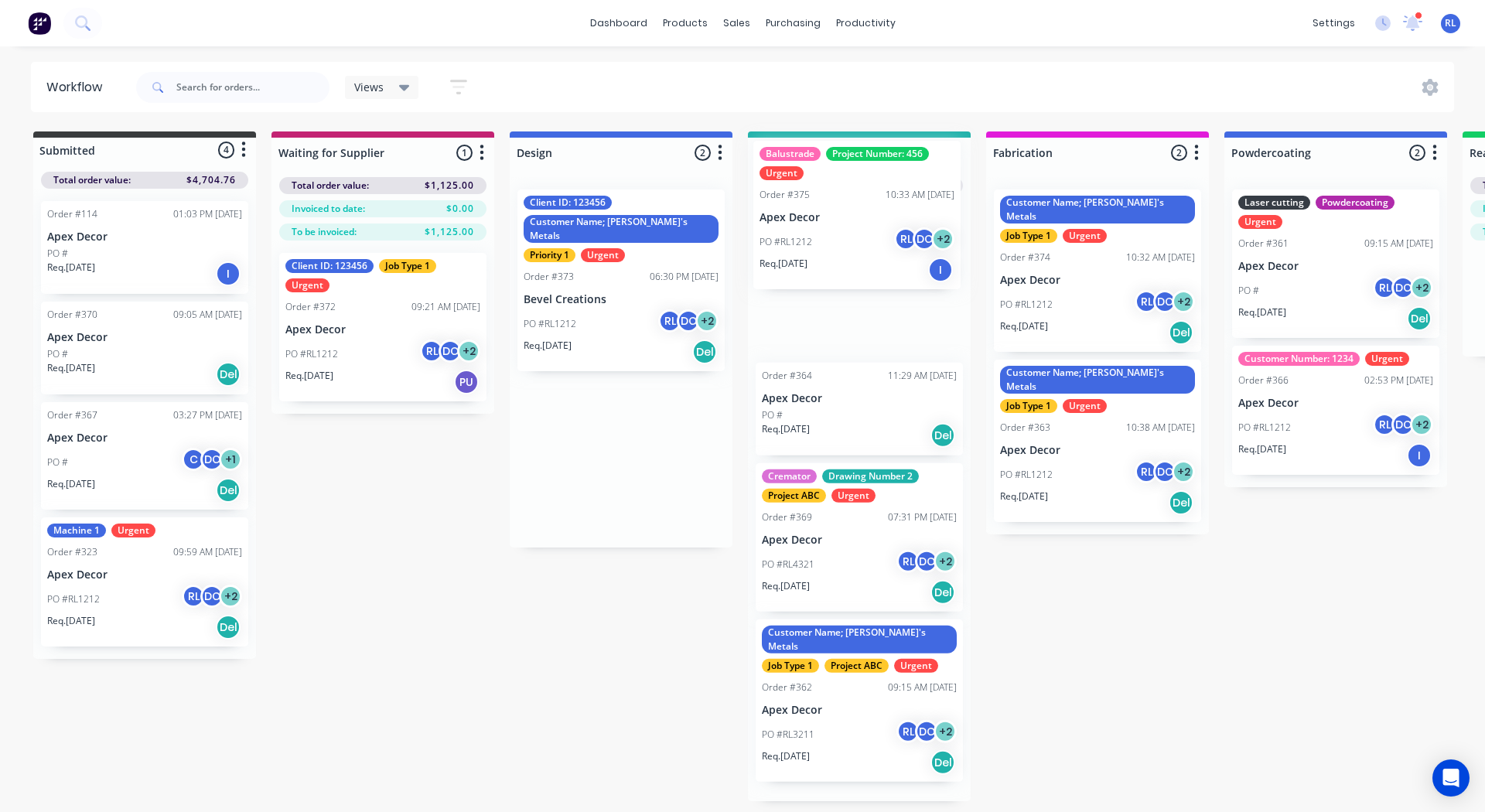
drag, startPoint x: 601, startPoint y: 282, endPoint x: 859, endPoint y: 240, distance: 261.4
click at [859, 240] on div "Submitted 4 Status colour #3A3C3E hex #3A3C3E Save Cancel Summaries Total order…" at bounding box center [1166, 466] width 2355 height 670
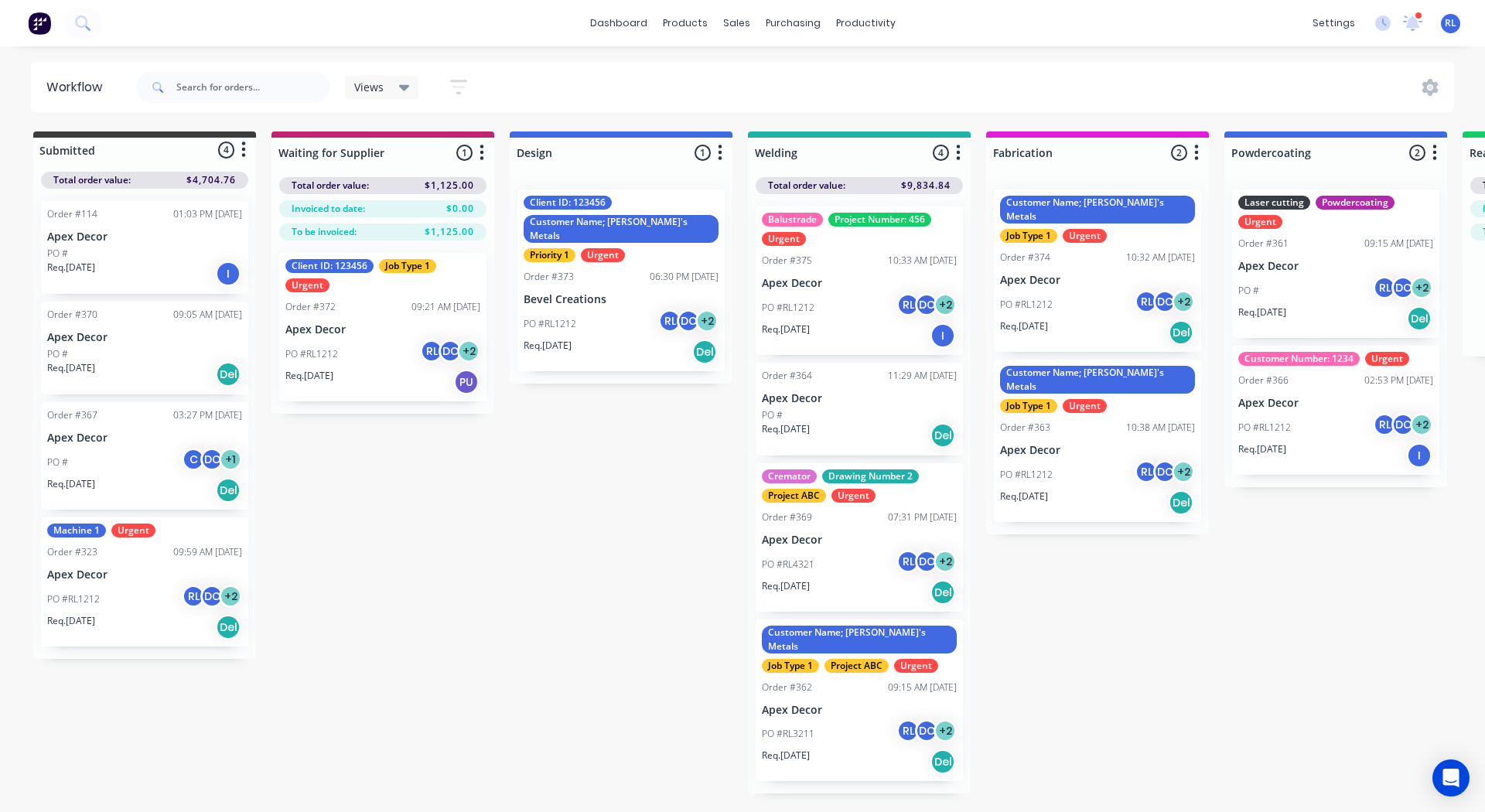
click at [882, 291] on div "Balustrade Project Number: 456 Urgent Order #375 10:33 AM 11/09/25 Apex Decor P…" at bounding box center [859, 280] width 208 height 148
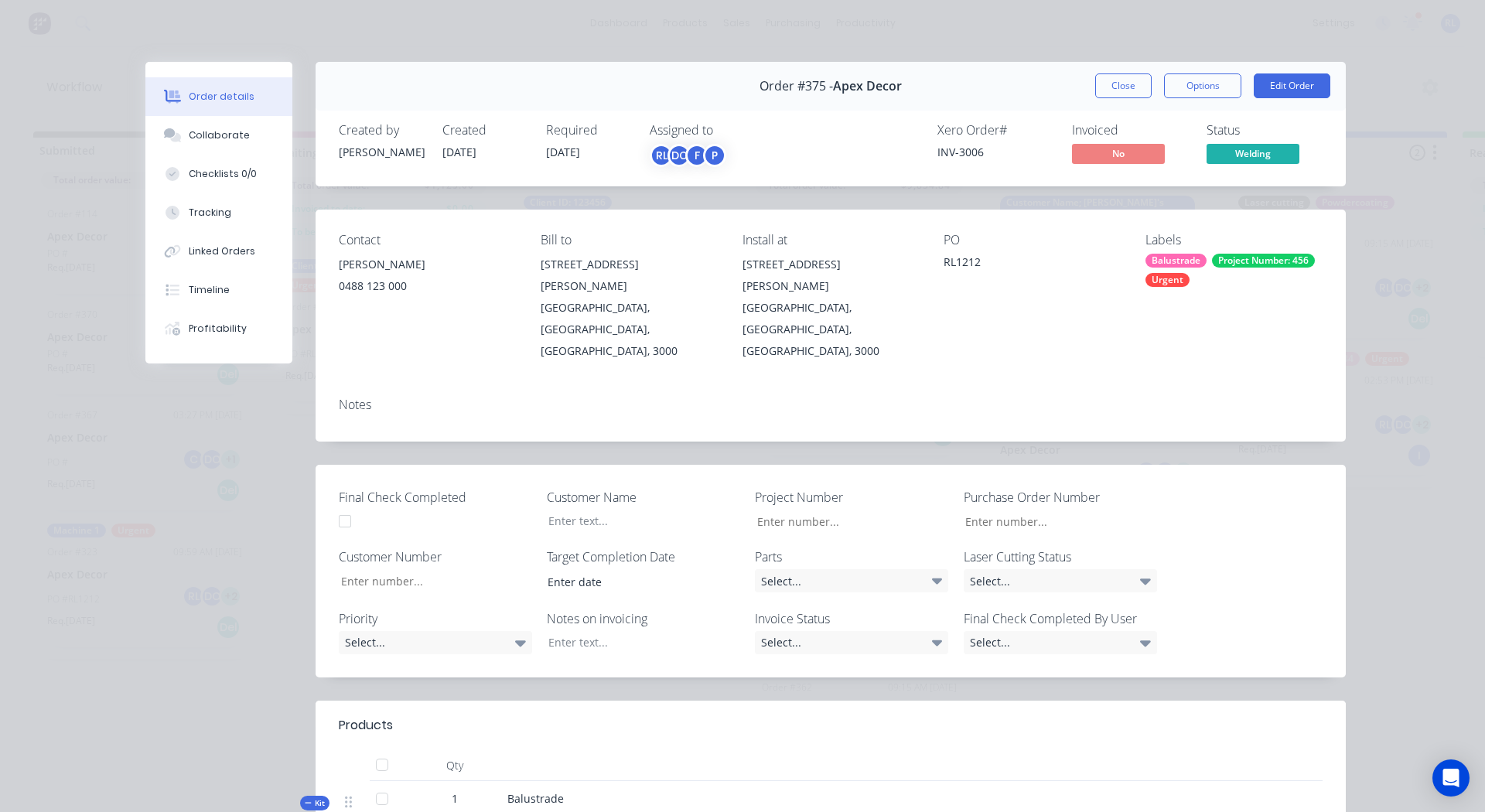
type input "123"
click at [208, 136] on div "Collaborate" at bounding box center [219, 135] width 61 height 14
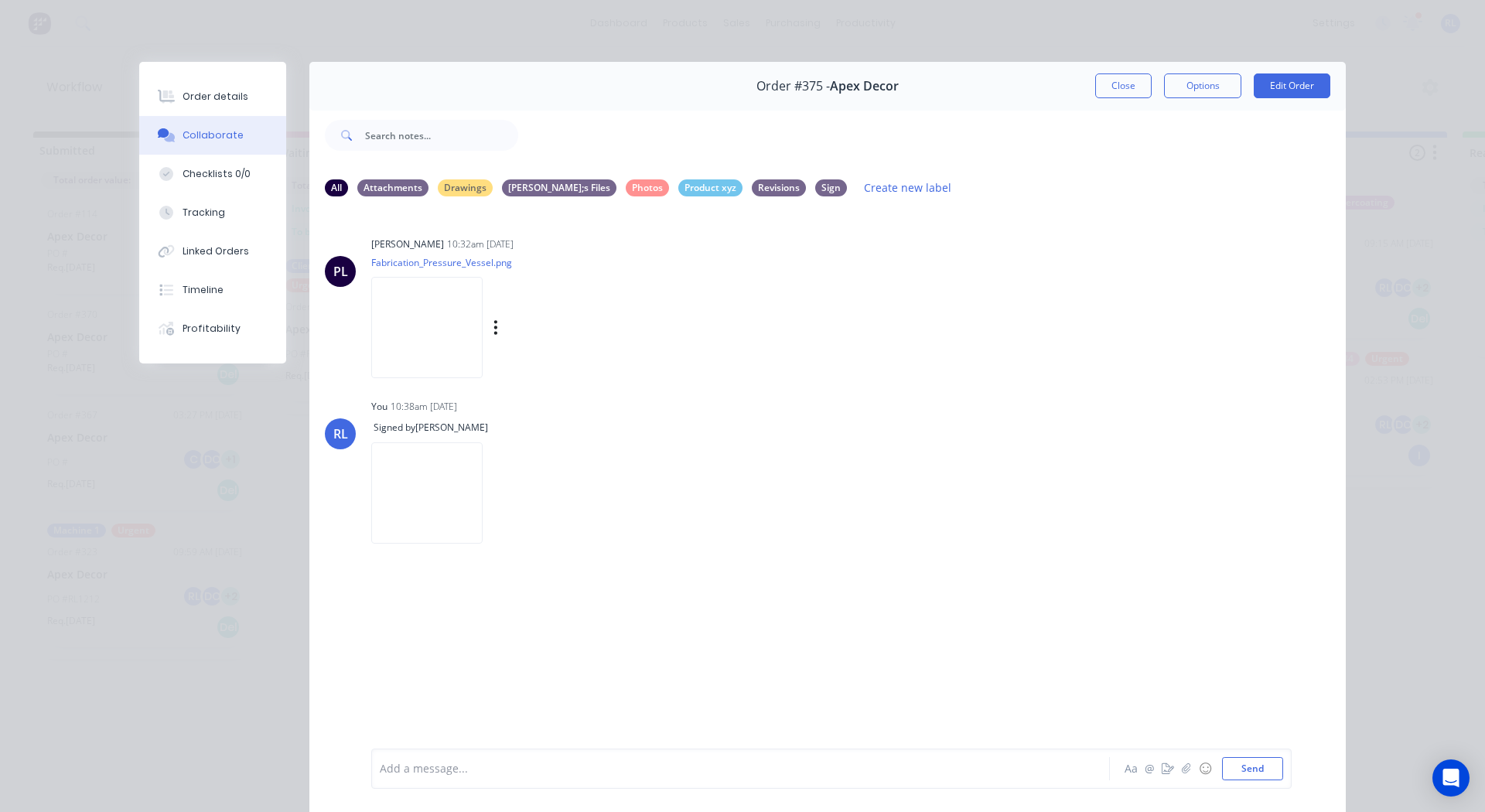
click at [424, 352] on img at bounding box center [427, 327] width 112 height 101
click at [218, 171] on div "Checklists 0/0" at bounding box center [217, 174] width 68 height 14
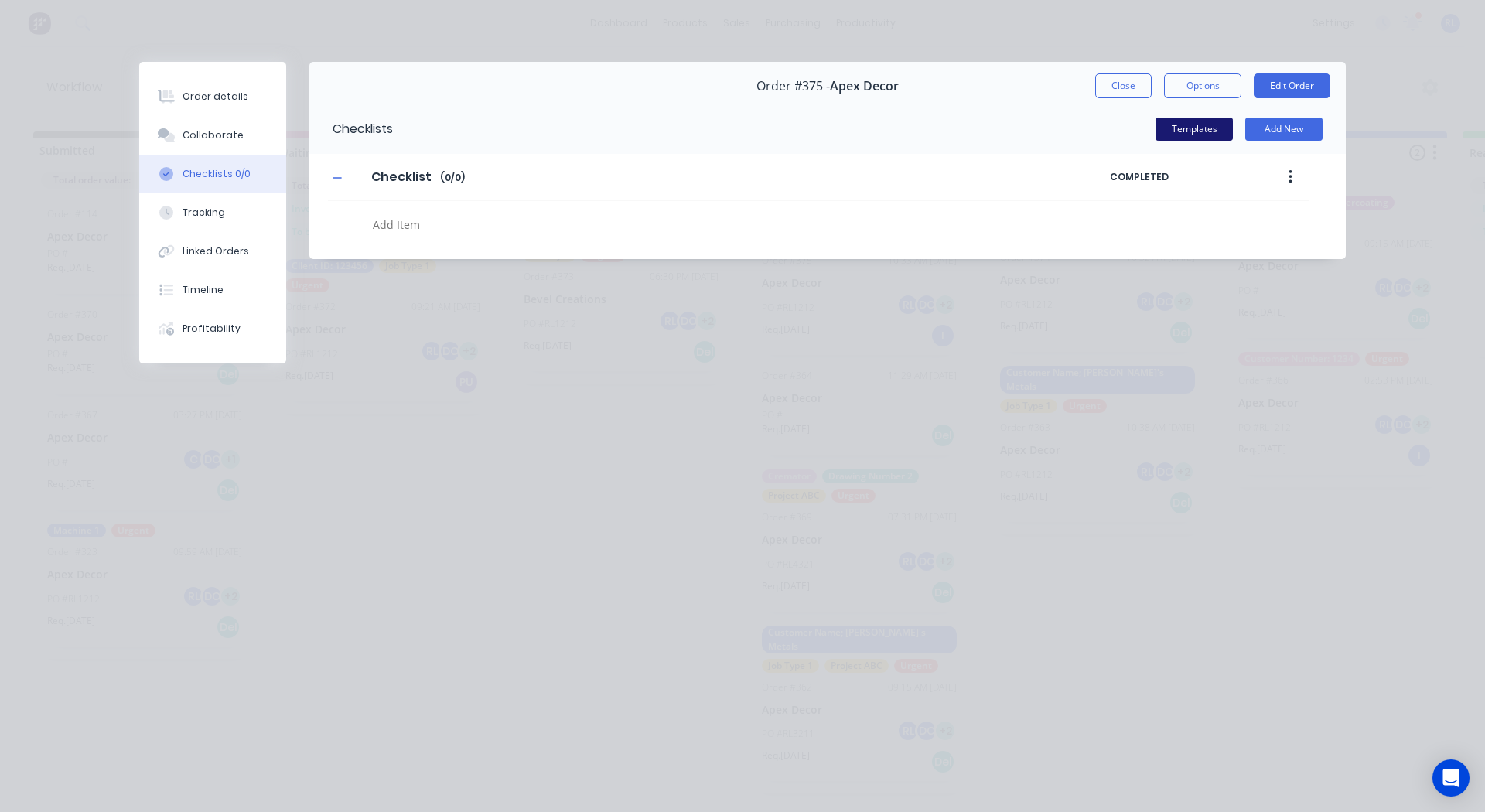
click at [1197, 131] on button "Templates" at bounding box center [1194, 129] width 77 height 23
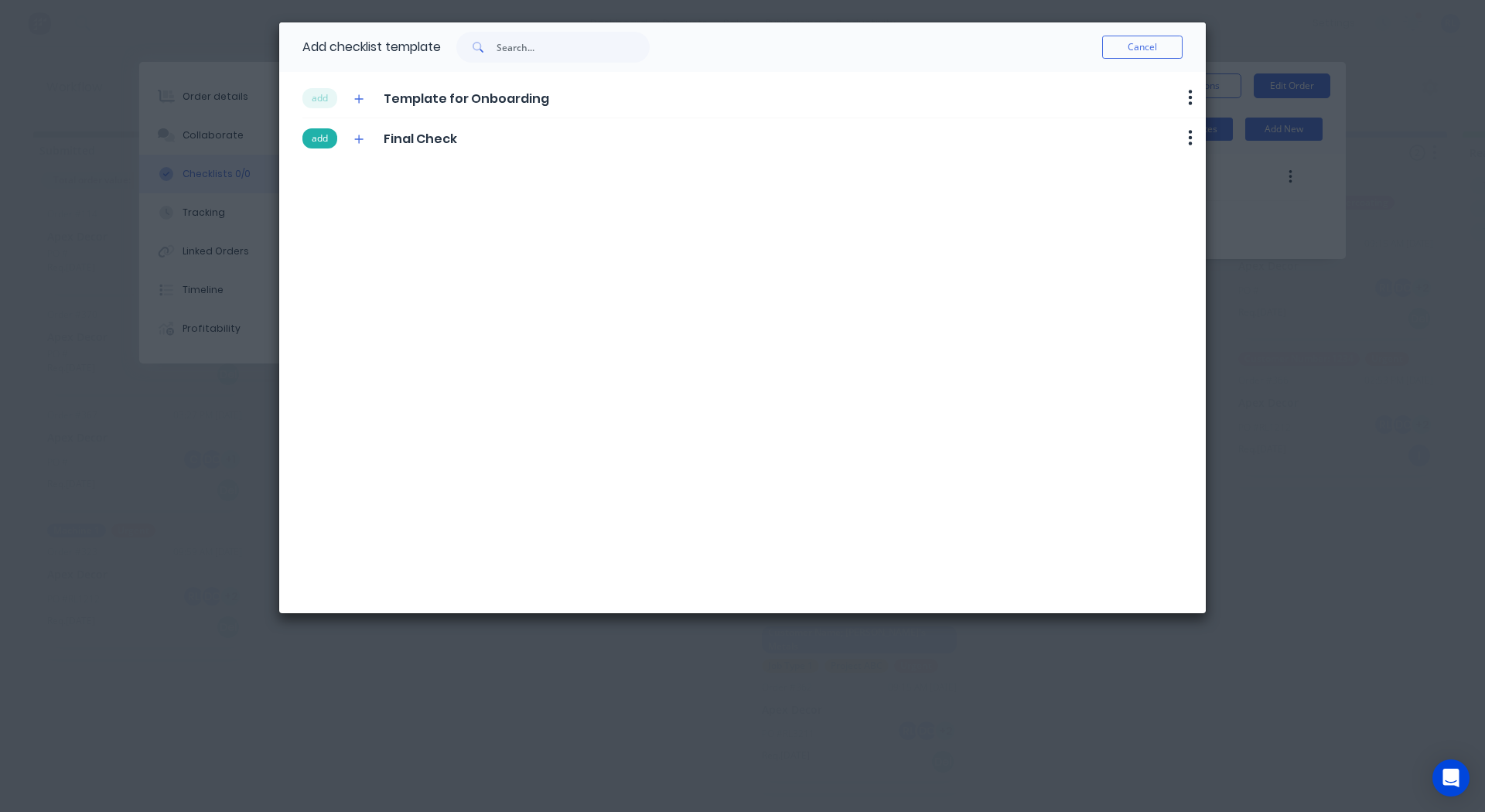
click at [319, 136] on button "add" at bounding box center [320, 138] width 35 height 20
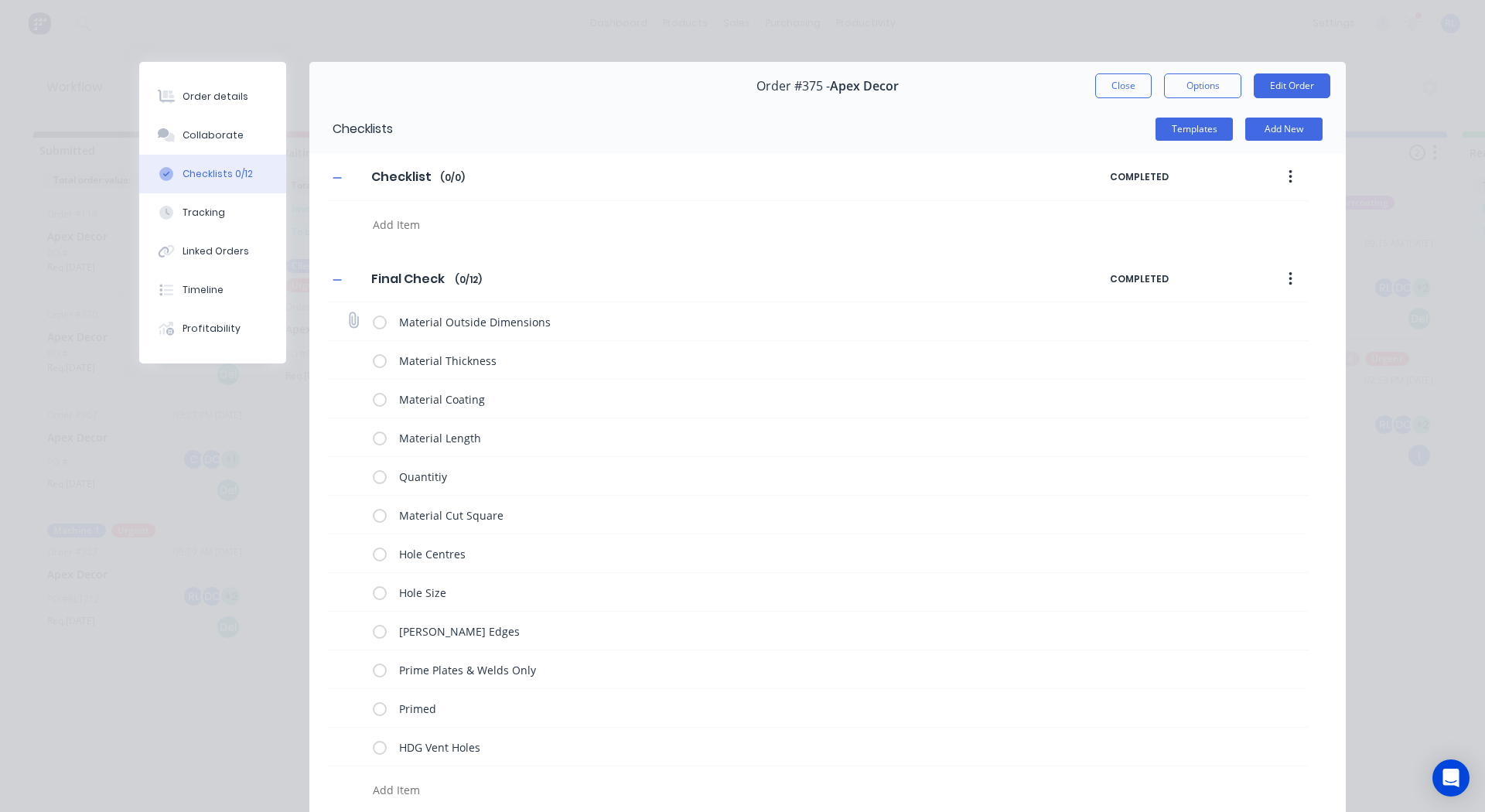
click at [373, 320] on label at bounding box center [380, 322] width 14 height 17
click at [0, 0] on input "checkbox" at bounding box center [0, 0] width 0 height 0
click at [376, 356] on label at bounding box center [380, 360] width 14 height 17
click at [0, 0] on input "checkbox" at bounding box center [0, 0] width 0 height 0
click at [376, 396] on label at bounding box center [380, 399] width 14 height 17
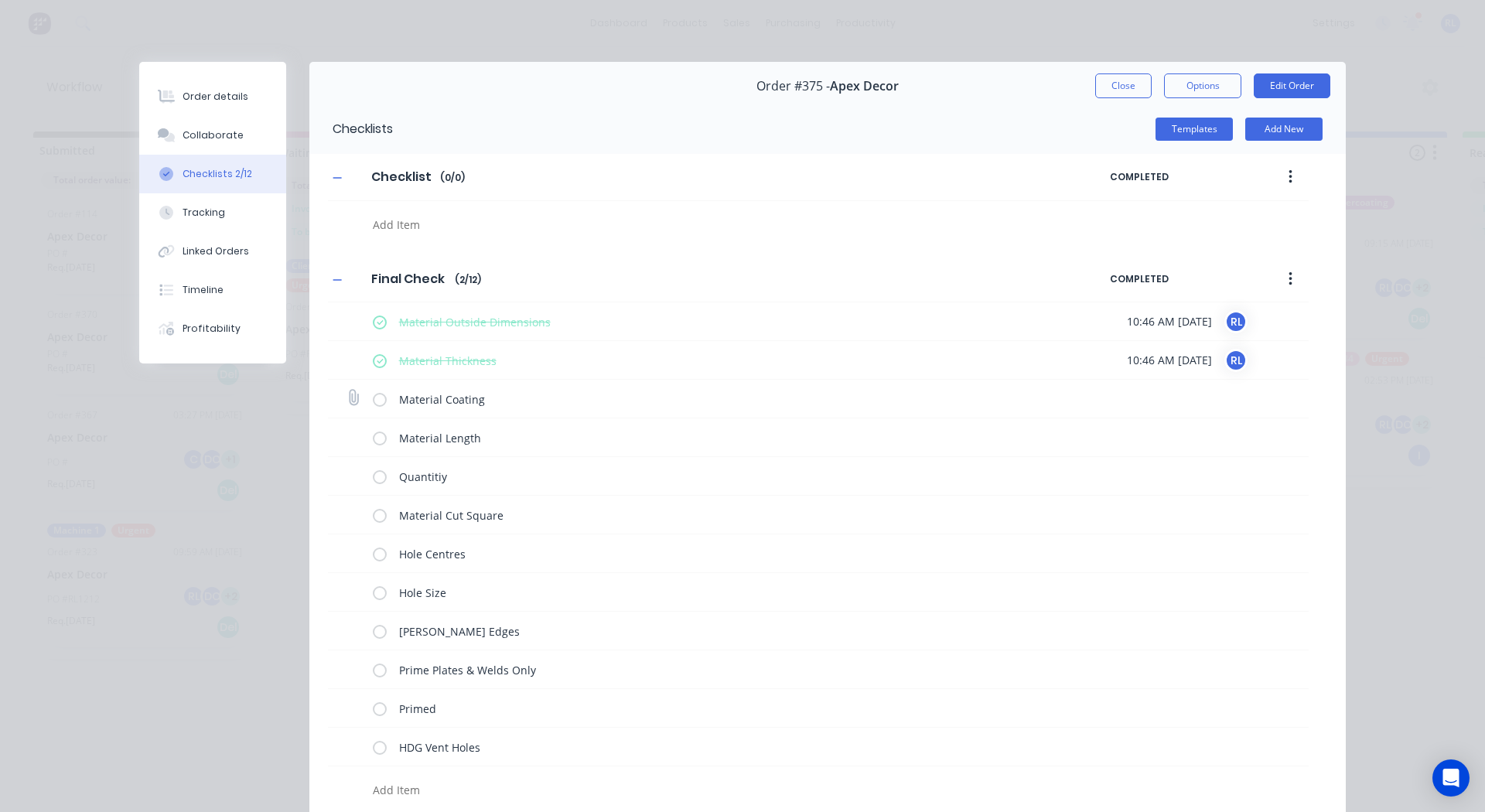
click at [0, 0] on input "checkbox" at bounding box center [0, 0] width 0 height 0
click at [377, 439] on label at bounding box center [380, 437] width 14 height 17
click at [0, 0] on input "checkbox" at bounding box center [0, 0] width 0 height 0
click at [377, 474] on label at bounding box center [380, 476] width 14 height 17
click at [0, 0] on input "checkbox" at bounding box center [0, 0] width 0 height 0
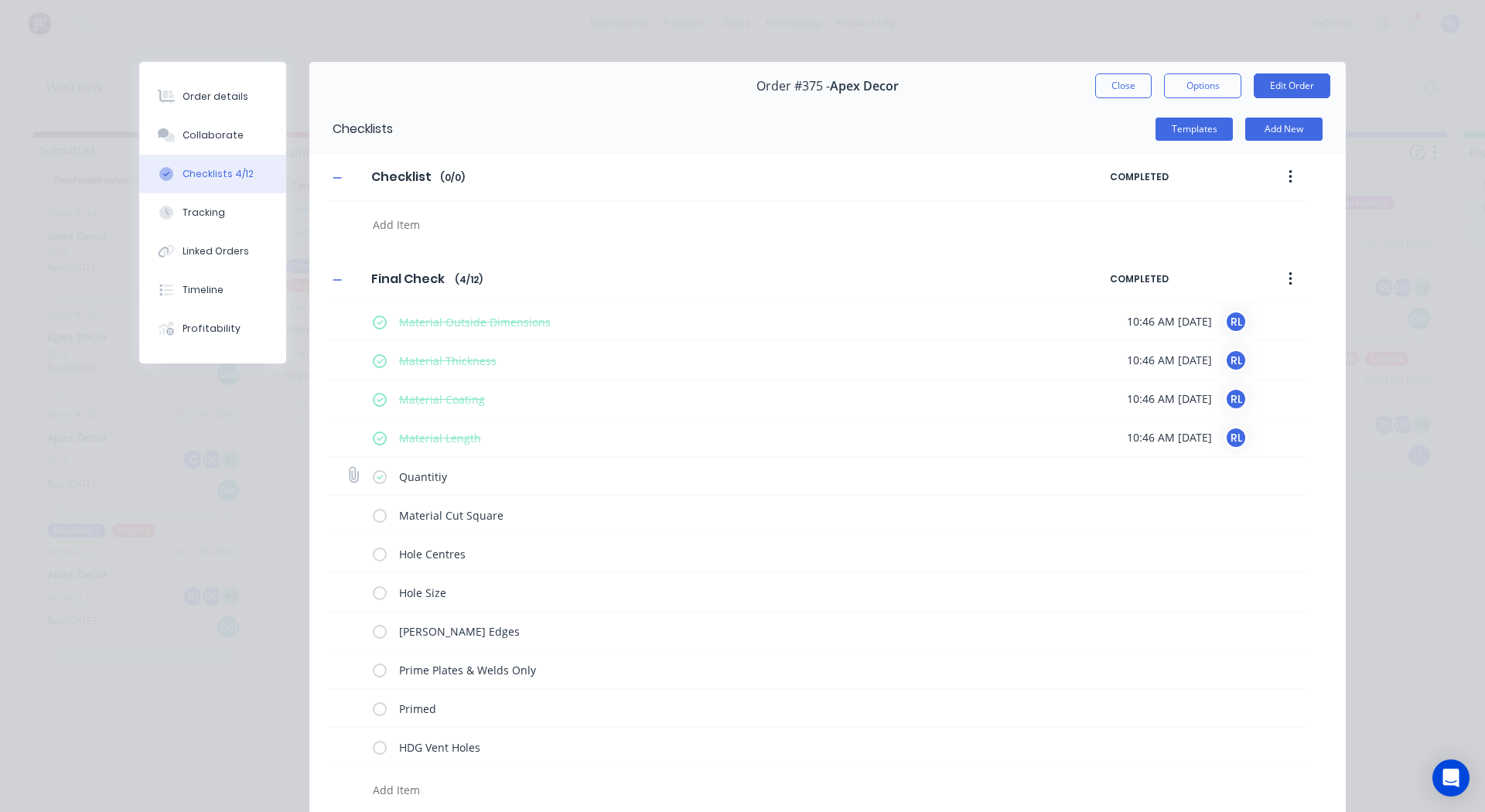
type textarea "x"
click at [208, 211] on div "Tracking" at bounding box center [204, 213] width 42 height 14
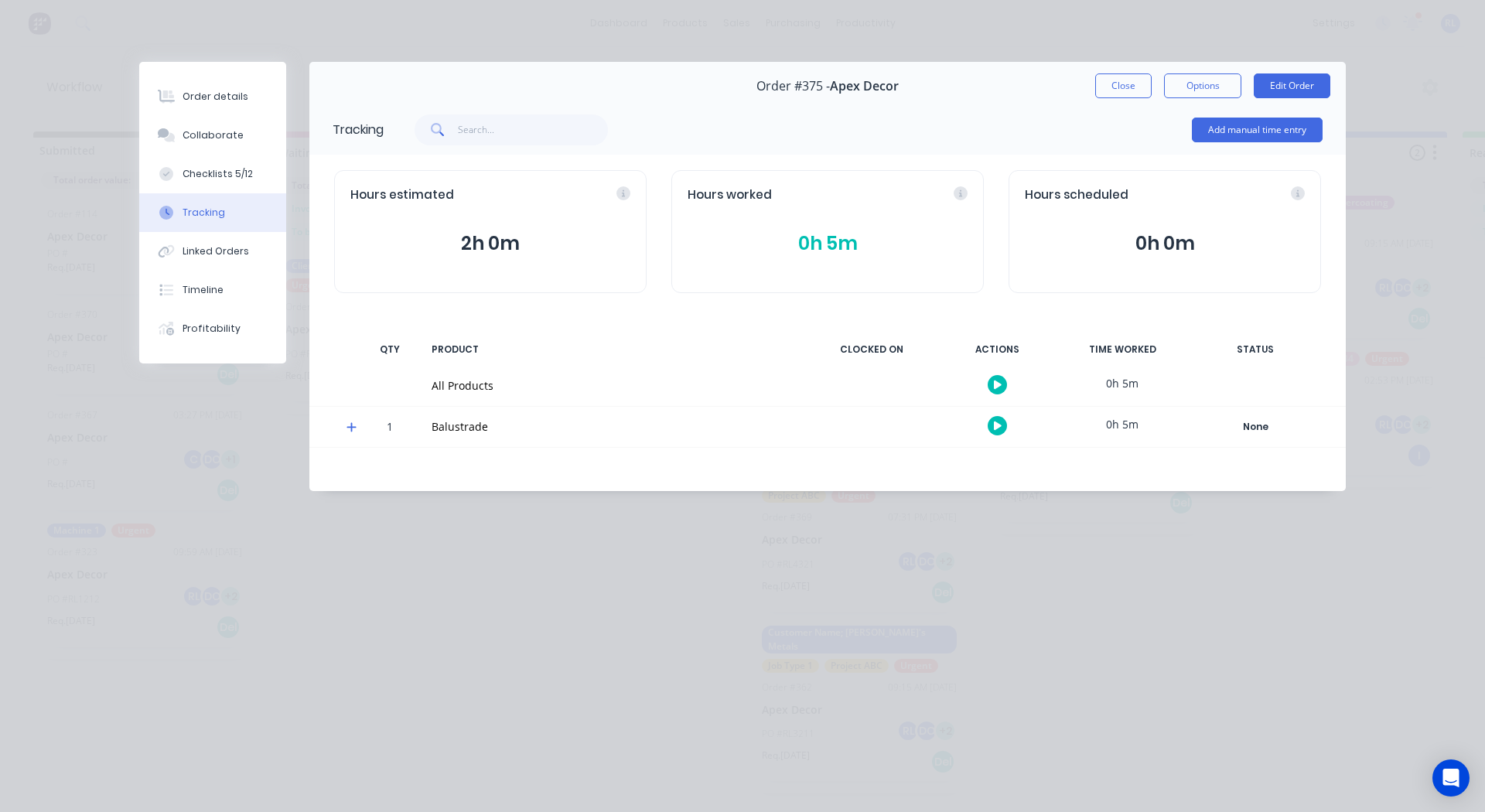
click at [993, 427] on button "button" at bounding box center [997, 425] width 19 height 19
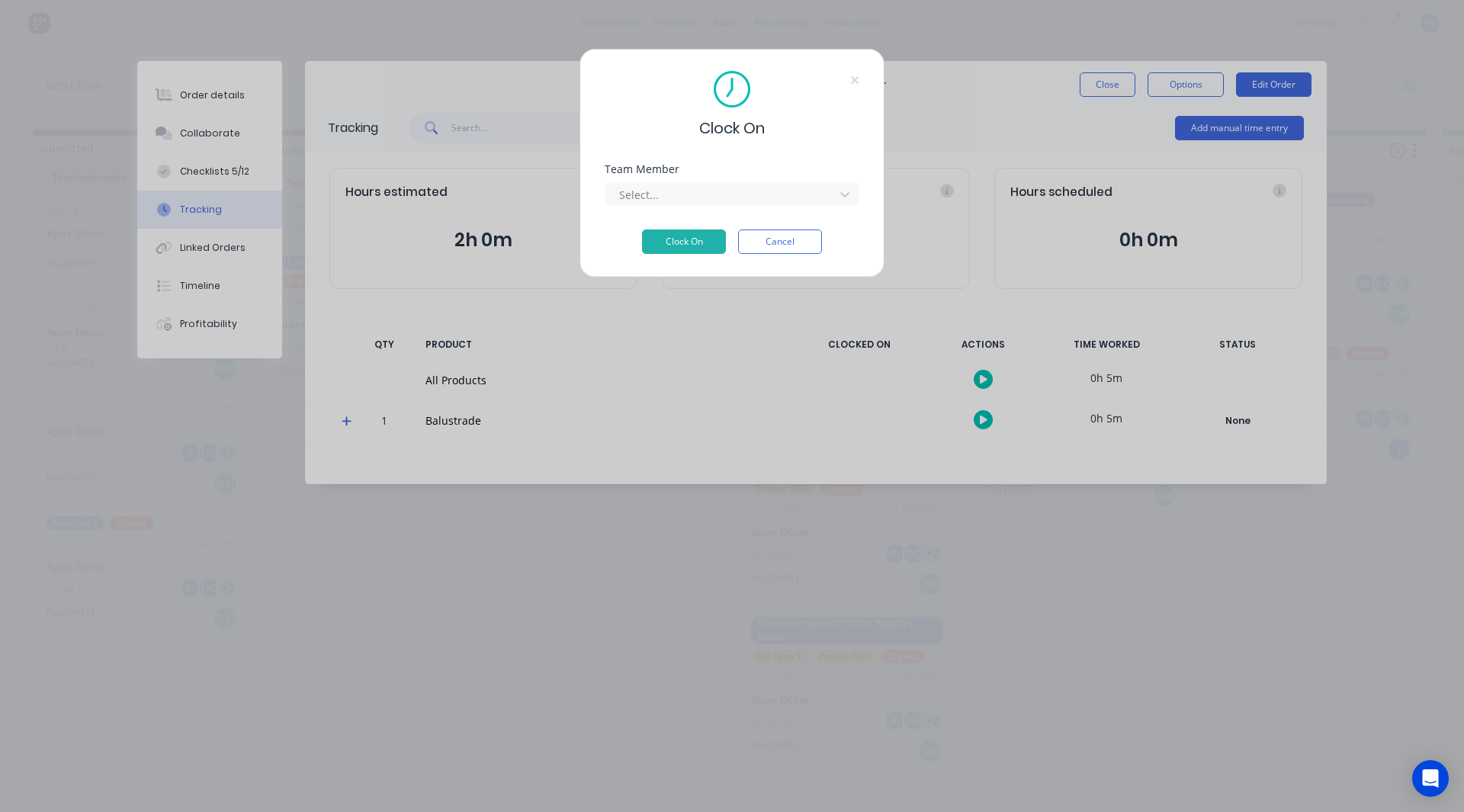
click at [644, 180] on div "Select..." at bounding box center [732, 192] width 254 height 27
click at [641, 188] on div at bounding box center [722, 194] width 209 height 19
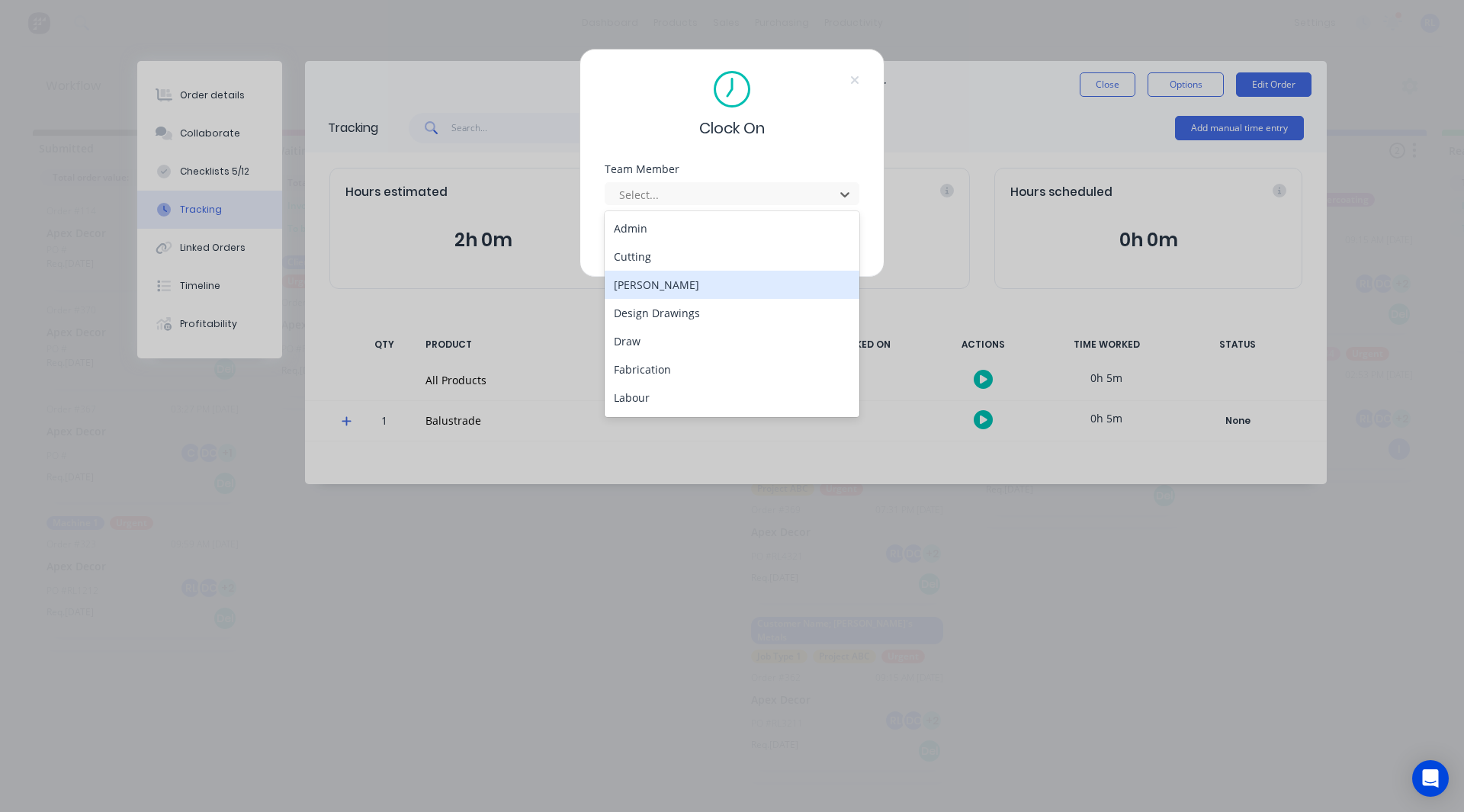
click at [649, 287] on div "[PERSON_NAME]" at bounding box center [732, 285] width 254 height 29
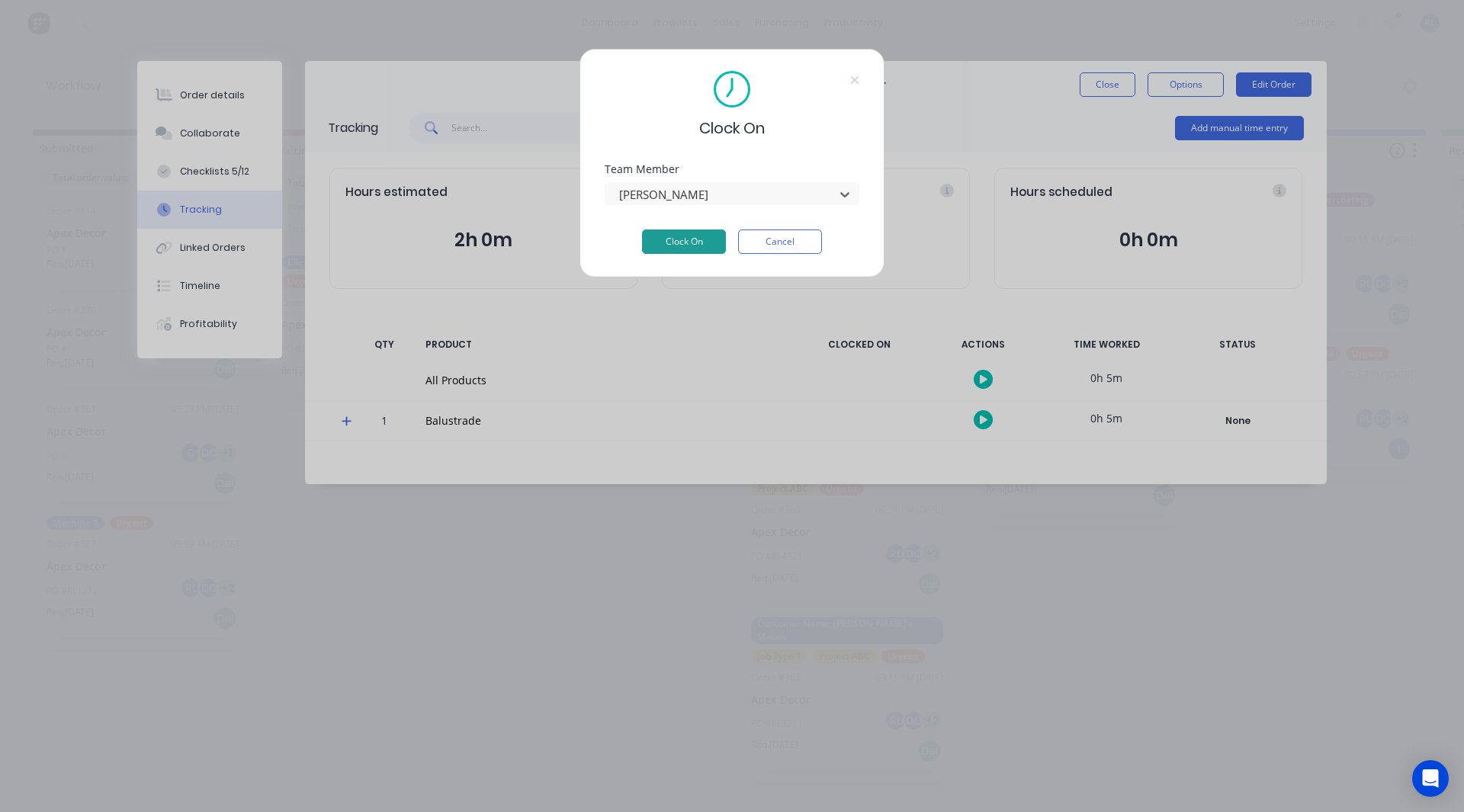
click at [682, 241] on button "Clock On" at bounding box center [683, 241] width 84 height 24
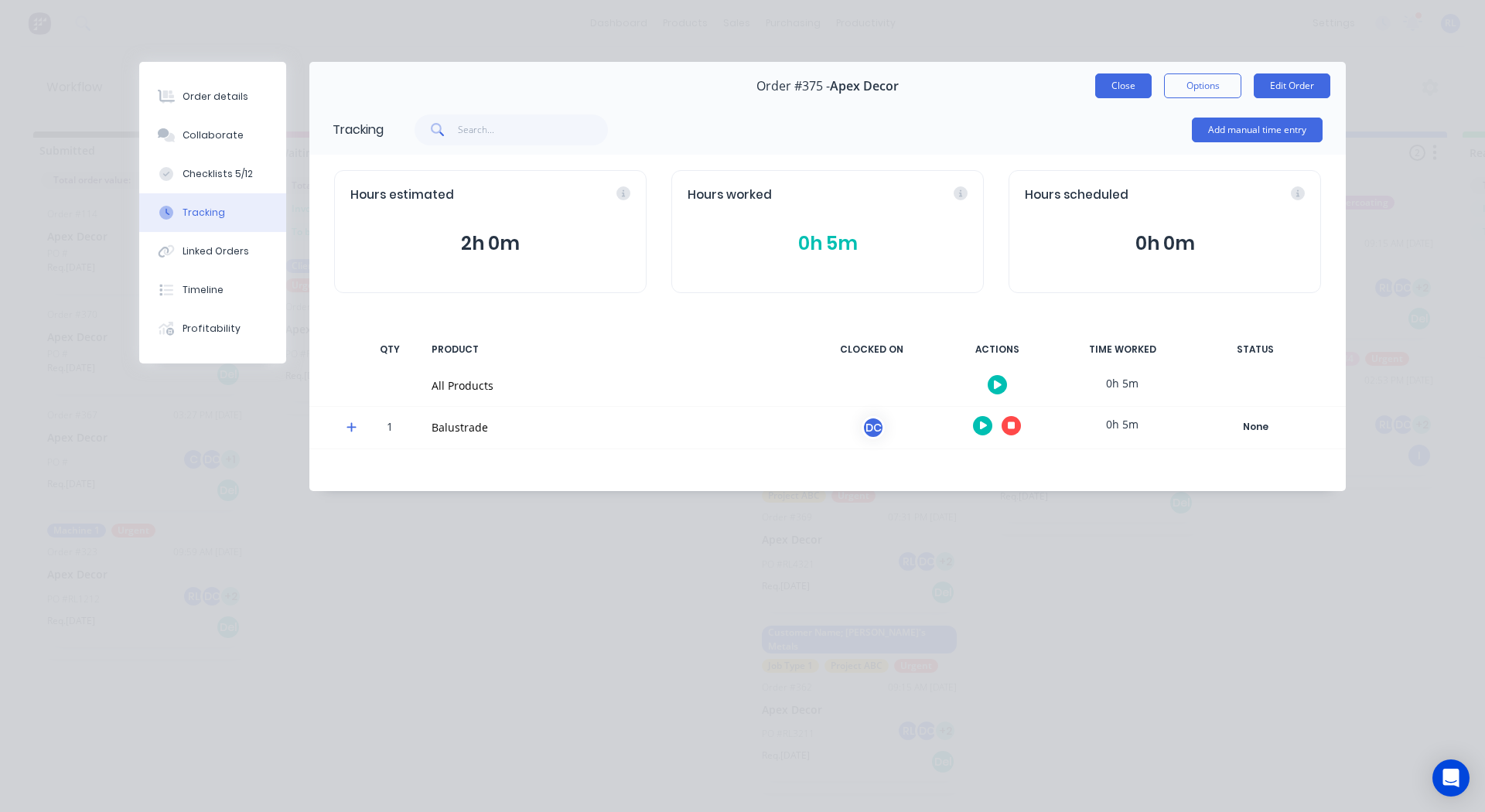
click at [1117, 88] on button "Close" at bounding box center [1123, 86] width 56 height 25
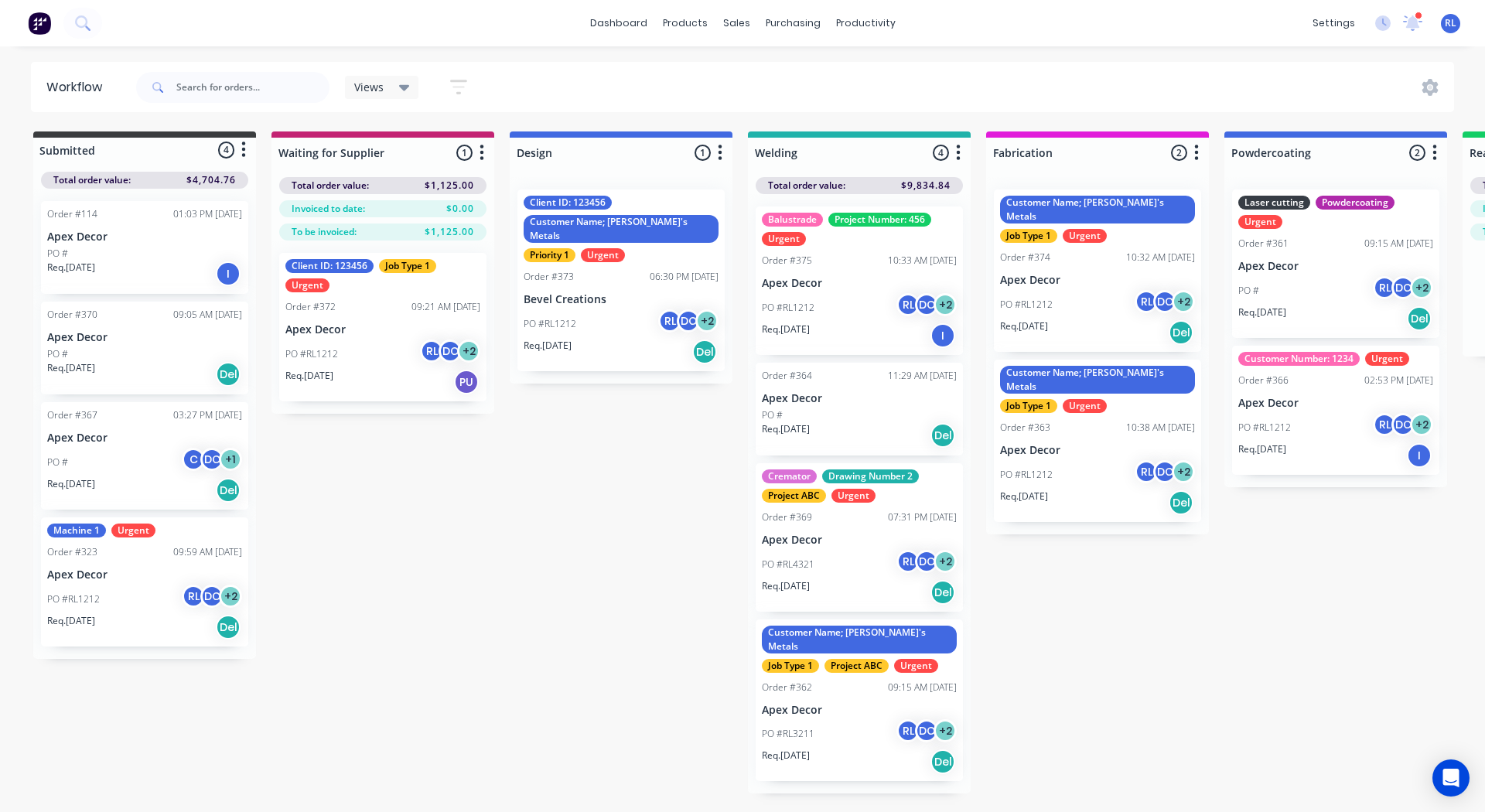
click at [963, 150] on button "button" at bounding box center [958, 153] width 18 height 18
click at [911, 215] on button "Notifications" at bounding box center [890, 211] width 155 height 26
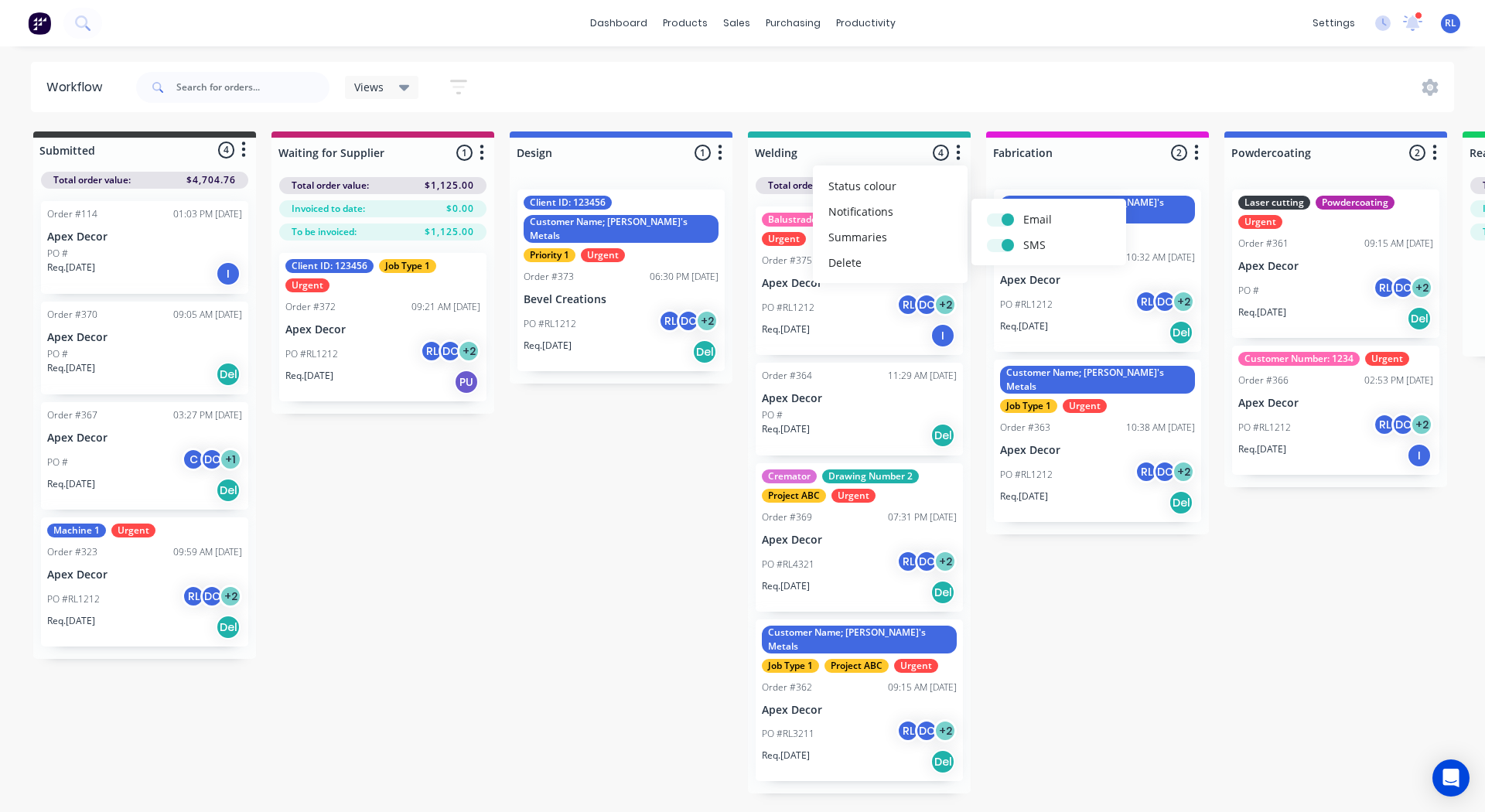
click at [637, 456] on div "Submitted 4 Status colour #3A3C3E hex #3A3C3E Save Cancel Summaries Total order…" at bounding box center [1166, 462] width 2355 height 662
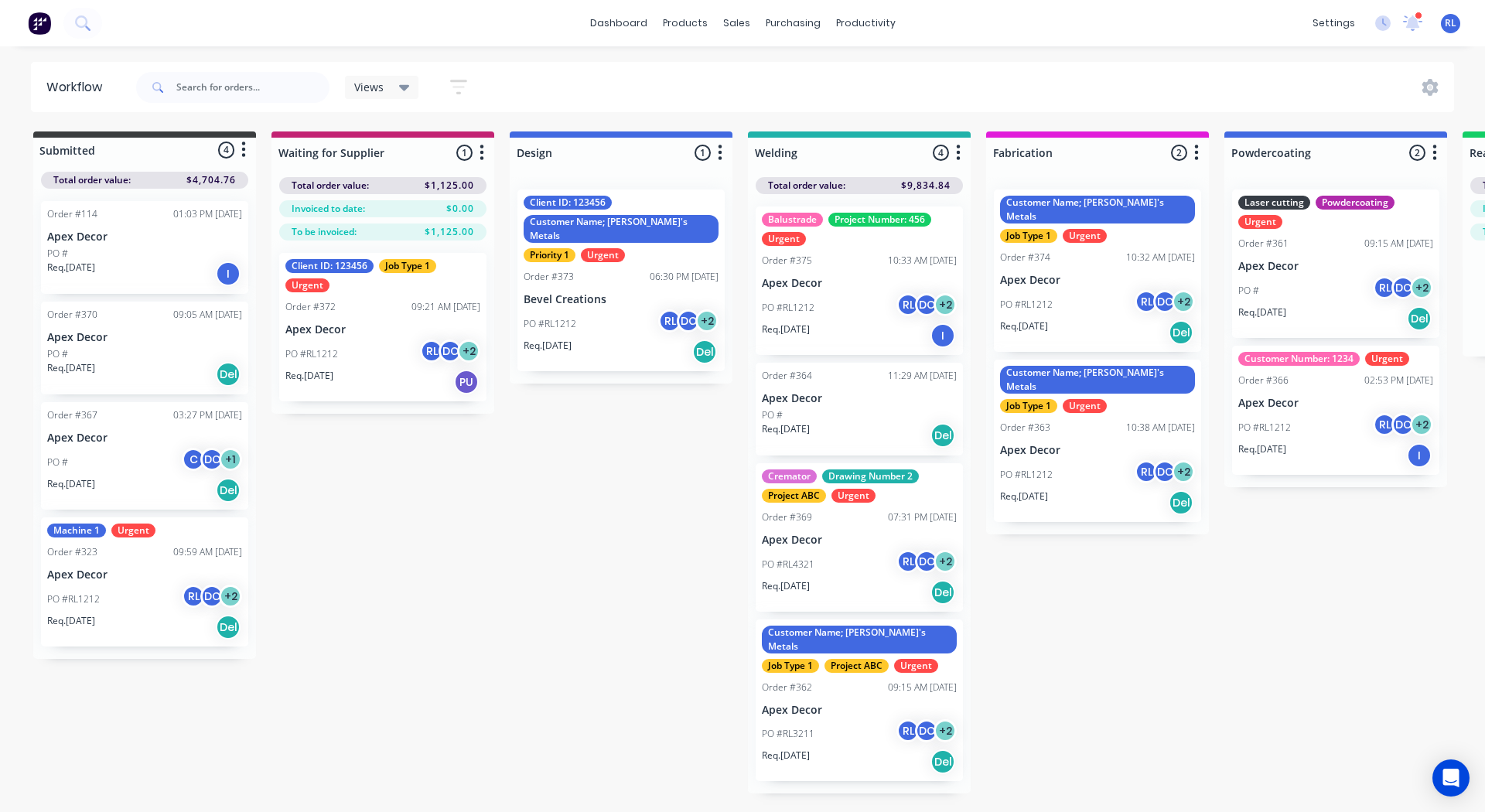
click at [960, 153] on icon "button" at bounding box center [959, 152] width 5 height 19
click at [914, 205] on button "Notifications" at bounding box center [890, 211] width 155 height 26
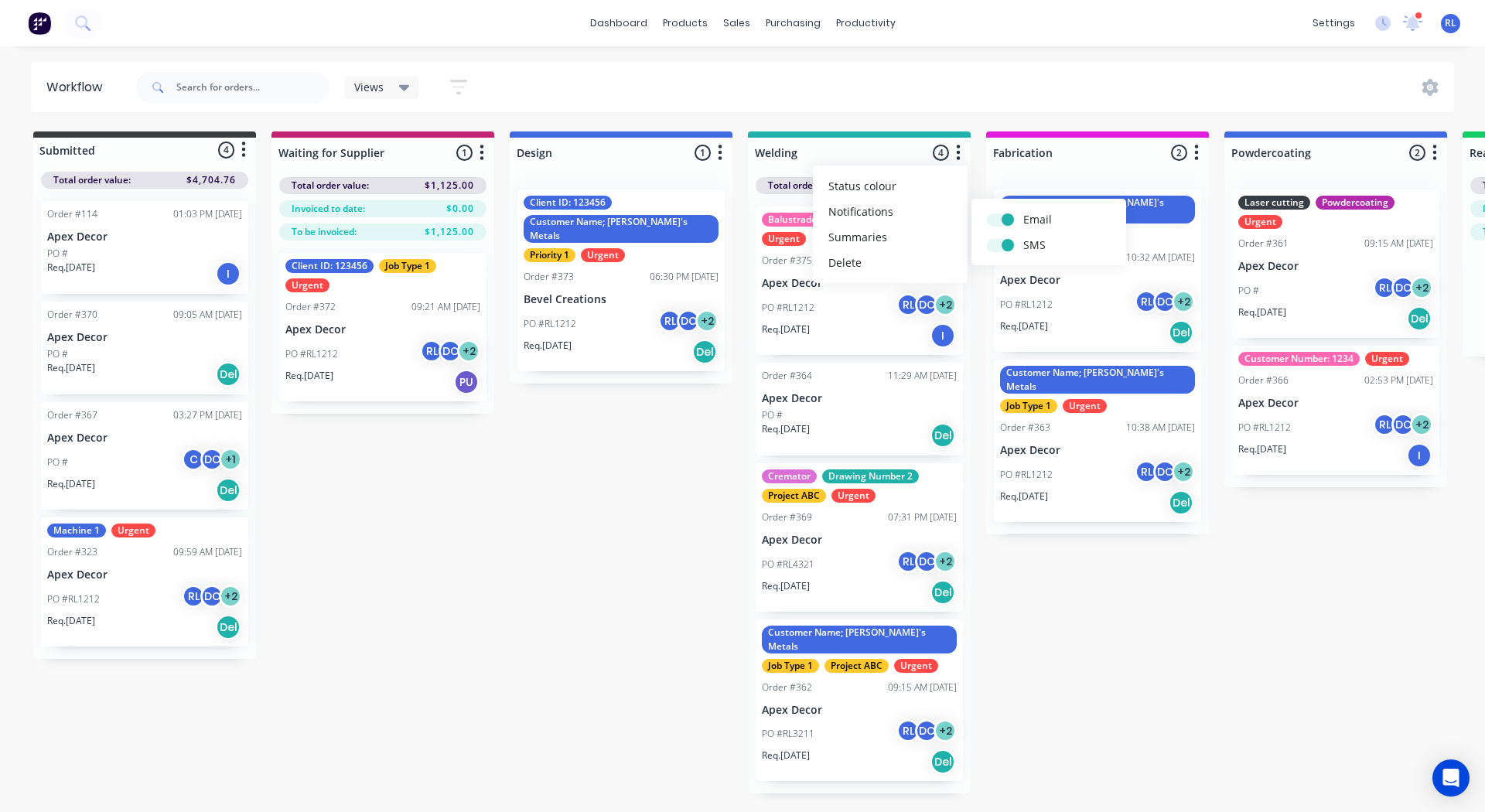
click at [1144, 599] on div "Submitted 4 Status colour #3A3C3E hex #3A3C3E Save Cancel Summaries Total order…" at bounding box center [1166, 462] width 2355 height 662
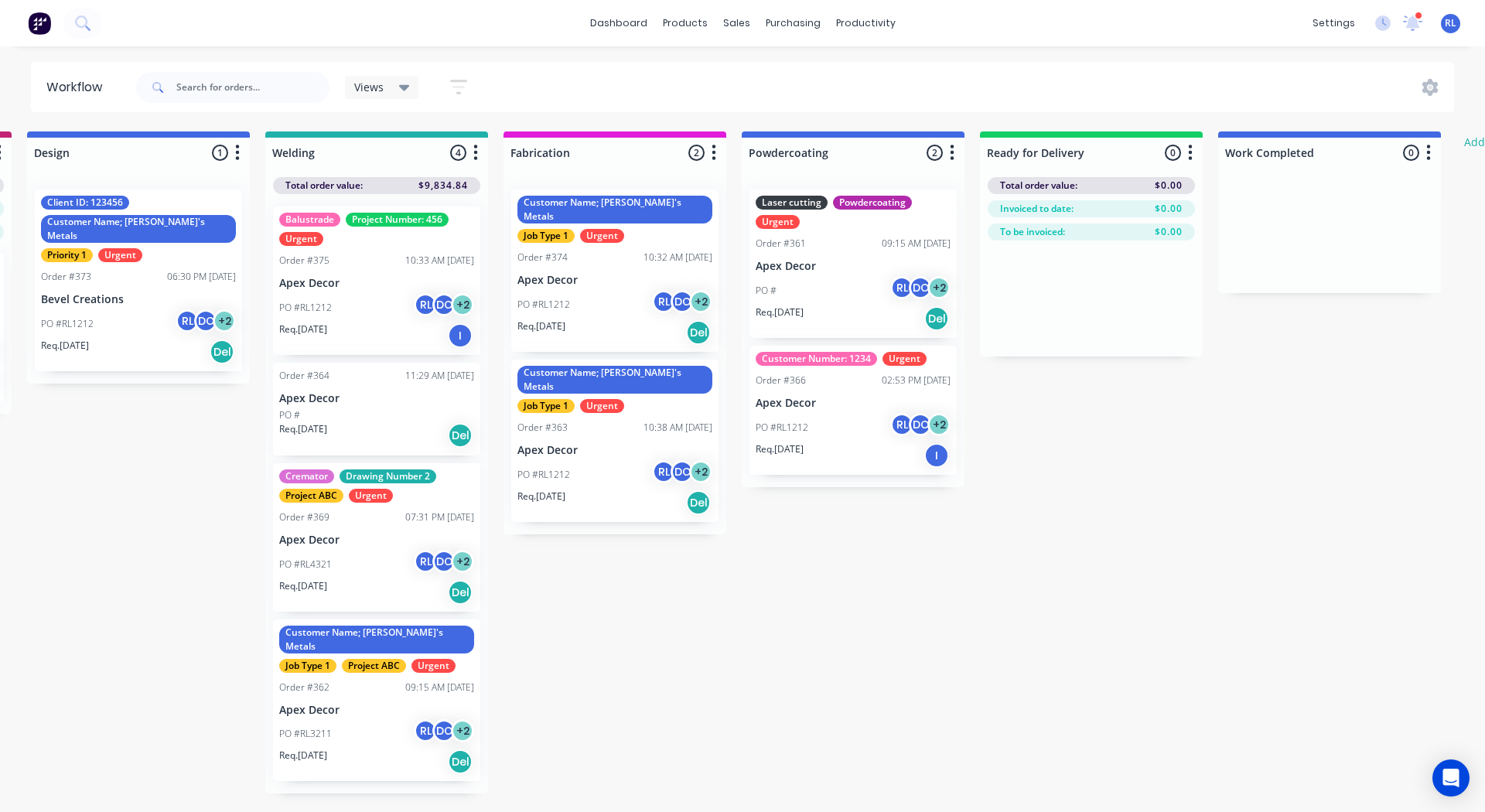
scroll to position [0, 483]
click at [1194, 149] on button "button" at bounding box center [1190, 153] width 18 height 18
click at [1110, 208] on button "Notifications" at bounding box center [1121, 211] width 155 height 26
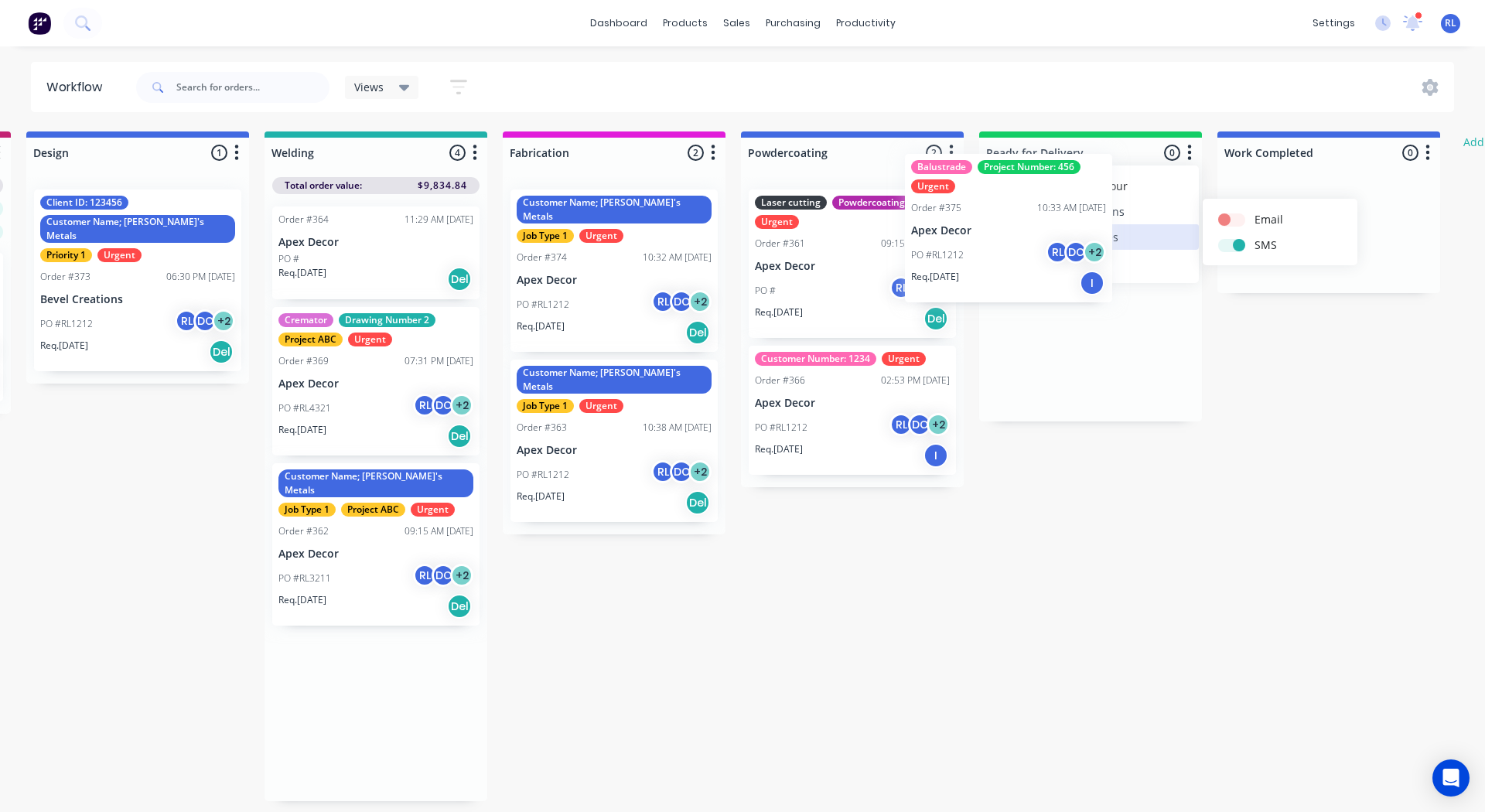
drag, startPoint x: 429, startPoint y: 295, endPoint x: 1070, endPoint y: 242, distance: 643.2
click at [1070, 242] on div "Submitted 4 Status colour #3A3C3E hex #3A3C3E Save Cancel Summaries Total order…" at bounding box center [683, 466] width 2355 height 670
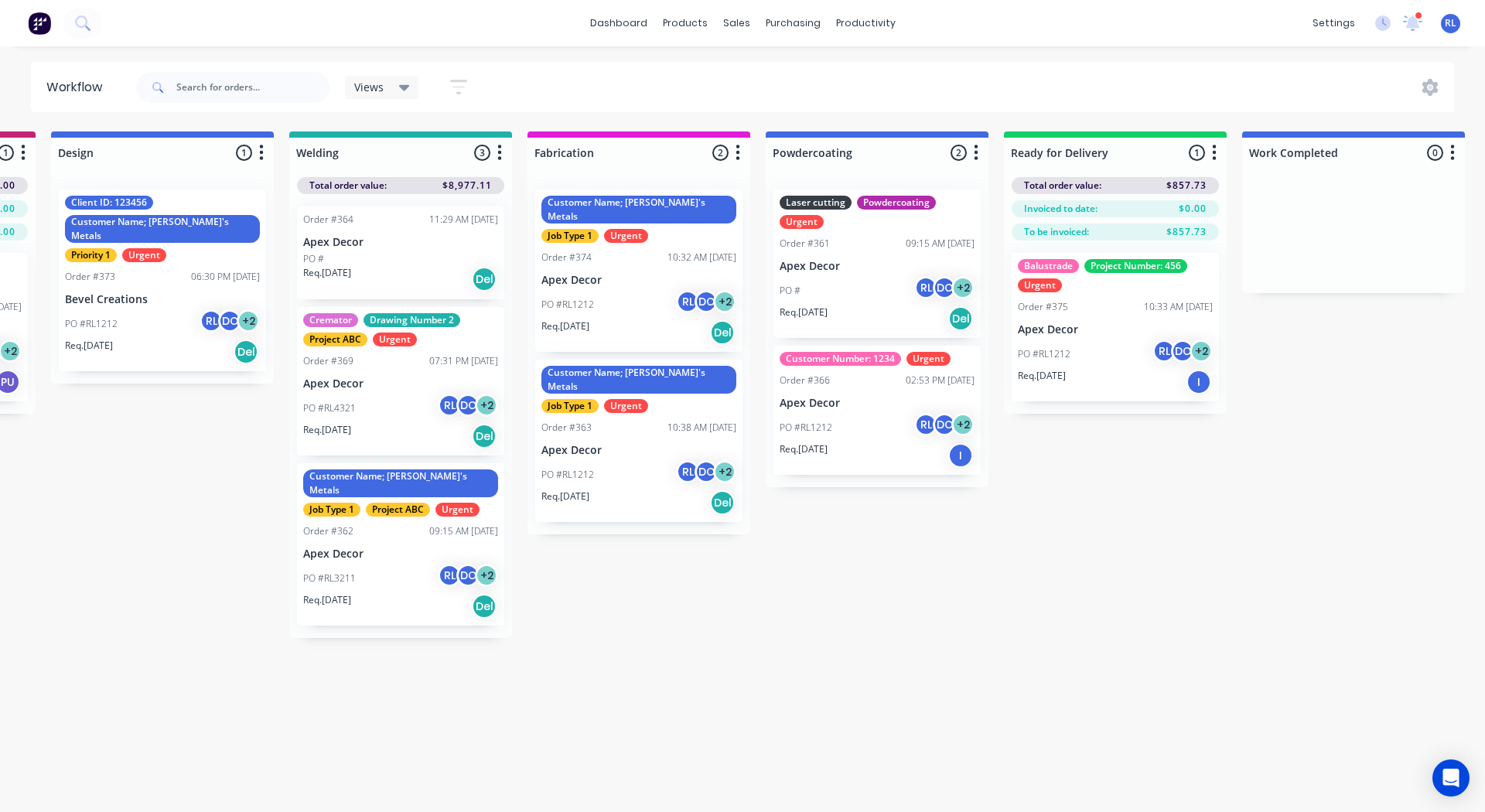
scroll to position [0, 0]
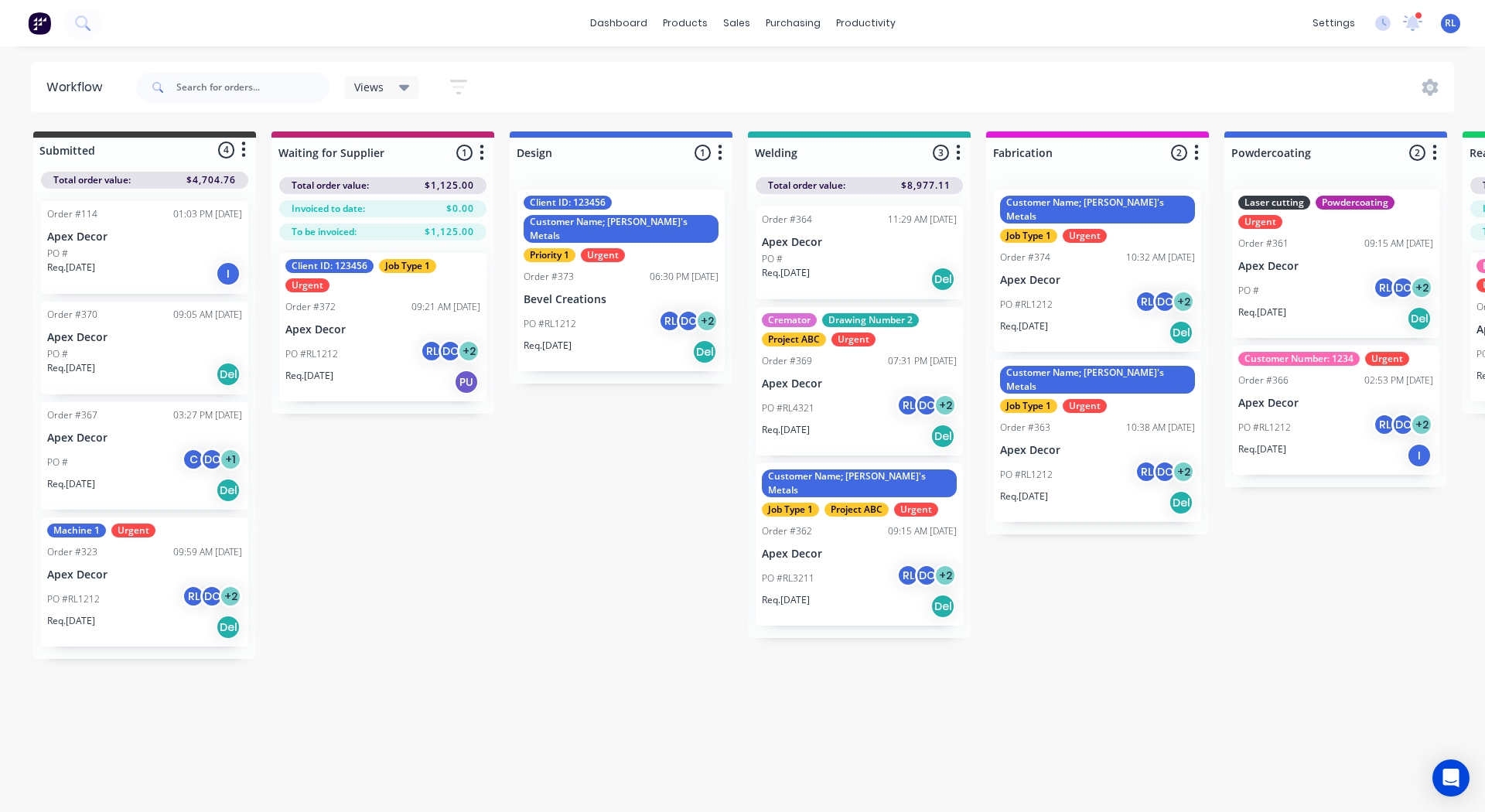
click at [462, 89] on icon "button" at bounding box center [458, 86] width 17 height 19
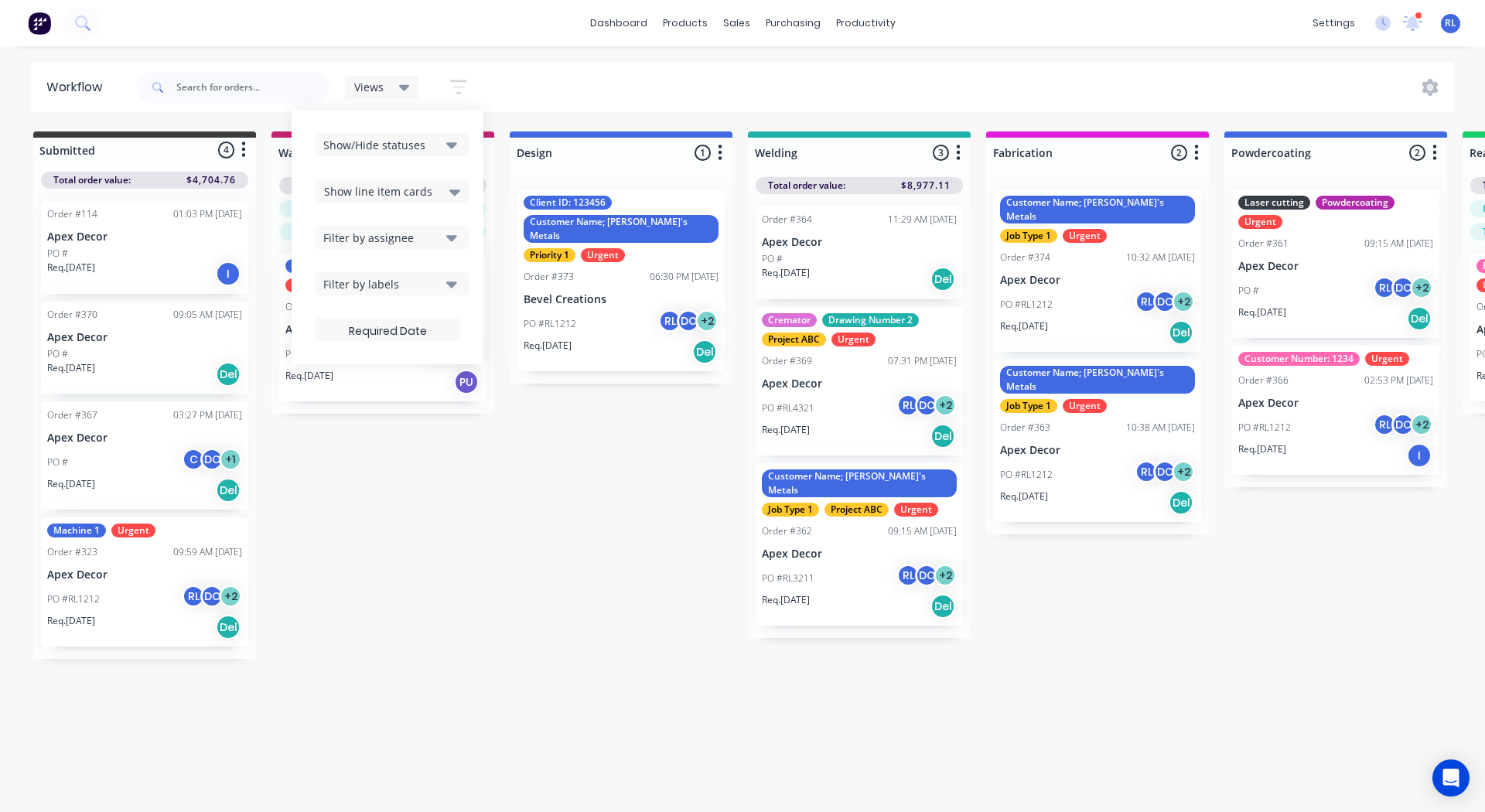
click at [381, 282] on div "Filter by labels" at bounding box center [381, 284] width 117 height 17
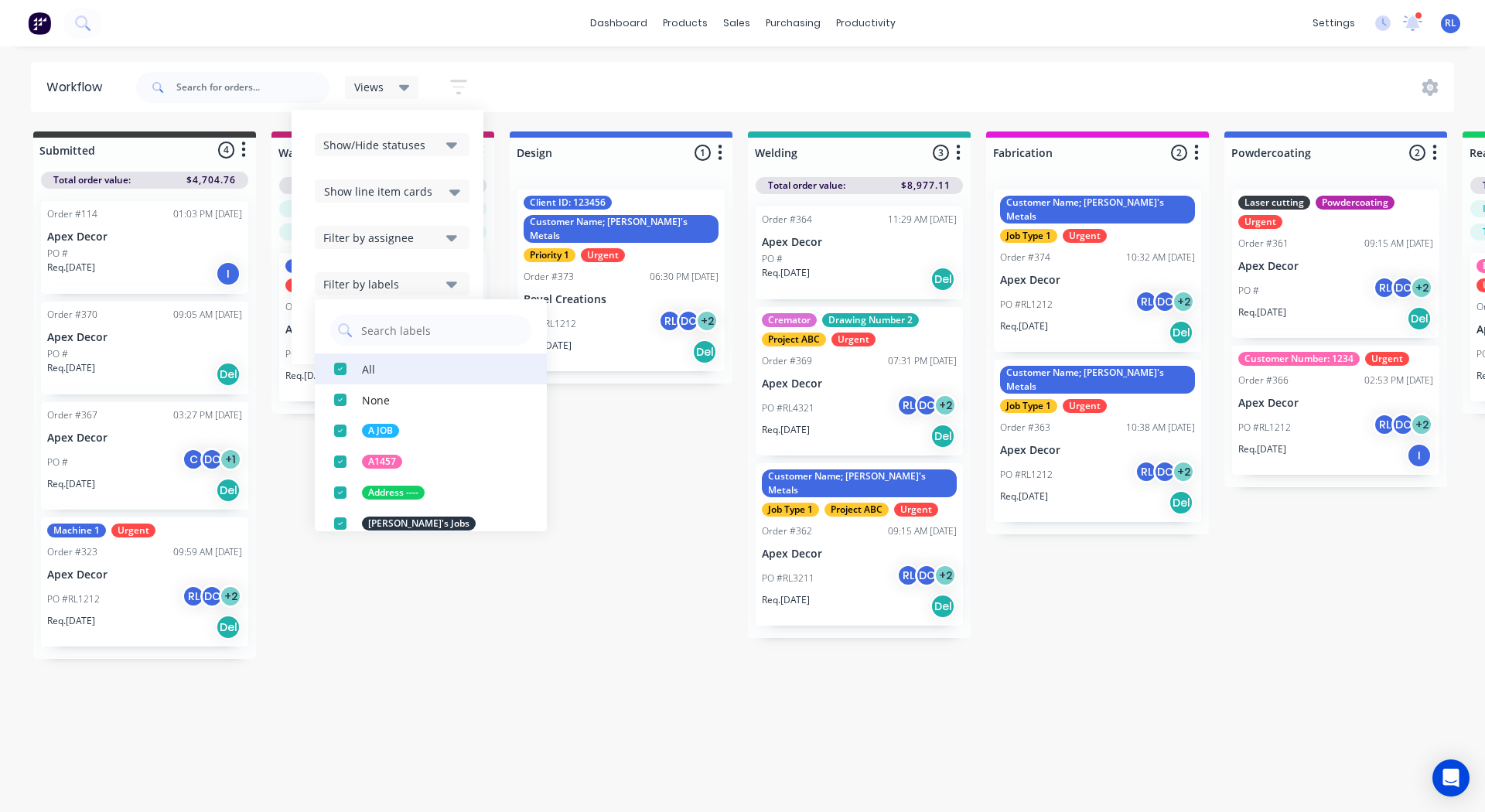
click at [341, 363] on div "button" at bounding box center [340, 368] width 31 height 31
click at [382, 332] on input "text" at bounding box center [442, 329] width 164 height 31
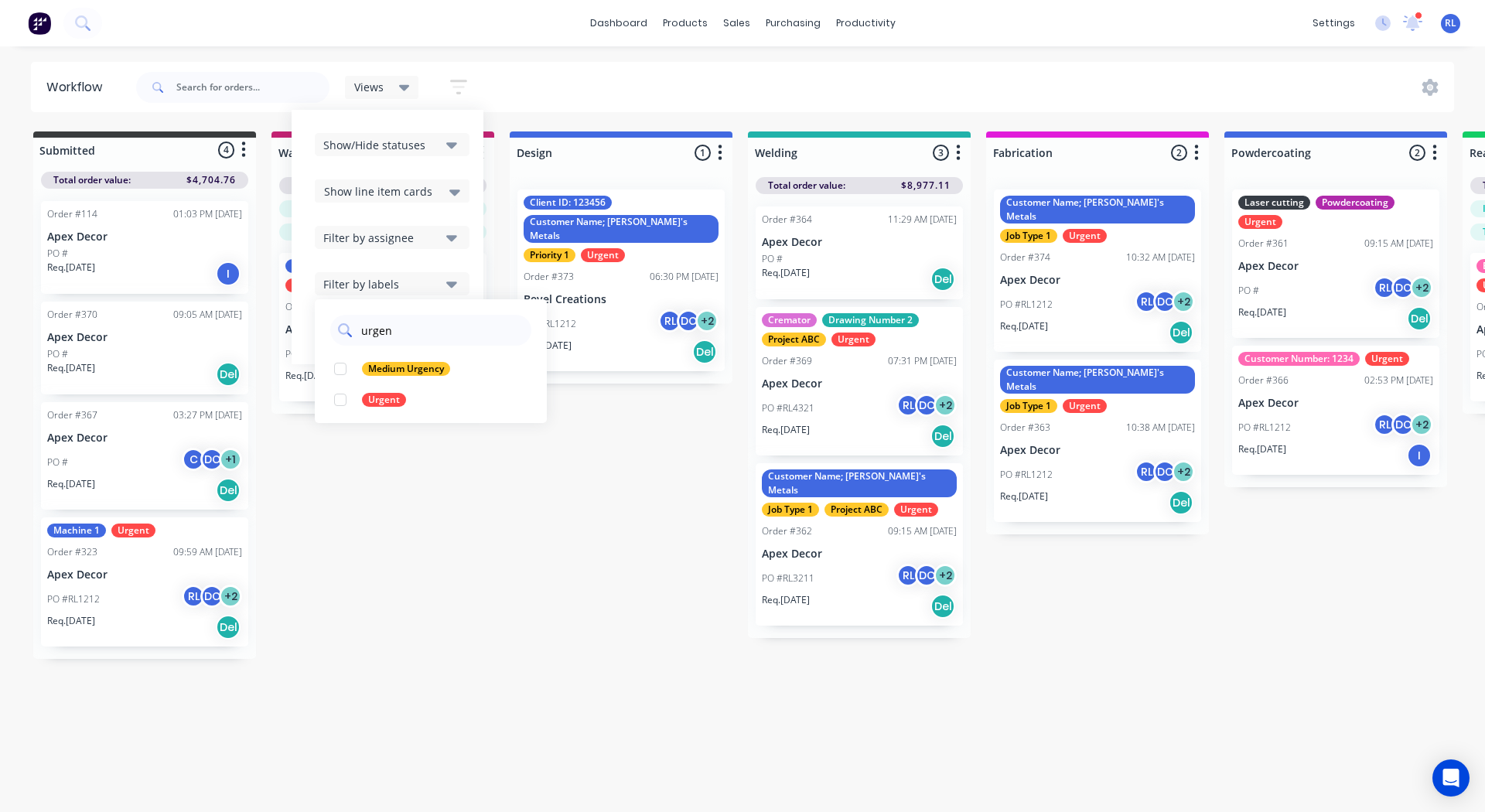
type input "urgent"
click at [340, 366] on div "button" at bounding box center [340, 368] width 31 height 31
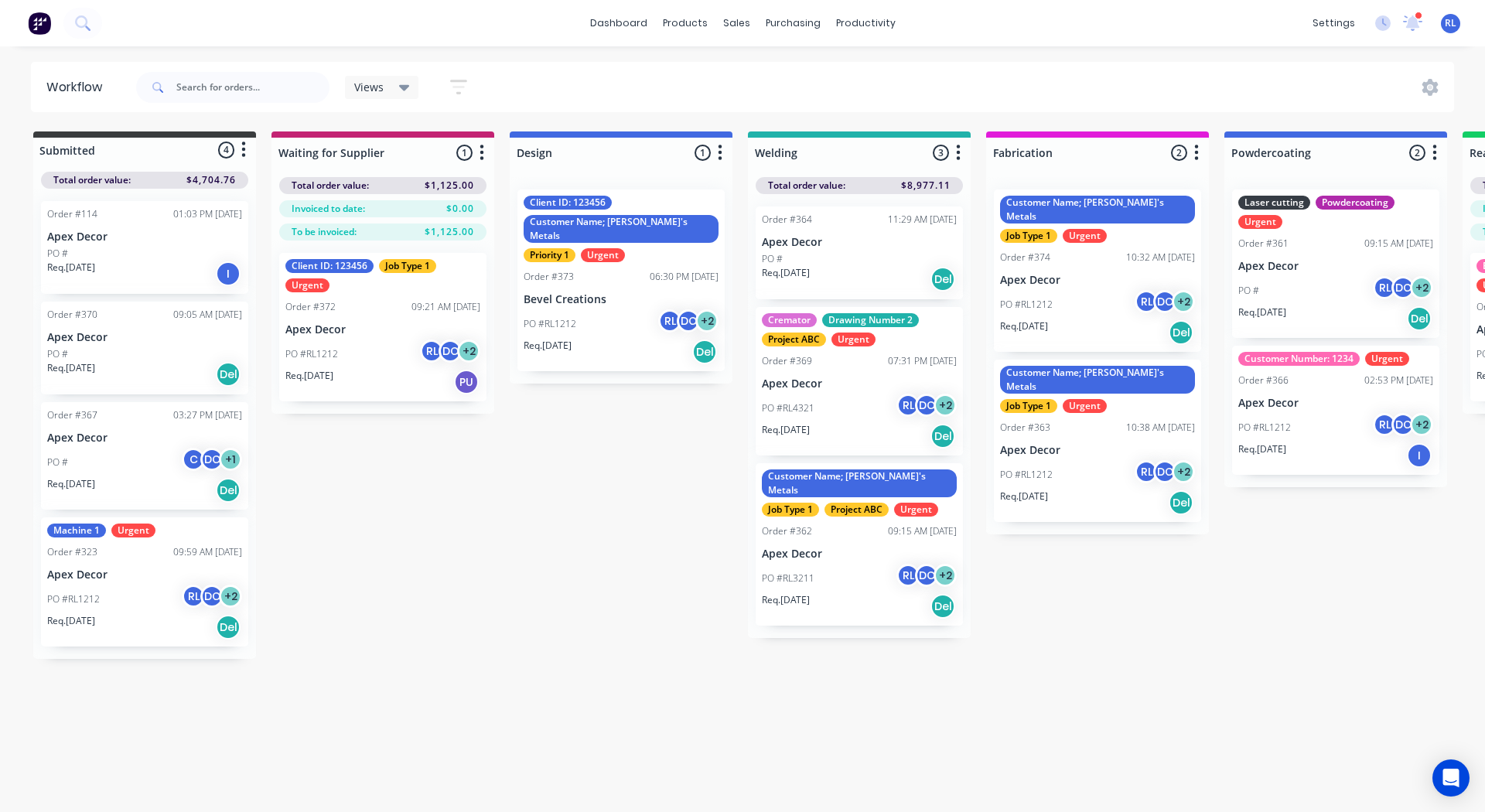
click at [470, 507] on div "Submitted 4 Status colour #3A3C3E hex #3A3C3E Save Cancel Summaries Total order…" at bounding box center [1166, 395] width 2355 height 528
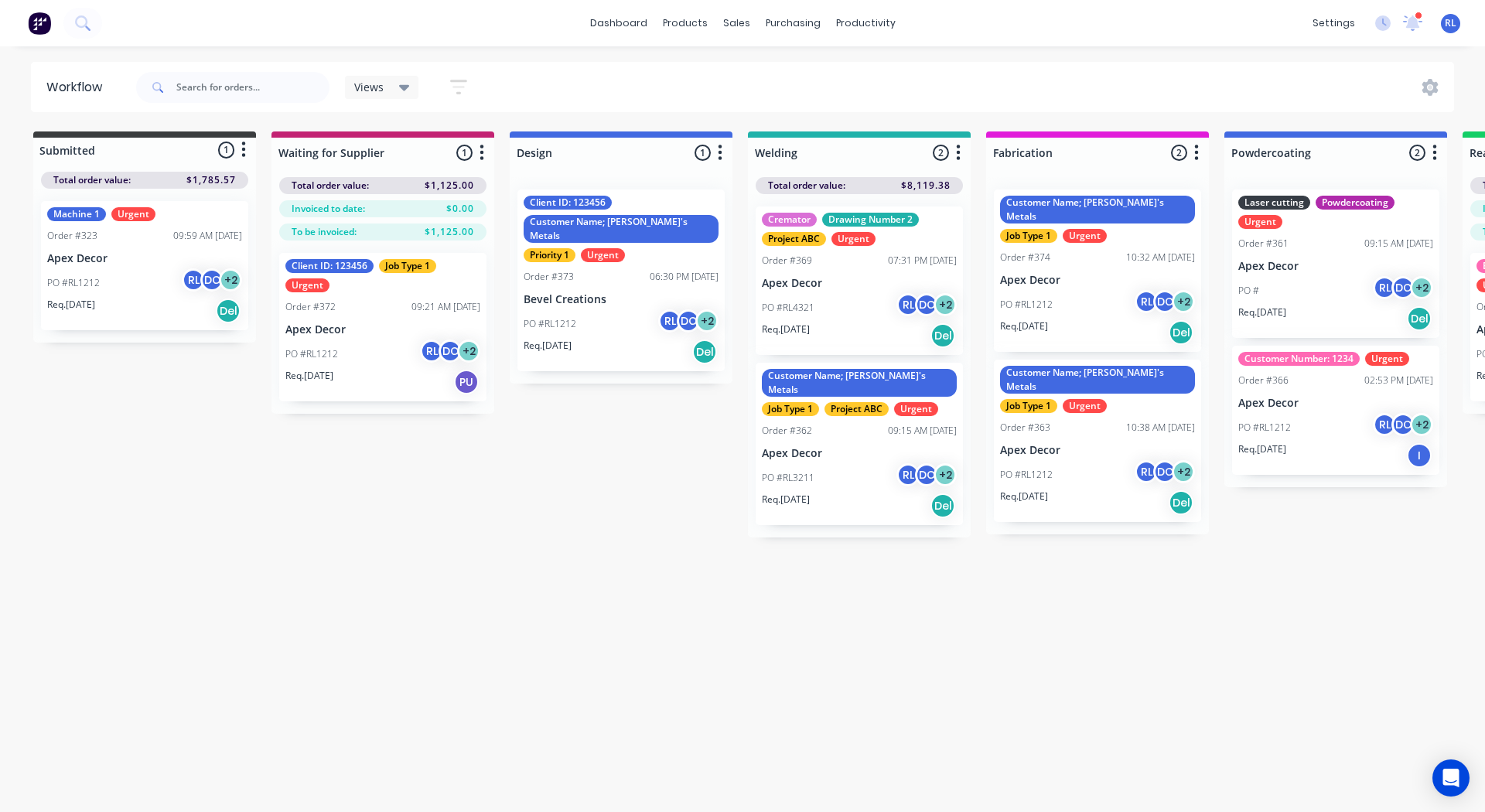
click at [374, 92] on span "Views" at bounding box center [369, 87] width 30 height 17
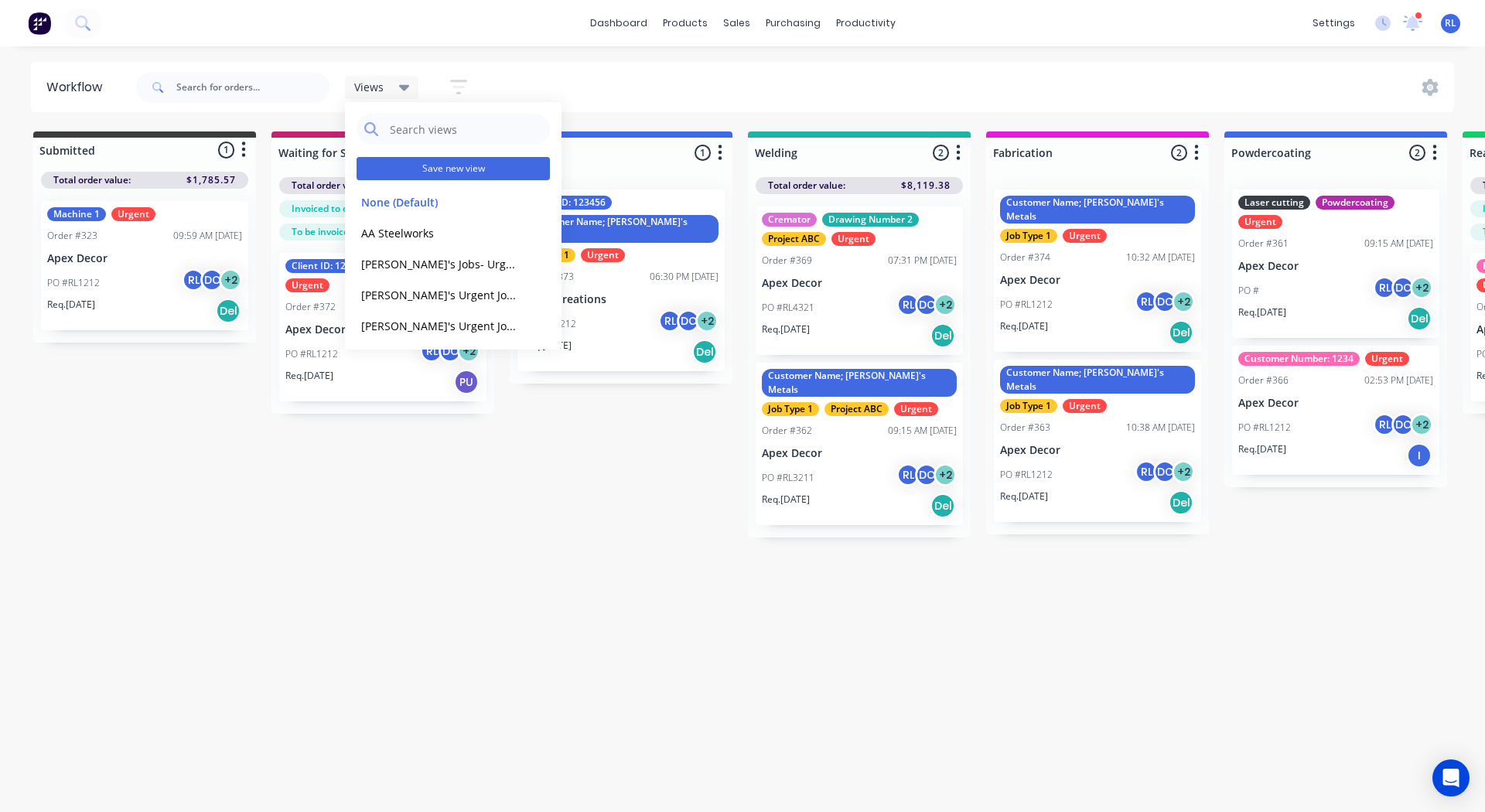
click at [410, 168] on button "Save new view" at bounding box center [453, 169] width 194 height 23
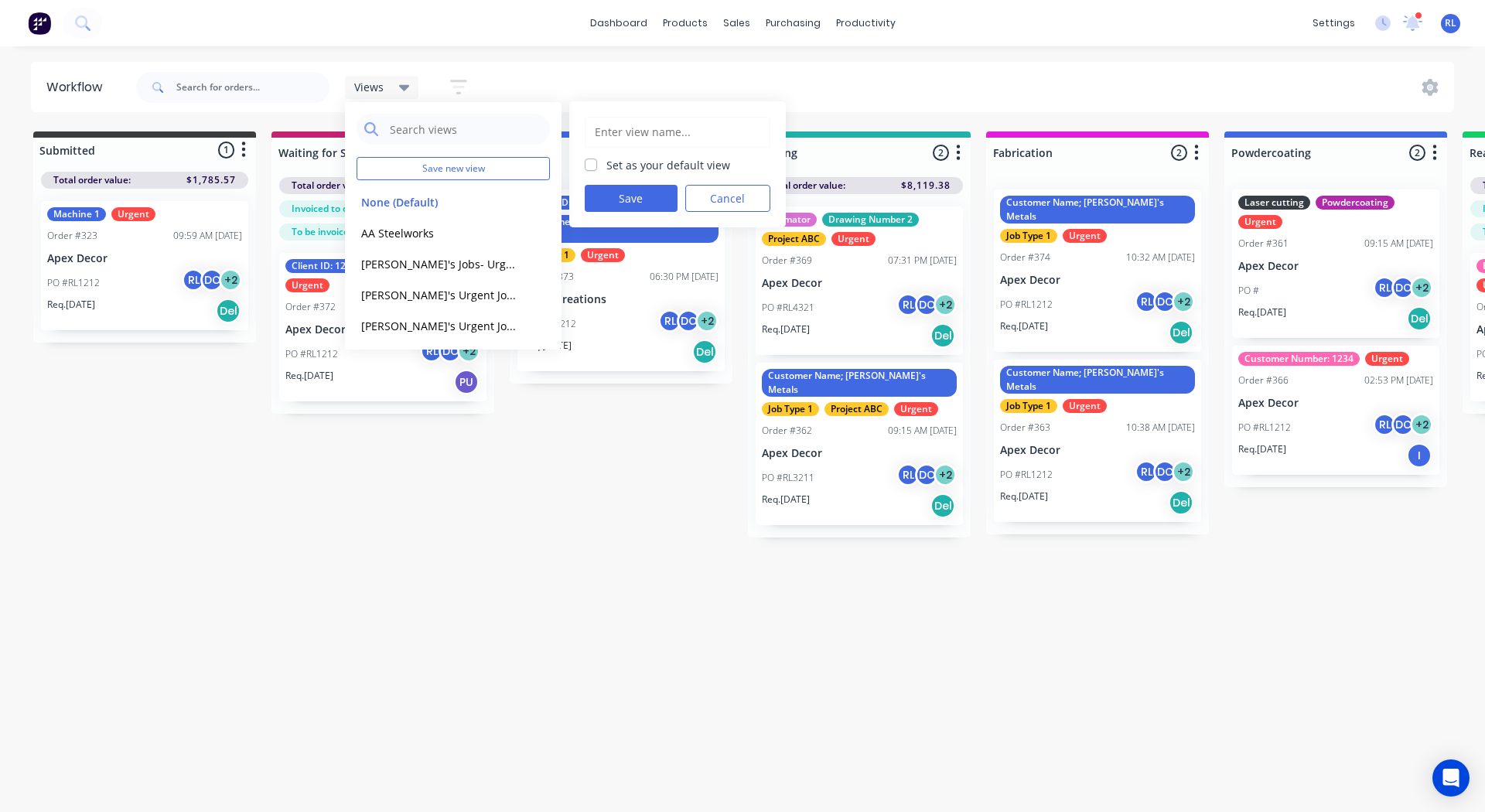
click at [624, 125] on input "text" at bounding box center [678, 132] width 169 height 30
type input "Brent's Urgnet Jobs"
click at [628, 199] on button "Save" at bounding box center [631, 198] width 93 height 27
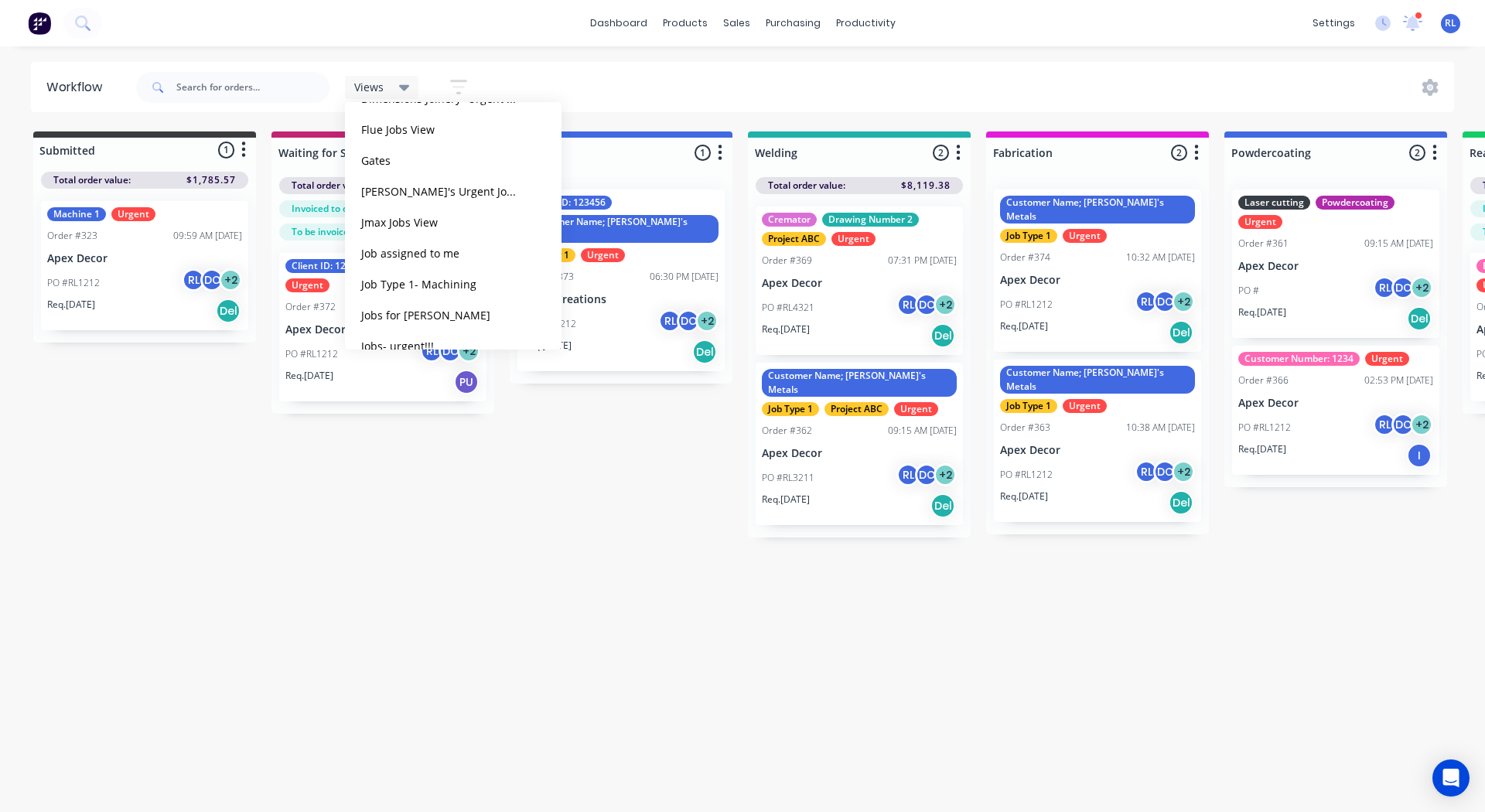
scroll to position [1147, 0]
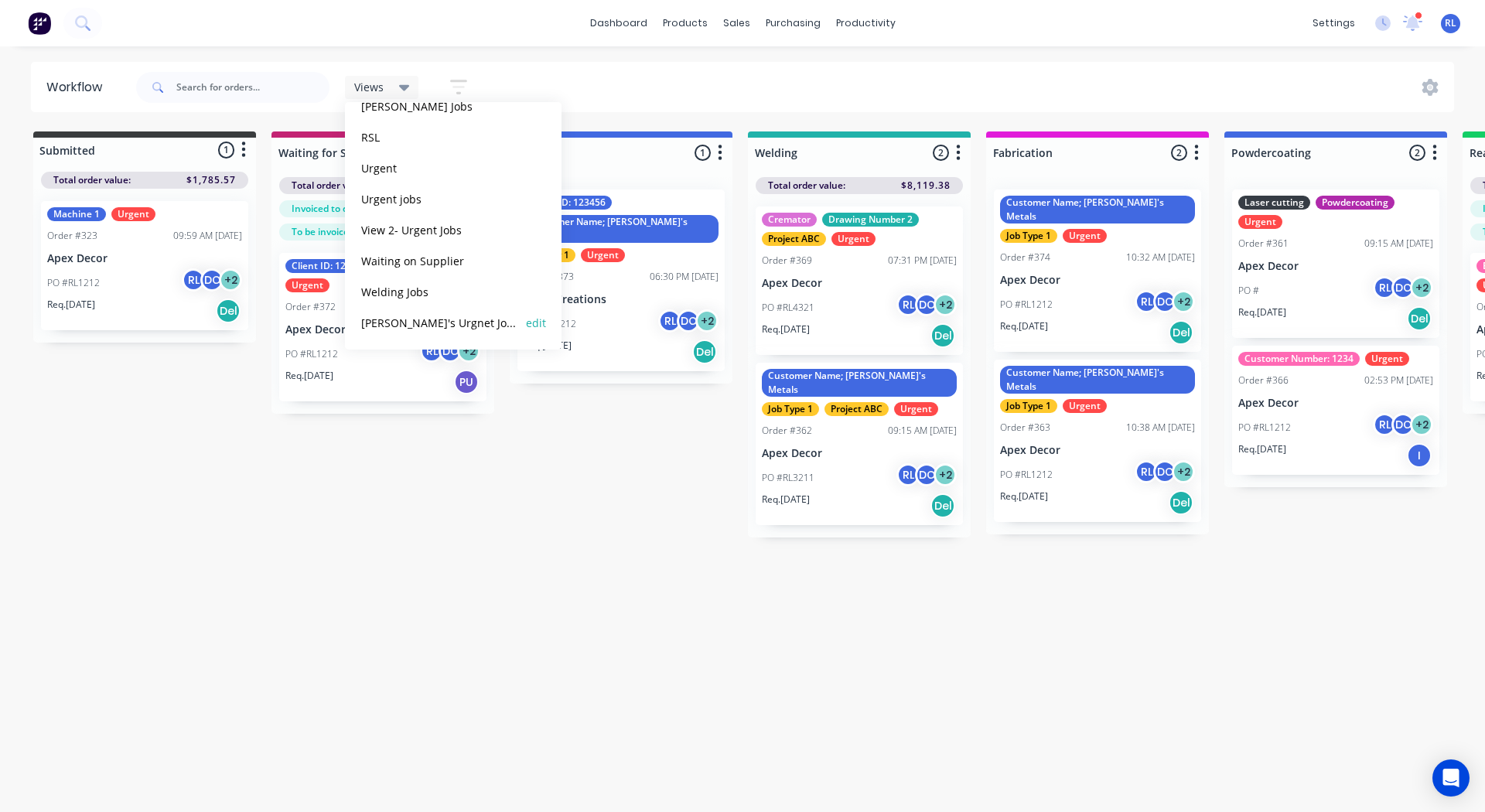
click at [410, 322] on button "Brent's Urgnet Jobs" at bounding box center [438, 323] width 165 height 18
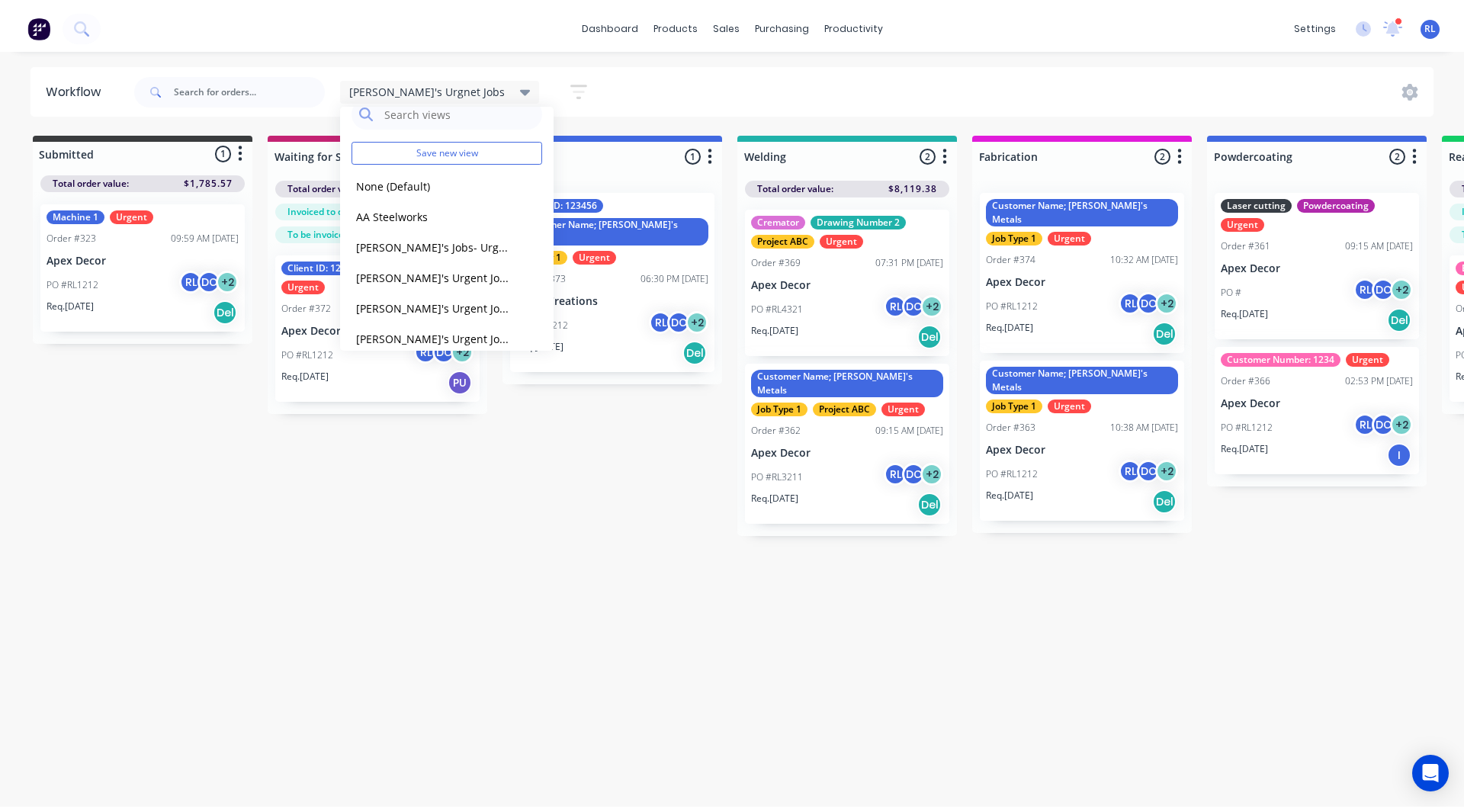
scroll to position [0, 0]
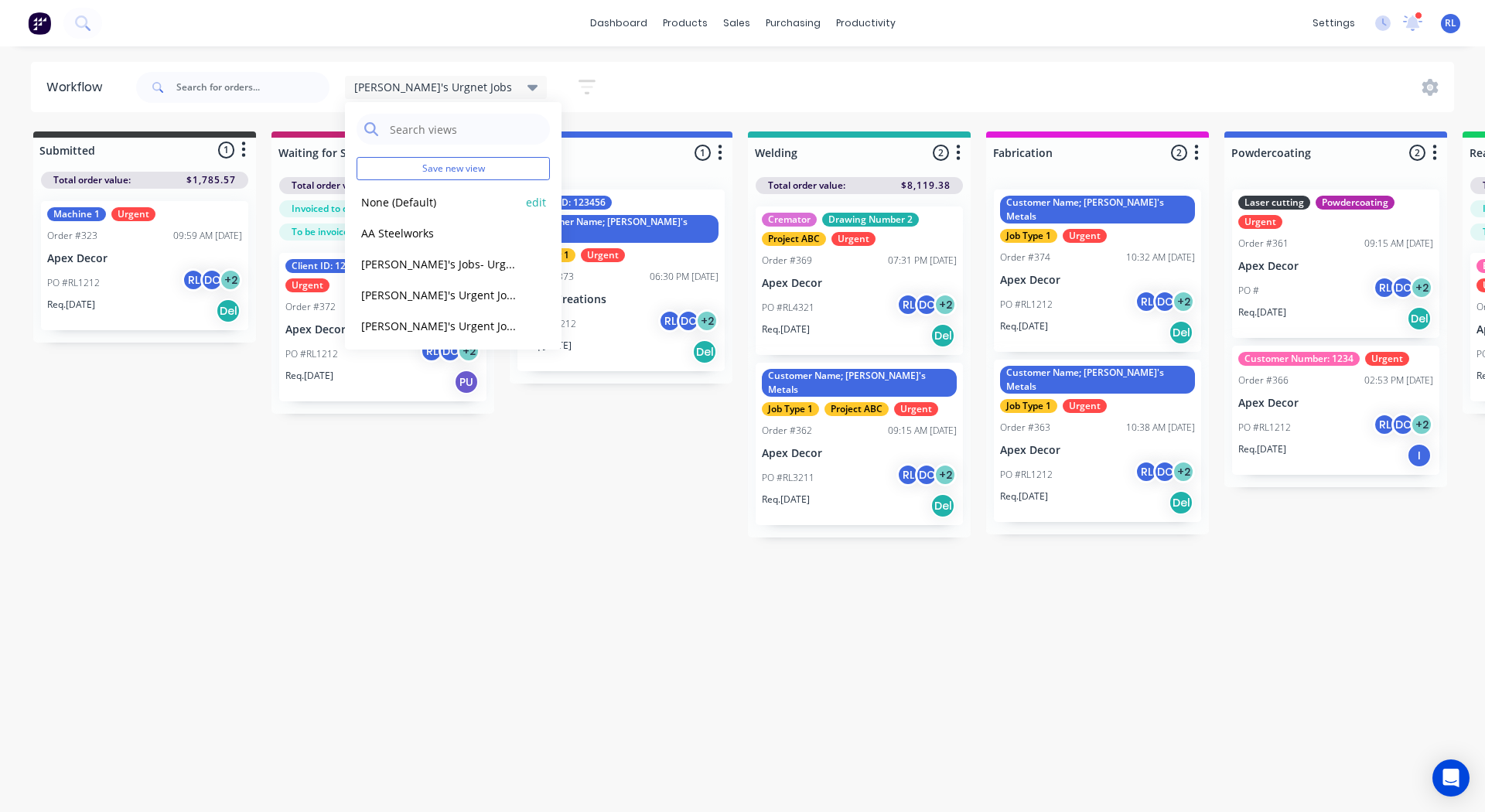
click at [416, 200] on button "None (Default)" at bounding box center [438, 203] width 165 height 18
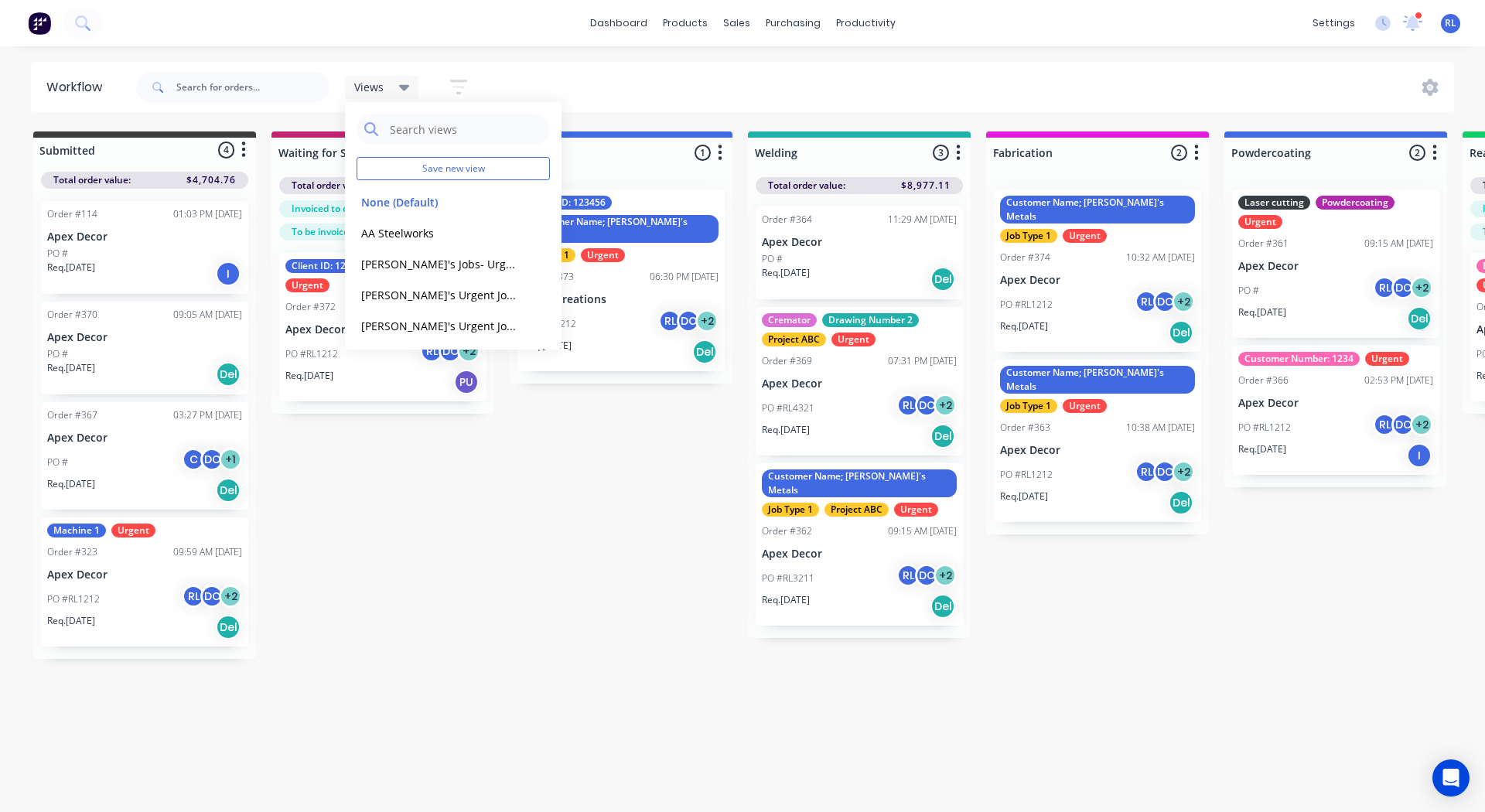
click at [639, 95] on div "Views Save new view None (Default) edit AA Steelworks edit Adam's Jobs- Urgent …" at bounding box center [794, 88] width 1322 height 46
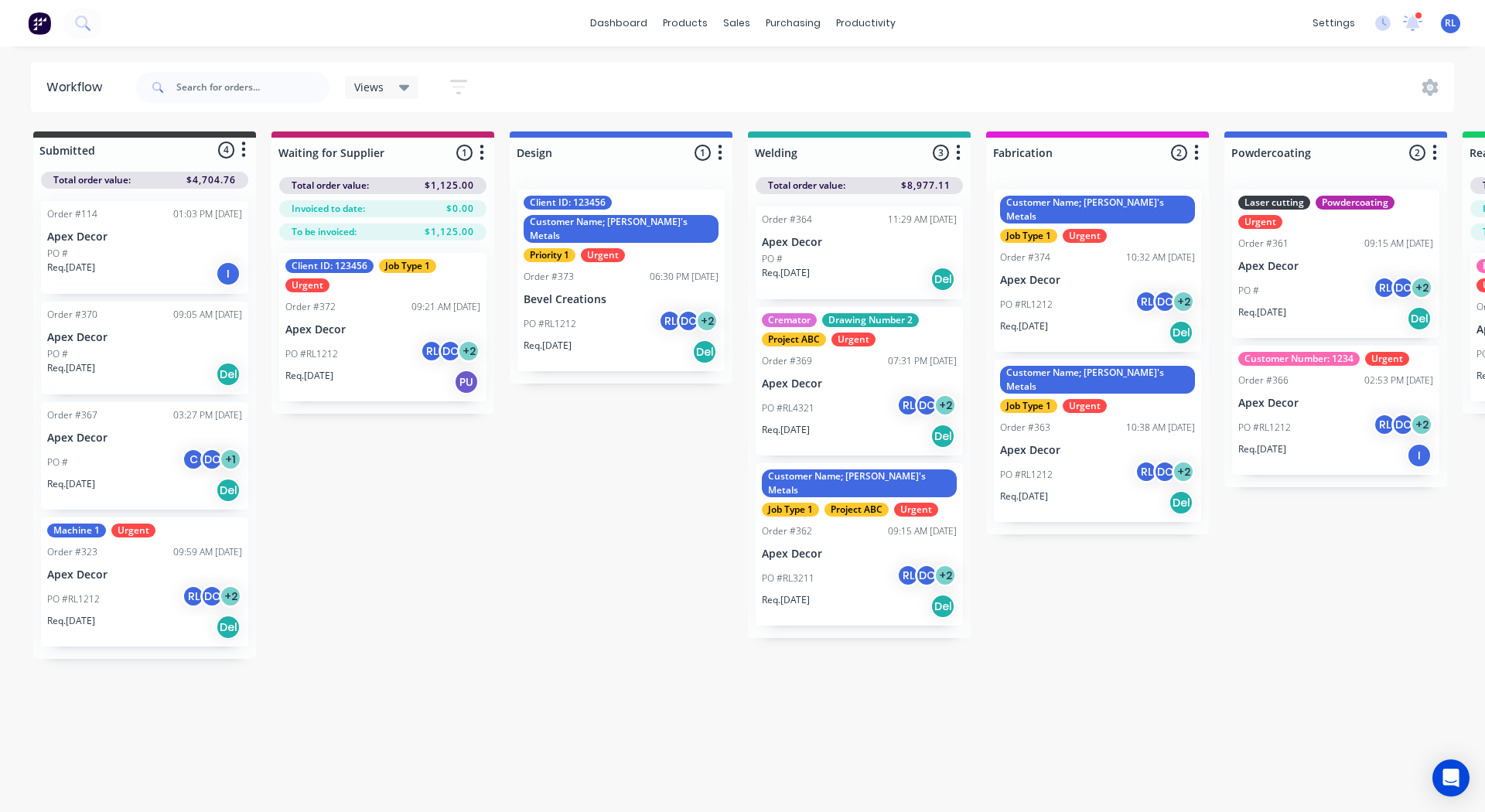
click at [1077, 736] on div "Workflow Views Save new view None (Default) edit AA Steelworks edit Adam's Jobs…" at bounding box center [742, 421] width 1485 height 719
click at [663, 707] on div "Workflow Views Save new view None (Default) edit AA Steelworks edit Adam's Jobs…" at bounding box center [742, 421] width 1485 height 719
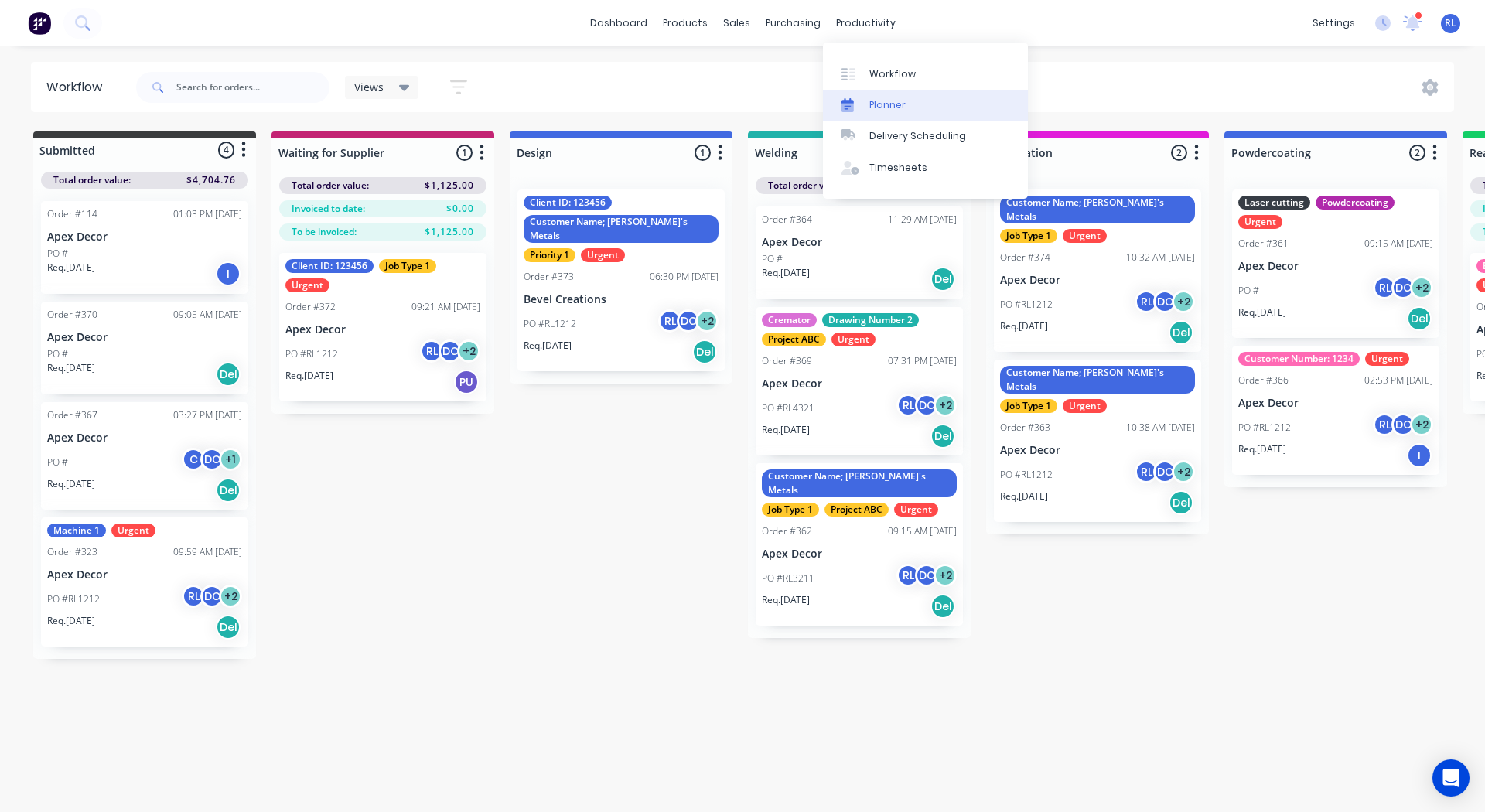
click at [898, 101] on div "Planner" at bounding box center [888, 105] width 36 height 14
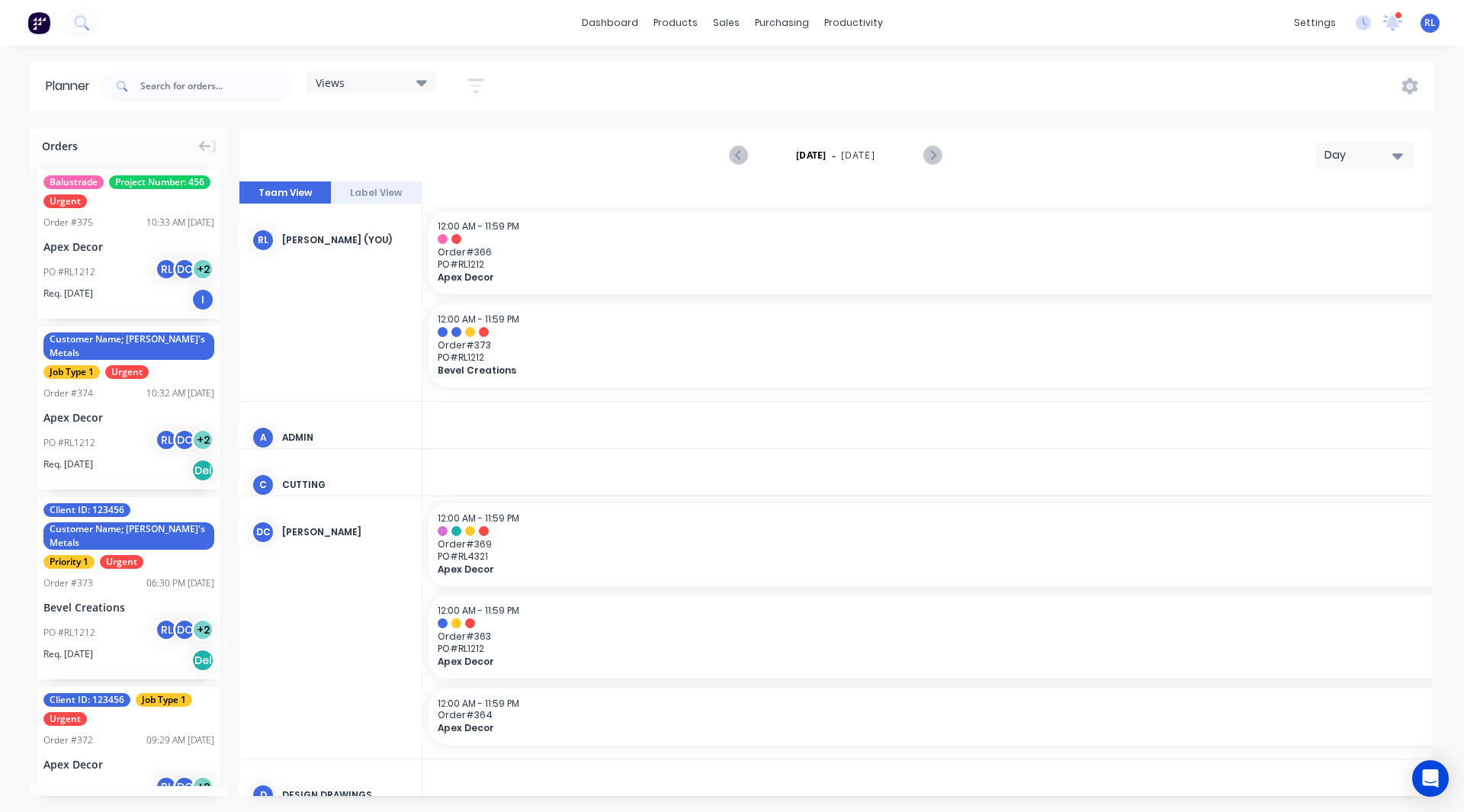
scroll to position [0, 2441]
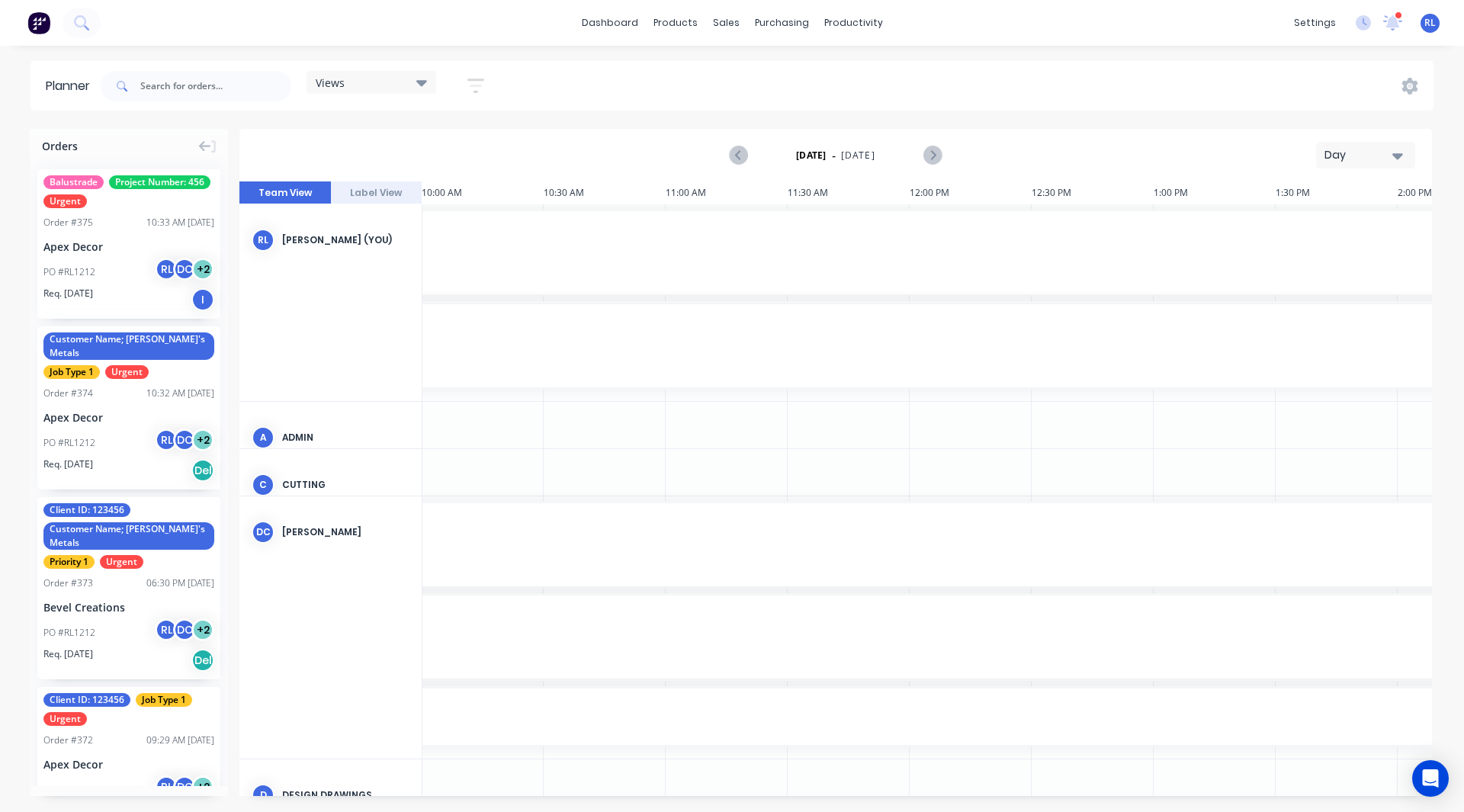
click at [1350, 158] on div "Day" at bounding box center [1360, 155] width 70 height 16
click at [1311, 226] on div "Week" at bounding box center [1338, 226] width 151 height 30
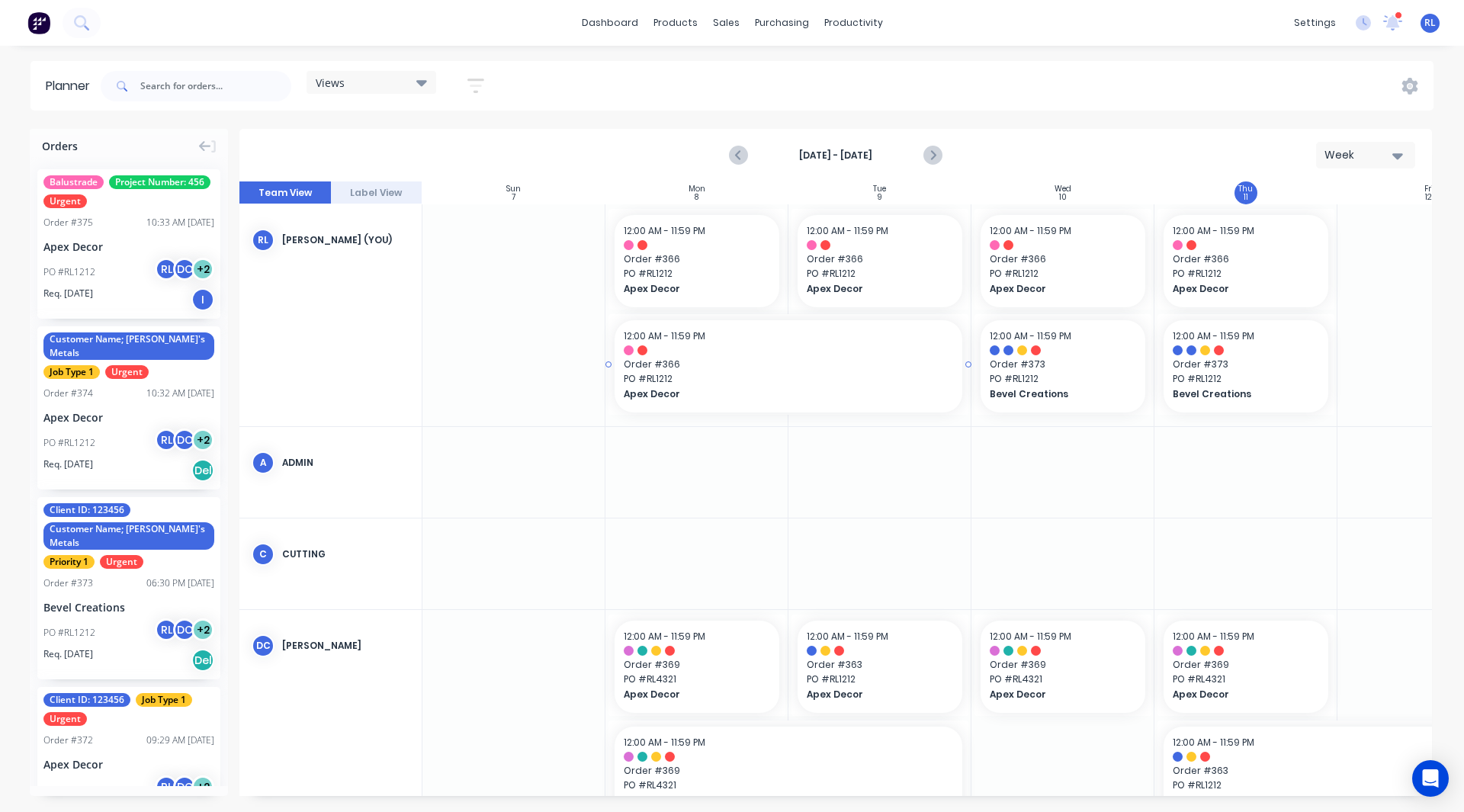
scroll to position [0, 1]
click at [930, 157] on icon "Next page" at bounding box center [931, 155] width 18 height 18
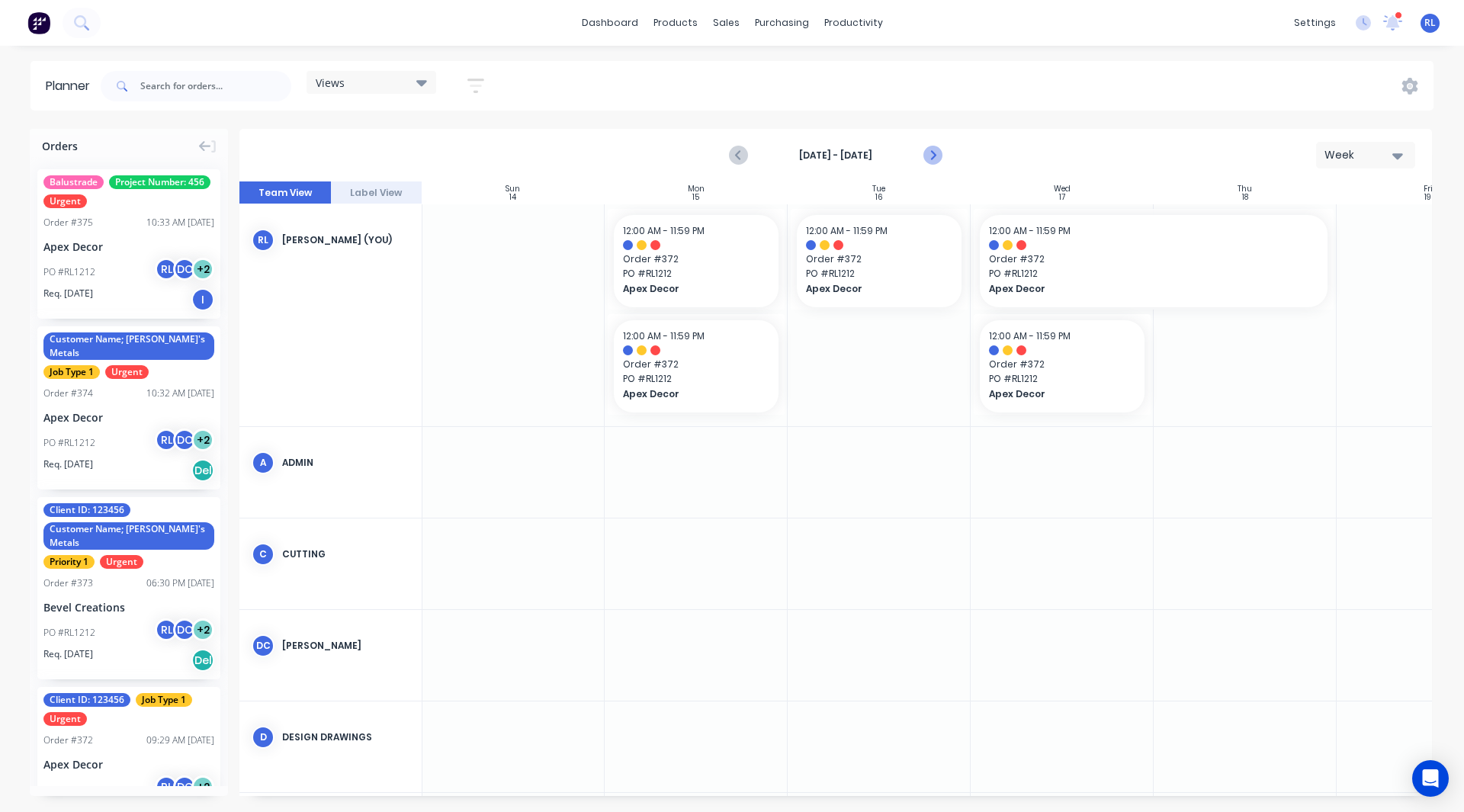
click at [930, 157] on icon "Next page" at bounding box center [931, 155] width 18 height 18
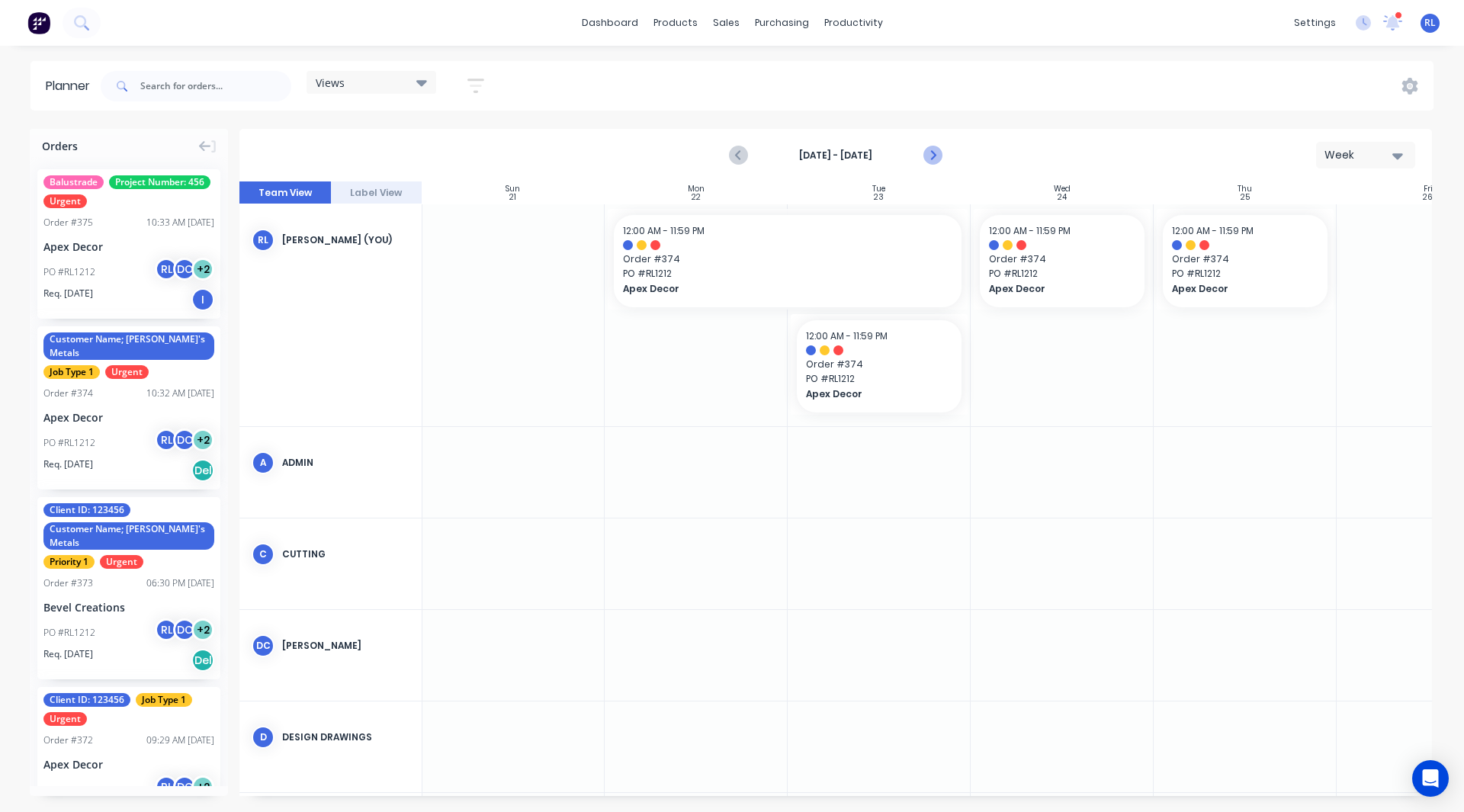
click at [931, 157] on icon "Next page" at bounding box center [931, 155] width 18 height 18
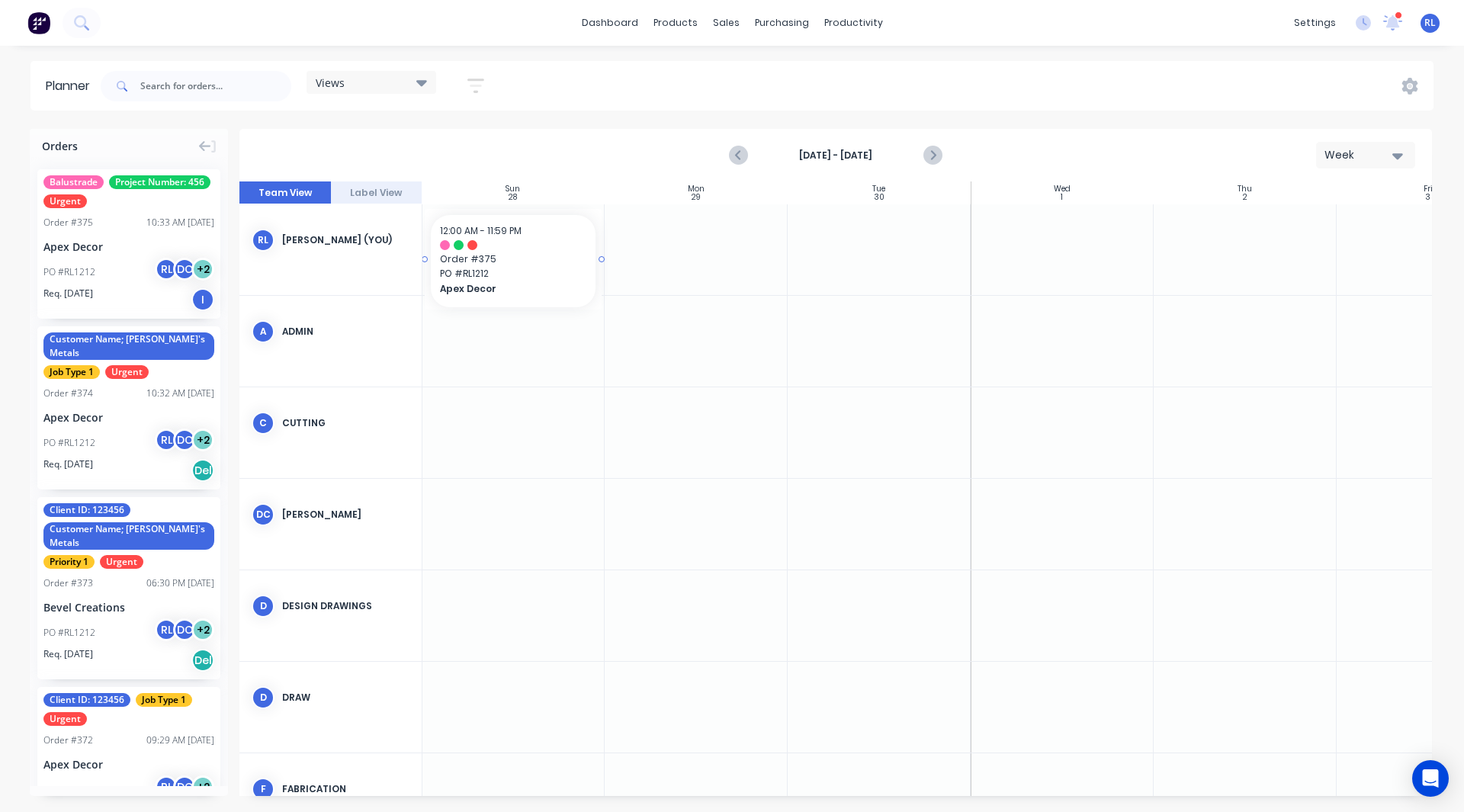
scroll to position [0, 0]
drag, startPoint x: 135, startPoint y: 240, endPoint x: 615, endPoint y: 212, distance: 480.8
click at [615, 212] on div "Orders Balustrade Project Number: 456 Urgent Order # 375 10:33 AM 11/09/25 Apex…" at bounding box center [732, 470] width 1464 height 682
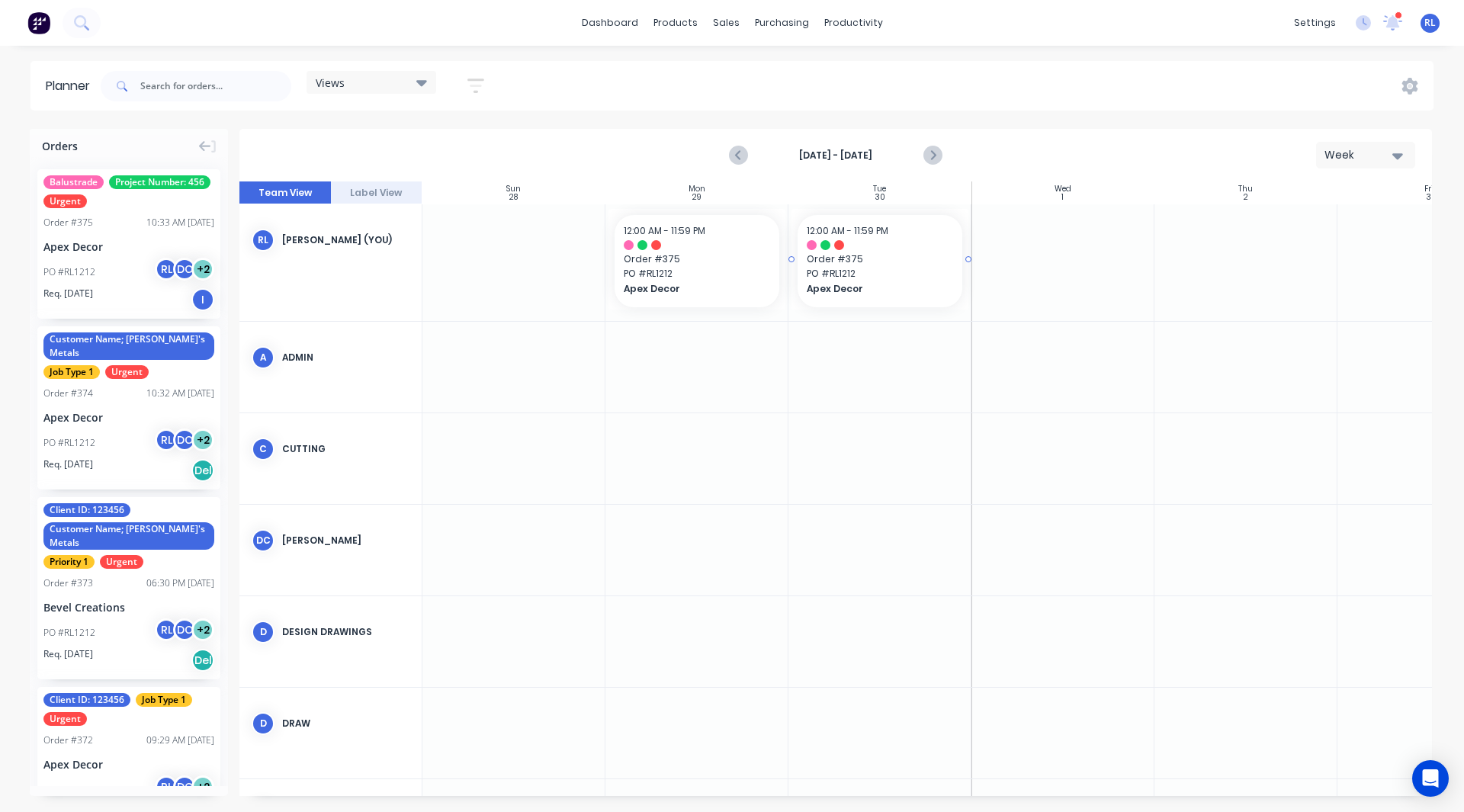
drag, startPoint x: 74, startPoint y: 240, endPoint x: 896, endPoint y: 252, distance: 822.1
drag, startPoint x: 120, startPoint y: 245, endPoint x: 1054, endPoint y: 252, distance: 934.0
drag, startPoint x: 123, startPoint y: 238, endPoint x: 1170, endPoint y: 274, distance: 1047.6
drag, startPoint x: 57, startPoint y: 233, endPoint x: 701, endPoint y: 285, distance: 646.1
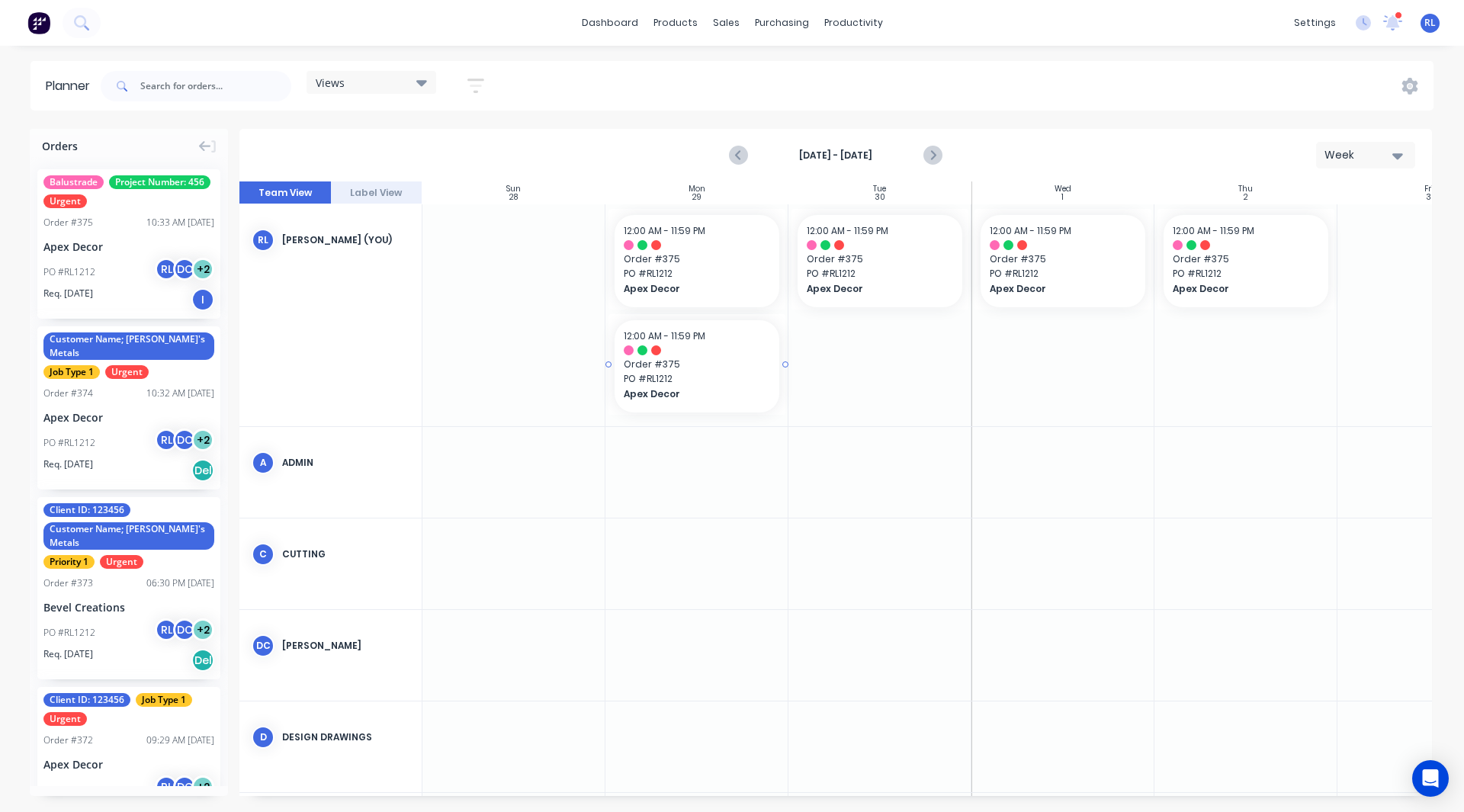
click at [782, 361] on div at bounding box center [697, 364] width 177 height 100
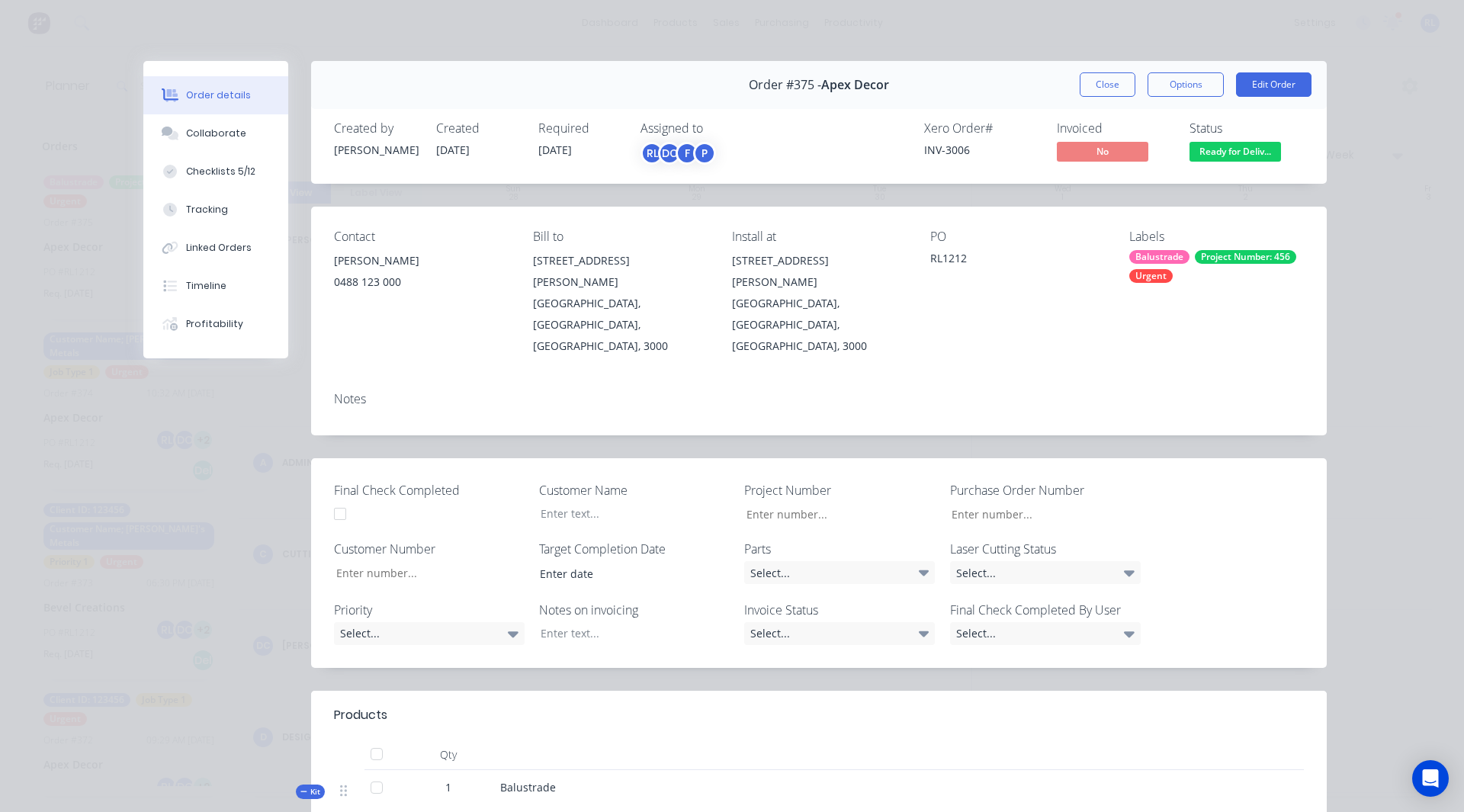
type input "123"
click at [1103, 87] on button "Close" at bounding box center [1108, 85] width 55 height 24
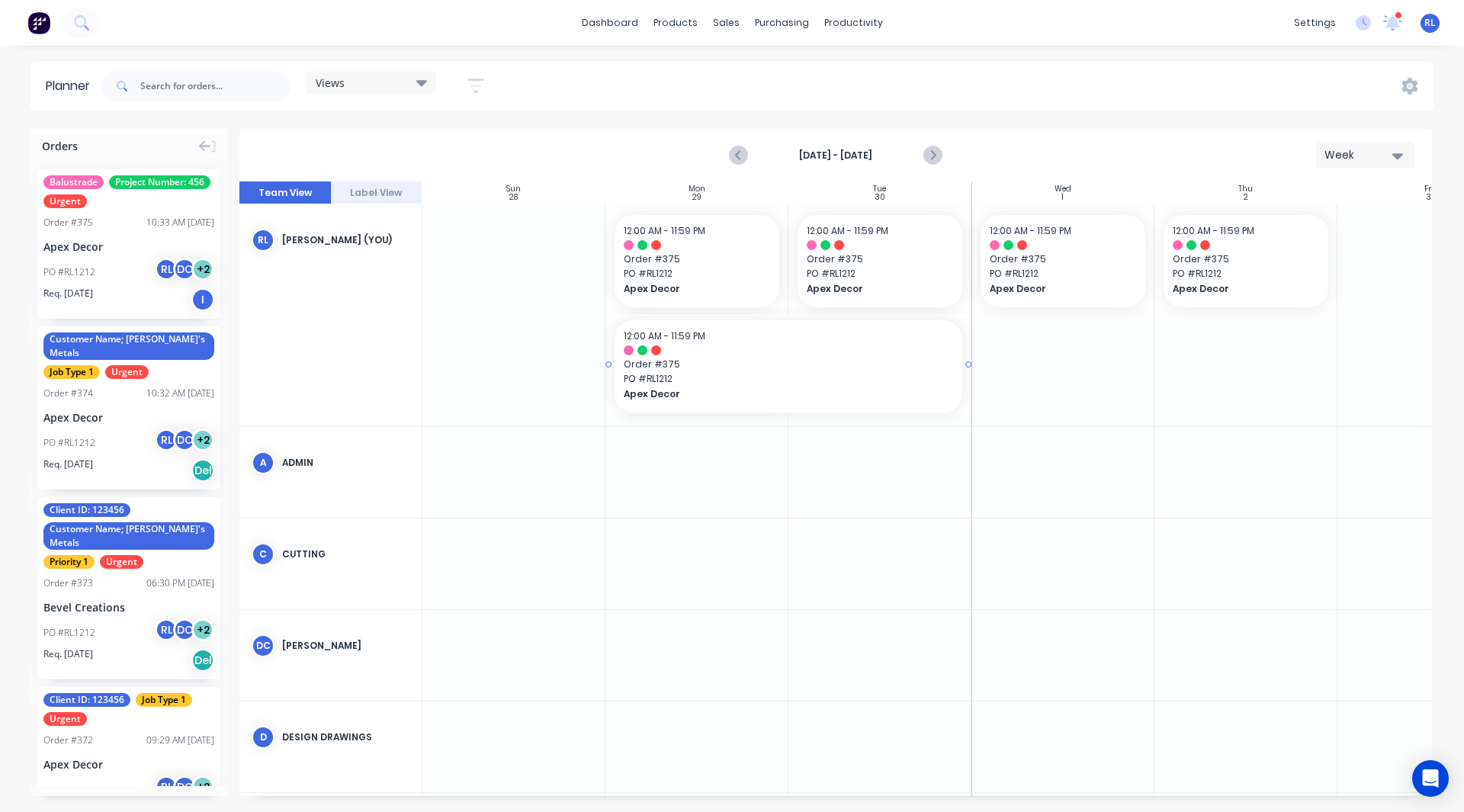
drag, startPoint x: 785, startPoint y: 364, endPoint x: 878, endPoint y: 367, distance: 93.0
click at [1338, 161] on div "Week" at bounding box center [1360, 155] width 70 height 16
click at [1334, 249] on div "Month" at bounding box center [1338, 256] width 151 height 30
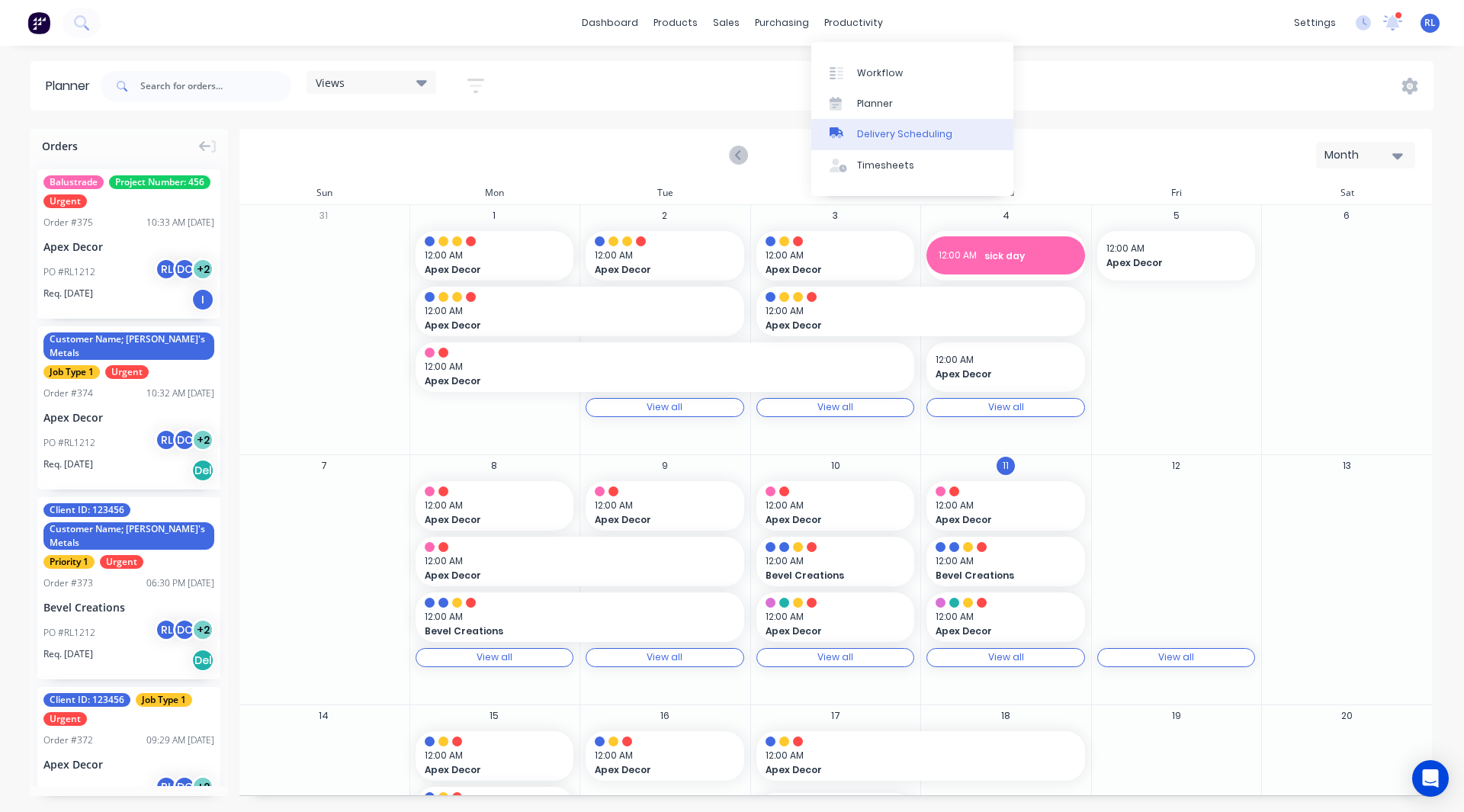
click at [884, 127] on div "Delivery Scheduling" at bounding box center [904, 134] width 95 height 14
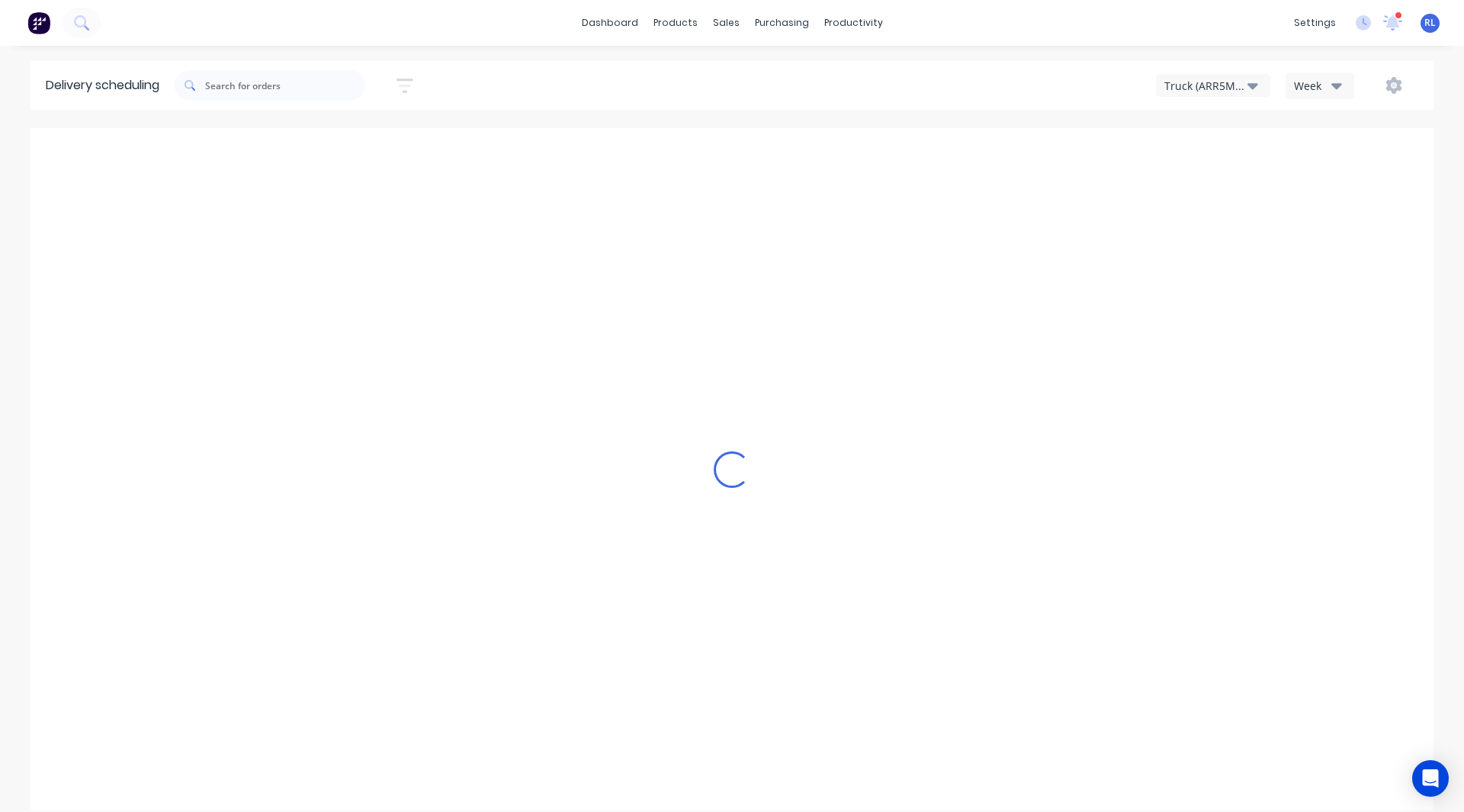
type input "Sep 7 - Sep 13"
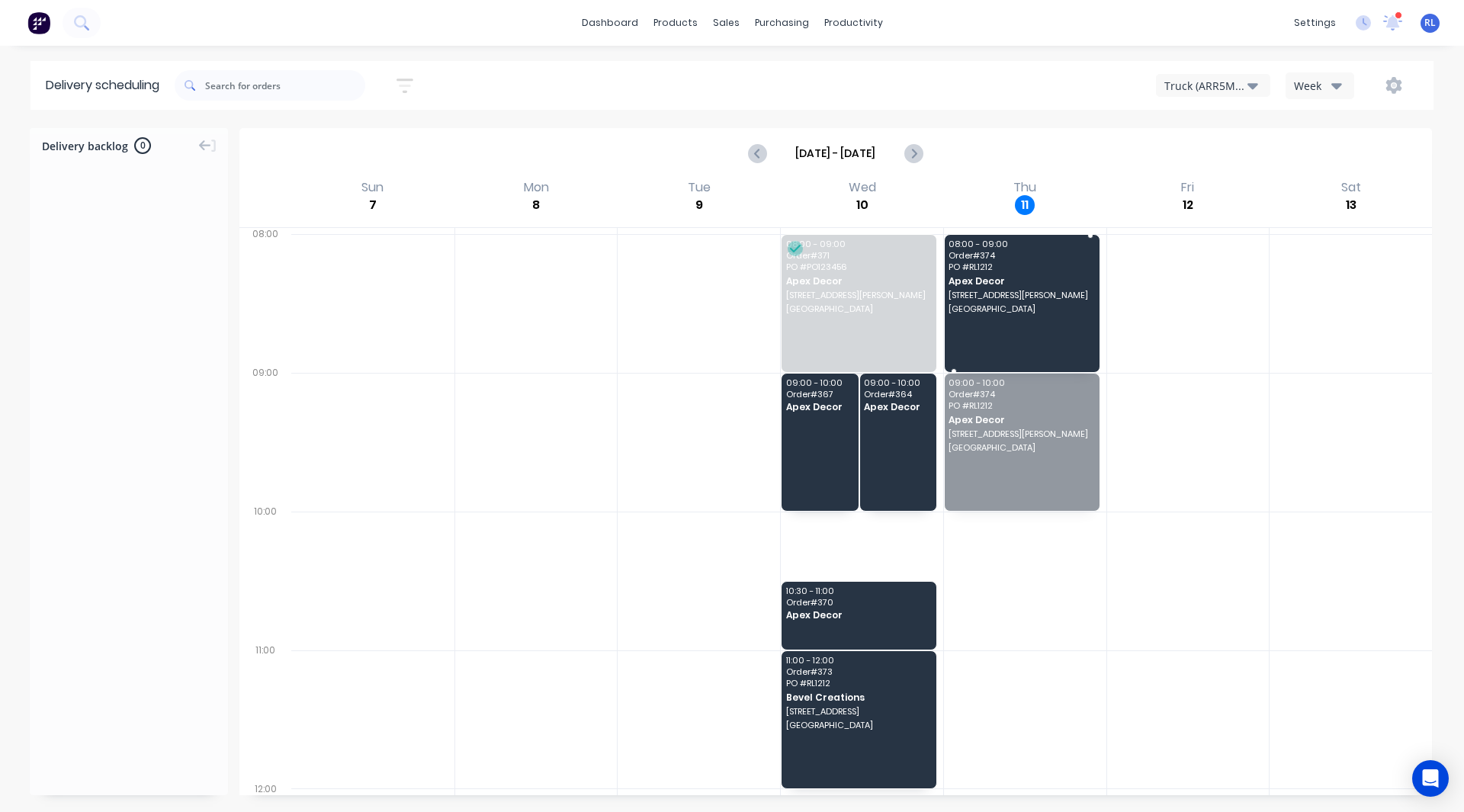
drag, startPoint x: 984, startPoint y: 414, endPoint x: 1064, endPoint y: 279, distance: 156.9
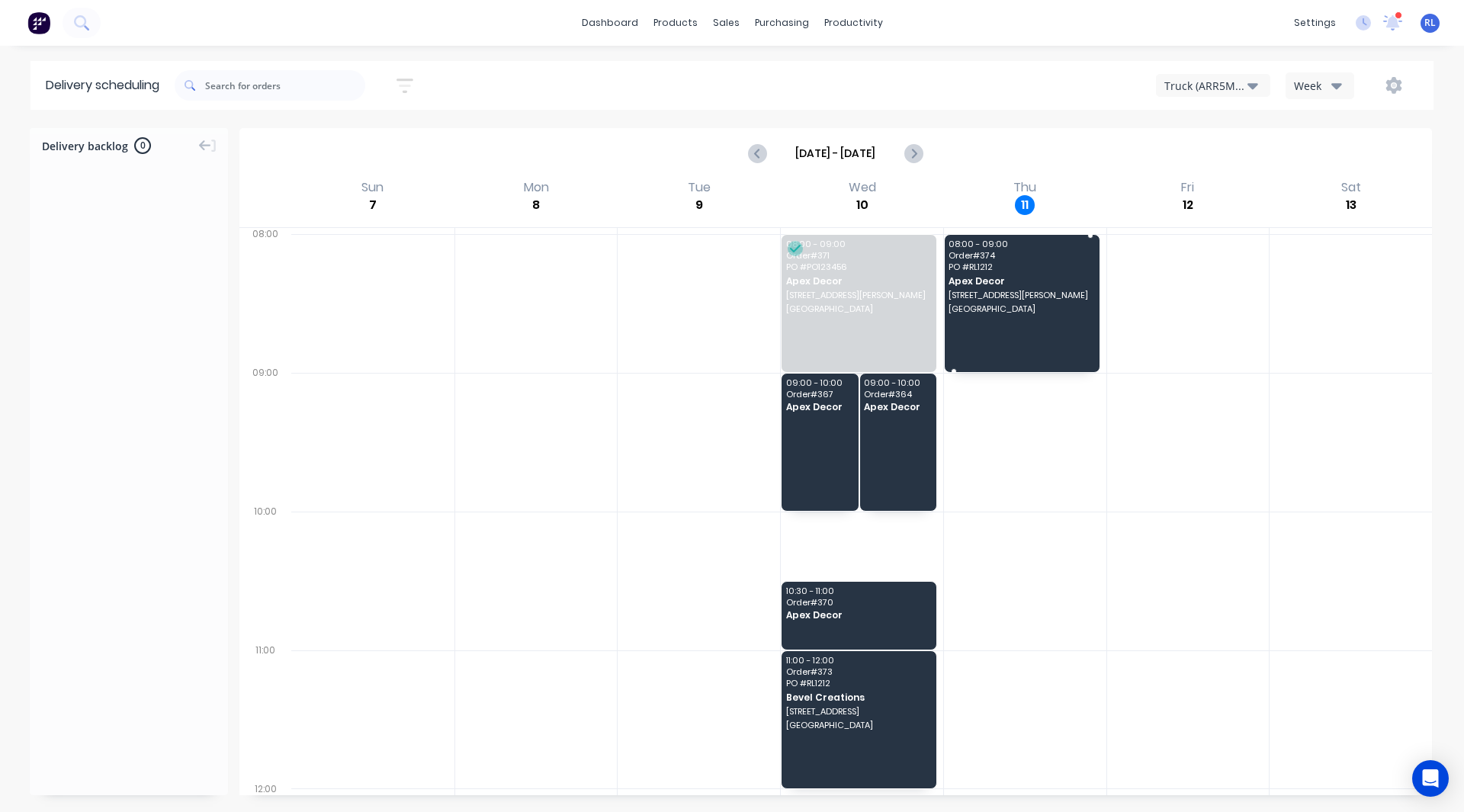
click at [979, 329] on div "08:00 - 09:00 Order # 374 PO # RL1212 Apex Decor 789 Collins Street Melbourne" at bounding box center [1022, 303] width 155 height 137
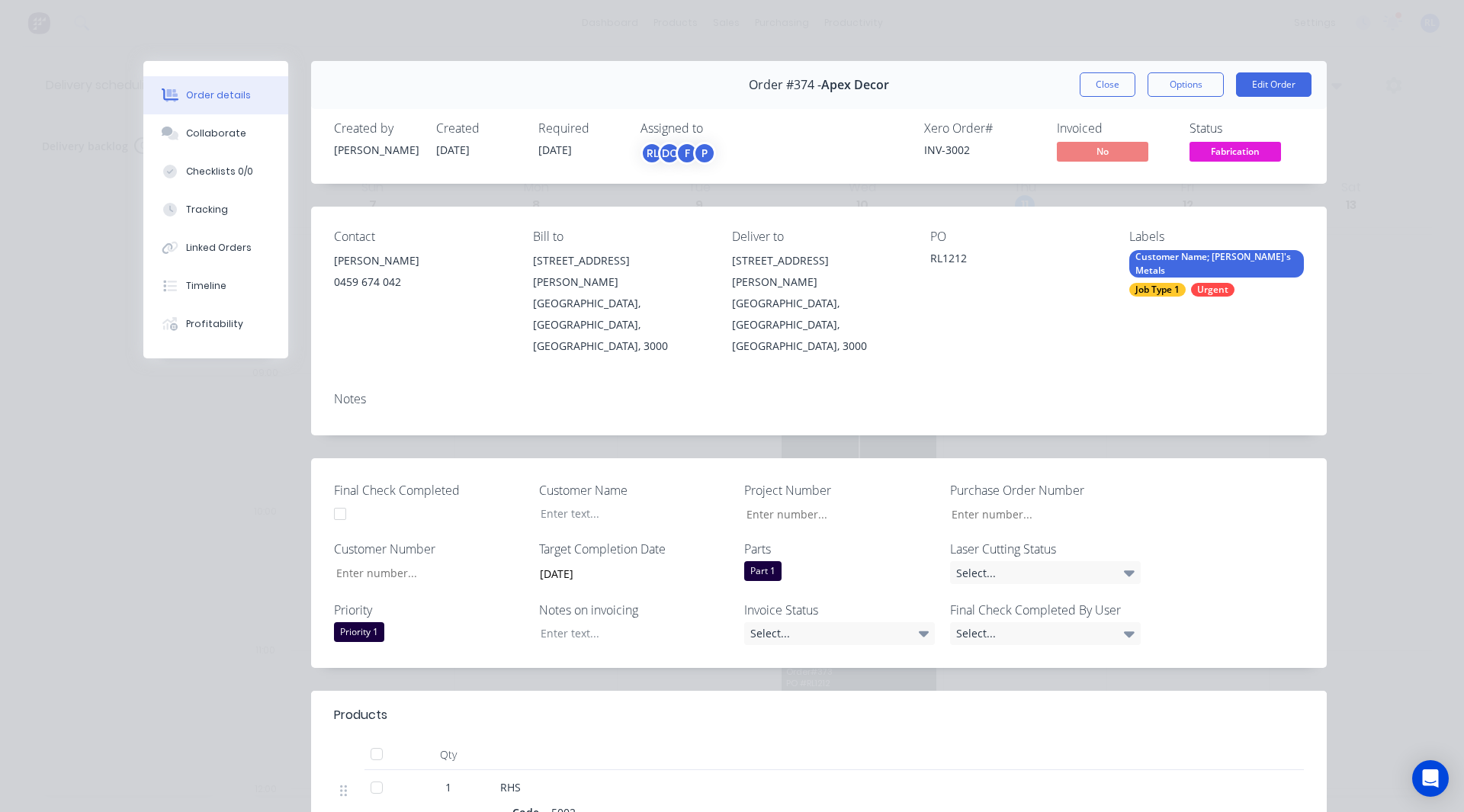
type input "456"
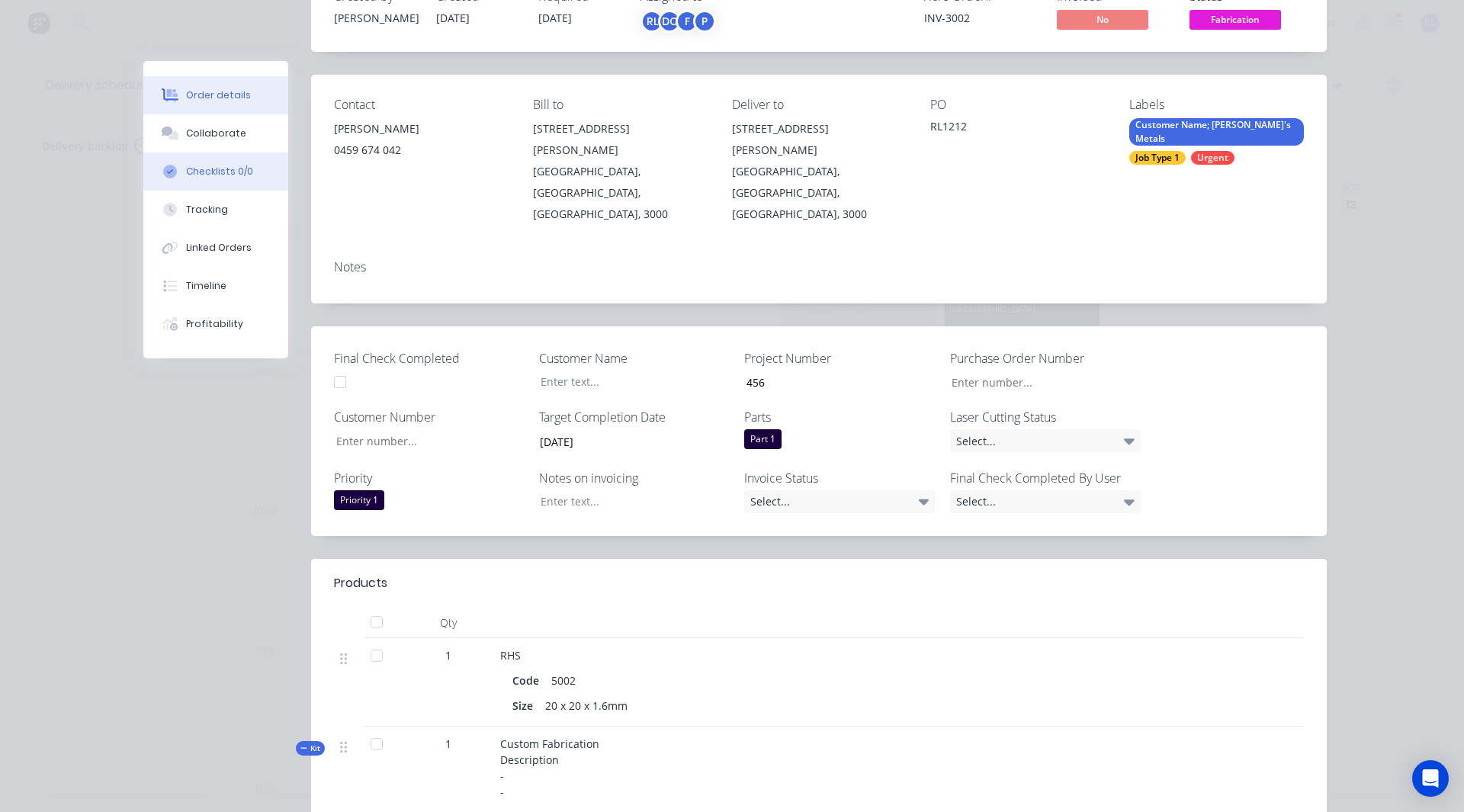
scroll to position [82, 0]
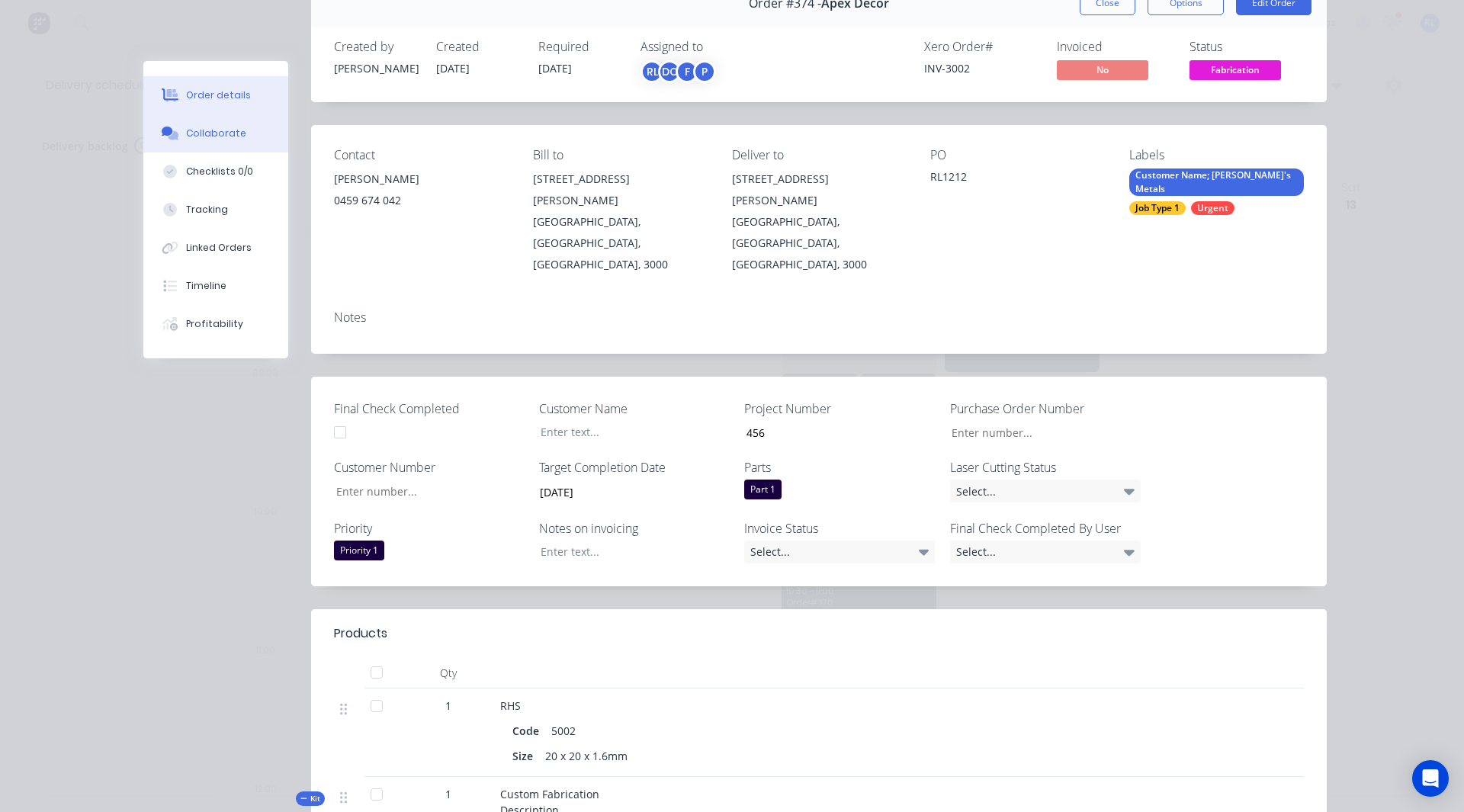
click at [219, 141] on button "Collaborate" at bounding box center [216, 133] width 145 height 38
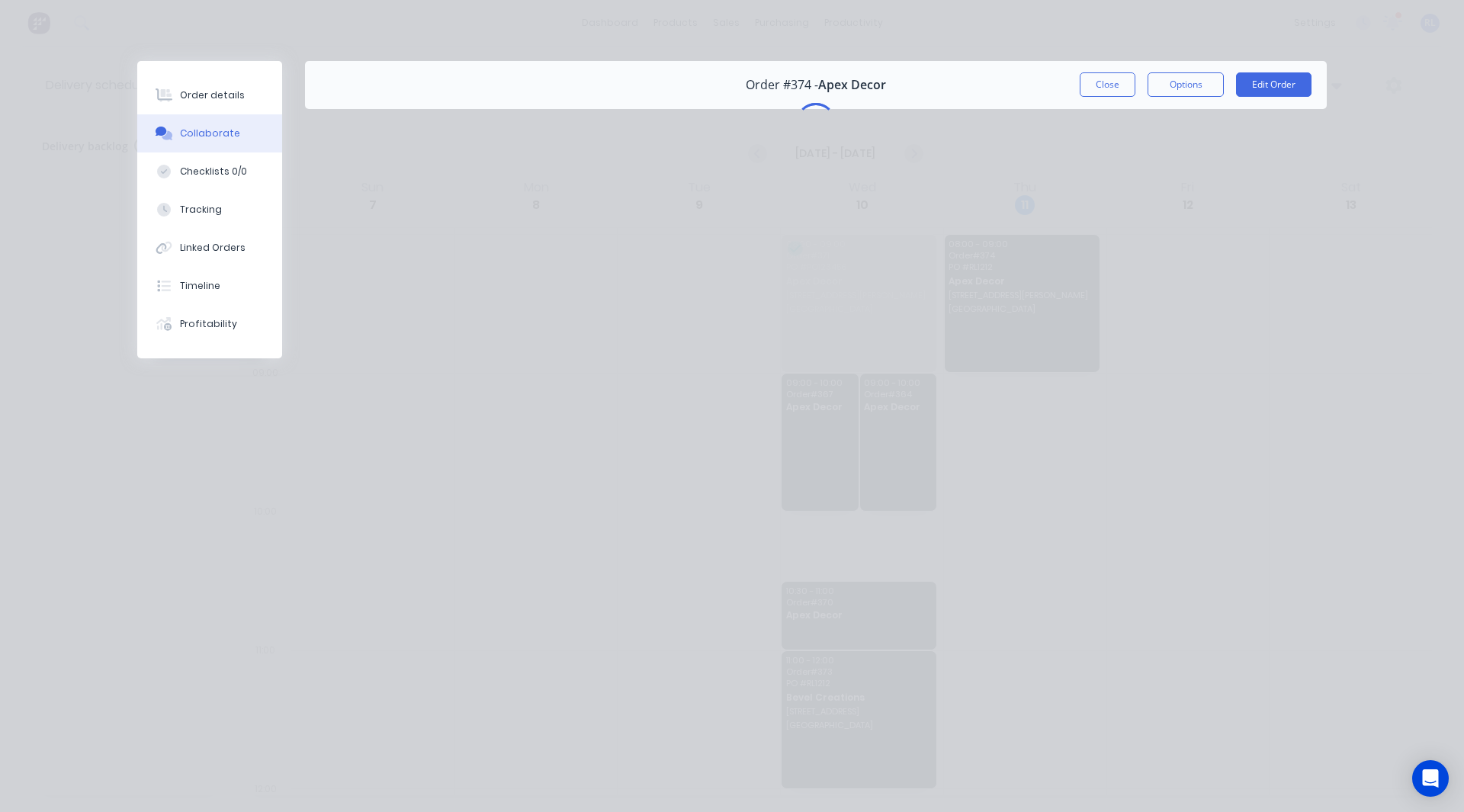
scroll to position [0, 0]
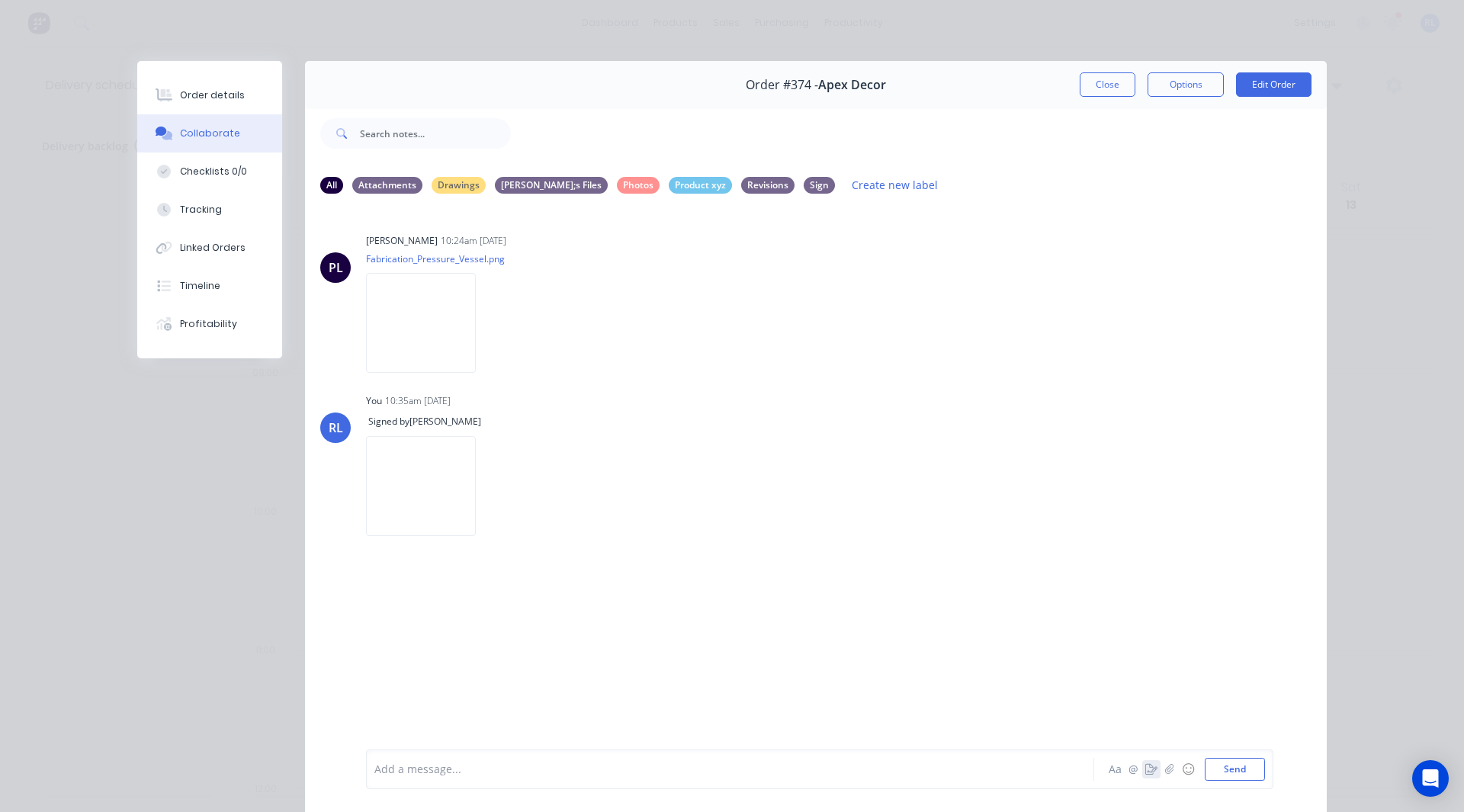
click at [1145, 774] on icon "button" at bounding box center [1151, 769] width 12 height 11
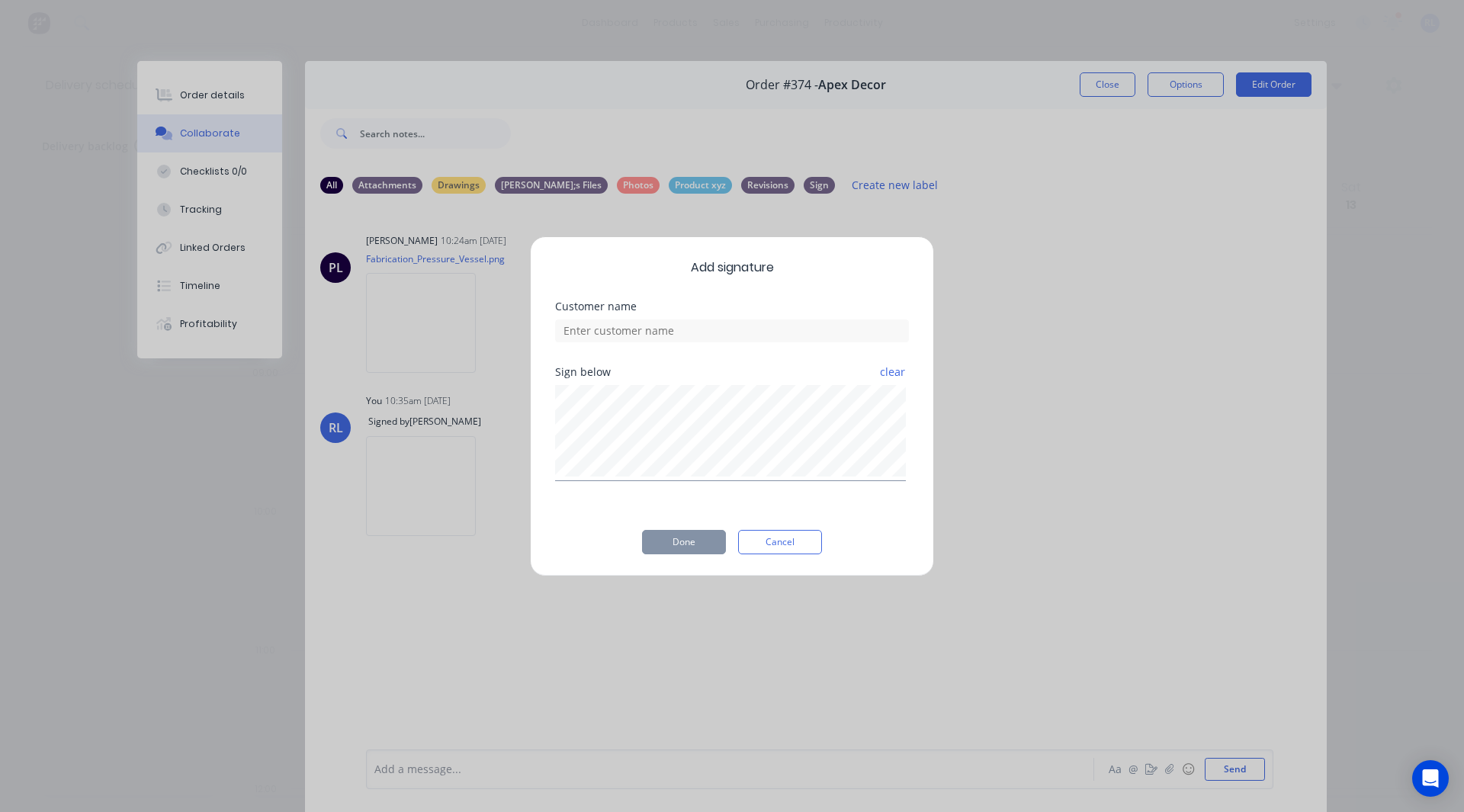
click at [655, 342] on div "Customer name" at bounding box center [732, 333] width 354 height 65
click at [652, 339] on input at bounding box center [732, 331] width 354 height 23
type input "[PERSON_NAME]"
click at [684, 536] on button "Done" at bounding box center [683, 542] width 84 height 24
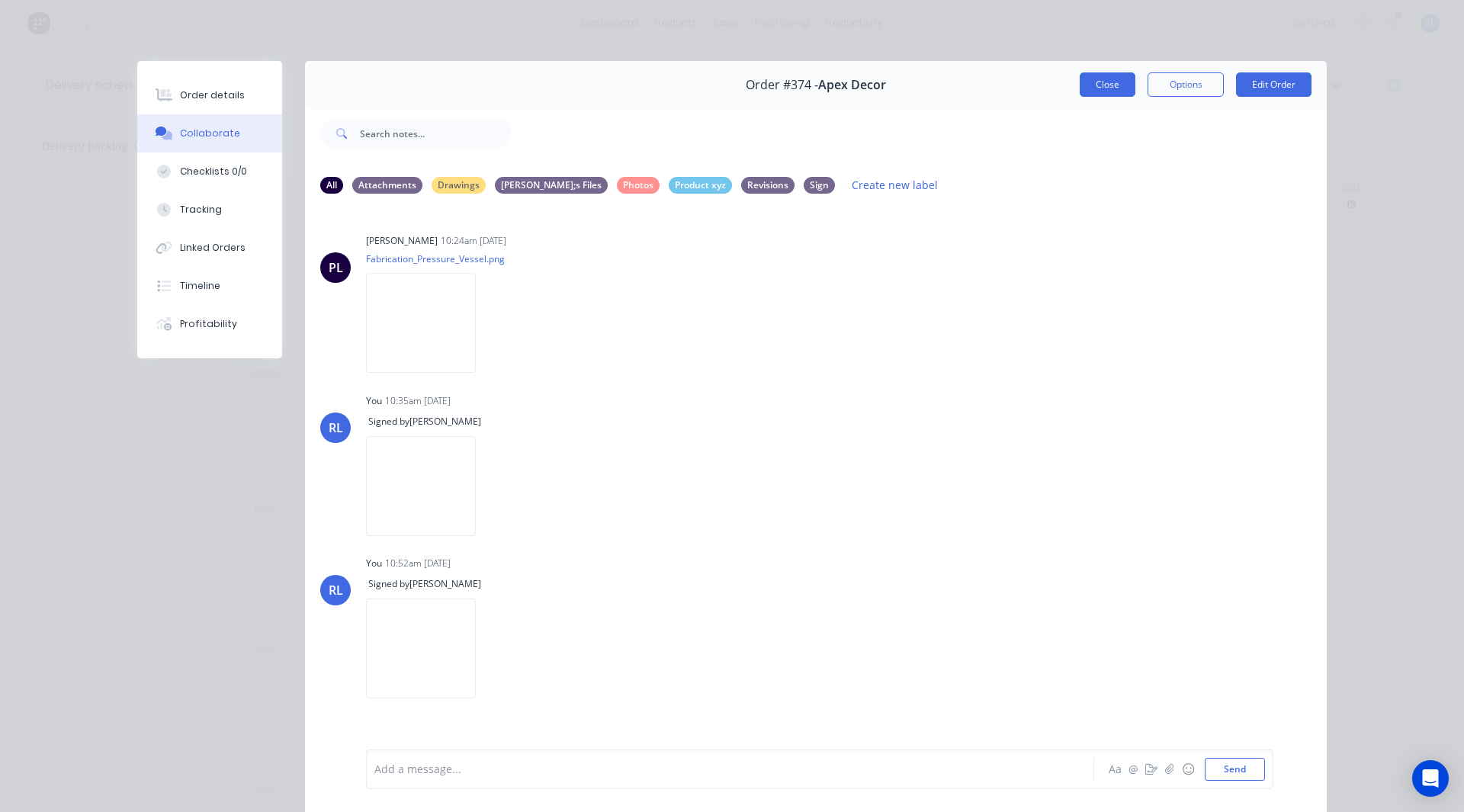
click at [1104, 86] on button "Close" at bounding box center [1108, 85] width 55 height 24
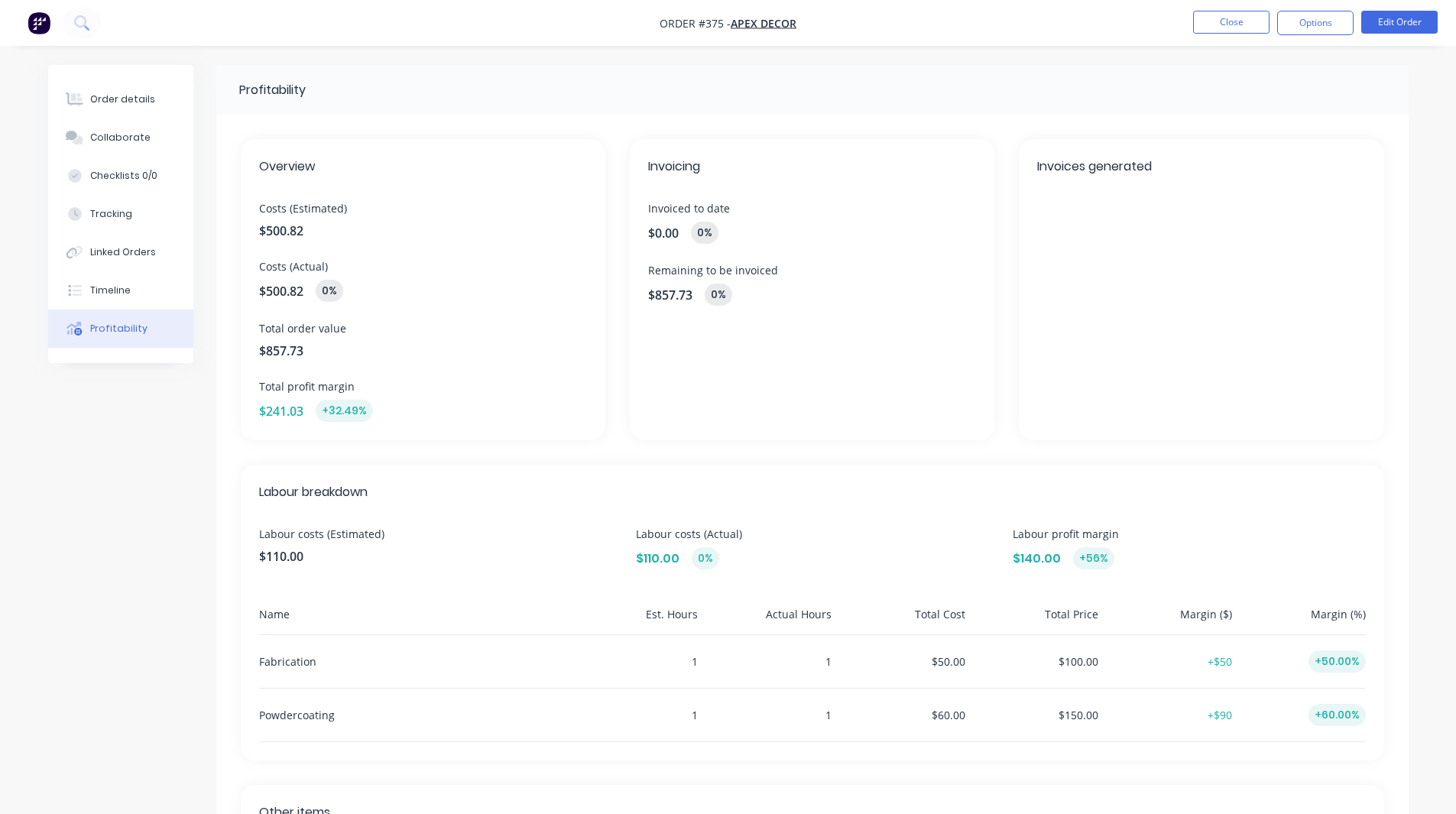
click at [38, 15] on img "button" at bounding box center [39, 23] width 23 height 23
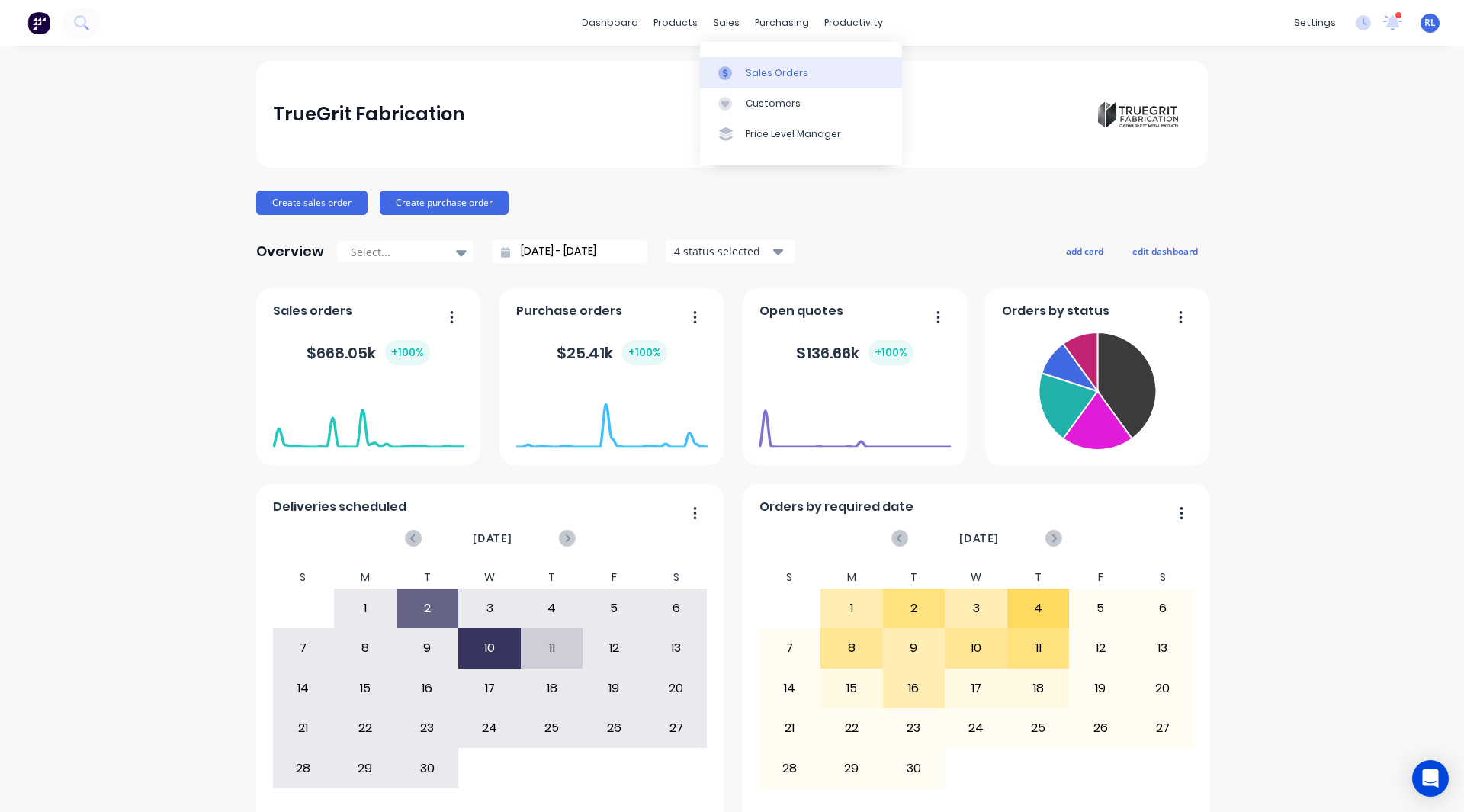
click at [752, 68] on div "Sales Orders" at bounding box center [776, 73] width 63 height 14
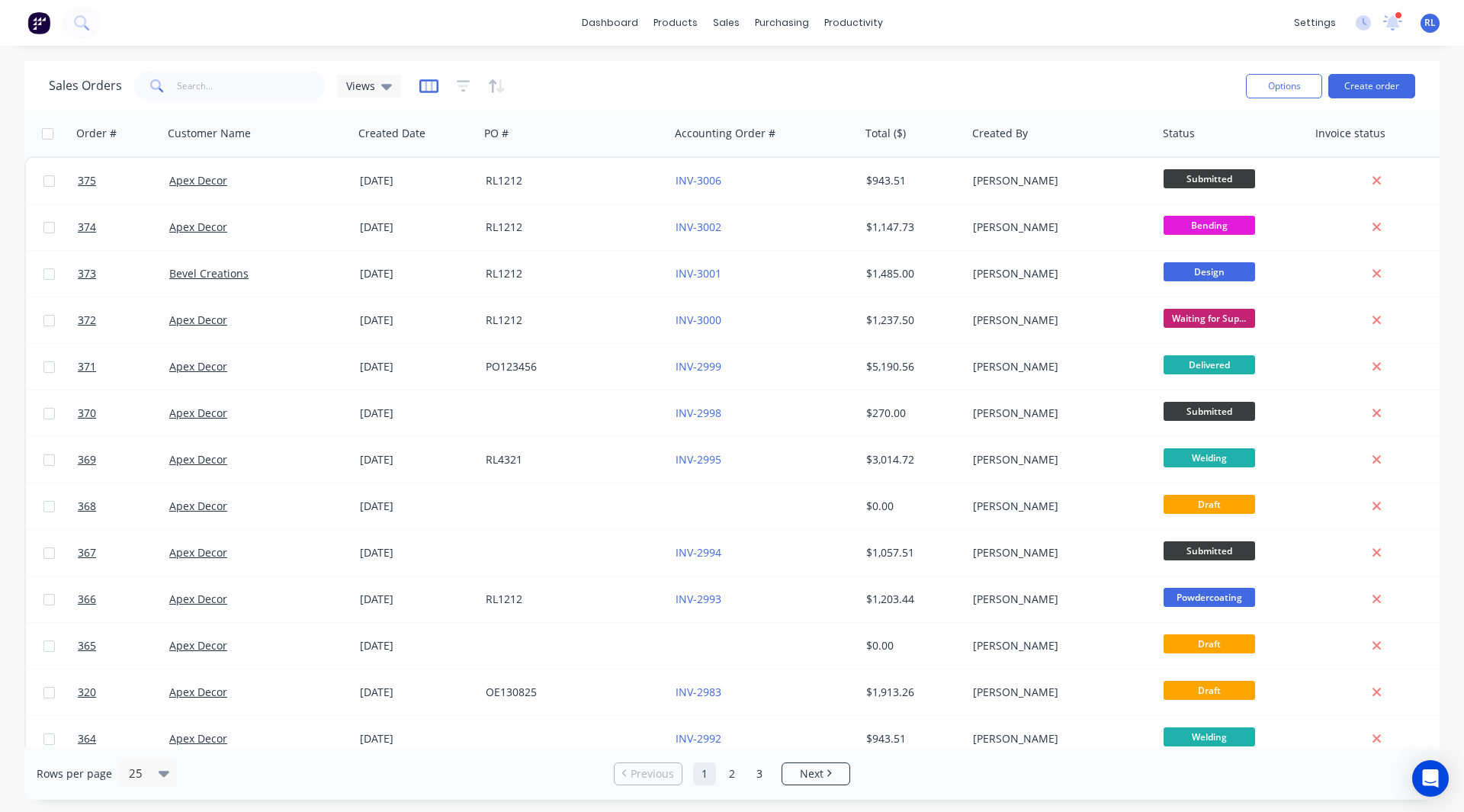
click at [425, 89] on icon "button" at bounding box center [428, 86] width 7 height 10
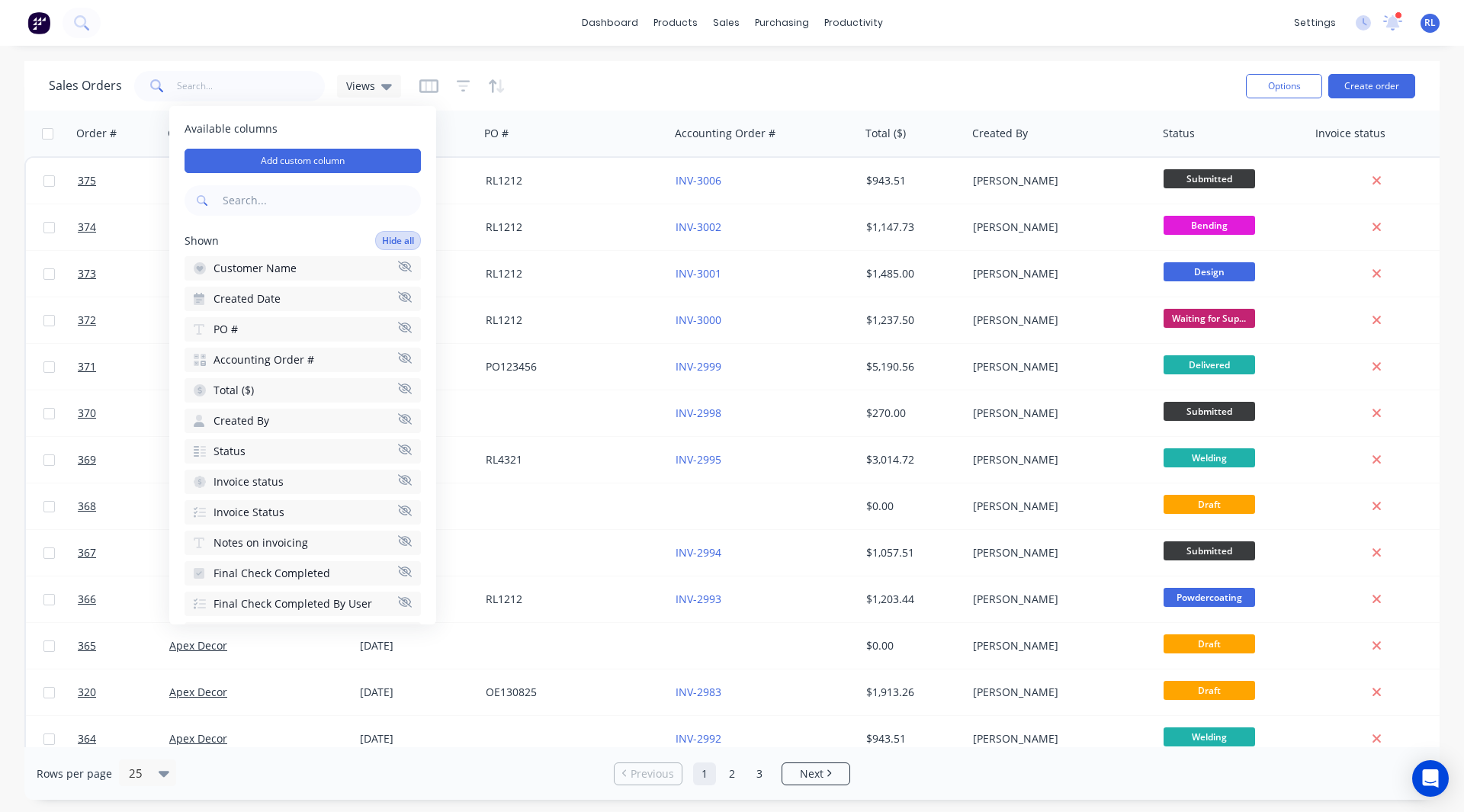
click at [383, 236] on button "Hide all" at bounding box center [398, 240] width 46 height 19
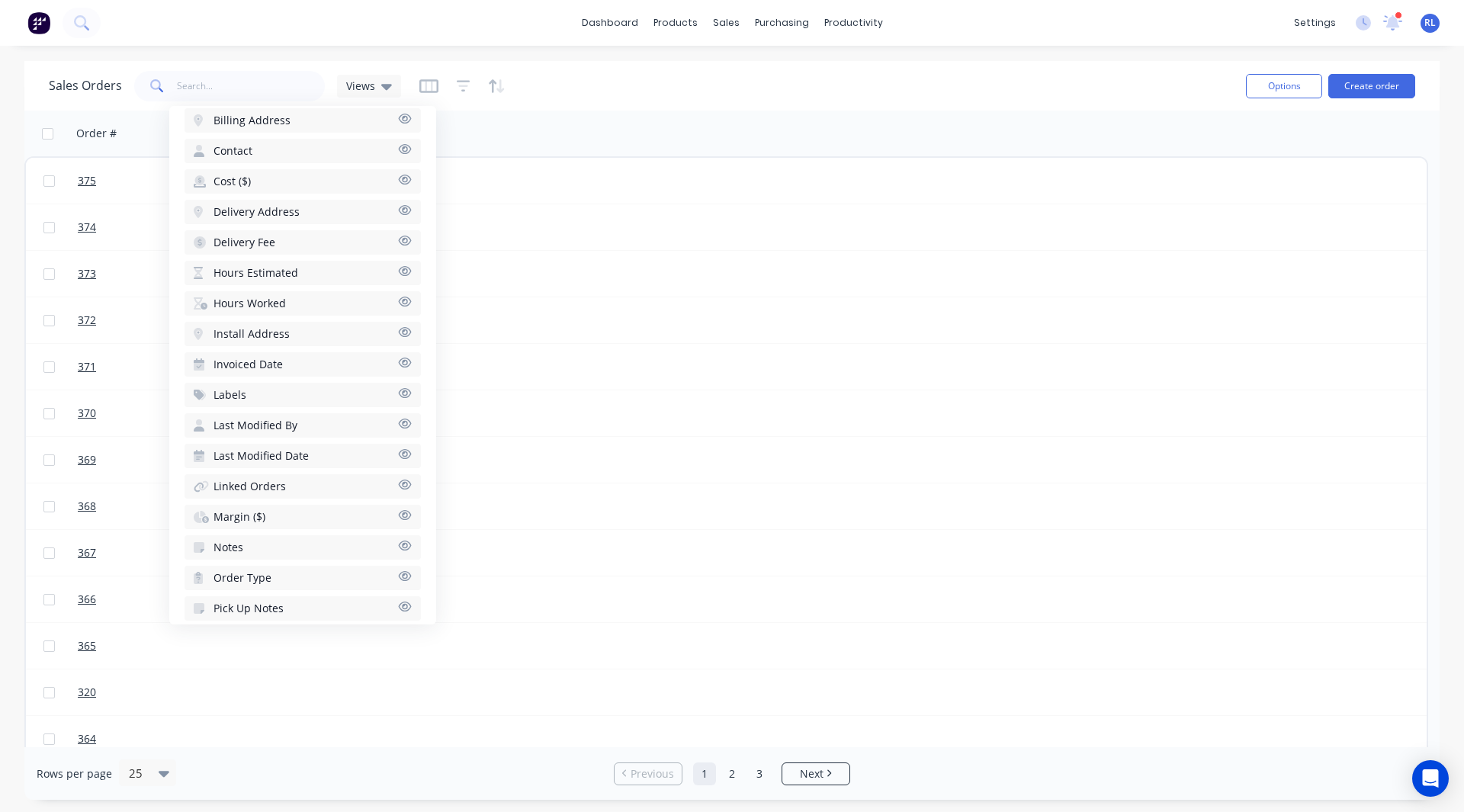
scroll to position [794, 0]
click at [259, 272] on span "Hours Estimated" at bounding box center [256, 273] width 85 height 15
click at [259, 270] on span "Hours Worked" at bounding box center [250, 273] width 73 height 15
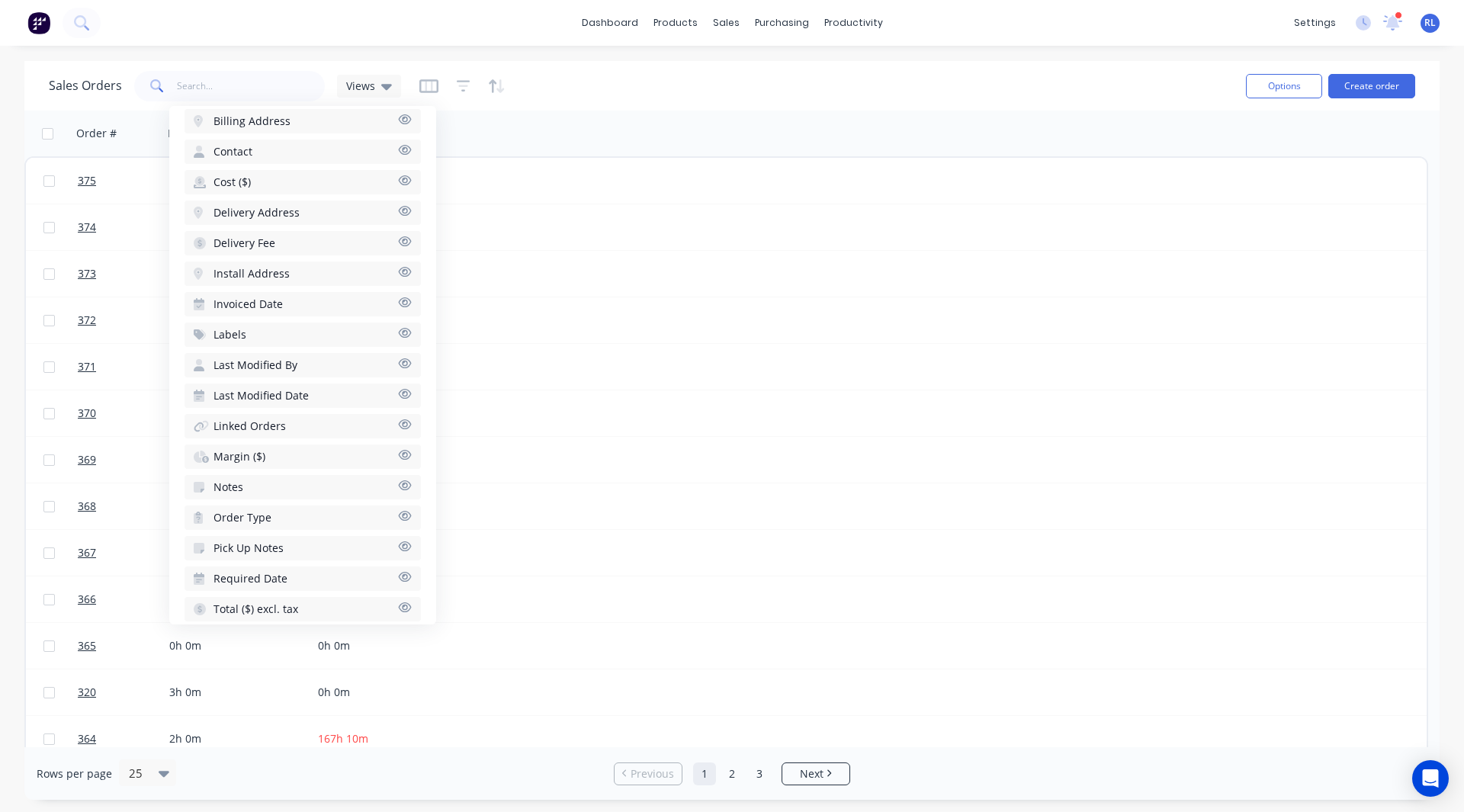
click at [241, 451] on span "Margin ($)" at bounding box center [240, 457] width 52 height 15
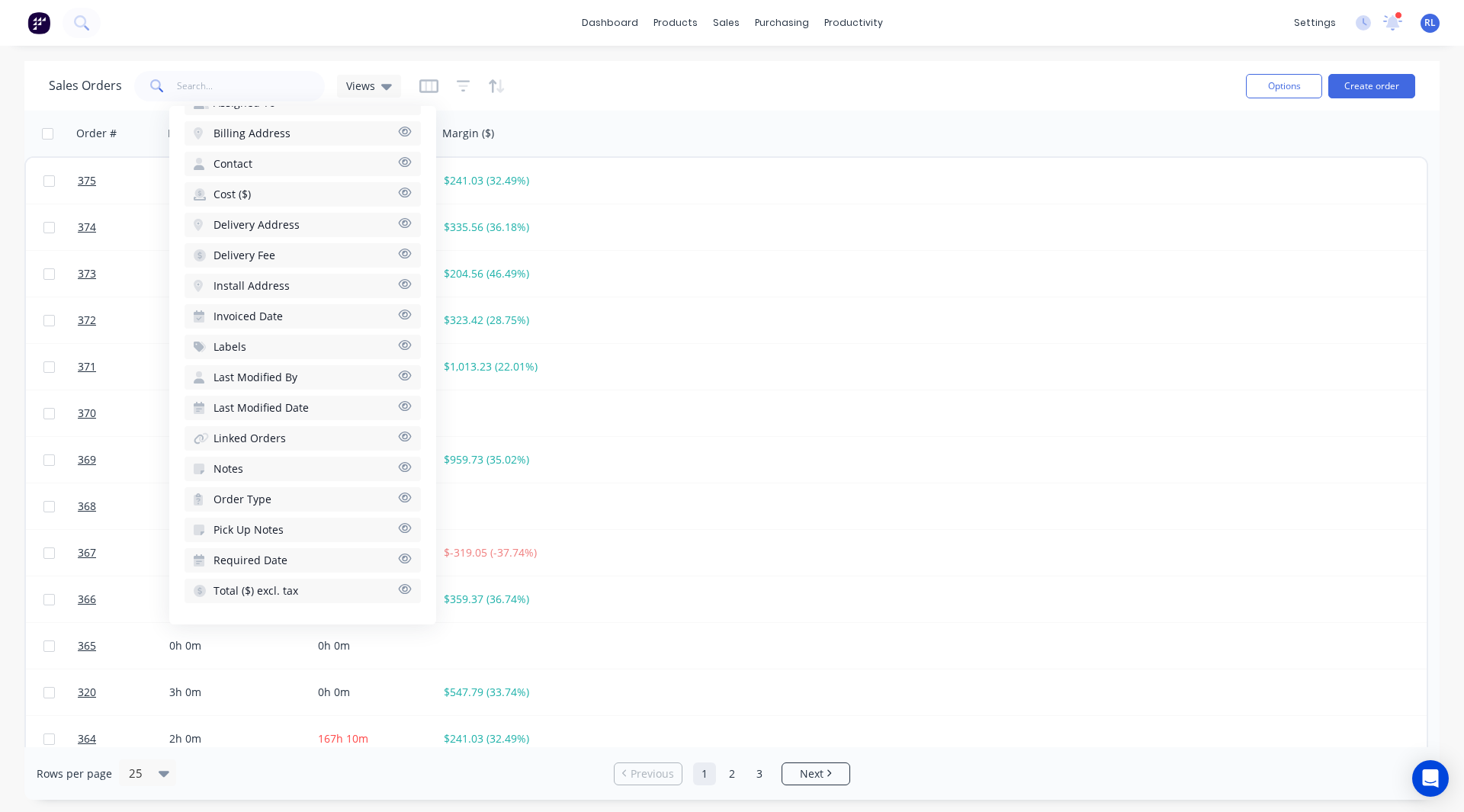
click at [630, 92] on div "Sales Orders Views" at bounding box center [641, 86] width 1185 height 38
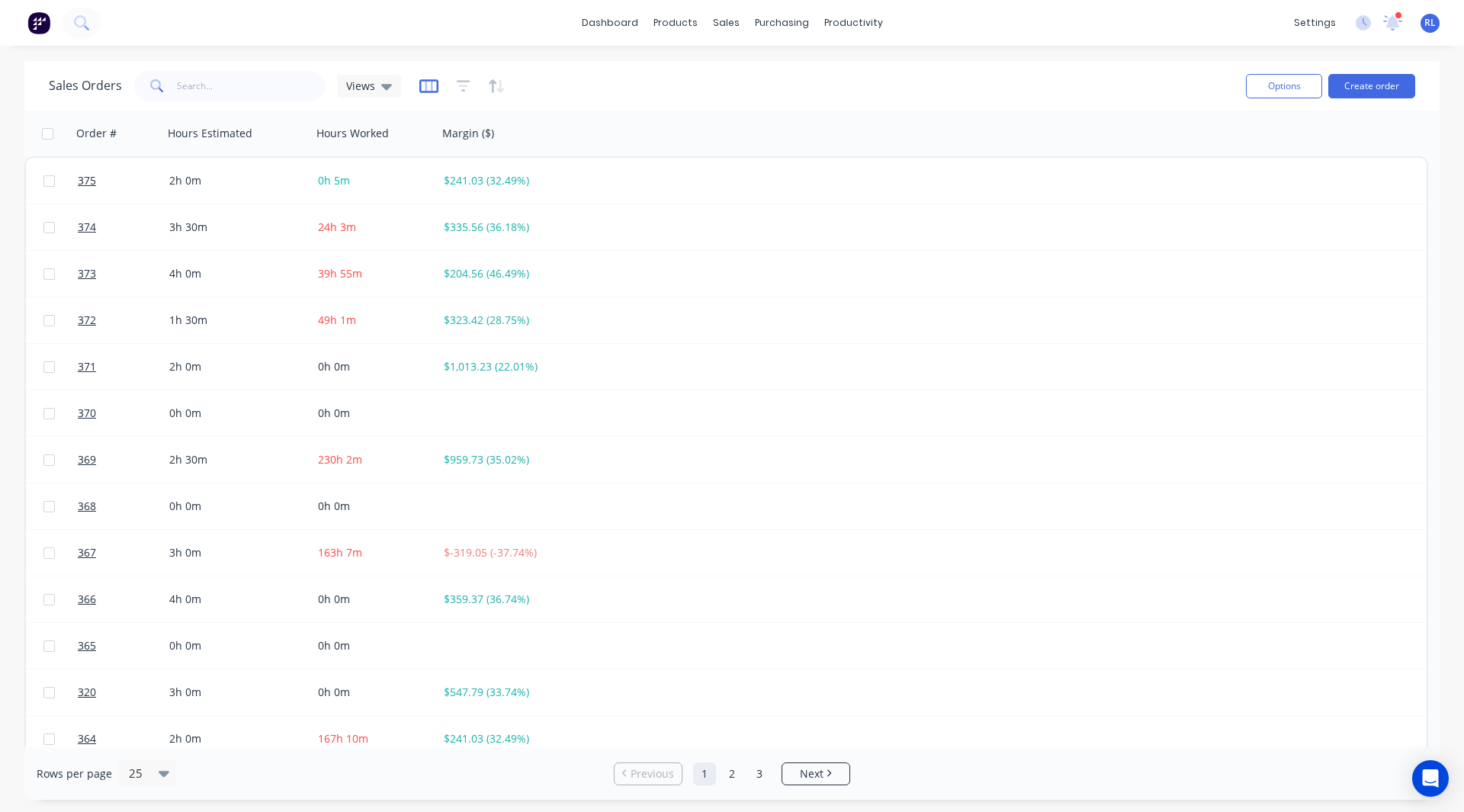
click at [430, 80] on icon "button" at bounding box center [428, 86] width 19 height 14
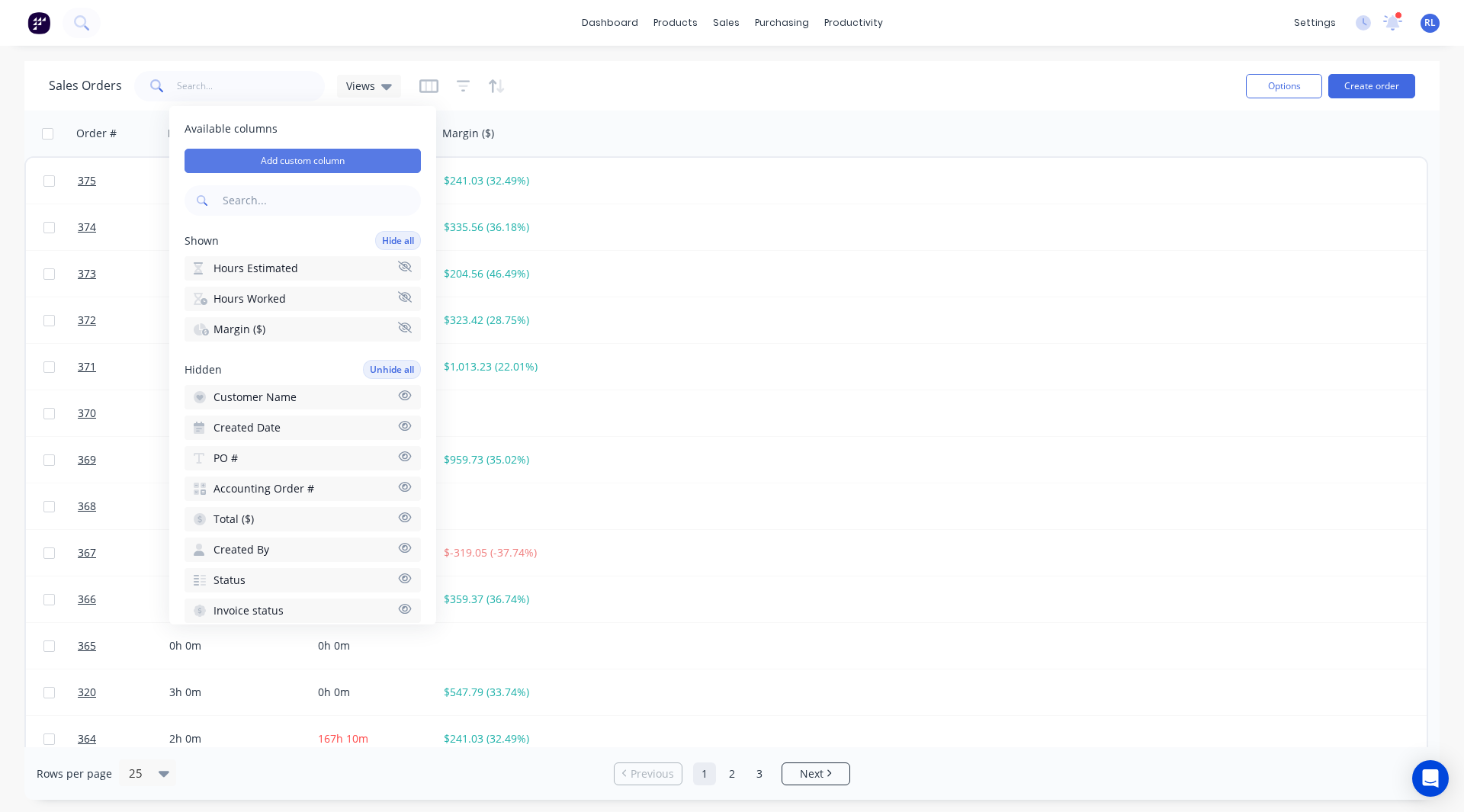
click at [320, 161] on button "Add custom column" at bounding box center [303, 161] width 237 height 24
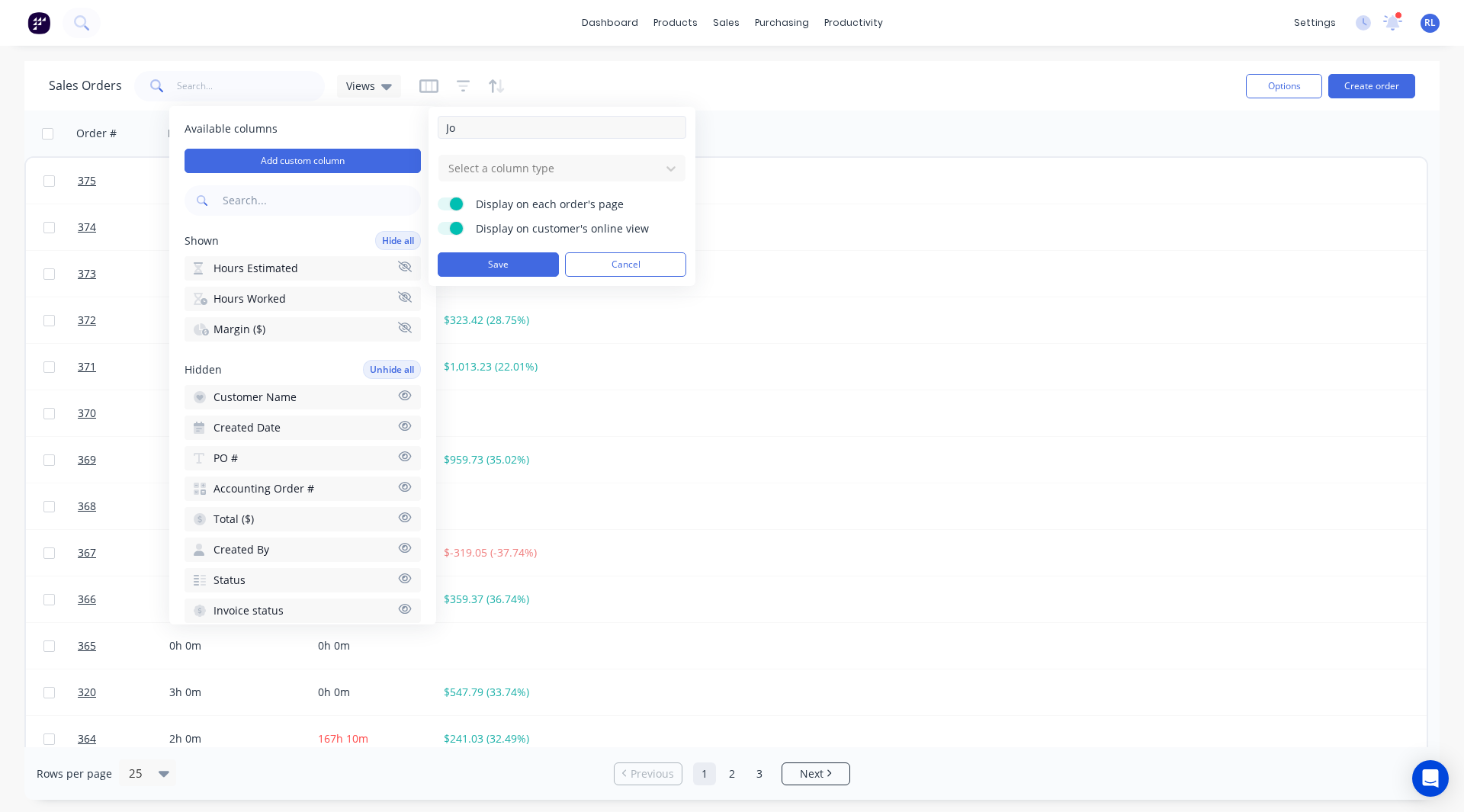
type input "J"
type input "Project Number"
click at [476, 170] on div at bounding box center [550, 167] width 206 height 19
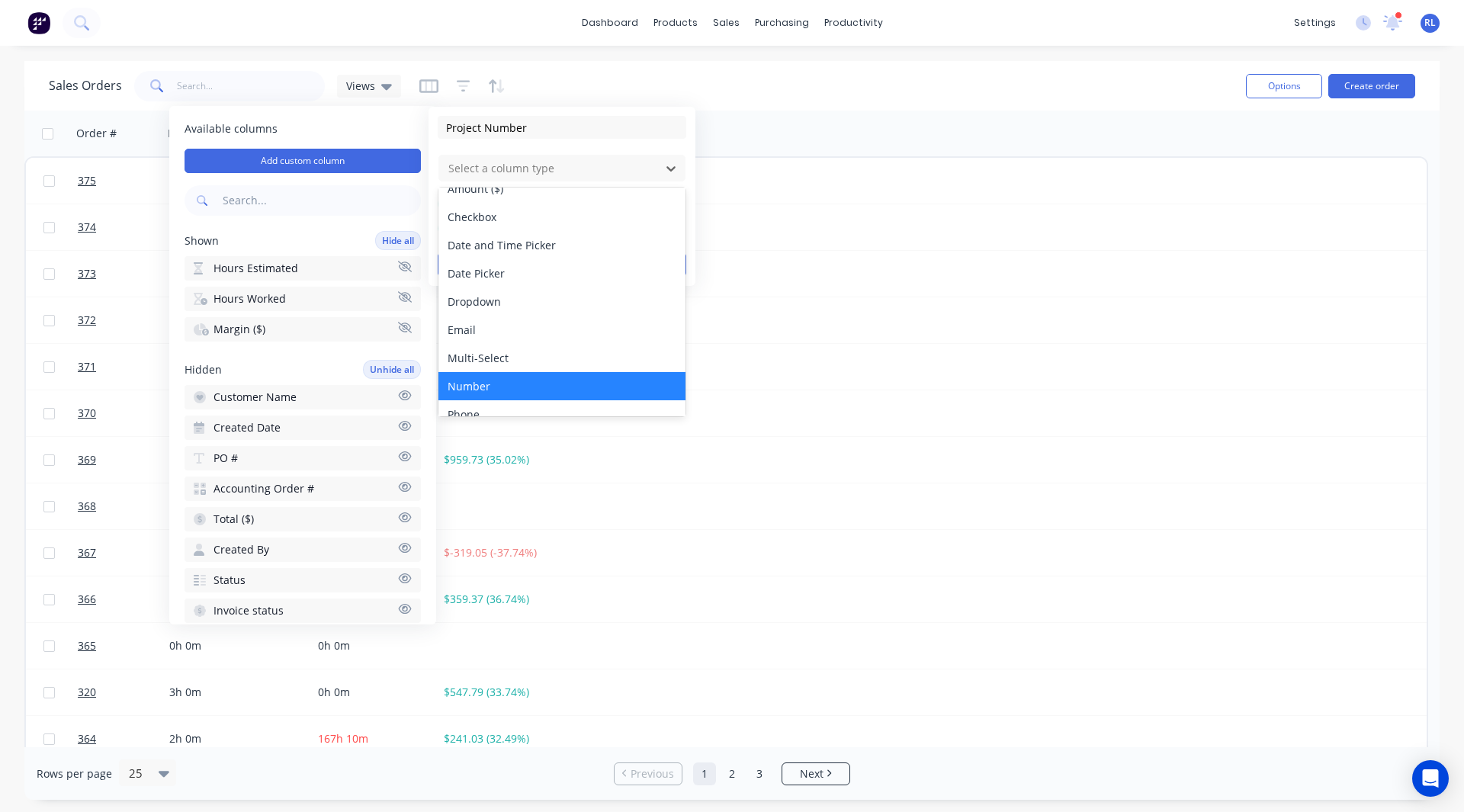
scroll to position [88, 0]
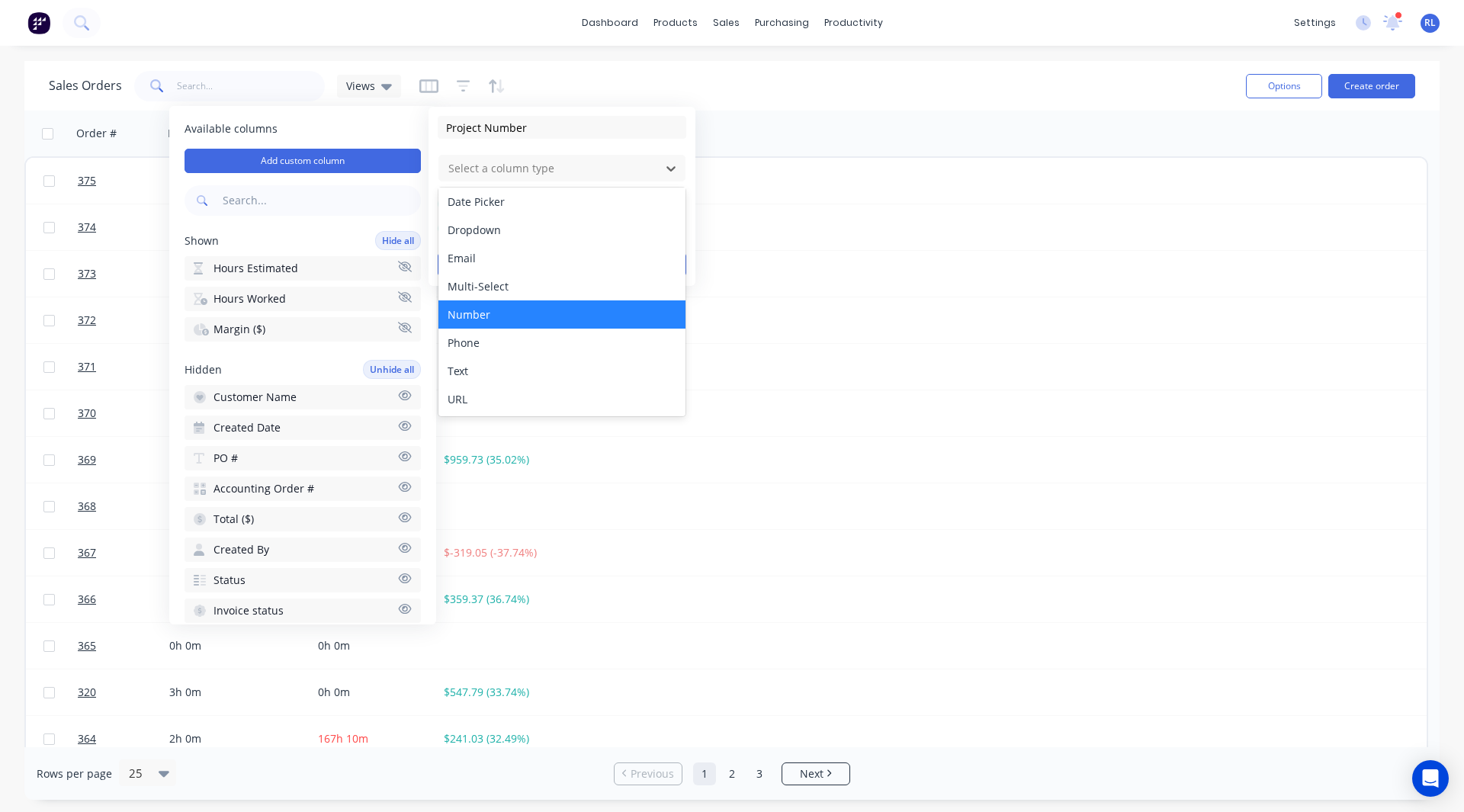
click at [498, 313] on div "Number" at bounding box center [562, 314] width 247 height 29
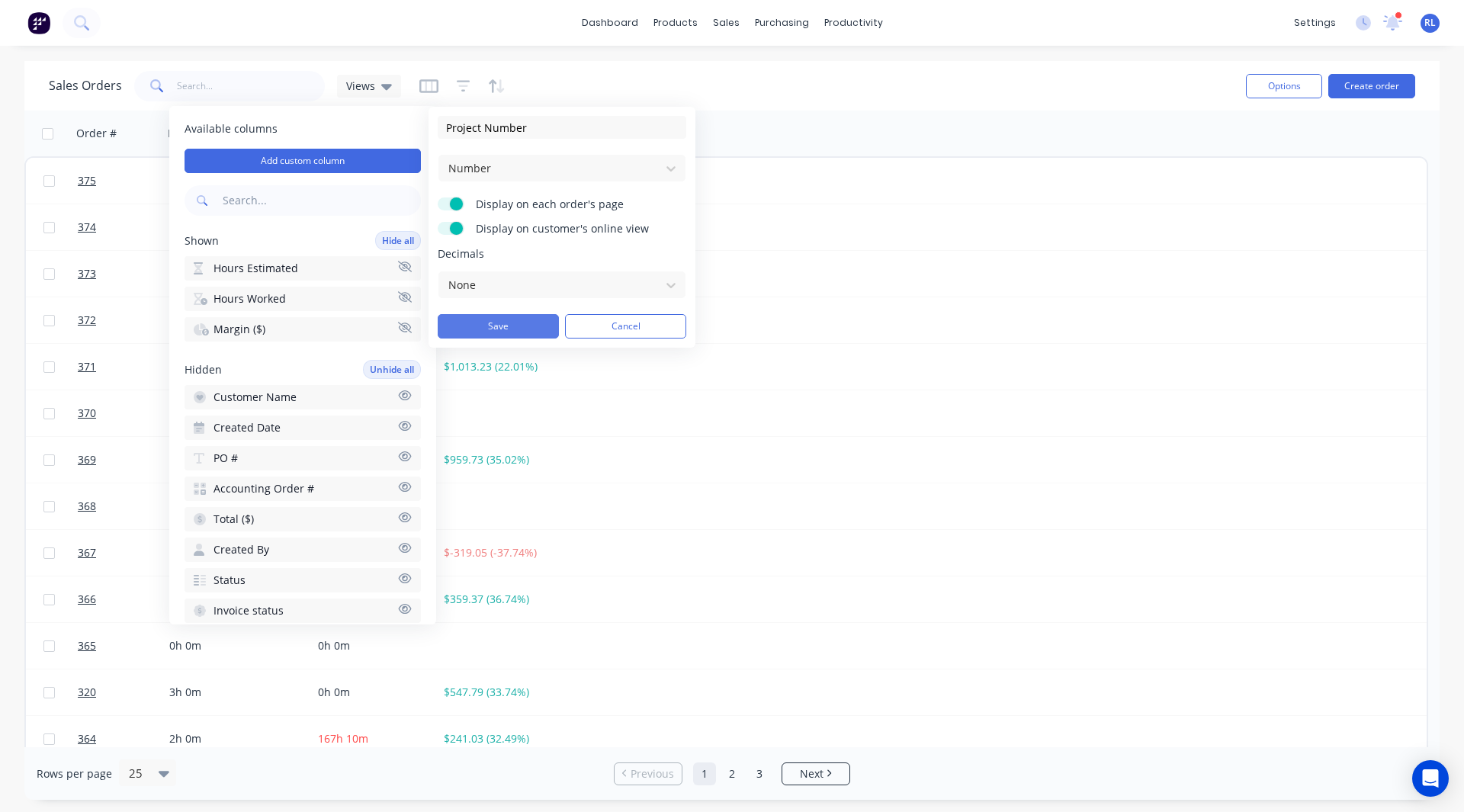
click at [502, 319] on button "Save" at bounding box center [498, 326] width 122 height 24
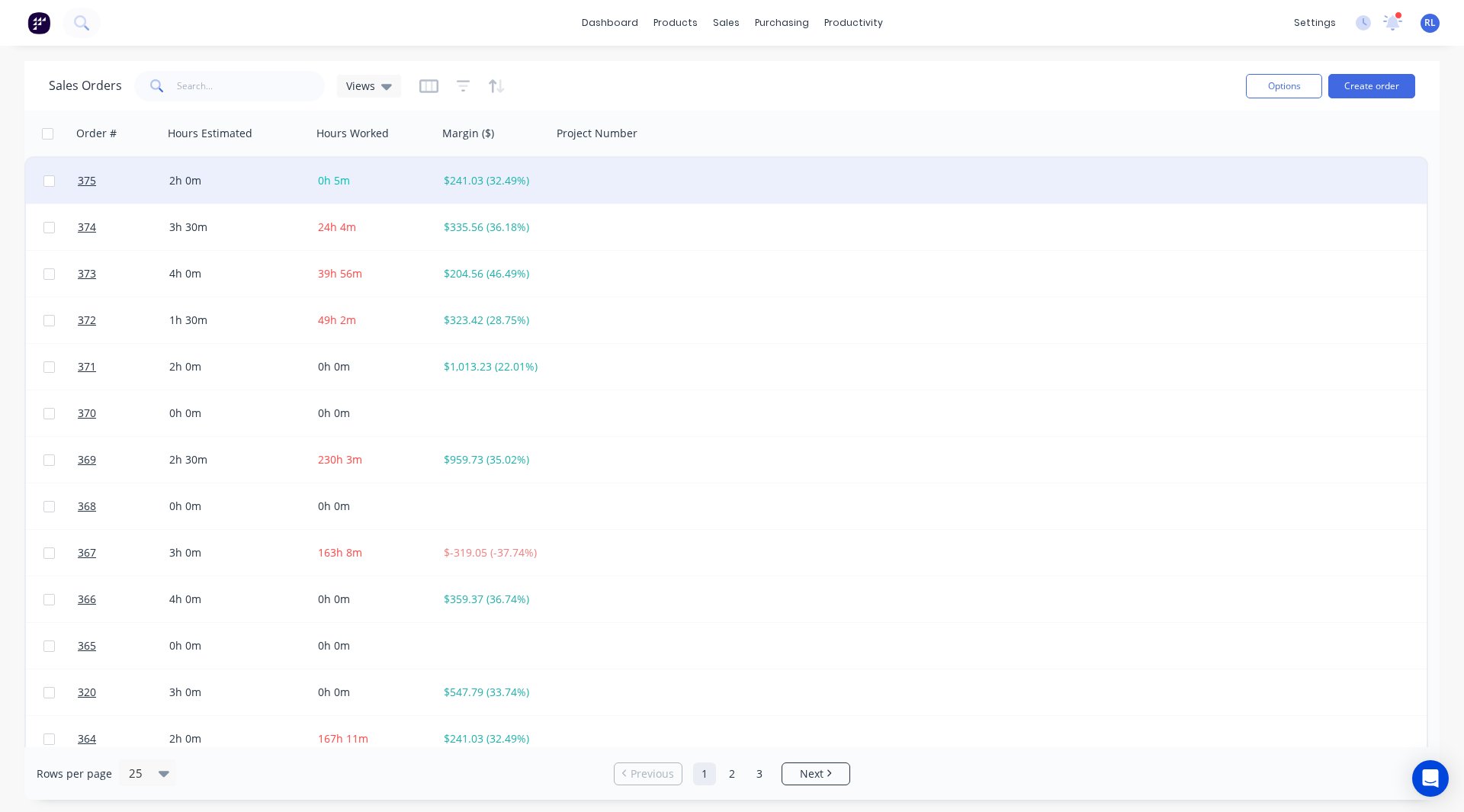
click at [582, 182] on div at bounding box center [628, 181] width 152 height 46
type input "123"
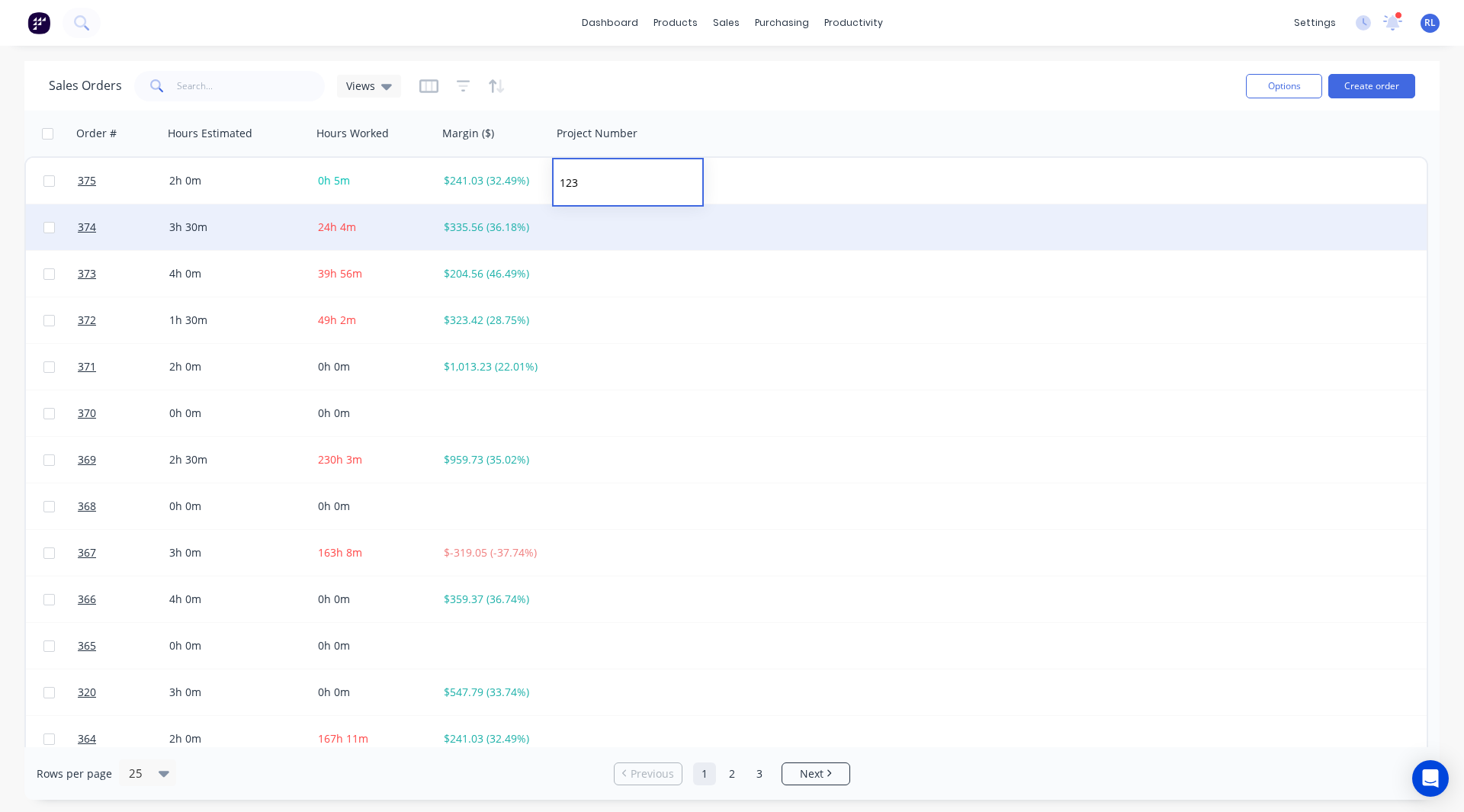
click at [587, 229] on div at bounding box center [628, 227] width 152 height 46
click at [586, 229] on div at bounding box center [628, 227] width 152 height 46
click at [586, 229] on input at bounding box center [628, 228] width 148 height 46
type input "456"
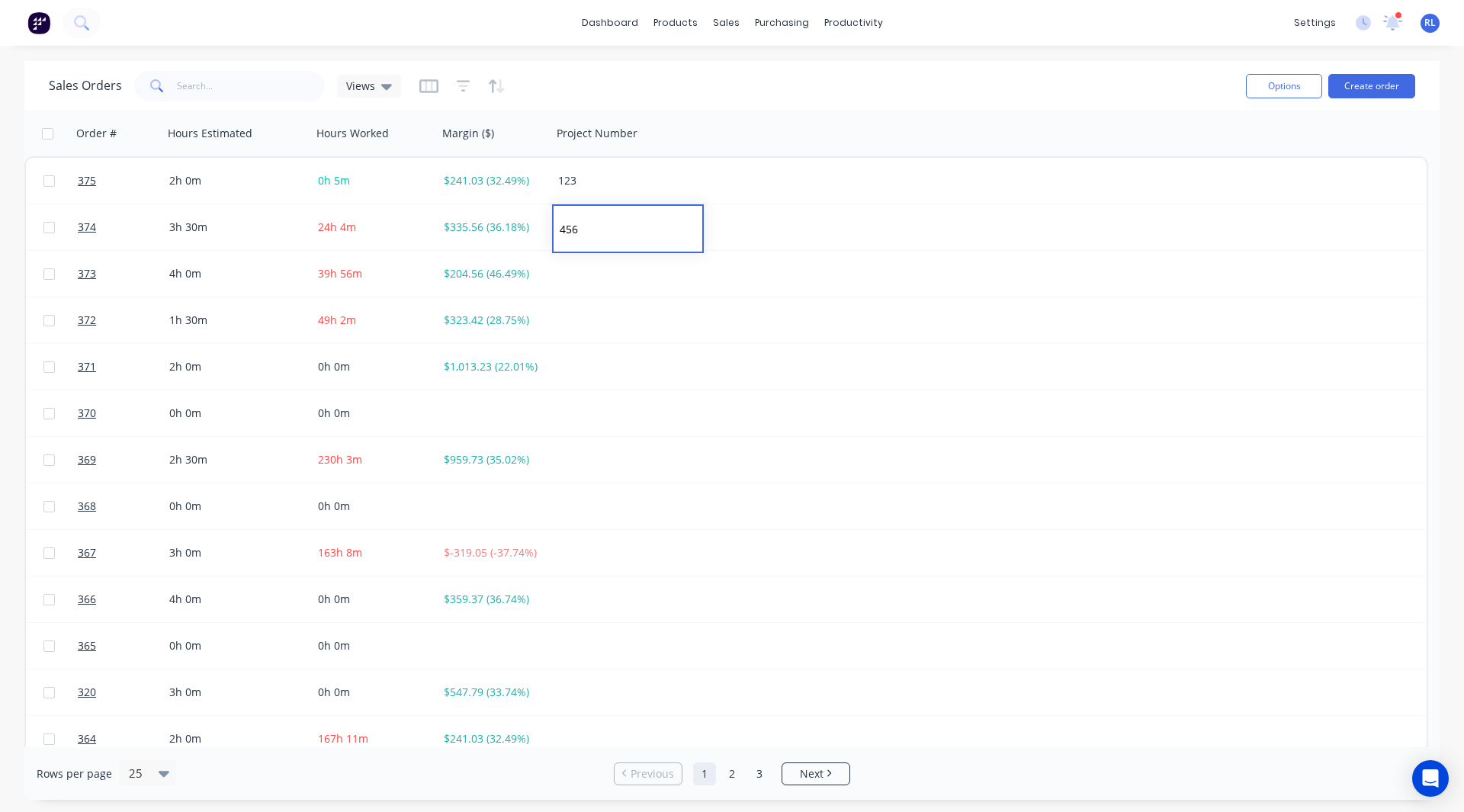
click at [599, 80] on div "Sales Orders Views" at bounding box center [641, 86] width 1185 height 38
